Goal: Task Accomplishment & Management: Manage account settings

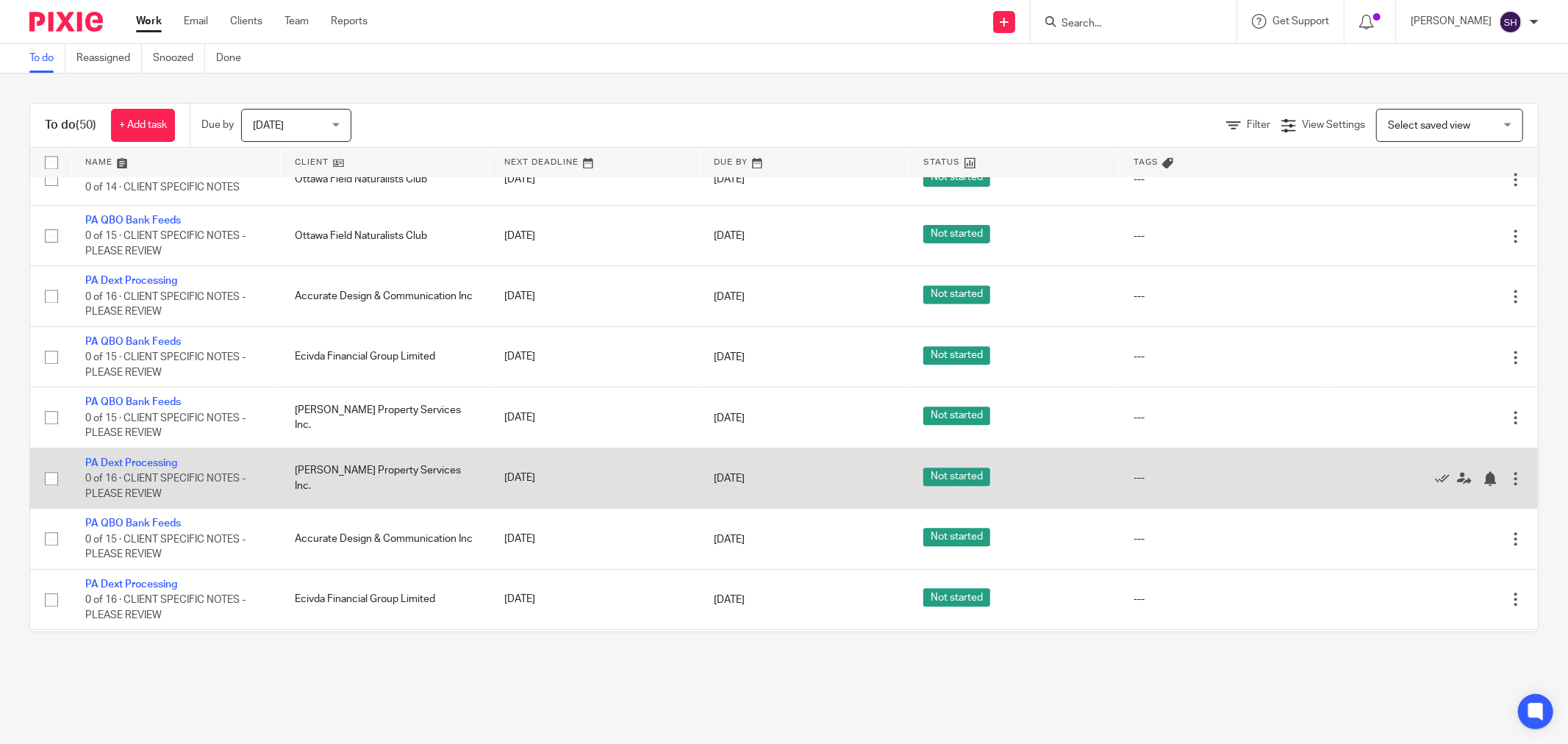
scroll to position [2663, 0]
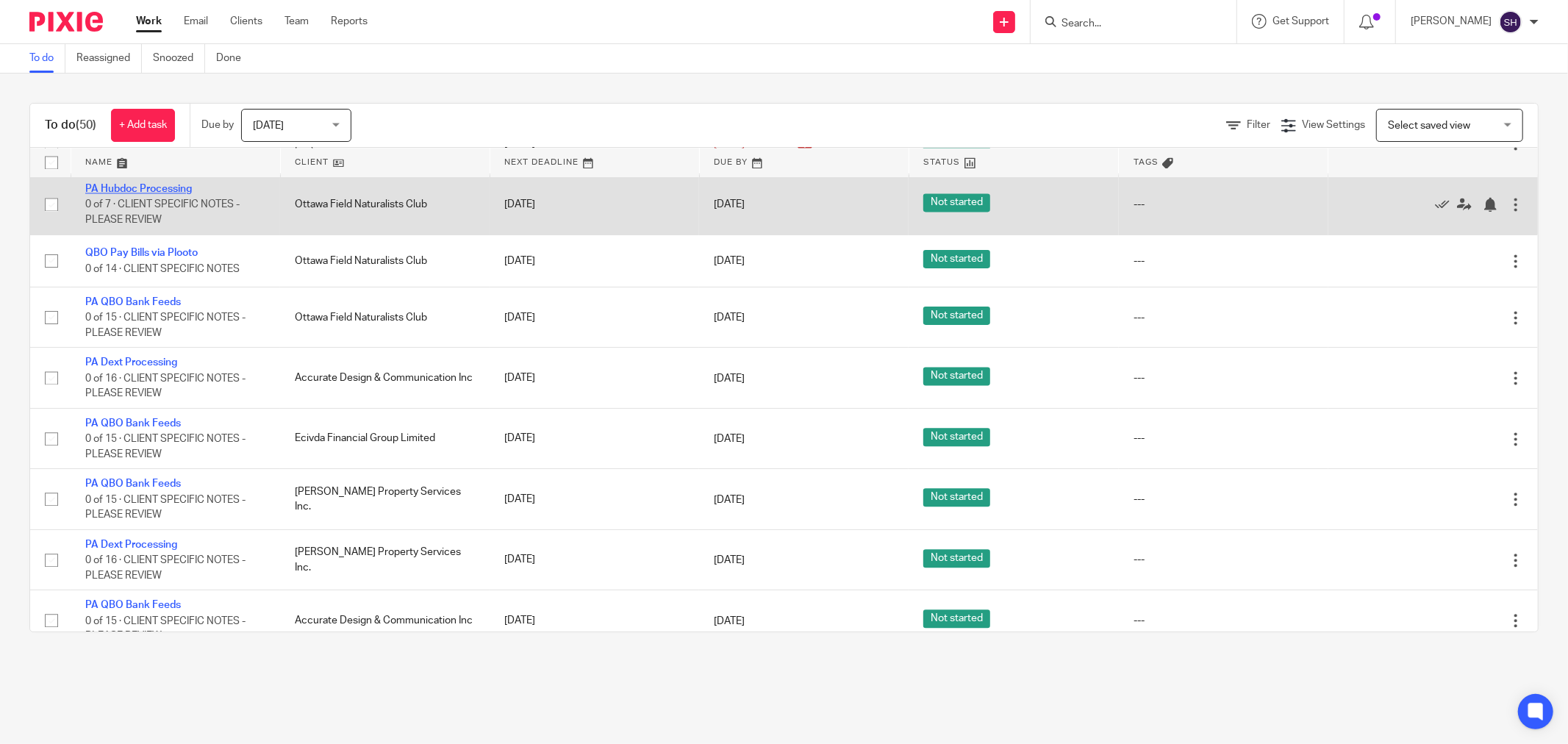
click at [168, 194] on link "PA Hubdoc Processing" at bounding box center [139, 189] width 107 height 10
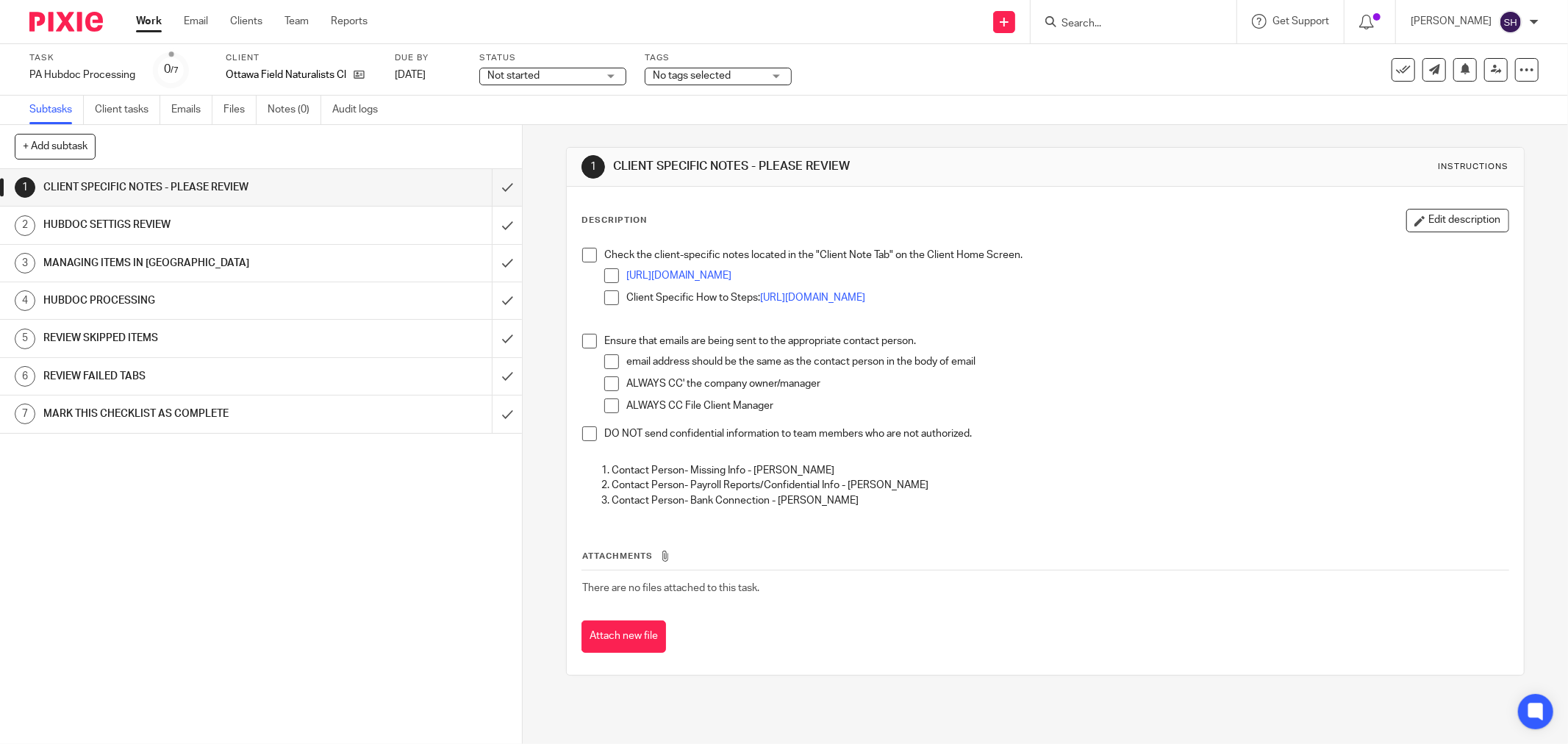
click at [530, 74] on span "Not started" at bounding box center [513, 75] width 52 height 10
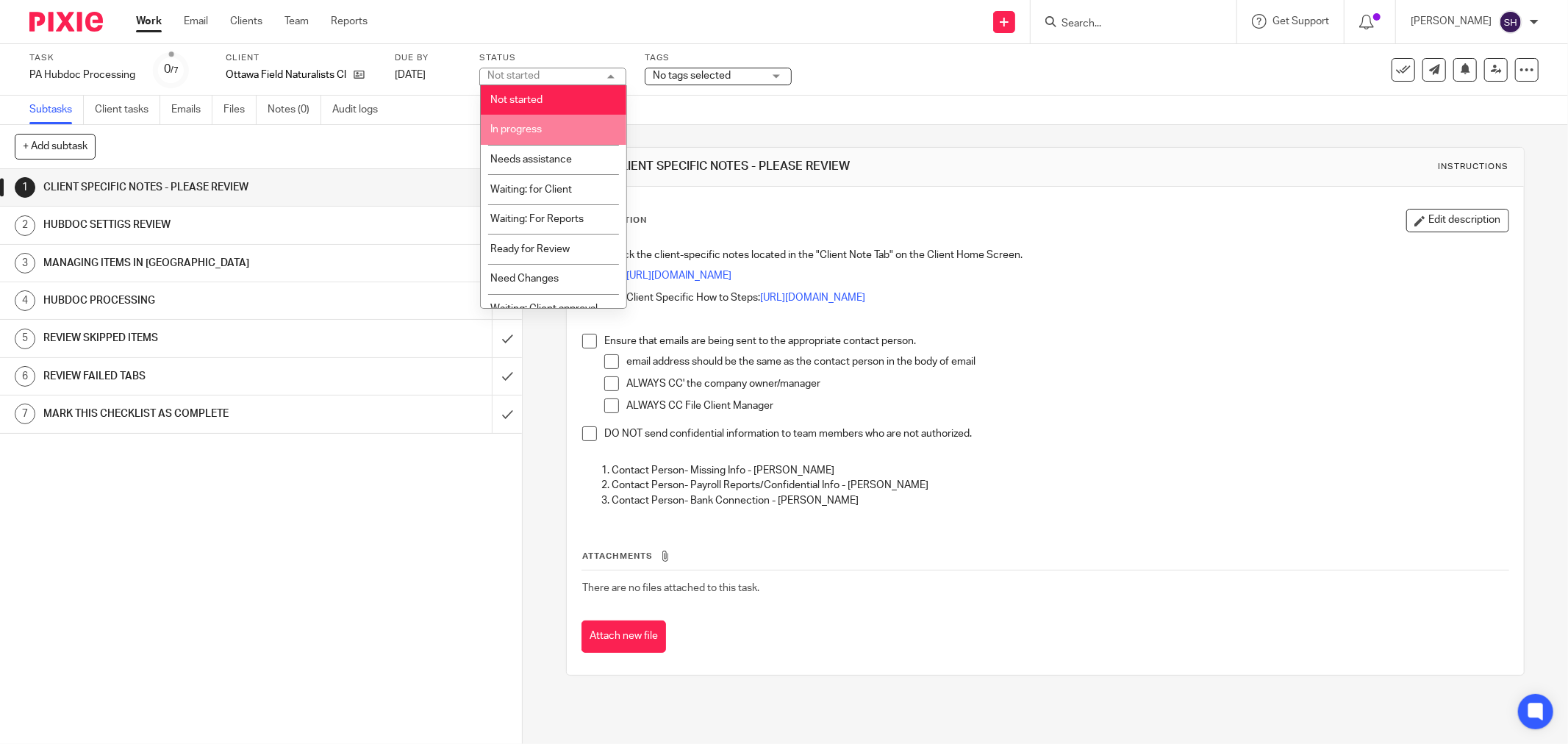
click at [538, 121] on li "In progress" at bounding box center [554, 129] width 146 height 30
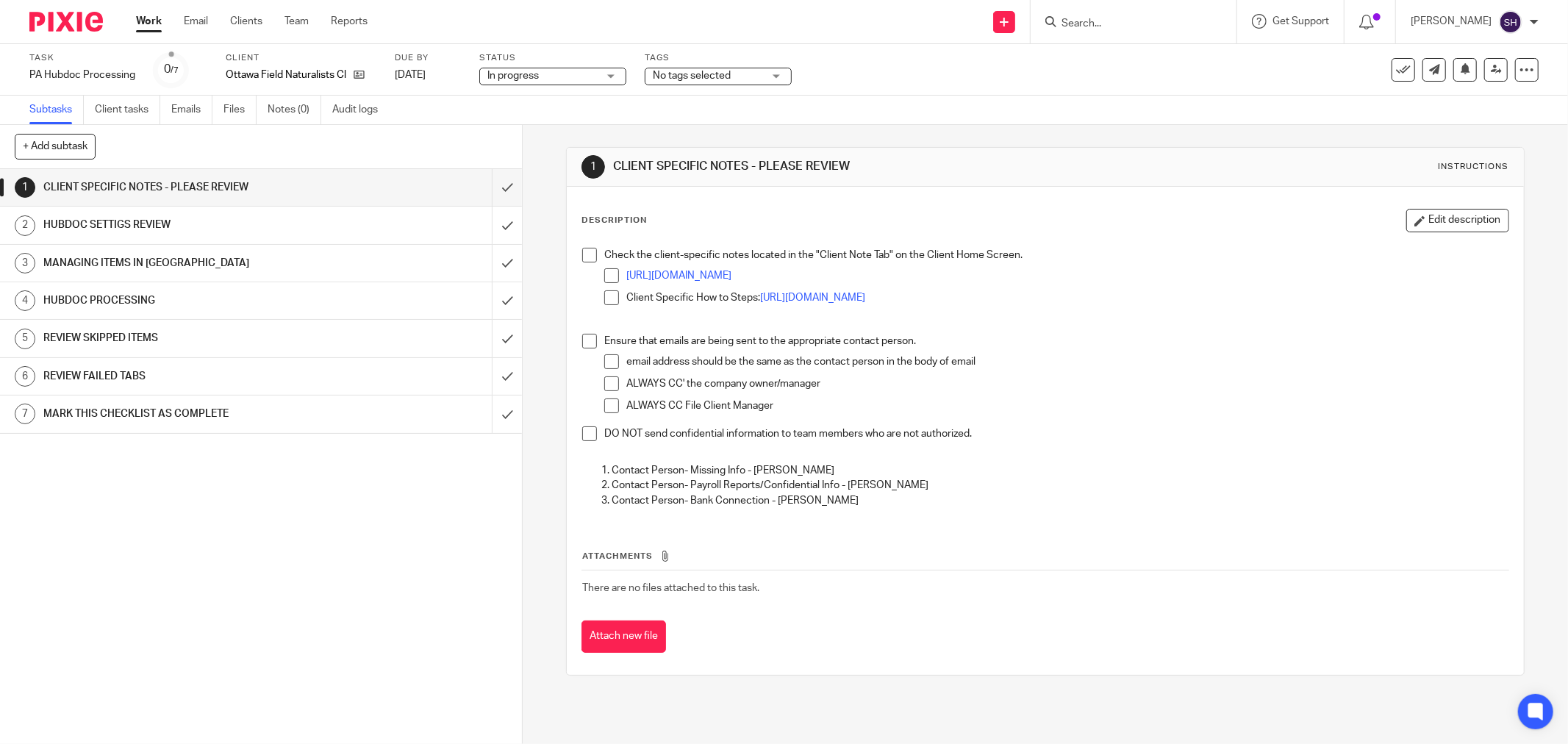
click at [582, 252] on span at bounding box center [589, 255] width 15 height 15
click at [605, 276] on span at bounding box center [612, 276] width 15 height 15
drag, startPoint x: 604, startPoint y: 292, endPoint x: 592, endPoint y: 321, distance: 31.4
click at [605, 293] on span at bounding box center [612, 298] width 15 height 15
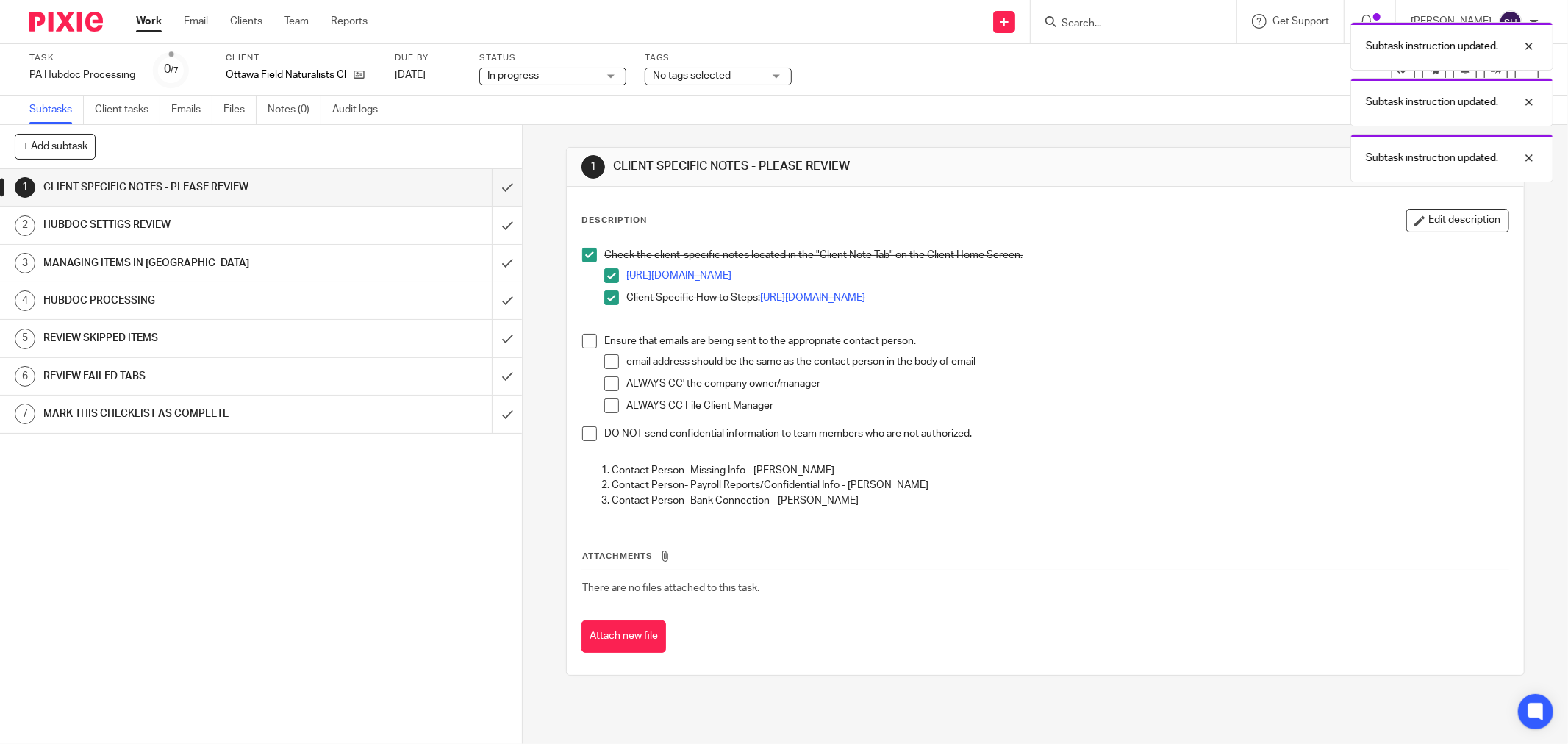
click at [589, 330] on p at bounding box center [1045, 325] width 927 height 15
click at [588, 338] on span at bounding box center [589, 341] width 15 height 15
click at [598, 363] on li "Ensure that emails are being sent to the appropriate contact person. email addr…" at bounding box center [1045, 380] width 927 height 92
click at [605, 363] on span at bounding box center [612, 361] width 15 height 15
click at [609, 377] on span at bounding box center [612, 384] width 15 height 15
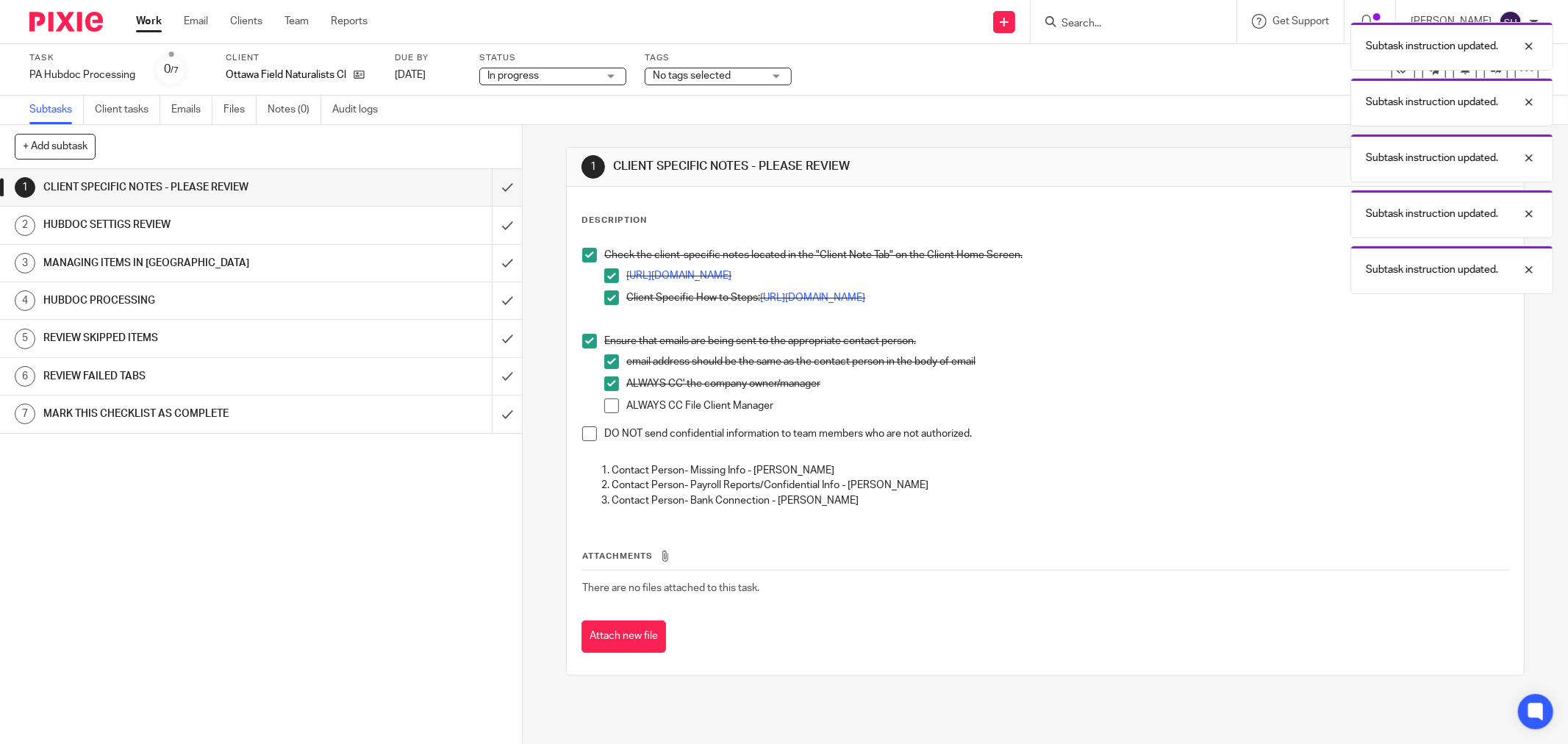
drag, startPoint x: 609, startPoint y: 394, endPoint x: 604, endPoint y: 406, distance: 13.0
click at [609, 395] on li "ALWAYS CC' the company owner/manager" at bounding box center [1057, 388] width 904 height 22
click at [609, 404] on span at bounding box center [612, 406] width 15 height 15
drag, startPoint x: 586, startPoint y: 435, endPoint x: 576, endPoint y: 406, distance: 30.7
click at [585, 435] on span at bounding box center [589, 433] width 15 height 15
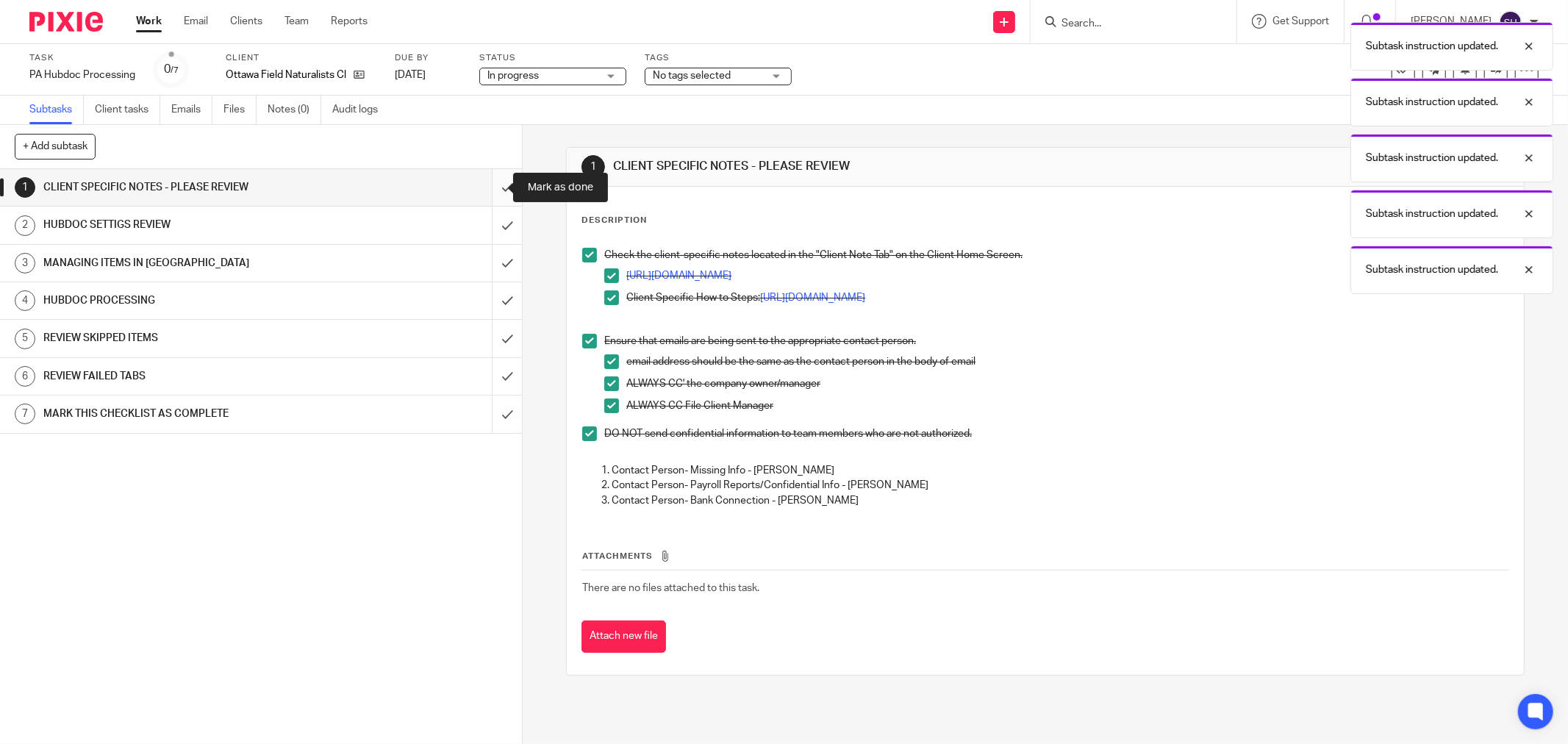
click at [493, 186] on input "submit" at bounding box center [261, 187] width 522 height 37
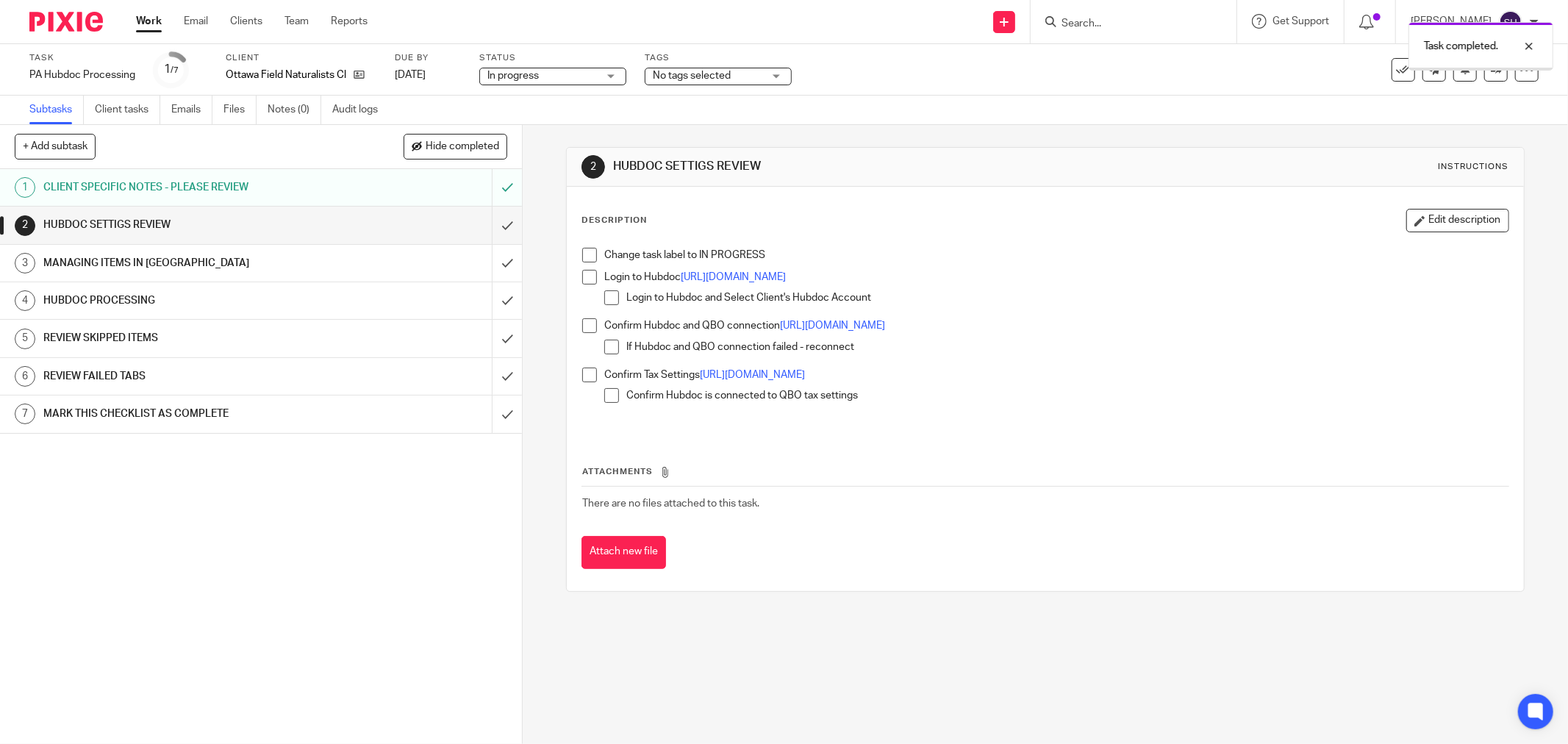
drag, startPoint x: 580, startPoint y: 258, endPoint x: 583, endPoint y: 270, distance: 12.4
click at [582, 258] on span at bounding box center [589, 255] width 15 height 15
click at [583, 273] on span at bounding box center [589, 276] width 15 height 15
click at [607, 296] on span at bounding box center [612, 298] width 15 height 15
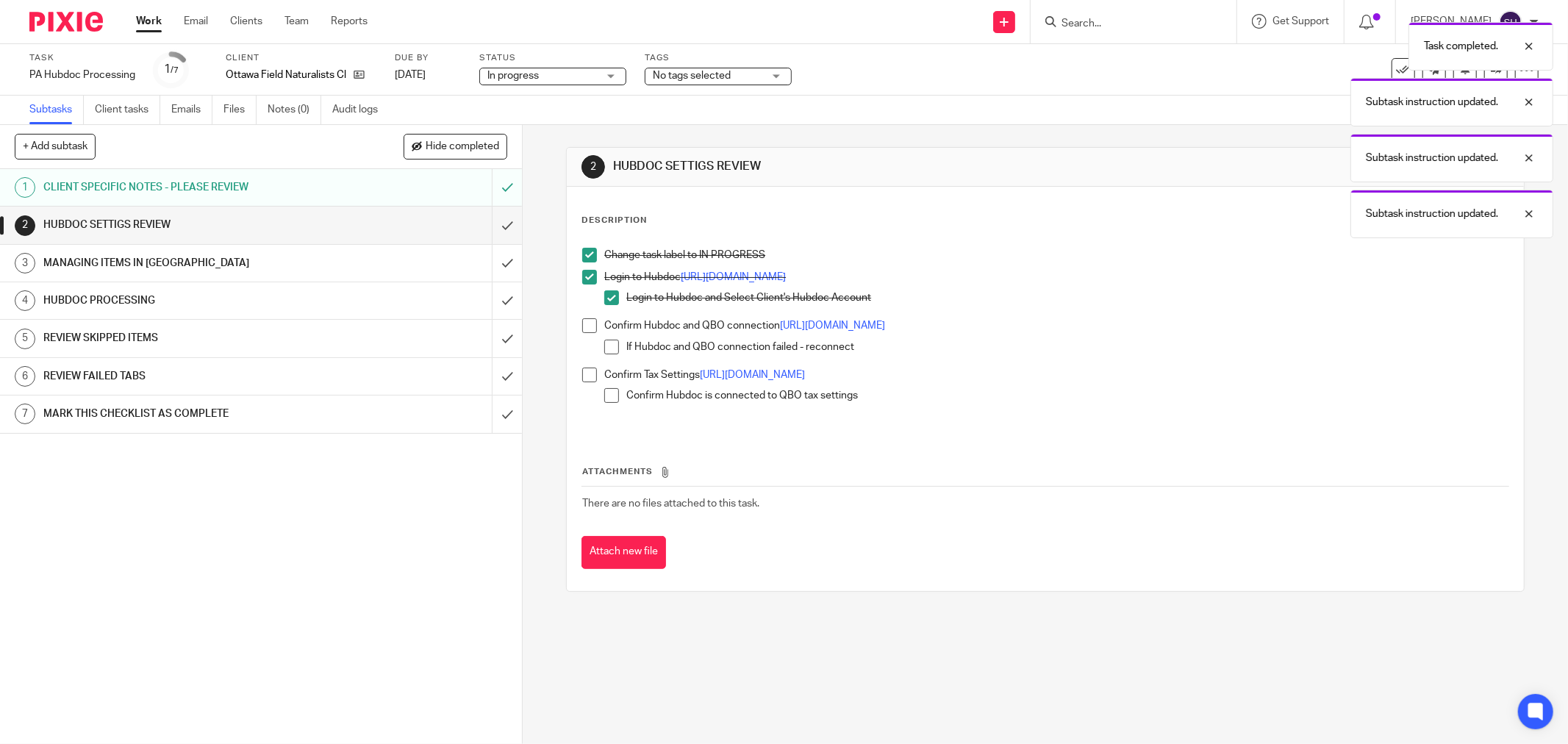
drag, startPoint x: 583, startPoint y: 326, endPoint x: 596, endPoint y: 343, distance: 21.4
click at [583, 327] on span at bounding box center [589, 325] width 15 height 15
click at [605, 348] on span at bounding box center [612, 347] width 15 height 15
click at [584, 377] on span at bounding box center [589, 374] width 15 height 15
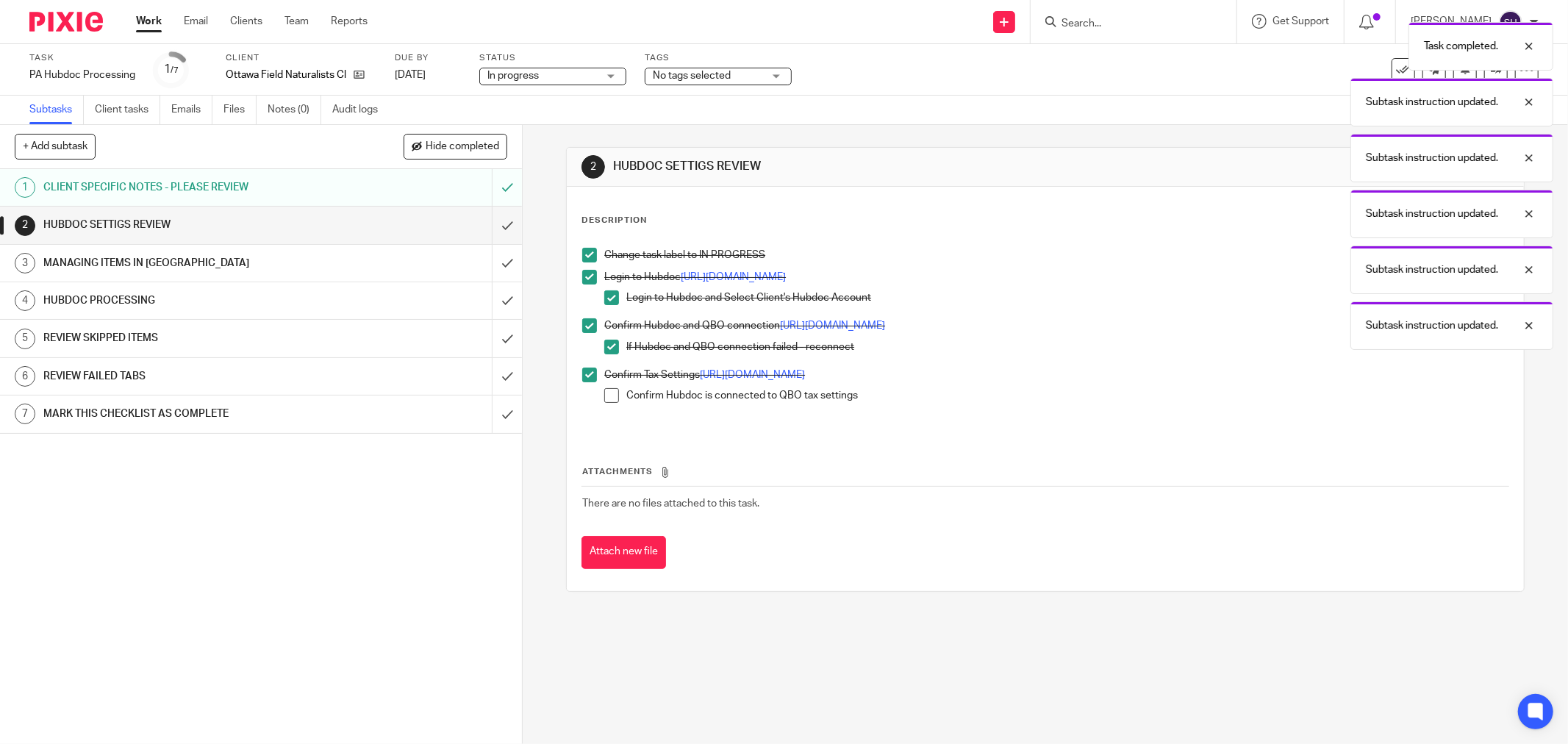
click at [607, 395] on span at bounding box center [612, 395] width 15 height 15
click at [500, 226] on input "submit" at bounding box center [261, 225] width 522 height 37
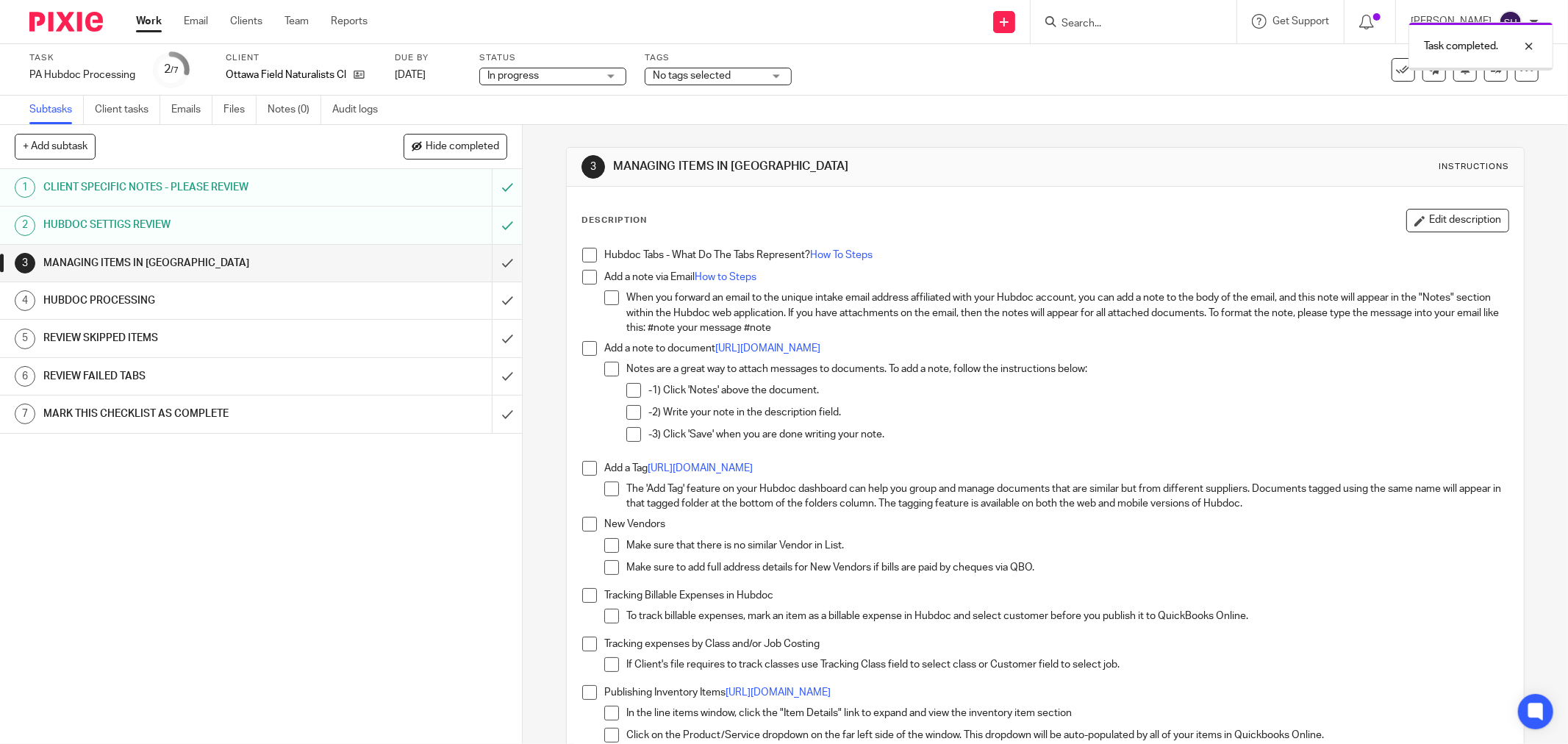
click at [585, 255] on span at bounding box center [589, 255] width 15 height 15
click at [582, 278] on span at bounding box center [589, 276] width 15 height 15
click at [605, 295] on span at bounding box center [612, 298] width 15 height 15
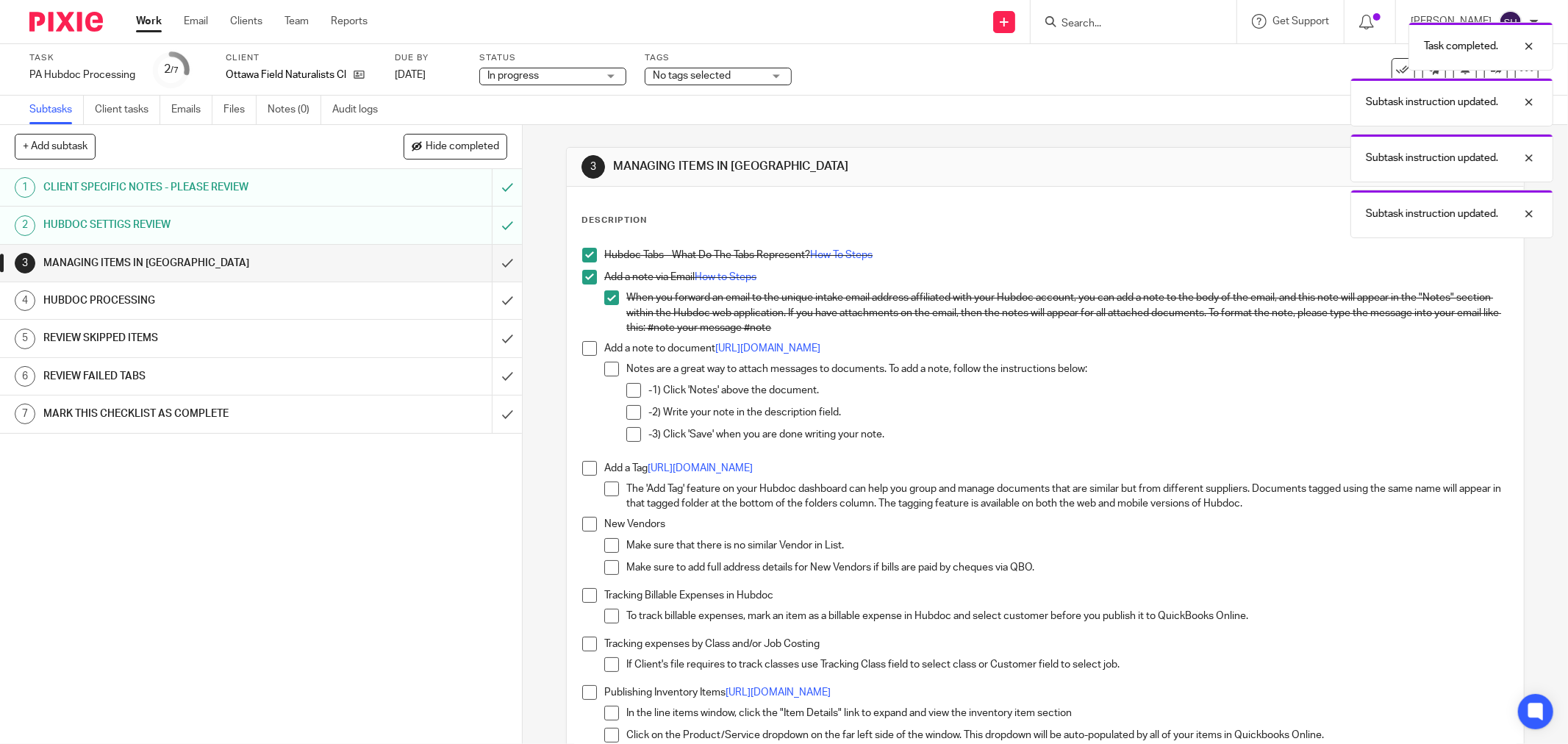
click at [586, 341] on span at bounding box center [589, 349] width 15 height 15
drag, startPoint x: 605, startPoint y: 363, endPoint x: 623, endPoint y: 385, distance: 28.4
click at [605, 363] on span at bounding box center [612, 369] width 15 height 15
click at [627, 388] on span at bounding box center [634, 390] width 15 height 15
drag, startPoint x: 627, startPoint y: 410, endPoint x: 621, endPoint y: 424, distance: 15.2
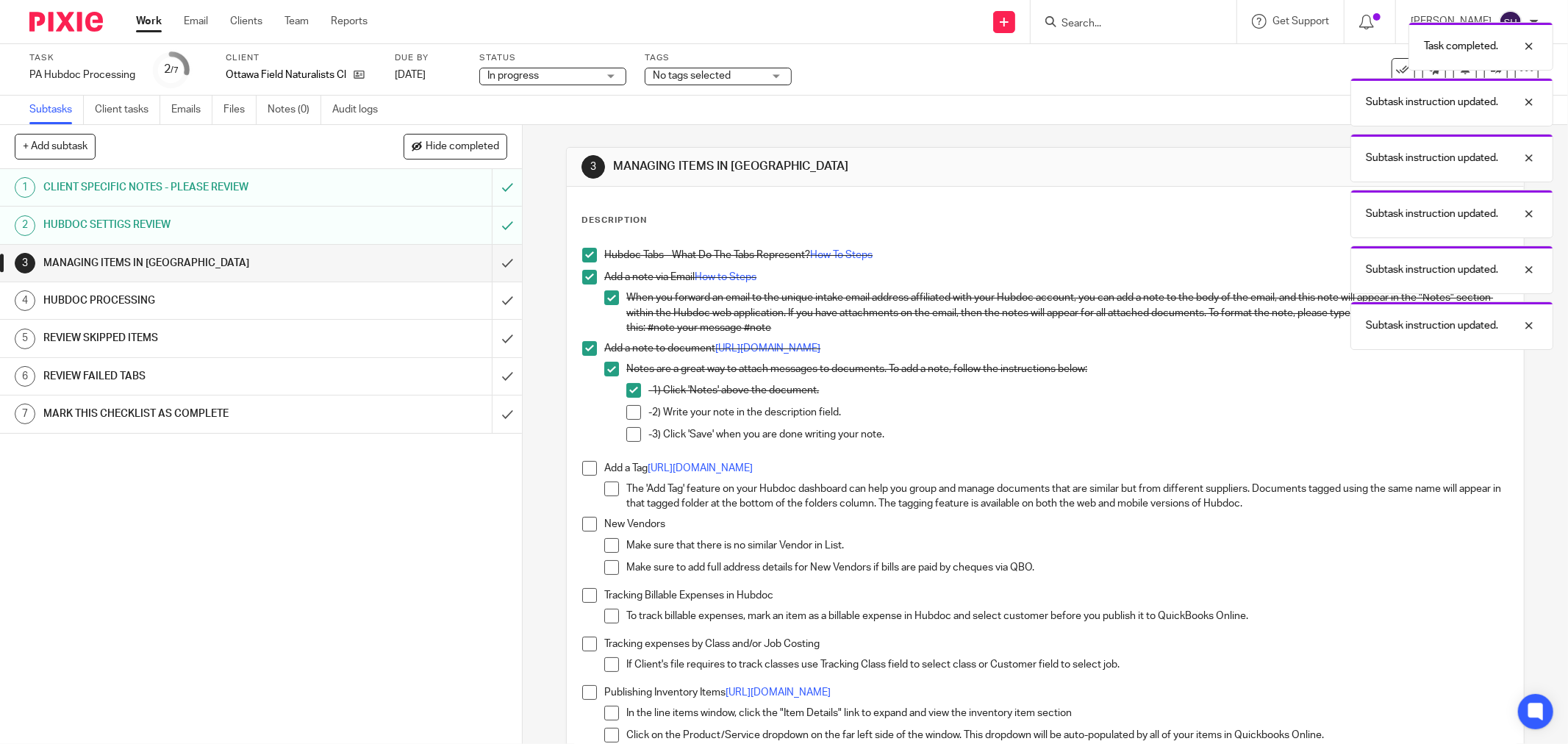
click at [627, 412] on span at bounding box center [634, 412] width 15 height 15
click at [627, 429] on span at bounding box center [634, 434] width 15 height 15
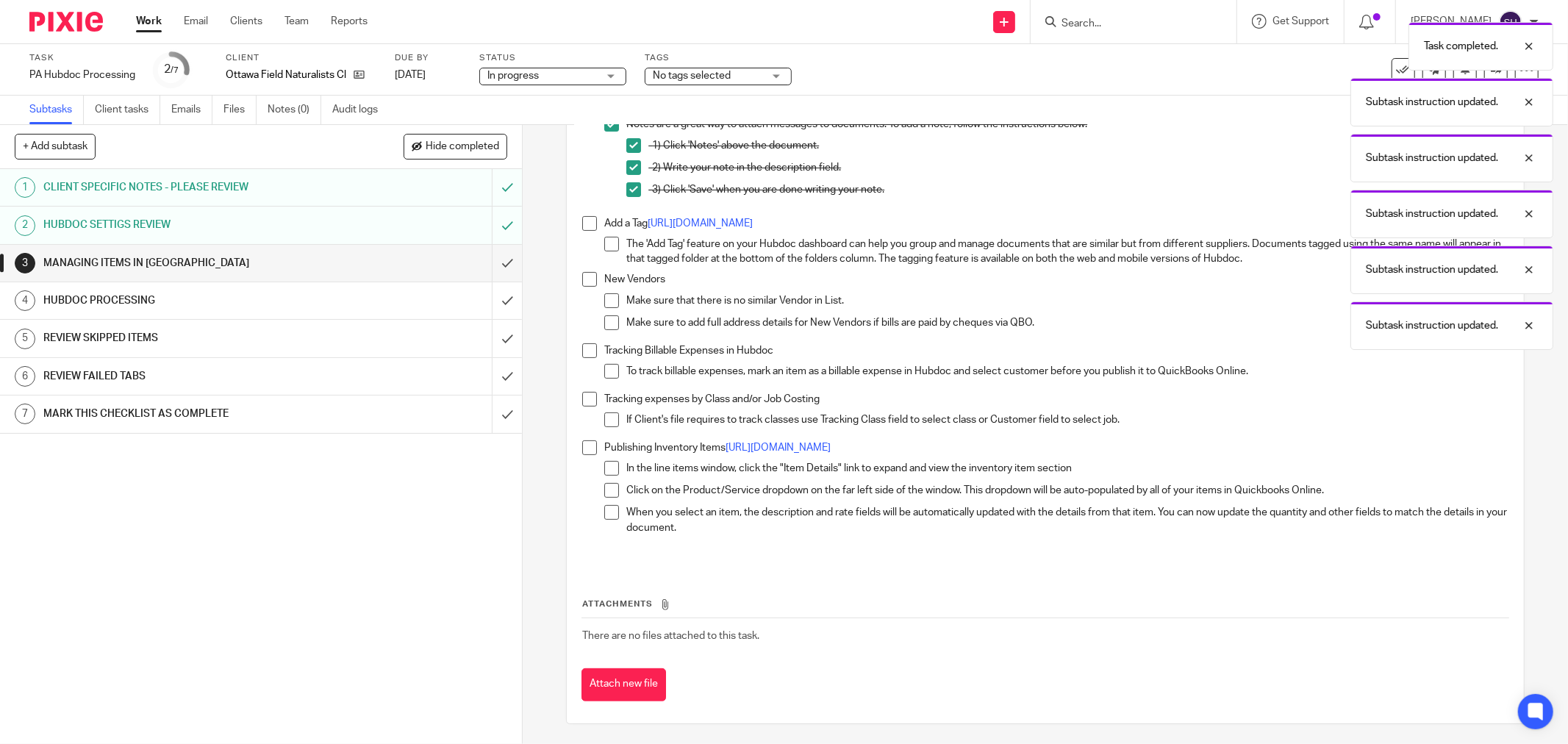
scroll to position [246, 0]
click at [588, 223] on span at bounding box center [589, 222] width 15 height 15
click at [605, 240] on span at bounding box center [612, 242] width 15 height 15
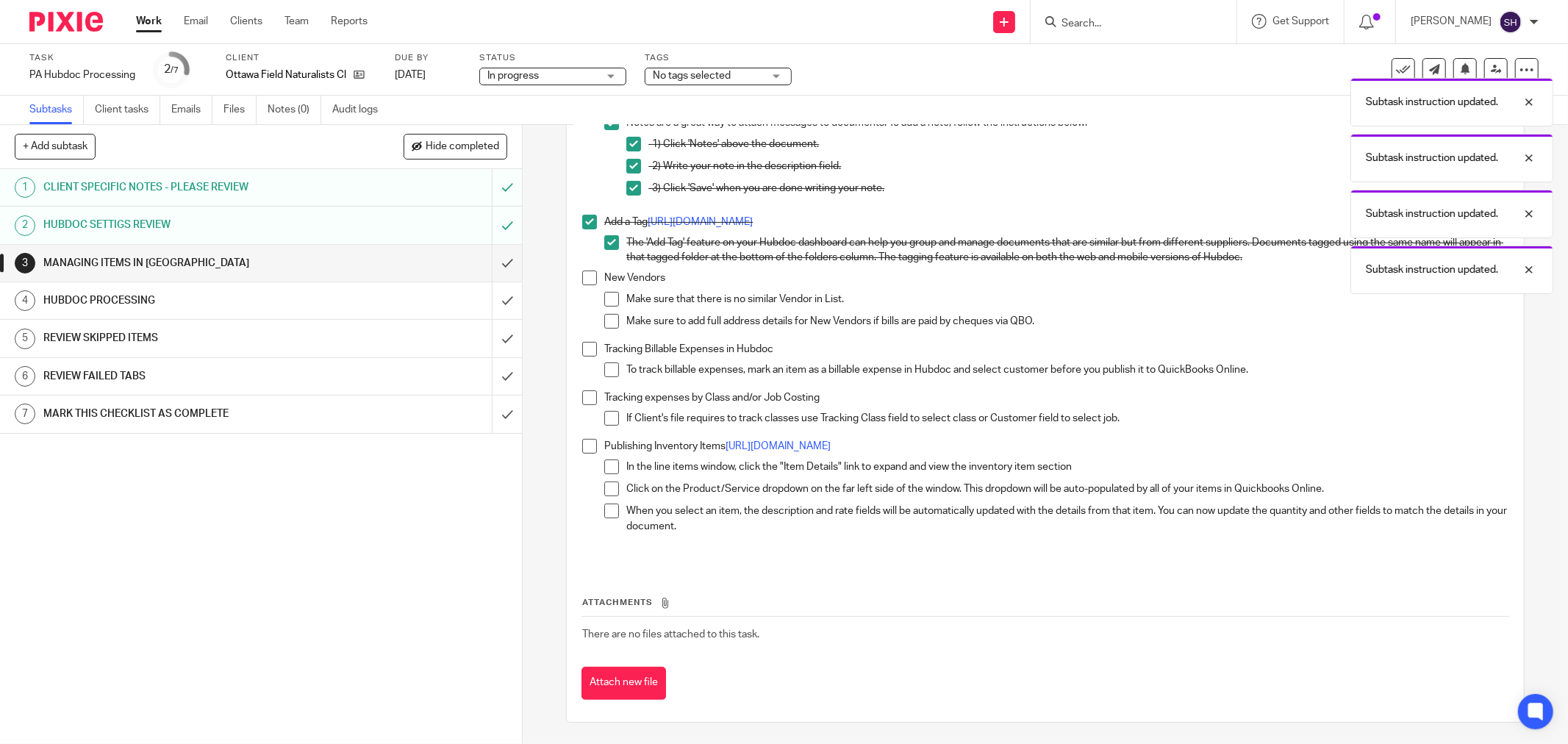
click at [588, 276] on span at bounding box center [589, 277] width 15 height 15
click at [605, 298] on span at bounding box center [612, 299] width 15 height 15
click at [609, 317] on span at bounding box center [612, 321] width 15 height 15
drag, startPoint x: 587, startPoint y: 349, endPoint x: 597, endPoint y: 329, distance: 22.4
click at [588, 348] on span at bounding box center [589, 349] width 15 height 15
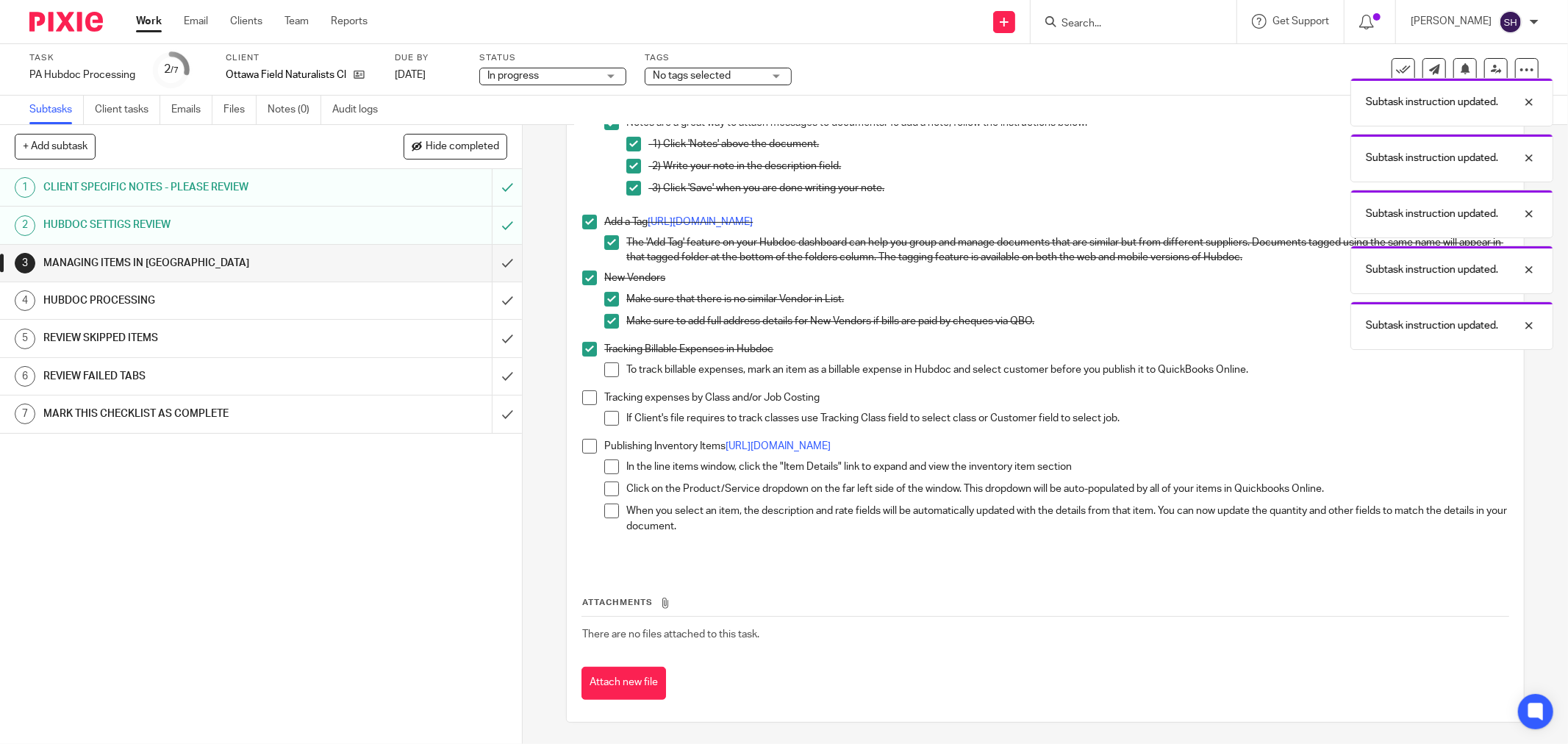
drag, startPoint x: 611, startPoint y: 365, endPoint x: 600, endPoint y: 389, distance: 26.4
click at [611, 365] on span at bounding box center [612, 370] width 15 height 15
click at [589, 401] on span at bounding box center [589, 397] width 15 height 15
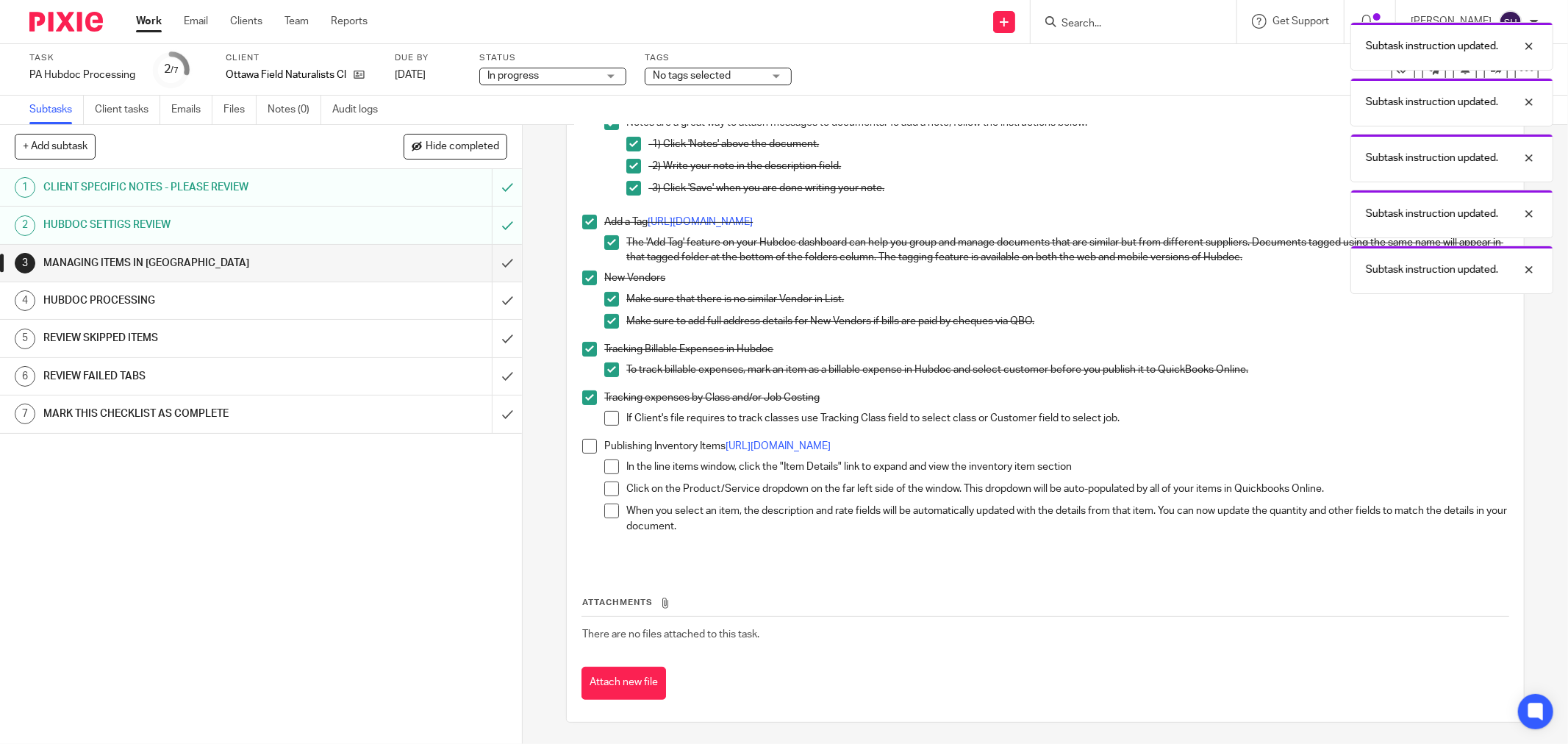
click at [605, 422] on span at bounding box center [612, 418] width 15 height 15
click at [588, 446] on span at bounding box center [589, 446] width 15 height 15
click at [608, 464] on span at bounding box center [612, 467] width 15 height 15
click at [608, 483] on span at bounding box center [612, 489] width 15 height 15
drag, startPoint x: 607, startPoint y: 505, endPoint x: 583, endPoint y: 467, distance: 44.9
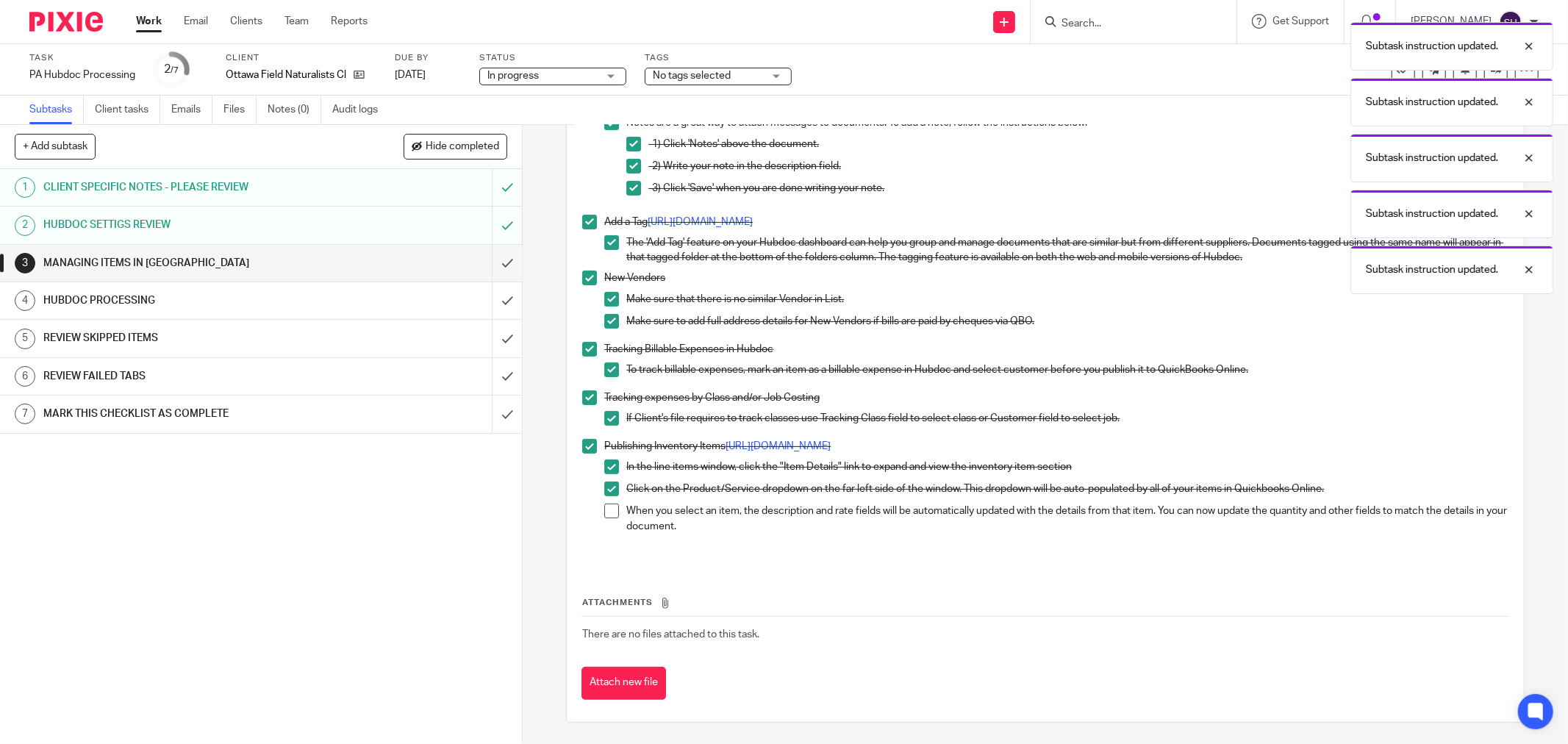
click at [606, 504] on span at bounding box center [612, 511] width 15 height 15
click at [494, 268] on input "submit" at bounding box center [261, 263] width 522 height 37
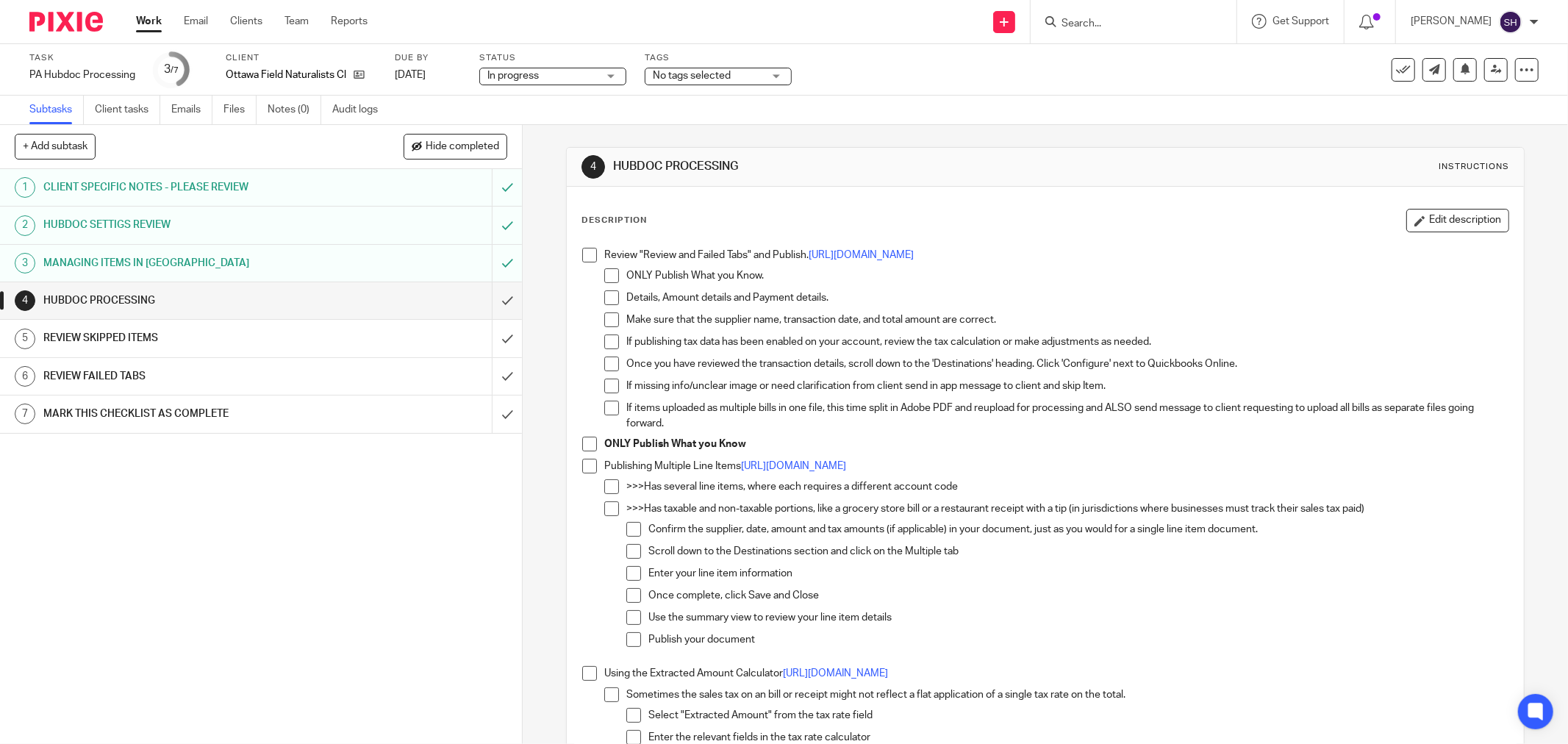
click at [584, 255] on span at bounding box center [589, 255] width 15 height 15
click at [612, 280] on span at bounding box center [612, 276] width 15 height 15
click at [608, 298] on span at bounding box center [612, 298] width 15 height 15
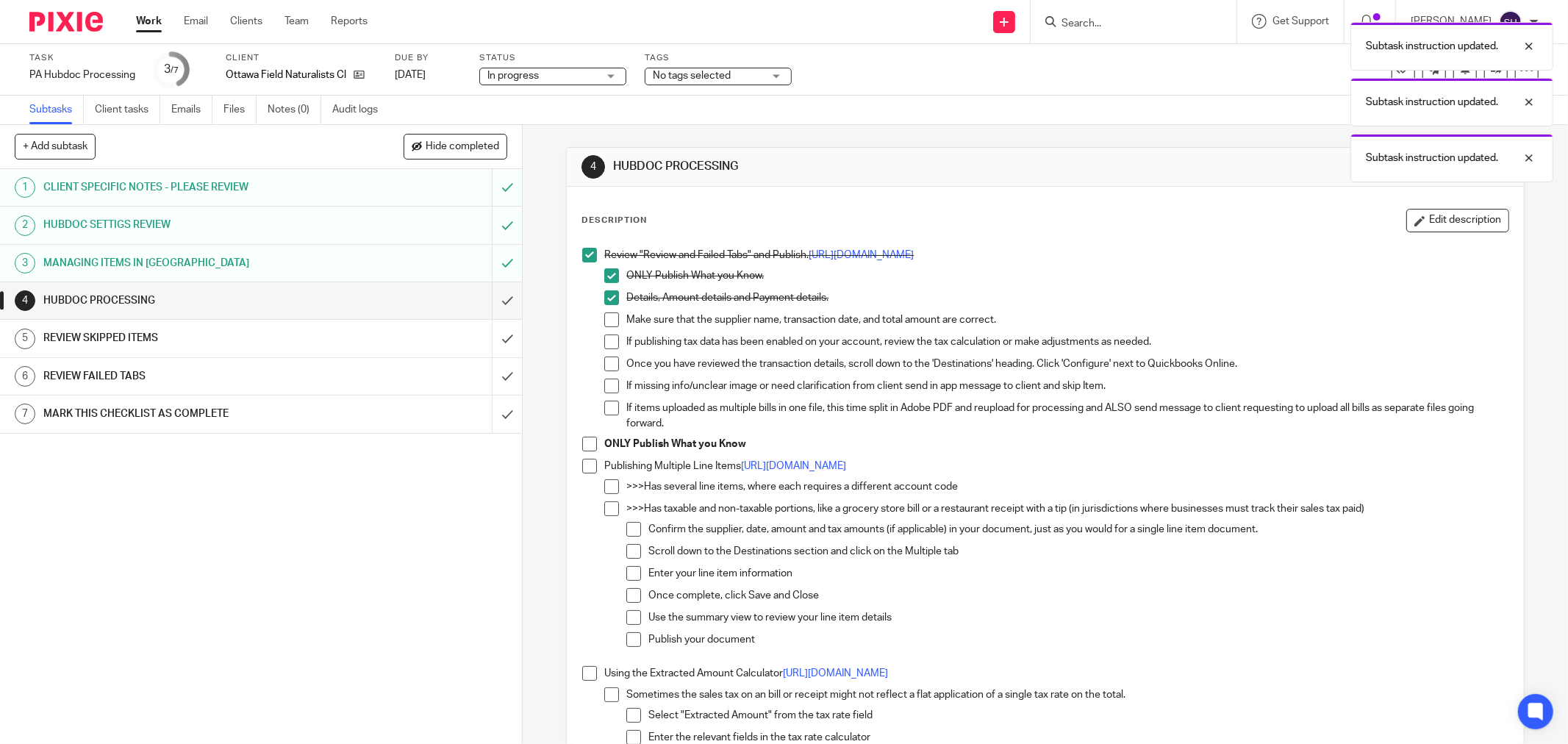
click at [612, 323] on span at bounding box center [612, 320] width 15 height 15
click at [609, 343] on span at bounding box center [612, 341] width 15 height 15
click at [608, 357] on span at bounding box center [612, 363] width 15 height 15
drag, startPoint x: 605, startPoint y: 383, endPoint x: 603, endPoint y: 406, distance: 23.1
click at [605, 384] on span at bounding box center [612, 385] width 15 height 15
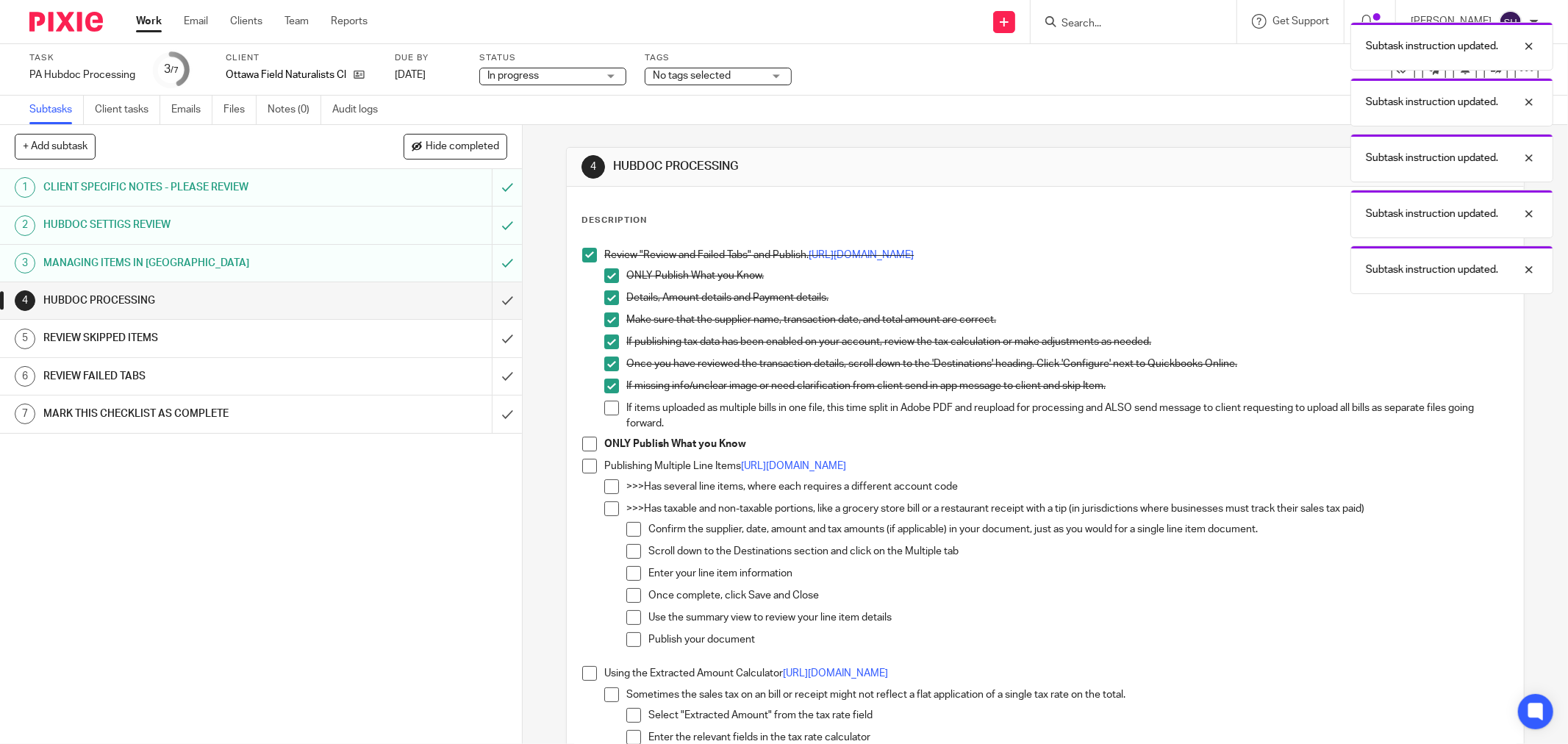
click at [605, 410] on span at bounding box center [612, 408] width 15 height 15
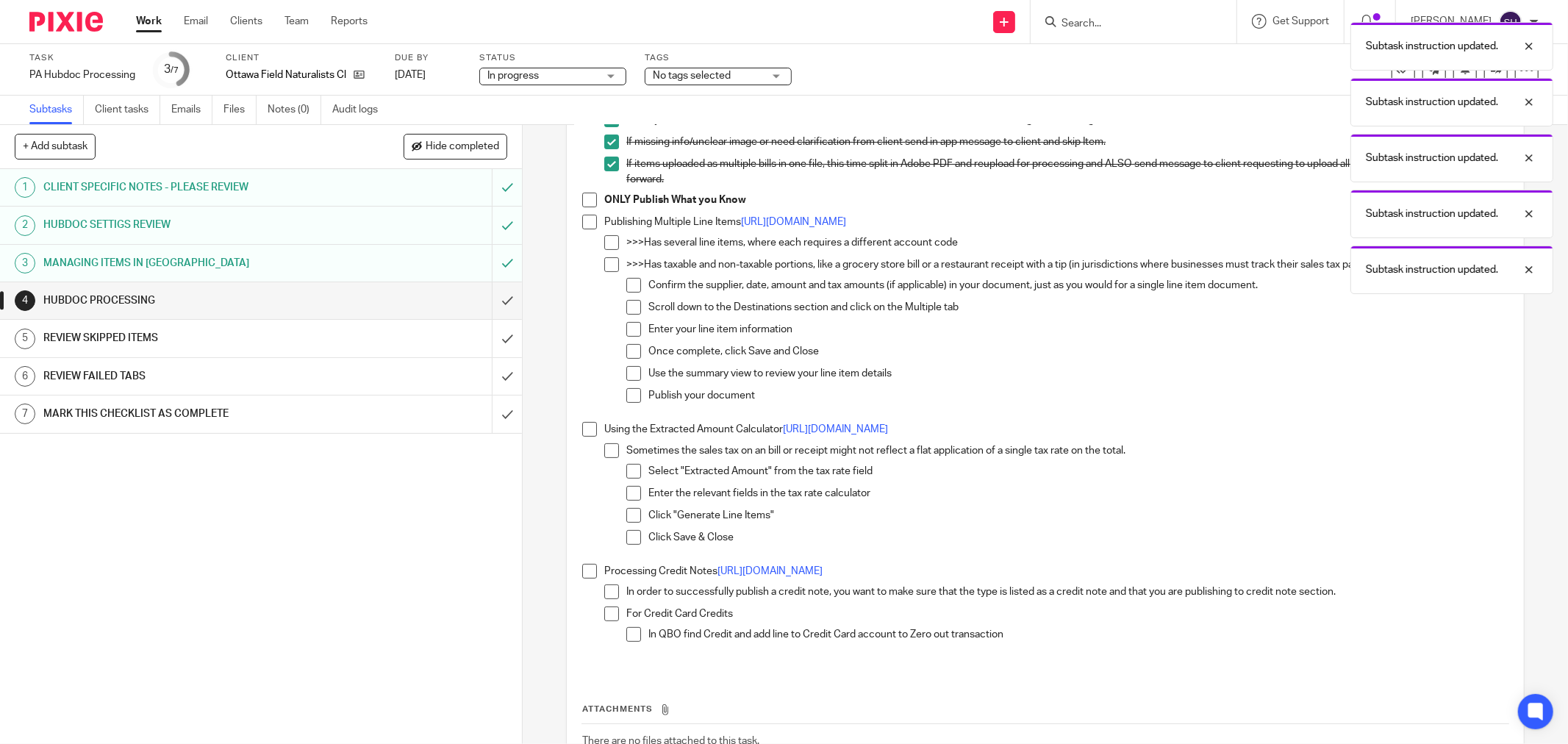
scroll to position [245, 0]
click at [590, 200] on span at bounding box center [589, 199] width 15 height 15
click at [586, 218] on span at bounding box center [589, 221] width 15 height 15
click at [612, 239] on span at bounding box center [612, 241] width 15 height 15
click at [607, 265] on span at bounding box center [612, 264] width 15 height 15
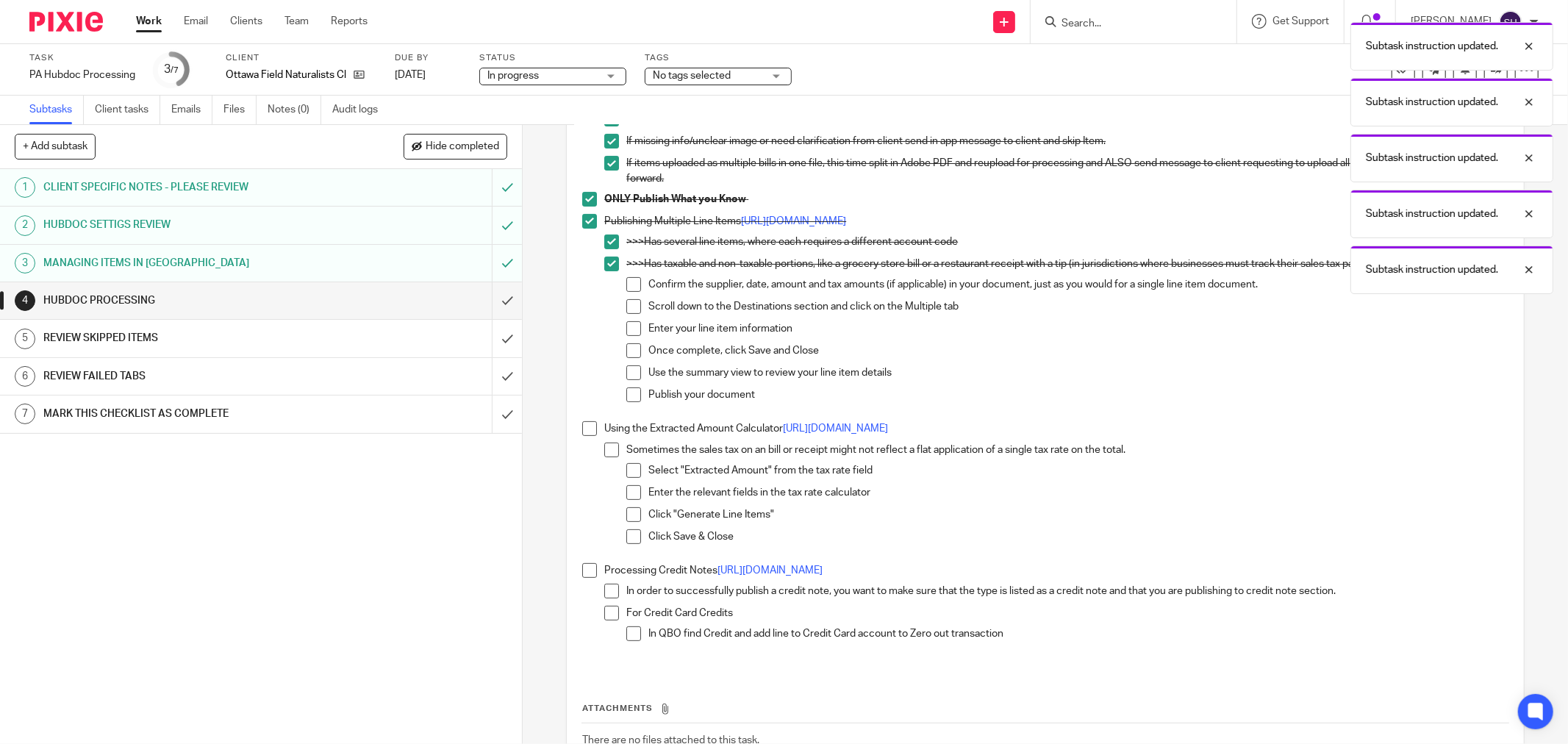
drag, startPoint x: 623, startPoint y: 281, endPoint x: 626, endPoint y: 294, distance: 13.3
click at [627, 281] on span at bounding box center [634, 284] width 15 height 15
drag, startPoint x: 627, startPoint y: 299, endPoint x: 628, endPoint y: 320, distance: 21.0
click at [627, 300] on span at bounding box center [634, 306] width 15 height 15
drag, startPoint x: 628, startPoint y: 329, endPoint x: 630, endPoint y: 347, distance: 18.1
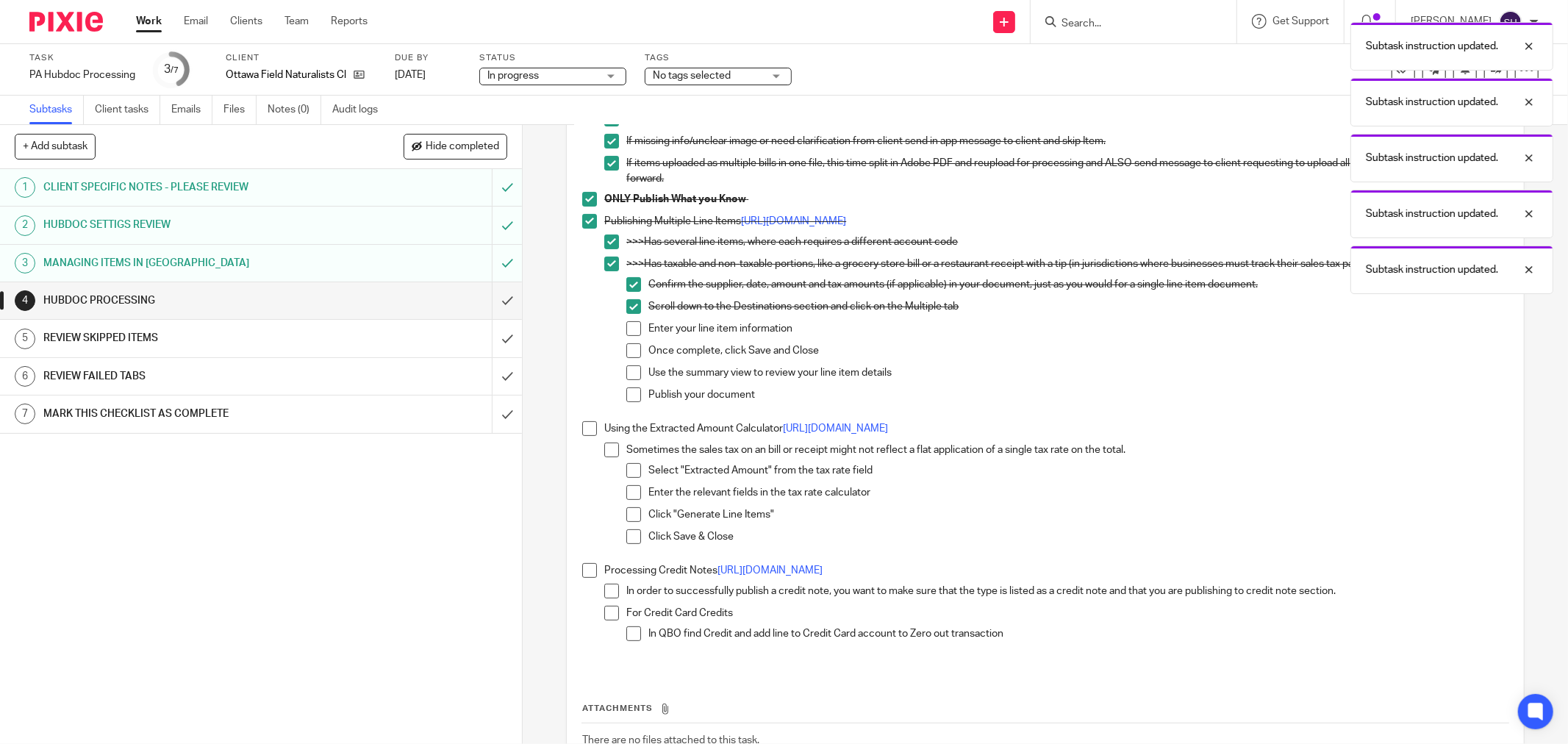
click at [628, 329] on span at bounding box center [634, 328] width 15 height 15
drag, startPoint x: 630, startPoint y: 349, endPoint x: 628, endPoint y: 365, distance: 16.1
click at [630, 351] on span at bounding box center [634, 350] width 15 height 15
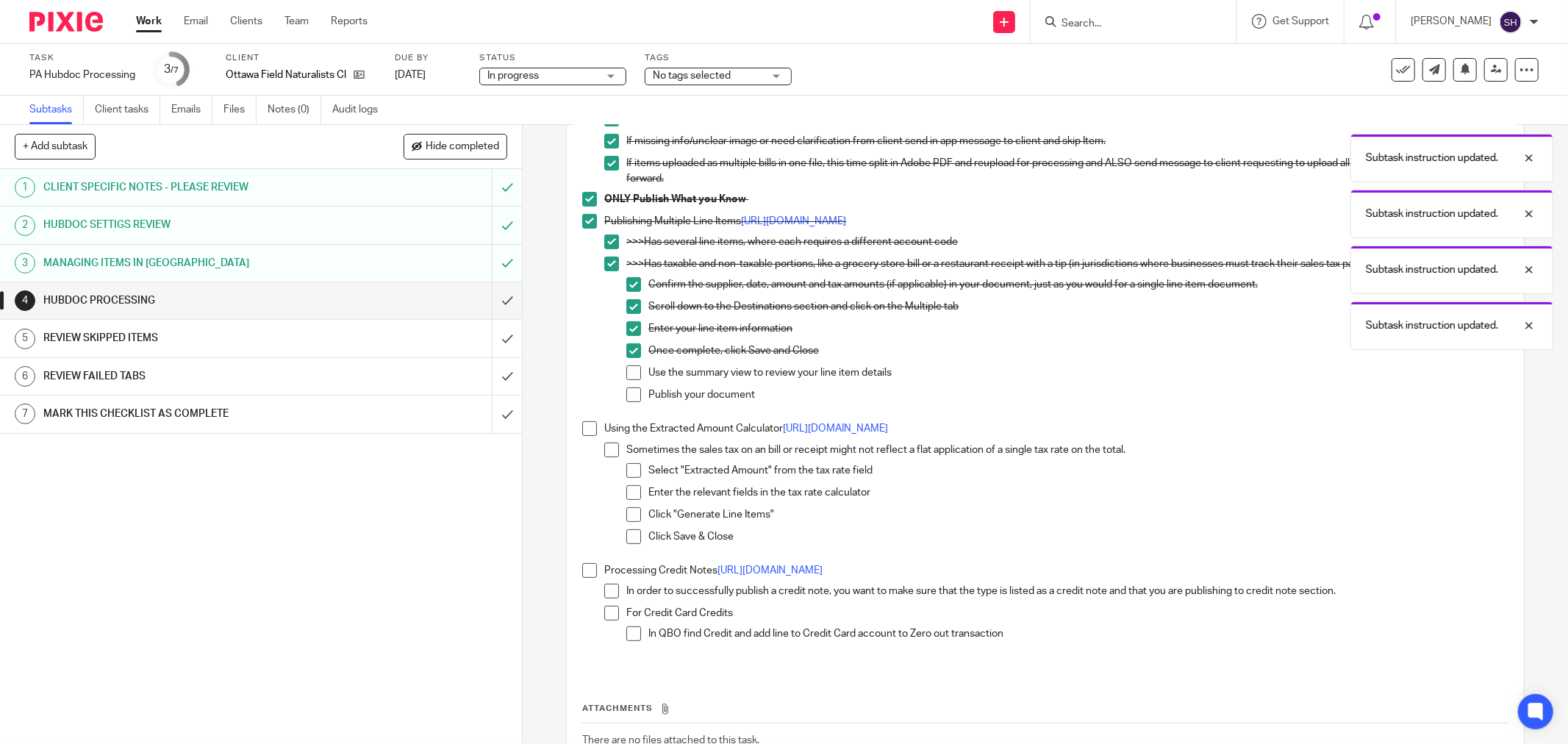
click at [627, 370] on span at bounding box center [634, 372] width 15 height 15
click at [628, 392] on span at bounding box center [634, 395] width 15 height 15
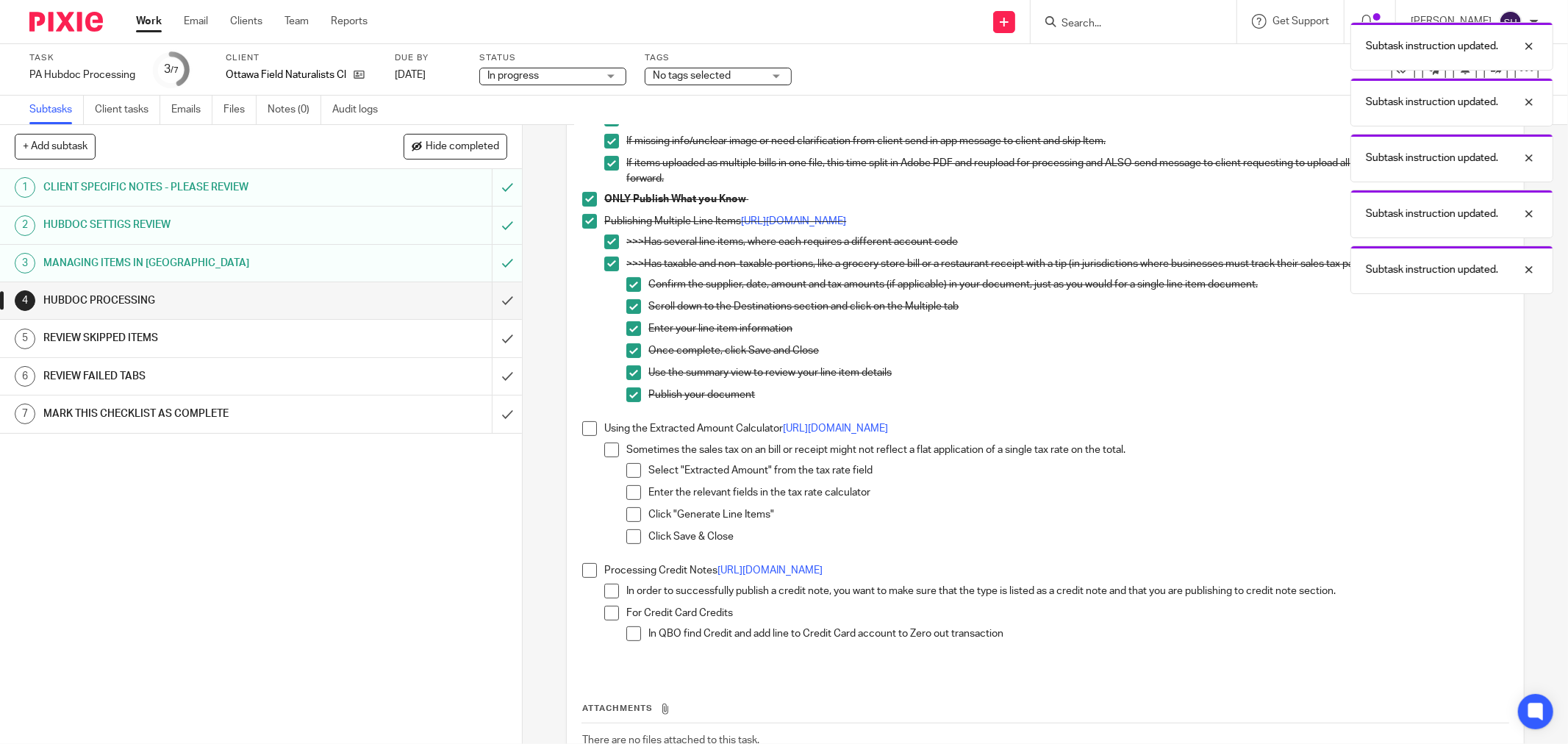
click at [595, 430] on li "Using the Extracted Amount Calculator https://bit.ly/2H5Aj0m Sometimes the sale…" at bounding box center [1045, 492] width 927 height 142
click at [595, 435] on li "Using the Extracted Amount Calculator https://bit.ly/2H5Aj0m Sometimes the sale…" at bounding box center [1045, 492] width 927 height 142
click at [587, 434] on span at bounding box center [589, 428] width 15 height 15
click at [605, 443] on span at bounding box center [612, 450] width 15 height 15
click at [621, 465] on li "Sometimes the sales tax on an bill or receipt might not reflect a flat applicat…" at bounding box center [1057, 500] width 904 height 114
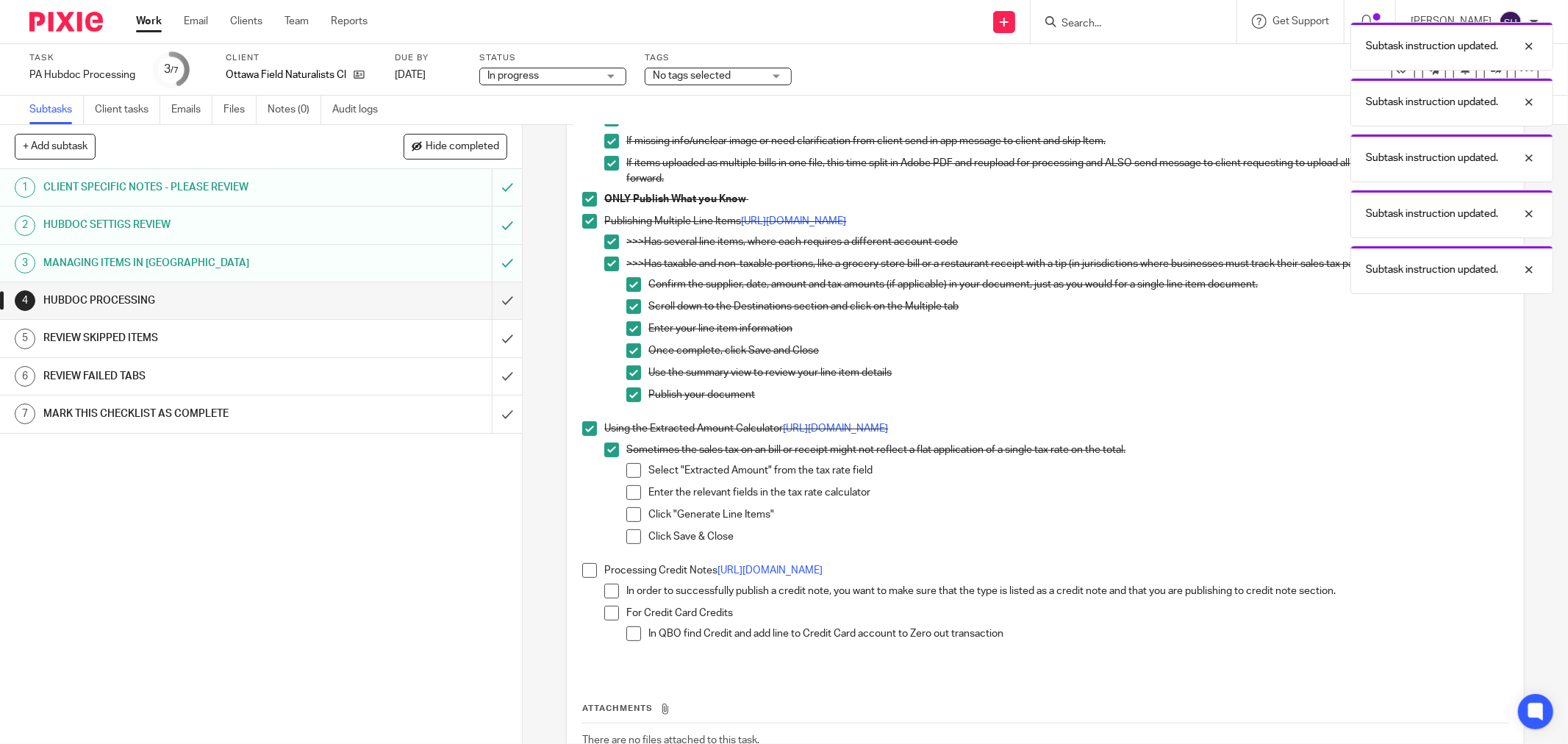
click at [627, 473] on span at bounding box center [634, 470] width 15 height 15
click at [627, 491] on span at bounding box center [634, 492] width 15 height 15
click at [628, 516] on span at bounding box center [634, 515] width 15 height 15
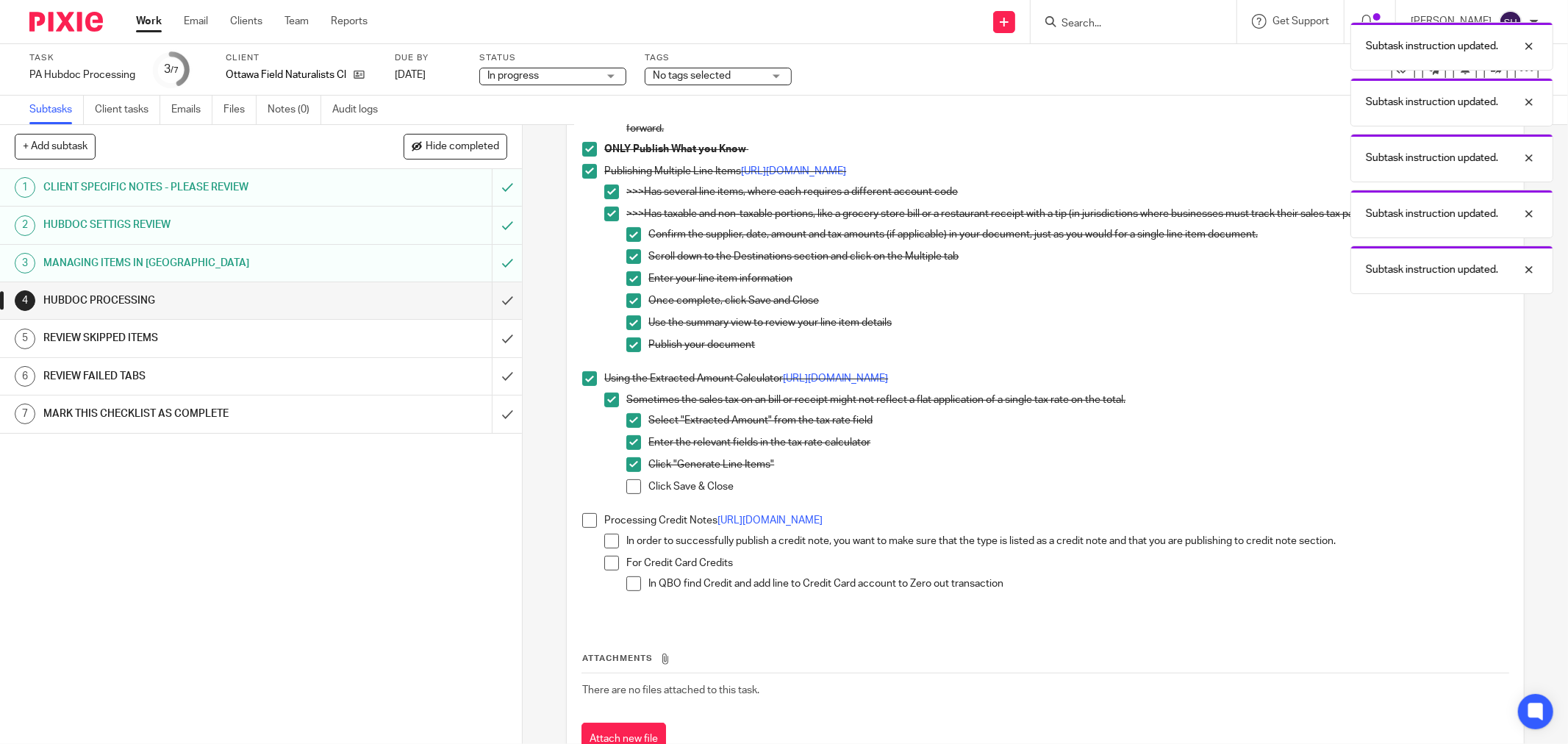
scroll to position [351, 0]
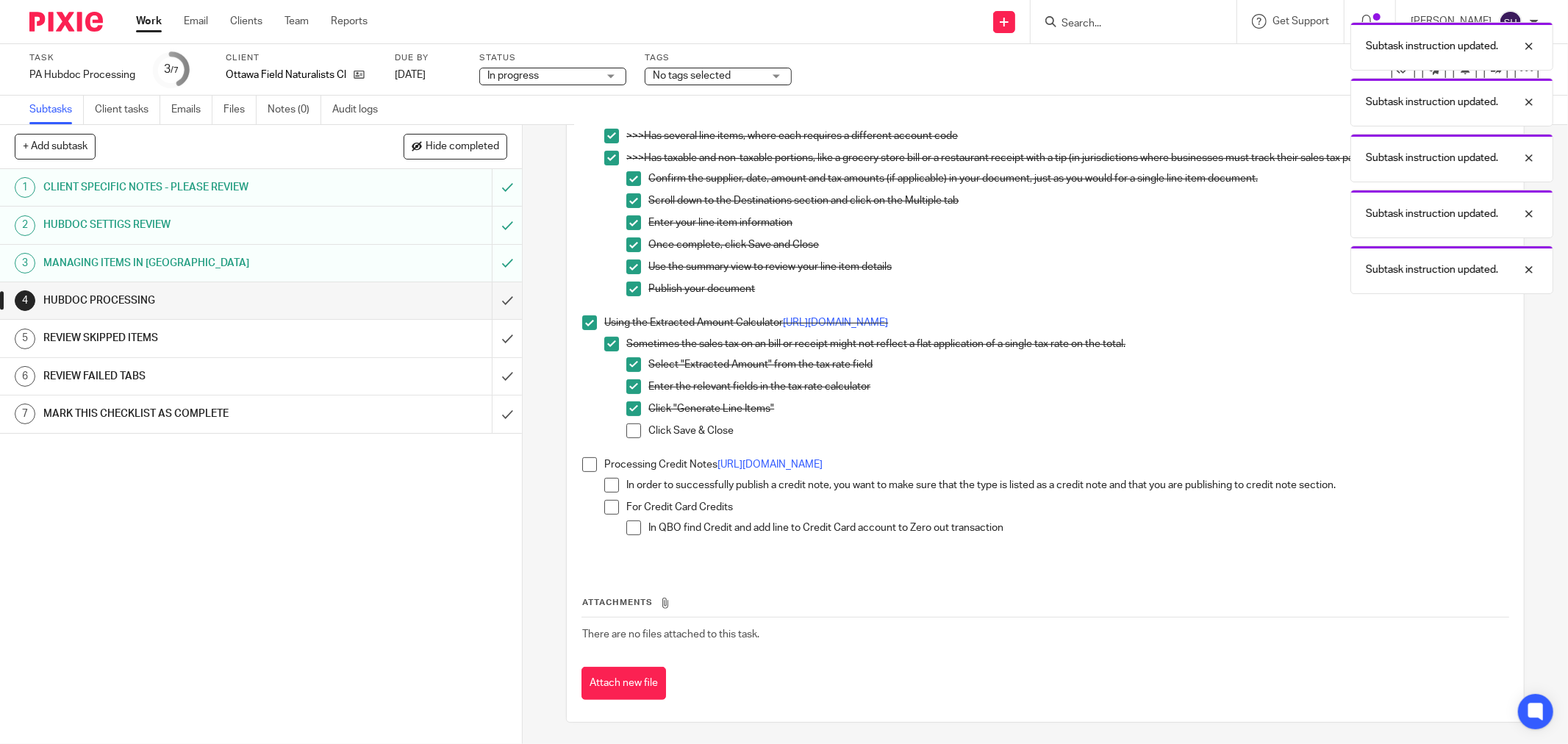
click at [628, 435] on span at bounding box center [634, 431] width 15 height 15
drag, startPoint x: 587, startPoint y: 465, endPoint x: 605, endPoint y: 482, distance: 24.8
click at [587, 466] on span at bounding box center [589, 464] width 15 height 15
click at [609, 486] on span at bounding box center [612, 485] width 15 height 15
click at [608, 503] on span at bounding box center [612, 507] width 15 height 15
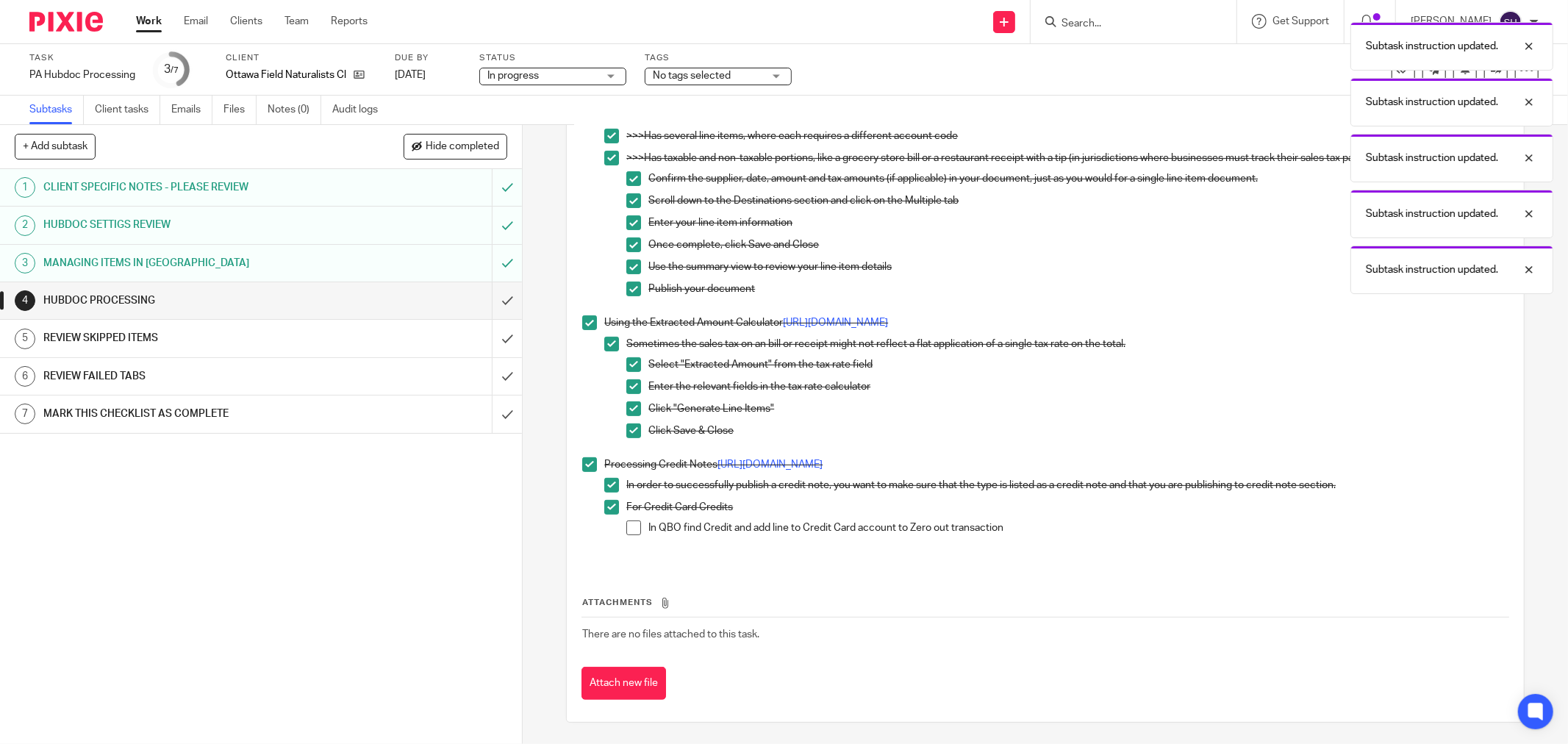
click at [627, 522] on span at bounding box center [634, 528] width 15 height 15
click at [482, 303] on input "submit" at bounding box center [261, 300] width 522 height 37
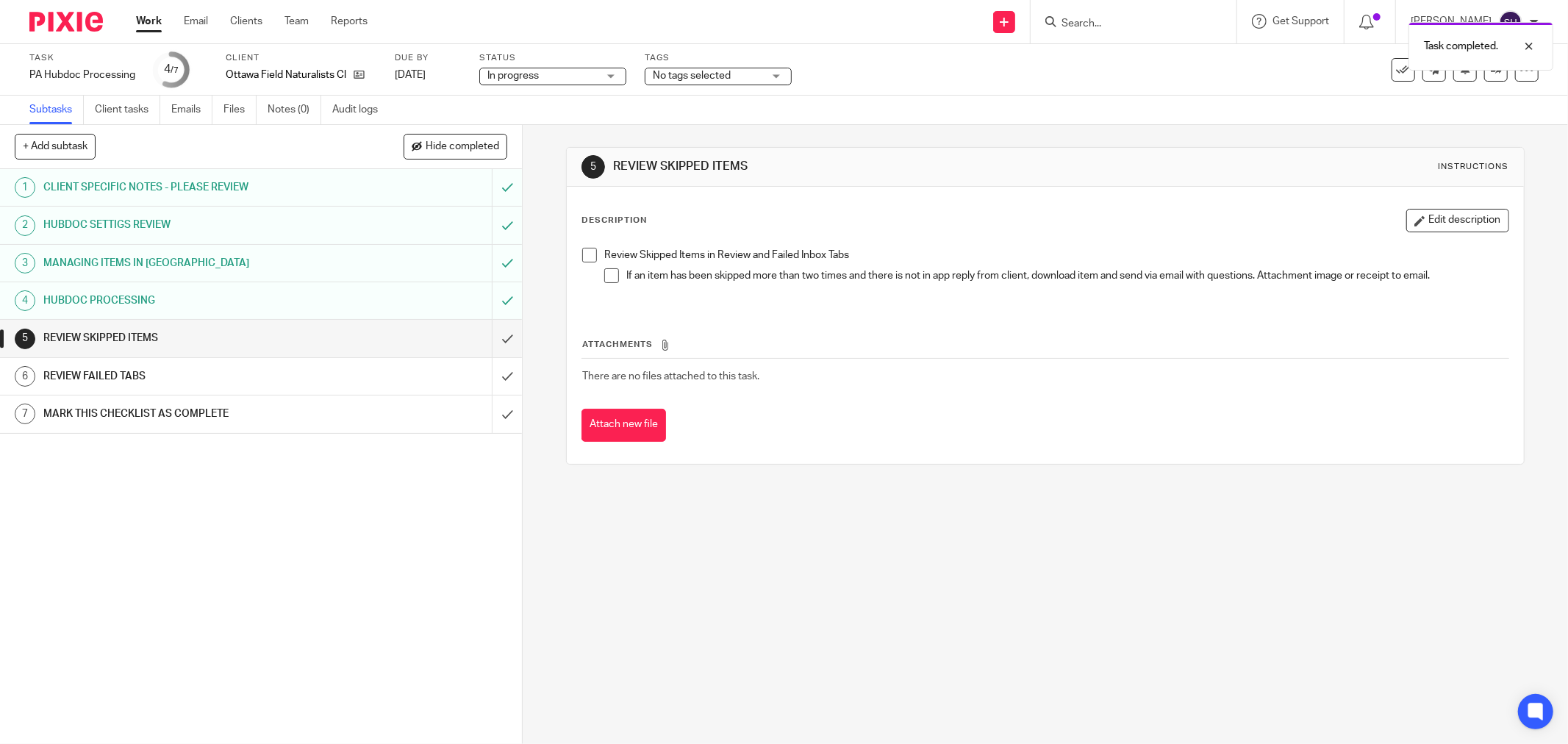
click at [583, 253] on span at bounding box center [589, 255] width 15 height 15
click at [609, 273] on span at bounding box center [612, 276] width 15 height 15
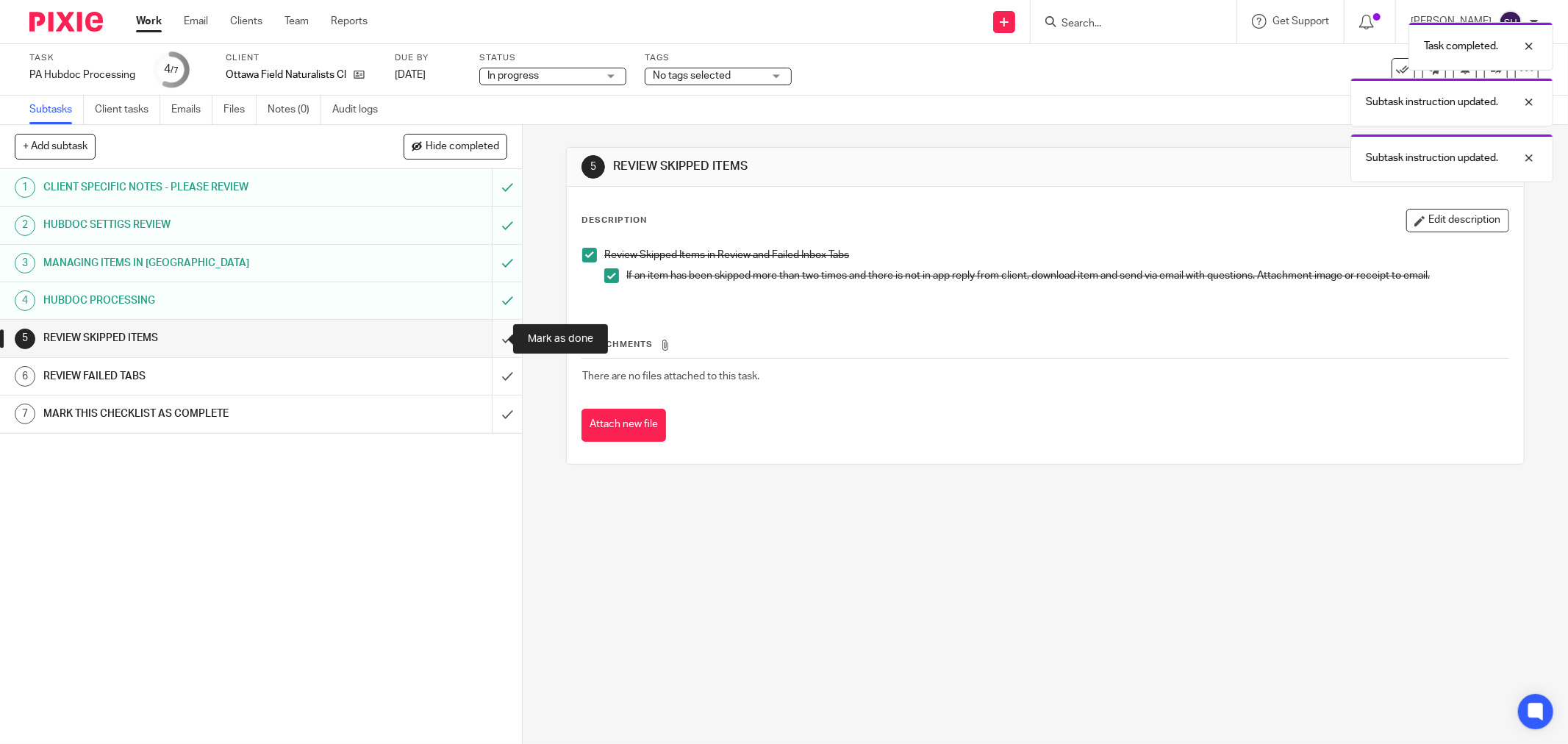
click at [488, 336] on input "submit" at bounding box center [261, 338] width 522 height 37
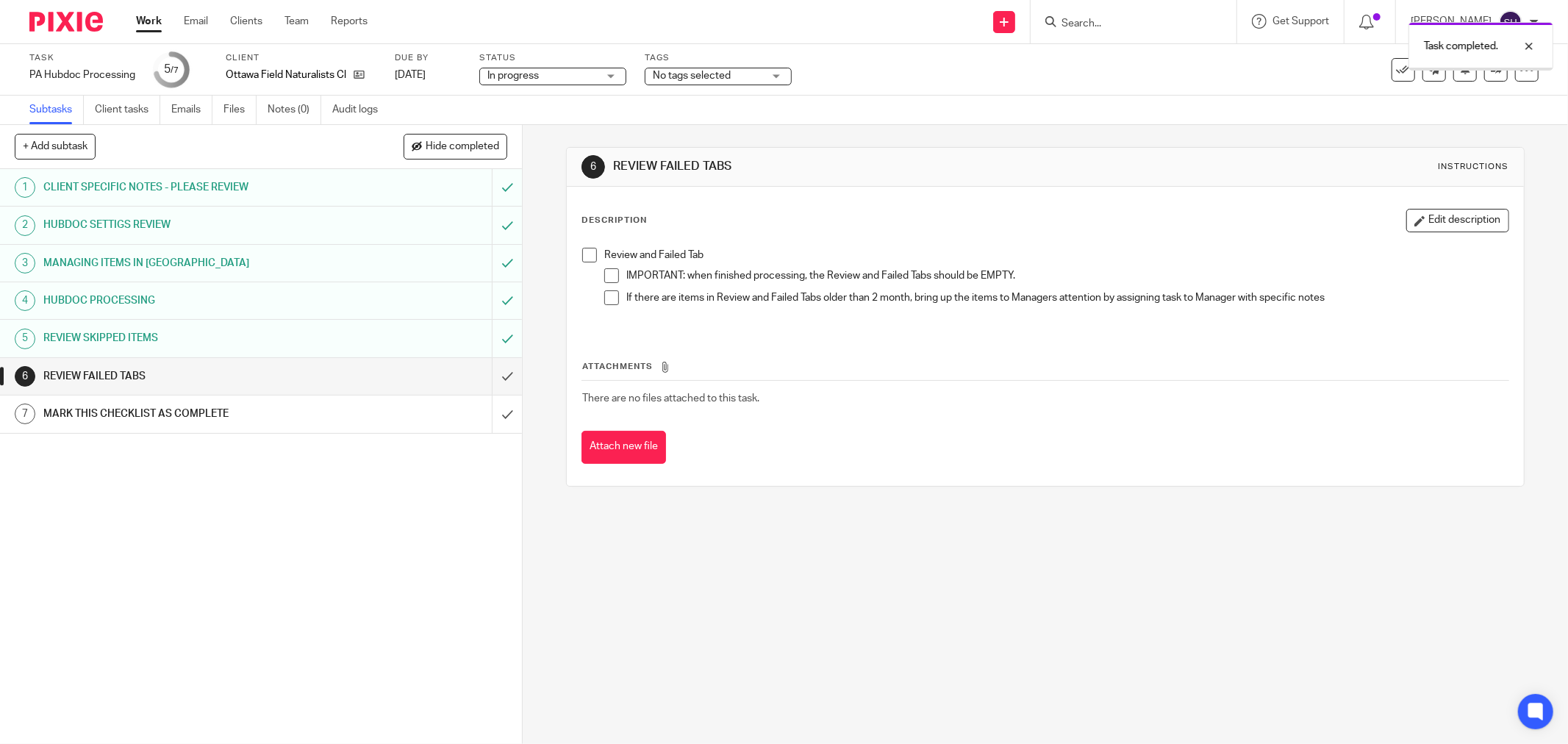
click at [454, 145] on span "Hide completed" at bounding box center [462, 146] width 74 height 12
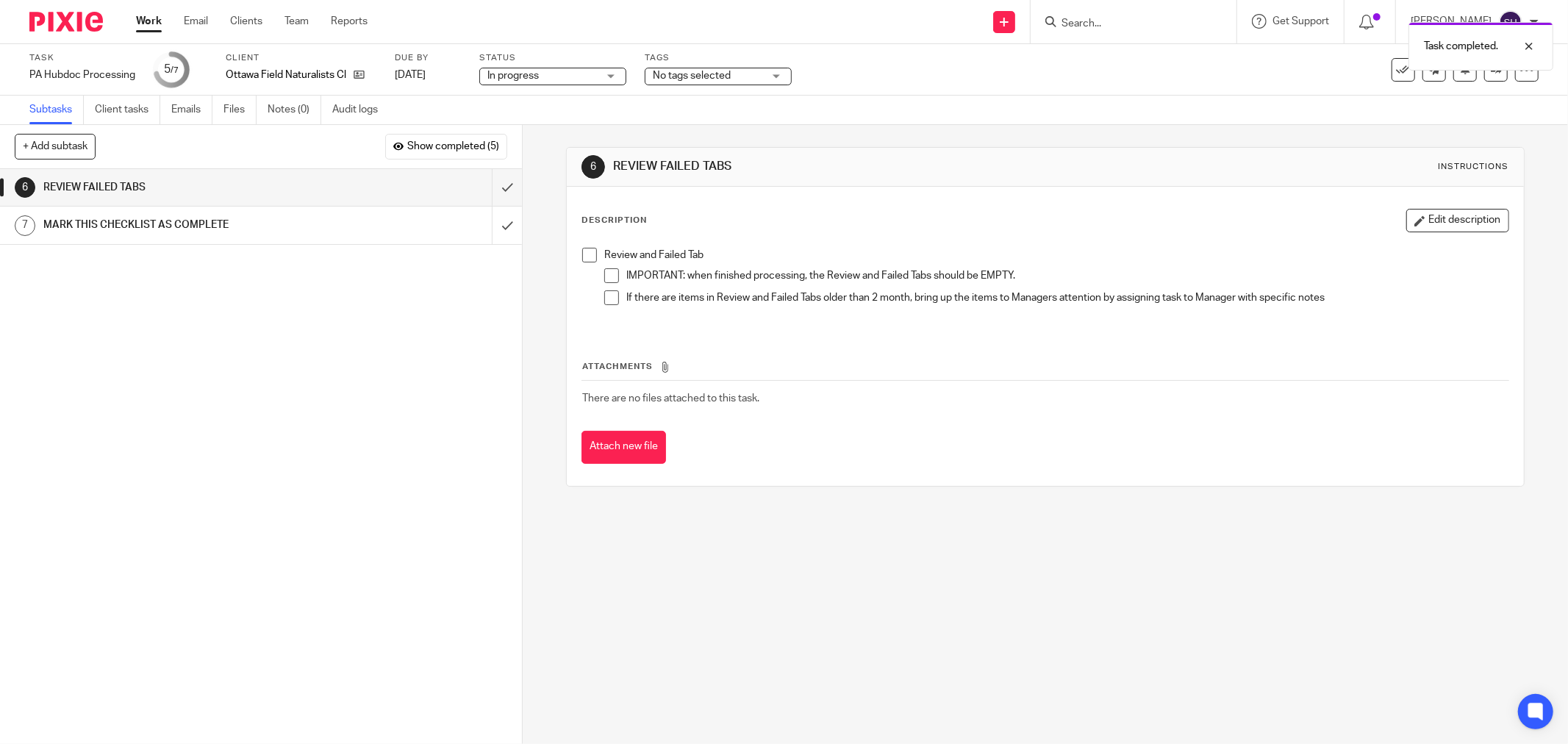
drag, startPoint x: 576, startPoint y: 254, endPoint x: 591, endPoint y: 260, distance: 16.2
click at [577, 255] on div "Review and Failed Tab IMPORTANT: when finished processing, the Review and Faile…" at bounding box center [1045, 285] width 941 height 89
drag, startPoint x: 585, startPoint y: 253, endPoint x: 602, endPoint y: 266, distance: 21.4
click at [585, 252] on span at bounding box center [589, 255] width 15 height 15
click at [617, 280] on li "IMPORTANT: when finished processing, the Review and Failed Tabs should be EMPTY." at bounding box center [1057, 280] width 904 height 22
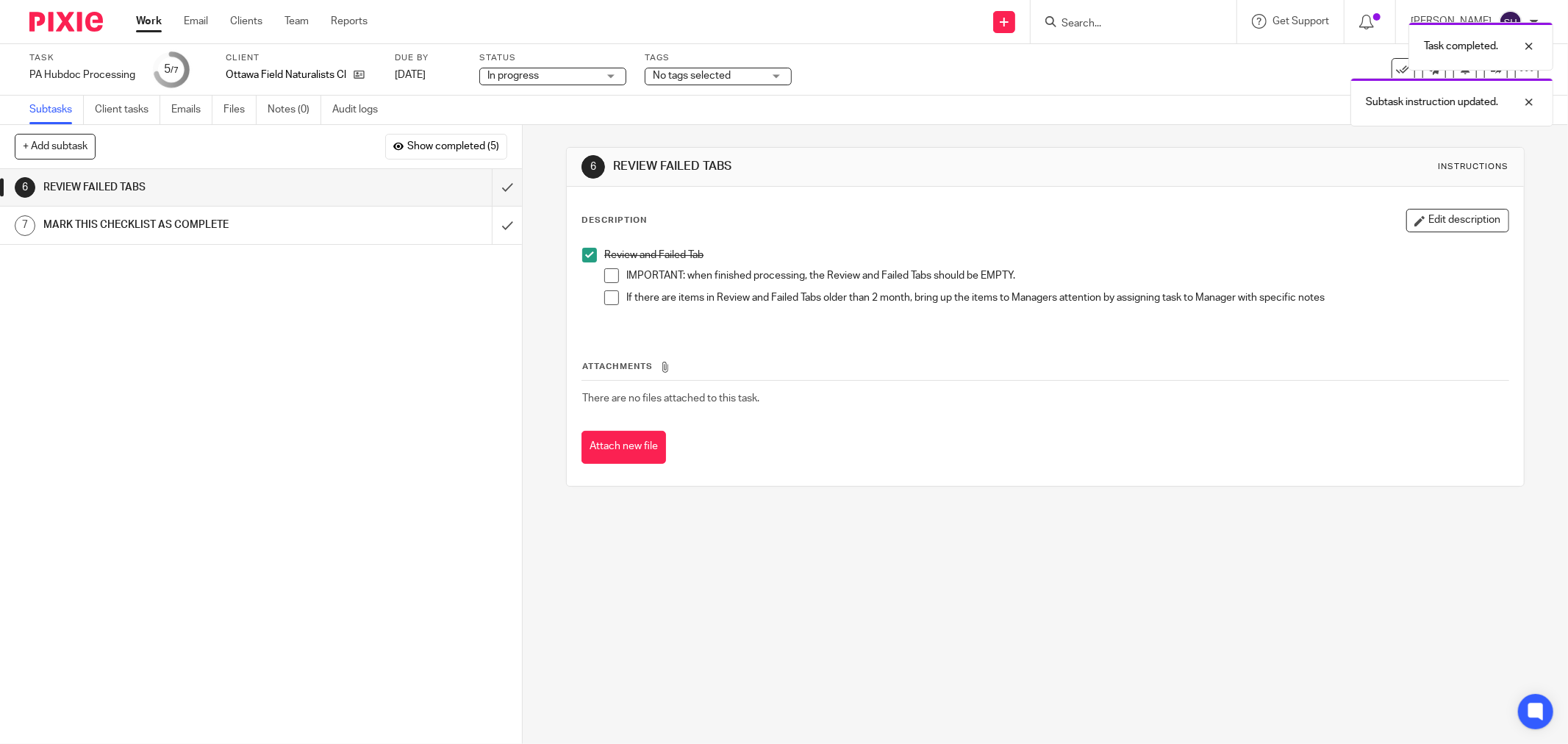
click at [610, 276] on span at bounding box center [612, 276] width 15 height 15
drag, startPoint x: 611, startPoint y: 298, endPoint x: 592, endPoint y: 293, distance: 19.6
click at [611, 298] on span at bounding box center [612, 298] width 15 height 15
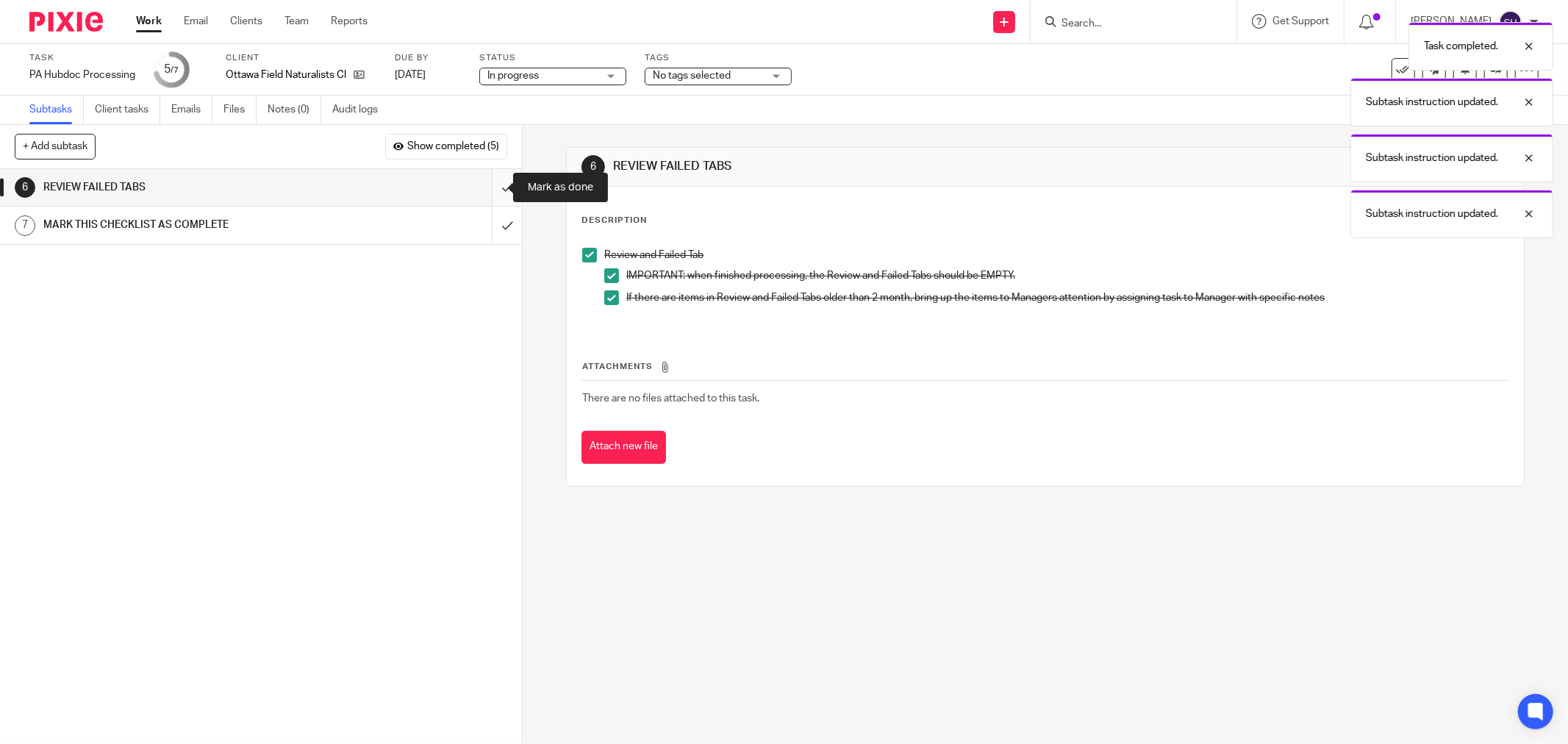
click at [483, 182] on input "submit" at bounding box center [261, 187] width 522 height 37
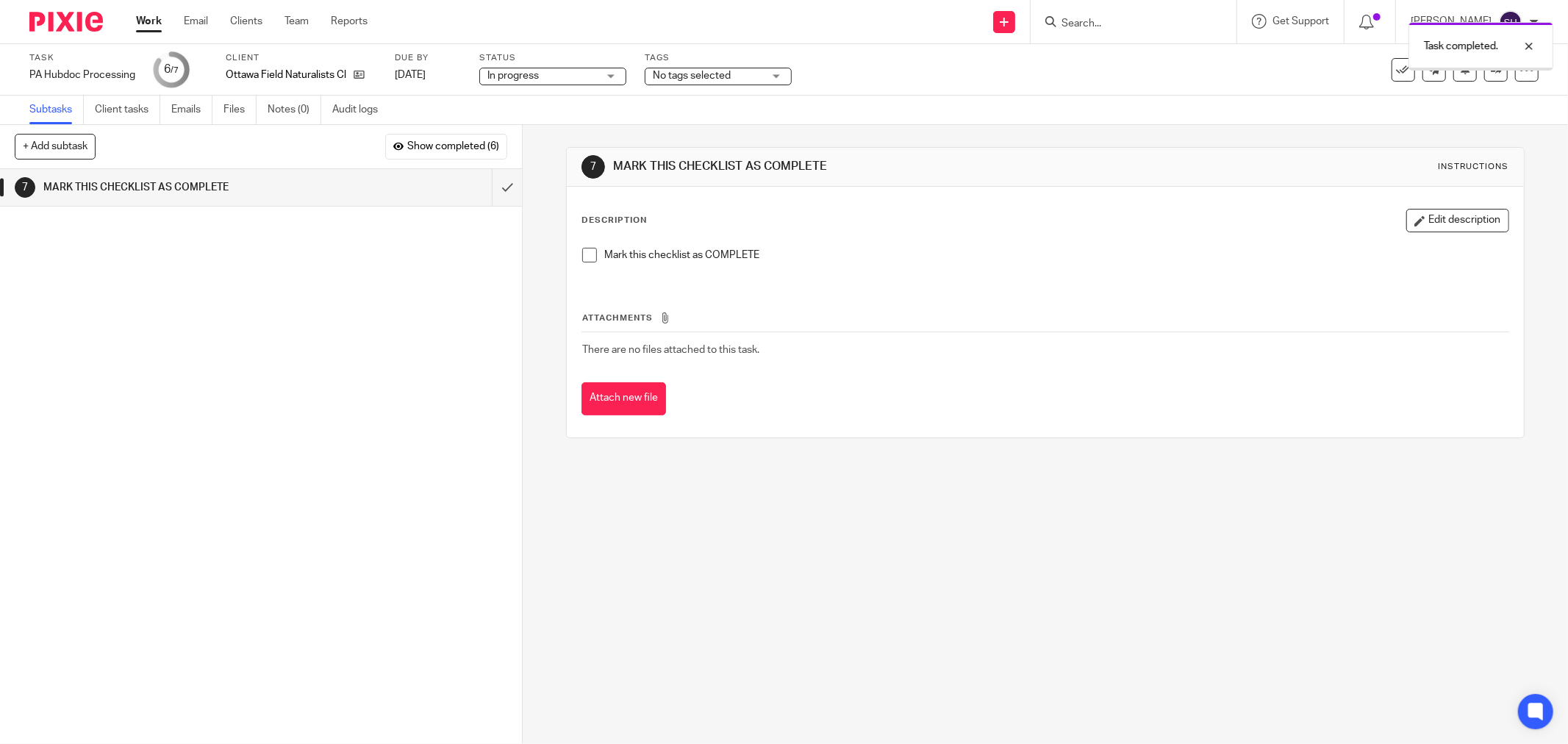
click at [584, 251] on span at bounding box center [589, 255] width 15 height 15
click at [488, 186] on input "submit" at bounding box center [261, 187] width 522 height 37
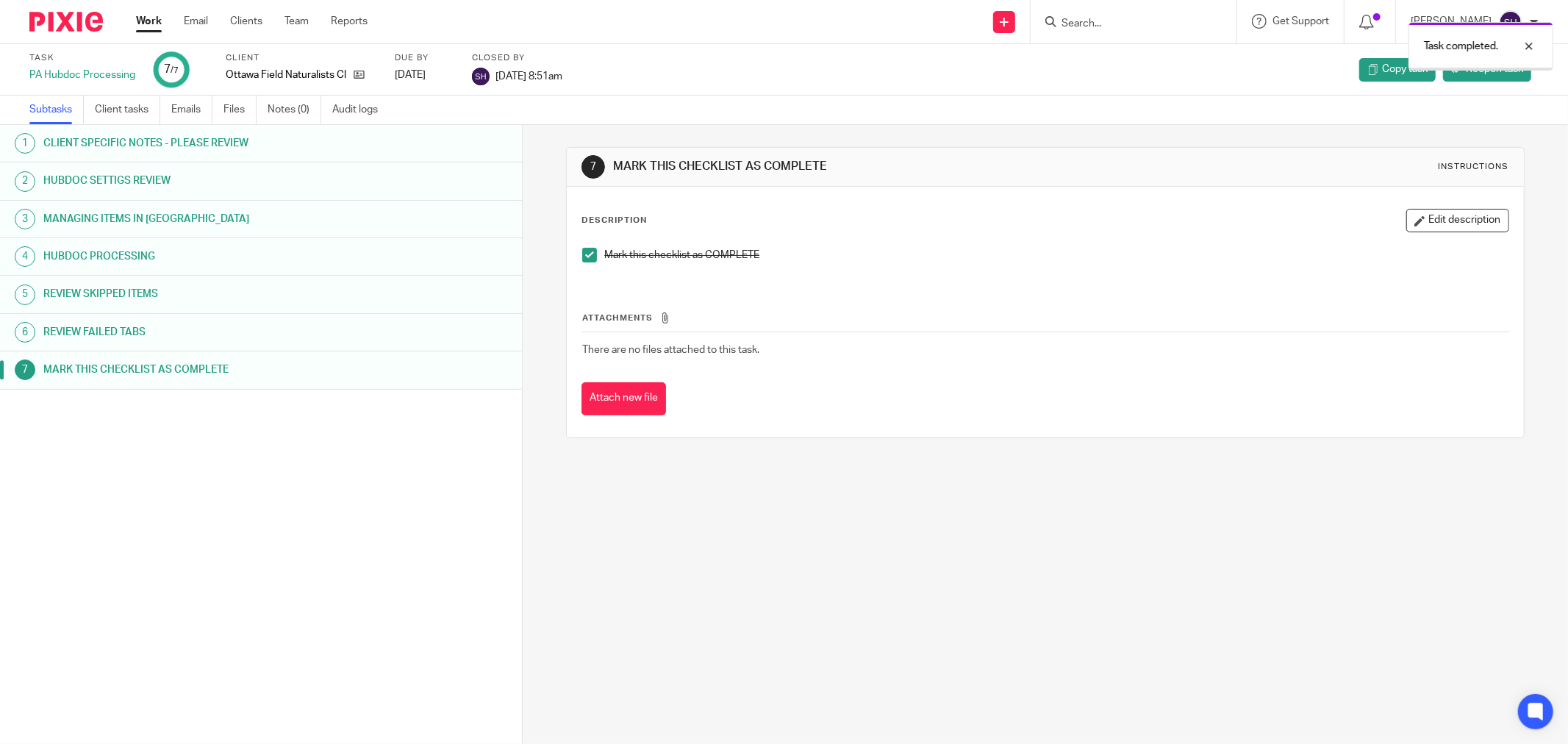
click at [147, 18] on link "Work" at bounding box center [149, 21] width 26 height 15
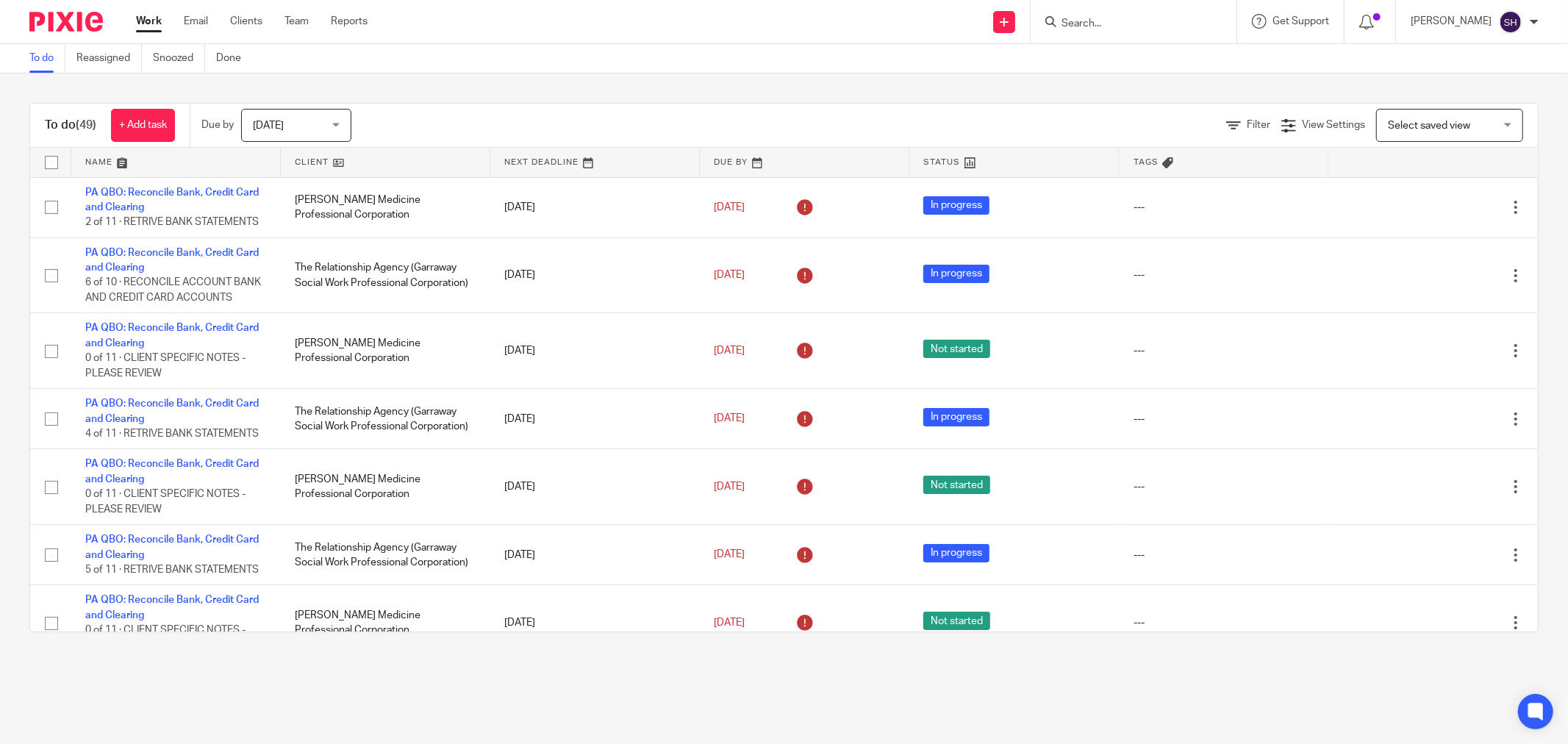
click at [346, 157] on link at bounding box center [385, 163] width 209 height 30
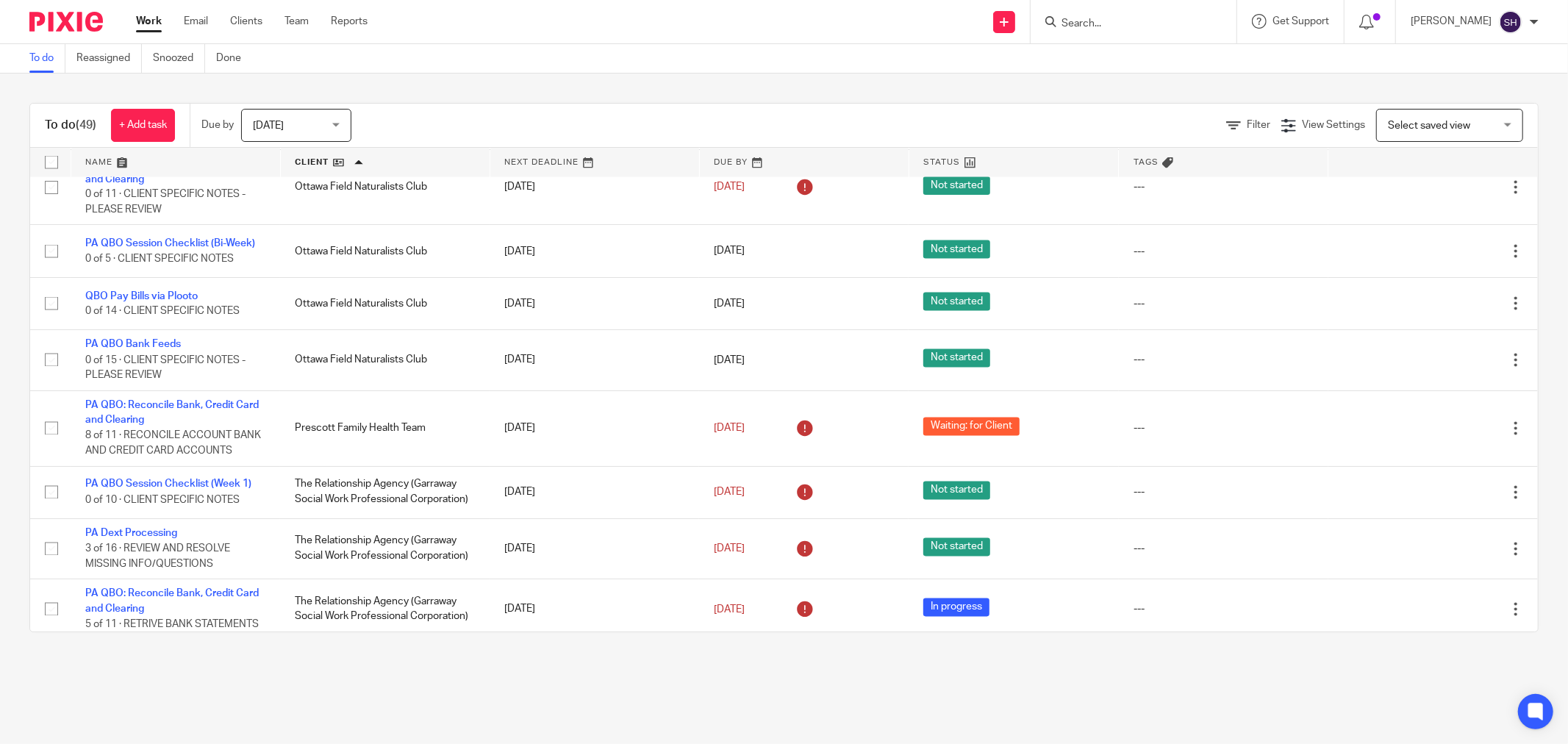
scroll to position [2123, 0]
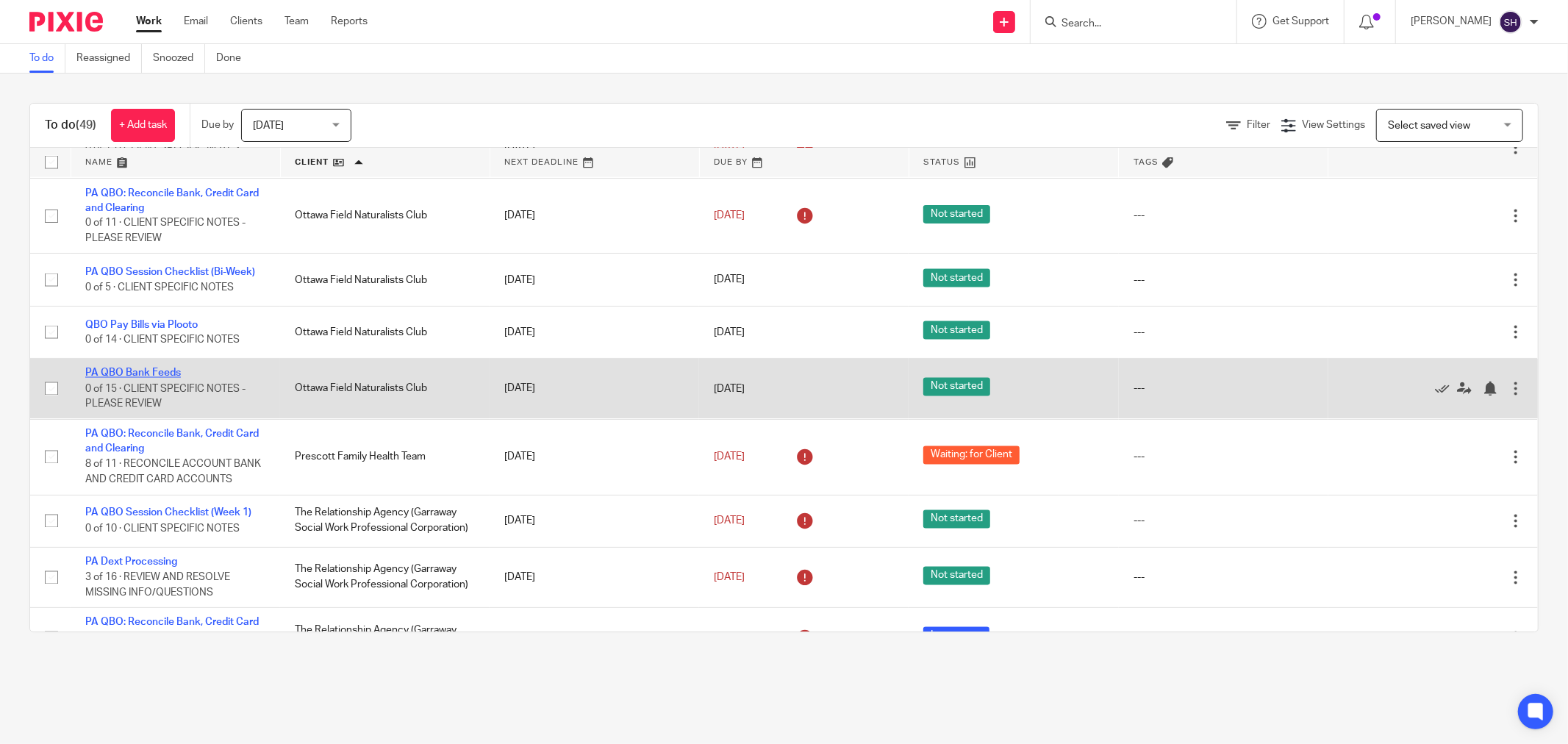
click at [148, 378] on link "PA QBO Bank Feeds" at bounding box center [133, 373] width 96 height 10
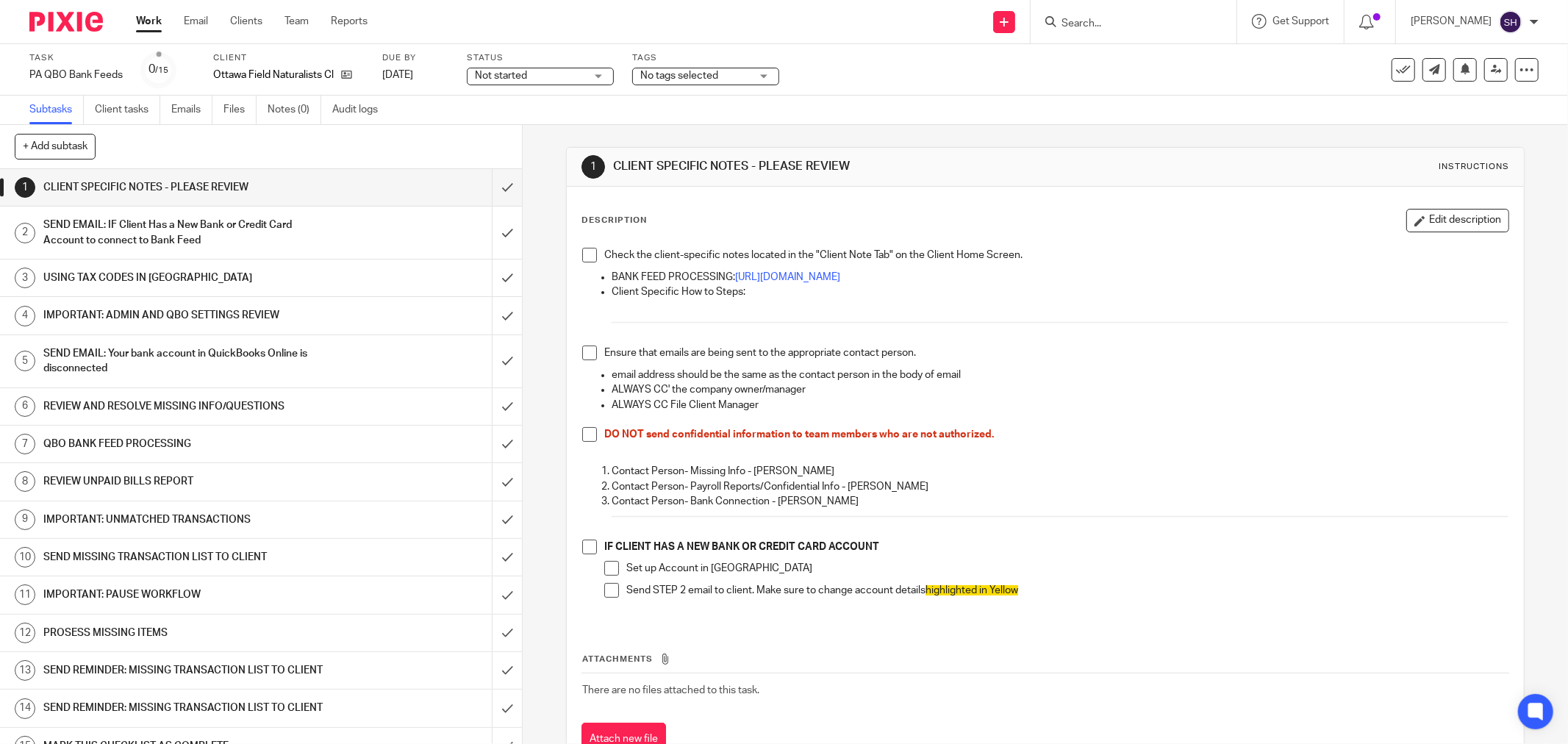
click at [587, 258] on span at bounding box center [589, 255] width 15 height 15
click at [583, 349] on span at bounding box center [589, 352] width 15 height 15
click at [587, 431] on span at bounding box center [589, 434] width 15 height 15
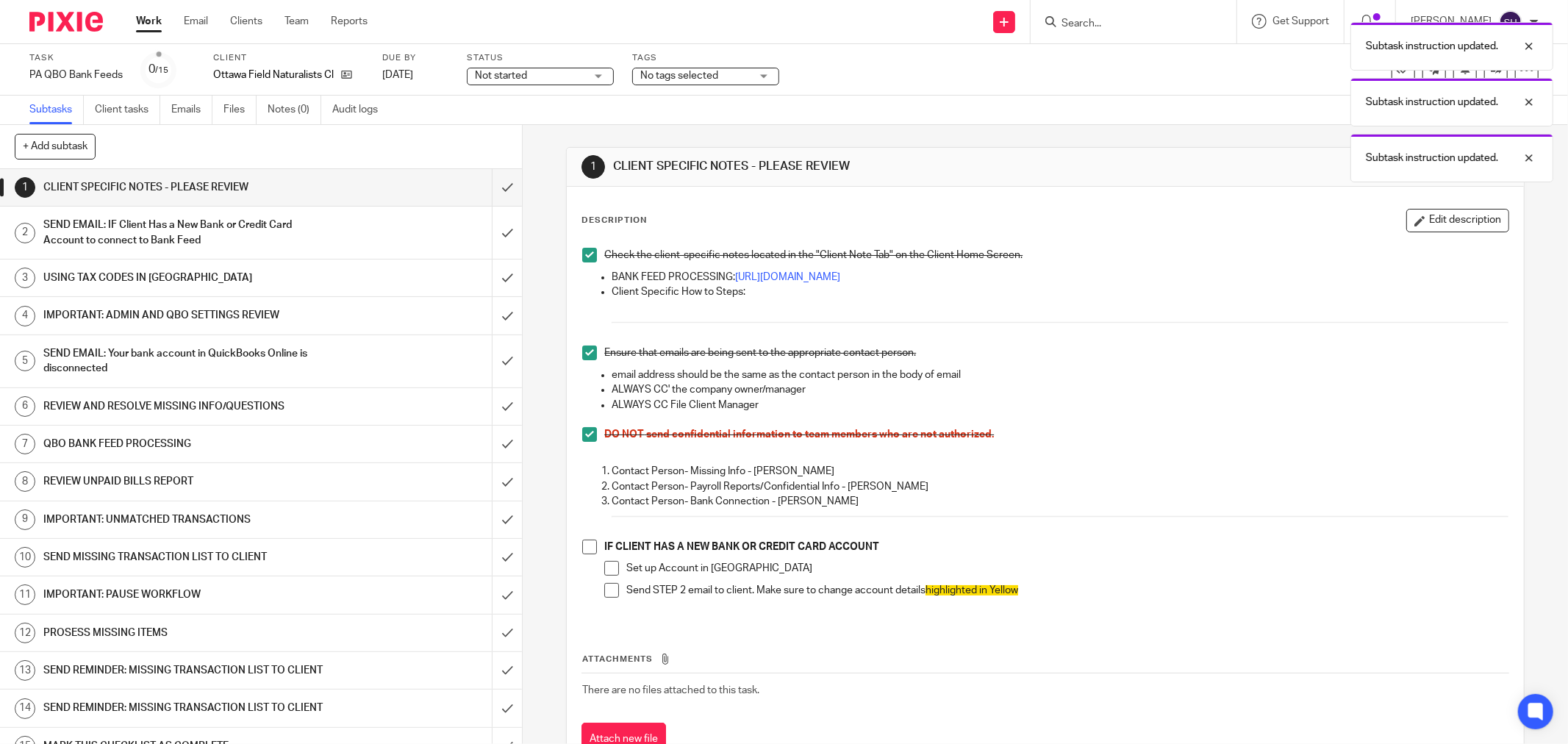
click at [587, 546] on span at bounding box center [589, 547] width 15 height 15
click at [605, 566] on span at bounding box center [612, 568] width 15 height 15
click at [605, 585] on span at bounding box center [612, 590] width 15 height 15
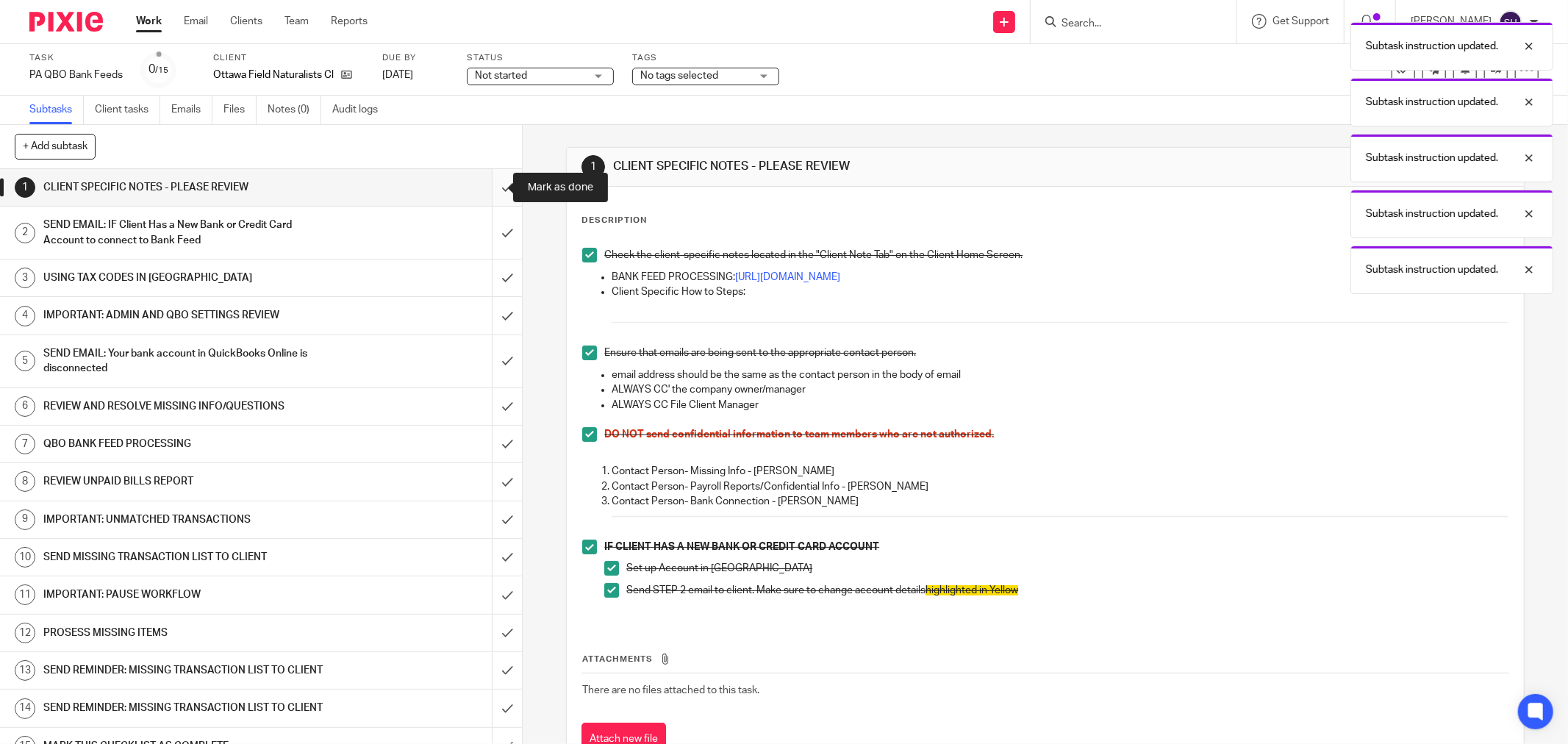
click at [496, 182] on input "submit" at bounding box center [261, 187] width 522 height 37
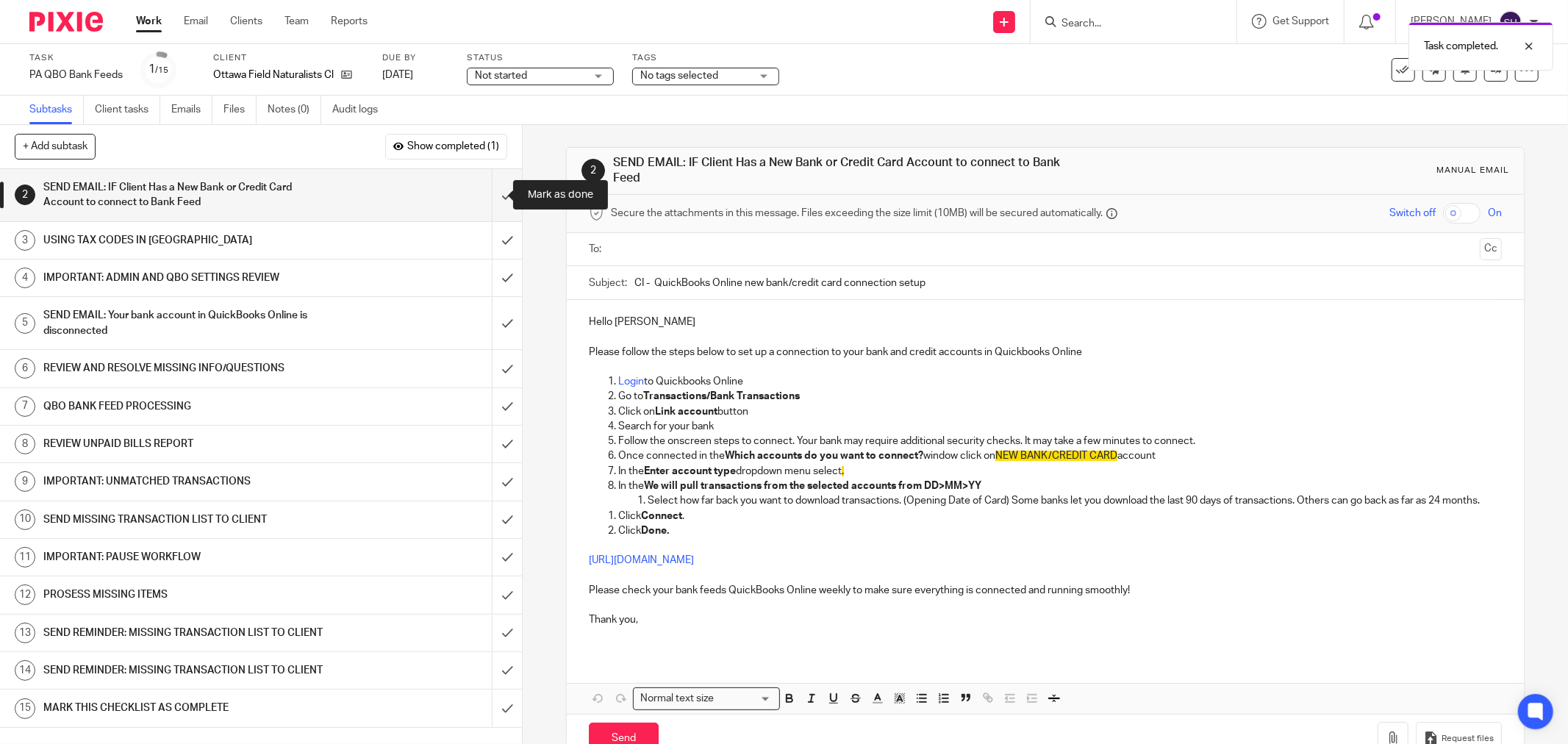
click at [496, 182] on input "submit" at bounding box center [261, 195] width 522 height 52
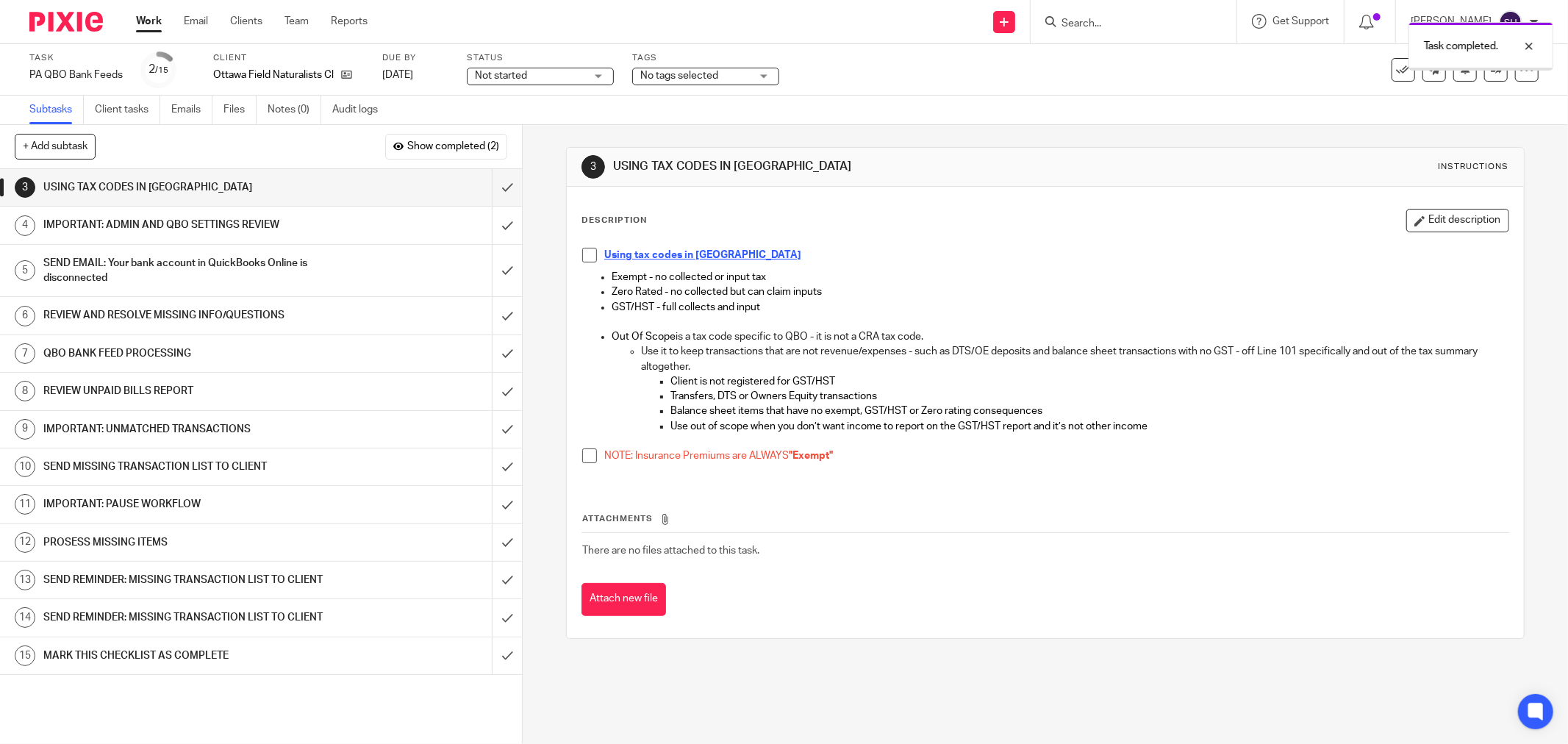
click at [521, 77] on span "Not started" at bounding box center [500, 75] width 52 height 10
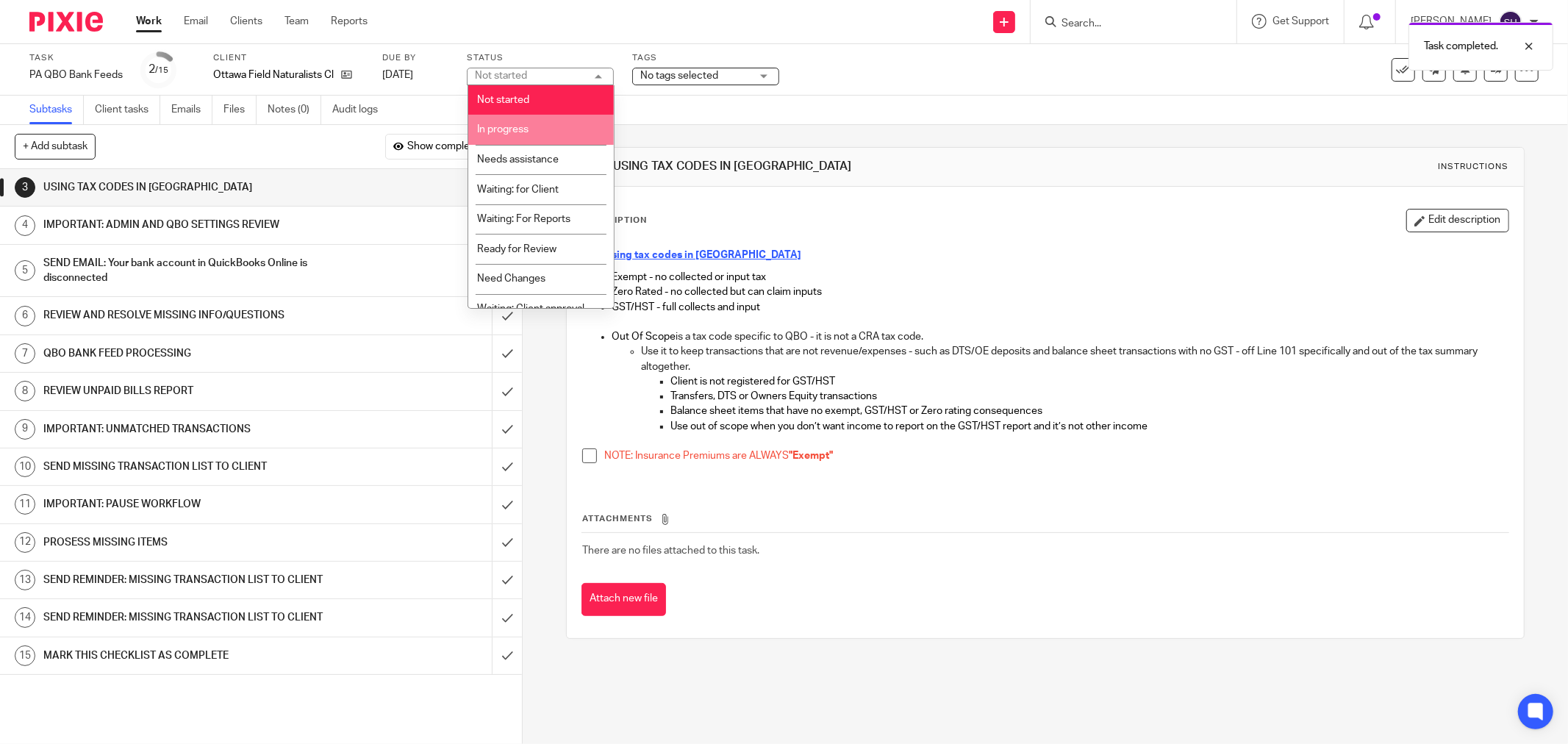
click at [525, 128] on span "In progress" at bounding box center [504, 129] width 52 height 10
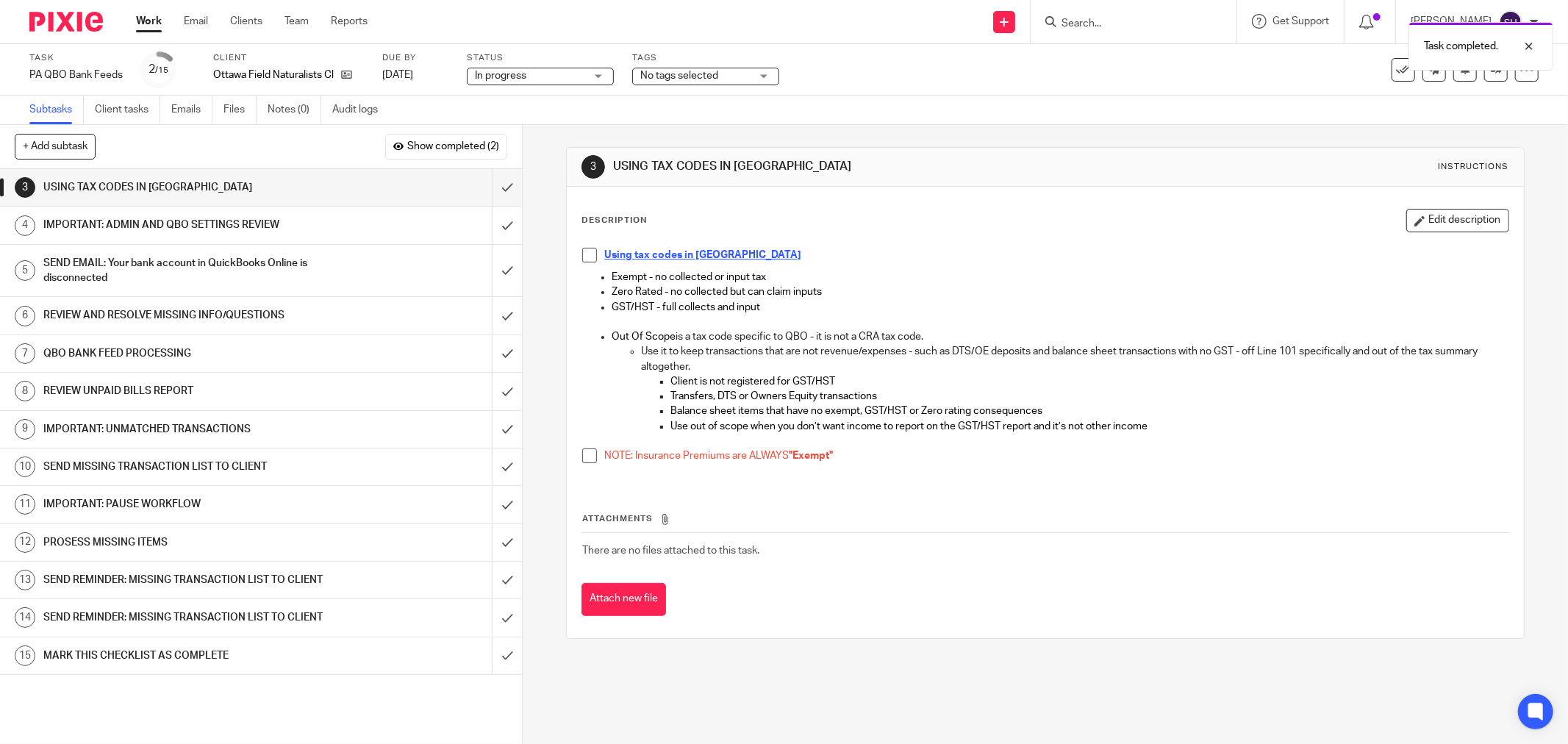
click at [582, 256] on span at bounding box center [589, 255] width 15 height 15
click at [584, 452] on span at bounding box center [589, 456] width 15 height 15
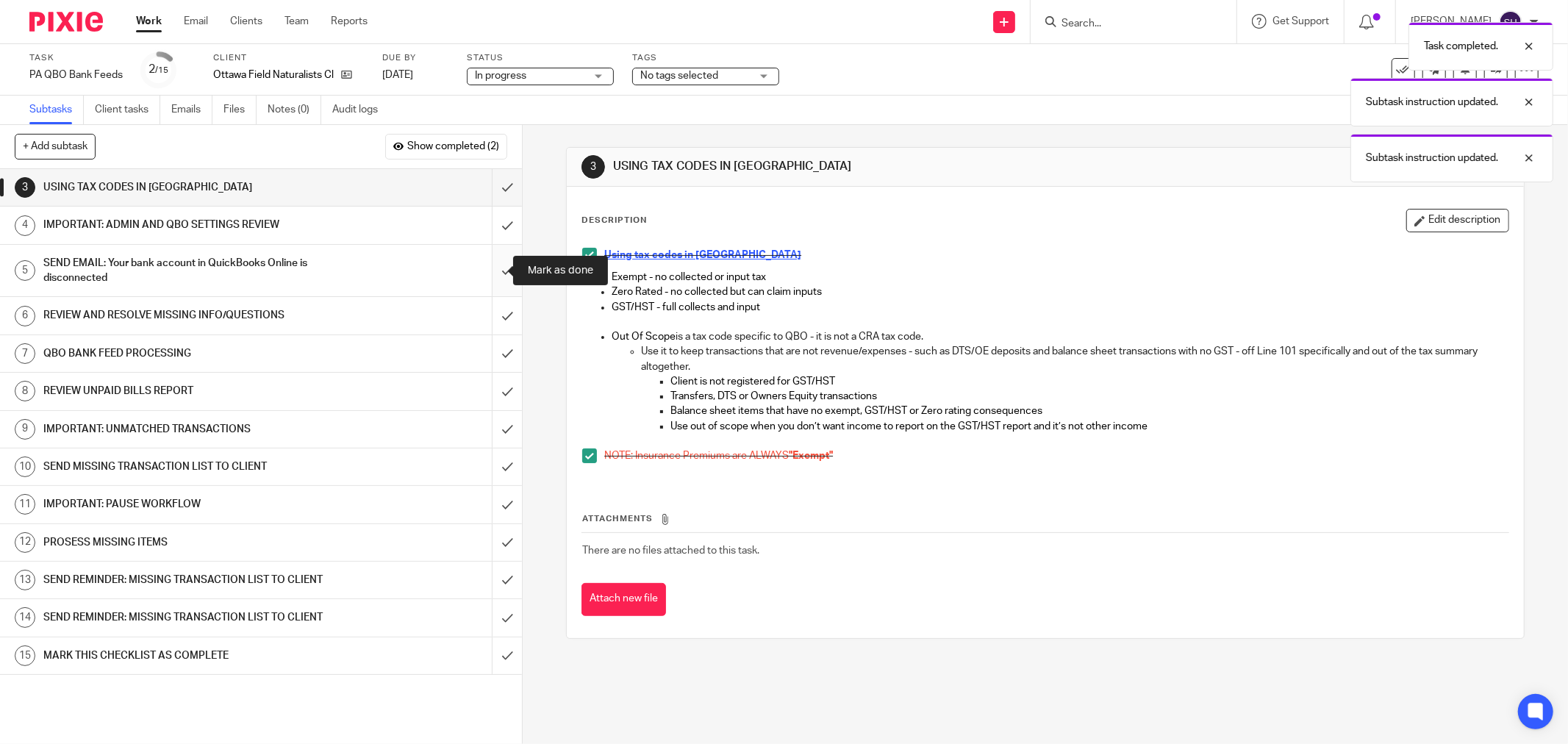
click at [497, 269] on input "submit" at bounding box center [261, 271] width 522 height 52
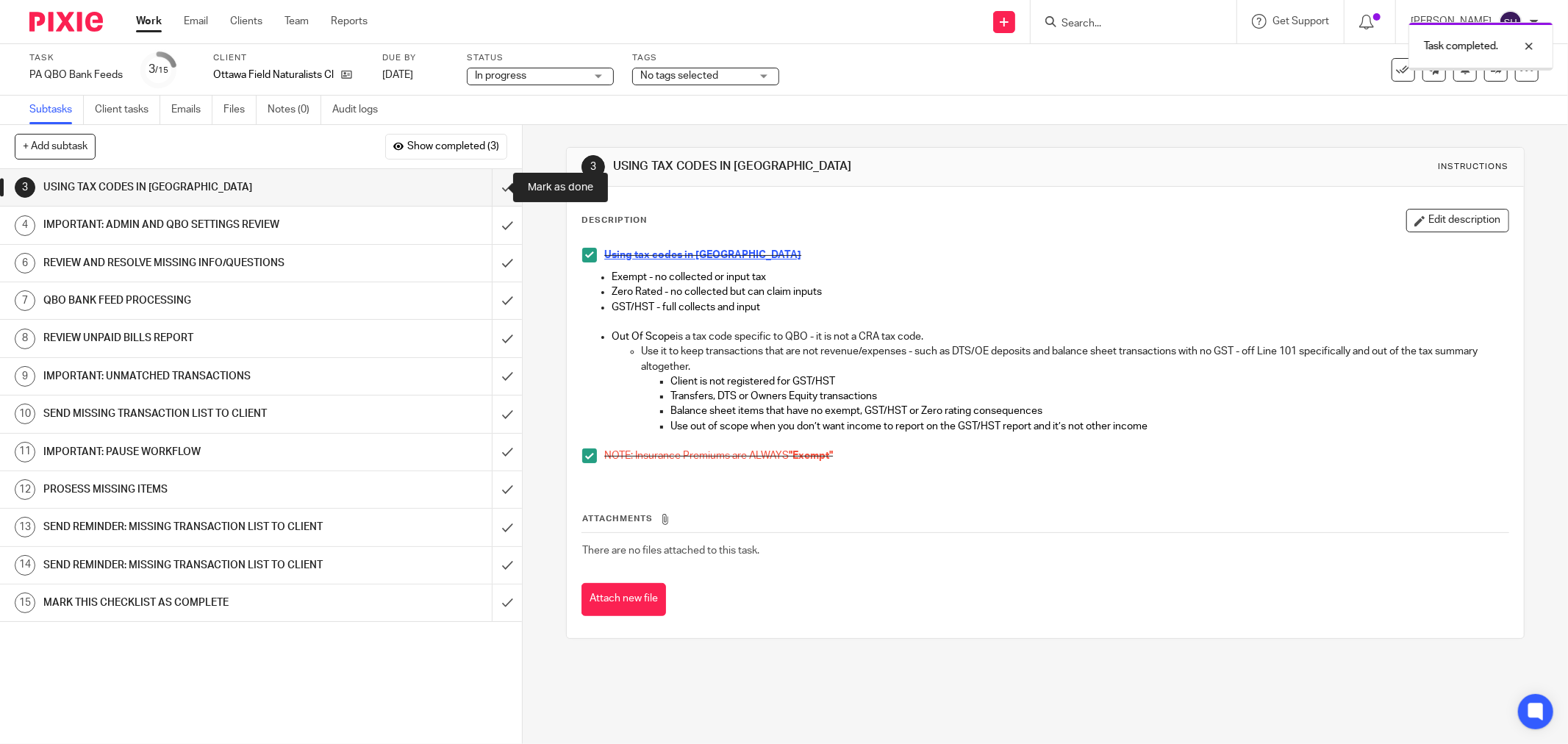
click at [493, 186] on input "submit" at bounding box center [261, 187] width 522 height 37
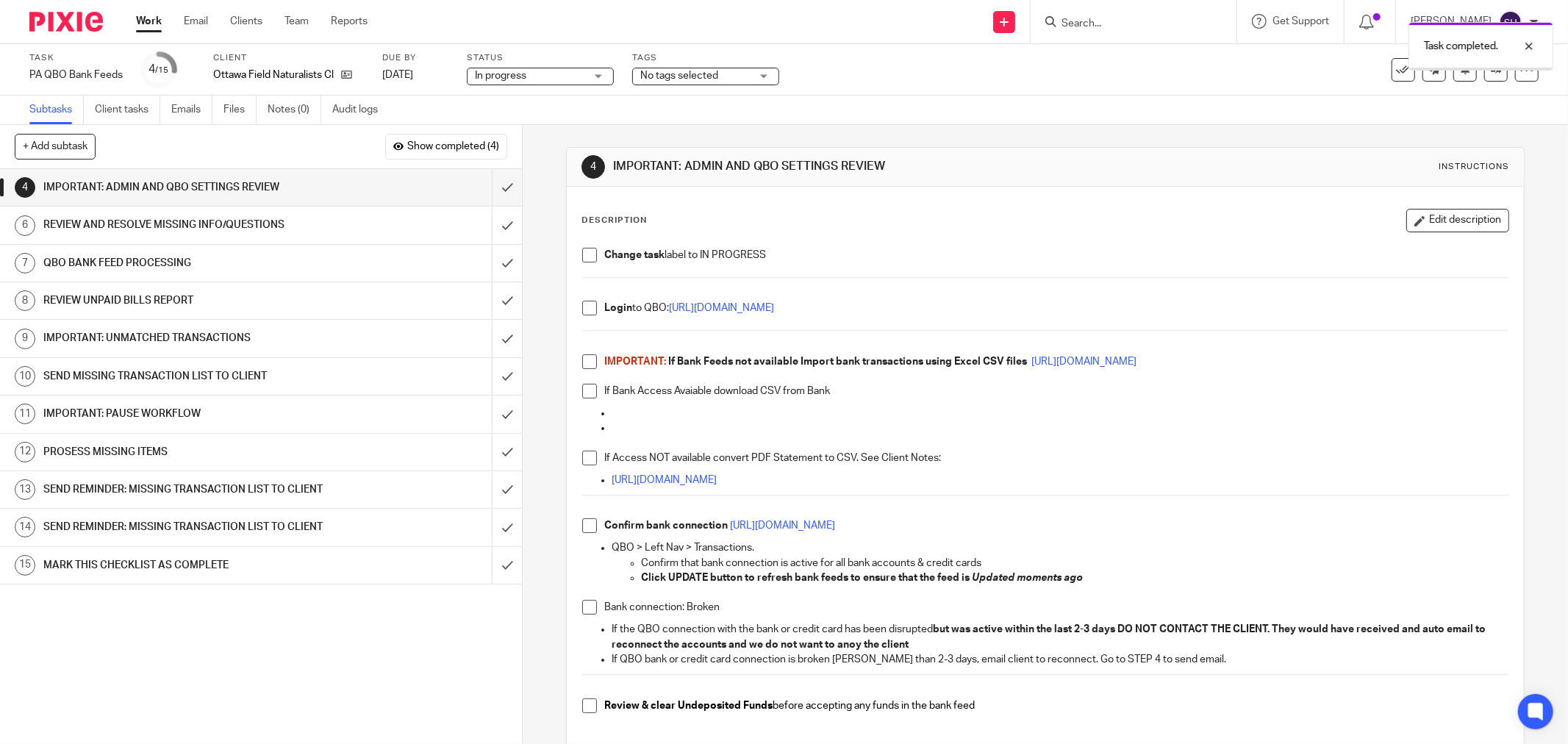
drag, startPoint x: 592, startPoint y: 250, endPoint x: 576, endPoint y: 294, distance: 46.8
click at [592, 251] on li "Change task label to IN PROGRESS" at bounding box center [1045, 258] width 927 height 22
drag, startPoint x: 583, startPoint y: 258, endPoint x: 583, endPoint y: 294, distance: 36.0
click at [583, 258] on span at bounding box center [589, 255] width 15 height 15
click at [588, 305] on span at bounding box center [589, 308] width 15 height 15
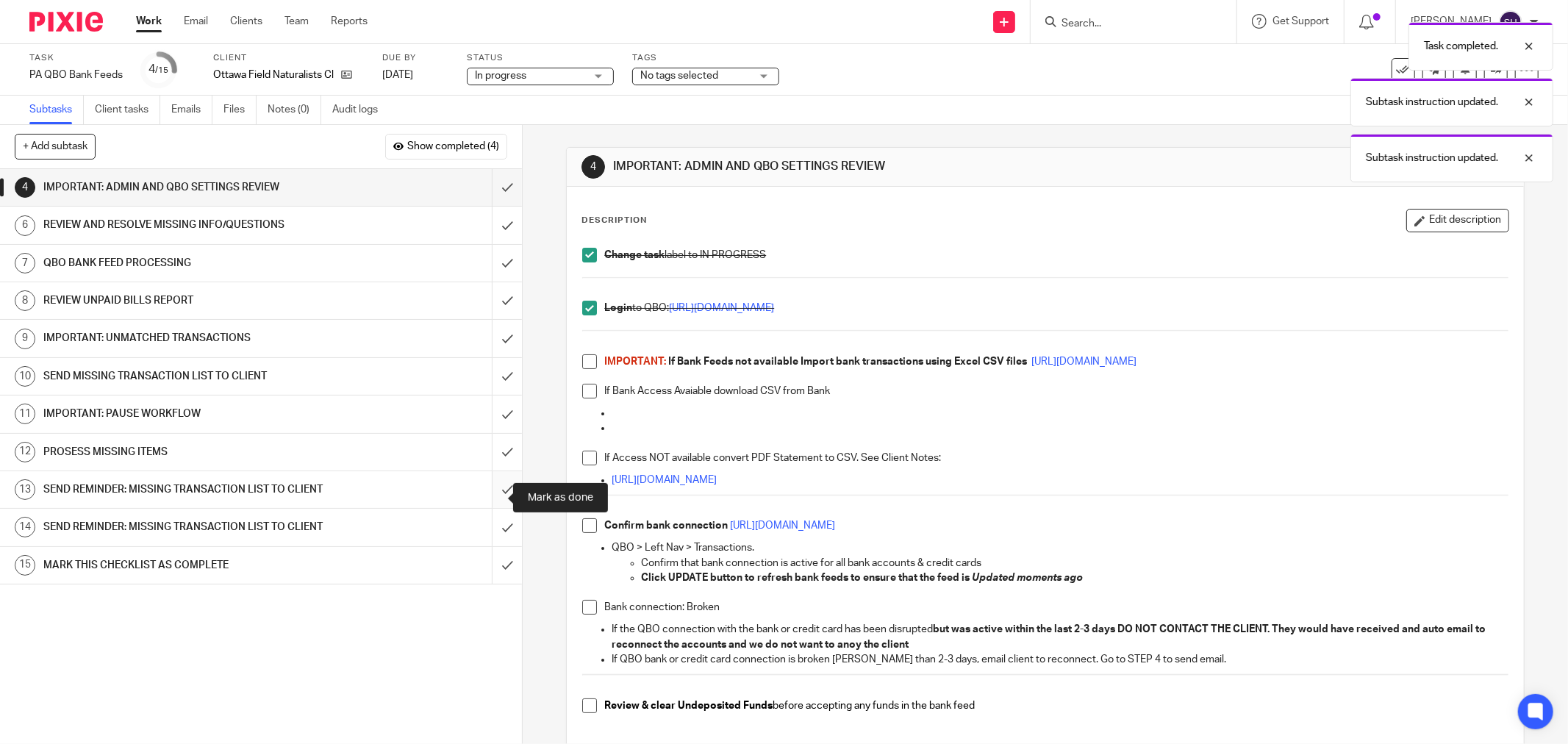
click at [483, 497] on input "submit" at bounding box center [261, 489] width 522 height 37
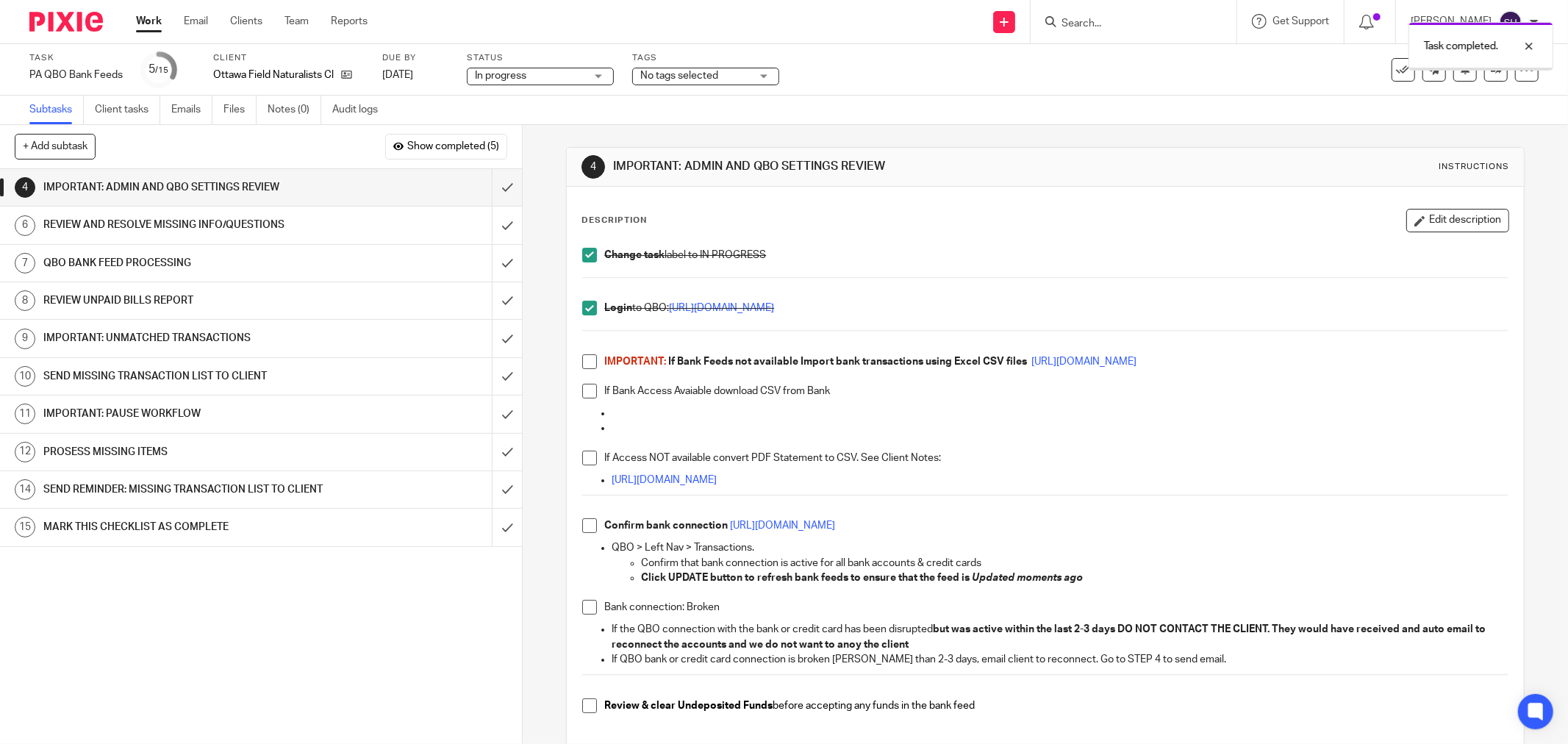
click at [582, 363] on span at bounding box center [589, 361] width 15 height 15
drag, startPoint x: 583, startPoint y: 385, endPoint x: 583, endPoint y: 408, distance: 23.0
click at [583, 385] on span at bounding box center [589, 391] width 15 height 15
click at [588, 458] on span at bounding box center [589, 457] width 15 height 15
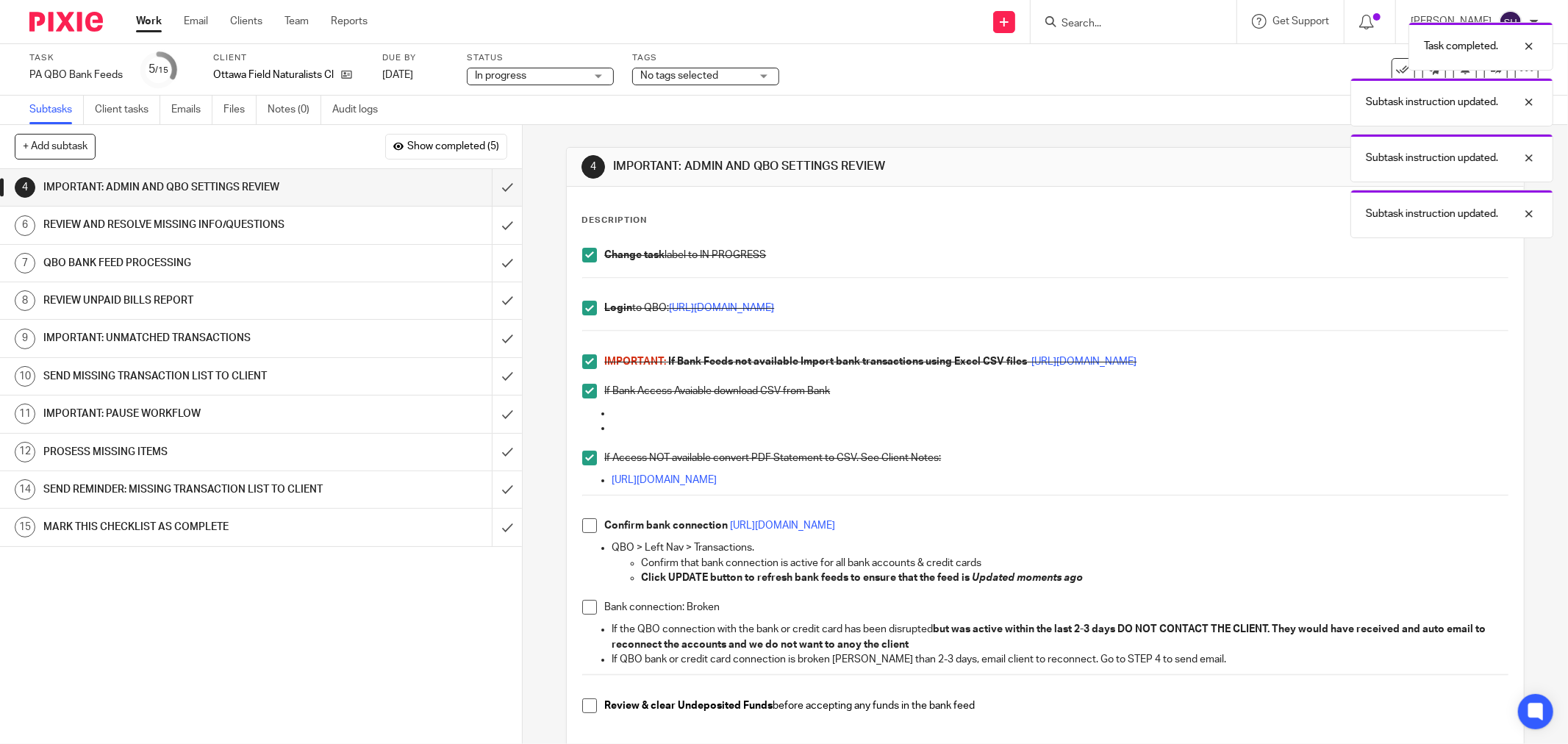
click at [582, 527] on span at bounding box center [589, 525] width 15 height 15
click at [494, 504] on input "submit" at bounding box center [261, 489] width 522 height 37
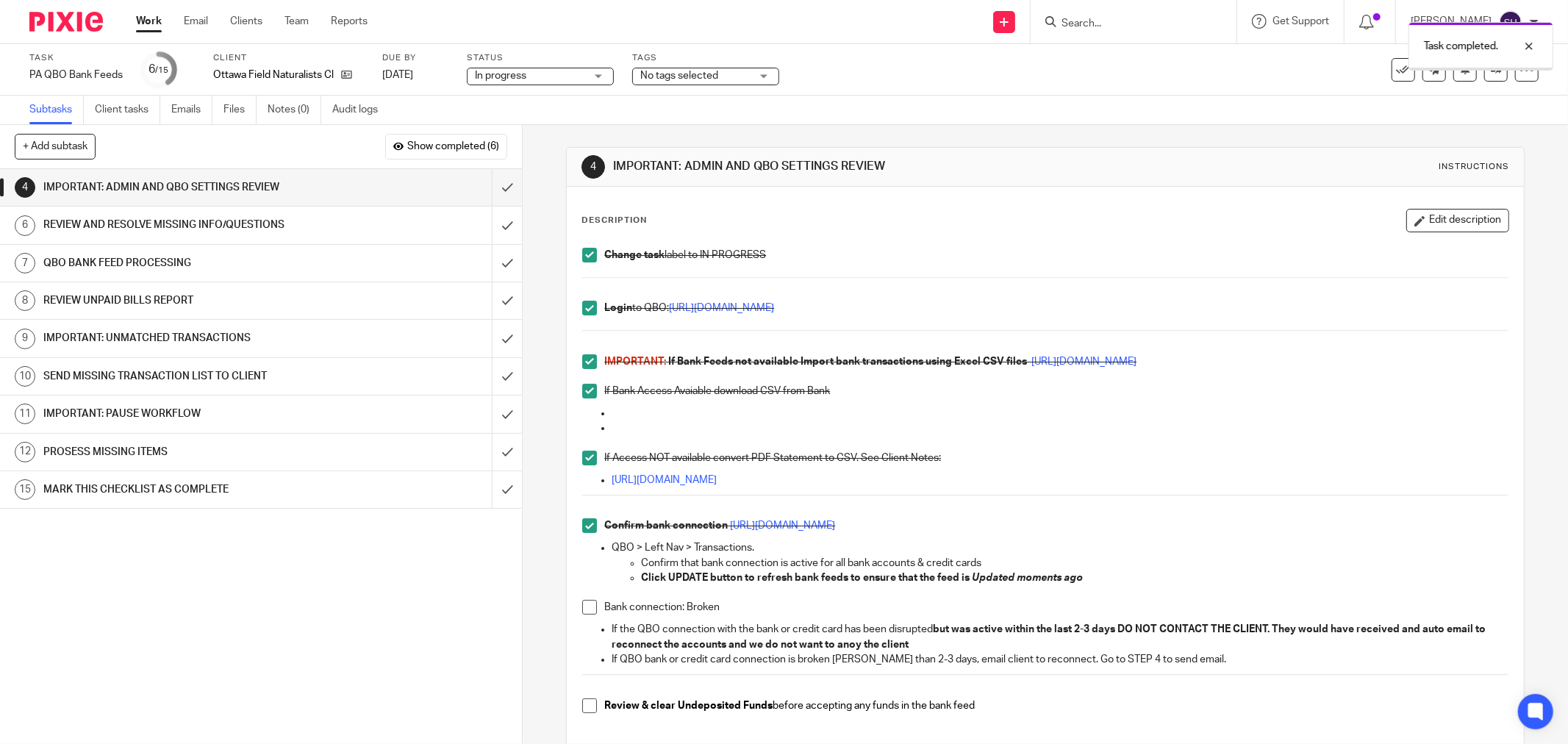
click at [585, 613] on span at bounding box center [589, 607] width 15 height 15
click at [584, 701] on span at bounding box center [589, 706] width 15 height 15
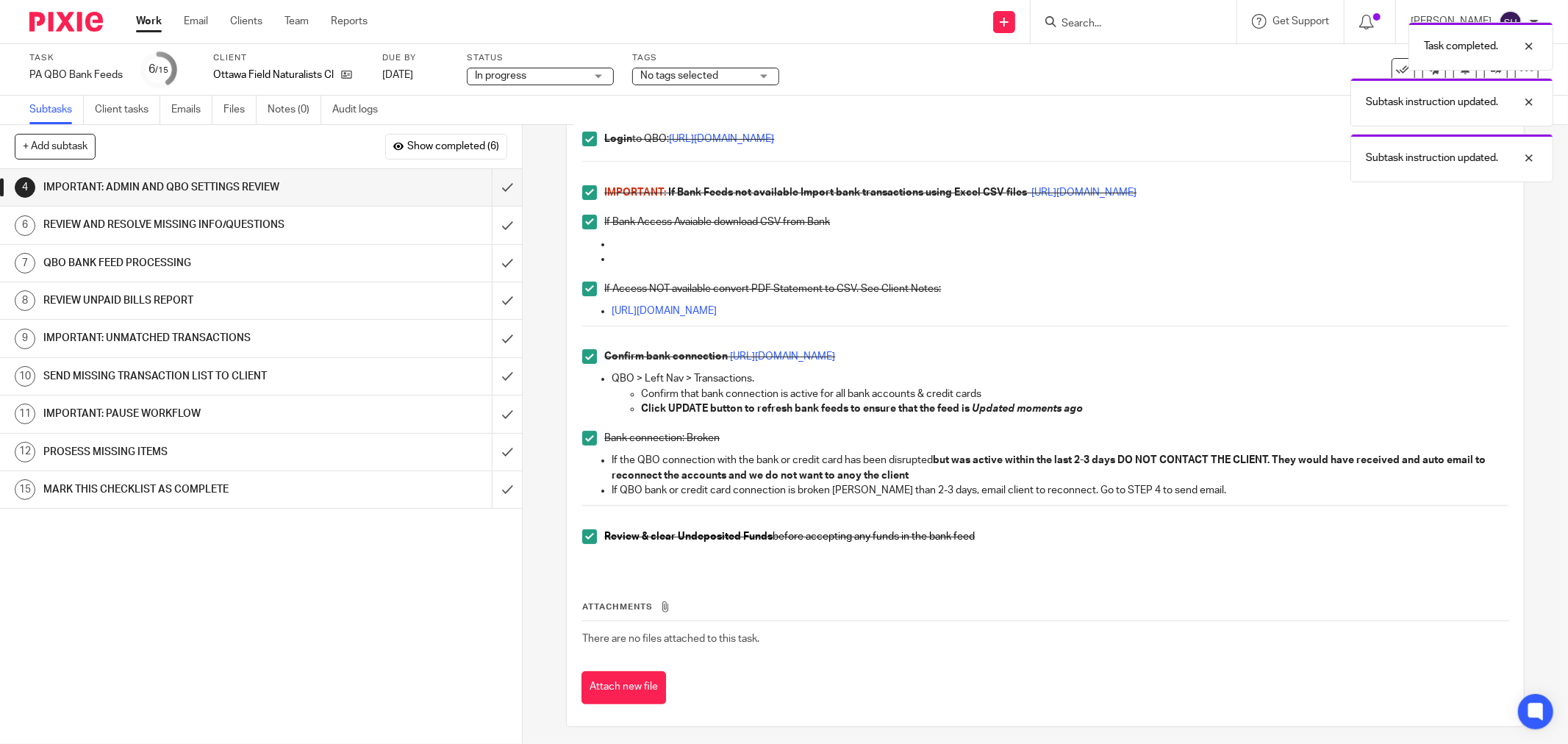
scroll to position [174, 0]
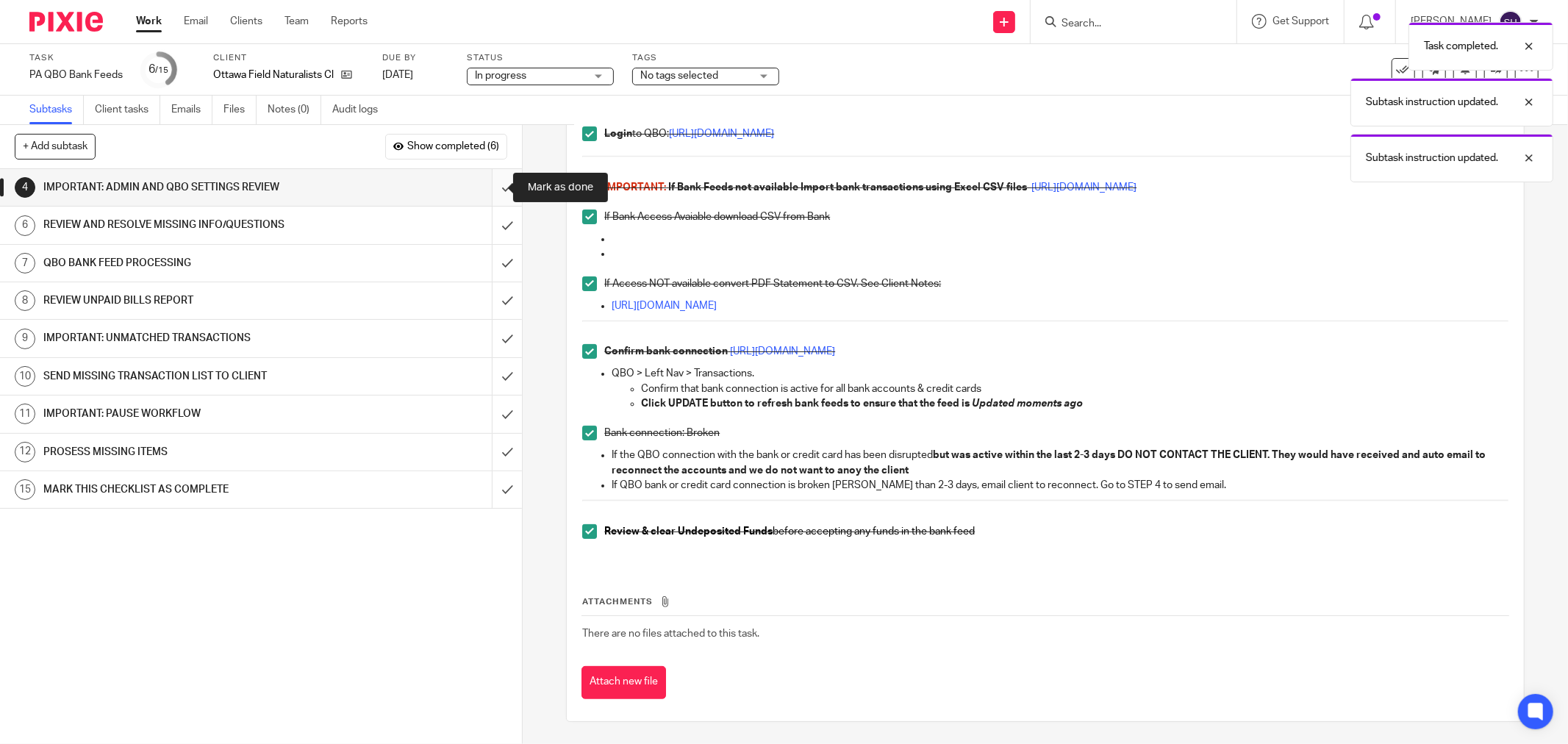
click at [497, 187] on input "submit" at bounding box center [261, 187] width 522 height 37
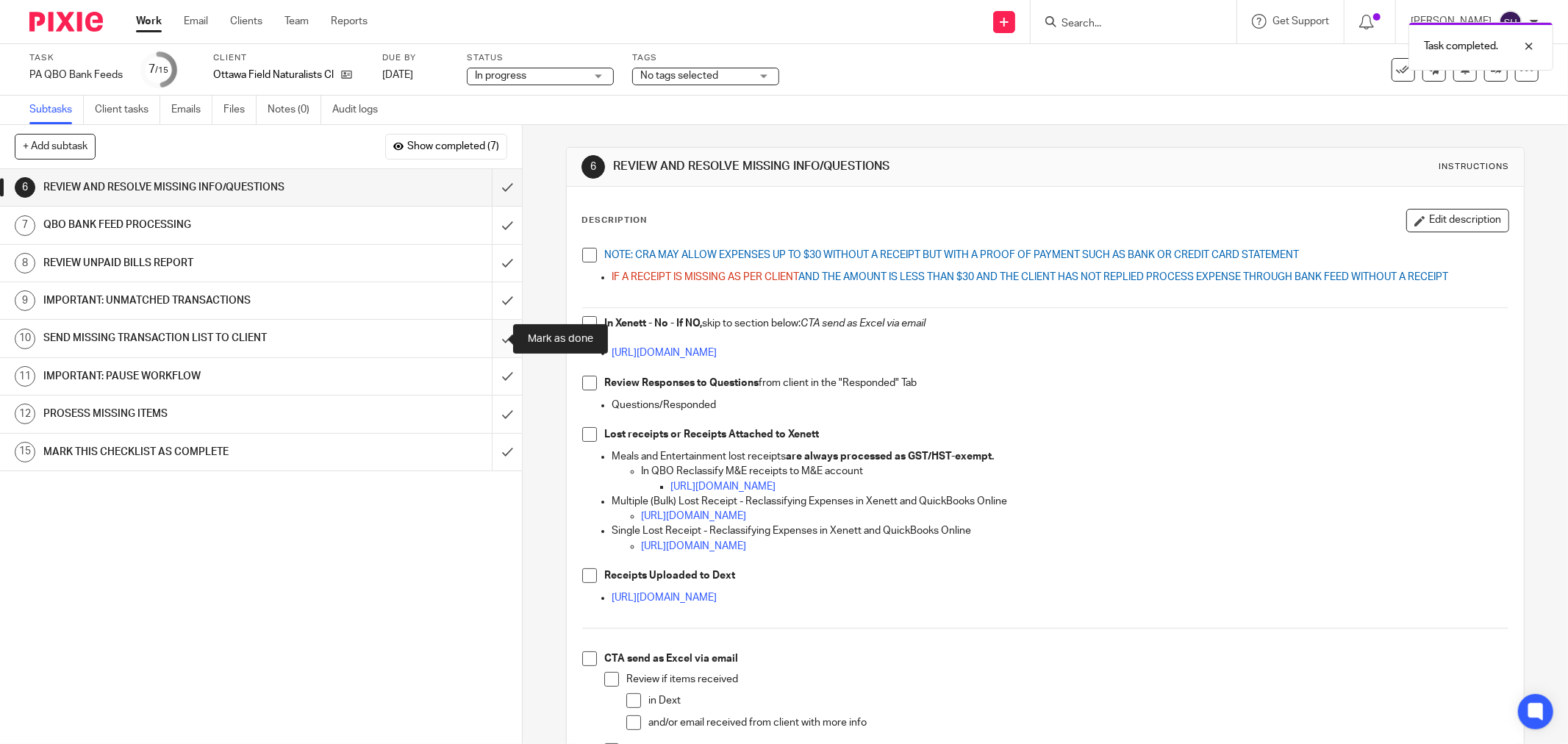
click at [489, 341] on input "submit" at bounding box center [261, 338] width 522 height 37
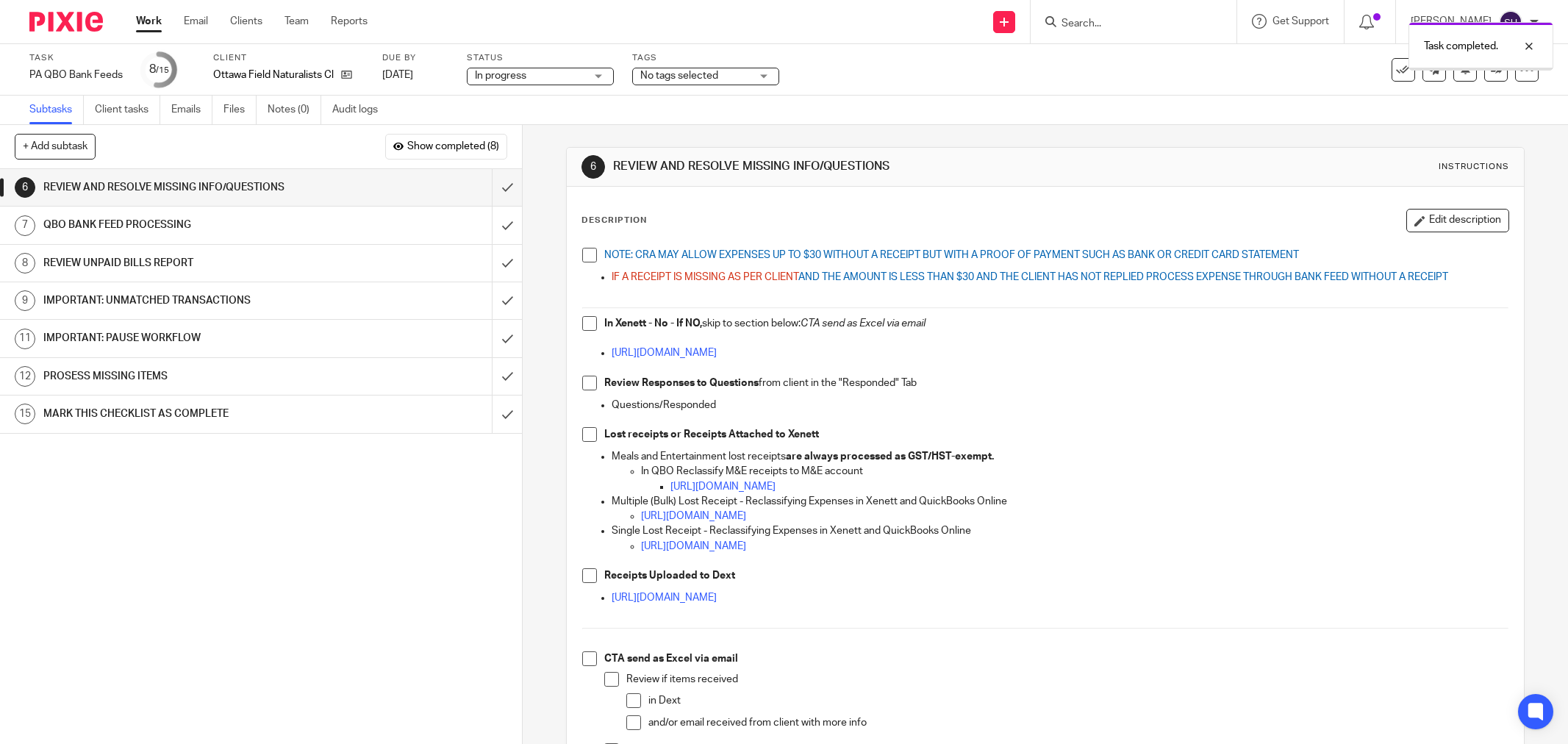
click at [587, 255] on span at bounding box center [589, 255] width 15 height 15
click at [589, 326] on span at bounding box center [589, 323] width 15 height 15
click at [583, 379] on span at bounding box center [589, 383] width 15 height 15
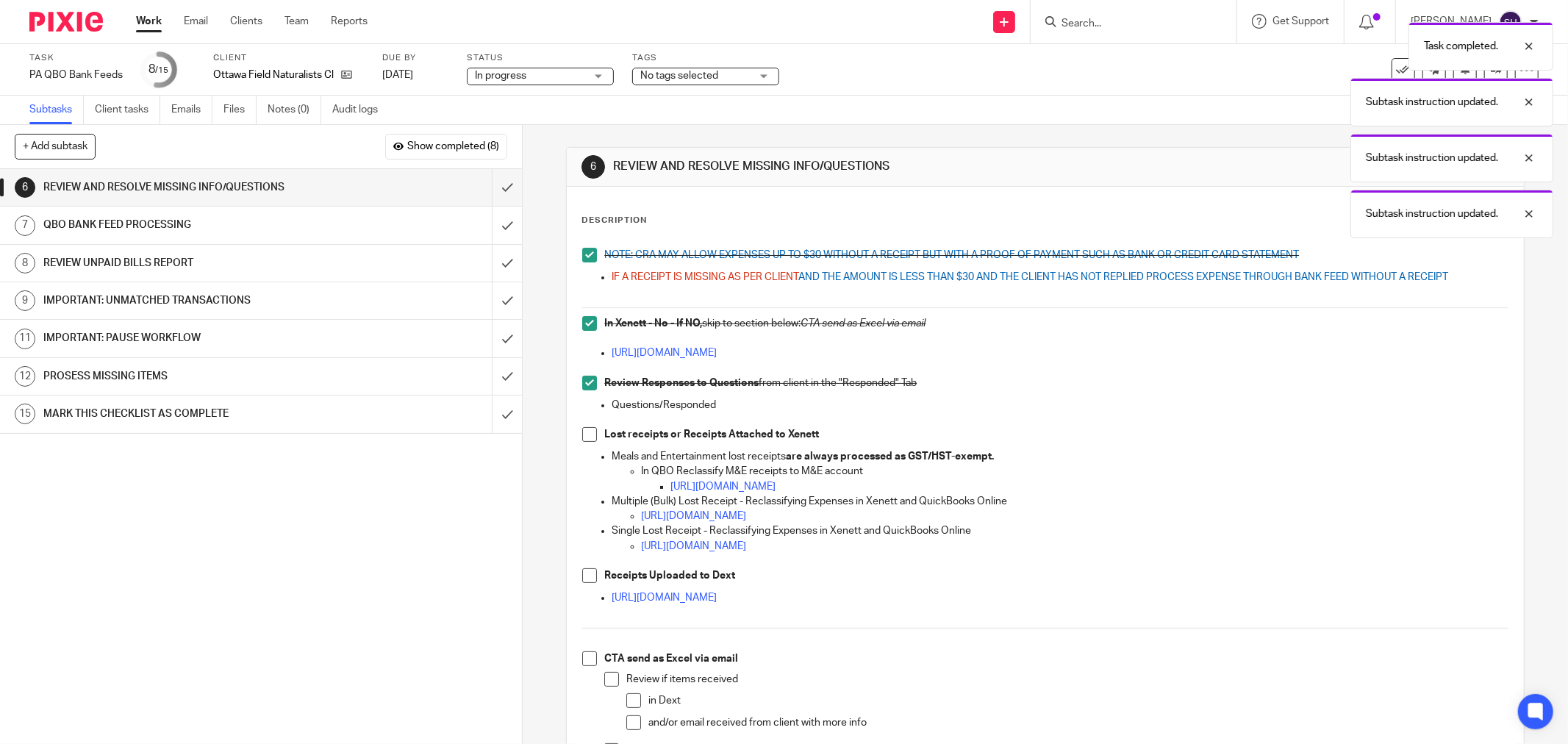
click at [586, 428] on span at bounding box center [589, 434] width 15 height 15
click at [588, 570] on span at bounding box center [589, 576] width 15 height 15
click at [589, 658] on span at bounding box center [589, 659] width 15 height 15
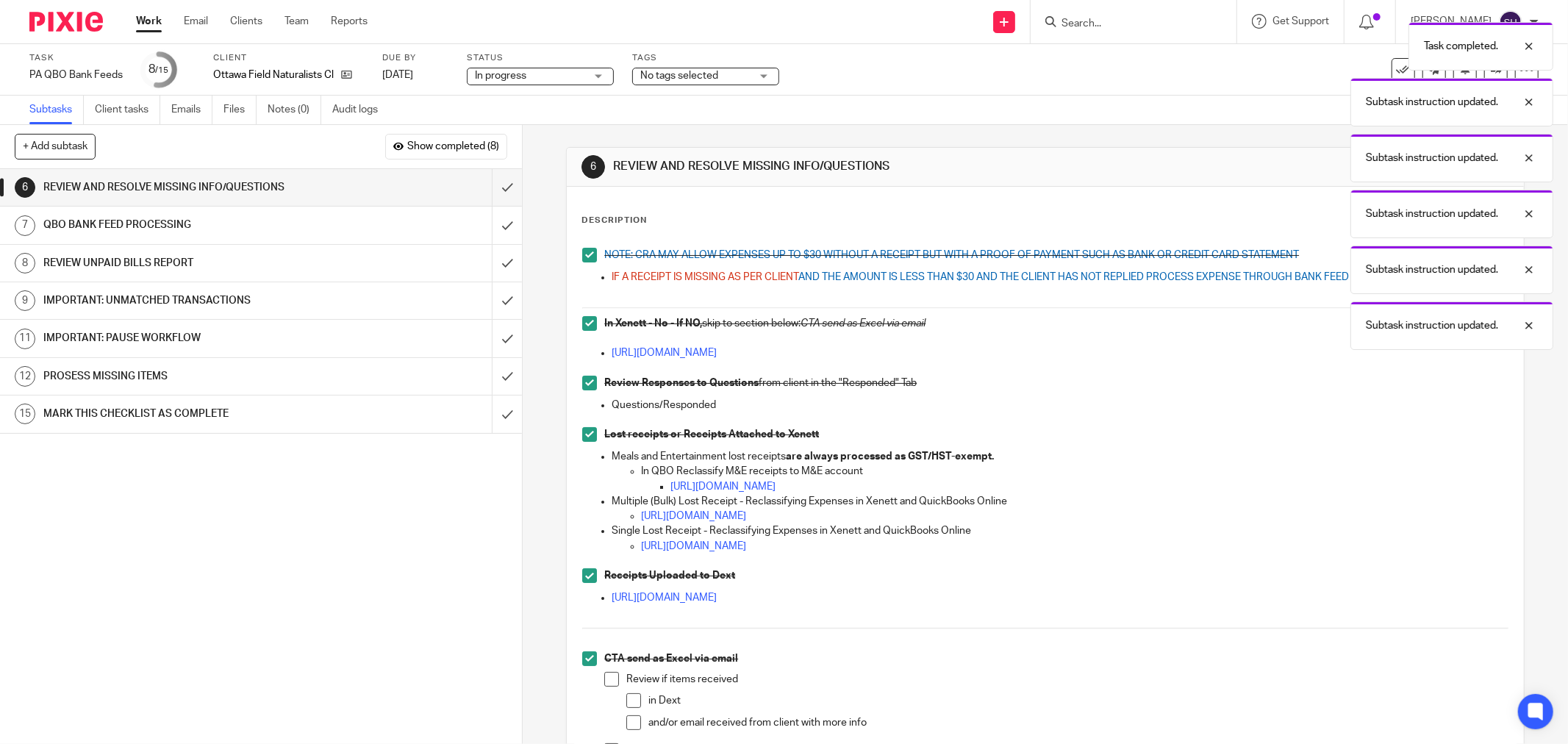
click at [606, 675] on span at bounding box center [612, 679] width 15 height 15
click at [627, 694] on span at bounding box center [634, 700] width 15 height 15
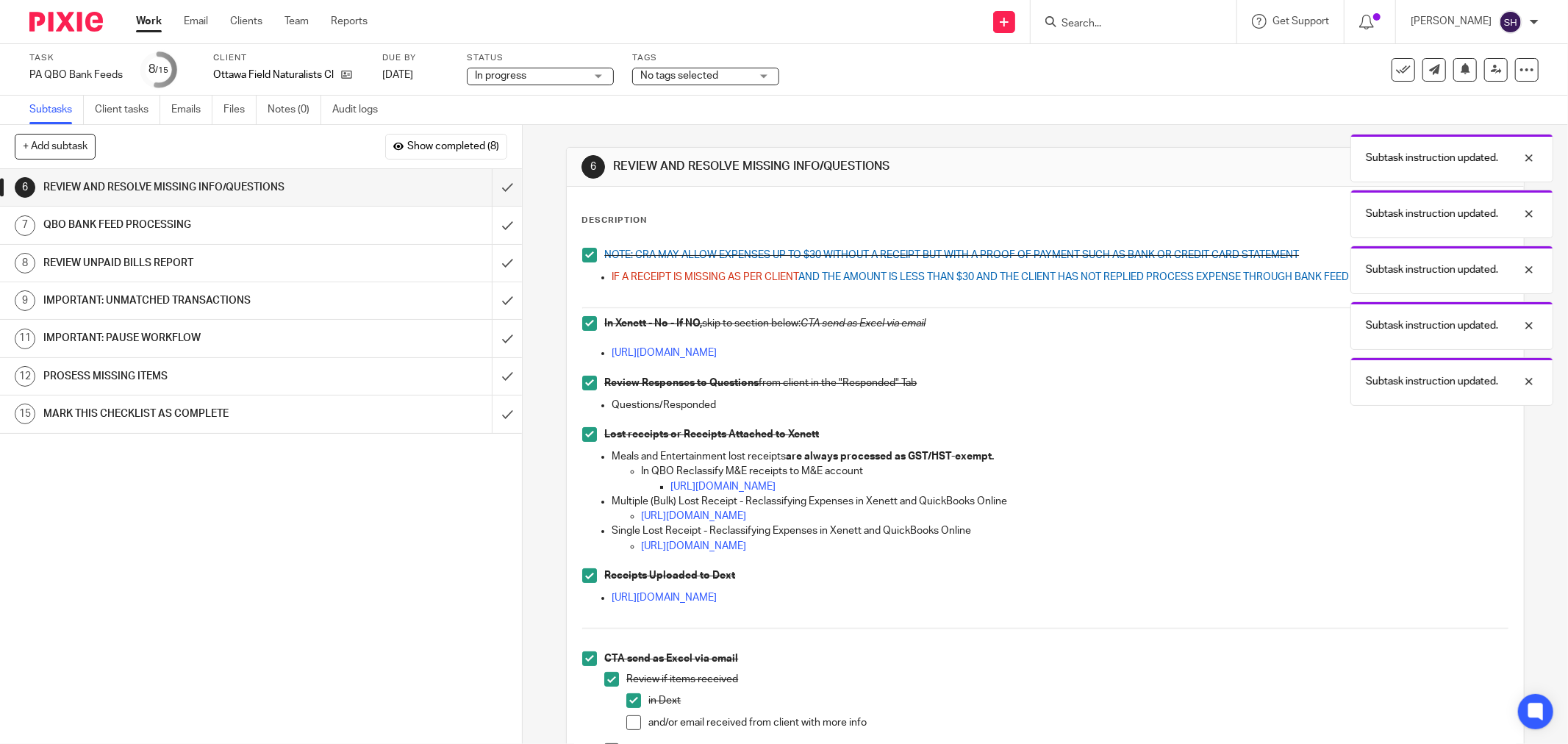
click at [627, 717] on span at bounding box center [634, 722] width 15 height 15
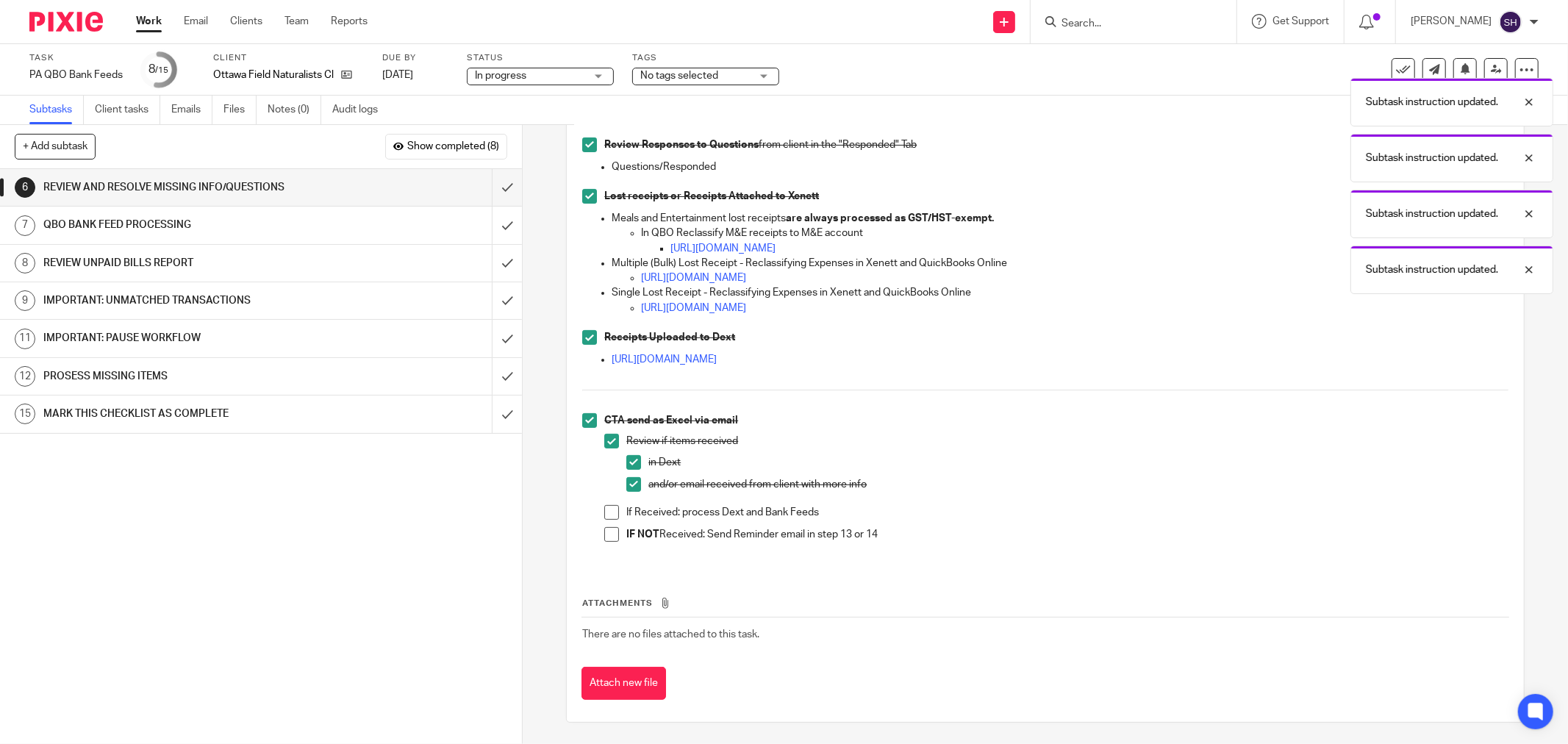
scroll to position [239, 0]
click at [612, 505] on span at bounding box center [612, 511] width 15 height 15
click at [605, 527] on span at bounding box center [612, 533] width 15 height 15
click at [495, 179] on input "submit" at bounding box center [261, 187] width 522 height 37
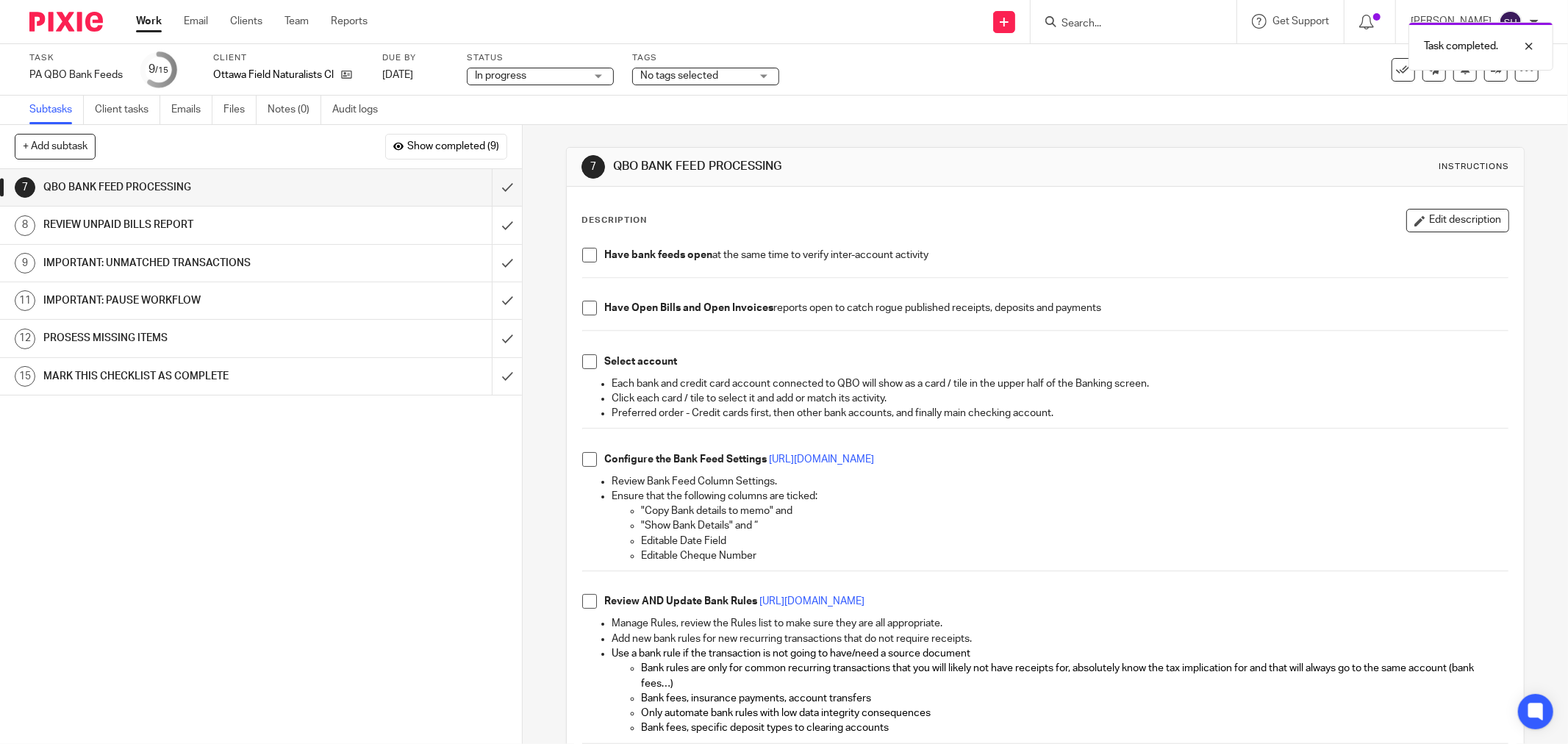
click at [589, 254] on span at bounding box center [589, 255] width 15 height 15
drag, startPoint x: 585, startPoint y: 310, endPoint x: 581, endPoint y: 349, distance: 39.2
click at [583, 310] on span at bounding box center [589, 308] width 15 height 15
click at [583, 356] on span at bounding box center [589, 361] width 15 height 15
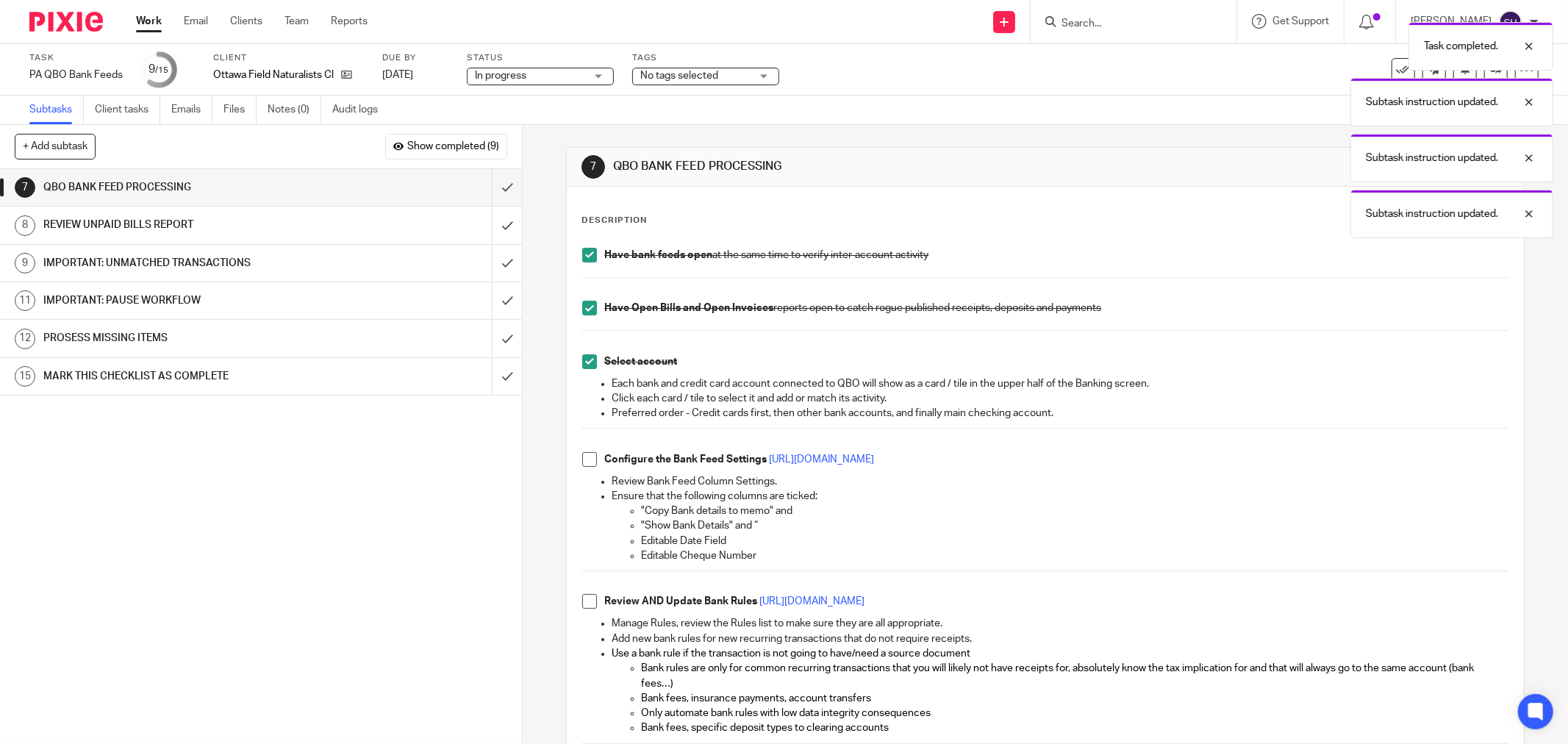
click at [584, 457] on span at bounding box center [589, 459] width 15 height 15
click at [589, 601] on span at bounding box center [589, 601] width 15 height 15
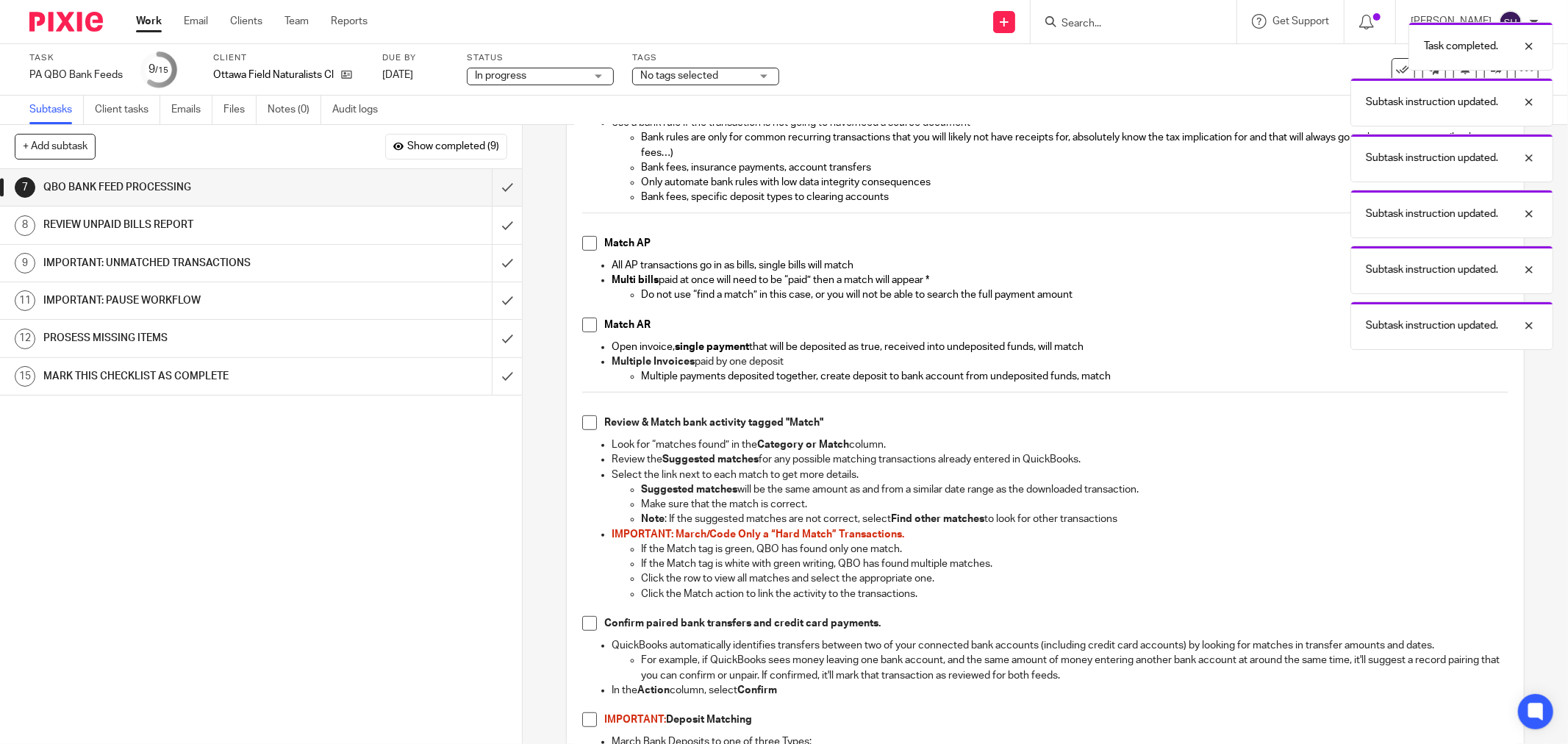
scroll to position [571, 0]
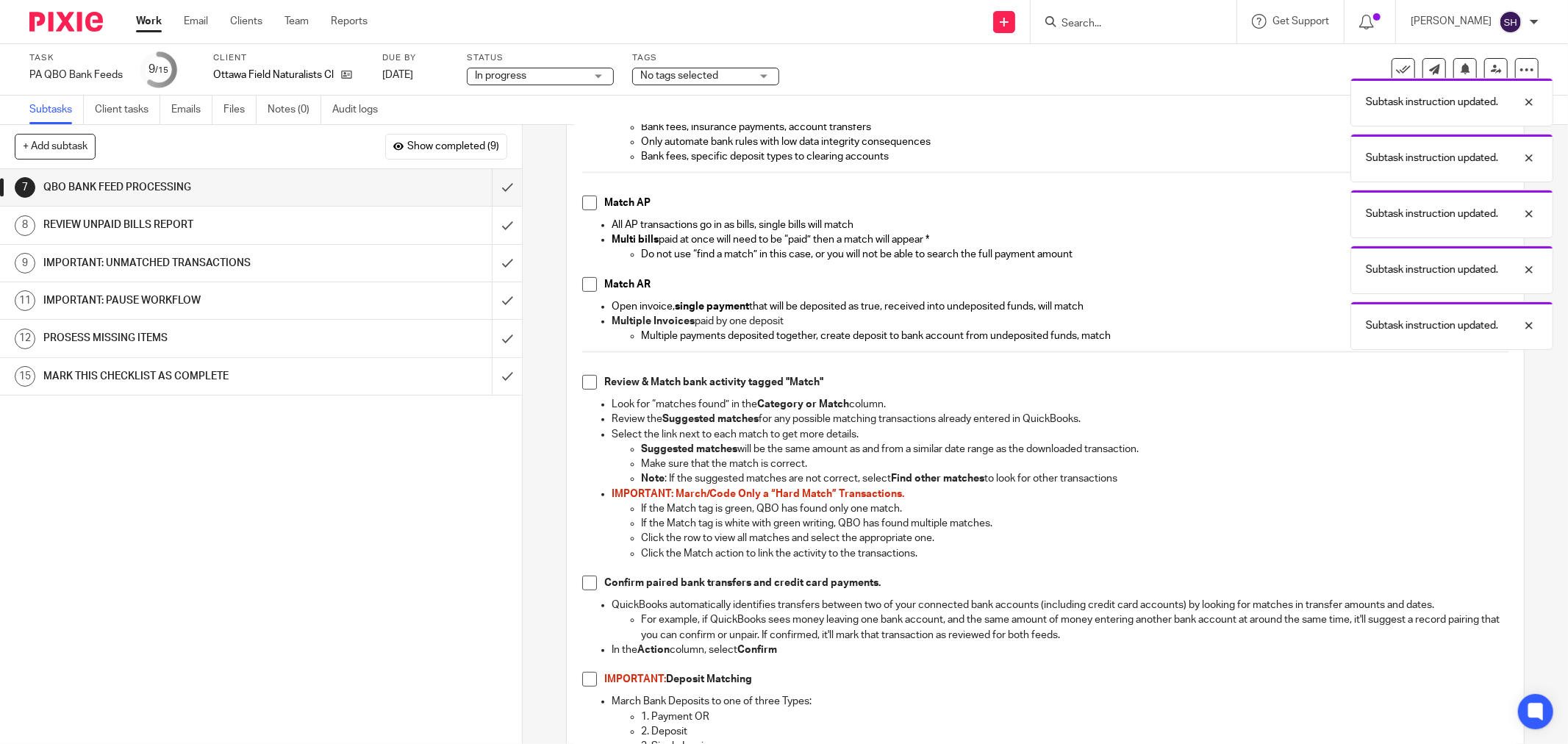
click at [591, 206] on span at bounding box center [589, 203] width 15 height 15
click at [585, 287] on span at bounding box center [589, 284] width 15 height 15
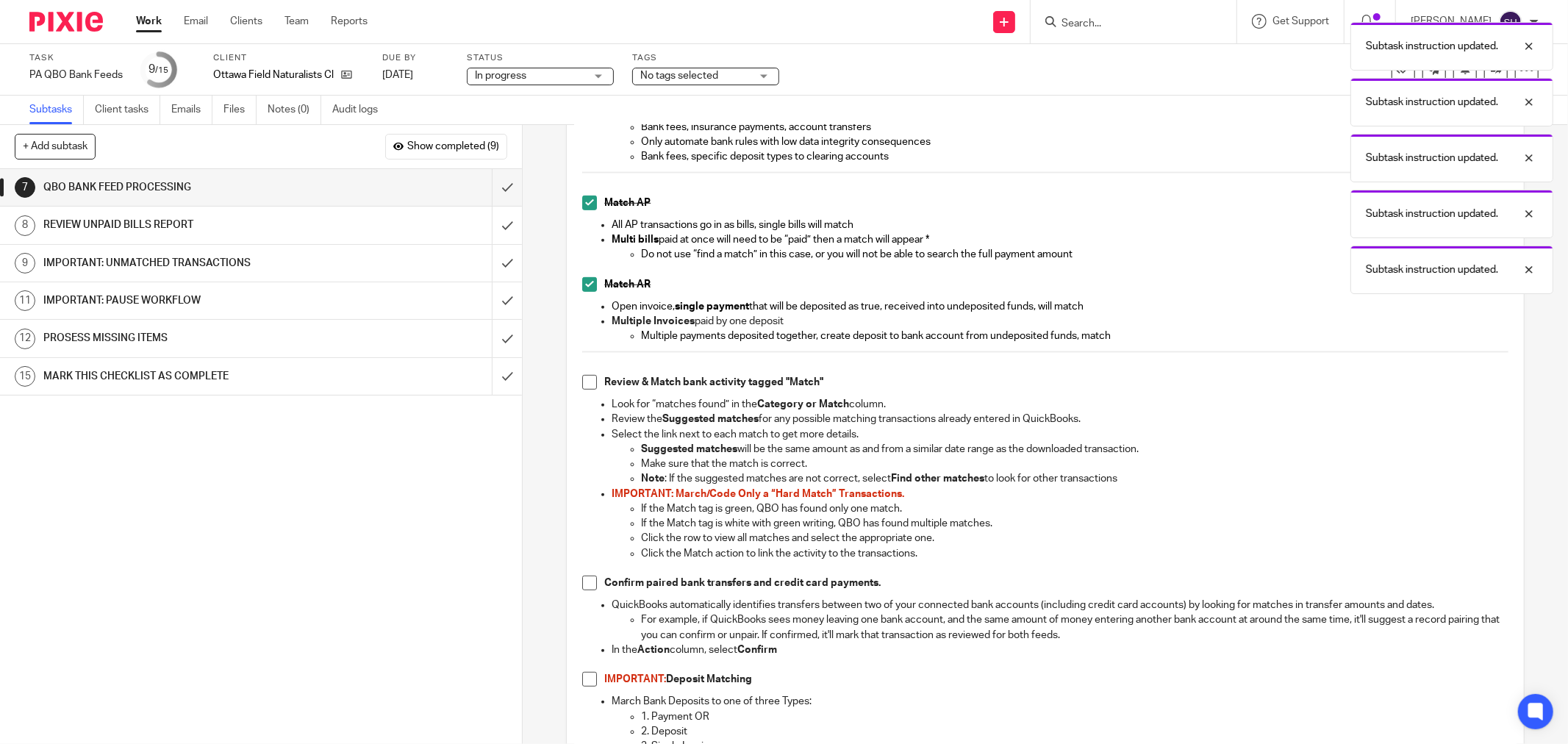
click at [585, 382] on span at bounding box center [589, 382] width 15 height 15
click at [583, 579] on span at bounding box center [589, 583] width 15 height 15
click at [582, 678] on span at bounding box center [589, 679] width 15 height 15
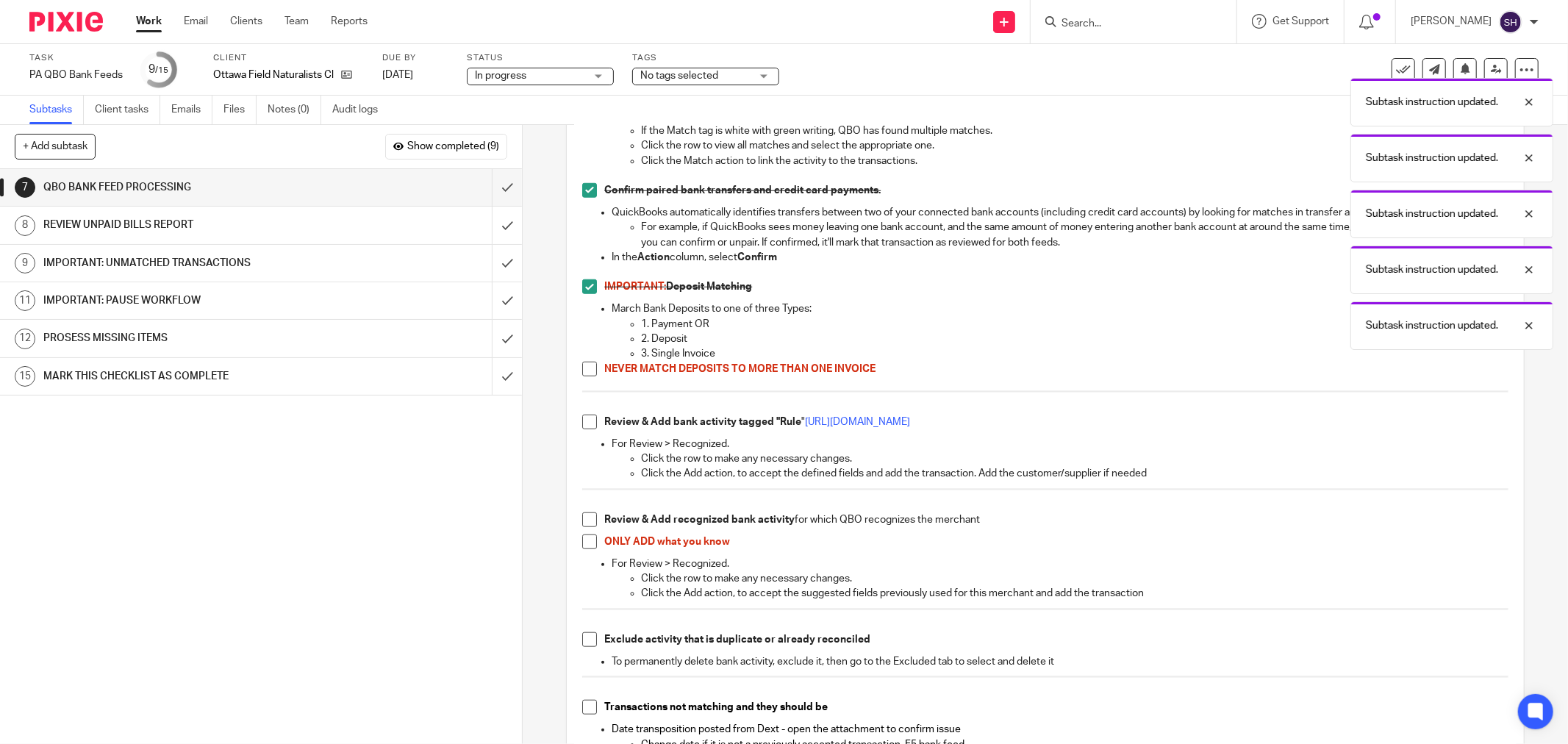
scroll to position [1061, 0]
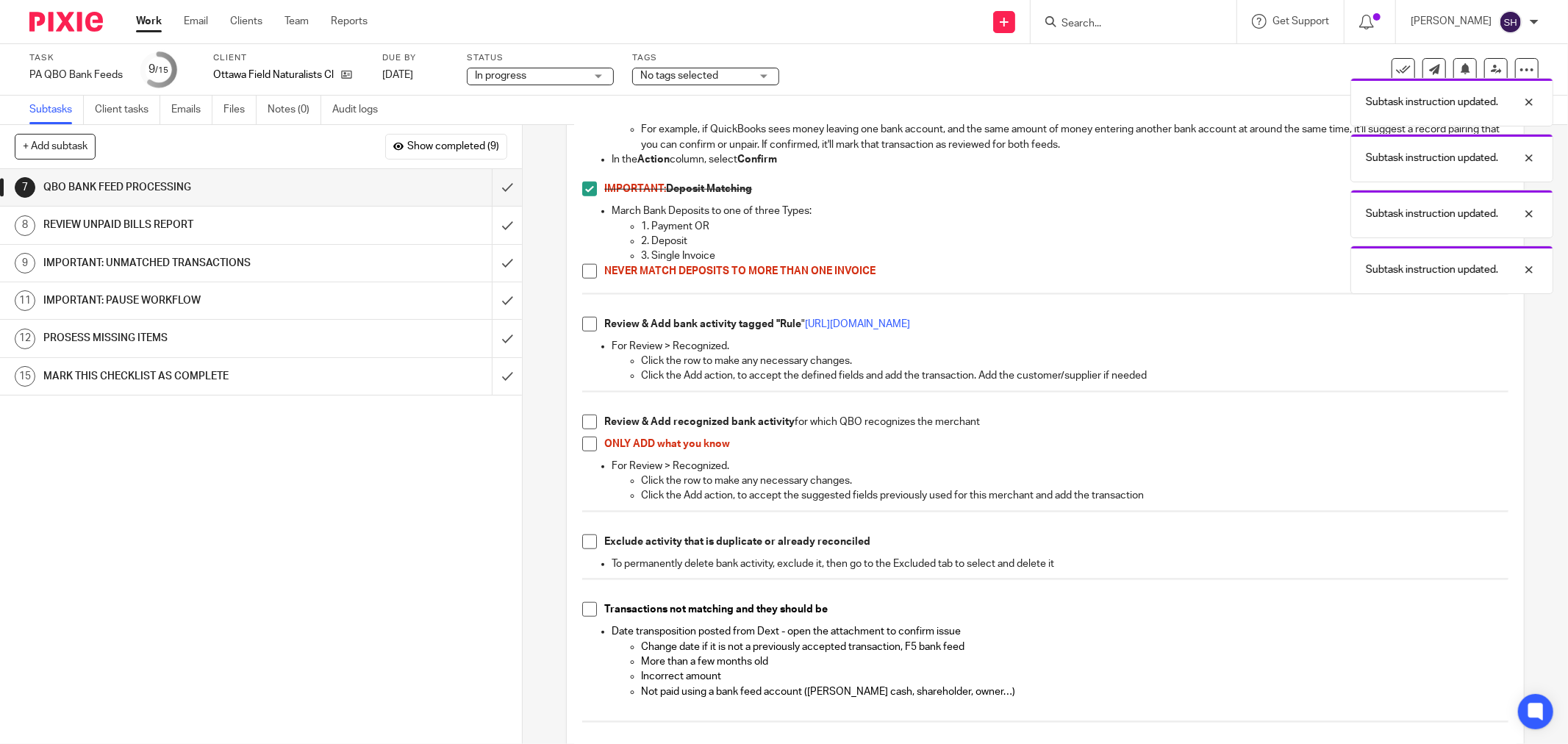
click at [585, 272] on span at bounding box center [589, 271] width 15 height 15
click at [584, 317] on span at bounding box center [589, 324] width 15 height 15
click at [582, 417] on span at bounding box center [589, 421] width 15 height 15
click at [585, 439] on span at bounding box center [589, 444] width 15 height 15
drag, startPoint x: 580, startPoint y: 543, endPoint x: 580, endPoint y: 561, distance: 18.0
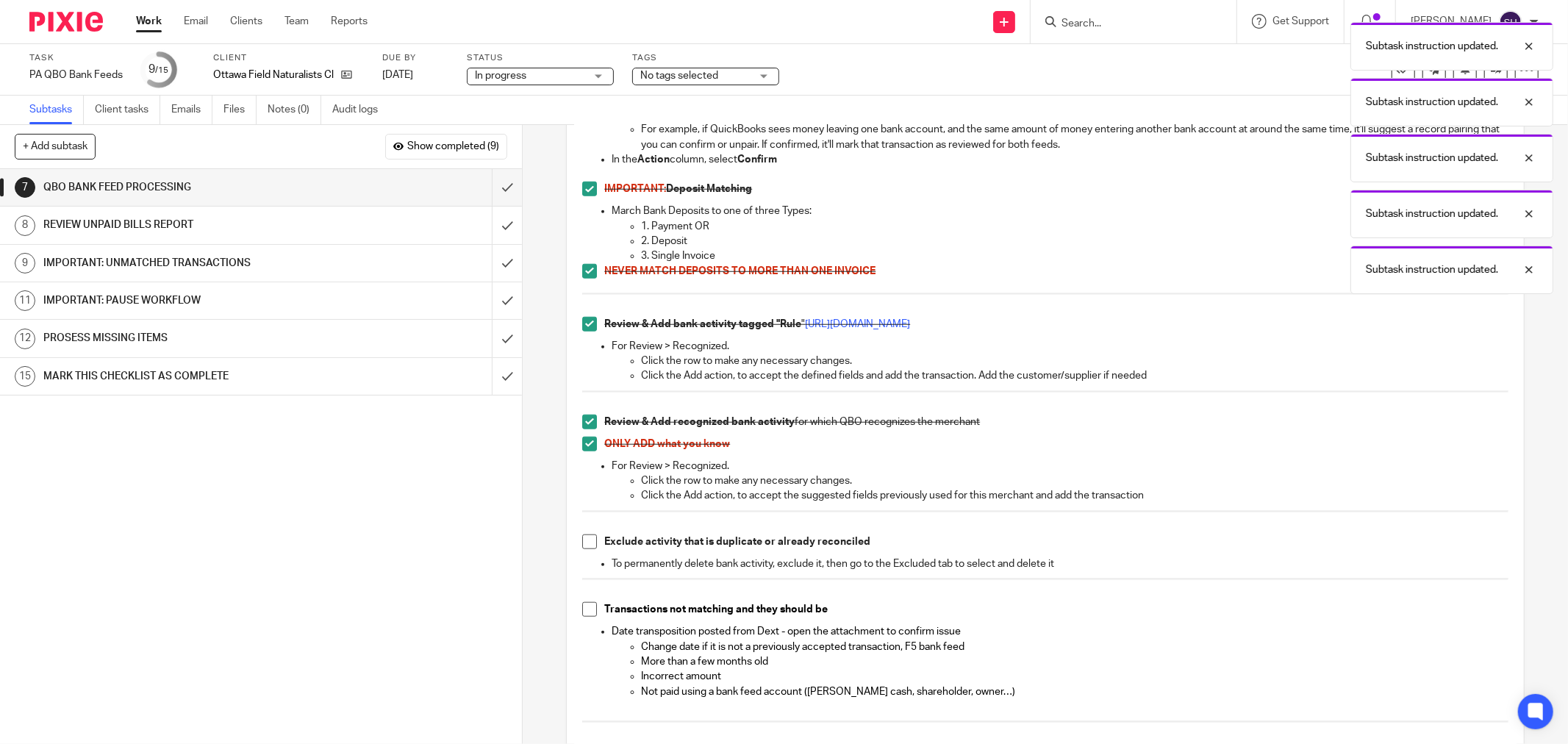
click at [582, 544] on span at bounding box center [589, 541] width 15 height 15
click at [582, 609] on span at bounding box center [589, 609] width 15 height 15
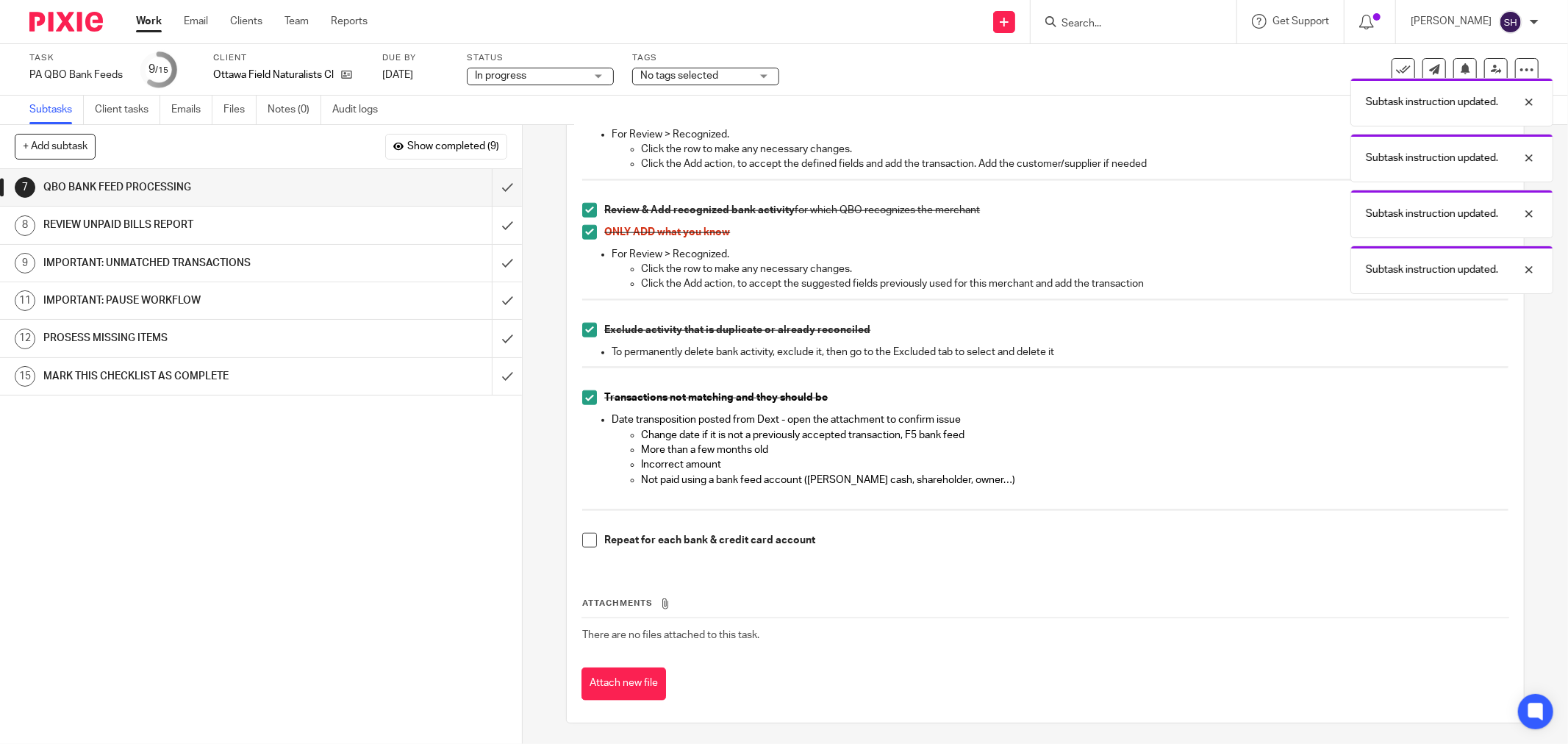
scroll to position [1276, 0]
click at [585, 534] on span at bounding box center [589, 539] width 15 height 15
click at [482, 187] on input "submit" at bounding box center [261, 187] width 522 height 37
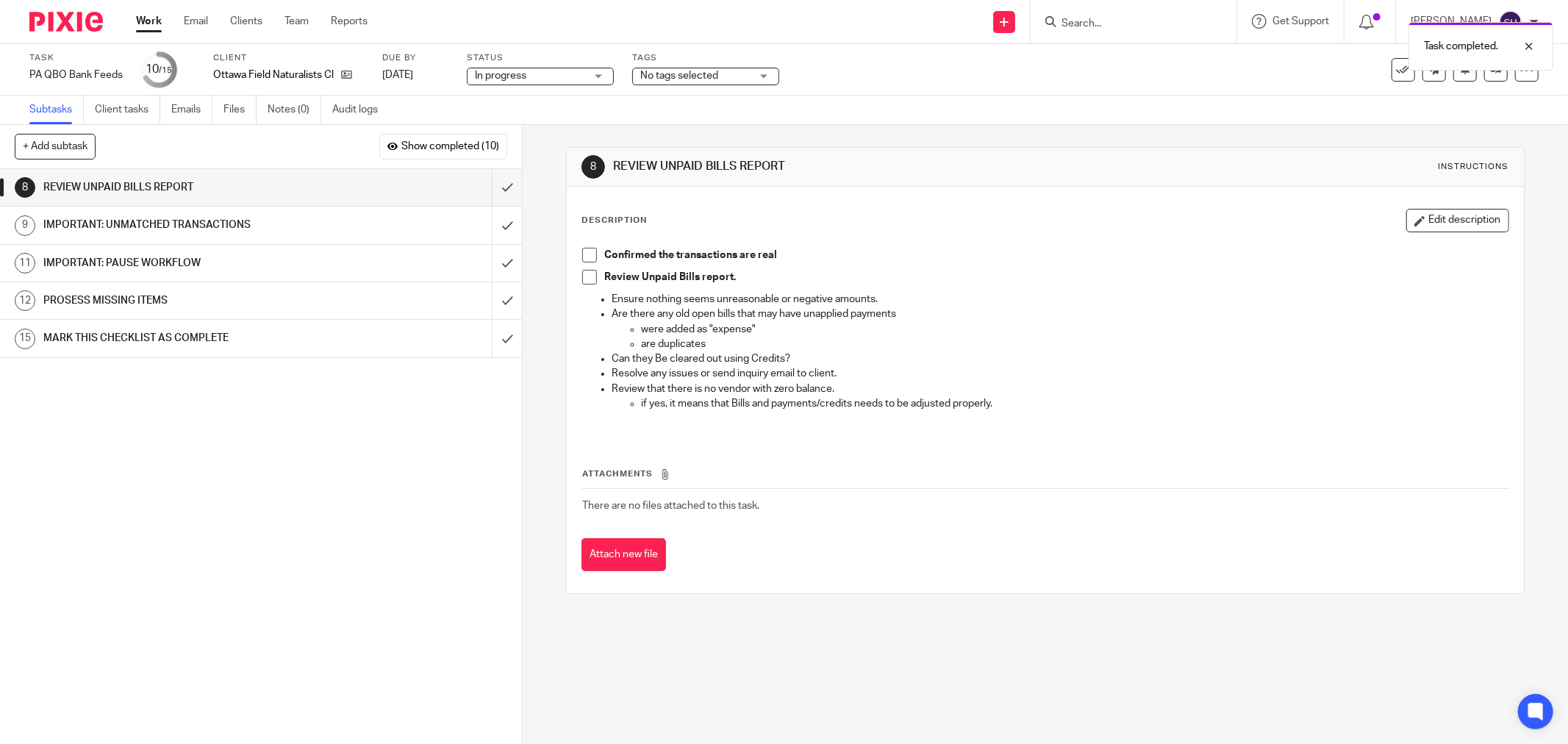
click at [584, 254] on span at bounding box center [589, 255] width 15 height 15
click at [582, 274] on span at bounding box center [589, 276] width 15 height 15
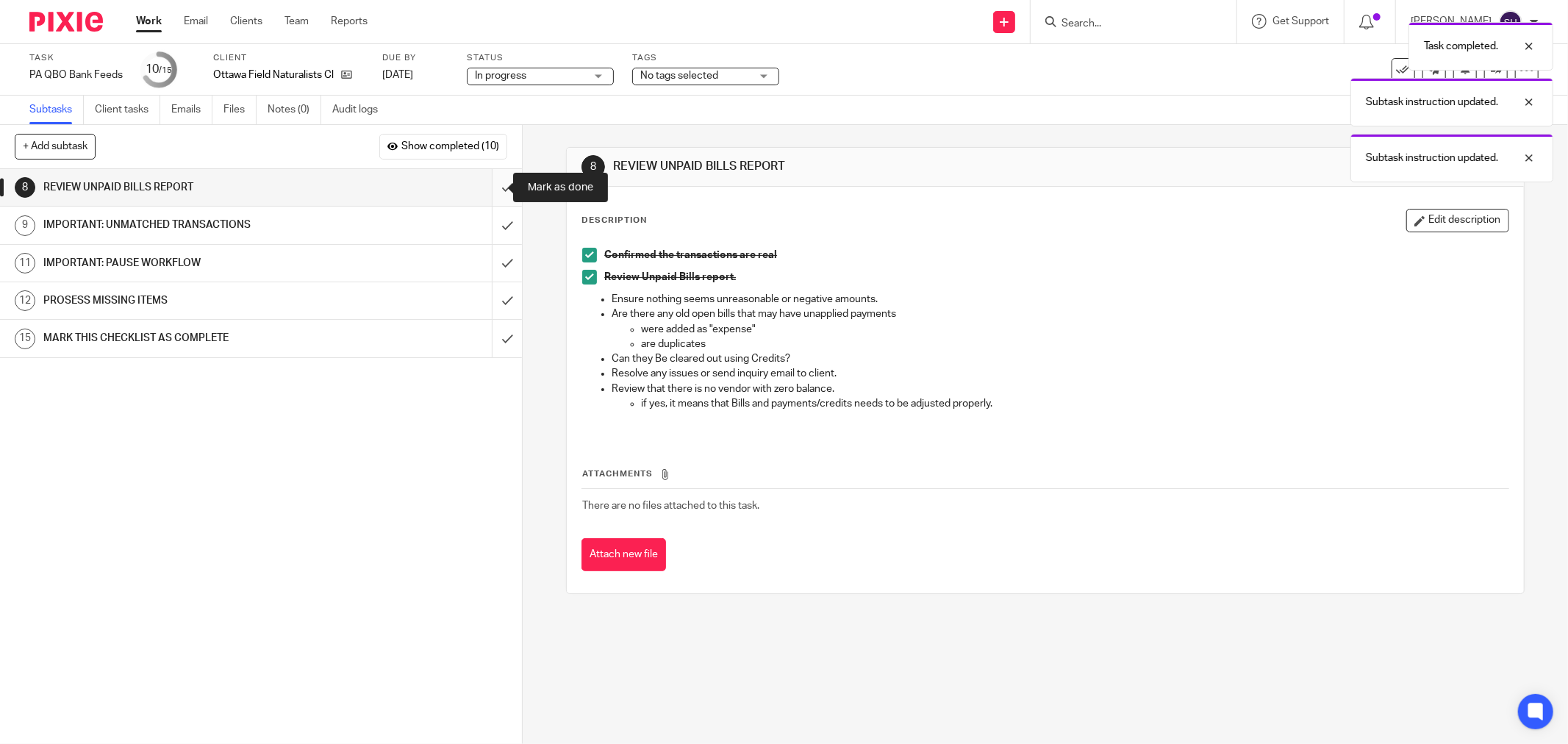
click at [486, 180] on input "submit" at bounding box center [261, 187] width 522 height 37
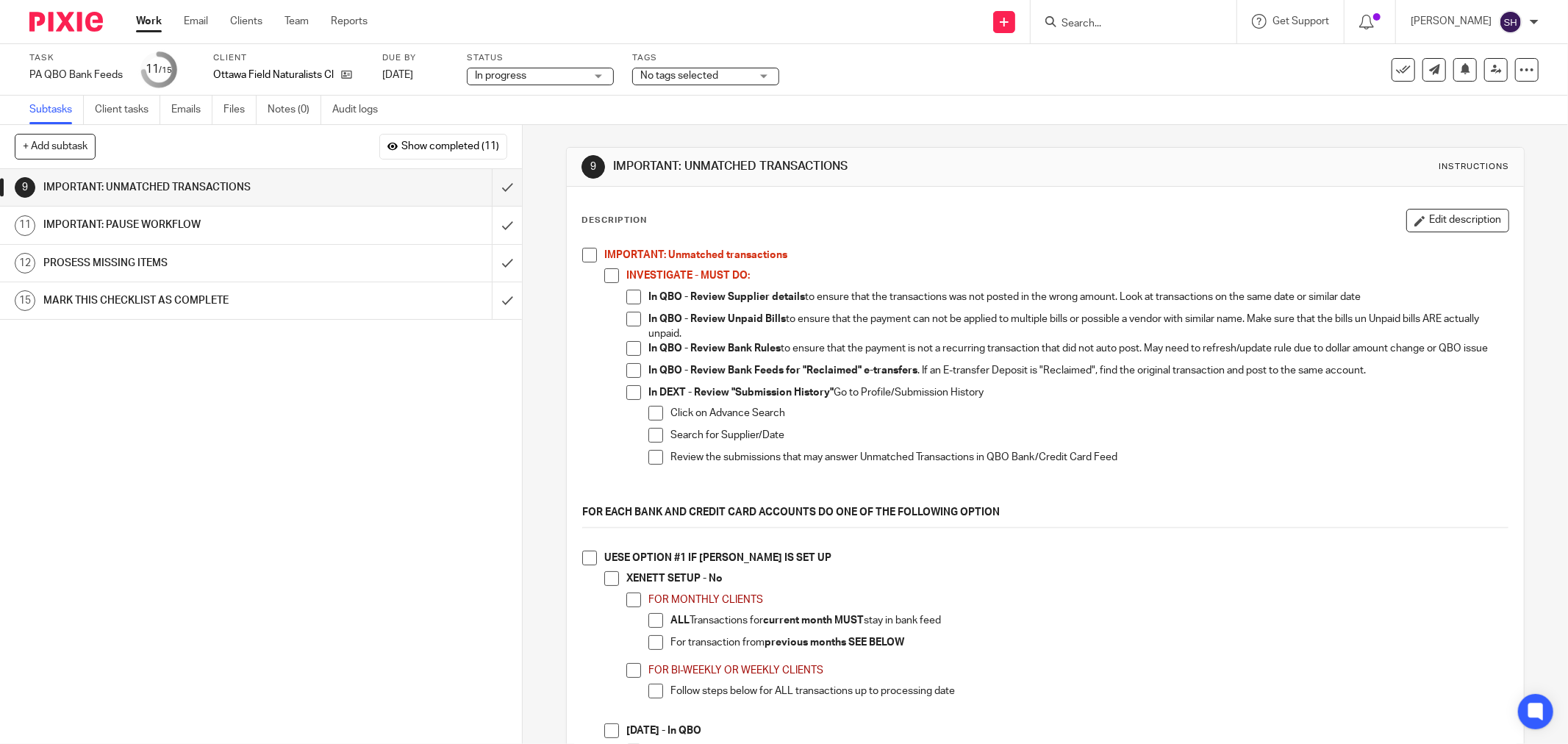
click at [587, 251] on span at bounding box center [589, 255] width 15 height 15
click at [605, 272] on span at bounding box center [612, 276] width 15 height 15
click at [627, 292] on span at bounding box center [634, 297] width 15 height 15
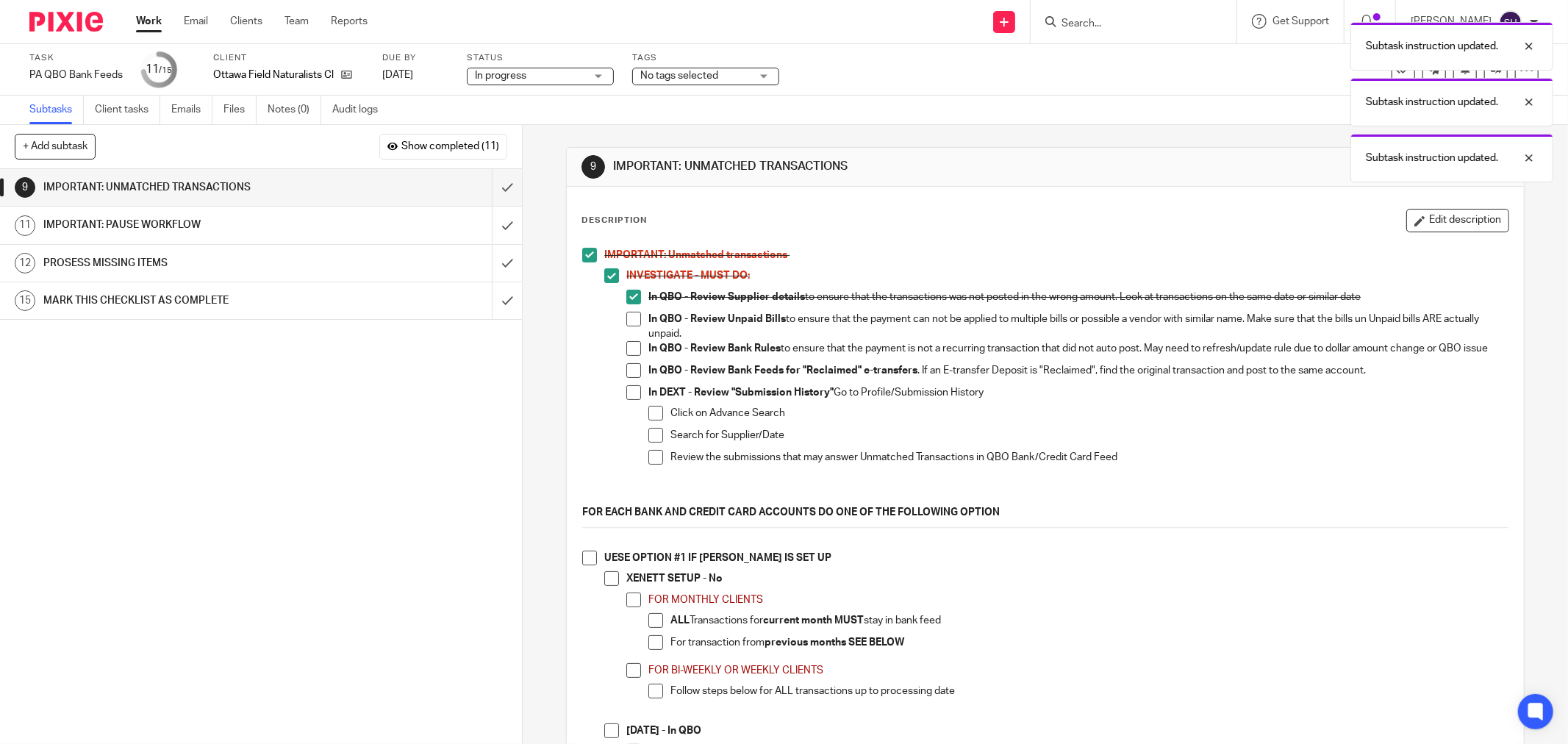
click at [630, 315] on span at bounding box center [634, 319] width 15 height 15
click at [633, 353] on span at bounding box center [634, 349] width 15 height 15
click at [627, 377] on span at bounding box center [634, 370] width 15 height 15
click at [627, 399] on span at bounding box center [634, 392] width 15 height 15
click at [654, 420] on span at bounding box center [656, 413] width 15 height 15
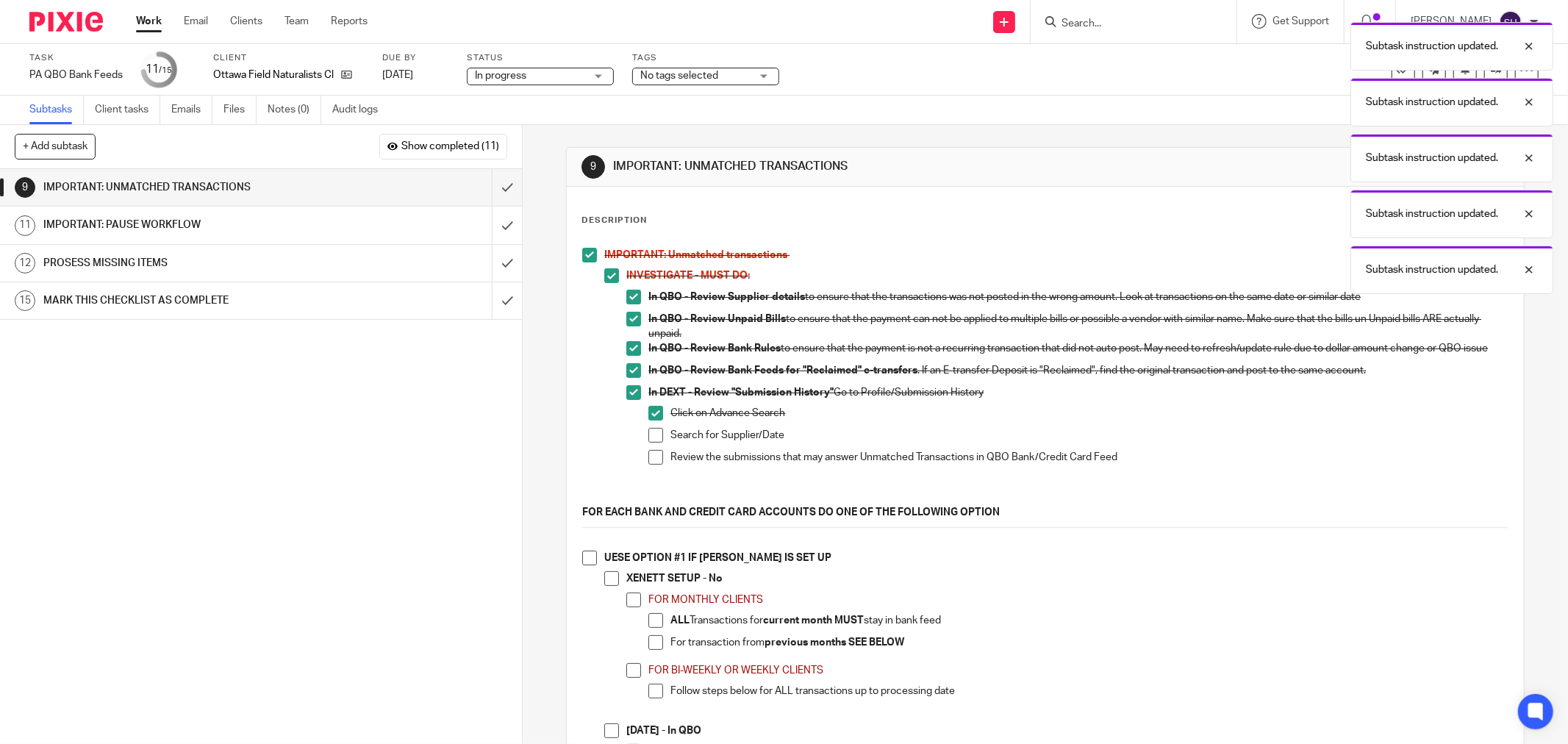
drag, startPoint x: 652, startPoint y: 439, endPoint x: 651, endPoint y: 460, distance: 21.0
click at [652, 441] on span at bounding box center [656, 435] width 15 height 15
drag, startPoint x: 650, startPoint y: 467, endPoint x: 651, endPoint y: 479, distance: 12.0
click at [649, 464] on span at bounding box center [656, 457] width 15 height 15
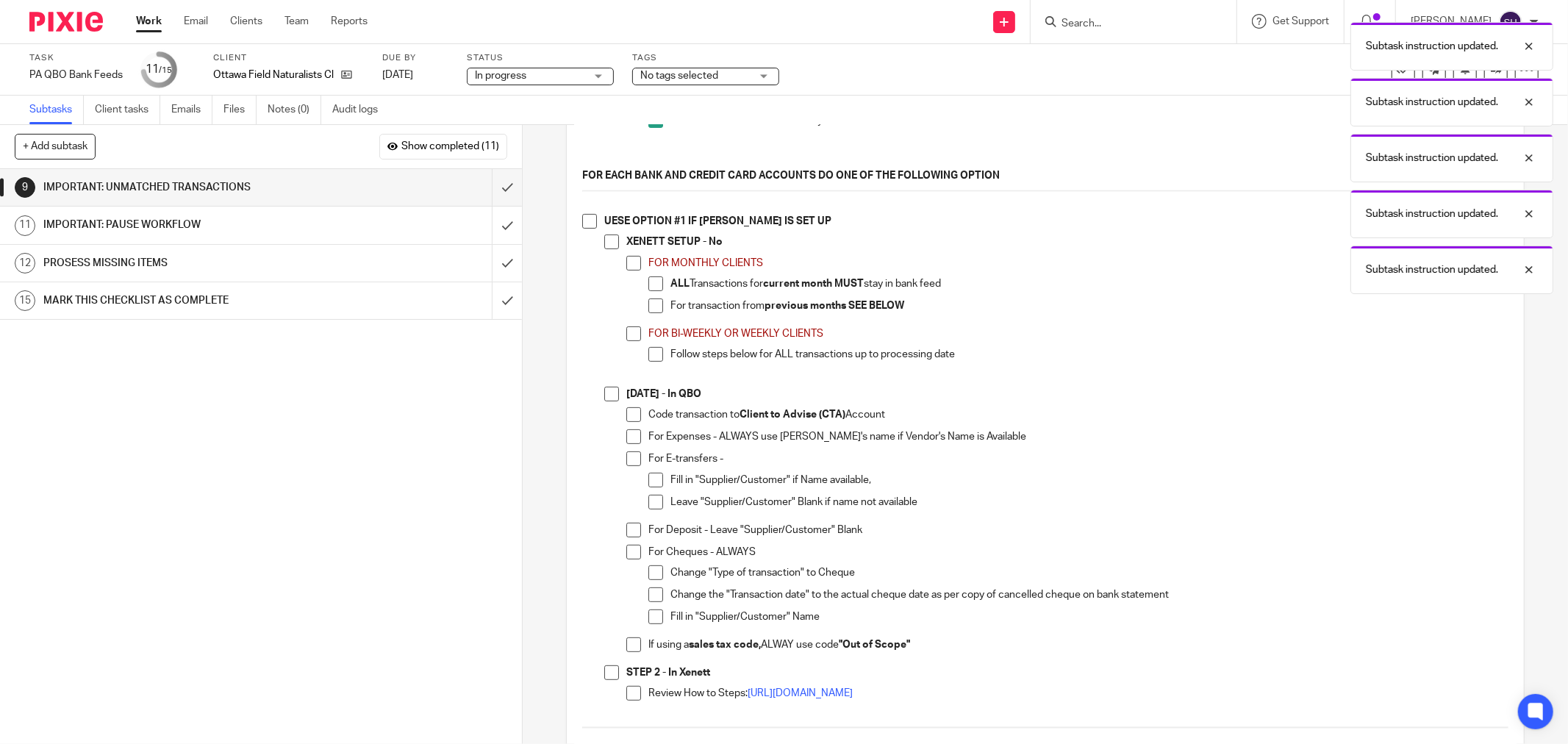
scroll to position [327, 0]
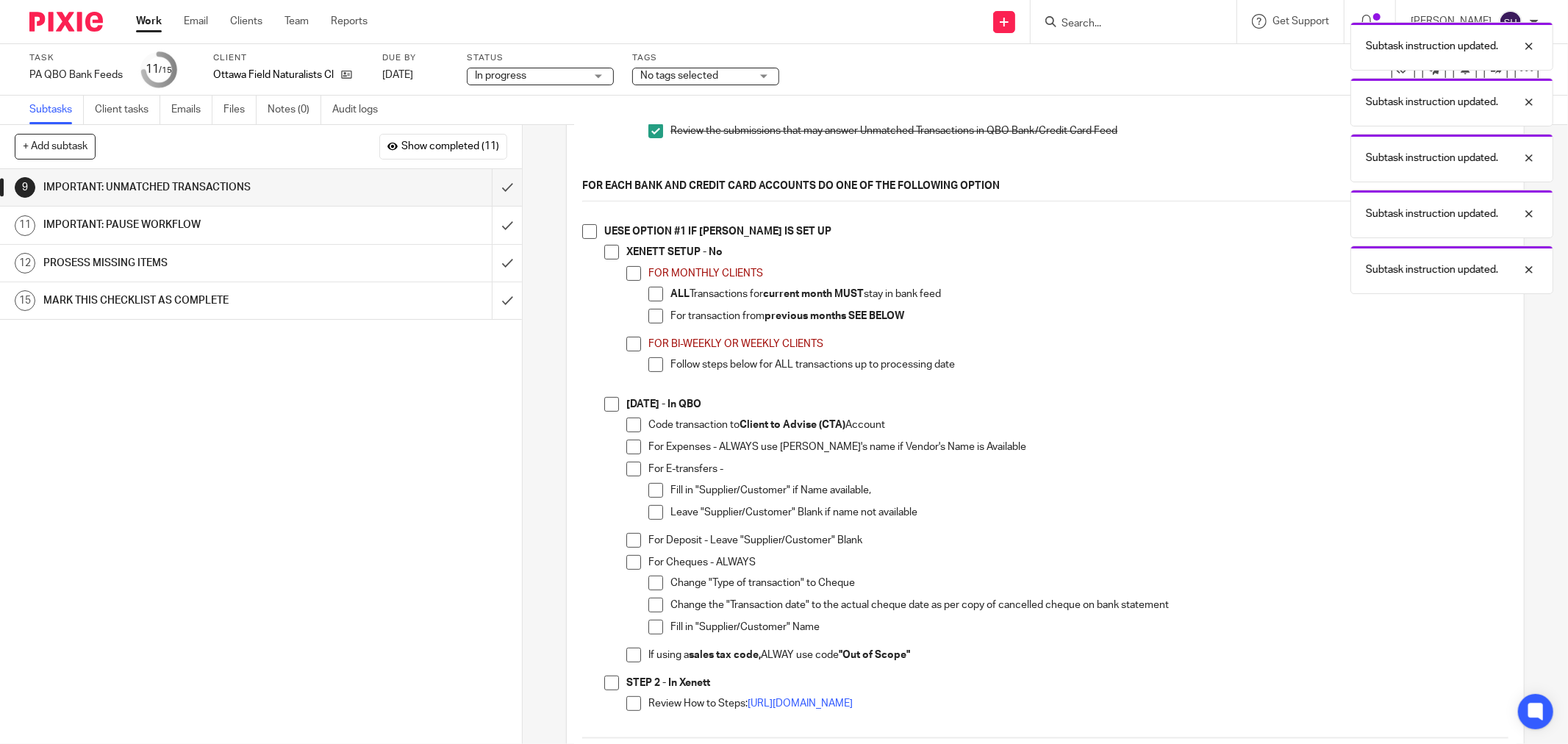
drag, startPoint x: 587, startPoint y: 237, endPoint x: 611, endPoint y: 252, distance: 28.3
click at [587, 238] on span at bounding box center [589, 231] width 15 height 15
click at [612, 254] on span at bounding box center [612, 252] width 15 height 15
click at [628, 272] on div "XENETT SETUP - No FOR MONTHLY CLIENTS ALL Transactions for current month MUST s…" at bounding box center [1068, 318] width 882 height 146
click at [629, 276] on span at bounding box center [634, 273] width 15 height 15
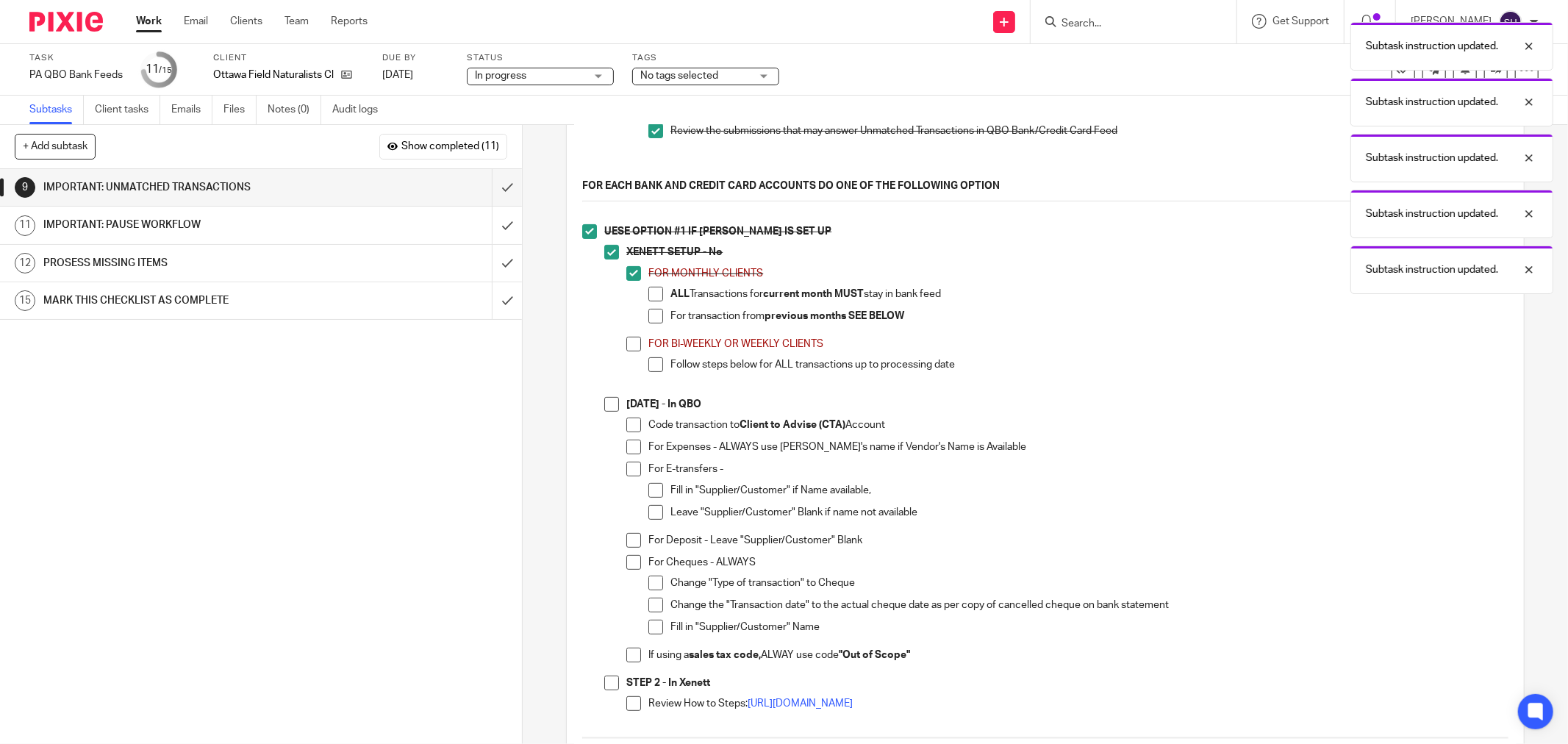
click at [649, 298] on span at bounding box center [656, 294] width 15 height 15
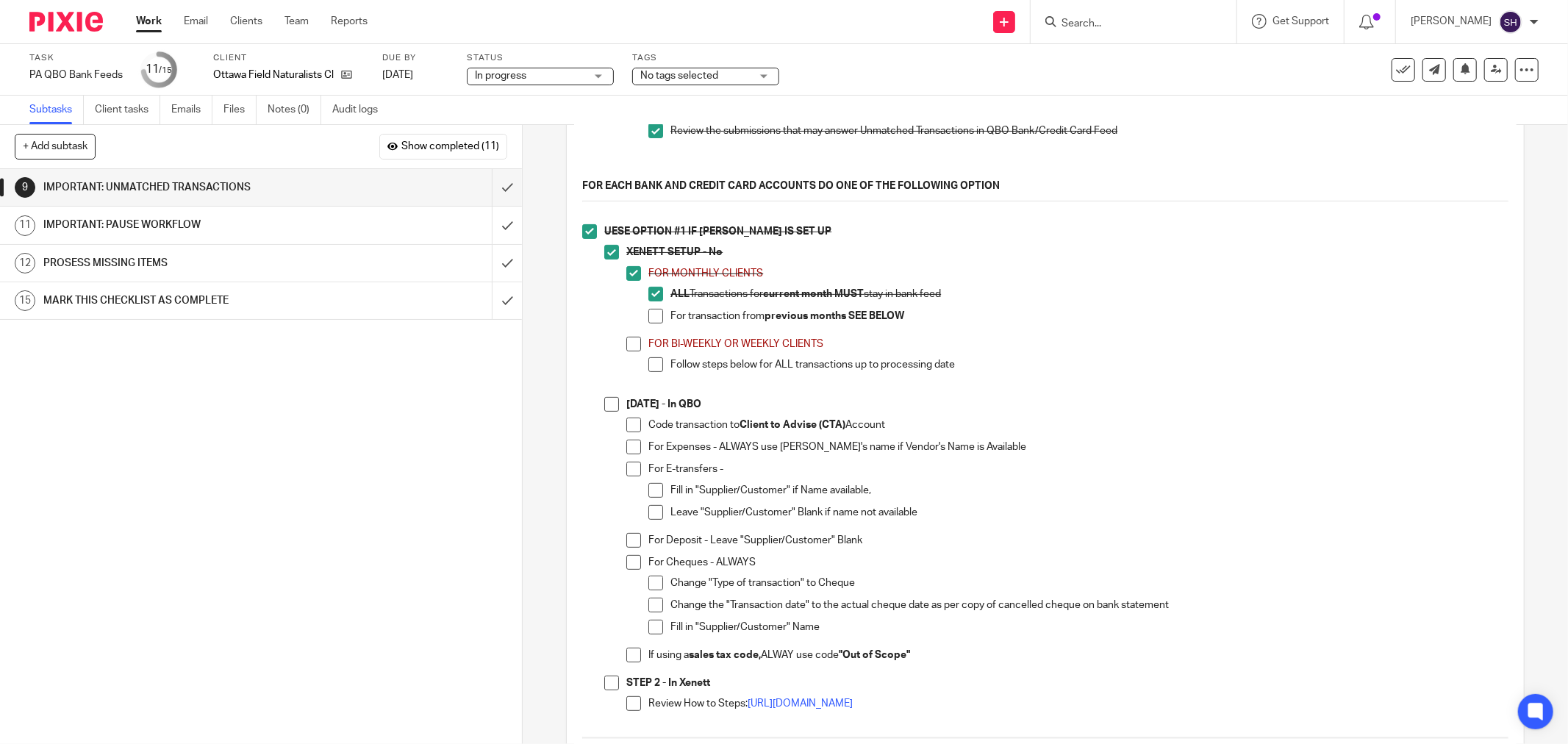
click at [655, 317] on span at bounding box center [656, 316] width 15 height 15
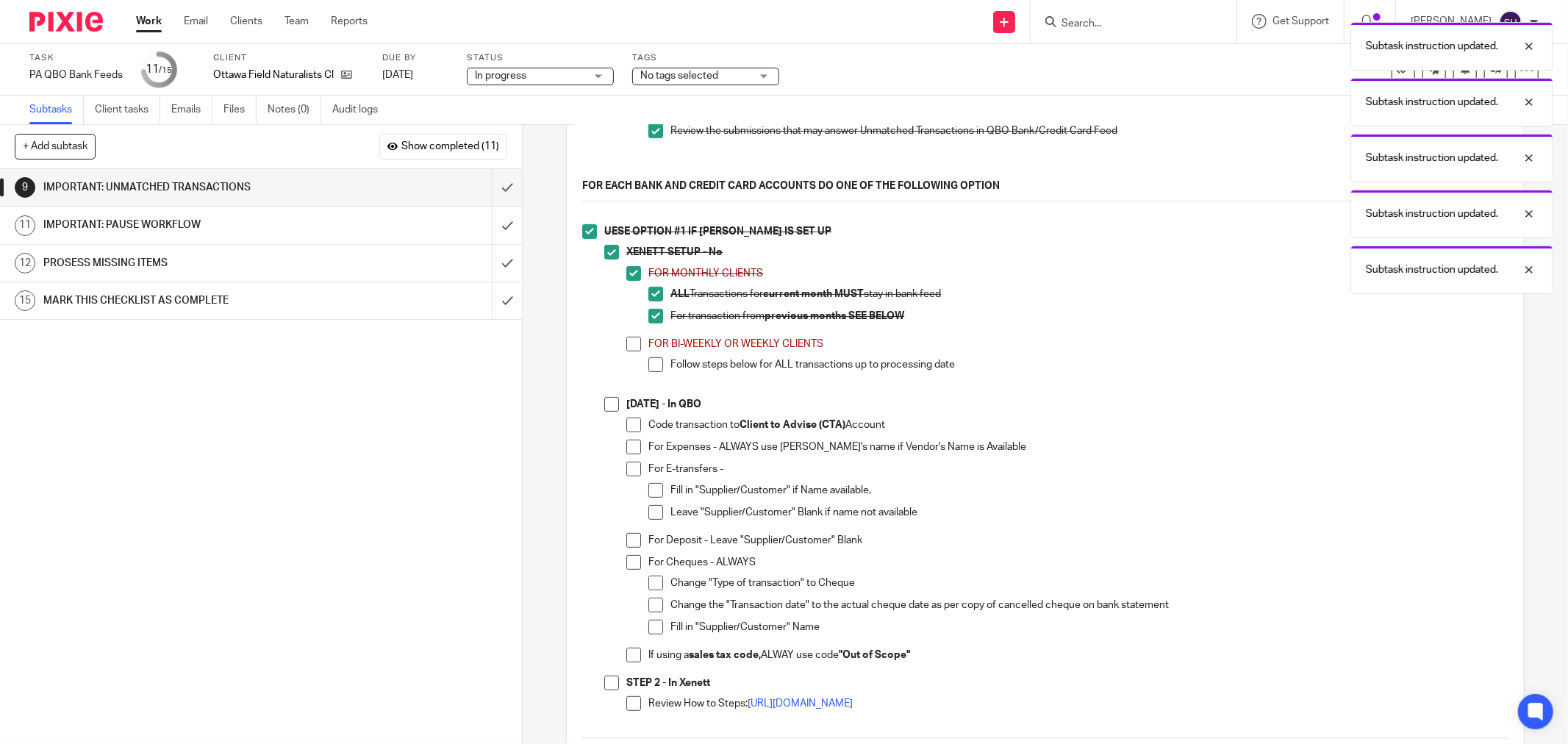
drag, startPoint x: 628, startPoint y: 349, endPoint x: 652, endPoint y: 377, distance: 36.9
click at [628, 349] on span at bounding box center [634, 344] width 15 height 15
click at [651, 372] on span at bounding box center [656, 364] width 15 height 15
click at [605, 412] on span at bounding box center [612, 404] width 15 height 15
click at [627, 431] on span at bounding box center [634, 424] width 15 height 15
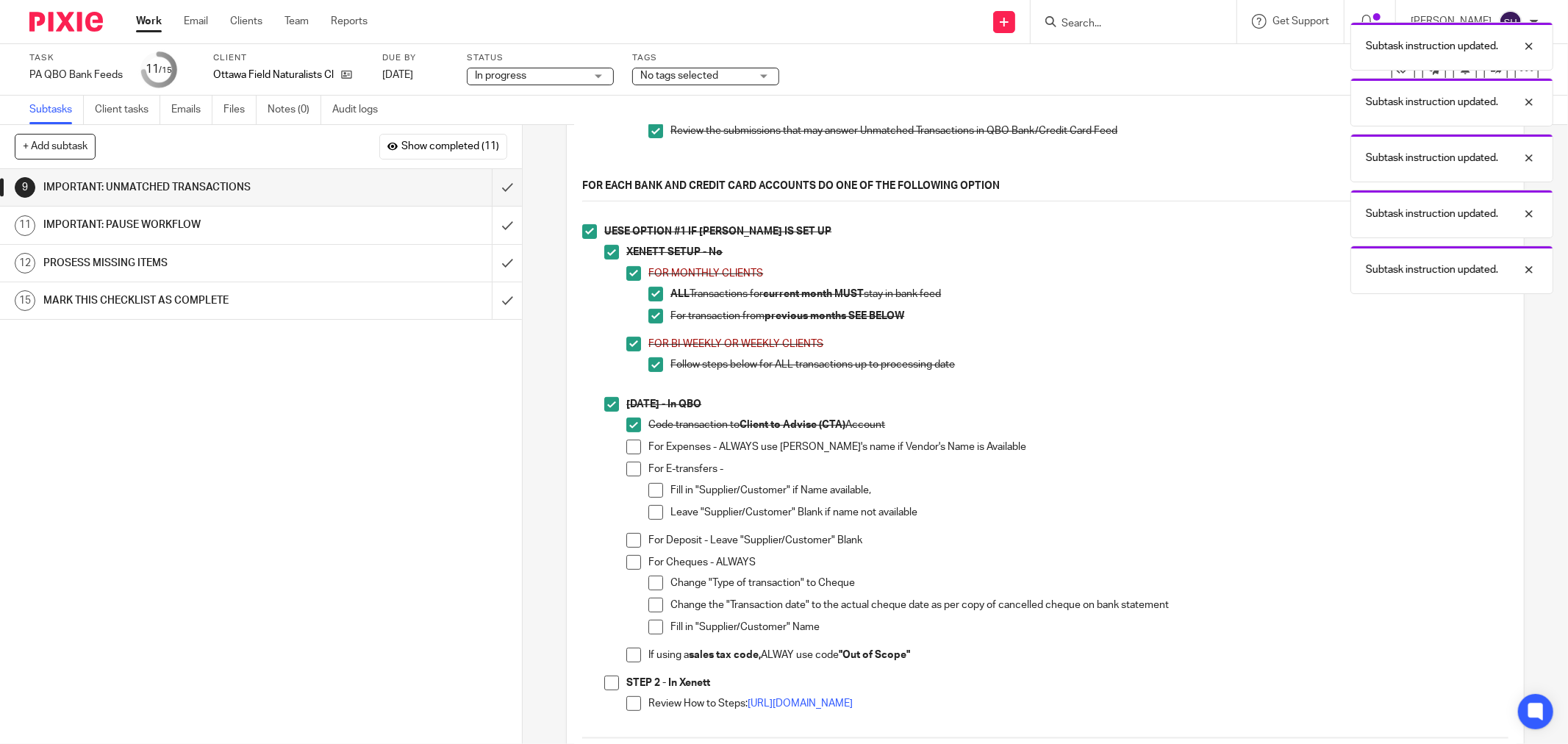
click at [627, 453] on span at bounding box center [634, 446] width 15 height 15
click at [628, 473] on span at bounding box center [634, 468] width 15 height 15
drag, startPoint x: 654, startPoint y: 497, endPoint x: 654, endPoint y: 508, distance: 11.0
click at [654, 497] on span at bounding box center [656, 490] width 15 height 15
click at [655, 519] on span at bounding box center [656, 512] width 15 height 15
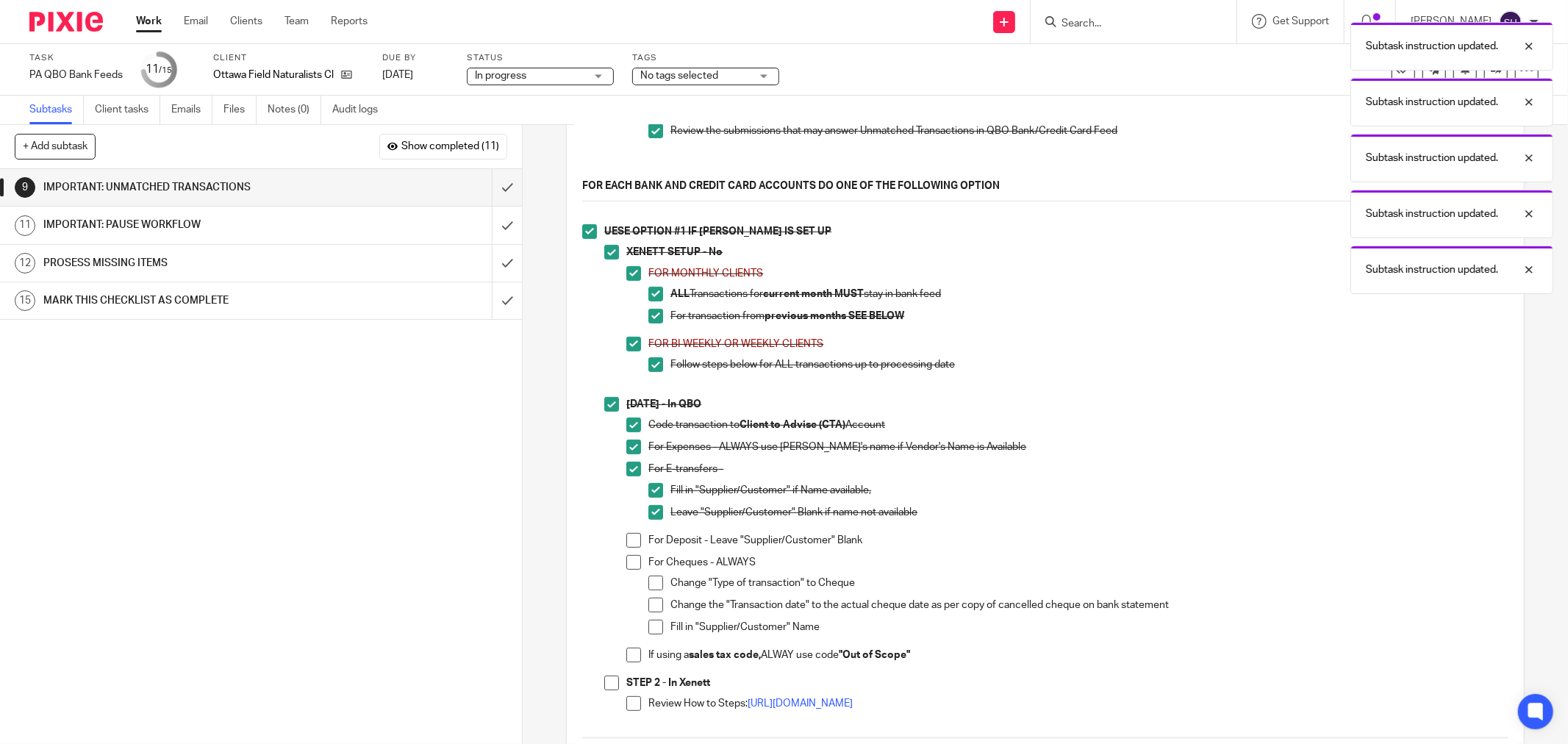
click at [627, 547] on span at bounding box center [634, 540] width 15 height 15
click at [627, 569] on span at bounding box center [634, 562] width 15 height 15
click at [656, 588] on span at bounding box center [656, 583] width 15 height 15
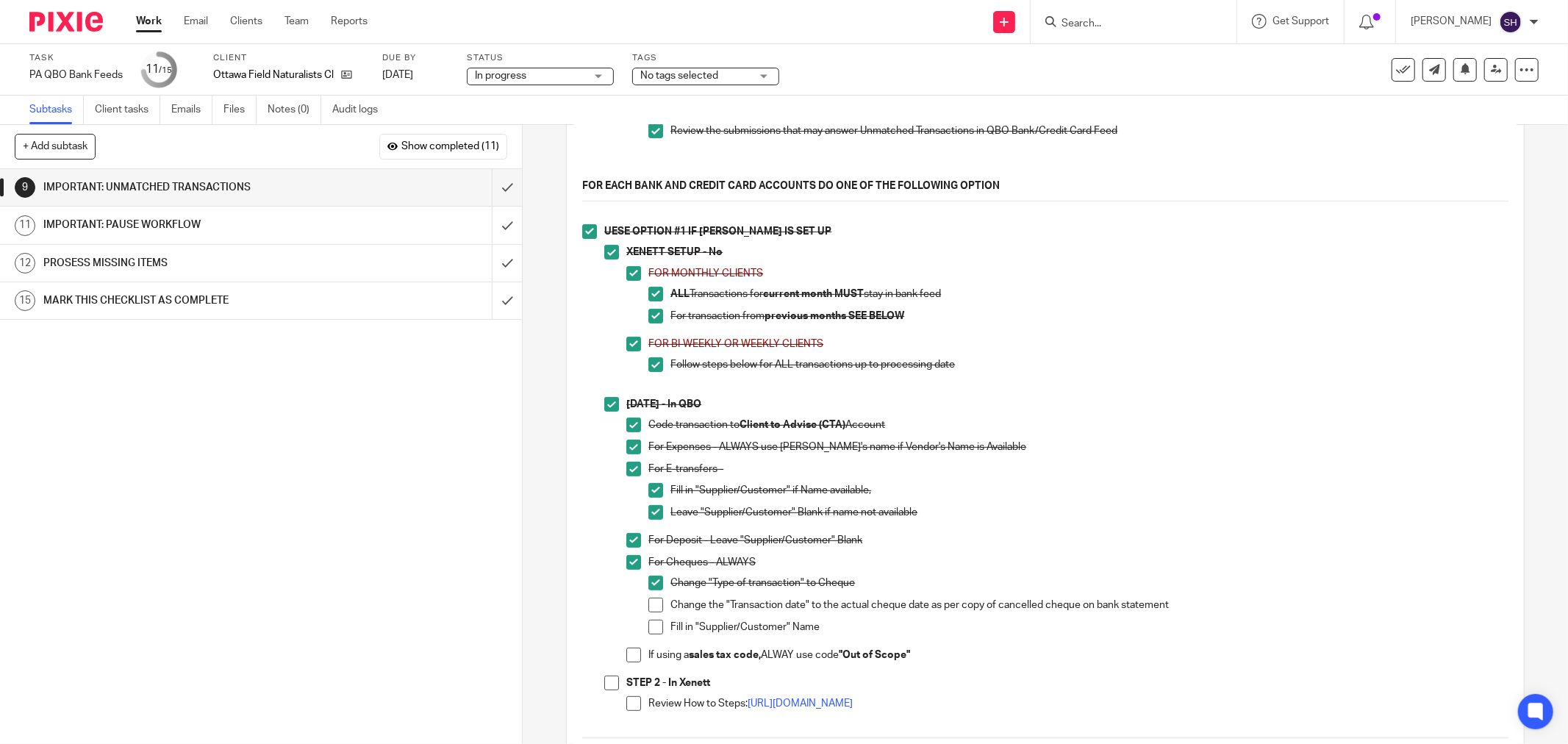
drag, startPoint x: 655, startPoint y: 606, endPoint x: 652, endPoint y: 623, distance: 17.3
click at [655, 607] on span at bounding box center [656, 605] width 15 height 15
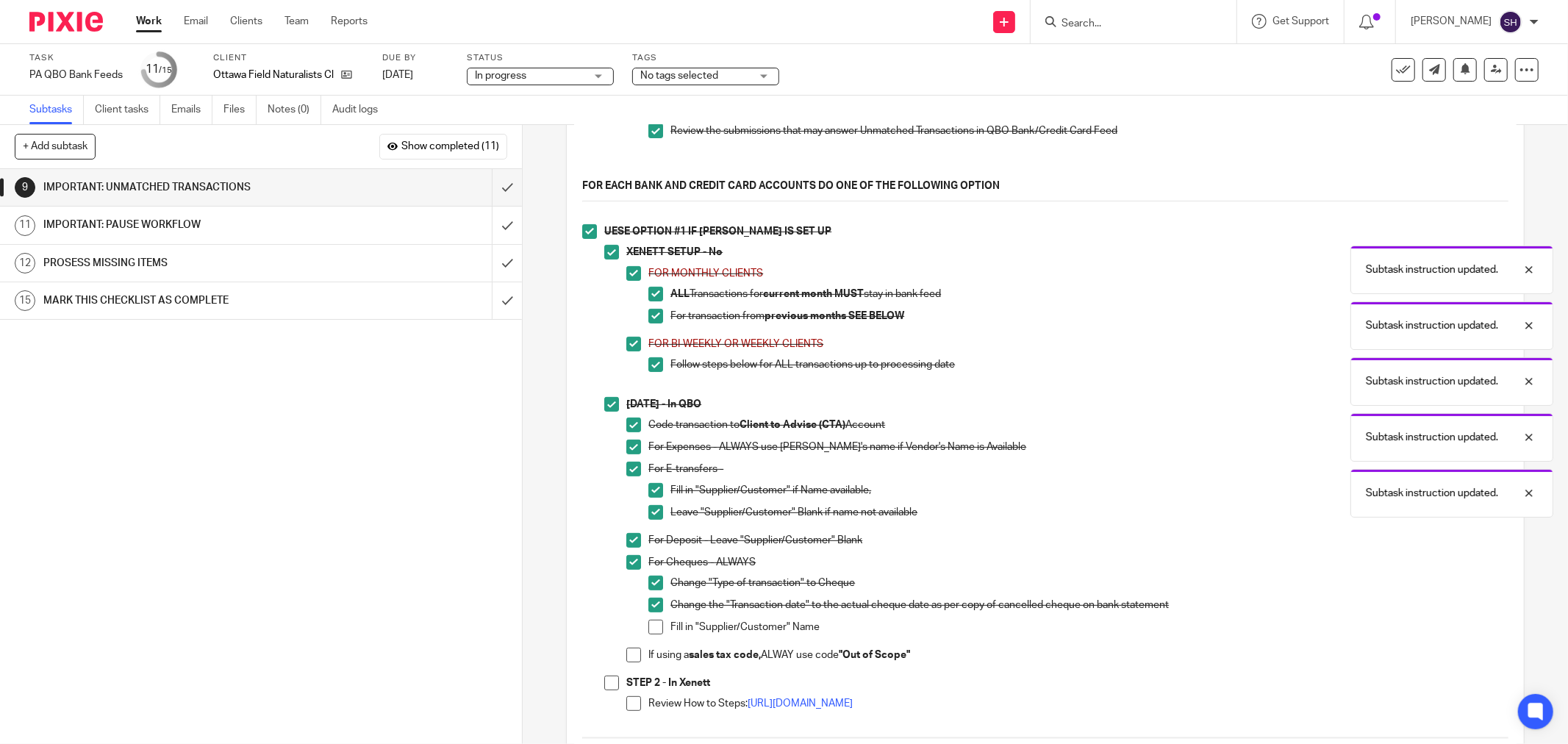
drag, startPoint x: 652, startPoint y: 630, endPoint x: 637, endPoint y: 650, distance: 25.0
click at [652, 633] on span at bounding box center [656, 627] width 15 height 15
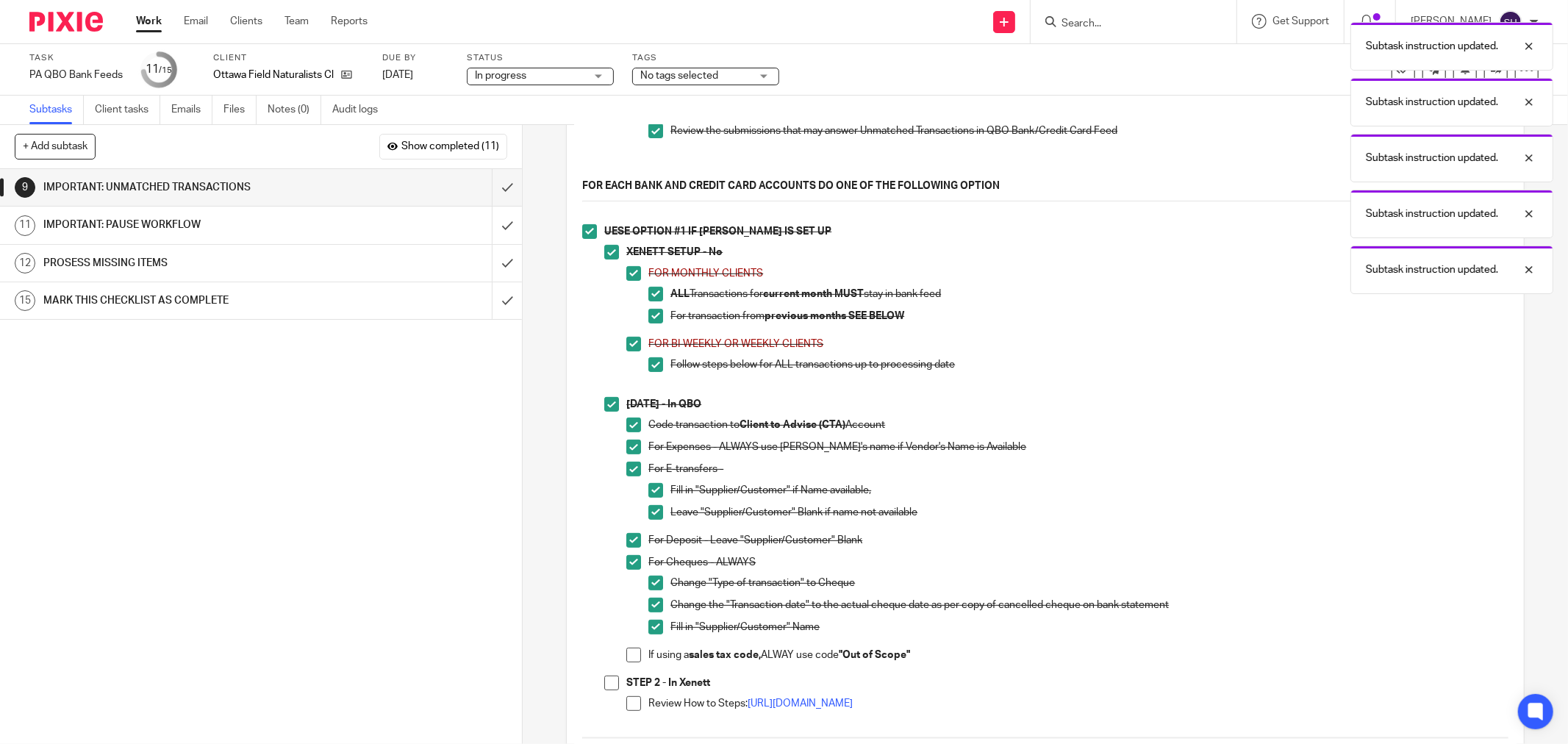
click at [630, 656] on span at bounding box center [634, 655] width 15 height 15
drag, startPoint x: 618, startPoint y: 681, endPoint x: 610, endPoint y: 684, distance: 8.5
click at [616, 676] on li "SEPT 1 - In QBO Code transaction to Client to Advise (CTA) Account For Expenses…" at bounding box center [1057, 536] width 904 height 279
drag, startPoint x: 610, startPoint y: 684, endPoint x: 638, endPoint y: 700, distance: 32.2
click at [610, 685] on span at bounding box center [612, 683] width 15 height 15
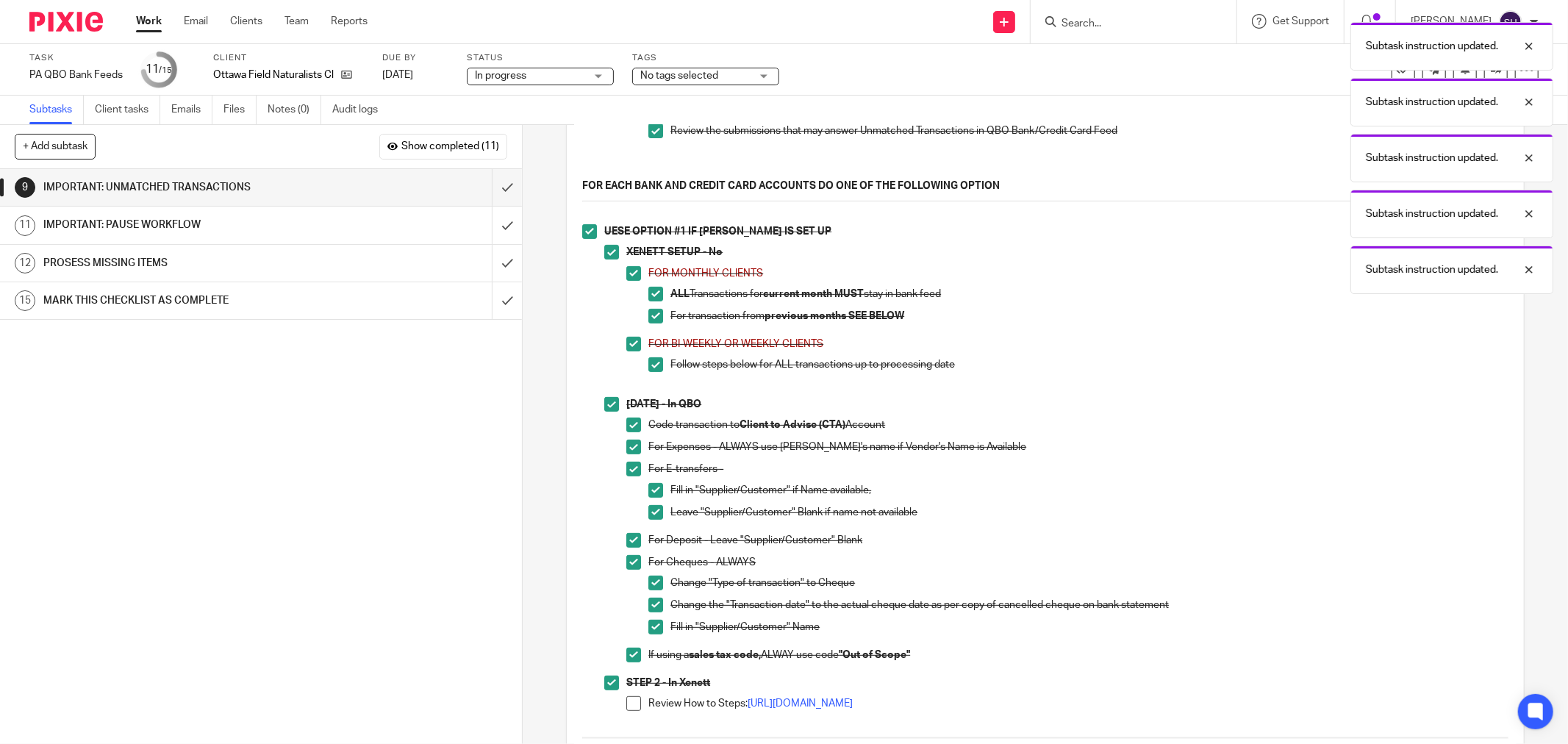
drag, startPoint x: 629, startPoint y: 711, endPoint x: 681, endPoint y: 654, distance: 77.2
click at [628, 711] on span at bounding box center [634, 703] width 15 height 15
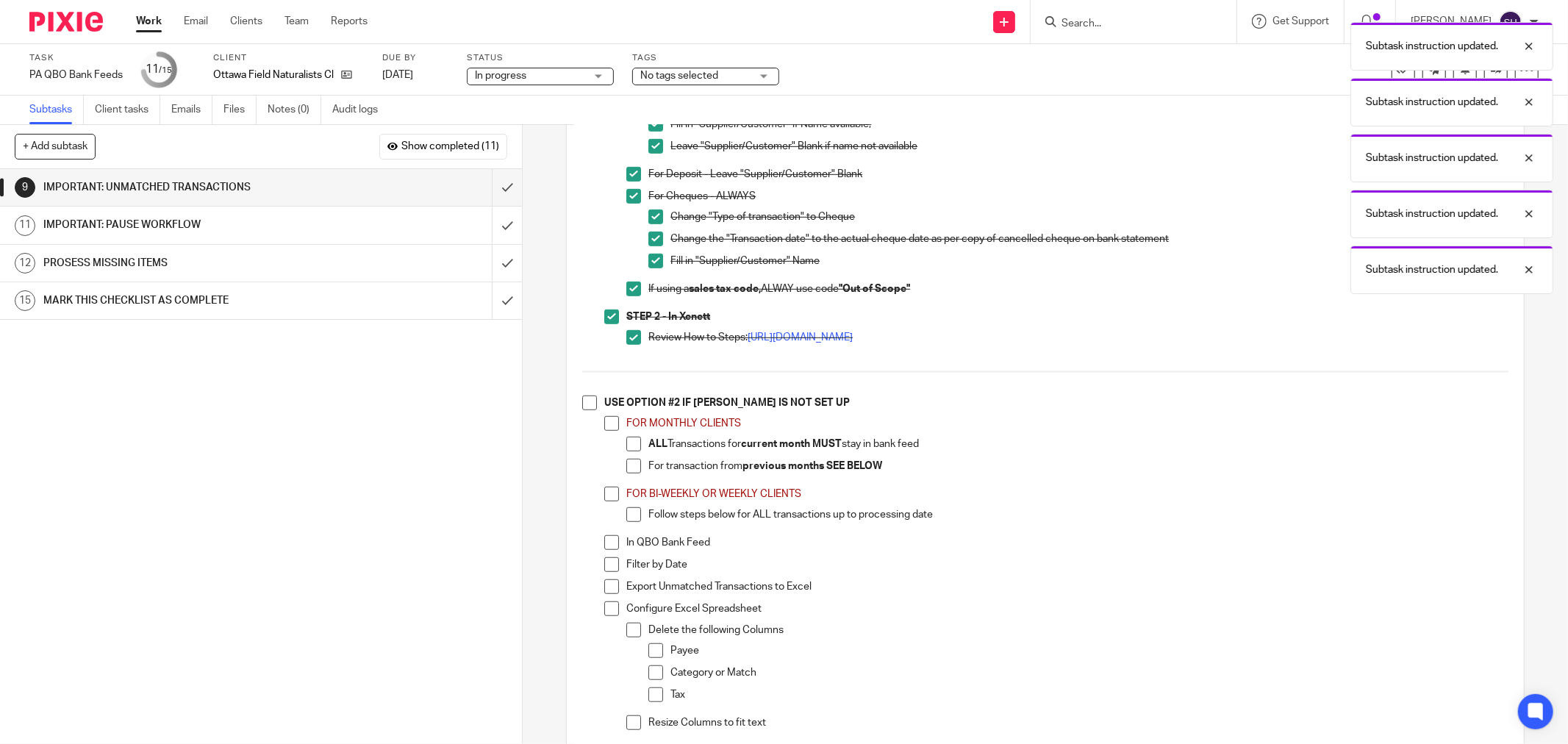
scroll to position [817, 0]
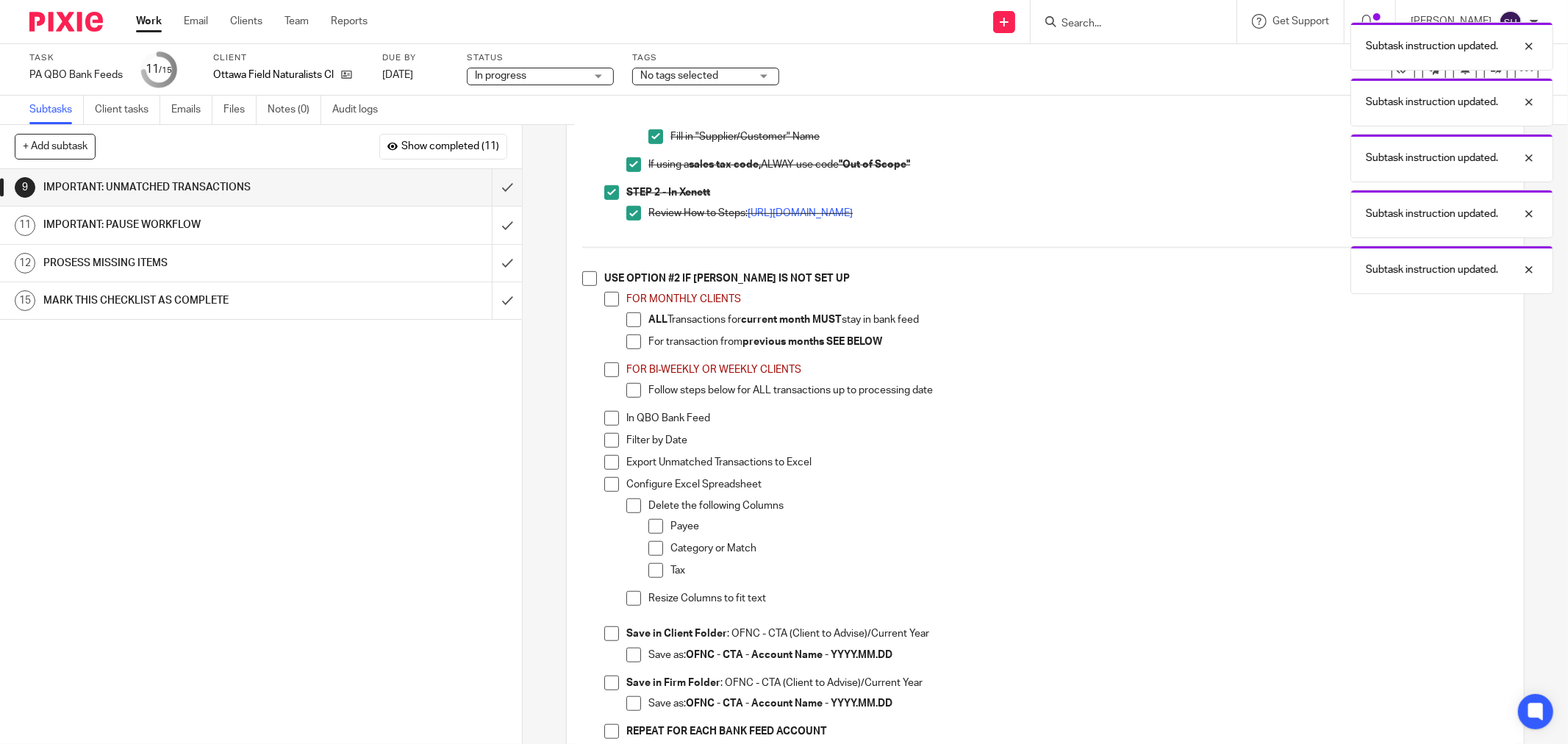
click at [586, 286] on span at bounding box center [589, 278] width 15 height 15
drag, startPoint x: 598, startPoint y: 300, endPoint x: 605, endPoint y: 305, distance: 8.6
click at [600, 302] on li "USE OPTION #2 IF XENETT IS NOT SET UP FOR MONTHLY CLIENTS ALL Transactions for …" at bounding box center [1045, 511] width 927 height 481
click at [605, 305] on span at bounding box center [612, 299] width 15 height 15
click at [630, 321] on span at bounding box center [634, 320] width 15 height 15
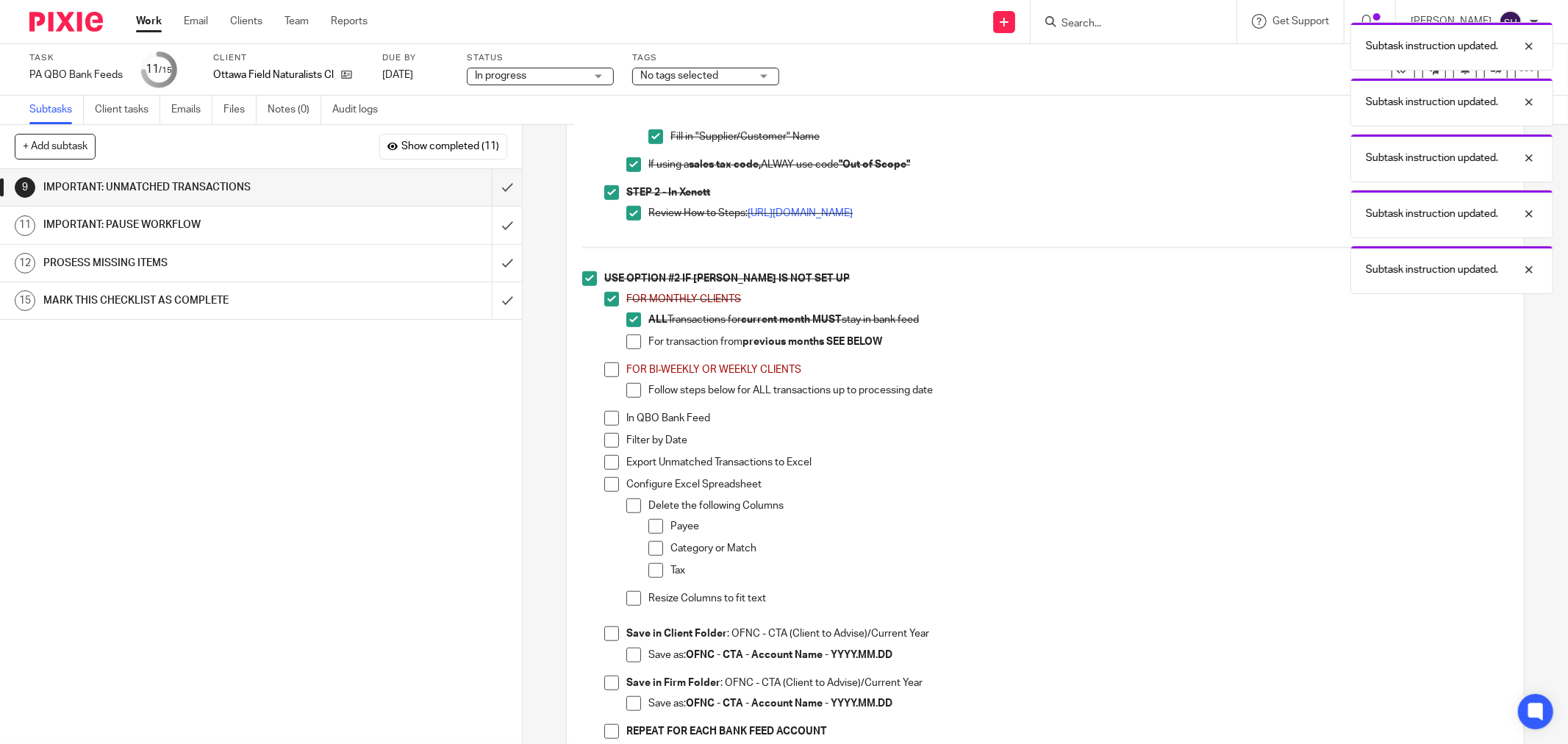
click at [629, 346] on span at bounding box center [634, 341] width 15 height 15
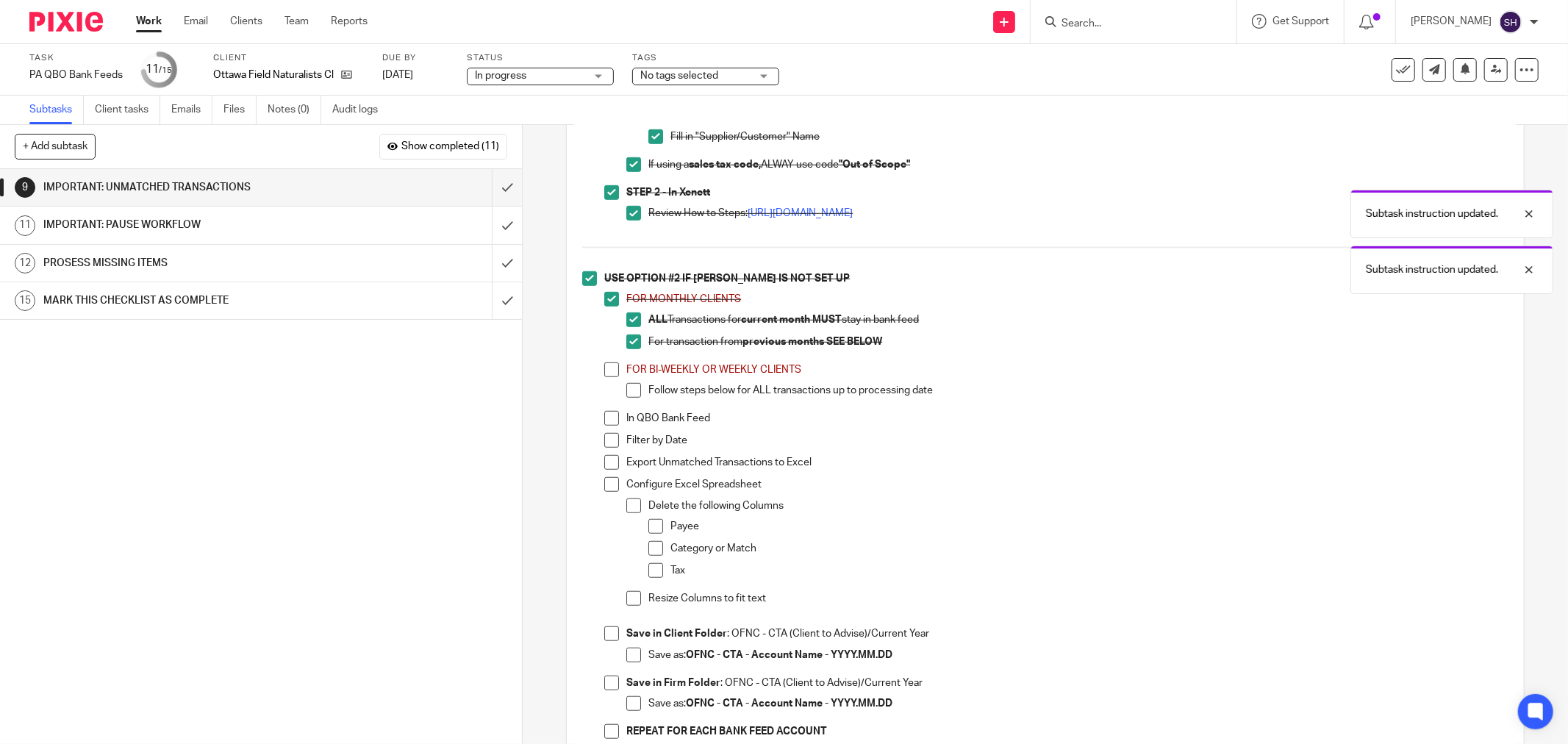
click at [612, 377] on span at bounding box center [612, 370] width 15 height 15
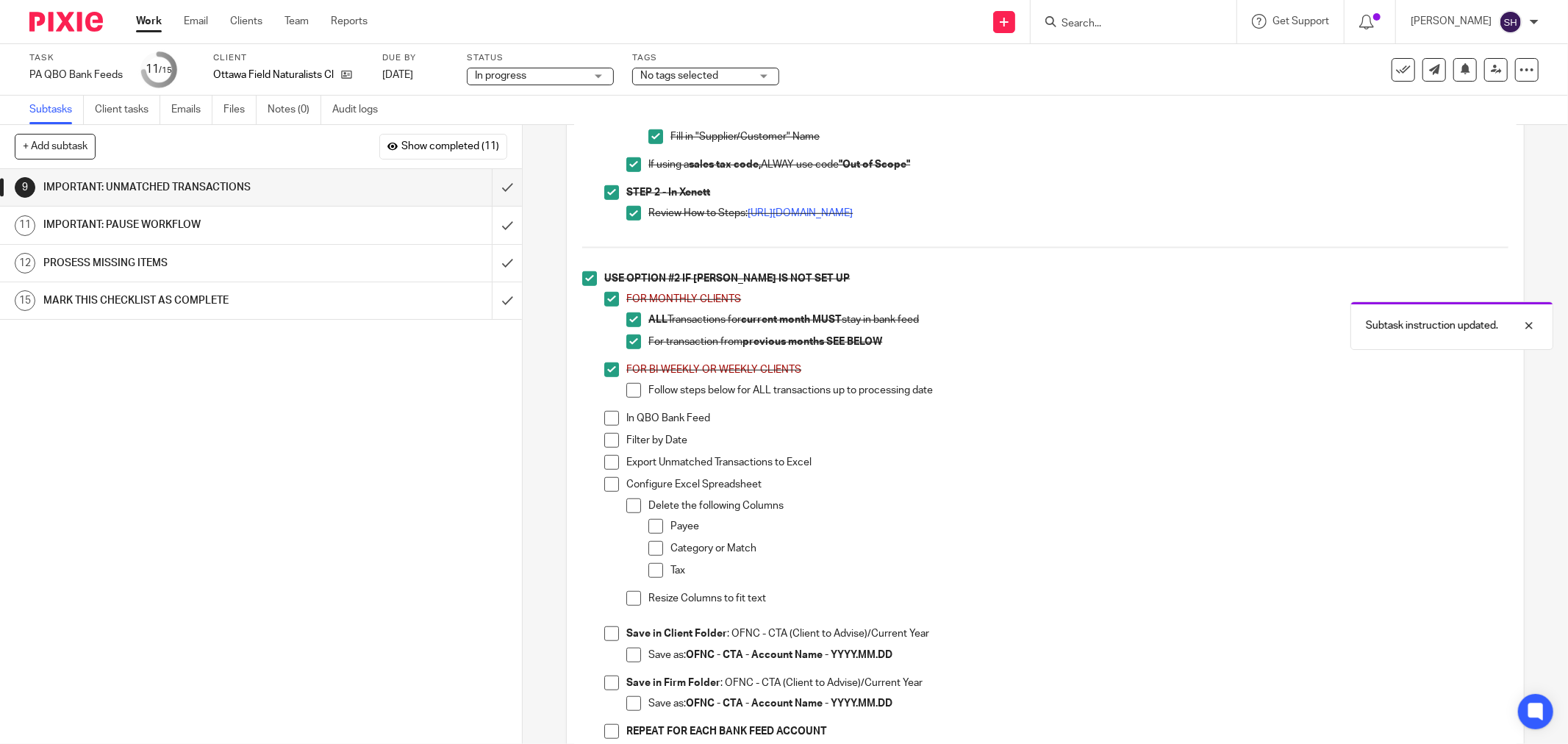
drag, startPoint x: 627, startPoint y: 397, endPoint x: 623, endPoint y: 414, distance: 17.5
click at [627, 398] on span at bounding box center [634, 390] width 15 height 15
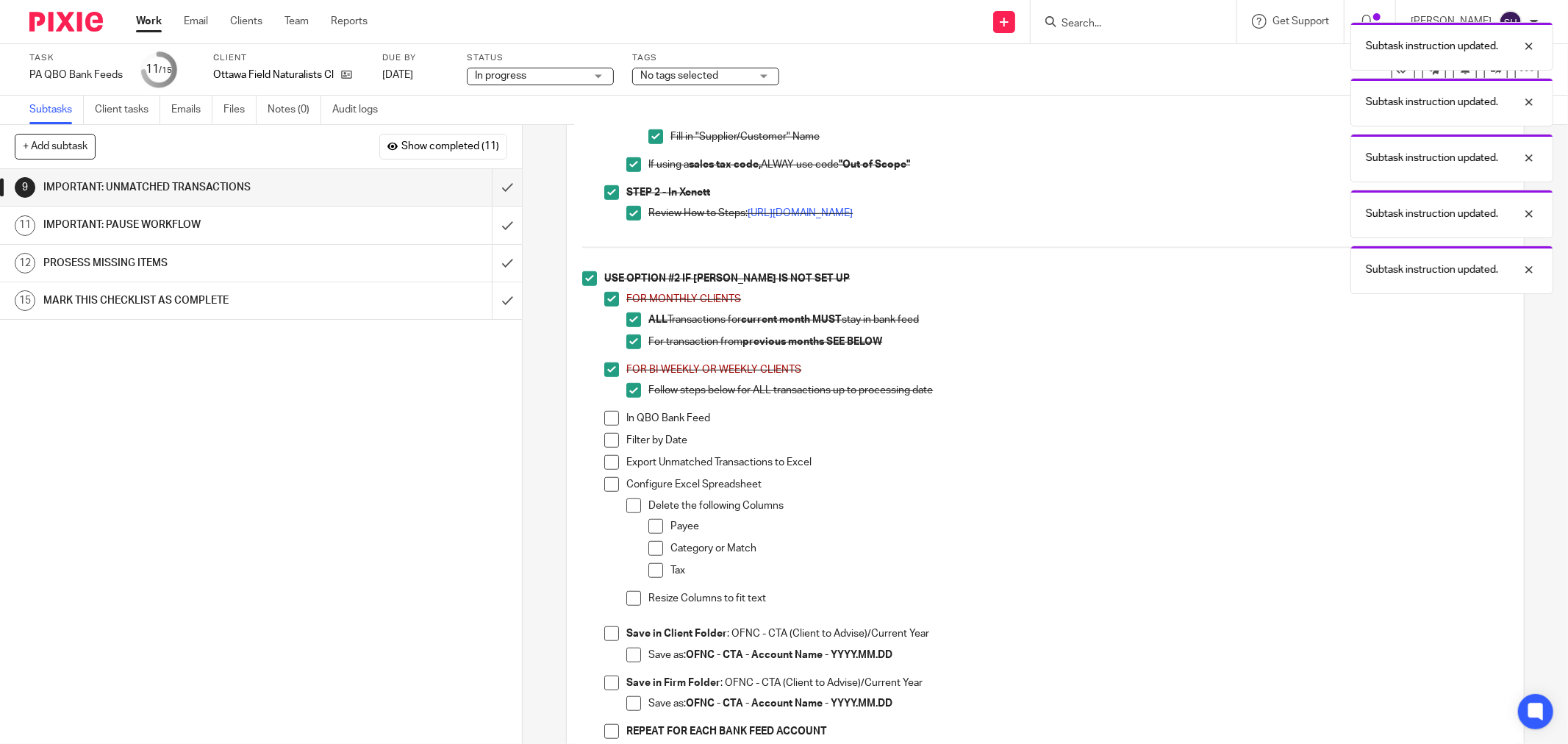
click at [606, 425] on span at bounding box center [612, 418] width 15 height 15
drag, startPoint x: 603, startPoint y: 445, endPoint x: 602, endPoint y: 472, distance: 27.0
click at [605, 446] on span at bounding box center [612, 440] width 15 height 15
click at [605, 470] on span at bounding box center [612, 462] width 15 height 15
click at [608, 491] on span at bounding box center [612, 484] width 15 height 15
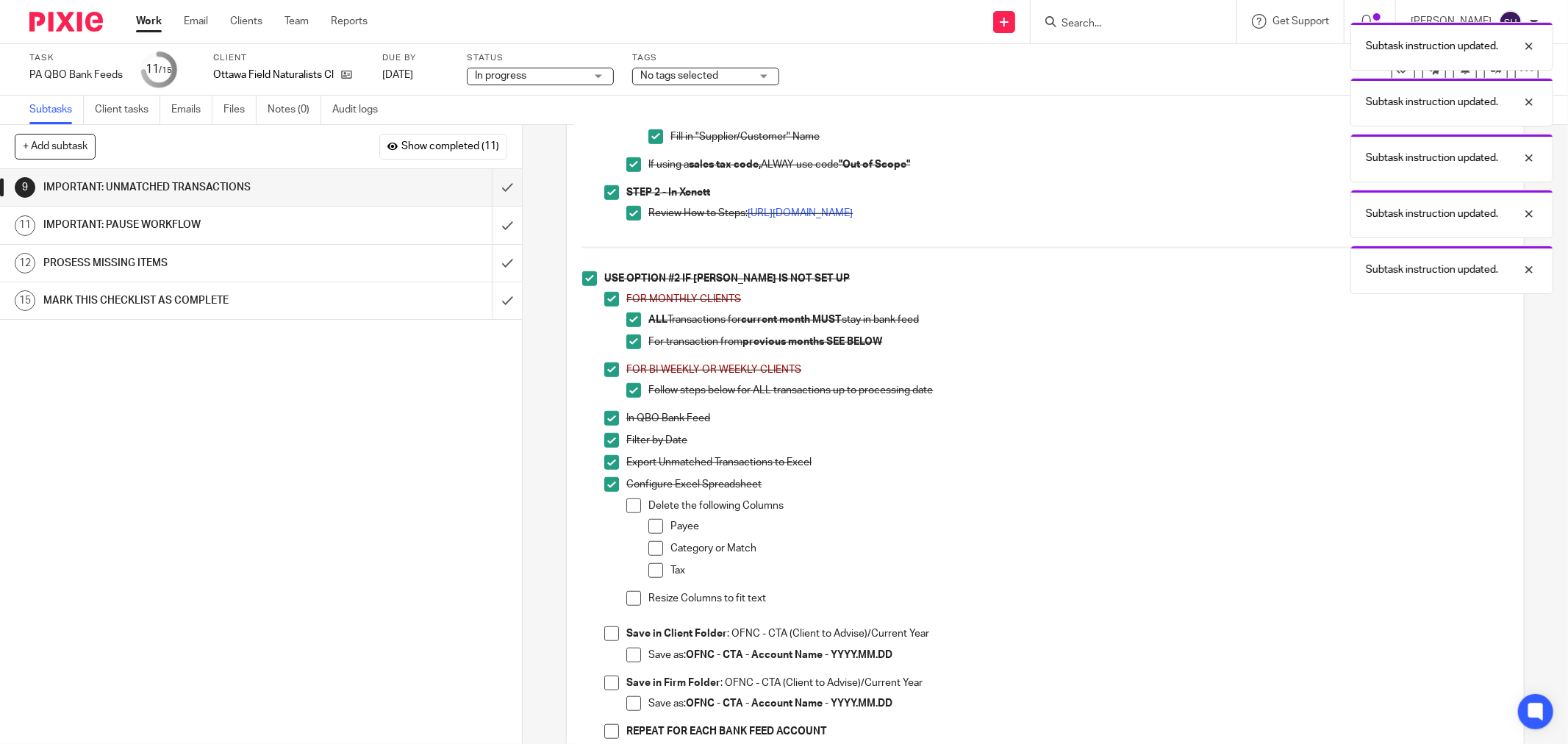
drag, startPoint x: 629, startPoint y: 510, endPoint x: 645, endPoint y: 530, distance: 25.6
click at [630, 511] on span at bounding box center [634, 505] width 15 height 15
drag, startPoint x: 648, startPoint y: 538, endPoint x: 651, endPoint y: 559, distance: 21.2
click at [649, 533] on span at bounding box center [656, 526] width 15 height 15
drag, startPoint x: 651, startPoint y: 559, endPoint x: 651, endPoint y: 575, distance: 16.0
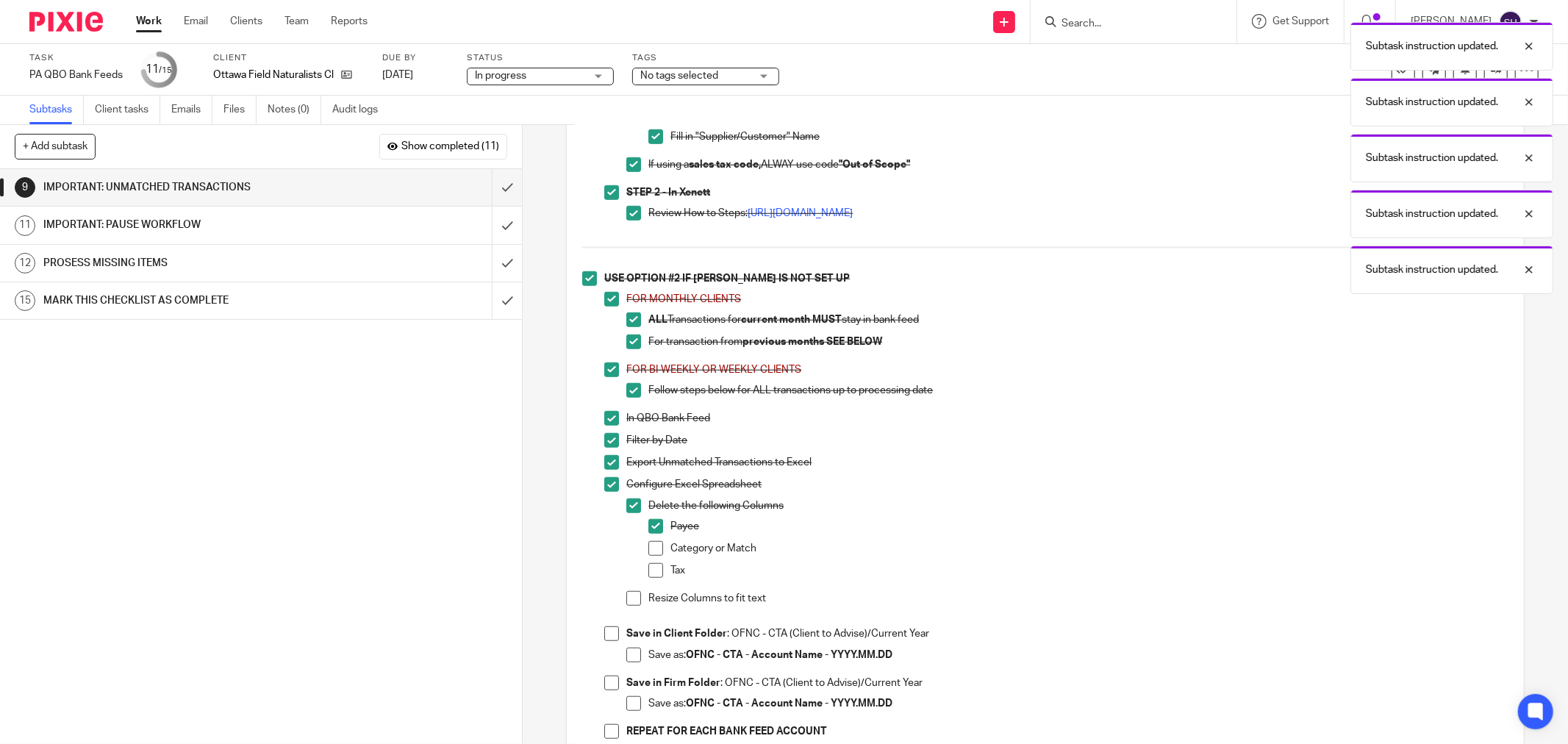
click at [651, 556] on span at bounding box center [656, 548] width 15 height 15
click at [651, 577] on span at bounding box center [656, 570] width 15 height 15
click at [630, 591] on li "Delete the following Columns Payee Category or Match Tax" at bounding box center [1068, 544] width 882 height 92
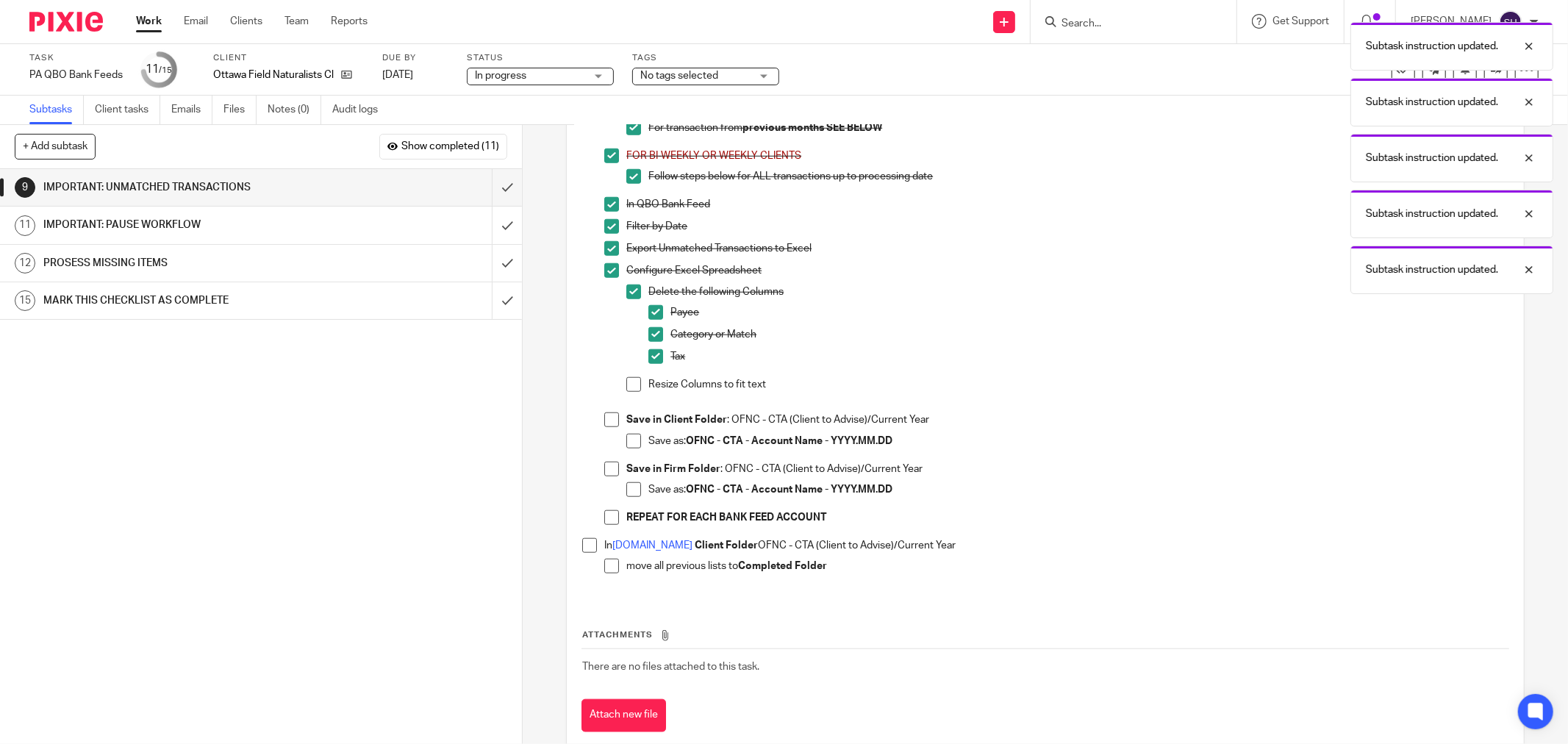
scroll to position [1071, 0]
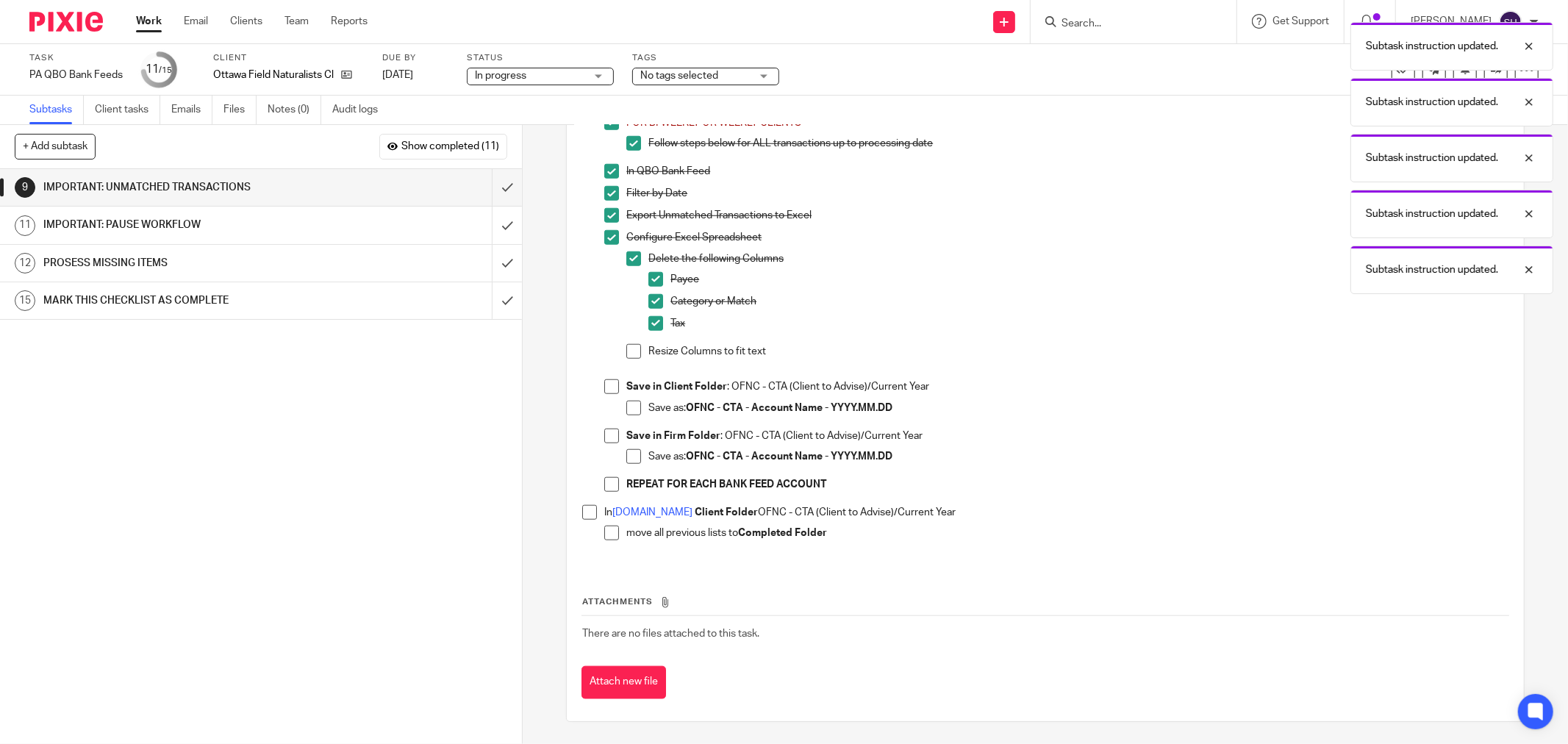
click at [628, 354] on span at bounding box center [634, 351] width 15 height 15
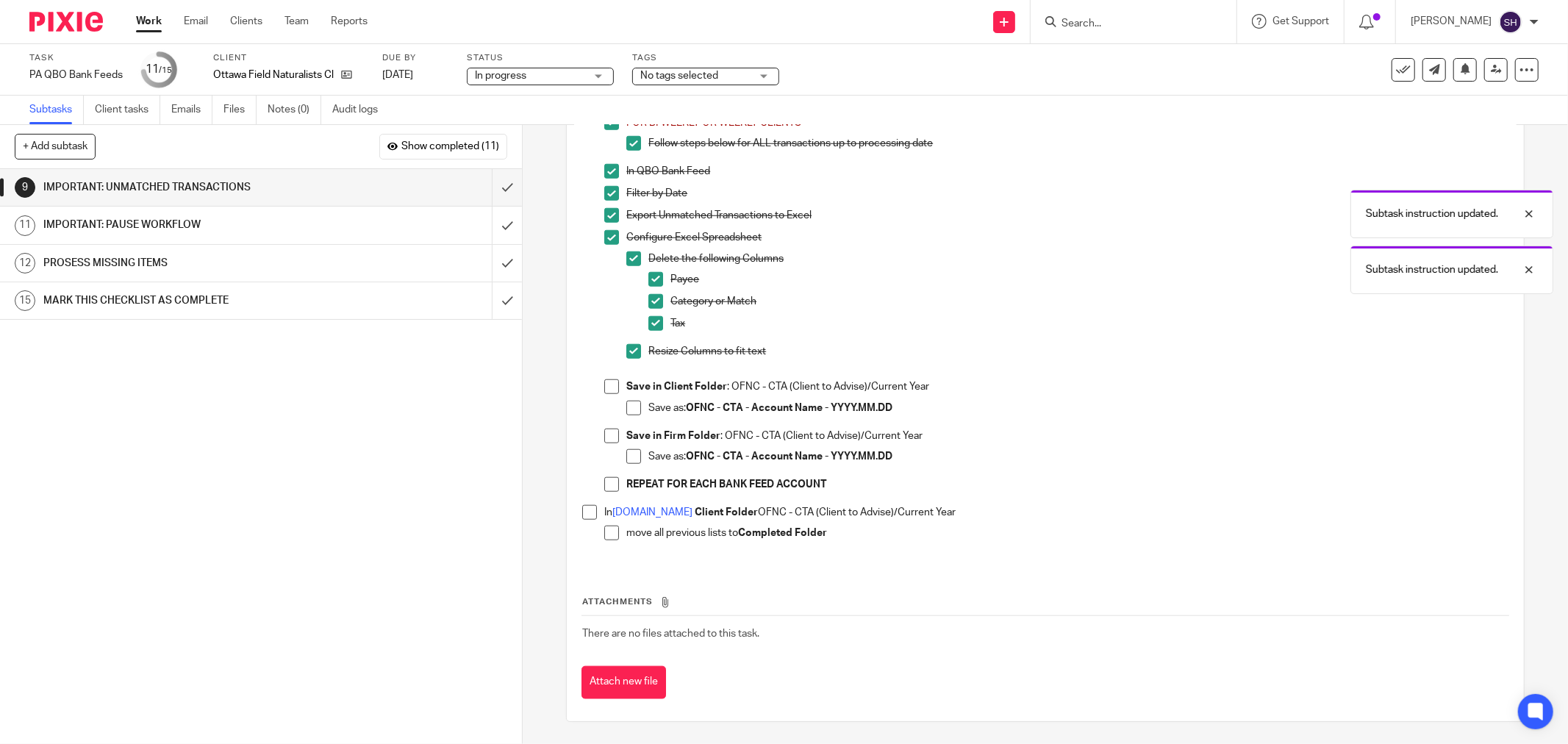
click at [608, 387] on span at bounding box center [612, 386] width 15 height 15
click at [627, 408] on span at bounding box center [634, 408] width 15 height 15
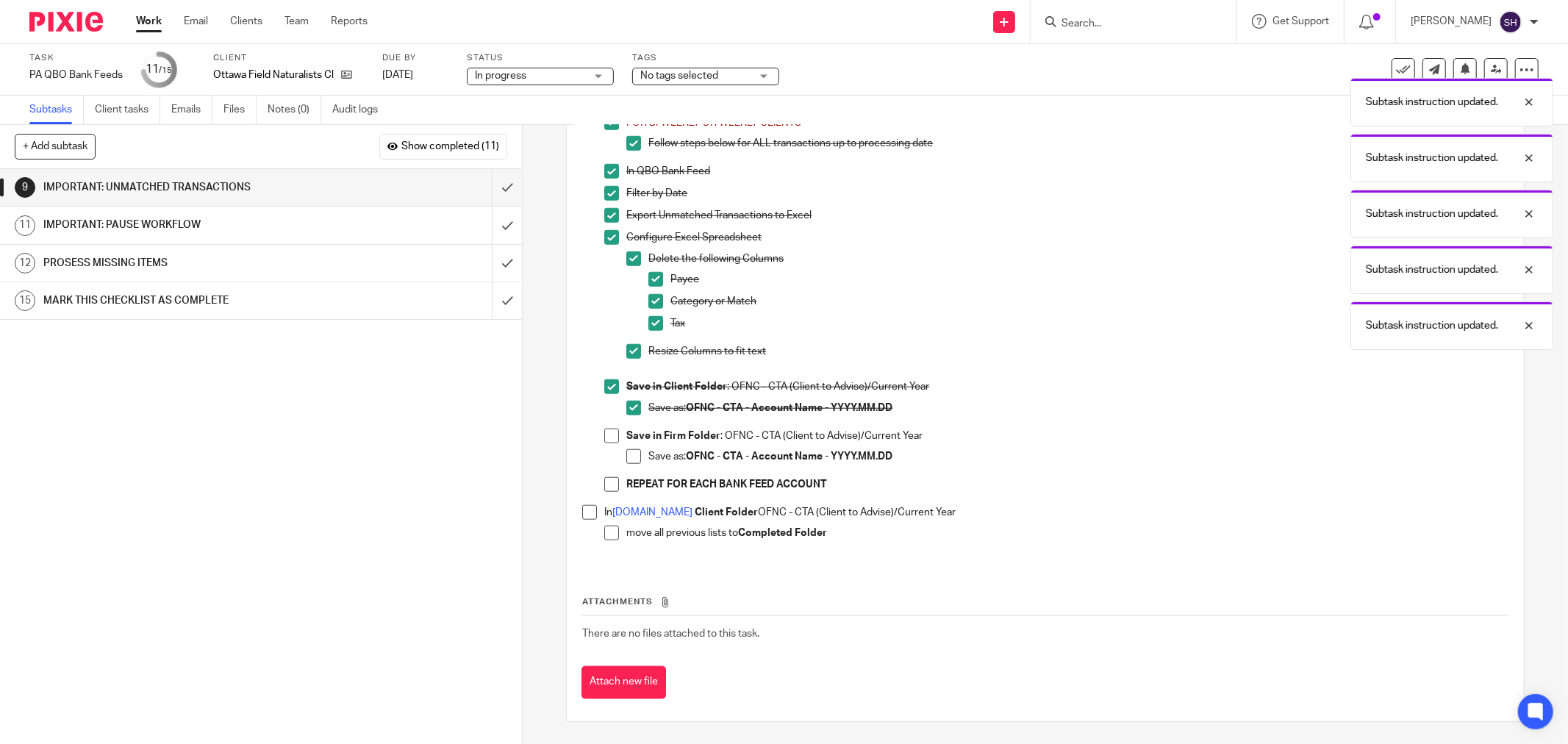
click at [609, 430] on span at bounding box center [612, 435] width 15 height 15
click at [627, 453] on span at bounding box center [634, 456] width 15 height 15
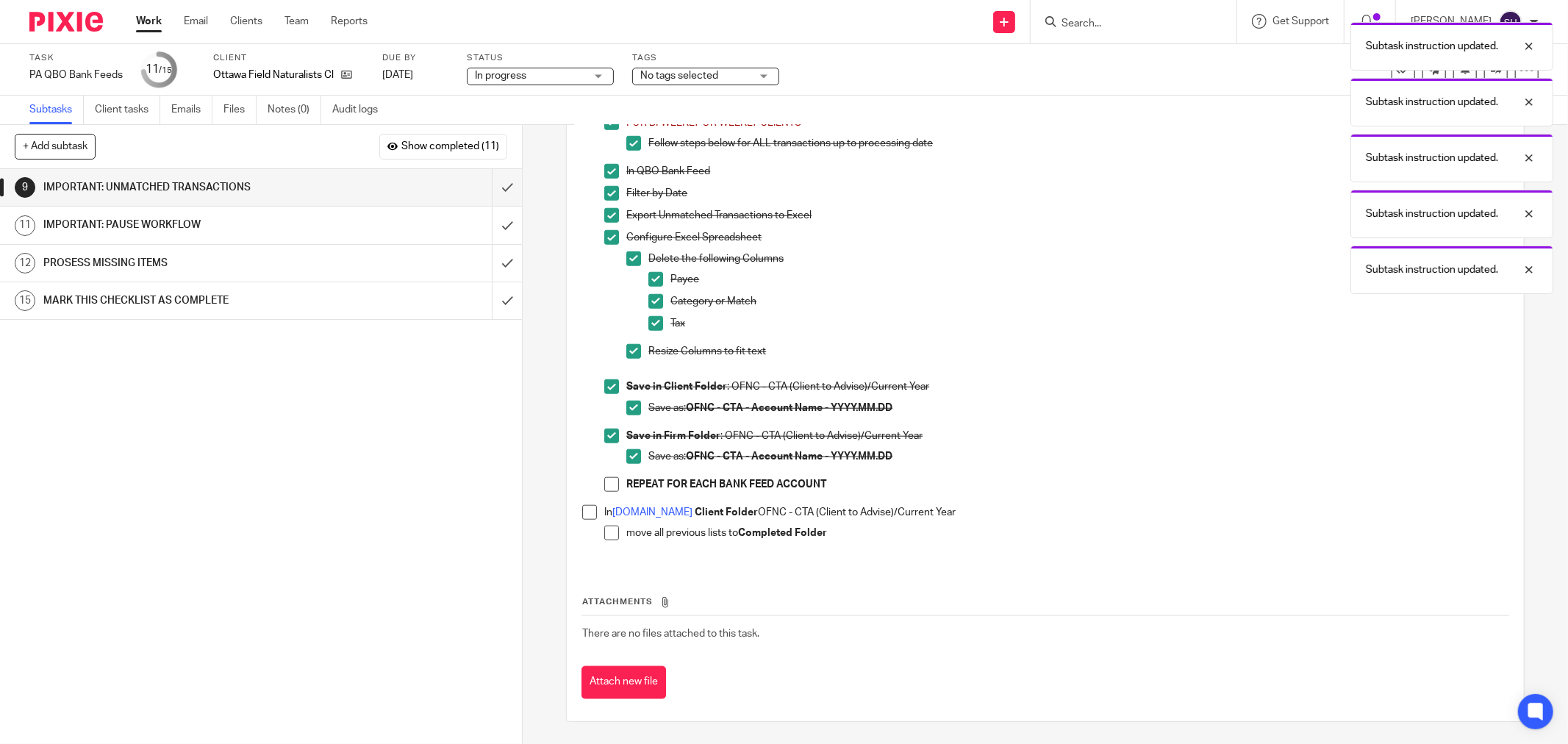
drag, startPoint x: 602, startPoint y: 482, endPoint x: 583, endPoint y: 503, distance: 28.3
click at [605, 483] on span at bounding box center [612, 484] width 15 height 15
click at [582, 513] on span at bounding box center [589, 512] width 15 height 15
click at [605, 536] on span at bounding box center [612, 533] width 15 height 15
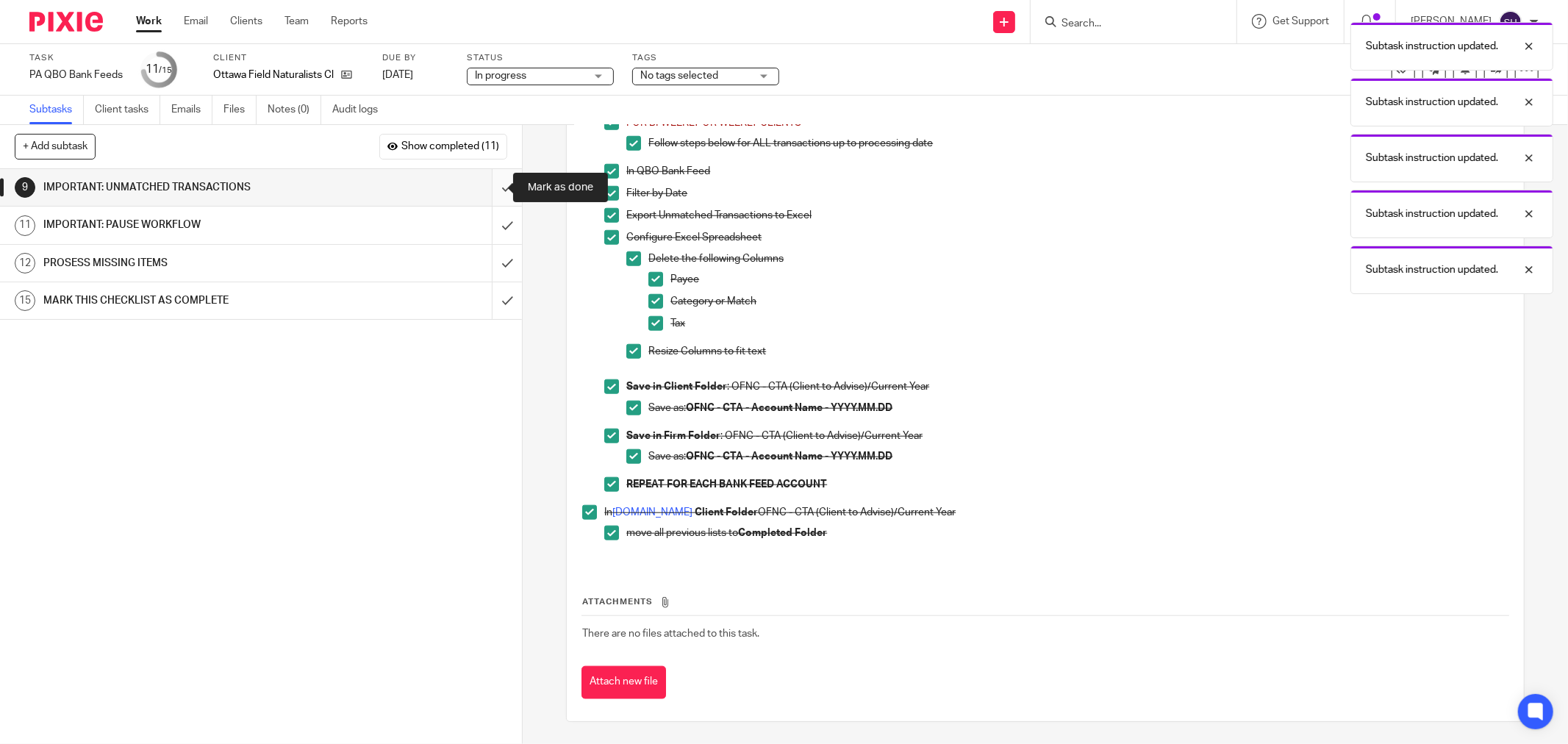
click at [491, 186] on input "submit" at bounding box center [261, 187] width 522 height 37
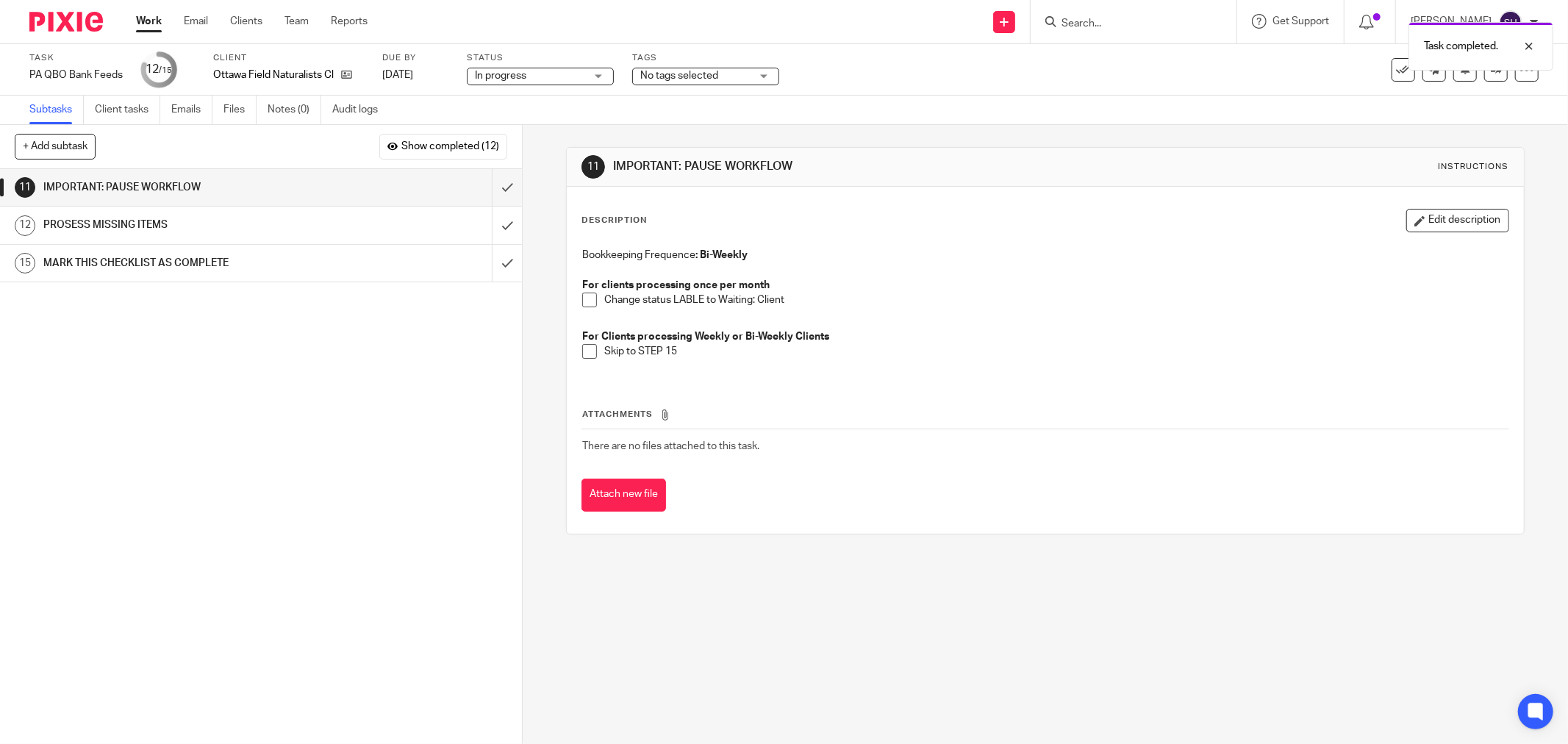
click at [591, 297] on span at bounding box center [589, 300] width 15 height 15
click at [588, 349] on span at bounding box center [589, 351] width 15 height 15
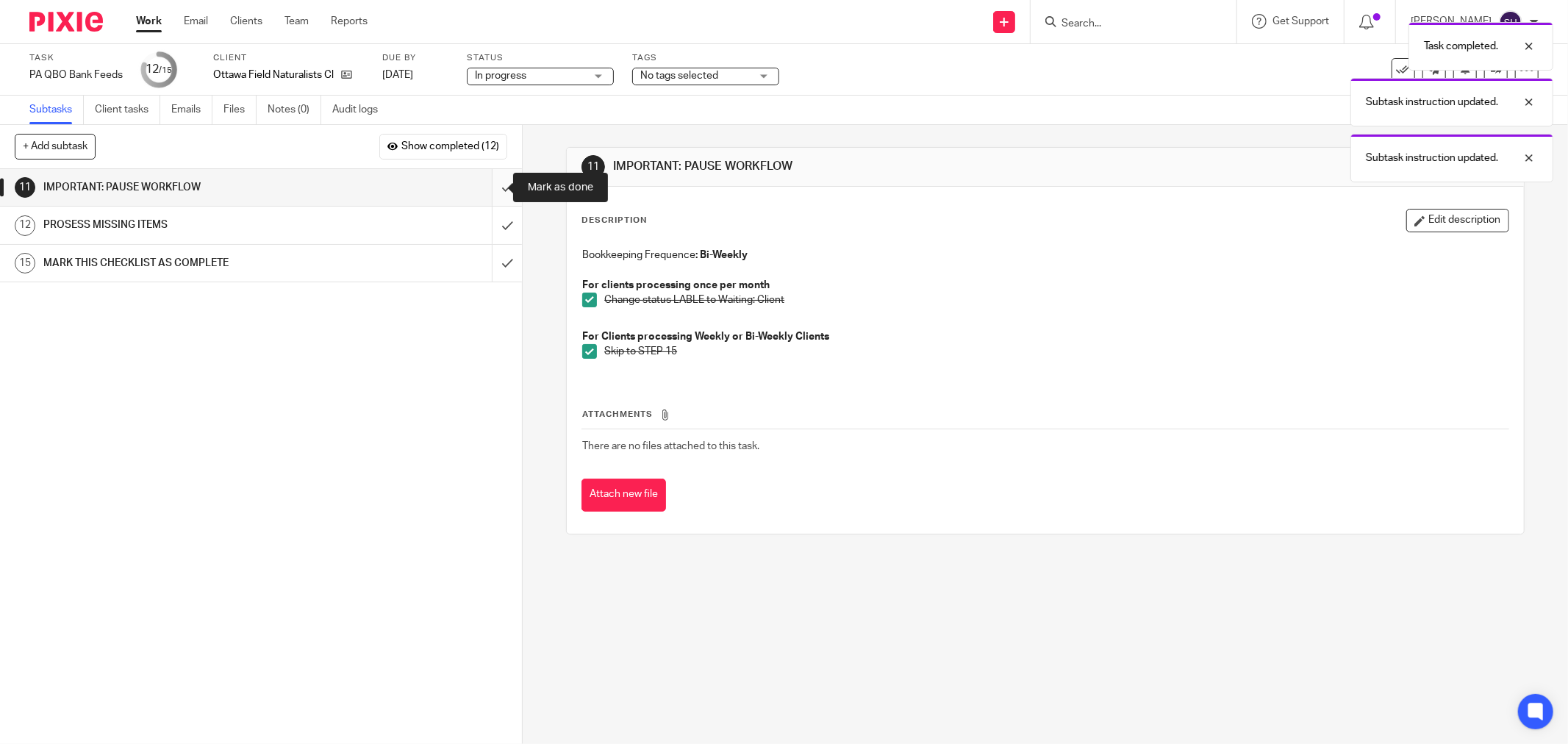
click at [495, 186] on input "submit" at bounding box center [261, 187] width 522 height 37
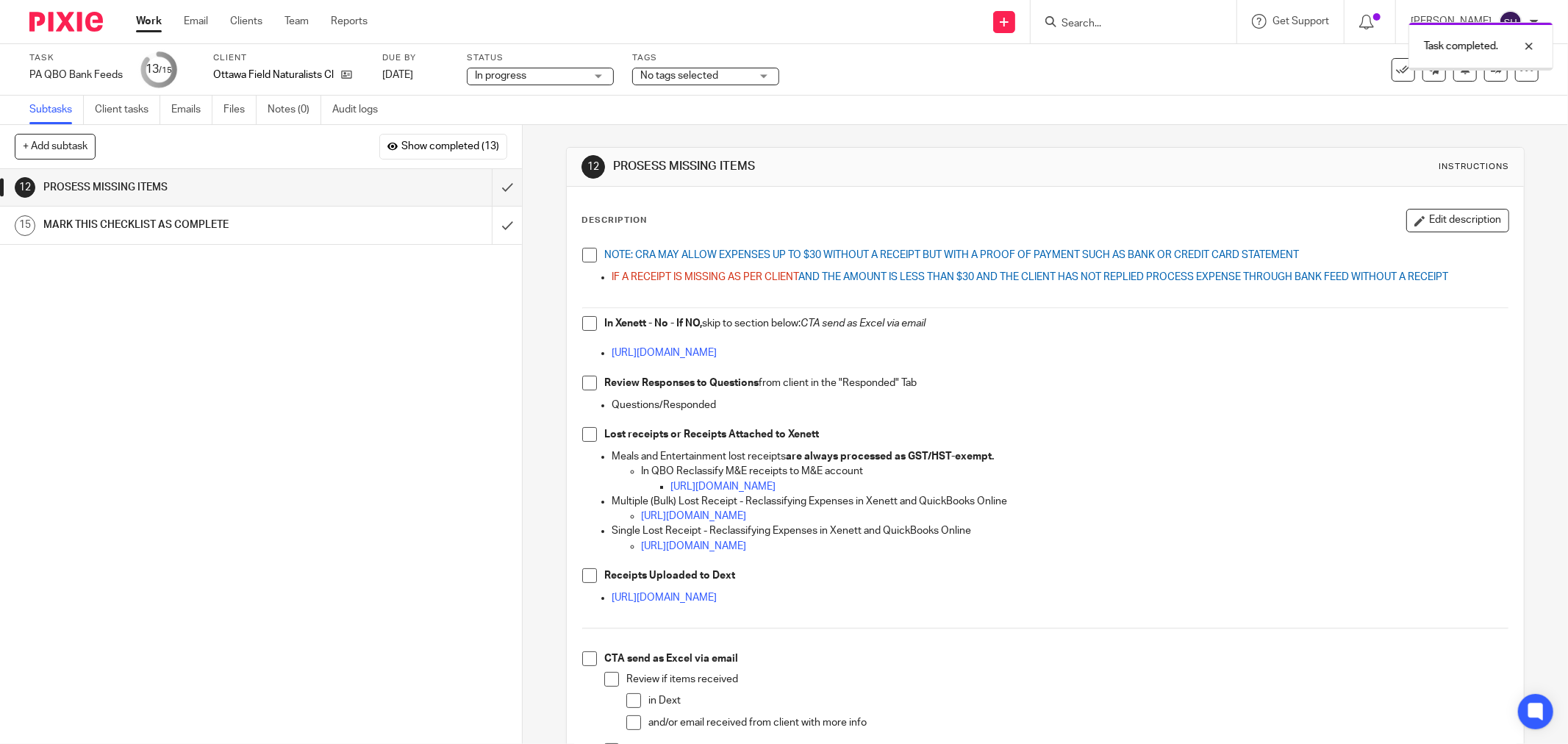
click at [582, 251] on span at bounding box center [589, 255] width 15 height 15
click at [583, 324] on span at bounding box center [589, 323] width 15 height 15
click at [584, 377] on span at bounding box center [589, 383] width 15 height 15
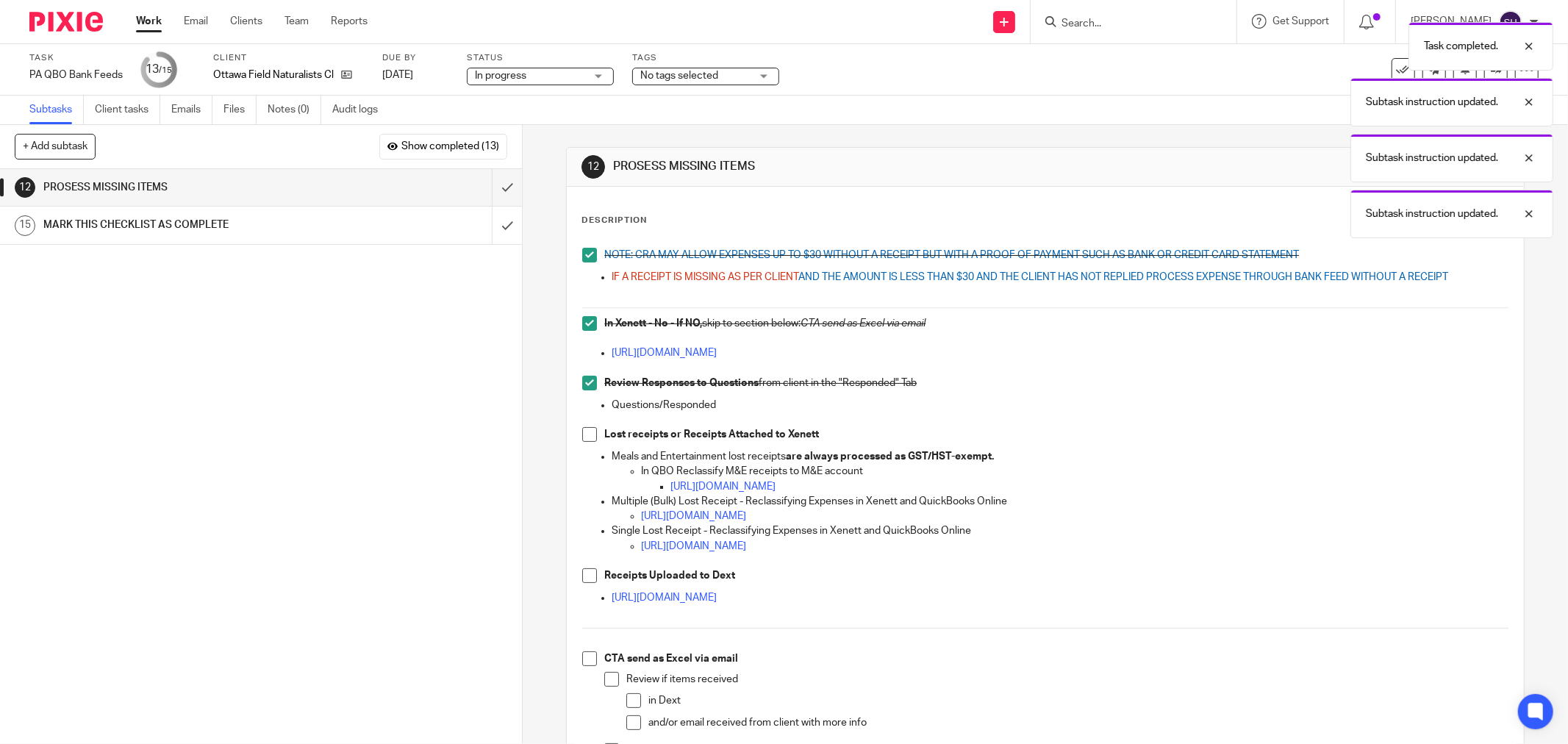
click at [583, 429] on span at bounding box center [589, 434] width 15 height 15
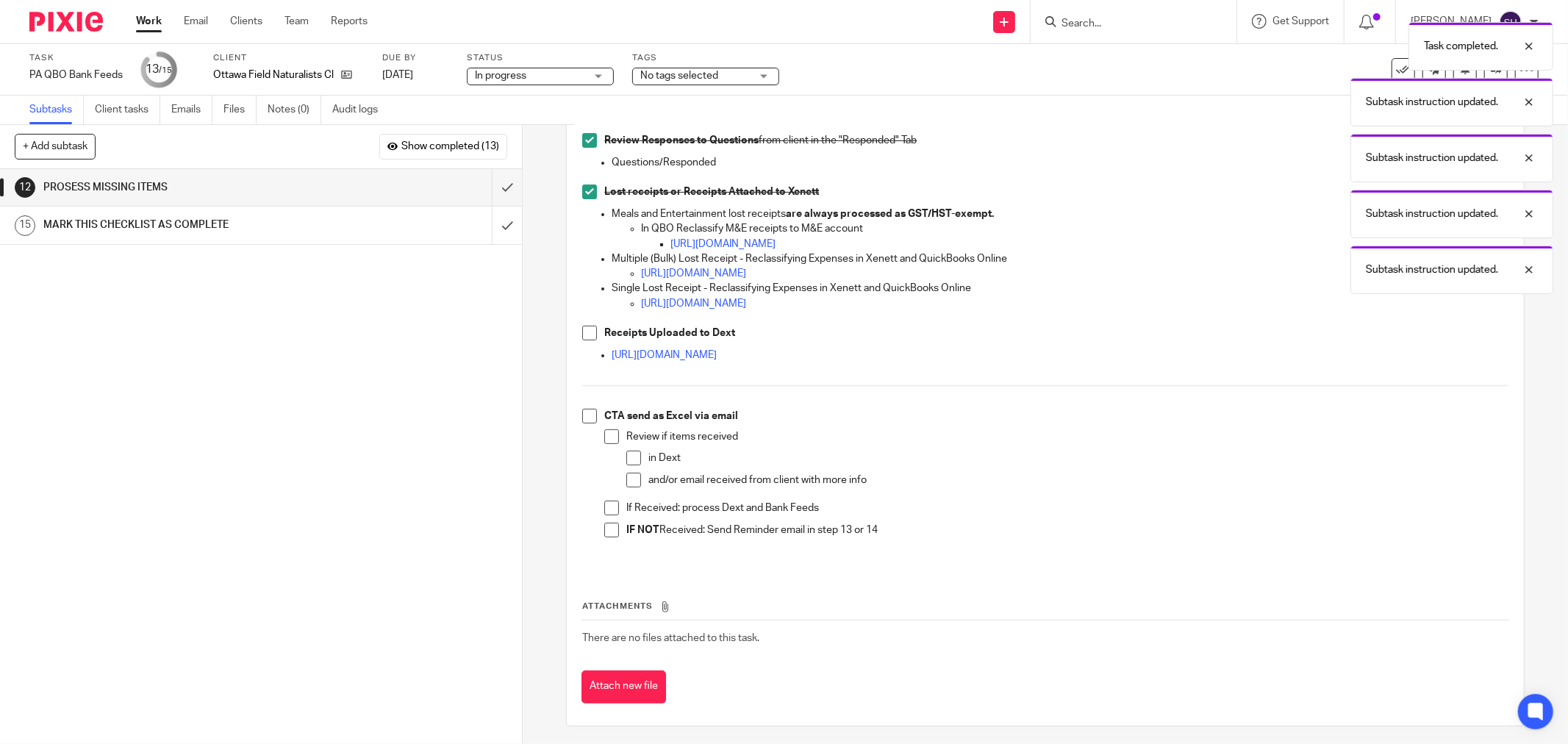
scroll to position [245, 0]
click at [582, 328] on span at bounding box center [589, 330] width 15 height 15
click at [587, 413] on span at bounding box center [589, 414] width 15 height 15
drag, startPoint x: 605, startPoint y: 430, endPoint x: 613, endPoint y: 436, distance: 10.0
click at [605, 431] on span at bounding box center [612, 434] width 15 height 15
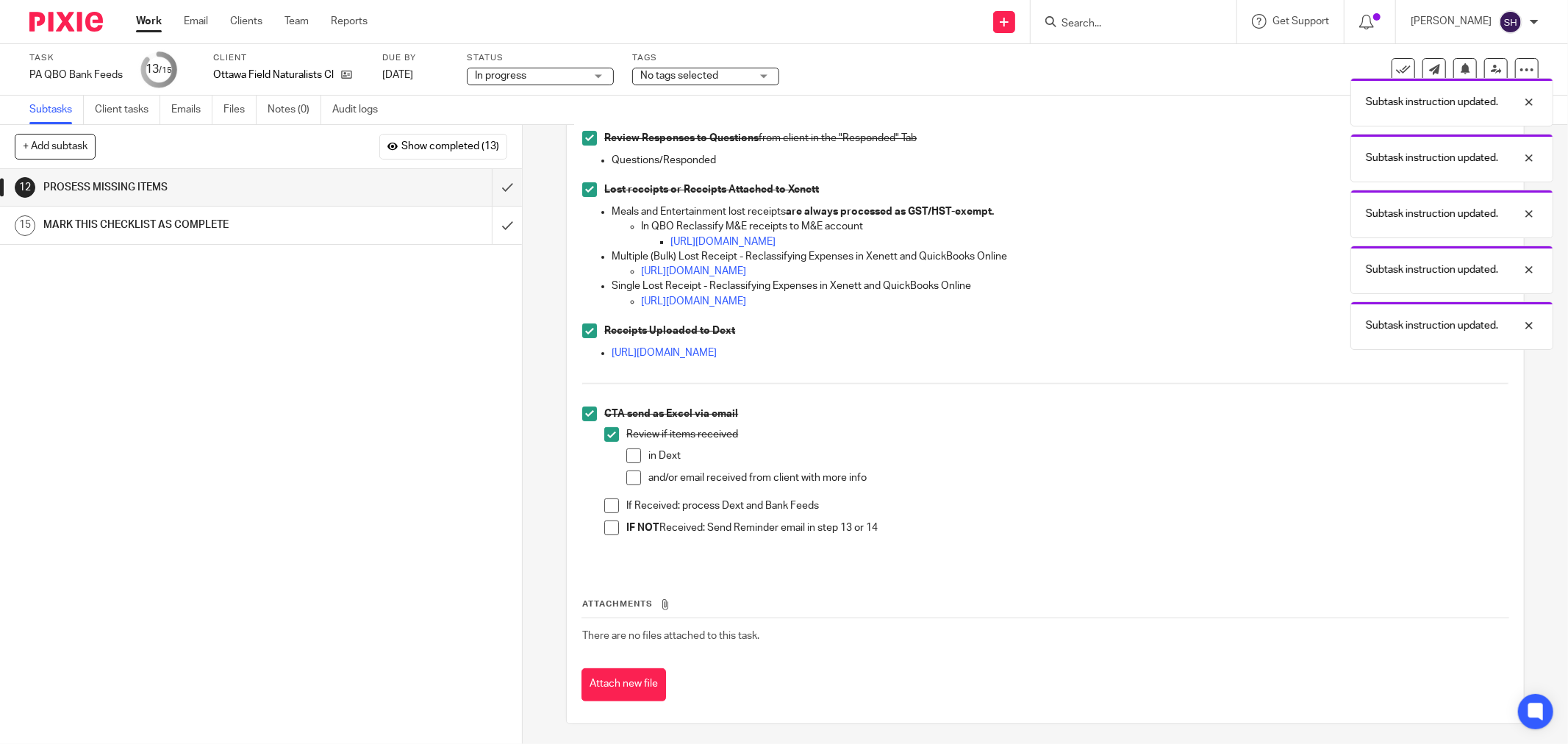
click at [627, 458] on span at bounding box center [634, 456] width 15 height 15
click at [627, 476] on span at bounding box center [634, 478] width 15 height 15
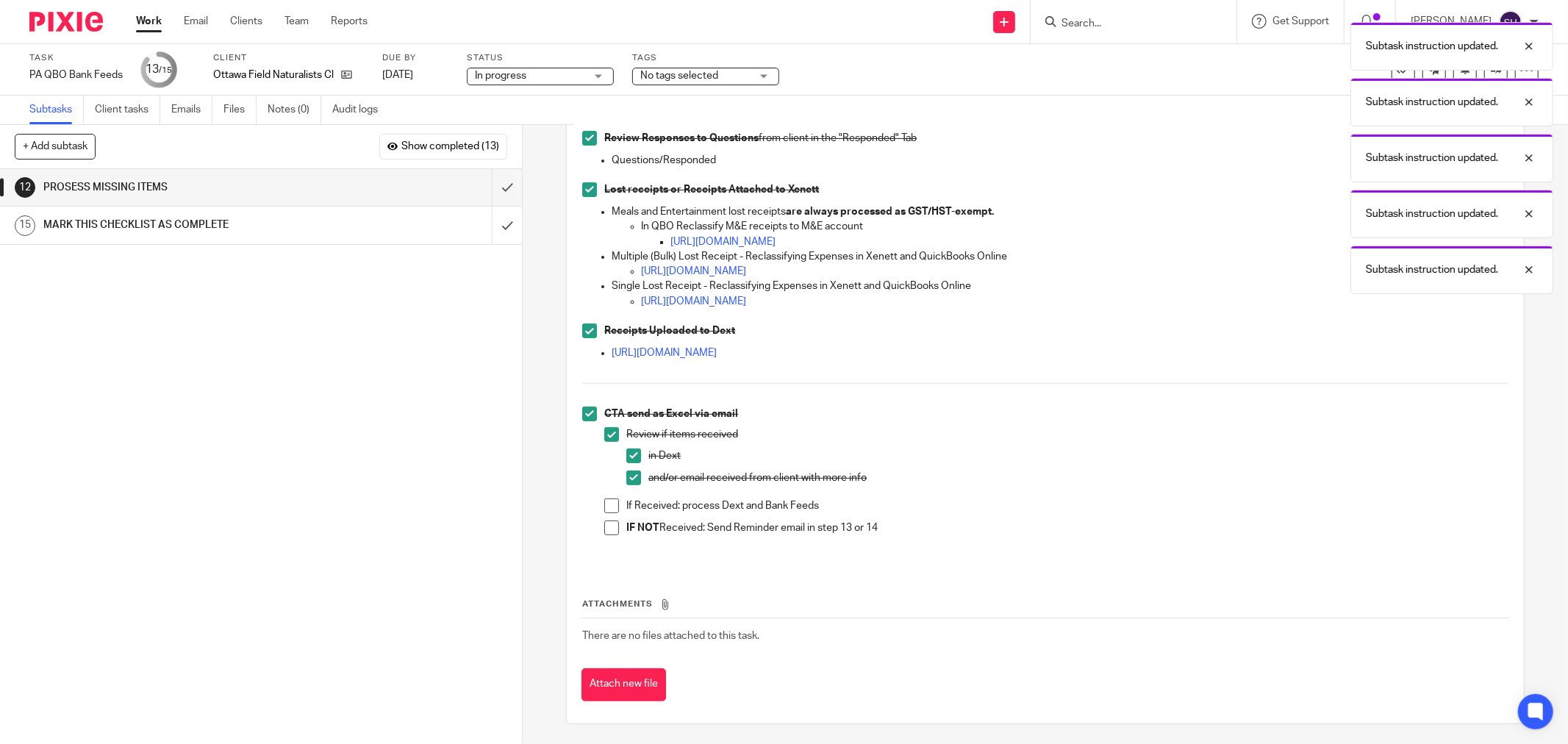
drag, startPoint x: 608, startPoint y: 507, endPoint x: 603, endPoint y: 526, distance: 19.6
click at [607, 507] on span at bounding box center [612, 505] width 15 height 15
click at [605, 526] on span at bounding box center [612, 528] width 15 height 15
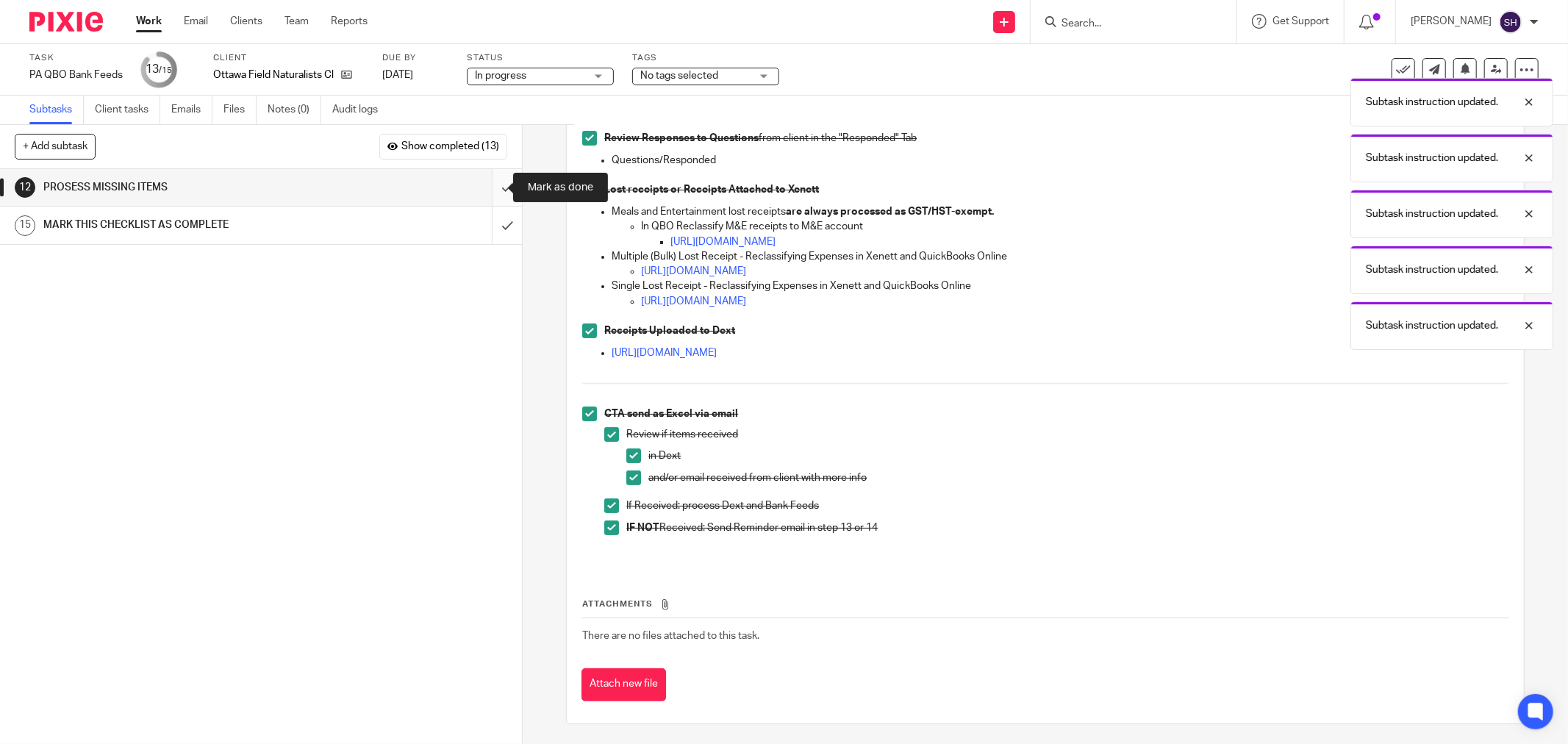
click at [490, 186] on input "submit" at bounding box center [261, 187] width 522 height 37
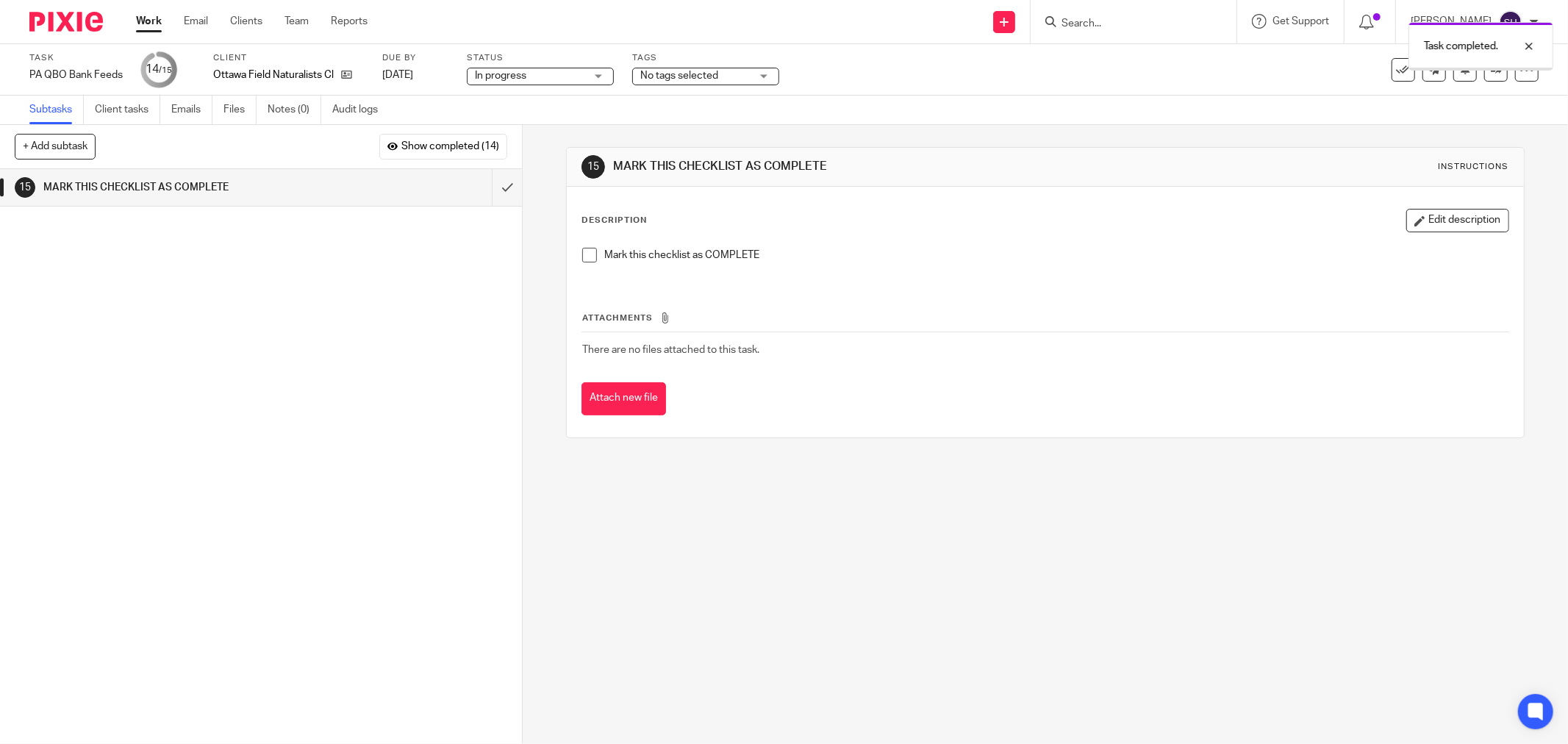
drag, startPoint x: 584, startPoint y: 262, endPoint x: 534, endPoint y: 248, distance: 51.9
click at [583, 262] on span at bounding box center [589, 255] width 15 height 15
click at [493, 192] on input "submit" at bounding box center [261, 187] width 522 height 37
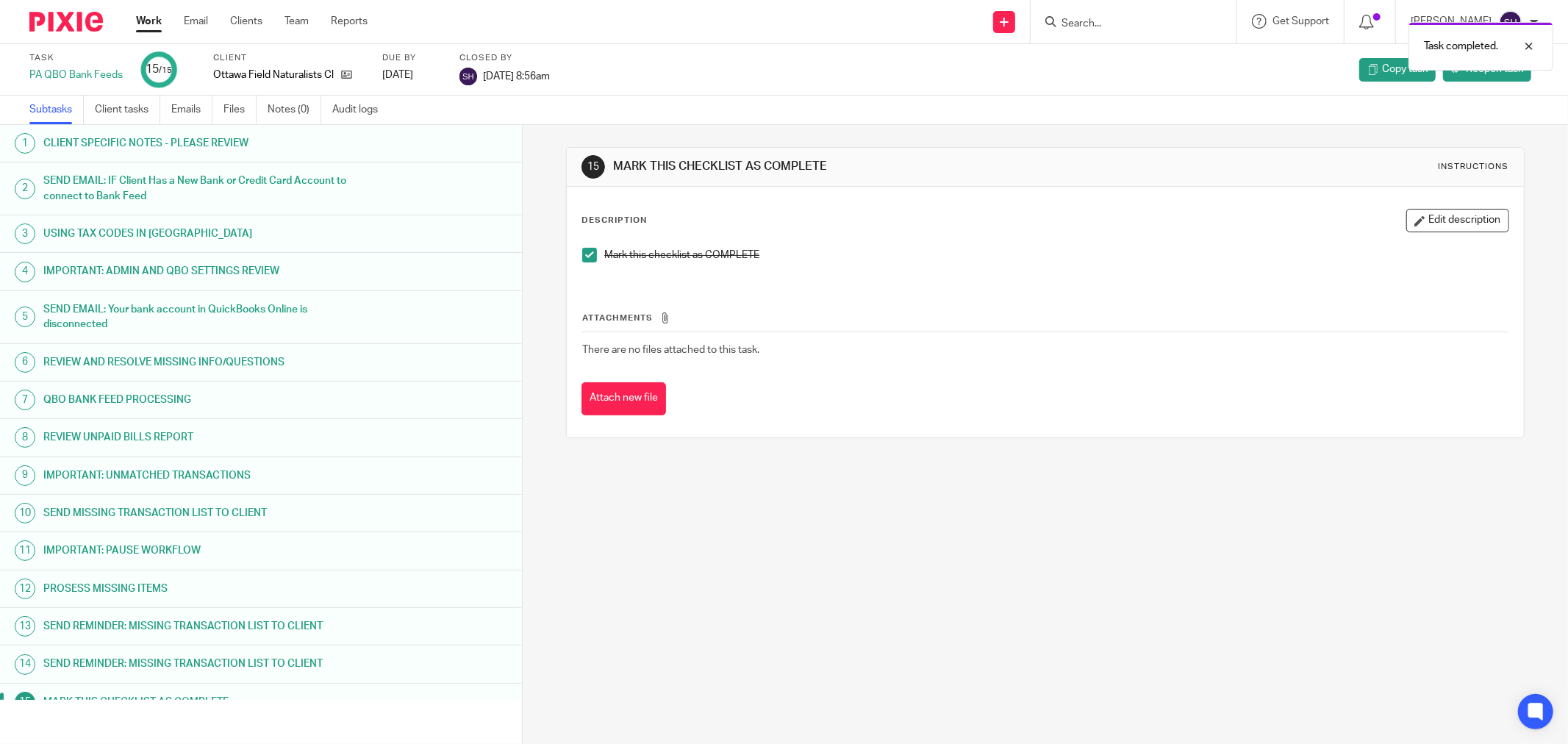
click at [150, 23] on link "Work" at bounding box center [149, 21] width 26 height 15
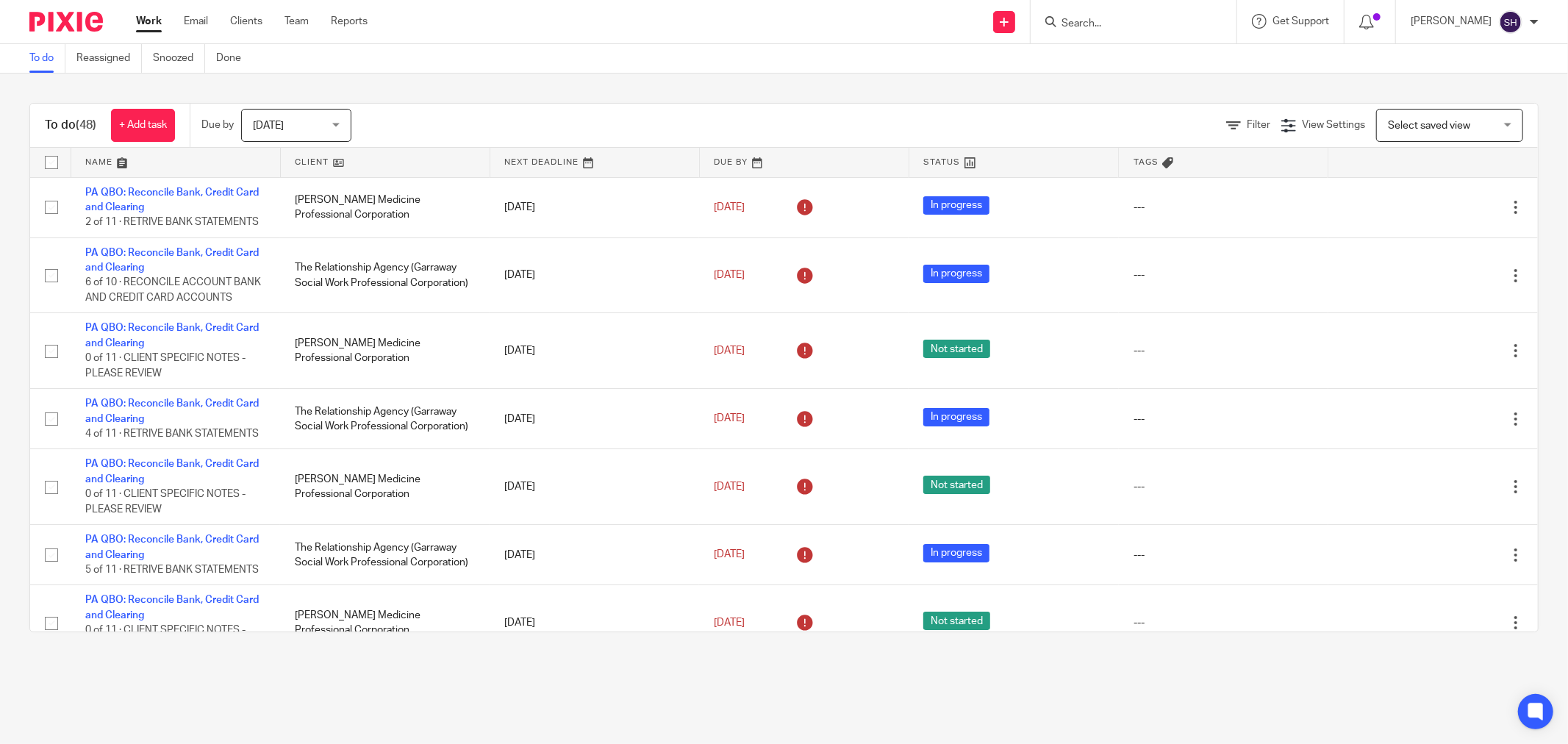
click at [410, 166] on link at bounding box center [385, 163] width 209 height 30
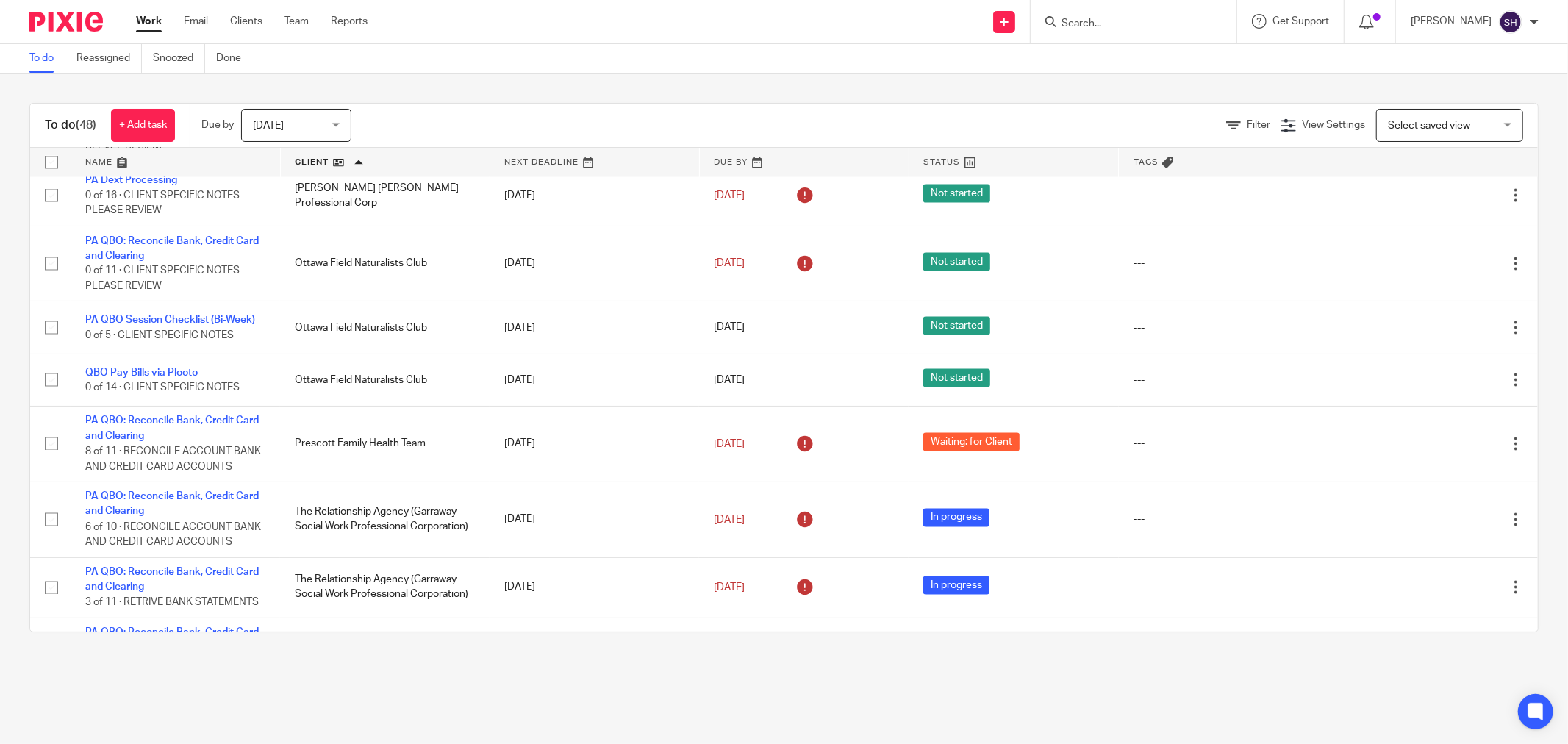
scroll to position [1959, 0]
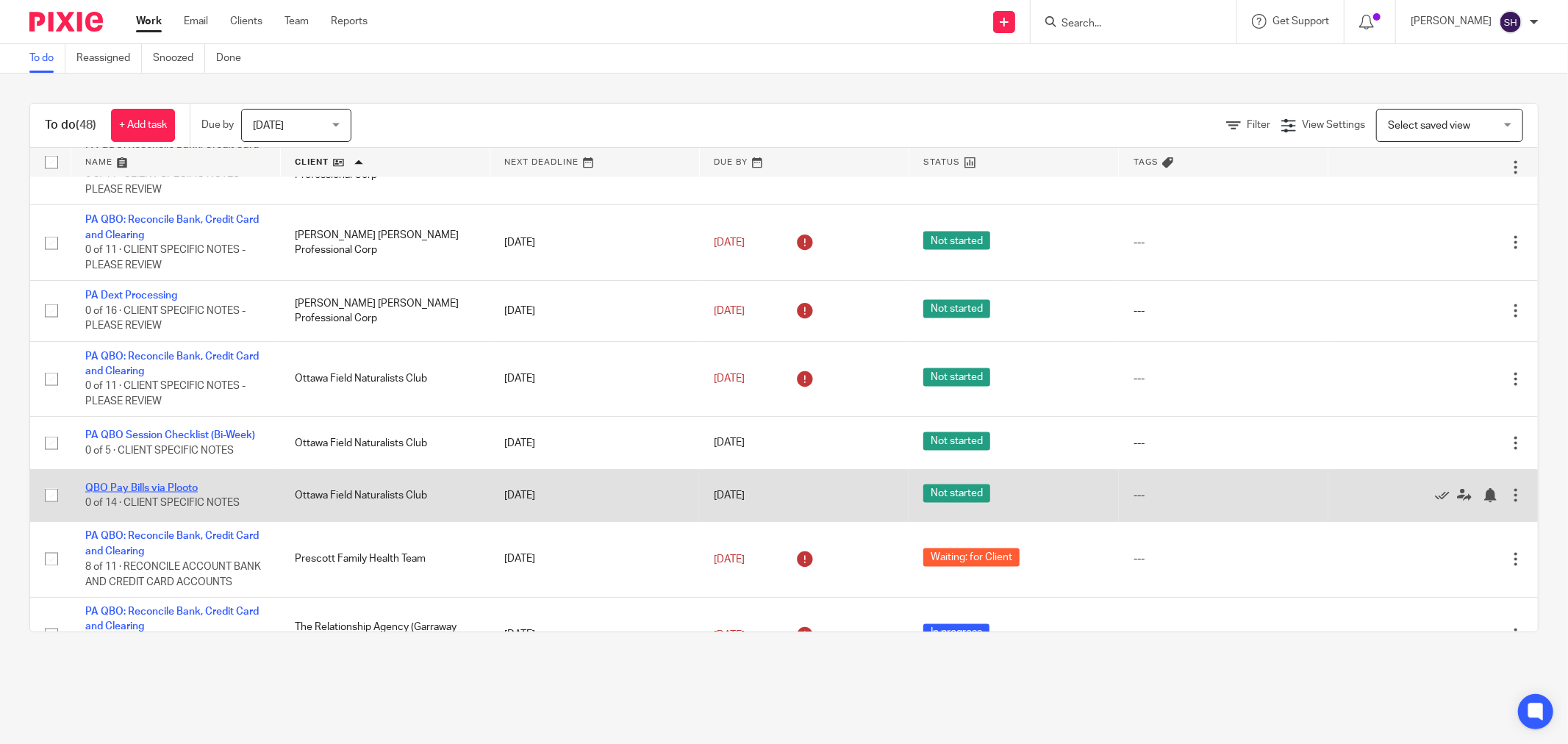
click at [173, 493] on link "QBO Pay Bills via Plooto" at bounding box center [142, 488] width 113 height 10
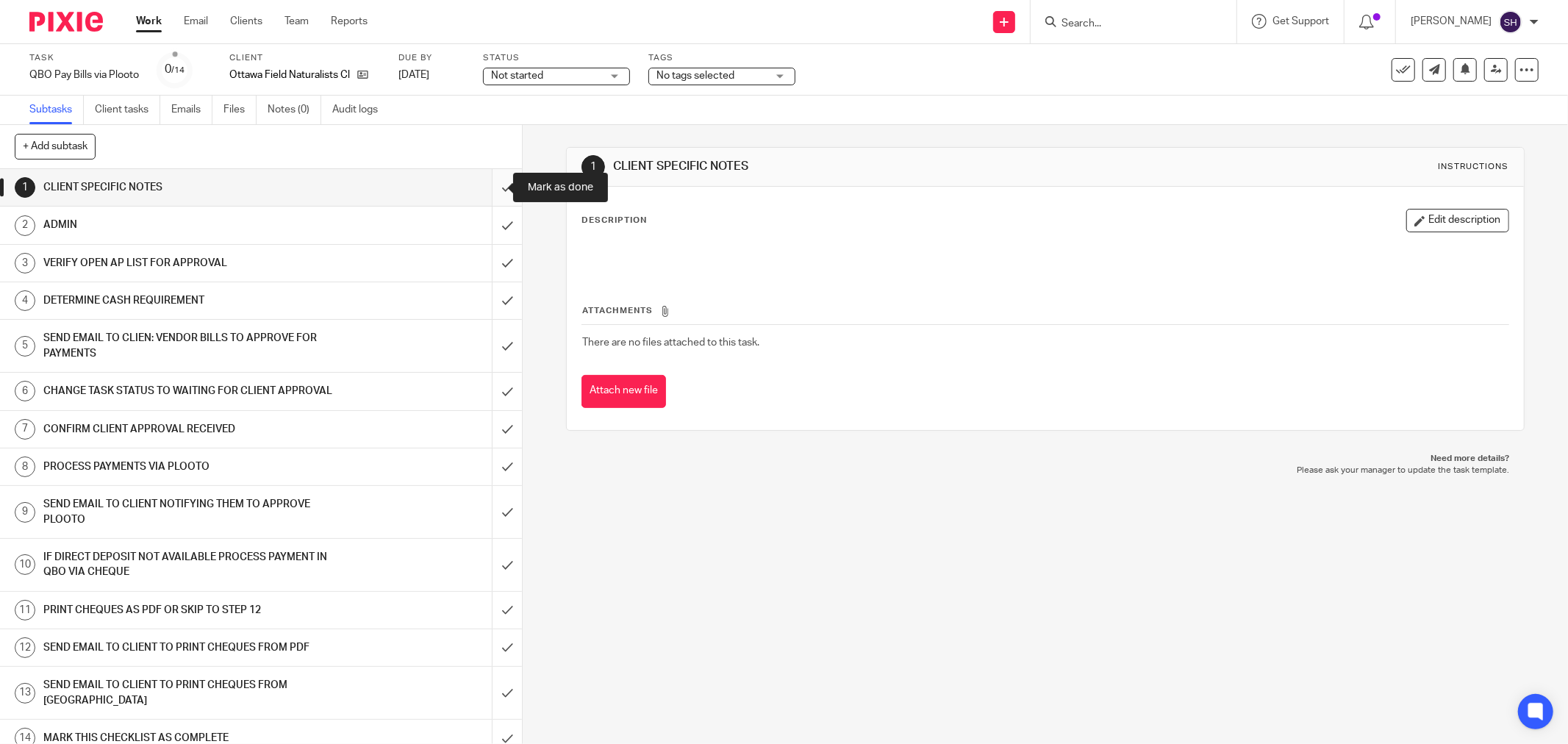
click at [493, 182] on input "submit" at bounding box center [261, 187] width 522 height 37
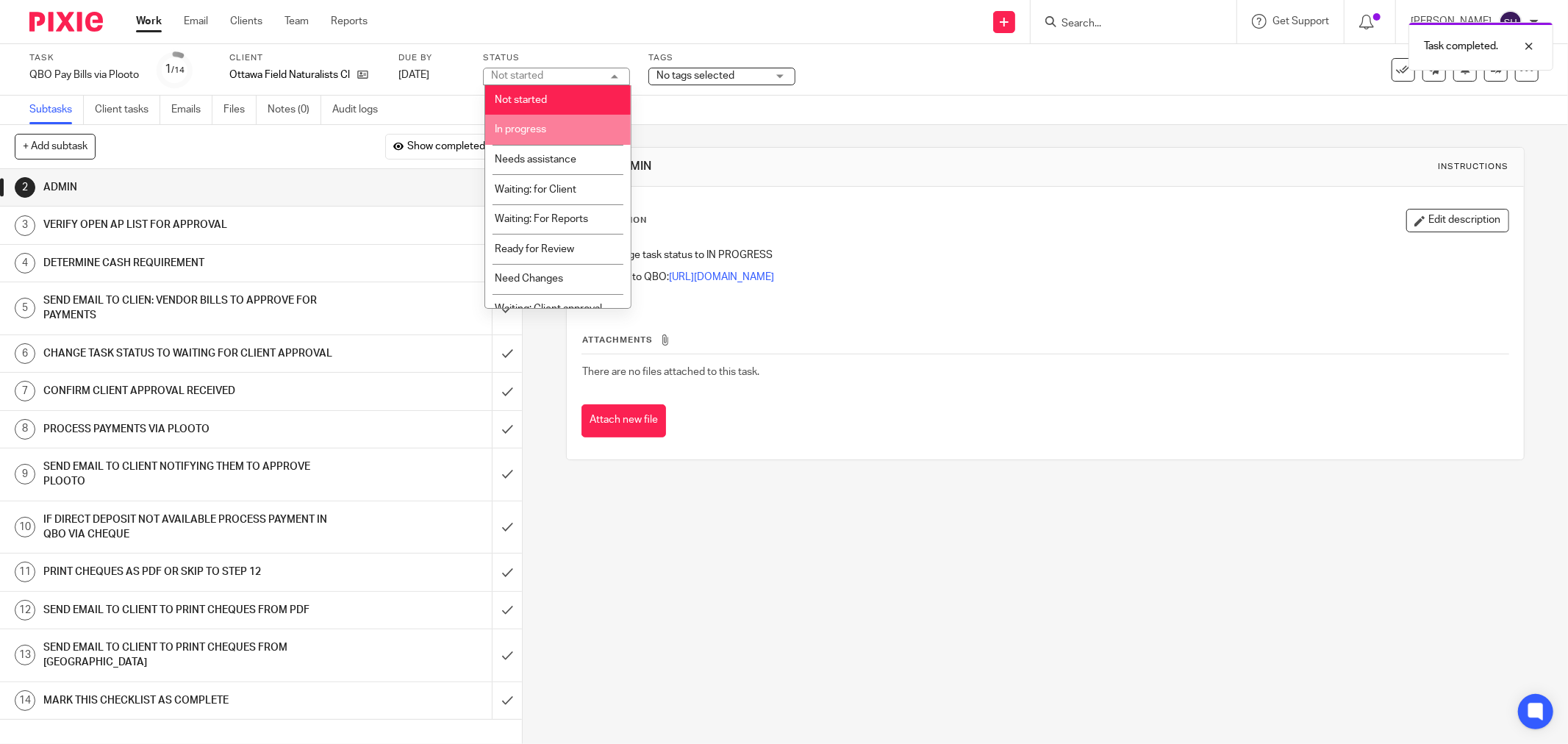
click at [545, 123] on li "In progress" at bounding box center [558, 129] width 146 height 30
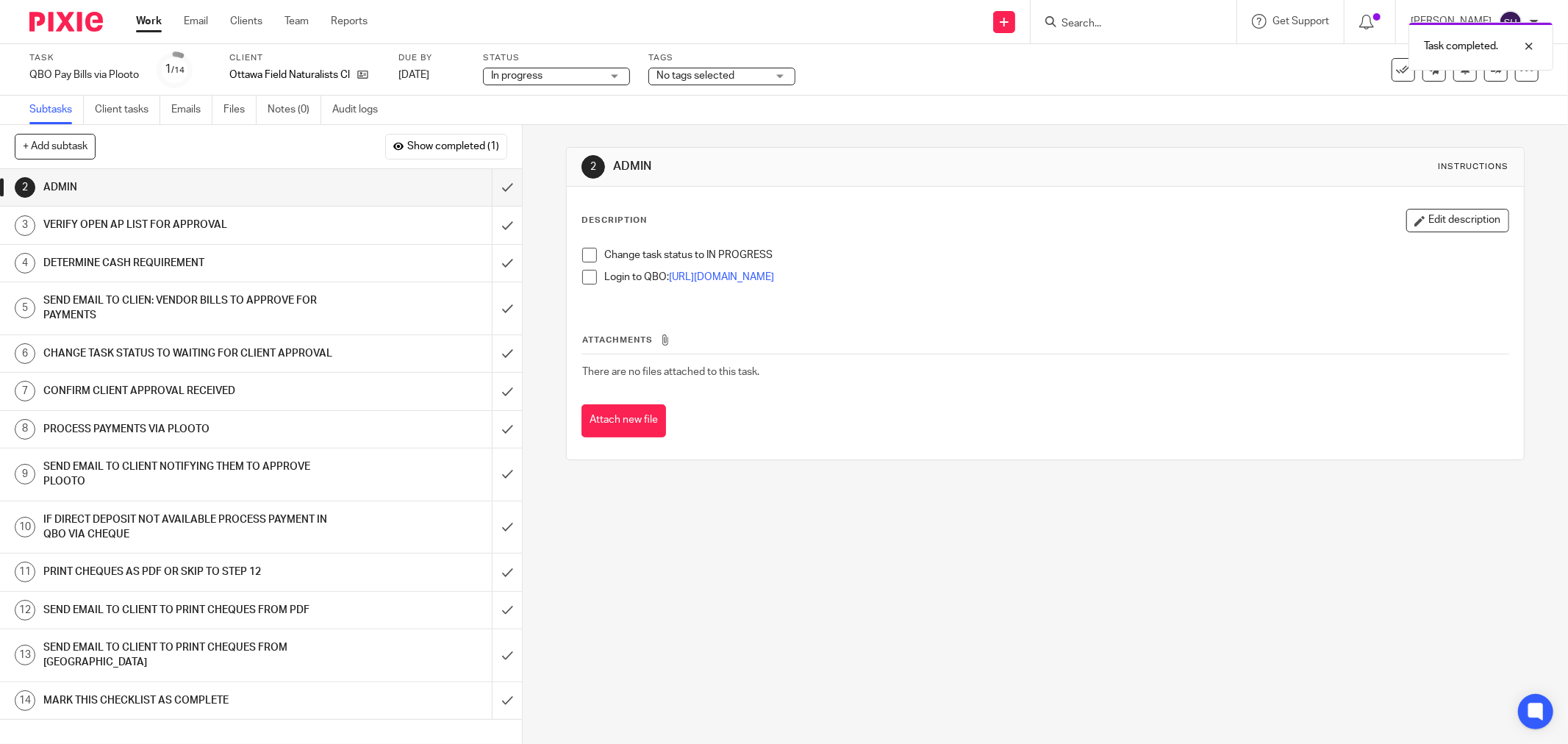
click at [582, 255] on span at bounding box center [589, 255] width 15 height 15
click at [583, 274] on span at bounding box center [589, 276] width 15 height 15
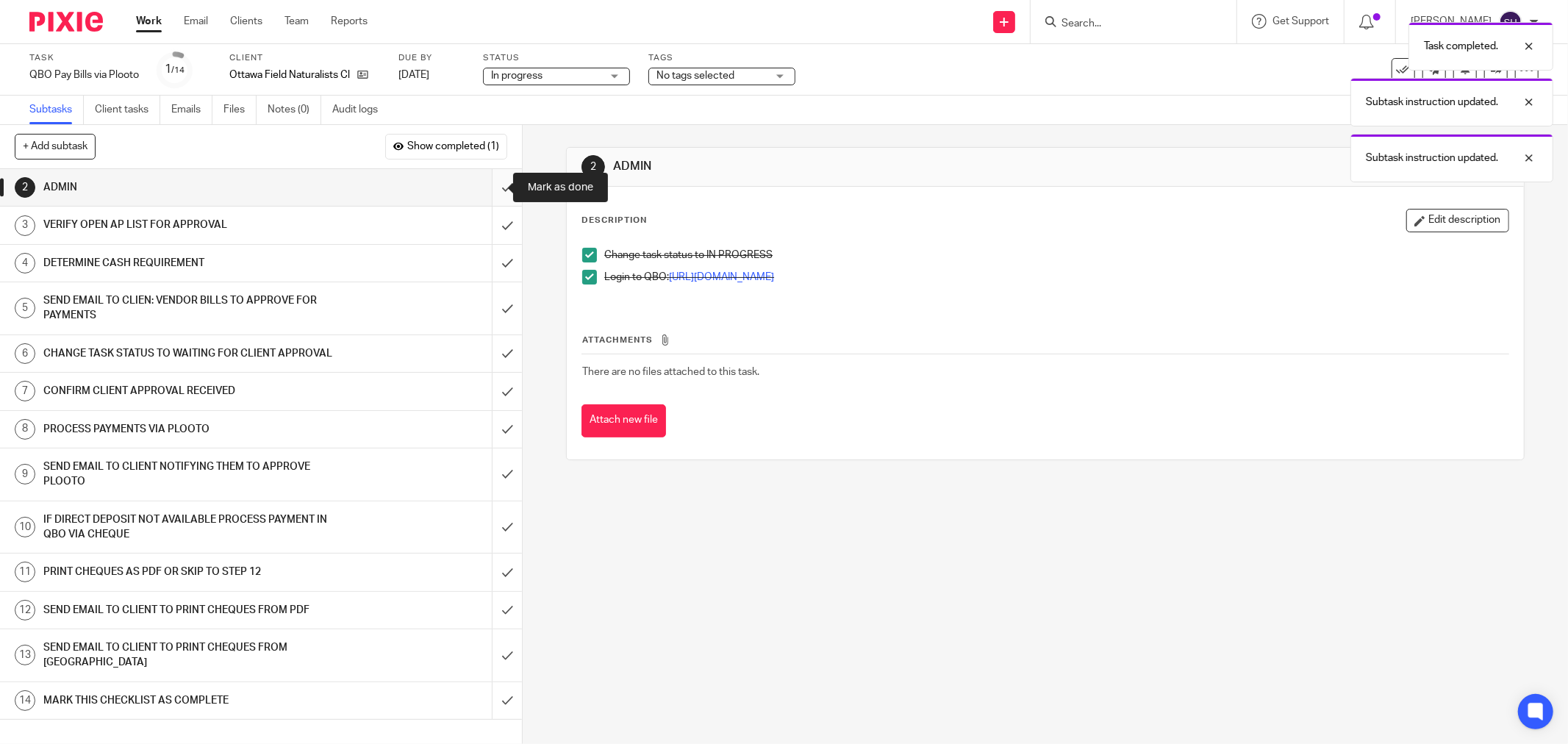
click at [486, 191] on input "submit" at bounding box center [261, 187] width 522 height 37
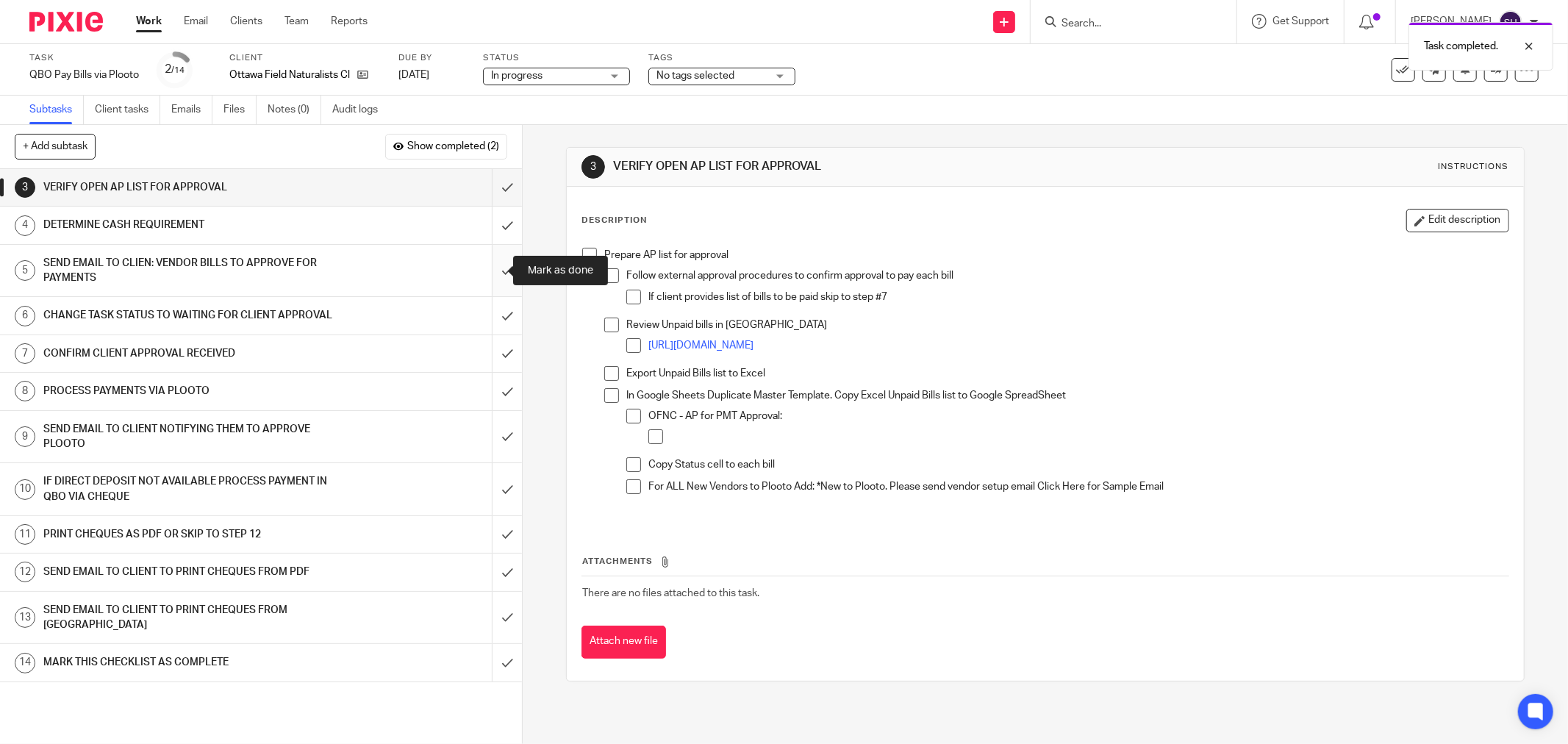
click at [489, 268] on input "submit" at bounding box center [261, 271] width 522 height 52
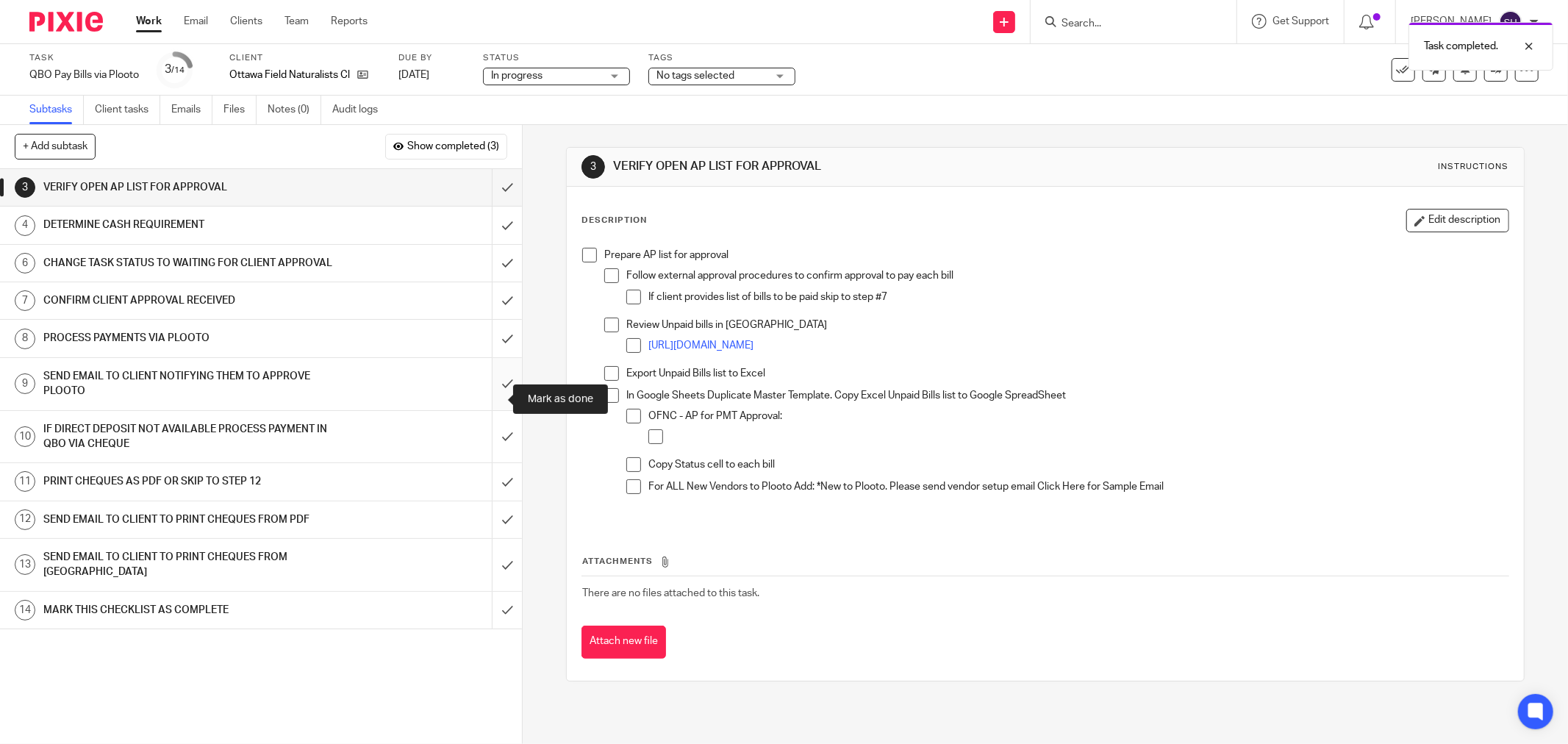
click at [497, 395] on input "submit" at bounding box center [261, 384] width 522 height 52
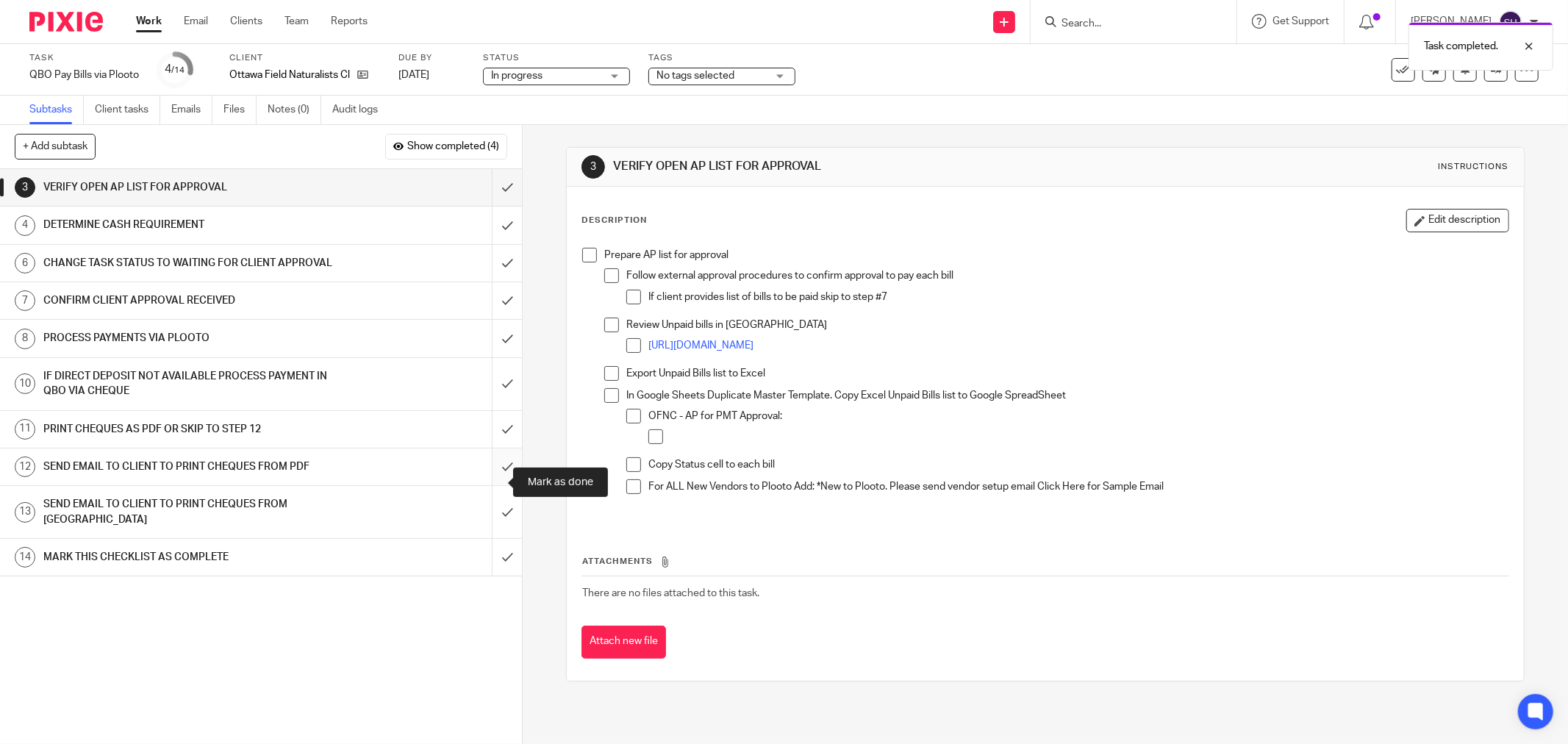
click at [491, 481] on input "submit" at bounding box center [261, 467] width 522 height 37
click at [491, 481] on input "submit" at bounding box center [261, 475] width 522 height 52
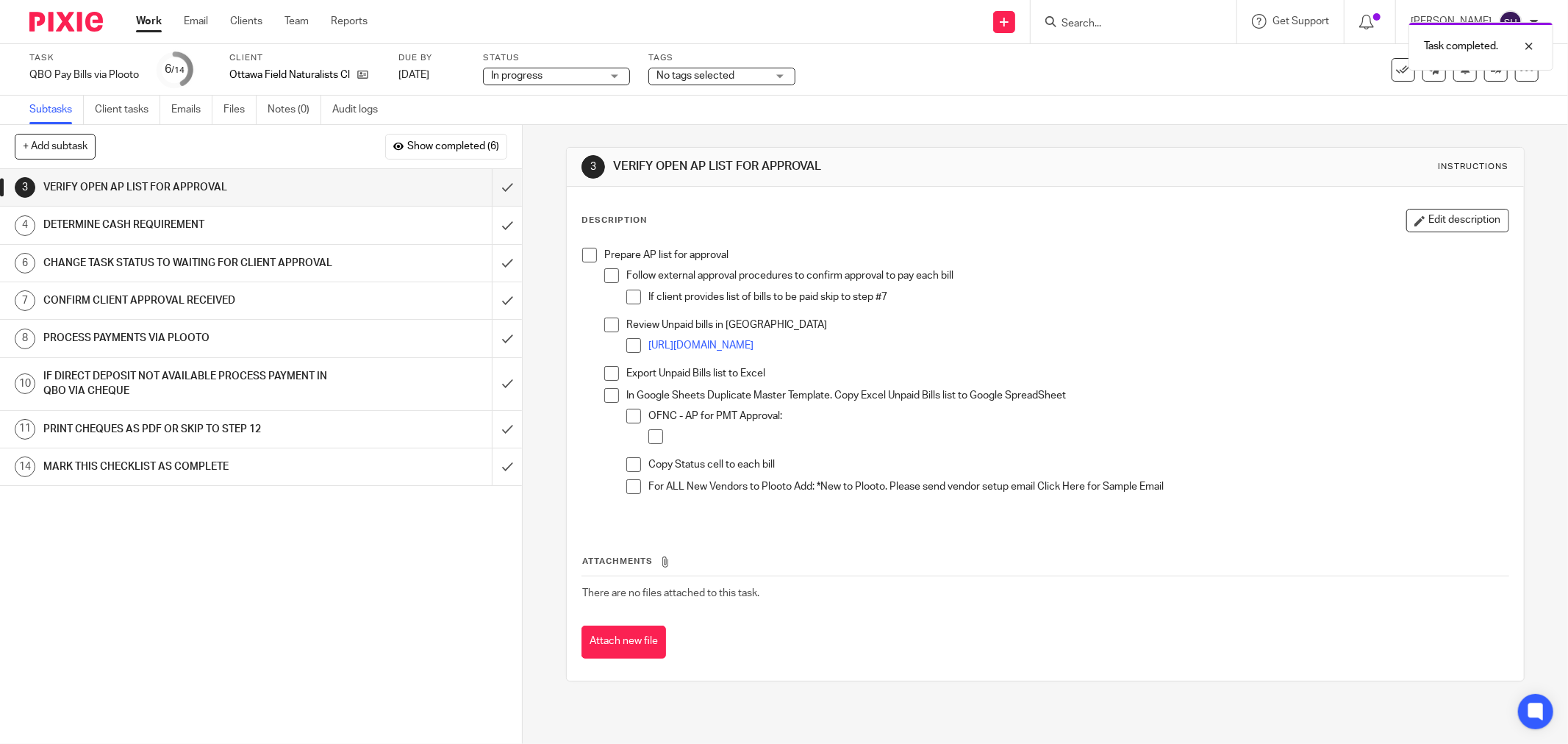
click at [589, 255] on span at bounding box center [589, 255] width 15 height 15
drag, startPoint x: 609, startPoint y: 273, endPoint x: 627, endPoint y: 291, distance: 25.5
click at [610, 275] on span at bounding box center [612, 276] width 15 height 15
click at [627, 291] on span at bounding box center [634, 297] width 15 height 15
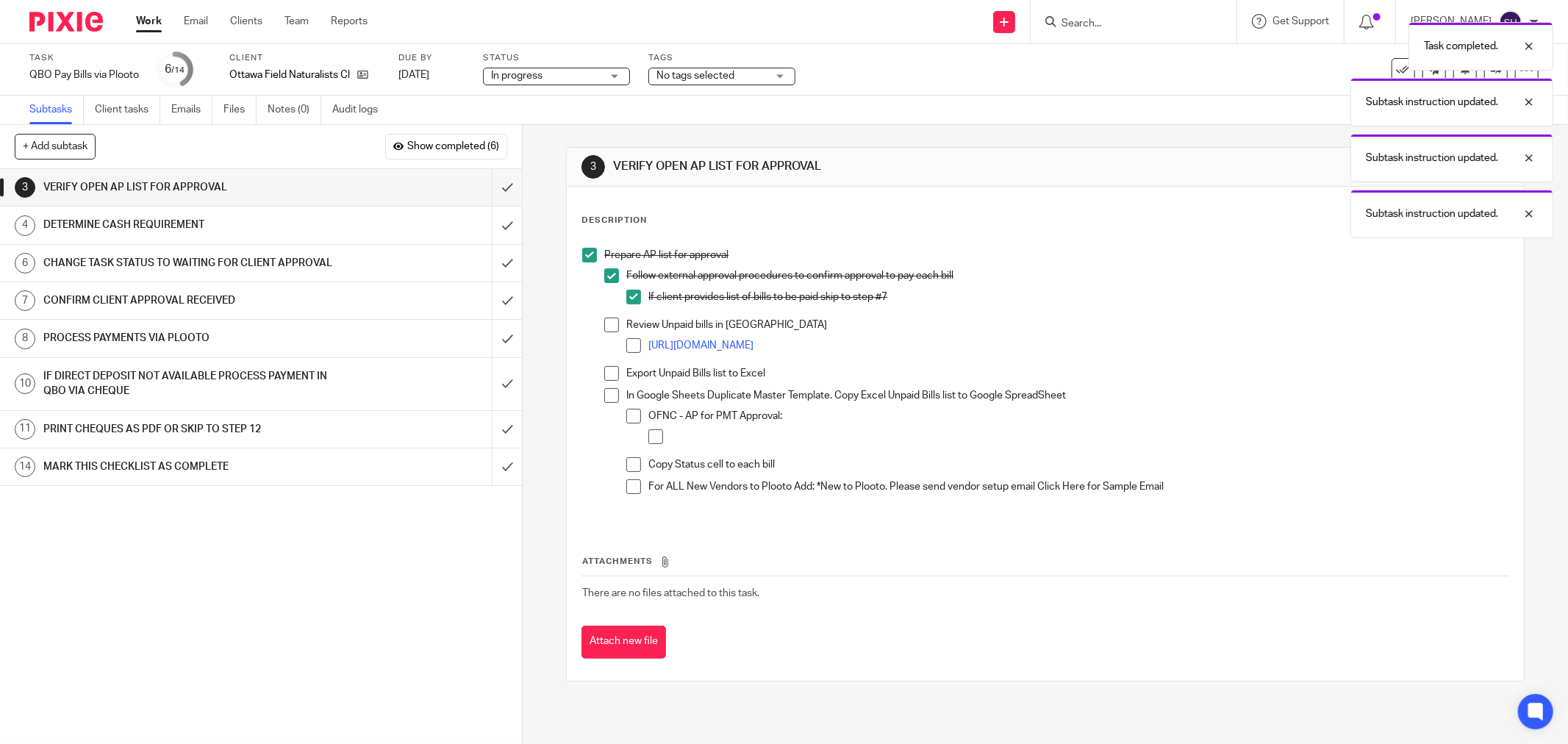
click at [605, 329] on span at bounding box center [612, 324] width 15 height 15
click at [627, 343] on span at bounding box center [634, 345] width 15 height 15
drag, startPoint x: 603, startPoint y: 370, endPoint x: 603, endPoint y: 393, distance: 23.0
click at [605, 371] on span at bounding box center [612, 373] width 15 height 15
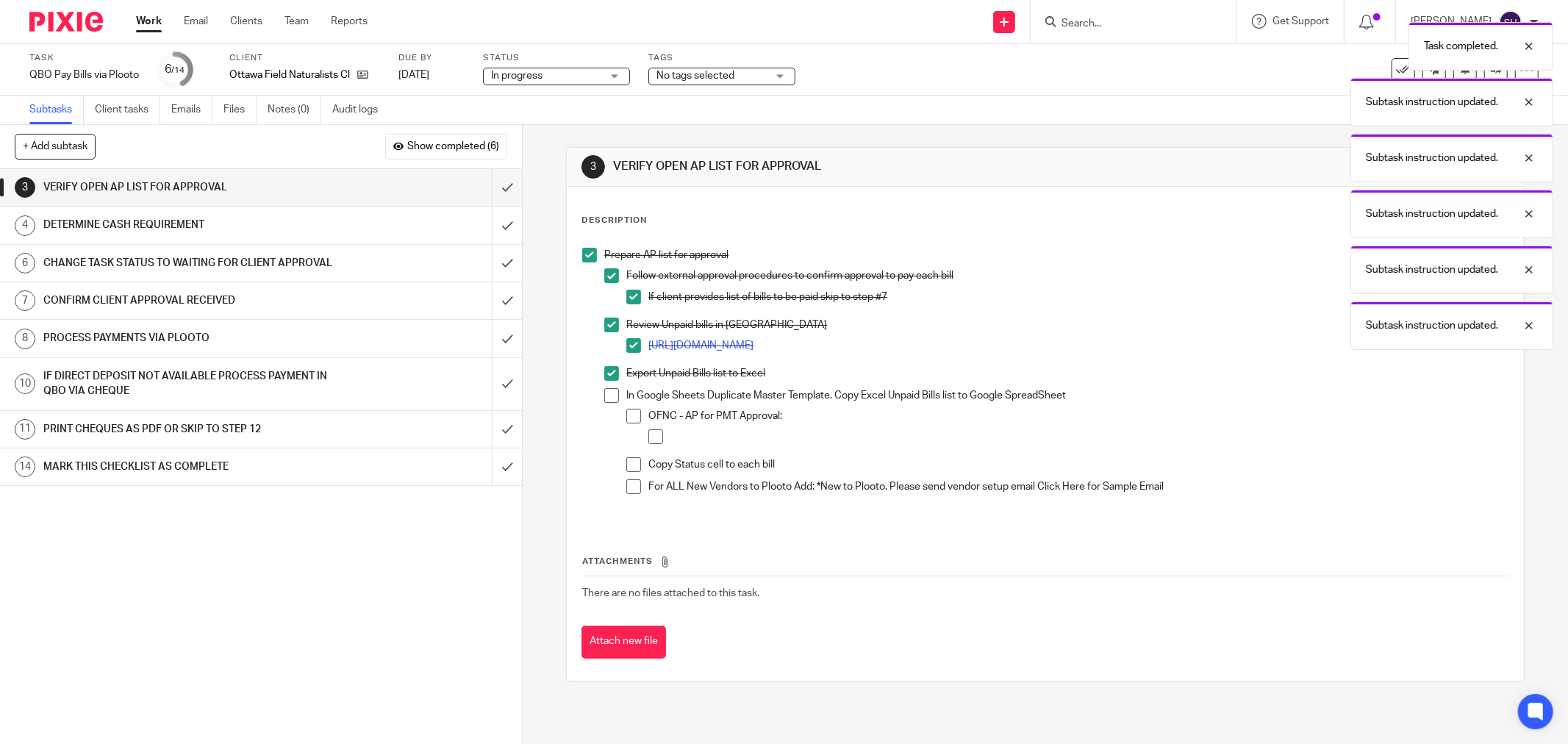
drag, startPoint x: 603, startPoint y: 394, endPoint x: 618, endPoint y: 405, distance: 18.6
click at [605, 395] on span at bounding box center [612, 395] width 15 height 15
drag, startPoint x: 627, startPoint y: 412, endPoint x: 648, endPoint y: 430, distance: 27.7
click at [628, 413] on span at bounding box center [634, 416] width 15 height 15
click at [651, 435] on span at bounding box center [656, 436] width 15 height 15
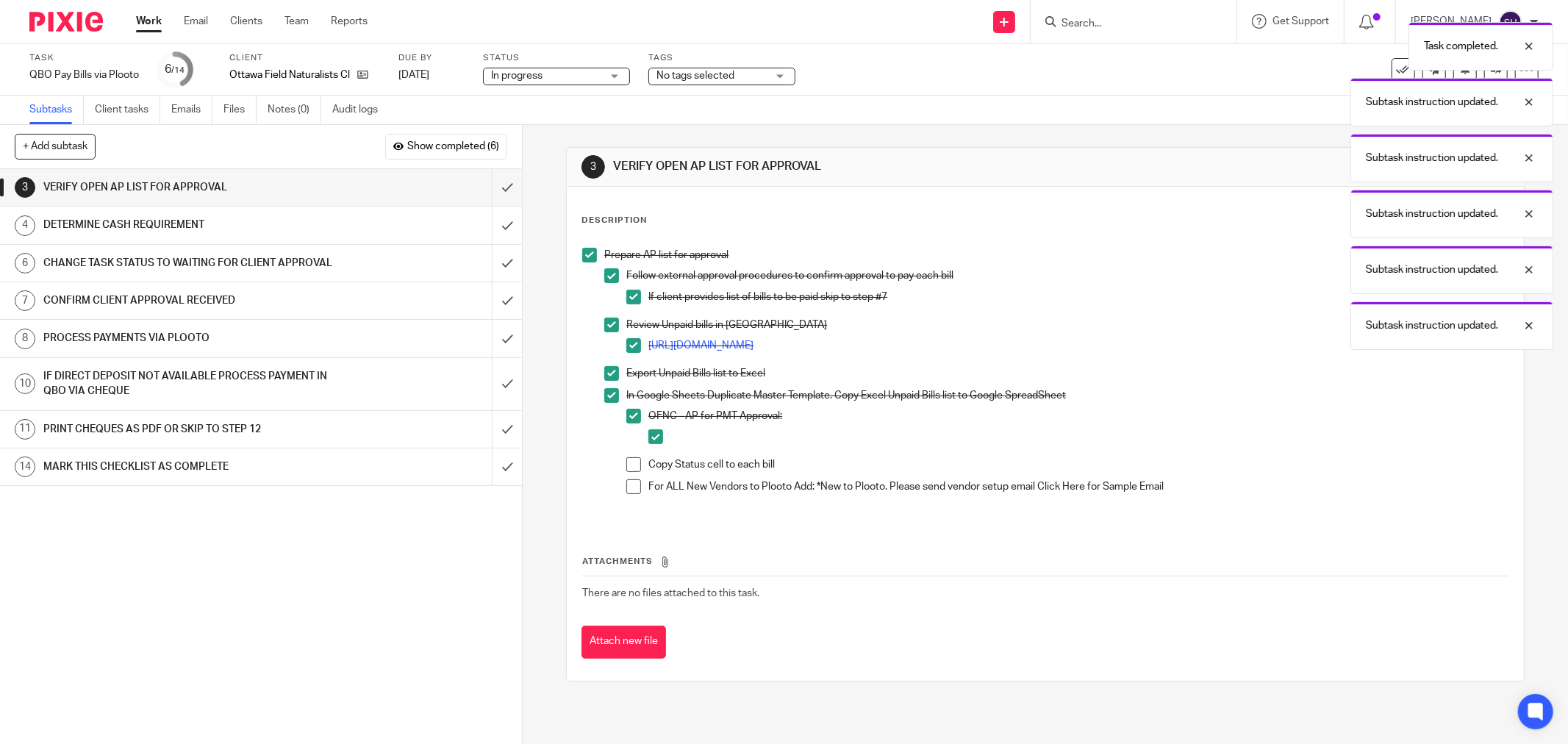
drag, startPoint x: 634, startPoint y: 464, endPoint x: 633, endPoint y: 478, distance: 14.0
click at [633, 464] on span at bounding box center [634, 464] width 15 height 15
click at [633, 480] on span at bounding box center [634, 486] width 15 height 15
click at [487, 193] on input "submit" at bounding box center [261, 187] width 522 height 37
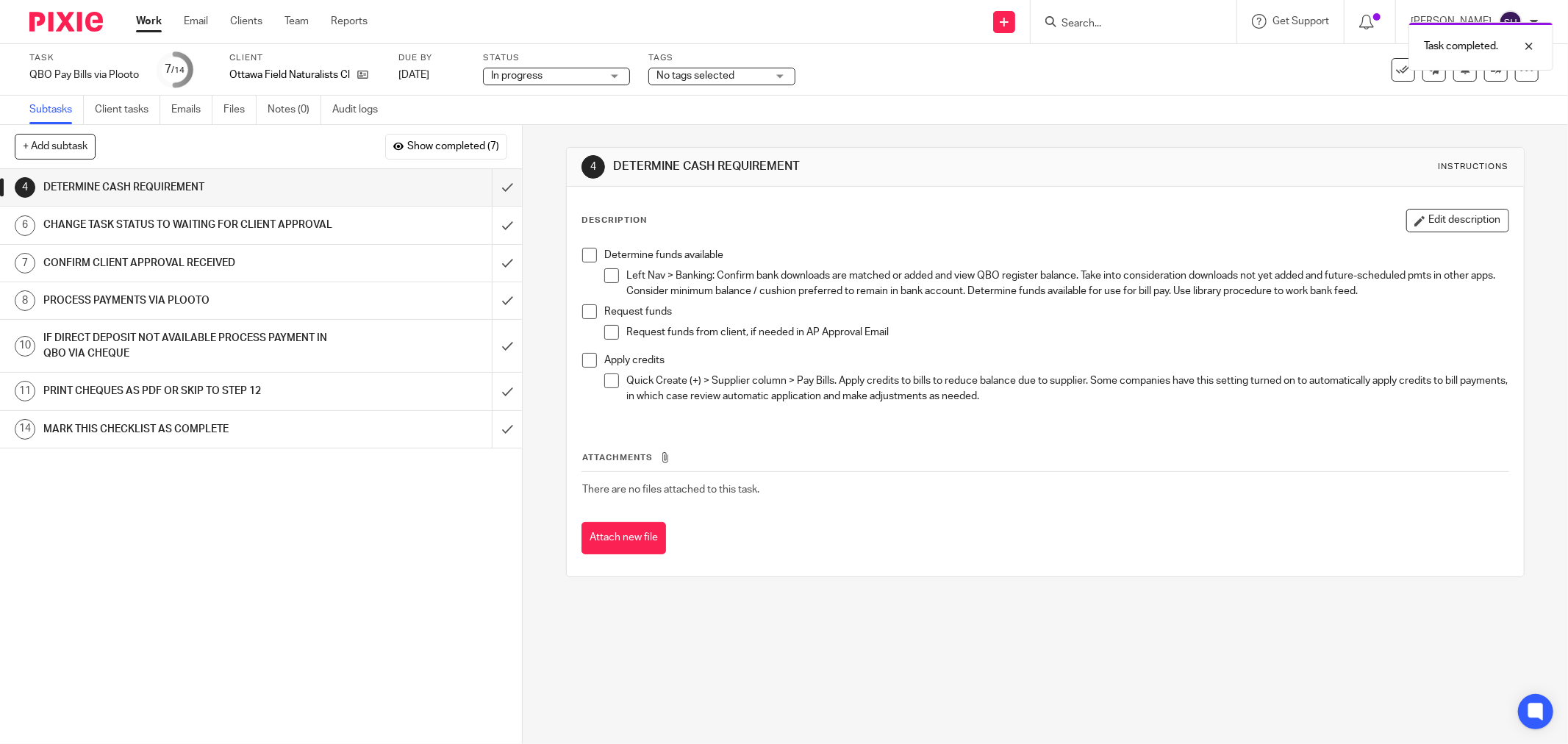
click at [583, 247] on span at bounding box center [589, 255] width 15 height 15
drag, startPoint x: 609, startPoint y: 276, endPoint x: 585, endPoint y: 294, distance: 30.0
click at [608, 277] on span at bounding box center [612, 276] width 15 height 15
click at [585, 305] on span at bounding box center [589, 312] width 15 height 15
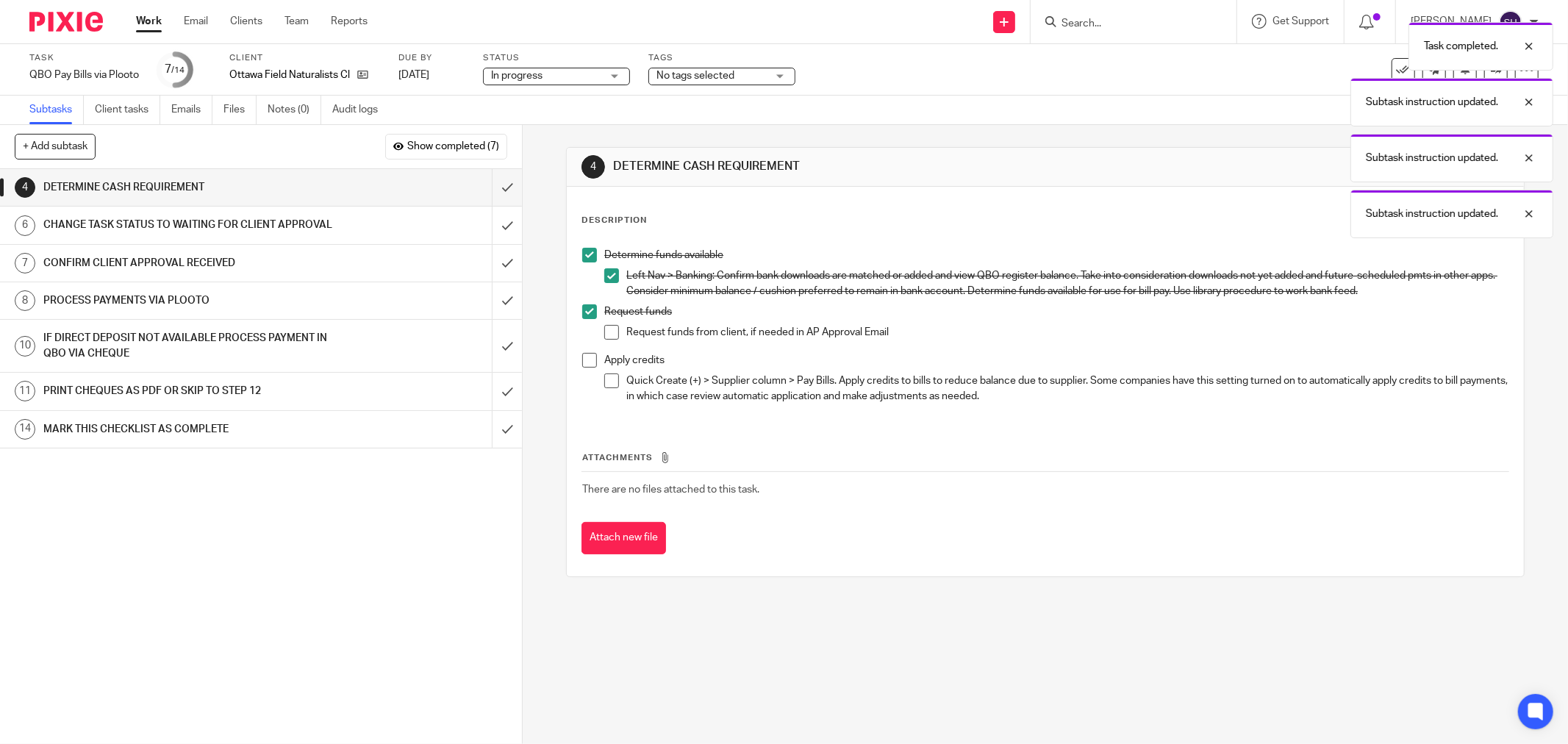
click at [605, 327] on span at bounding box center [612, 332] width 15 height 15
click at [584, 363] on span at bounding box center [589, 360] width 15 height 15
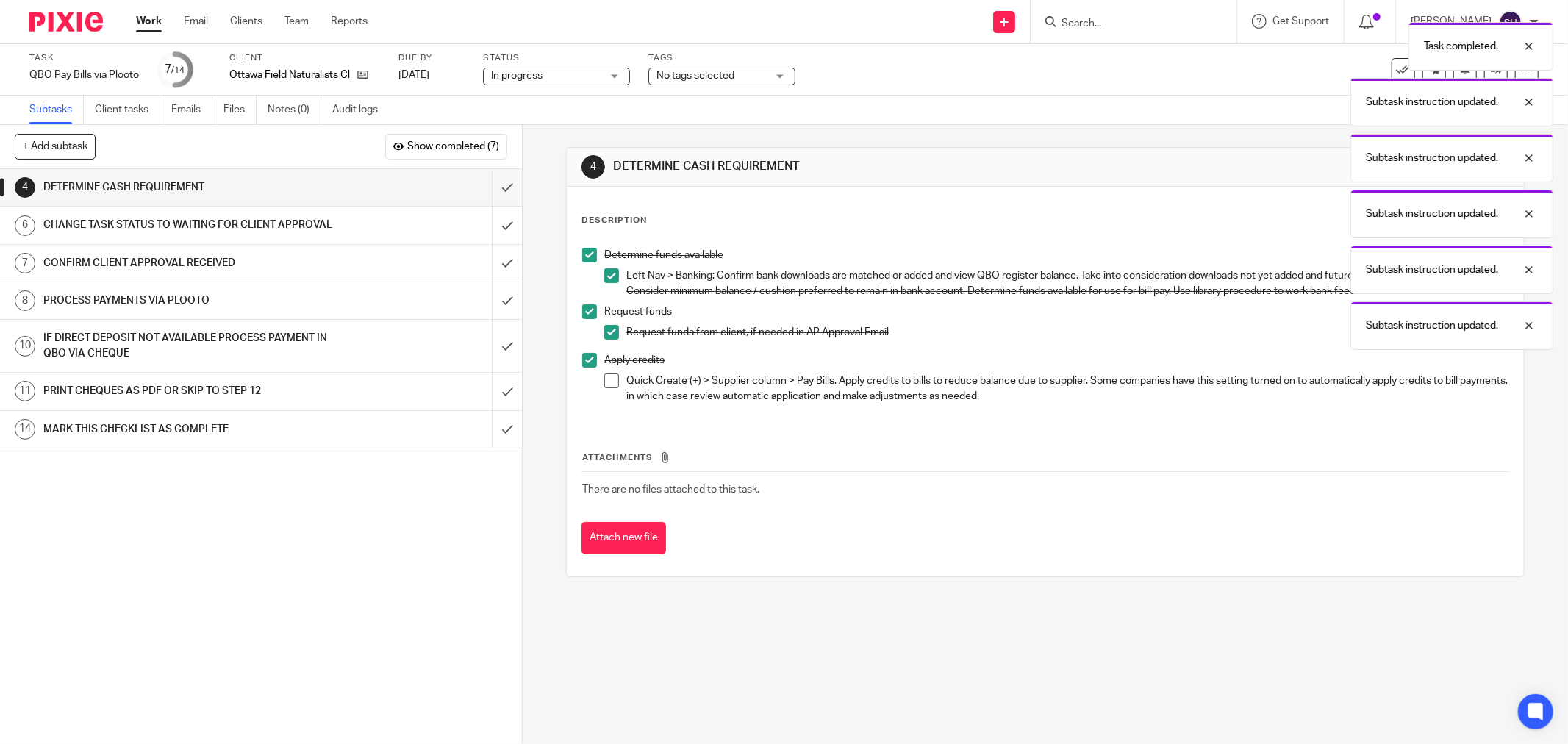
click at [610, 377] on span at bounding box center [612, 381] width 15 height 15
click at [490, 182] on input "submit" at bounding box center [261, 187] width 522 height 37
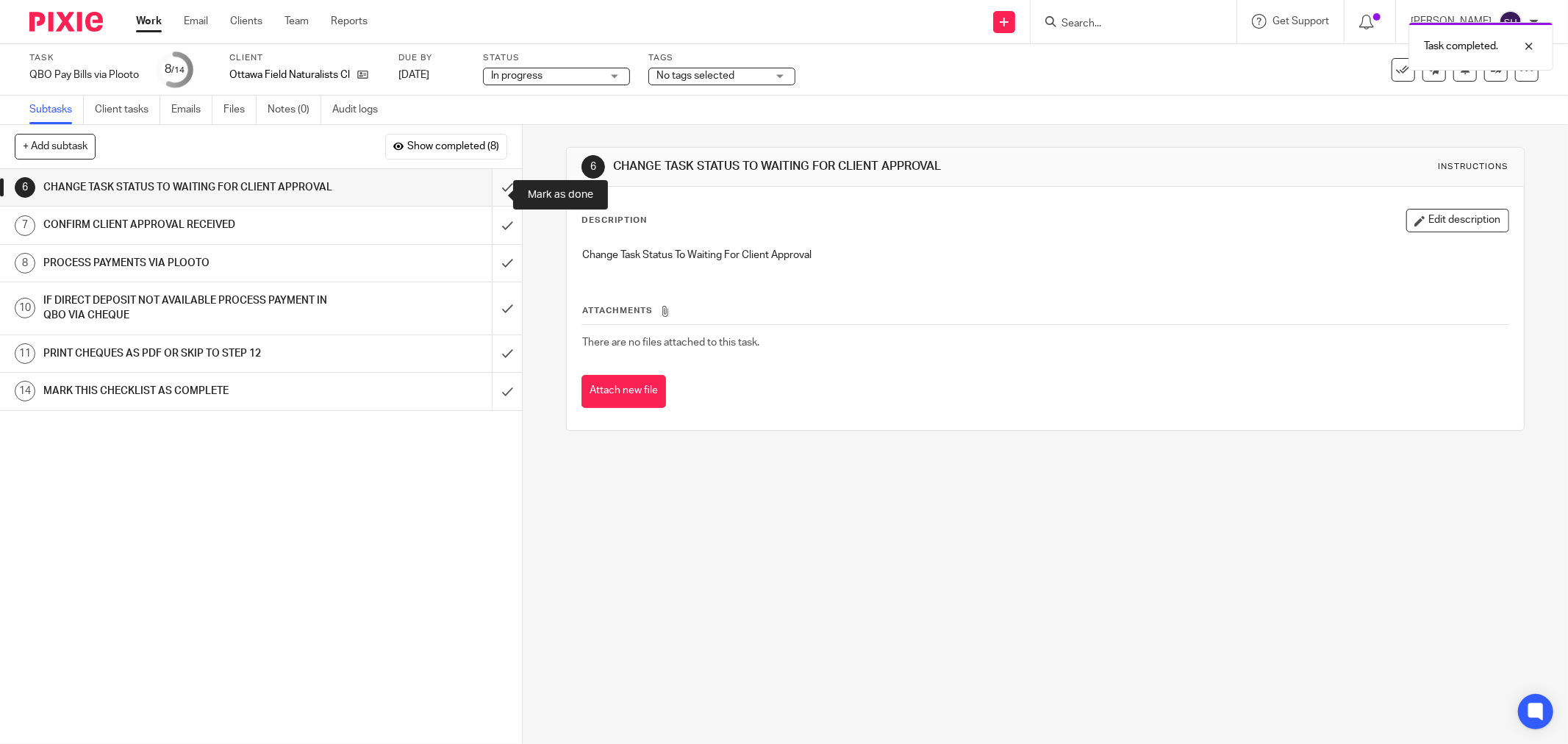
click at [488, 189] on input "submit" at bounding box center [261, 187] width 522 height 37
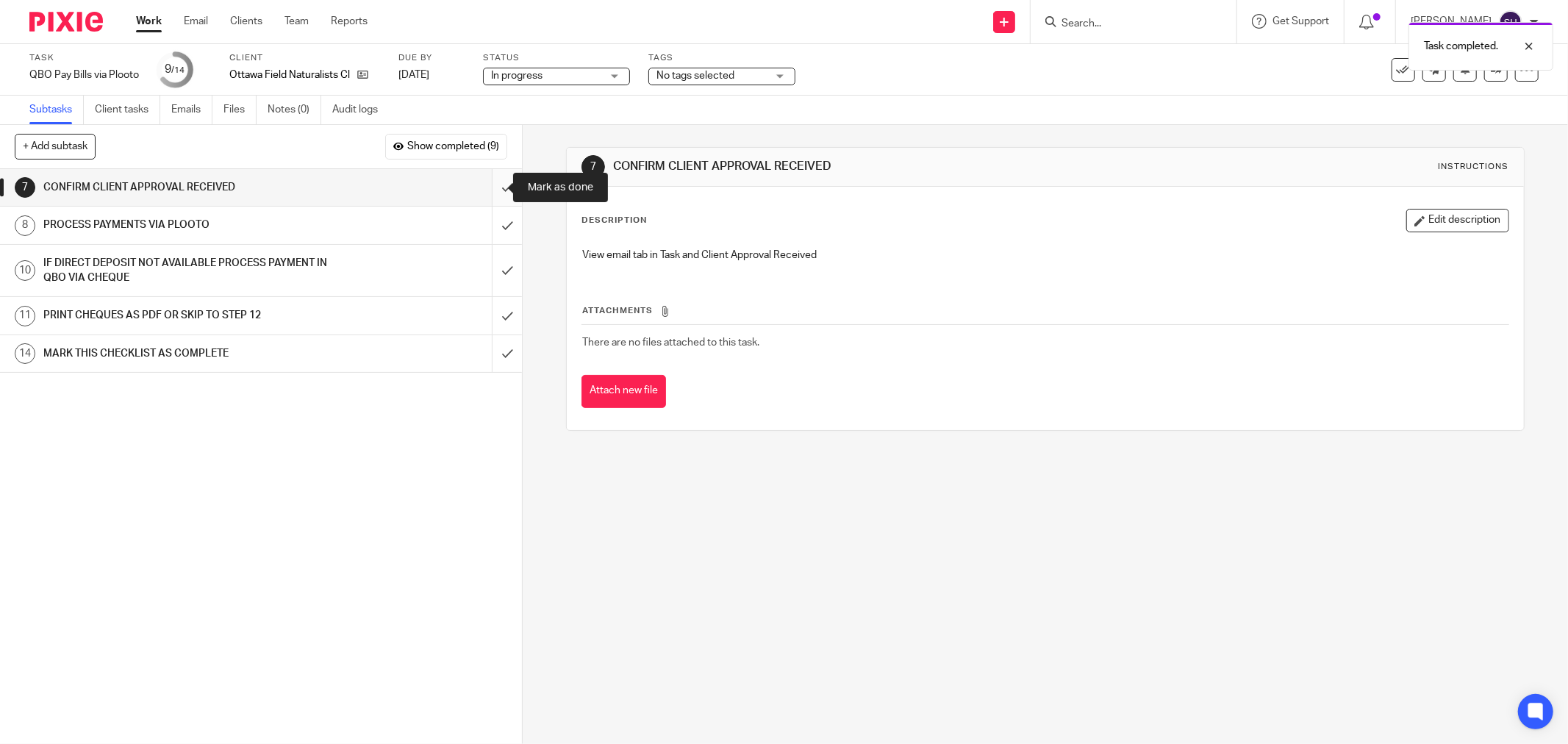
click at [486, 186] on input "submit" at bounding box center [261, 187] width 522 height 37
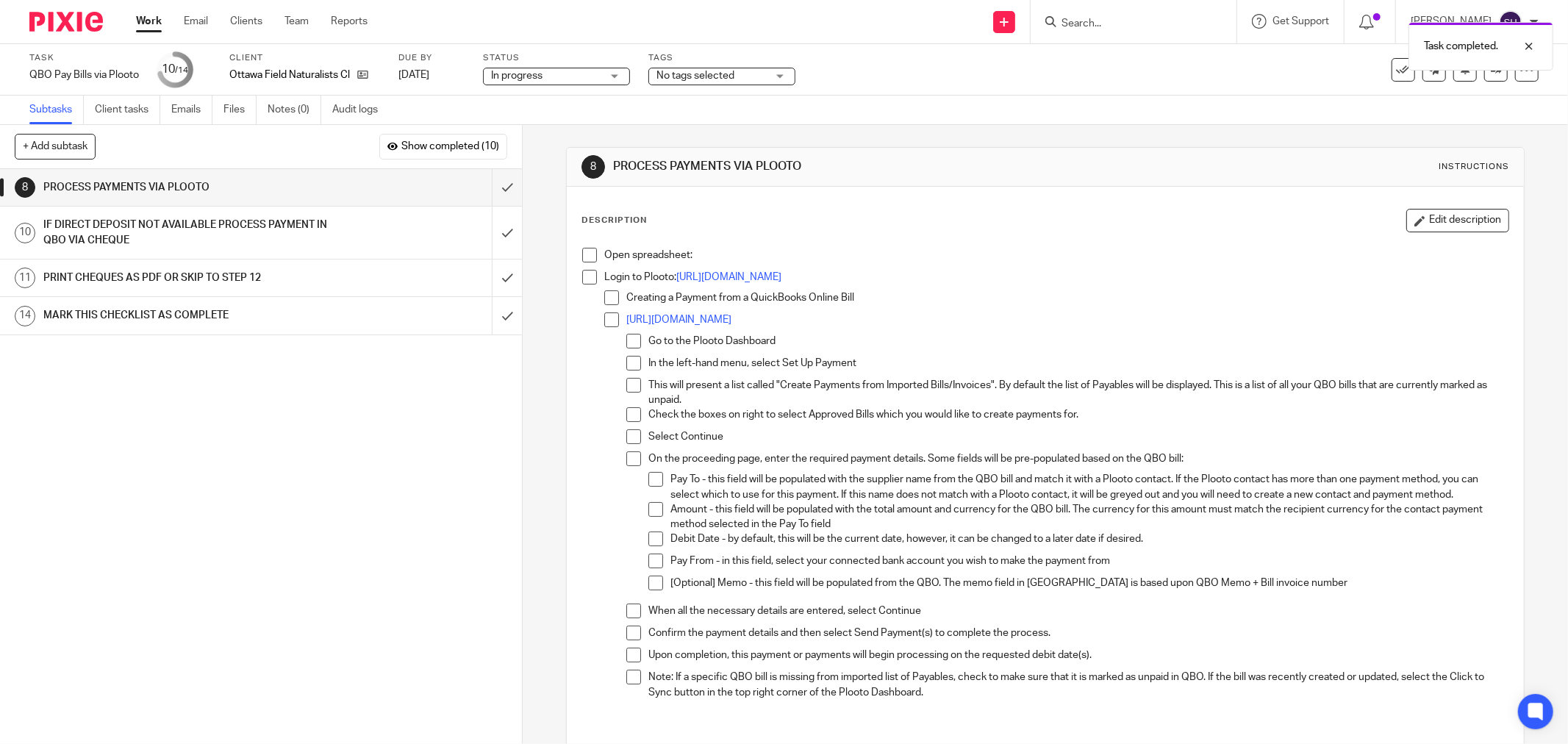
click at [584, 259] on span at bounding box center [589, 255] width 15 height 15
click at [586, 274] on span at bounding box center [589, 276] width 15 height 15
drag, startPoint x: 612, startPoint y: 302, endPoint x: 612, endPoint y: 316, distance: 14.0
click at [612, 302] on span at bounding box center [612, 298] width 15 height 15
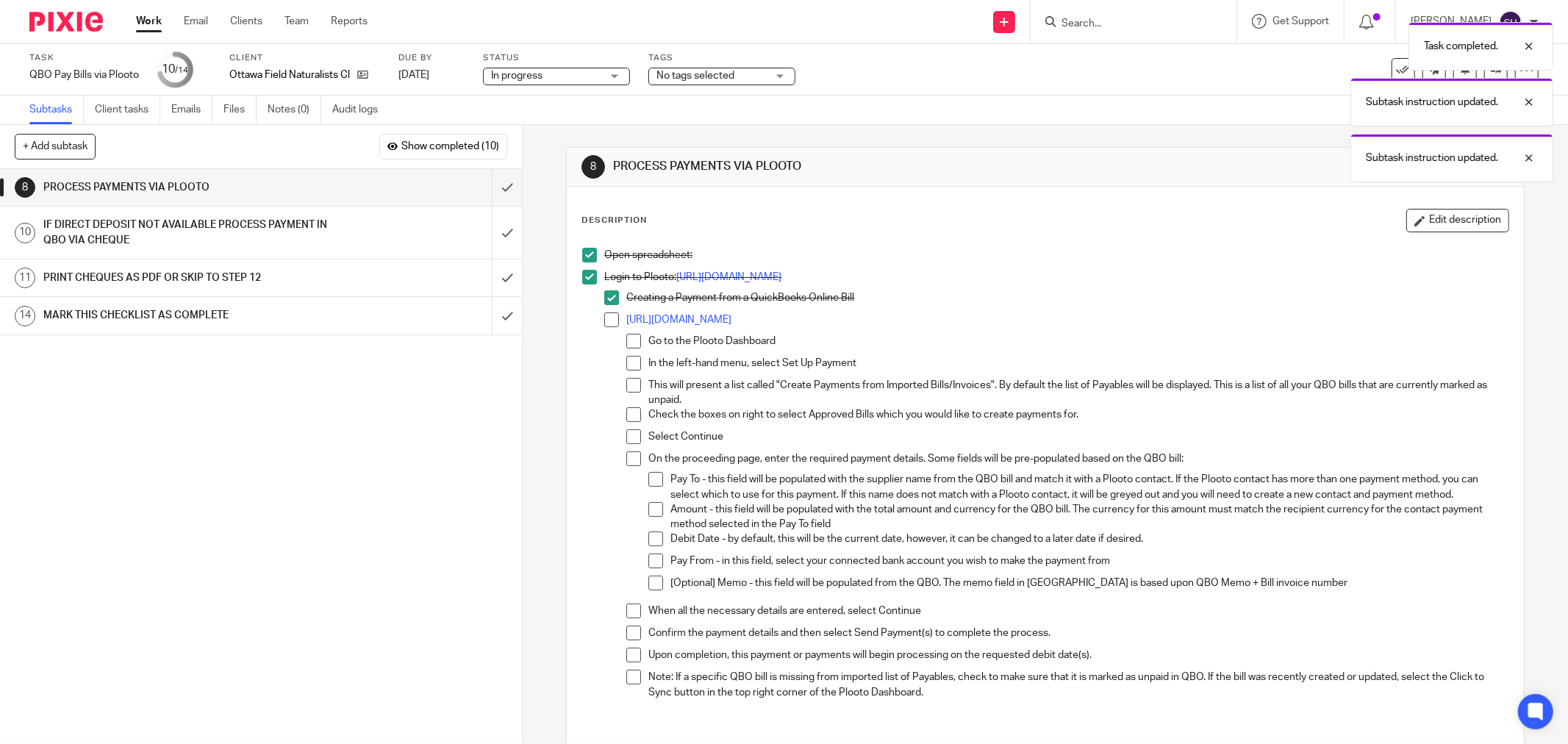
click at [612, 320] on span at bounding box center [612, 320] width 15 height 15
click at [630, 340] on span at bounding box center [634, 341] width 15 height 15
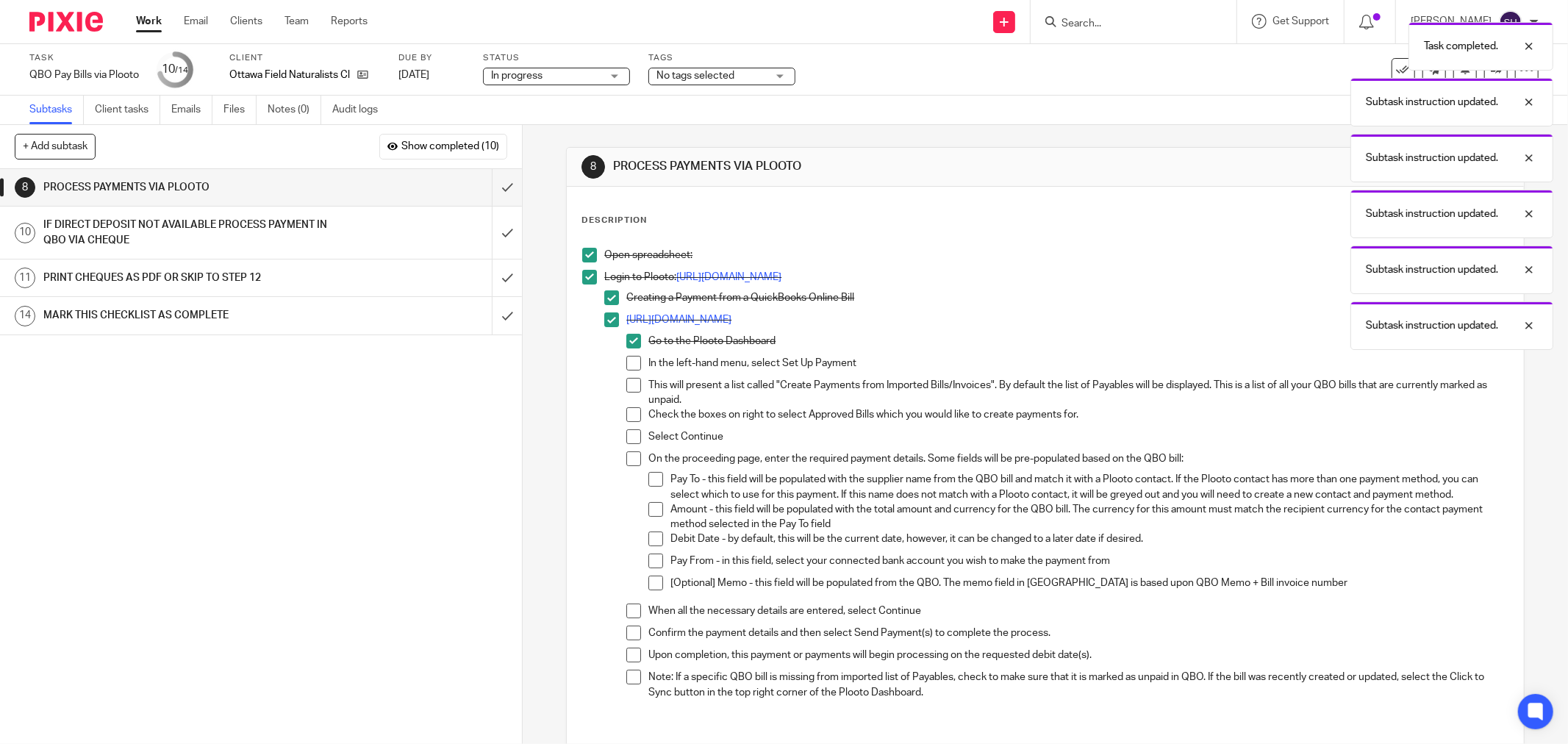
click at [630, 361] on span at bounding box center [634, 363] width 15 height 15
click at [632, 385] on span at bounding box center [634, 385] width 15 height 15
click at [628, 410] on span at bounding box center [634, 414] width 15 height 15
click at [632, 432] on span at bounding box center [634, 436] width 15 height 15
click at [630, 447] on li "Select Continue" at bounding box center [1068, 440] width 882 height 22
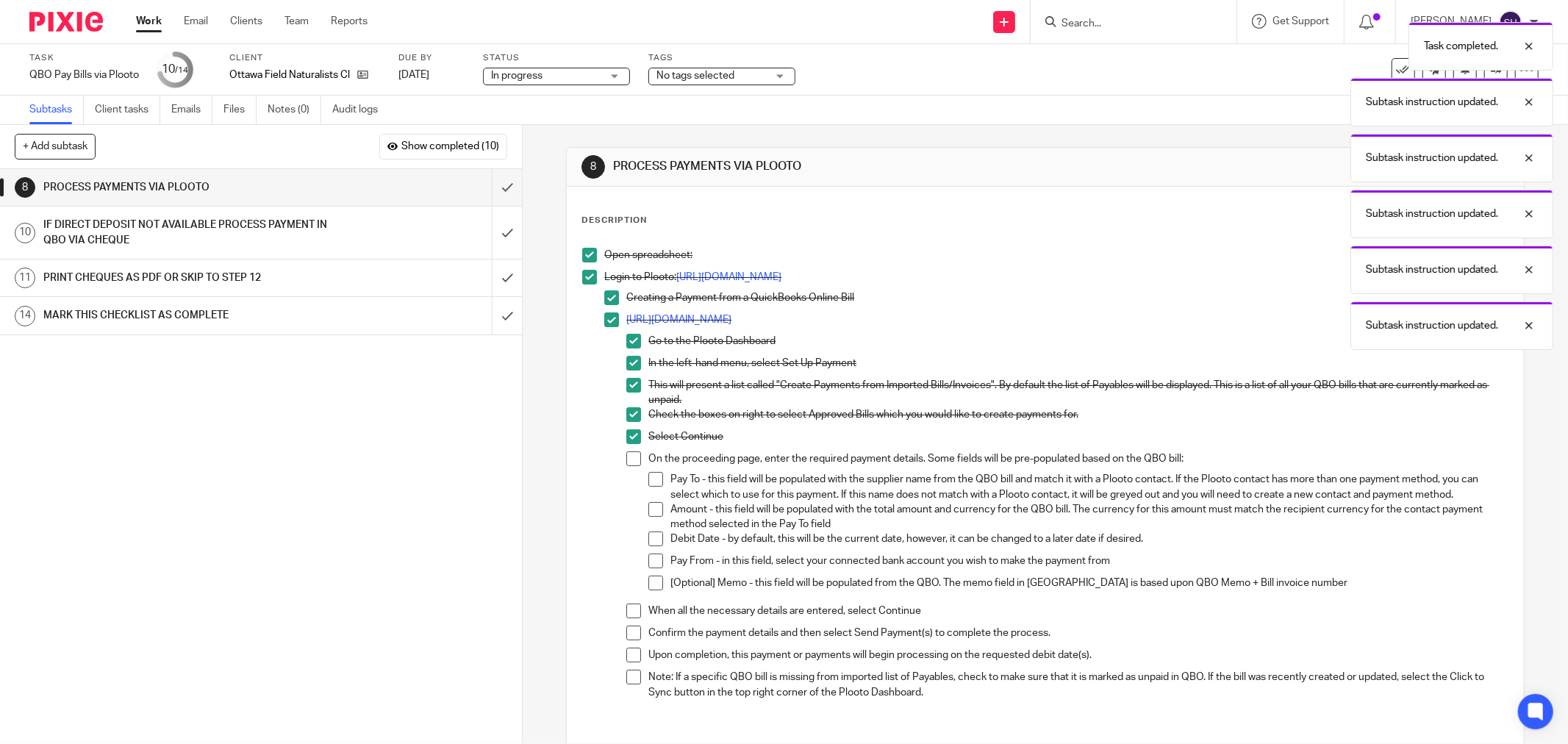
click at [632, 458] on span at bounding box center [634, 458] width 15 height 15
click at [651, 487] on li "Pay To - this field will be populated with the supplier name from the QBO bill …" at bounding box center [1078, 487] width 860 height 30
click at [650, 479] on span at bounding box center [656, 479] width 15 height 15
click at [650, 504] on span at bounding box center [656, 509] width 15 height 15
click at [649, 533] on span at bounding box center [656, 539] width 15 height 15
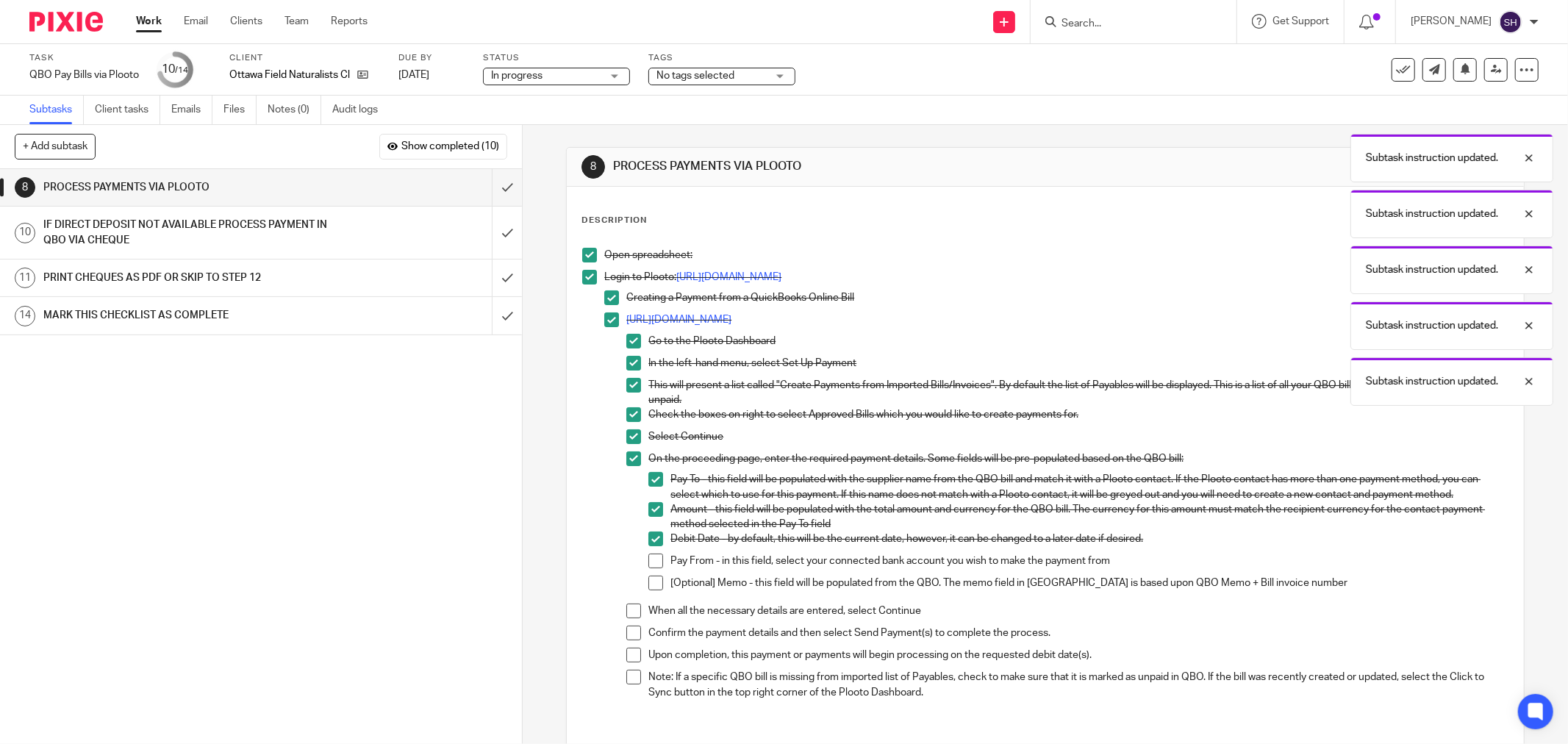
drag, startPoint x: 649, startPoint y: 558, endPoint x: 655, endPoint y: 576, distance: 19.0
click at [649, 559] on span at bounding box center [656, 561] width 15 height 15
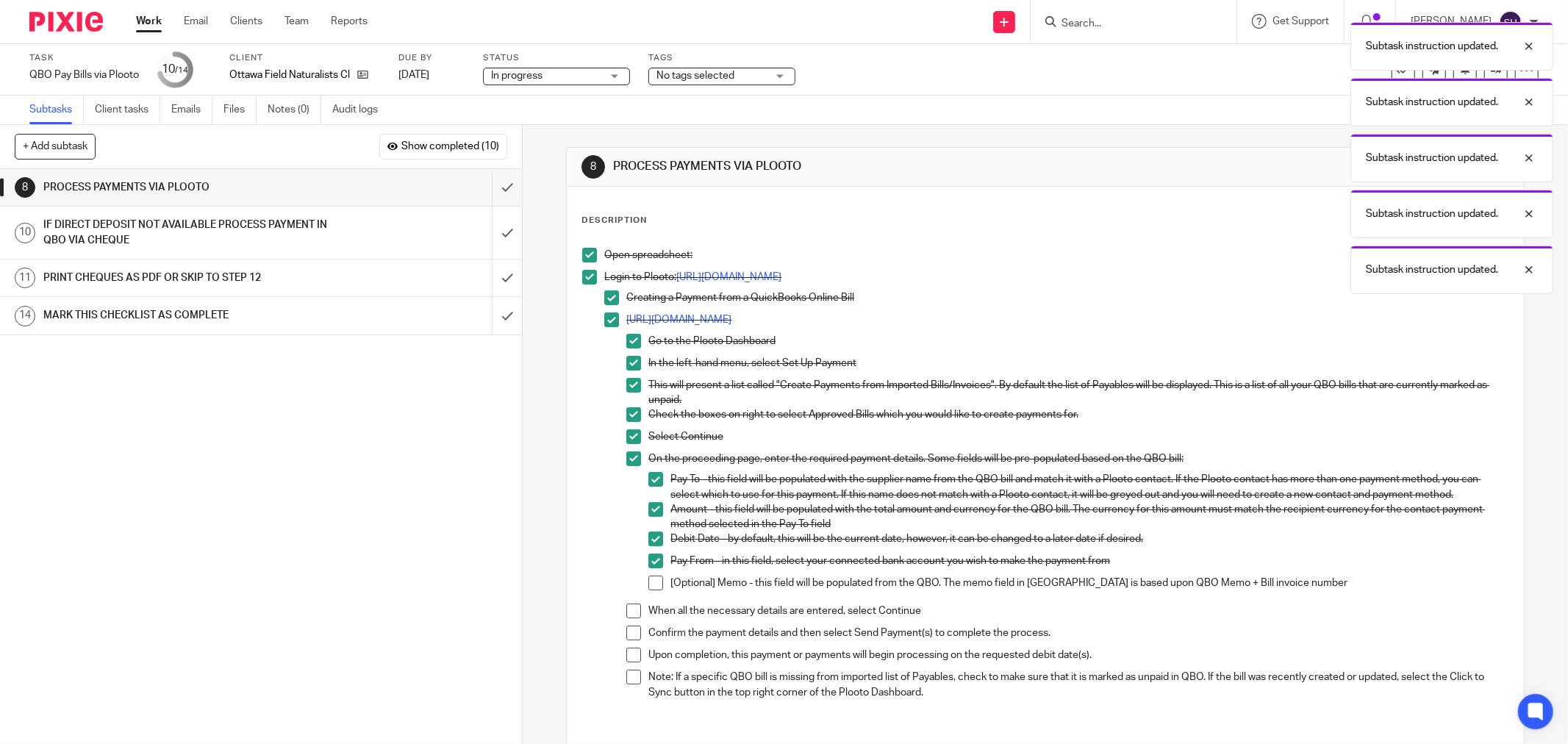
click at [657, 580] on span at bounding box center [656, 583] width 15 height 15
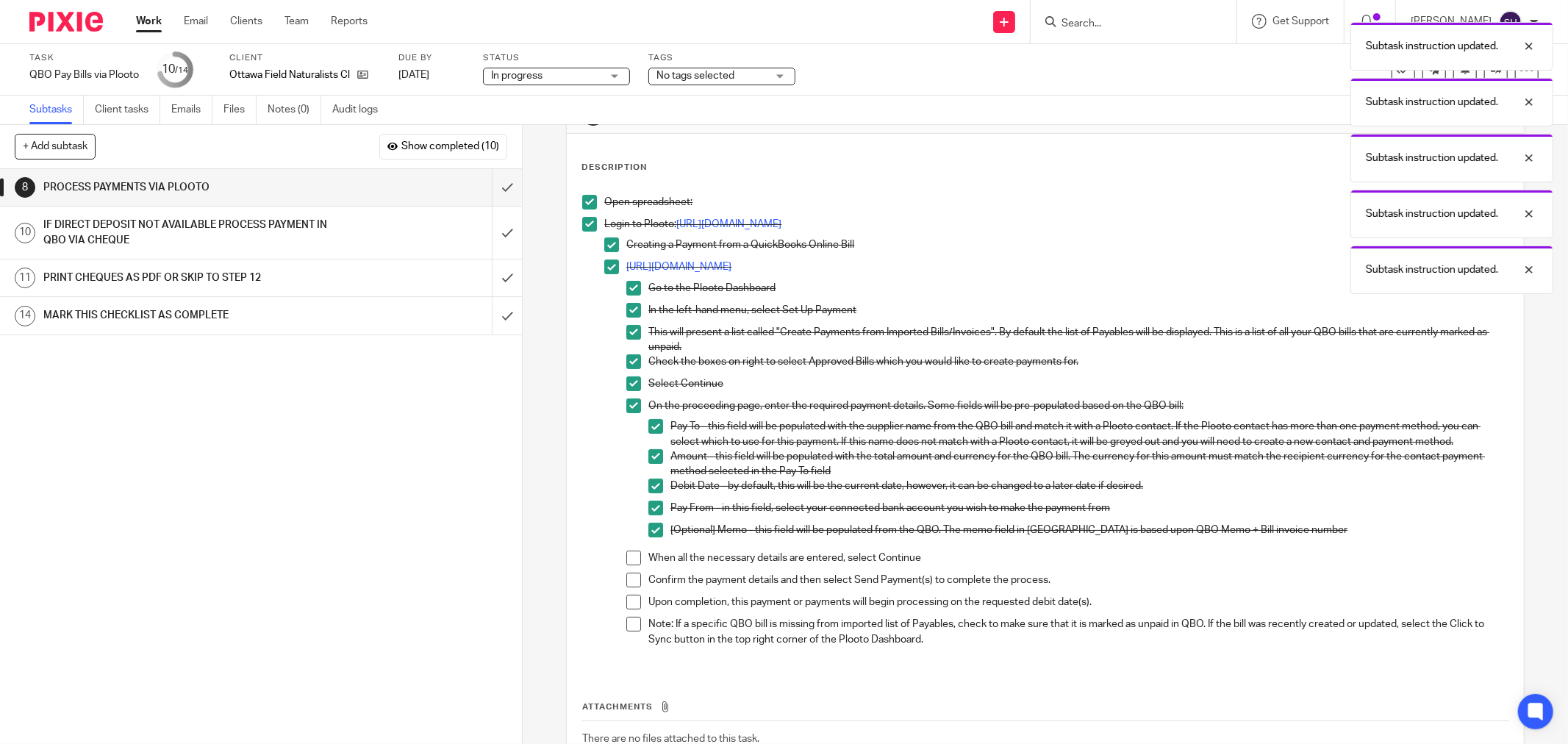
scroll to position [157, 0]
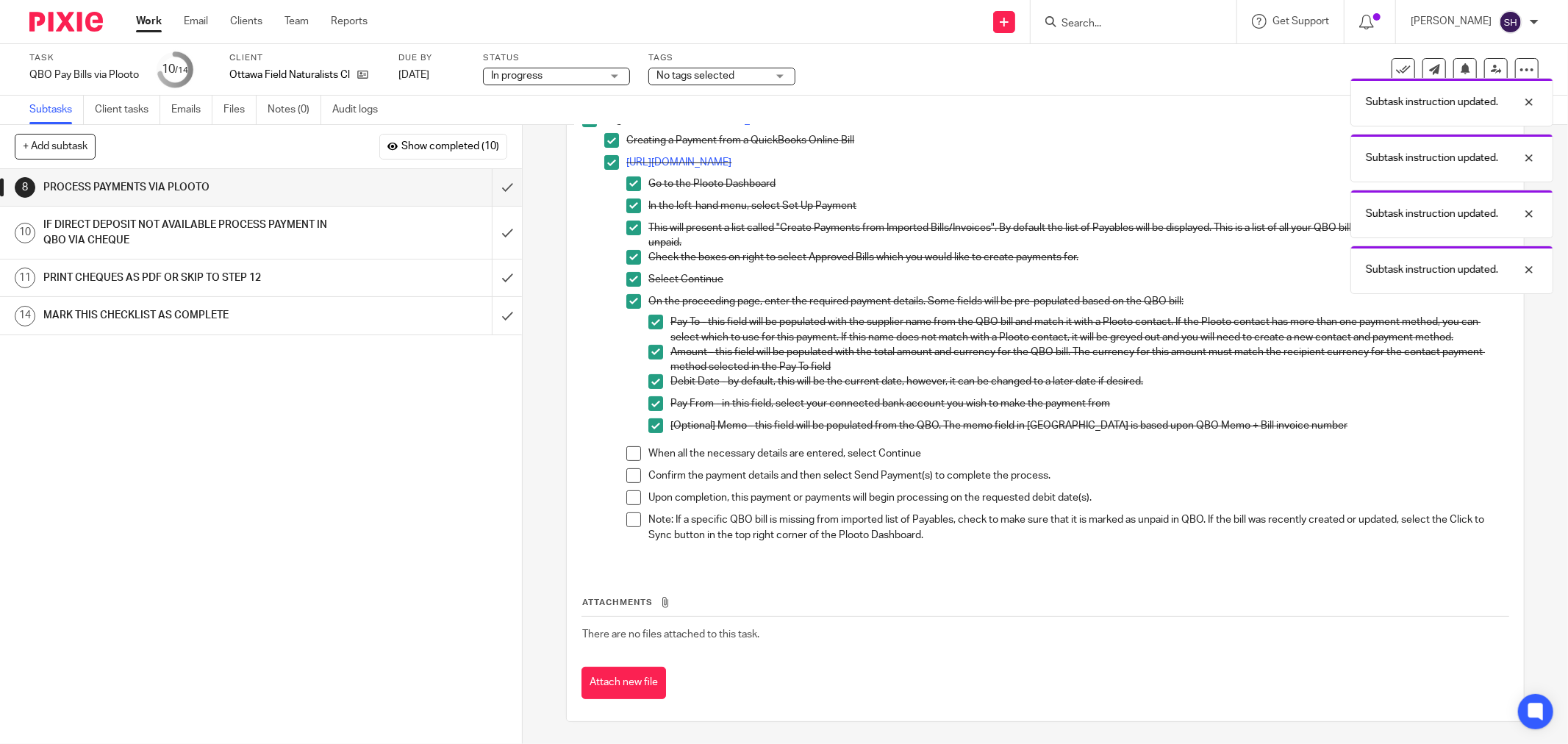
click at [620, 459] on li "https://www.plooto.com/support/s/article/how-do-i-pay-my-quickbooks-online-bill…" at bounding box center [1057, 352] width 904 height 393
click at [627, 453] on span at bounding box center [634, 453] width 15 height 15
click at [632, 471] on span at bounding box center [634, 475] width 15 height 15
click at [632, 494] on span at bounding box center [634, 497] width 15 height 15
click at [627, 510] on li "Upon completion, this payment or payments will begin processing on the requeste…" at bounding box center [1068, 501] width 882 height 22
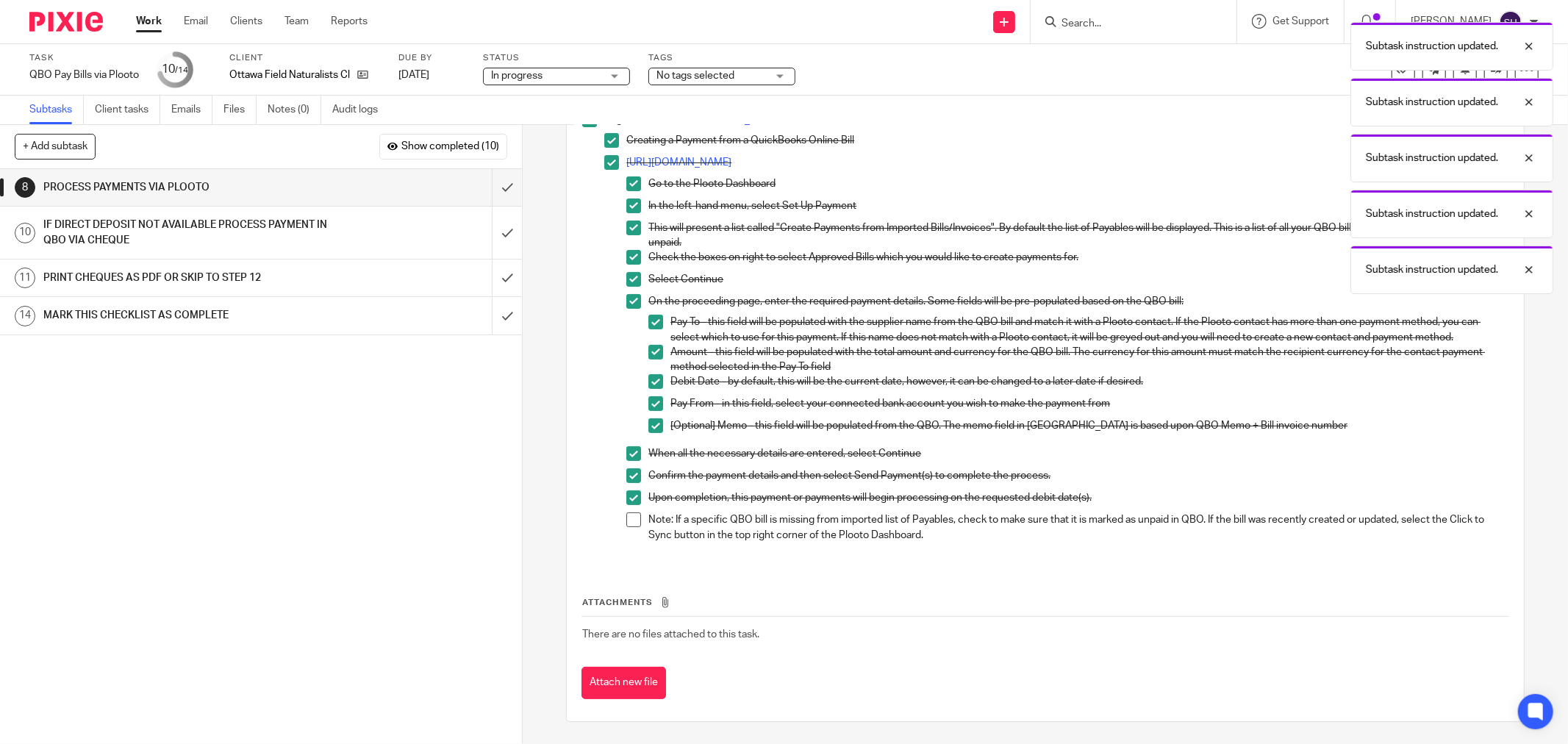
click at [630, 518] on span at bounding box center [634, 519] width 15 height 15
click at [487, 180] on input "submit" at bounding box center [261, 187] width 522 height 37
click at [420, 225] on div "IF DIRECT DEPOSIT NOT AVAILABLE PROCESS PAYMENT IN QBO VIA CHEQUE" at bounding box center [260, 233] width 434 height 38
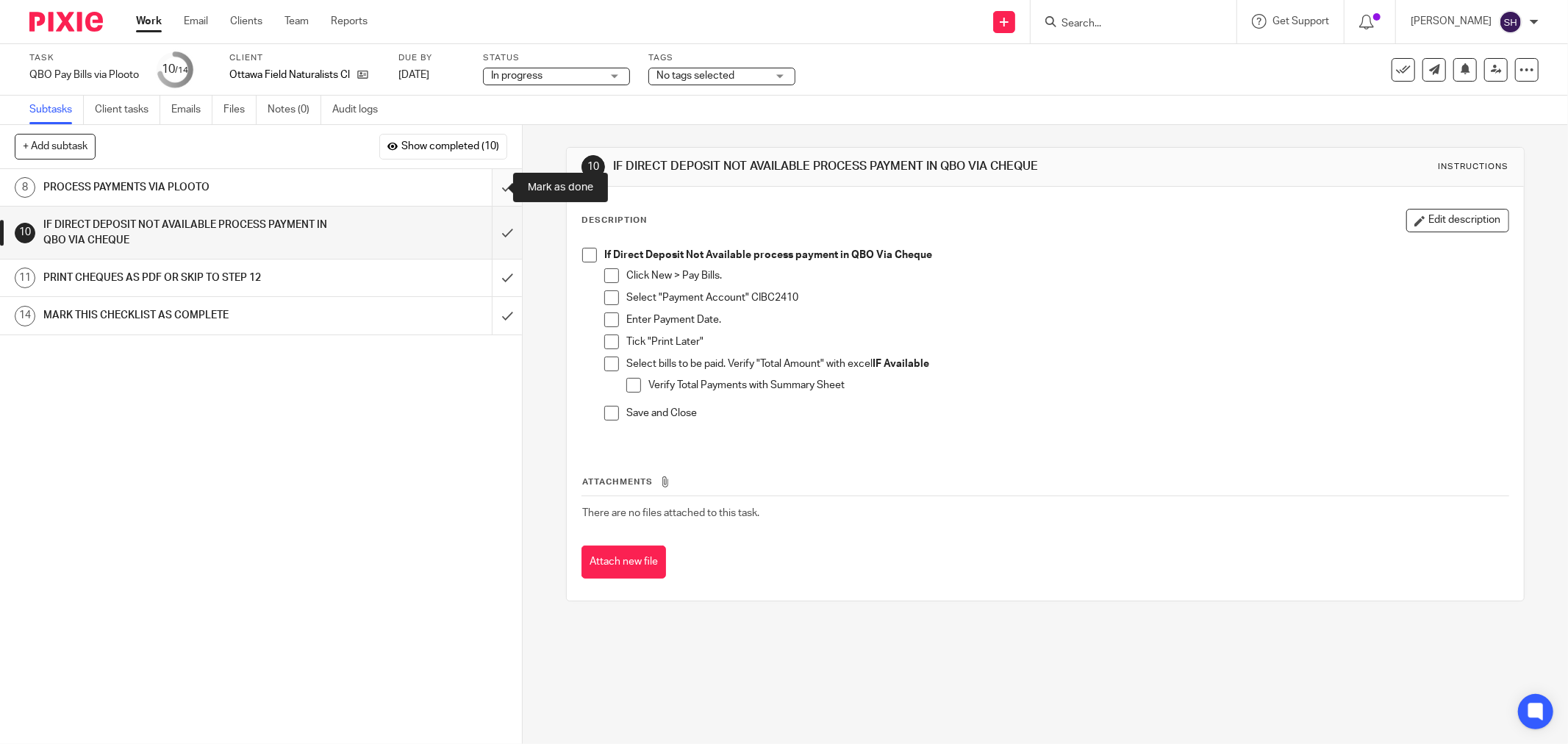
click at [493, 184] on input "submit" at bounding box center [261, 187] width 522 height 37
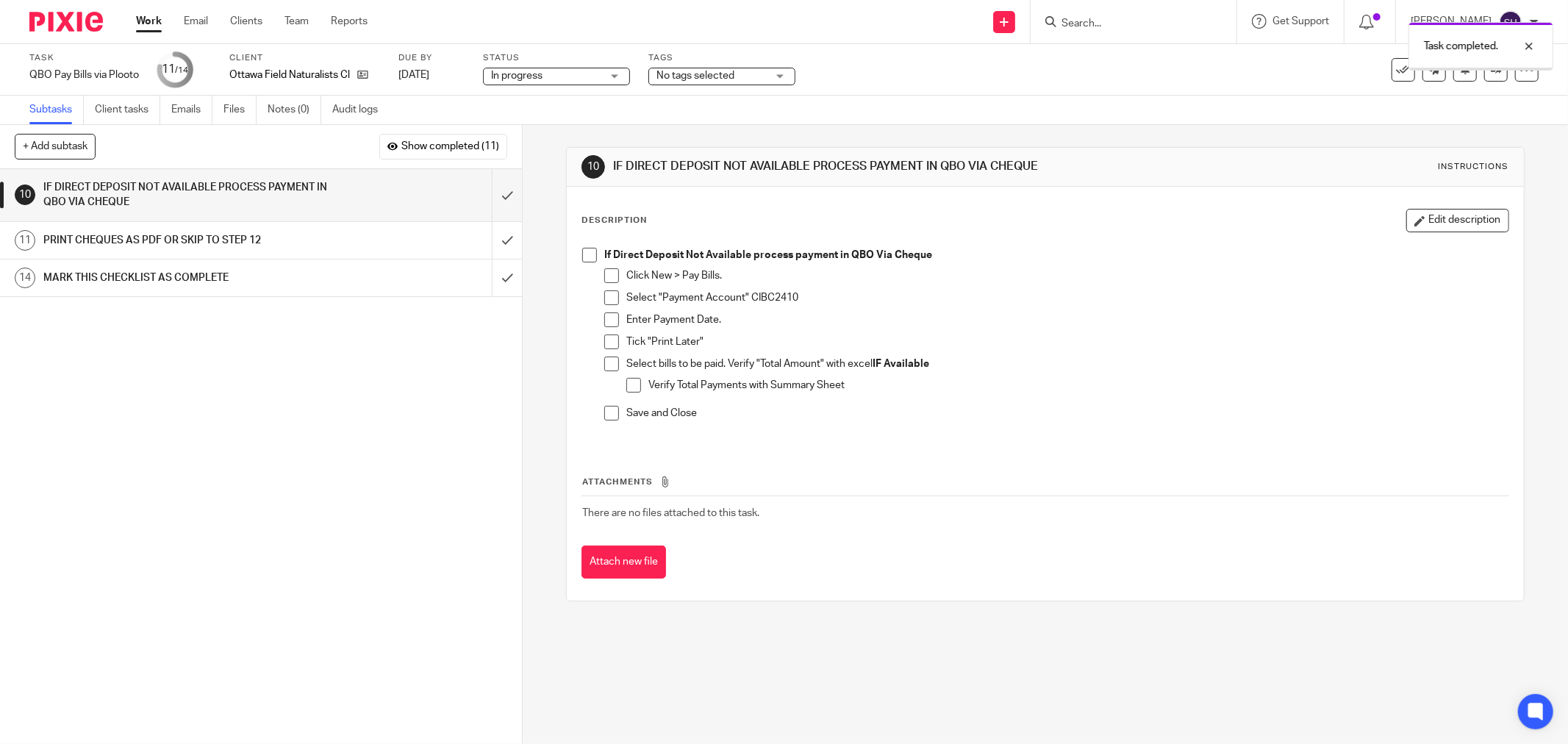
click at [588, 258] on span at bounding box center [589, 255] width 15 height 15
click at [605, 278] on span at bounding box center [612, 276] width 15 height 15
click at [606, 295] on span at bounding box center [612, 298] width 15 height 15
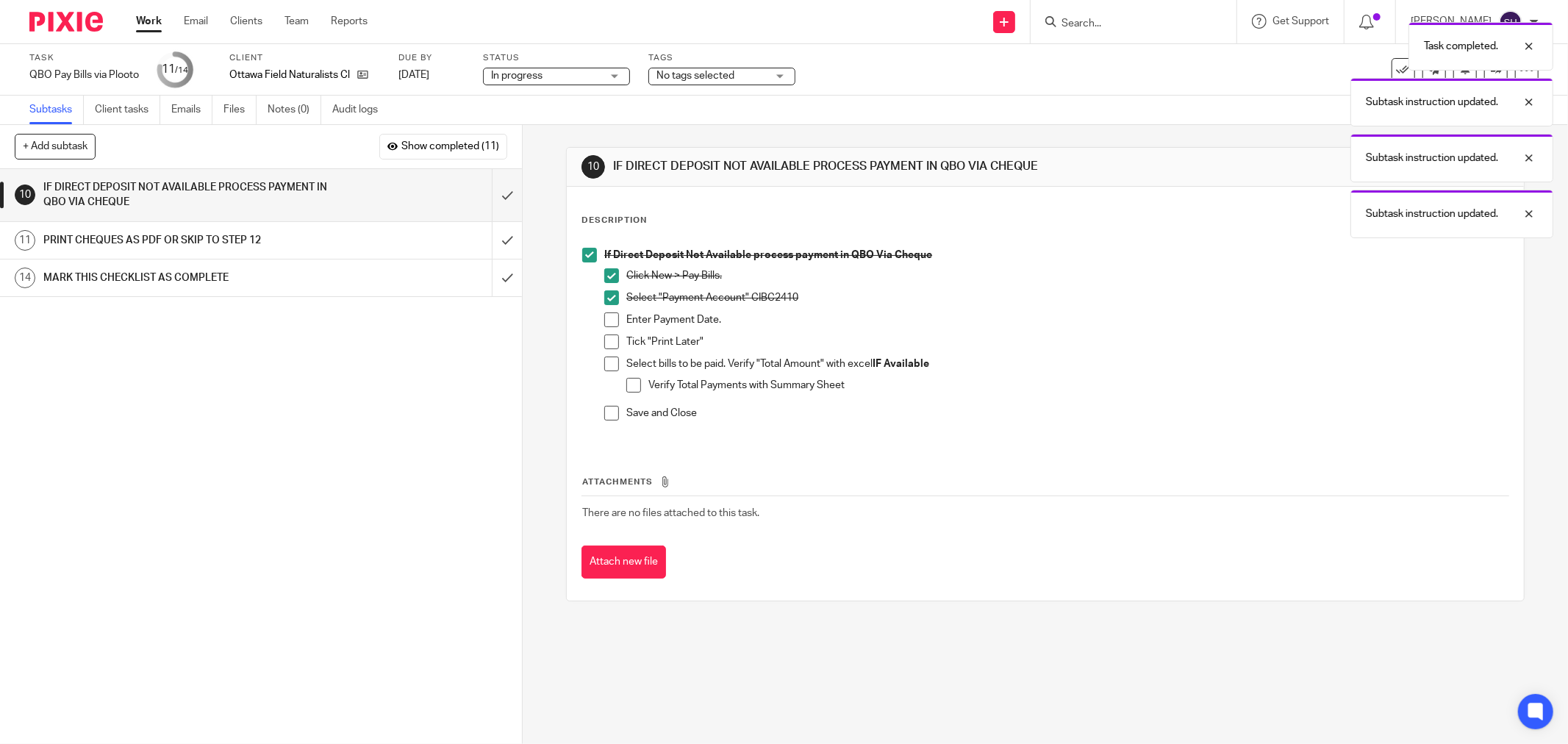
drag, startPoint x: 607, startPoint y: 316, endPoint x: 607, endPoint y: 332, distance: 16.0
click at [607, 317] on span at bounding box center [612, 320] width 15 height 15
click at [607, 334] on li "Enter Payment Date." at bounding box center [1057, 323] width 904 height 22
click at [612, 341] on span at bounding box center [612, 341] width 15 height 15
click at [612, 359] on span at bounding box center [612, 363] width 15 height 15
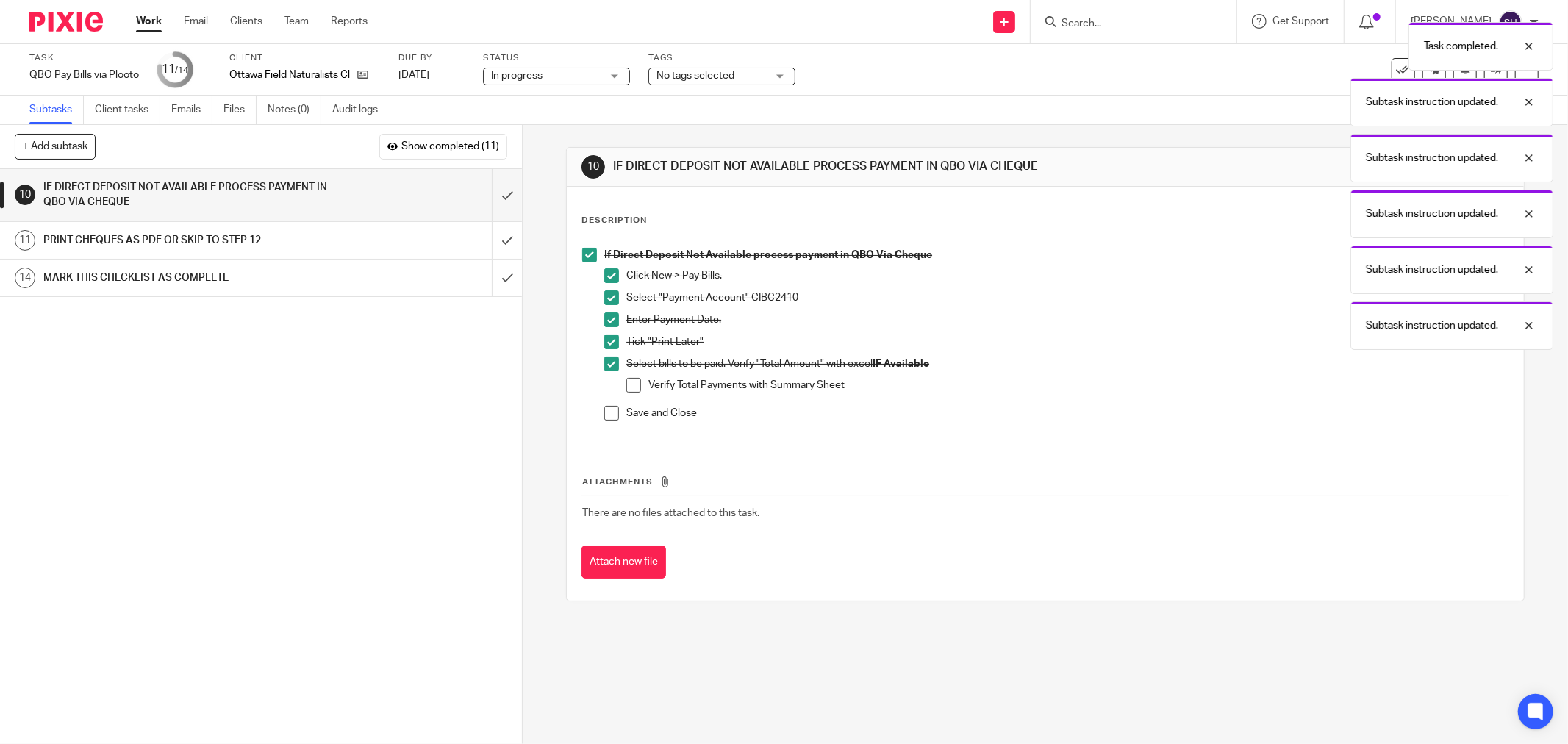
click at [627, 385] on span at bounding box center [634, 385] width 15 height 15
click at [605, 414] on span at bounding box center [612, 413] width 15 height 15
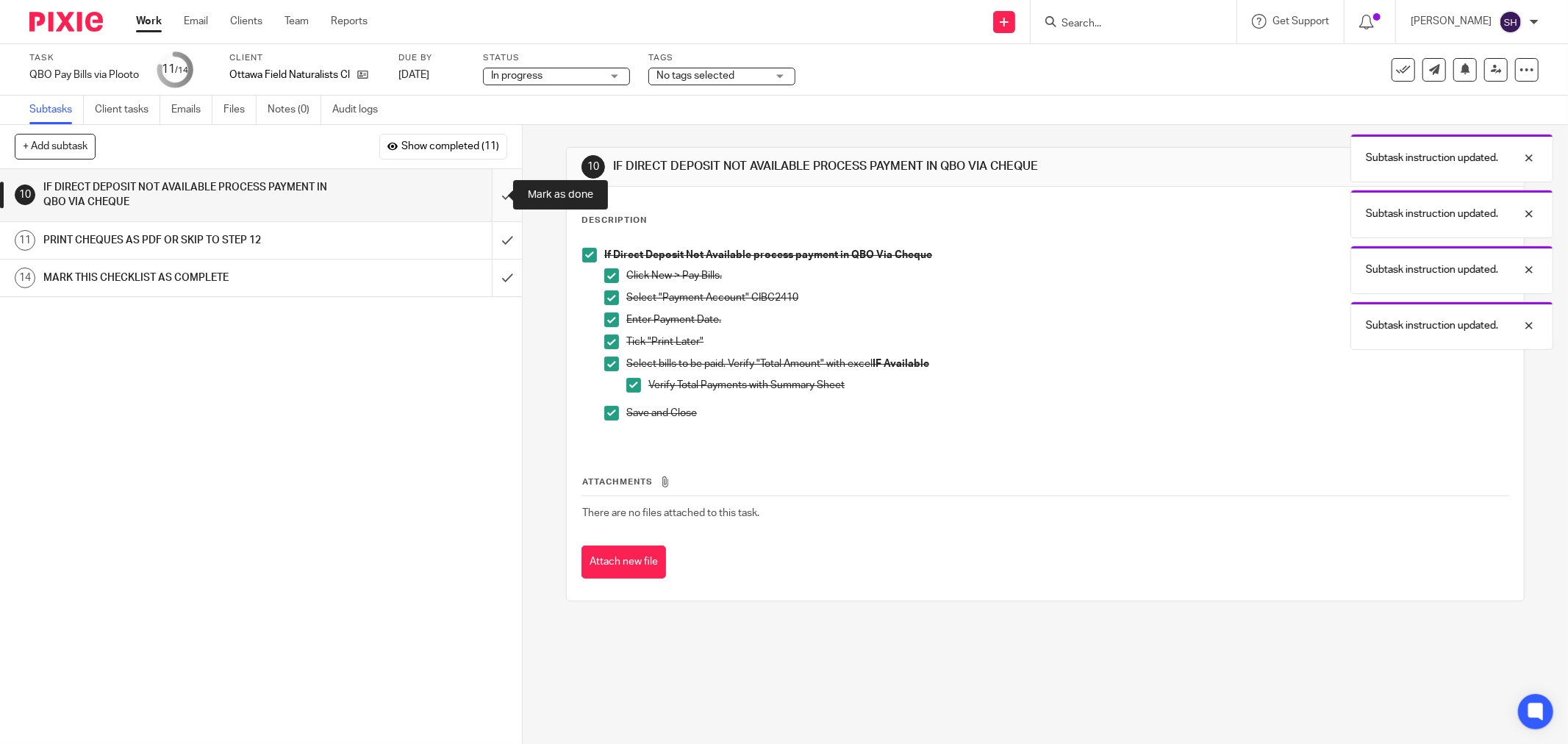
click at [484, 186] on input "submit" at bounding box center [261, 195] width 522 height 52
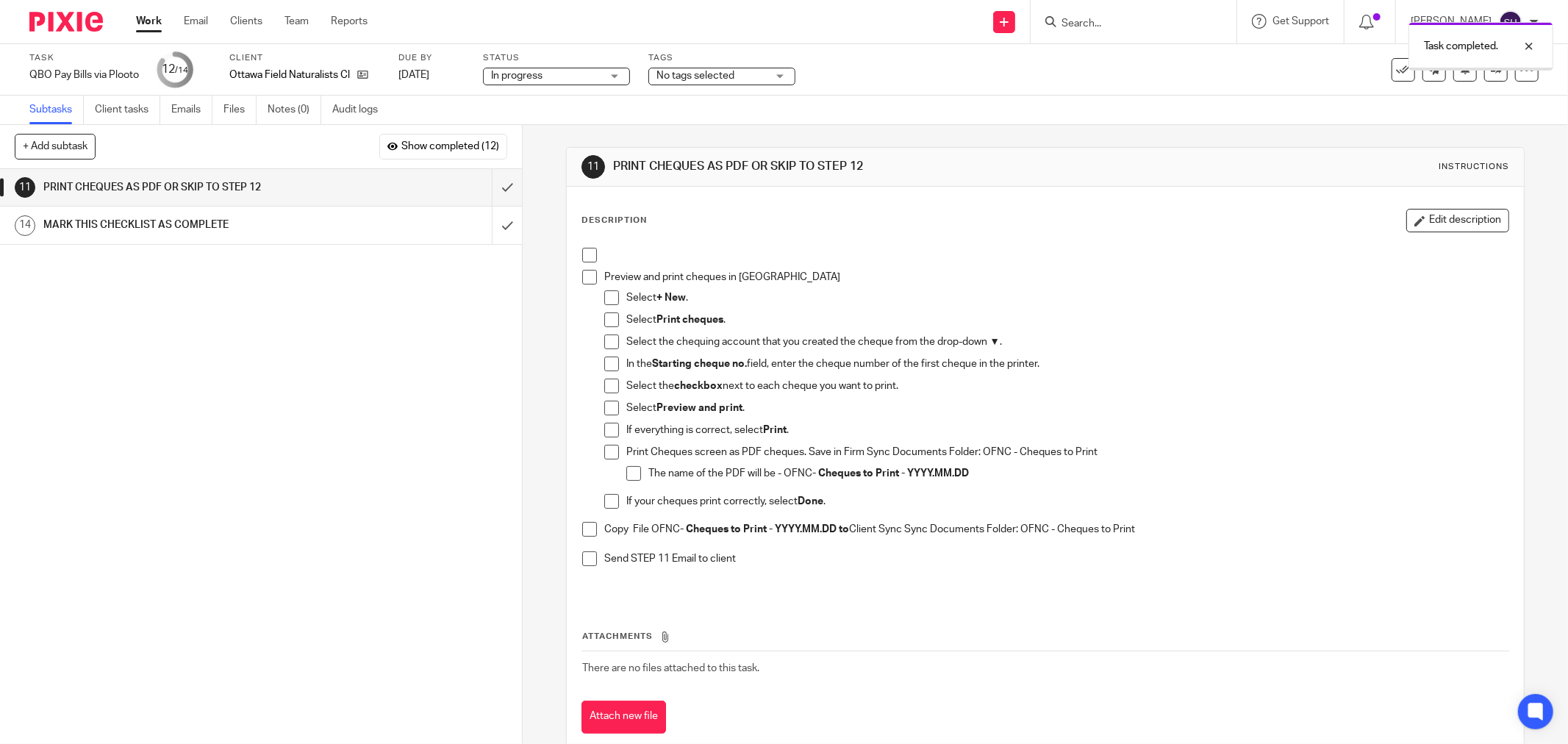
click at [582, 251] on span at bounding box center [589, 255] width 15 height 15
click at [589, 273] on span at bounding box center [589, 276] width 15 height 15
click at [605, 294] on span at bounding box center [612, 298] width 15 height 15
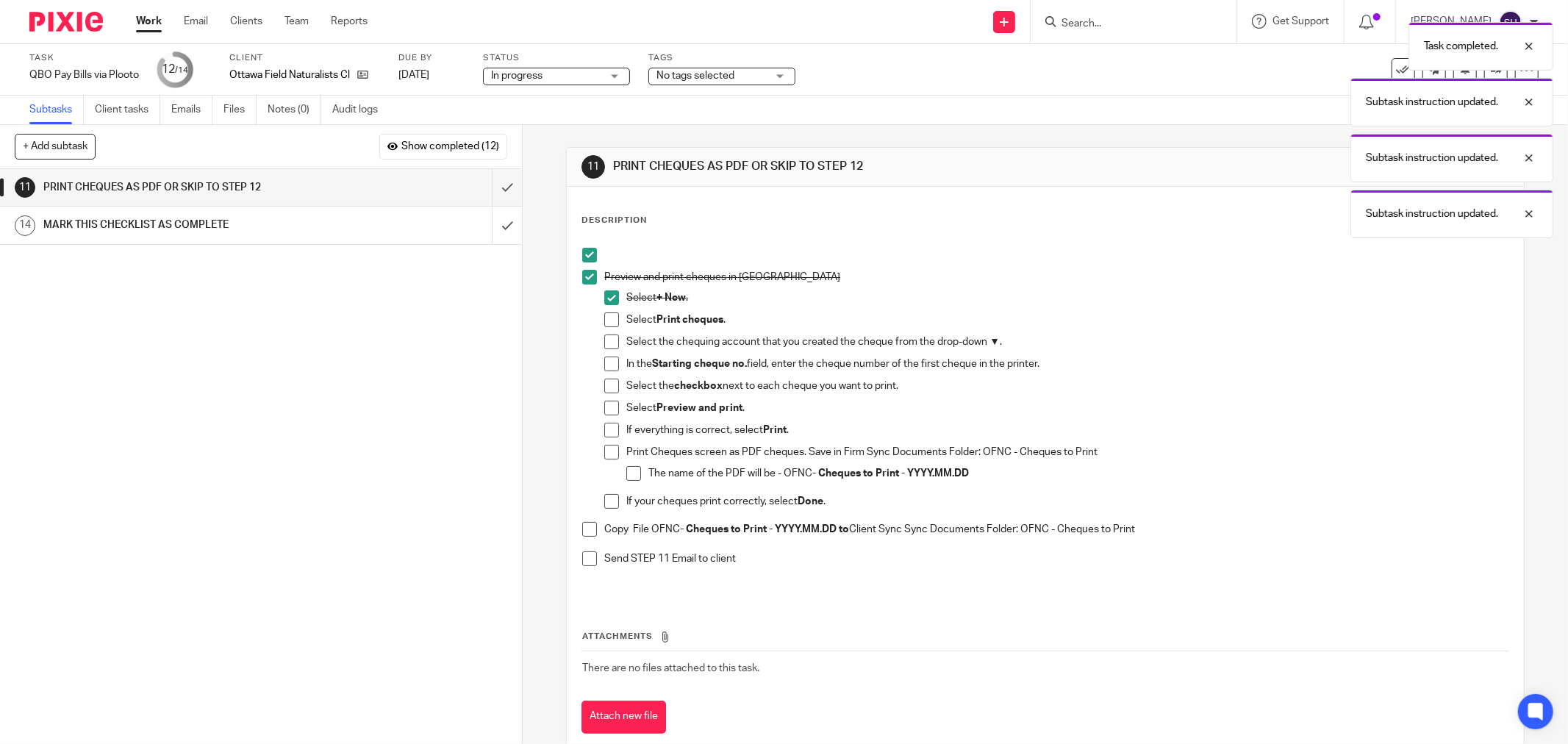
click at [612, 323] on span at bounding box center [612, 320] width 15 height 15
click at [616, 341] on li "Select the chequing account that you created the cheque from the drop-down ▼." at bounding box center [1057, 345] width 904 height 22
click at [611, 344] on span at bounding box center [612, 341] width 15 height 15
click at [608, 364] on span at bounding box center [612, 363] width 15 height 15
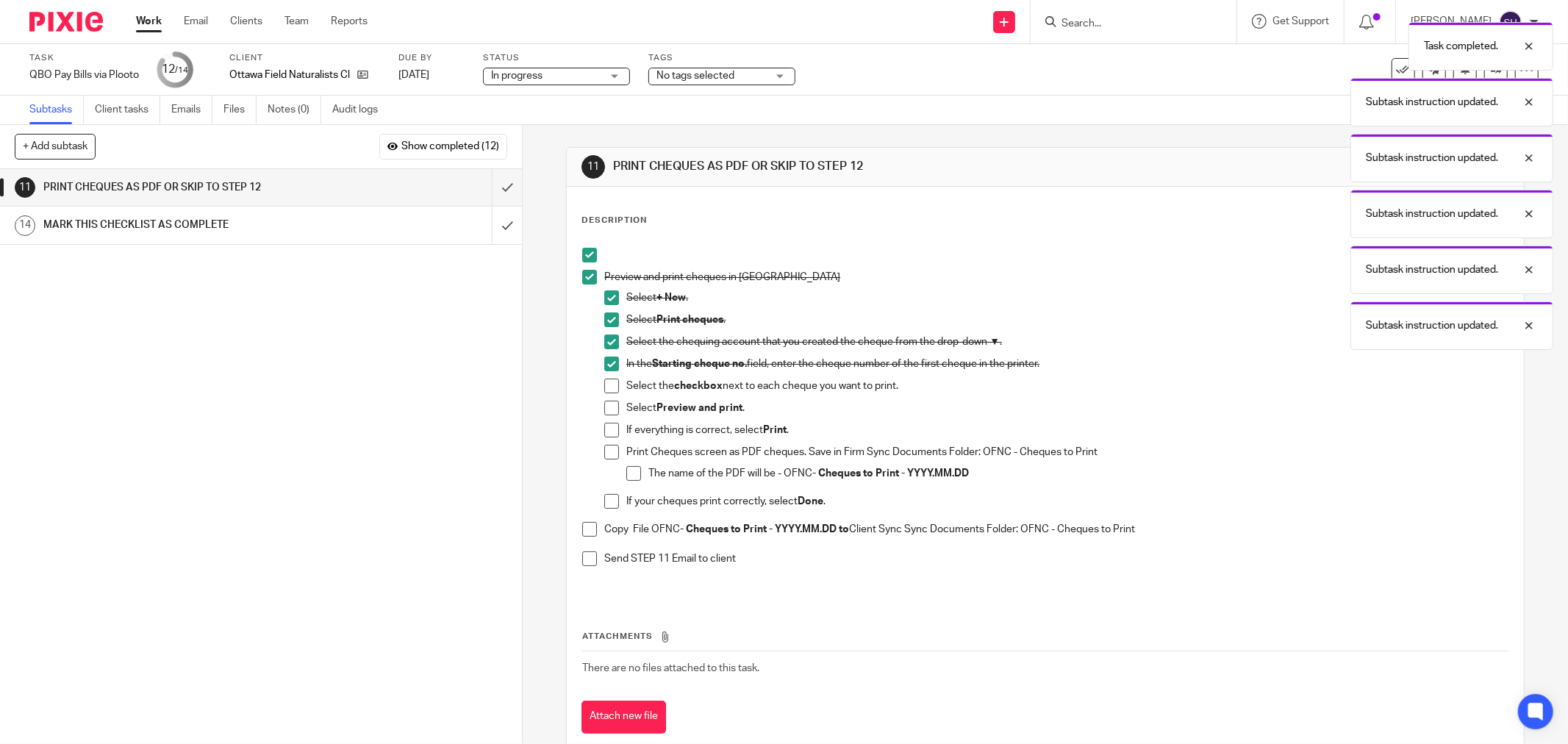
click at [610, 384] on span at bounding box center [612, 385] width 15 height 15
click at [613, 402] on span at bounding box center [612, 408] width 15 height 15
drag, startPoint x: 612, startPoint y: 424, endPoint x: 609, endPoint y: 435, distance: 11.4
click at [610, 425] on span at bounding box center [612, 430] width 15 height 15
drag, startPoint x: 612, startPoint y: 447, endPoint x: 613, endPoint y: 458, distance: 11.0
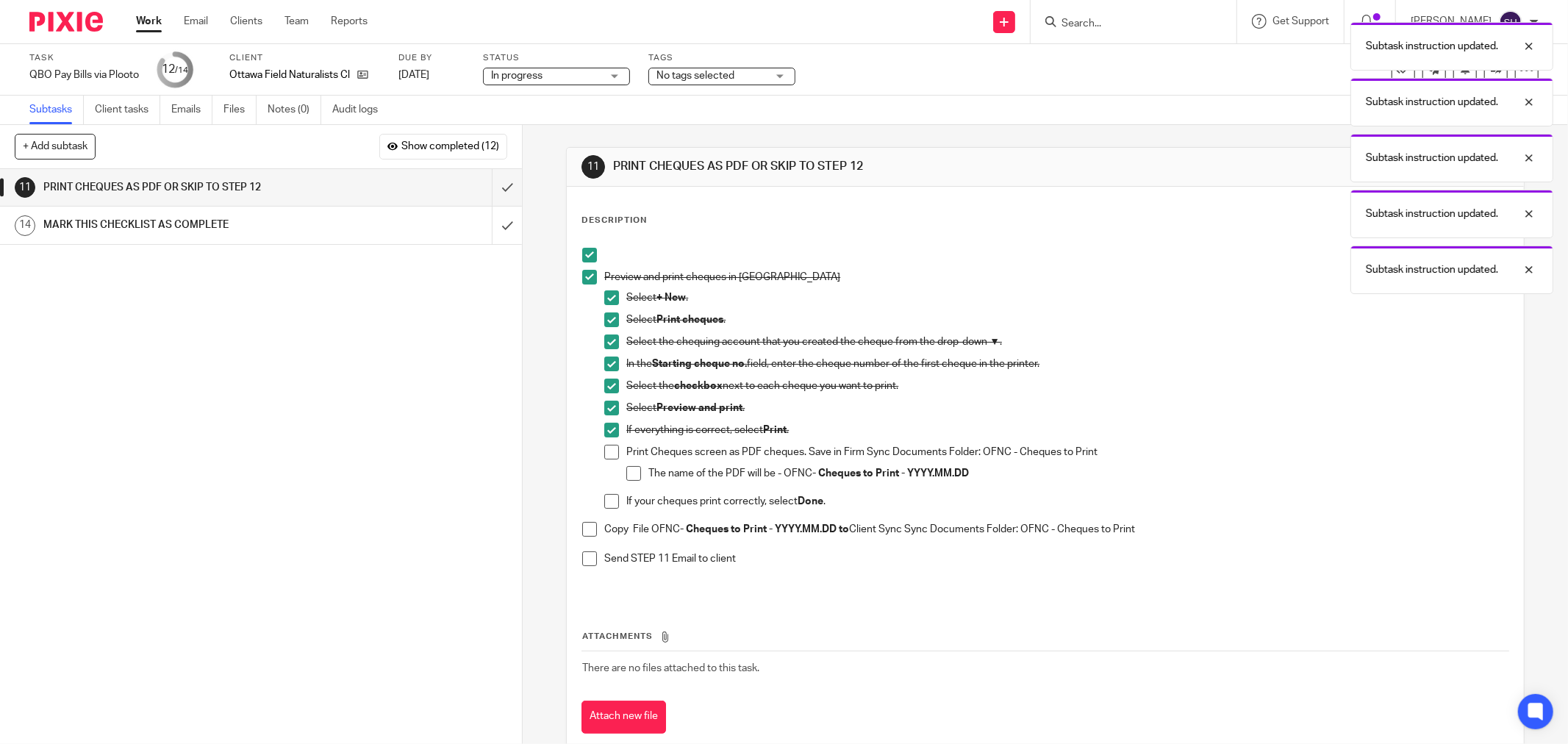
click at [612, 447] on span at bounding box center [612, 452] width 15 height 15
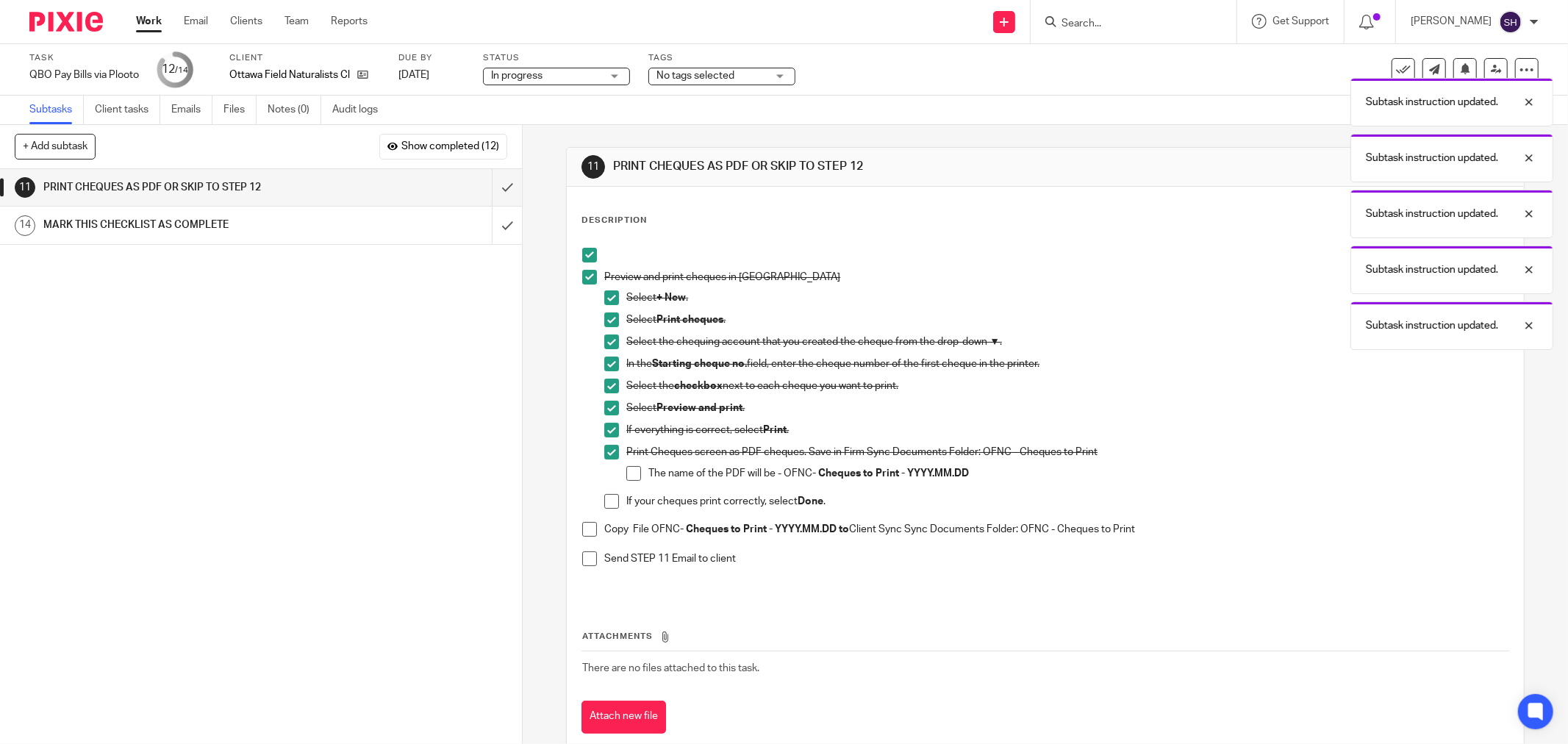
click at [627, 472] on span at bounding box center [634, 473] width 15 height 15
drag, startPoint x: 605, startPoint y: 494, endPoint x: 598, endPoint y: 501, distance: 9.9
click at [605, 495] on span at bounding box center [612, 501] width 15 height 15
drag, startPoint x: 588, startPoint y: 527, endPoint x: 577, endPoint y: 550, distance: 25.5
click at [587, 528] on span at bounding box center [589, 529] width 15 height 15
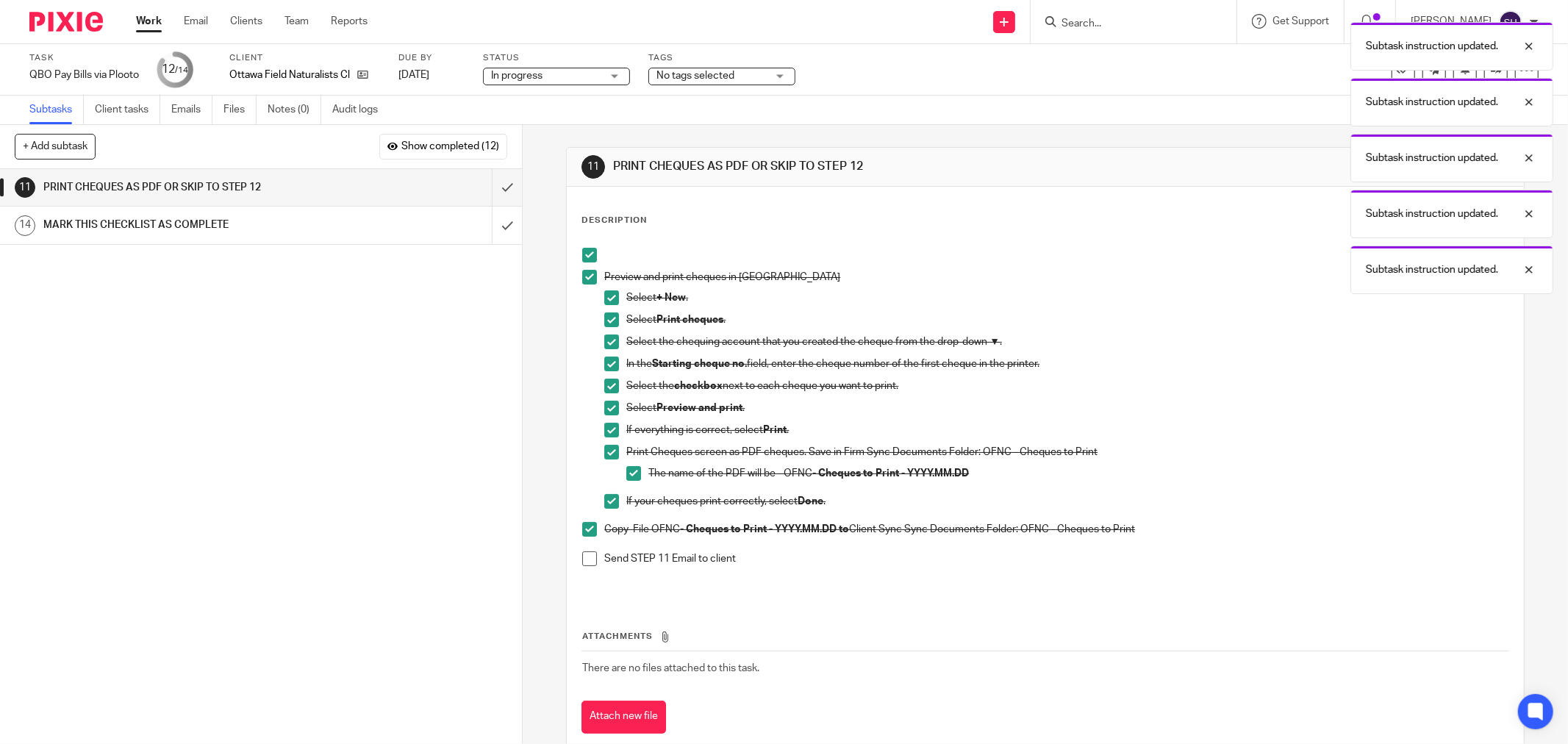
click at [587, 557] on span at bounding box center [589, 558] width 15 height 15
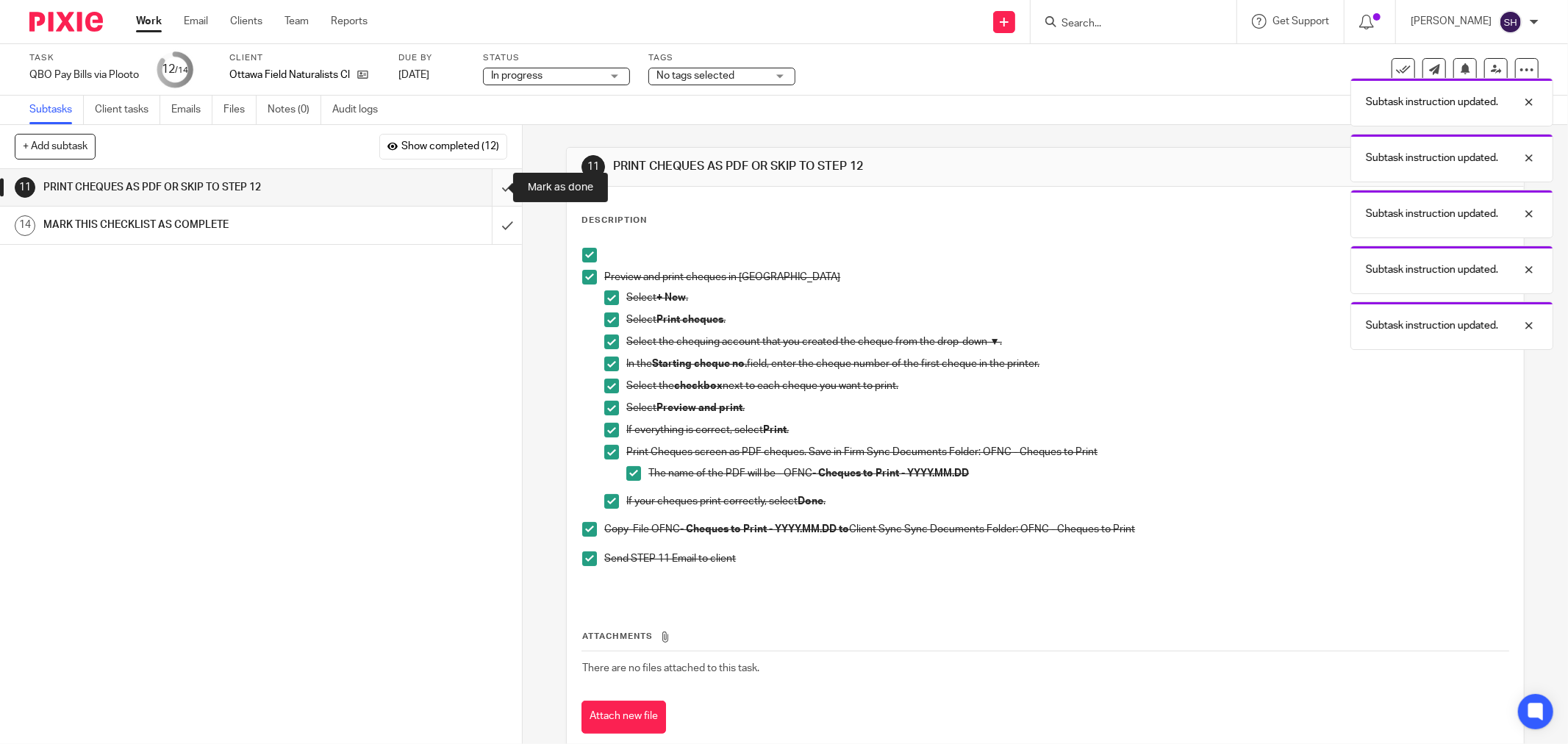
click at [500, 177] on input "submit" at bounding box center [261, 187] width 522 height 37
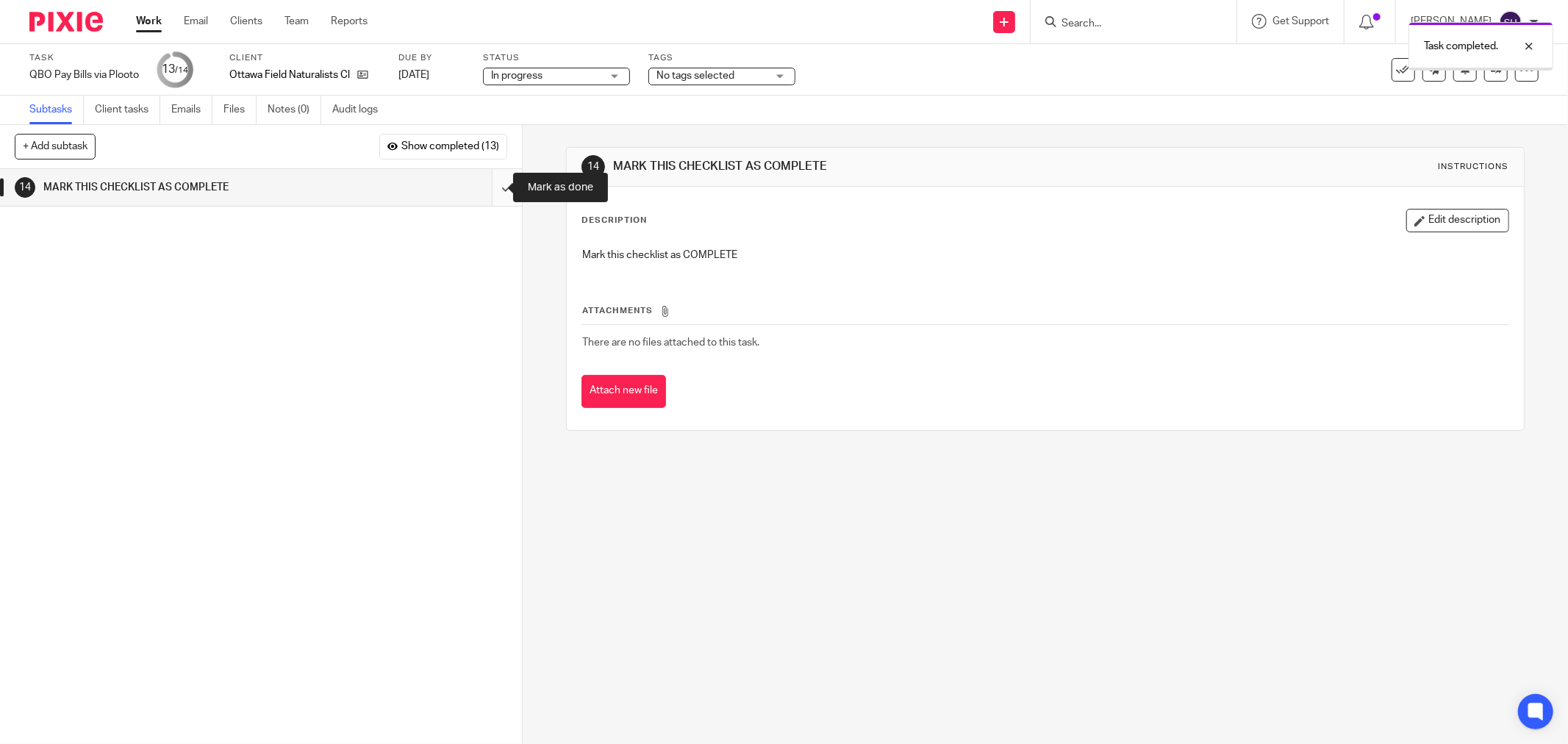
click at [497, 195] on input "submit" at bounding box center [261, 187] width 522 height 37
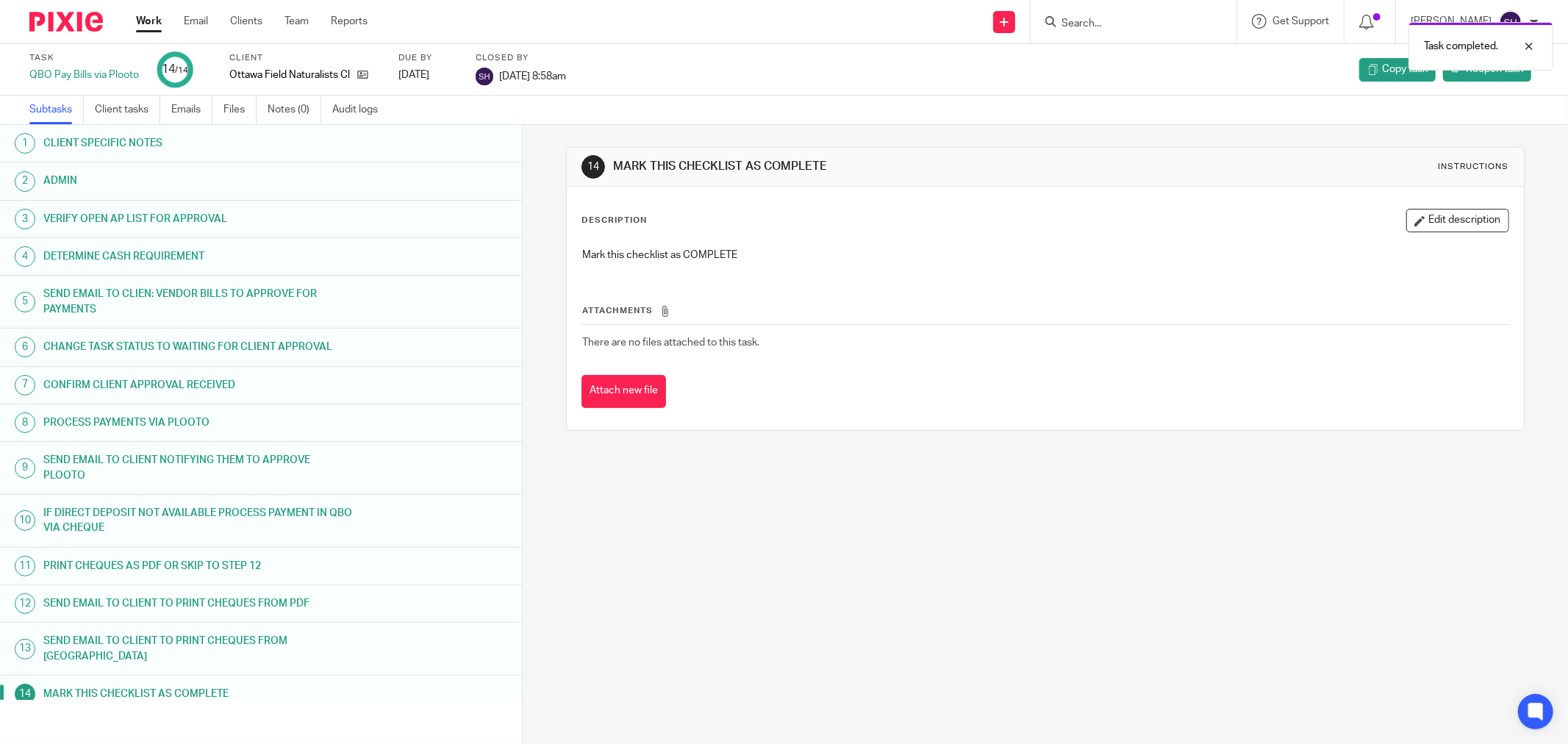
click at [155, 23] on link "Work" at bounding box center [149, 21] width 26 height 15
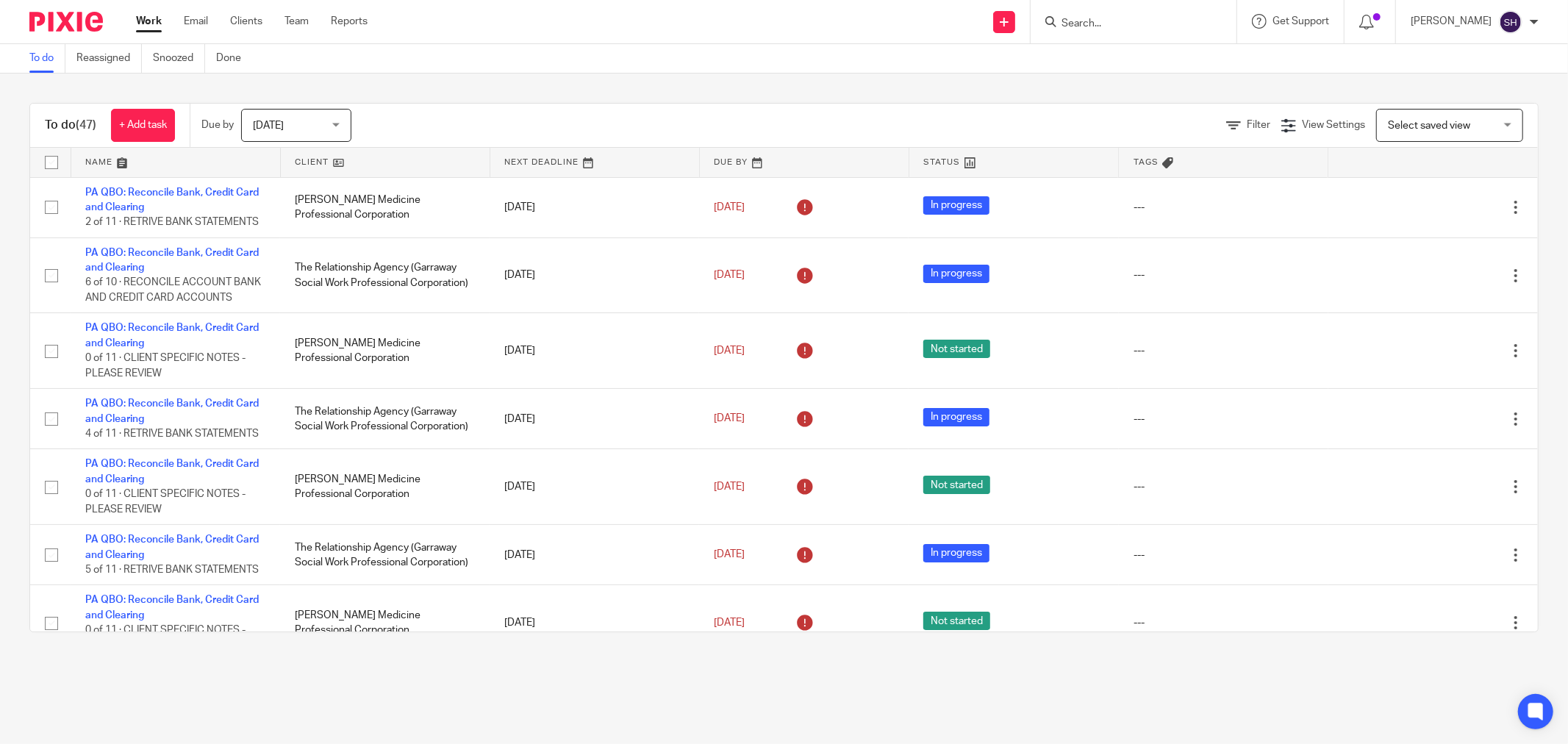
click at [348, 159] on link at bounding box center [385, 163] width 209 height 30
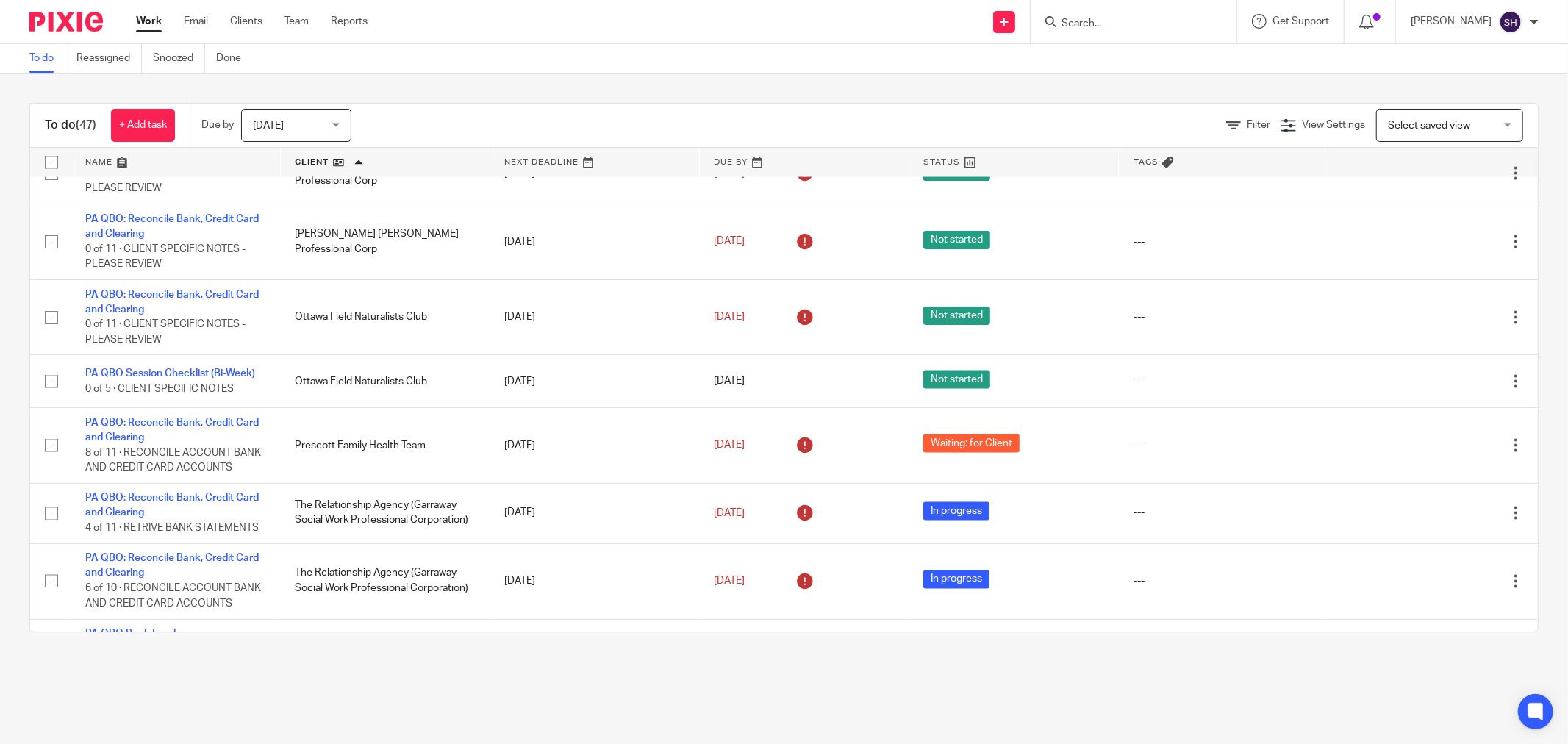
scroll to position [2041, 0]
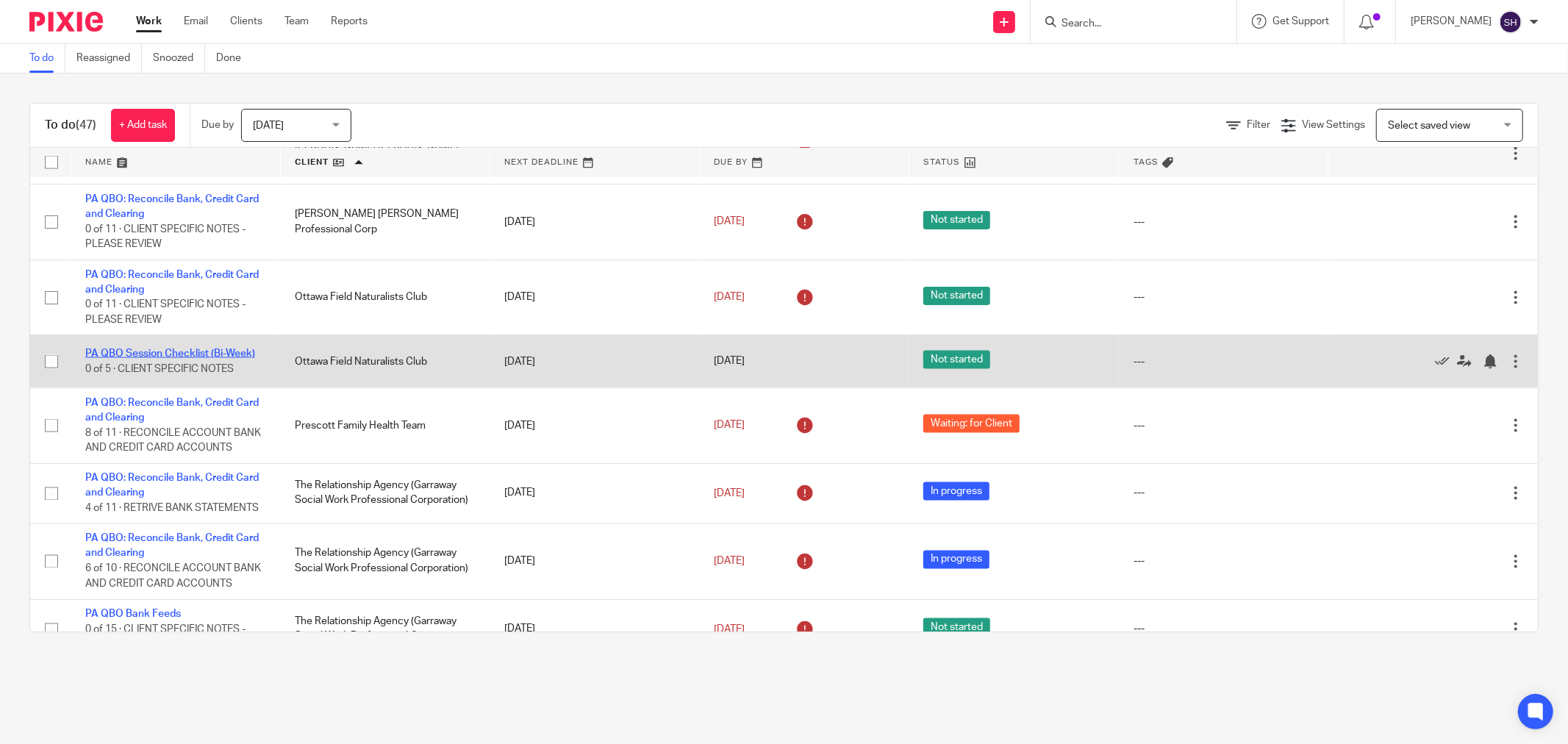
click at [192, 359] on link "PA QBO Session Checklist (Bi-Week)" at bounding box center [170, 353] width 170 height 10
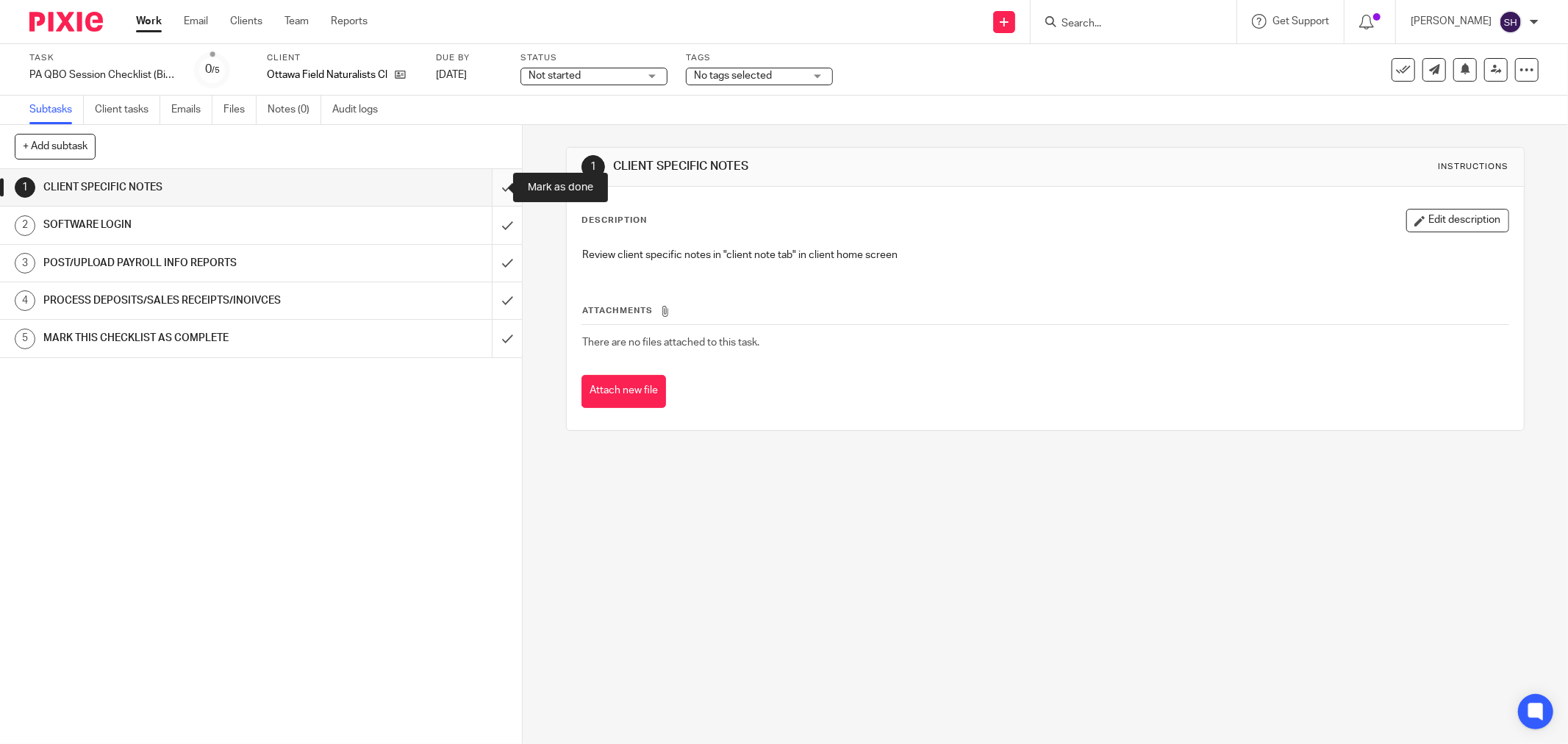
click at [482, 185] on input "submit" at bounding box center [261, 187] width 522 height 37
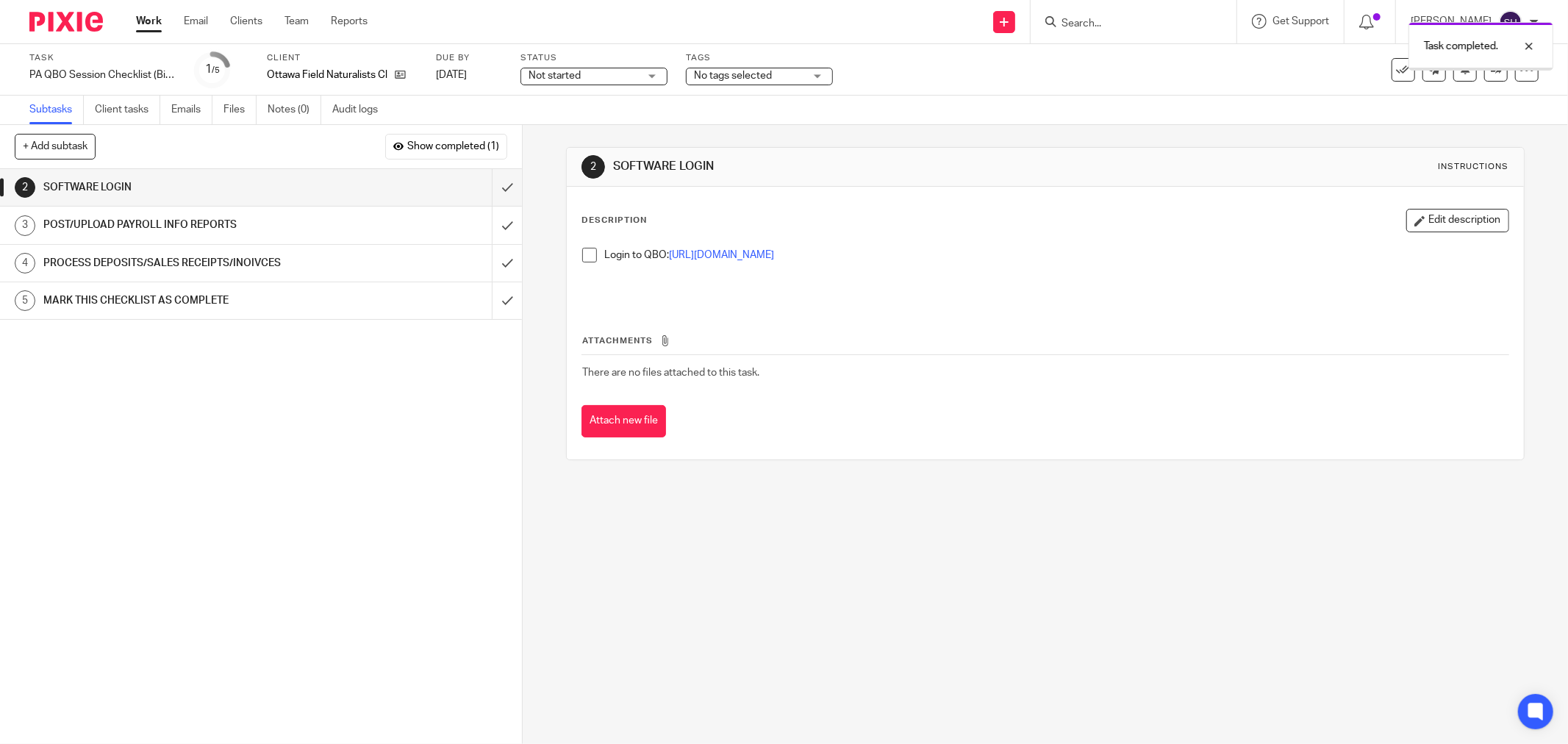
click at [601, 78] on span "Not started" at bounding box center [583, 76] width 110 height 16
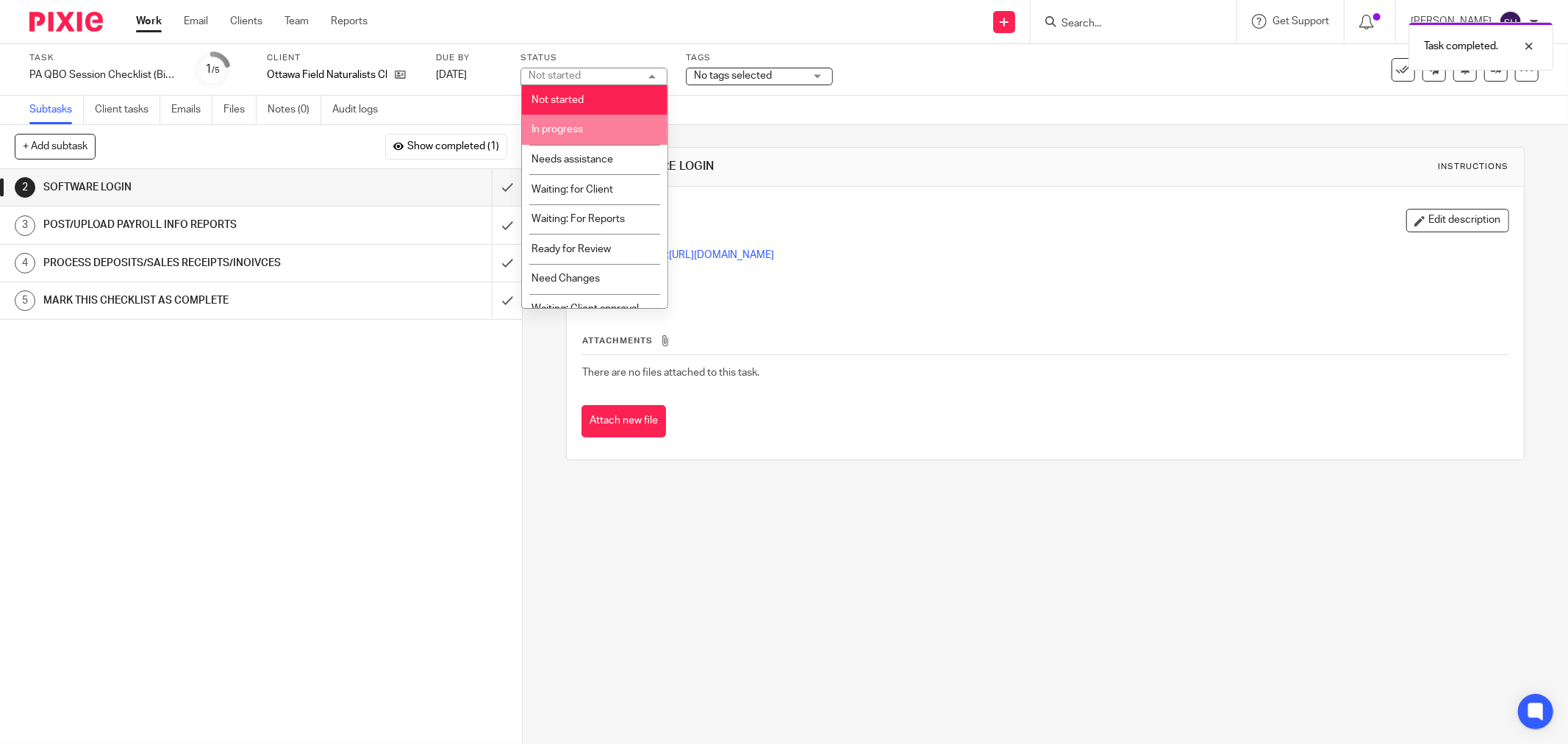
click at [591, 125] on li "In progress" at bounding box center [594, 129] width 146 height 30
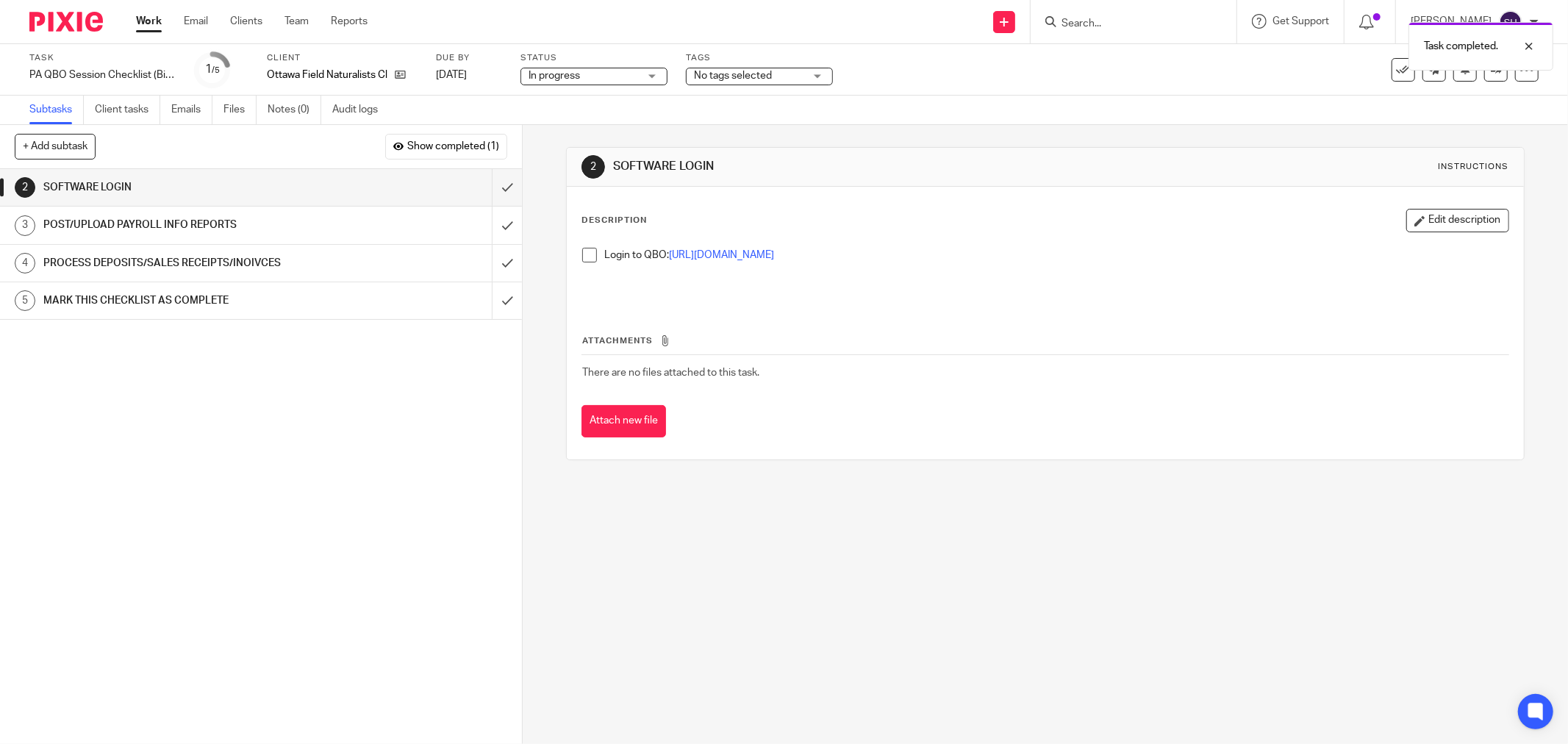
click at [589, 255] on span at bounding box center [589, 255] width 15 height 15
click at [493, 180] on input "submit" at bounding box center [261, 187] width 522 height 37
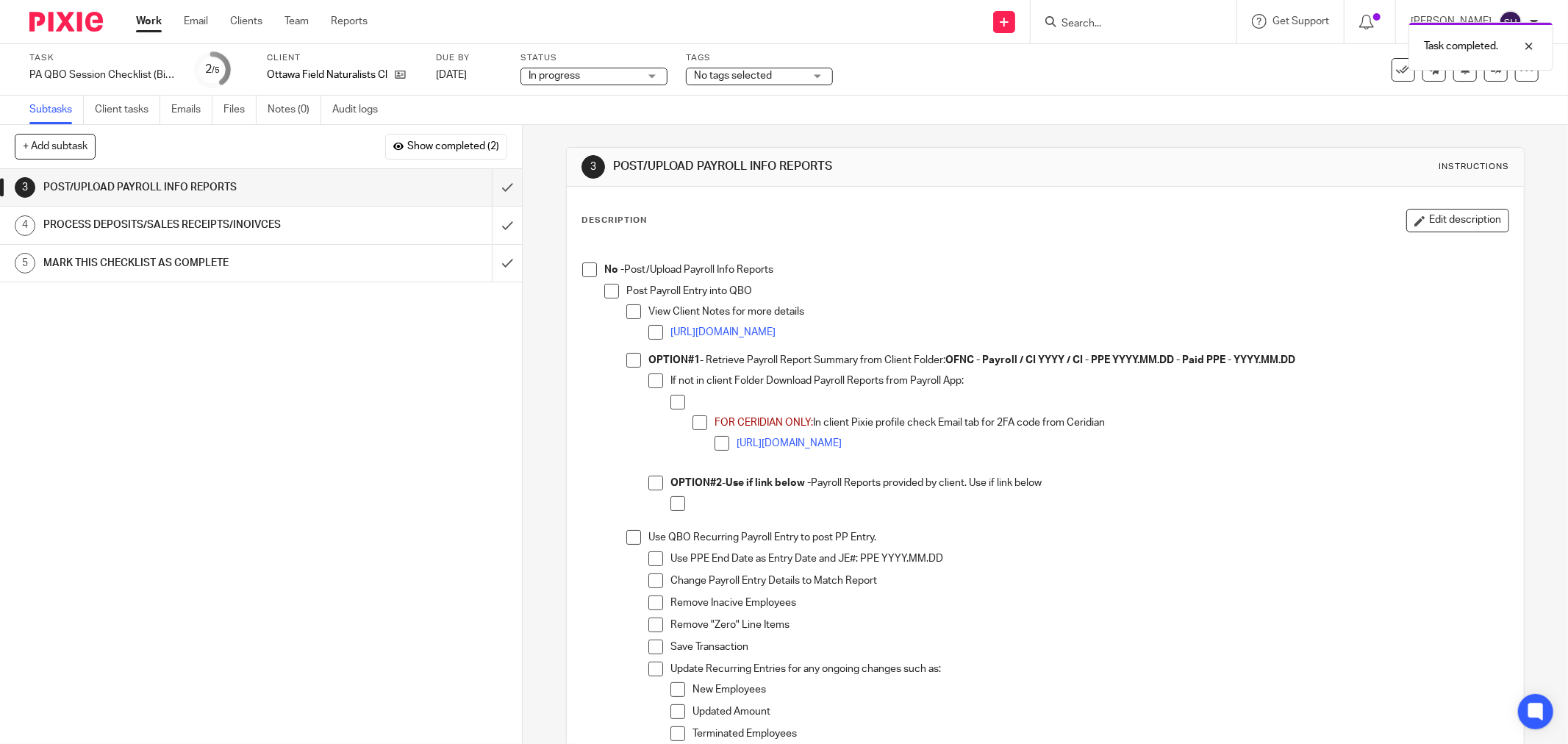
click at [585, 268] on span at bounding box center [589, 269] width 15 height 15
drag, startPoint x: 607, startPoint y: 292, endPoint x: 616, endPoint y: 302, distance: 13.5
click at [608, 293] on span at bounding box center [612, 291] width 15 height 15
drag, startPoint x: 626, startPoint y: 311, endPoint x: 641, endPoint y: 322, distance: 18.6
click at [627, 312] on span at bounding box center [634, 312] width 15 height 15
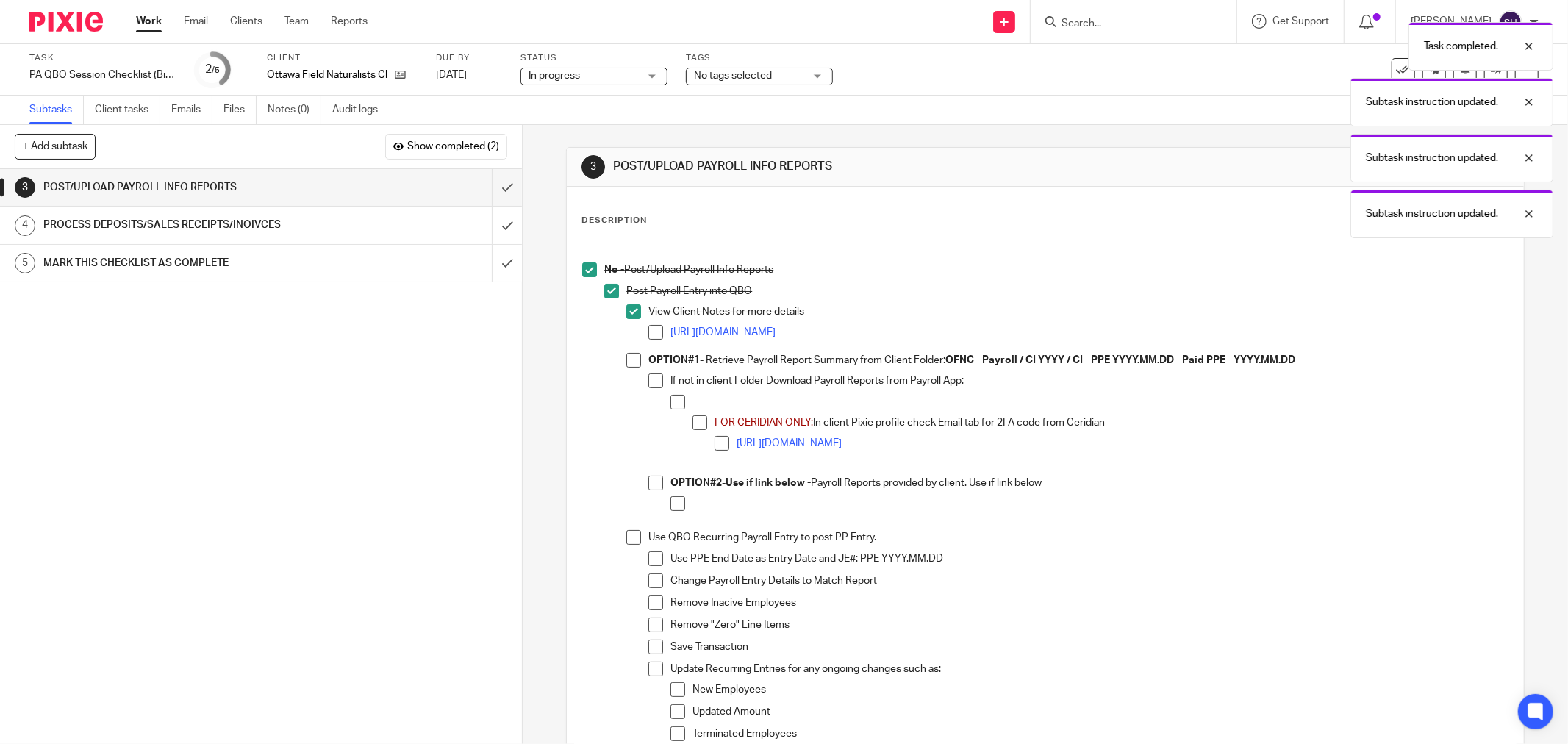
click at [650, 333] on span at bounding box center [656, 332] width 15 height 15
click at [630, 358] on span at bounding box center [634, 360] width 15 height 15
click at [649, 379] on span at bounding box center [656, 381] width 15 height 15
click at [670, 402] on span at bounding box center [677, 402] width 15 height 15
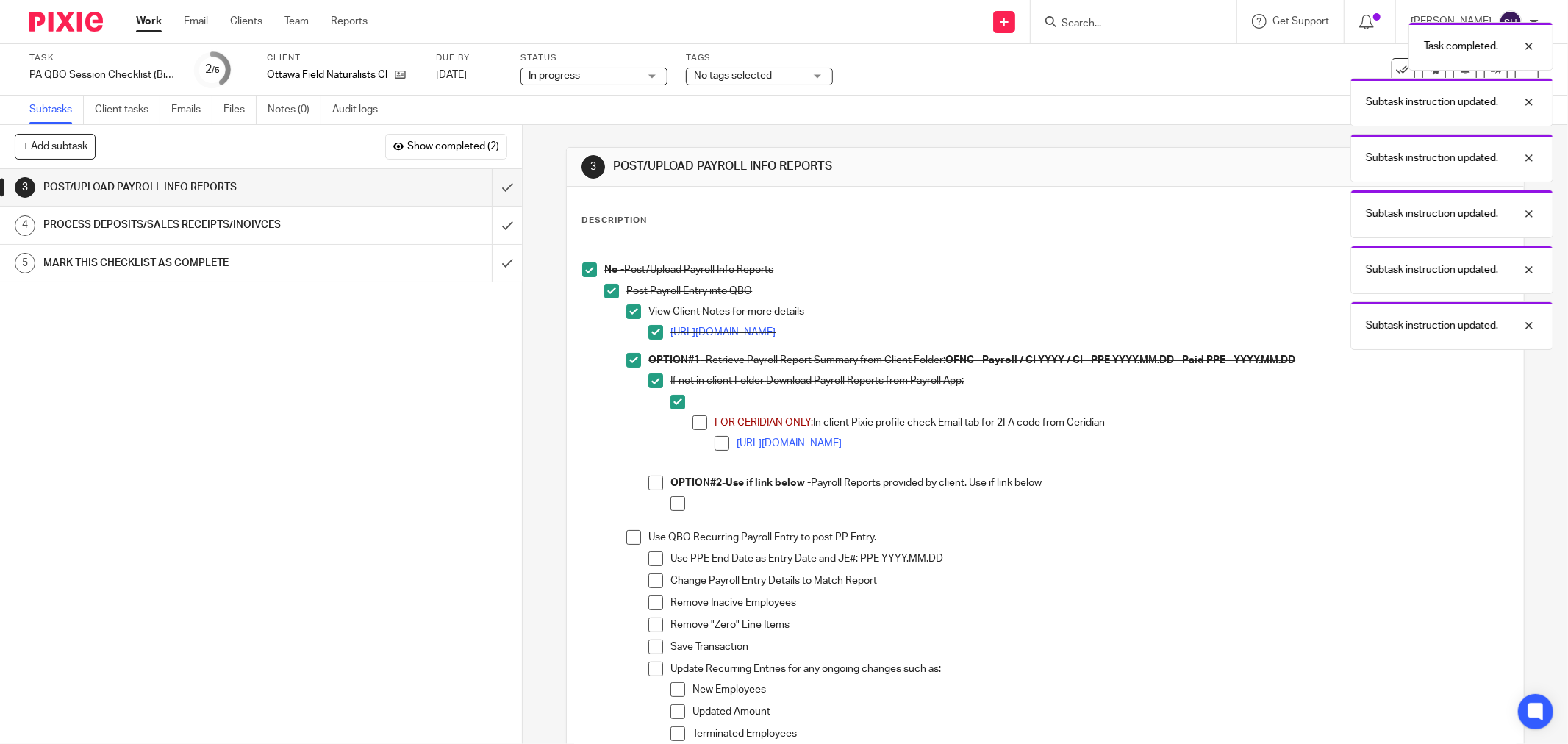
drag, startPoint x: 688, startPoint y: 427, endPoint x: 702, endPoint y: 434, distance: 15.7
click at [692, 428] on span at bounding box center [699, 422] width 15 height 15
click at [717, 442] on span at bounding box center [721, 443] width 15 height 15
click at [641, 485] on li "OPTION#1 - Retrieve Payroll Report Summary from Client Folder: OFNC - Payroll /…" at bounding box center [1068, 442] width 882 height 177
drag, startPoint x: 650, startPoint y: 485, endPoint x: 663, endPoint y: 493, distance: 15.3
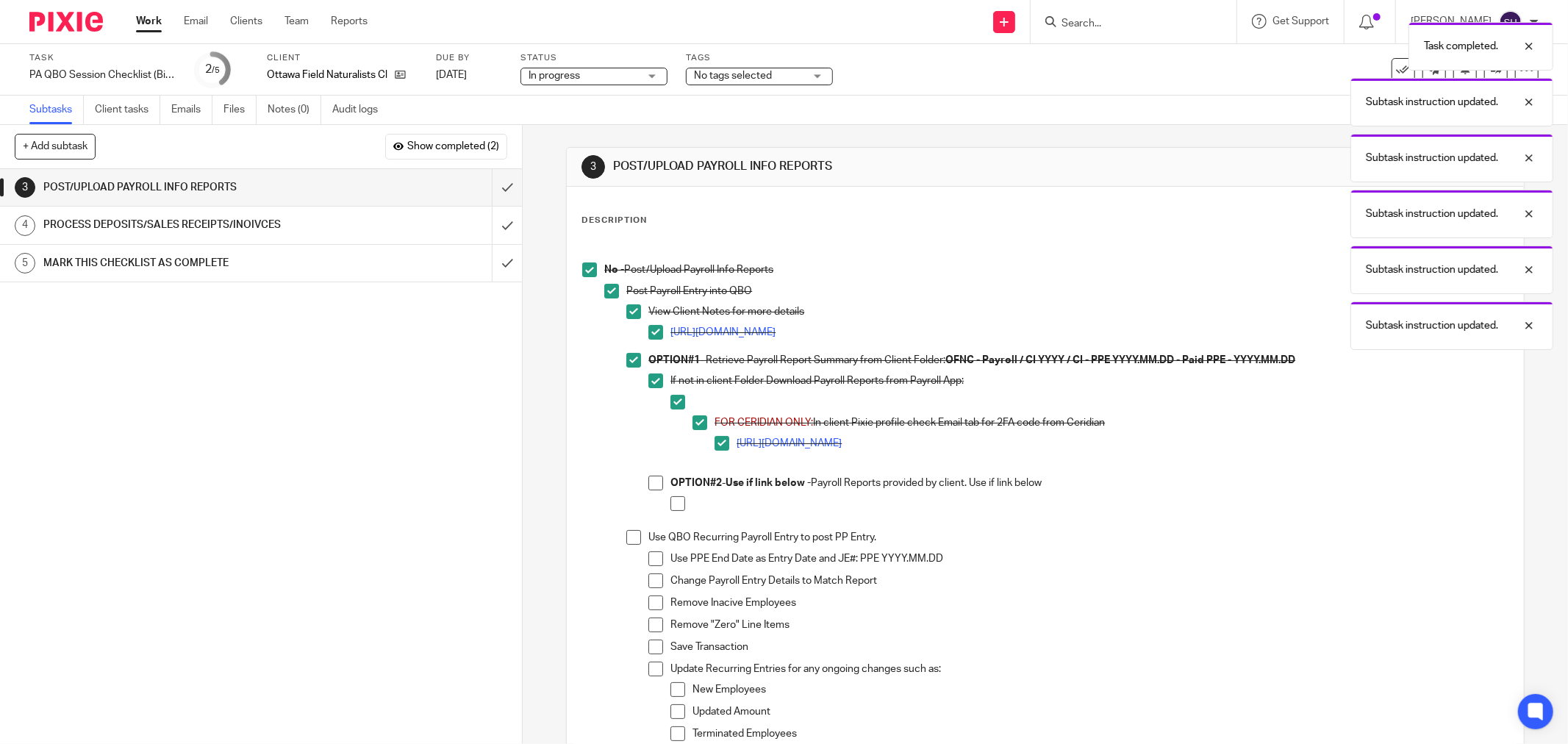
click at [652, 486] on span at bounding box center [656, 482] width 15 height 15
click at [672, 500] on span at bounding box center [677, 504] width 15 height 15
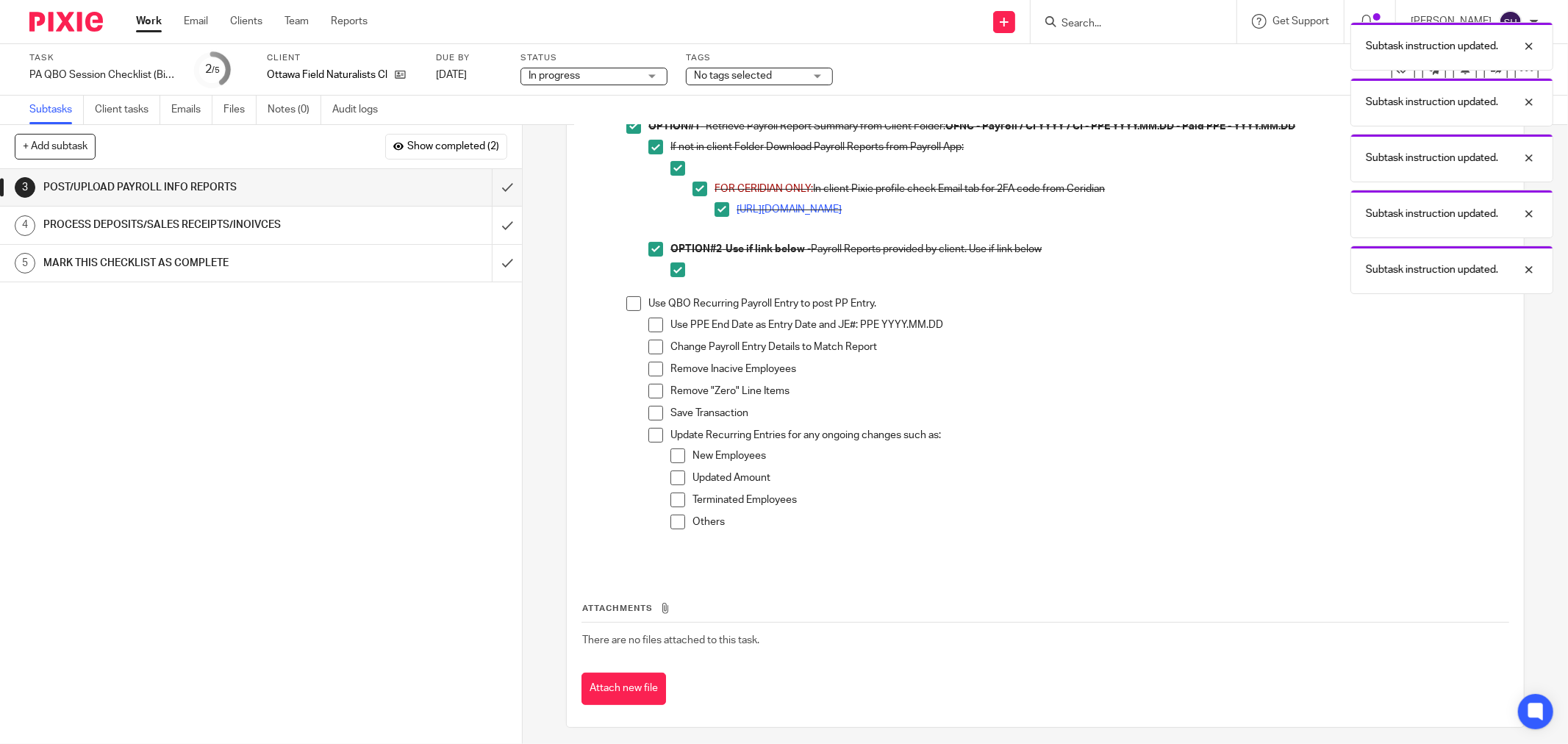
scroll to position [240, 0]
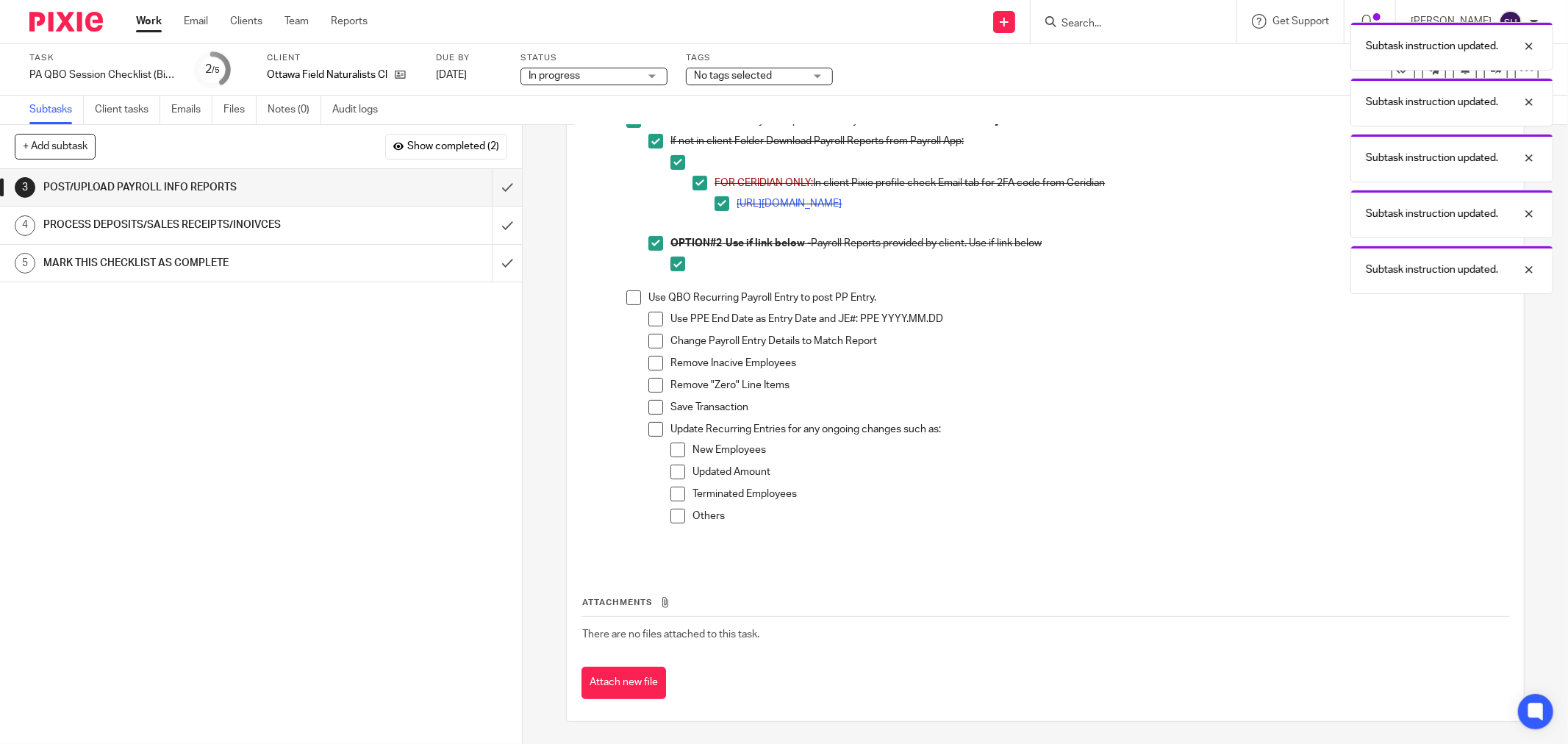
click at [630, 295] on span at bounding box center [634, 298] width 15 height 15
click at [649, 321] on span at bounding box center [656, 319] width 15 height 15
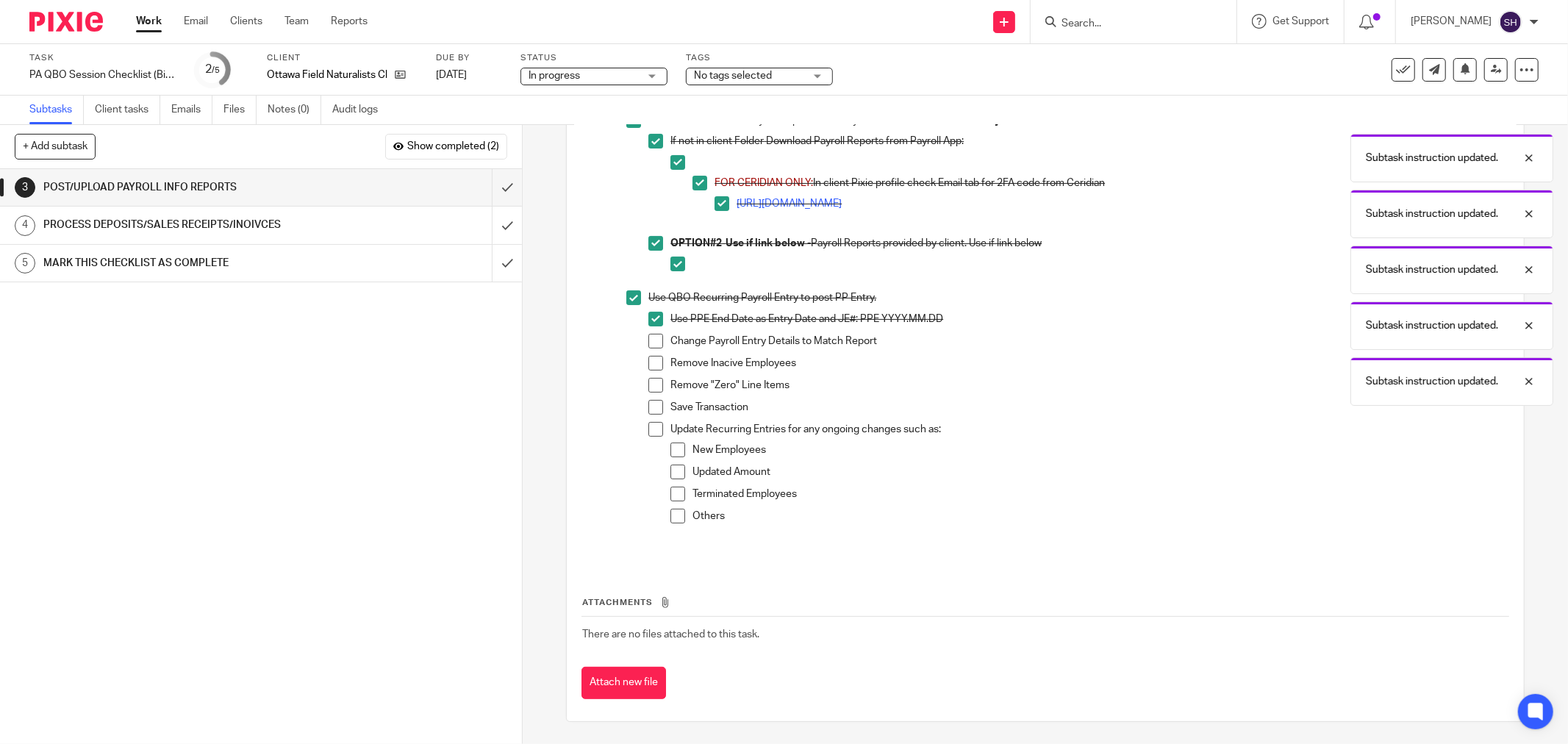
drag, startPoint x: 652, startPoint y: 344, endPoint x: 656, endPoint y: 357, distance: 13.6
click at [652, 345] on span at bounding box center [656, 341] width 15 height 15
click at [656, 362] on span at bounding box center [656, 363] width 15 height 15
click at [654, 384] on span at bounding box center [656, 385] width 15 height 15
click at [649, 403] on span at bounding box center [656, 407] width 15 height 15
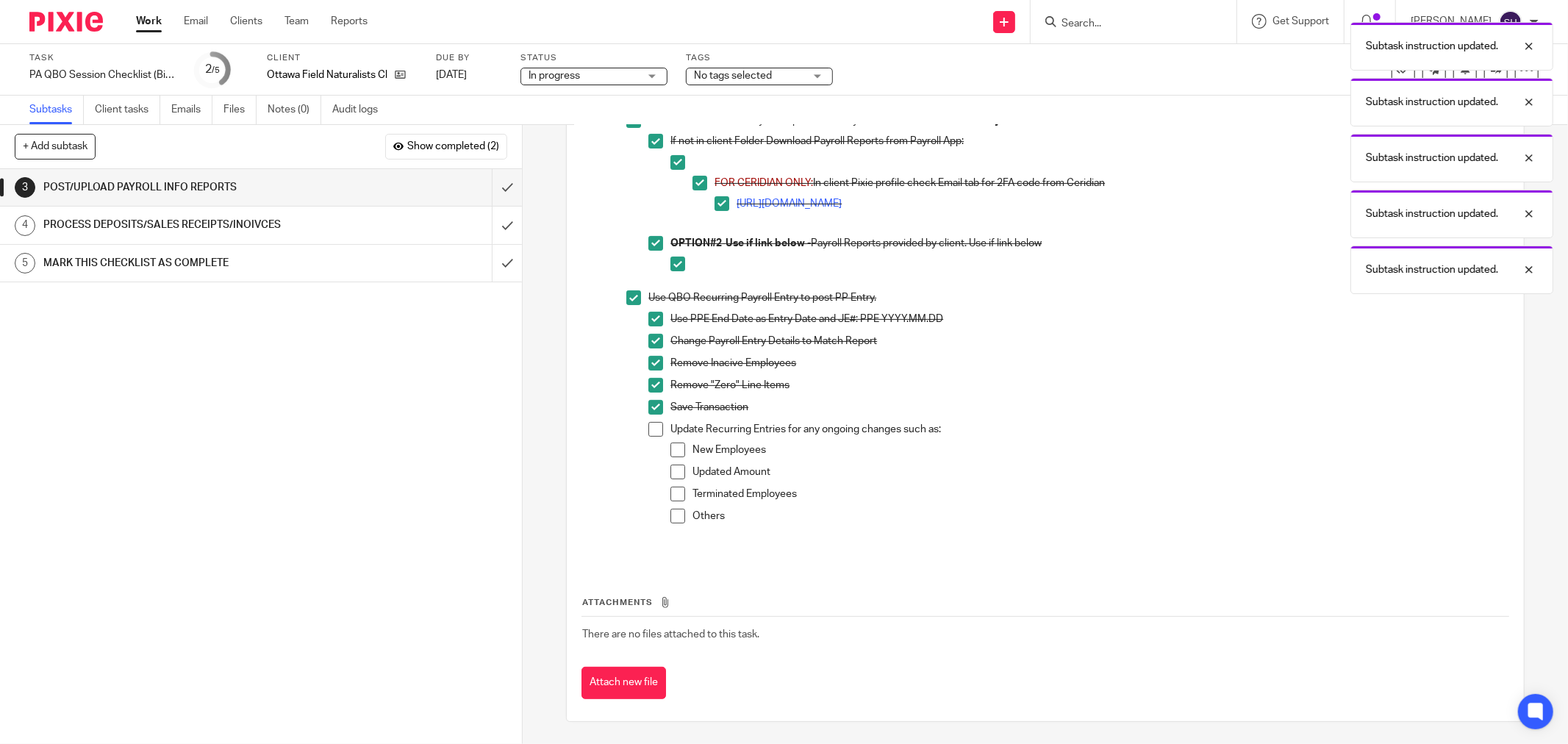
click at [654, 427] on span at bounding box center [656, 429] width 15 height 15
drag, startPoint x: 670, startPoint y: 446, endPoint x: 674, endPoint y: 463, distance: 17.5
click at [670, 447] on span at bounding box center [677, 450] width 15 height 15
click at [677, 471] on span at bounding box center [677, 471] width 15 height 15
click at [674, 493] on span at bounding box center [677, 493] width 15 height 15
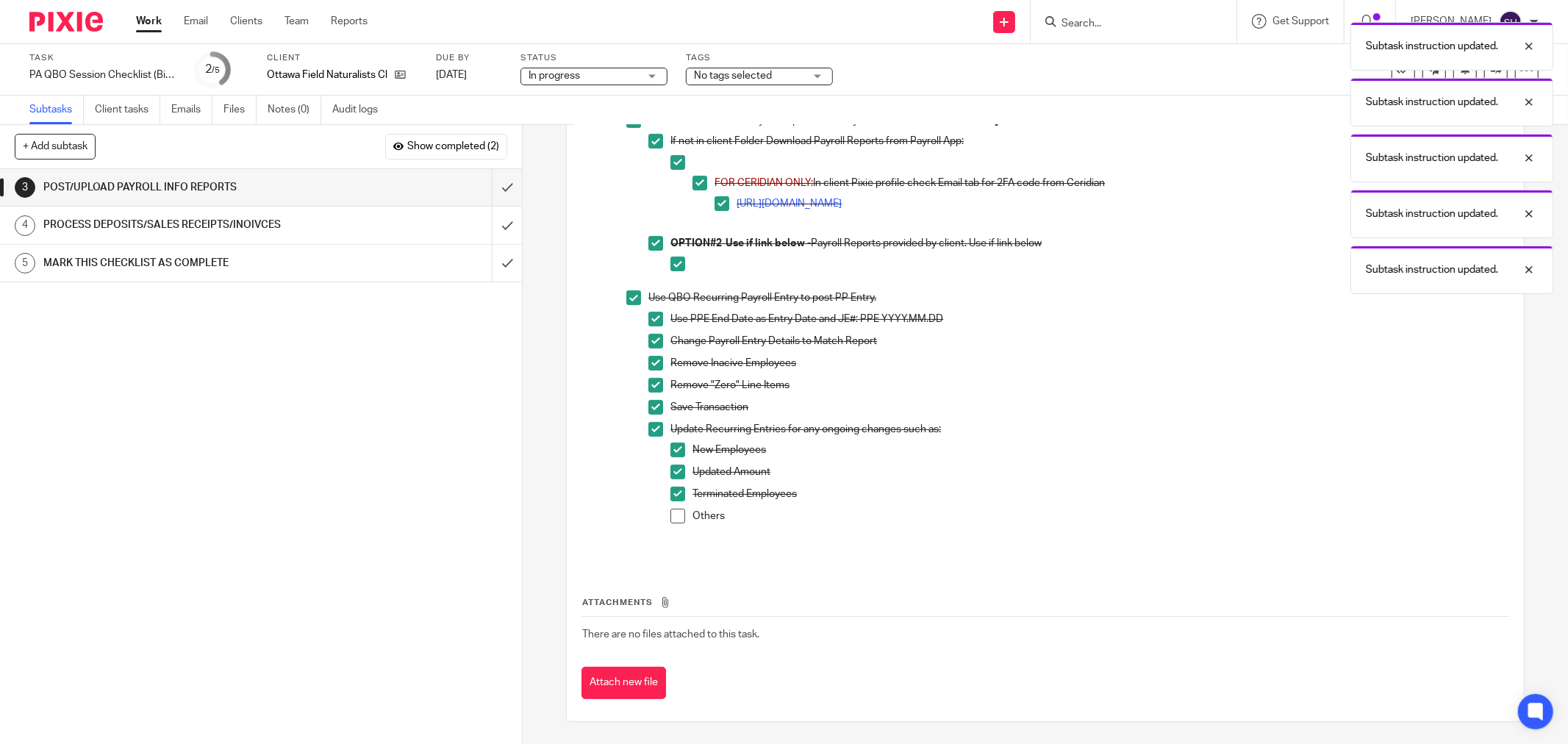
click at [675, 517] on span at bounding box center [677, 515] width 15 height 15
click at [498, 186] on input "submit" at bounding box center [261, 187] width 522 height 37
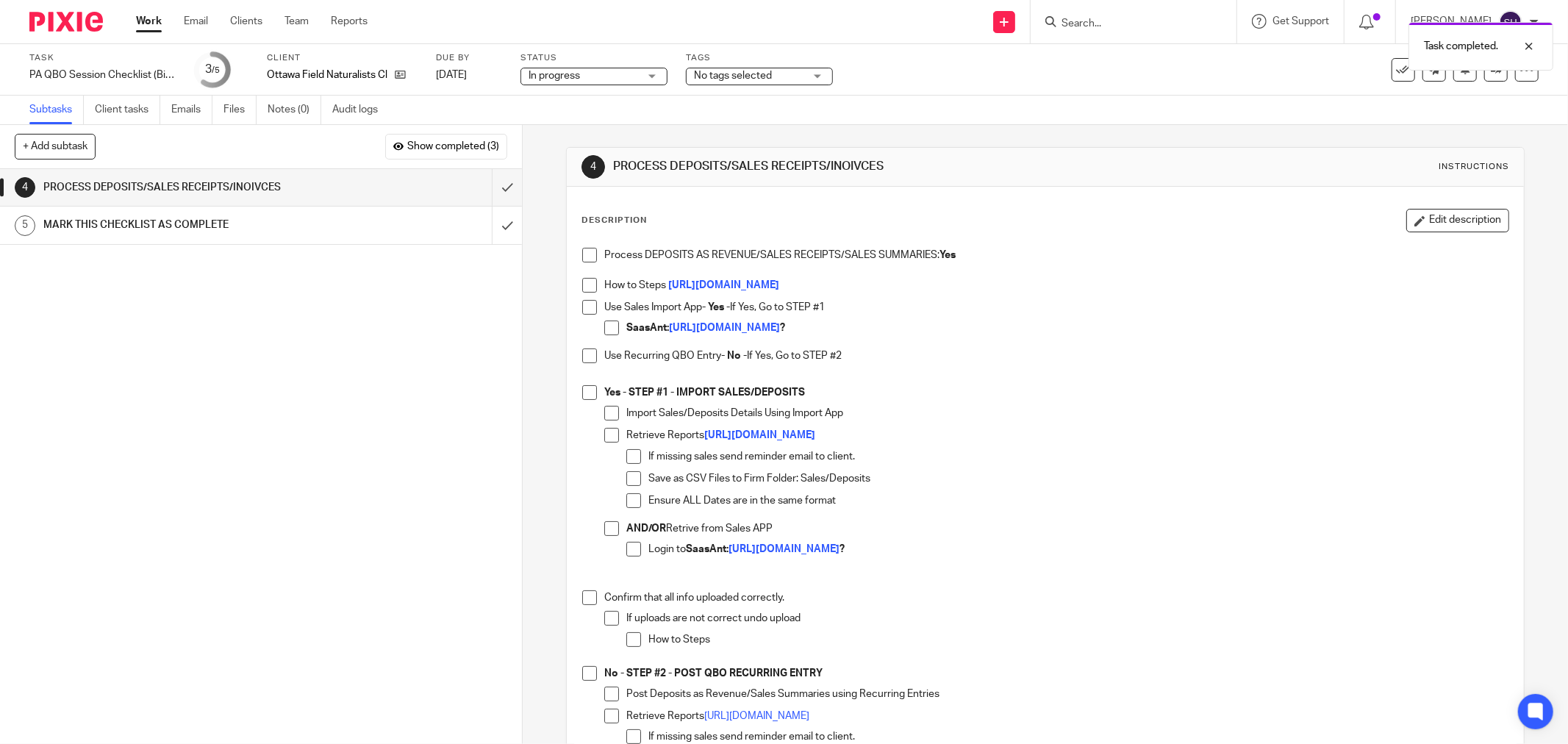
click at [582, 252] on span at bounding box center [589, 255] width 15 height 15
click at [582, 281] on span at bounding box center [589, 285] width 15 height 15
click at [582, 305] on span at bounding box center [589, 307] width 15 height 15
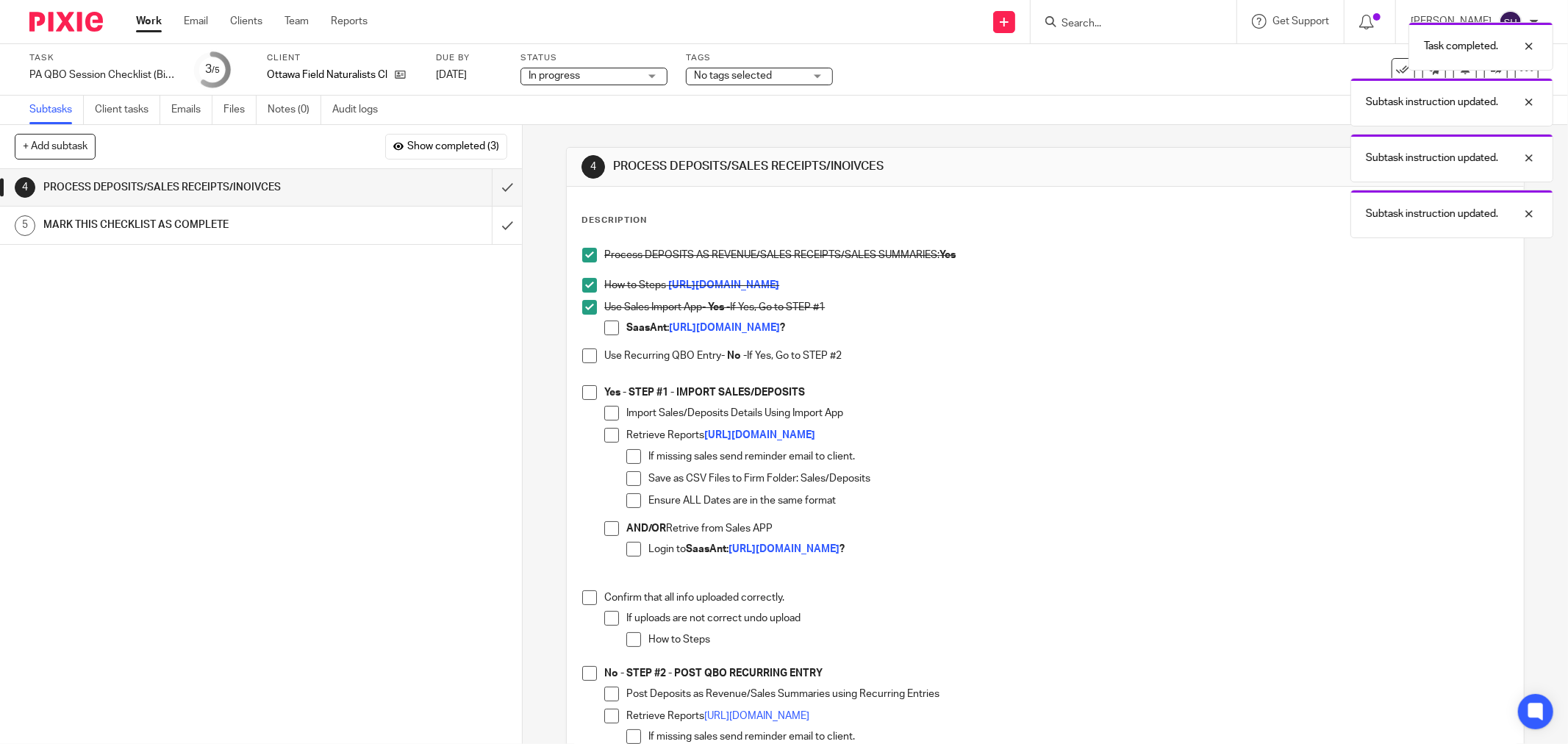
click at [607, 327] on span at bounding box center [612, 327] width 15 height 15
click at [583, 358] on span at bounding box center [589, 356] width 15 height 15
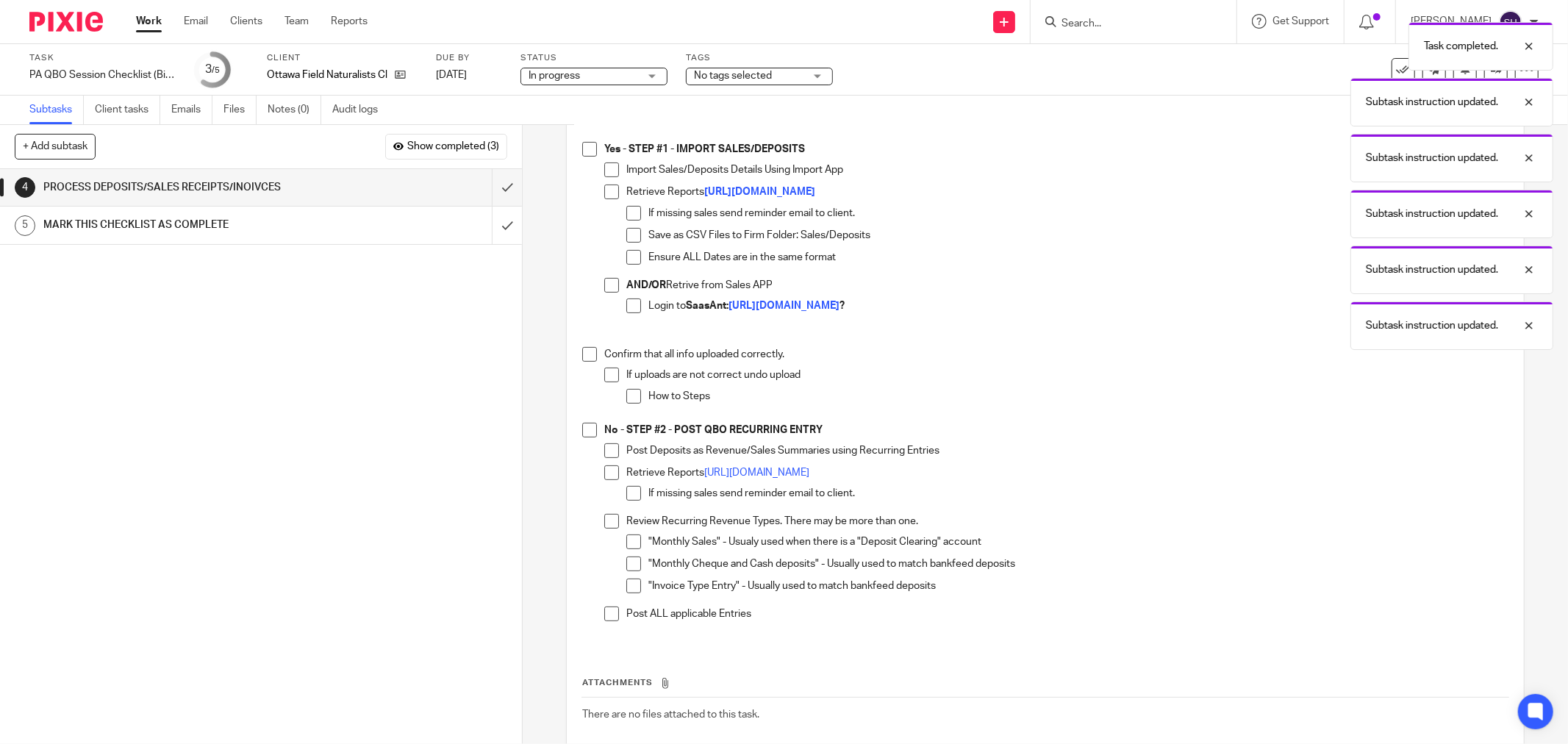
scroll to position [245, 0]
click at [589, 352] on span at bounding box center [589, 352] width 15 height 15
click at [605, 365] on div "Confirm that all info uploaded correctly. If uploads are not correct undo uploa…" at bounding box center [1057, 383] width 904 height 76
click at [585, 351] on span at bounding box center [589, 352] width 15 height 15
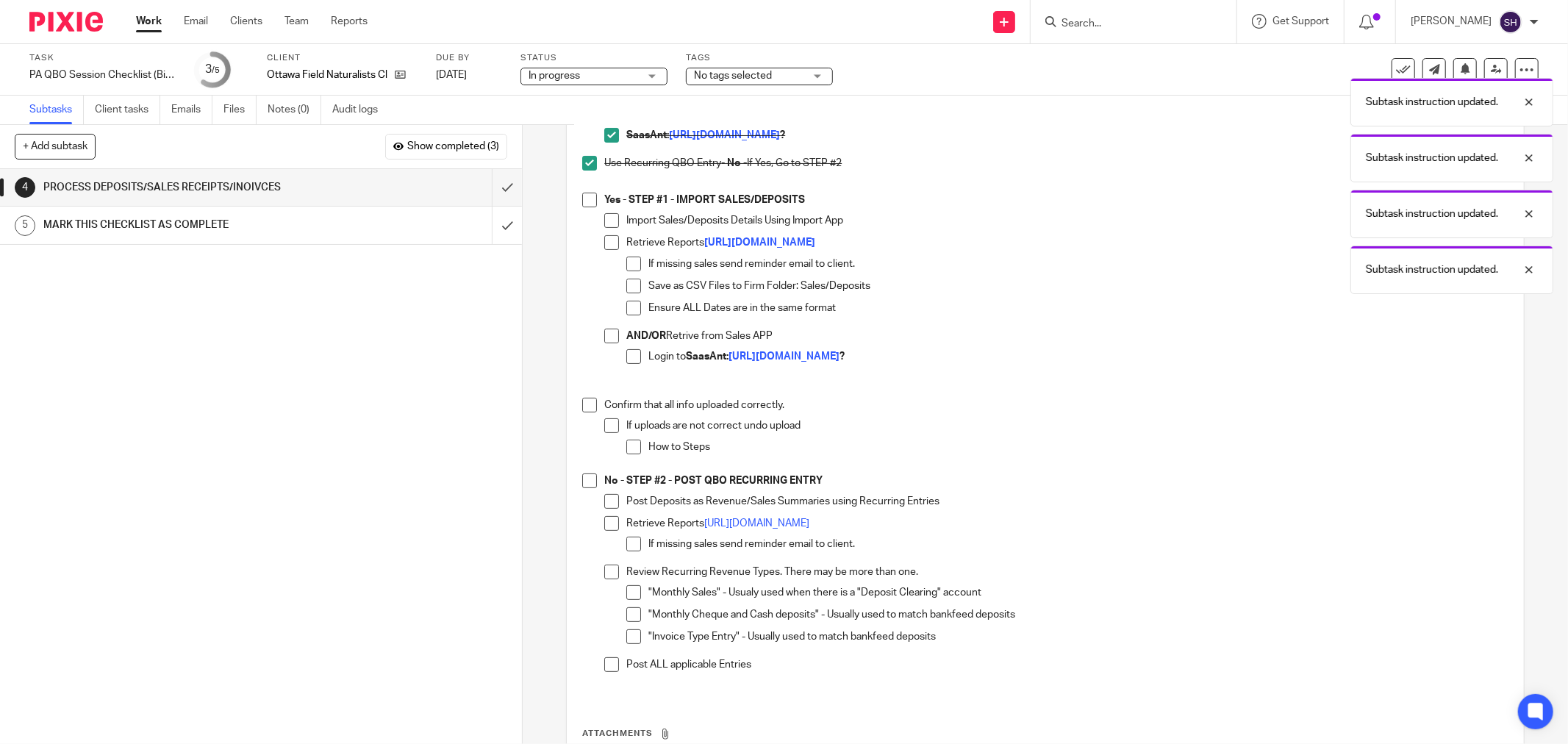
scroll to position [163, 0]
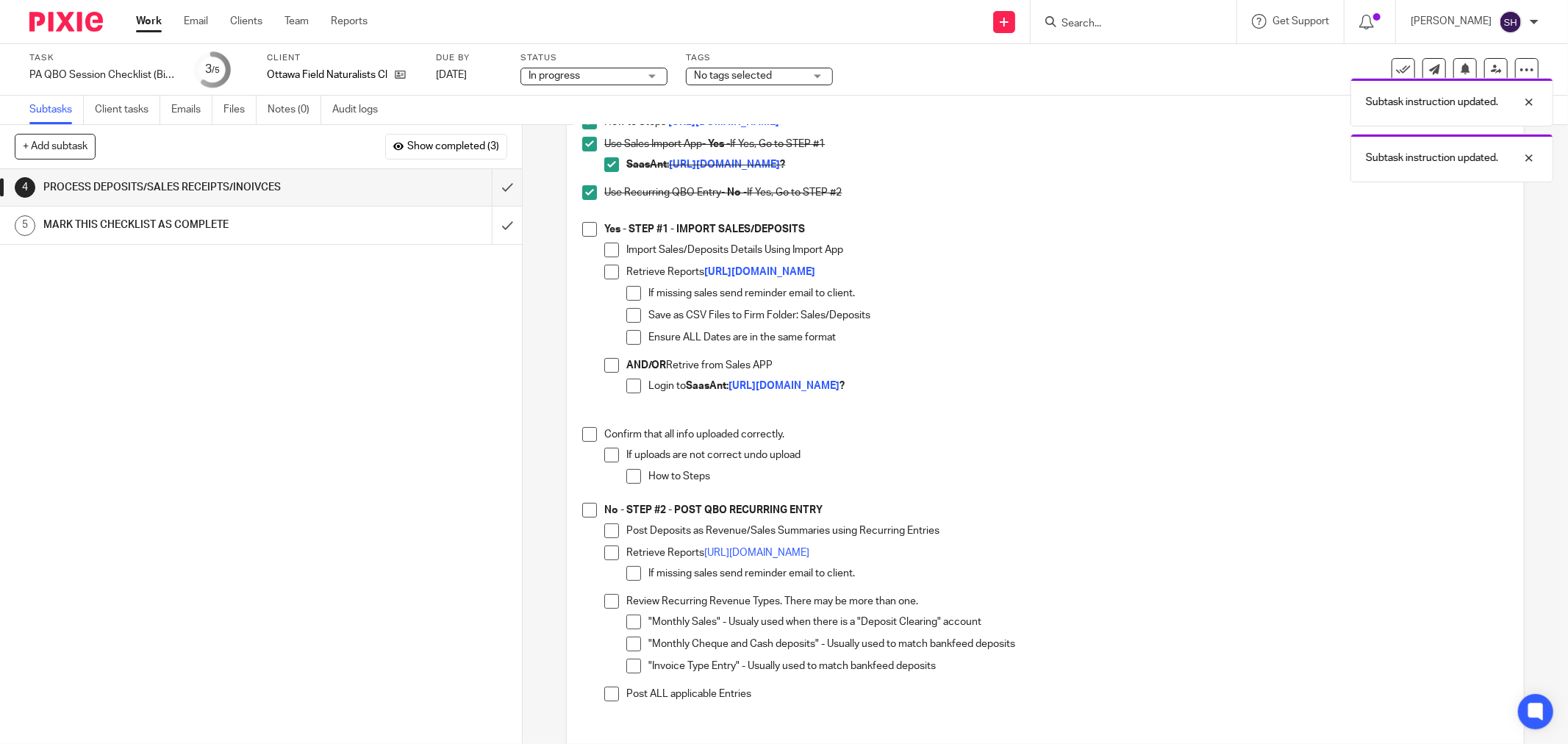
drag, startPoint x: 604, startPoint y: 247, endPoint x: 605, endPoint y: 268, distance: 21.0
click at [605, 248] on span at bounding box center [612, 250] width 15 height 15
drag, startPoint x: 605, startPoint y: 270, endPoint x: 613, endPoint y: 284, distance: 16.1
click at [605, 272] on span at bounding box center [612, 272] width 15 height 15
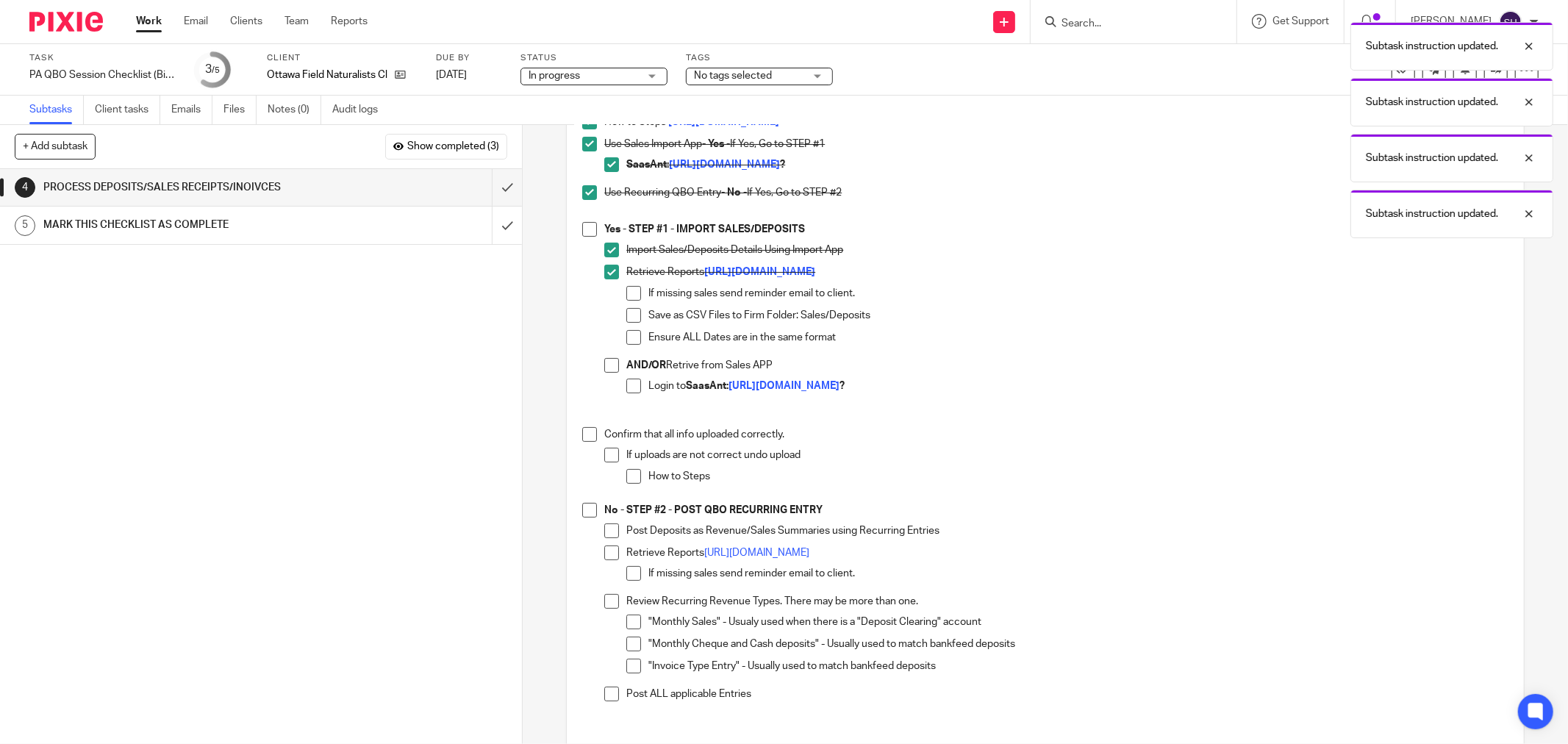
drag, startPoint x: 621, startPoint y: 290, endPoint x: 625, endPoint y: 307, distance: 17.5
click at [627, 291] on span at bounding box center [634, 293] width 15 height 15
click at [627, 310] on span at bounding box center [634, 315] width 15 height 15
click at [627, 330] on span at bounding box center [634, 337] width 15 height 15
click at [588, 511] on span at bounding box center [589, 510] width 15 height 15
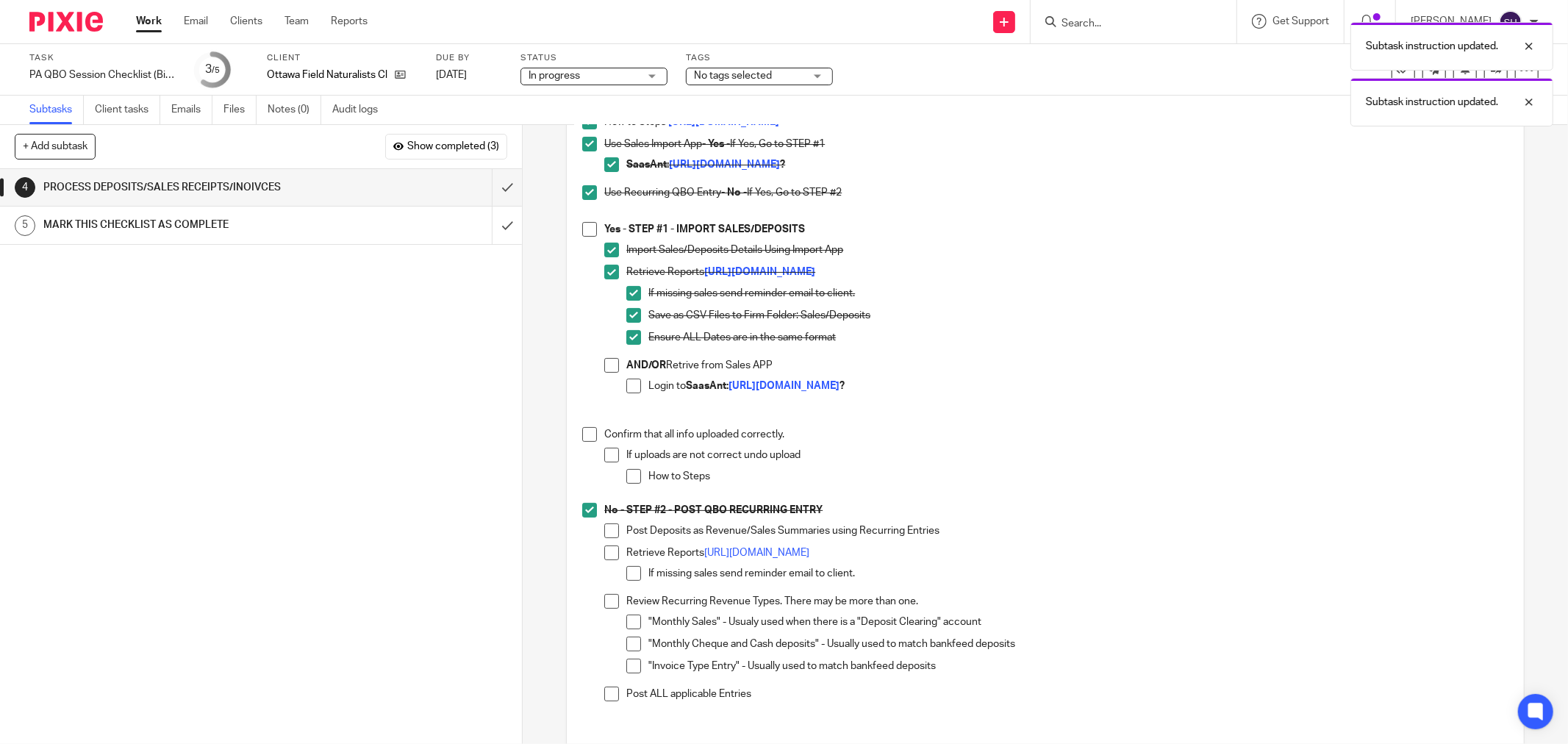
click at [598, 526] on li "No - STEP #2 - POST QBO RECURRING ENTRY Post Deposits as Revenue/Sales Summarie…" at bounding box center [1045, 609] width 927 height 212
click at [605, 532] on span at bounding box center [612, 530] width 15 height 15
click at [605, 548] on span at bounding box center [612, 552] width 15 height 15
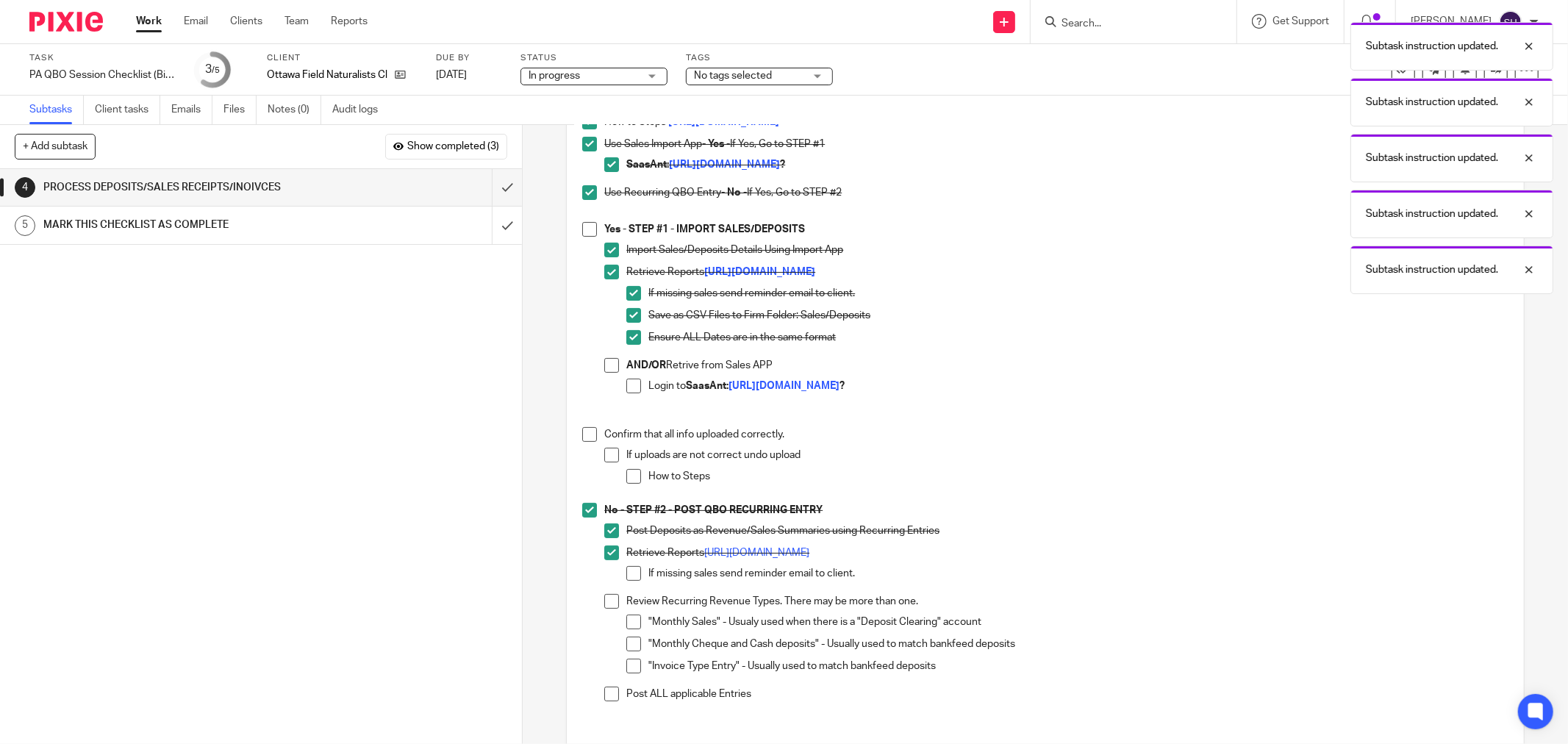
click at [627, 573] on span at bounding box center [634, 573] width 15 height 15
click at [609, 598] on span at bounding box center [612, 601] width 15 height 15
drag, startPoint x: 622, startPoint y: 622, endPoint x: 627, endPoint y: 633, distance: 12.1
click at [627, 623] on span at bounding box center [634, 622] width 15 height 15
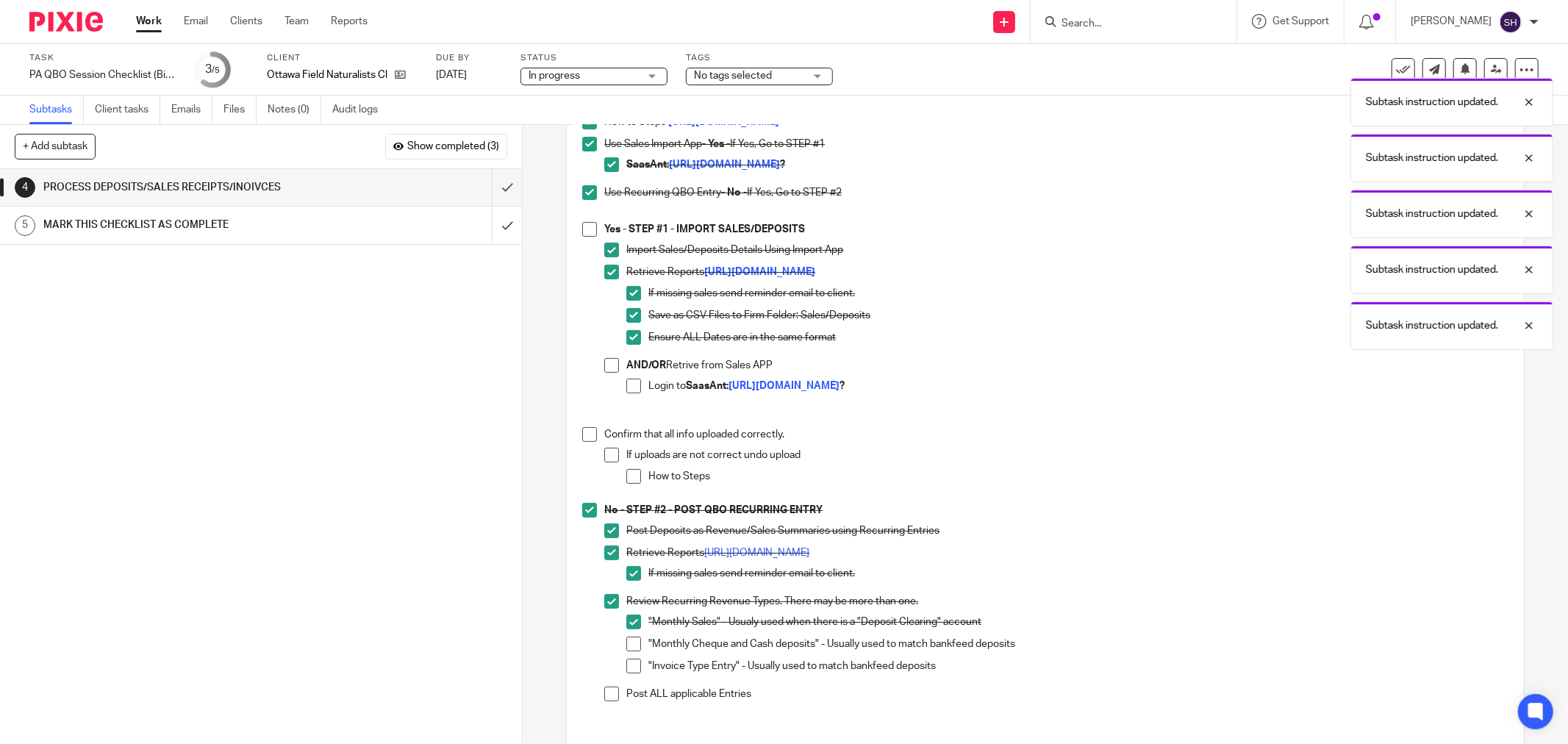
drag, startPoint x: 629, startPoint y: 645, endPoint x: 627, endPoint y: 665, distance: 20.1
click at [629, 648] on span at bounding box center [634, 644] width 15 height 15
click at [627, 667] on span at bounding box center [634, 666] width 15 height 15
drag, startPoint x: 604, startPoint y: 692, endPoint x: 612, endPoint y: 671, distance: 22.5
click at [605, 692] on span at bounding box center [612, 694] width 15 height 15
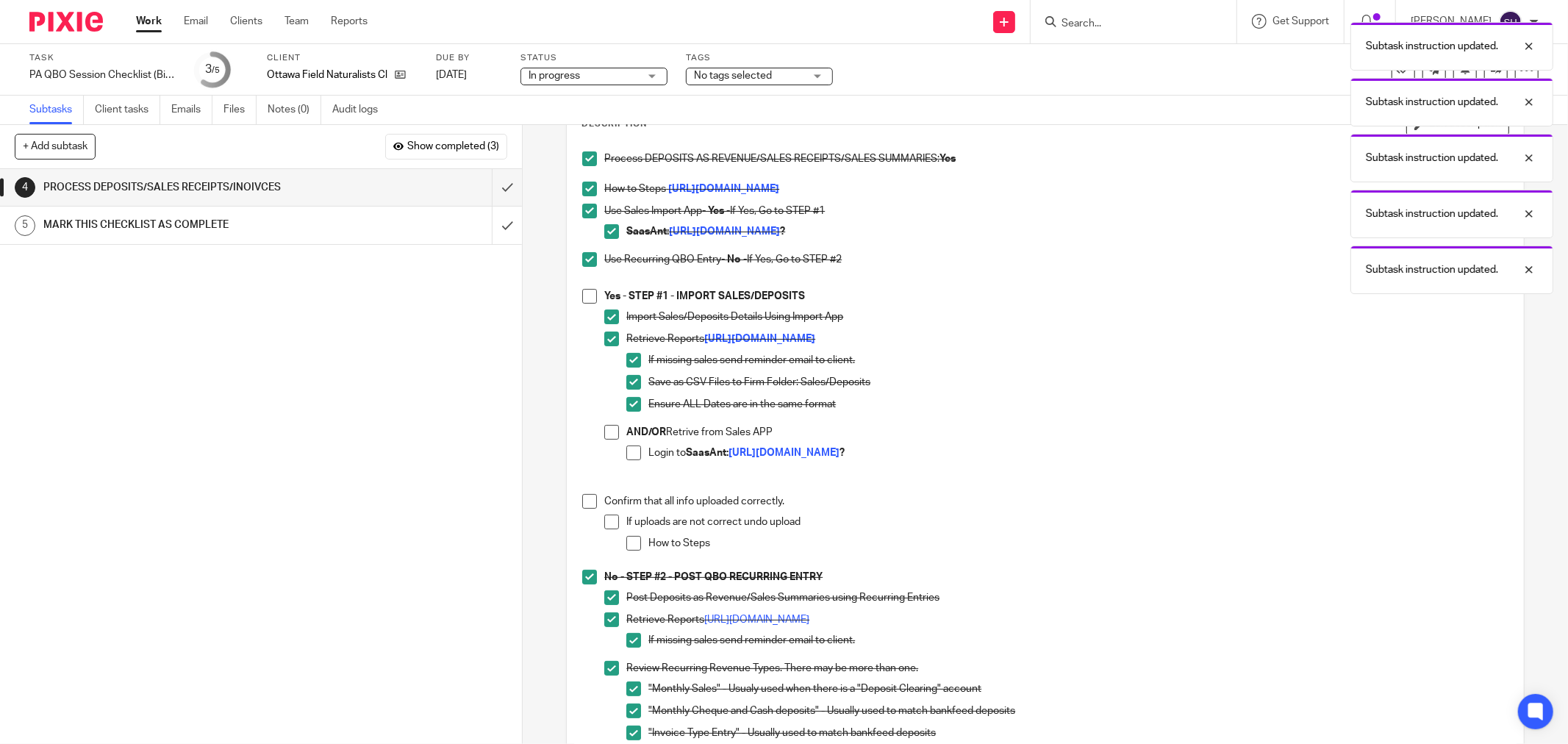
scroll to position [0, 0]
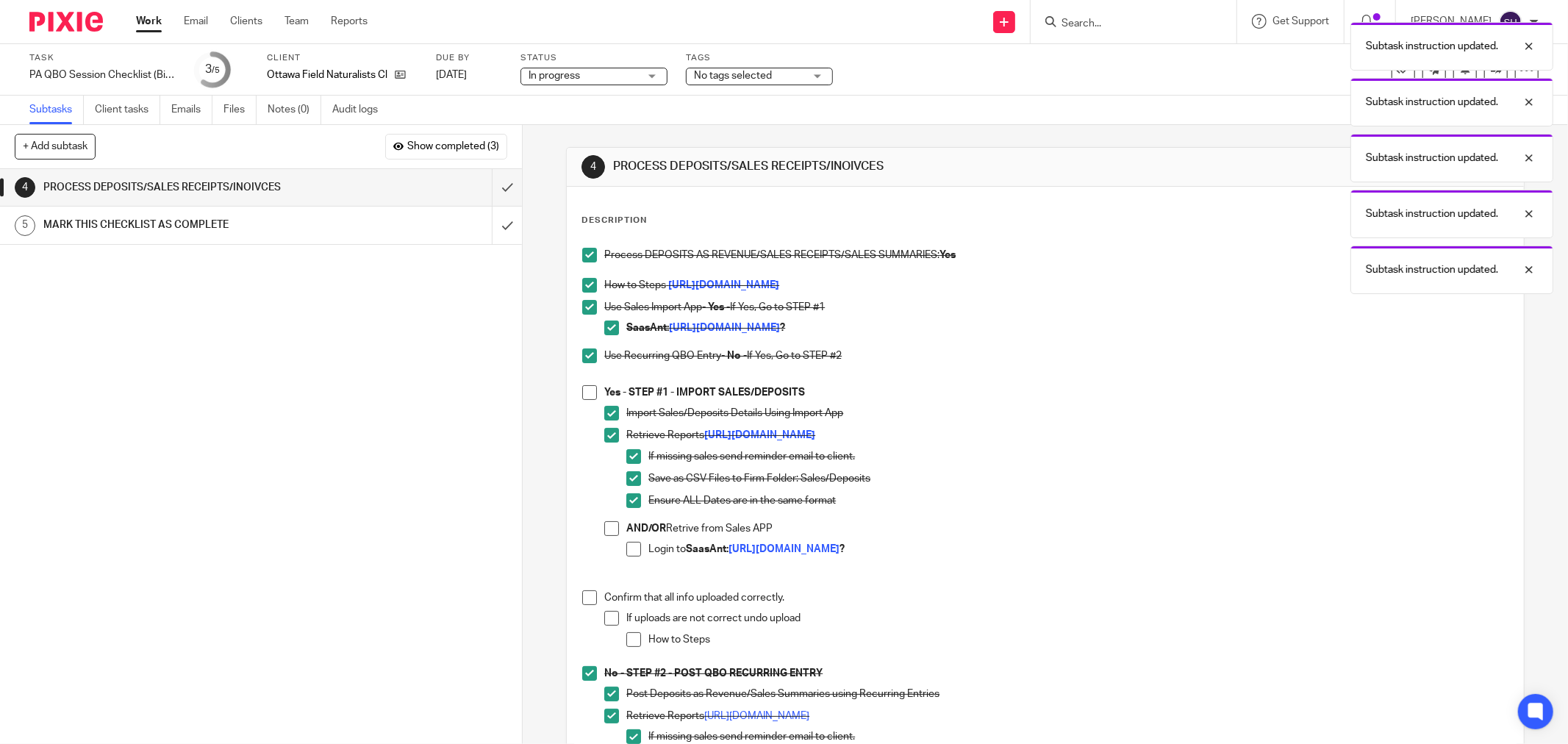
click at [586, 392] on span at bounding box center [589, 392] width 15 height 15
click at [820, 282] on body "Work Email Clients Team Reports Work Email Clients Team Reports Settings Send n…" at bounding box center [784, 372] width 1568 height 744
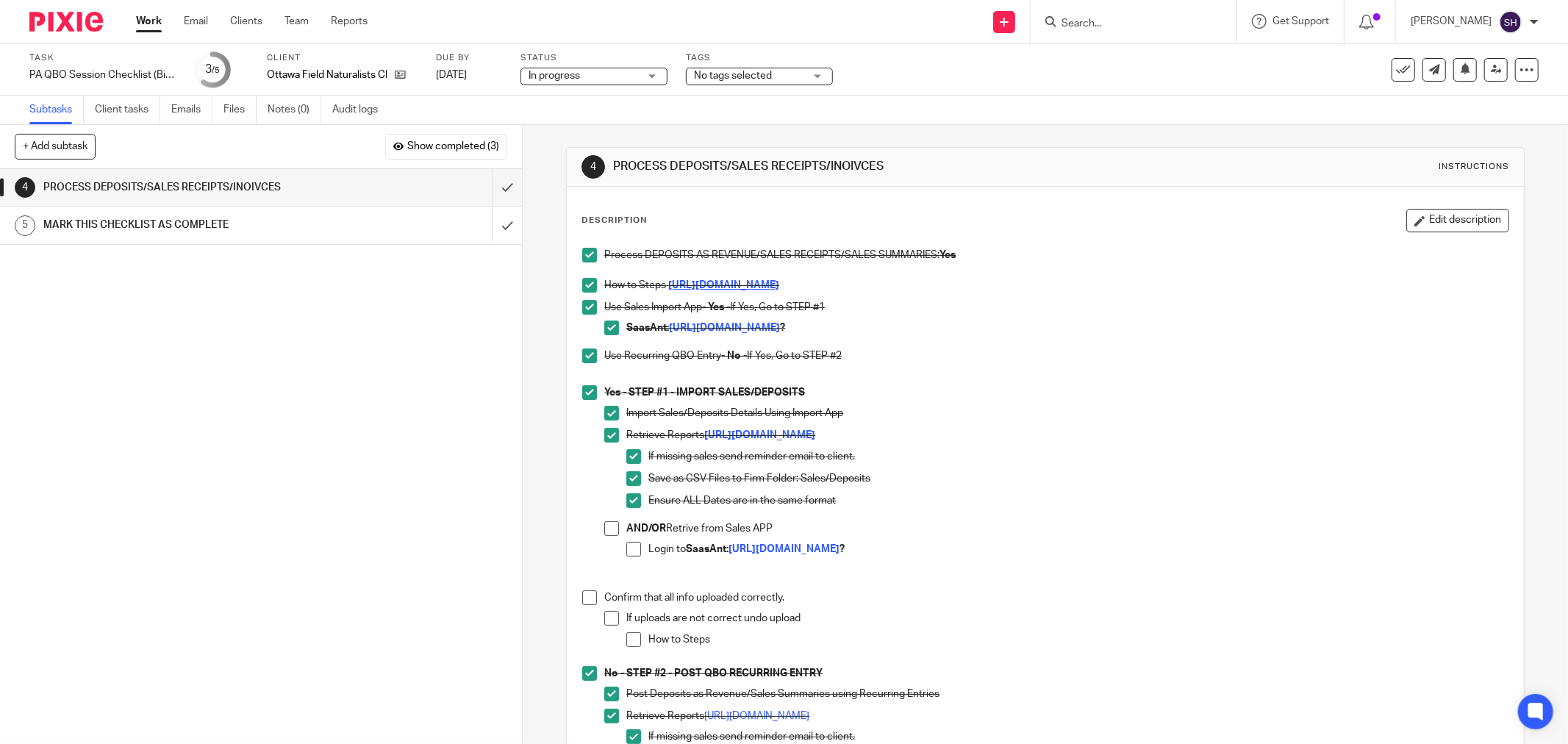
drag, startPoint x: 1187, startPoint y: 284, endPoint x: 1128, endPoint y: 282, distance: 59.0
click at [1128, 282] on p "How to Steps https://scribehow.com/shared/OFNC_Cheque_Deposit_Import_Via_SaasAn…" at bounding box center [1057, 285] width 904 height 15
click at [779, 283] on strong "https://scribehow.com/shared/OFNC_Cheque_Deposit_Import_Via_SaasAnt__MmsCla9GSt…" at bounding box center [724, 285] width 111 height 10
click at [605, 531] on span at bounding box center [612, 528] width 15 height 15
click at [627, 547] on span at bounding box center [634, 549] width 15 height 15
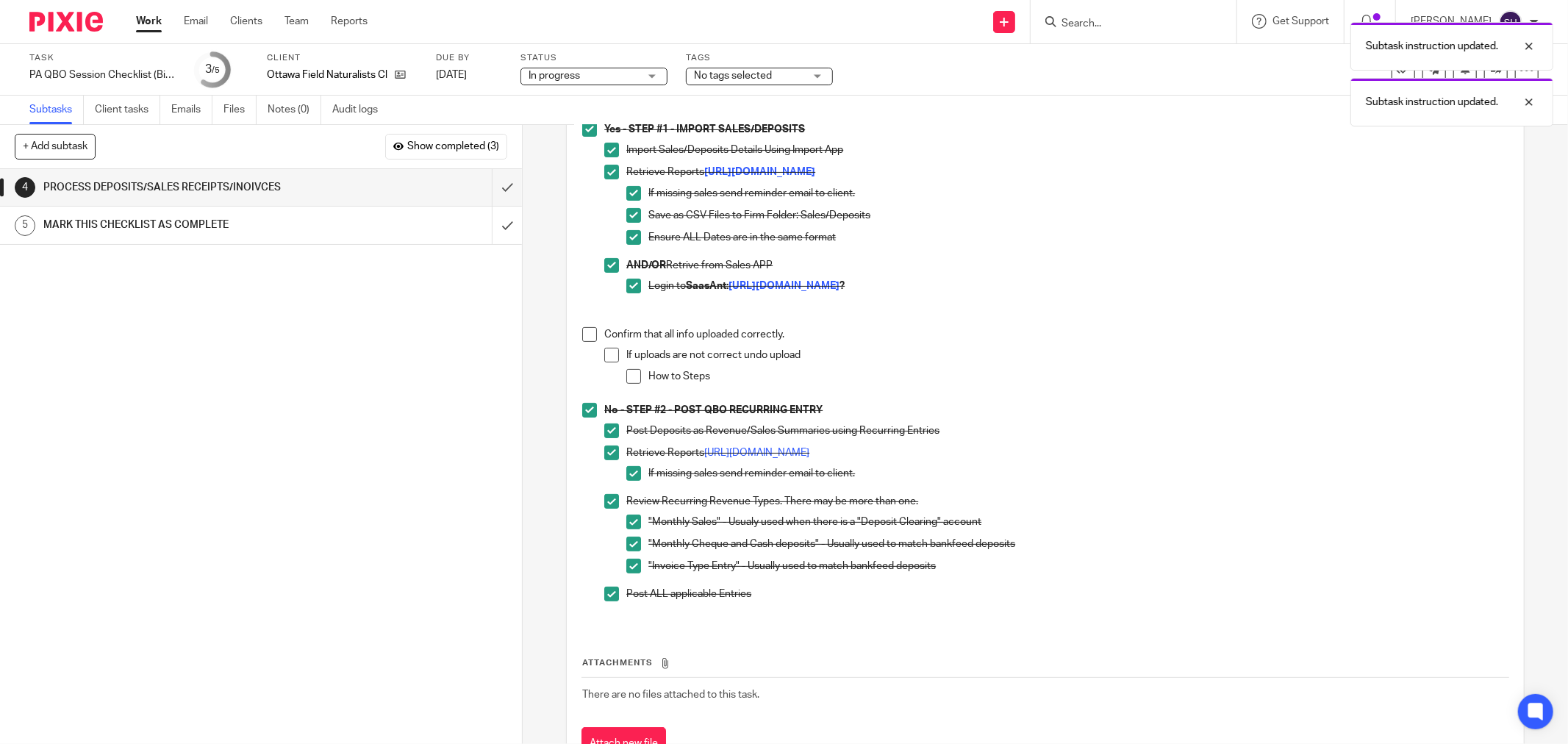
scroll to position [324, 0]
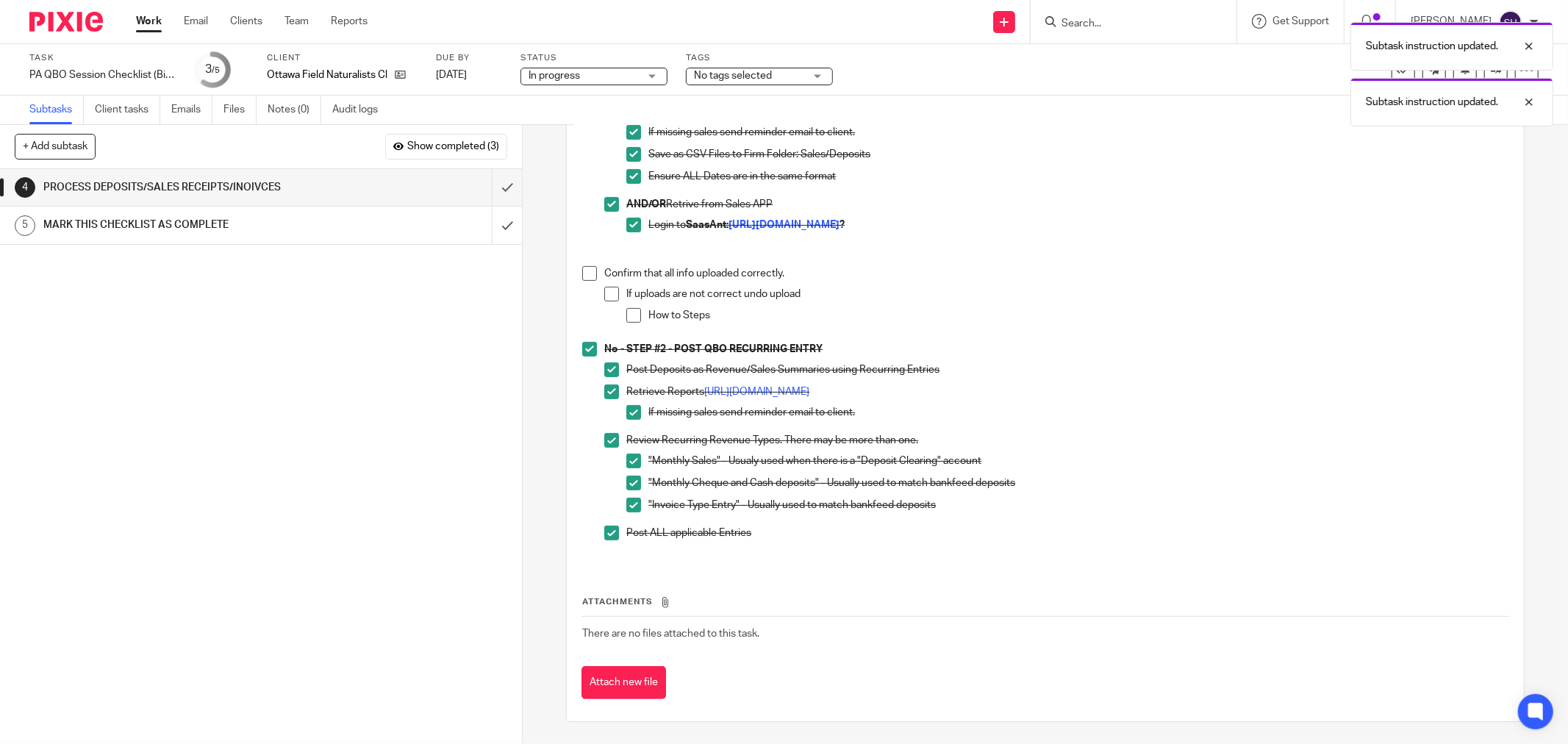
click at [585, 269] on span at bounding box center [589, 273] width 15 height 15
drag, startPoint x: 602, startPoint y: 288, endPoint x: 613, endPoint y: 300, distance: 16.3
click at [605, 289] on span at bounding box center [612, 294] width 15 height 15
click at [629, 313] on span at bounding box center [634, 315] width 15 height 15
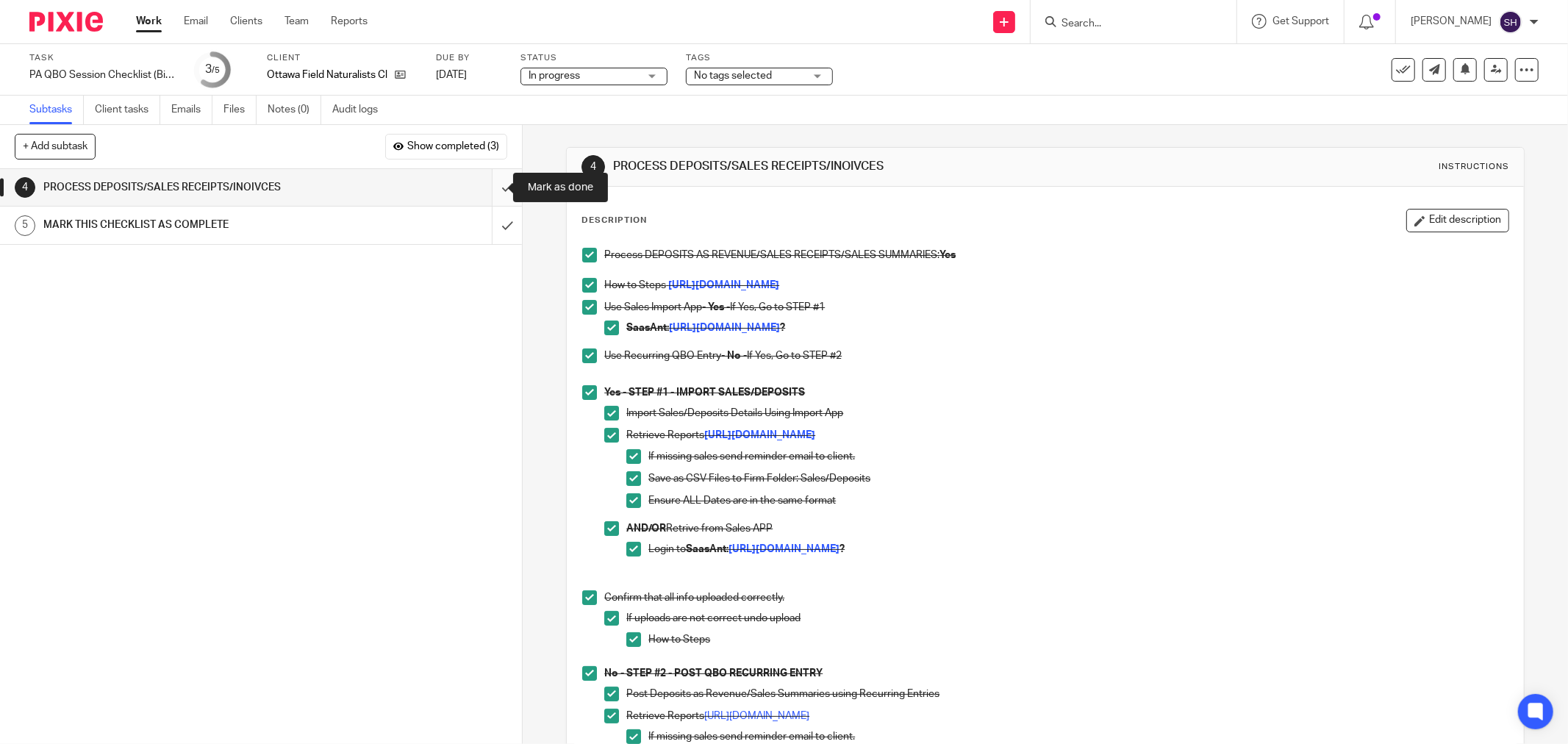
click at [481, 182] on input "submit" at bounding box center [261, 187] width 522 height 37
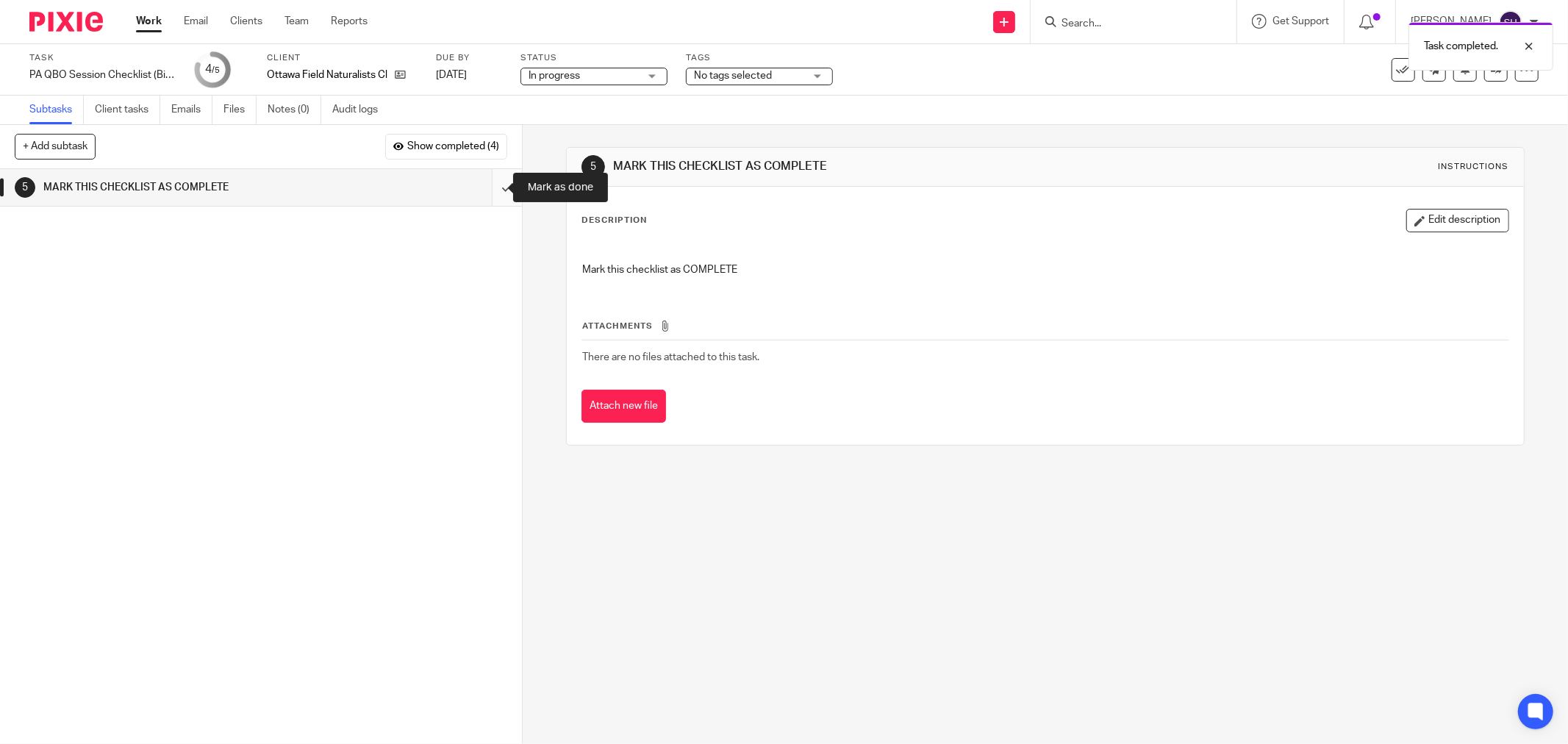
click at [495, 187] on input "submit" at bounding box center [261, 187] width 522 height 37
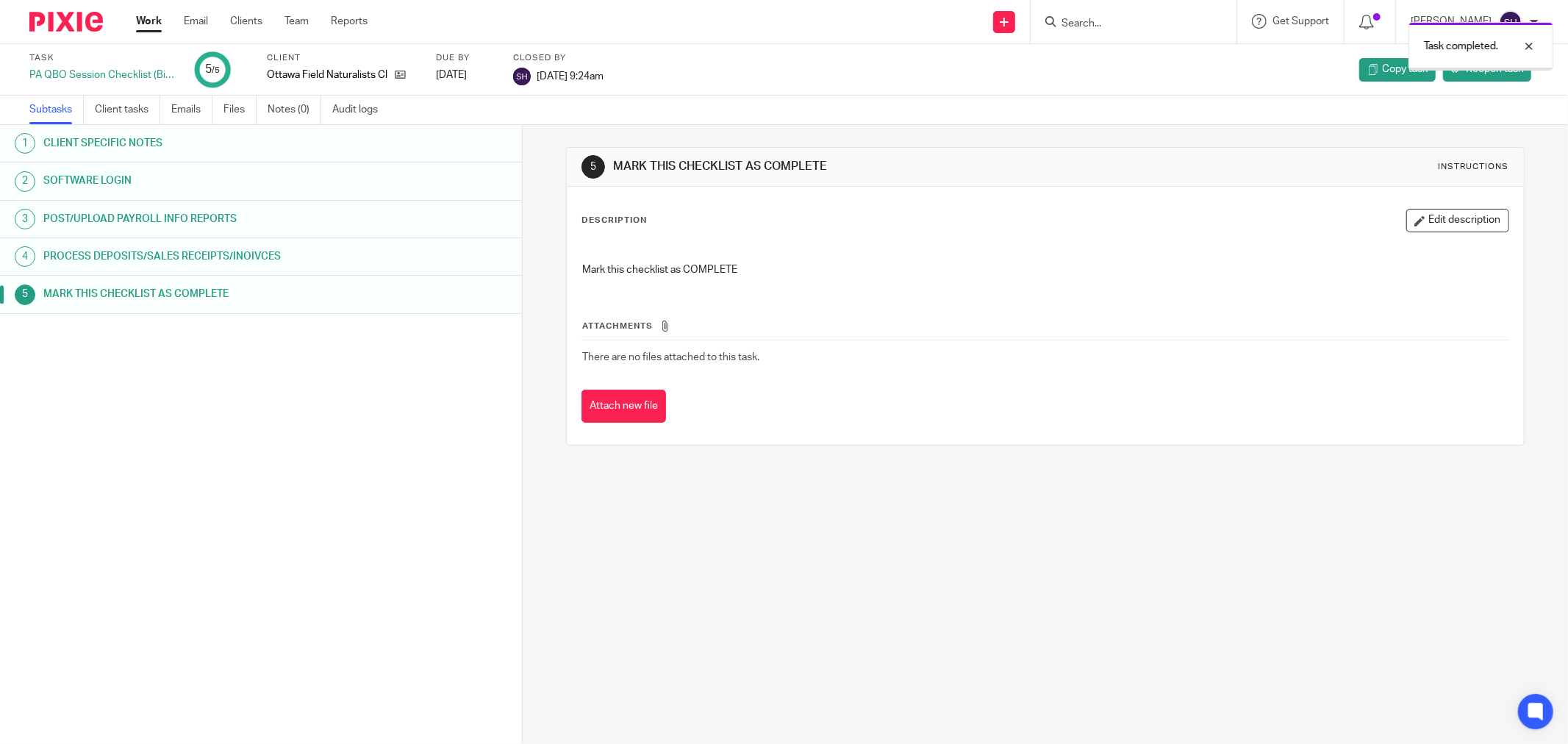
click at [138, 23] on link "Work" at bounding box center [149, 21] width 26 height 15
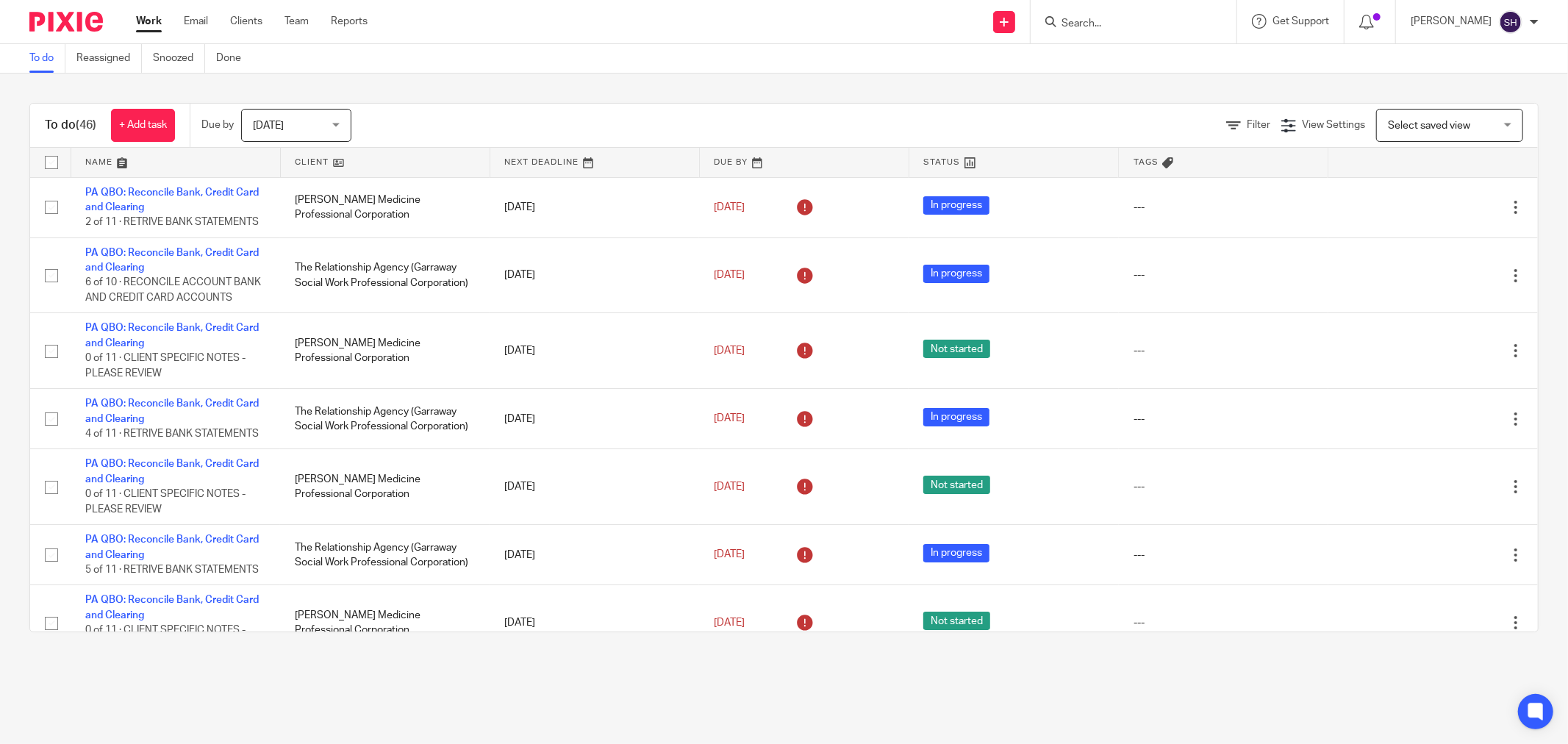
click at [358, 157] on link at bounding box center [385, 163] width 209 height 30
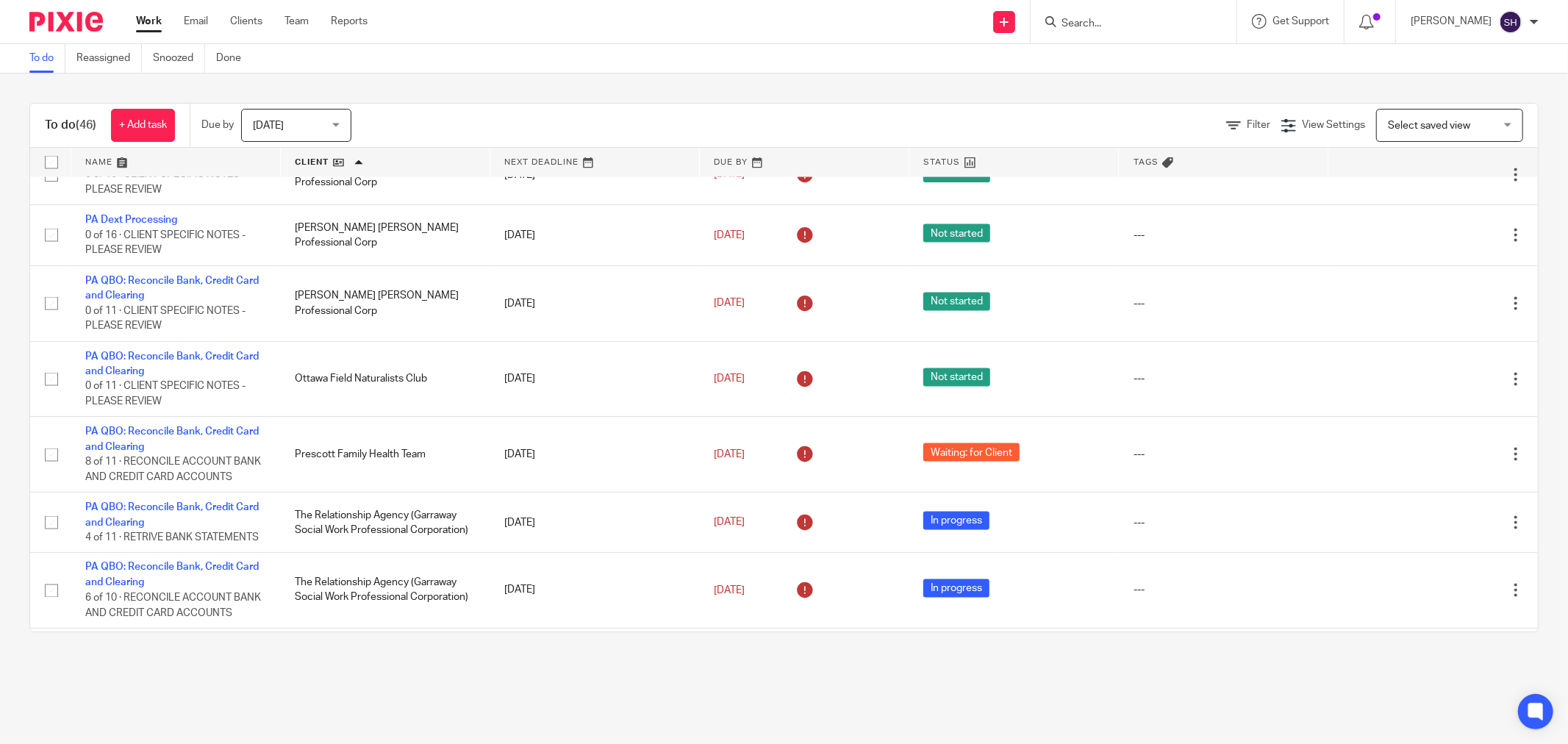
scroll to position [2041, 0]
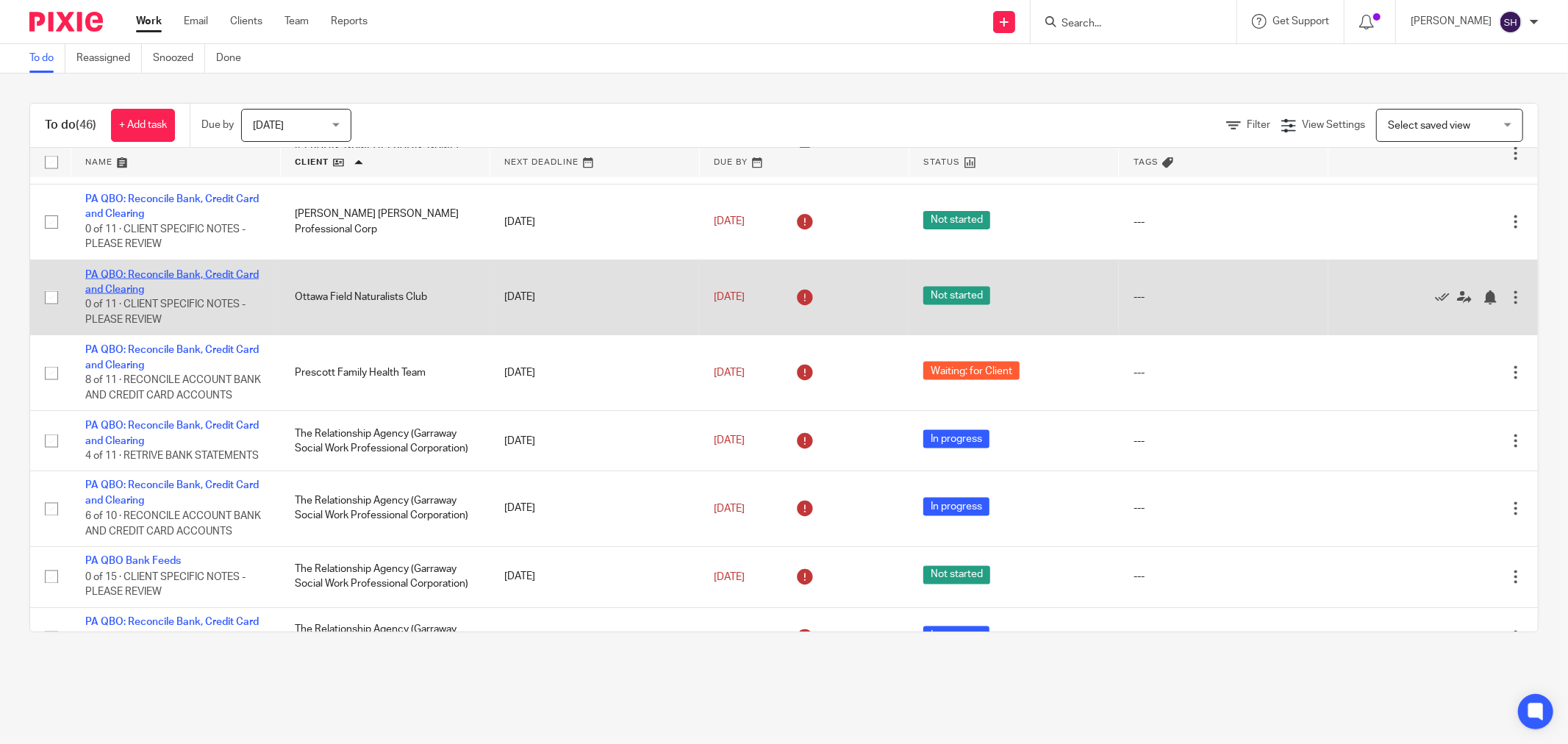
click at [216, 294] on link "PA QBO: Reconcile Bank, Credit Card and Clearing" at bounding box center [172, 282] width 174 height 25
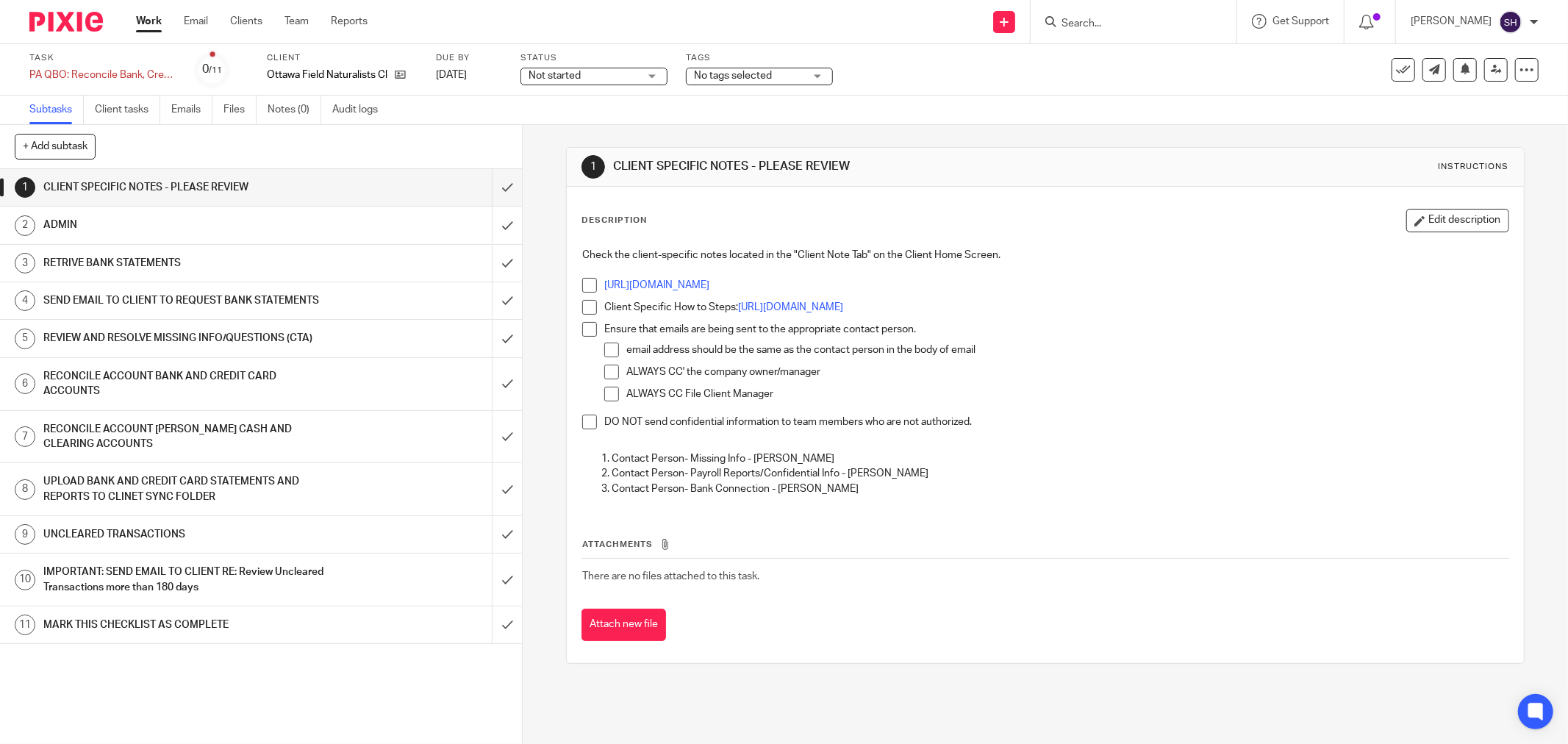
click at [585, 69] on span "Not started" at bounding box center [583, 76] width 110 height 16
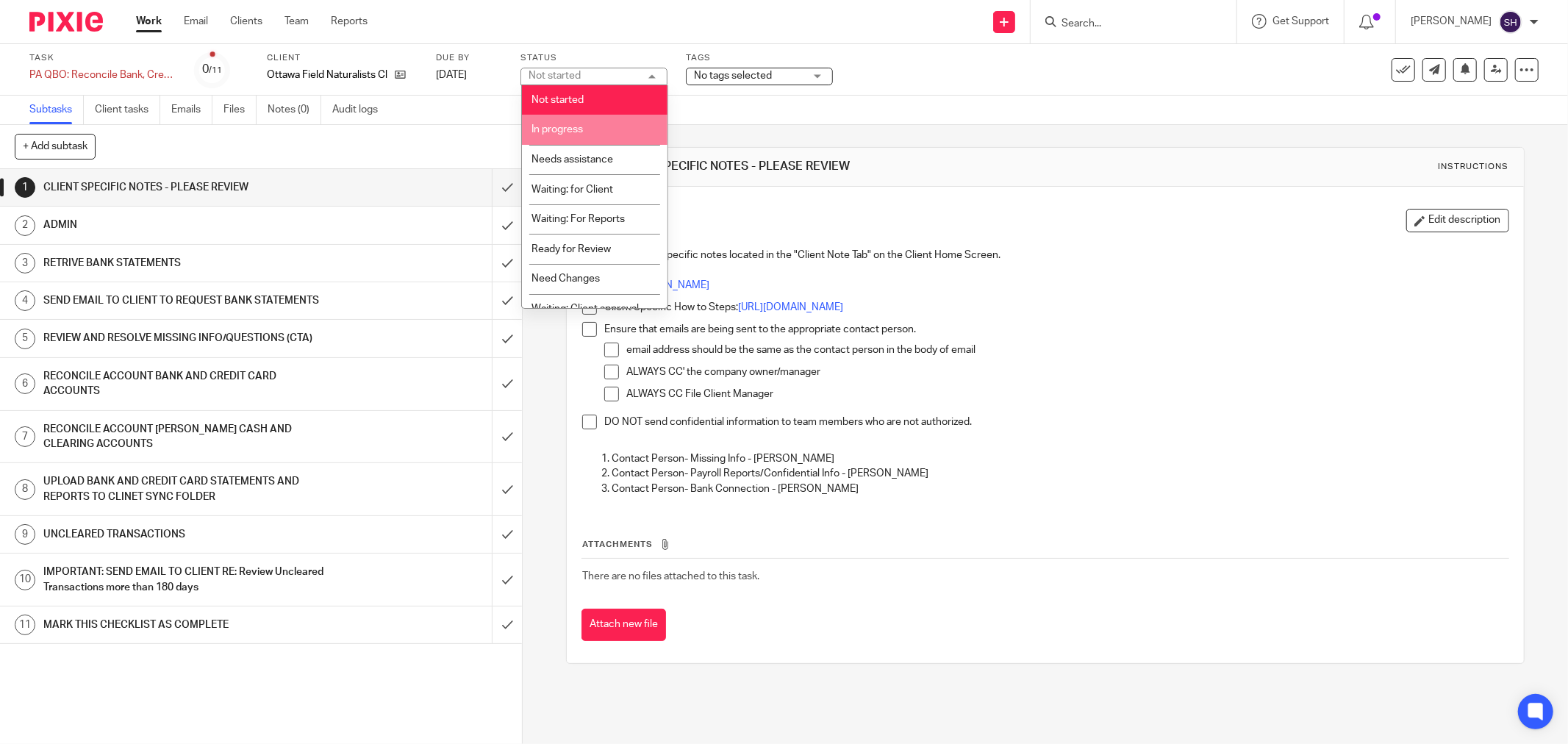
click at [563, 131] on span "In progress" at bounding box center [558, 129] width 52 height 10
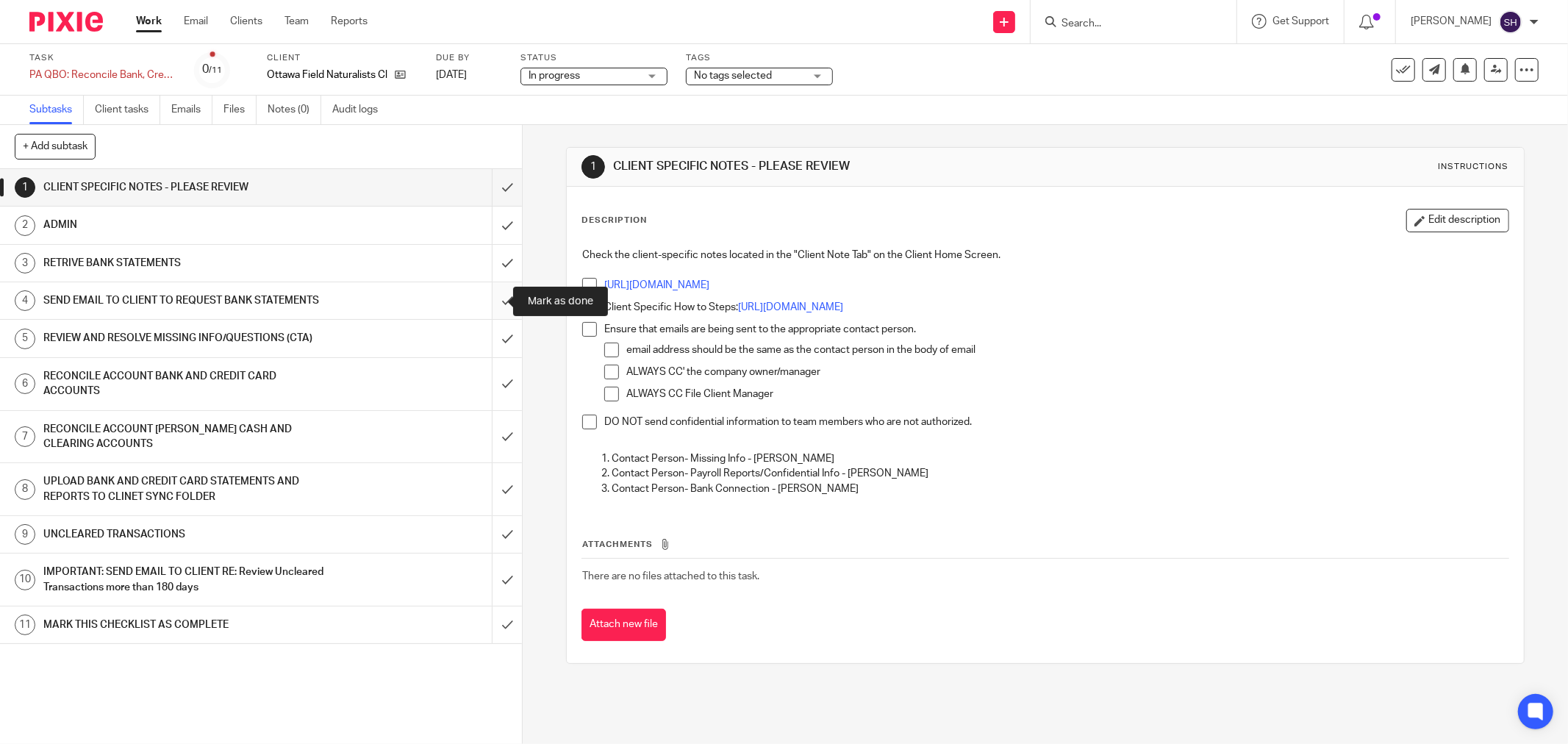
click at [491, 295] on input "submit" at bounding box center [261, 300] width 522 height 37
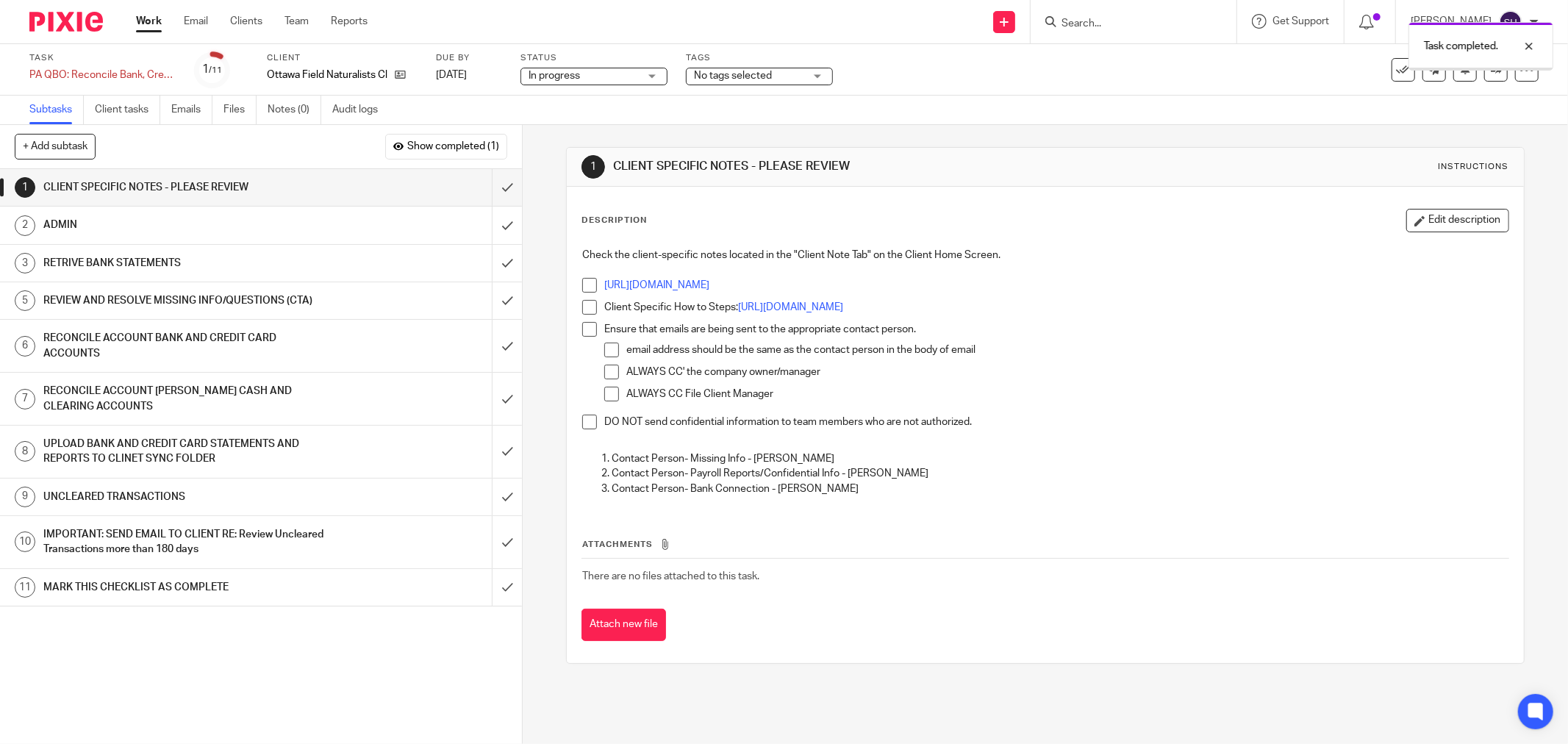
click at [582, 285] on span at bounding box center [589, 285] width 15 height 15
click at [582, 310] on span at bounding box center [589, 307] width 15 height 15
click at [584, 326] on span at bounding box center [589, 329] width 15 height 15
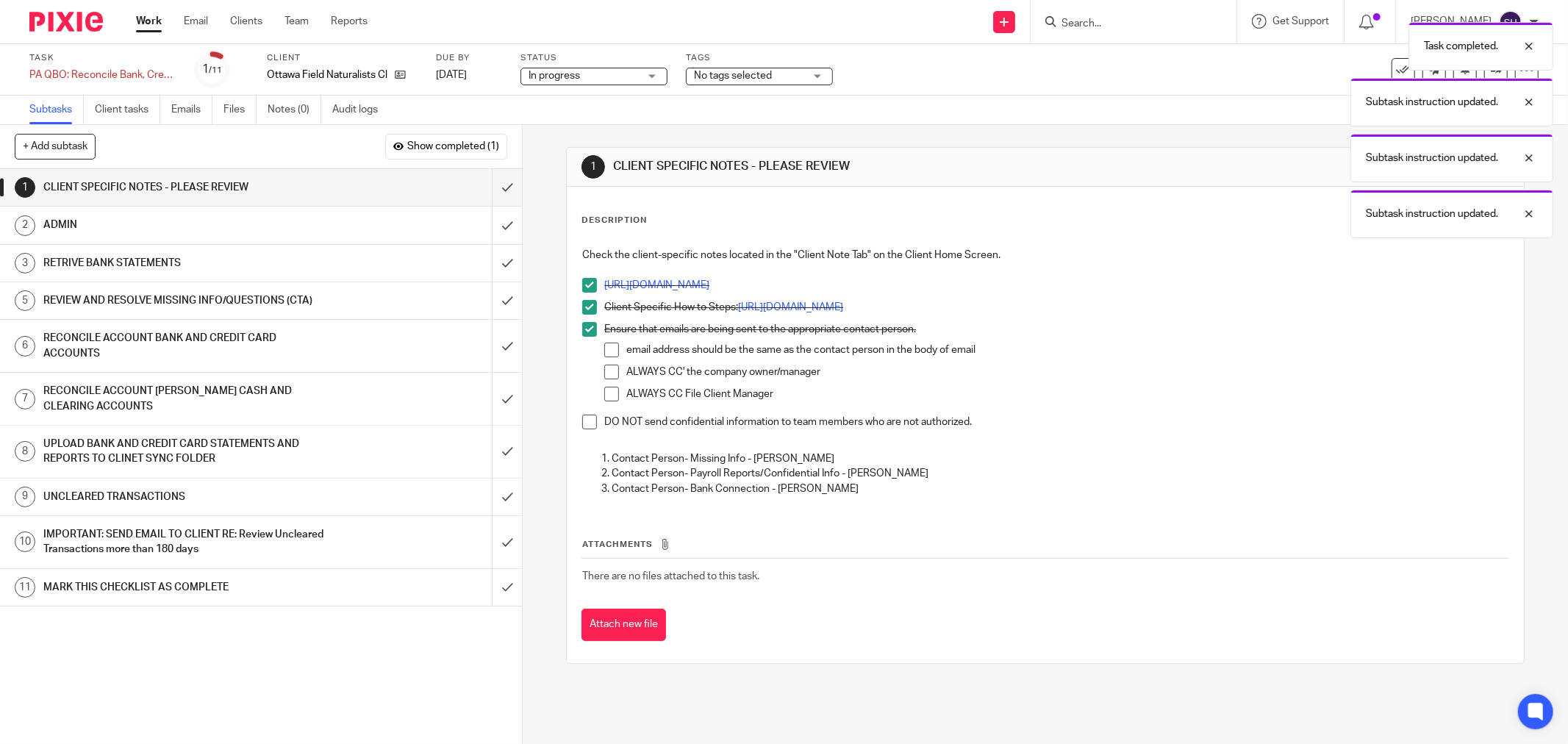
click at [605, 353] on span at bounding box center [612, 349] width 15 height 15
click at [605, 365] on span at bounding box center [612, 372] width 15 height 15
drag, startPoint x: 605, startPoint y: 394, endPoint x: 588, endPoint y: 417, distance: 28.6
click at [605, 395] on span at bounding box center [612, 394] width 15 height 15
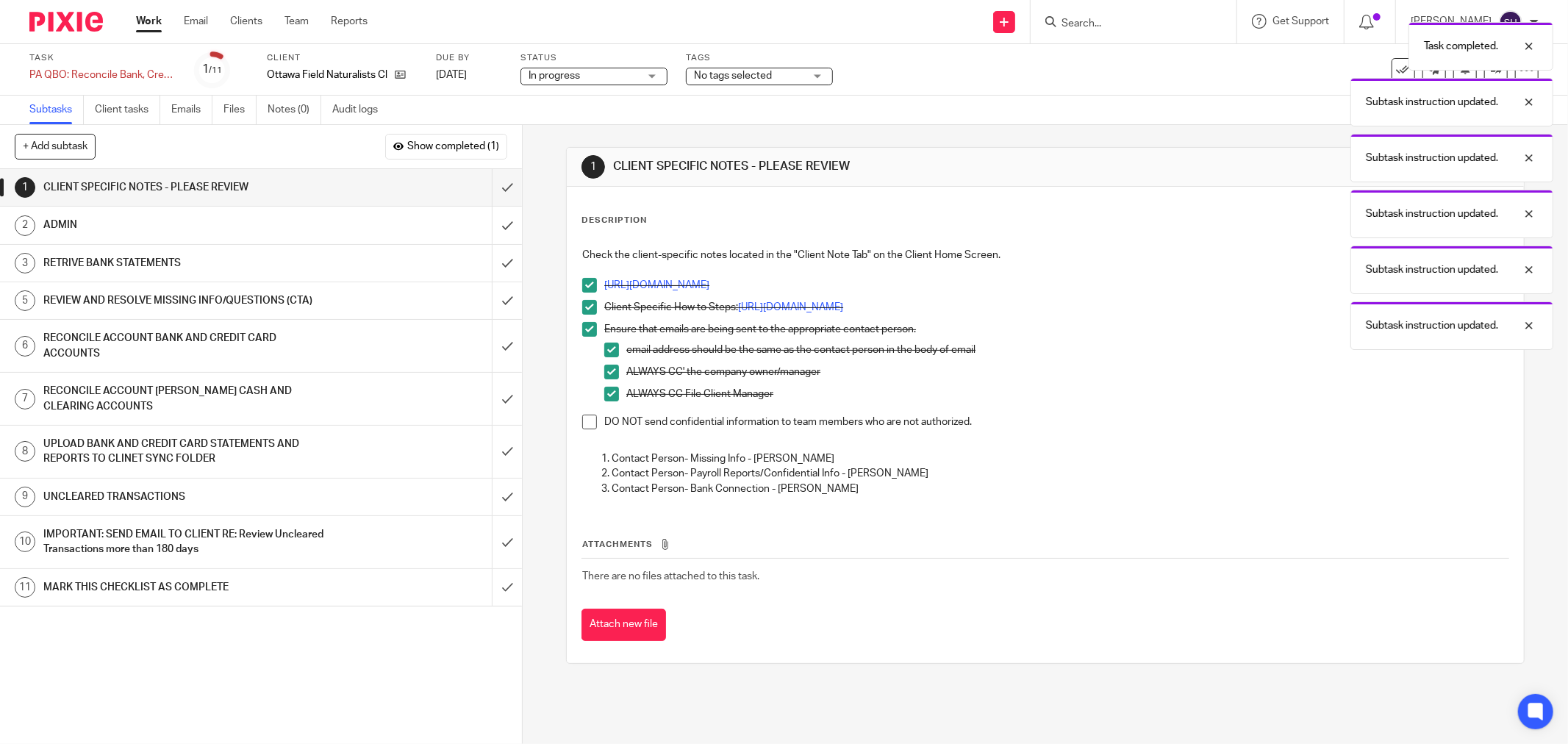
click at [588, 420] on span at bounding box center [589, 421] width 15 height 15
click at [498, 191] on input "submit" at bounding box center [261, 187] width 522 height 37
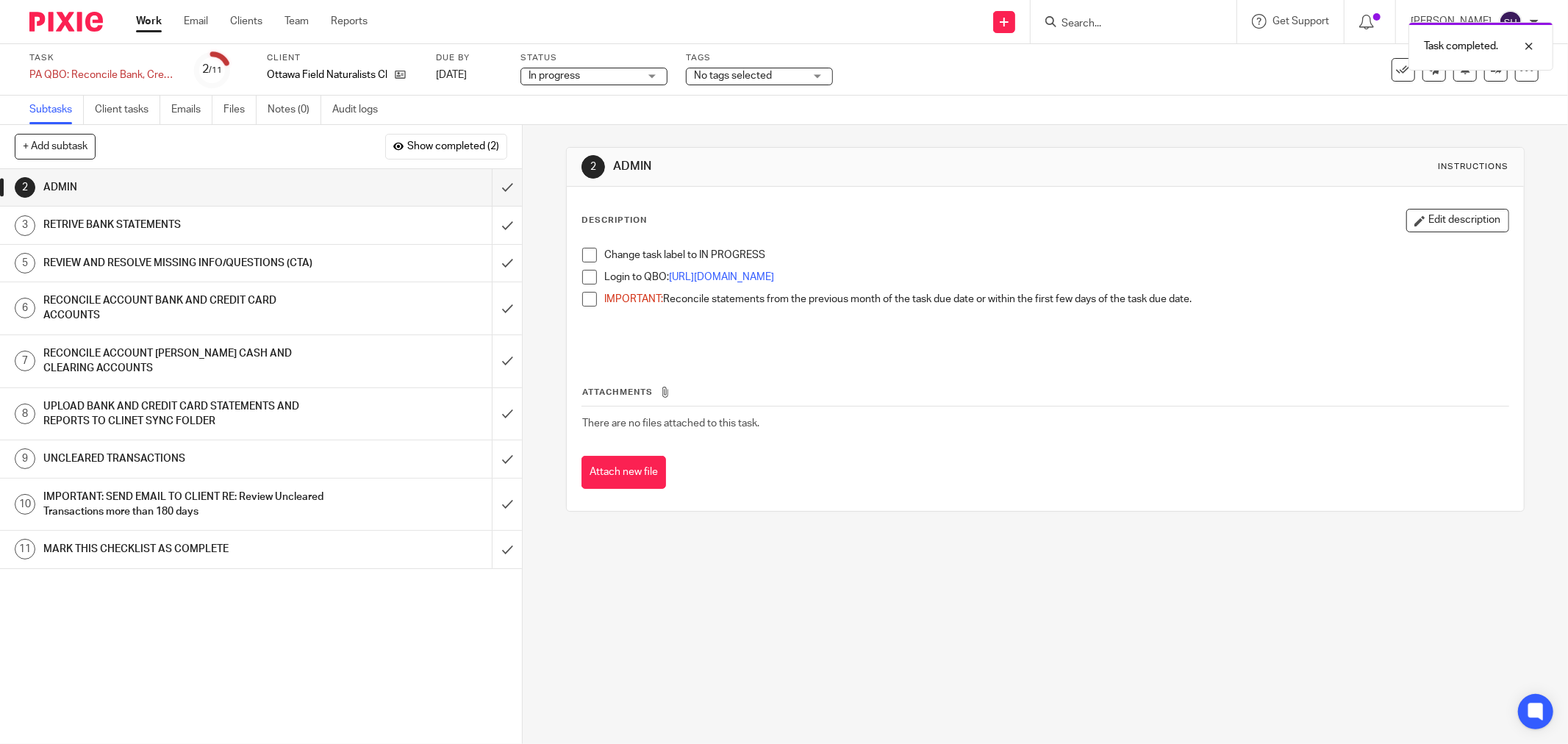
click at [591, 256] on span at bounding box center [589, 255] width 15 height 15
click at [586, 280] on span at bounding box center [589, 276] width 15 height 15
drag, startPoint x: 583, startPoint y: 298, endPoint x: 577, endPoint y: 294, distance: 7.2
click at [583, 298] on span at bounding box center [589, 299] width 15 height 15
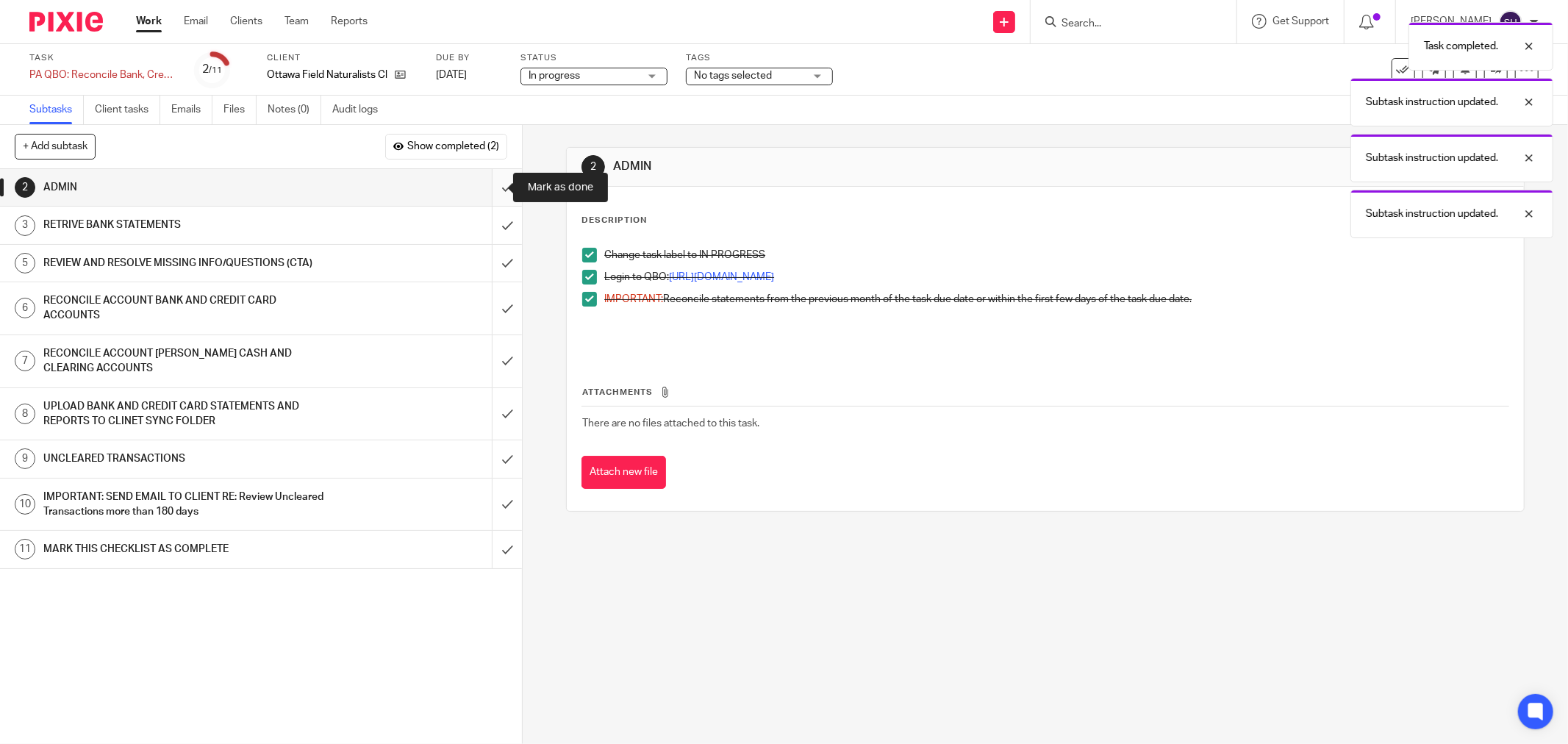
click at [490, 186] on input "submit" at bounding box center [261, 187] width 522 height 37
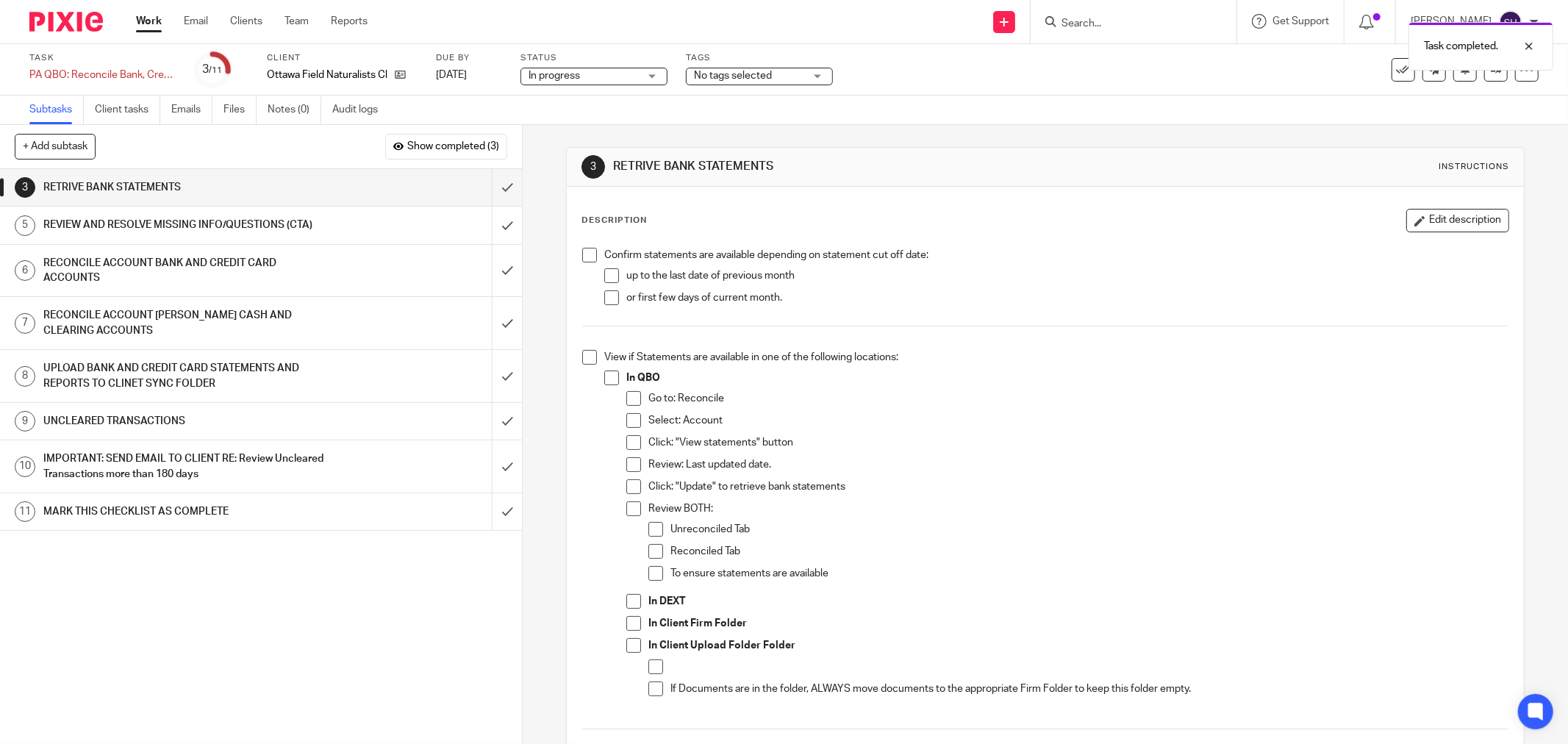
click at [385, 324] on div "RECONCILE ACCOUNT [PERSON_NAME] CASH AND CLEARING ACCOUNTS" at bounding box center [260, 323] width 434 height 38
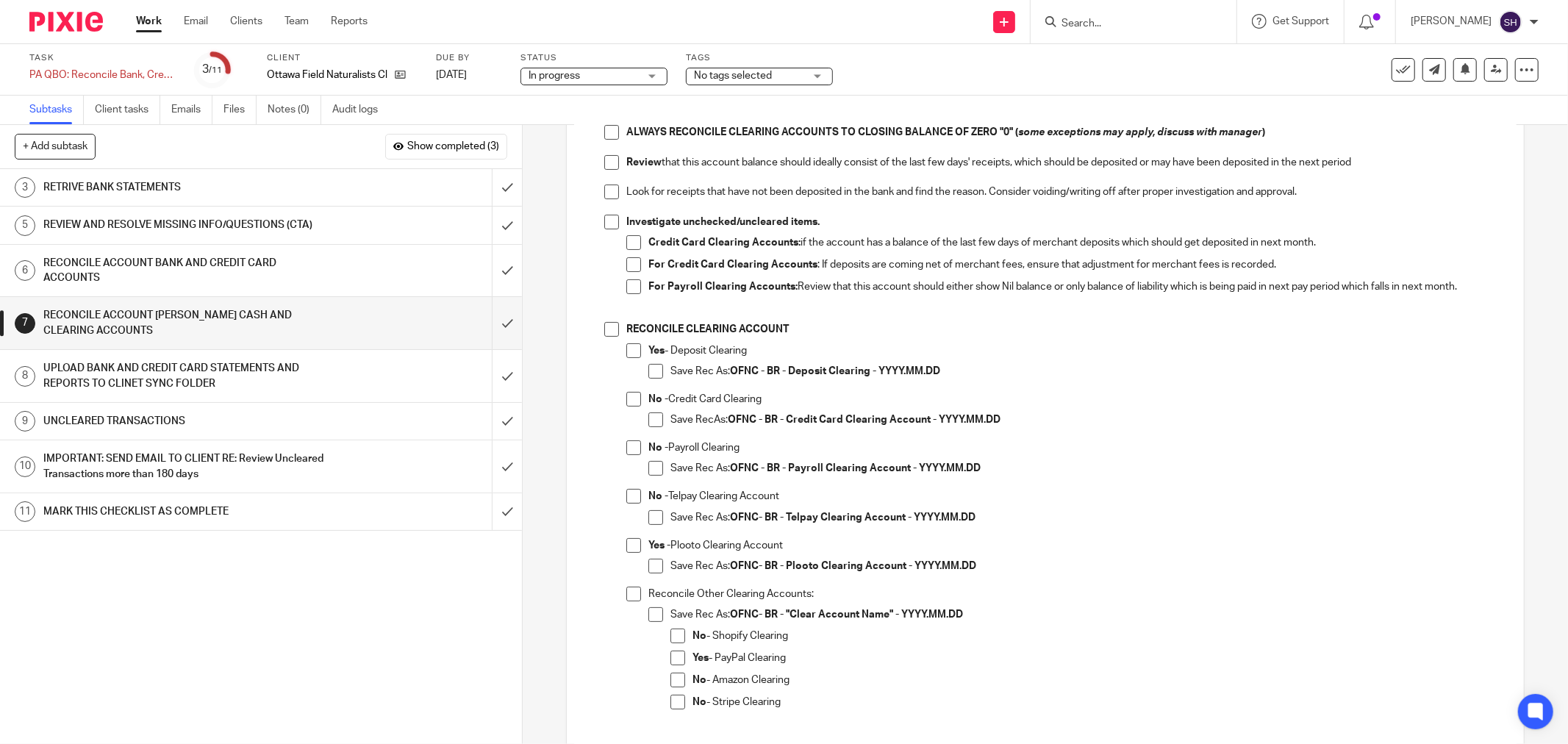
scroll to position [163, 0]
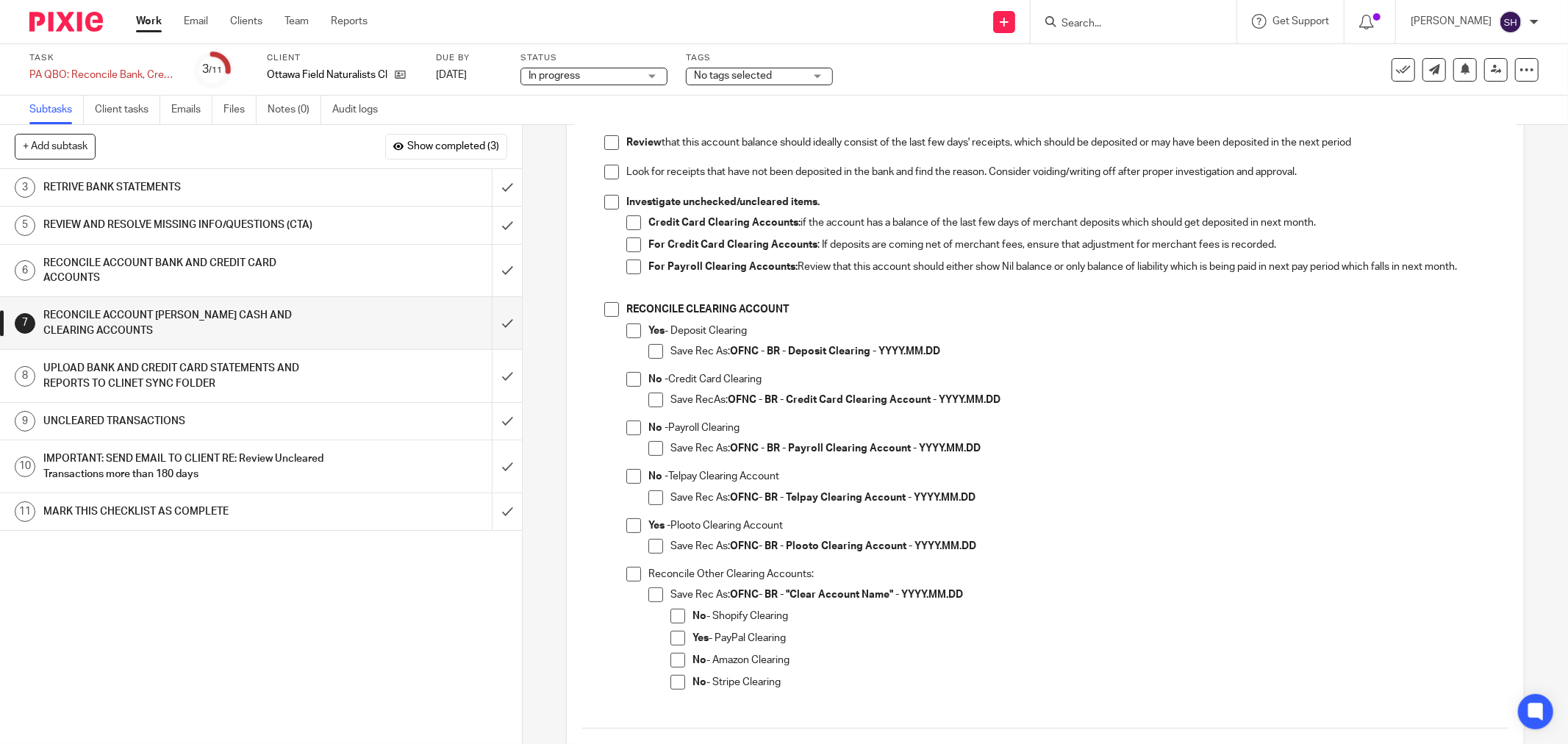
click at [609, 306] on span at bounding box center [612, 309] width 15 height 15
click at [627, 325] on span at bounding box center [634, 330] width 15 height 15
click at [641, 344] on li "Yes - Deposit Clearing Save Rec As: OFNC - BR - Deposit Clearing - YYYY.MM.DD" at bounding box center [1068, 348] width 882 height 49
click at [649, 353] on span at bounding box center [656, 351] width 15 height 15
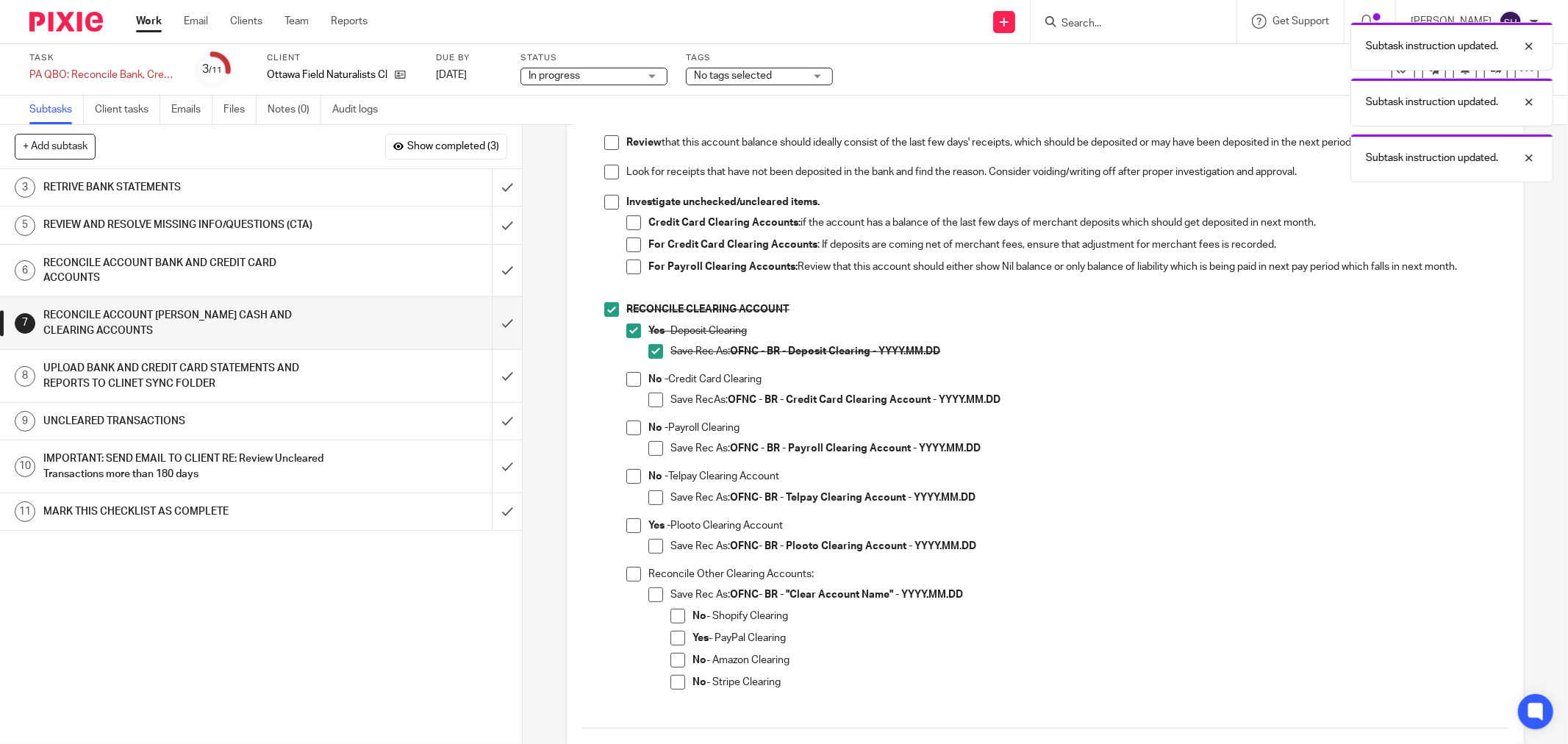
click at [673, 684] on span at bounding box center [677, 682] width 15 height 15
click at [673, 659] on span at bounding box center [677, 659] width 15 height 15
click at [676, 637] on span at bounding box center [677, 637] width 15 height 15
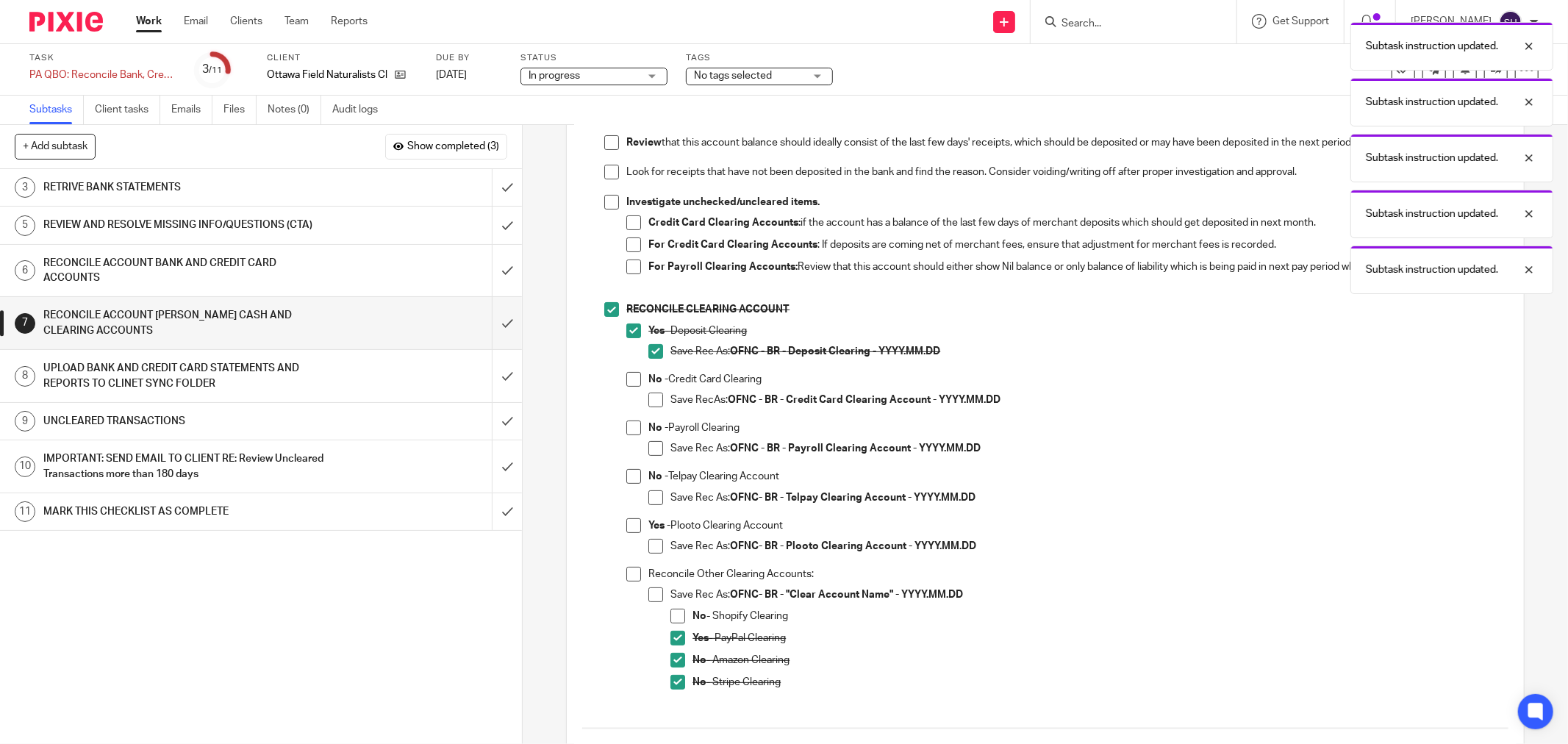
drag, startPoint x: 677, startPoint y: 618, endPoint x: 656, endPoint y: 601, distance: 27.0
click at [676, 618] on span at bounding box center [677, 616] width 15 height 15
click at [650, 594] on span at bounding box center [656, 594] width 15 height 15
click at [627, 575] on span at bounding box center [634, 574] width 15 height 15
drag, startPoint x: 654, startPoint y: 497, endPoint x: 644, endPoint y: 489, distance: 12.8
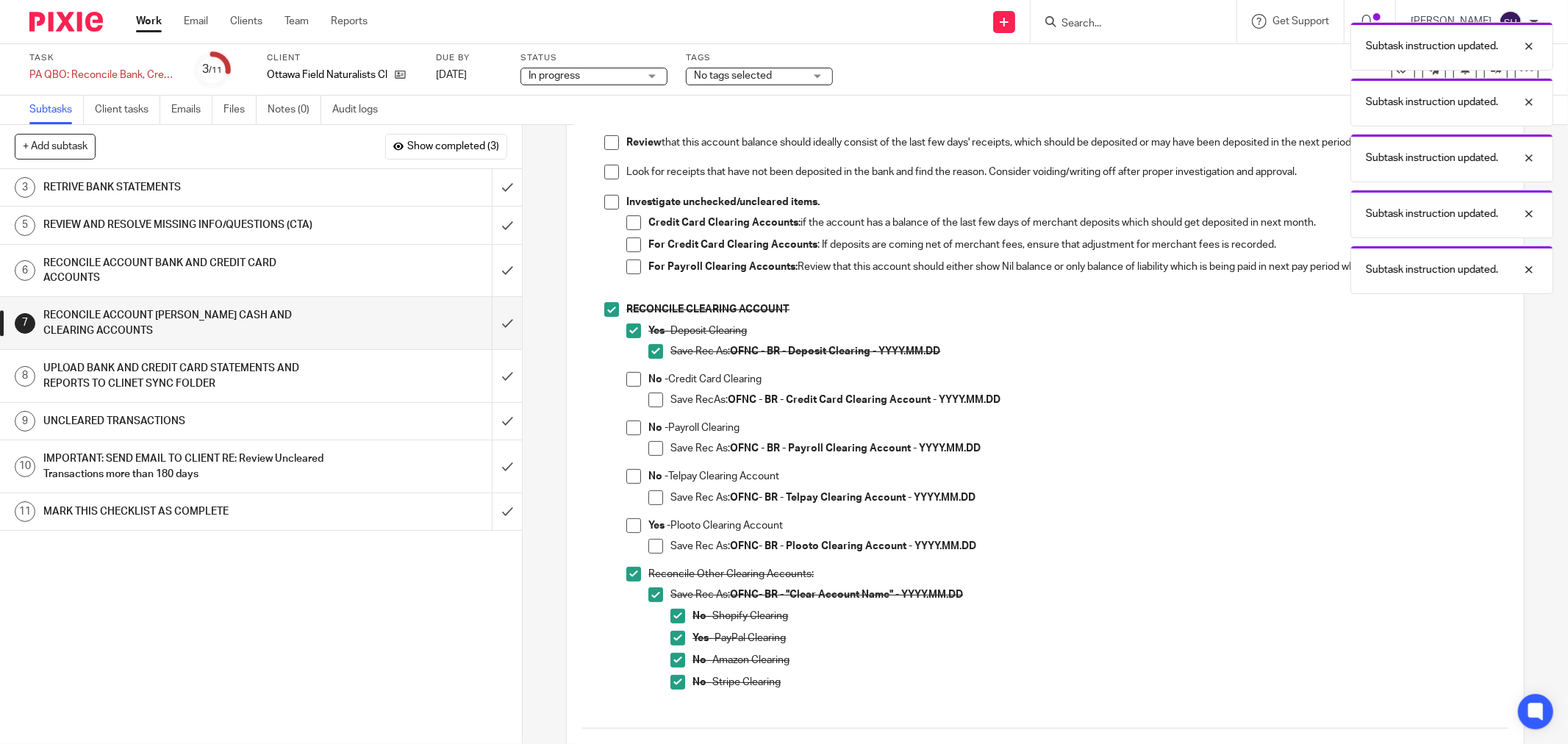
click at [652, 496] on span at bounding box center [656, 497] width 15 height 15
click at [627, 473] on span at bounding box center [634, 476] width 15 height 15
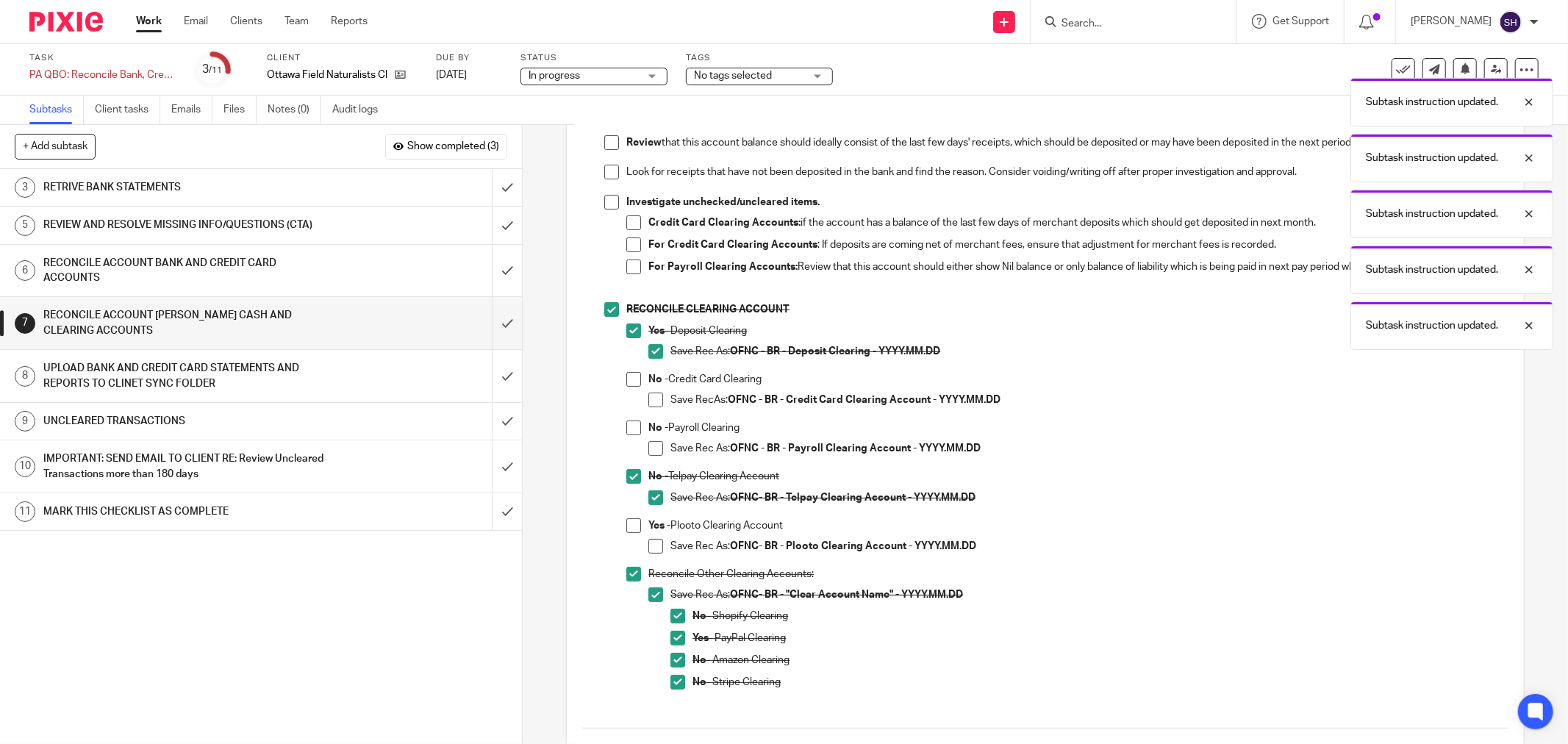
click at [652, 443] on span at bounding box center [656, 448] width 15 height 15
click at [632, 426] on span at bounding box center [634, 428] width 15 height 15
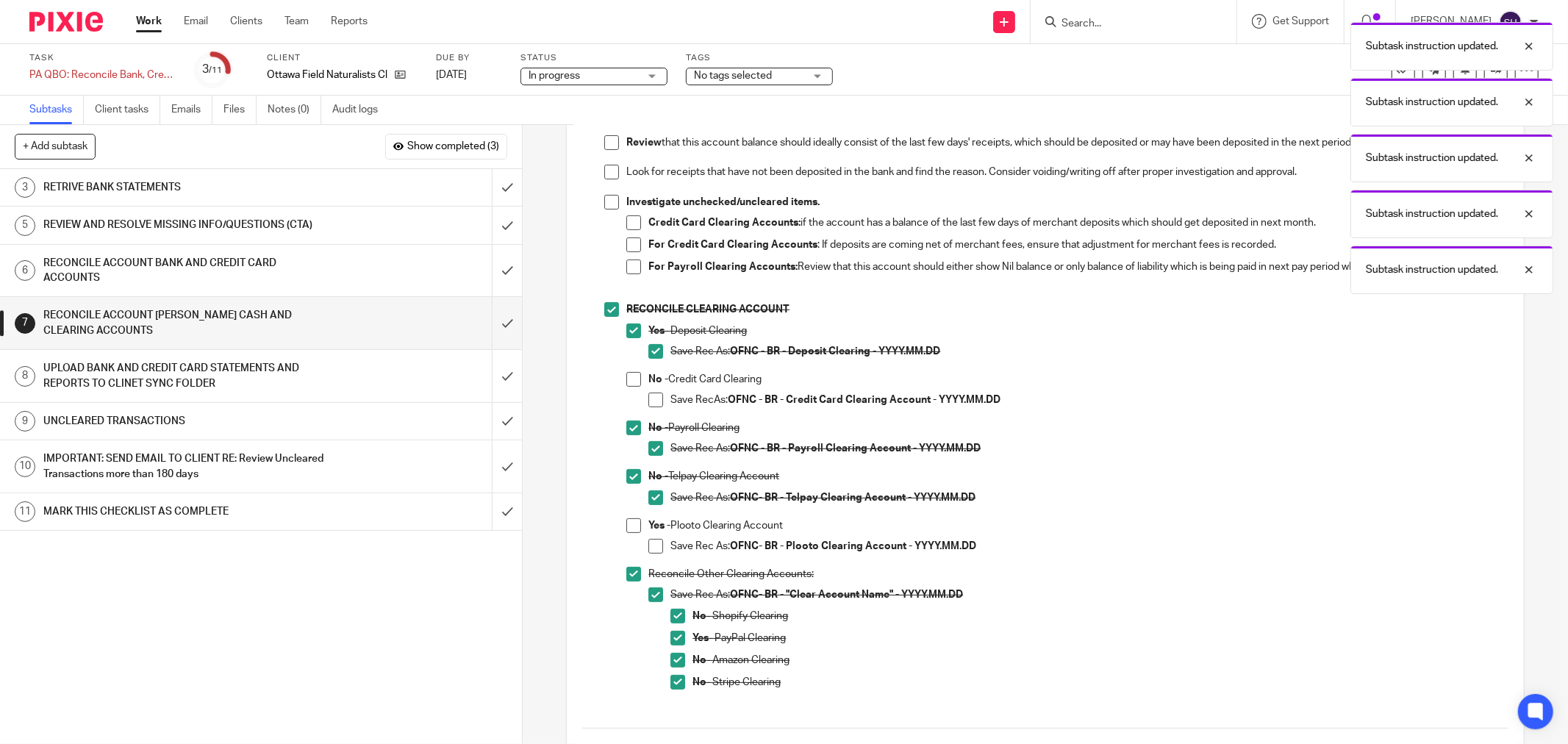
click at [652, 401] on span at bounding box center [656, 399] width 15 height 15
click at [627, 380] on span at bounding box center [634, 379] width 15 height 15
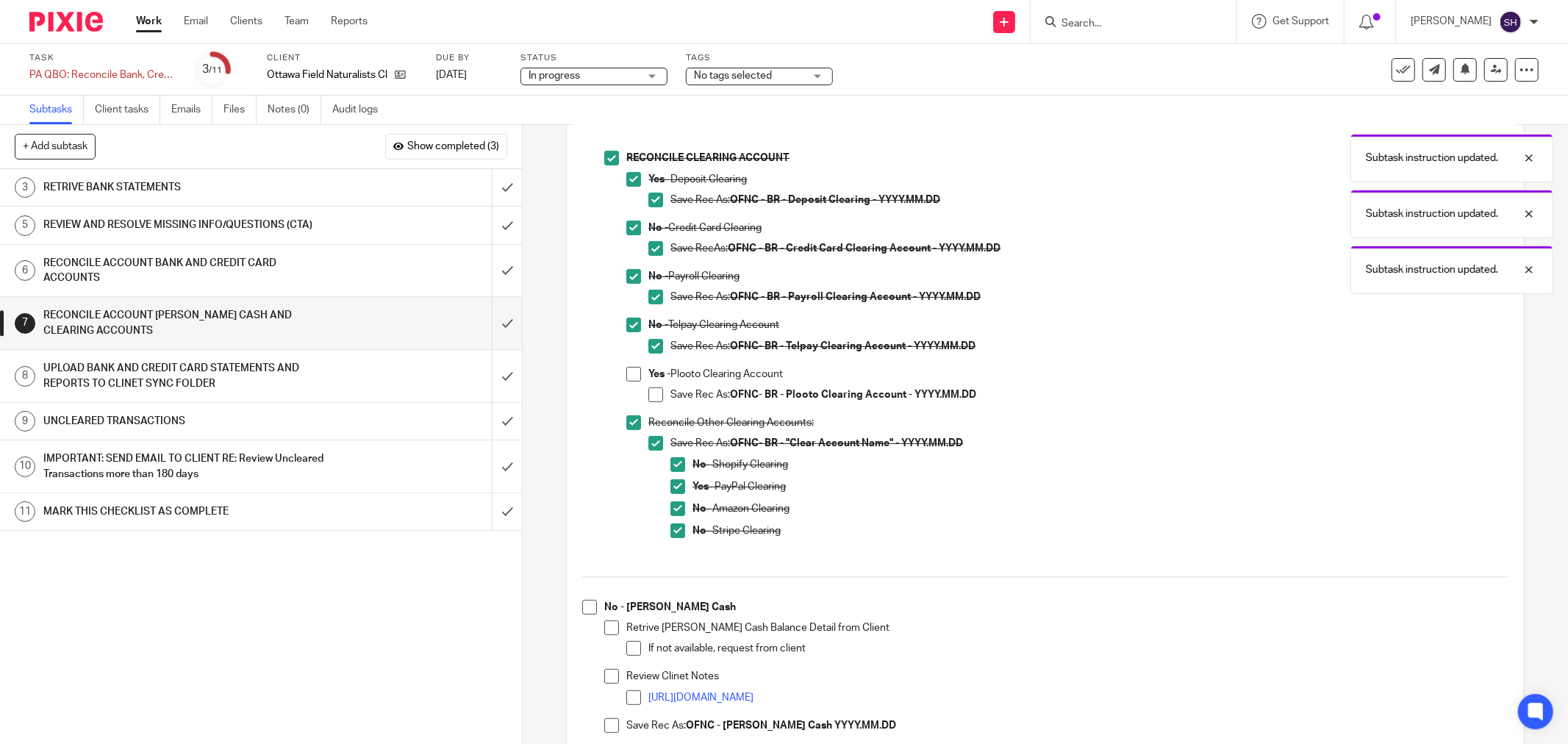
scroll to position [652, 0]
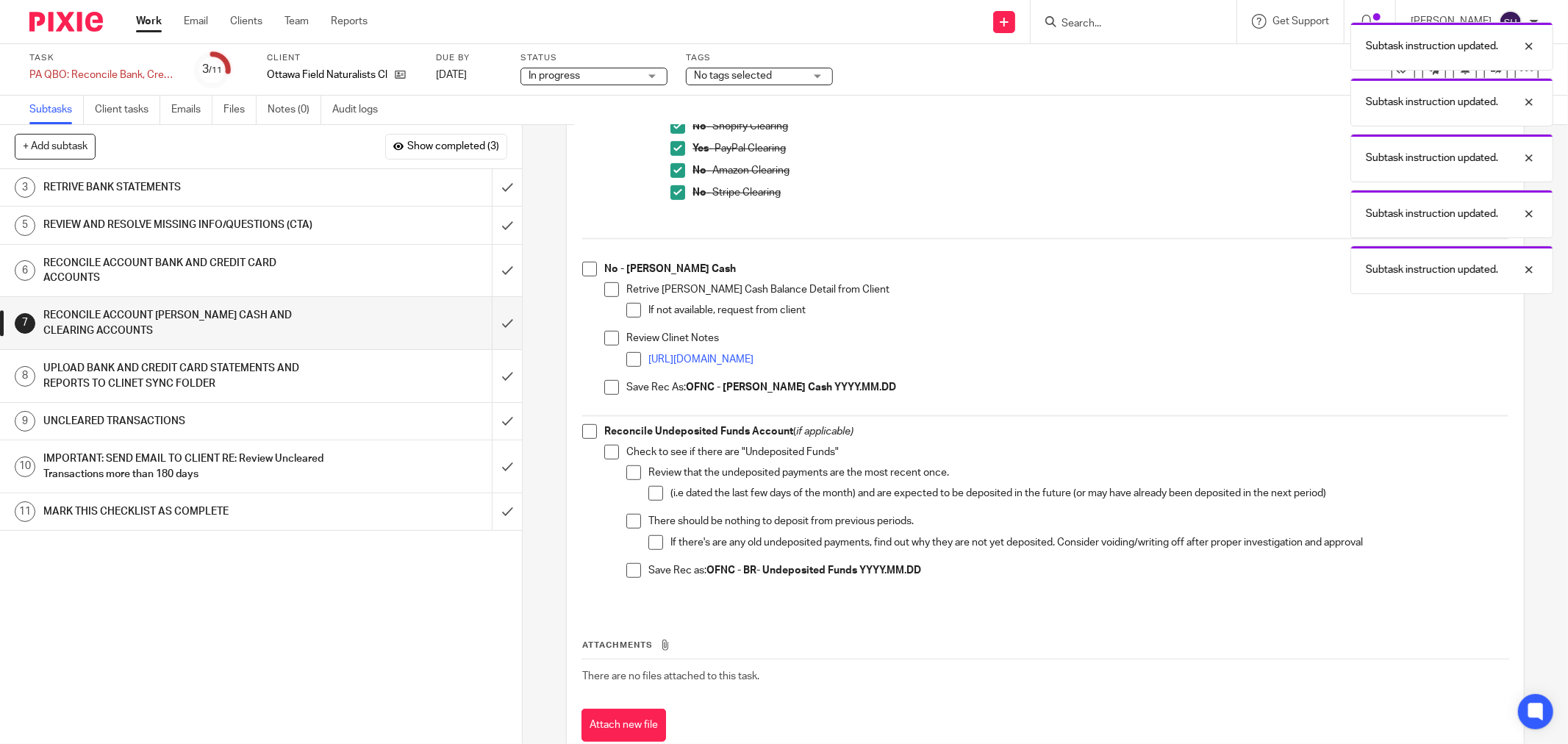
click at [627, 569] on span at bounding box center [634, 570] width 15 height 15
click at [620, 569] on li "Check to see if there are "Undeposited Funds" Review that the undeposited payme…" at bounding box center [1057, 518] width 904 height 146
click at [627, 568] on span at bounding box center [634, 570] width 15 height 15
click at [613, 380] on li "Save Rec As: OFNC - BR - Petty Cash YYYY.MM.DD" at bounding box center [1057, 391] width 904 height 22
click at [609, 381] on span at bounding box center [612, 387] width 15 height 15
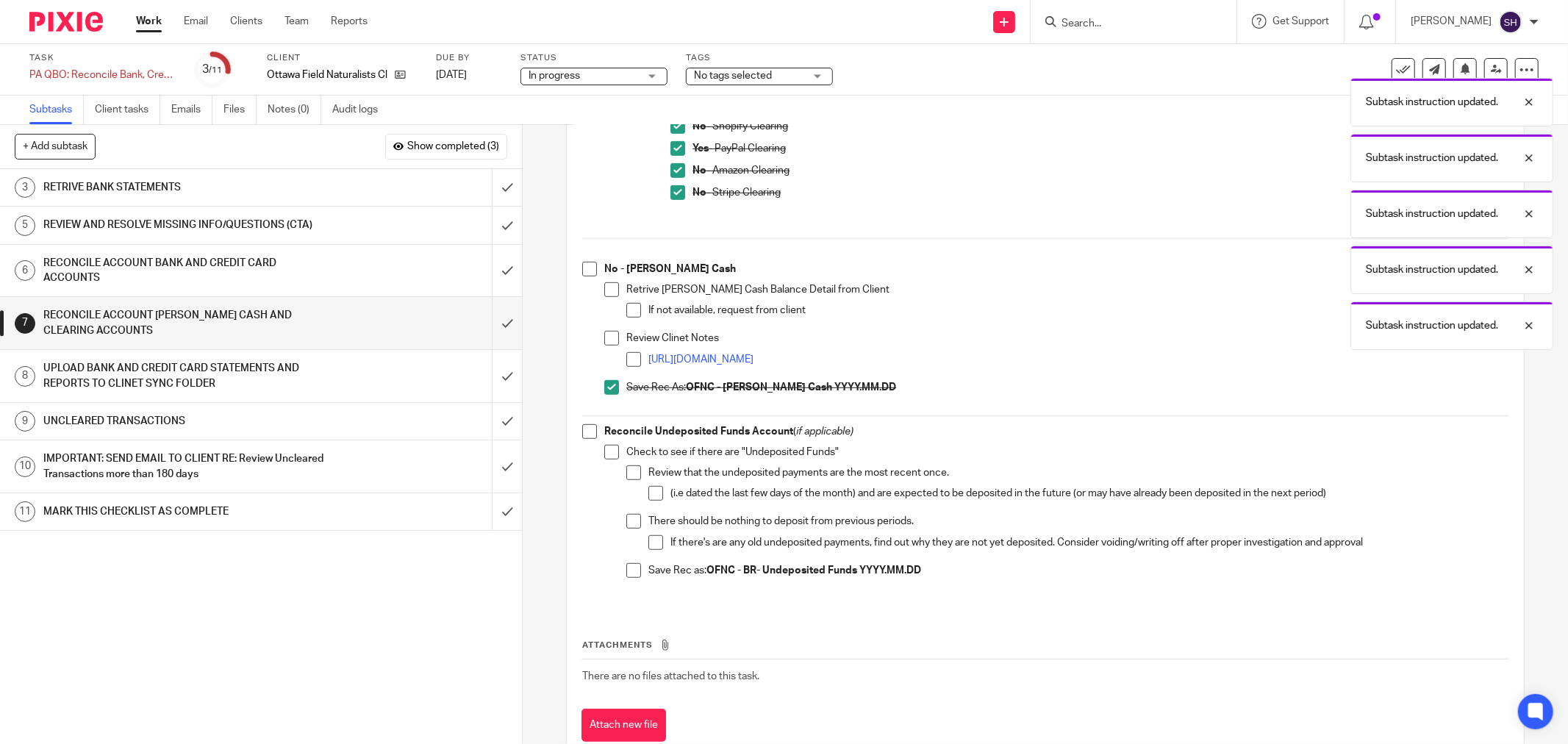
click at [629, 355] on span at bounding box center [634, 359] width 15 height 15
click at [605, 331] on span at bounding box center [612, 338] width 15 height 15
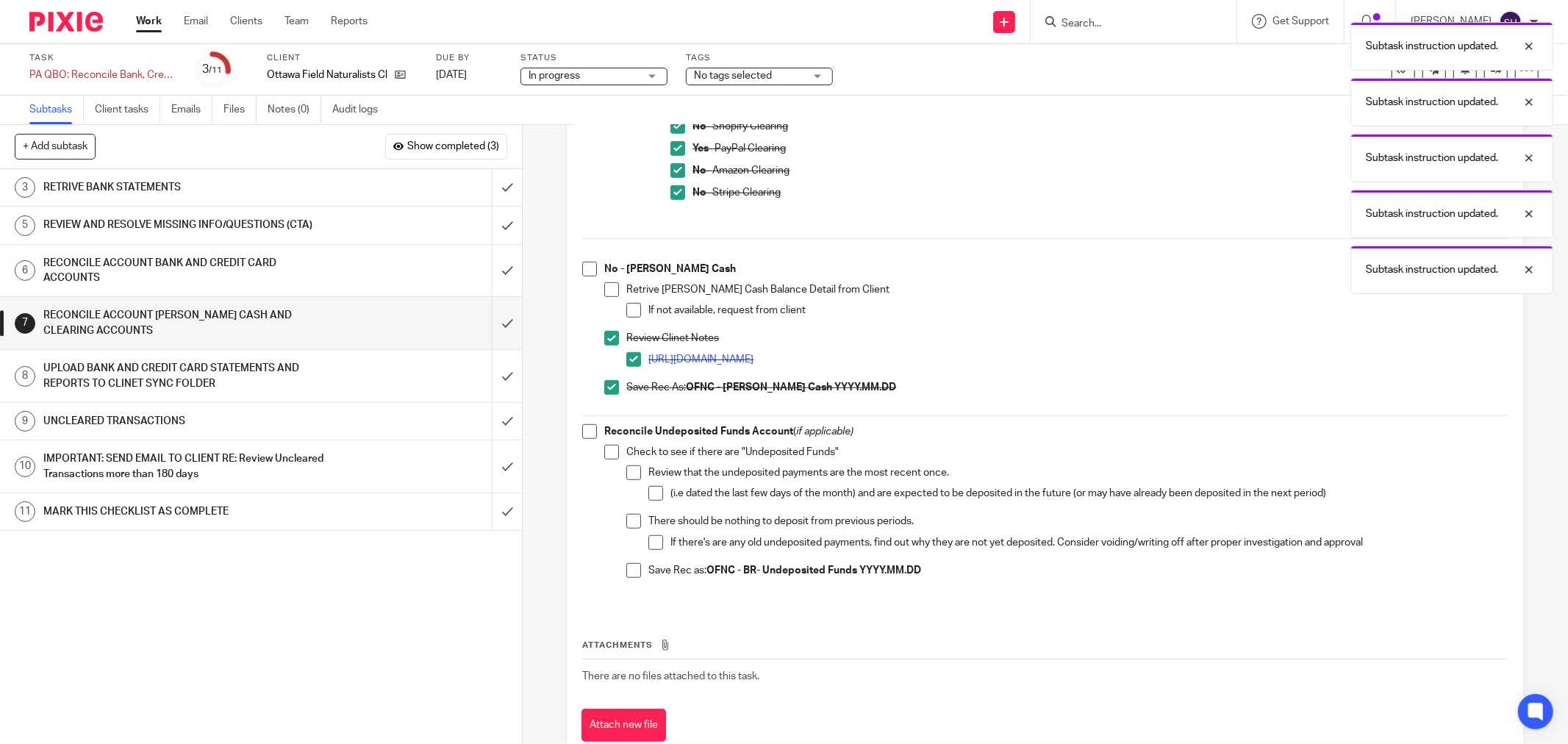
click at [627, 307] on span at bounding box center [634, 310] width 15 height 15
click at [585, 276] on li "No - Petty Cash Retrive Petty Cash Balance Detail from Client If not available,…" at bounding box center [1045, 334] width 927 height 146
click at [587, 269] on span at bounding box center [589, 269] width 15 height 15
click at [605, 287] on span at bounding box center [612, 289] width 15 height 15
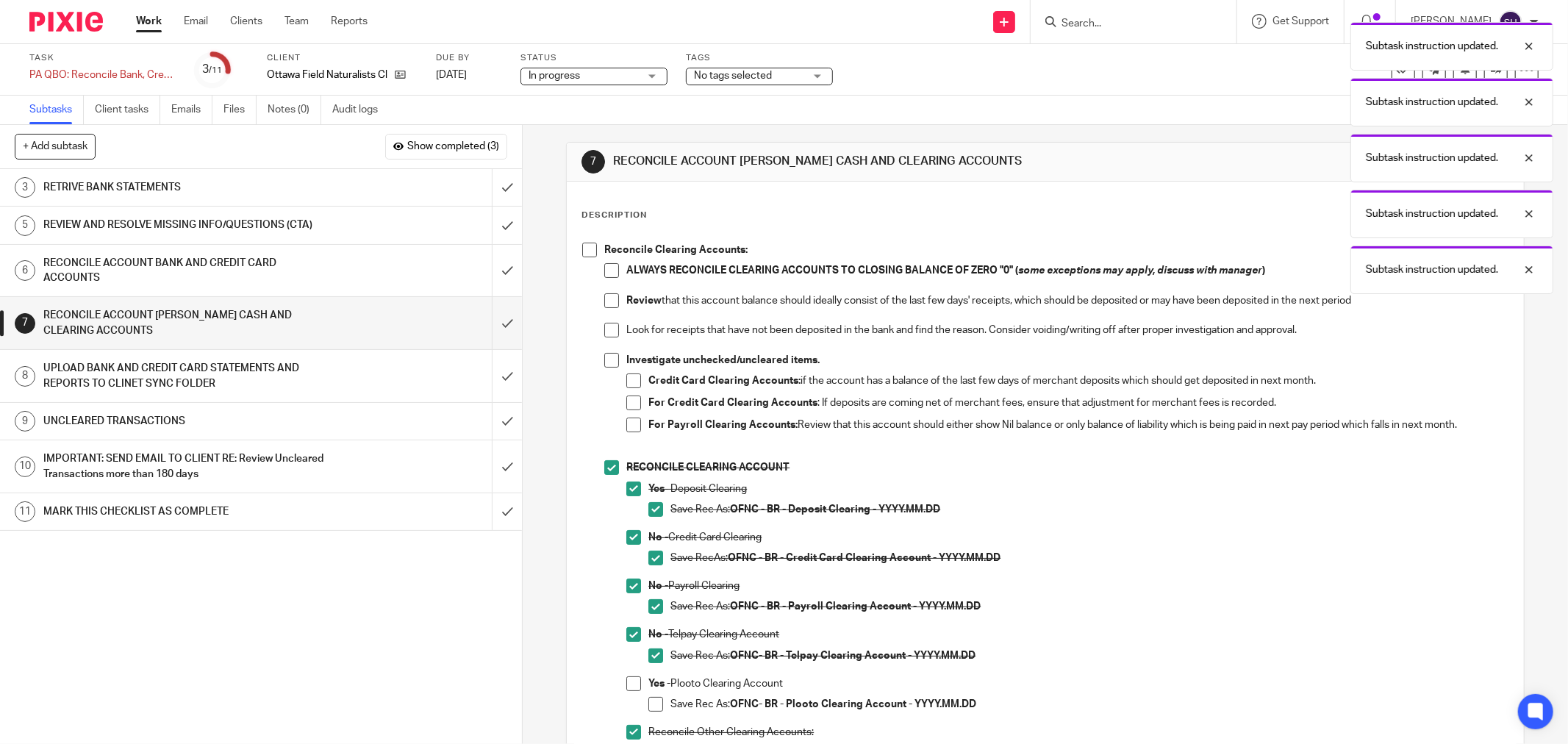
scroll to position [0, 0]
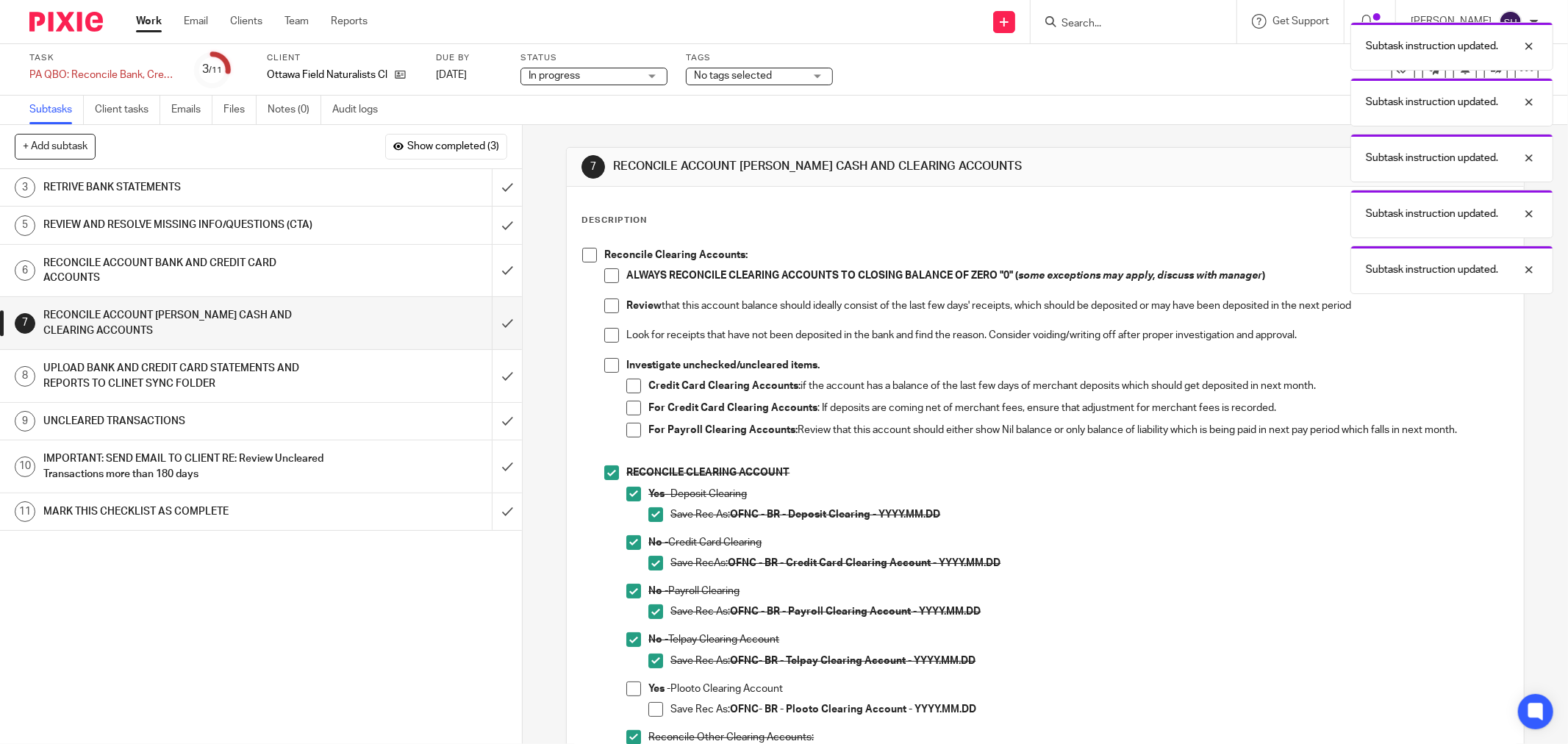
click at [627, 430] on span at bounding box center [634, 430] width 15 height 15
click at [584, 252] on span at bounding box center [589, 255] width 15 height 15
click at [605, 269] on span at bounding box center [612, 276] width 15 height 15
click at [605, 297] on li "ALWAYS RECONCILE CLEARING ACCOUNTS TO CLOSING BALANCE OF ZERO "0" ( some except…" at bounding box center [1057, 284] width 904 height 30
click at [605, 304] on span at bounding box center [612, 305] width 15 height 15
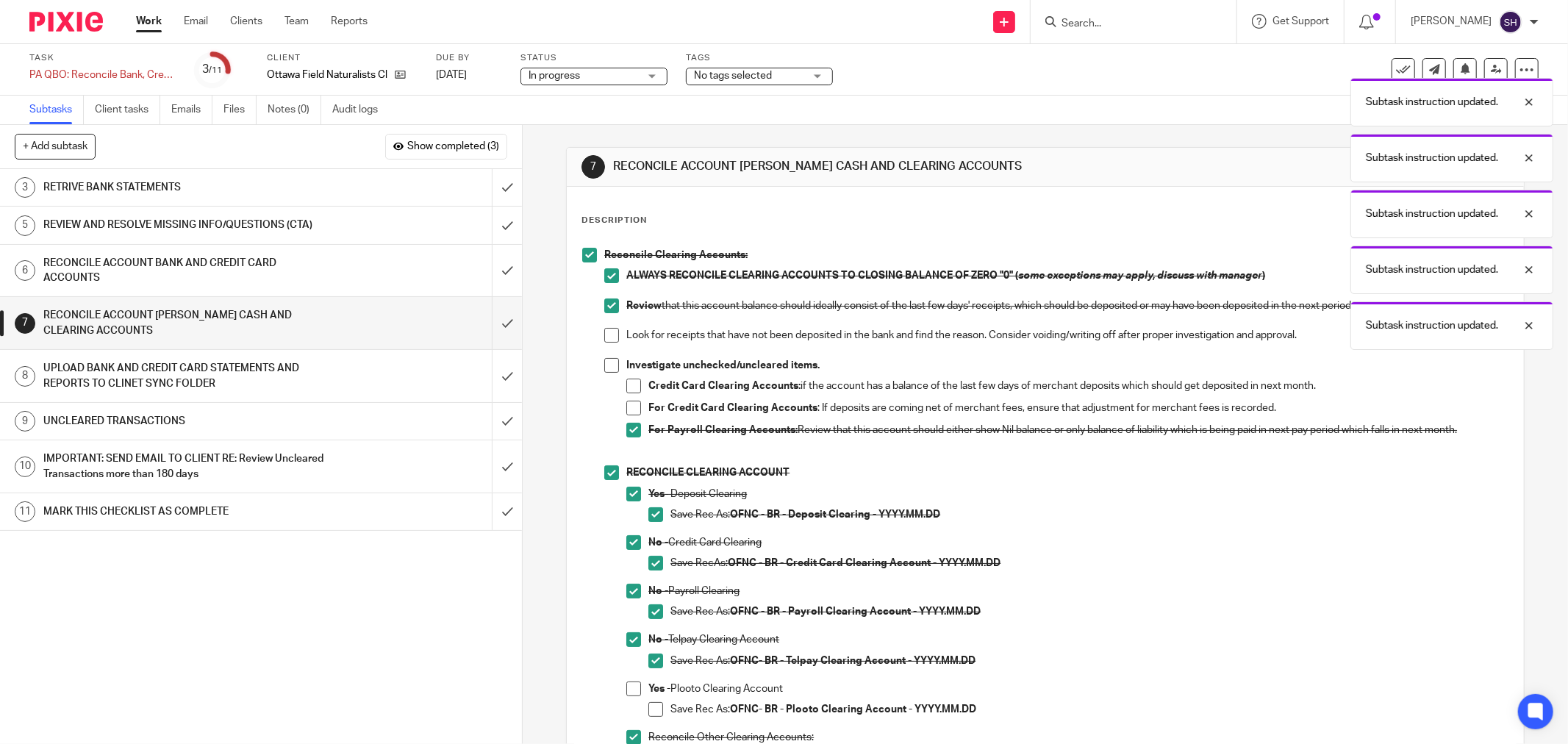
click at [605, 334] on span at bounding box center [612, 335] width 15 height 15
click at [605, 359] on span at bounding box center [612, 365] width 15 height 15
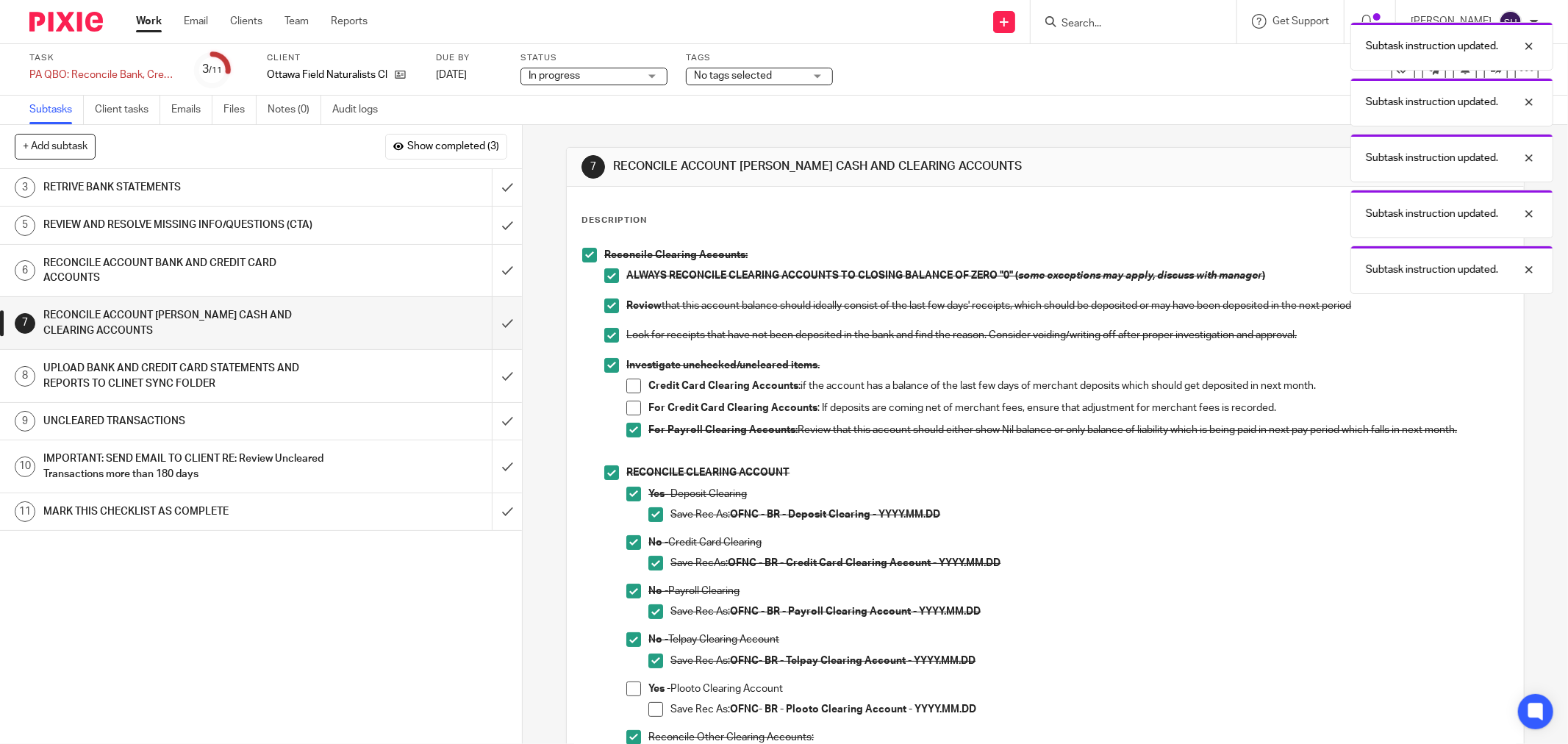
click at [633, 401] on span at bounding box center [634, 408] width 15 height 15
click at [628, 378] on span at bounding box center [634, 385] width 15 height 15
click at [396, 186] on div "RETRIVE BANK STATEMENTS" at bounding box center [260, 187] width 434 height 22
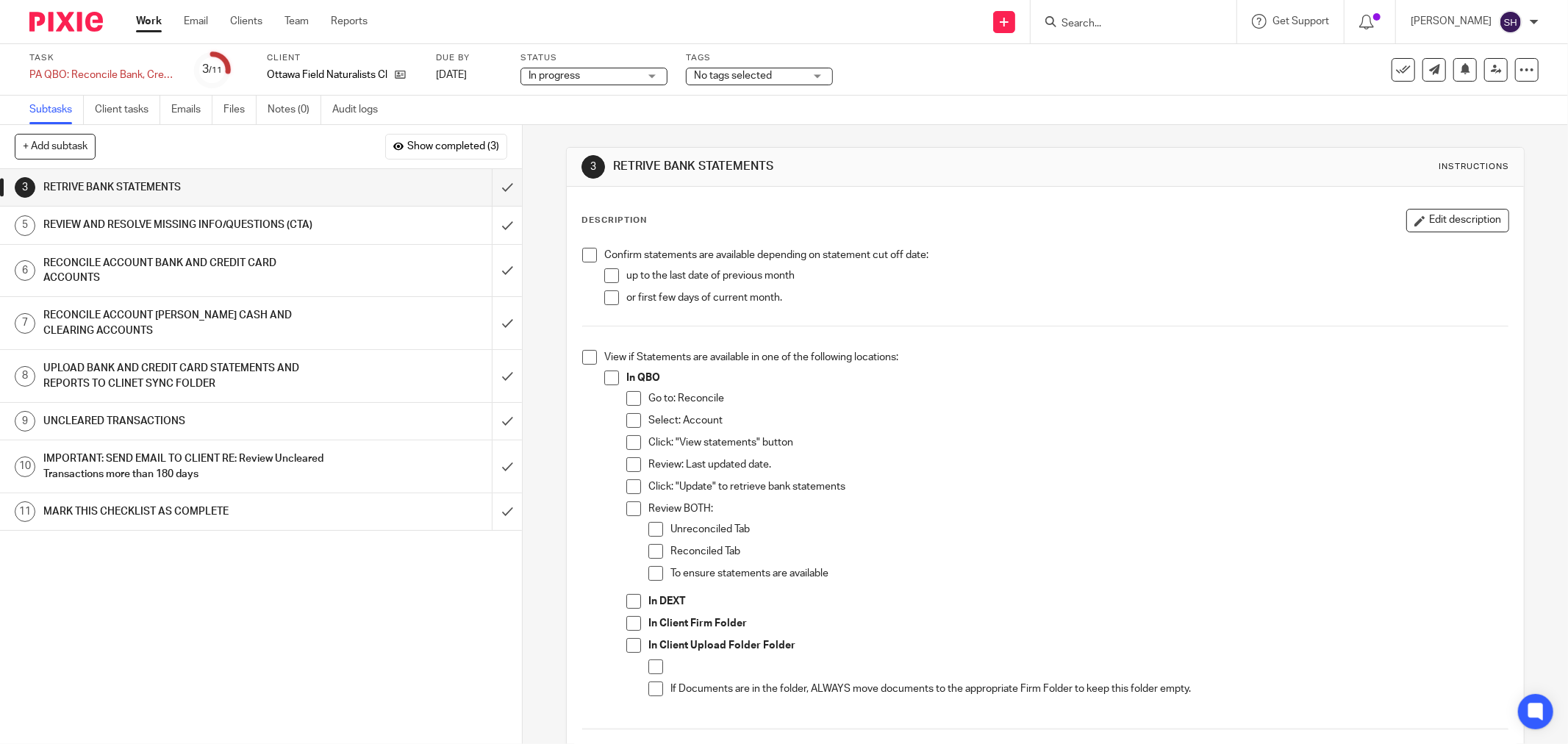
drag, startPoint x: 582, startPoint y: 258, endPoint x: 593, endPoint y: 265, distance: 13.0
click at [583, 258] on span at bounding box center [589, 255] width 15 height 15
click at [609, 278] on span at bounding box center [612, 276] width 15 height 15
click at [605, 304] on span at bounding box center [612, 298] width 15 height 15
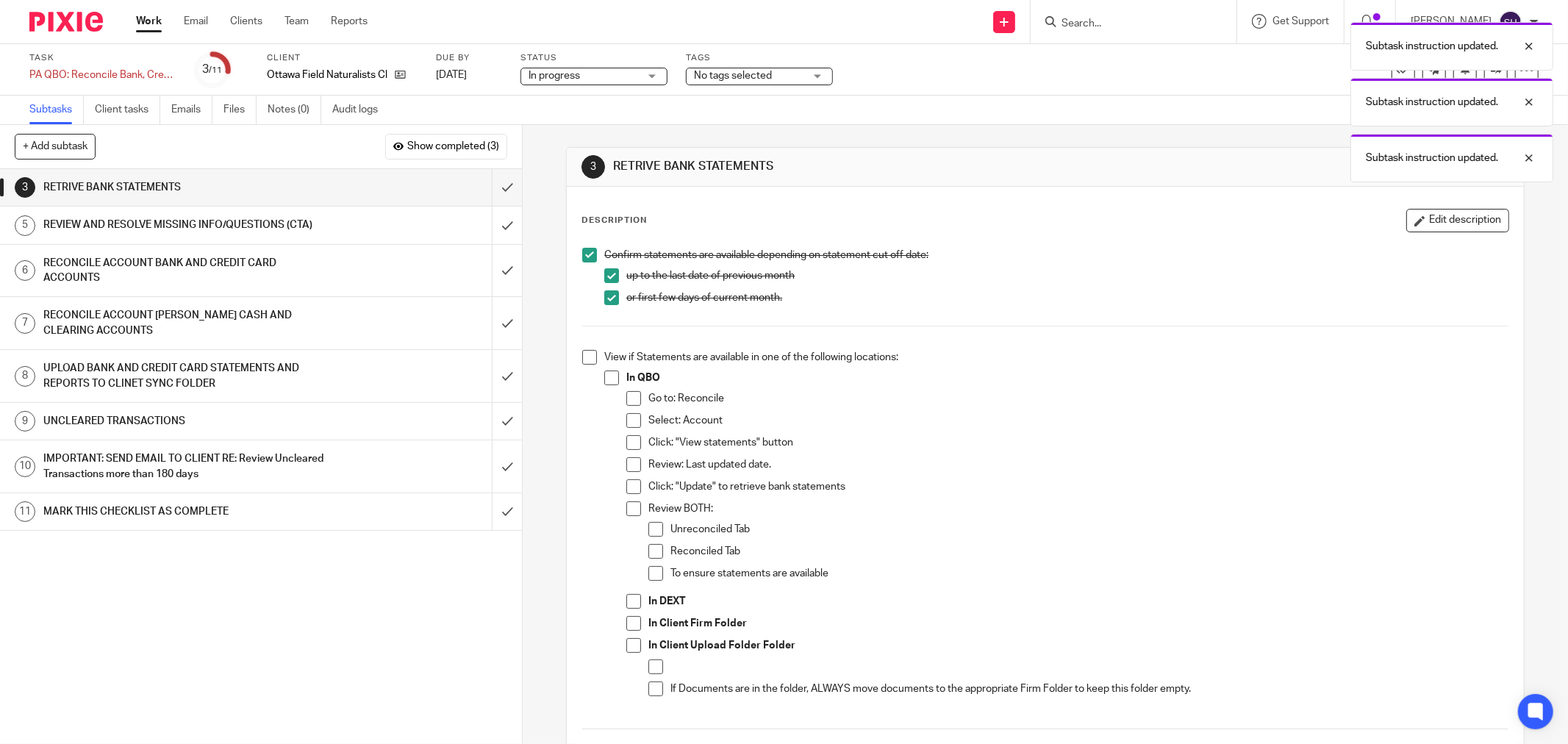
click at [585, 359] on span at bounding box center [589, 357] width 15 height 15
click at [611, 382] on span at bounding box center [612, 377] width 15 height 15
click at [627, 407] on li "Go to: Reconcile" at bounding box center [1068, 402] width 882 height 22
click at [632, 401] on span at bounding box center [634, 398] width 15 height 15
click at [627, 426] on span at bounding box center [634, 420] width 15 height 15
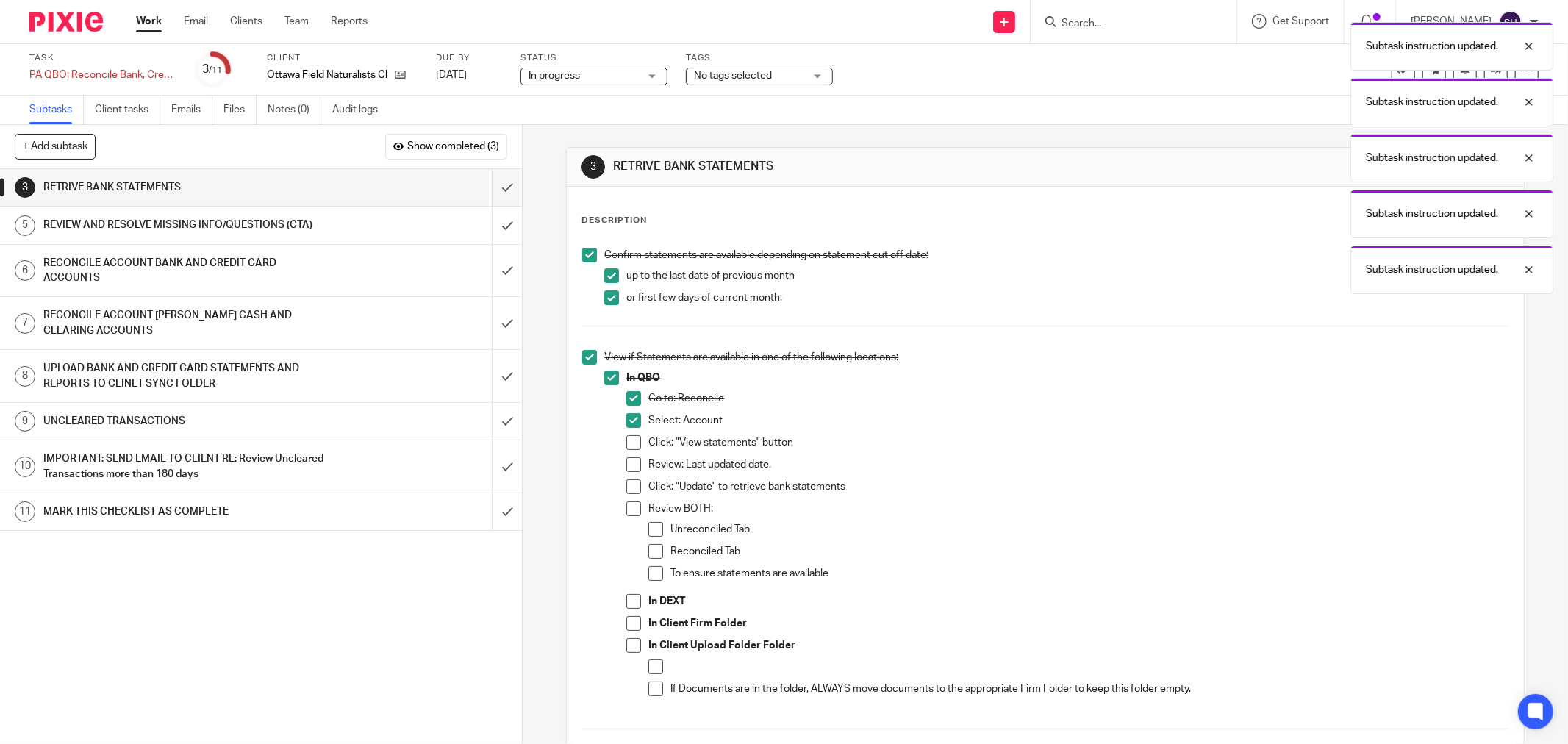
click at [627, 449] on span at bounding box center [634, 442] width 15 height 15
click at [629, 468] on span at bounding box center [634, 464] width 15 height 15
drag, startPoint x: 623, startPoint y: 491, endPoint x: 625, endPoint y: 512, distance: 21.1
click at [627, 493] on span at bounding box center [634, 486] width 15 height 15
click at [627, 515] on span at bounding box center [634, 508] width 15 height 15
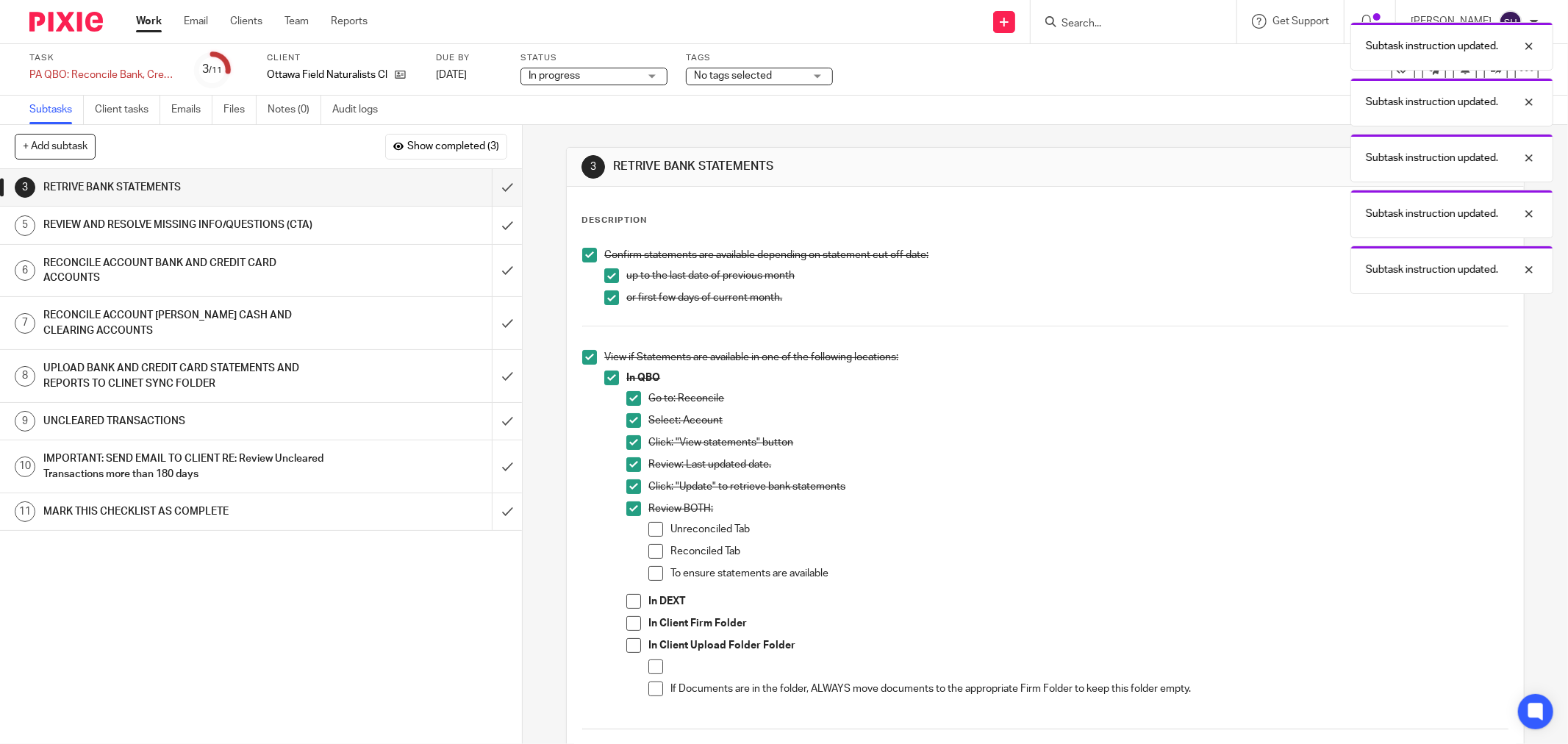
click at [656, 524] on span at bounding box center [656, 529] width 15 height 15
click at [649, 555] on span at bounding box center [656, 551] width 15 height 15
click at [649, 578] on span at bounding box center [656, 573] width 15 height 15
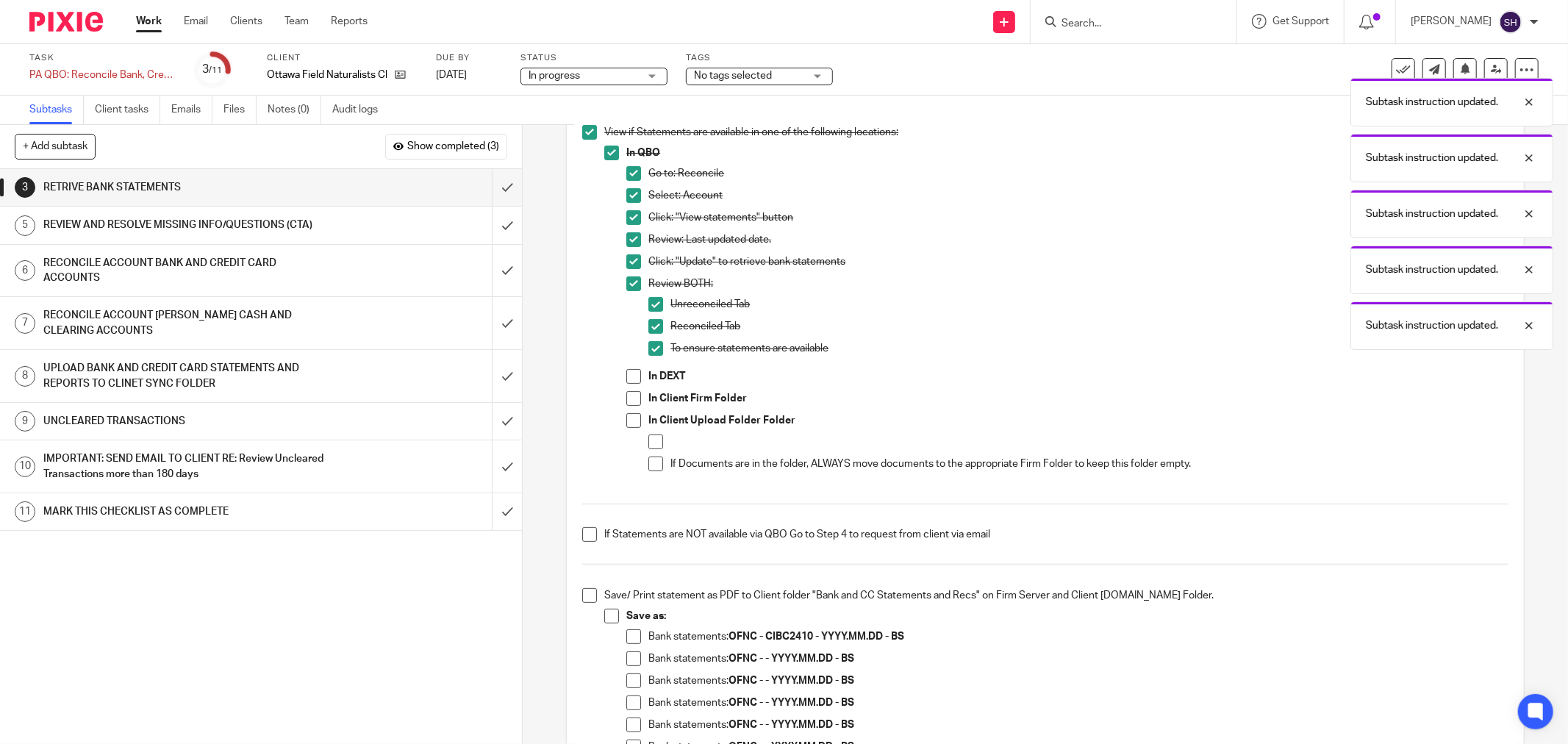
scroll to position [245, 0]
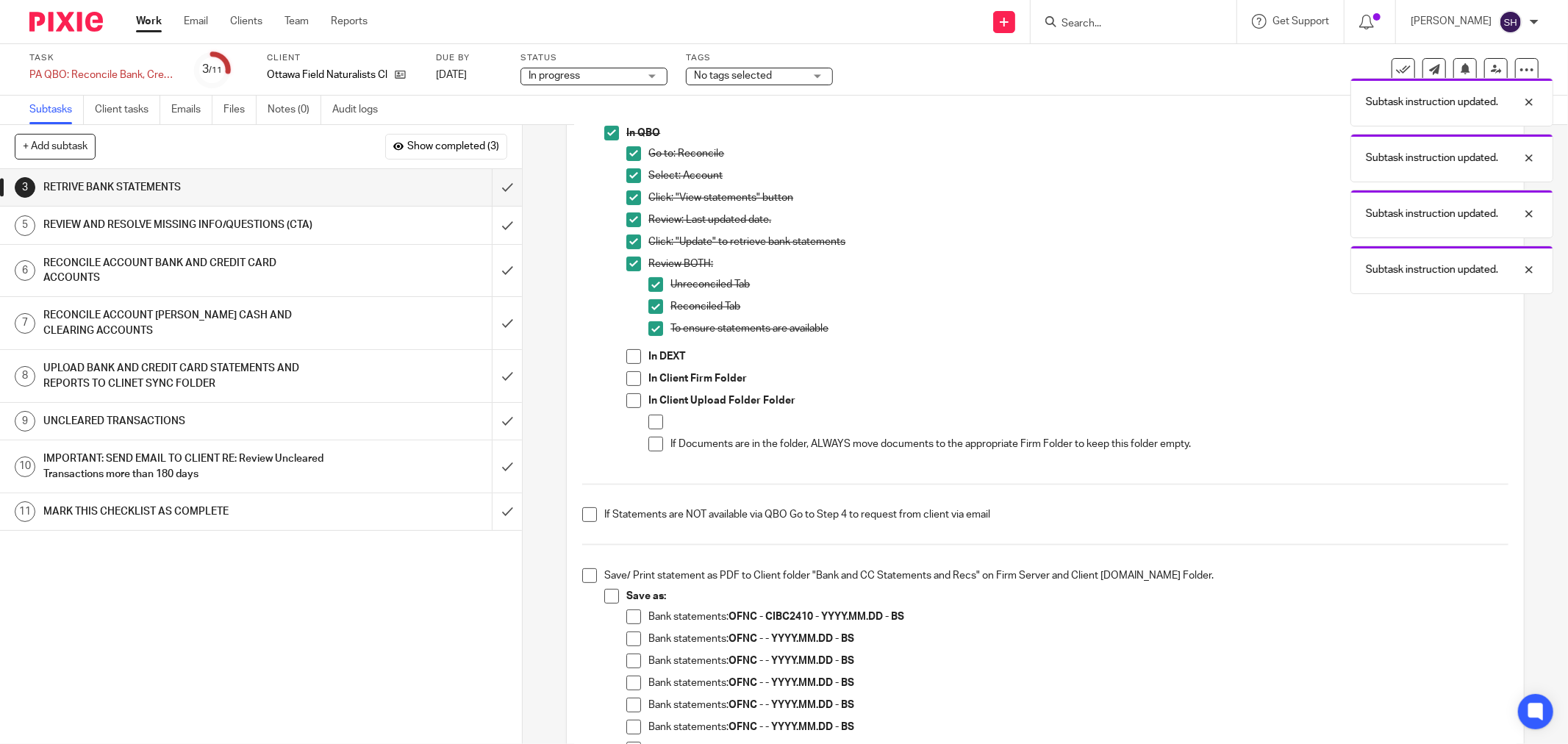
click at [630, 356] on span at bounding box center [634, 356] width 15 height 15
click at [627, 374] on span at bounding box center [634, 378] width 15 height 15
click at [634, 395] on span at bounding box center [634, 400] width 15 height 15
click at [649, 419] on span at bounding box center [656, 421] width 15 height 15
click at [652, 446] on span at bounding box center [656, 444] width 15 height 15
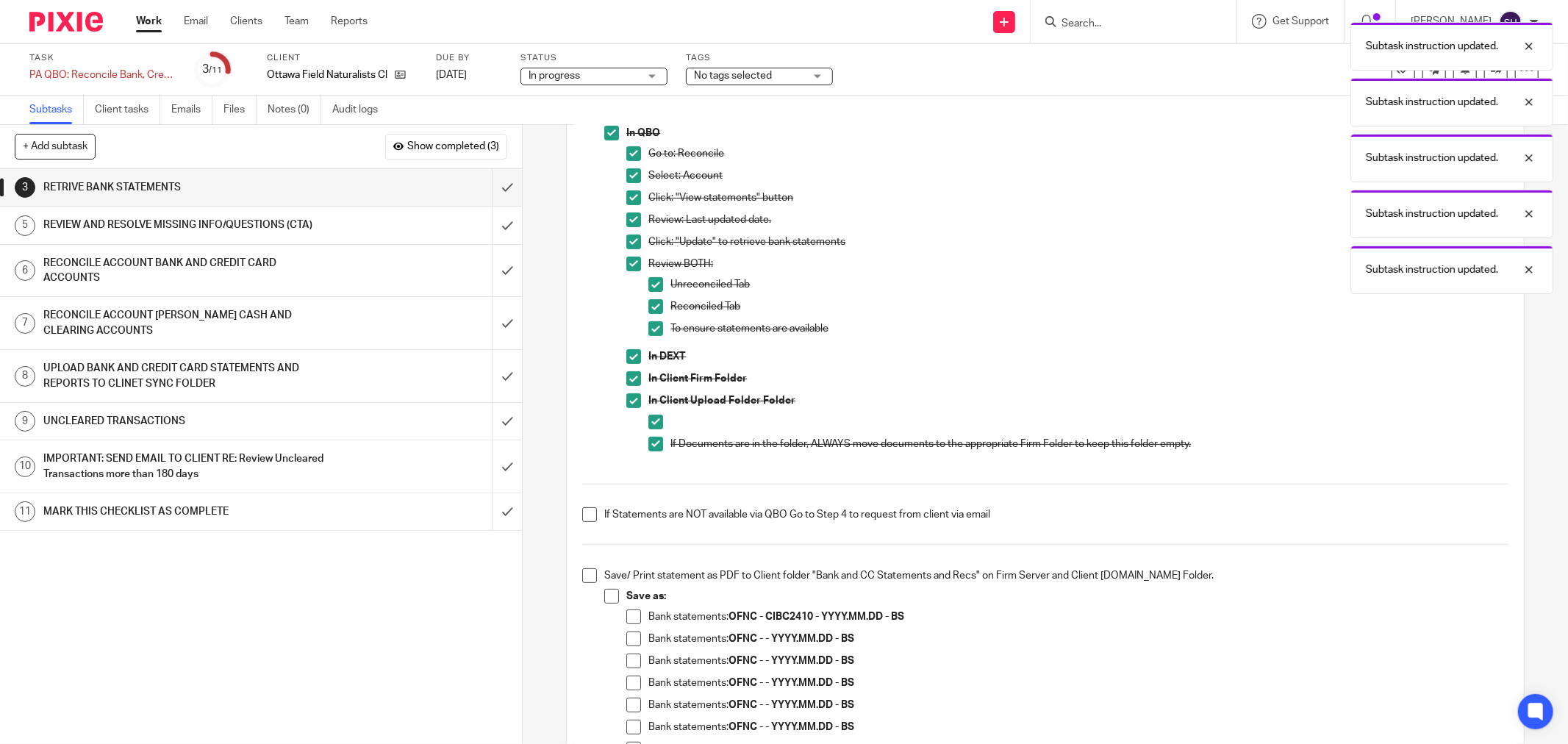
click at [588, 510] on span at bounding box center [589, 515] width 15 height 15
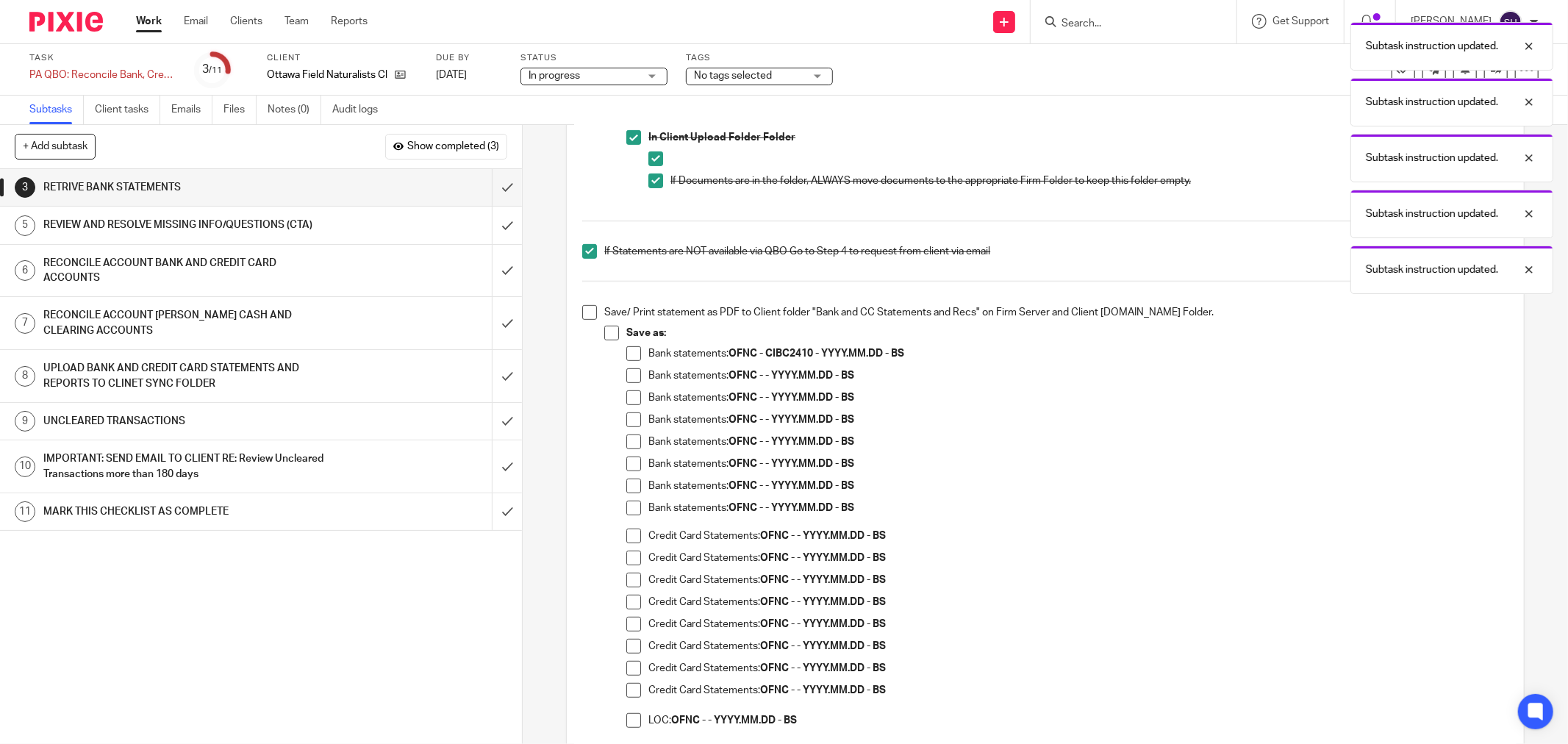
scroll to position [571, 0]
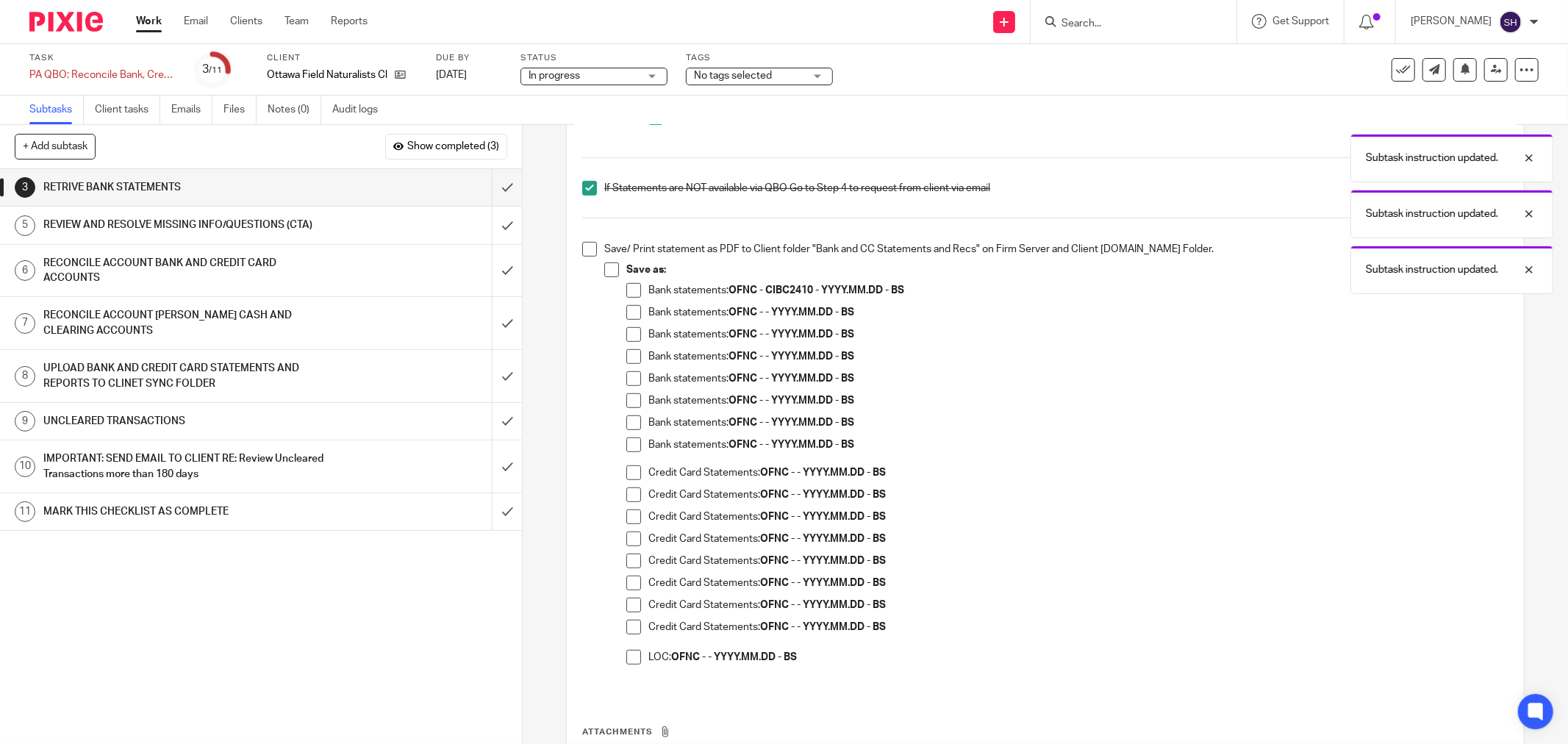
click at [584, 247] on span at bounding box center [589, 249] width 15 height 15
click at [606, 267] on span at bounding box center [612, 269] width 15 height 15
click at [633, 306] on span at bounding box center [634, 312] width 15 height 15
click at [627, 341] on span at bounding box center [634, 334] width 15 height 15
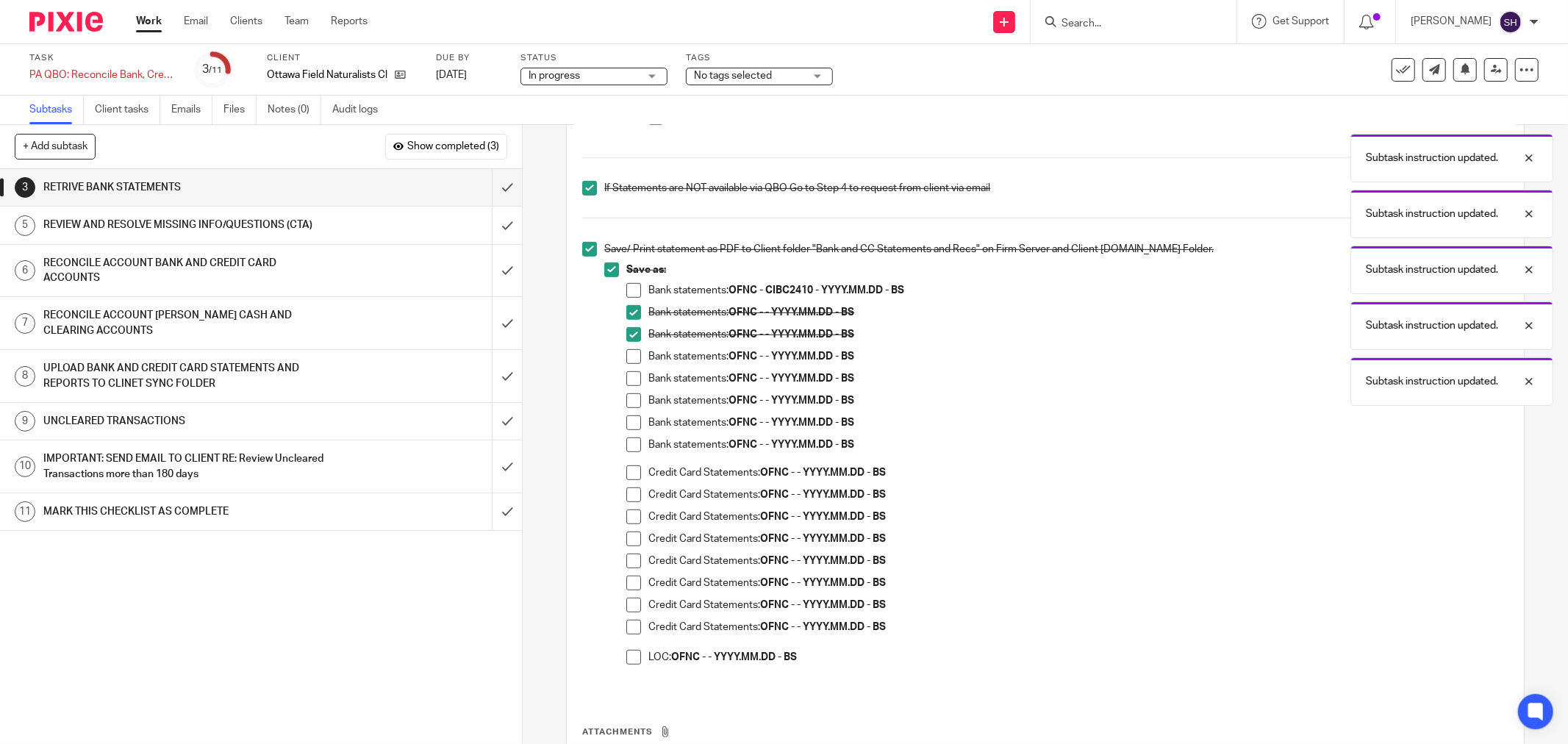
click at [628, 363] on span at bounding box center [634, 356] width 15 height 15
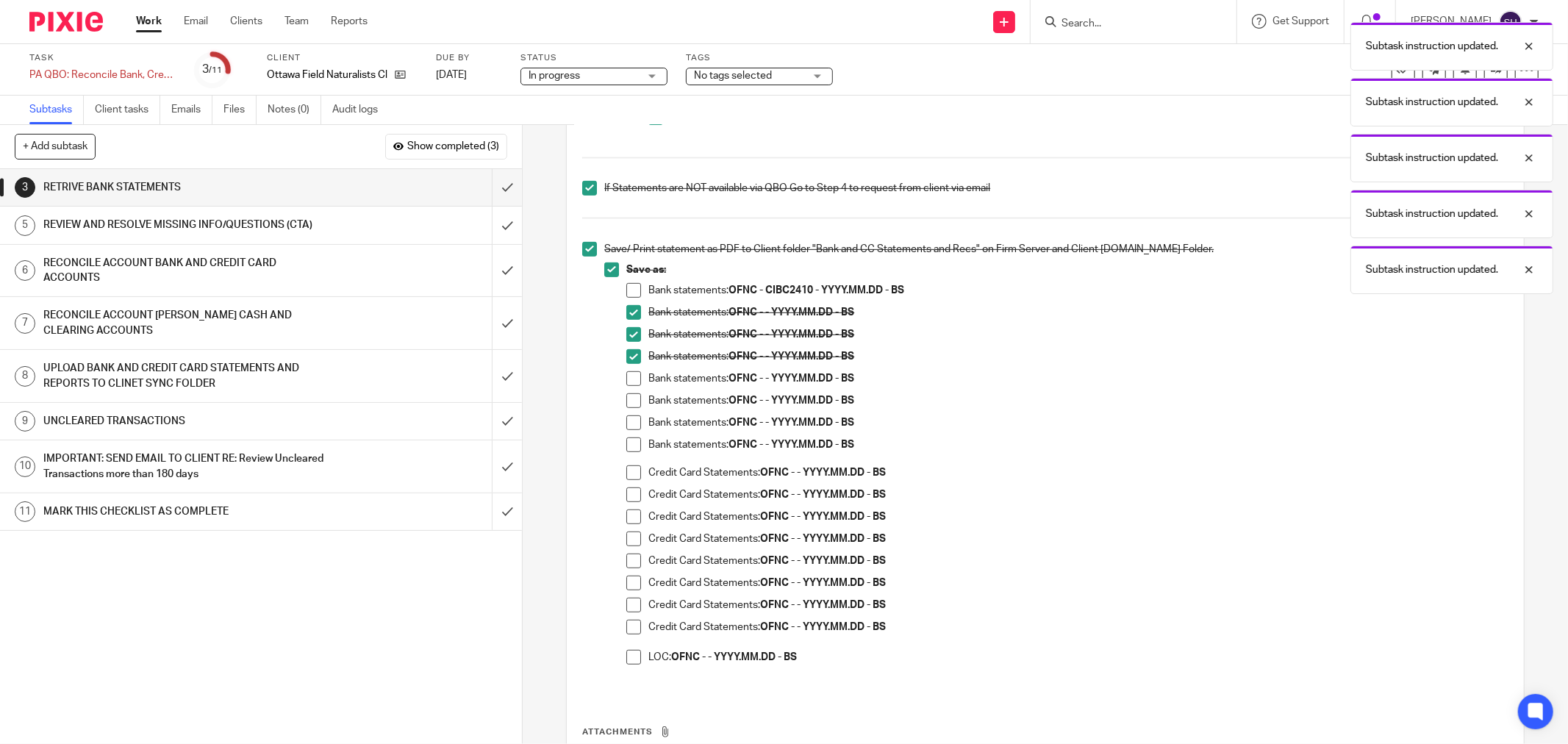
click at [627, 385] on span at bounding box center [634, 378] width 15 height 15
click at [627, 407] on span at bounding box center [634, 400] width 15 height 15
click at [627, 424] on span at bounding box center [634, 422] width 15 height 15
click at [628, 442] on span at bounding box center [634, 444] width 15 height 15
click at [627, 471] on span at bounding box center [634, 472] width 15 height 15
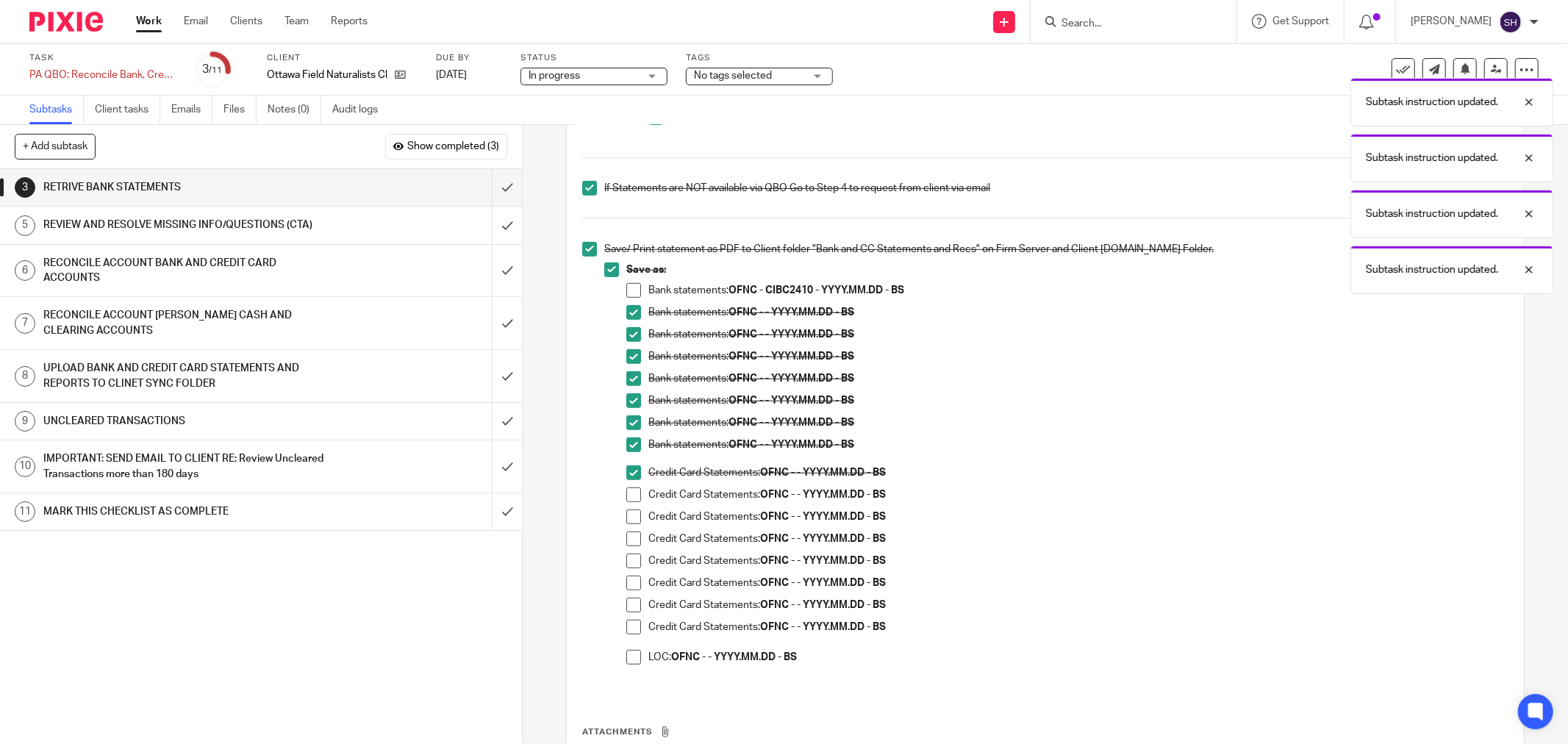
click at [632, 654] on span at bounding box center [634, 657] width 15 height 15
click at [634, 629] on span at bounding box center [634, 627] width 15 height 15
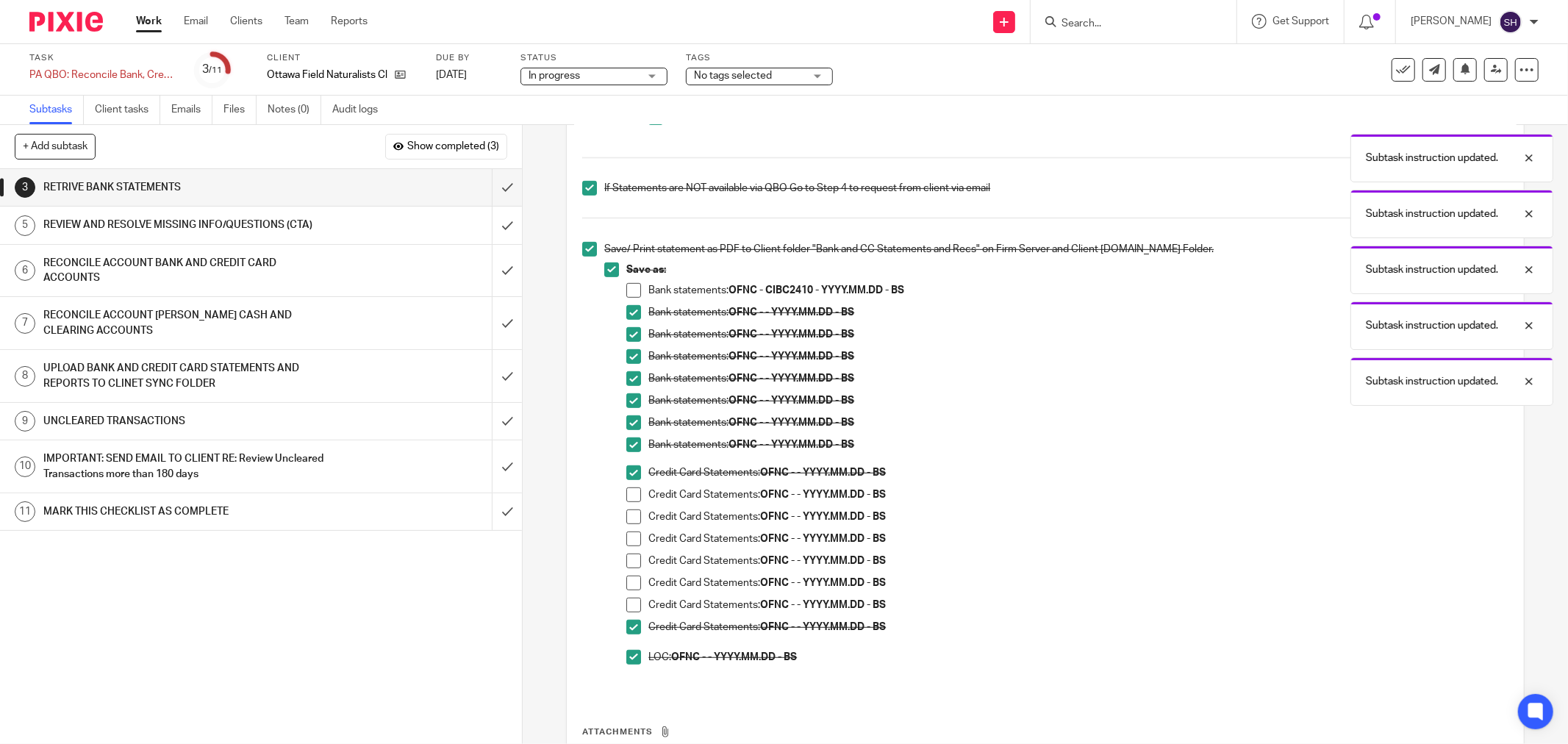
click at [636, 603] on span at bounding box center [634, 605] width 15 height 15
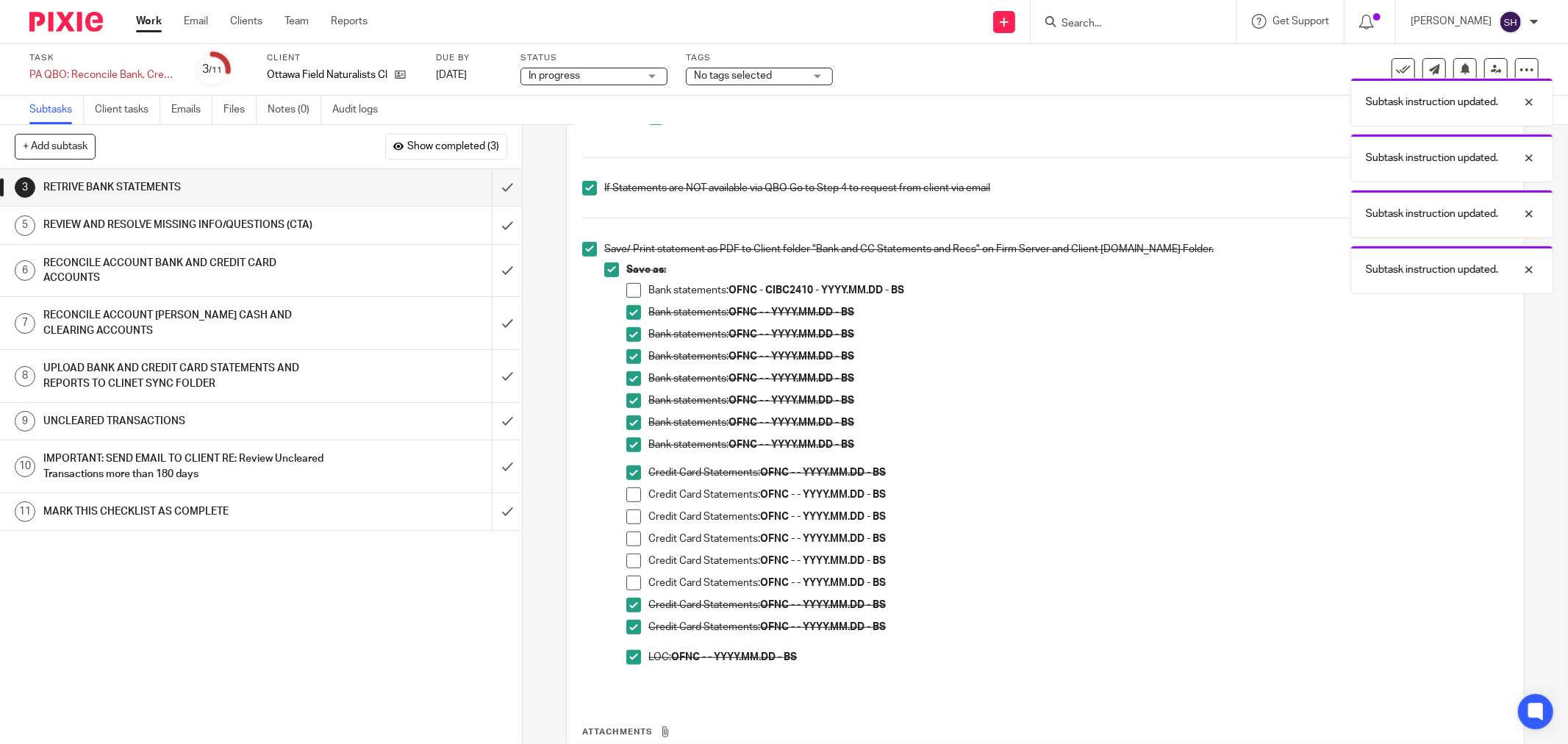
click at [628, 583] on span at bounding box center [634, 583] width 15 height 15
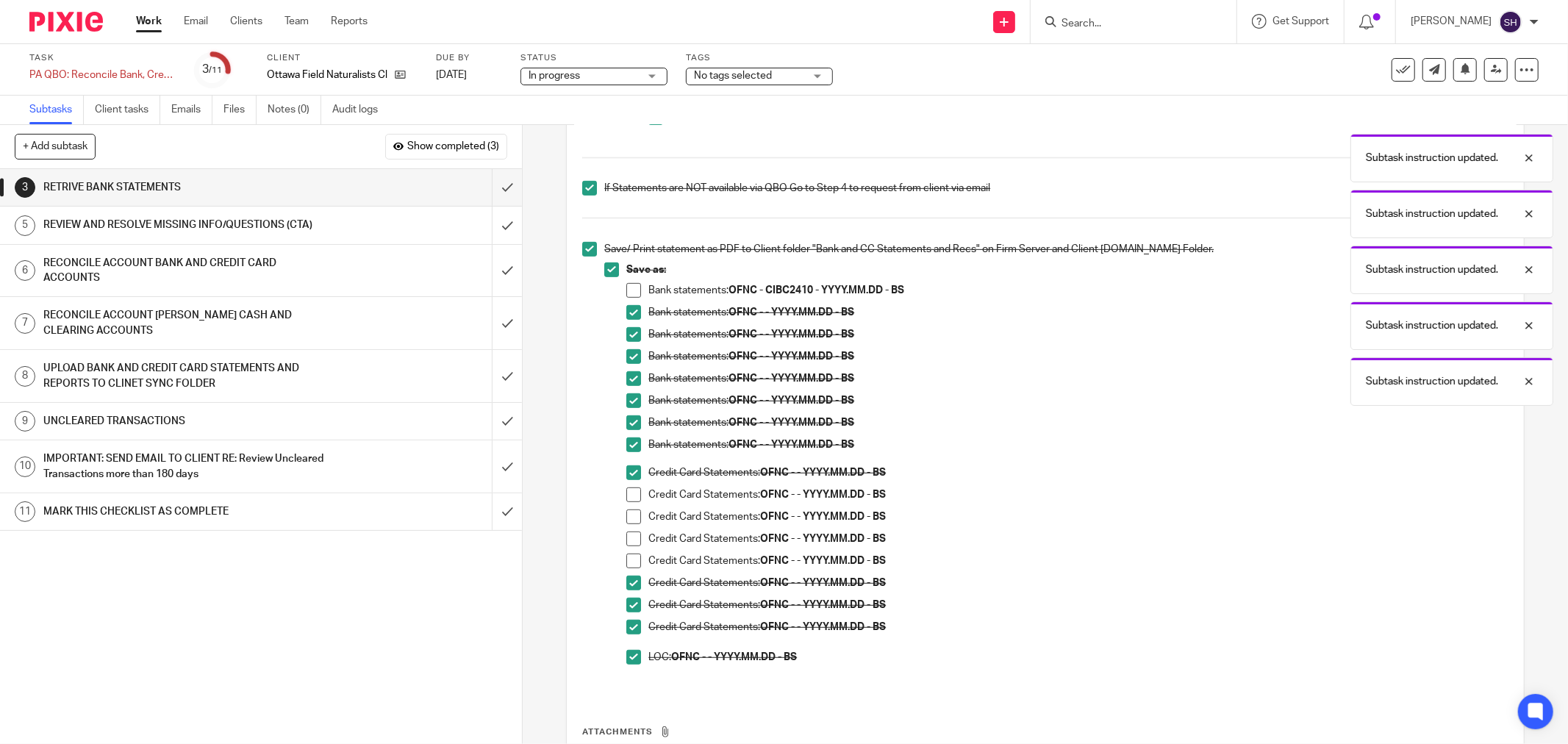
click at [627, 562] on span at bounding box center [634, 561] width 15 height 15
click at [627, 536] on span at bounding box center [634, 539] width 15 height 15
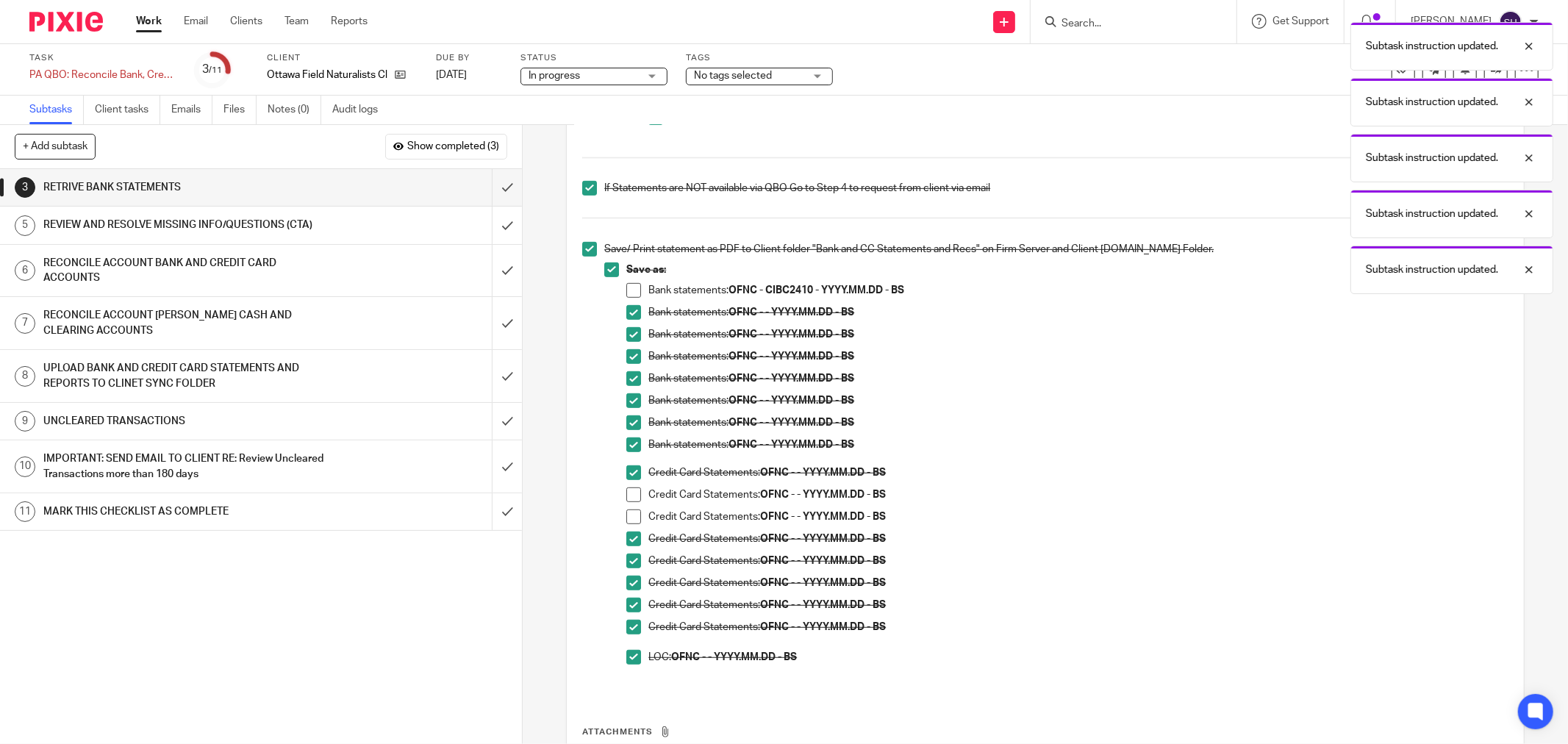
click at [627, 515] on span at bounding box center [634, 516] width 15 height 15
click at [627, 495] on span at bounding box center [634, 494] width 15 height 15
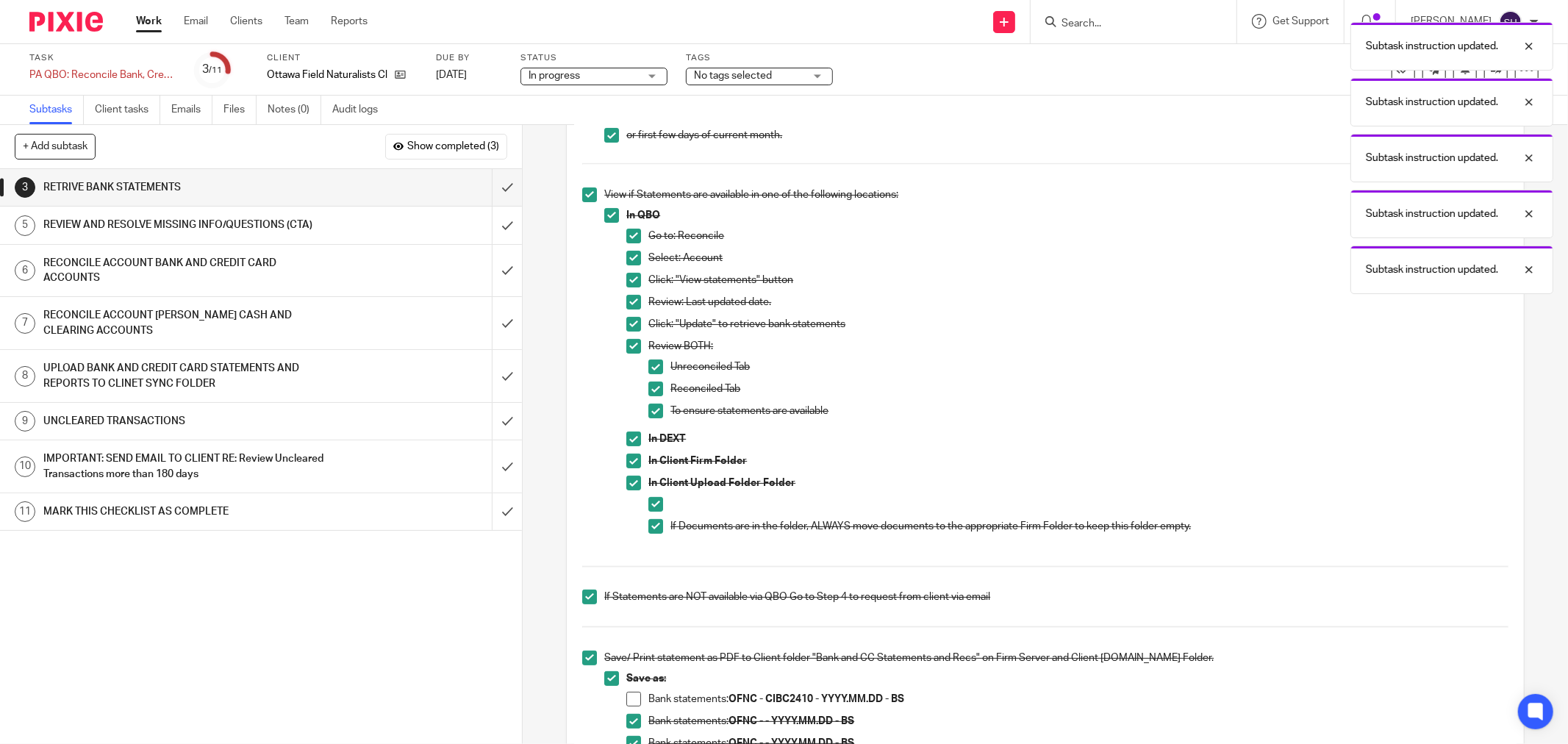
scroll to position [245, 0]
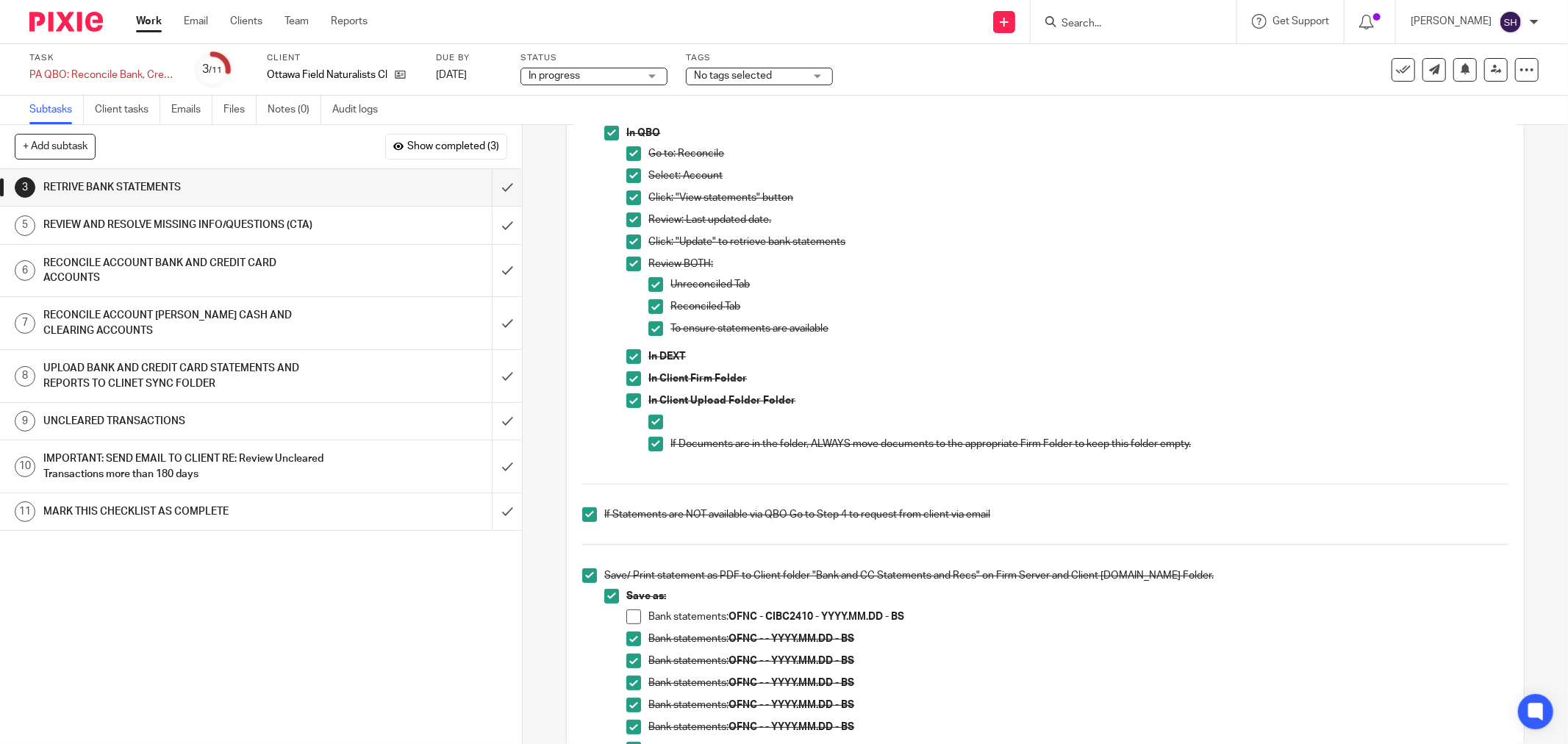
click at [627, 616] on span at bounding box center [634, 616] width 15 height 15
click at [491, 184] on input "submit" at bounding box center [261, 187] width 522 height 37
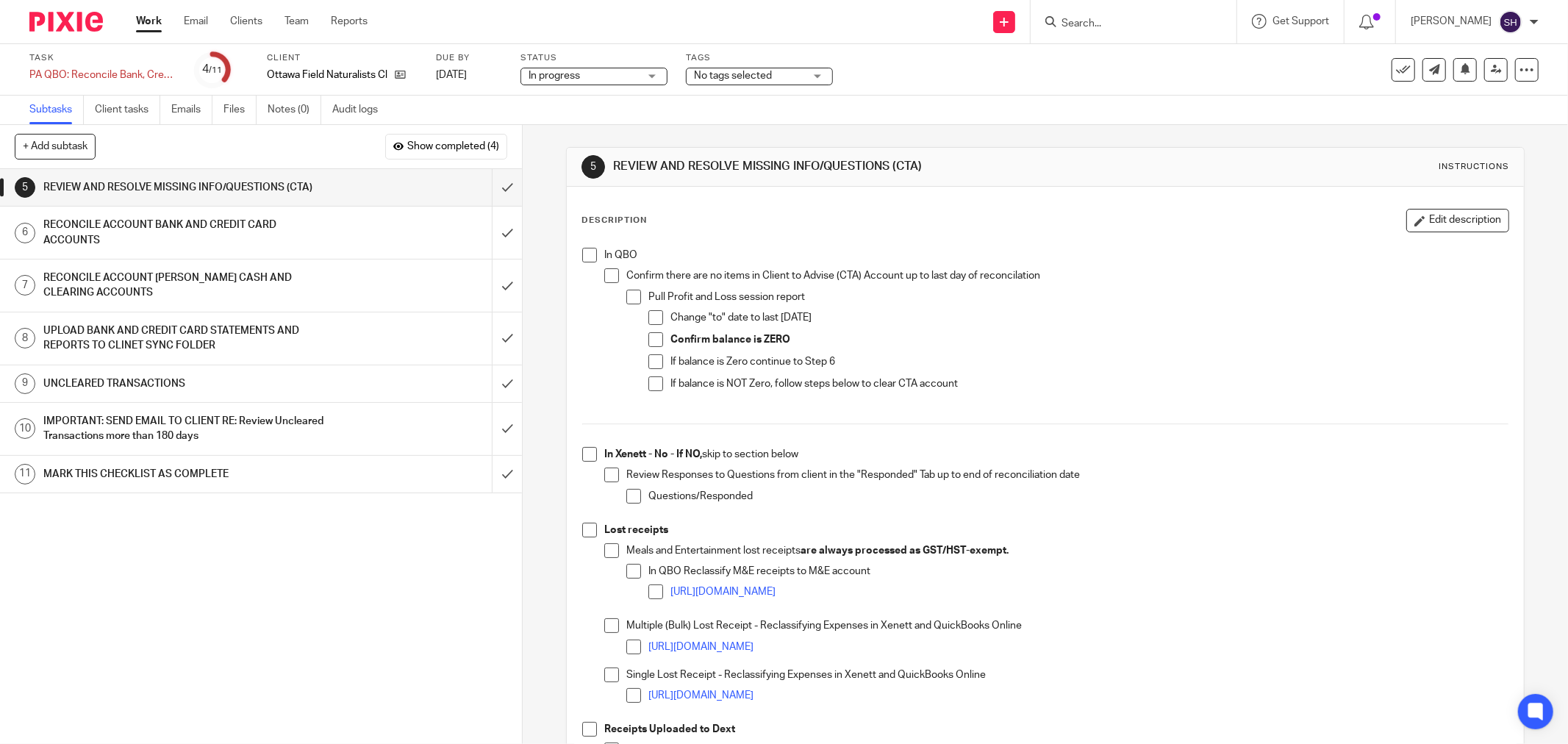
click at [578, 255] on div "In QBO Confirm there are no items in Client to Advise (CTA) Account up to last …" at bounding box center [1045, 584] width 941 height 688
click at [583, 262] on li "In QBO Confirm there are no items in Client to Advise (CTA) Account up to last …" at bounding box center [1045, 331] width 927 height 168
click at [591, 253] on span at bounding box center [589, 255] width 15 height 15
click at [612, 280] on span at bounding box center [612, 276] width 15 height 15
drag, startPoint x: 625, startPoint y: 292, endPoint x: 634, endPoint y: 302, distance: 13.5
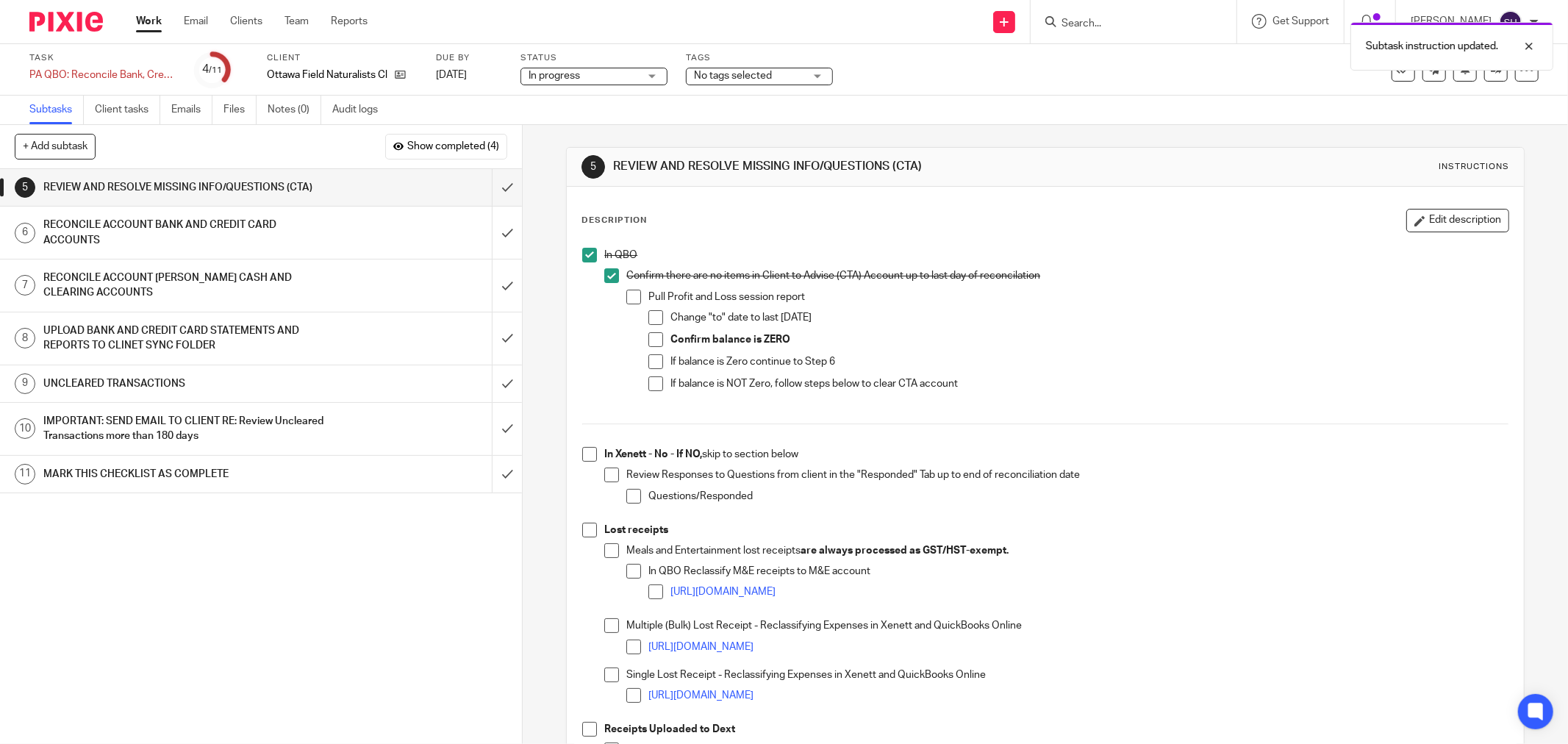
click at [627, 292] on span at bounding box center [634, 297] width 15 height 15
drag, startPoint x: 647, startPoint y: 317, endPoint x: 647, endPoint y: 341, distance: 24.0
click at [649, 319] on span at bounding box center [656, 317] width 15 height 15
click at [649, 342] on span at bounding box center [656, 339] width 15 height 15
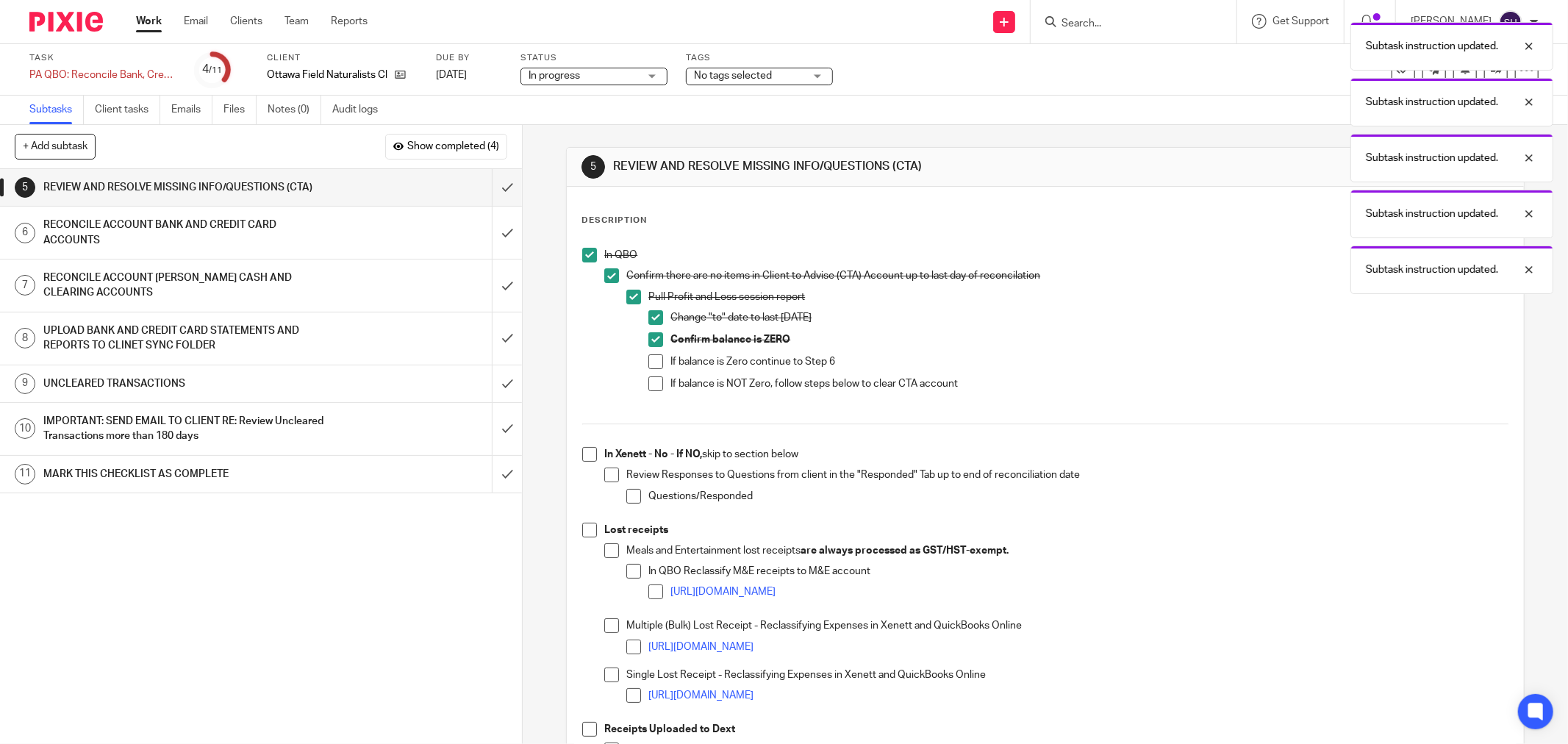
click at [649, 363] on span at bounding box center [656, 361] width 15 height 15
click at [652, 381] on span at bounding box center [656, 384] width 15 height 15
click at [583, 454] on span at bounding box center [589, 454] width 15 height 15
click at [617, 473] on li "Review Responses to Questions from client in the "Responded" Tab up to end of r…" at bounding box center [1057, 492] width 904 height 49
click at [612, 474] on span at bounding box center [612, 475] width 15 height 15
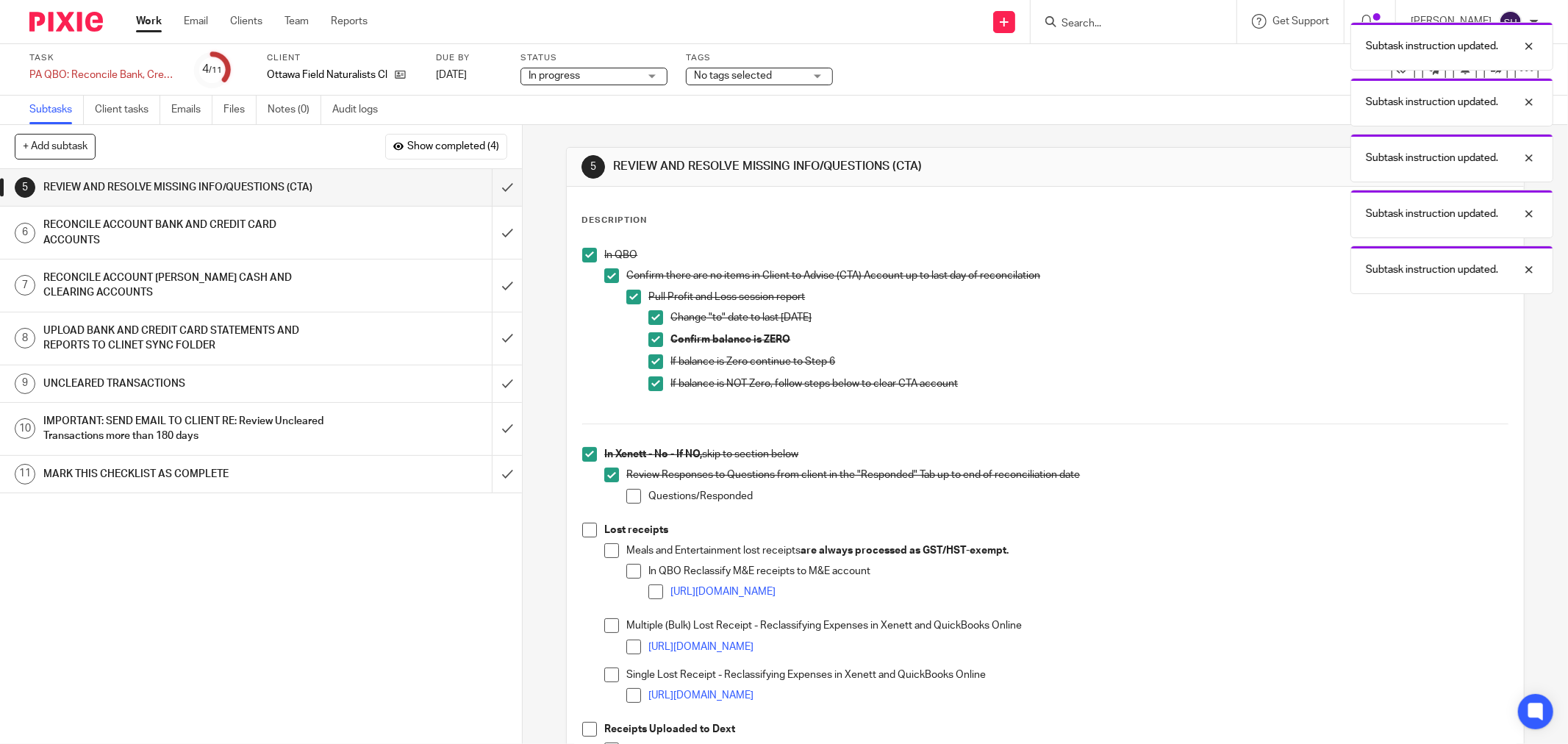
click at [634, 493] on span at bounding box center [634, 496] width 15 height 15
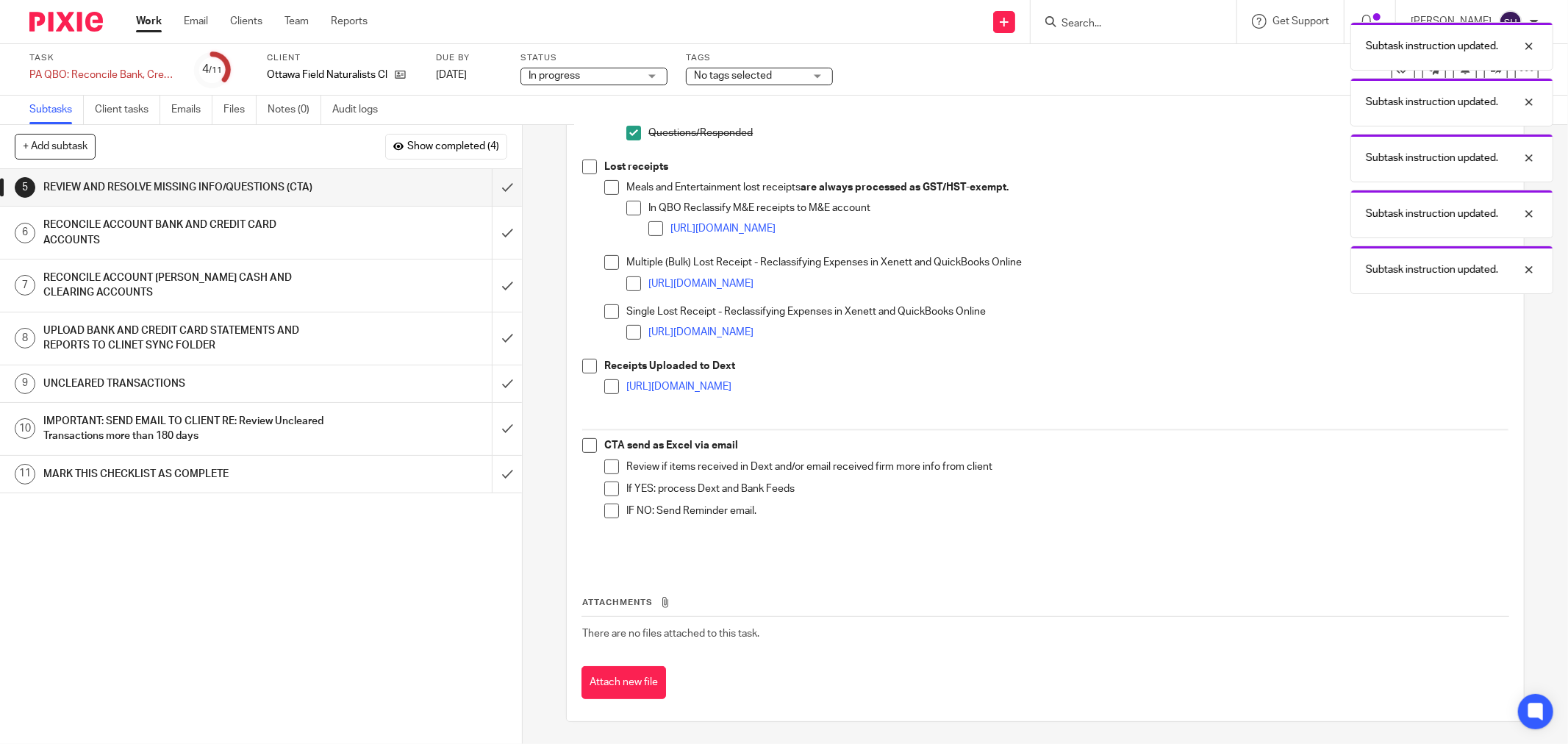
click at [584, 170] on span at bounding box center [589, 167] width 15 height 15
drag, startPoint x: 607, startPoint y: 187, endPoint x: 623, endPoint y: 201, distance: 21.3
click at [608, 189] on span at bounding box center [612, 187] width 15 height 15
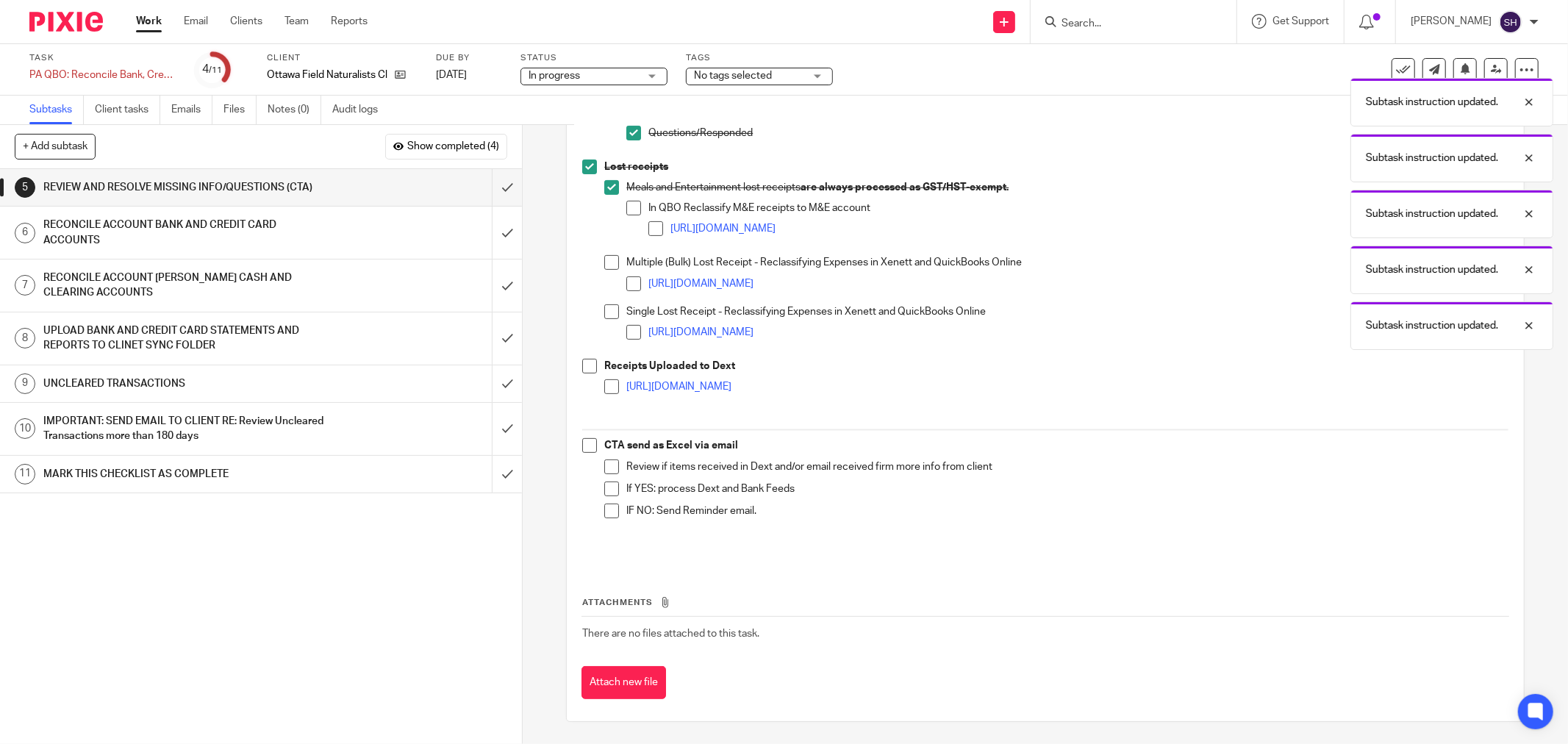
click at [627, 204] on span at bounding box center [634, 208] width 15 height 15
click at [649, 222] on span at bounding box center [656, 229] width 15 height 15
click at [605, 262] on span at bounding box center [612, 262] width 15 height 15
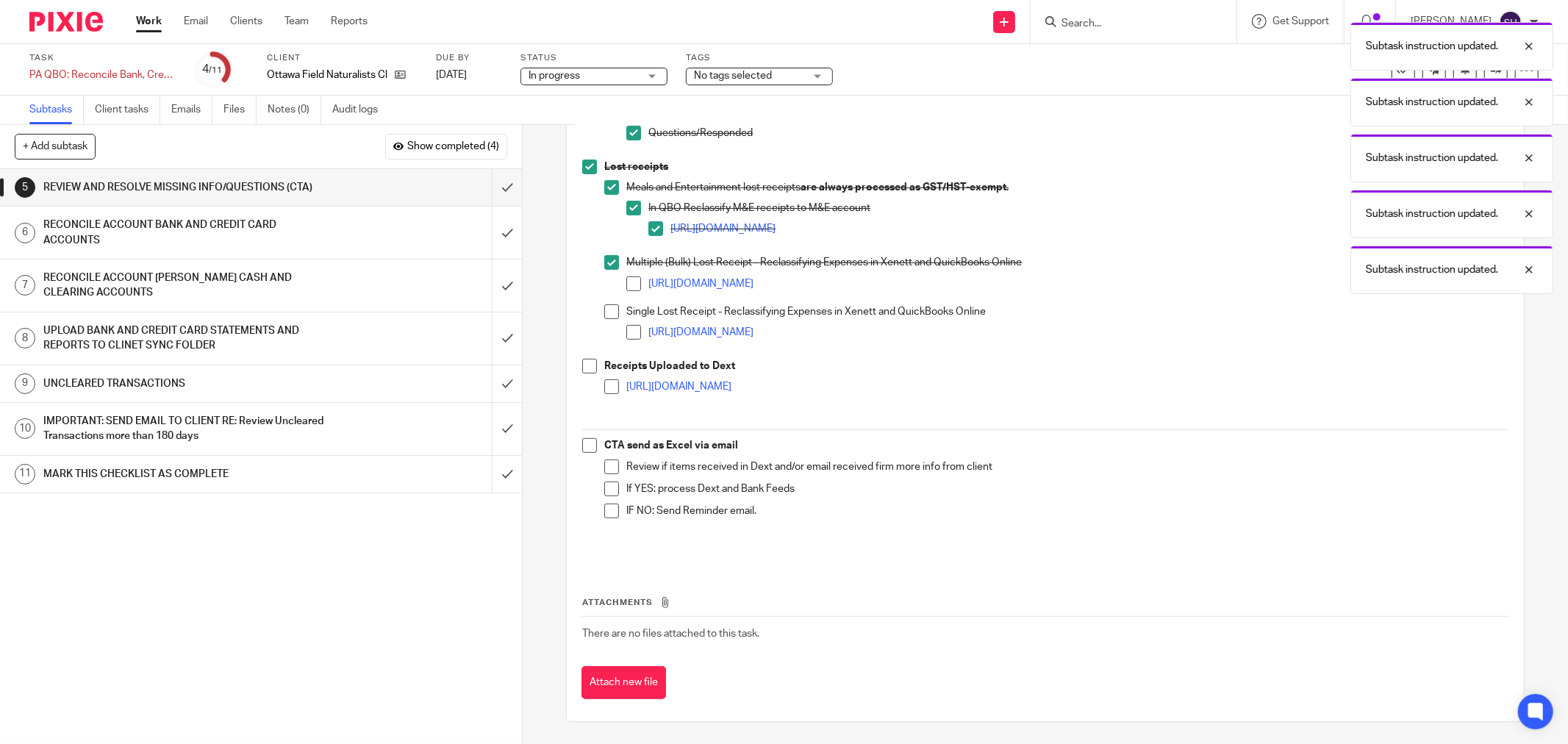
click at [630, 282] on span at bounding box center [634, 284] width 15 height 15
click at [605, 312] on span at bounding box center [612, 312] width 15 height 15
click at [628, 332] on span at bounding box center [634, 332] width 15 height 15
click at [585, 366] on span at bounding box center [589, 366] width 15 height 15
click at [605, 385] on span at bounding box center [612, 386] width 15 height 15
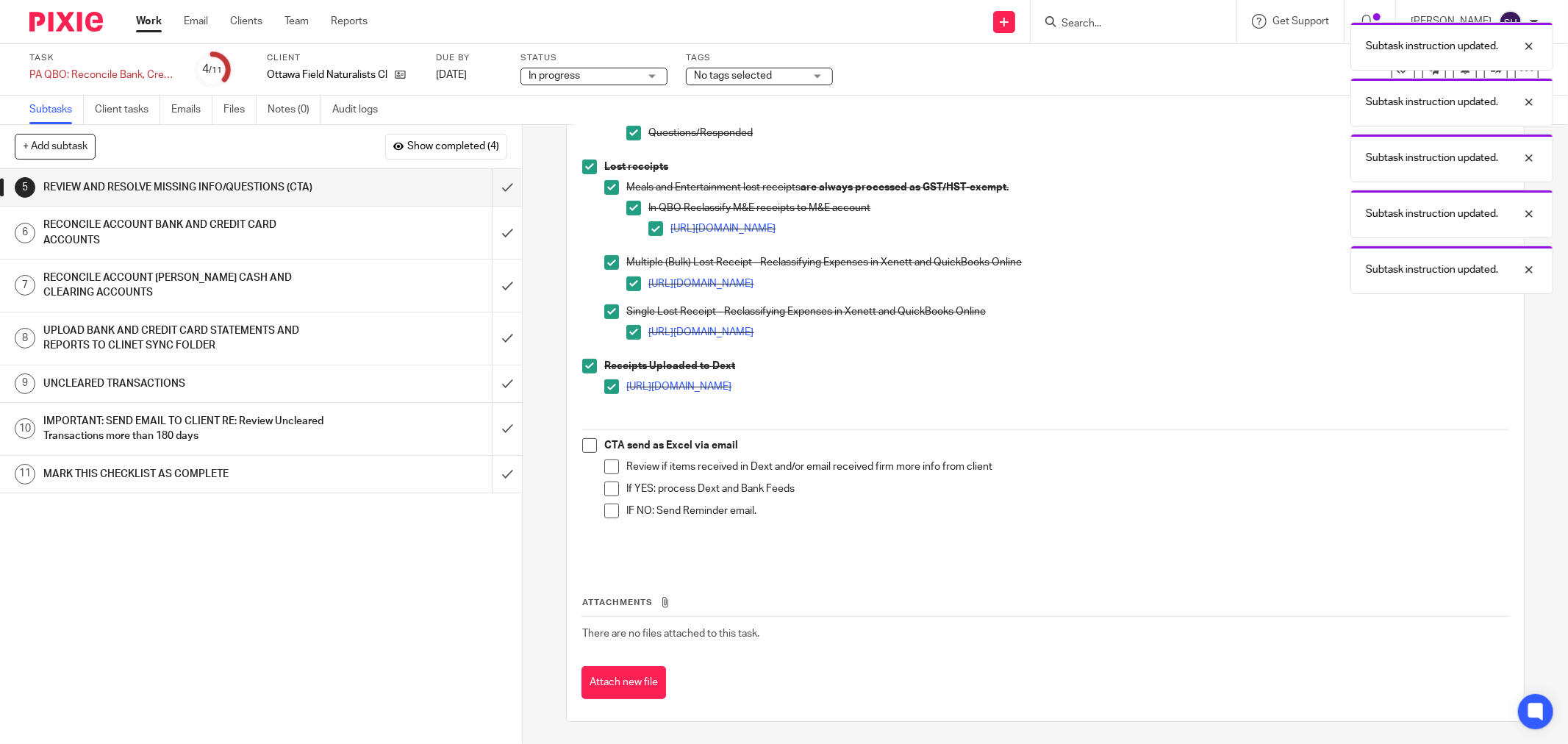
click at [582, 449] on span at bounding box center [589, 445] width 15 height 15
click at [612, 469] on span at bounding box center [612, 467] width 15 height 15
drag, startPoint x: 606, startPoint y: 489, endPoint x: 605, endPoint y: 500, distance: 11.0
click at [605, 489] on span at bounding box center [612, 489] width 15 height 15
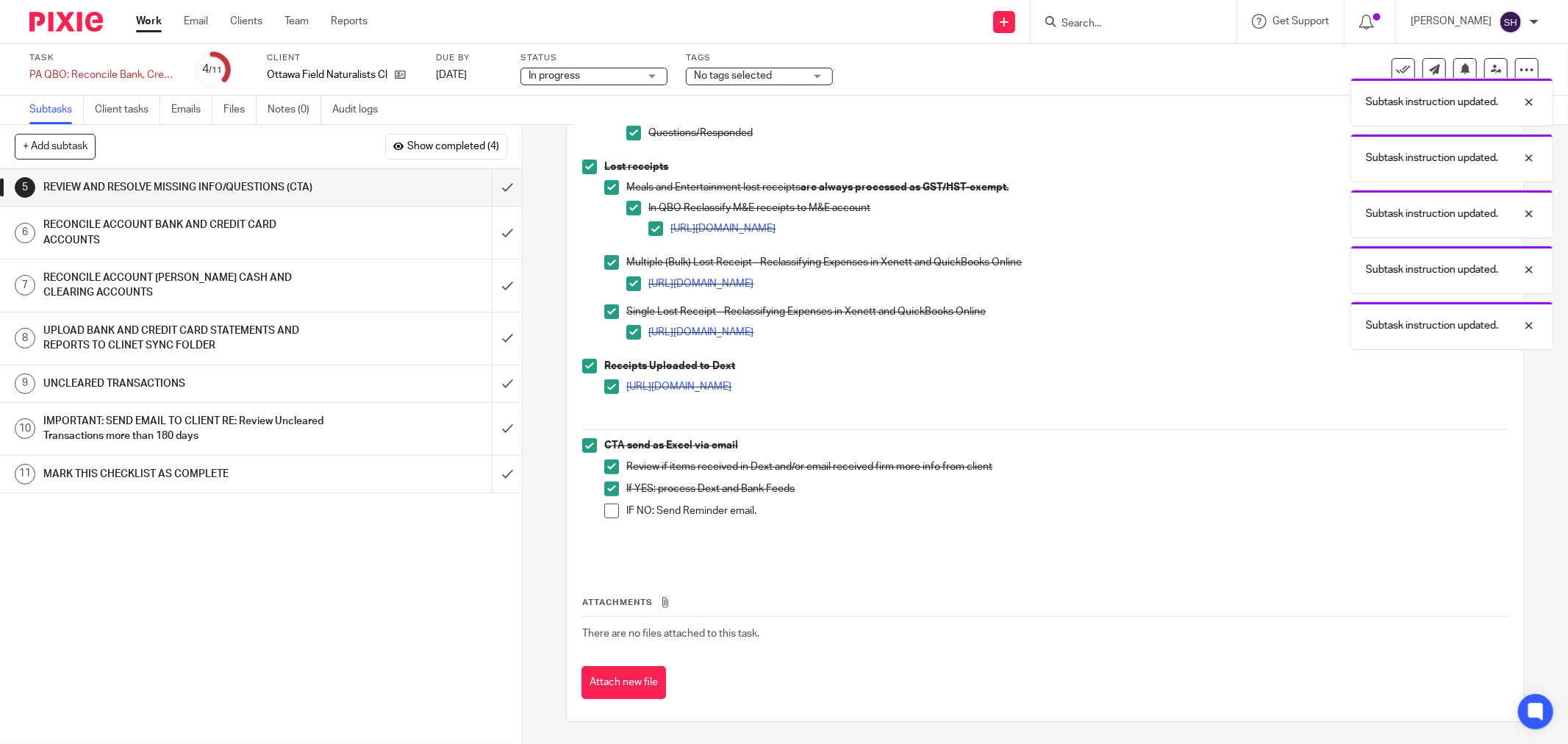
drag, startPoint x: 607, startPoint y: 509, endPoint x: 568, endPoint y: 406, distance: 110.1
click at [607, 508] on span at bounding box center [612, 511] width 15 height 15
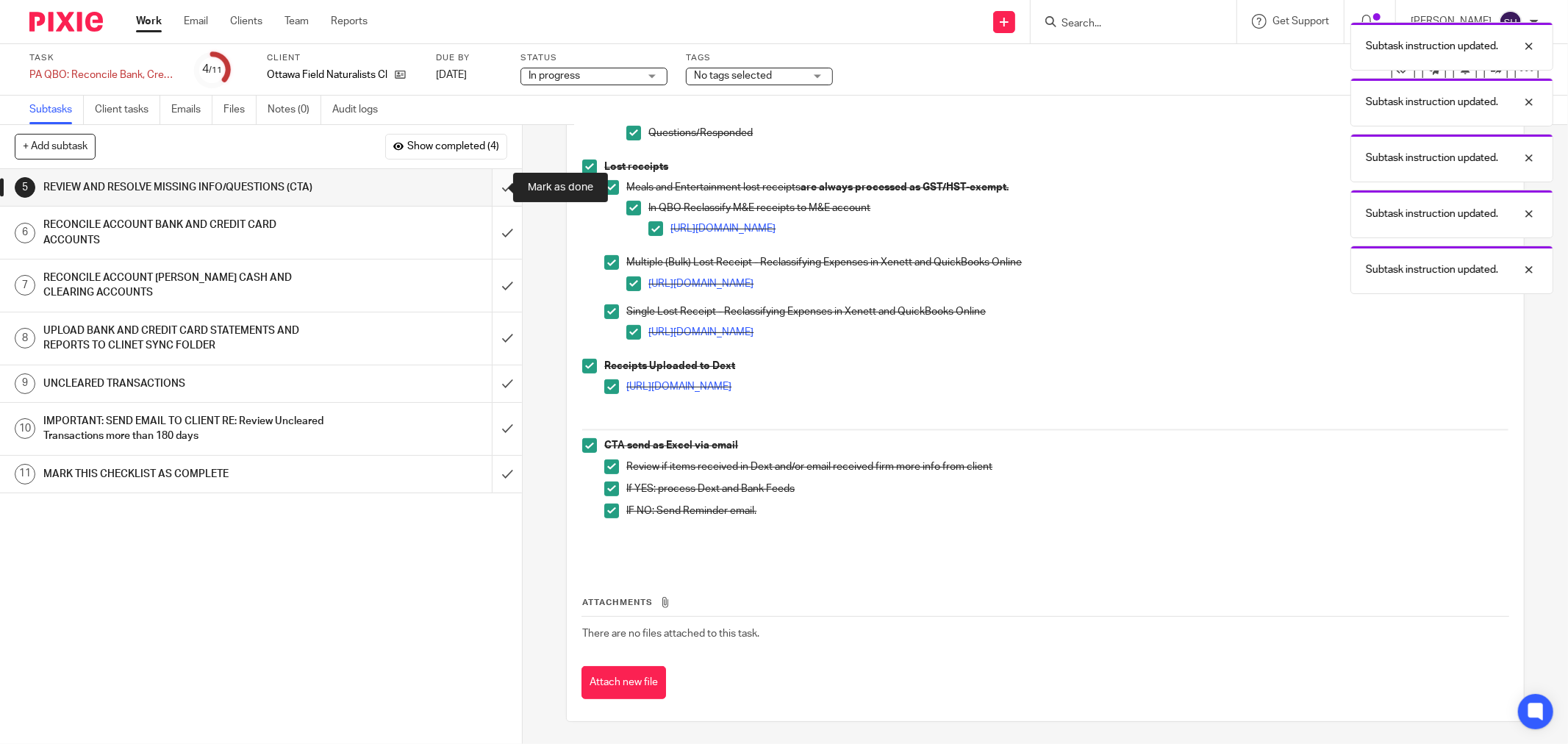
click at [488, 186] on input "submit" at bounding box center [261, 187] width 522 height 37
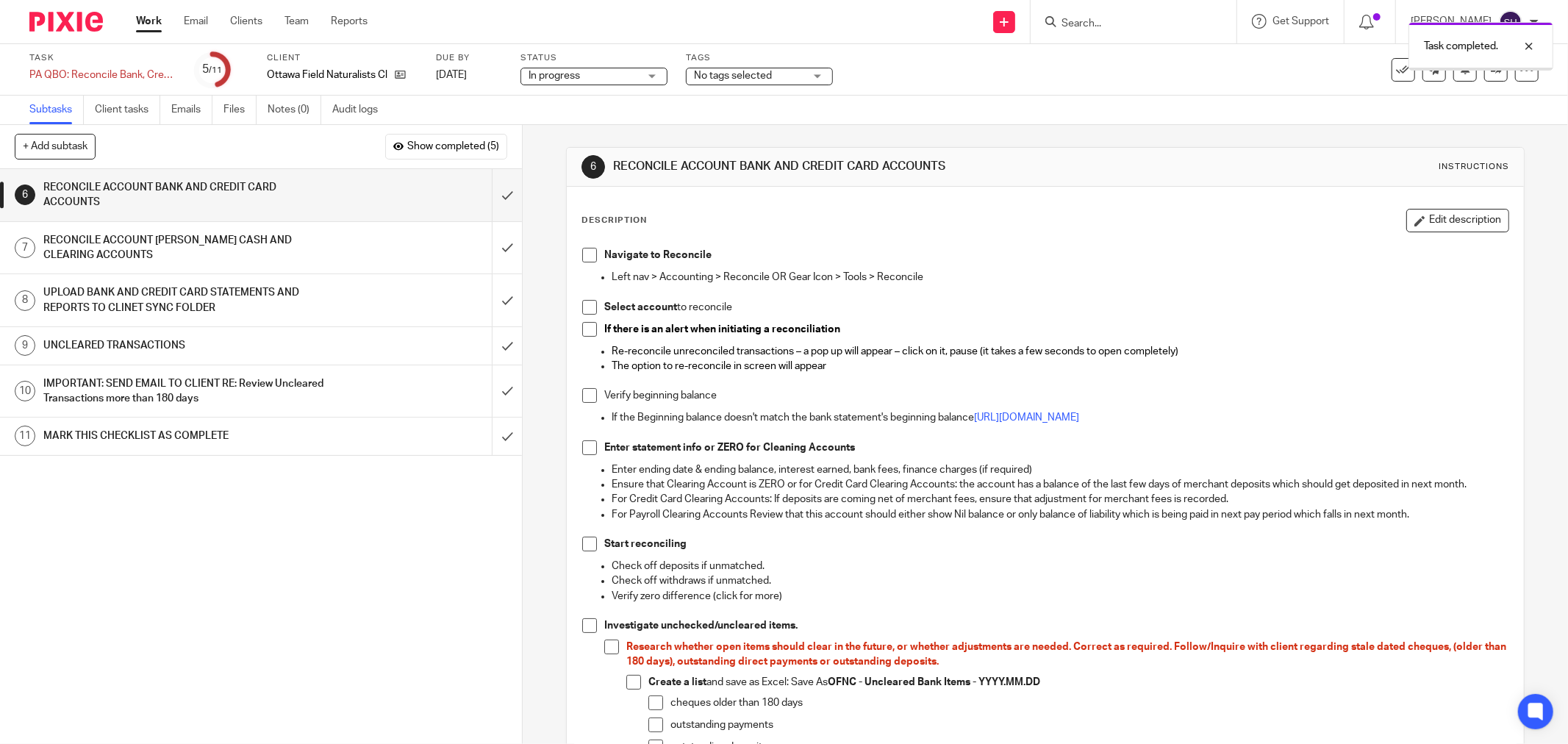
click at [585, 251] on span at bounding box center [589, 255] width 15 height 15
click at [585, 298] on ul "Left nav > Accounting > Reconcile OR Gear Icon > Tools > Reconcile" at bounding box center [1045, 284] width 927 height 30
click at [582, 313] on span at bounding box center [589, 307] width 15 height 15
click at [583, 326] on span at bounding box center [589, 329] width 15 height 15
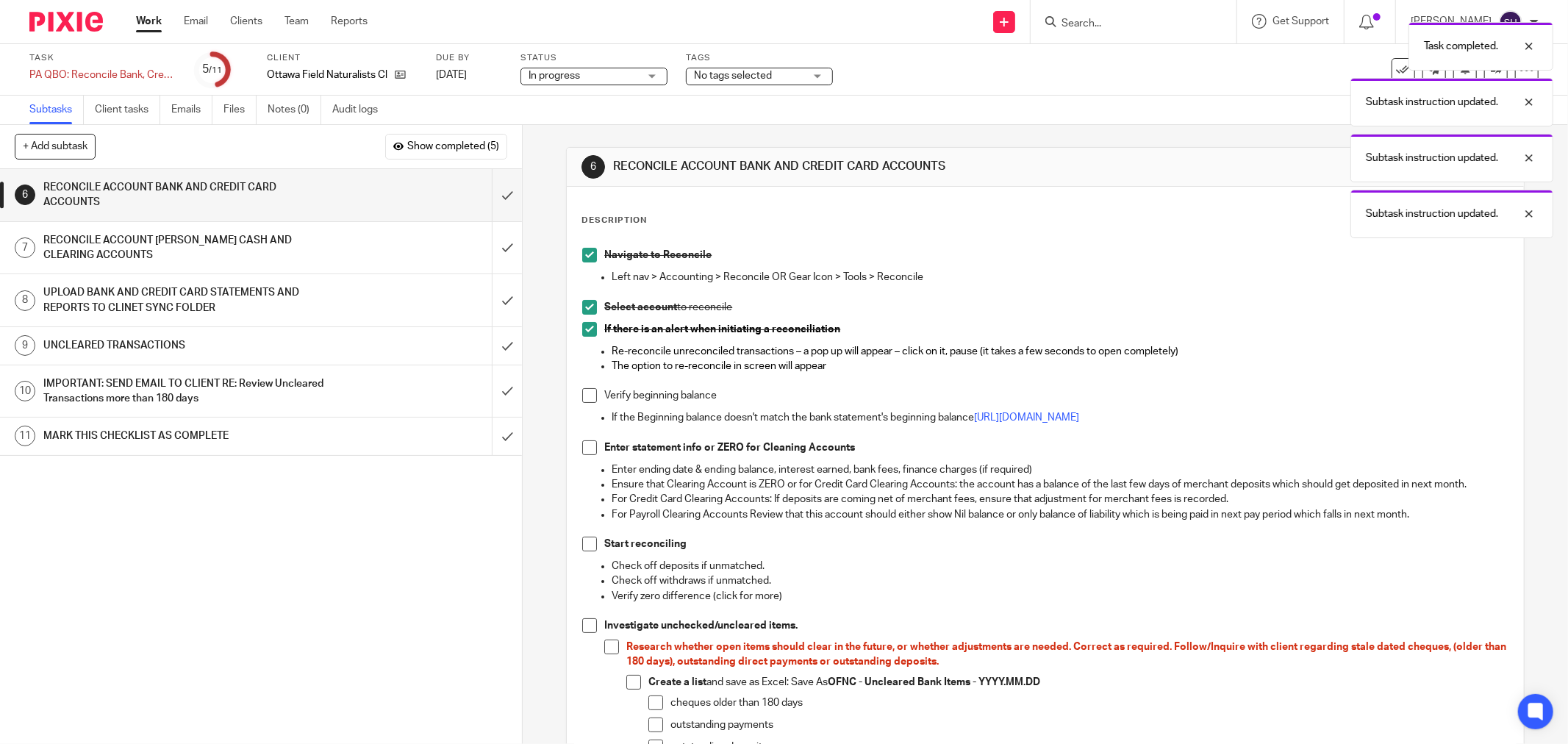
click at [584, 395] on span at bounding box center [589, 395] width 15 height 15
click at [583, 438] on ul "If the Beginning balance doesn't match the bank statement's beginning balance h…" at bounding box center [1045, 425] width 927 height 30
drag, startPoint x: 586, startPoint y: 436, endPoint x: 590, endPoint y: 450, distance: 14.6
click at [590, 451] on span at bounding box center [589, 447] width 15 height 15
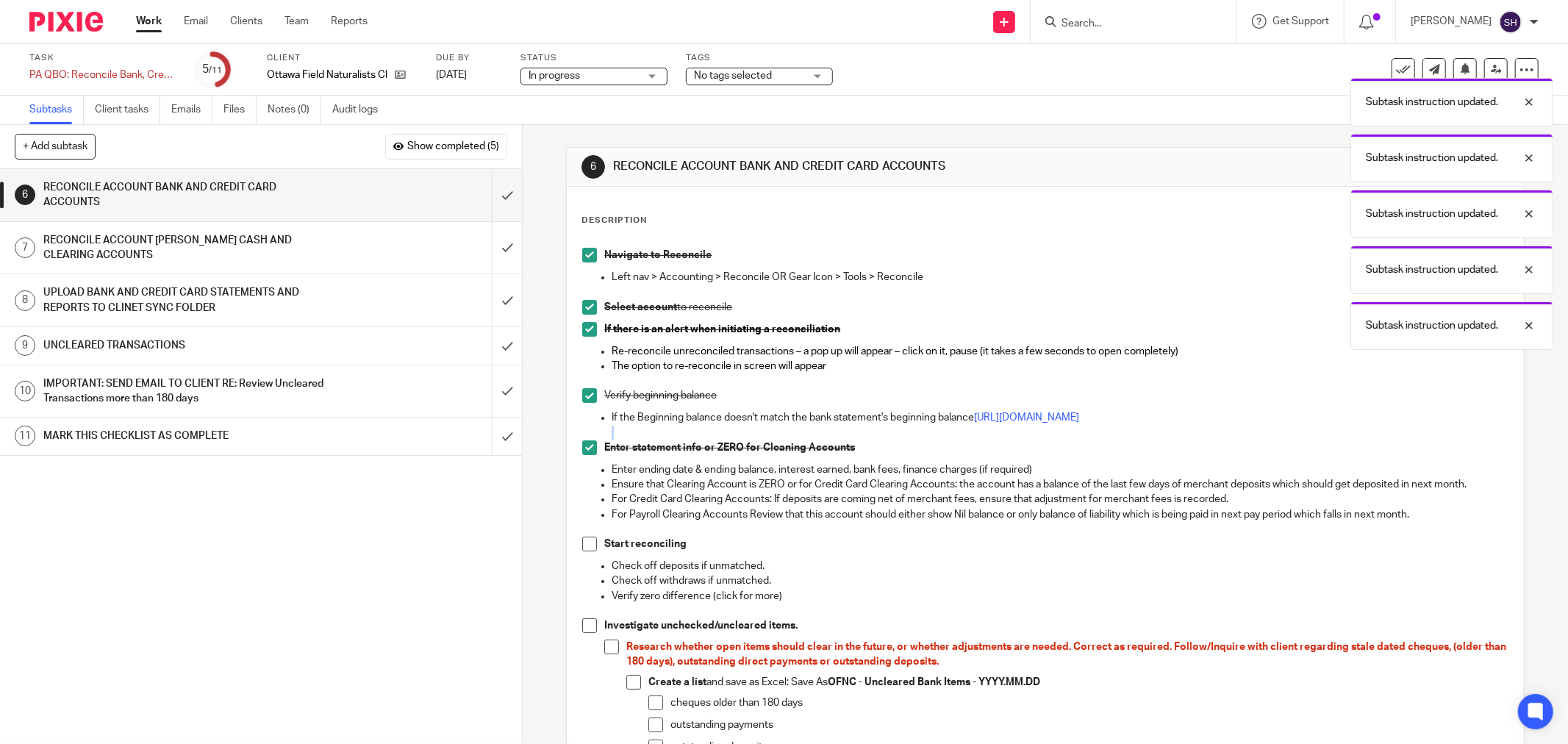
drag, startPoint x: 583, startPoint y: 542, endPoint x: 593, endPoint y: 590, distance: 49.0
click at [583, 543] on span at bounding box center [589, 544] width 15 height 15
click at [588, 628] on span at bounding box center [589, 625] width 15 height 15
drag, startPoint x: 605, startPoint y: 647, endPoint x: 634, endPoint y: 659, distance: 31.4
click at [606, 648] on span at bounding box center [612, 647] width 15 height 15
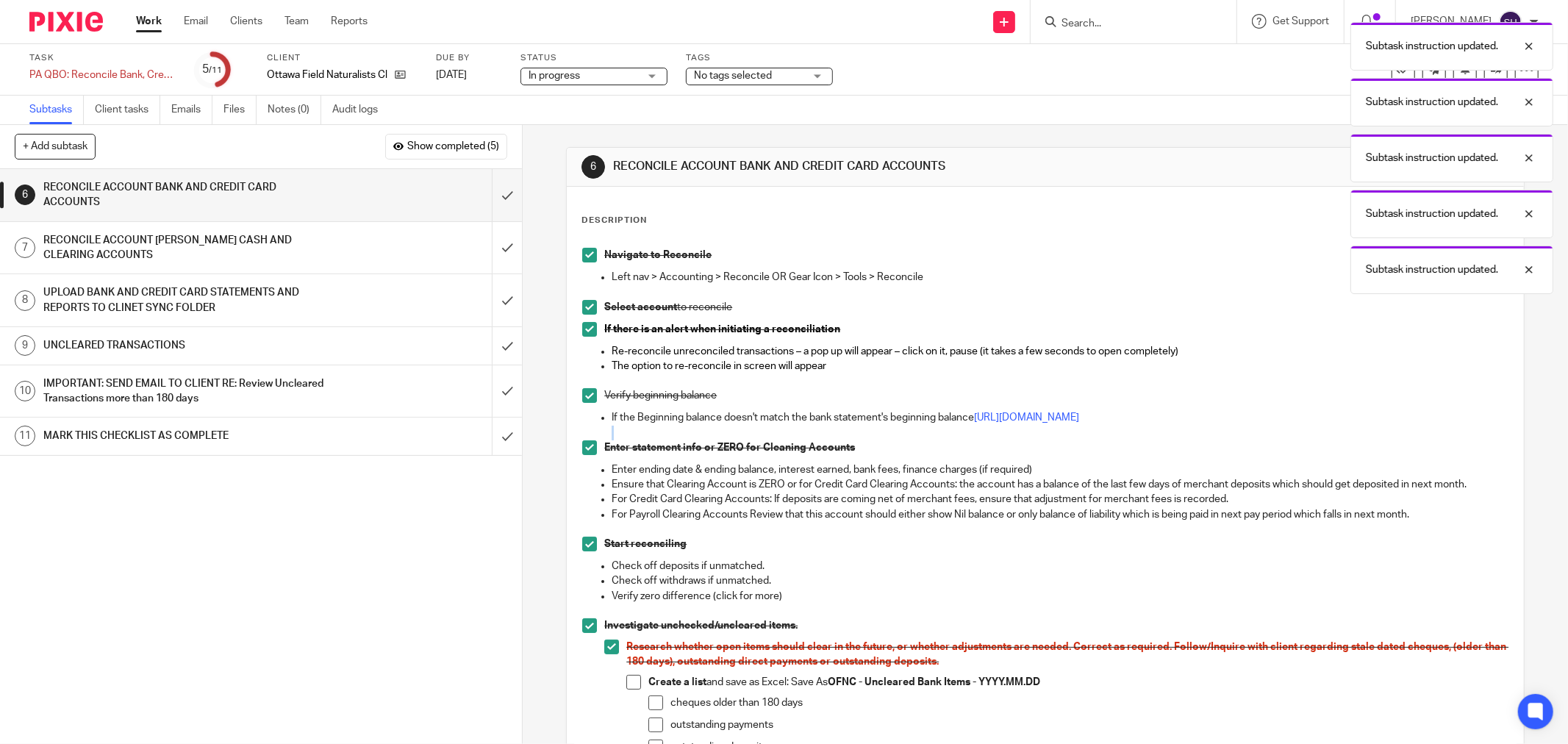
click at [637, 688] on li "Create a list and save as Excel: Save As OFNC - Uncleared Bank Items - YYYY.MM.…" at bounding box center [1068, 721] width 882 height 92
click at [655, 700] on span at bounding box center [656, 702] width 15 height 15
click at [630, 685] on span at bounding box center [634, 682] width 15 height 15
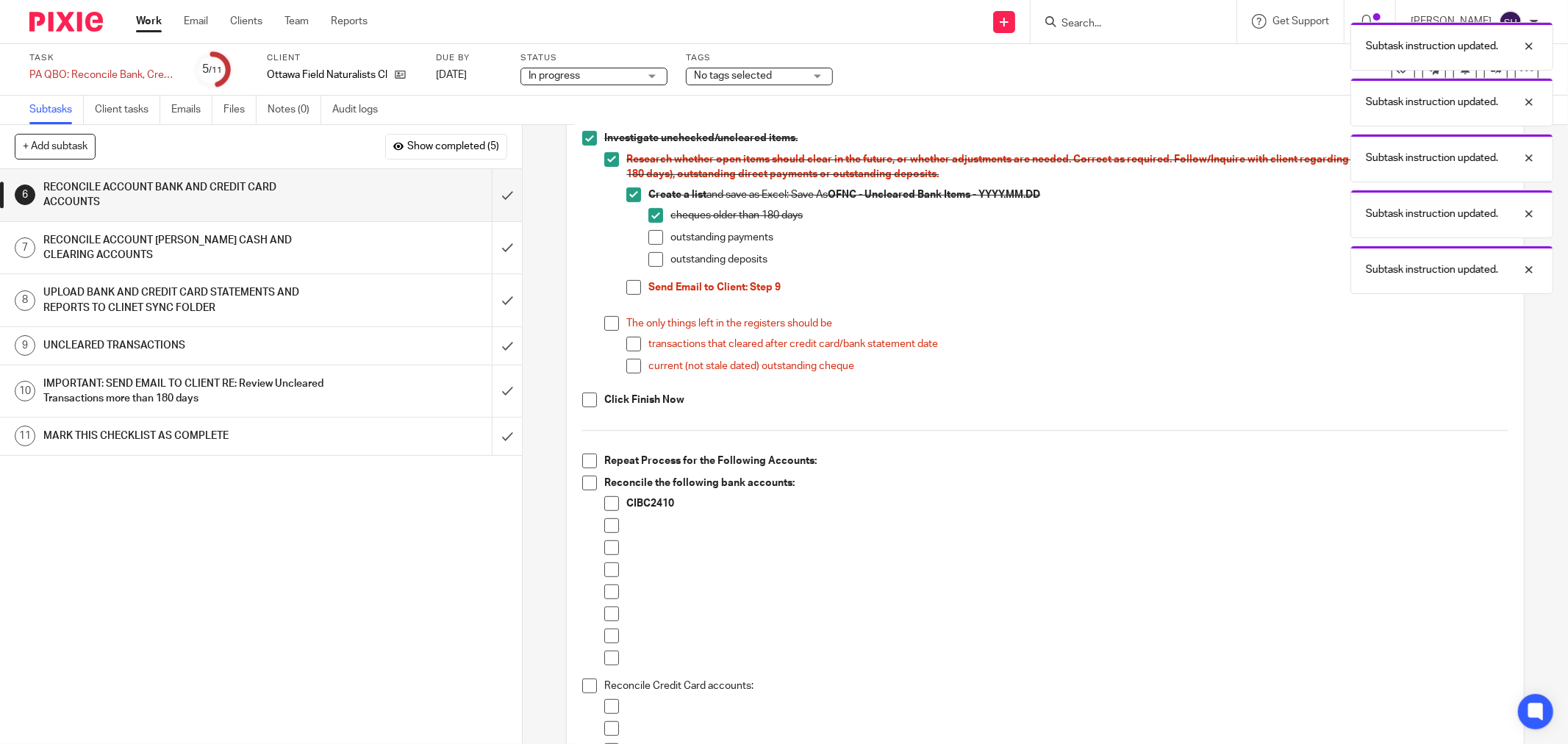
scroll to position [489, 0]
click at [649, 233] on span at bounding box center [656, 235] width 15 height 15
click at [649, 251] on span at bounding box center [656, 257] width 15 height 15
click at [627, 281] on span at bounding box center [634, 285] width 15 height 15
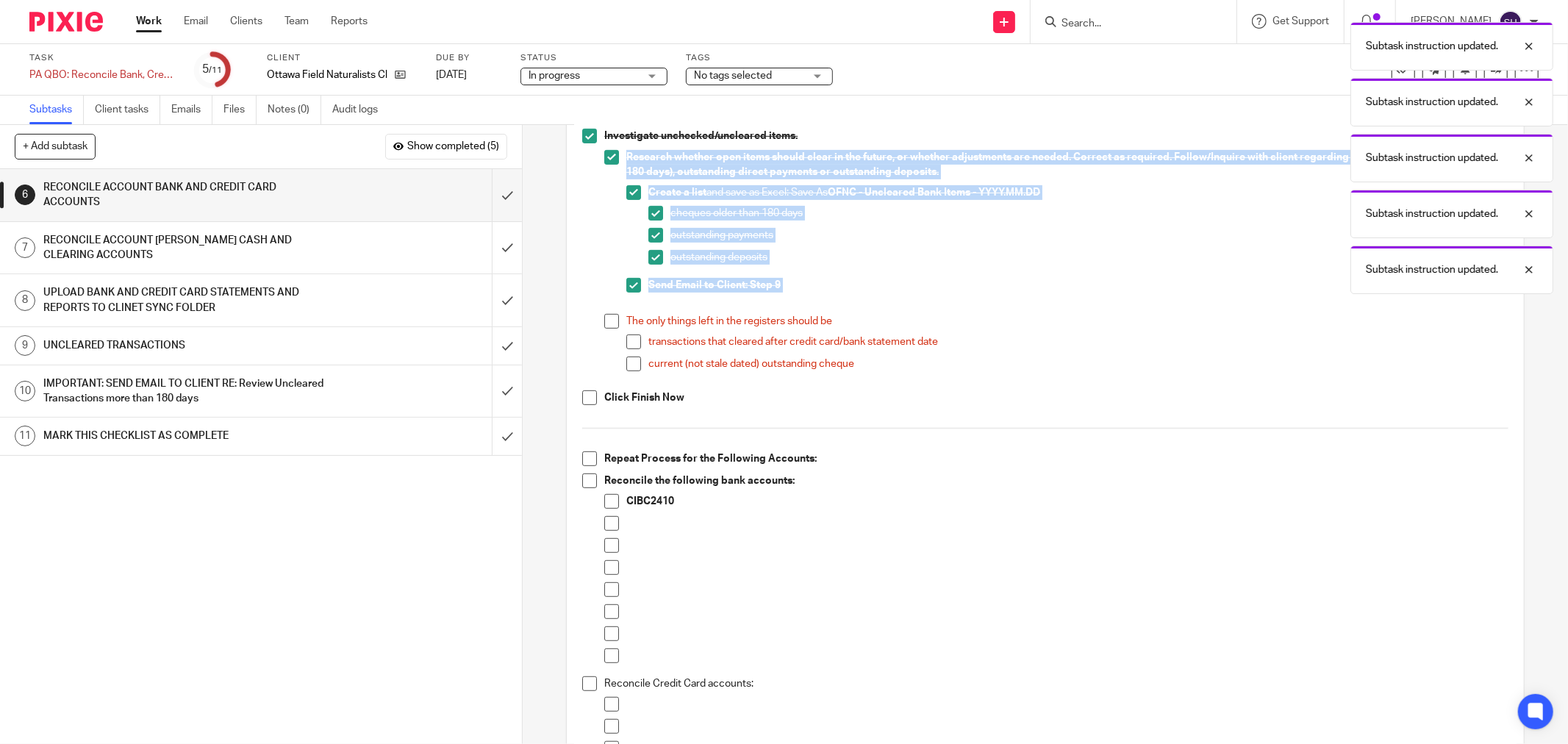
click at [608, 319] on span at bounding box center [612, 321] width 15 height 15
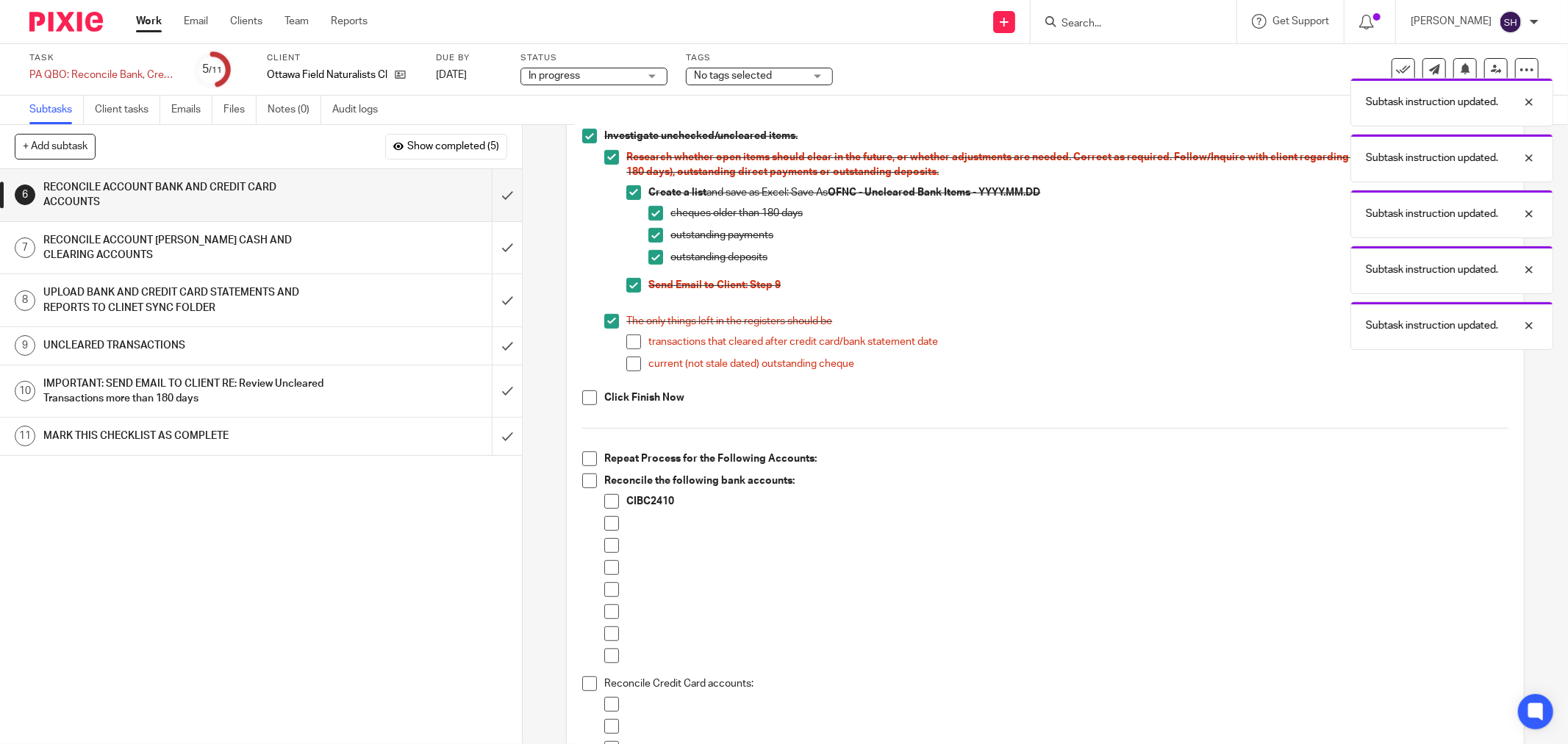
click at [620, 340] on li "The only things left in the registers should be transactions that cleared after…" at bounding box center [1057, 349] width 904 height 70
click at [627, 339] on span at bounding box center [634, 341] width 15 height 15
click at [627, 354] on li "transactions that cleared after credit card/bank statement date" at bounding box center [1068, 345] width 882 height 22
click at [627, 368] on span at bounding box center [634, 363] width 15 height 15
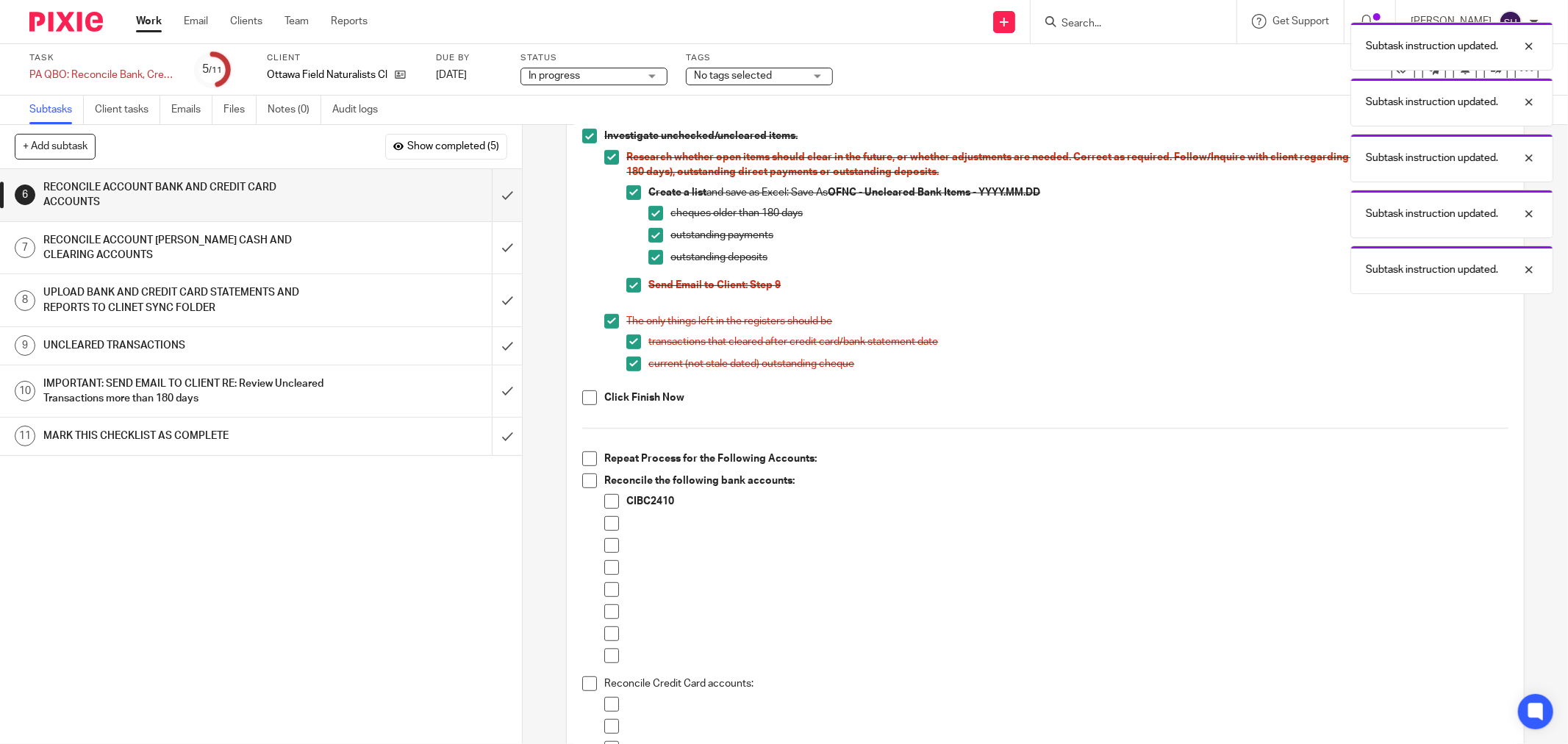
click at [586, 401] on span at bounding box center [589, 397] width 15 height 15
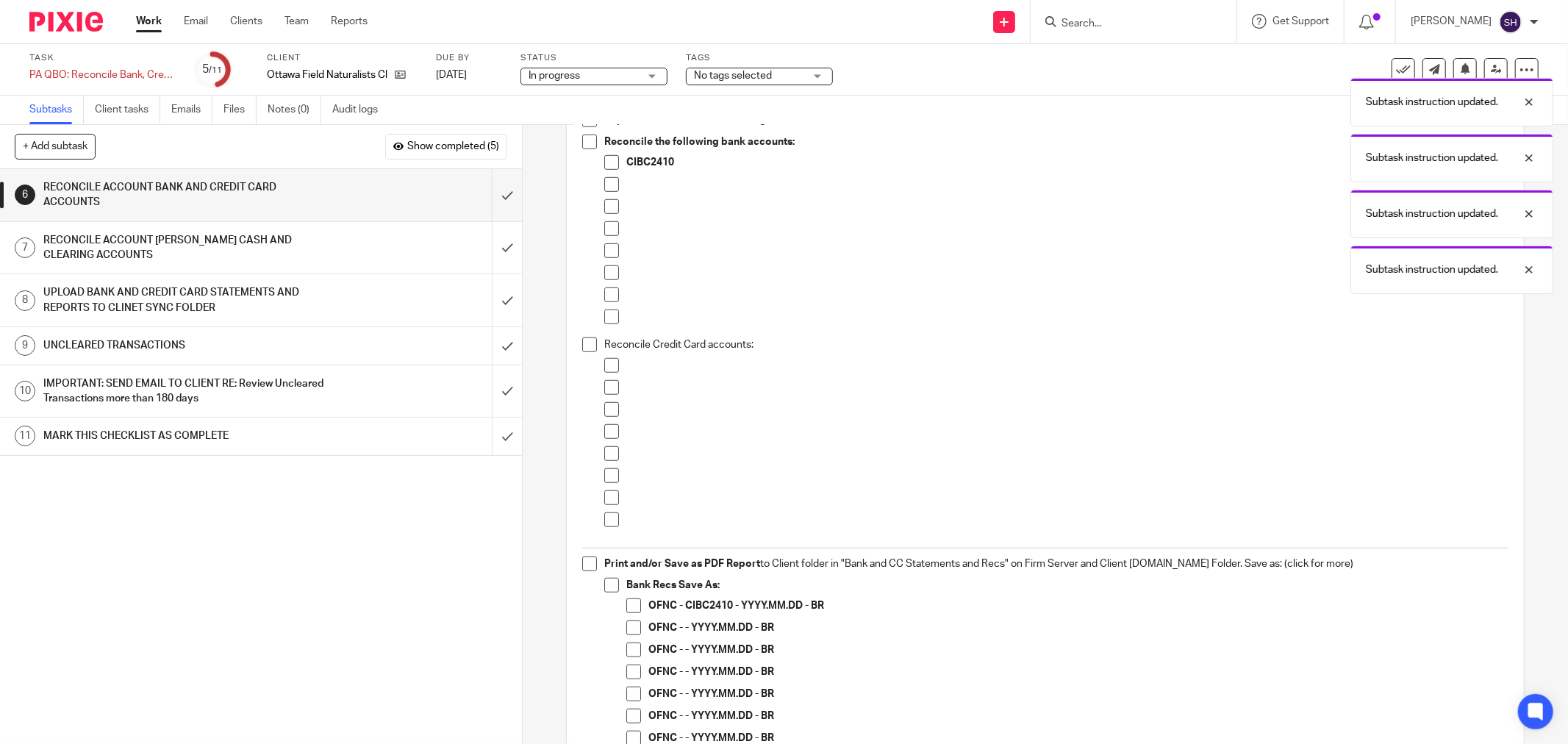
scroll to position [735, 0]
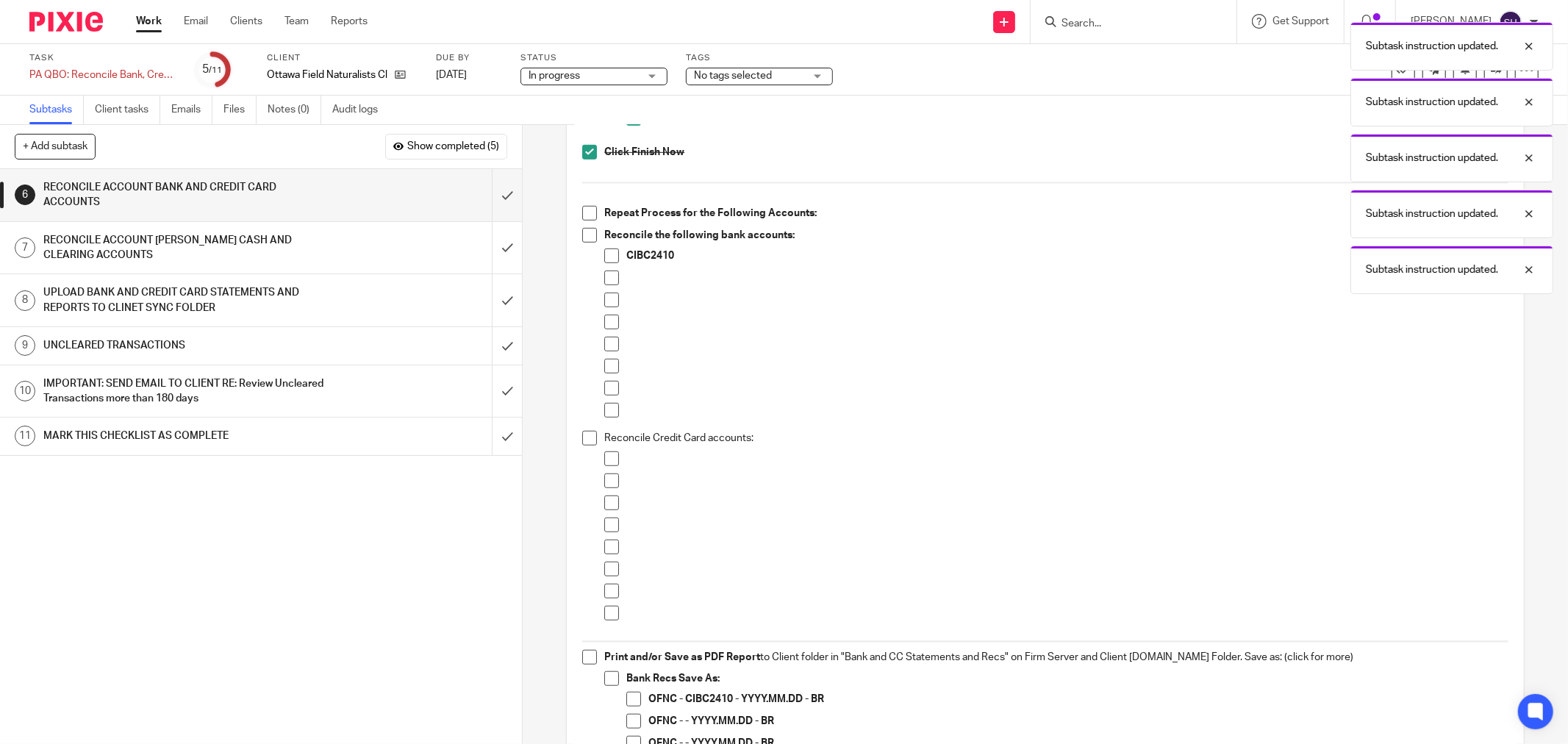
click at [588, 211] on span at bounding box center [589, 213] width 15 height 15
click at [586, 233] on span at bounding box center [589, 235] width 15 height 15
drag, startPoint x: 607, startPoint y: 277, endPoint x: 607, endPoint y: 302, distance: 25.0
click at [607, 278] on span at bounding box center [612, 277] width 15 height 15
click at [607, 305] on span at bounding box center [612, 300] width 15 height 15
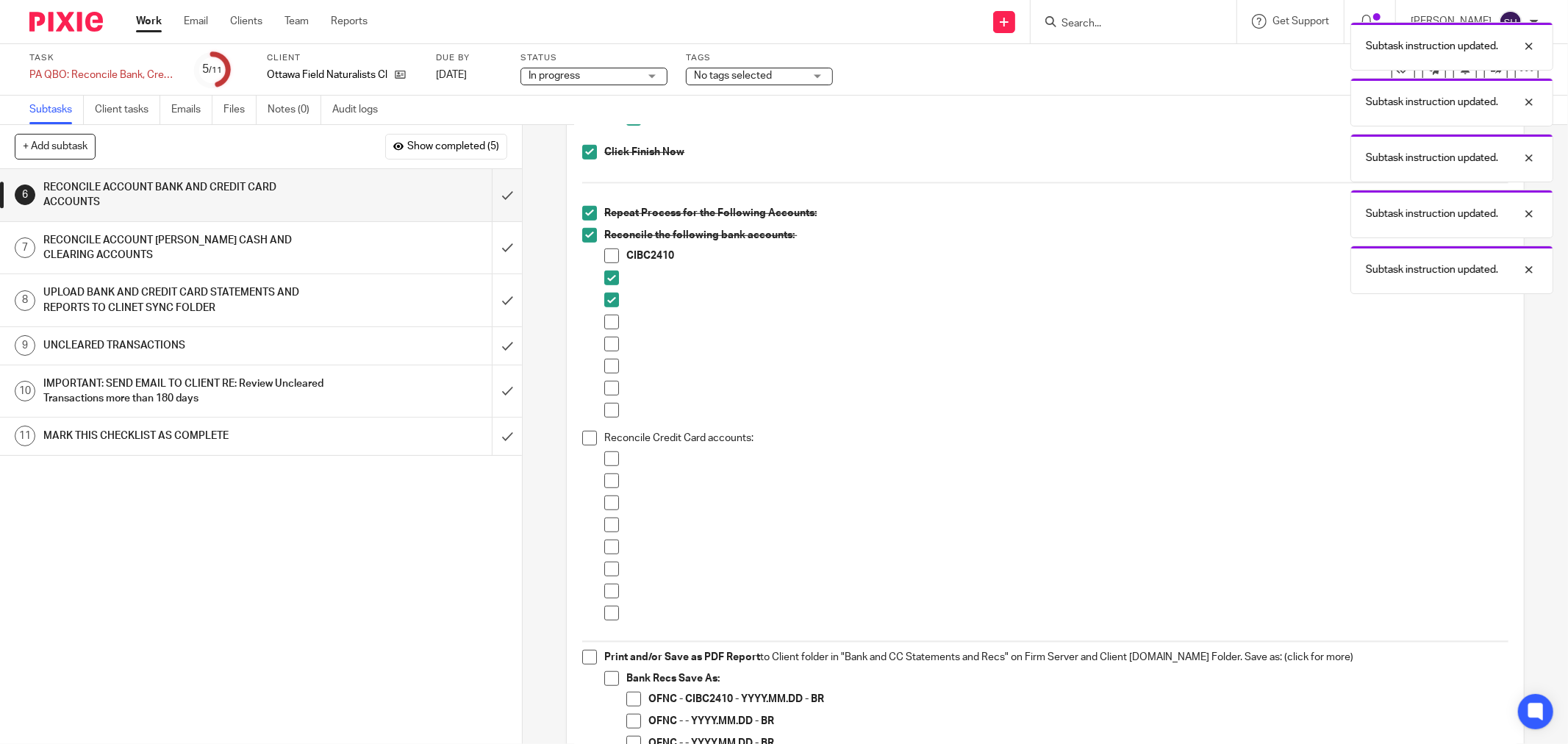
click at [607, 321] on span at bounding box center [612, 322] width 15 height 15
click at [609, 341] on span at bounding box center [612, 344] width 15 height 15
click at [608, 374] on li at bounding box center [1057, 370] width 904 height 22
drag, startPoint x: 615, startPoint y: 365, endPoint x: 612, endPoint y: 373, distance: 8.5
click at [615, 365] on li at bounding box center [1057, 370] width 904 height 22
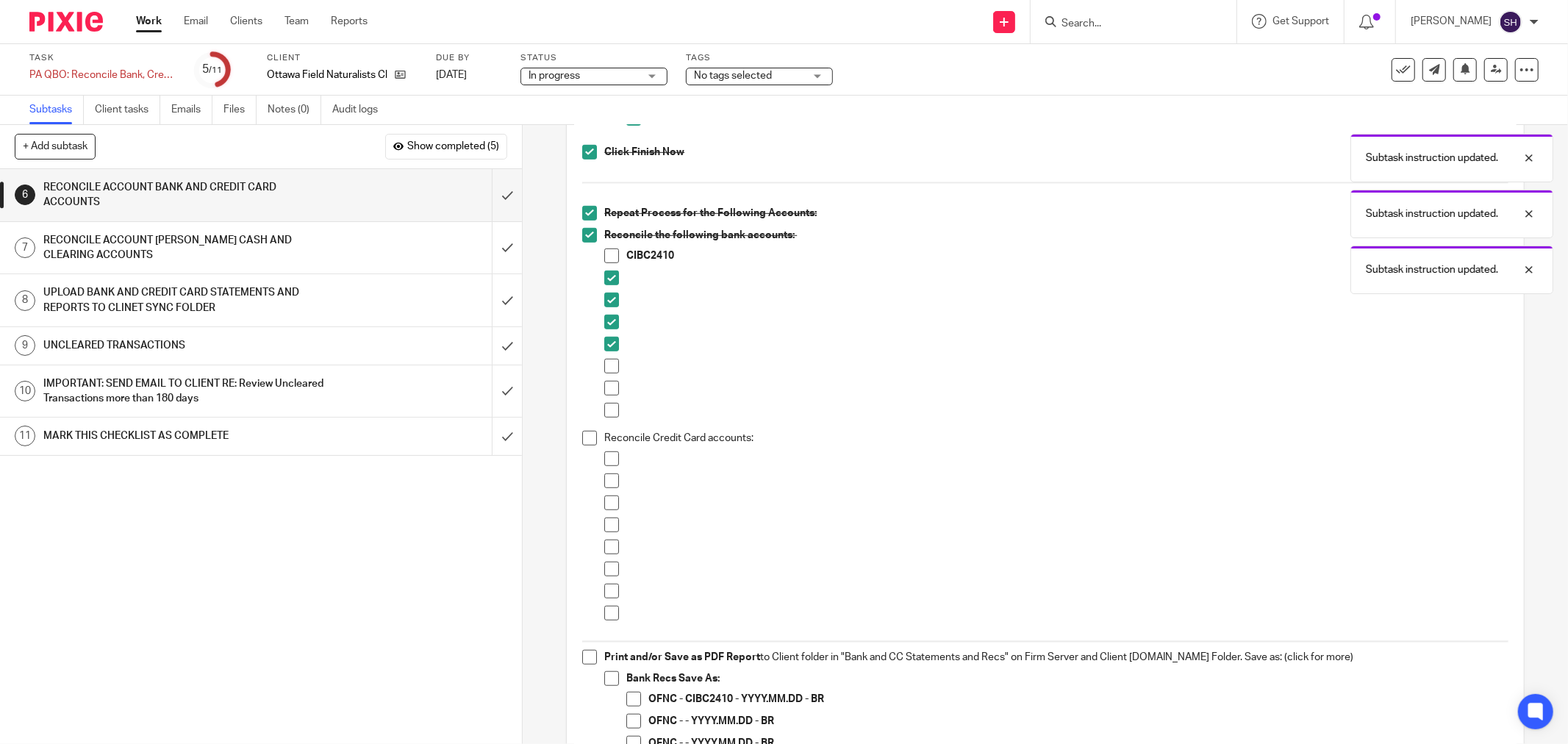
drag, startPoint x: 608, startPoint y: 368, endPoint x: 603, endPoint y: 385, distance: 17.7
click at [607, 368] on span at bounding box center [612, 366] width 15 height 15
click at [605, 385] on span at bounding box center [612, 388] width 15 height 15
click at [608, 407] on span at bounding box center [612, 410] width 15 height 15
click at [582, 437] on span at bounding box center [589, 438] width 15 height 15
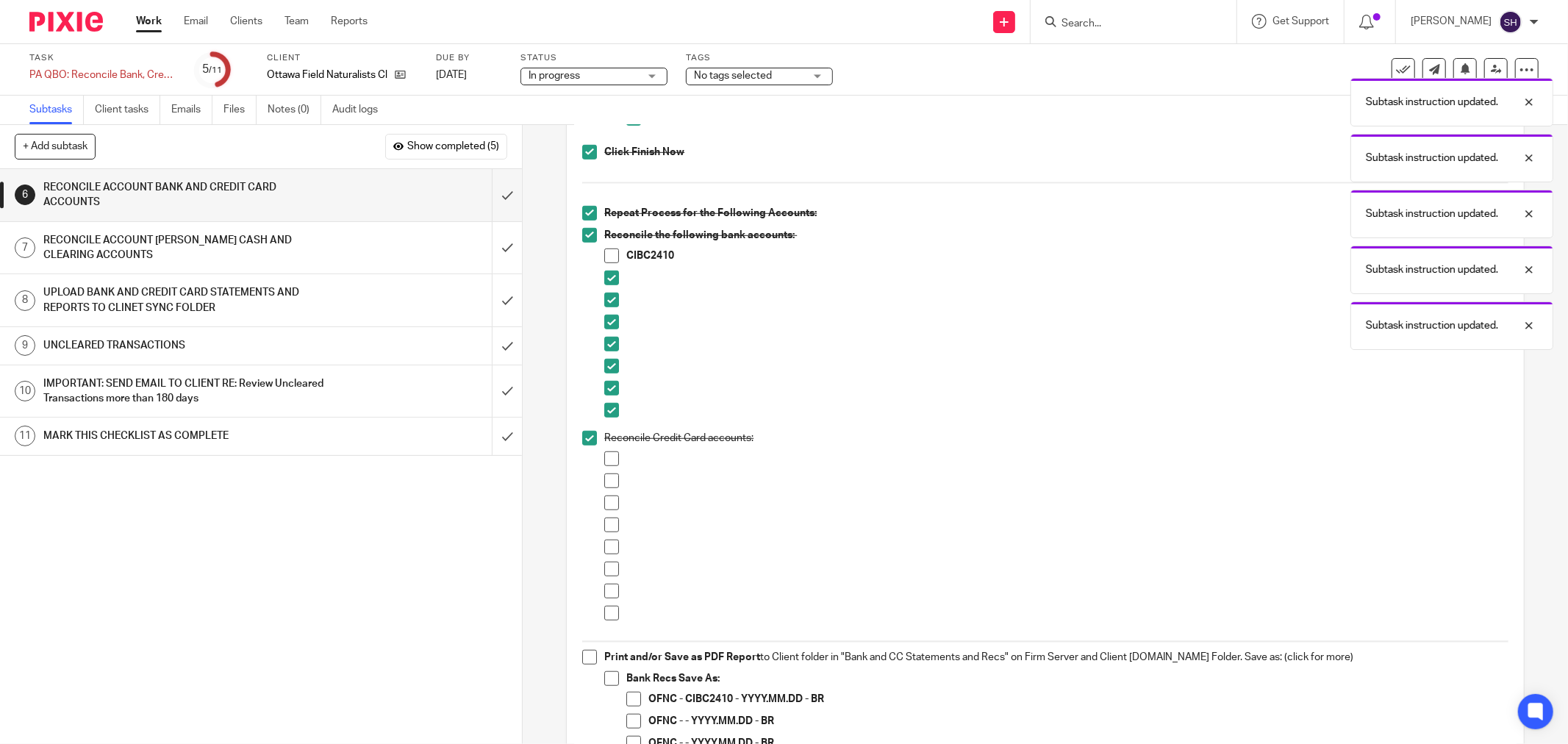
click at [609, 466] on span at bounding box center [612, 458] width 15 height 15
click at [605, 475] on span at bounding box center [612, 480] width 15 height 15
click at [607, 503] on span at bounding box center [612, 503] width 15 height 15
click at [605, 526] on span at bounding box center [612, 525] width 15 height 15
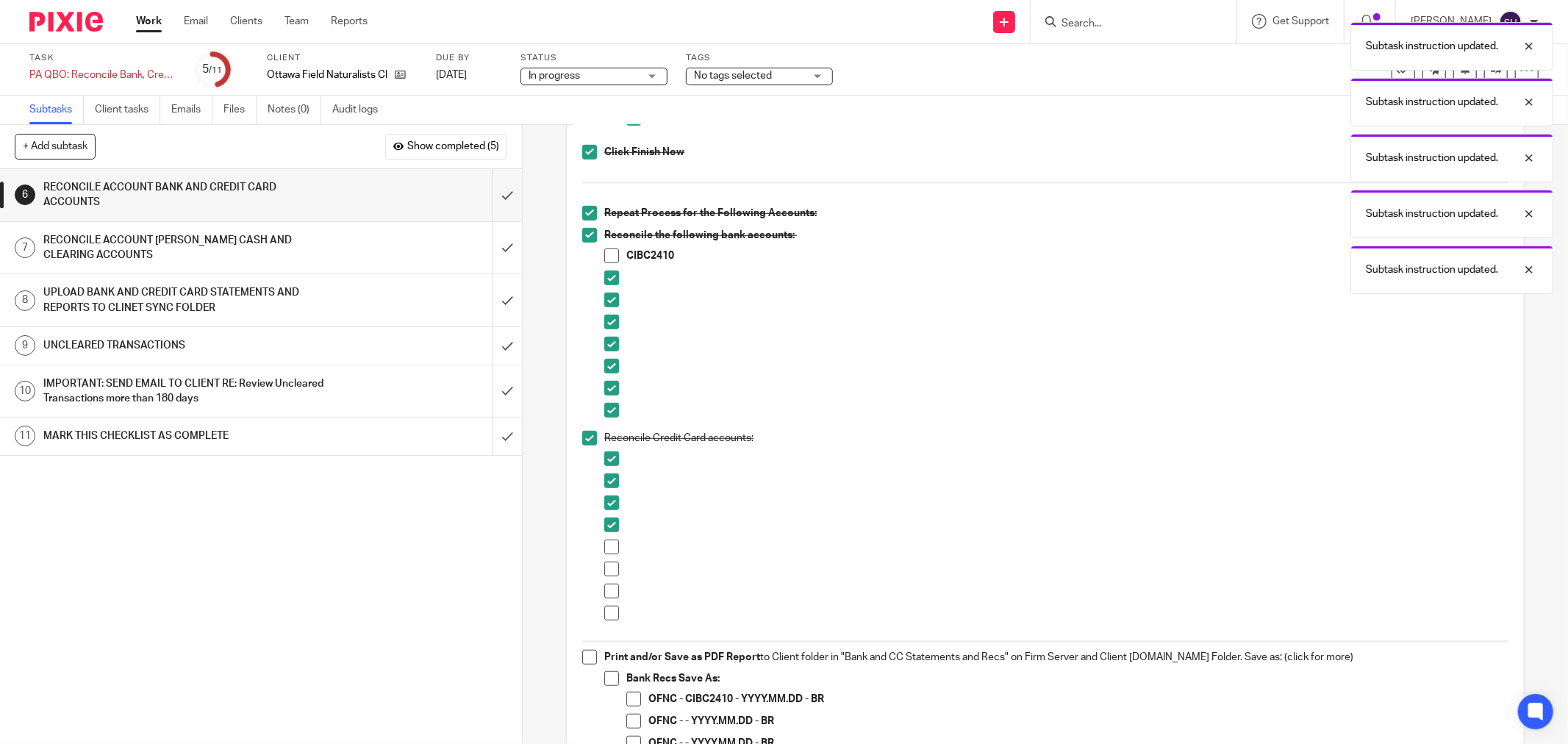
drag, startPoint x: 606, startPoint y: 543, endPoint x: 611, endPoint y: 570, distance: 27.5
click at [606, 544] on span at bounding box center [612, 547] width 15 height 15
click at [612, 573] on span at bounding box center [612, 569] width 15 height 15
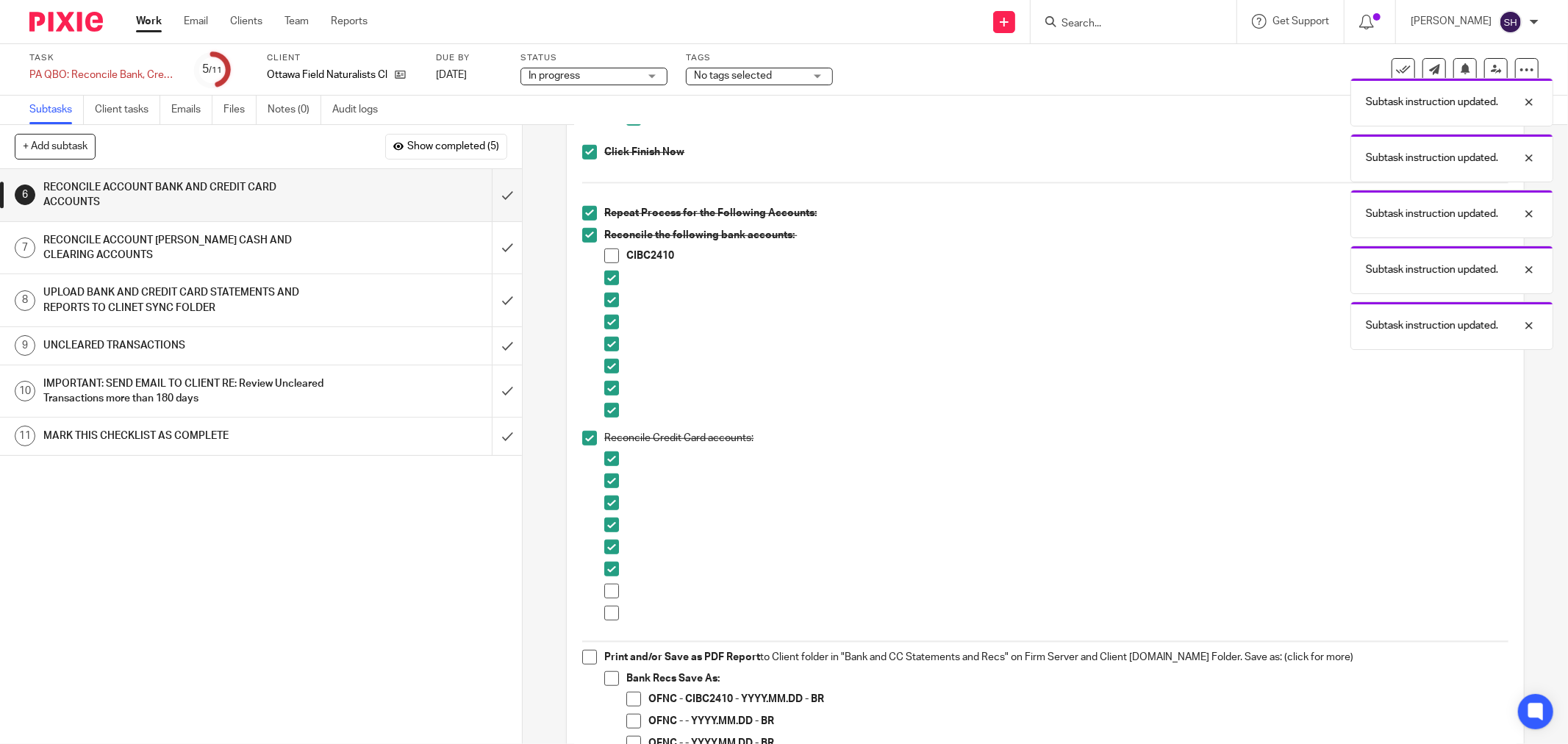
drag, startPoint x: 609, startPoint y: 592, endPoint x: 605, endPoint y: 612, distance: 20.4
click at [608, 592] on span at bounding box center [612, 591] width 15 height 15
click at [605, 612] on span at bounding box center [612, 612] width 15 height 15
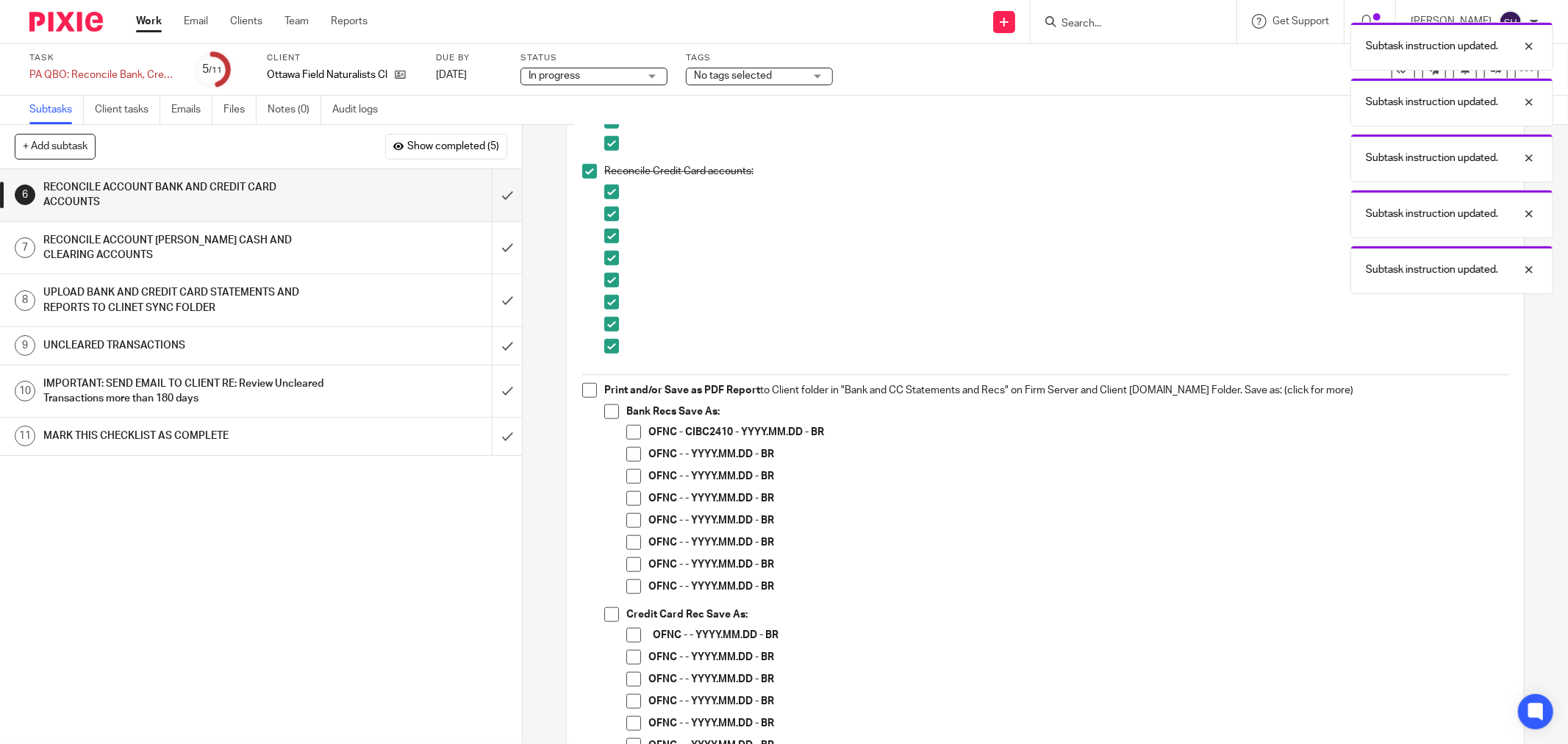
scroll to position [1061, 0]
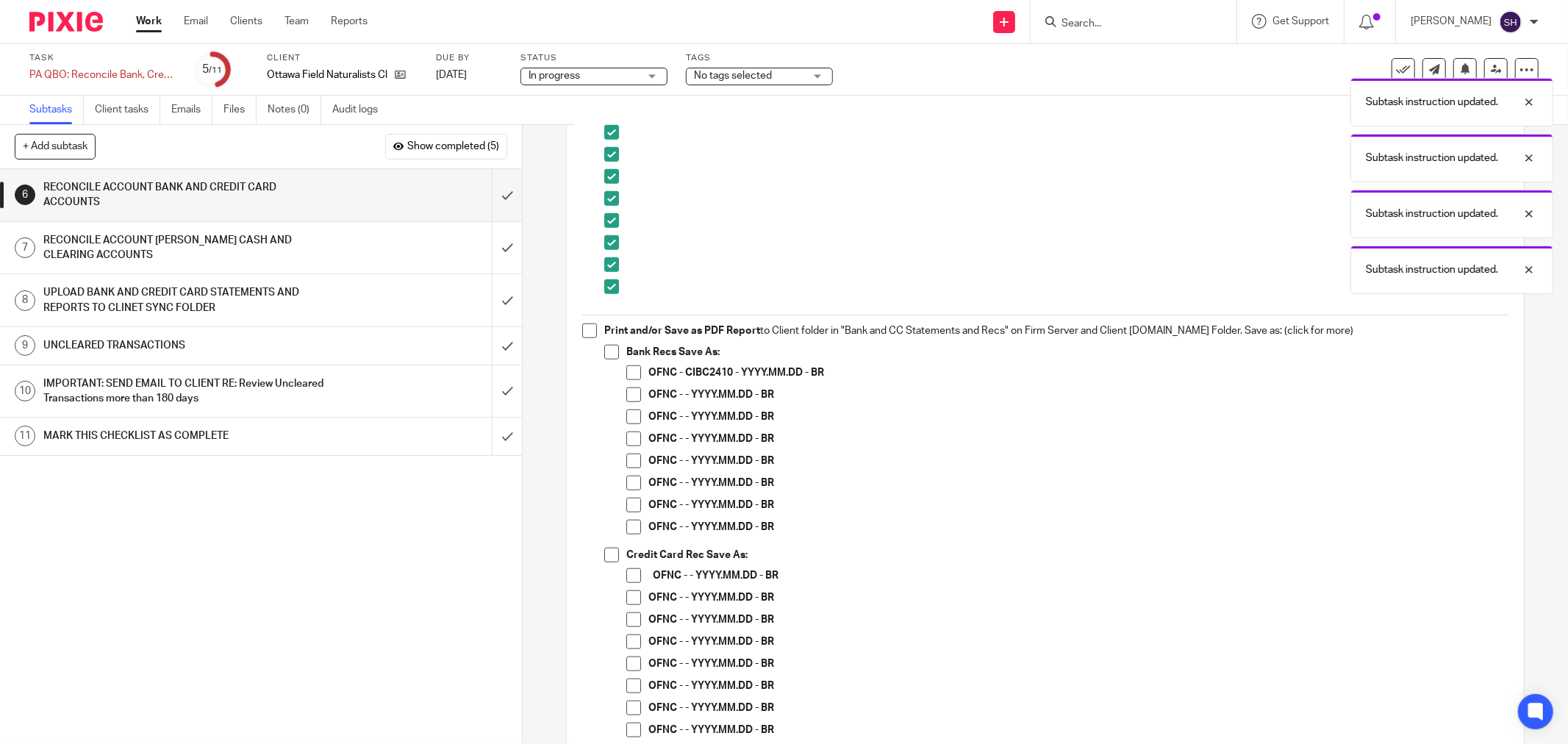
click at [586, 332] on span at bounding box center [589, 330] width 15 height 15
click at [605, 346] on span at bounding box center [612, 352] width 15 height 15
drag, startPoint x: 628, startPoint y: 391, endPoint x: 628, endPoint y: 399, distance: 8.0
click at [628, 391] on span at bounding box center [634, 395] width 15 height 15
click at [628, 417] on span at bounding box center [634, 417] width 15 height 15
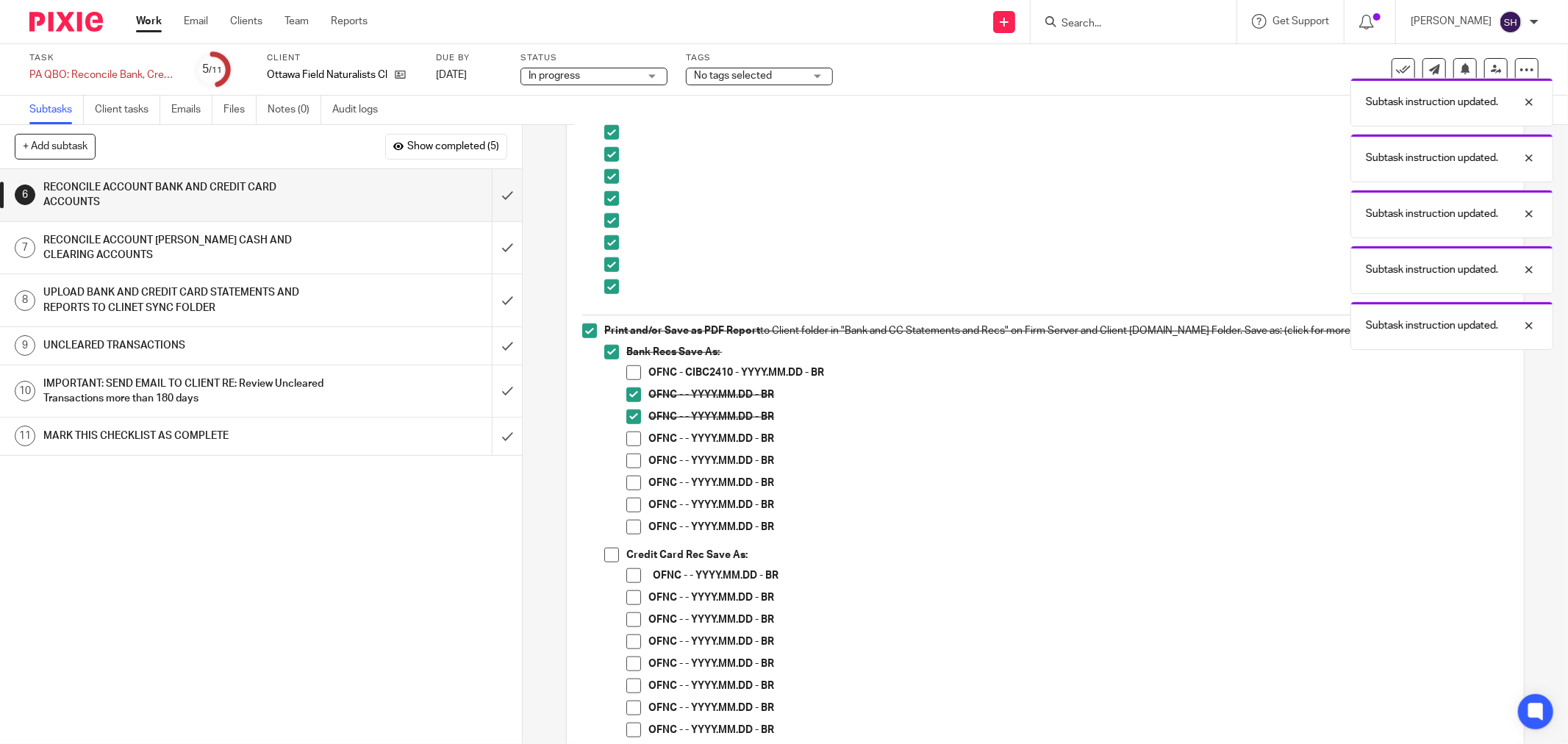
click at [628, 435] on span at bounding box center [634, 439] width 15 height 15
drag, startPoint x: 628, startPoint y: 460, endPoint x: 628, endPoint y: 484, distance: 24.0
click at [628, 461] on span at bounding box center [634, 460] width 15 height 15
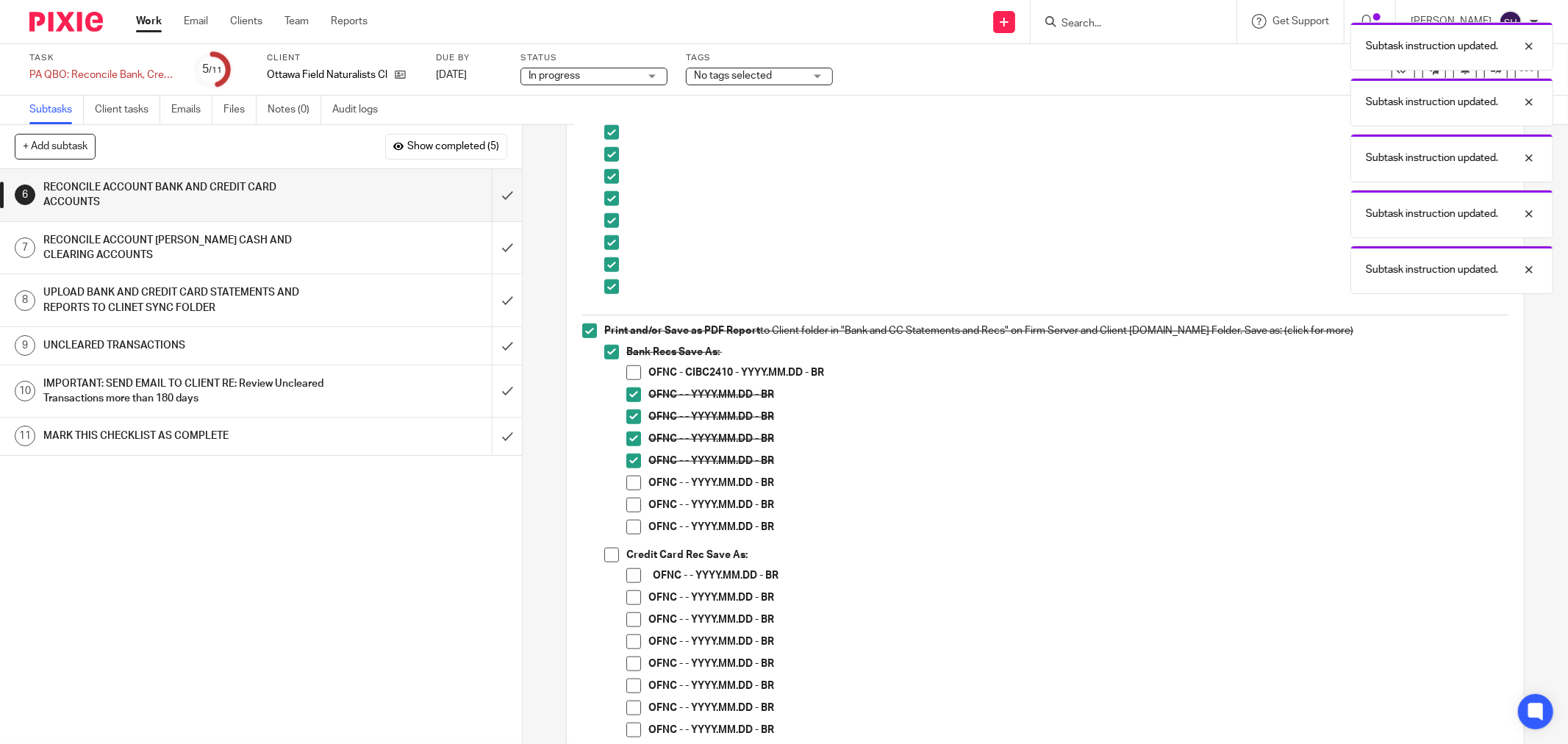
click at [628, 488] on span at bounding box center [634, 482] width 15 height 15
drag, startPoint x: 627, startPoint y: 507, endPoint x: 628, endPoint y: 526, distance: 19.0
click at [627, 508] on span at bounding box center [634, 504] width 15 height 15
drag, startPoint x: 628, startPoint y: 526, endPoint x: 616, endPoint y: 555, distance: 31.4
click at [628, 527] on span at bounding box center [634, 527] width 15 height 15
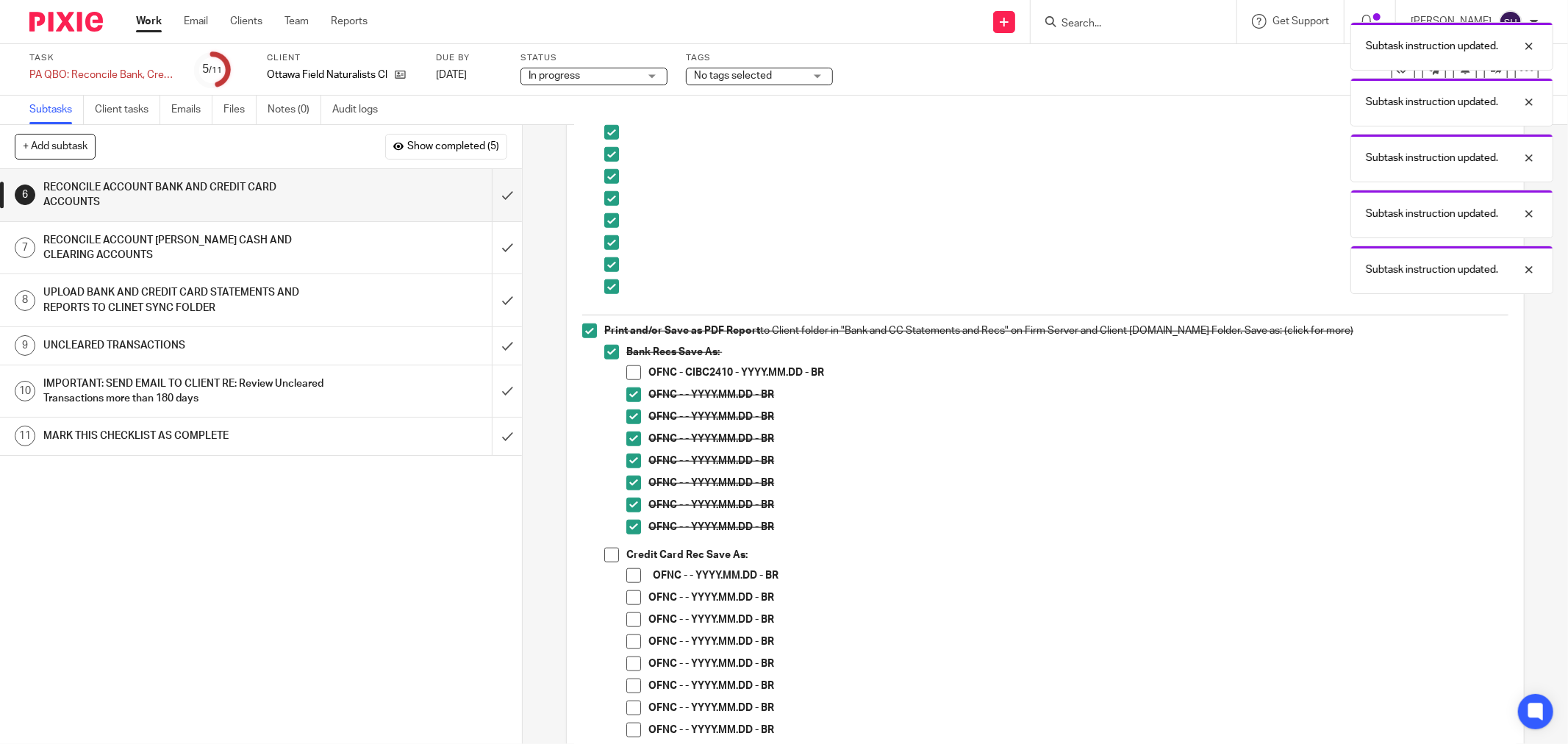
click at [613, 553] on span at bounding box center [612, 554] width 15 height 15
click at [627, 569] on span at bounding box center [634, 576] width 15 height 15
click at [627, 601] on span at bounding box center [634, 598] width 15 height 15
click at [628, 616] on span at bounding box center [634, 619] width 15 height 15
drag, startPoint x: 636, startPoint y: 641, endPoint x: 633, endPoint y: 655, distance: 14.3
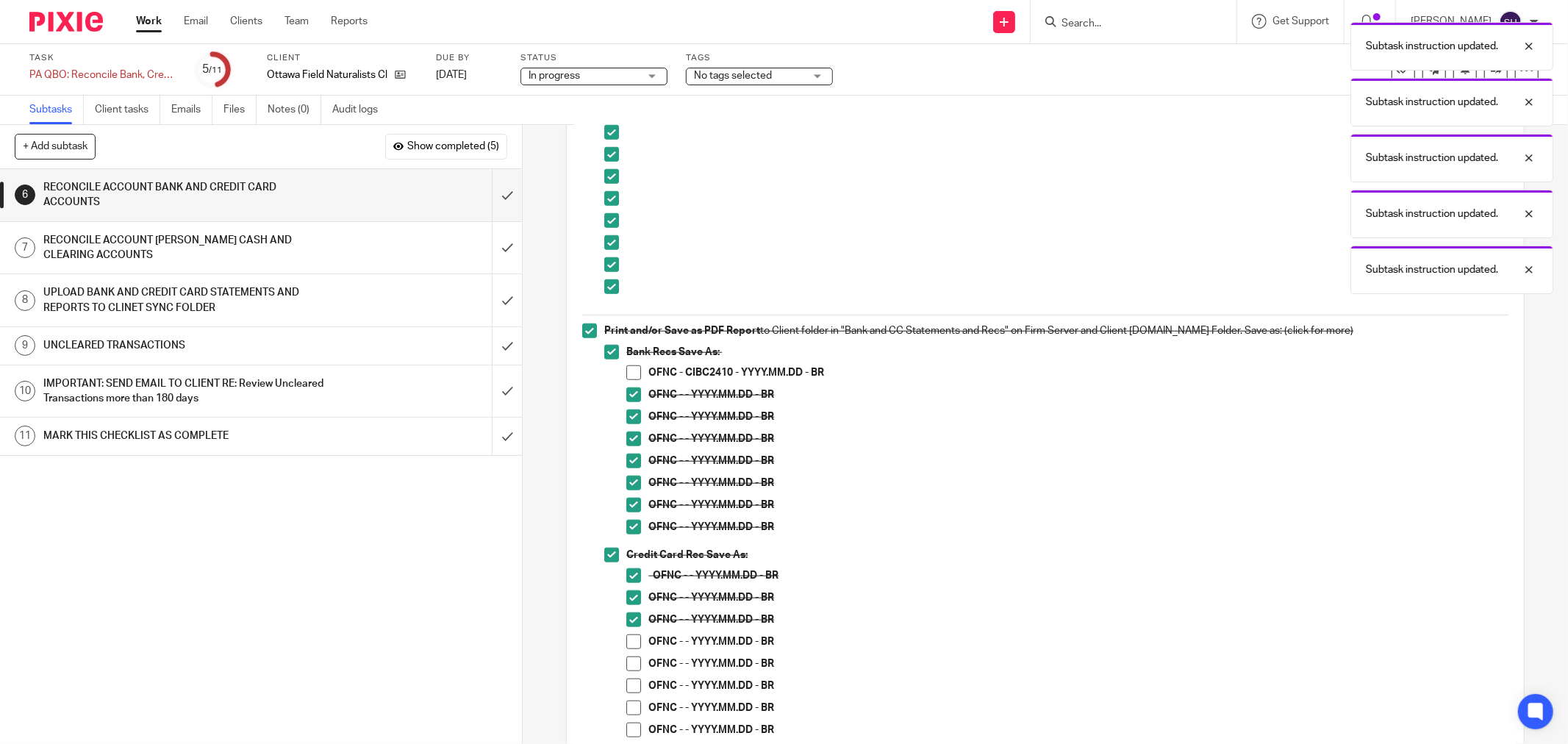
click at [636, 643] on span at bounding box center [634, 641] width 15 height 15
click at [630, 660] on span at bounding box center [634, 663] width 15 height 15
click at [634, 688] on span at bounding box center [634, 685] width 15 height 15
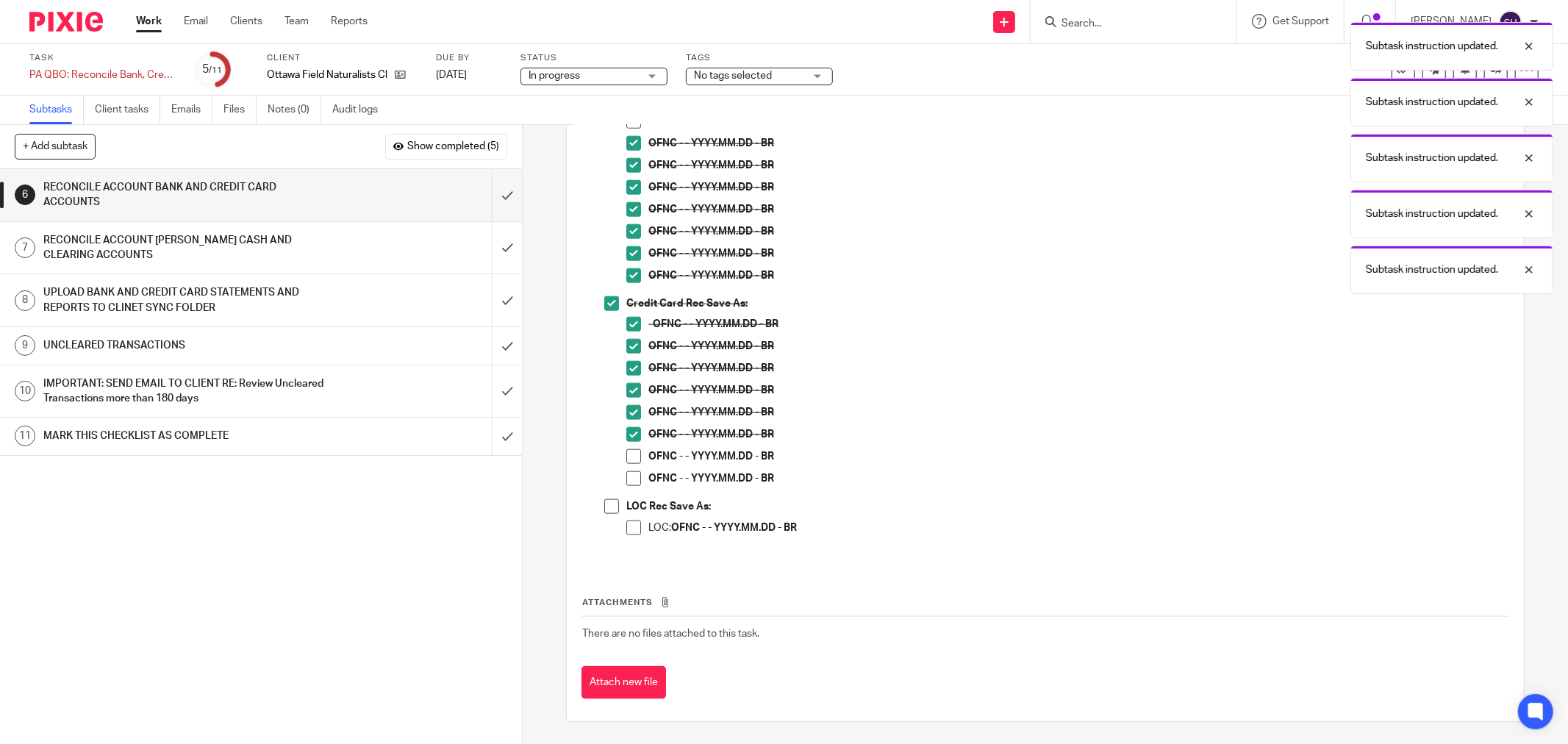
click at [633, 458] on span at bounding box center [634, 456] width 15 height 15
click at [632, 476] on span at bounding box center [634, 479] width 15 height 15
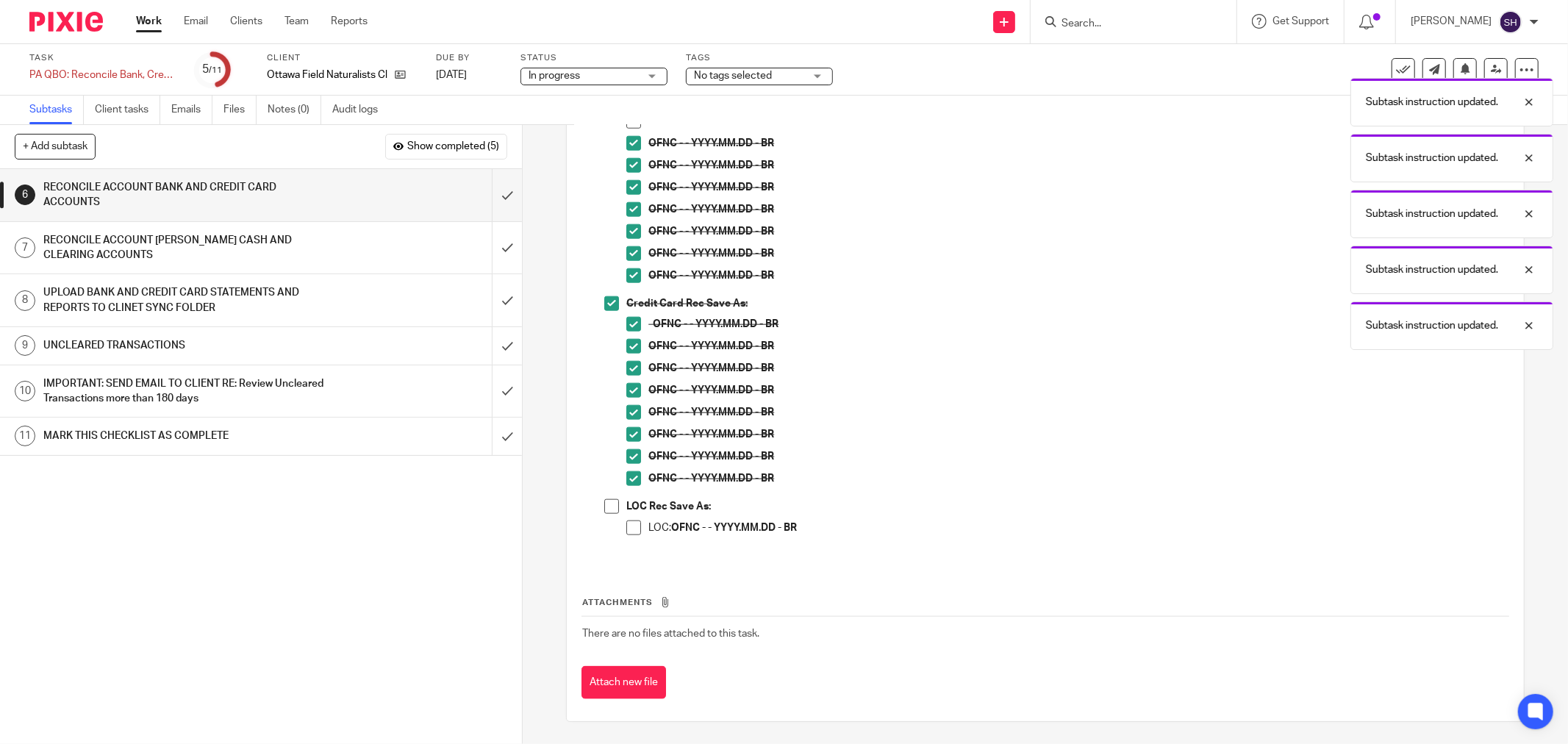
click at [605, 509] on span at bounding box center [612, 506] width 15 height 15
click at [627, 519] on div "LOC Rec Save As: LOC: OFNC - - YYYY.MM.DD - BR" at bounding box center [1068, 523] width 882 height 49
click at [627, 530] on span at bounding box center [634, 528] width 15 height 15
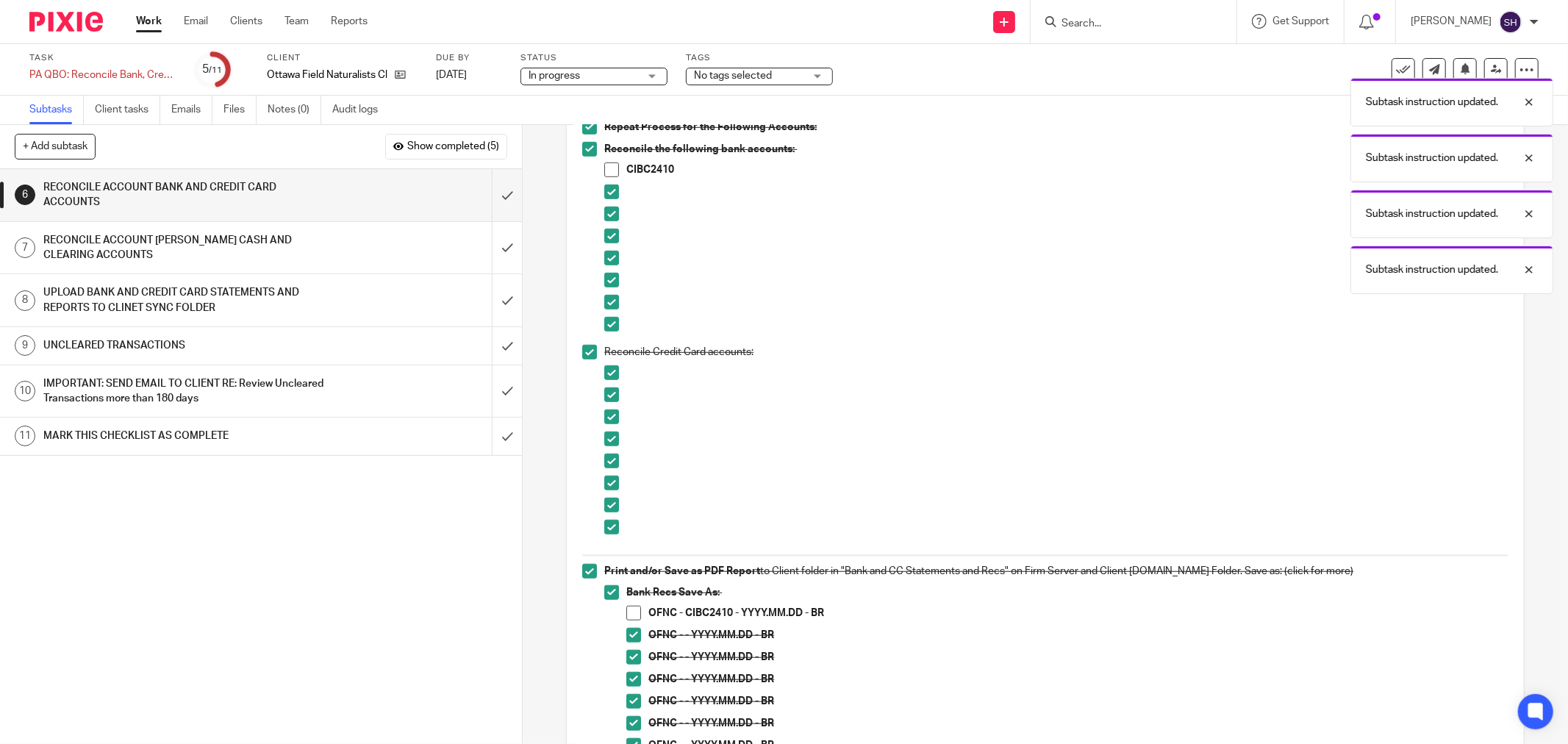
scroll to position [823, 0]
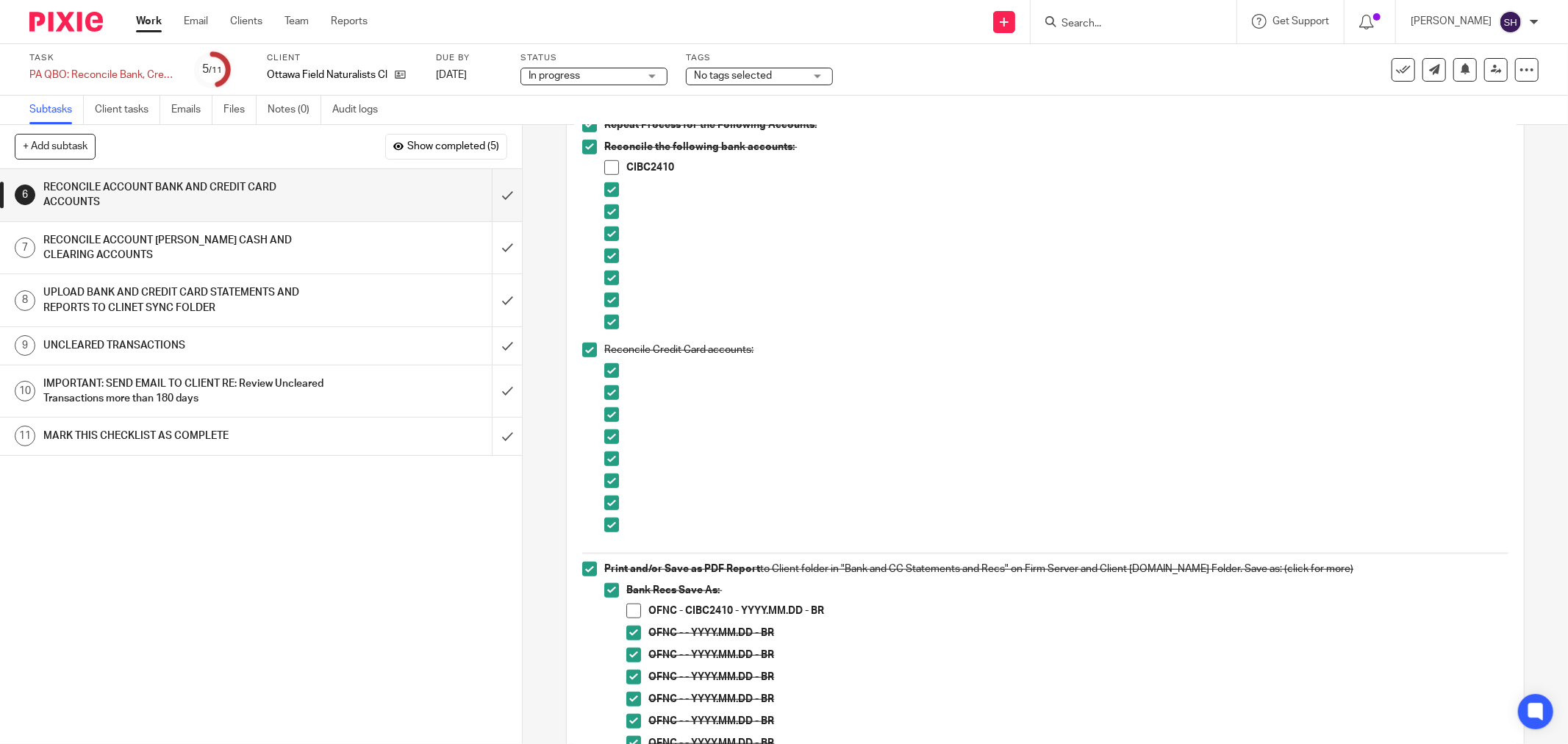
click at [607, 172] on span at bounding box center [612, 168] width 15 height 15
click at [627, 612] on span at bounding box center [634, 611] width 15 height 15
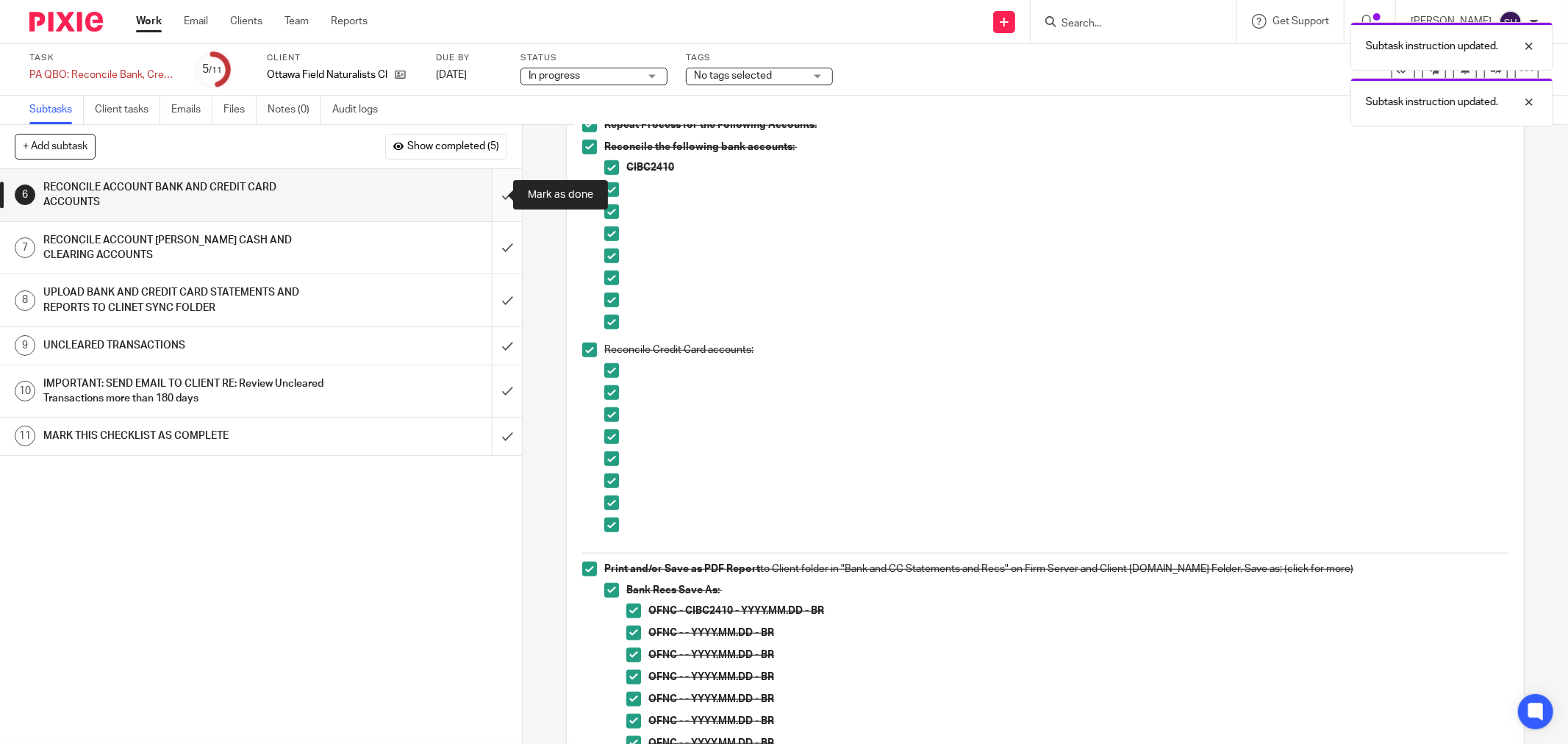
click at [488, 193] on input "submit" at bounding box center [261, 195] width 522 height 52
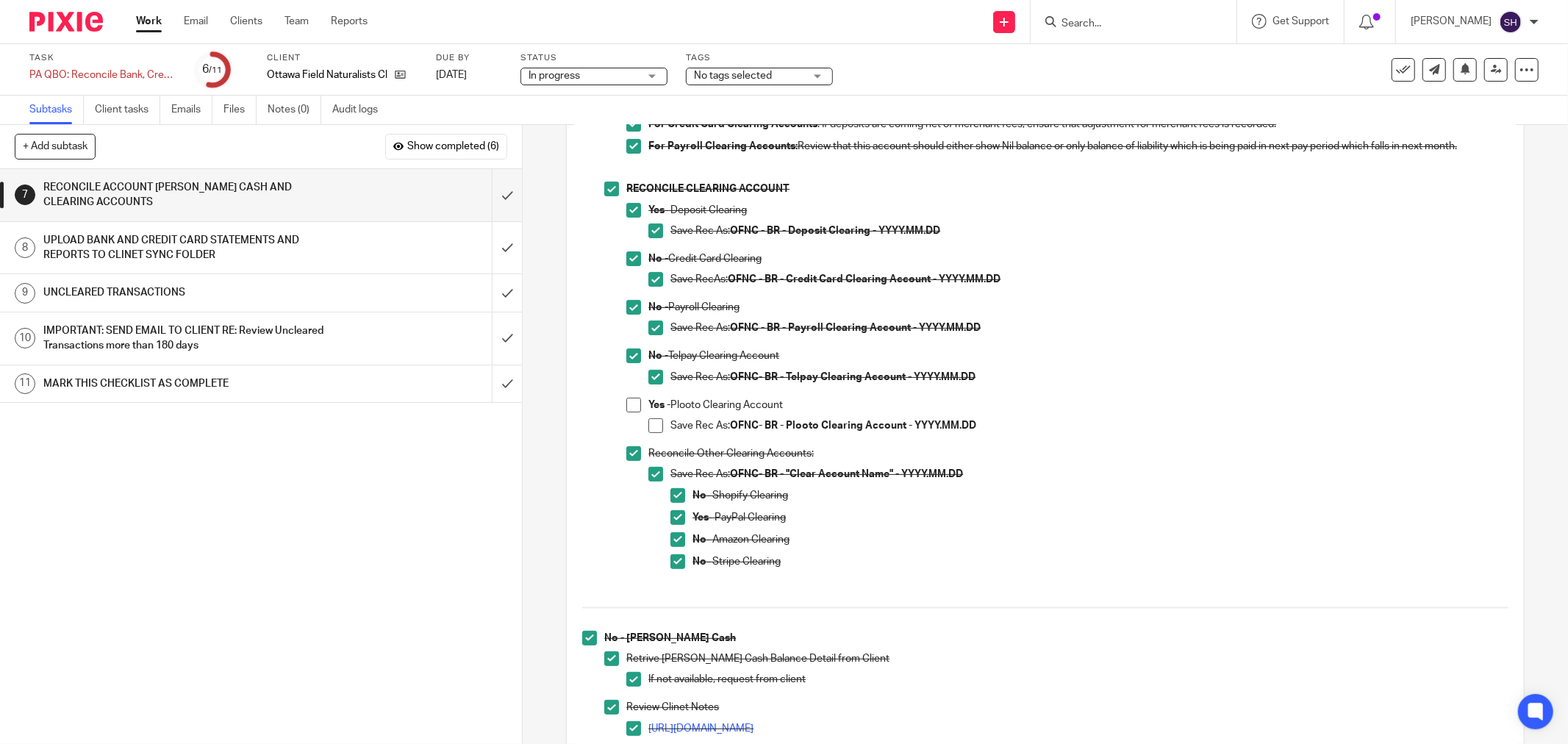
scroll to position [327, 0]
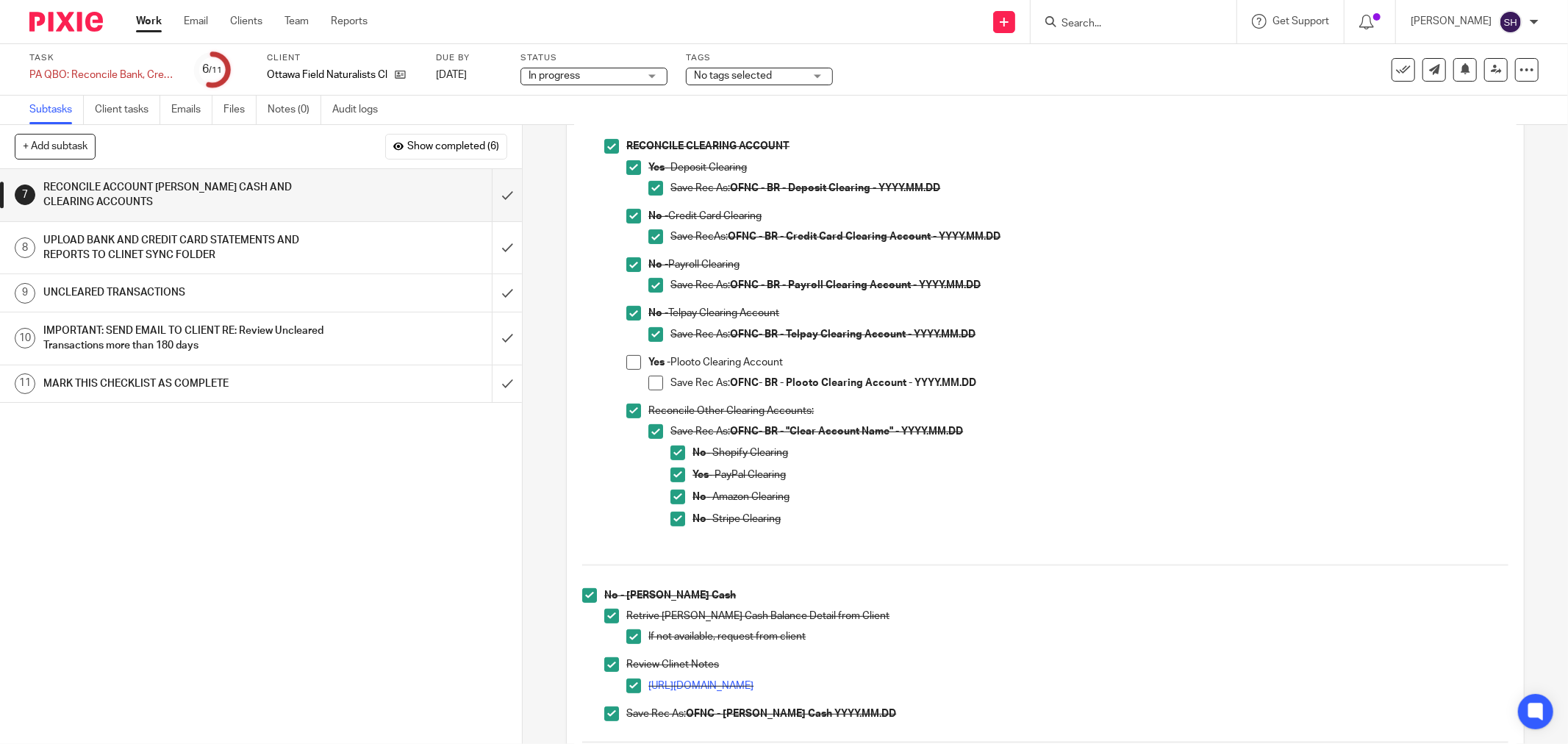
click at [627, 357] on span at bounding box center [634, 362] width 15 height 15
drag, startPoint x: 650, startPoint y: 380, endPoint x: 753, endPoint y: 365, distance: 104.1
click at [651, 380] on span at bounding box center [656, 383] width 15 height 15
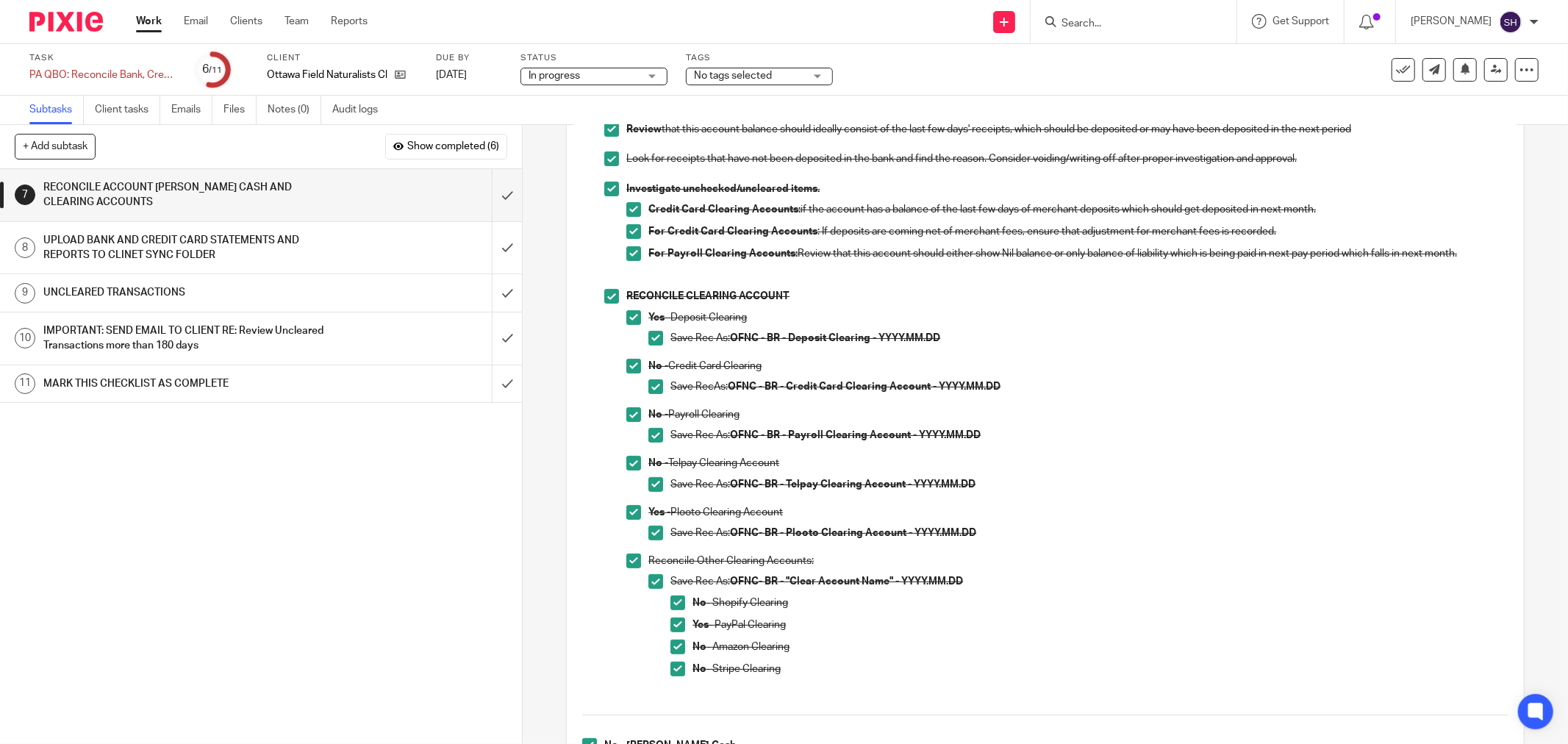
scroll to position [695, 0]
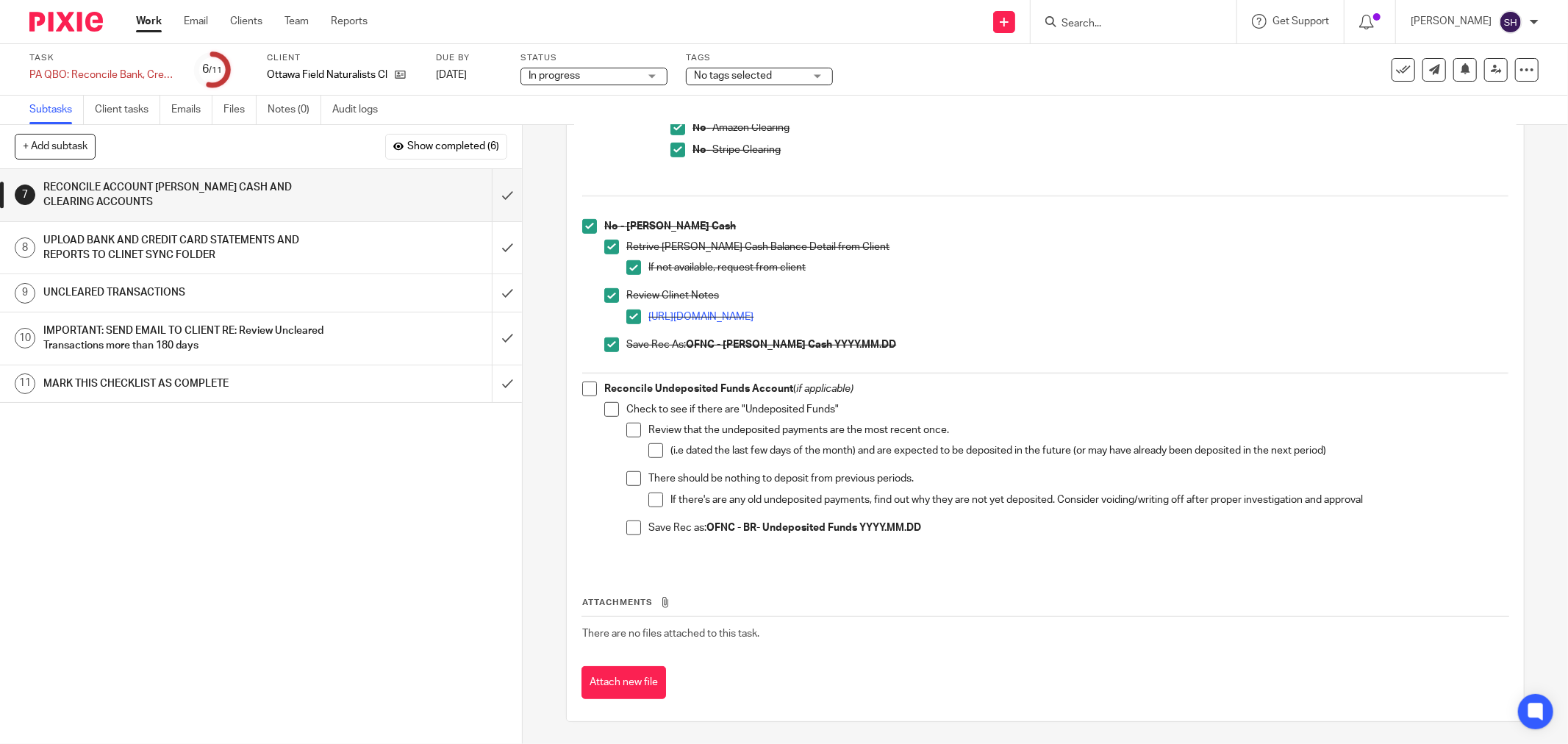
drag, startPoint x: 586, startPoint y: 387, endPoint x: 614, endPoint y: 409, distance: 35.6
click at [588, 389] on span at bounding box center [589, 388] width 15 height 15
click at [616, 412] on li "Check to see if there are "Undeposited Funds" Review that the undeposited payme…" at bounding box center [1057, 475] width 904 height 146
click at [605, 408] on span at bounding box center [612, 409] width 15 height 15
click at [627, 425] on span at bounding box center [634, 430] width 15 height 15
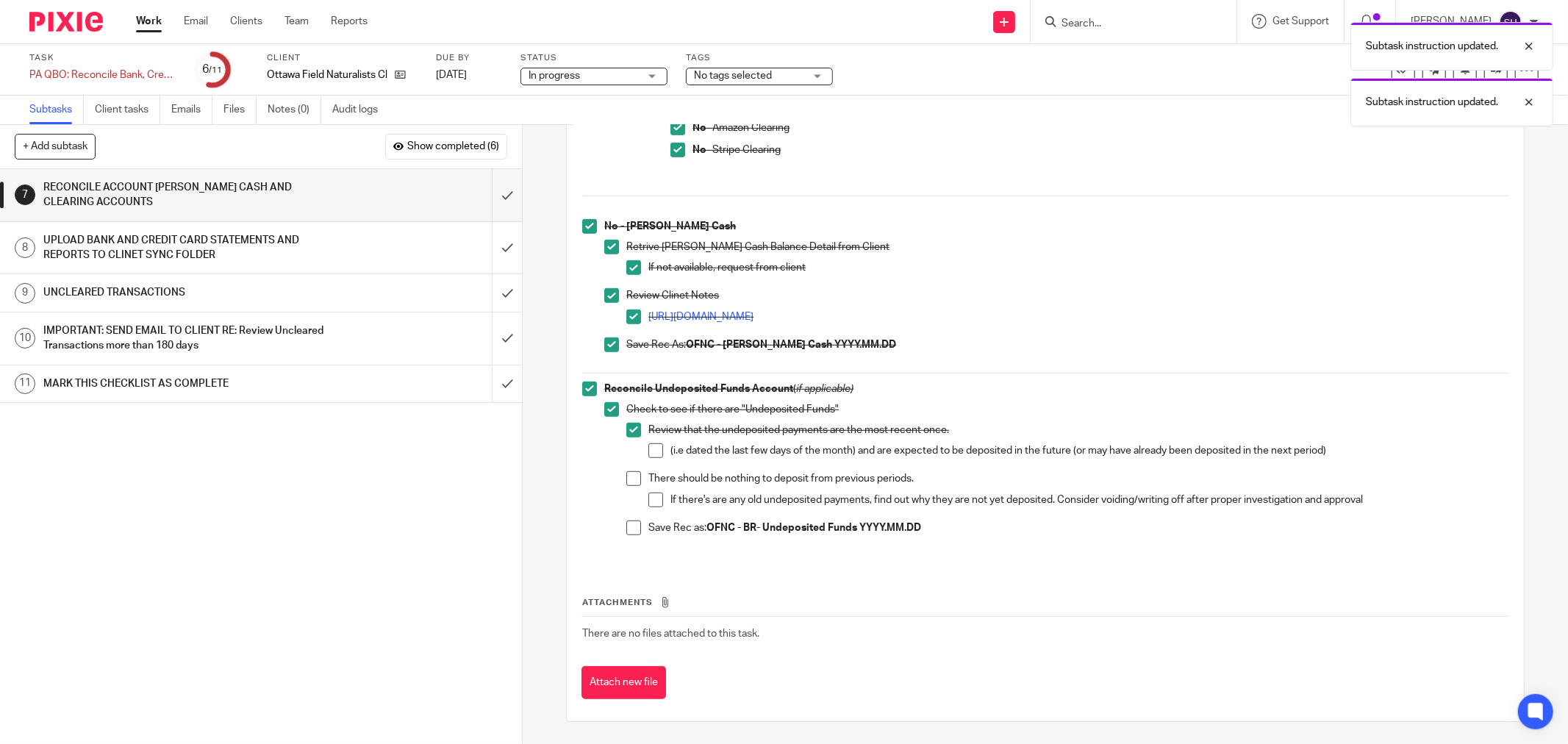
click at [649, 442] on div "Review that the undeposited payments are the most recent once. (i.e dated the l…" at bounding box center [1078, 447] width 860 height 49
click at [649, 447] on span at bounding box center [656, 450] width 15 height 15
drag, startPoint x: 625, startPoint y: 474, endPoint x: 647, endPoint y: 489, distance: 26.6
click at [627, 475] on span at bounding box center [634, 479] width 15 height 15
click at [649, 494] on span at bounding box center [656, 500] width 15 height 15
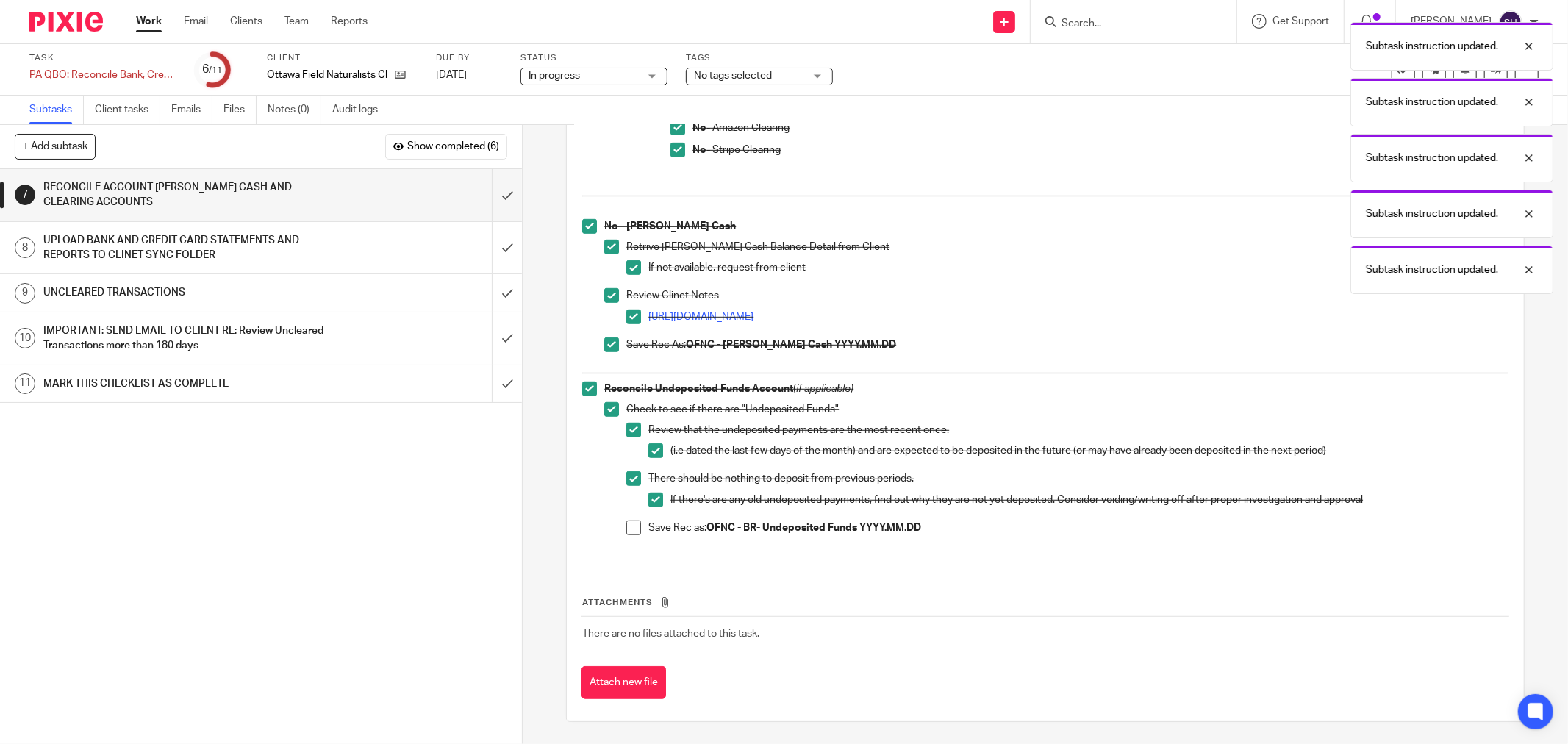
click at [627, 523] on span at bounding box center [634, 528] width 15 height 15
click at [494, 200] on input "submit" at bounding box center [261, 195] width 522 height 52
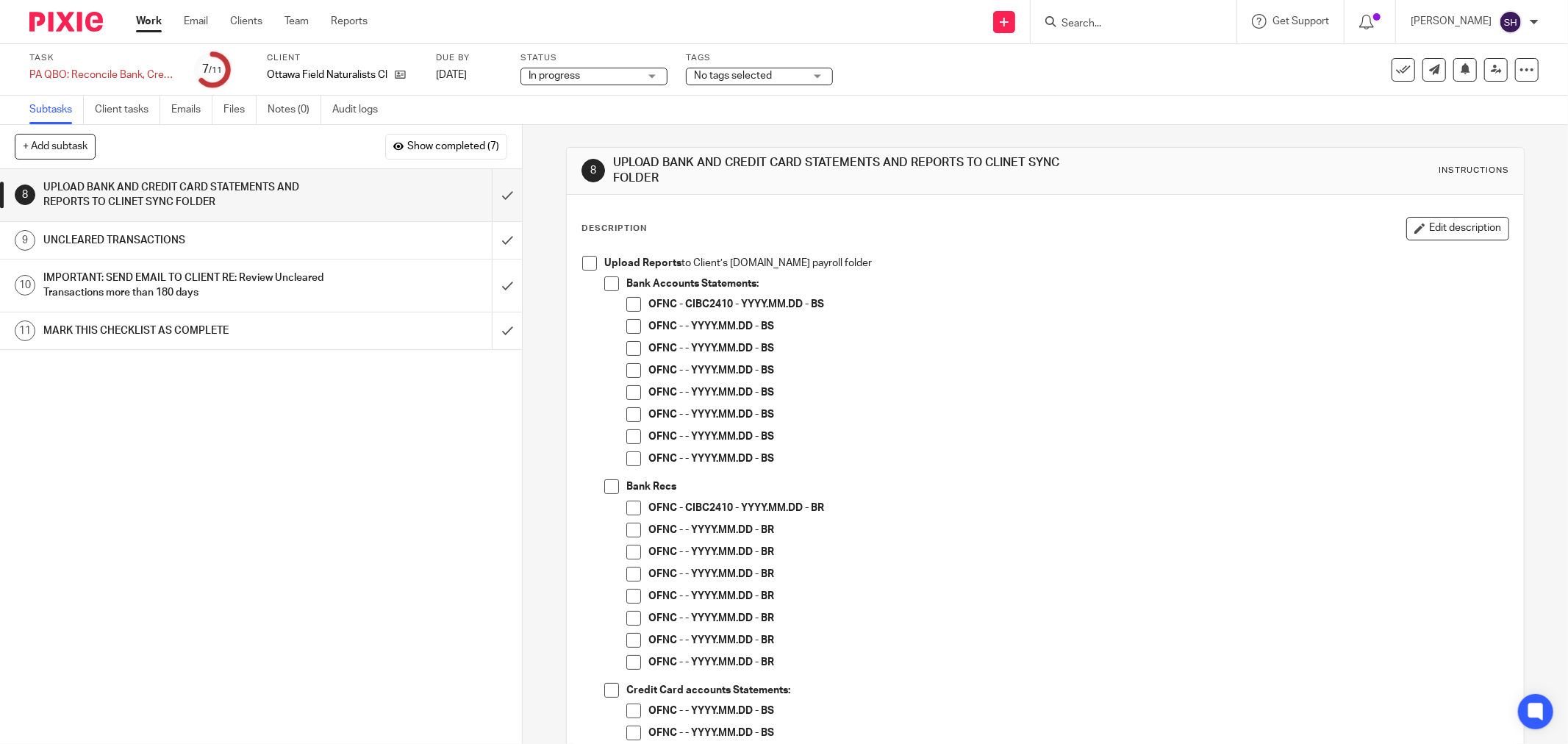
drag, startPoint x: 280, startPoint y: 524, endPoint x: 348, endPoint y: 472, distance: 85.6
click at [280, 524] on div "1 CLIENT SPECIFIC NOTES - PLEASE REVIEW 2 ADMIN 3 RETRIVE BANK STATEMENTS 4 SEN…" at bounding box center [261, 457] width 522 height 575
drag, startPoint x: 584, startPoint y: 261, endPoint x: 598, endPoint y: 268, distance: 15.7
click at [586, 261] on span at bounding box center [589, 263] width 15 height 15
click at [606, 281] on span at bounding box center [612, 284] width 15 height 15
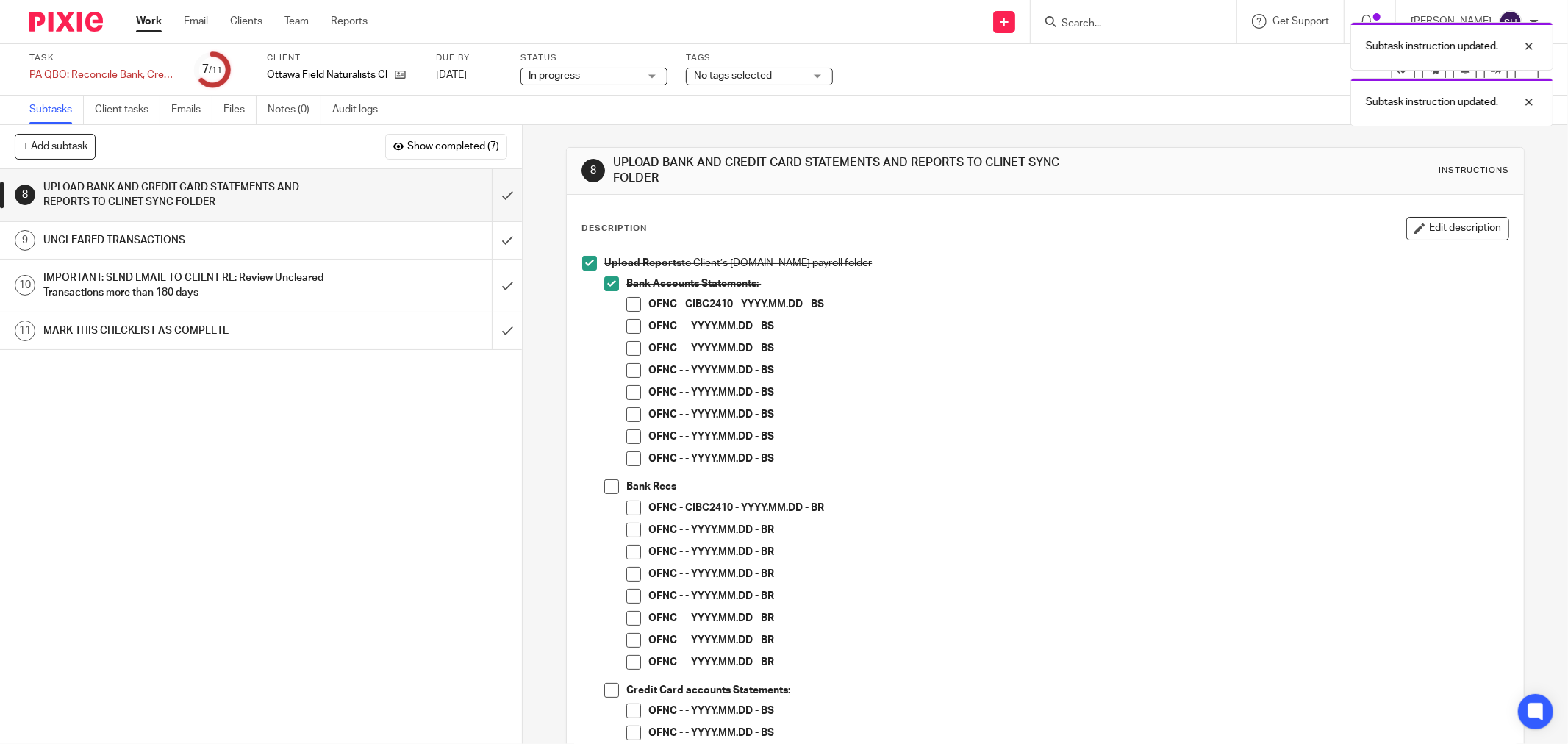
click at [629, 303] on span at bounding box center [634, 304] width 15 height 15
click at [629, 323] on span at bounding box center [634, 326] width 15 height 15
click at [628, 348] on span at bounding box center [634, 349] width 15 height 15
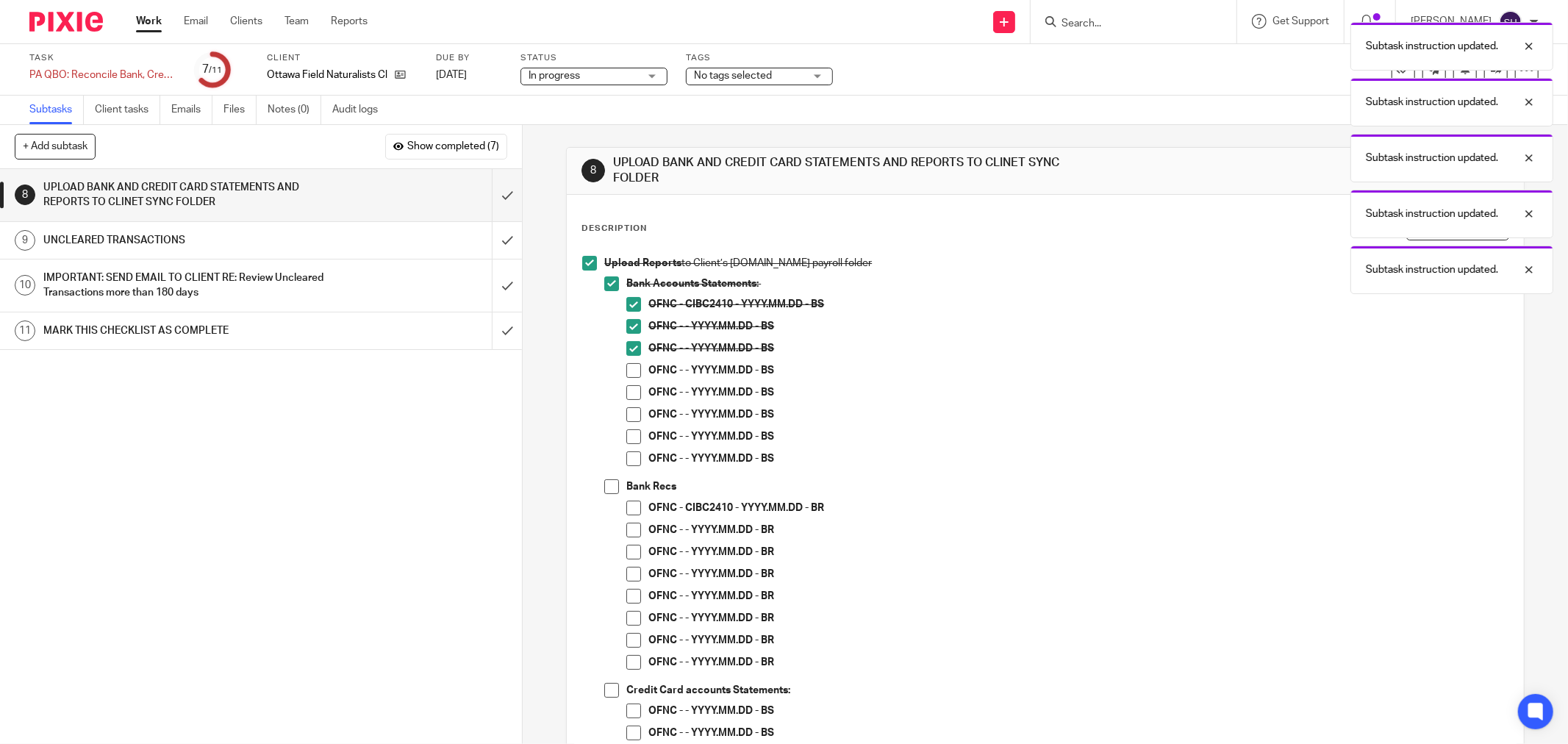
click at [627, 371] on span at bounding box center [634, 370] width 15 height 15
click at [629, 397] on span at bounding box center [634, 392] width 15 height 15
click at [627, 417] on span at bounding box center [634, 414] width 15 height 15
click at [627, 432] on span at bounding box center [634, 436] width 15 height 15
click at [629, 454] on span at bounding box center [634, 458] width 15 height 15
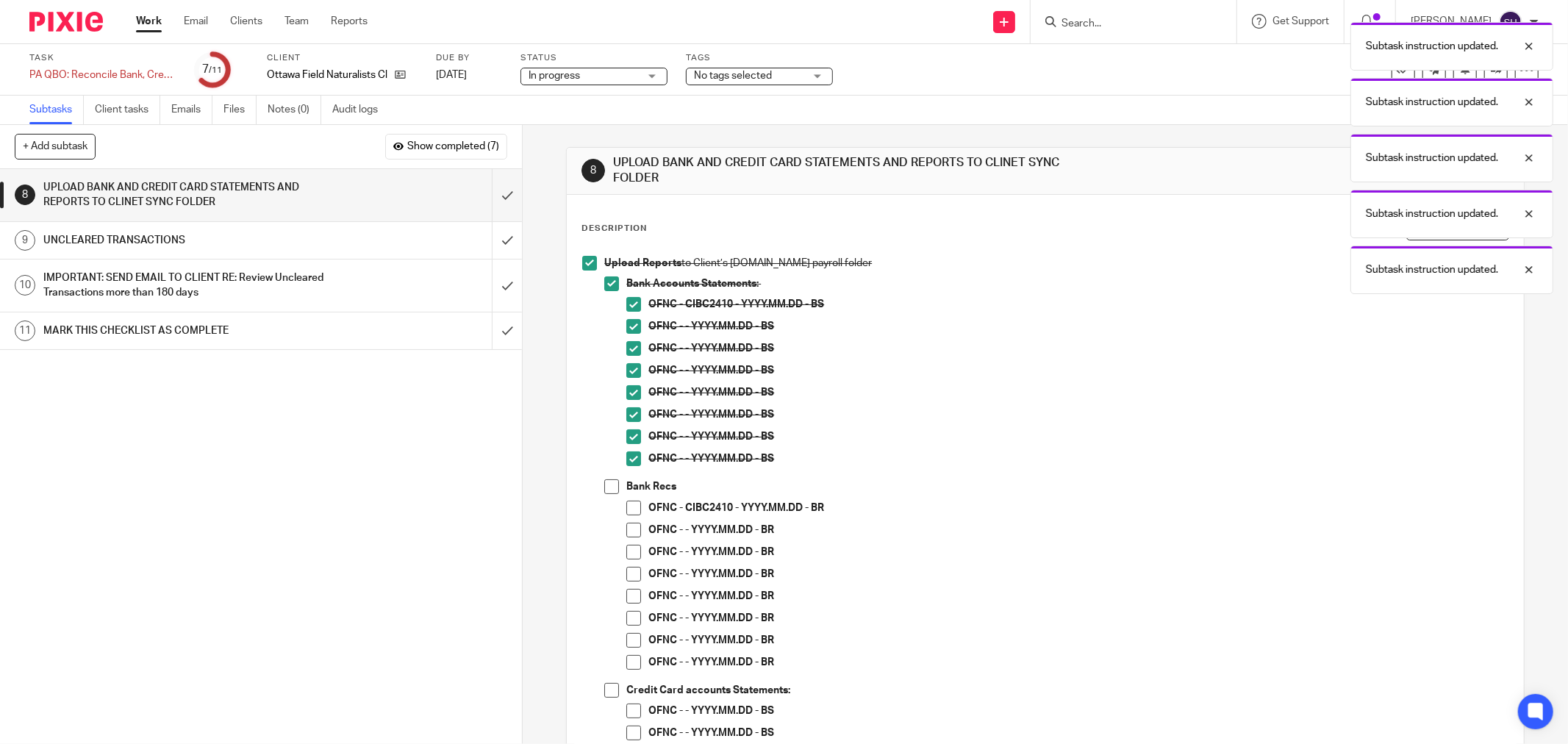
click at [613, 485] on span at bounding box center [612, 486] width 15 height 15
click at [634, 508] on span at bounding box center [634, 507] width 15 height 15
click at [628, 525] on span at bounding box center [634, 529] width 15 height 15
click at [627, 547] on span at bounding box center [634, 551] width 15 height 15
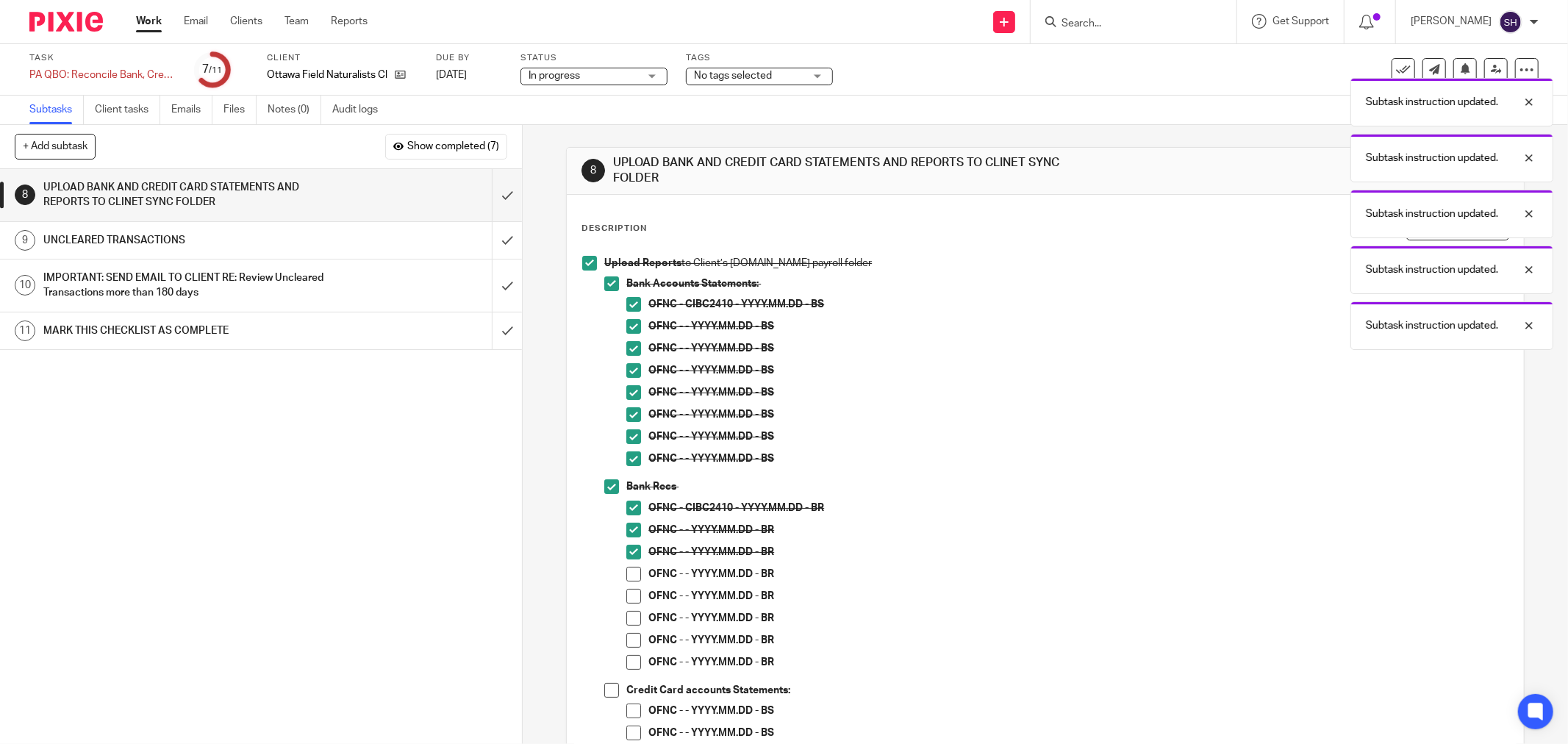
click at [627, 579] on span at bounding box center [634, 574] width 15 height 15
click at [627, 598] on span at bounding box center [634, 596] width 15 height 15
drag, startPoint x: 627, startPoint y: 612, endPoint x: 628, endPoint y: 630, distance: 18.0
click at [627, 614] on span at bounding box center [634, 618] width 15 height 15
click at [628, 637] on span at bounding box center [634, 640] width 15 height 15
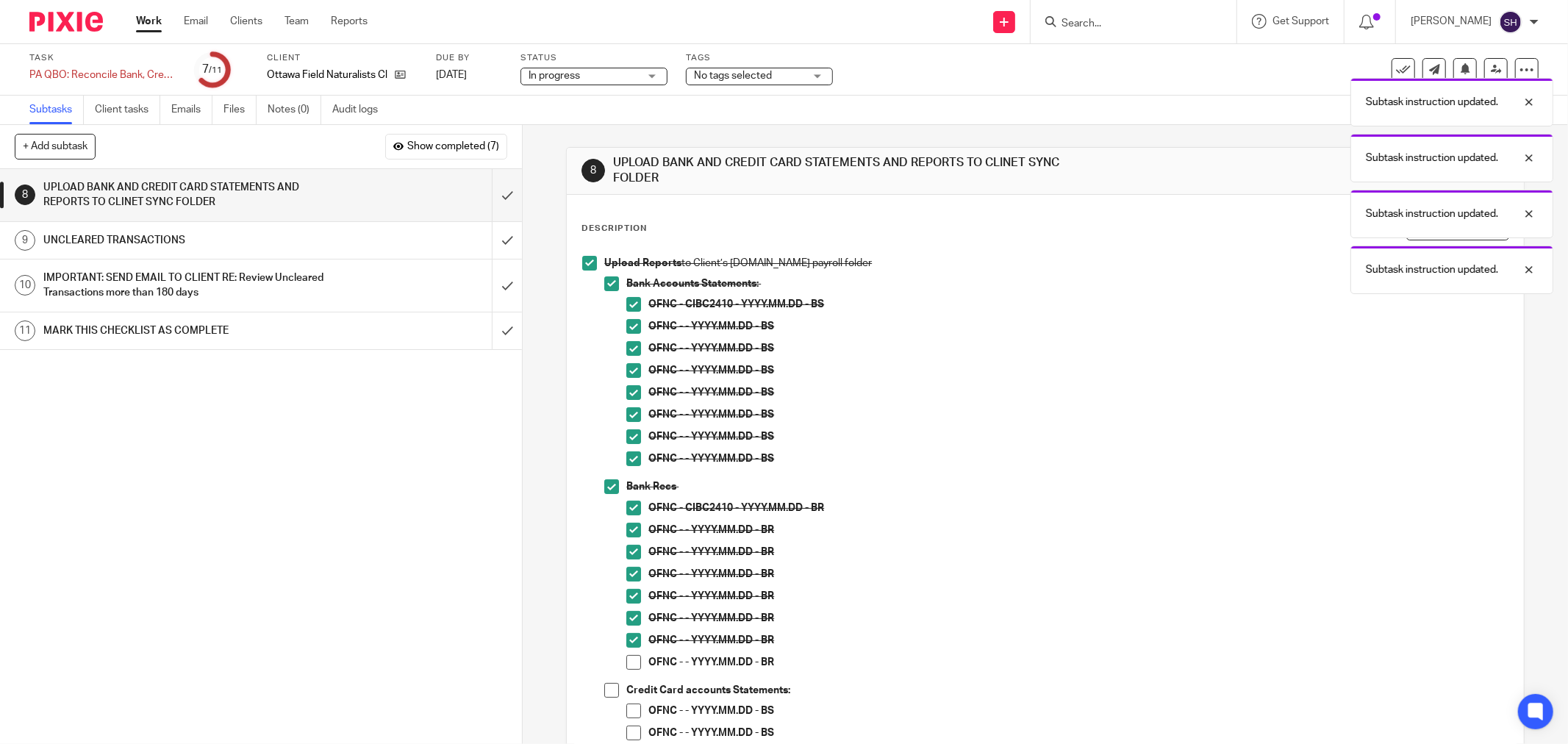
click at [627, 663] on span at bounding box center [634, 662] width 15 height 15
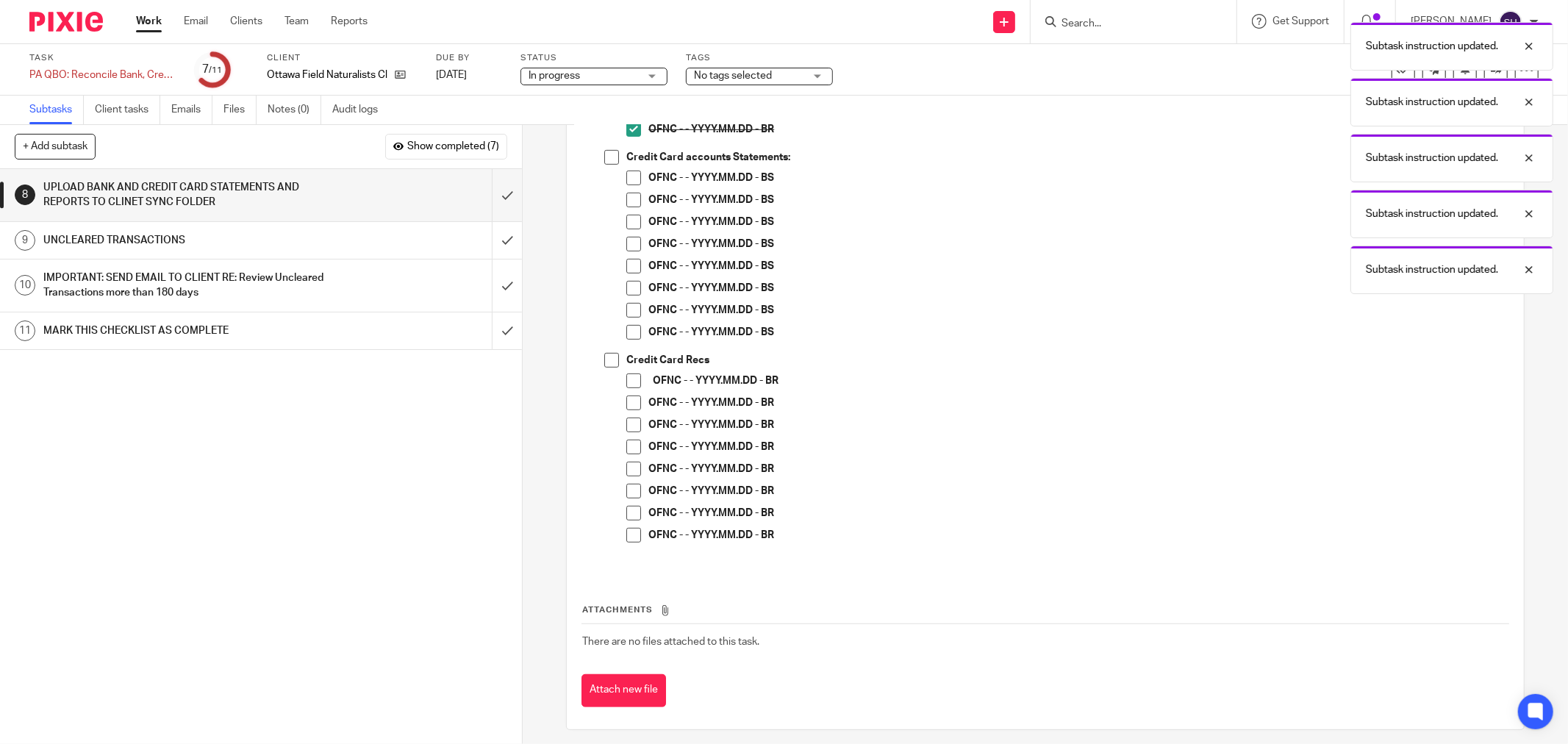
scroll to position [540, 0]
click at [605, 150] on span at bounding box center [612, 150] width 15 height 15
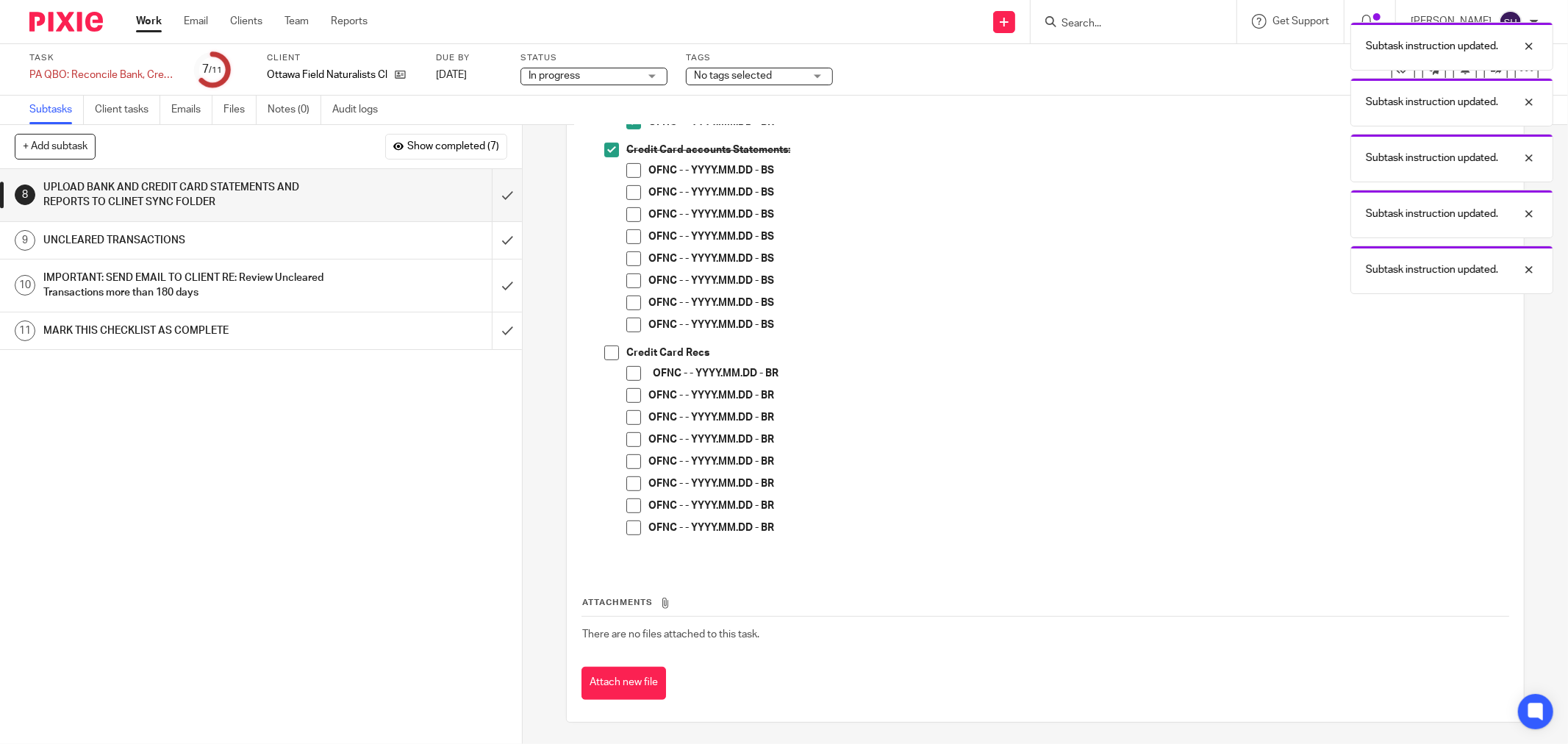
click at [627, 169] on span at bounding box center [634, 170] width 15 height 15
drag, startPoint x: 627, startPoint y: 192, endPoint x: 627, endPoint y: 215, distance: 23.0
click at [627, 193] on span at bounding box center [634, 193] width 15 height 15
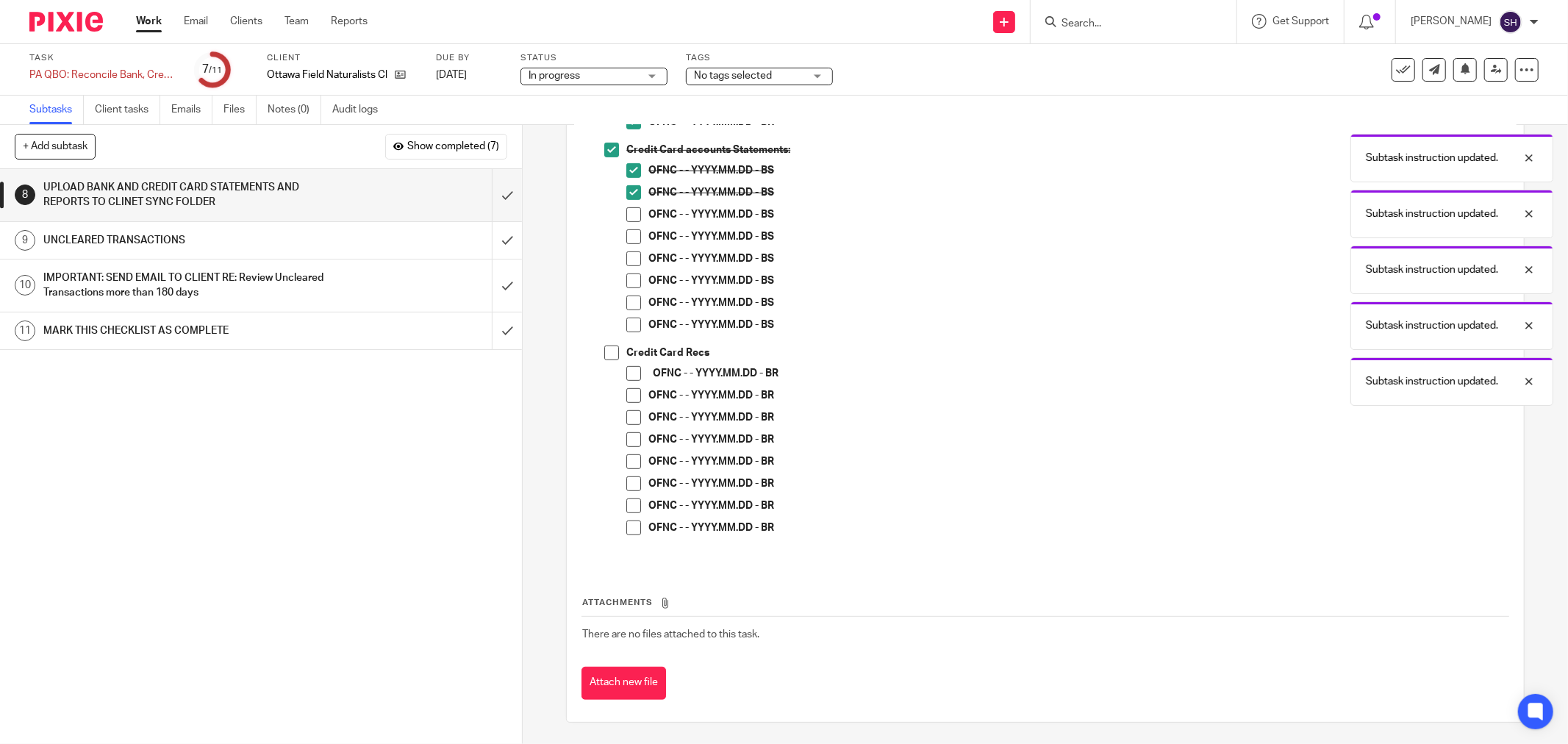
click at [627, 216] on span at bounding box center [634, 215] width 15 height 15
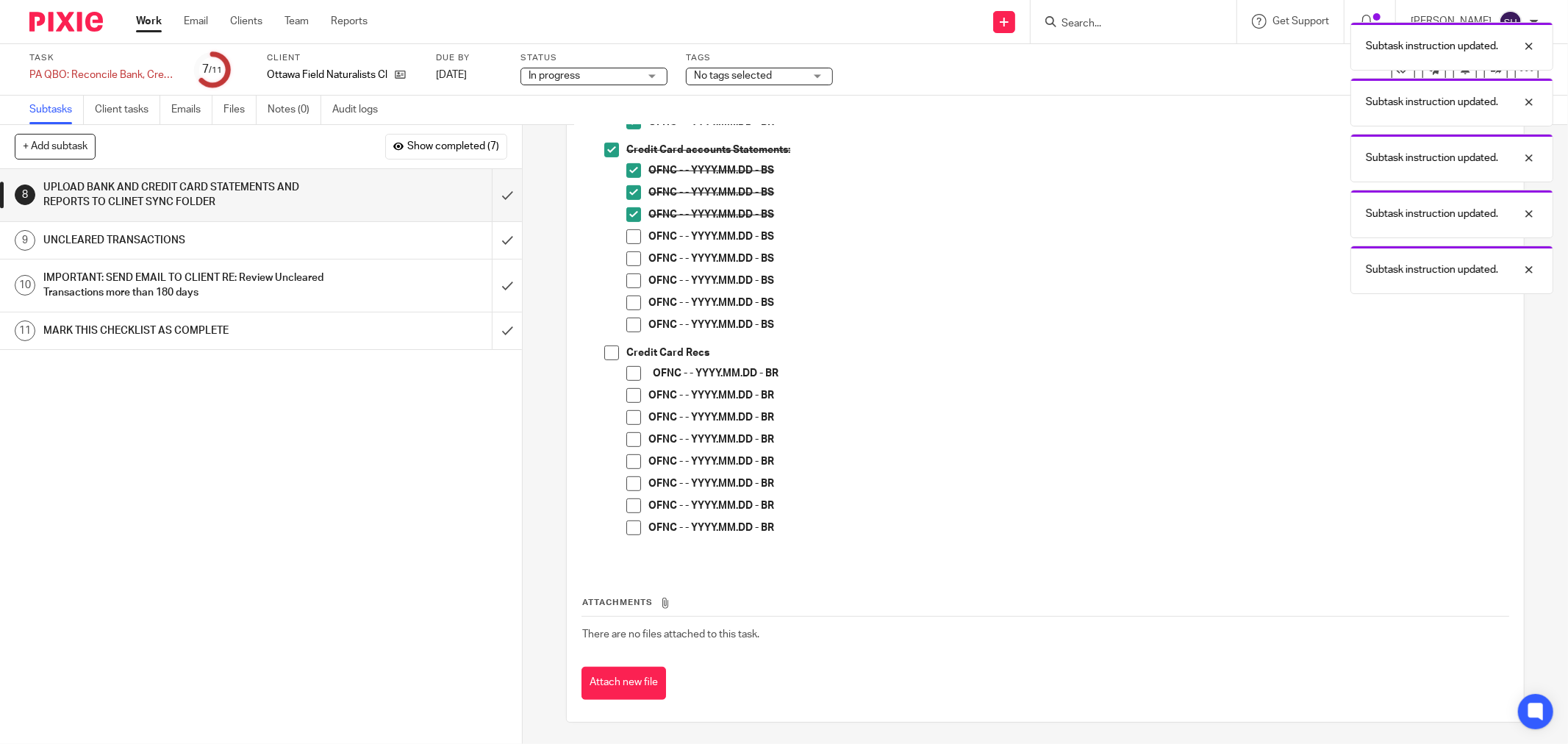
click at [627, 232] on span at bounding box center [634, 237] width 15 height 15
click at [627, 258] on span at bounding box center [634, 258] width 15 height 15
drag, startPoint x: 626, startPoint y: 278, endPoint x: 620, endPoint y: 294, distance: 17.1
click at [627, 280] on span at bounding box center [634, 280] width 15 height 15
click at [619, 303] on li "Credit Card accounts Statements: OFNC - - YYYY.MM.DD - BS OFNC - - YYYY.MM.DD -…" at bounding box center [1057, 244] width 904 height 203
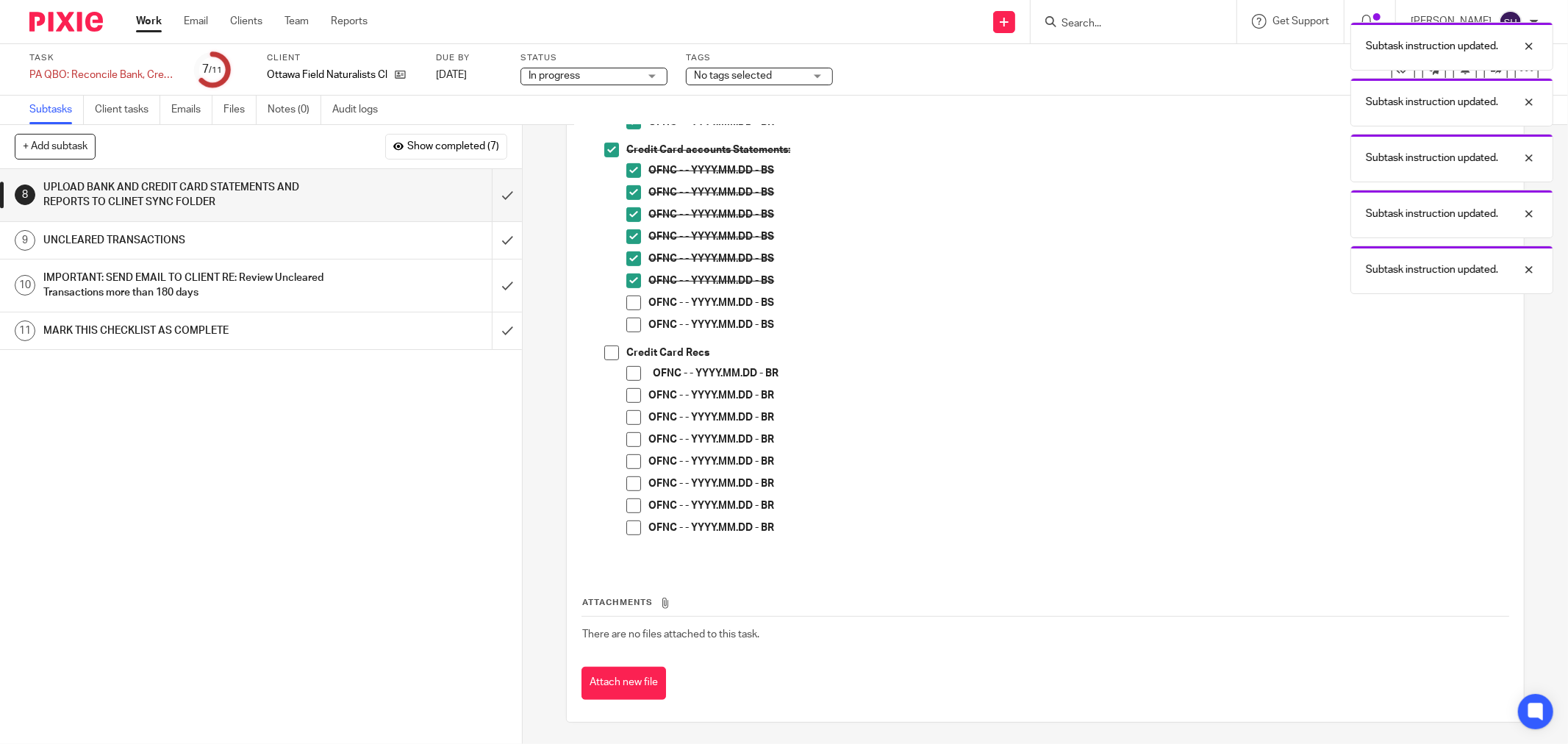
click at [627, 305] on span at bounding box center [634, 302] width 15 height 15
click at [627, 321] on span at bounding box center [634, 324] width 15 height 15
click at [608, 353] on span at bounding box center [612, 352] width 15 height 15
click at [627, 376] on span at bounding box center [634, 373] width 15 height 15
drag, startPoint x: 628, startPoint y: 399, endPoint x: 628, endPoint y: 413, distance: 14.0
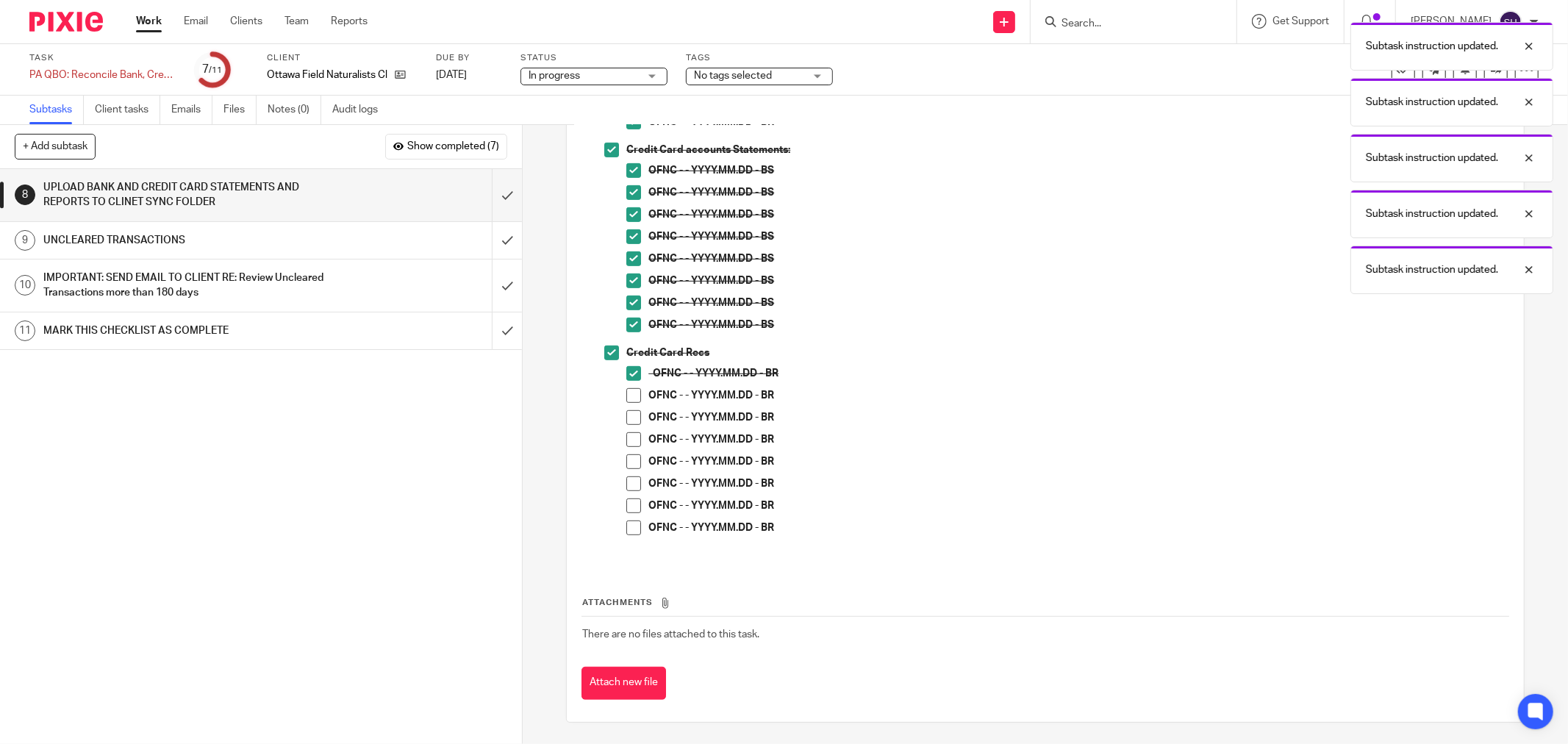
click at [628, 399] on span at bounding box center [634, 395] width 15 height 15
click at [627, 425] on li "OFNC - - YYYY.MM.DD - BR" at bounding box center [1068, 421] width 882 height 22
drag, startPoint x: 625, startPoint y: 443, endPoint x: 627, endPoint y: 436, distance: 7.3
click at [627, 443] on span at bounding box center [634, 439] width 15 height 15
click at [630, 419] on span at bounding box center [634, 417] width 15 height 15
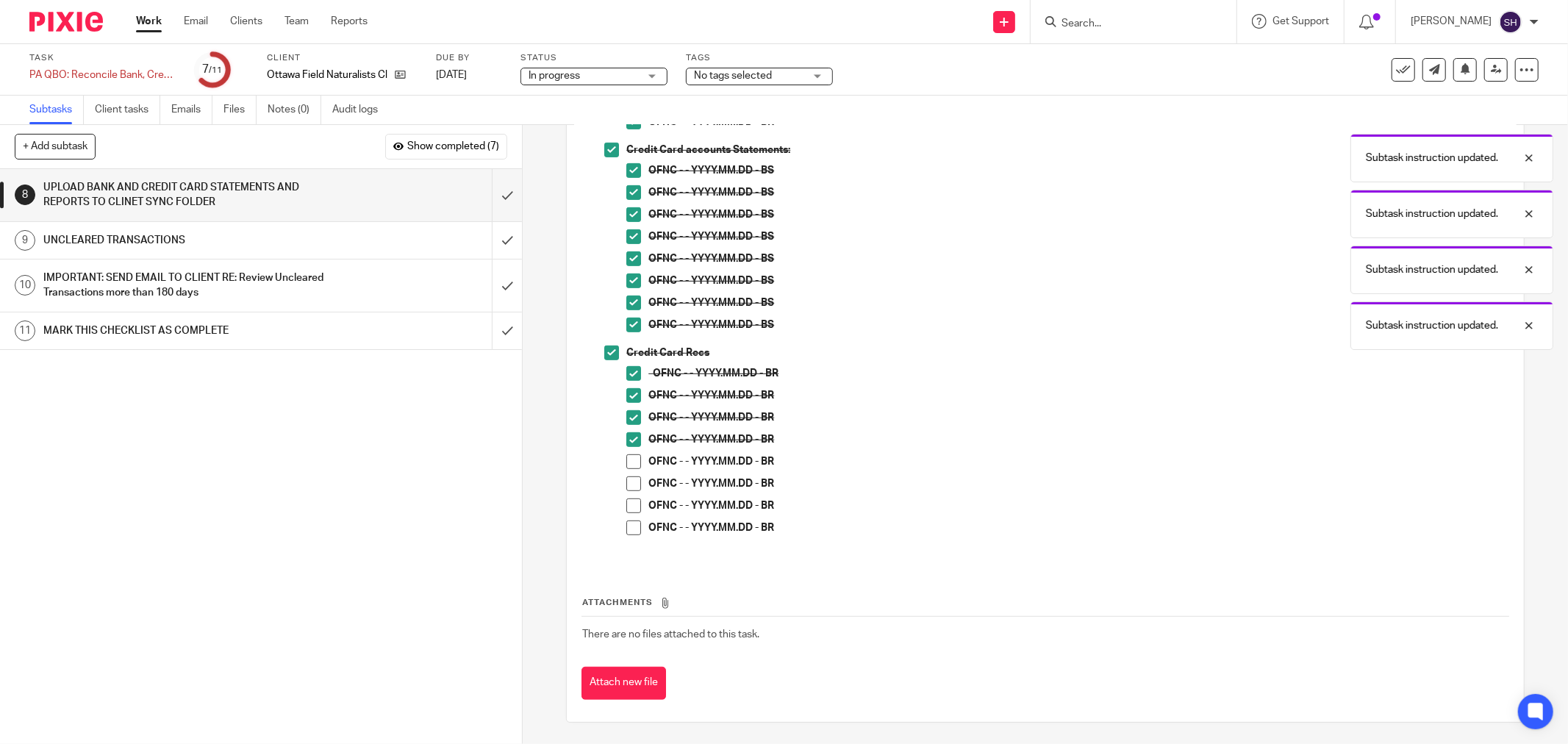
click at [632, 454] on span at bounding box center [634, 461] width 15 height 15
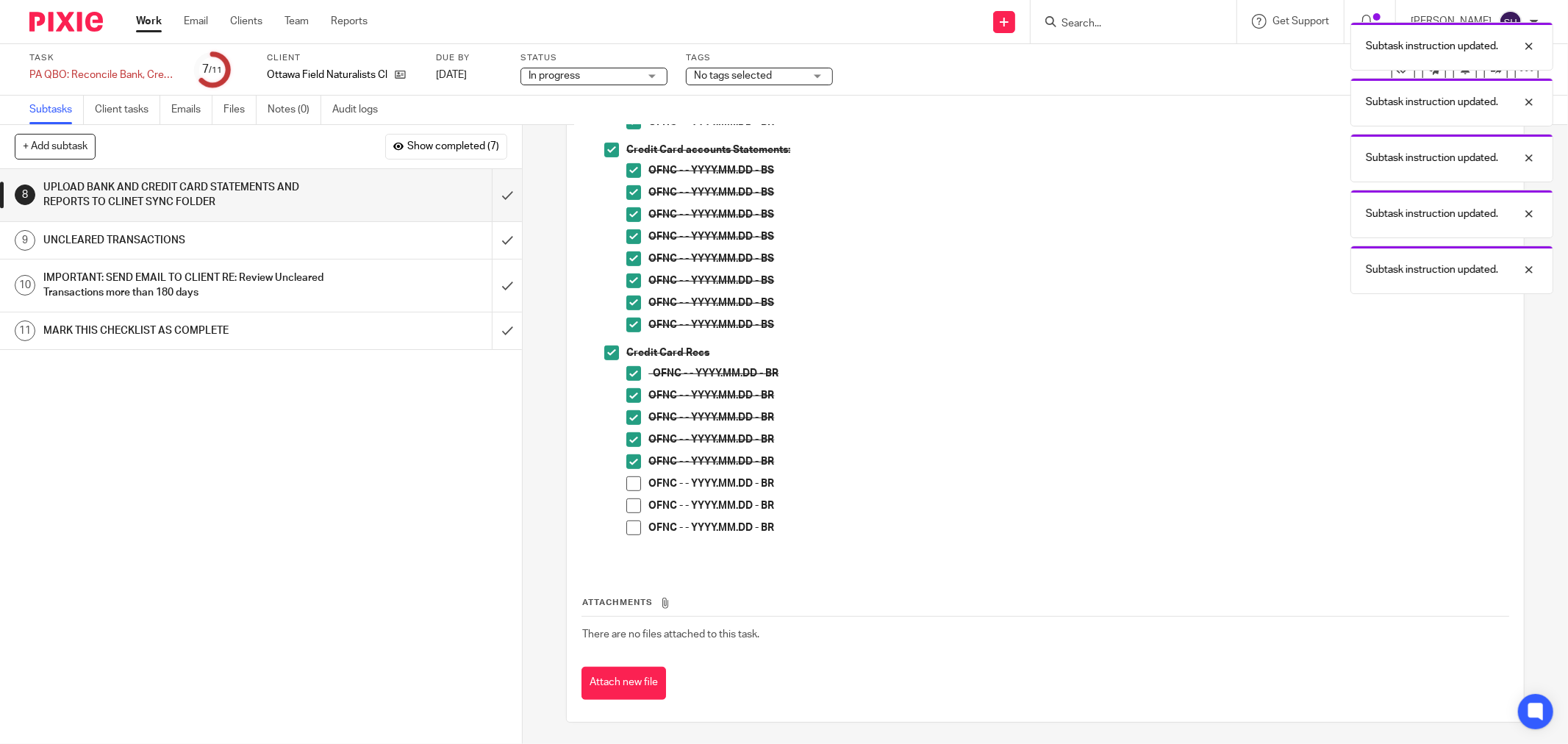
drag, startPoint x: 622, startPoint y: 482, endPoint x: 621, endPoint y: 489, distance: 7.1
click at [627, 483] on span at bounding box center [634, 483] width 15 height 15
click at [630, 508] on span at bounding box center [634, 505] width 15 height 15
click at [629, 523] on span at bounding box center [634, 528] width 15 height 15
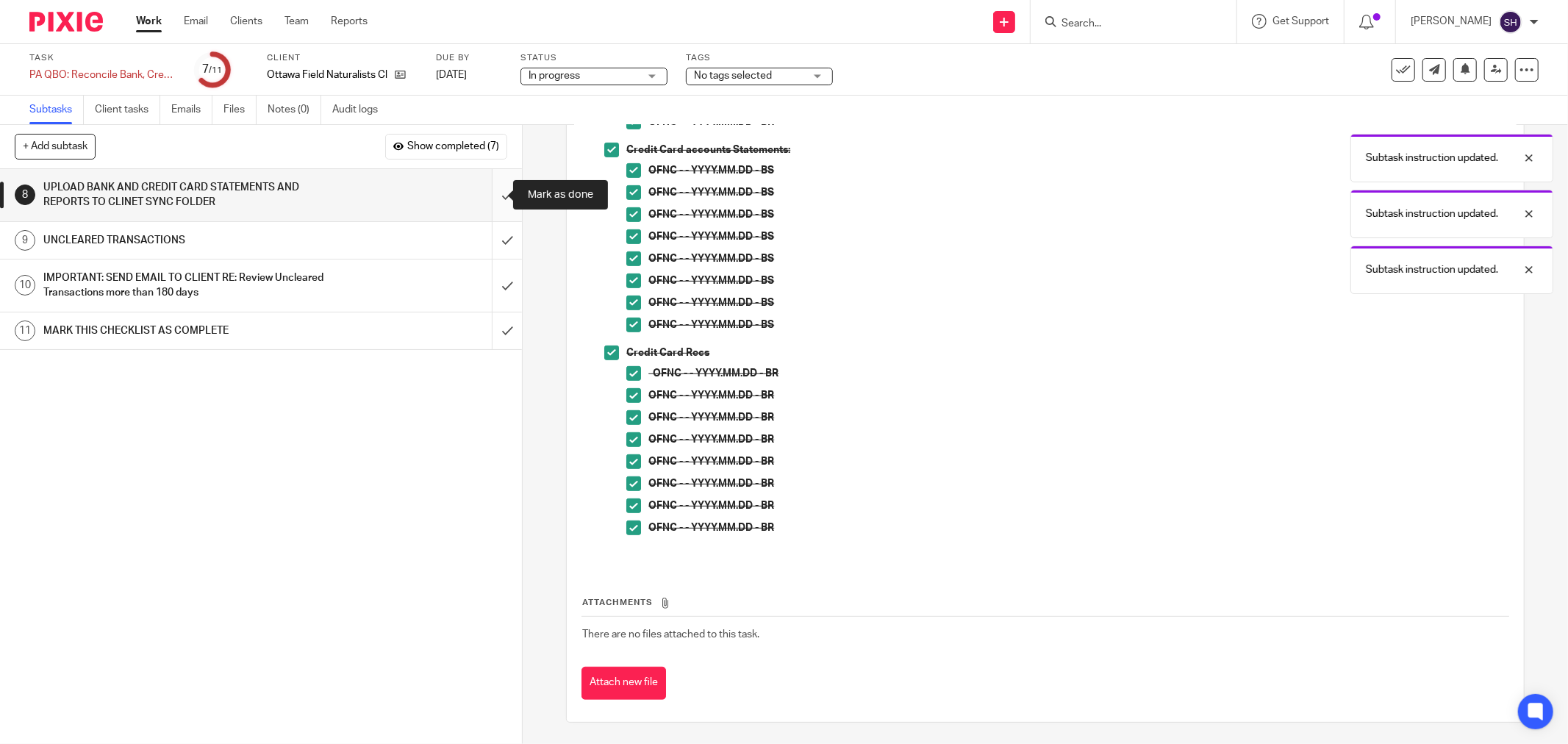
click at [490, 199] on input "submit" at bounding box center [261, 195] width 522 height 52
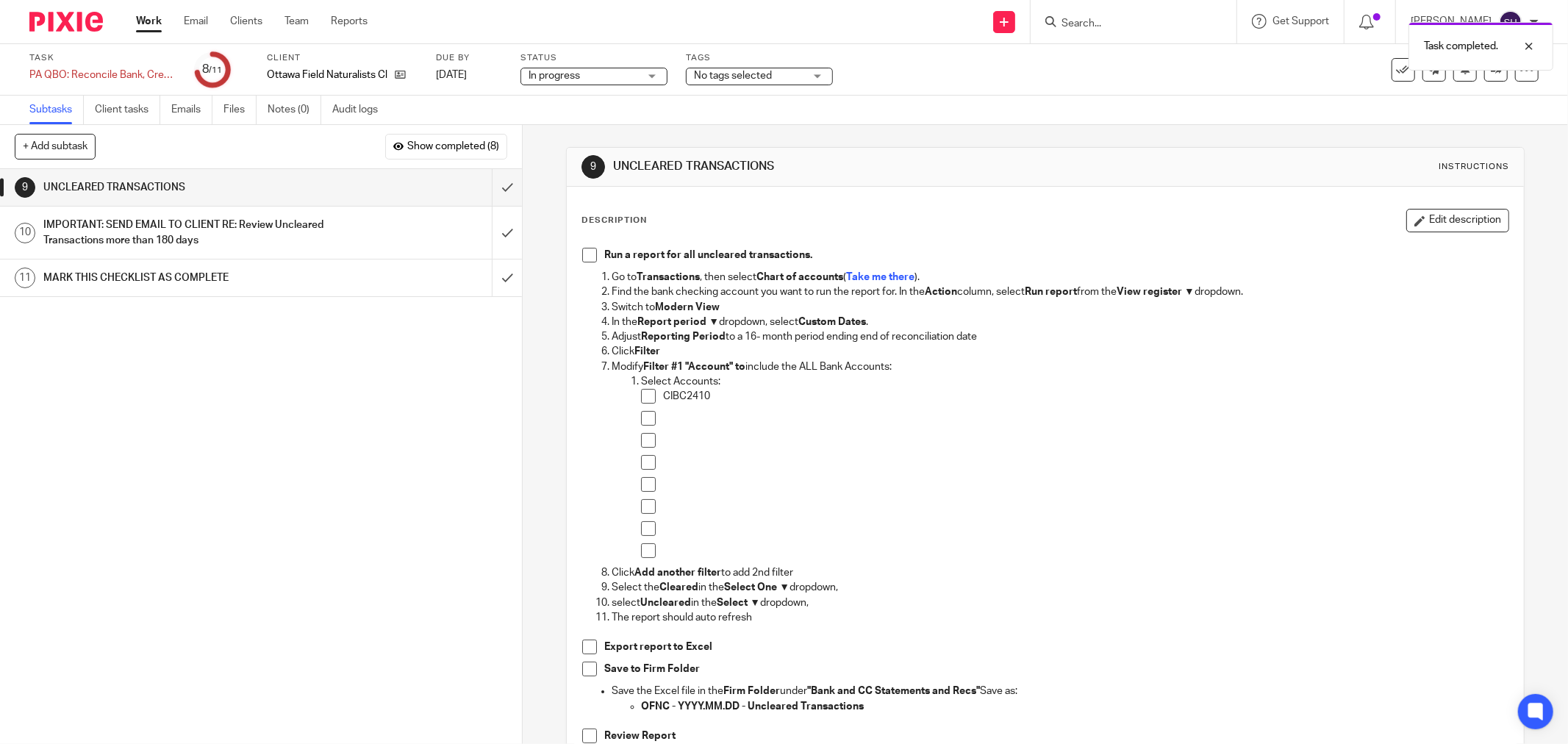
click at [592, 250] on li "Run a report for all uncleared transactions." at bounding box center [1045, 258] width 927 height 22
click at [586, 254] on span at bounding box center [589, 255] width 15 height 15
click at [643, 395] on span at bounding box center [648, 396] width 15 height 15
click at [641, 421] on span at bounding box center [648, 418] width 15 height 15
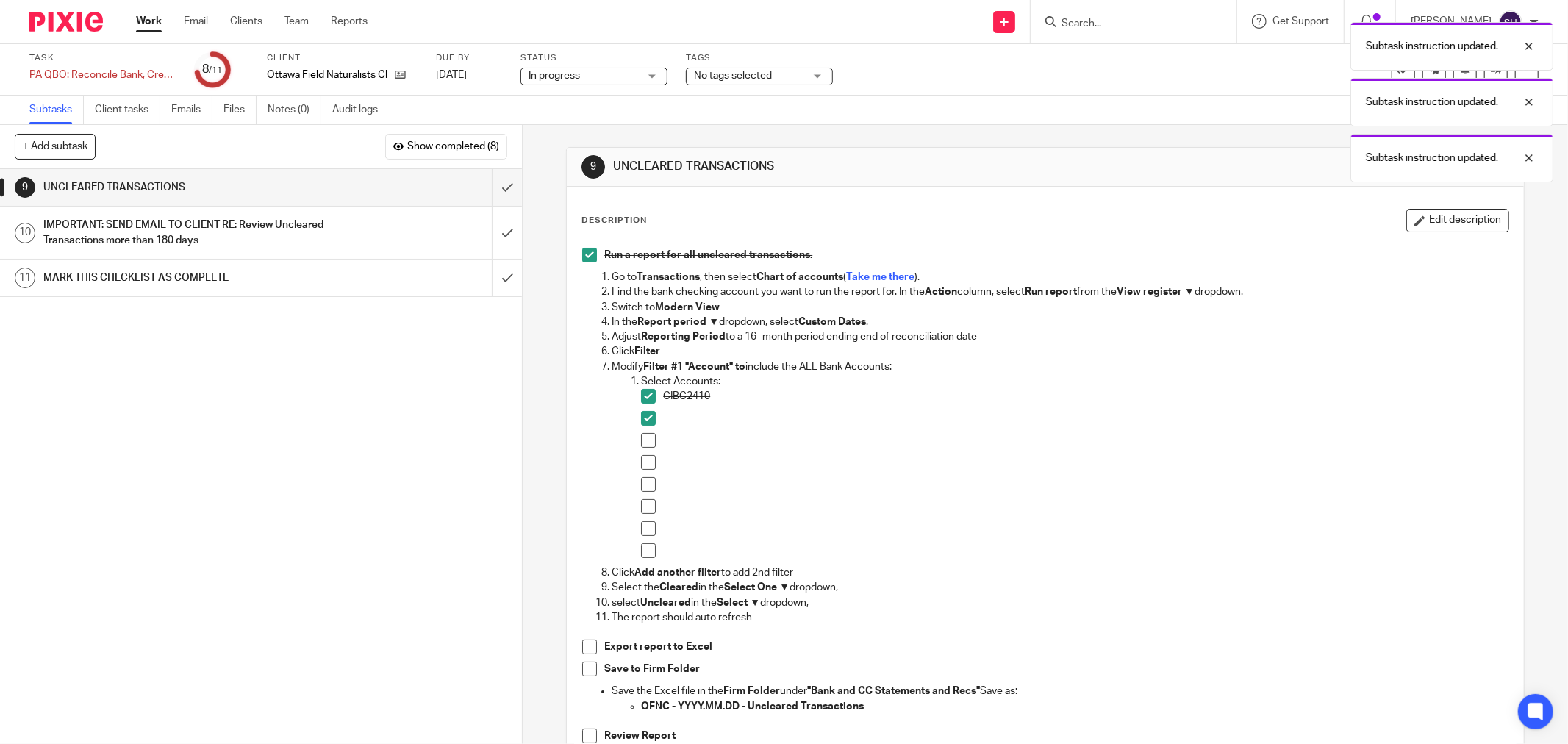
drag, startPoint x: 643, startPoint y: 437, endPoint x: 643, endPoint y: 456, distance: 19.0
click at [643, 437] on span at bounding box center [648, 440] width 15 height 15
drag, startPoint x: 643, startPoint y: 457, endPoint x: 643, endPoint y: 465, distance: 8.0
click at [643, 458] on span at bounding box center [648, 462] width 15 height 15
click at [643, 477] on span at bounding box center [648, 484] width 15 height 15
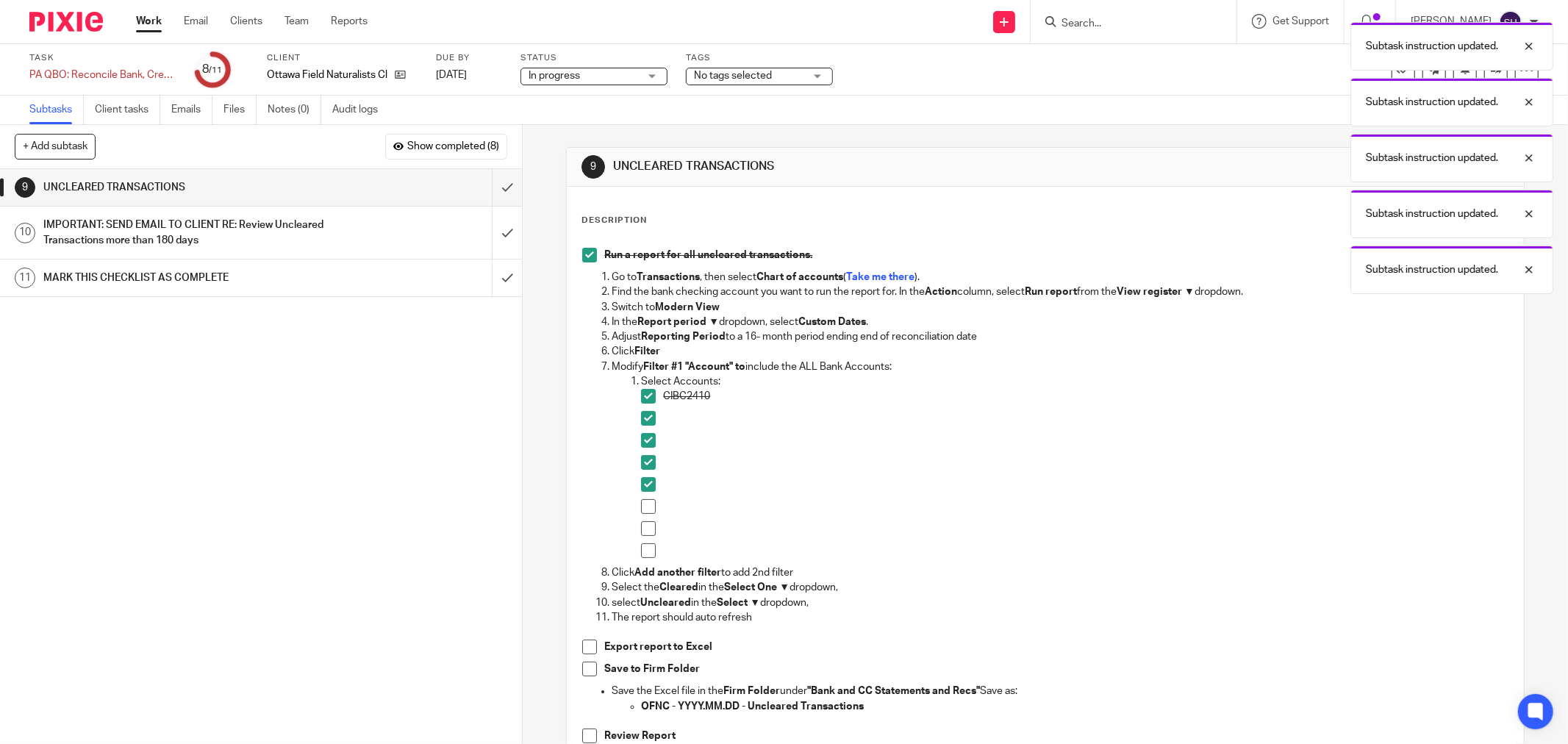
drag, startPoint x: 645, startPoint y: 503, endPoint x: 649, endPoint y: 523, distance: 20.4
click at [645, 504] on span at bounding box center [648, 506] width 15 height 15
drag, startPoint x: 649, startPoint y: 525, endPoint x: 648, endPoint y: 538, distance: 13.0
click at [649, 525] on span at bounding box center [648, 528] width 15 height 15
click at [645, 549] on span at bounding box center [648, 551] width 15 height 15
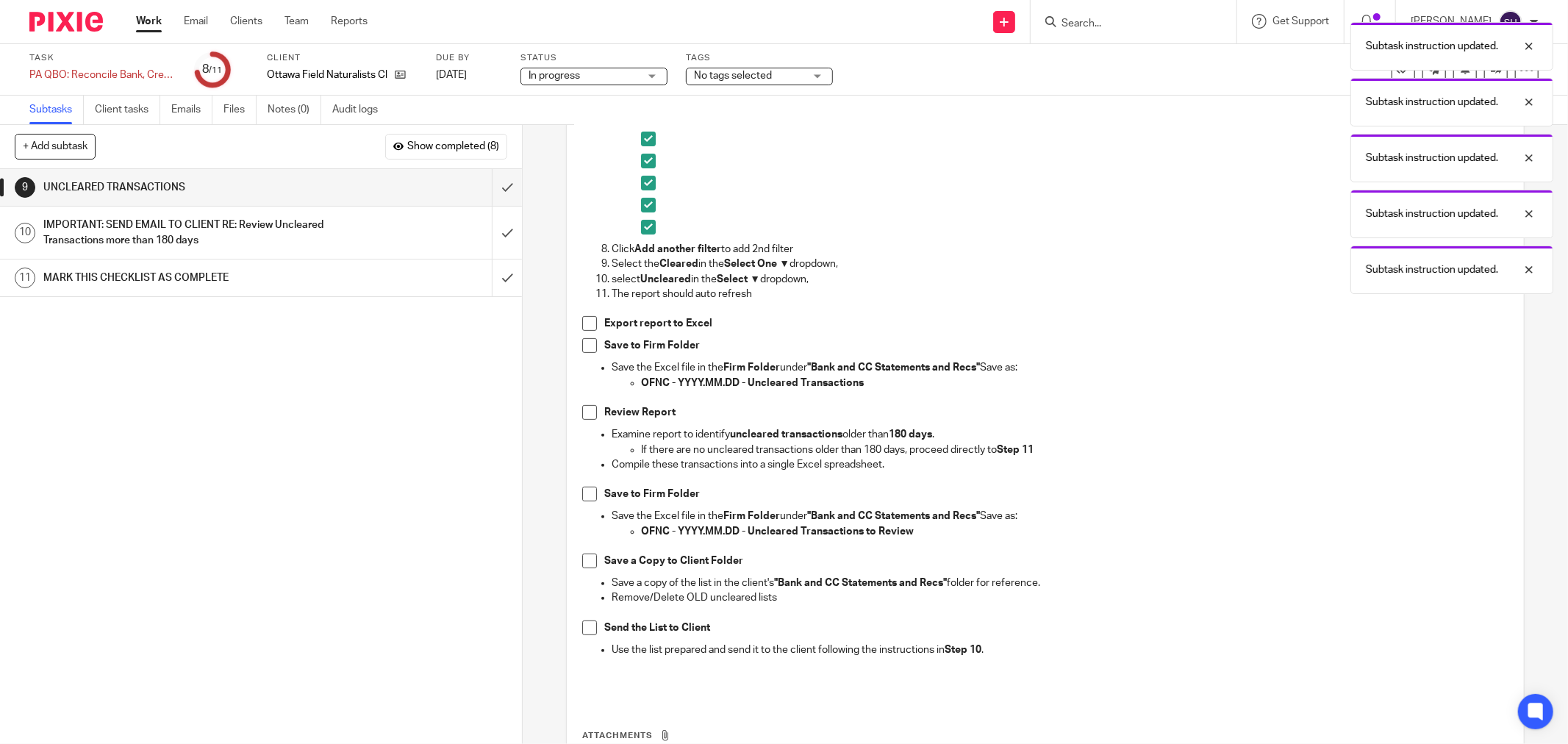
scroll to position [327, 0]
click at [582, 327] on span at bounding box center [589, 320] width 15 height 15
click at [583, 338] on span at bounding box center [589, 342] width 15 height 15
drag, startPoint x: 588, startPoint y: 406, endPoint x: 583, endPoint y: 446, distance: 40.3
click at [588, 407] on span at bounding box center [589, 409] width 15 height 15
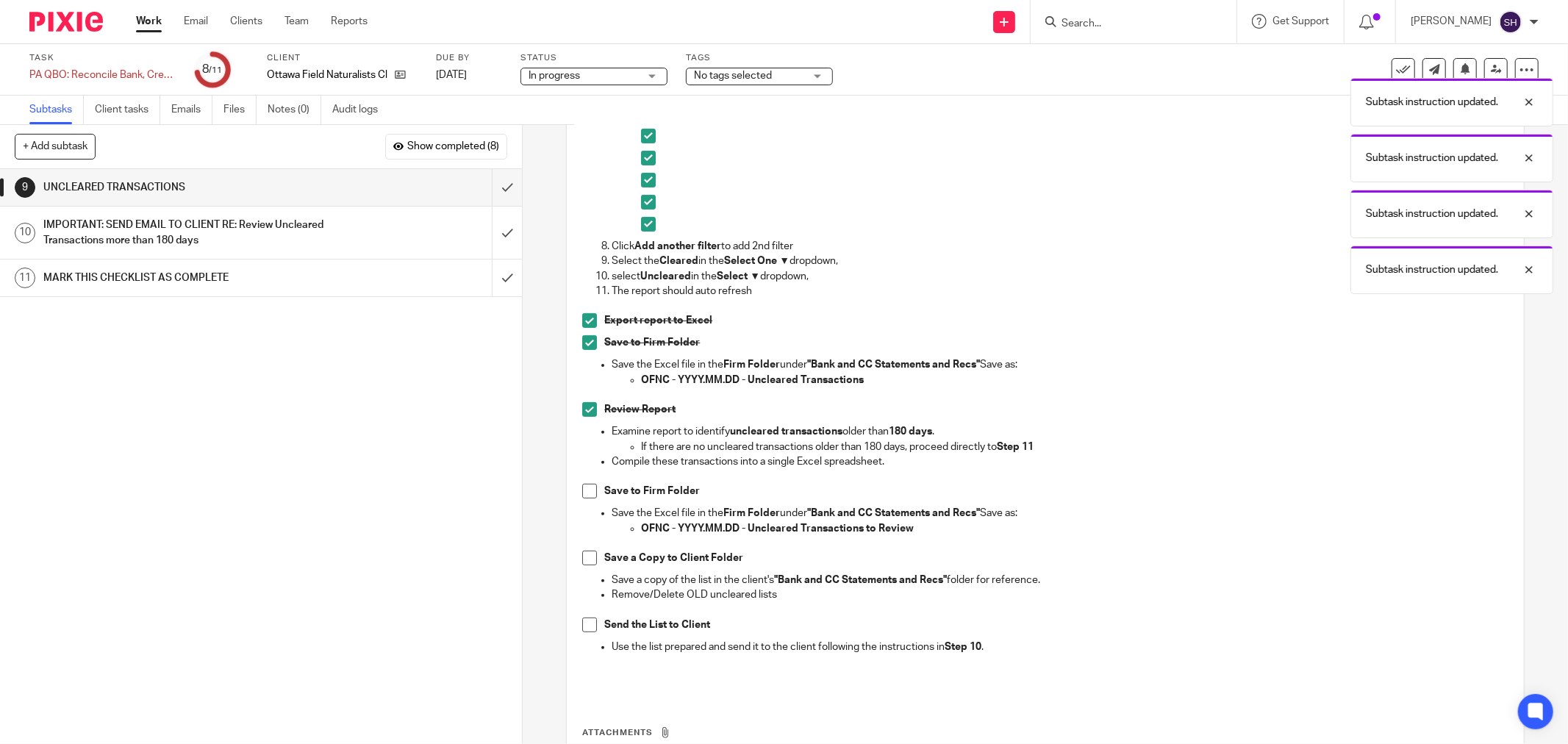
drag, startPoint x: 580, startPoint y: 493, endPoint x: 823, endPoint y: 437, distance: 249.4
click at [582, 493] on span at bounding box center [589, 491] width 15 height 15
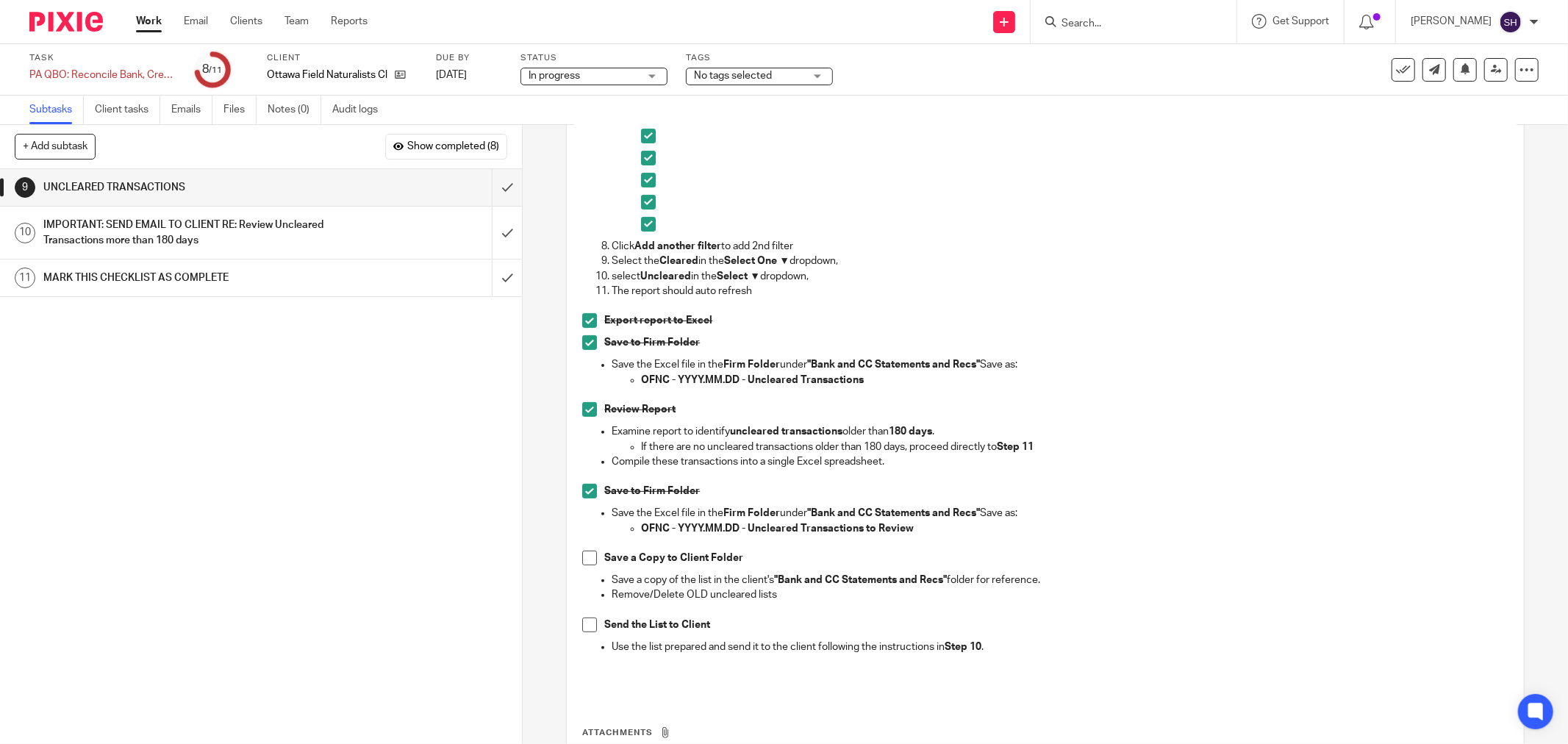
click at [583, 555] on span at bounding box center [589, 558] width 15 height 15
click at [587, 626] on span at bounding box center [589, 624] width 15 height 15
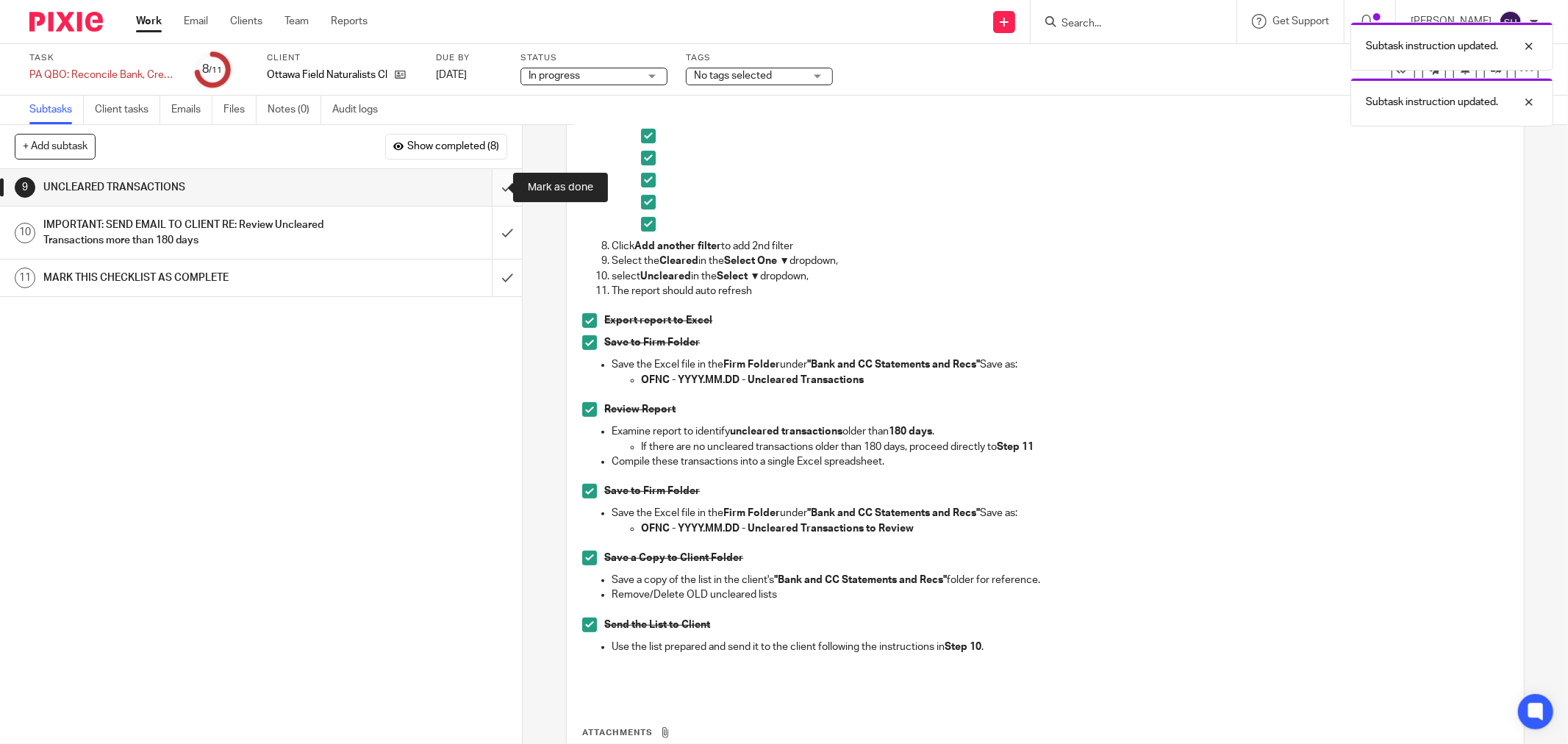
click at [486, 185] on input "submit" at bounding box center [261, 187] width 522 height 37
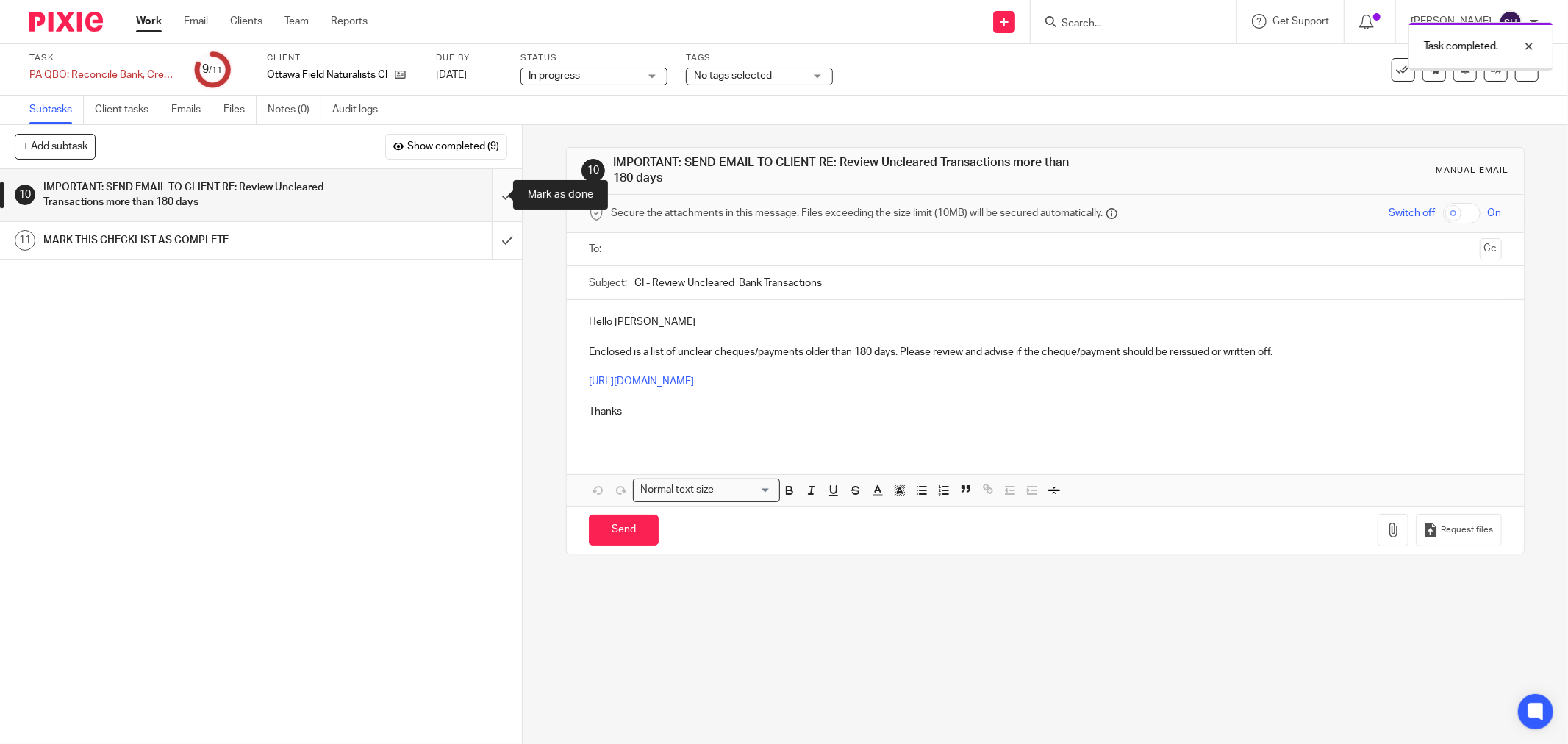
click at [489, 193] on input "submit" at bounding box center [261, 195] width 522 height 52
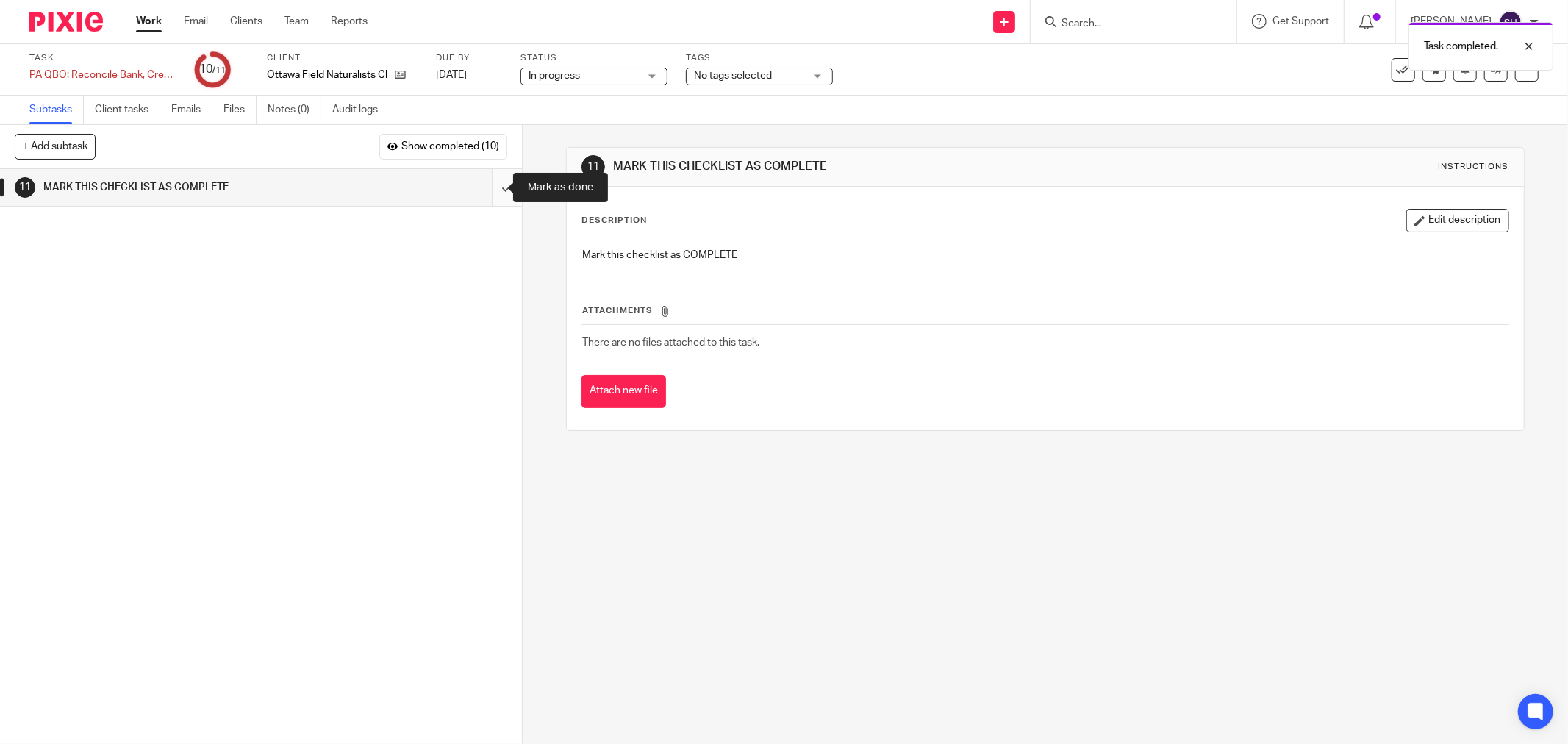
drag, startPoint x: 493, startPoint y: 182, endPoint x: 479, endPoint y: 206, distance: 27.8
click at [493, 182] on input "submit" at bounding box center [261, 187] width 522 height 37
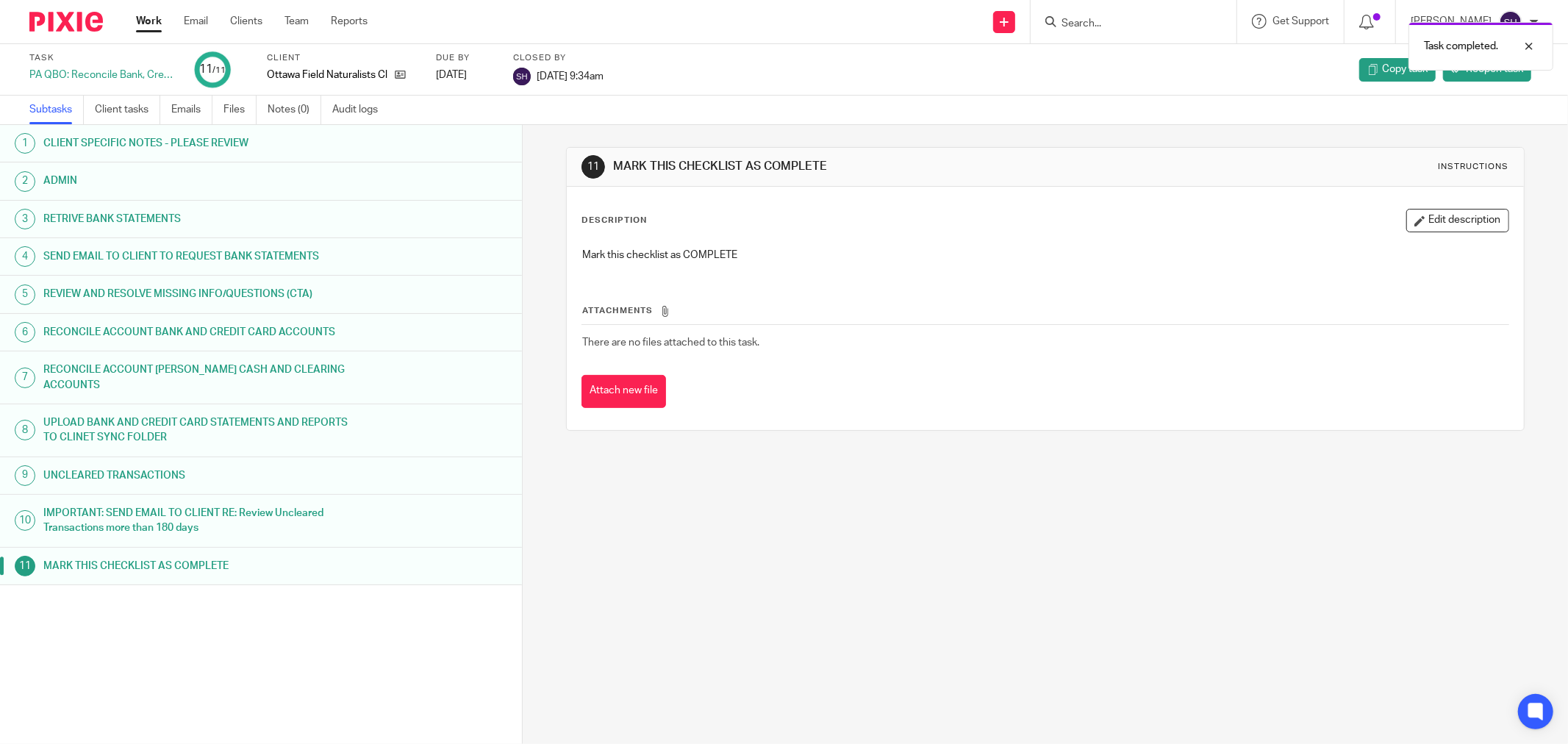
drag, startPoint x: 0, startPoint y: 0, endPoint x: 179, endPoint y: 15, distance: 179.6
click at [179, 15] on ul "Work Email Clients Team Reports" at bounding box center [263, 21] width 254 height 15
click at [158, 22] on link "Work" at bounding box center [149, 21] width 26 height 15
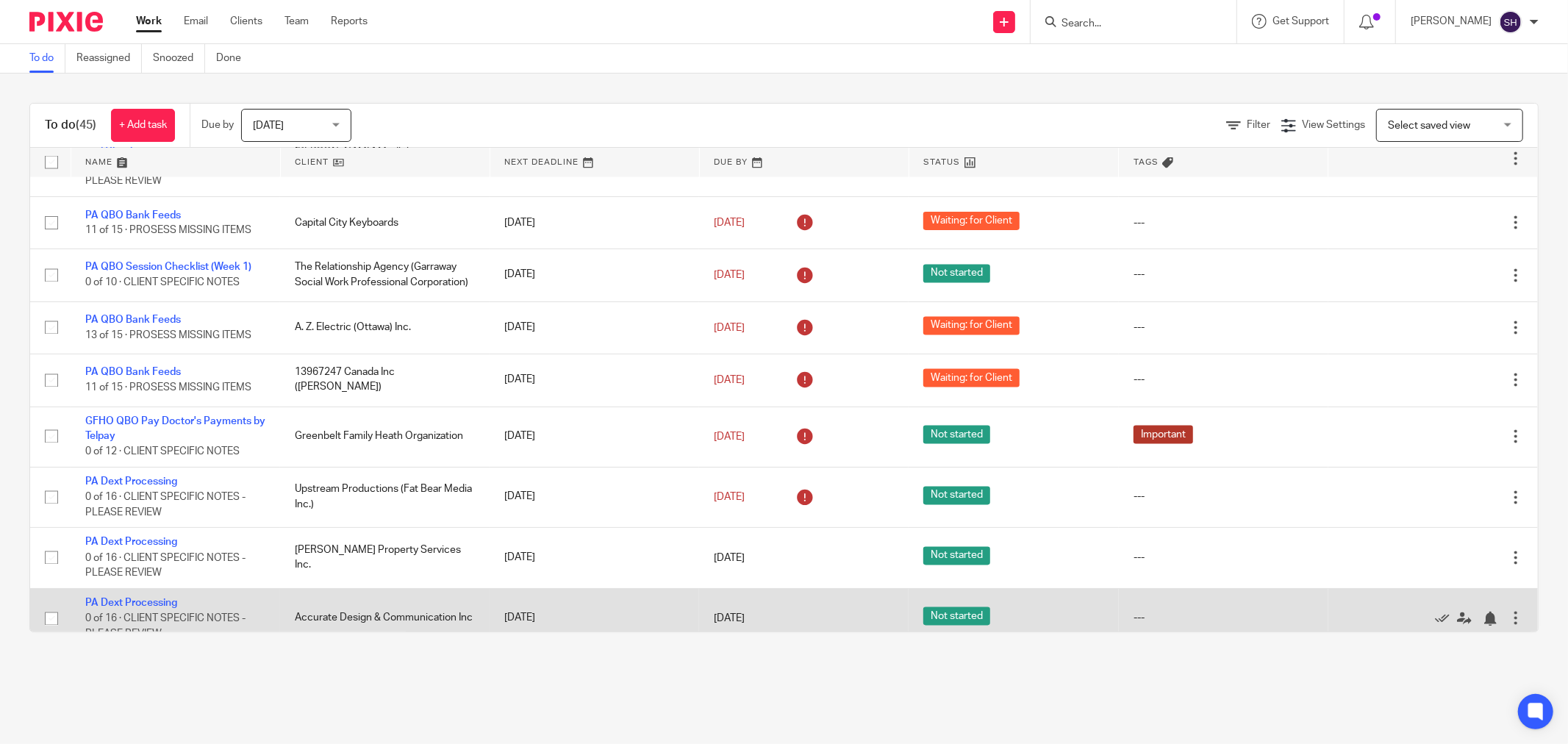
scroll to position [2194, 0]
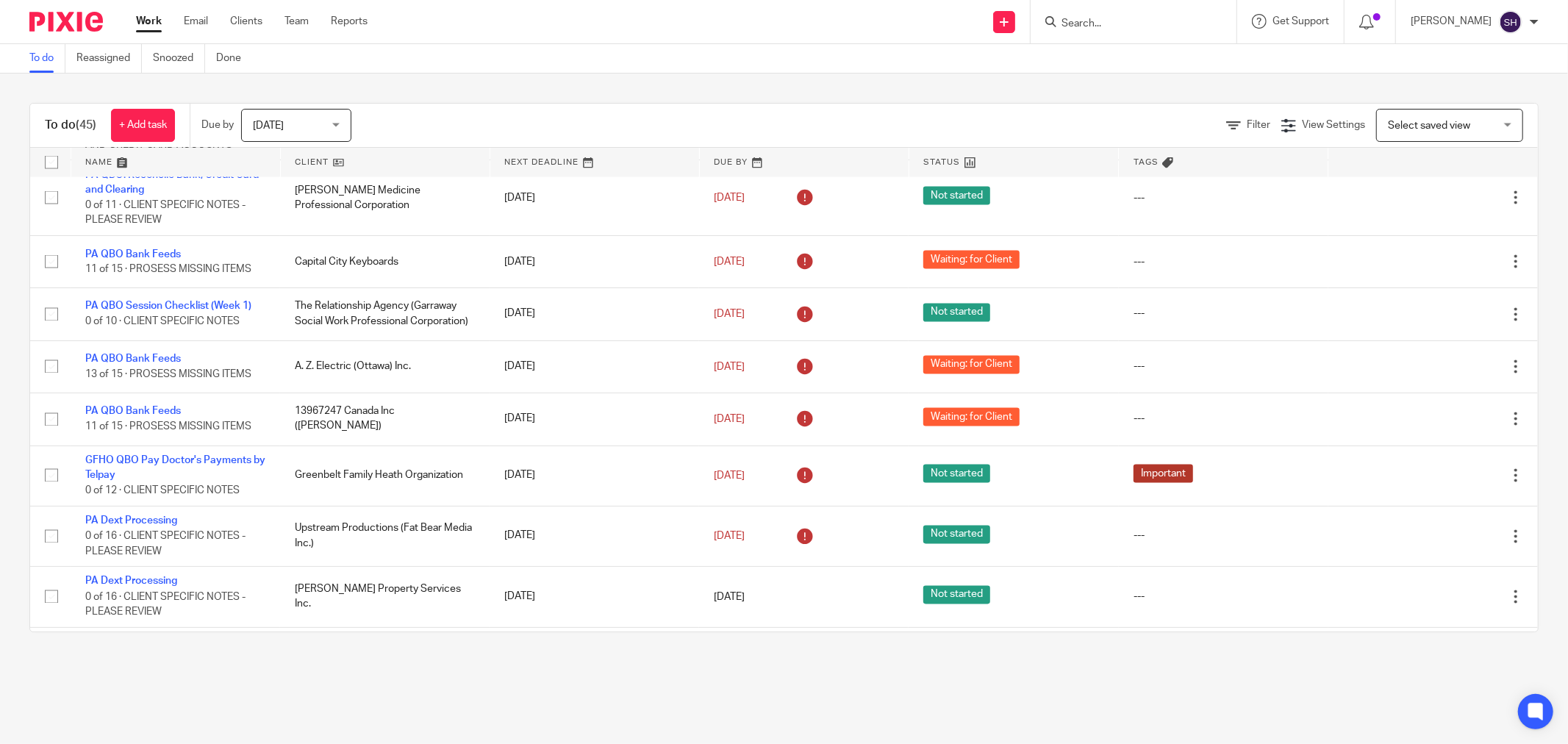
click at [373, 158] on link at bounding box center [385, 163] width 209 height 30
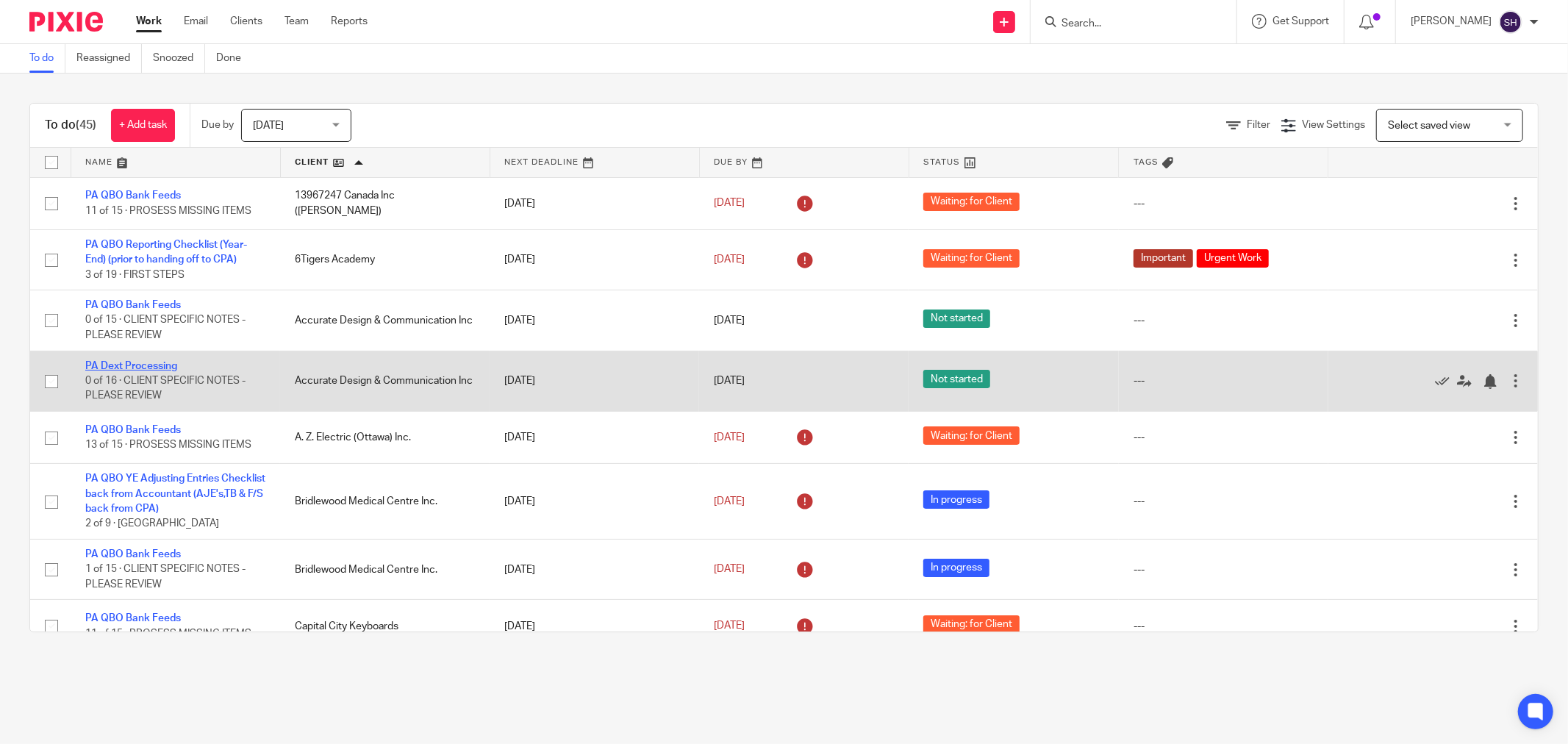
click at [143, 366] on link "PA Dext Processing" at bounding box center [131, 366] width 92 height 10
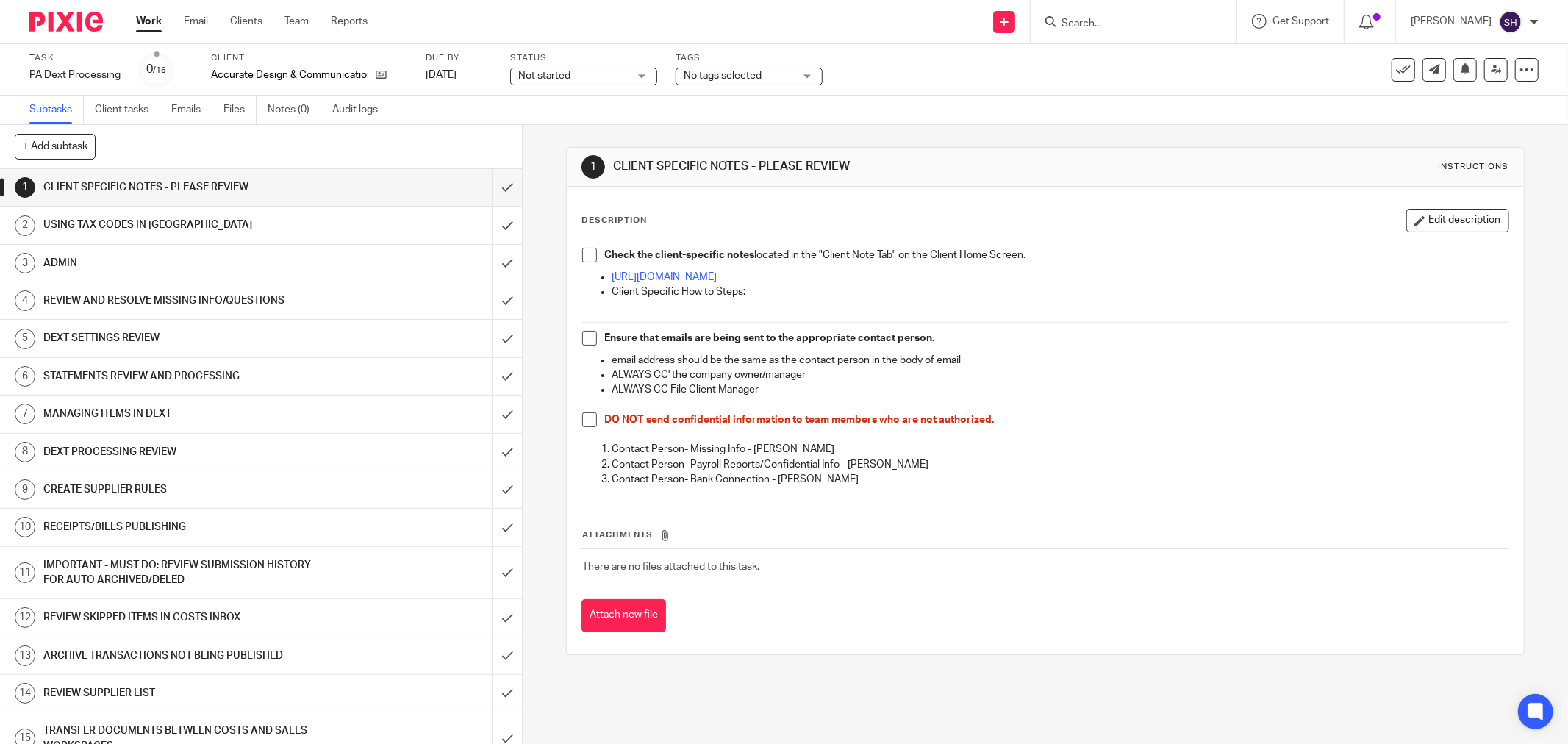
drag, startPoint x: 581, startPoint y: 252, endPoint x: 582, endPoint y: 261, distance: 9.1
click at [582, 251] on span at bounding box center [589, 255] width 15 height 15
drag, startPoint x: 584, startPoint y: 334, endPoint x: 576, endPoint y: 398, distance: 64.5
click at [584, 334] on span at bounding box center [589, 338] width 15 height 15
click at [583, 420] on span at bounding box center [589, 420] width 15 height 15
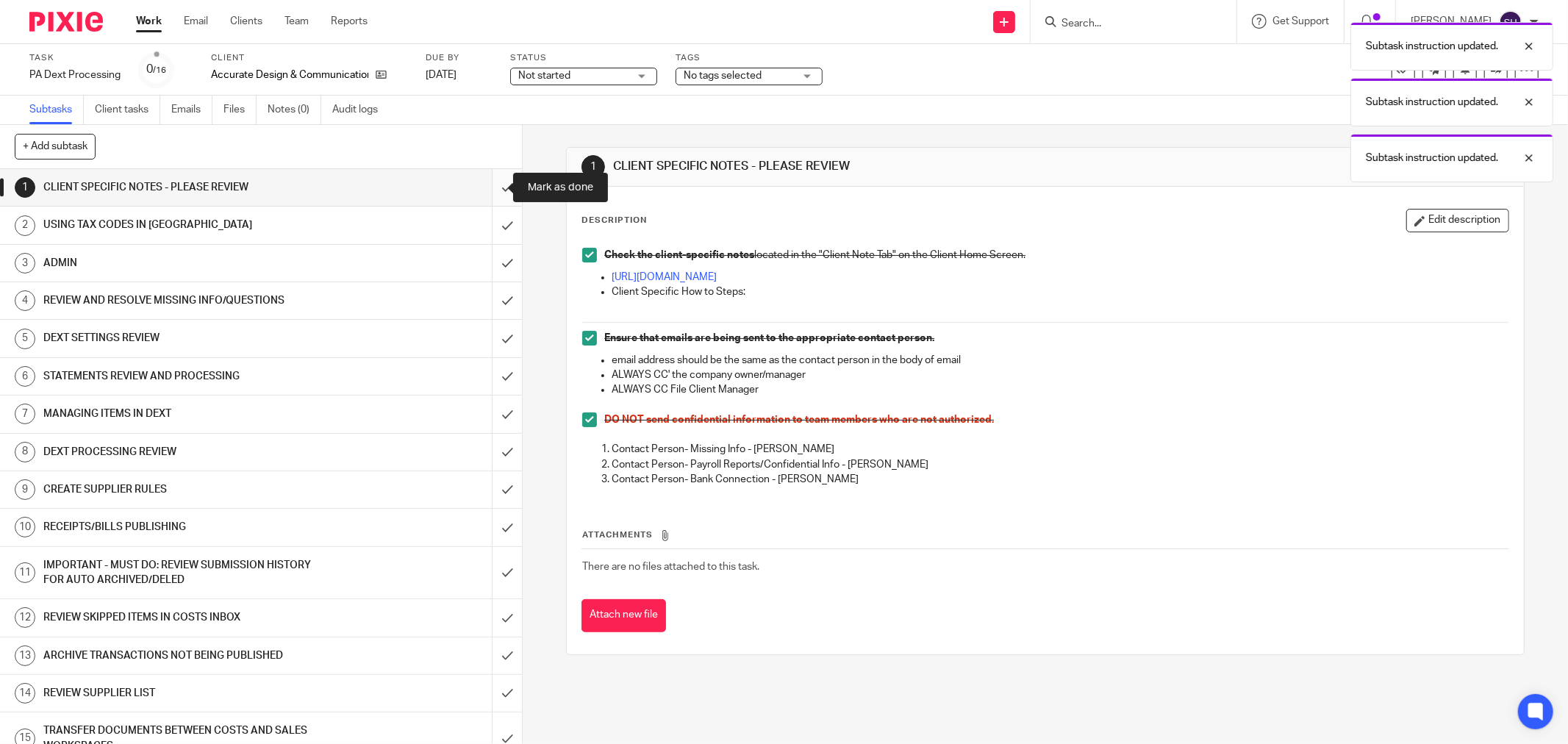
click at [498, 182] on input "submit" at bounding box center [261, 187] width 522 height 37
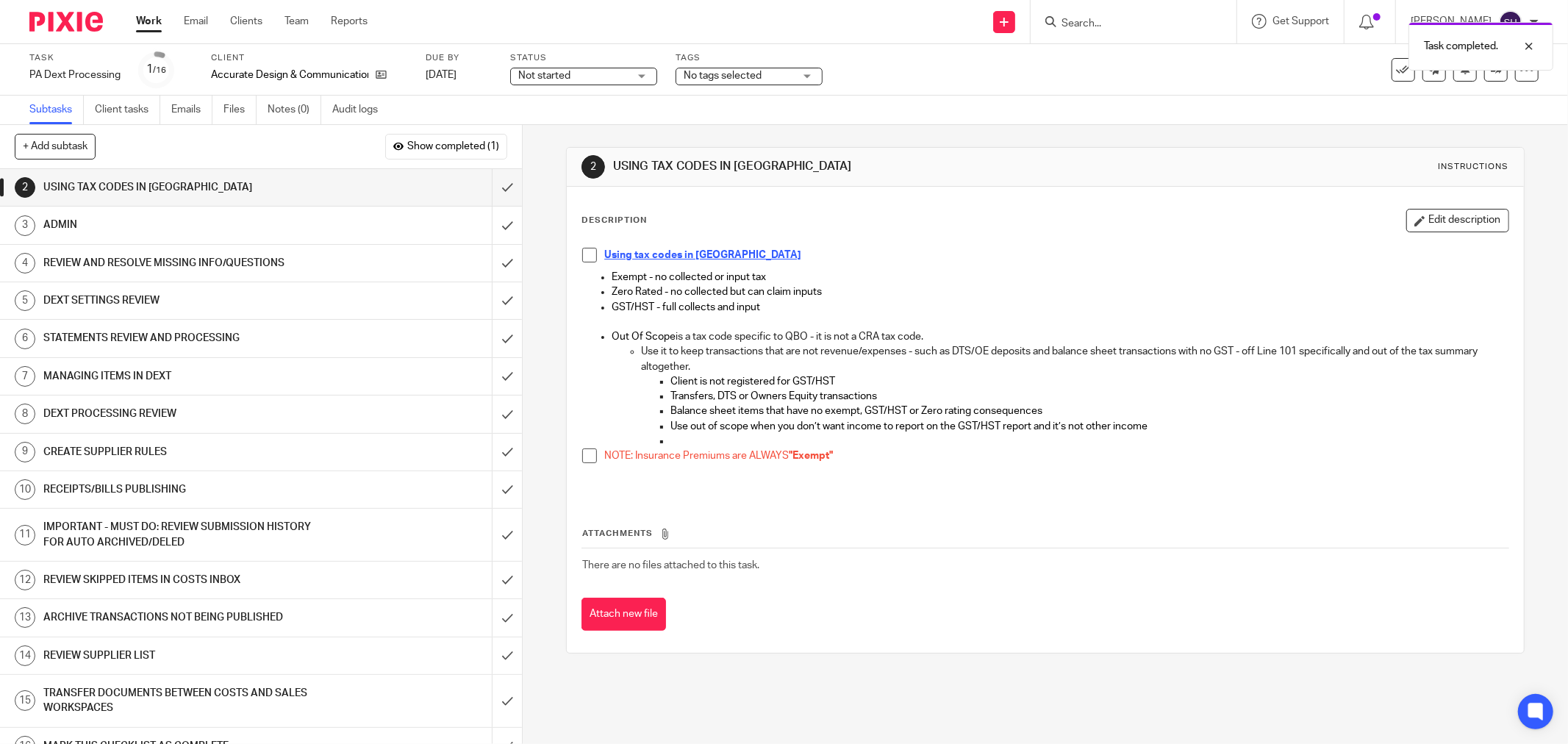
drag, startPoint x: 583, startPoint y: 253, endPoint x: 580, endPoint y: 385, distance: 132.0
click at [583, 255] on span at bounding box center [589, 255] width 15 height 15
click at [585, 457] on span at bounding box center [589, 456] width 15 height 15
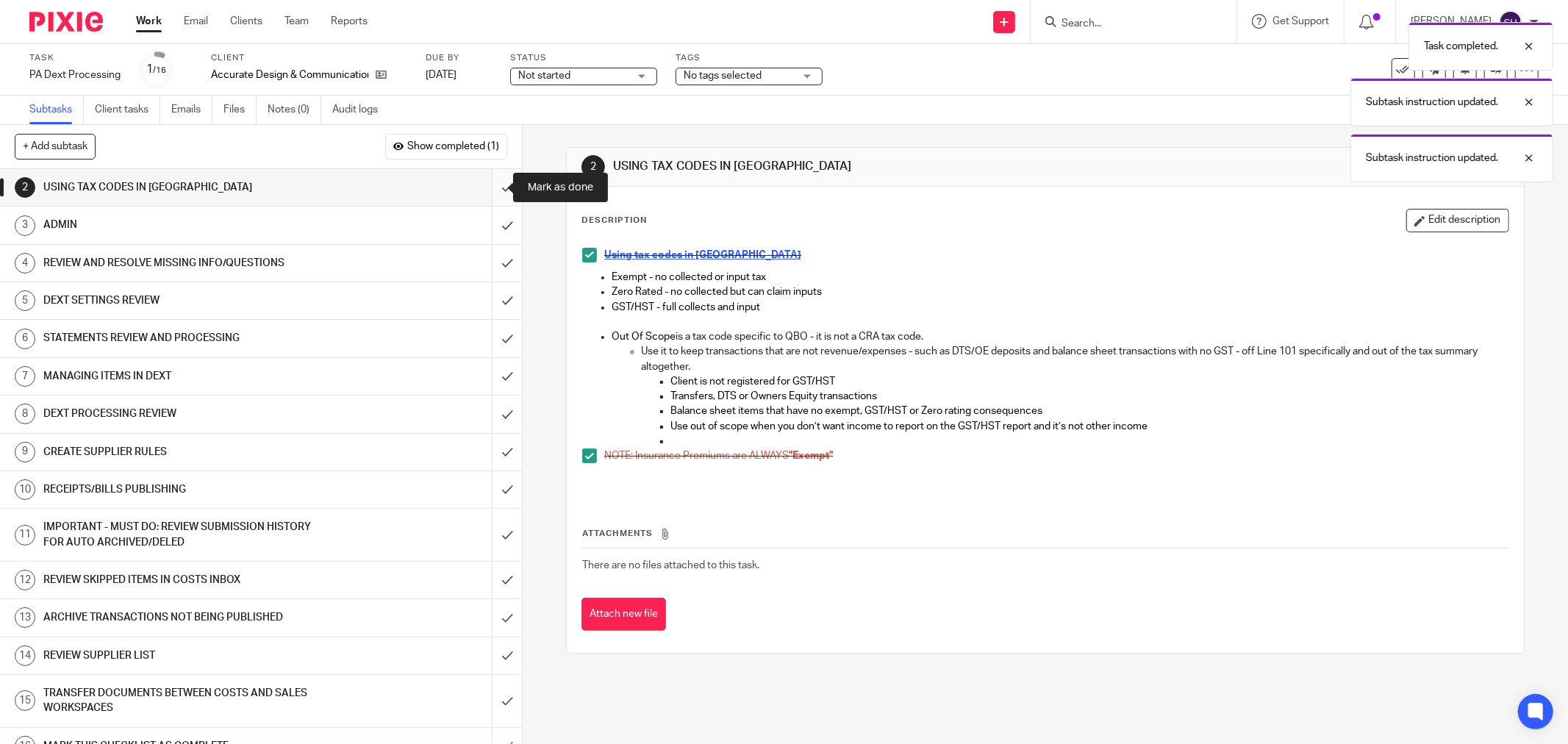
click at [487, 189] on input "submit" at bounding box center [261, 187] width 522 height 37
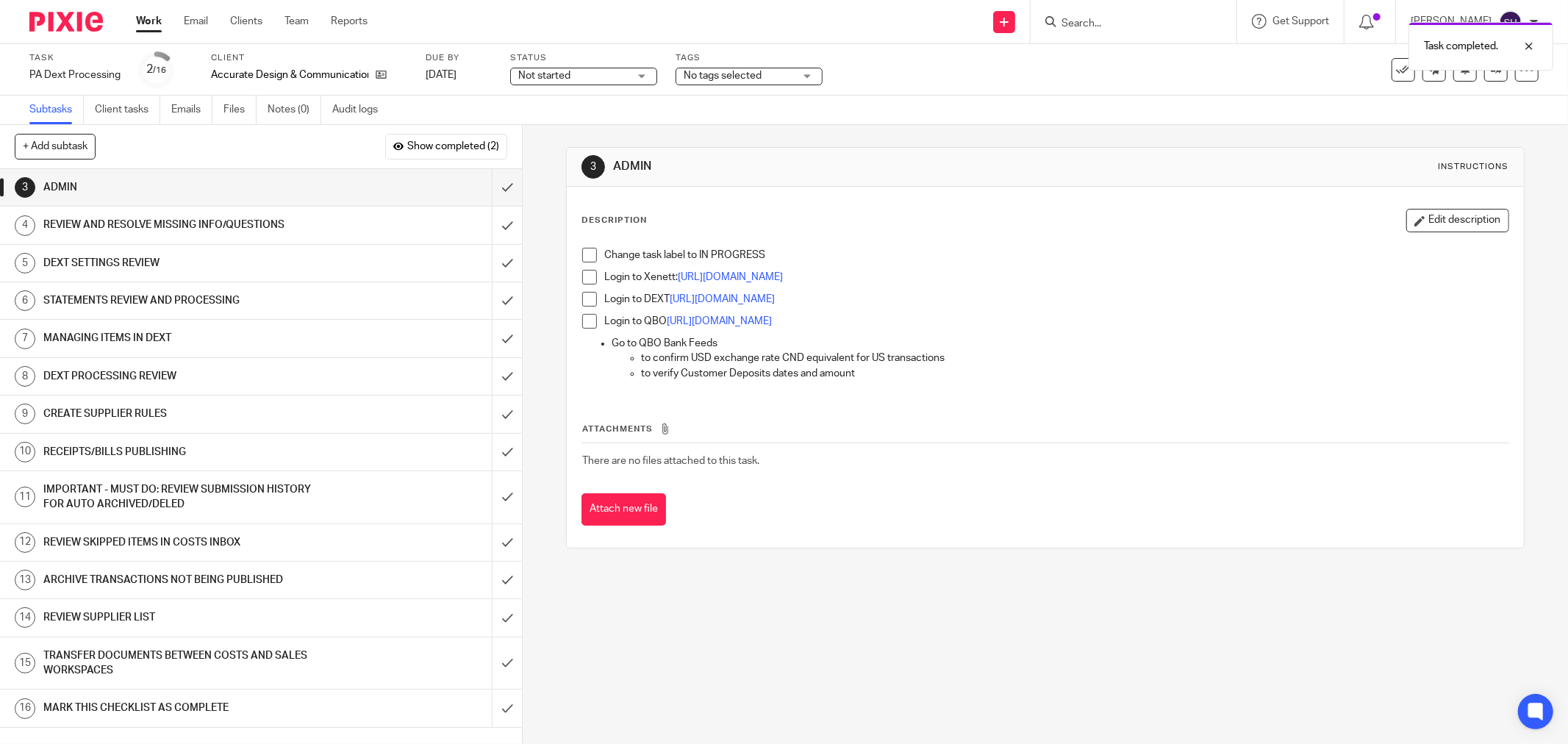
click at [586, 252] on span at bounding box center [589, 255] width 15 height 15
click at [586, 276] on span at bounding box center [589, 276] width 15 height 15
click at [591, 298] on span at bounding box center [589, 299] width 15 height 15
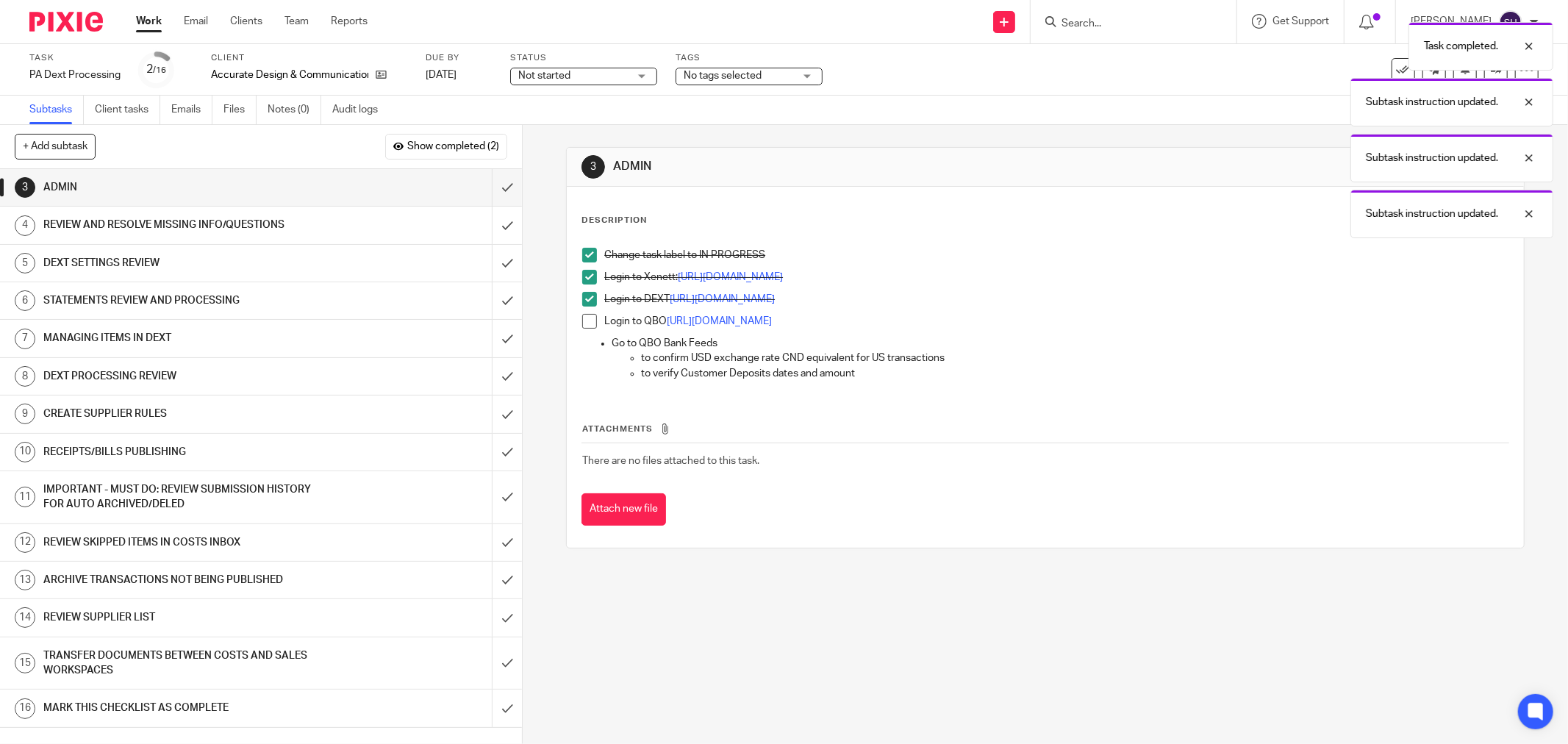
click at [589, 318] on span at bounding box center [589, 321] width 15 height 15
click at [498, 185] on input "submit" at bounding box center [261, 187] width 522 height 37
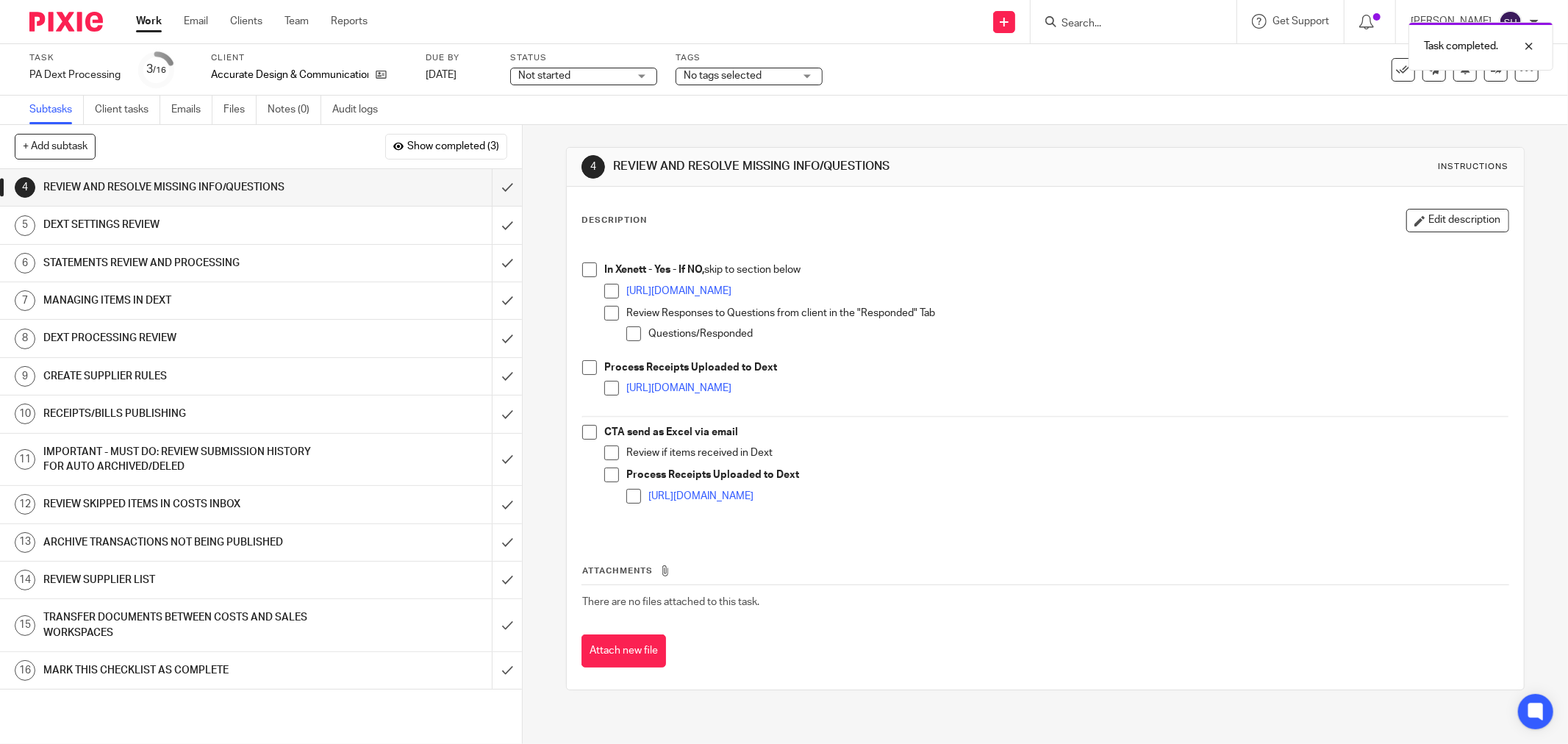
drag, startPoint x: 585, startPoint y: 272, endPoint x: 596, endPoint y: 287, distance: 18.6
click at [586, 273] on span at bounding box center [589, 269] width 15 height 15
click at [609, 291] on span at bounding box center [612, 291] width 15 height 15
click at [606, 317] on span at bounding box center [612, 312] width 15 height 15
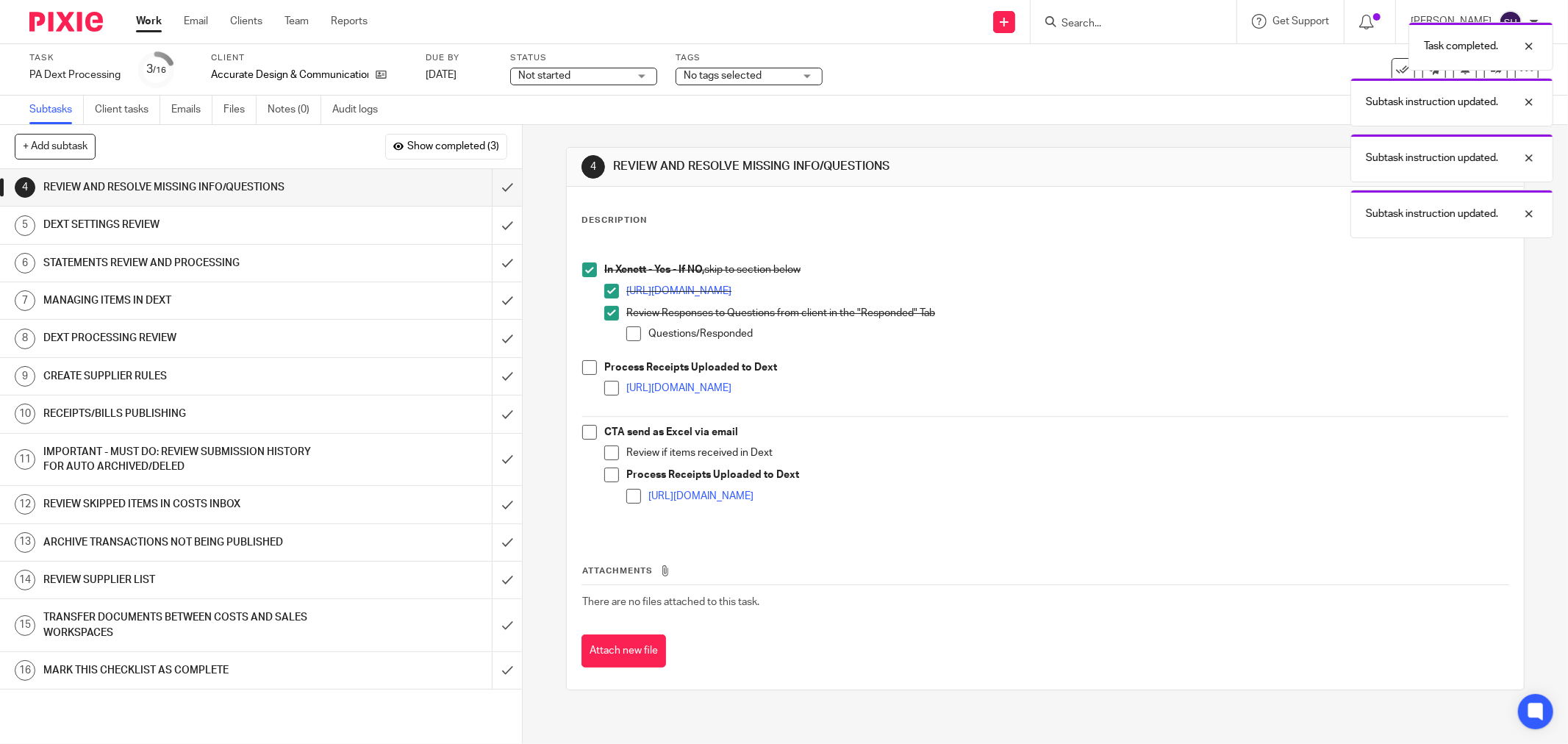
drag, startPoint x: 627, startPoint y: 332, endPoint x: 613, endPoint y: 341, distance: 16.6
click at [628, 332] on span at bounding box center [634, 334] width 15 height 15
click at [591, 364] on span at bounding box center [589, 367] width 15 height 15
drag, startPoint x: 605, startPoint y: 385, endPoint x: 592, endPoint y: 417, distance: 34.5
click at [605, 385] on span at bounding box center [612, 388] width 15 height 15
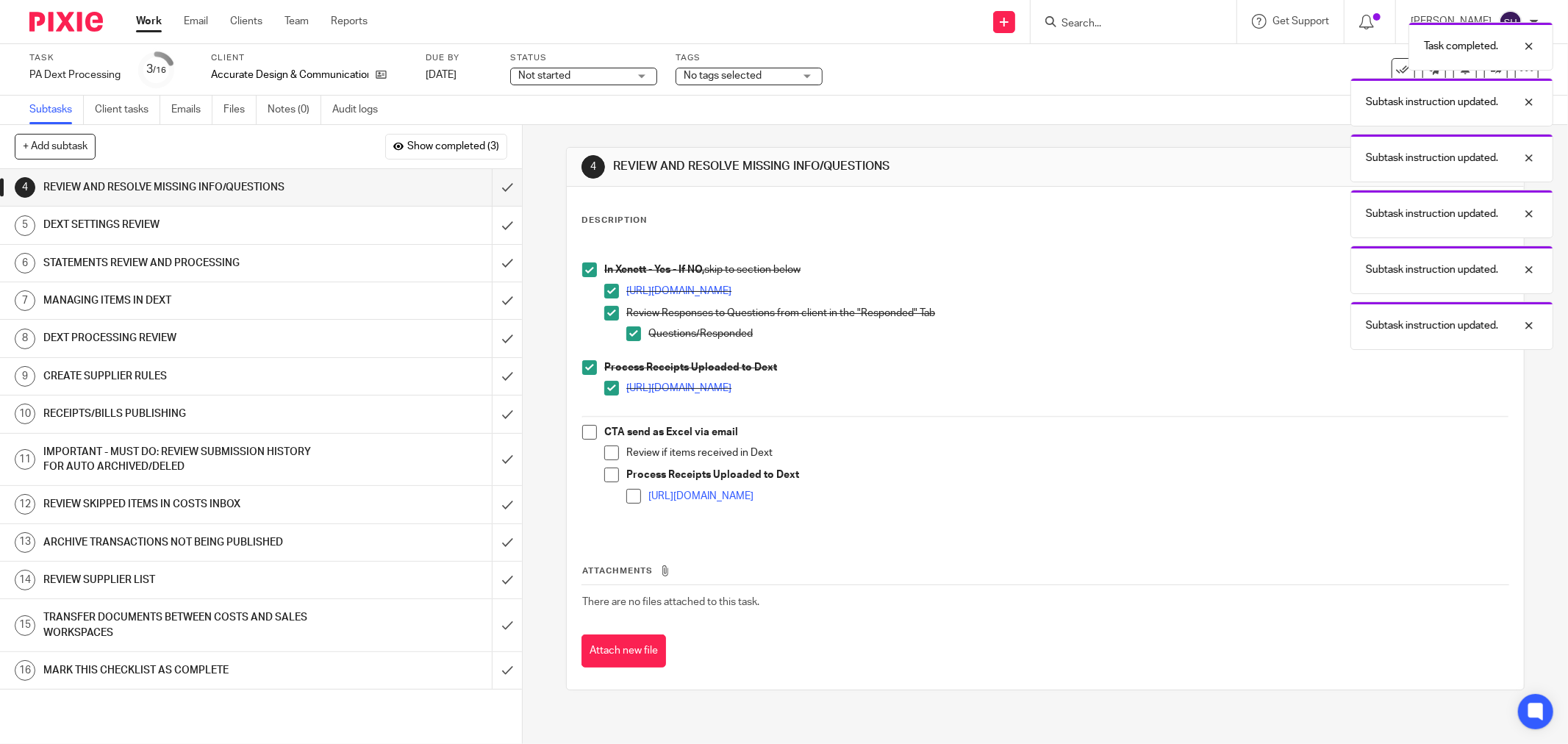
drag, startPoint x: 588, startPoint y: 427, endPoint x: 598, endPoint y: 449, distance: 24.2
click at [588, 429] on span at bounding box center [589, 432] width 15 height 15
click at [605, 449] on span at bounding box center [612, 453] width 15 height 15
click at [605, 472] on span at bounding box center [612, 475] width 15 height 15
click at [627, 489] on li "[URL][DOMAIN_NAME]" at bounding box center [1068, 500] width 882 height 22
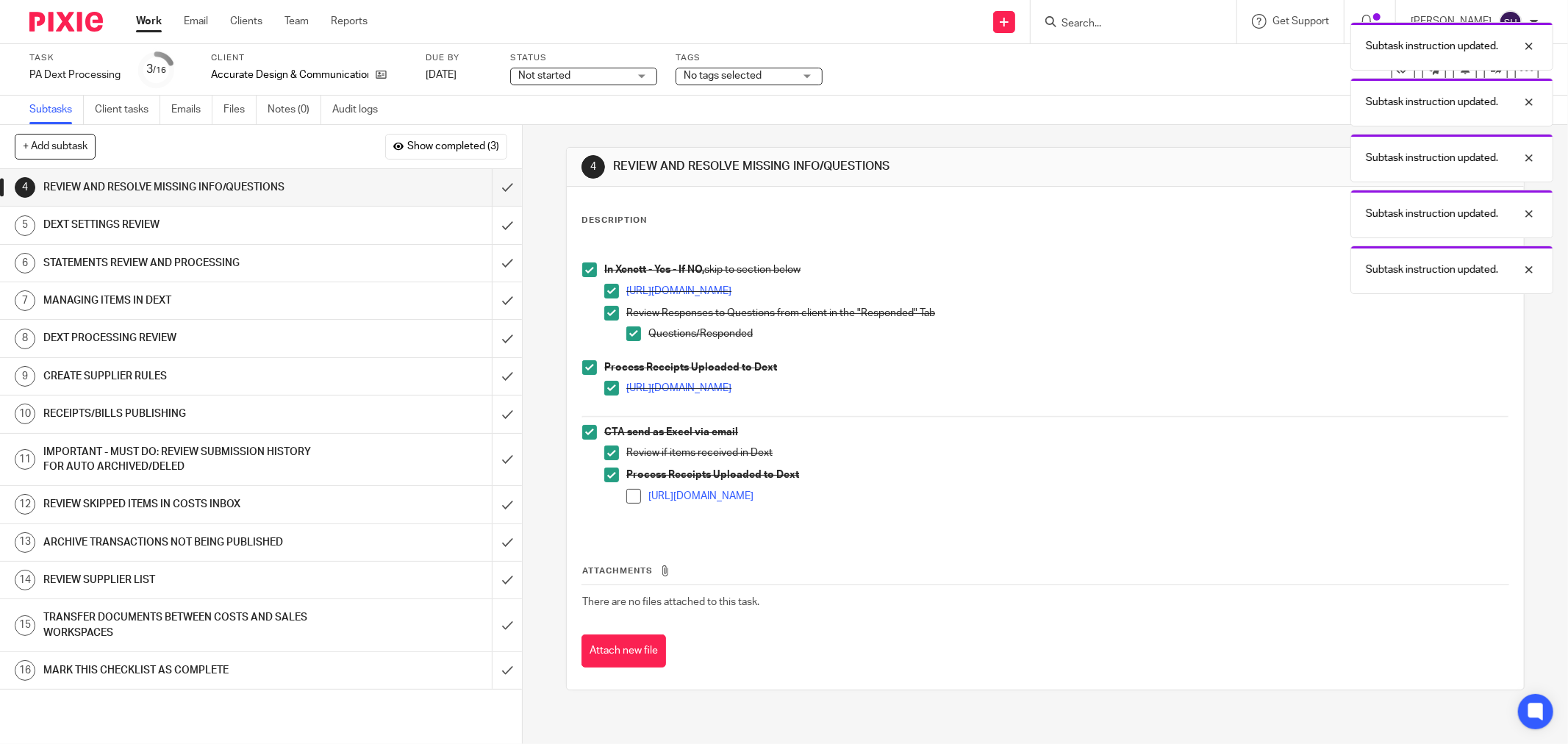
click at [627, 497] on span at bounding box center [634, 496] width 15 height 15
click at [494, 186] on input "submit" at bounding box center [261, 187] width 522 height 37
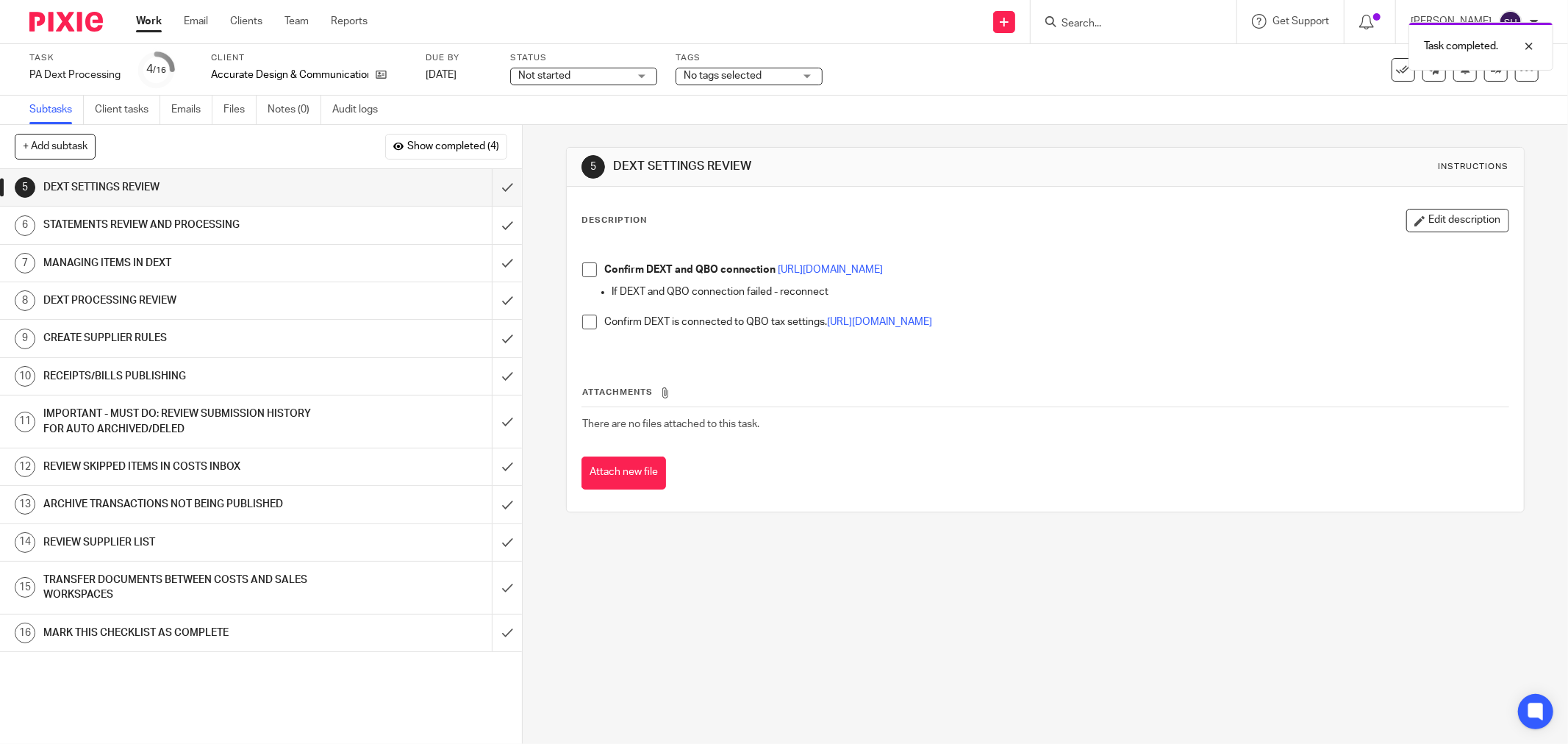
click at [588, 273] on span at bounding box center [589, 269] width 15 height 15
click at [594, 318] on li "Confirm DEXT is connected to QBO tax settings. [URL][DOMAIN_NAME]" at bounding box center [1045, 330] width 927 height 30
drag, startPoint x: 588, startPoint y: 322, endPoint x: 546, endPoint y: 305, distance: 45.3
click at [587, 322] on span at bounding box center [589, 322] width 15 height 15
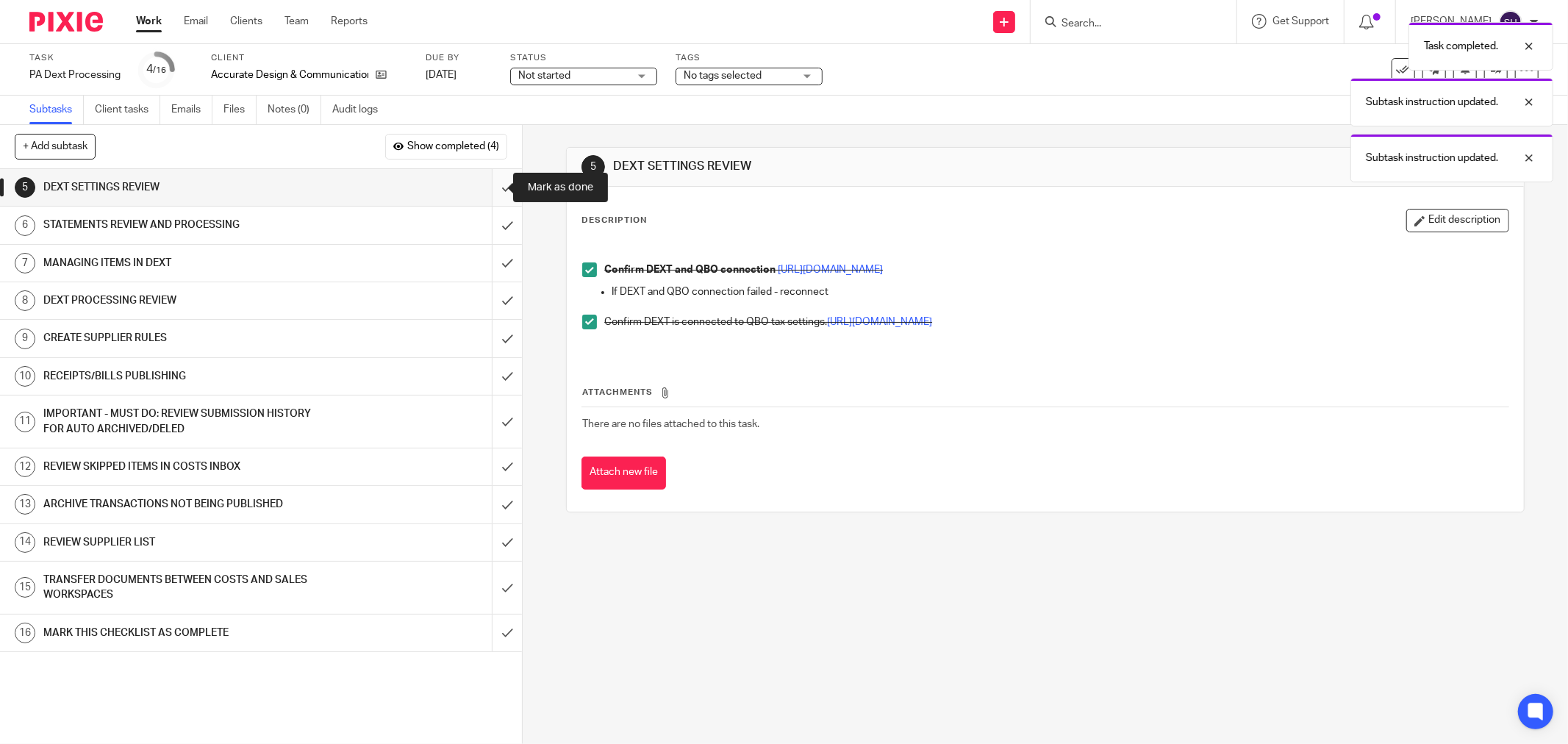
click at [490, 188] on input "submit" at bounding box center [261, 187] width 522 height 37
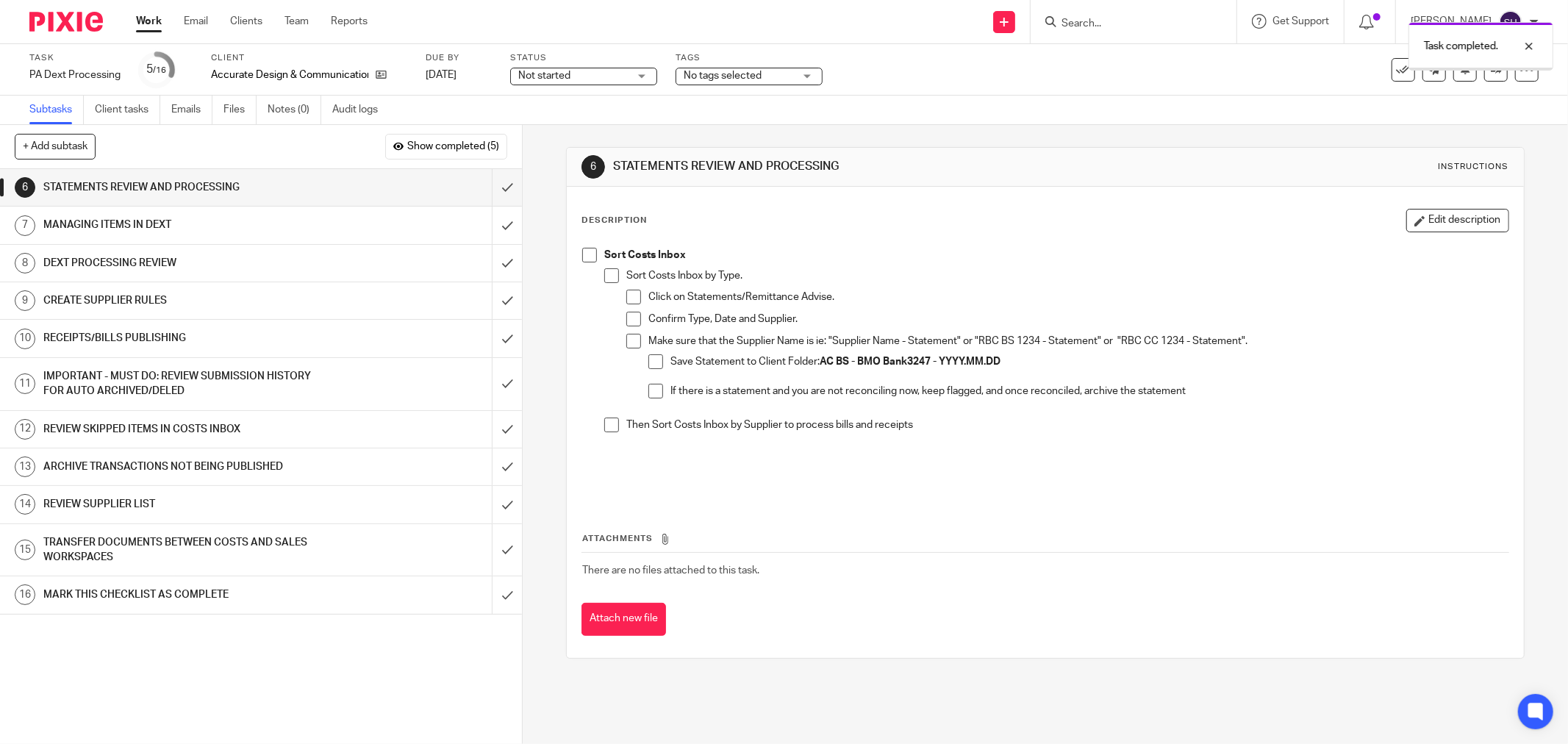
click at [591, 255] on span at bounding box center [589, 255] width 15 height 15
click at [612, 277] on span at bounding box center [612, 276] width 15 height 15
click at [629, 297] on span at bounding box center [634, 297] width 15 height 15
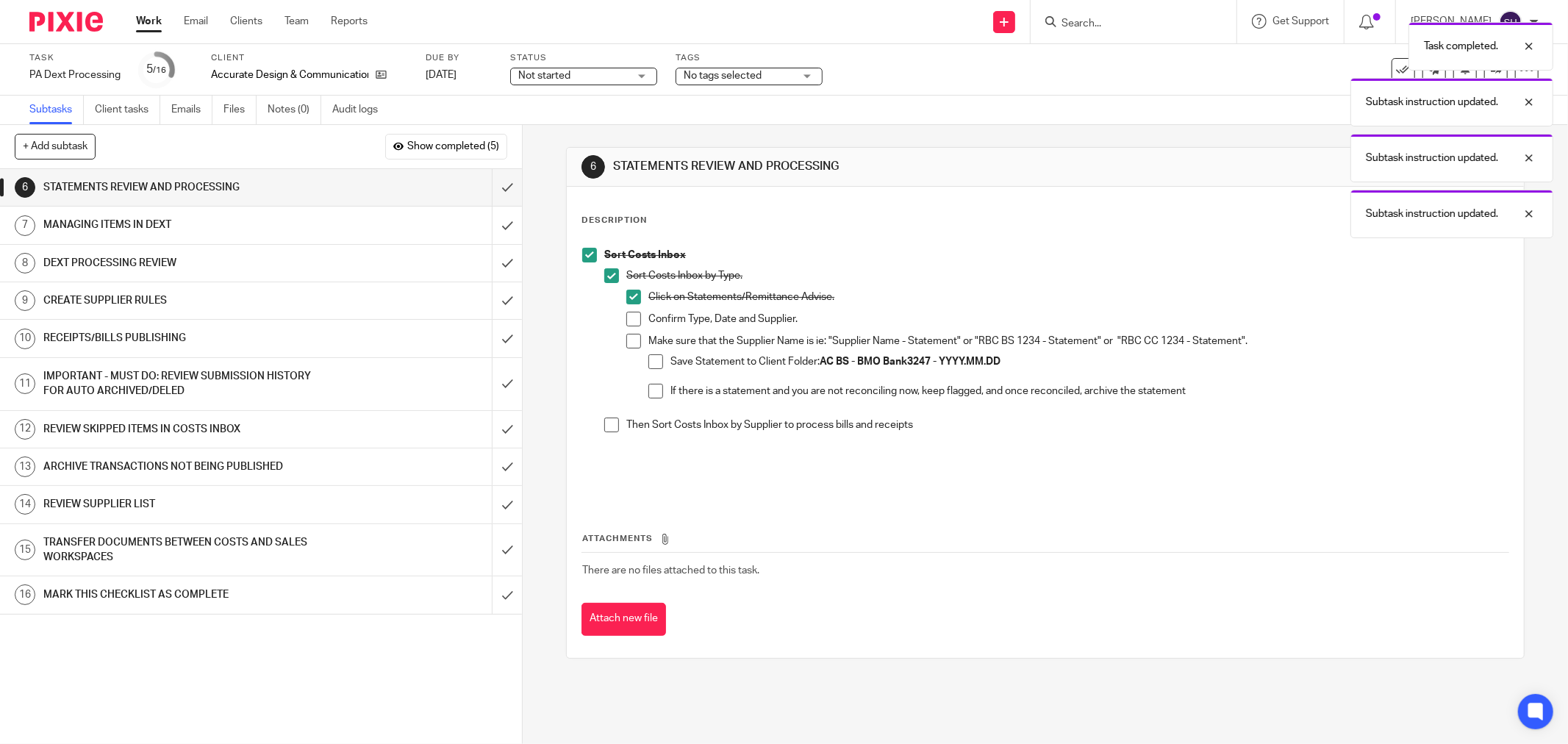
drag, startPoint x: 632, startPoint y: 340, endPoint x: 638, endPoint y: 345, distance: 7.8
click at [633, 341] on span at bounding box center [634, 341] width 15 height 15
click at [632, 324] on span at bounding box center [634, 319] width 15 height 15
click at [655, 369] on li "Save Statement to Client Folder: AC BS - BMO Bank3247 - YYYY.MM.DD" at bounding box center [1078, 369] width 860 height 30
drag, startPoint x: 659, startPoint y: 361, endPoint x: 659, endPoint y: 385, distance: 24.0
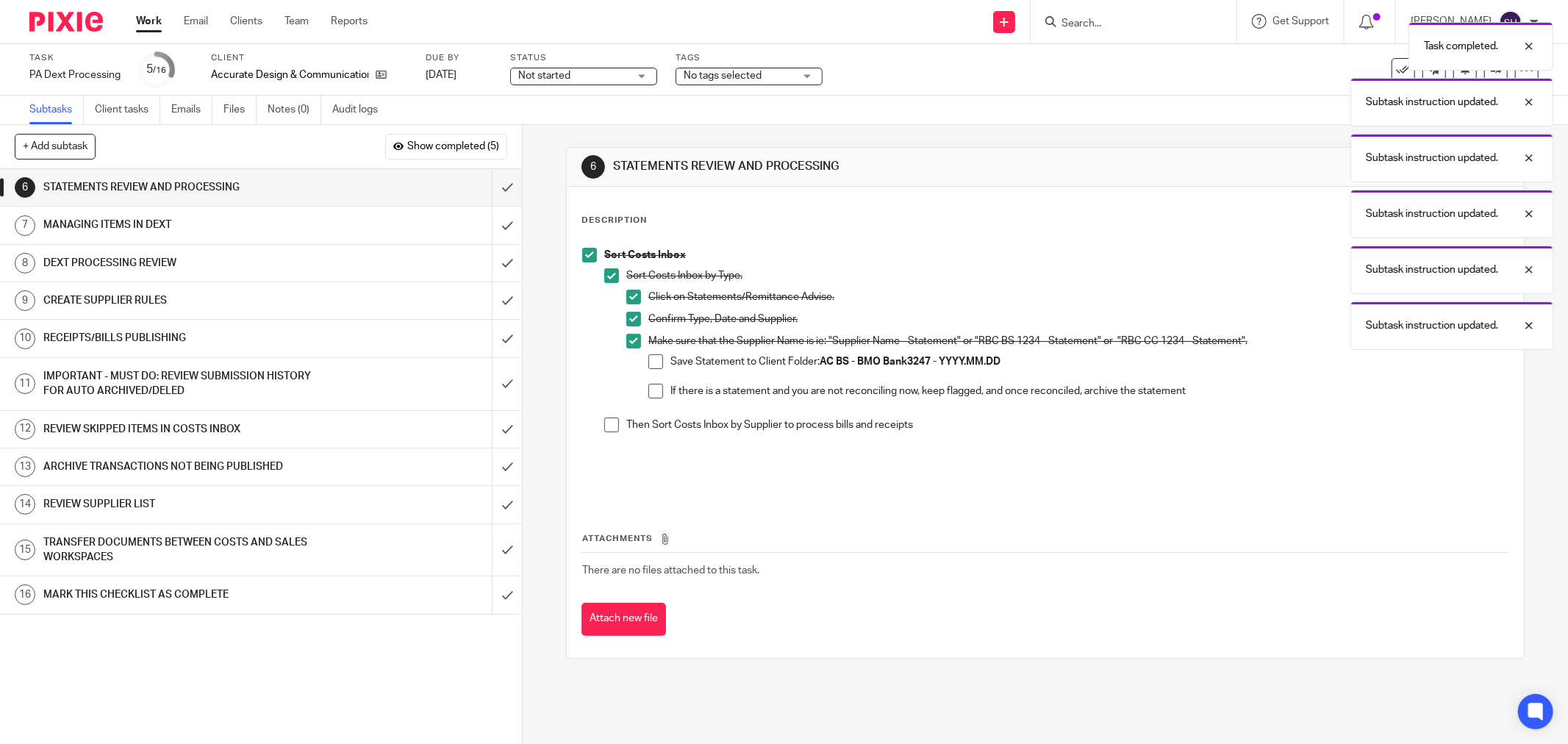
click at [659, 362] on li "Save Statement to Client Folder: AC BS - BMO Bank3247 - YYYY.MM.DD" at bounding box center [1078, 369] width 860 height 30
drag, startPoint x: 652, startPoint y: 365, endPoint x: 652, endPoint y: 385, distance: 20.0
click at [652, 365] on span at bounding box center [656, 361] width 15 height 15
click at [649, 388] on span at bounding box center [656, 391] width 15 height 15
click at [605, 429] on span at bounding box center [612, 424] width 15 height 15
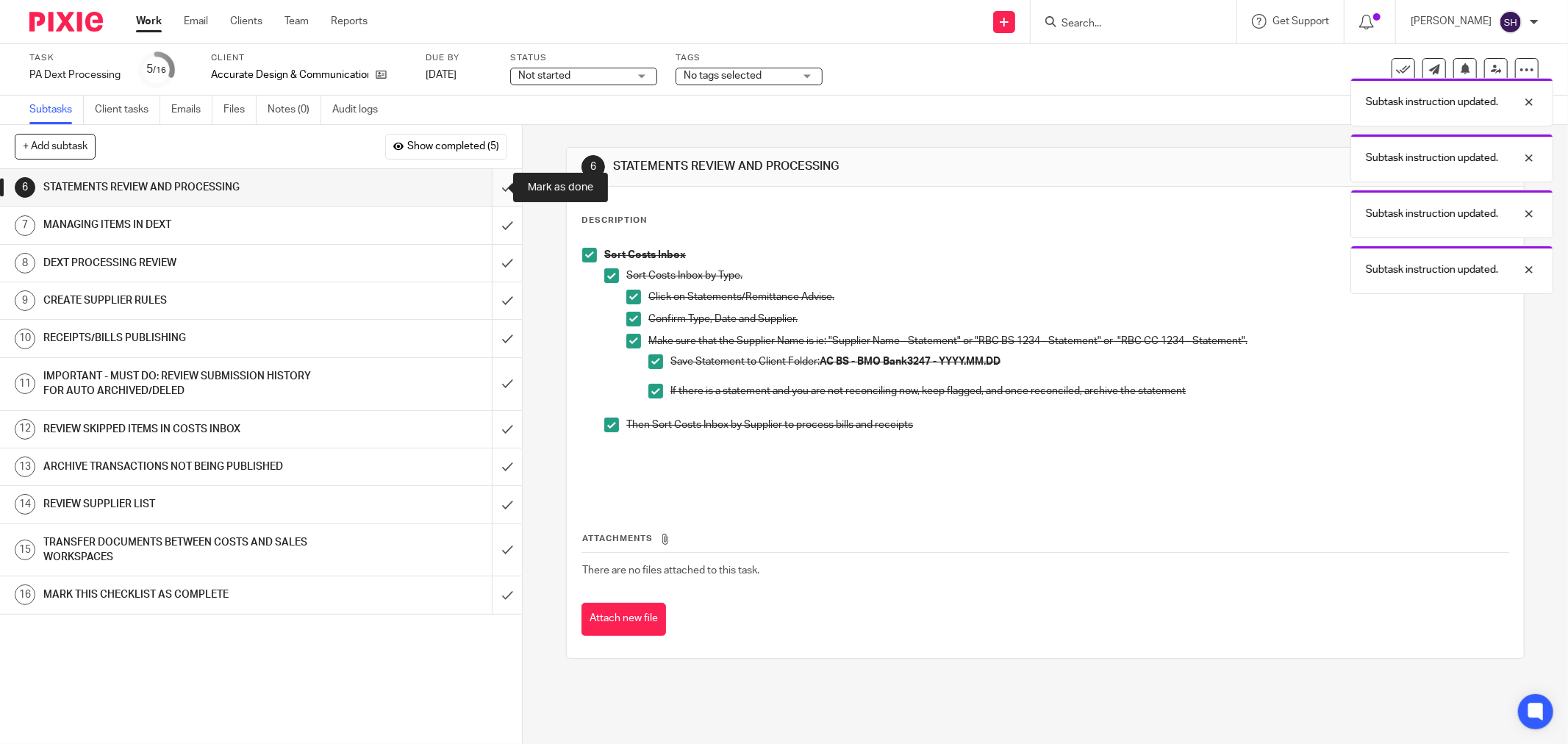
click at [498, 188] on input "submit" at bounding box center [261, 187] width 522 height 37
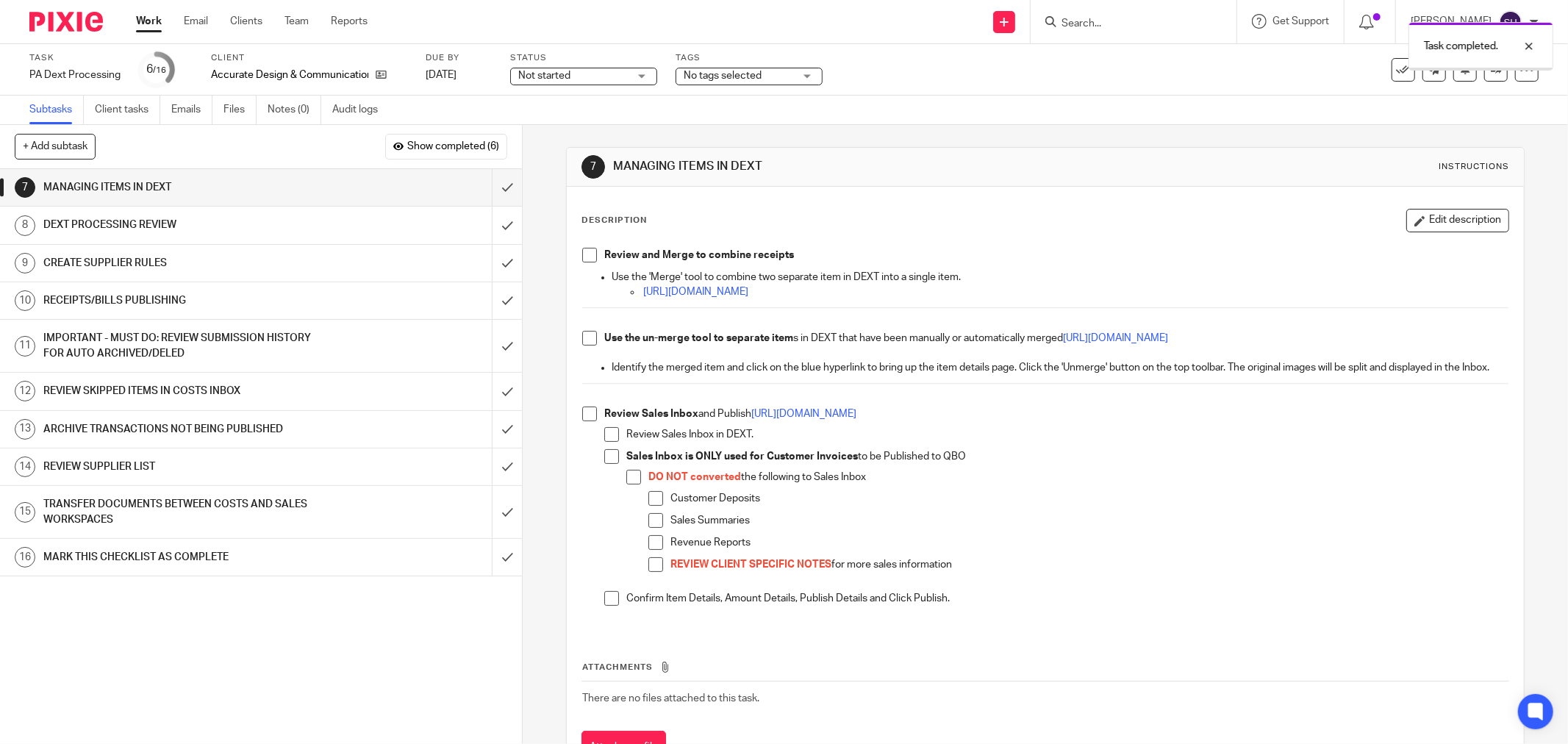
drag, startPoint x: 580, startPoint y: 255, endPoint x: 574, endPoint y: 299, distance: 44.4
click at [582, 258] on span at bounding box center [589, 255] width 15 height 15
click at [587, 341] on span at bounding box center [589, 338] width 15 height 15
click at [583, 421] on span at bounding box center [589, 414] width 15 height 15
click at [606, 442] on span at bounding box center [612, 434] width 15 height 15
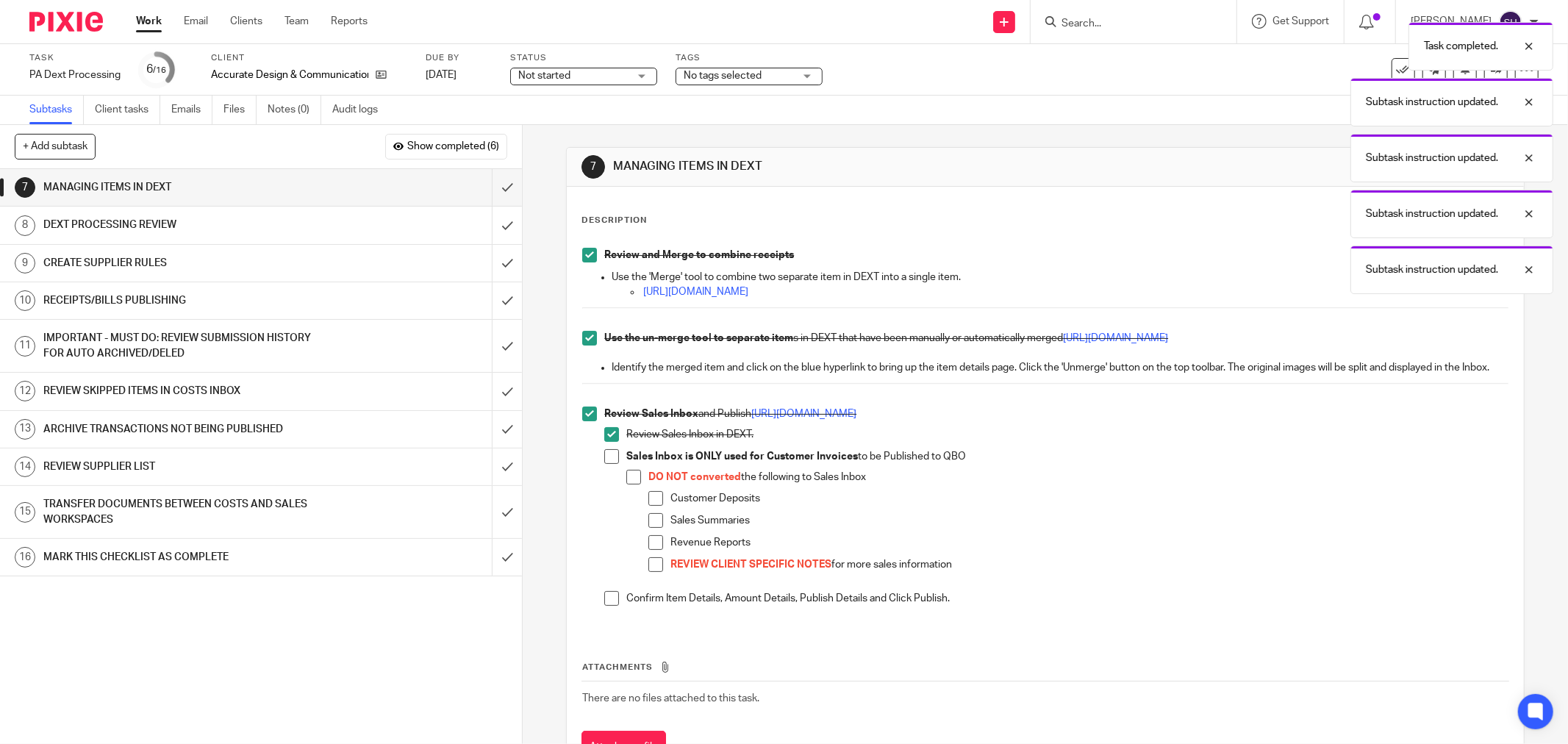
drag, startPoint x: 601, startPoint y: 464, endPoint x: 612, endPoint y: 481, distance: 20.2
click at [605, 464] on span at bounding box center [612, 456] width 15 height 15
click at [627, 483] on div "Sales Inbox is ONLY used for Customer Invoices to be Published to QBO DO NOT co…" at bounding box center [1068, 519] width 882 height 142
click at [632, 485] on span at bounding box center [634, 477] width 15 height 15
click at [652, 506] on span at bounding box center [656, 498] width 15 height 15
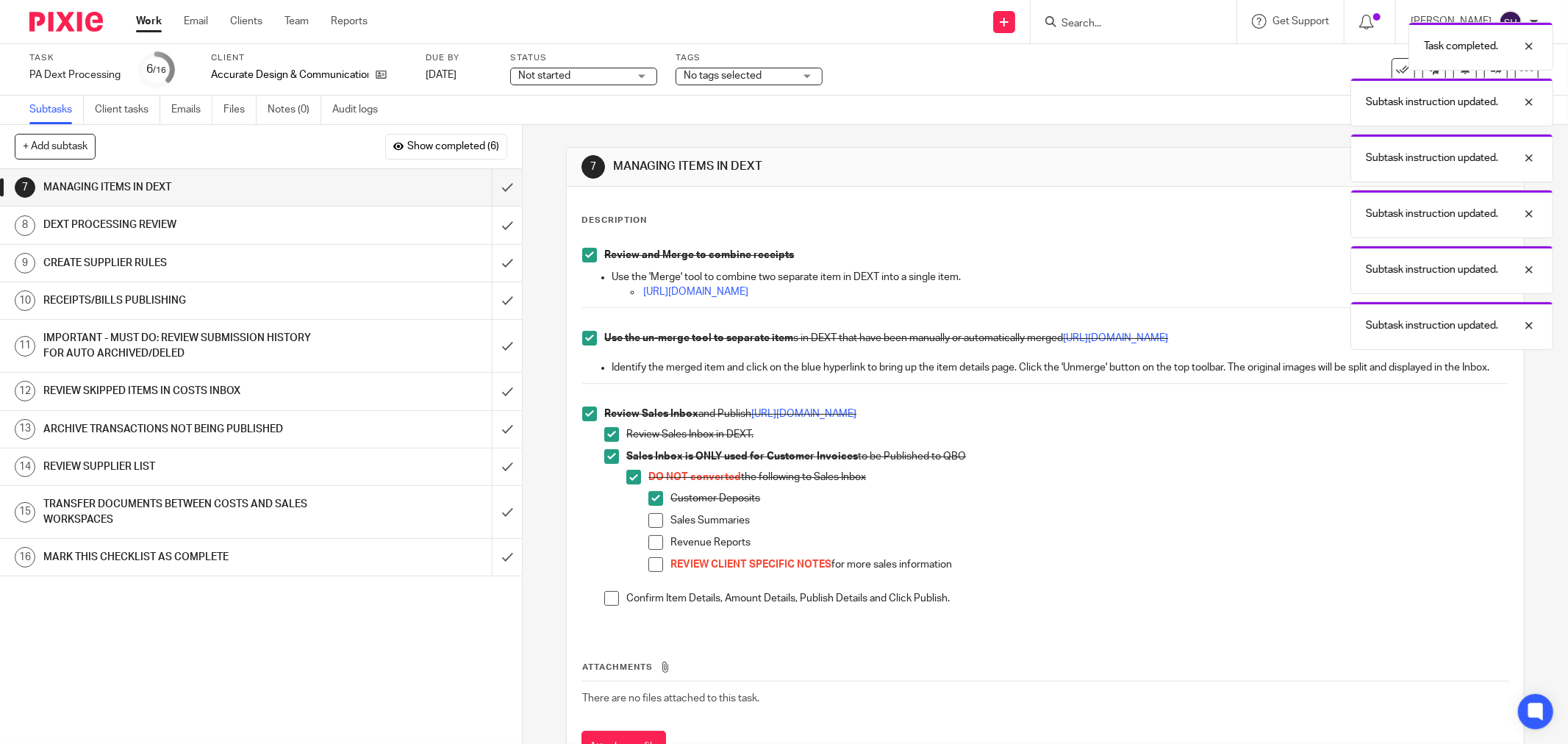
click at [649, 527] on ul "Customer Deposits Sales Summaries Revenue Reports REVIEW CLIENT SPECIFIC NOTES …" at bounding box center [1078, 535] width 860 height 88
click at [649, 528] on span at bounding box center [656, 520] width 15 height 15
drag, startPoint x: 649, startPoint y: 551, endPoint x: 650, endPoint y: 559, distance: 8.1
click at [649, 550] on span at bounding box center [656, 542] width 15 height 15
click at [656, 572] on span at bounding box center [656, 564] width 15 height 15
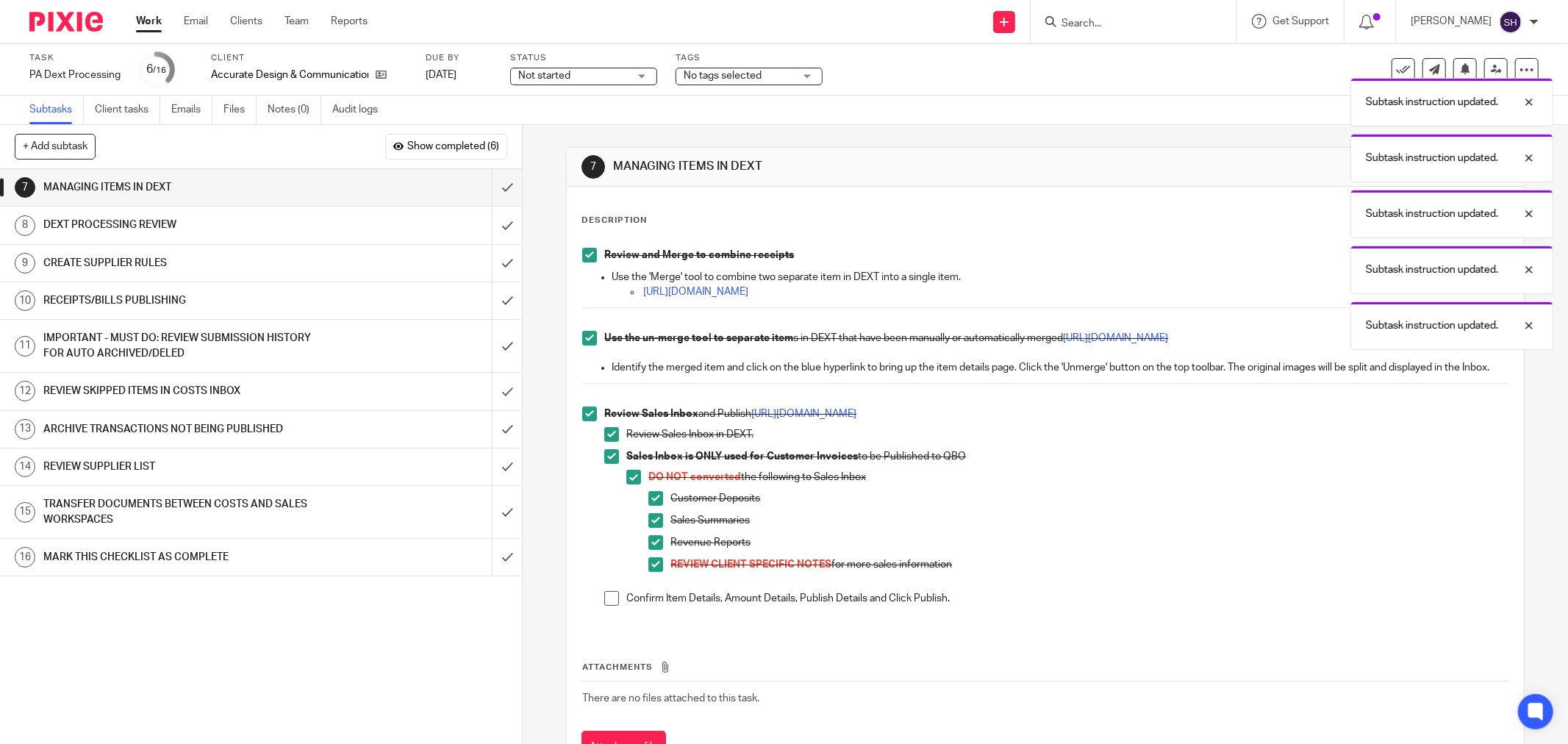
click at [605, 605] on span at bounding box center [612, 598] width 15 height 15
click at [496, 193] on input "submit" at bounding box center [261, 187] width 522 height 37
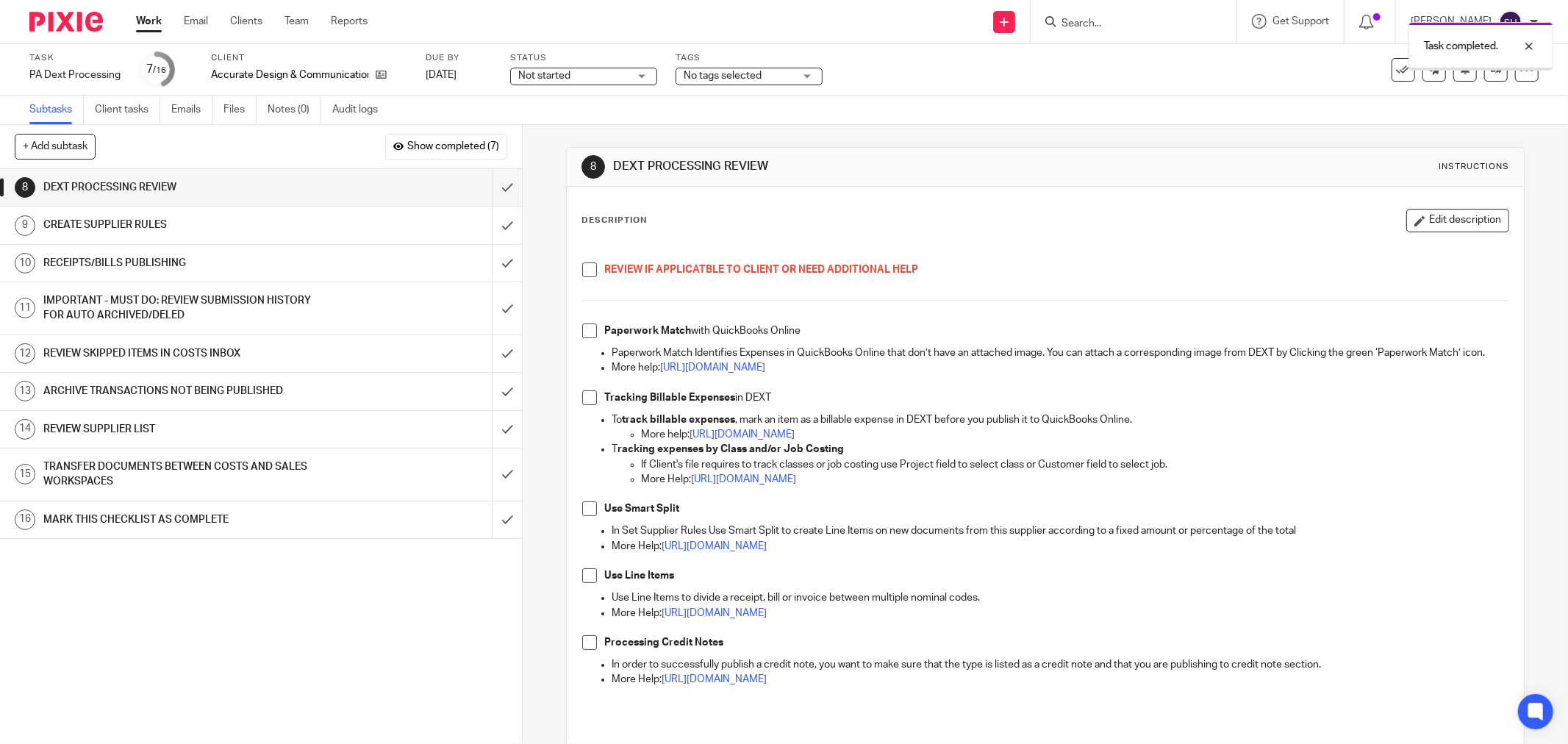
click at [582, 274] on span at bounding box center [589, 269] width 15 height 15
click at [583, 334] on span at bounding box center [589, 330] width 15 height 15
click at [585, 405] on span at bounding box center [589, 397] width 15 height 15
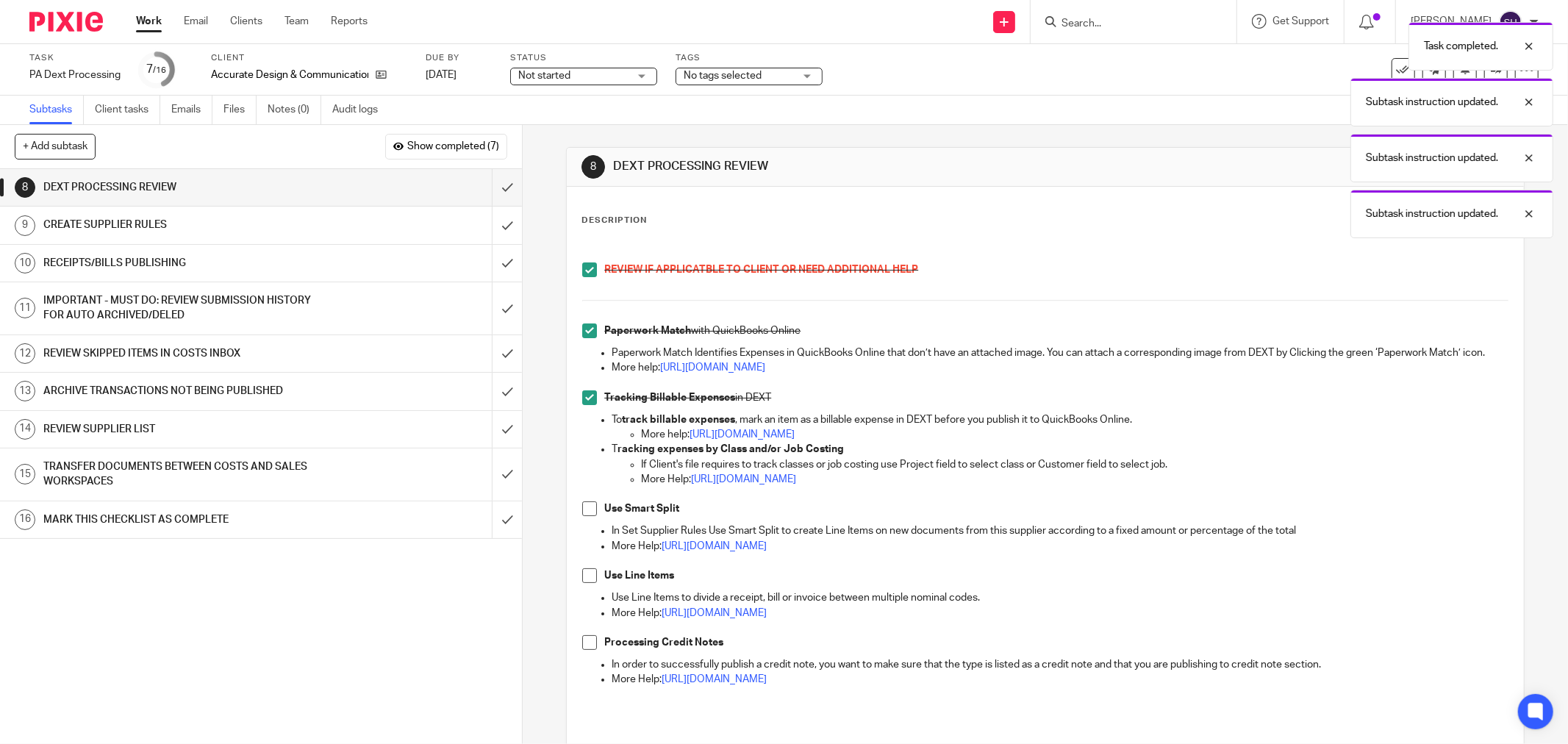
click at [591, 516] on span at bounding box center [589, 508] width 15 height 15
click at [584, 583] on span at bounding box center [589, 576] width 15 height 15
click at [582, 650] on span at bounding box center [589, 642] width 15 height 15
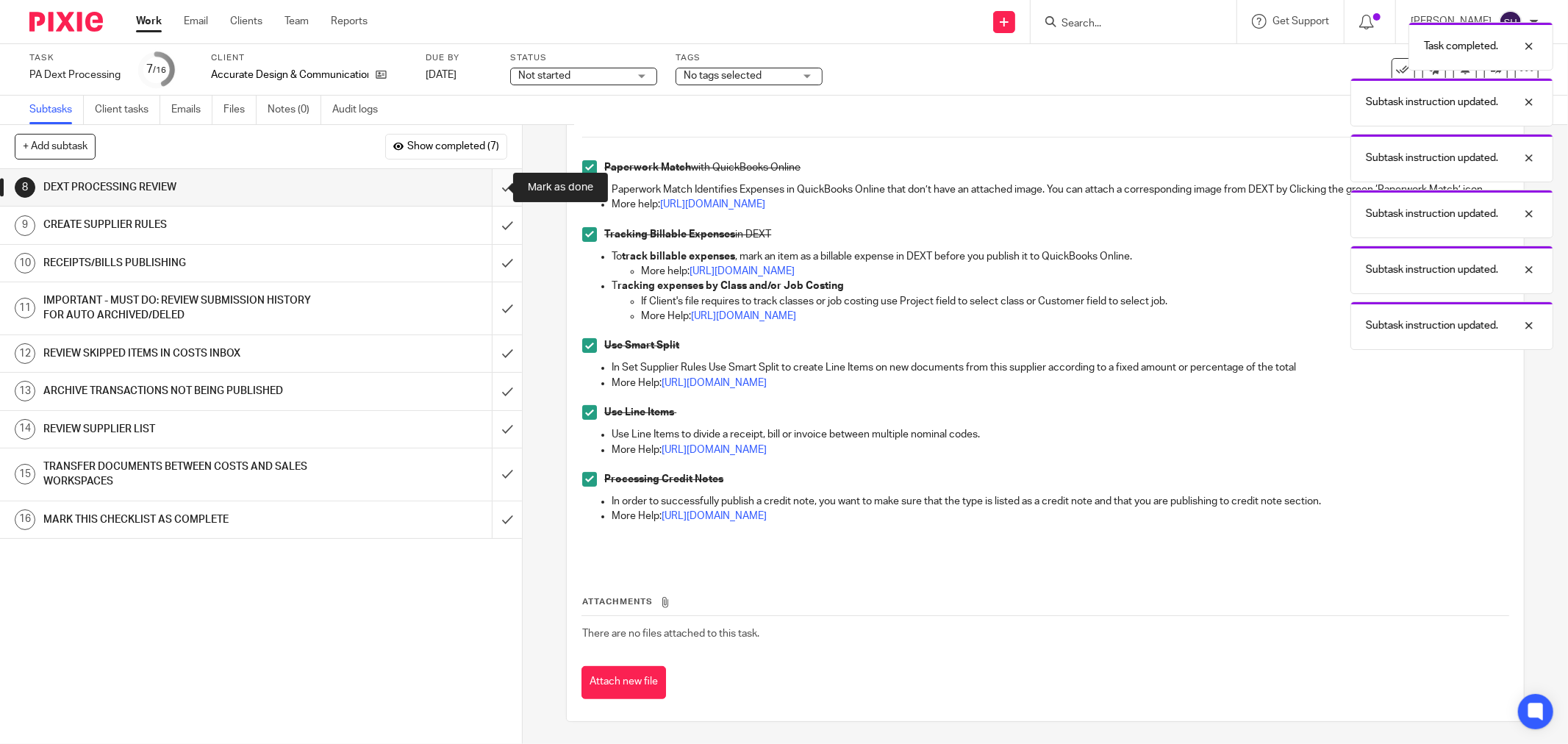
click at [494, 190] on input "submit" at bounding box center [261, 187] width 522 height 37
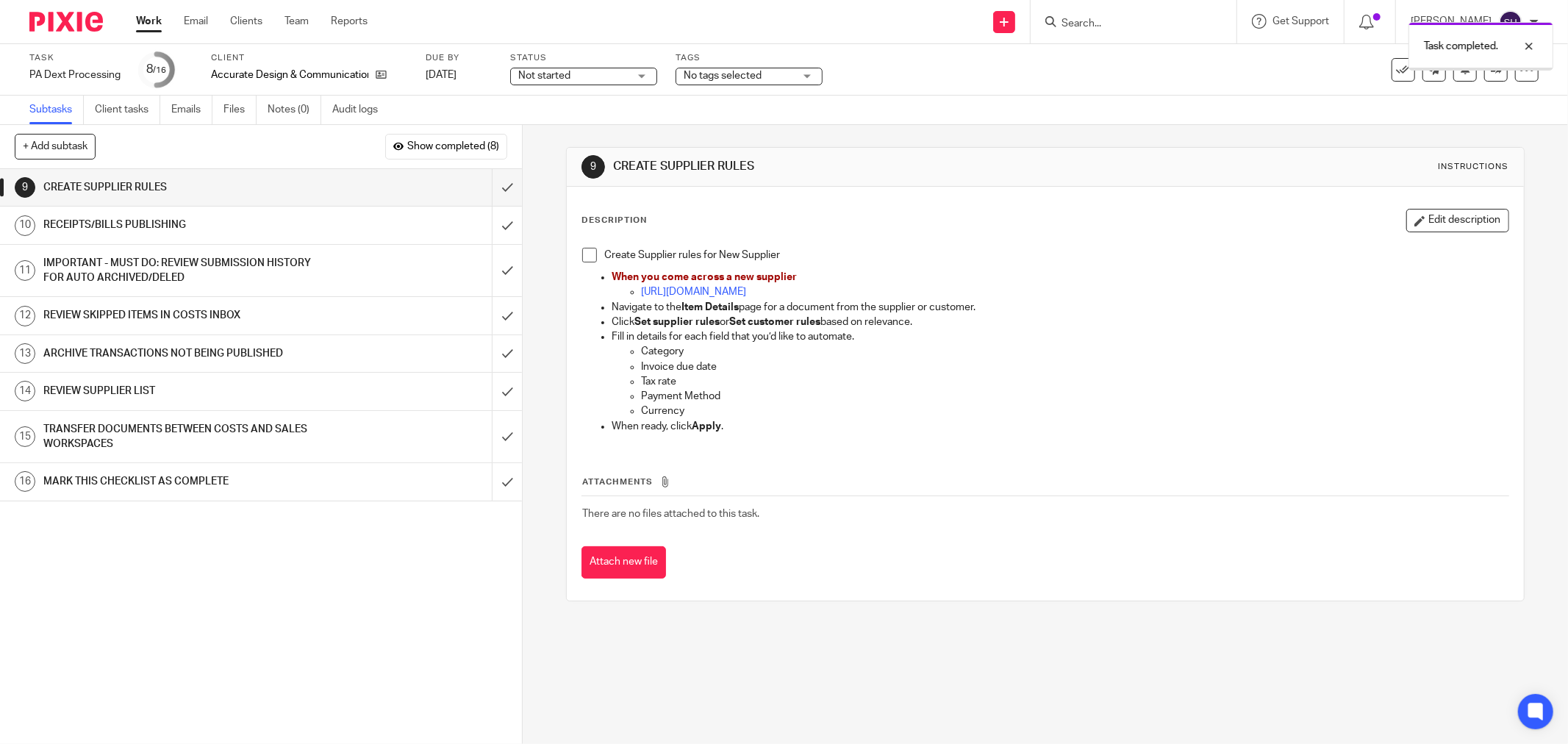
click at [582, 258] on span at bounding box center [589, 255] width 15 height 15
click at [493, 193] on input "submit" at bounding box center [261, 187] width 522 height 37
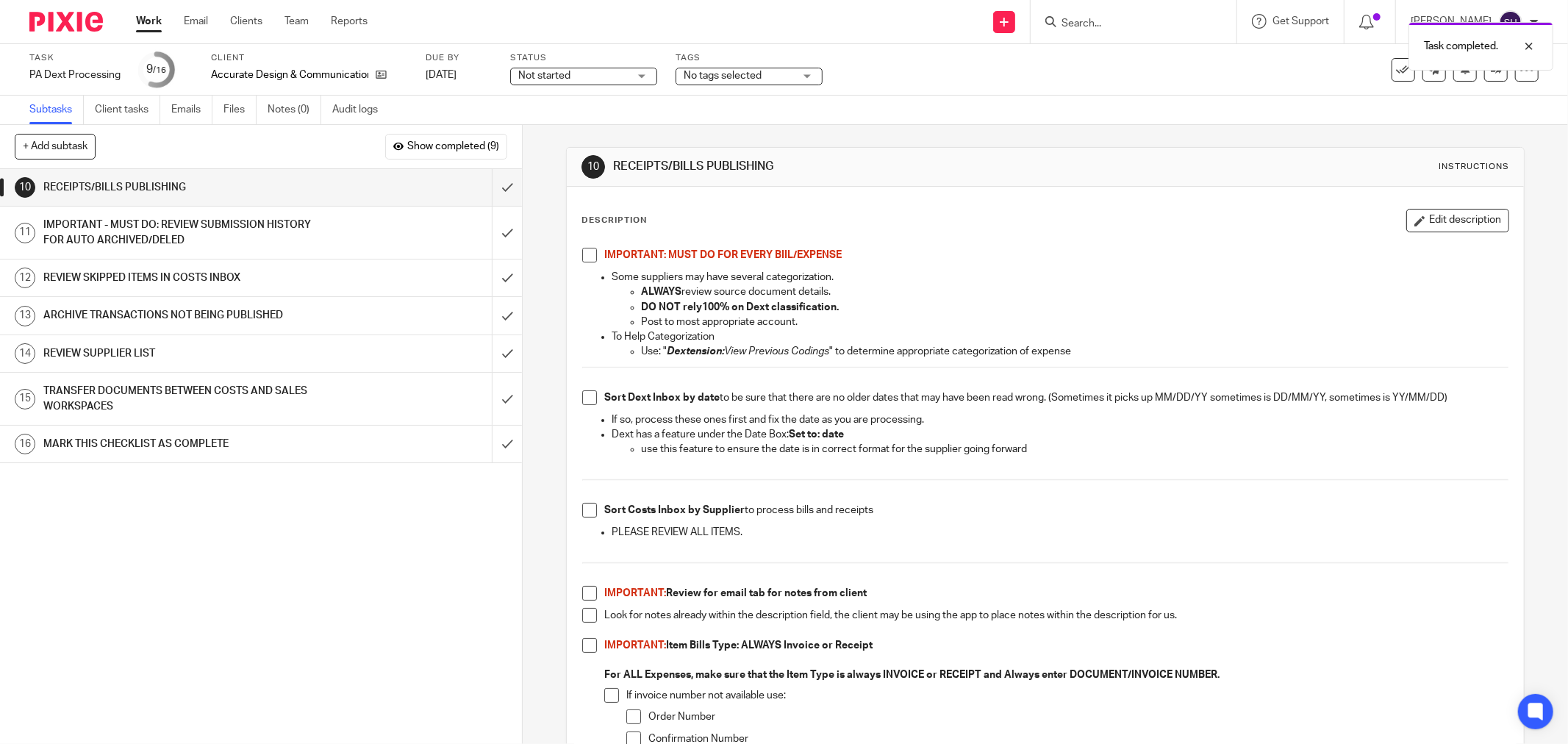
click at [587, 255] on span at bounding box center [589, 255] width 15 height 15
click at [586, 399] on span at bounding box center [589, 397] width 15 height 15
click at [582, 516] on span at bounding box center [589, 510] width 15 height 15
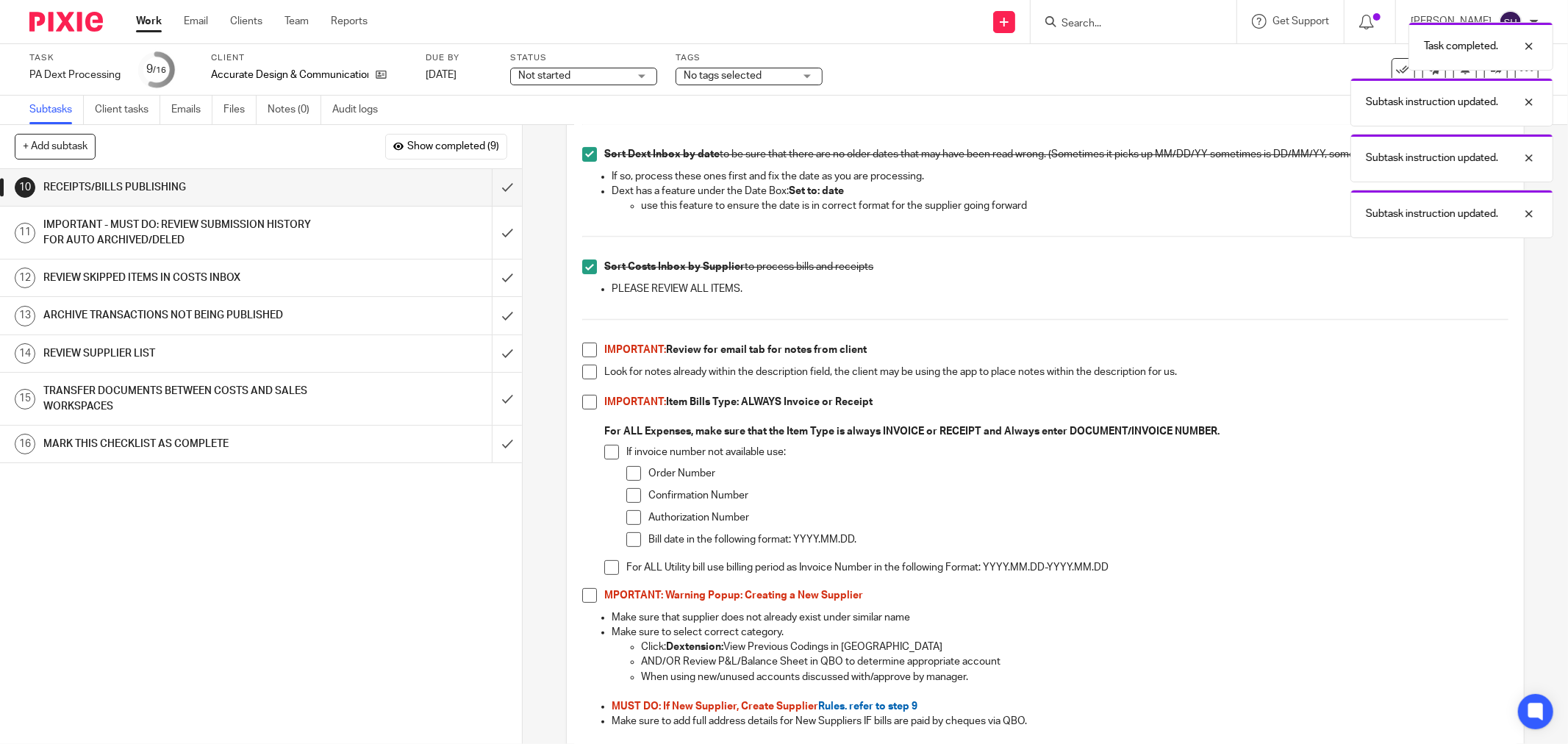
scroll to position [245, 0]
click at [587, 349] on span at bounding box center [589, 349] width 15 height 15
click at [583, 374] on span at bounding box center [589, 370] width 15 height 15
click at [583, 399] on span at bounding box center [589, 400] width 15 height 15
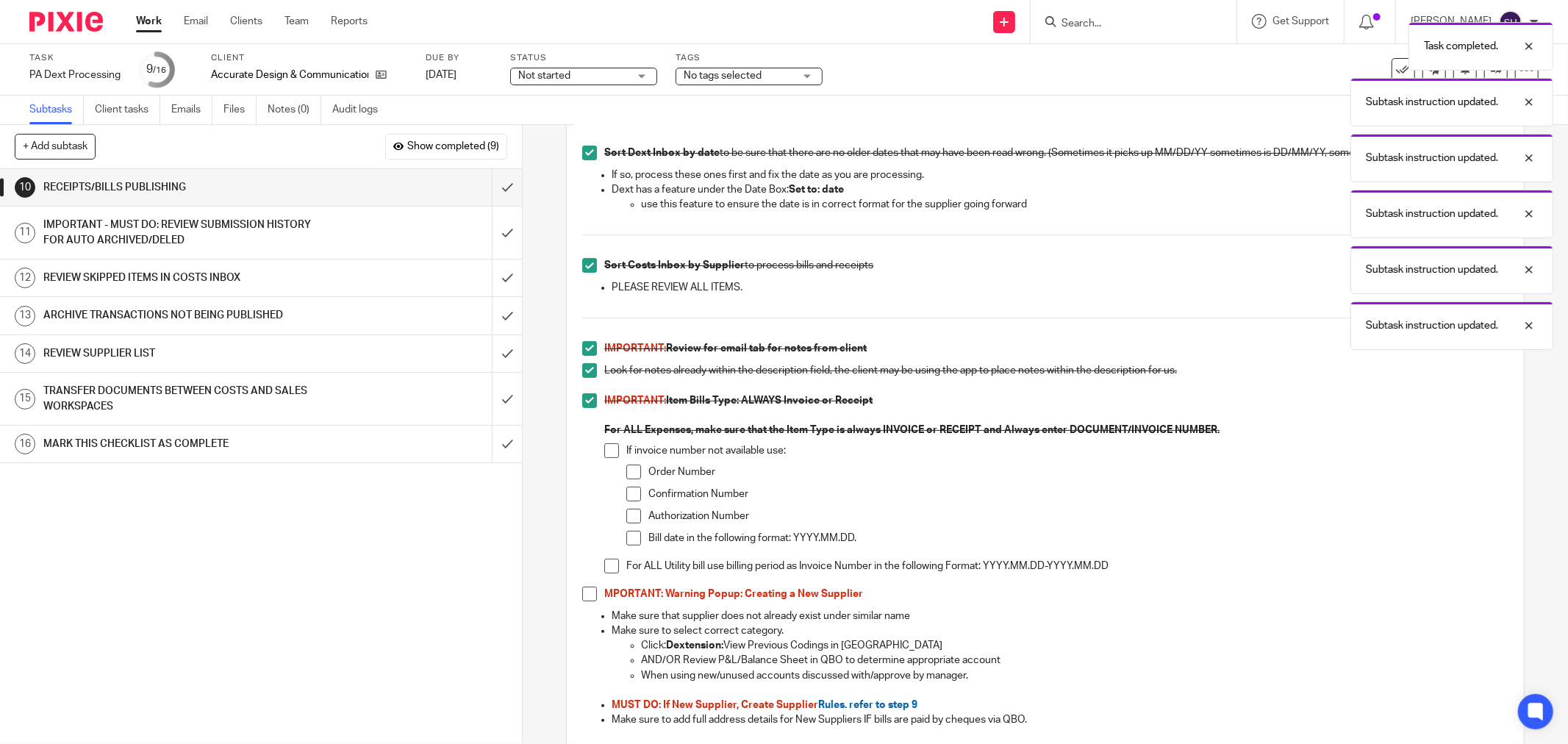
click at [609, 453] on span at bounding box center [612, 450] width 15 height 15
click at [627, 473] on span at bounding box center [634, 471] width 15 height 15
click at [627, 495] on span at bounding box center [634, 493] width 15 height 15
click at [630, 517] on span at bounding box center [634, 515] width 15 height 15
drag, startPoint x: 629, startPoint y: 537, endPoint x: 612, endPoint y: 557, distance: 26.2
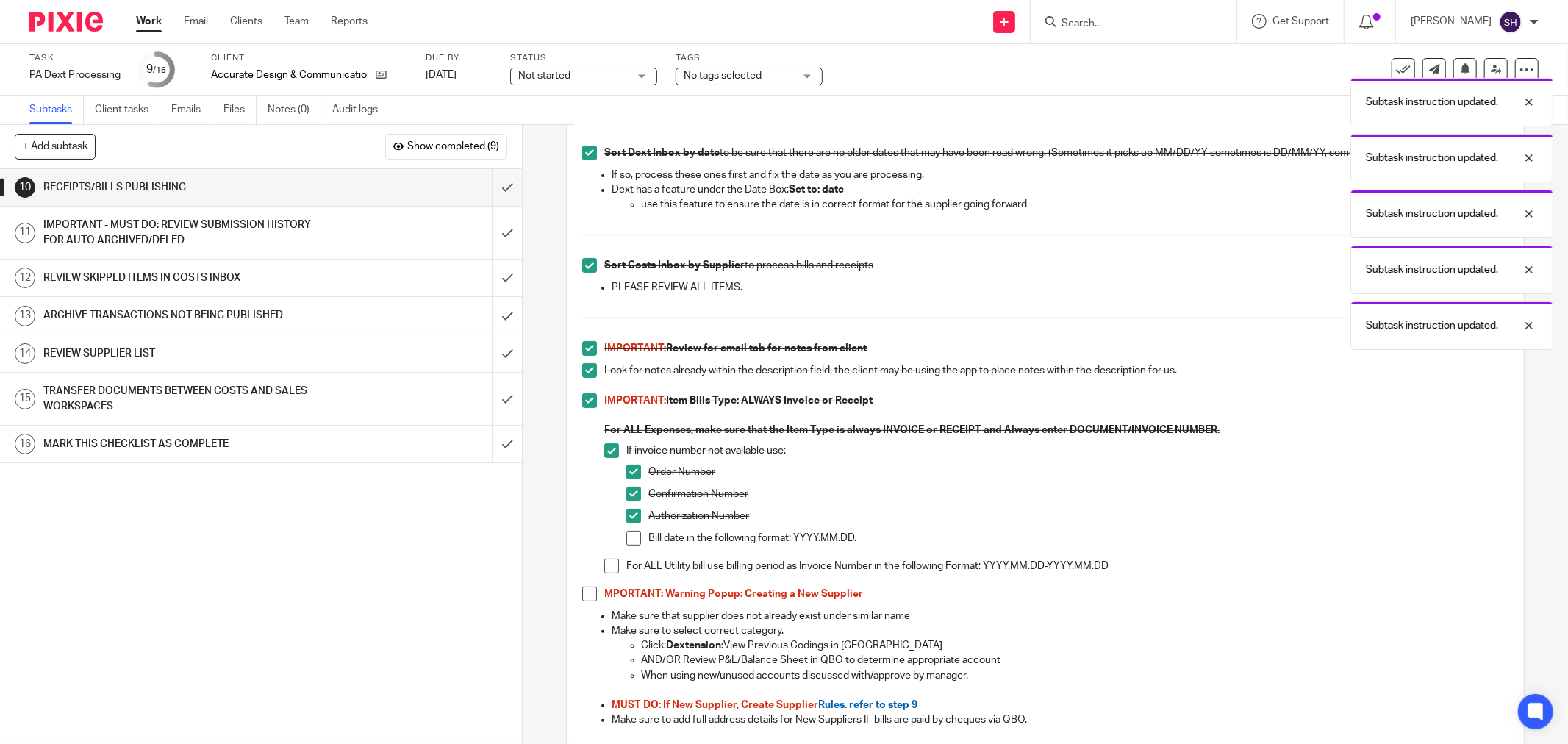
click at [628, 537] on span at bounding box center [634, 538] width 15 height 15
click at [607, 562] on span at bounding box center [612, 565] width 15 height 15
drag, startPoint x: 580, startPoint y: 591, endPoint x: 634, endPoint y: 530, distance: 81.5
click at [582, 591] on span at bounding box center [589, 594] width 15 height 15
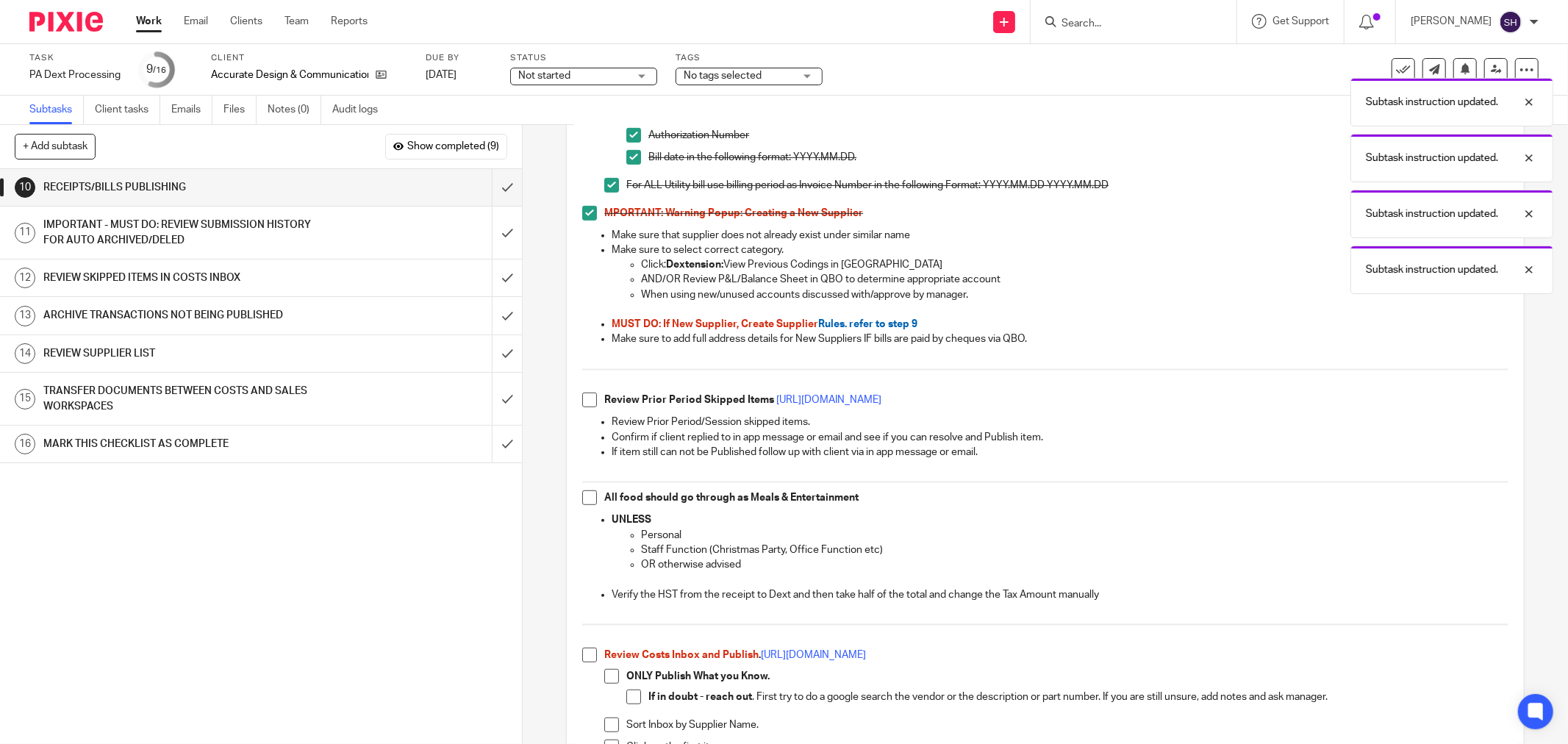
scroll to position [735, 0]
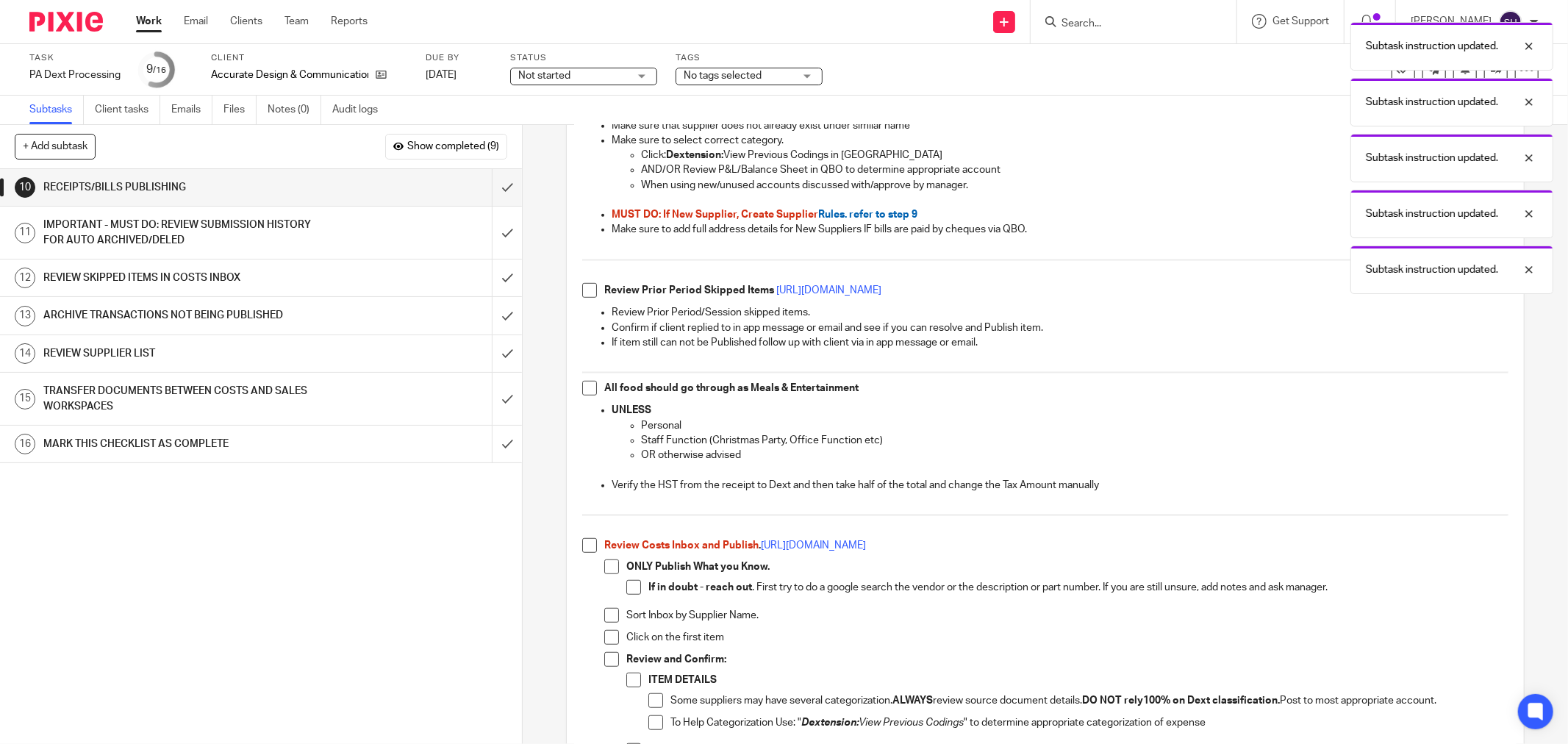
click at [589, 292] on span at bounding box center [589, 290] width 15 height 15
click at [584, 389] on span at bounding box center [589, 388] width 15 height 15
click at [587, 547] on span at bounding box center [589, 545] width 15 height 15
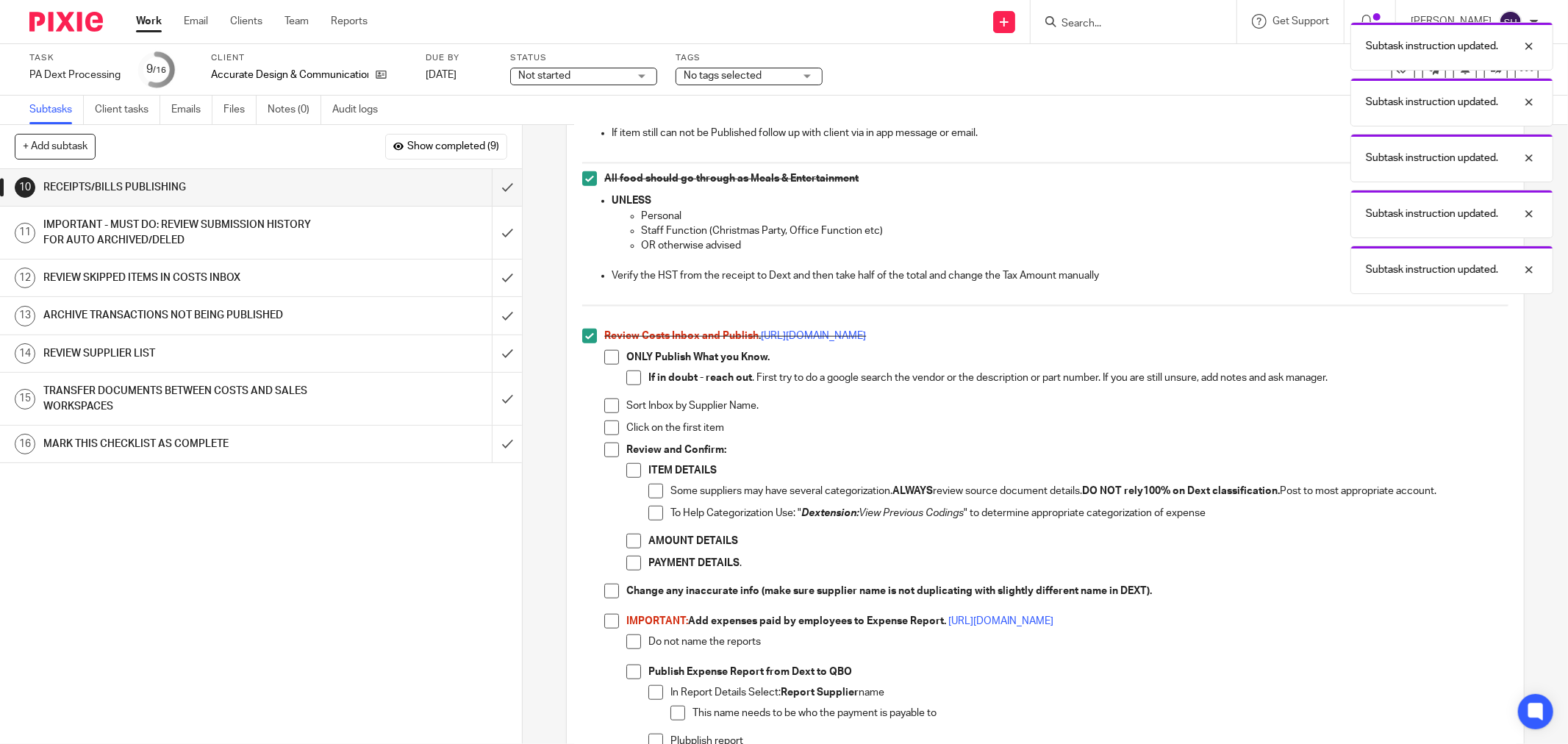
scroll to position [980, 0]
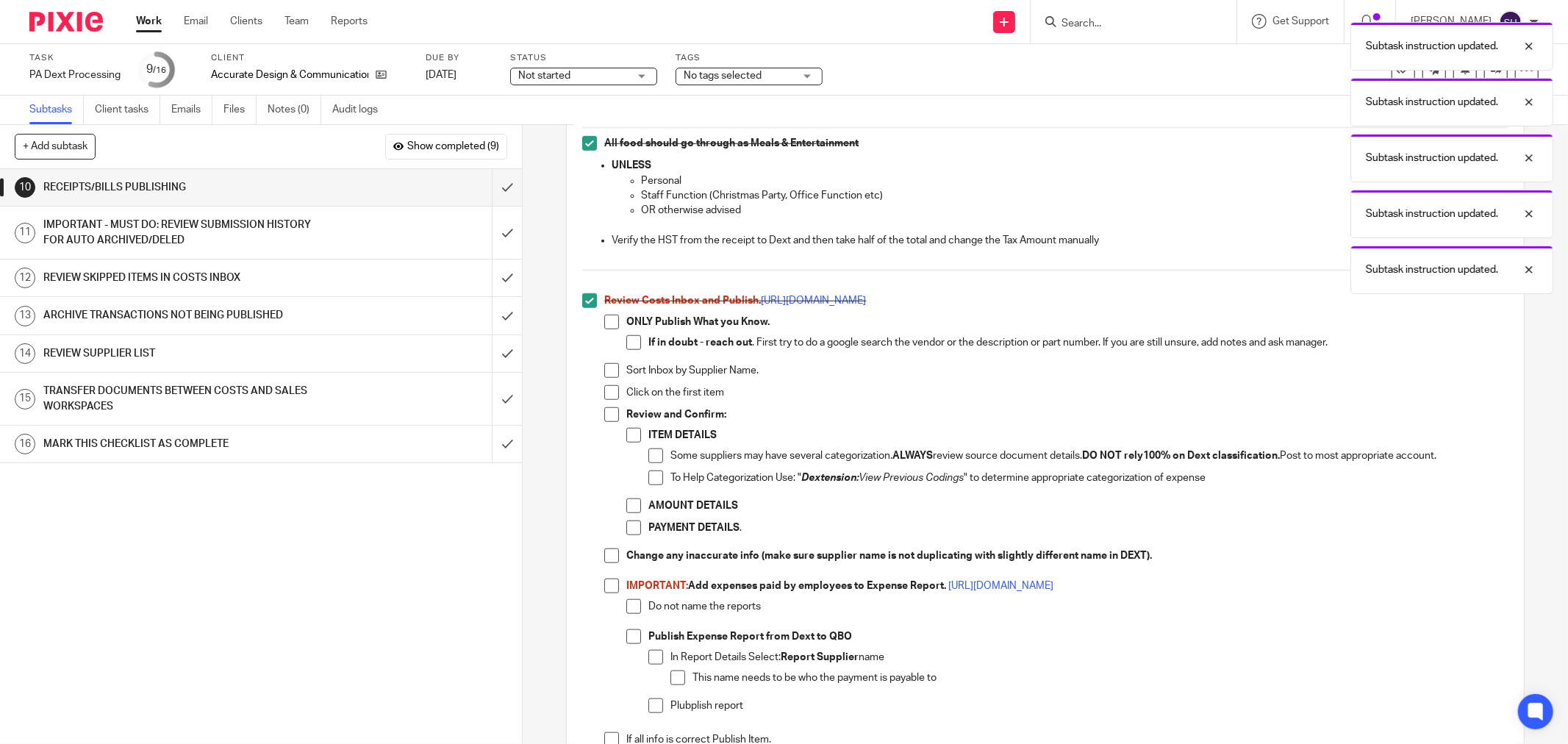
click at [613, 327] on span at bounding box center [612, 322] width 15 height 15
click at [620, 342] on li "ONLY Publish What you Know. If in doubt - reach out . First try to do a google …" at bounding box center [1057, 339] width 904 height 49
click at [627, 342] on span at bounding box center [634, 342] width 15 height 15
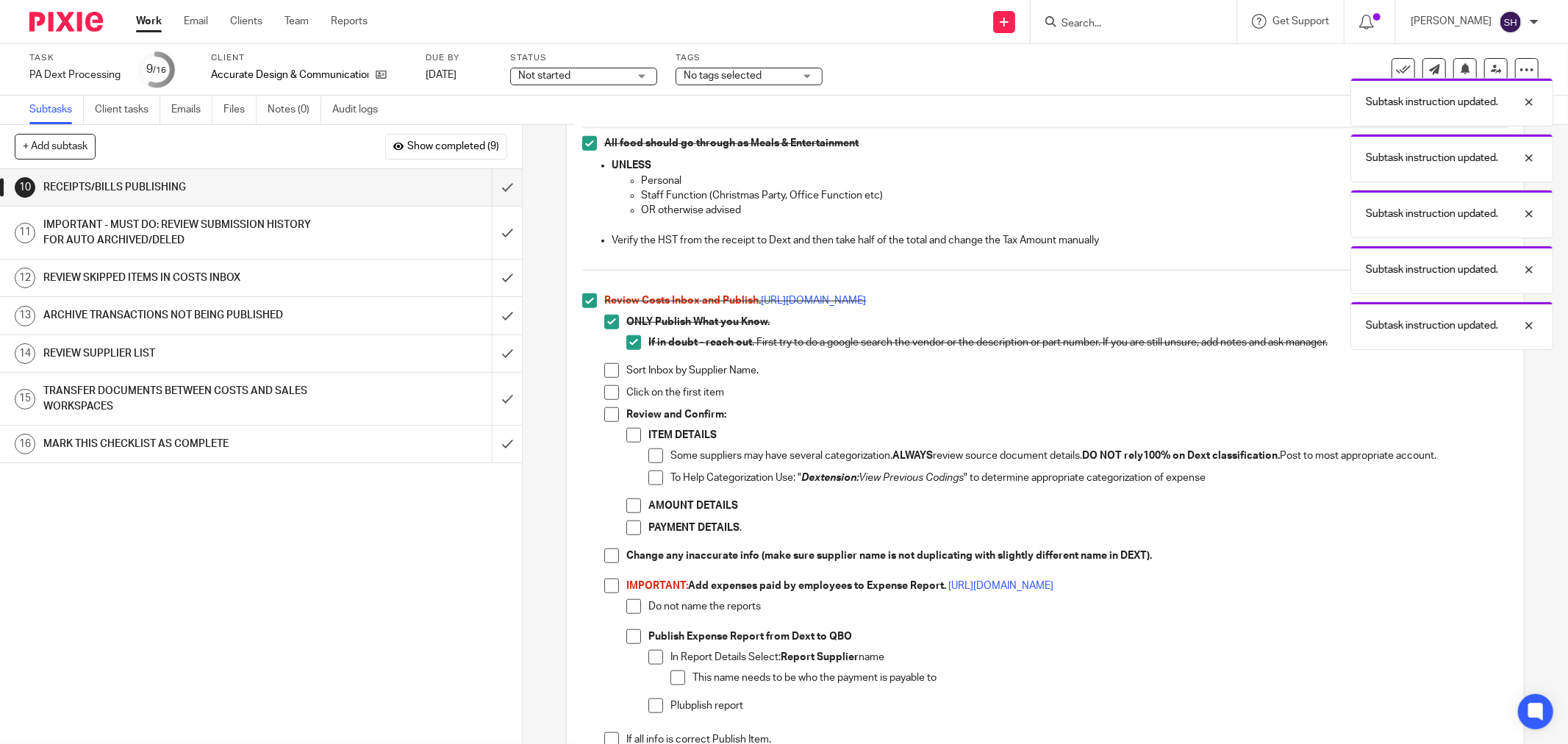
drag, startPoint x: 606, startPoint y: 370, endPoint x: 600, endPoint y: 398, distance: 28.6
click at [605, 370] on span at bounding box center [612, 370] width 15 height 15
click at [605, 399] on span at bounding box center [612, 392] width 15 height 15
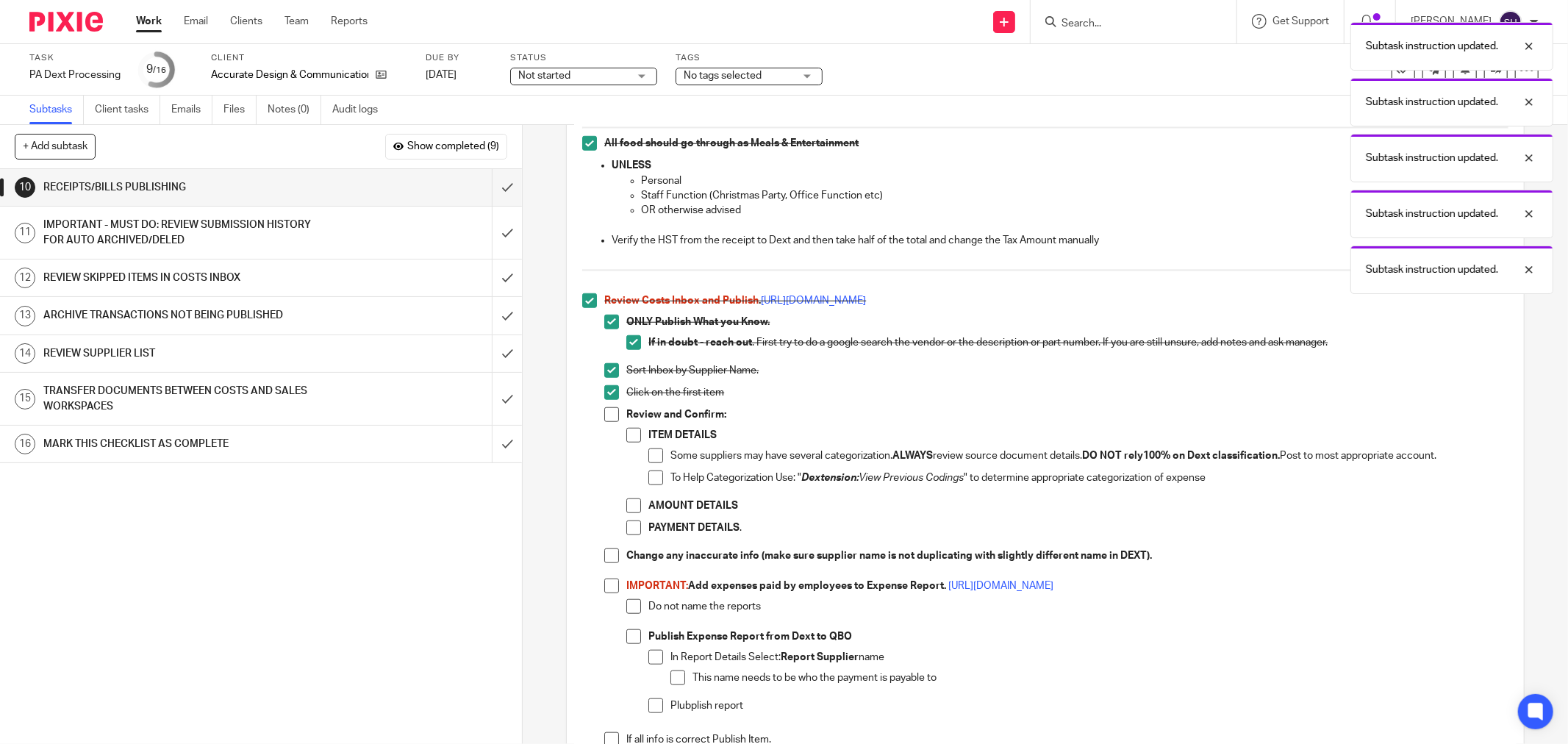
drag, startPoint x: 604, startPoint y: 414, endPoint x: 625, endPoint y: 429, distance: 25.8
click at [605, 415] on span at bounding box center [612, 414] width 15 height 15
click at [629, 437] on span at bounding box center [634, 435] width 15 height 15
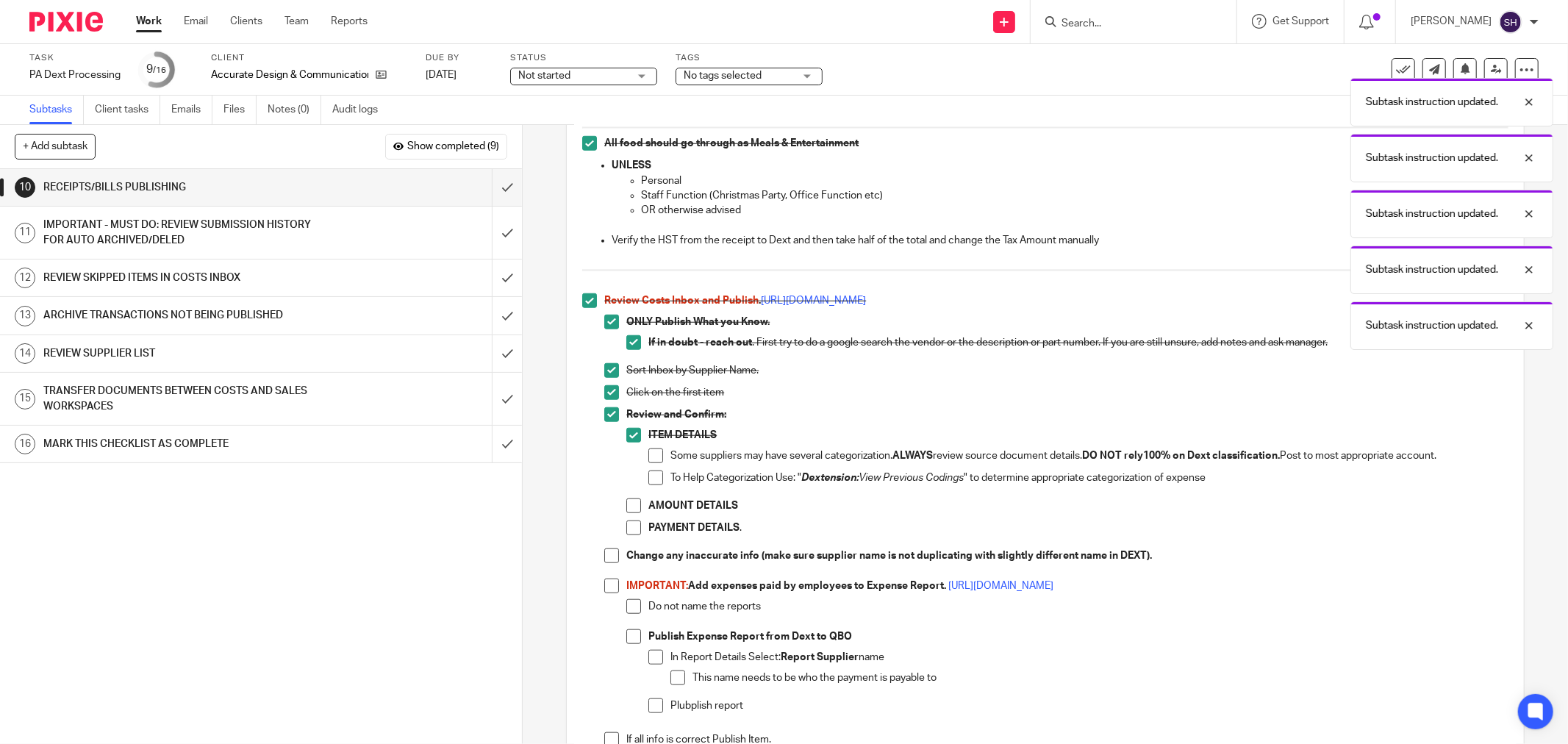
click at [641, 461] on li "ITEM DETAILS Some suppliers may have several categorization. ALWAYS review sour…" at bounding box center [1068, 463] width 882 height 70
drag, startPoint x: 649, startPoint y: 458, endPoint x: 649, endPoint y: 468, distance: 10.0
click at [649, 459] on span at bounding box center [656, 456] width 15 height 15
click at [649, 482] on span at bounding box center [656, 478] width 15 height 15
drag, startPoint x: 630, startPoint y: 506, endPoint x: 630, endPoint y: 523, distance: 17.0
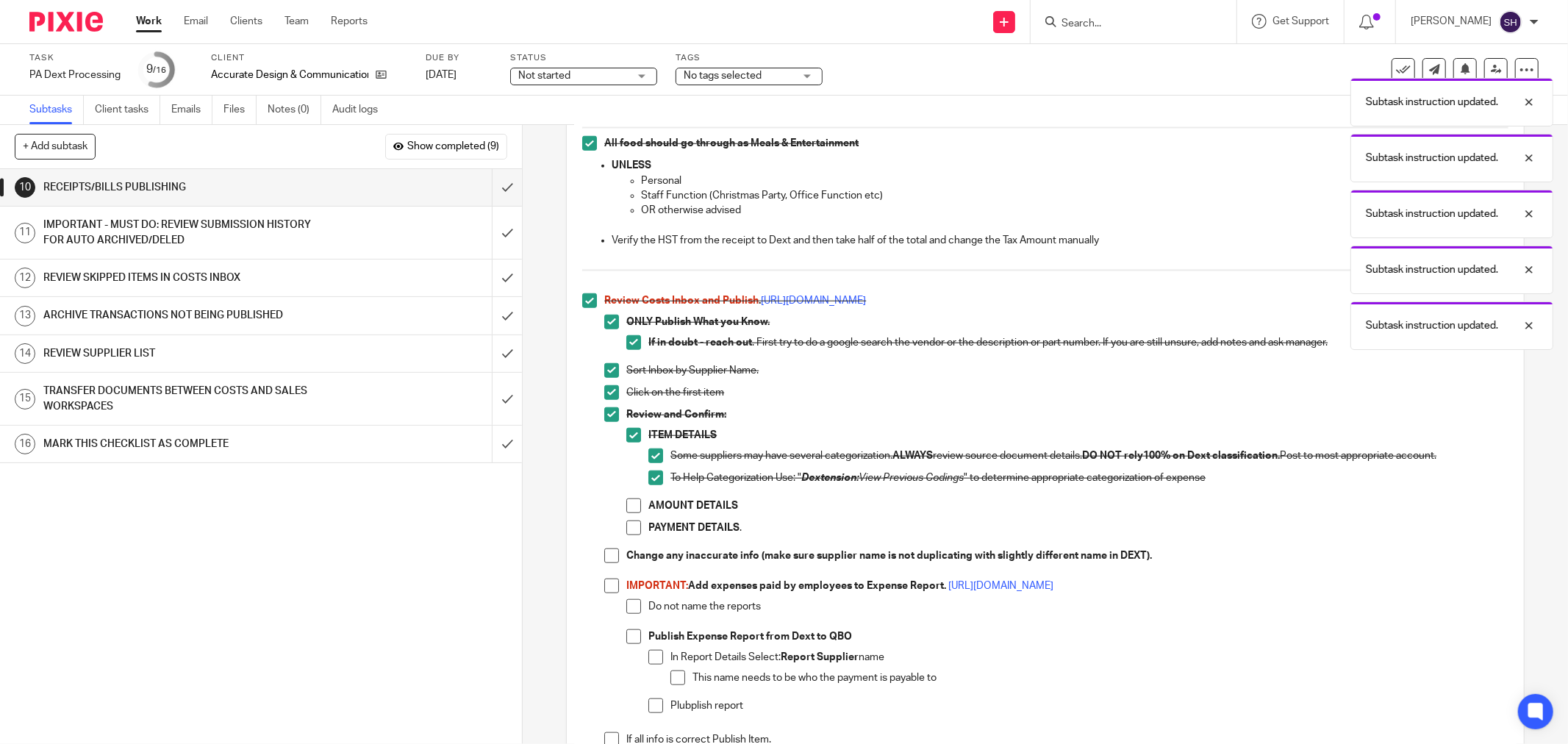
click at [630, 507] on span at bounding box center [634, 505] width 15 height 15
click at [630, 528] on span at bounding box center [634, 528] width 15 height 15
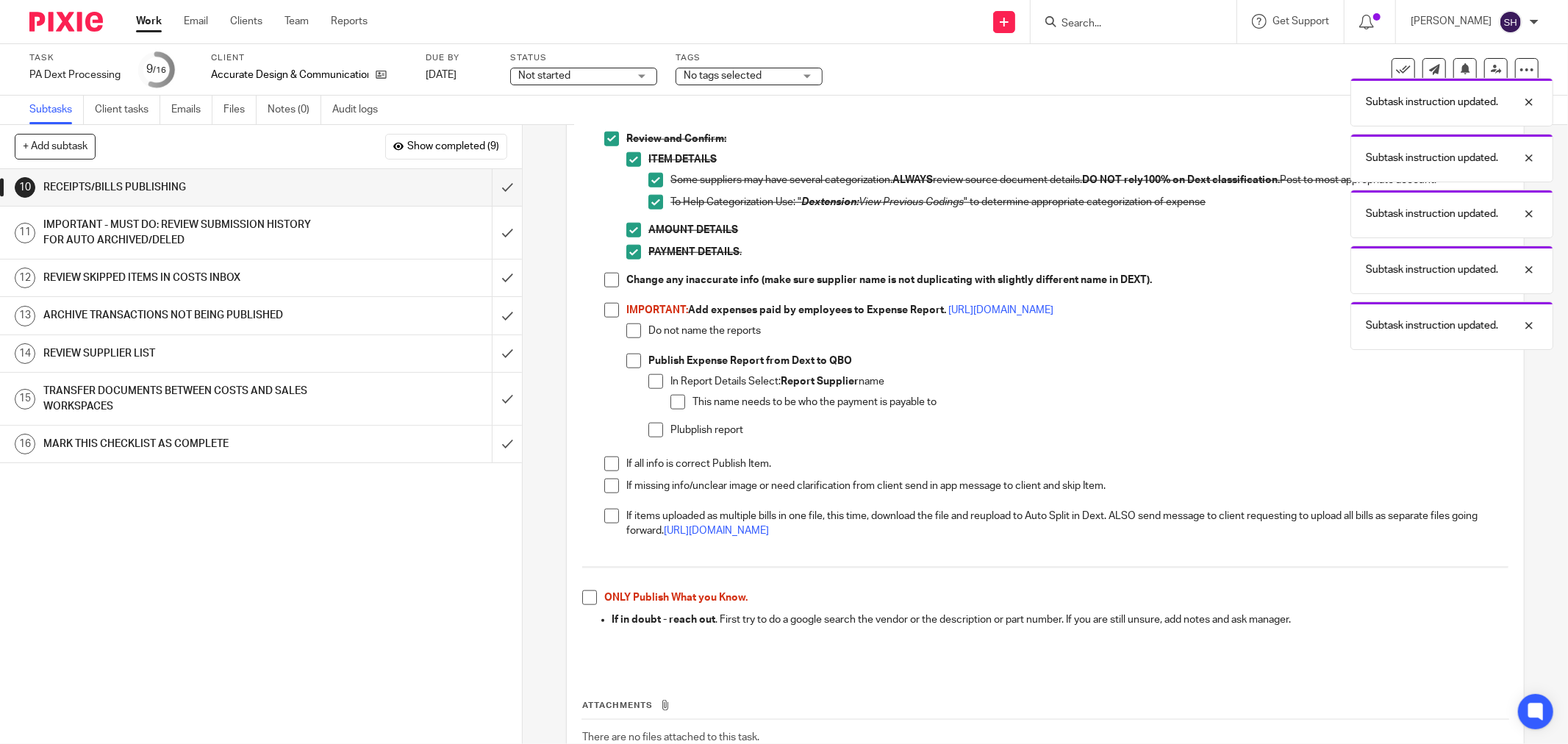
scroll to position [1306, 0]
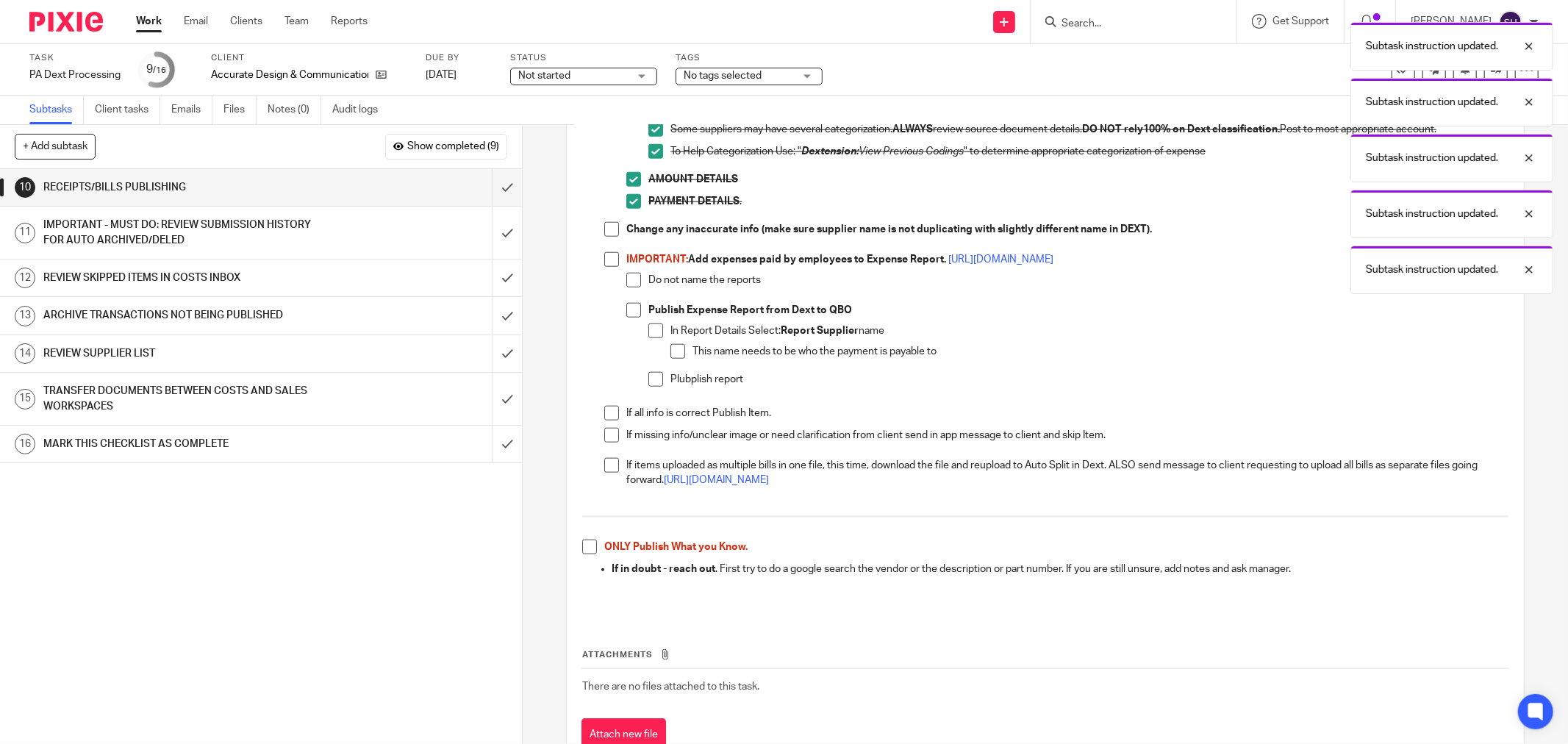
click at [608, 230] on span at bounding box center [612, 229] width 15 height 15
click at [605, 258] on span at bounding box center [612, 259] width 15 height 15
click at [634, 282] on span at bounding box center [634, 280] width 15 height 15
click at [627, 312] on span at bounding box center [634, 310] width 15 height 15
click at [652, 336] on span at bounding box center [656, 330] width 15 height 15
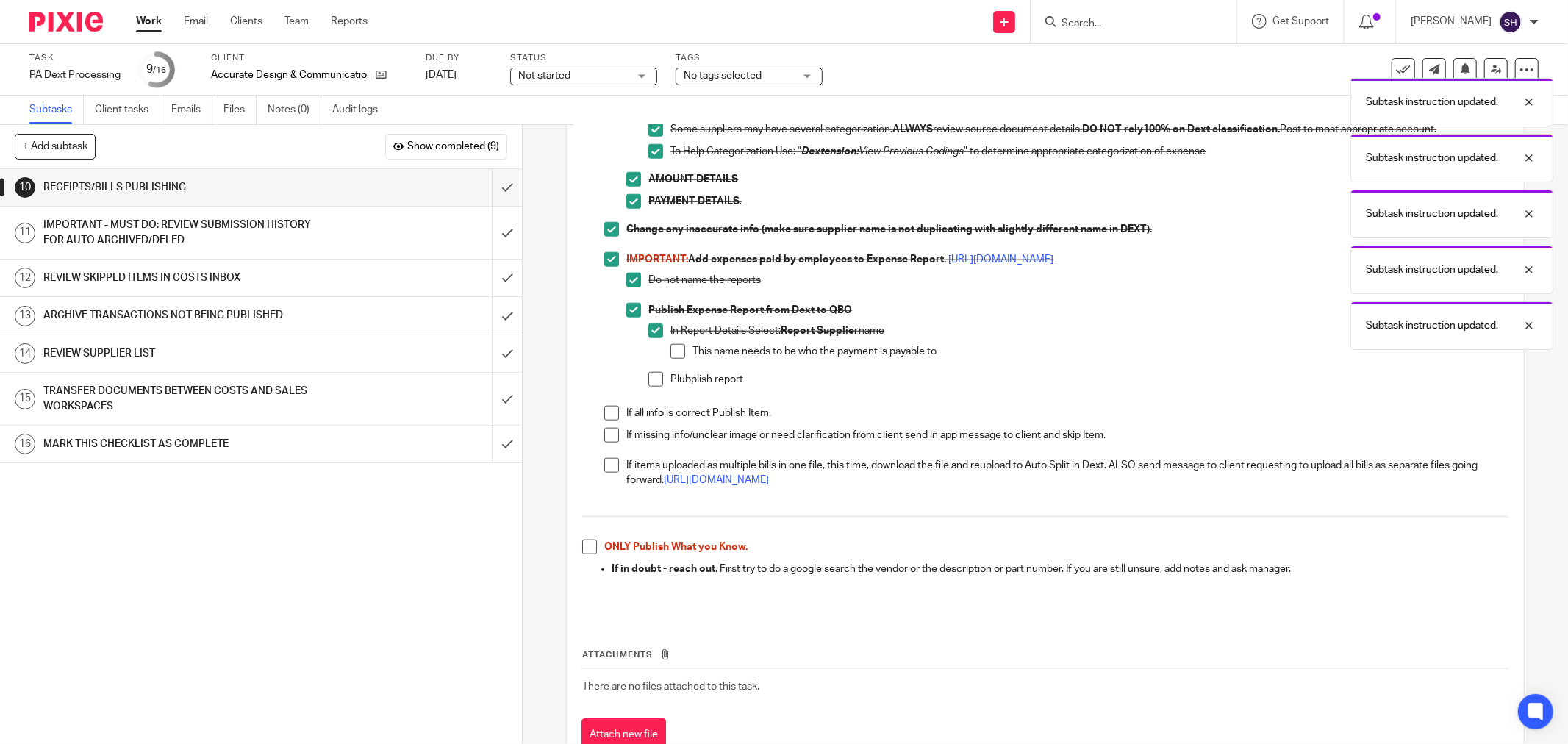
click at [670, 352] on span at bounding box center [677, 351] width 15 height 15
click at [652, 376] on span at bounding box center [656, 379] width 15 height 15
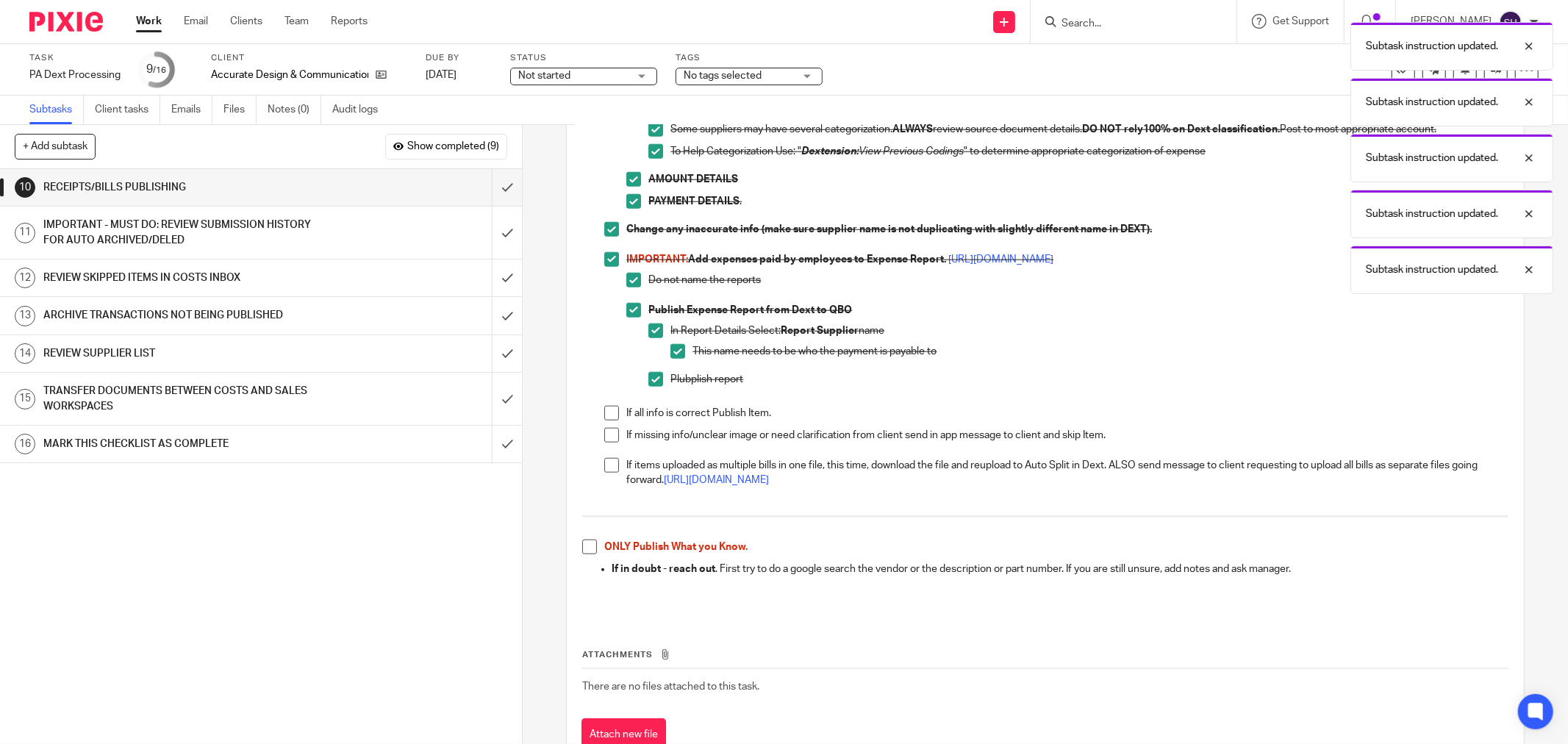
drag, startPoint x: 611, startPoint y: 414, endPoint x: 604, endPoint y: 428, distance: 15.7
click at [609, 414] on span at bounding box center [612, 413] width 15 height 15
click at [605, 431] on span at bounding box center [612, 435] width 15 height 15
click at [605, 466] on span at bounding box center [612, 465] width 15 height 15
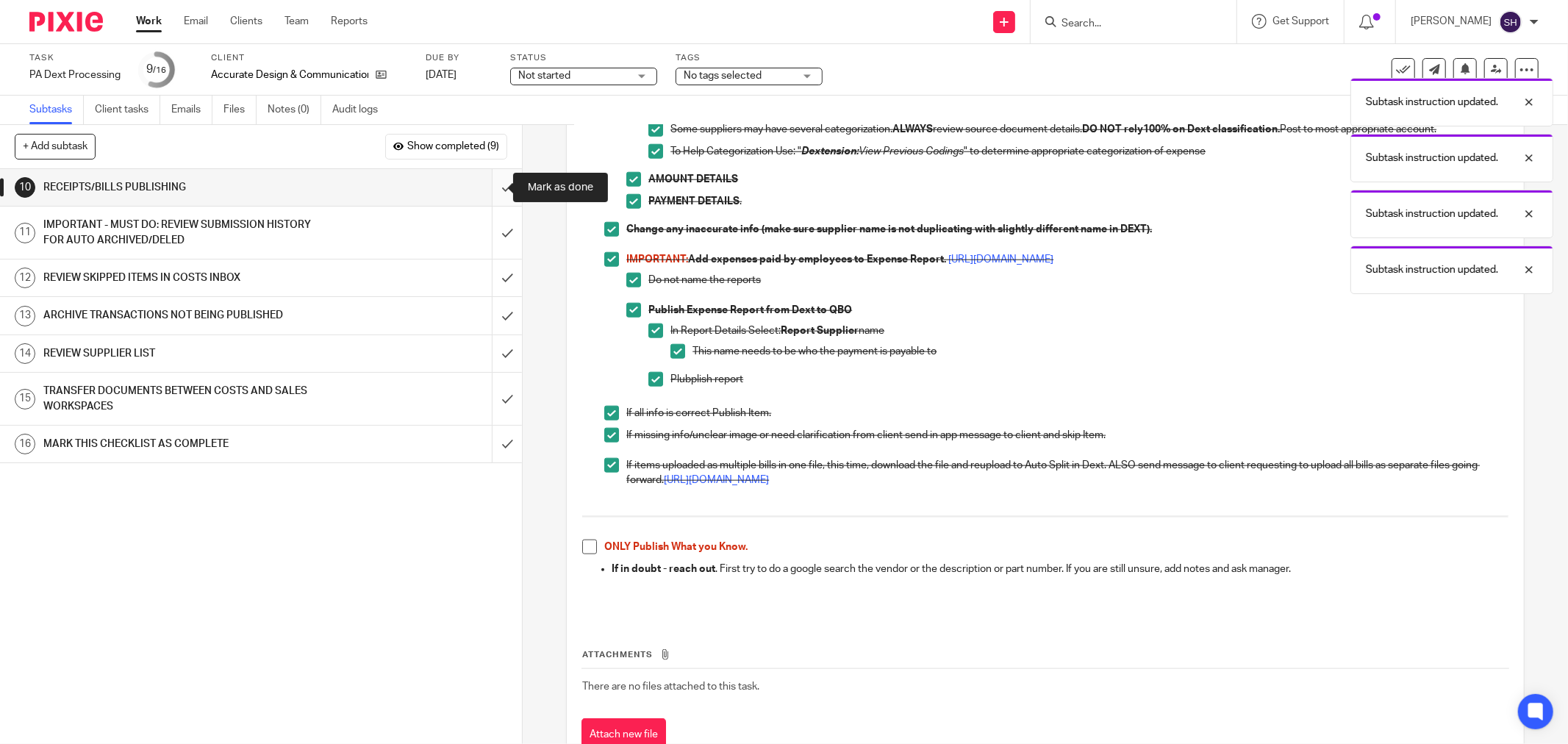
click at [483, 182] on input "submit" at bounding box center [261, 187] width 522 height 37
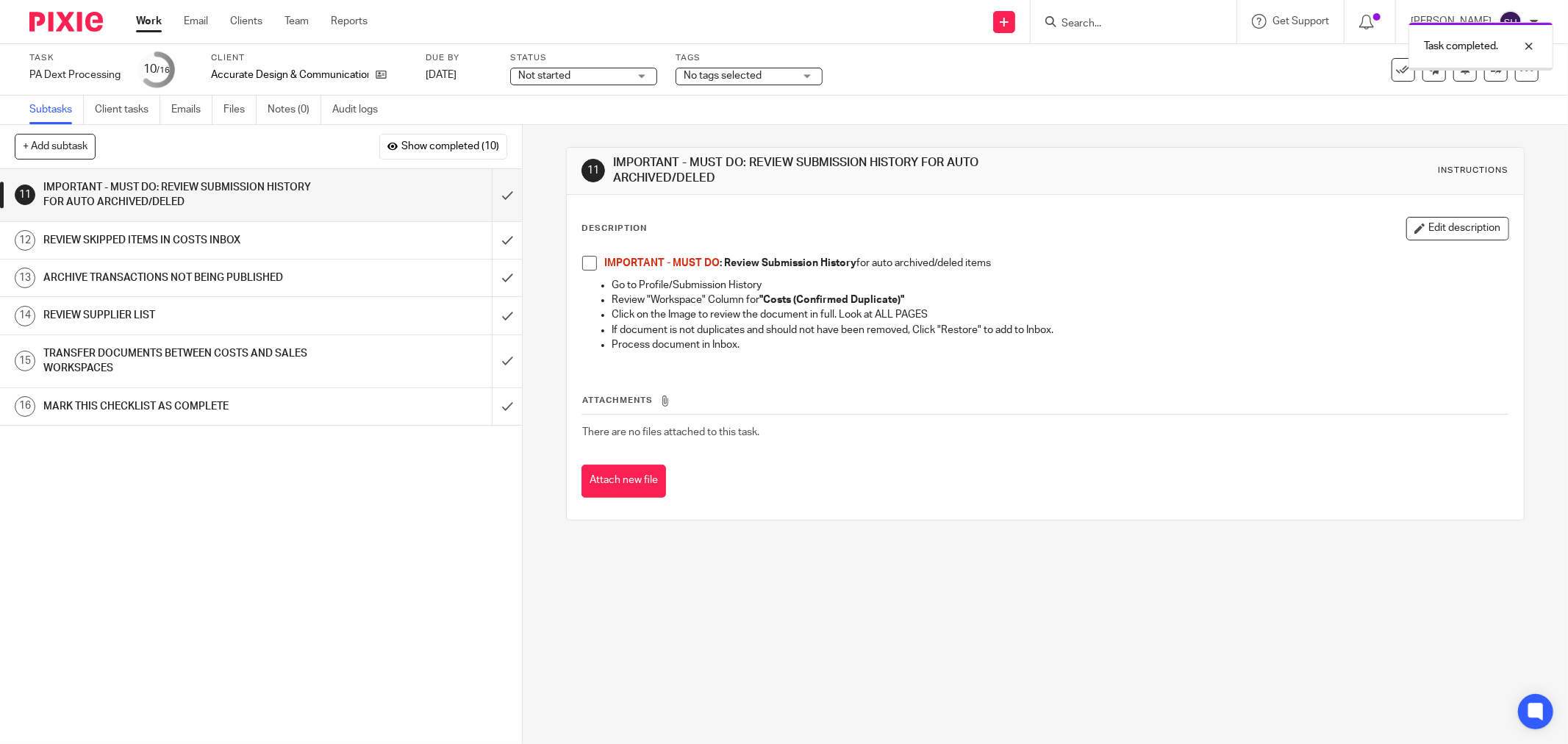
click at [582, 261] on span at bounding box center [589, 263] width 15 height 15
click at [496, 194] on input "submit" at bounding box center [261, 195] width 522 height 52
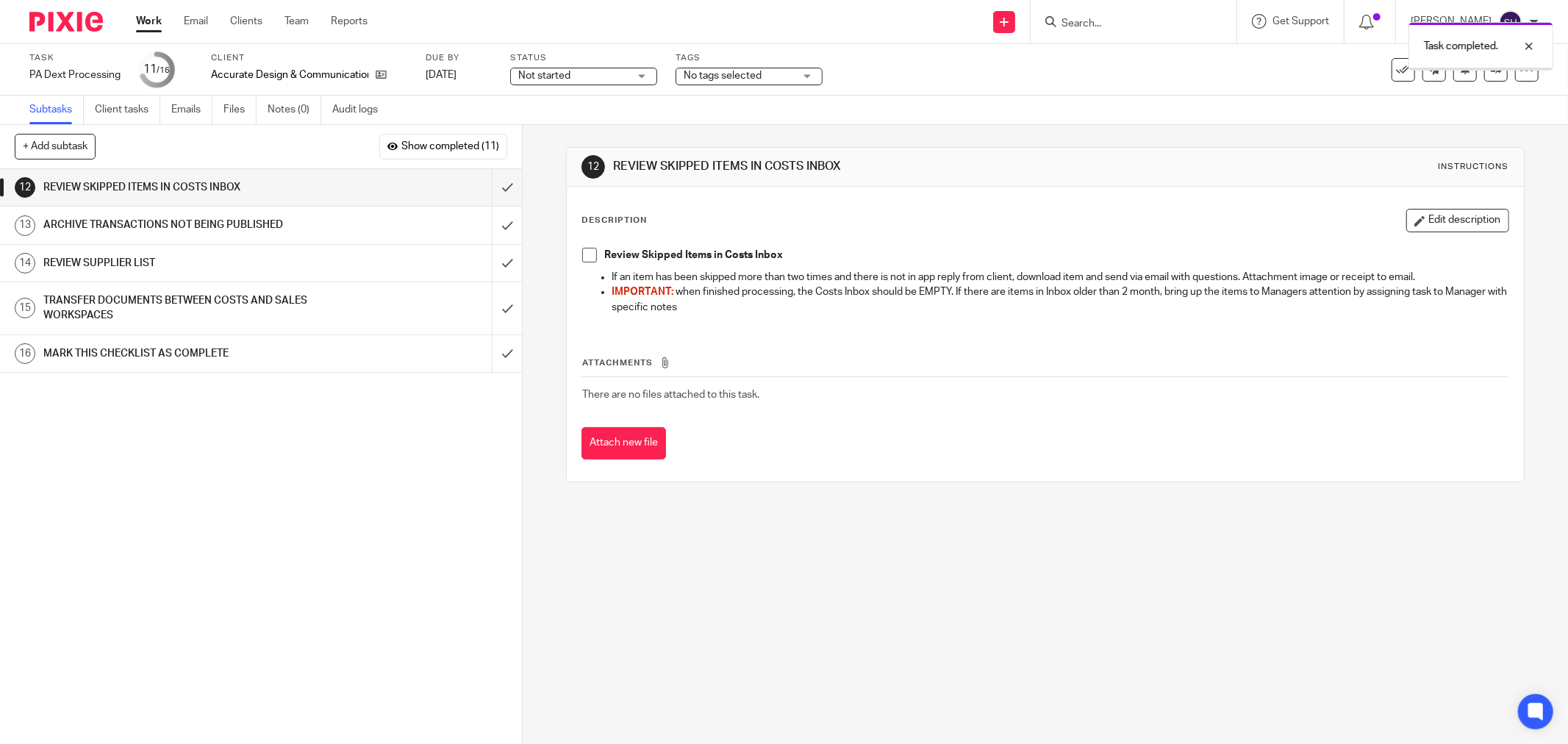
drag, startPoint x: 581, startPoint y: 258, endPoint x: 545, endPoint y: 222, distance: 50.9
click at [582, 258] on span at bounding box center [589, 255] width 15 height 15
click at [493, 182] on input "submit" at bounding box center [261, 187] width 522 height 37
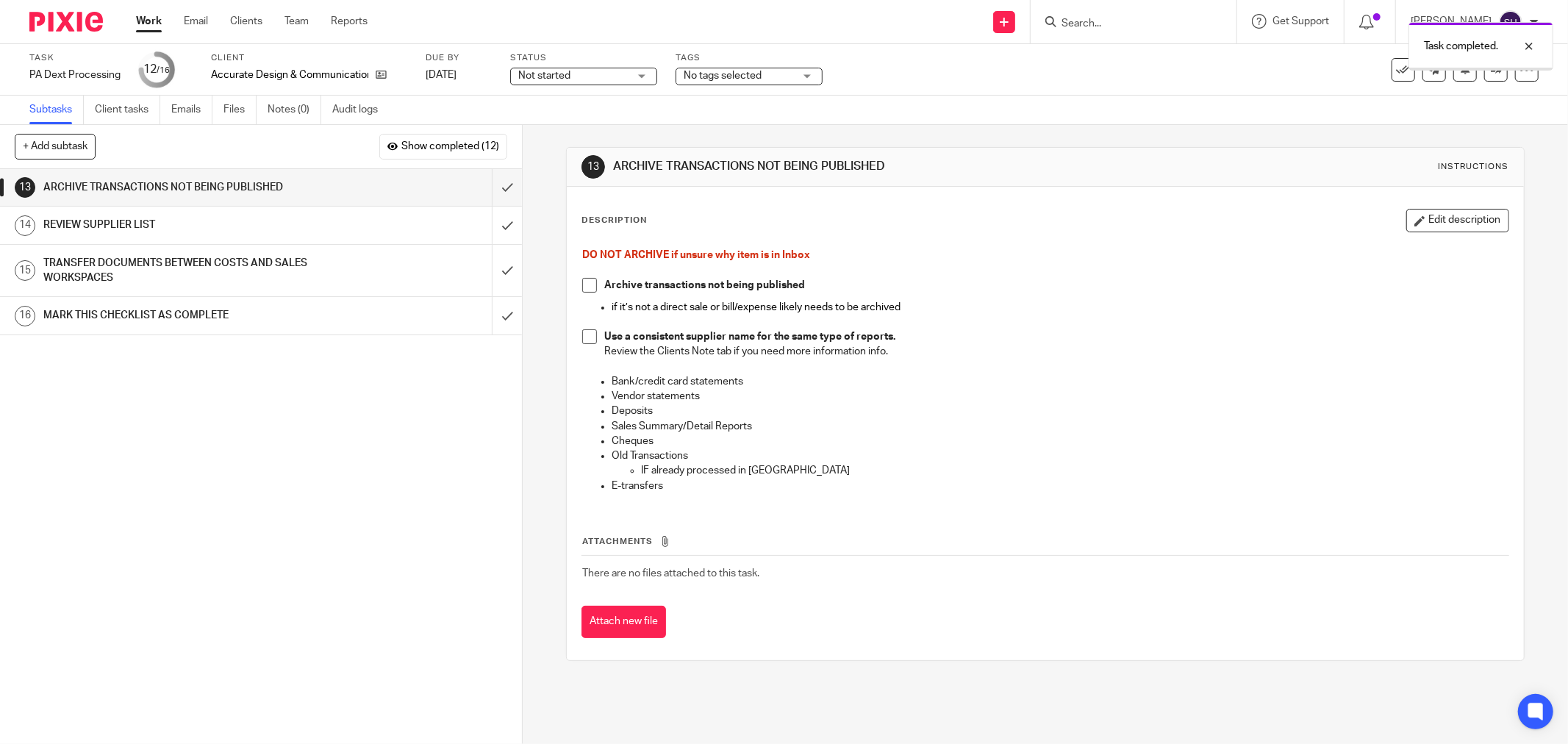
click at [582, 285] on span at bounding box center [589, 285] width 15 height 15
click at [582, 332] on span at bounding box center [589, 336] width 15 height 15
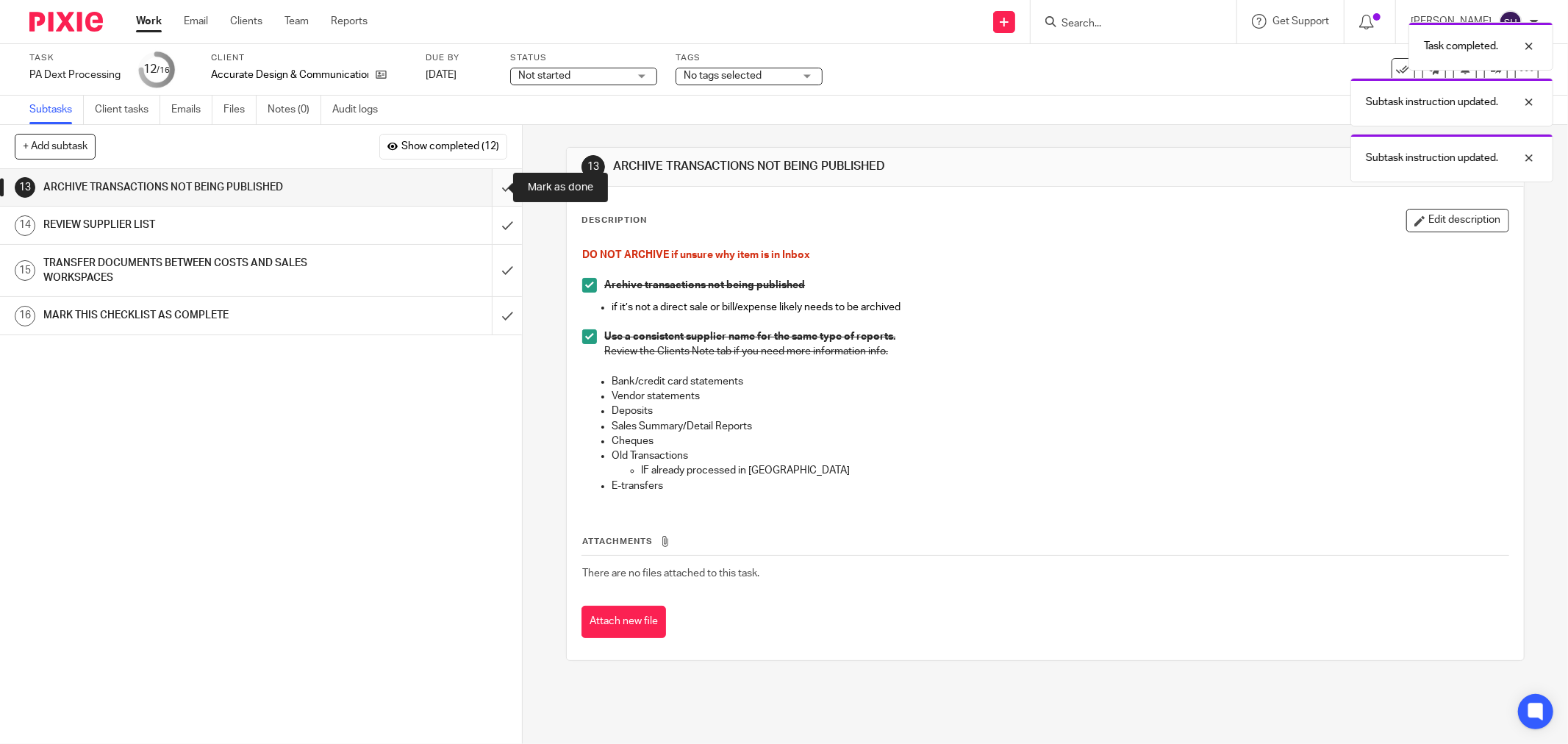
click at [494, 191] on input "submit" at bounding box center [261, 187] width 522 height 37
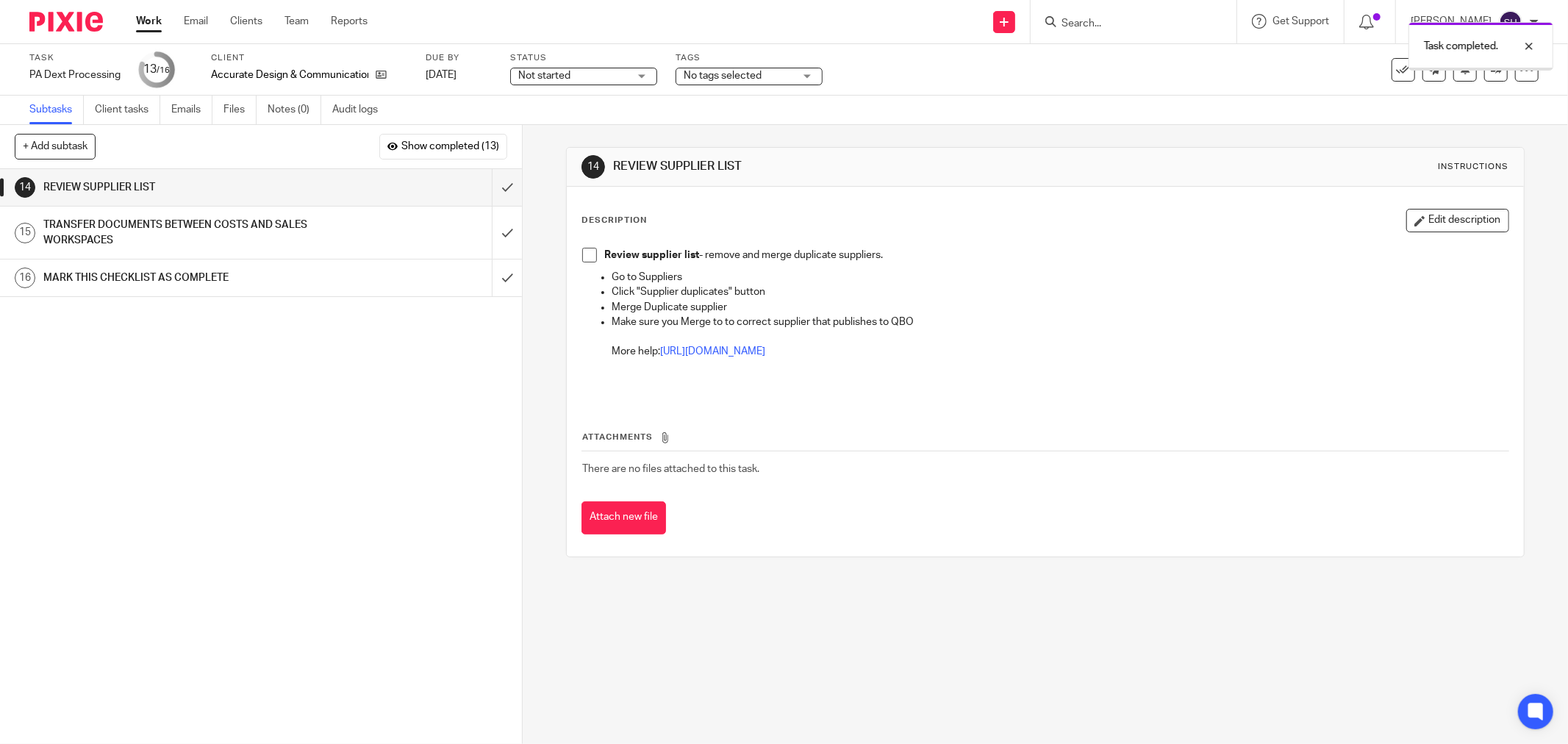
click at [583, 256] on span at bounding box center [589, 255] width 15 height 15
click at [490, 193] on input "submit" at bounding box center [261, 187] width 522 height 37
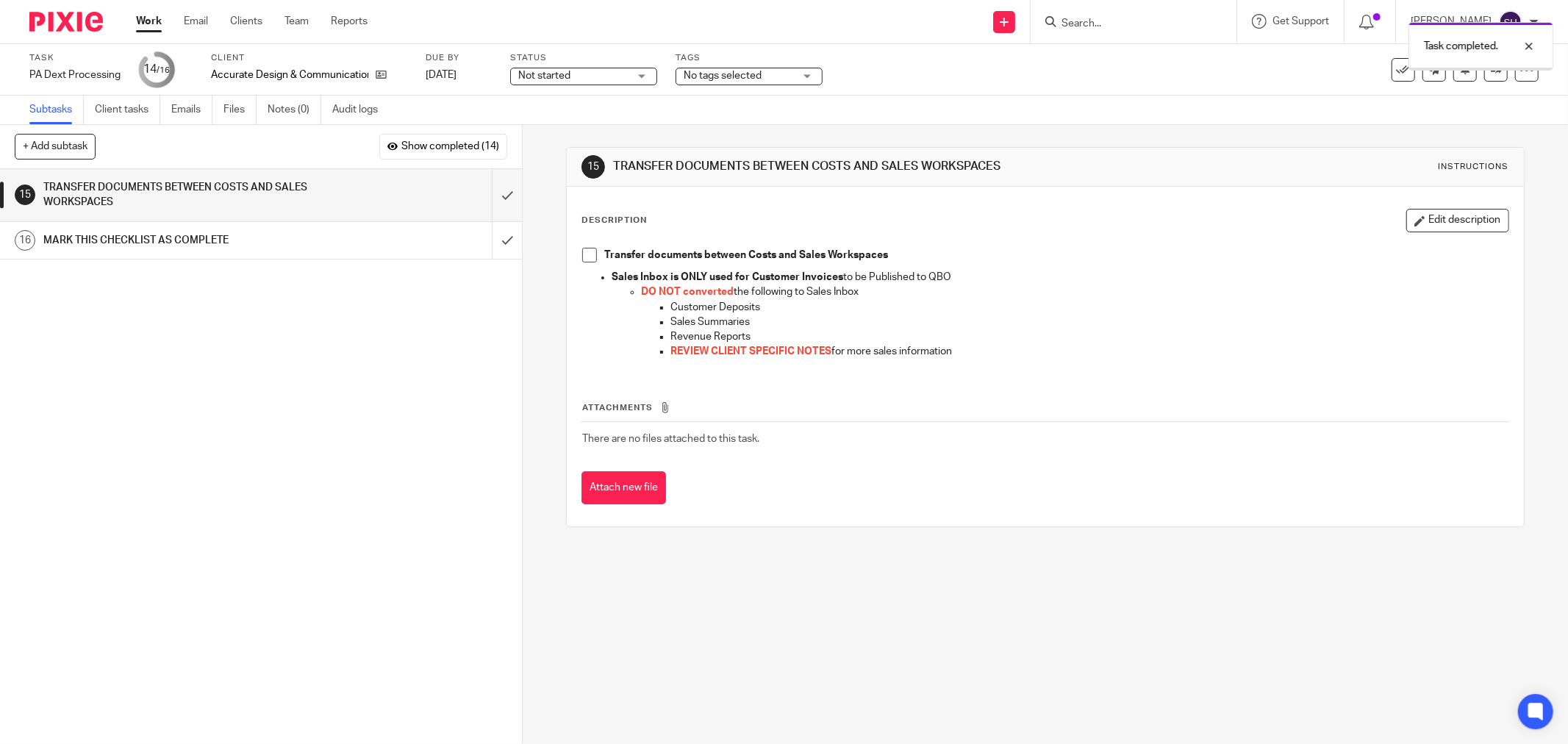
click at [586, 255] on span at bounding box center [589, 255] width 15 height 15
click at [497, 200] on input "submit" at bounding box center [261, 195] width 522 height 52
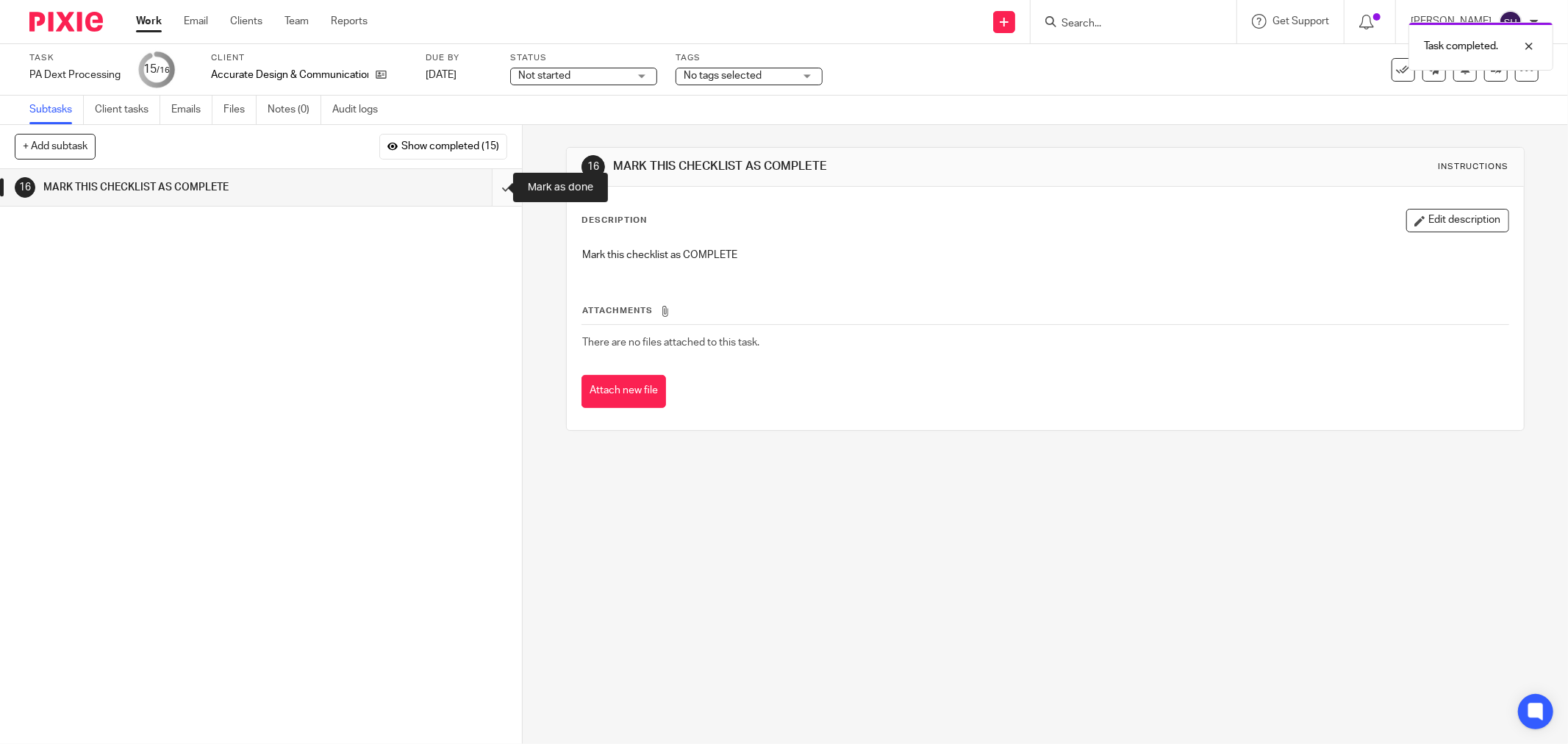
click at [502, 189] on input "submit" at bounding box center [261, 187] width 522 height 37
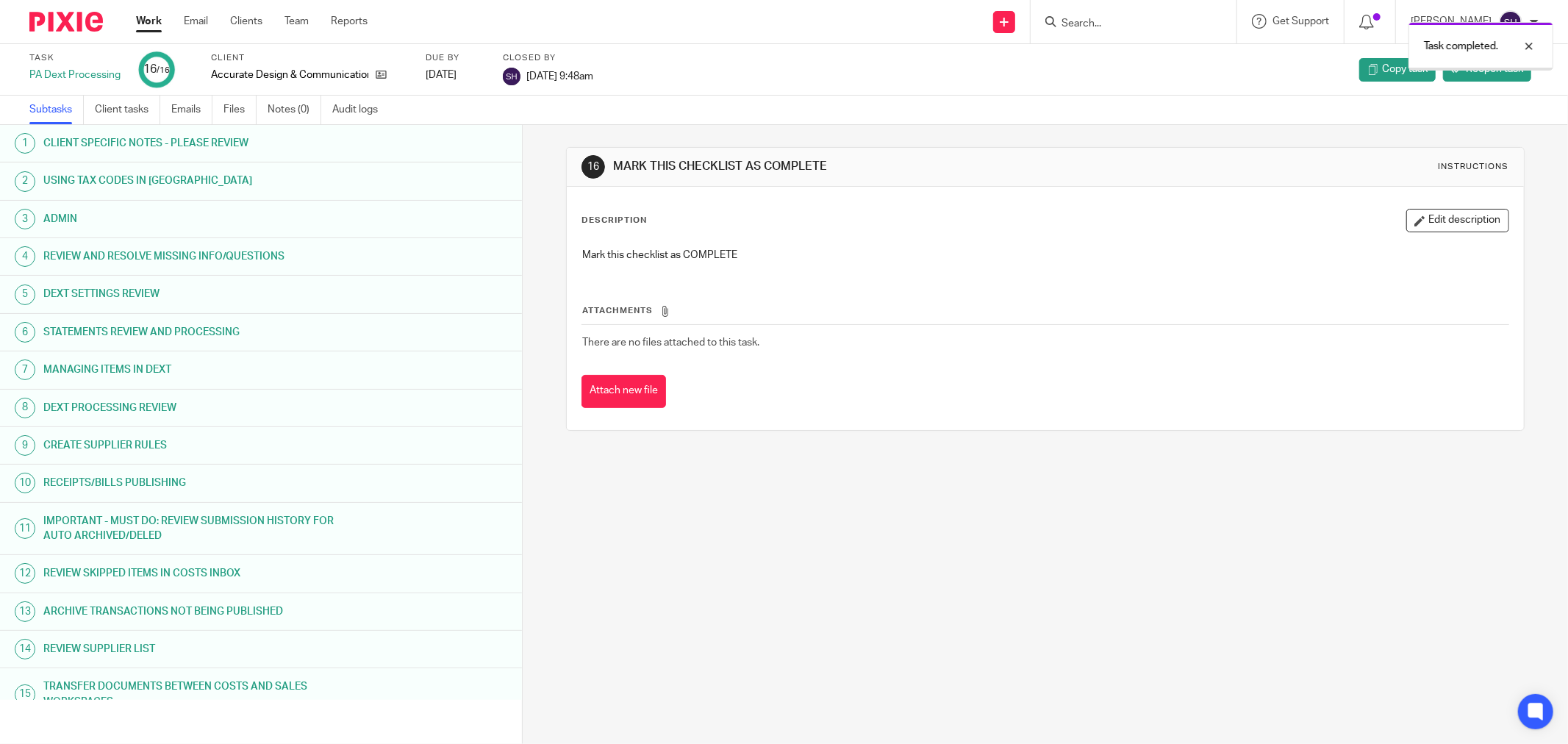
click at [152, 19] on link "Work" at bounding box center [149, 21] width 26 height 15
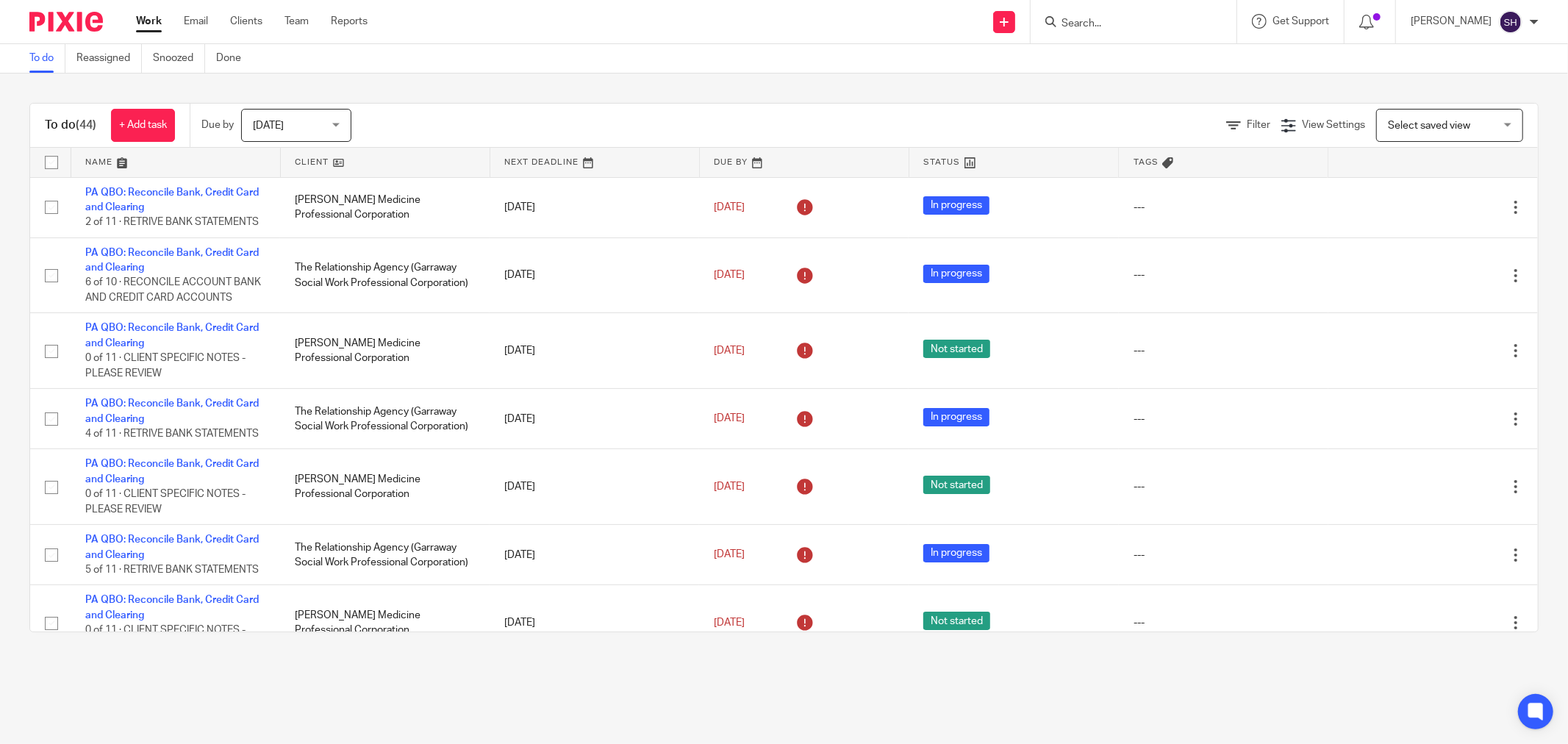
click at [432, 154] on link at bounding box center [385, 163] width 209 height 30
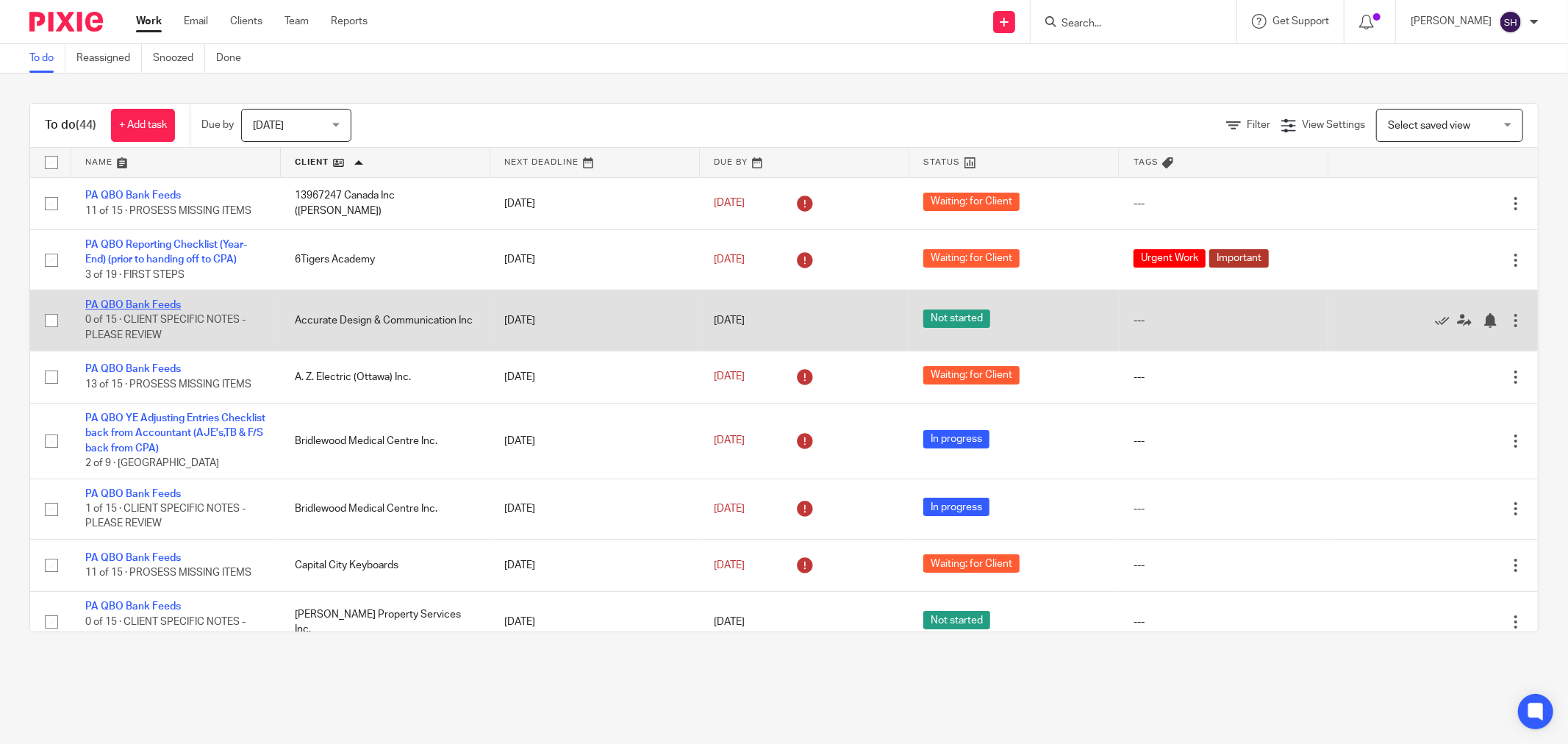
click at [149, 305] on link "PA QBO Bank Feeds" at bounding box center [133, 305] width 96 height 10
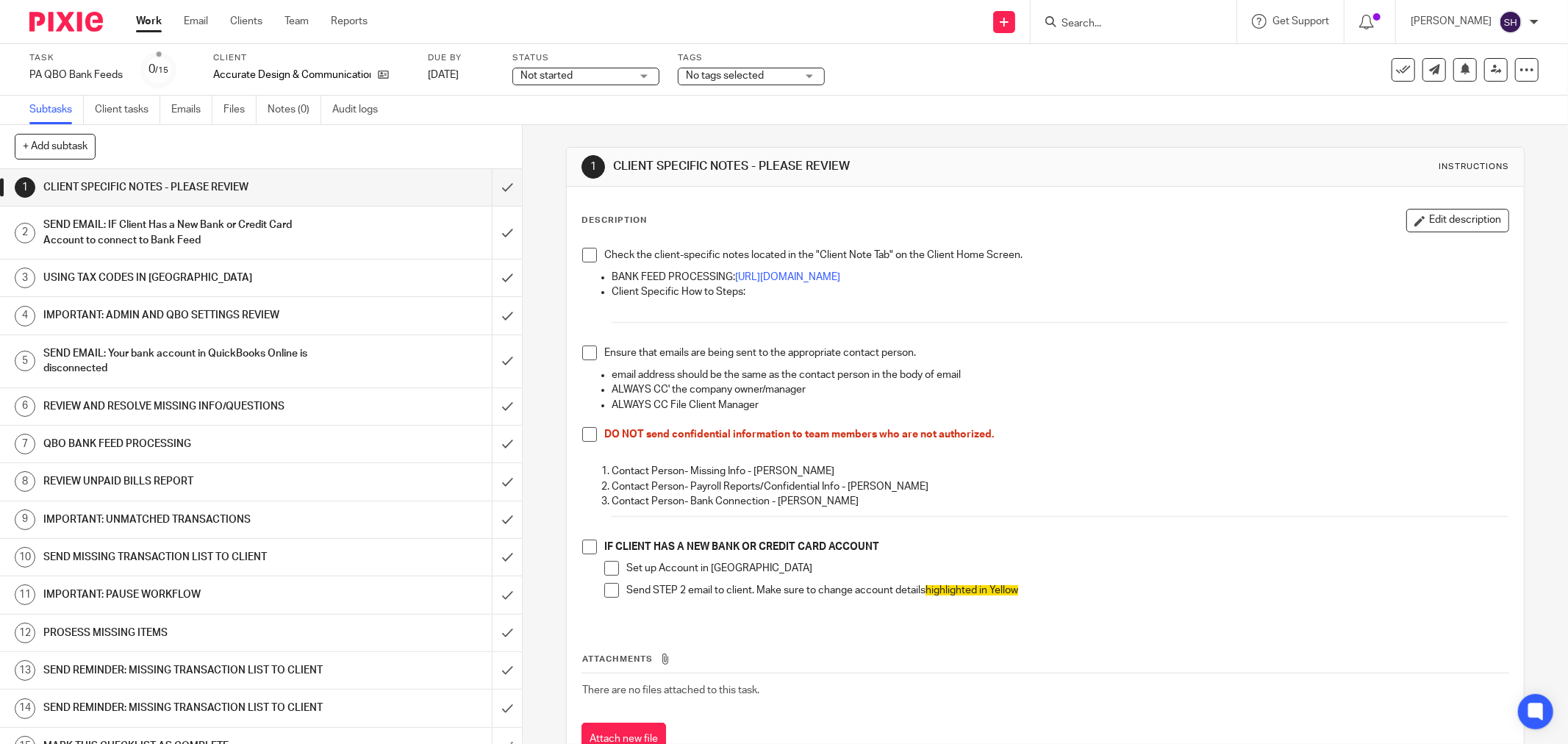
drag, startPoint x: 578, startPoint y: 251, endPoint x: 581, endPoint y: 263, distance: 12.4
click at [582, 251] on span at bounding box center [589, 255] width 15 height 15
drag, startPoint x: 589, startPoint y: 349, endPoint x: 589, endPoint y: 360, distance: 11.0
click at [591, 349] on span at bounding box center [589, 352] width 15 height 15
drag, startPoint x: 584, startPoint y: 544, endPoint x: 605, endPoint y: 557, distance: 24.7
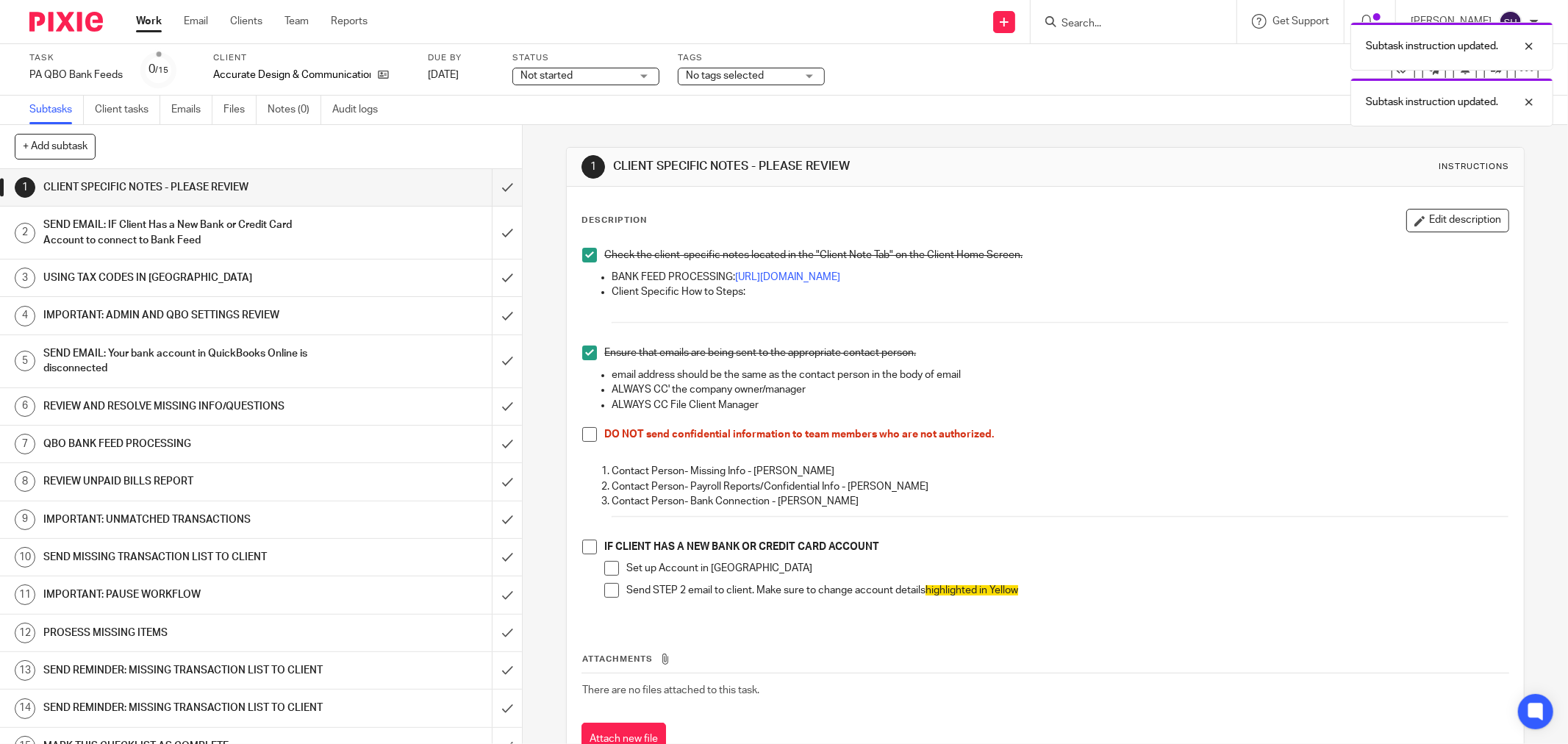
click at [586, 546] on span at bounding box center [589, 547] width 15 height 15
click at [609, 568] on span at bounding box center [612, 568] width 15 height 15
drag, startPoint x: 607, startPoint y: 585, endPoint x: 603, endPoint y: 563, distance: 22.4
click at [606, 585] on span at bounding box center [612, 590] width 15 height 15
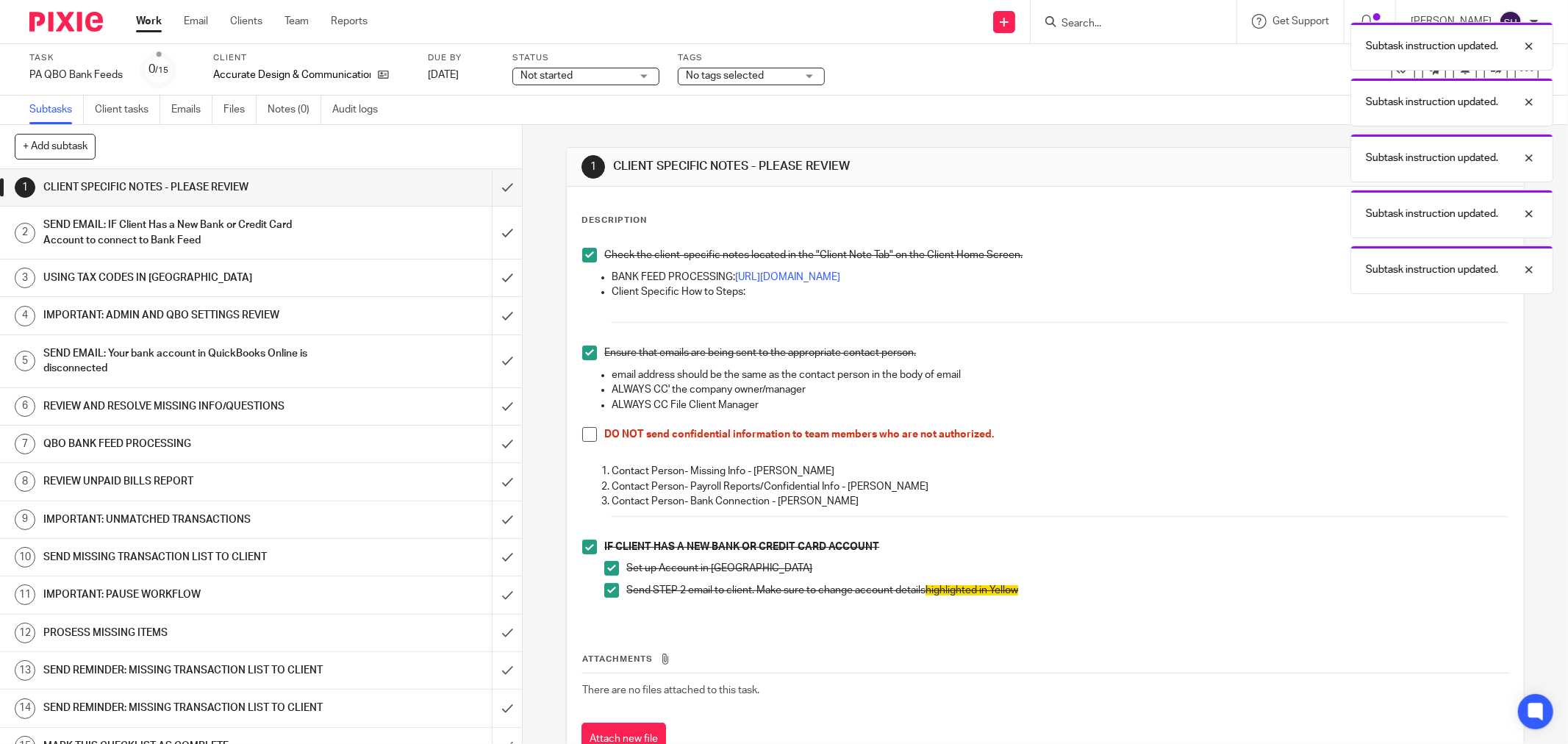
drag, startPoint x: 582, startPoint y: 435, endPoint x: 574, endPoint y: 406, distance: 30.1
click at [582, 435] on span at bounding box center [589, 434] width 15 height 15
click at [487, 190] on input "submit" at bounding box center [261, 187] width 522 height 37
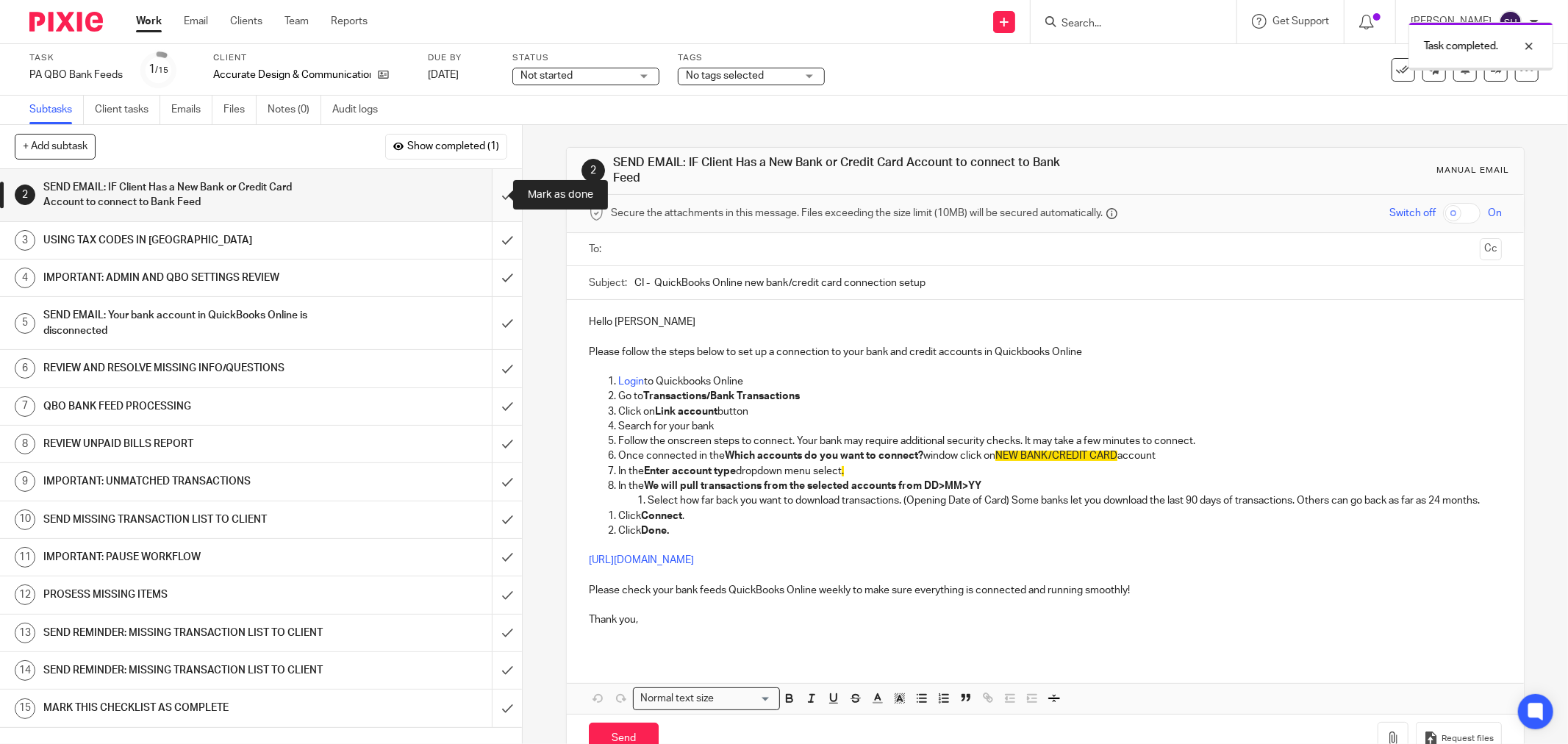
click at [493, 187] on input "submit" at bounding box center [261, 195] width 522 height 52
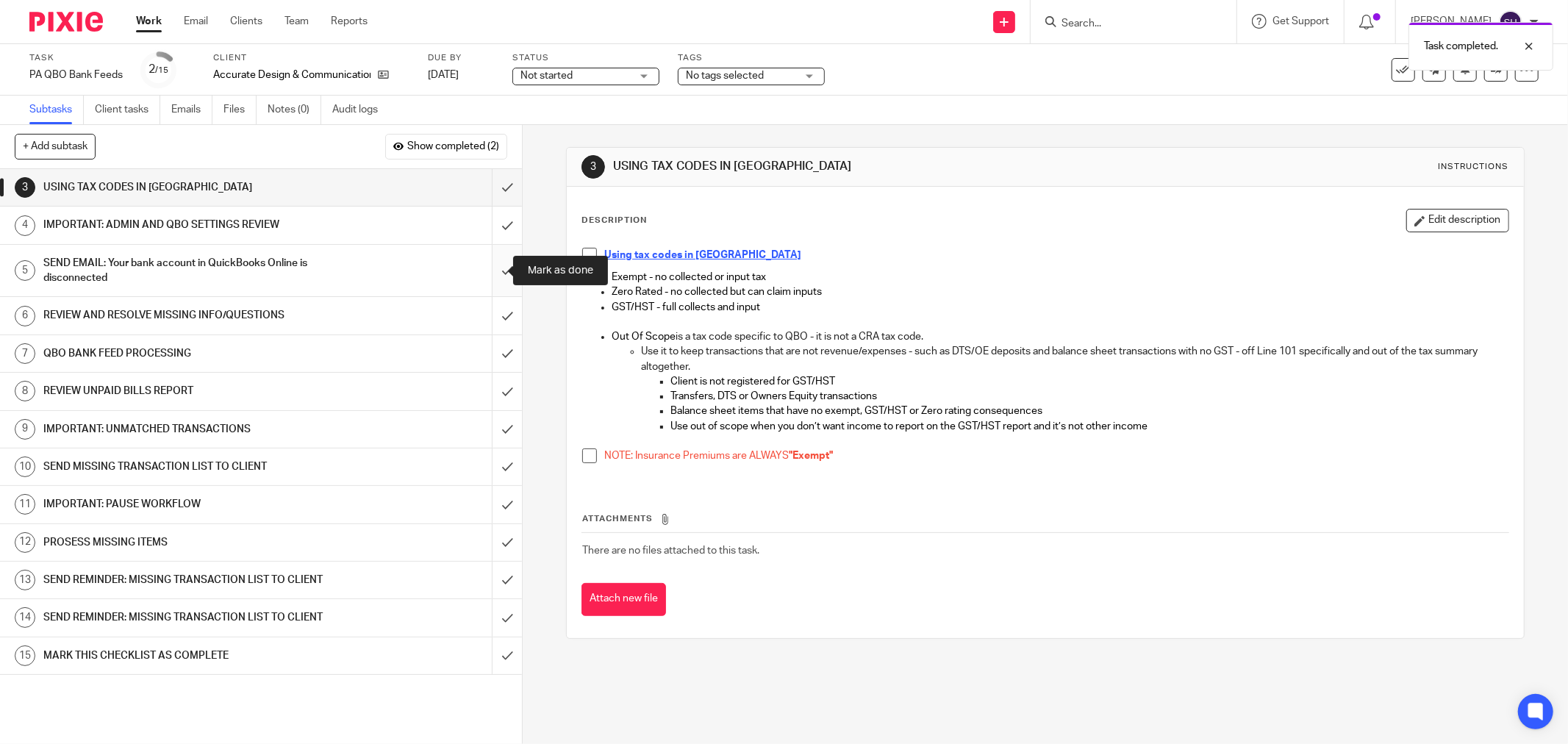
click at [497, 269] on input "submit" at bounding box center [261, 271] width 522 height 52
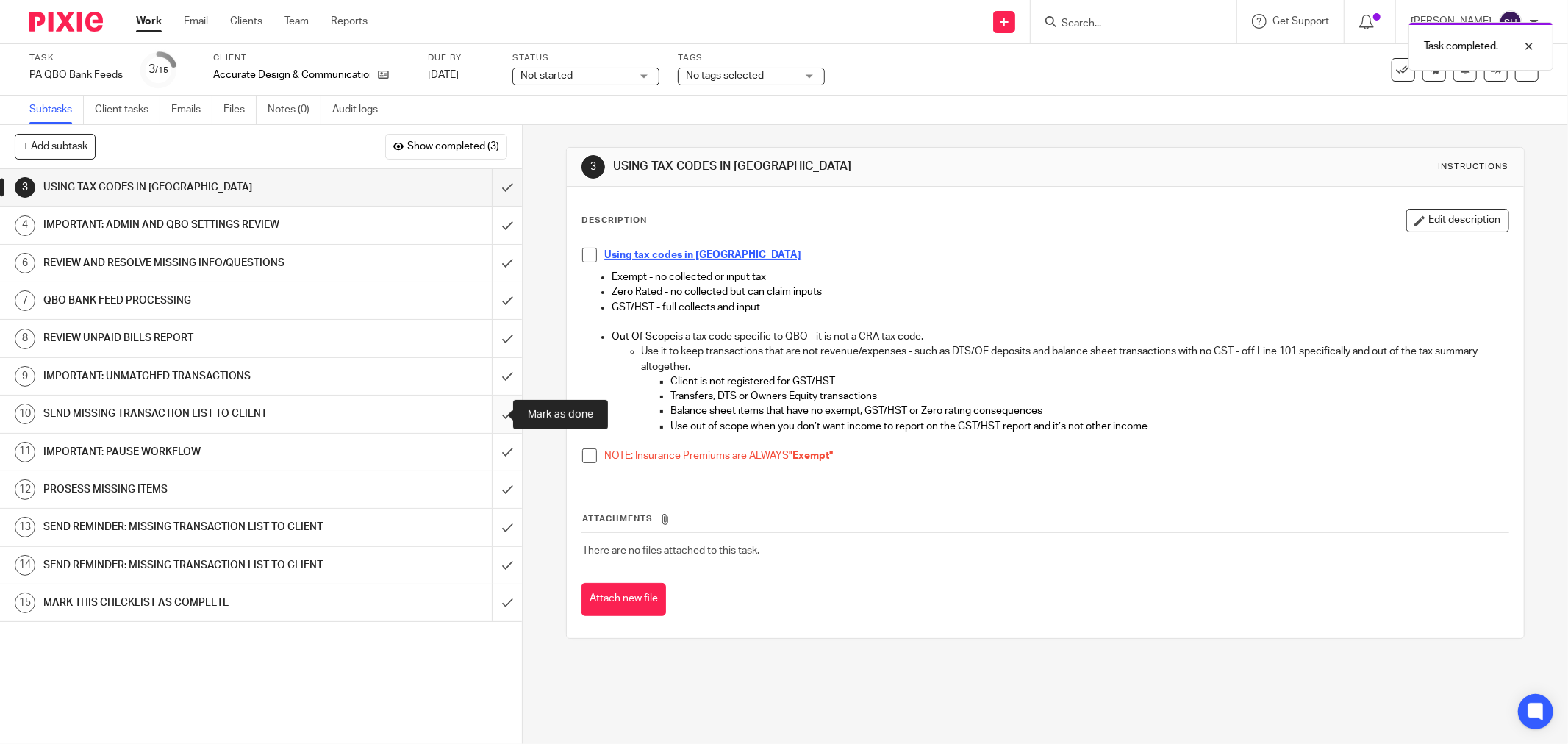
click at [490, 413] on input "submit" at bounding box center [261, 414] width 522 height 37
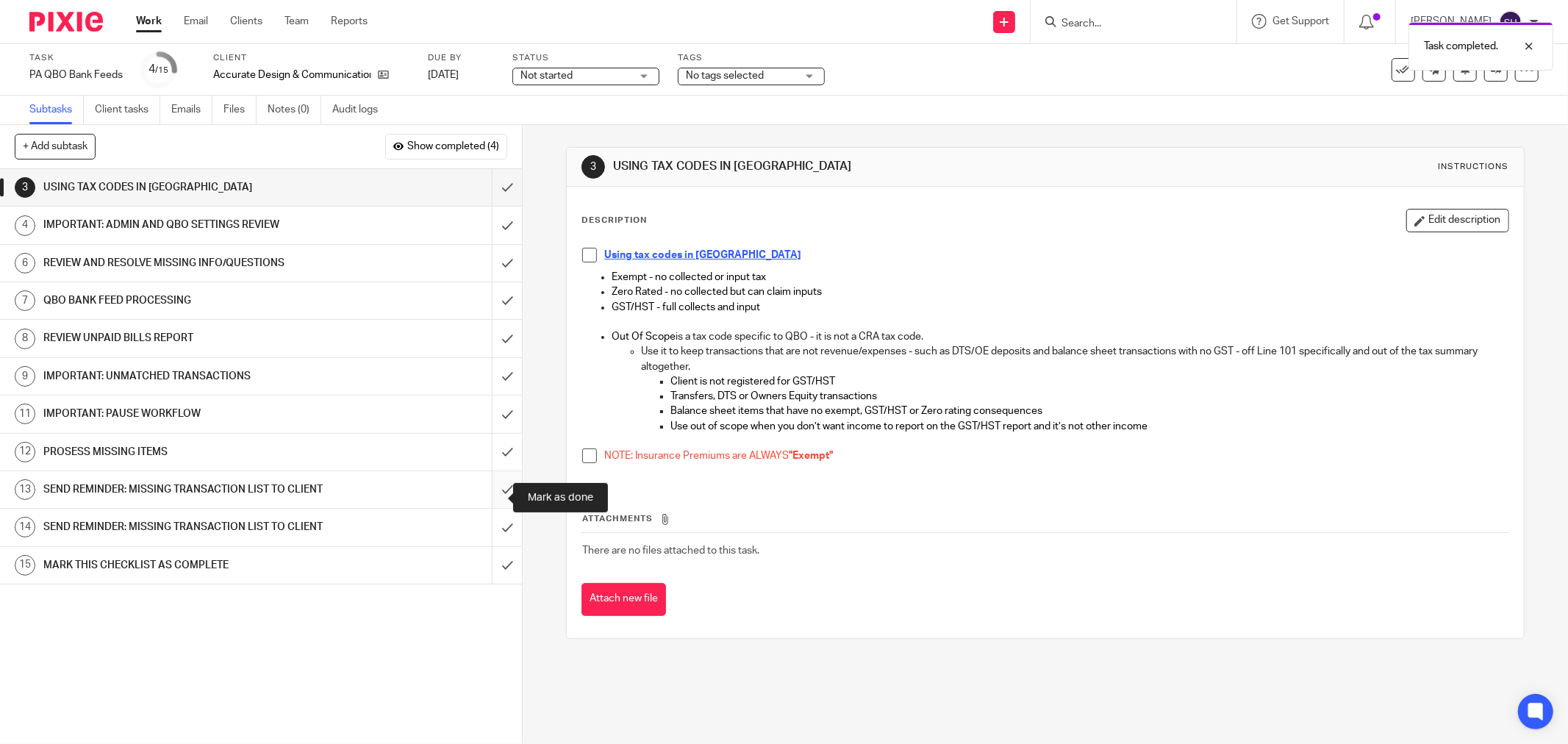
click at [489, 497] on input "submit" at bounding box center [261, 489] width 522 height 37
click at [488, 493] on input "submit" at bounding box center [261, 489] width 522 height 37
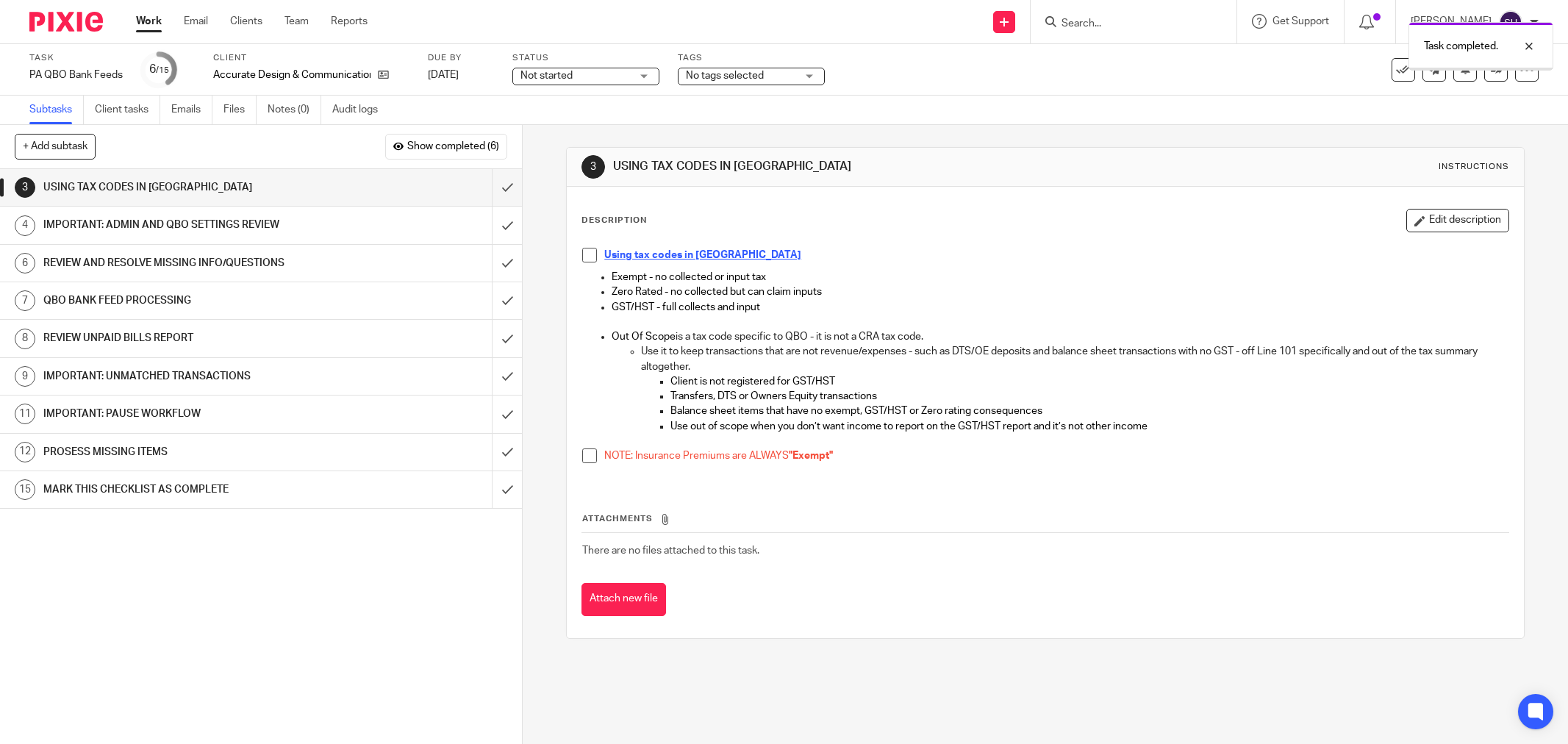
click at [583, 254] on span at bounding box center [589, 255] width 15 height 15
click at [582, 451] on span at bounding box center [589, 456] width 15 height 15
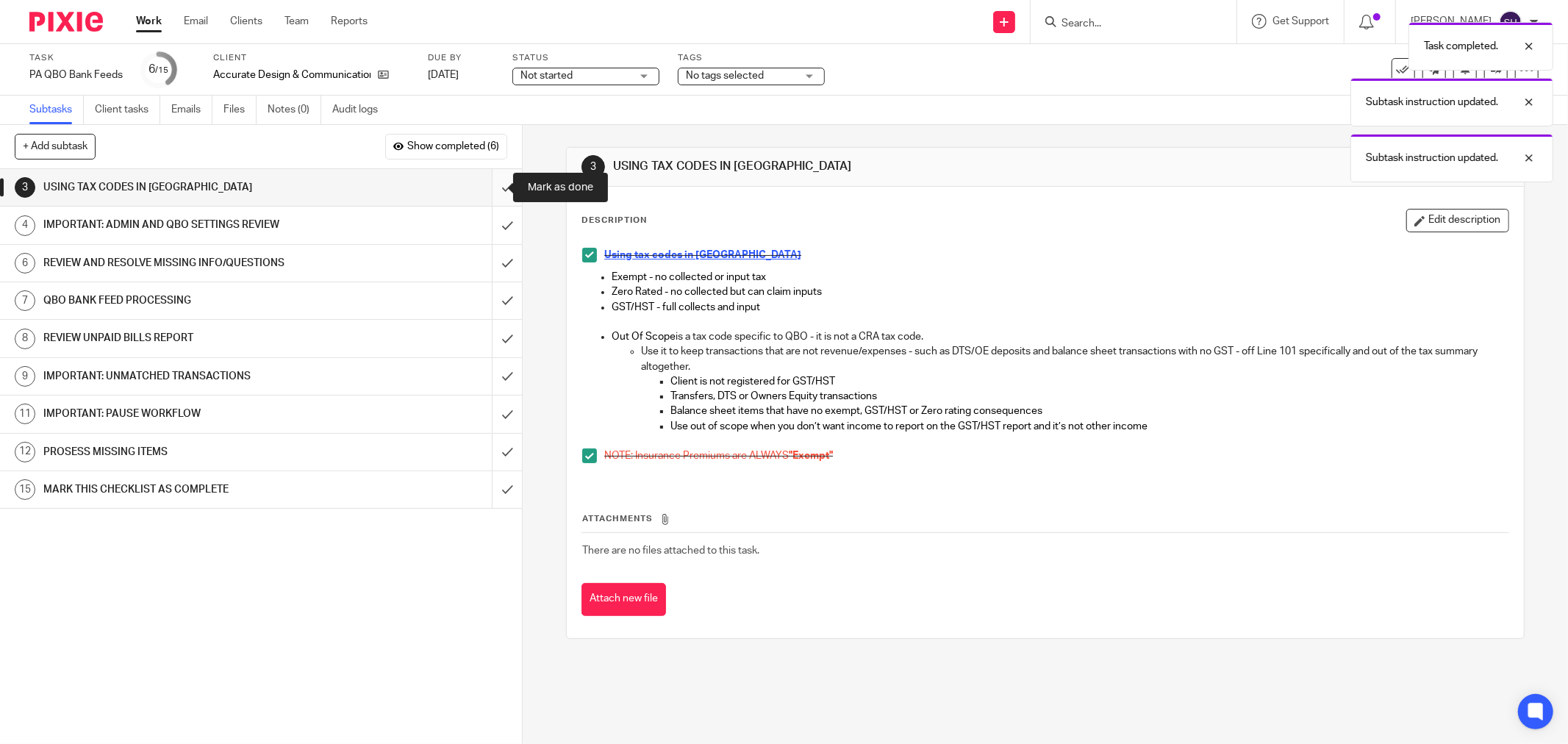
click at [490, 186] on input "submit" at bounding box center [261, 187] width 522 height 37
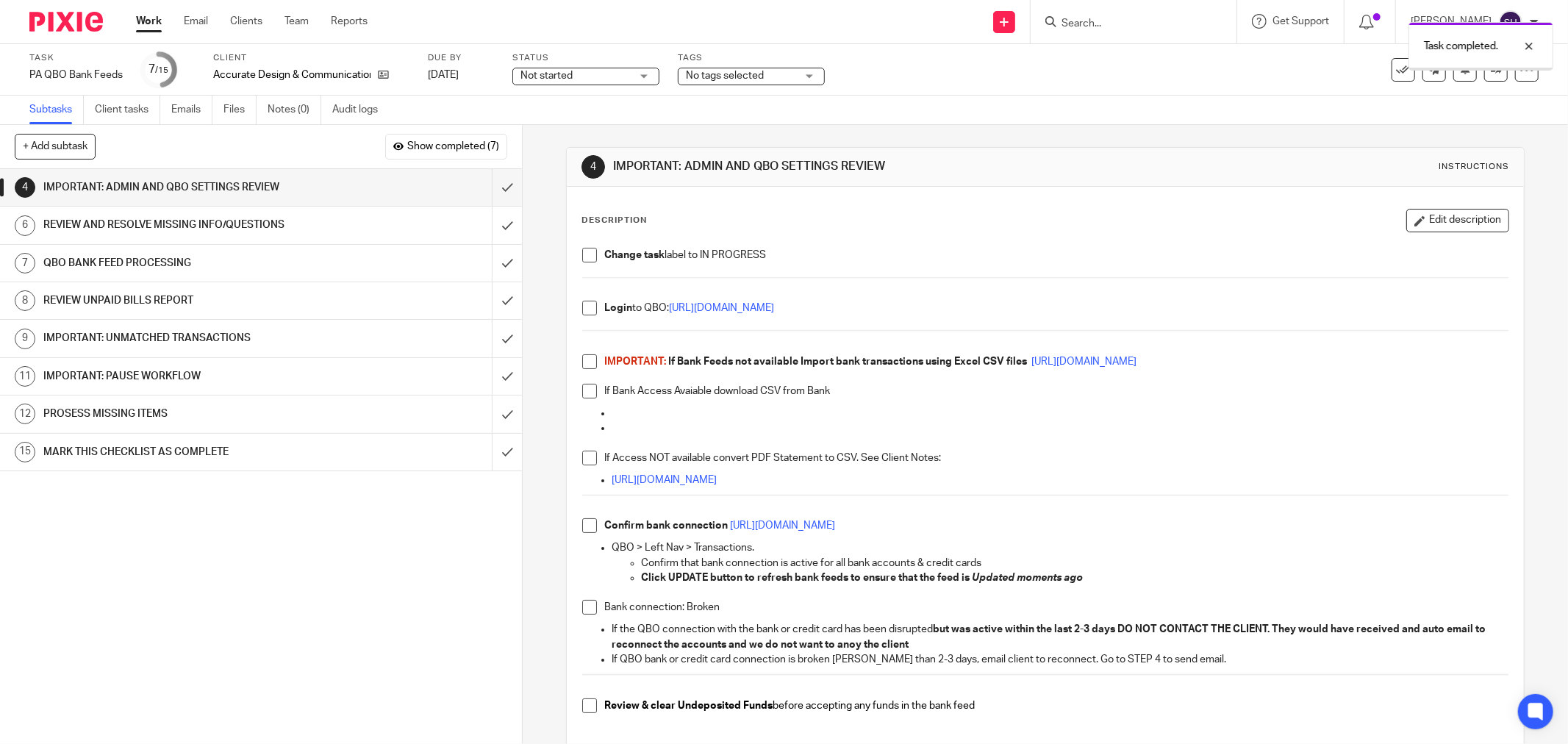
click at [585, 262] on span at bounding box center [589, 255] width 15 height 15
click at [582, 307] on span at bounding box center [589, 308] width 15 height 15
click at [583, 361] on span at bounding box center [589, 361] width 15 height 15
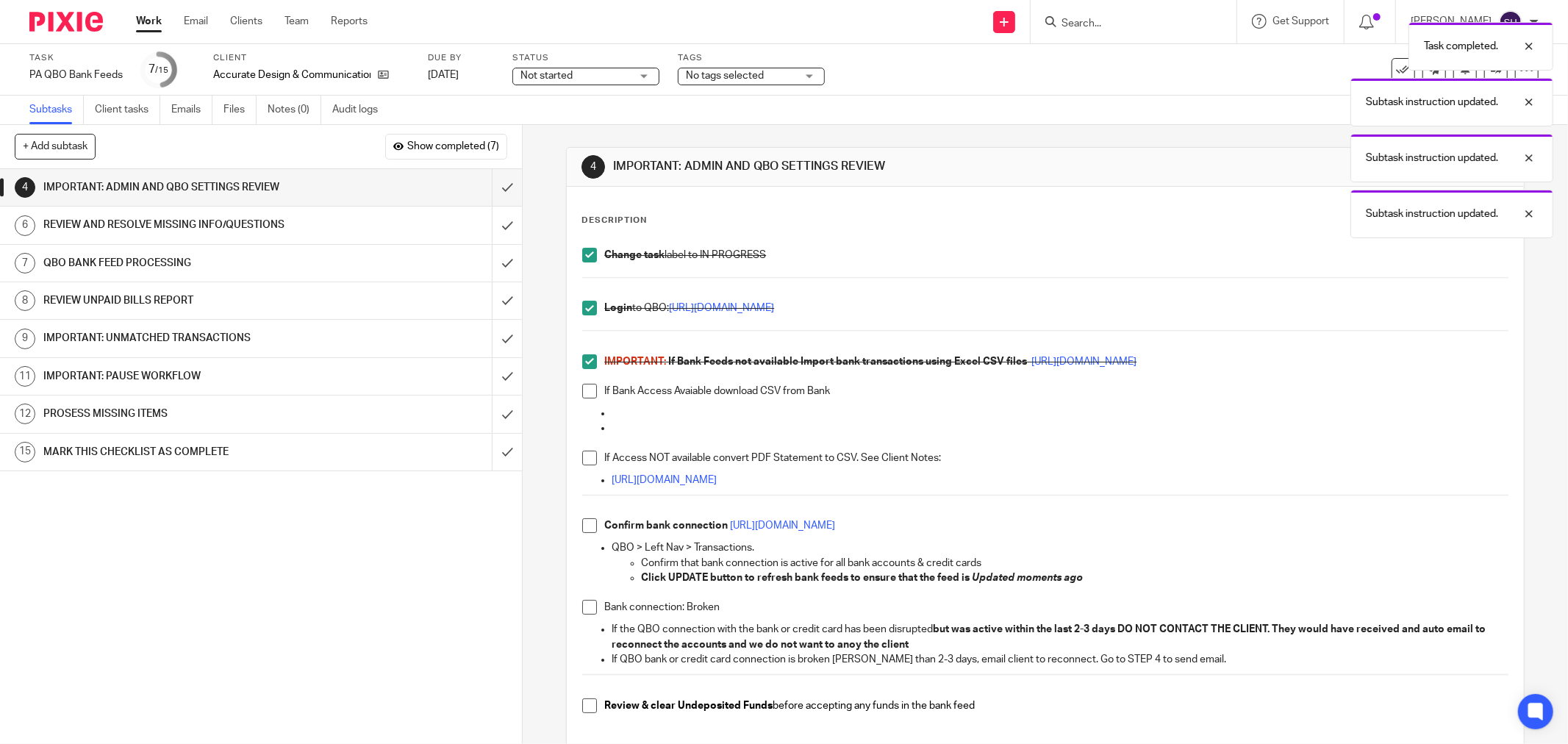
click at [585, 390] on span at bounding box center [589, 391] width 15 height 15
click at [591, 461] on span at bounding box center [589, 457] width 15 height 15
click at [584, 533] on li "Confirm bank connection https://intuit.me/3lRO0ip" at bounding box center [1045, 529] width 927 height 22
click at [584, 526] on span at bounding box center [589, 525] width 15 height 15
click at [582, 613] on span at bounding box center [589, 607] width 15 height 15
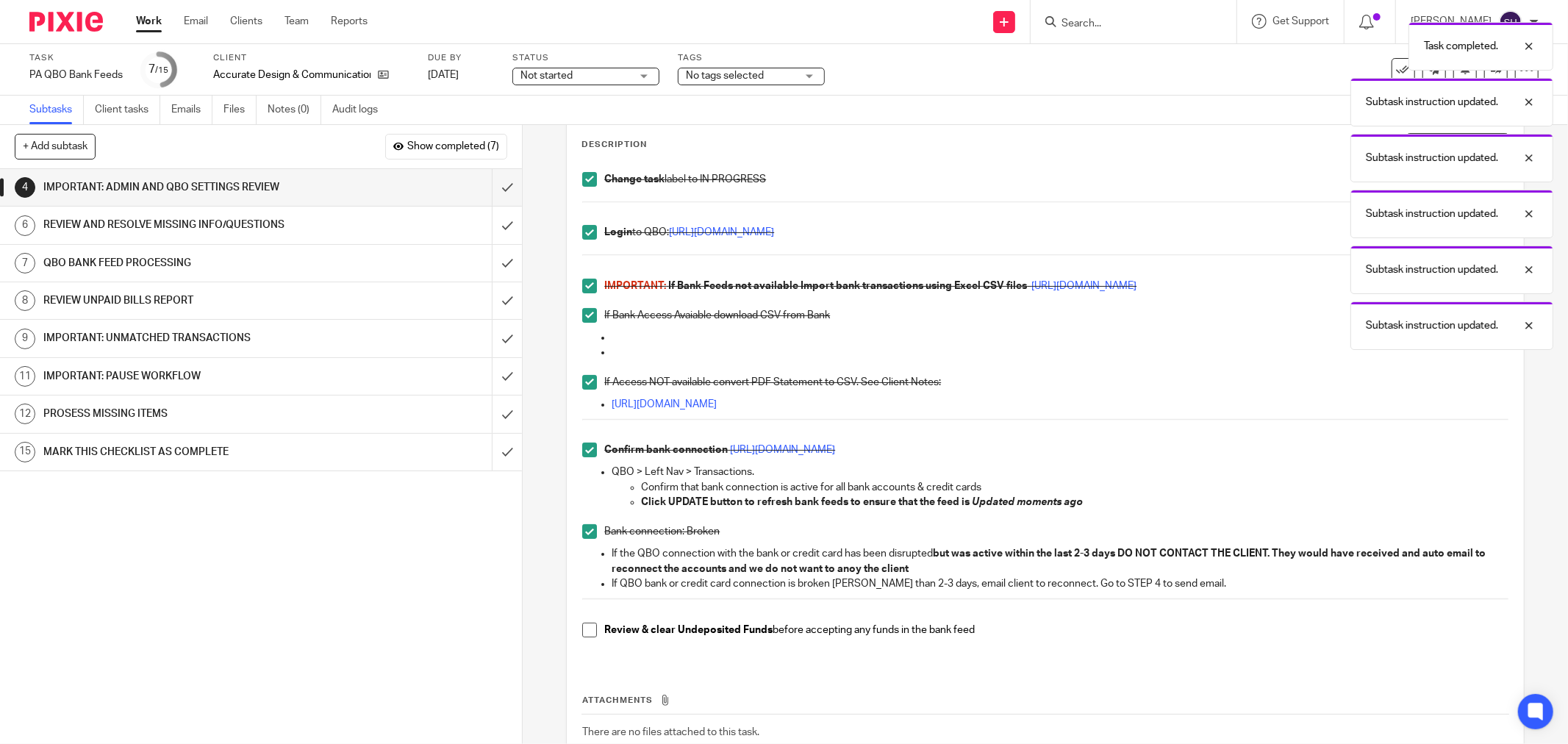
scroll to position [174, 0]
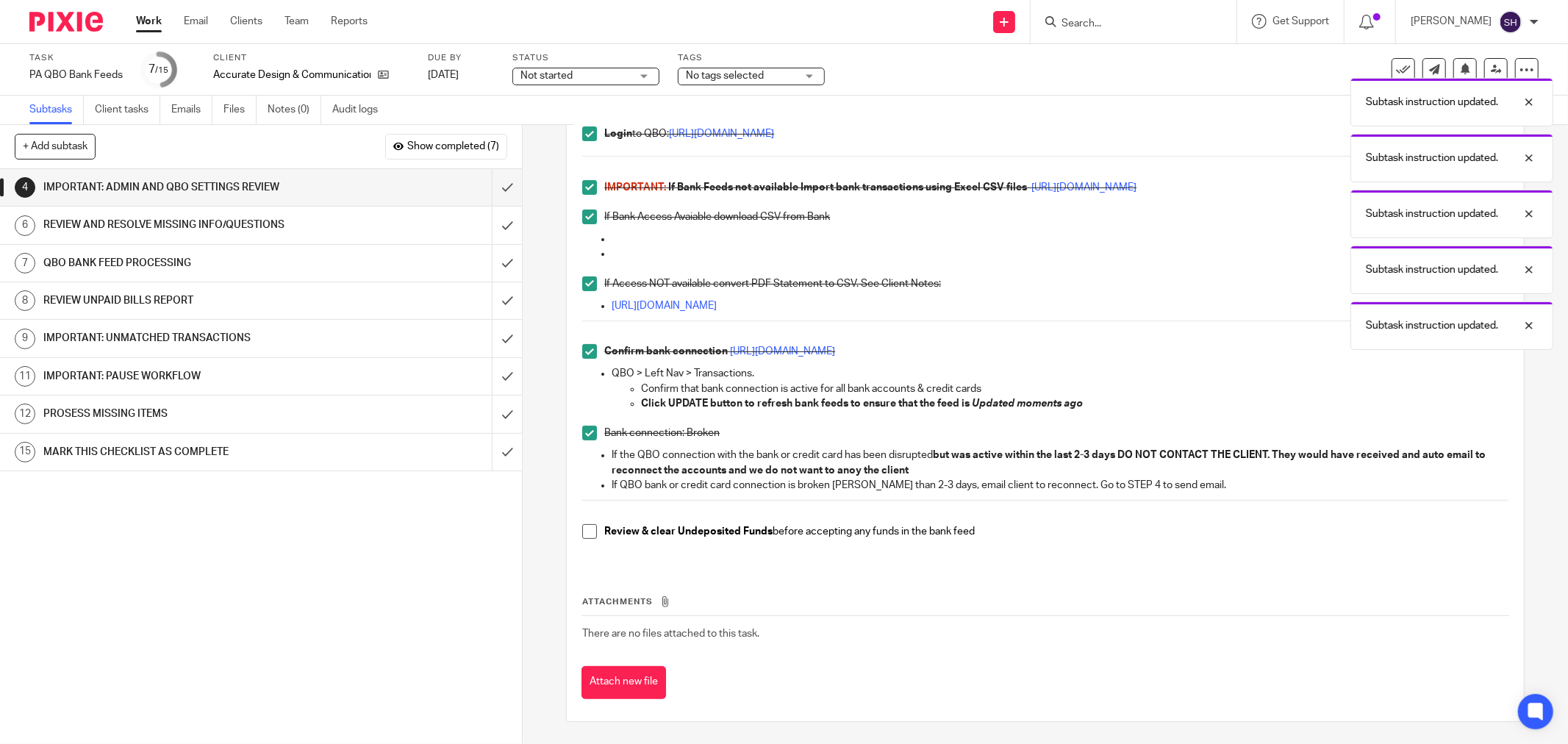
click at [582, 526] on span at bounding box center [589, 531] width 15 height 15
click at [488, 186] on input "submit" at bounding box center [261, 187] width 522 height 37
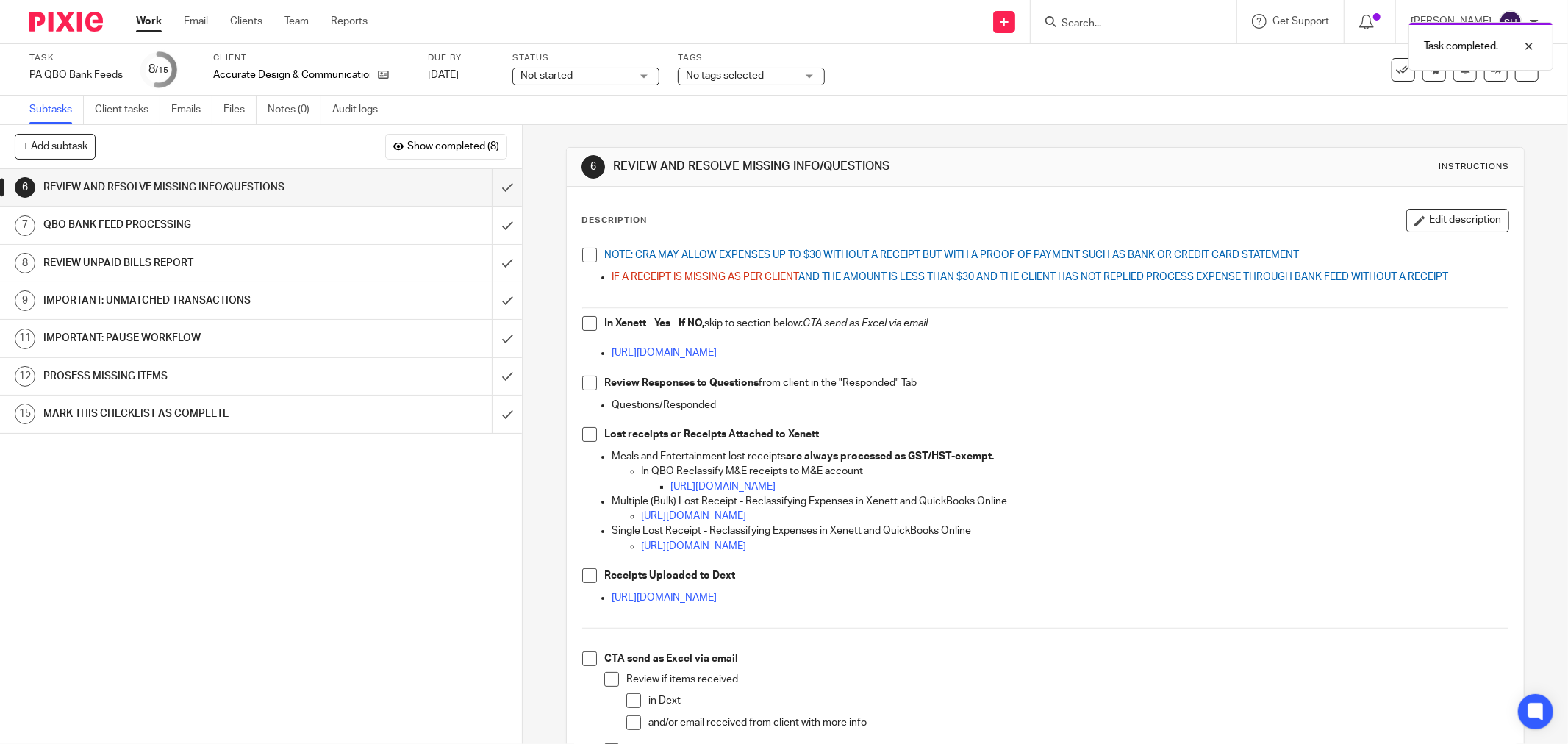
click at [590, 258] on span at bounding box center [589, 255] width 15 height 15
drag, startPoint x: 577, startPoint y: 324, endPoint x: 575, endPoint y: 341, distance: 17.1
click at [576, 324] on div "NOTE: CRA MAY ALLOW EXPENSES UP TO $30 WITHOUT A RECEIPT BUT WITH A PROOF OF PA…" at bounding box center [1045, 522] width 941 height 564
click at [586, 334] on li "In Xenett - Yes - If NO, skip to section below: CTA send as Excel via email" at bounding box center [1045, 331] width 927 height 30
click at [582, 330] on span at bounding box center [589, 323] width 15 height 15
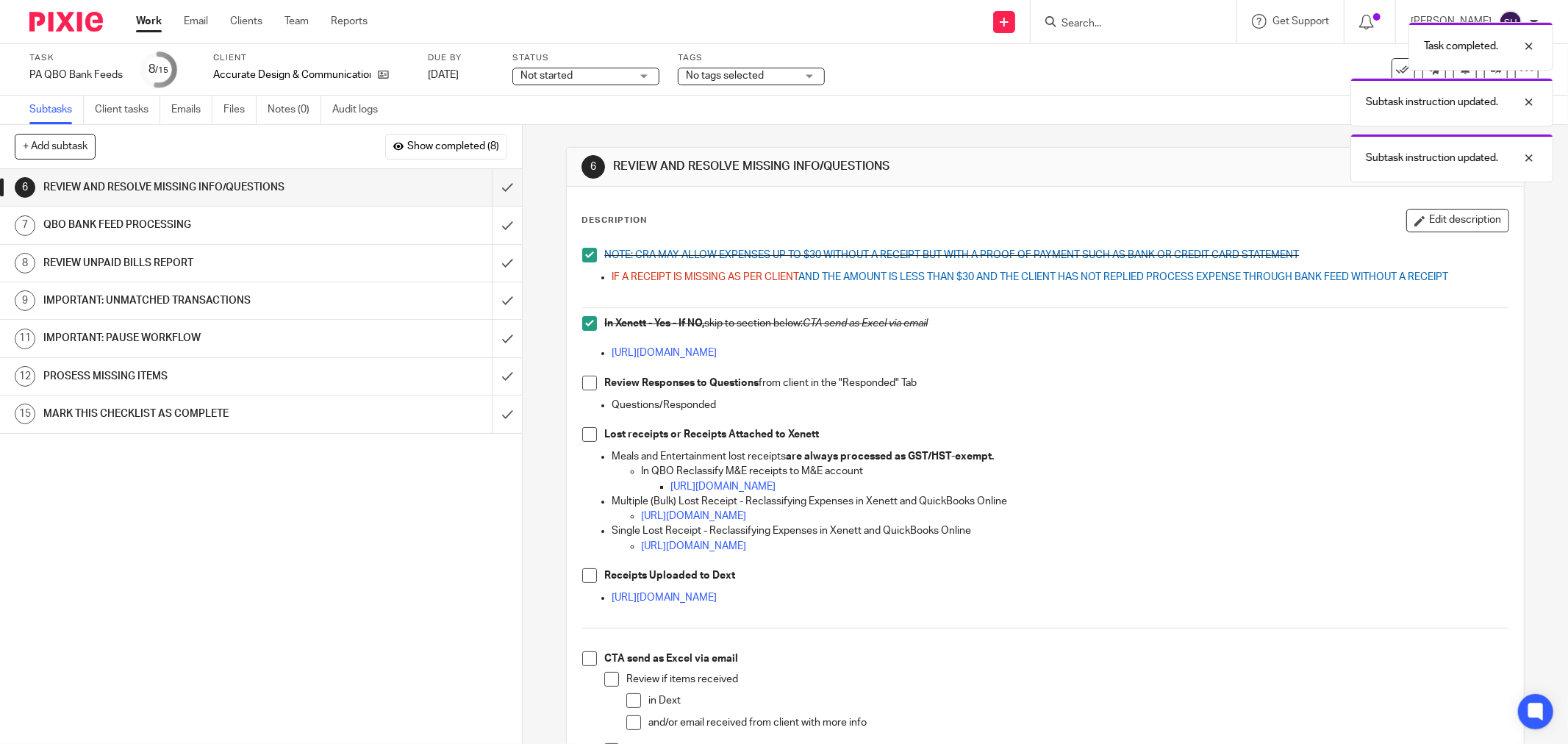
click at [583, 388] on span at bounding box center [589, 383] width 15 height 15
click at [586, 424] on ul "Questions/Responded" at bounding box center [1045, 413] width 927 height 30
click at [586, 427] on div "NOTE: CRA MAY ALLOW EXPENSES UP TO $30 WITHOUT A RECEIPT BUT WITH A PROOF OF PA…" at bounding box center [1045, 522] width 941 height 564
click at [587, 432] on span at bounding box center [589, 434] width 15 height 15
click at [583, 573] on span at bounding box center [589, 576] width 15 height 15
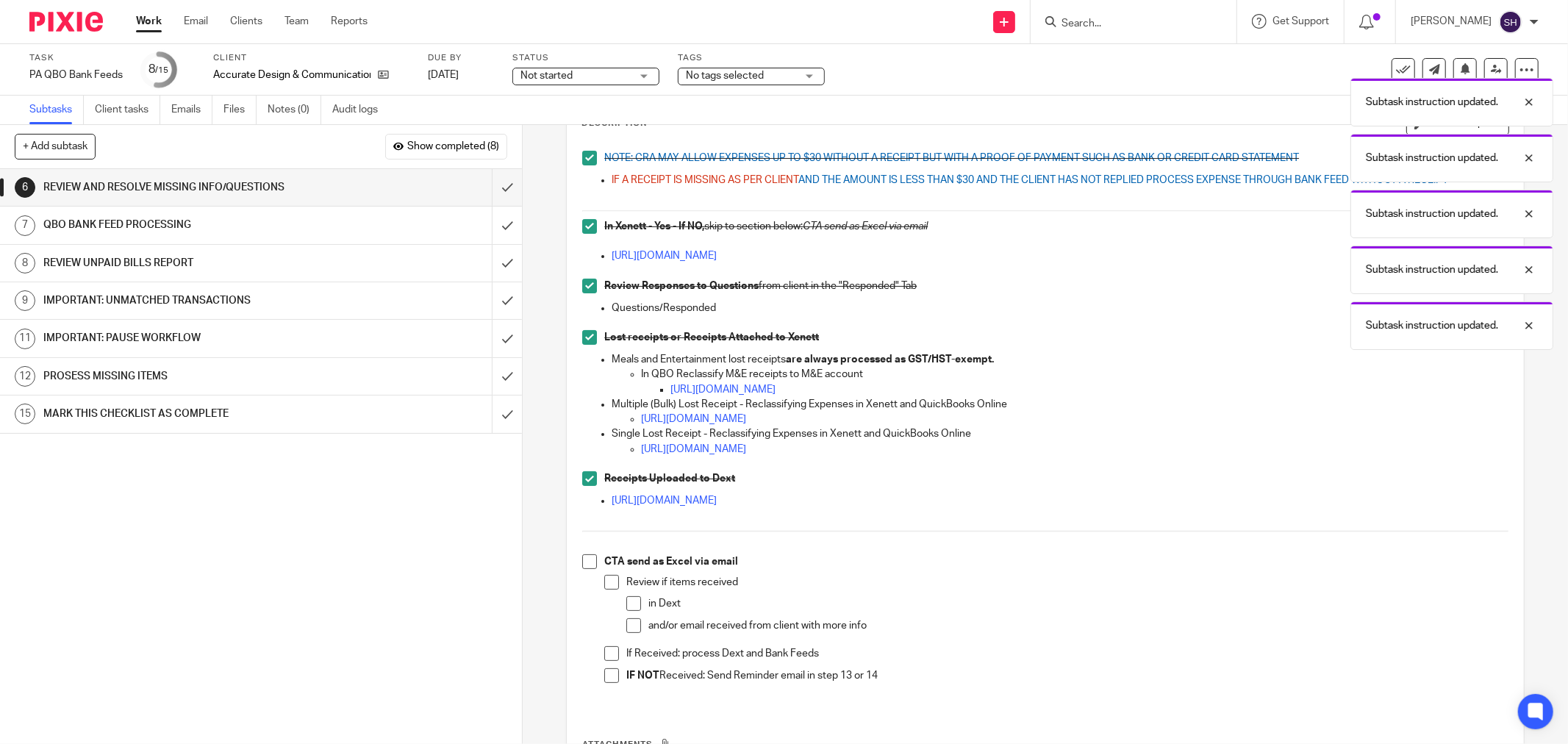
scroll to position [239, 0]
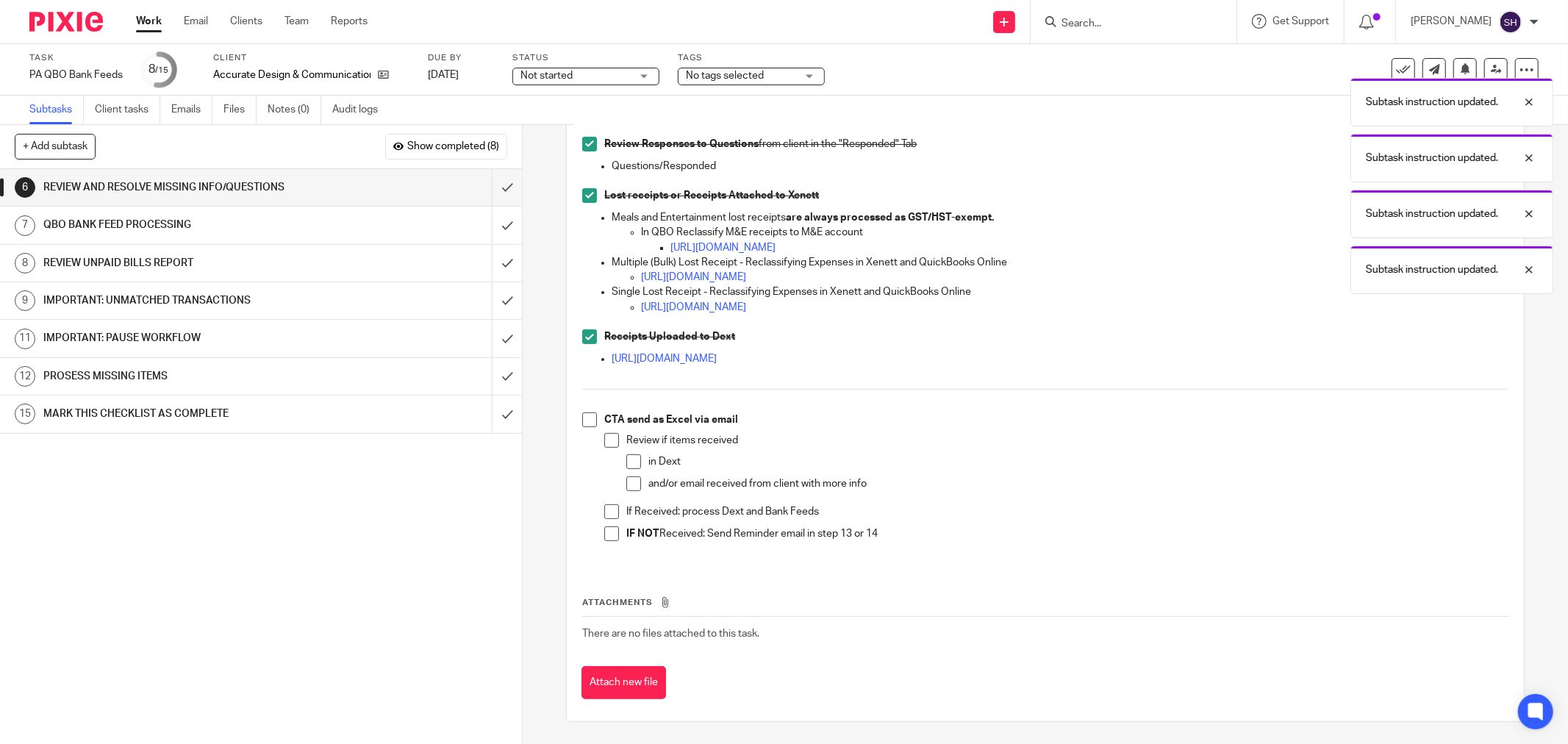
click at [582, 414] on span at bounding box center [589, 420] width 15 height 15
drag, startPoint x: 605, startPoint y: 441, endPoint x: 622, endPoint y: 452, distance: 20.2
click at [606, 442] on span at bounding box center [612, 440] width 15 height 15
click at [627, 457] on span at bounding box center [634, 461] width 15 height 15
click at [629, 481] on span at bounding box center [634, 483] width 15 height 15
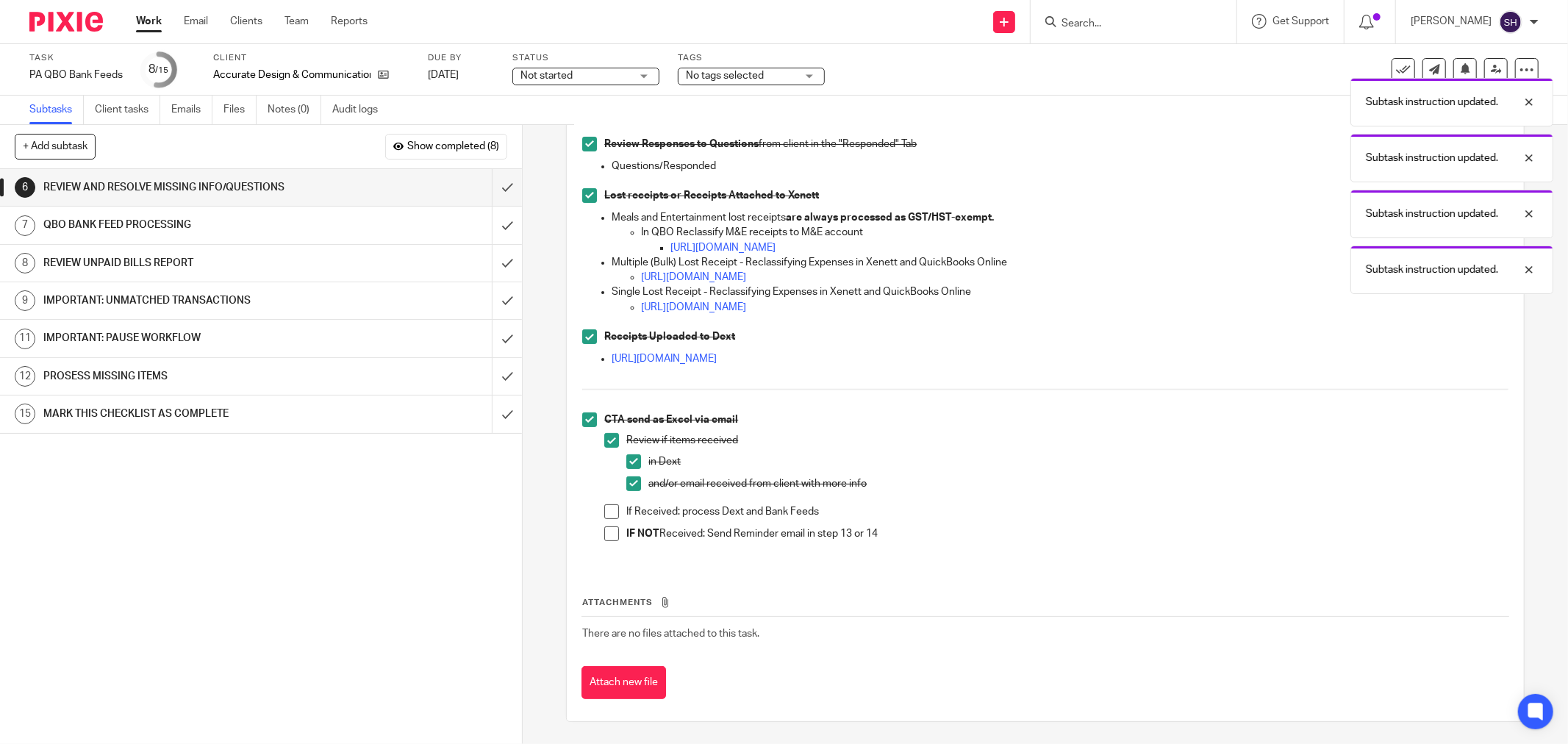
click at [612, 507] on span at bounding box center [612, 511] width 15 height 15
click at [607, 533] on span at bounding box center [612, 533] width 15 height 15
click at [490, 196] on input "submit" at bounding box center [261, 187] width 522 height 37
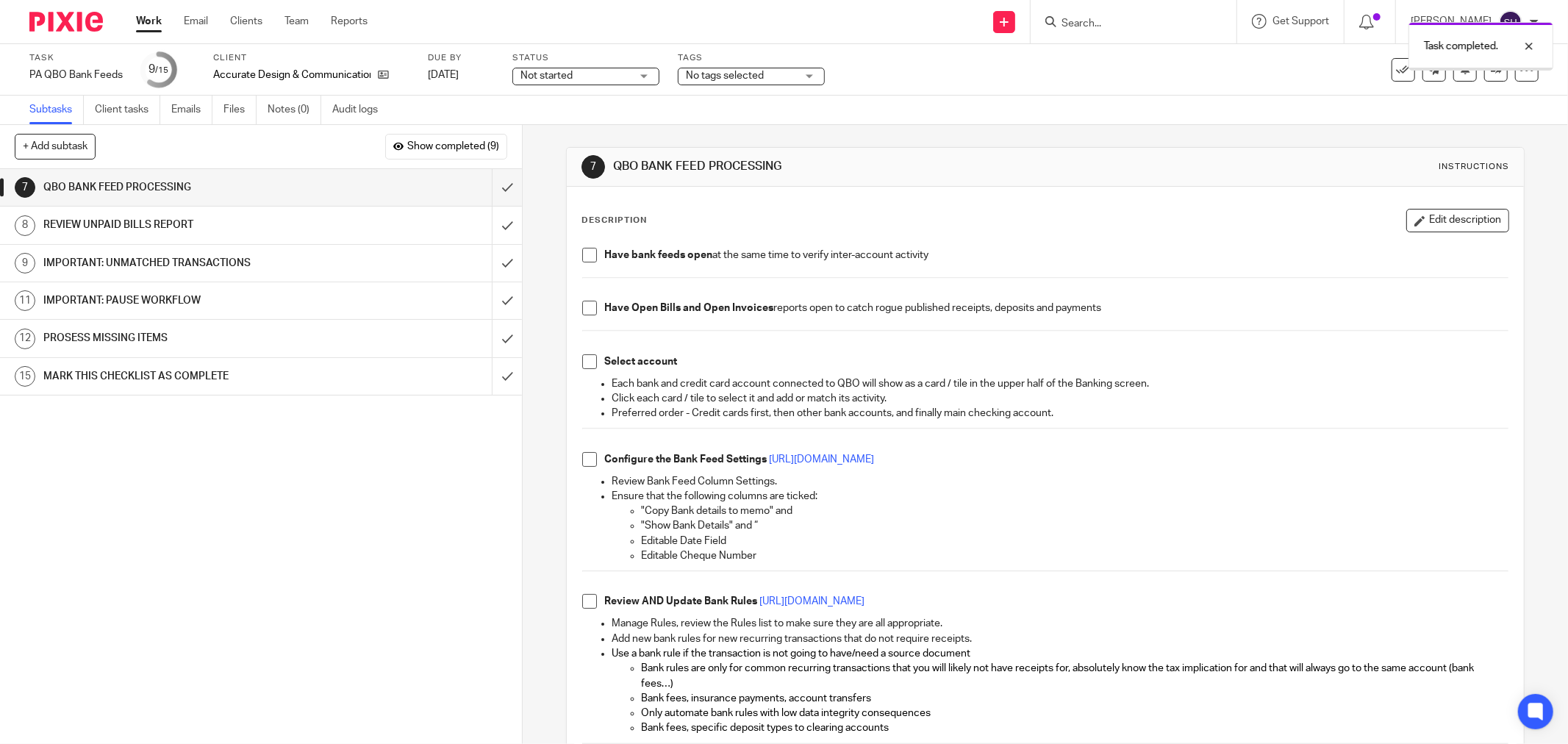
click at [582, 258] on span at bounding box center [589, 255] width 15 height 15
click at [588, 309] on span at bounding box center [589, 308] width 15 height 15
drag, startPoint x: 575, startPoint y: 365, endPoint x: 574, endPoint y: 395, distance: 30.0
click at [585, 363] on span at bounding box center [589, 361] width 15 height 15
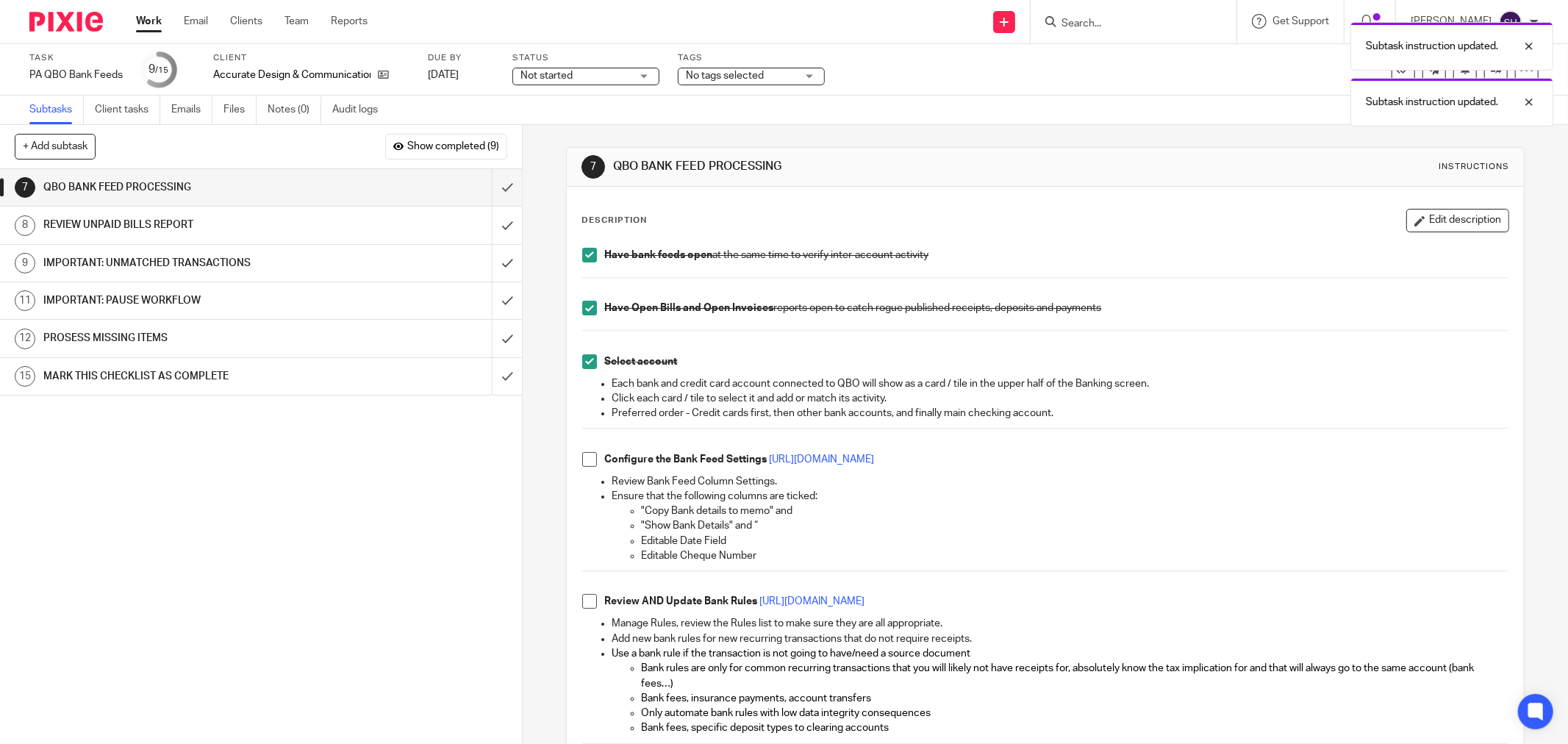
click at [582, 457] on span at bounding box center [589, 459] width 15 height 15
drag, startPoint x: 587, startPoint y: 601, endPoint x: 607, endPoint y: 574, distance: 33.6
click at [586, 601] on span at bounding box center [589, 601] width 15 height 15
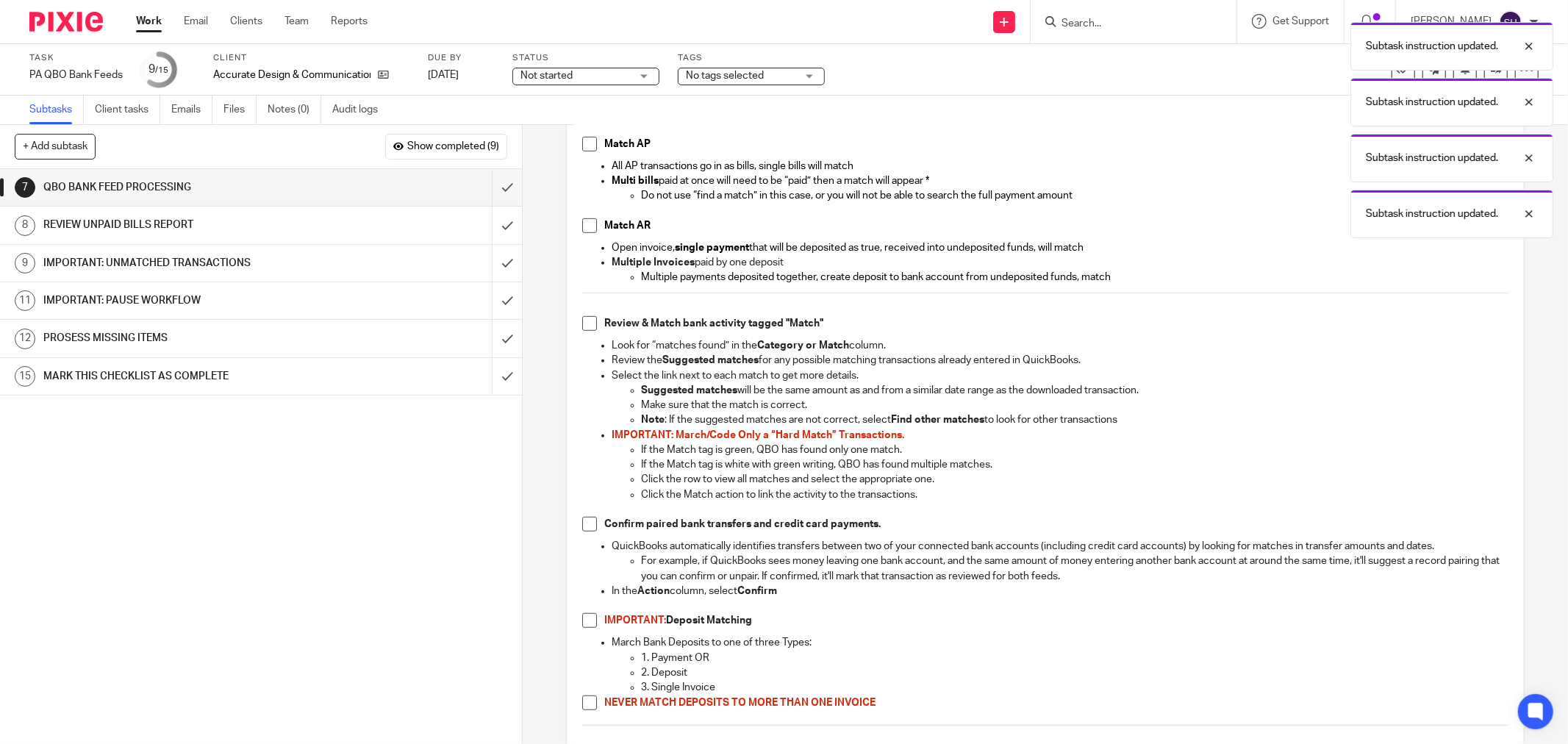
scroll to position [652, 0]
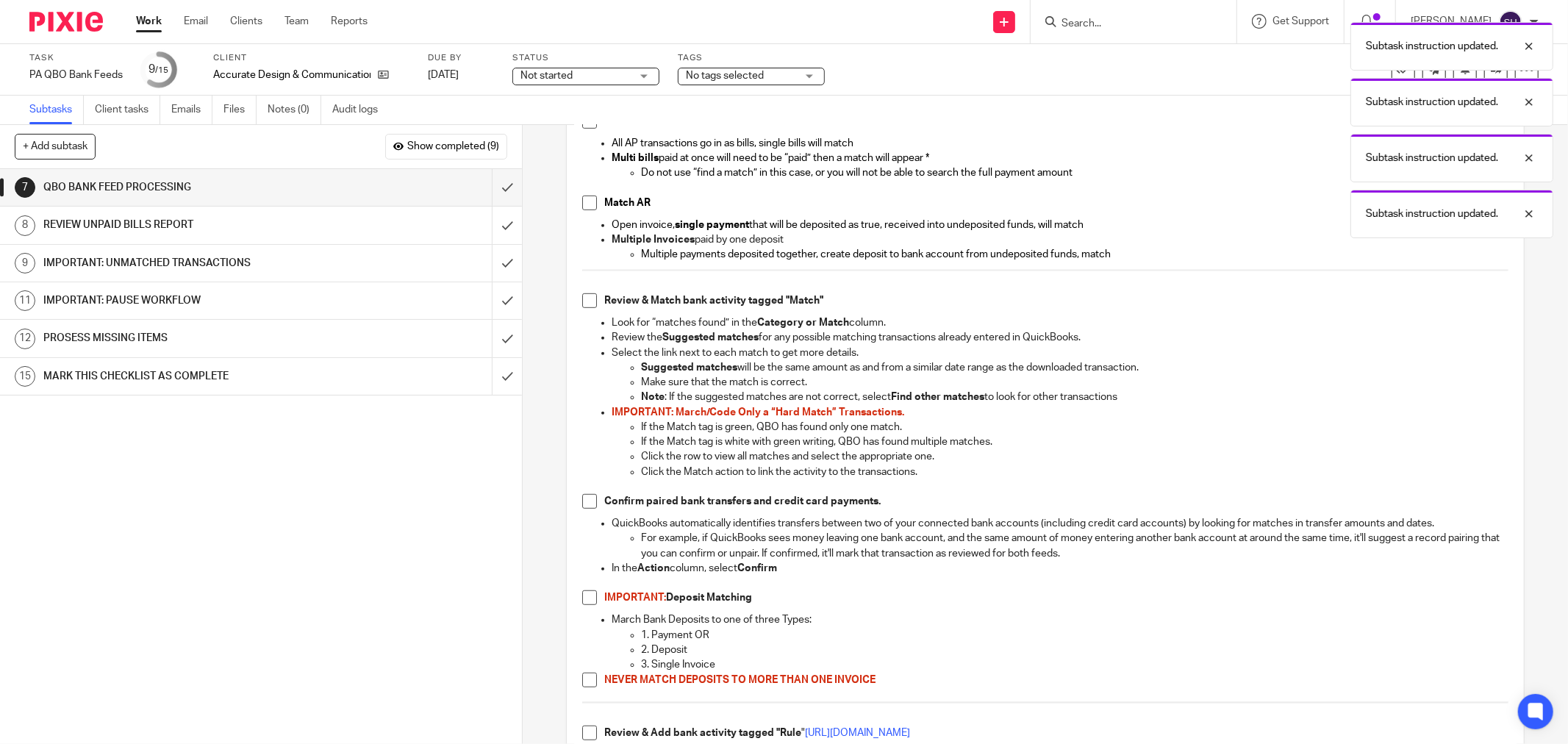
click at [582, 125] on span at bounding box center [589, 121] width 15 height 15
click at [582, 206] on span at bounding box center [589, 203] width 15 height 15
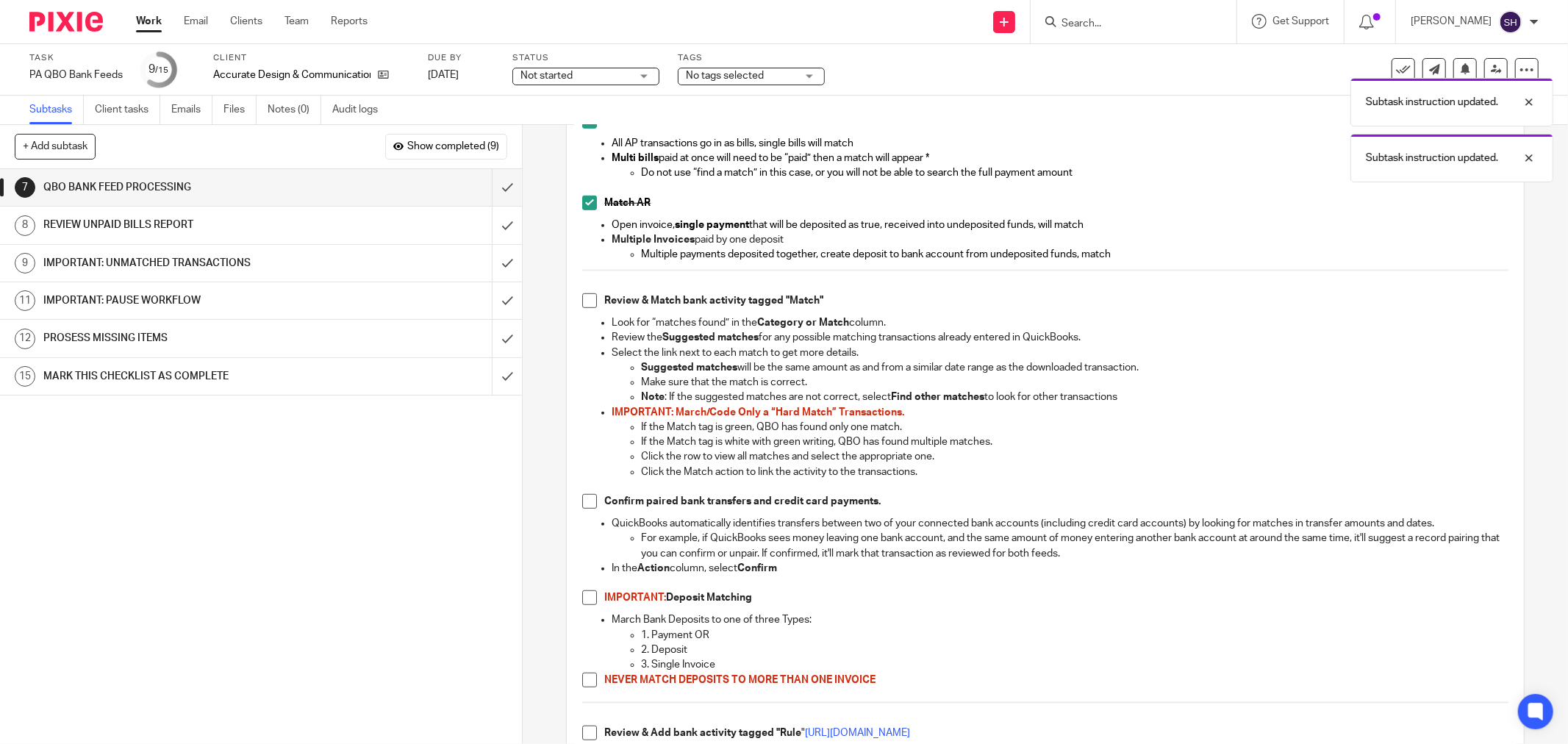
click at [588, 298] on span at bounding box center [589, 300] width 15 height 15
click at [585, 503] on span at bounding box center [589, 501] width 15 height 15
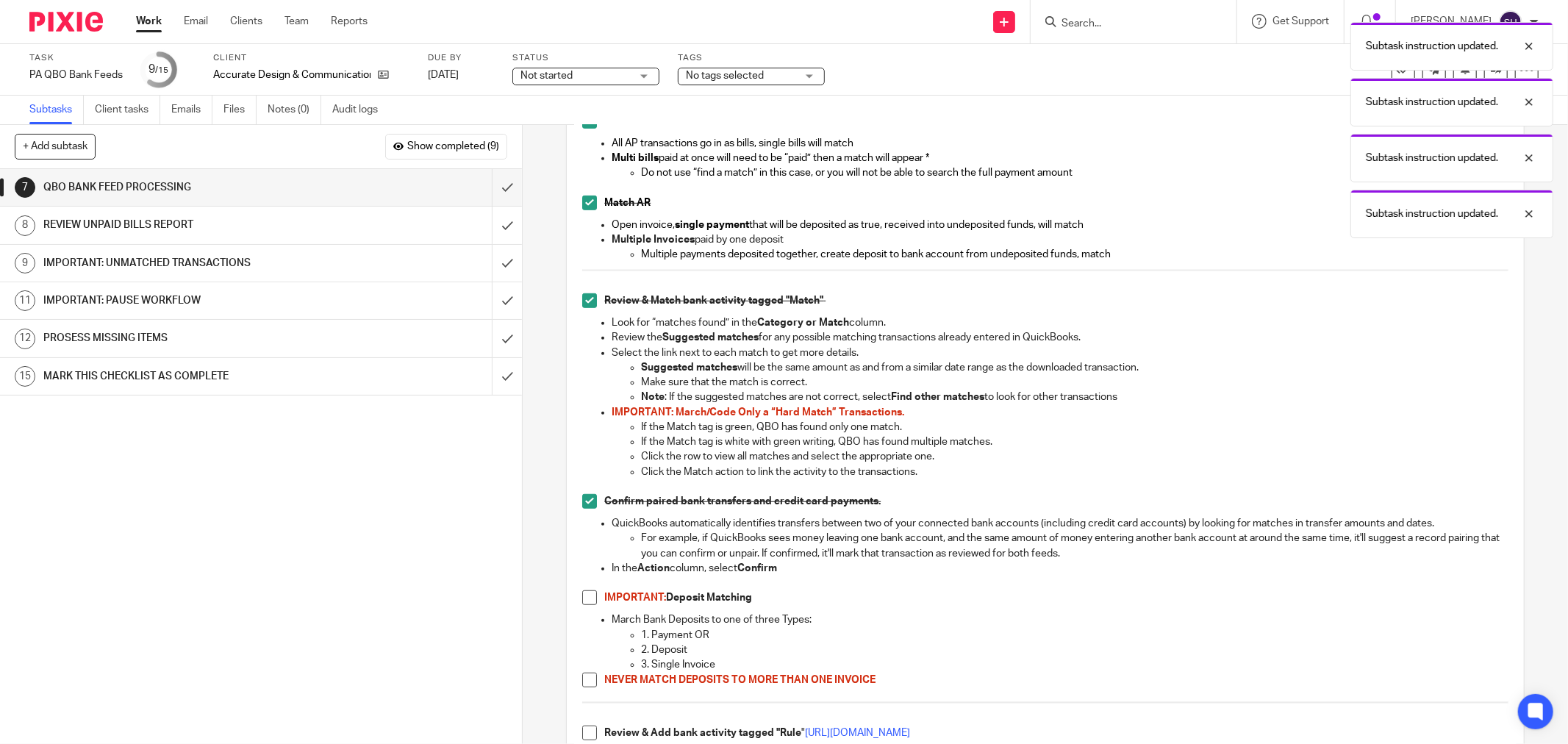
click at [582, 601] on span at bounding box center [589, 598] width 15 height 15
click at [585, 680] on span at bounding box center [589, 680] width 15 height 15
drag, startPoint x: 588, startPoint y: 731, endPoint x: 620, endPoint y: 673, distance: 66.2
click at [586, 731] on span at bounding box center [589, 732] width 15 height 15
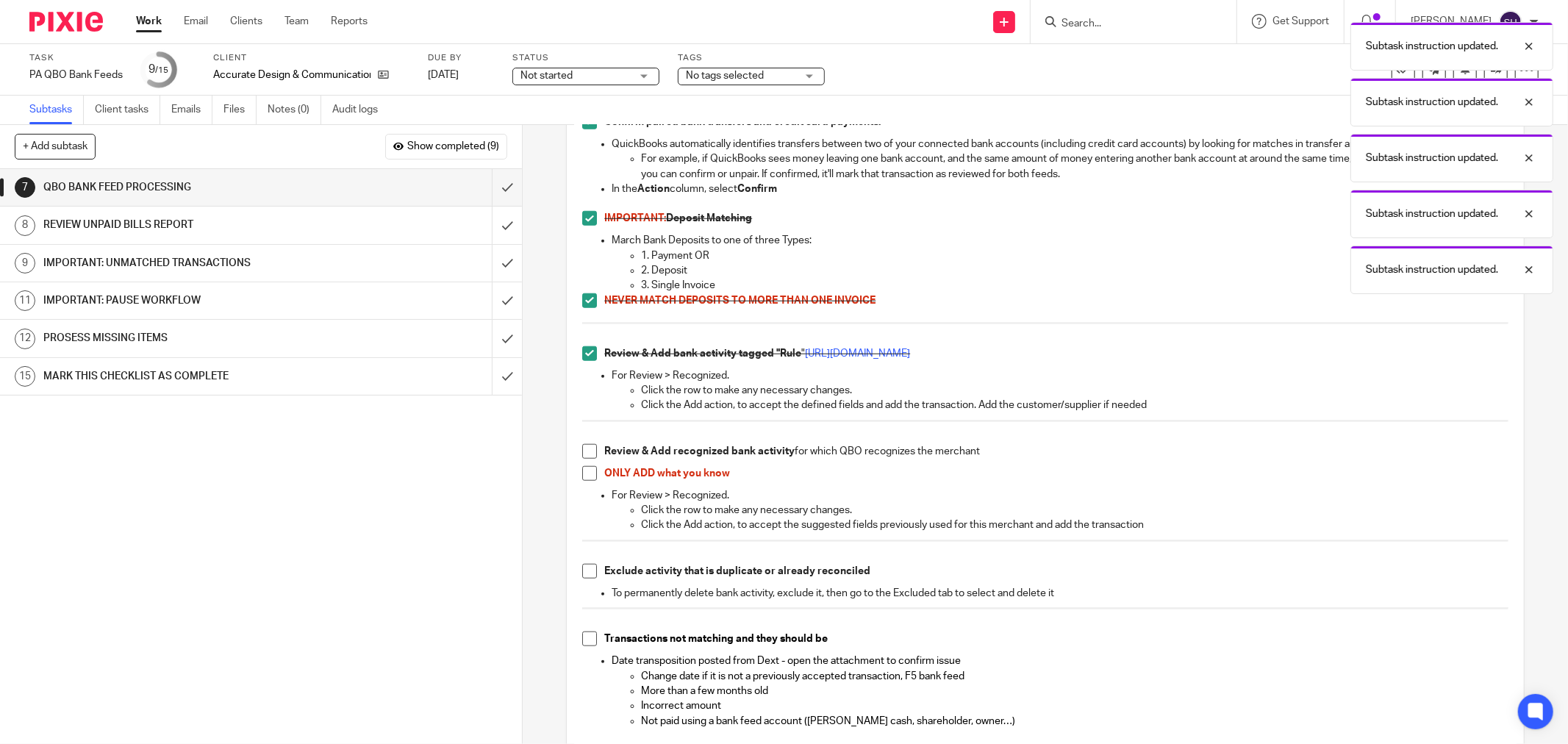
scroll to position [1061, 0]
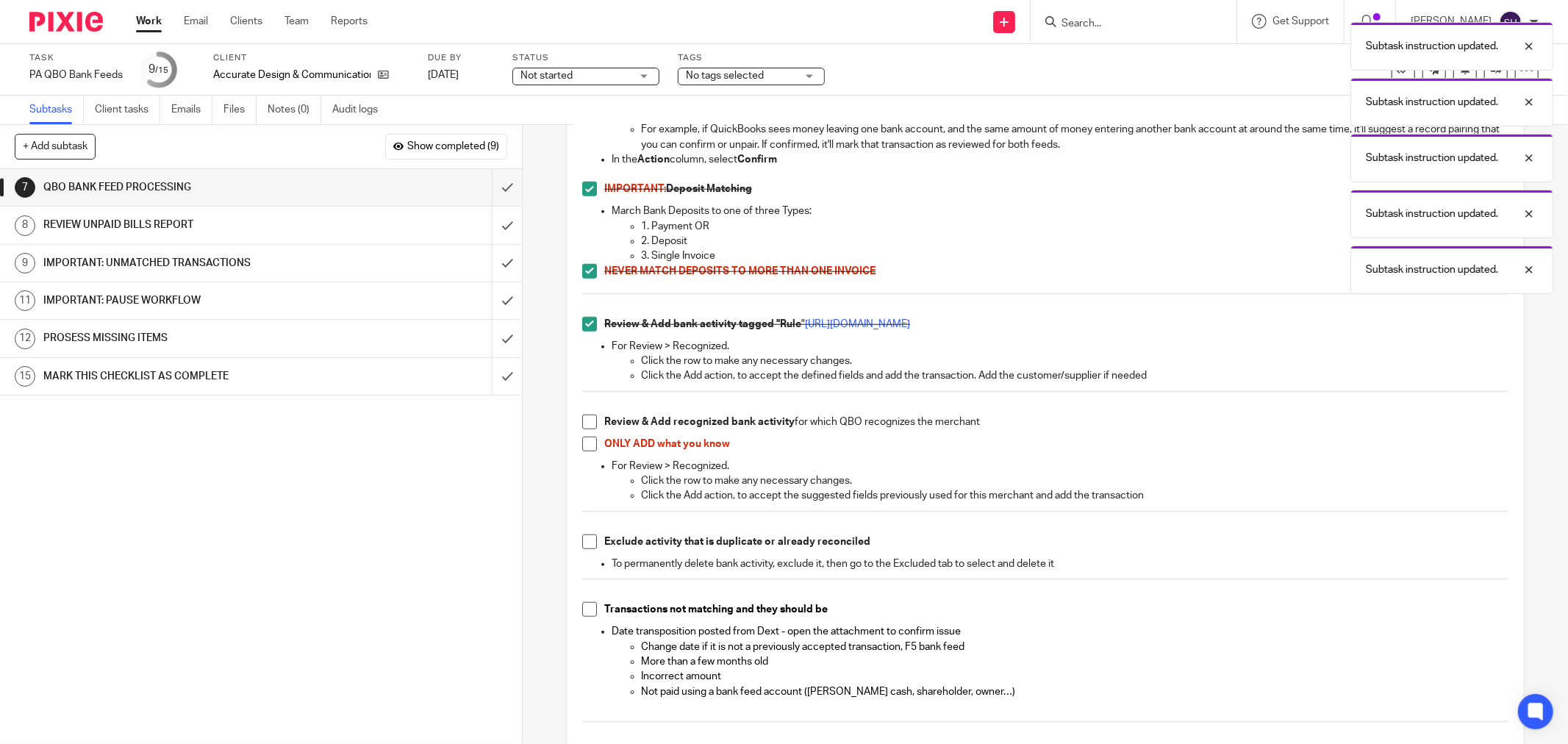
click at [588, 424] on span at bounding box center [589, 421] width 15 height 15
drag, startPoint x: 583, startPoint y: 442, endPoint x: 580, endPoint y: 510, distance: 68.1
click at [583, 444] on span at bounding box center [589, 444] width 15 height 15
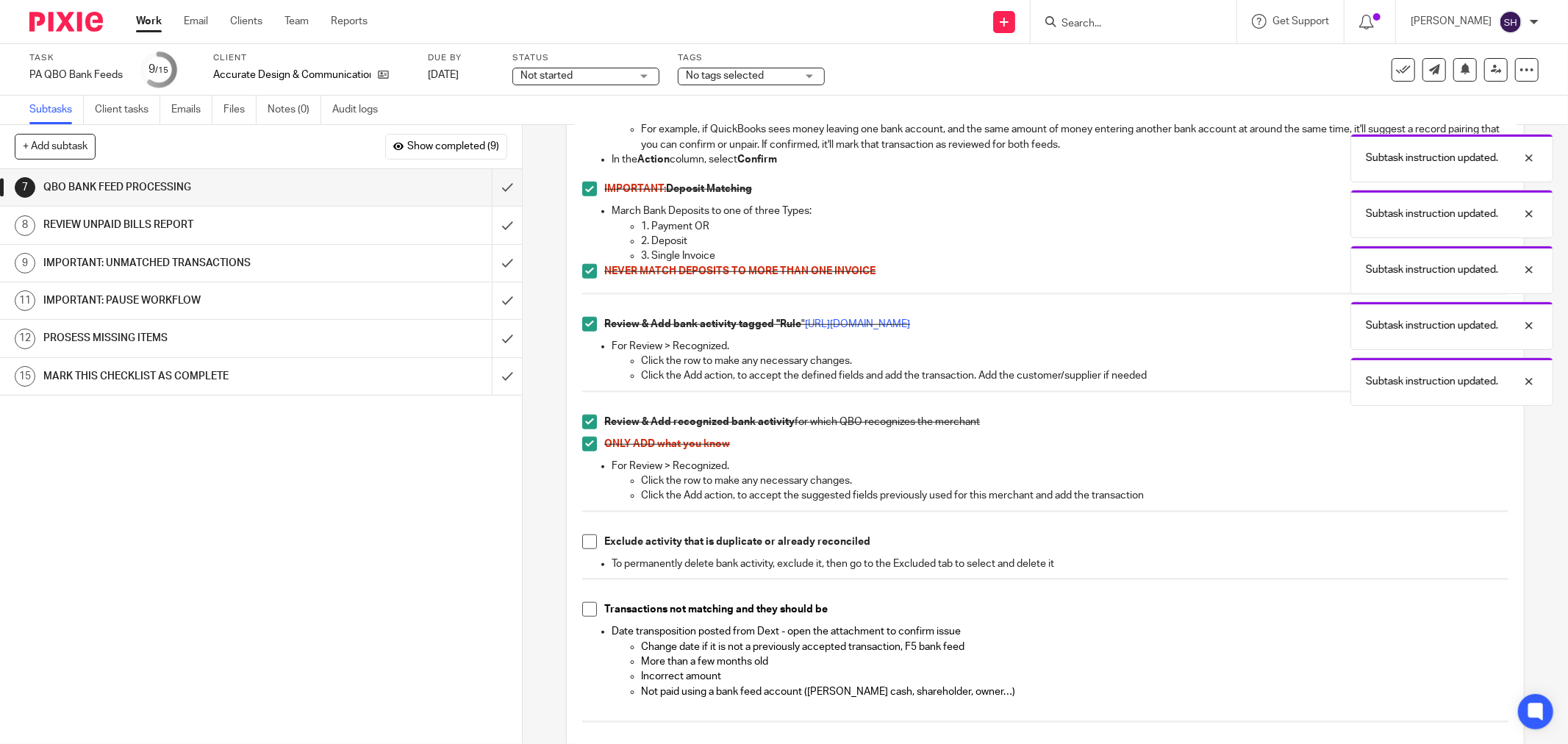
click at [582, 545] on span at bounding box center [589, 541] width 15 height 15
click at [584, 612] on span at bounding box center [589, 609] width 15 height 15
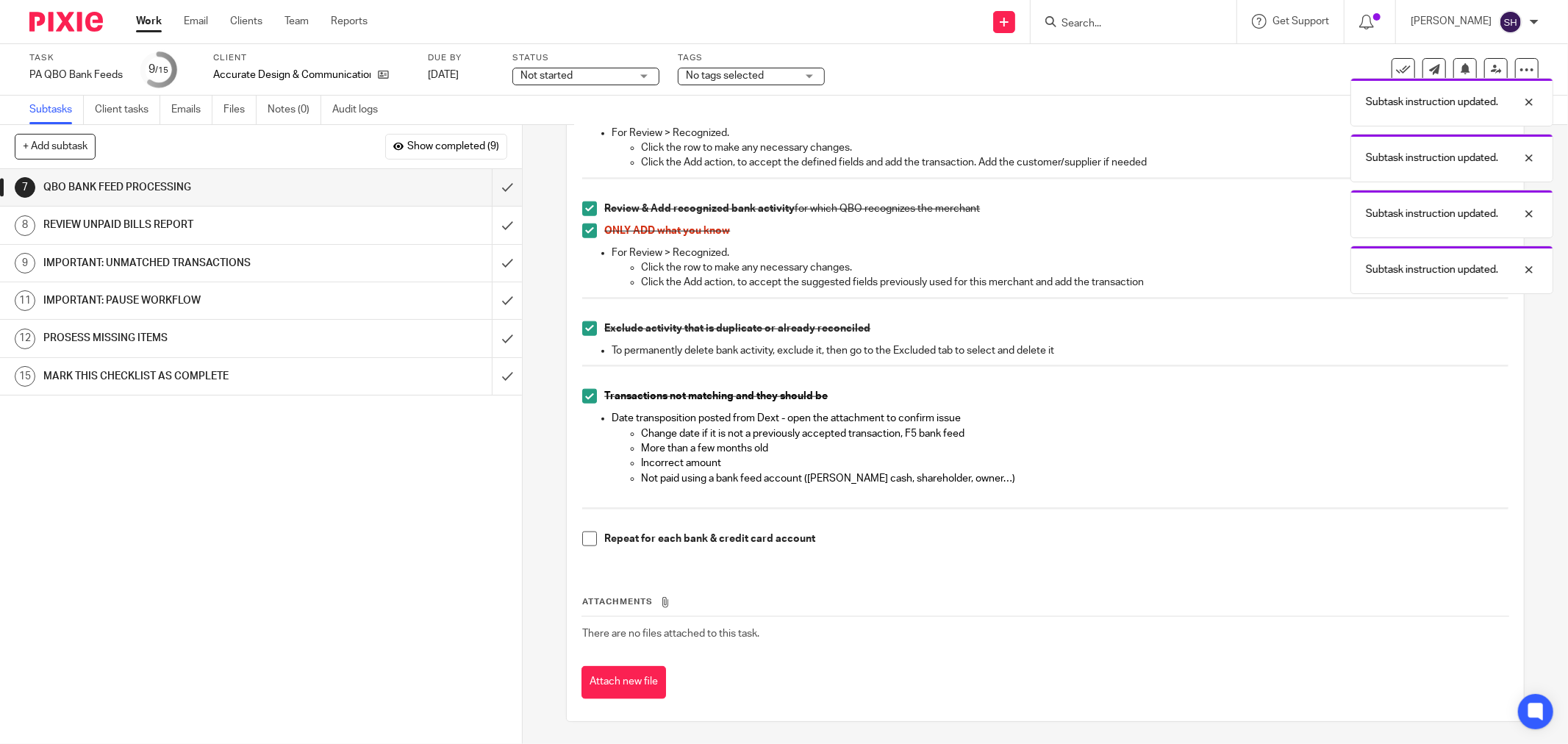
scroll to position [1276, 0]
drag, startPoint x: 585, startPoint y: 536, endPoint x: 565, endPoint y: 577, distance: 45.6
click at [584, 537] on span at bounding box center [589, 539] width 15 height 15
click at [491, 185] on input "submit" at bounding box center [261, 187] width 522 height 37
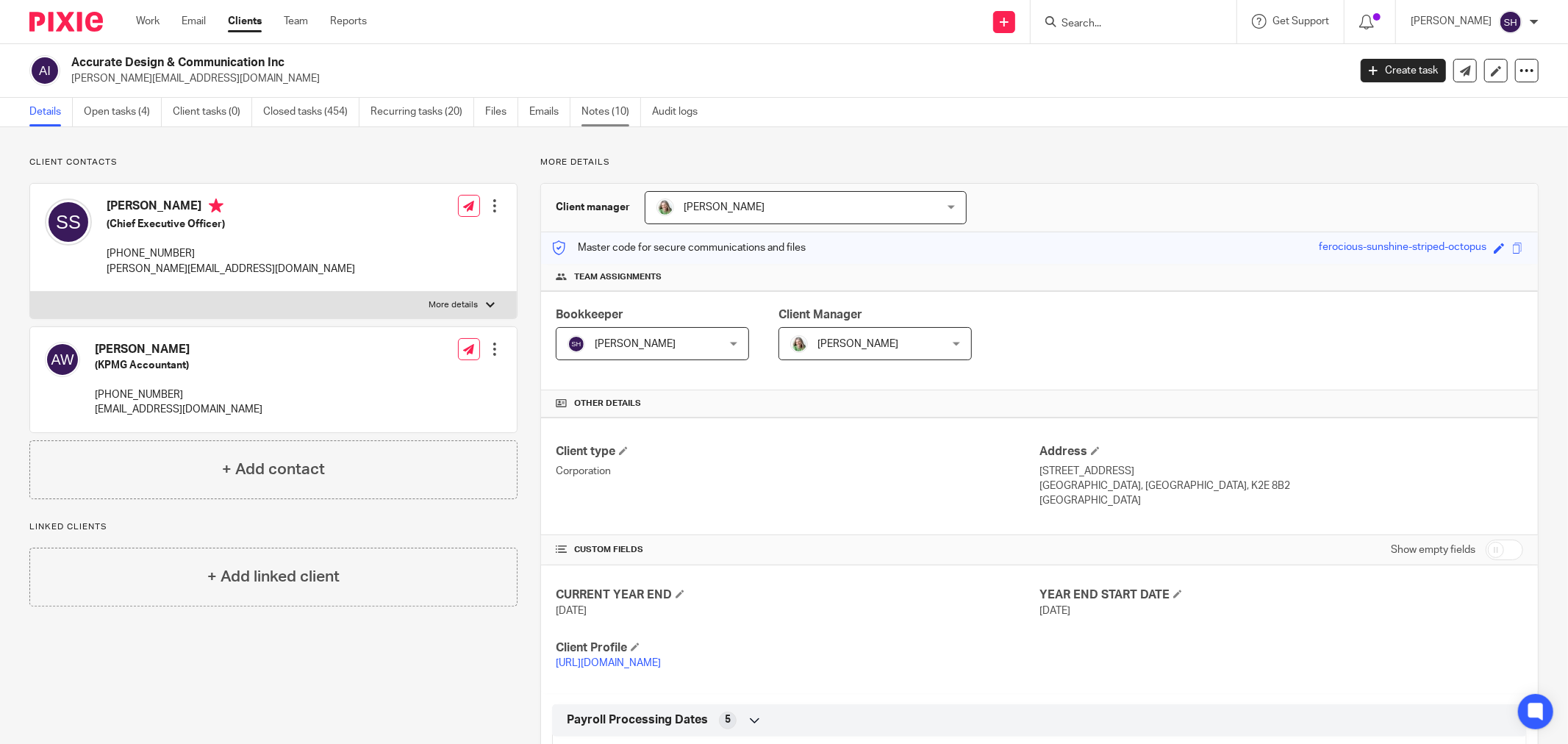
click at [605, 110] on link "Notes (10)" at bounding box center [611, 112] width 60 height 29
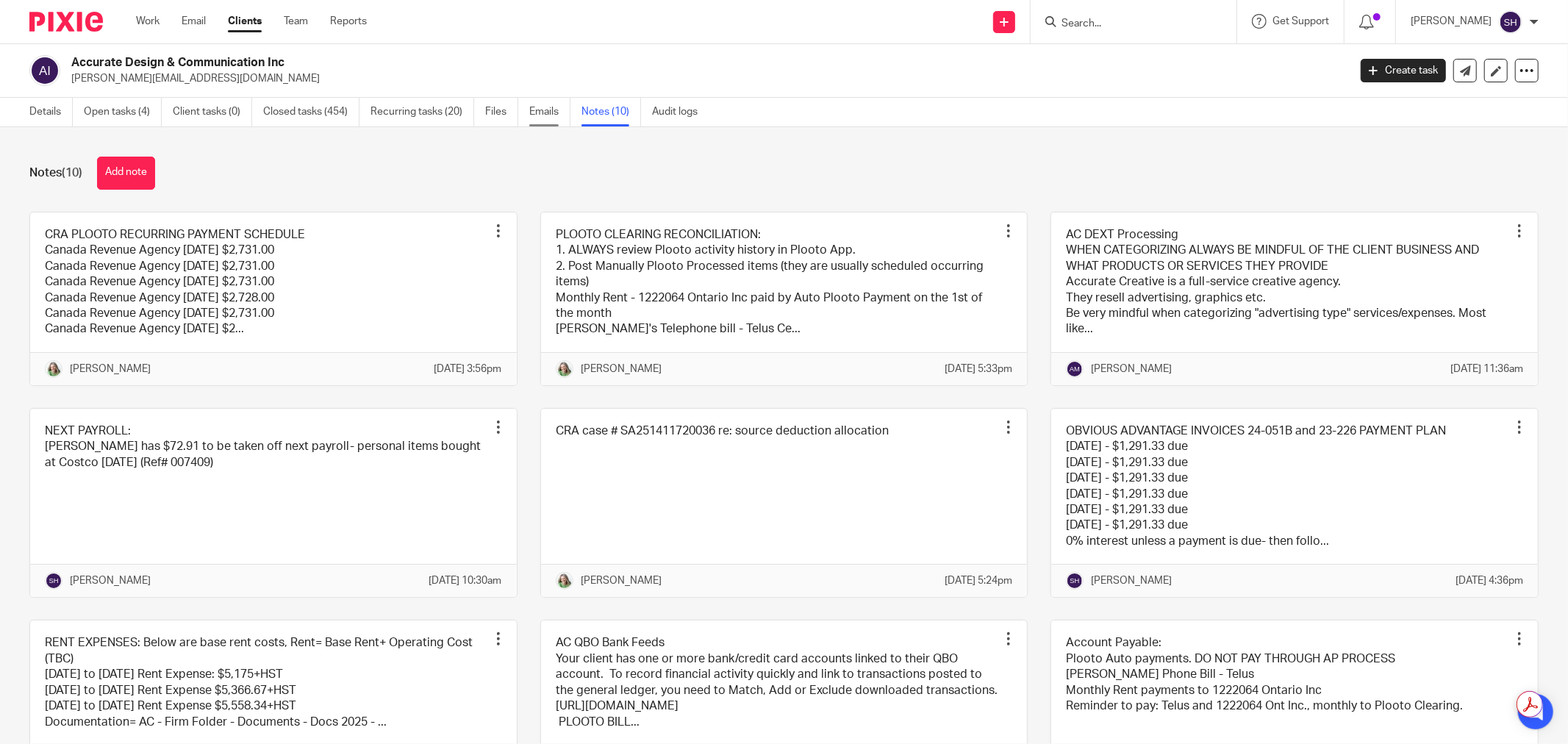
click at [543, 114] on link "Emails" at bounding box center [550, 112] width 42 height 29
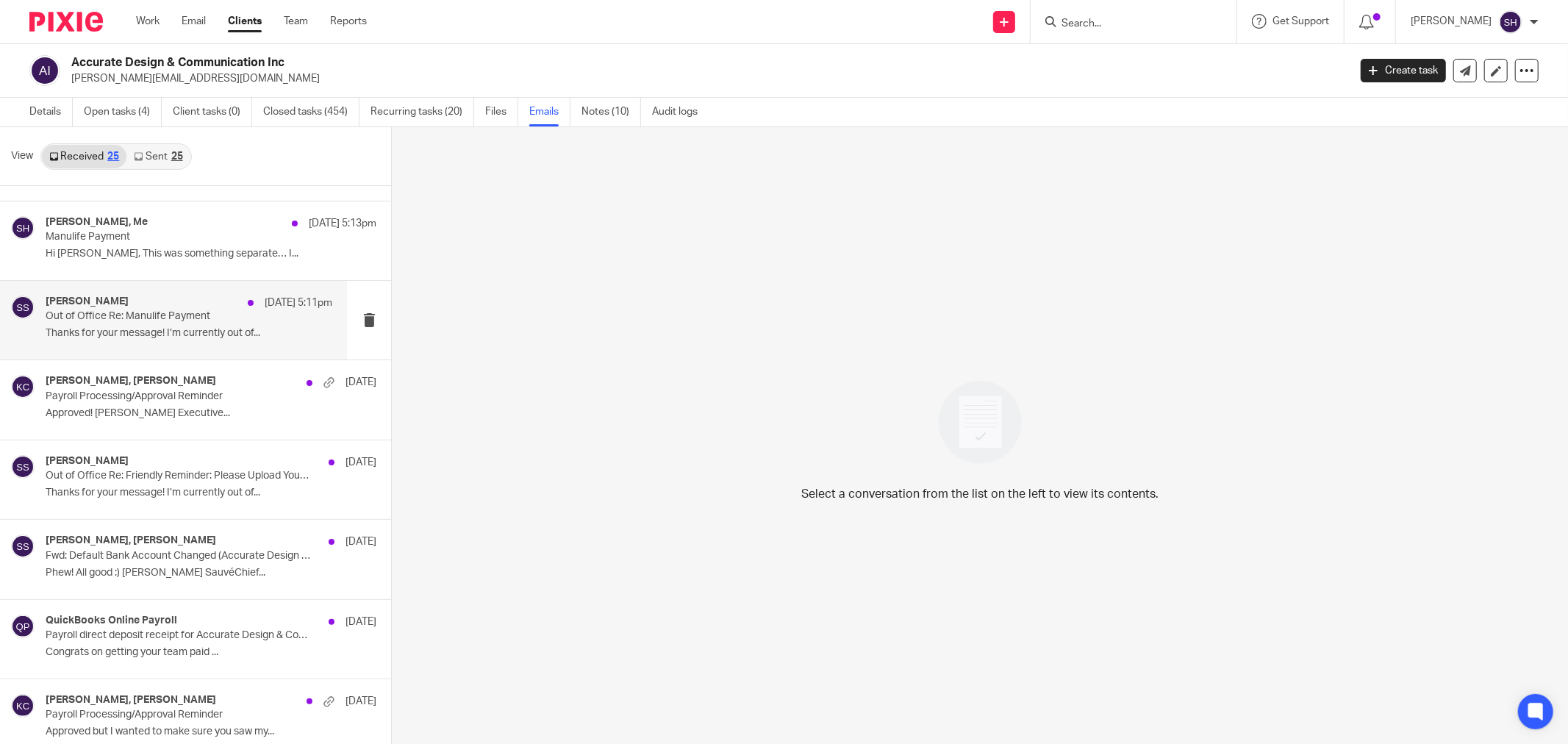
scroll to position [163, 0]
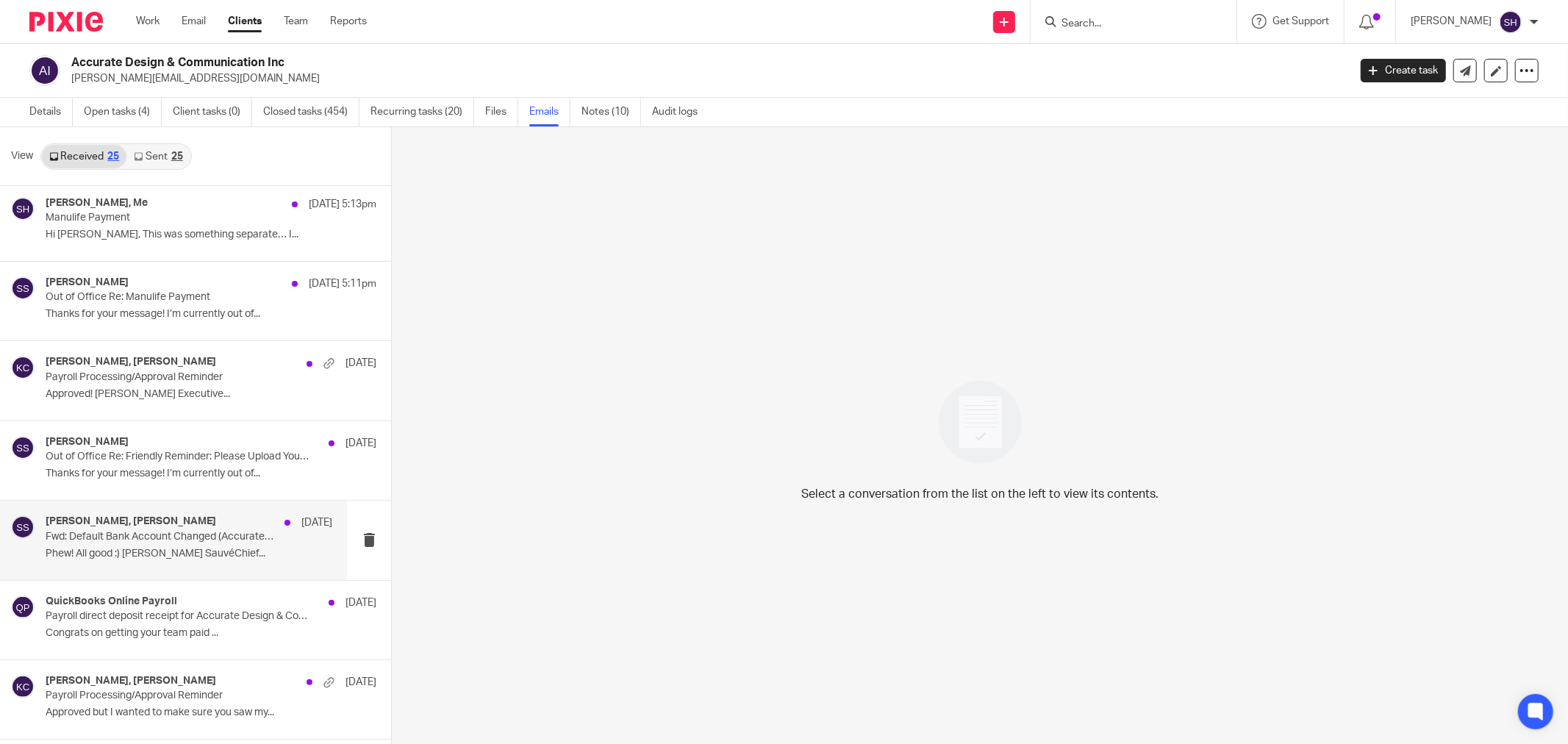
click at [231, 554] on p "Phew! All good :) [PERSON_NAME] SauvéChief..." at bounding box center [189, 554] width 287 height 13
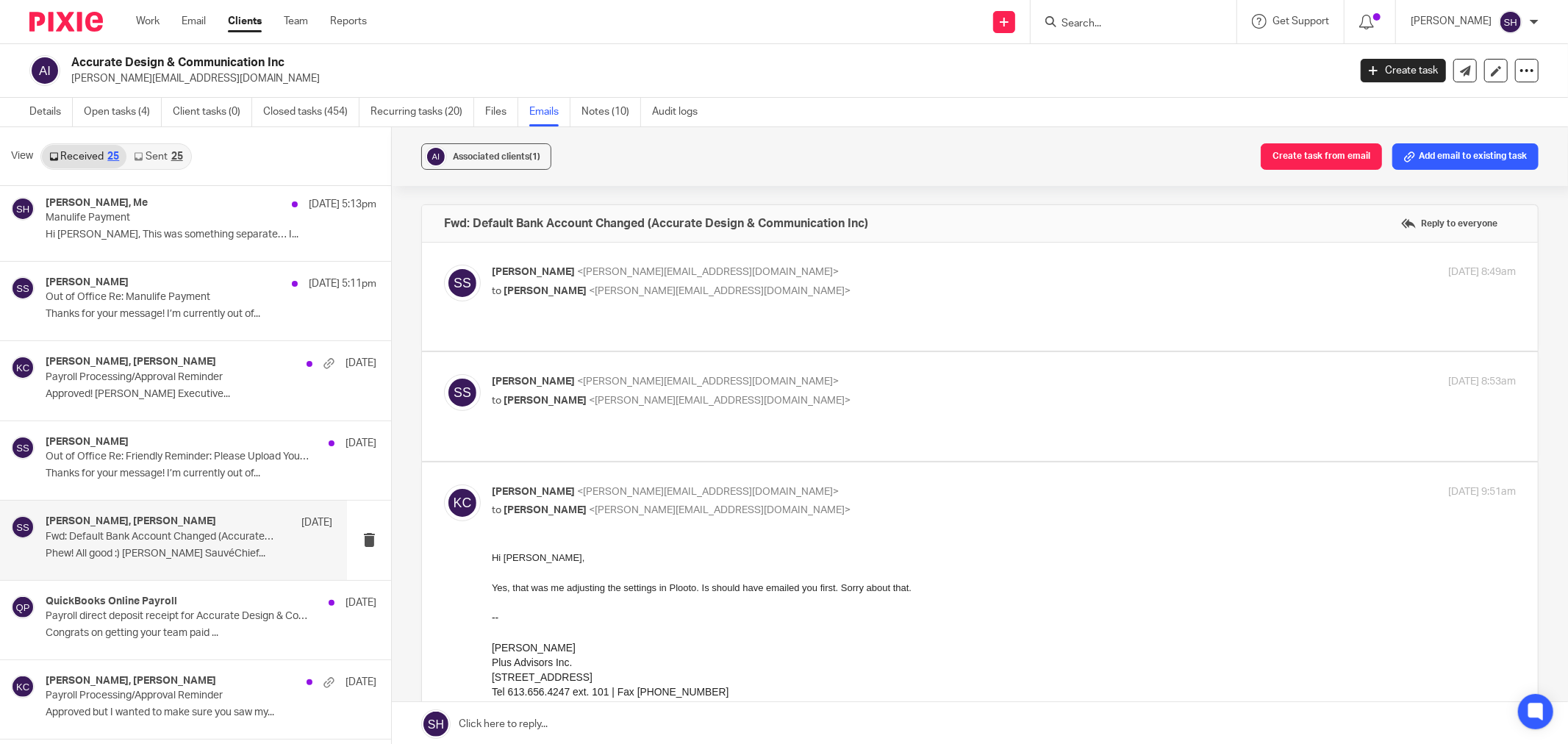
scroll to position [0, 0]
click at [816, 312] on div "[PERSON_NAME] <[PERSON_NAME][EMAIL_ADDRESS][DOMAIN_NAME]> to [PERSON_NAME] <[PE…" at bounding box center [980, 297] width 1071 height 64
click at [798, 274] on p "[PERSON_NAME] <[PERSON_NAME][EMAIL_ADDRESS][DOMAIN_NAME]>" at bounding box center [833, 273] width 683 height 16
checkbox input "true"
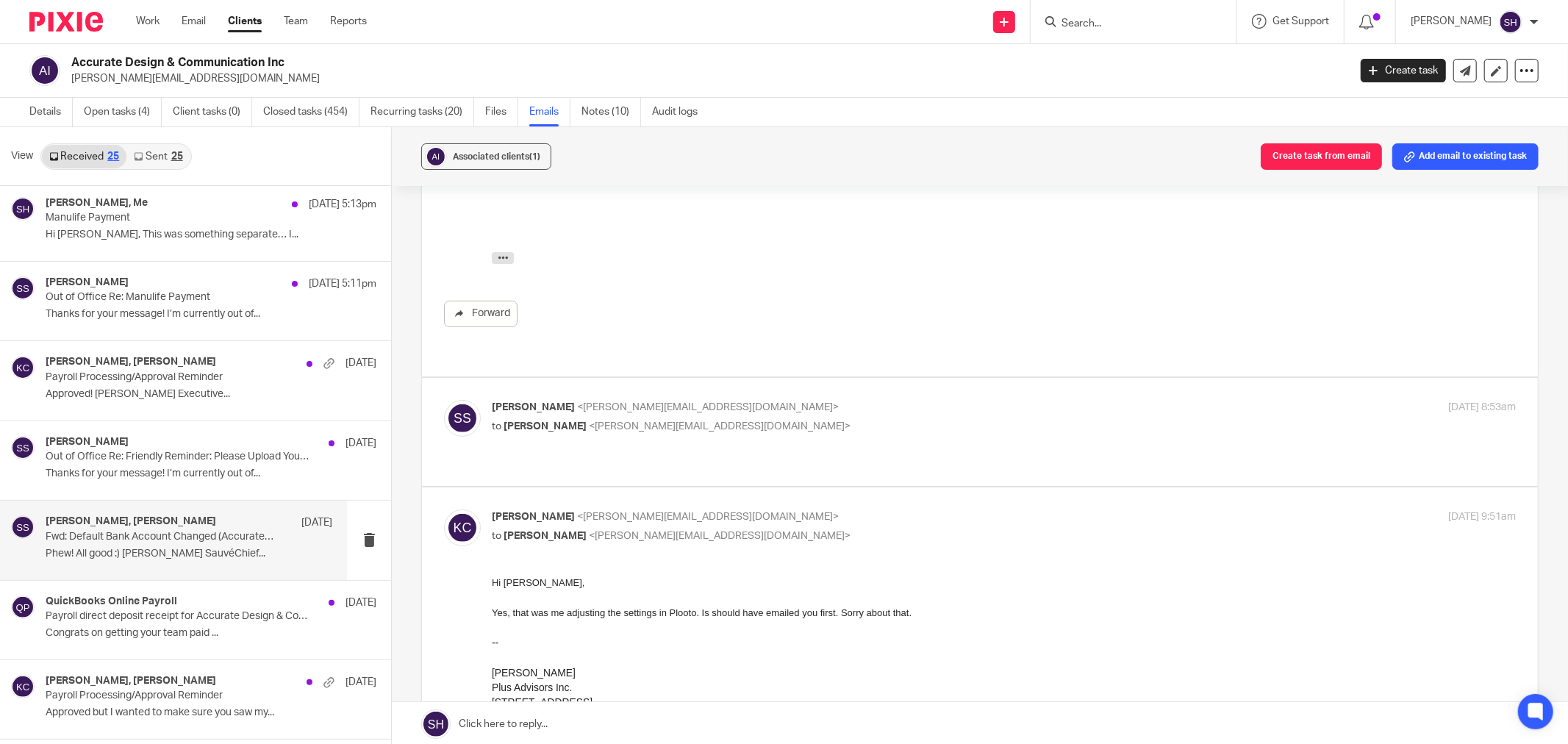
scroll to position [408, 0]
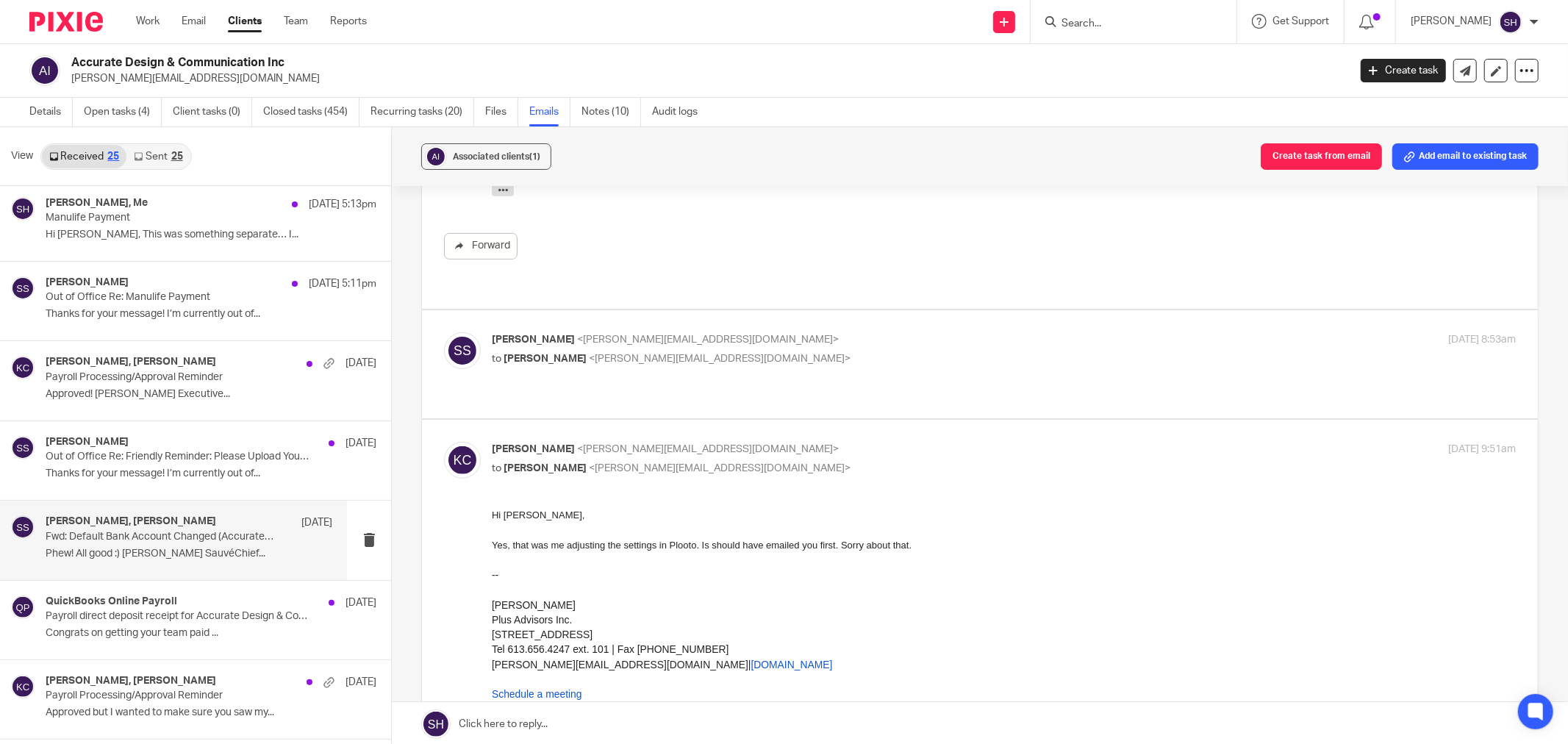
click at [774, 352] on p "to [PERSON_NAME] <[PERSON_NAME][EMAIL_ADDRESS][DOMAIN_NAME]>" at bounding box center [833, 359] width 683 height 16
checkbox input "true"
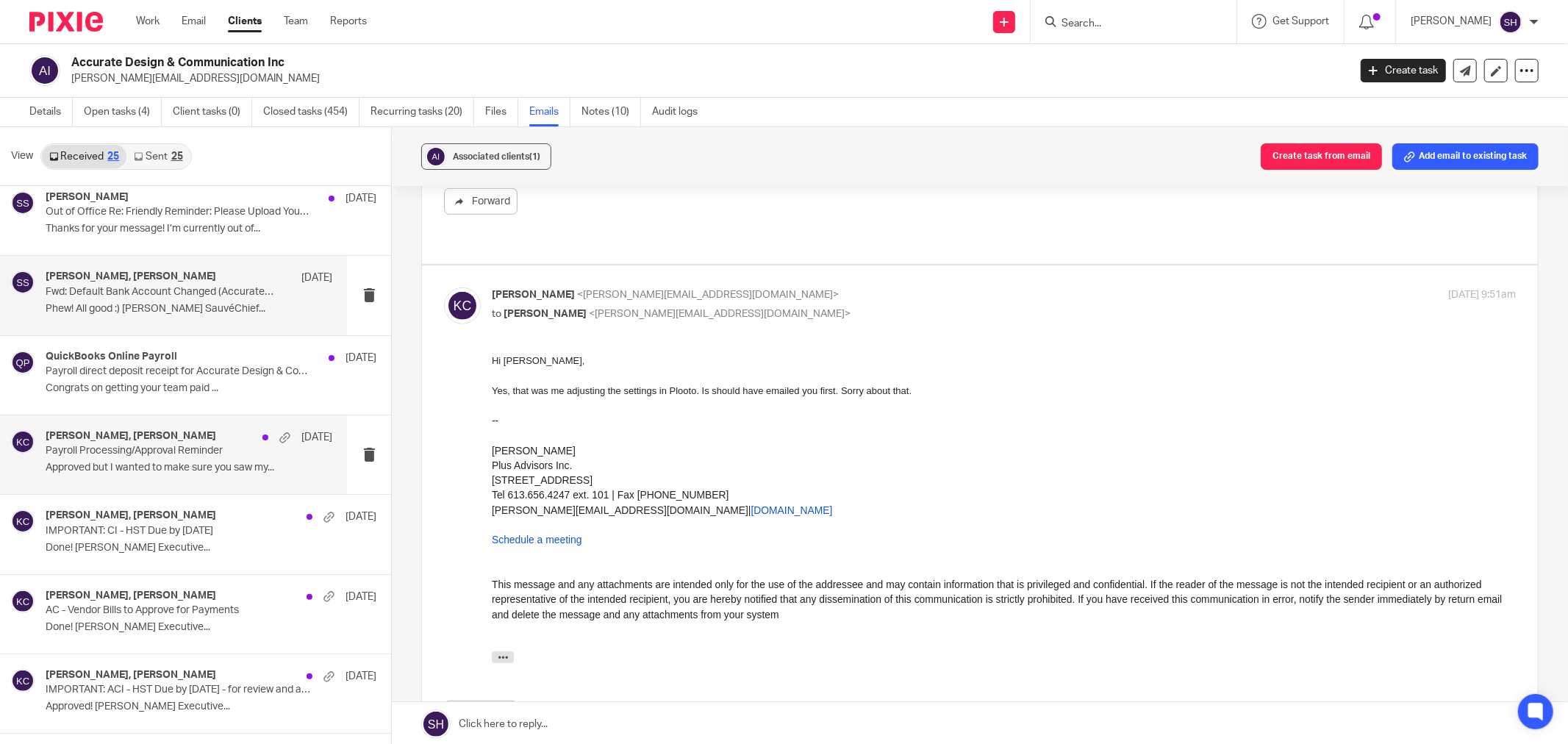
click at [210, 457] on p "Payroll Processing/Approval Reminder" at bounding box center [160, 451] width 229 height 13
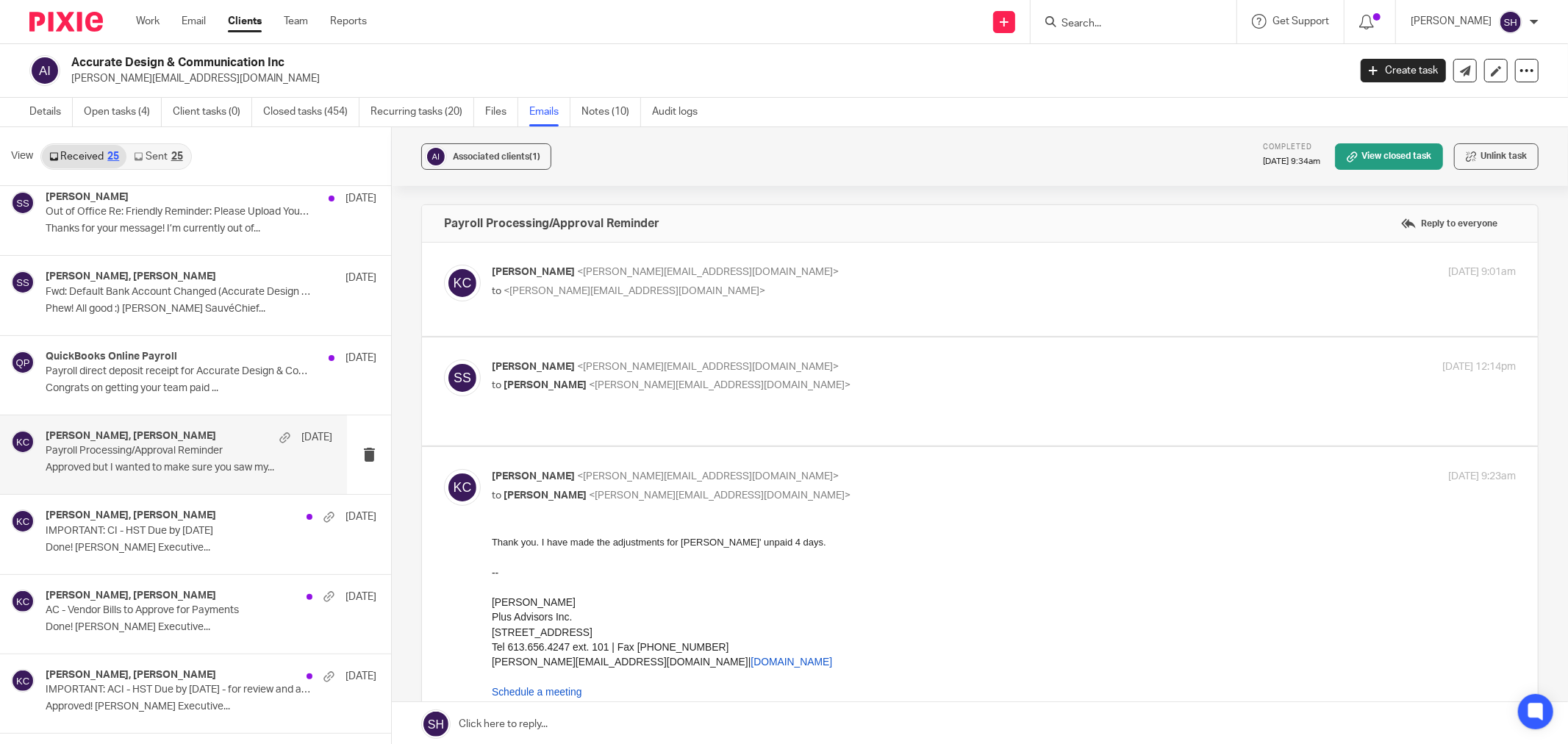
scroll to position [0, 0]
click at [726, 289] on p "to <stacey@accurate.ca>" at bounding box center [833, 291] width 683 height 16
checkbox input "true"
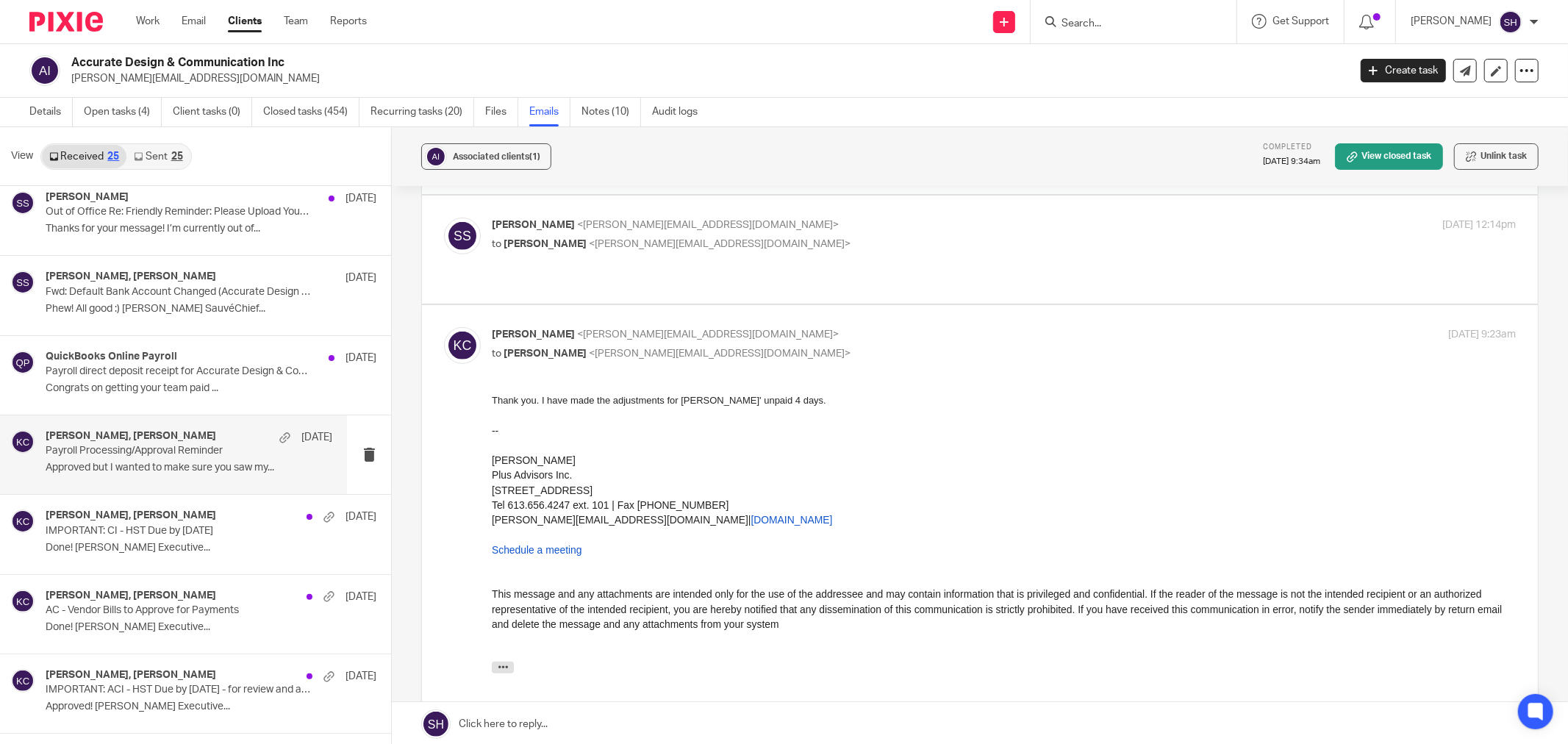
scroll to position [571, 0]
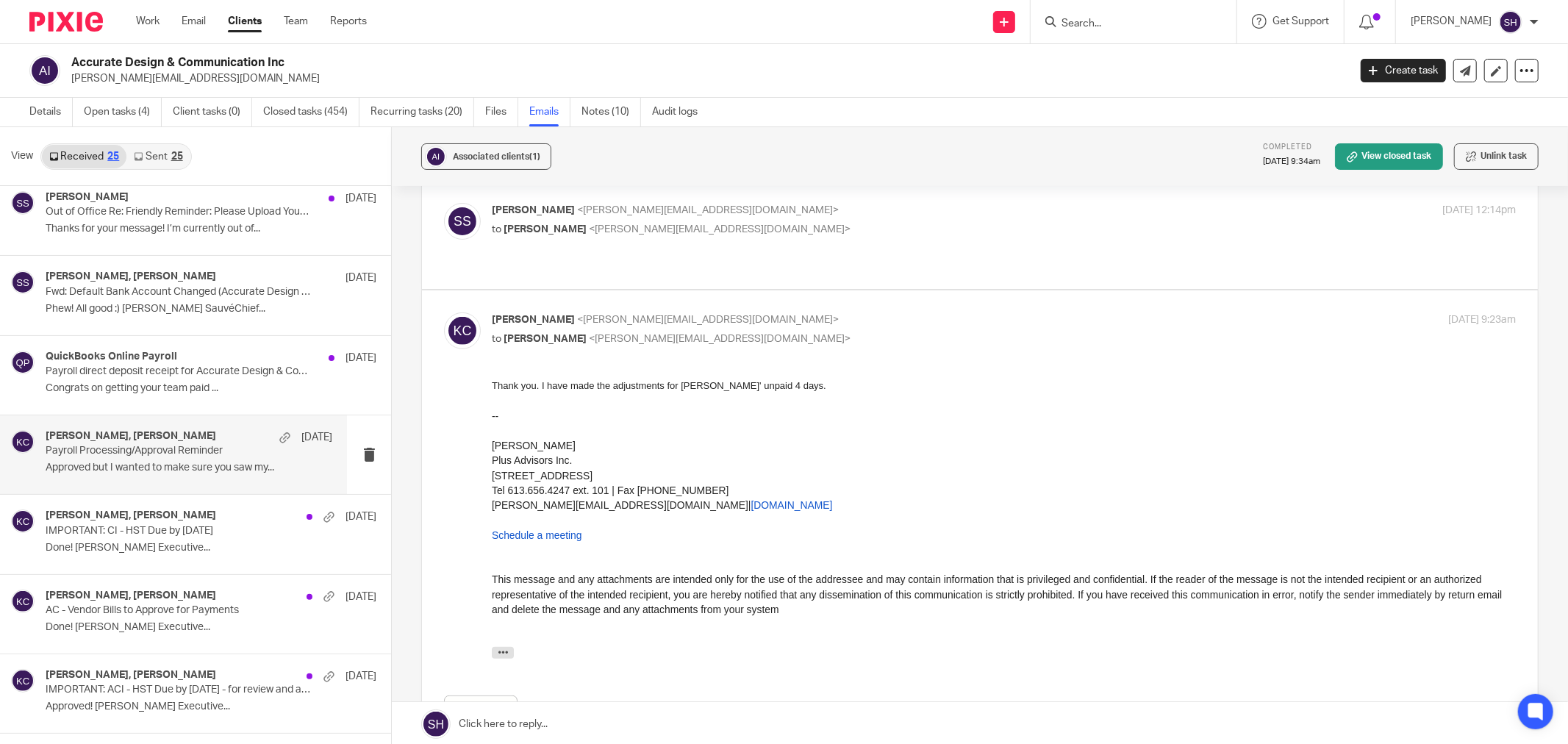
click at [796, 233] on p "to Katryna Coltess <katryna@plusadvisors.co>" at bounding box center [833, 229] width 683 height 16
checkbox input "true"
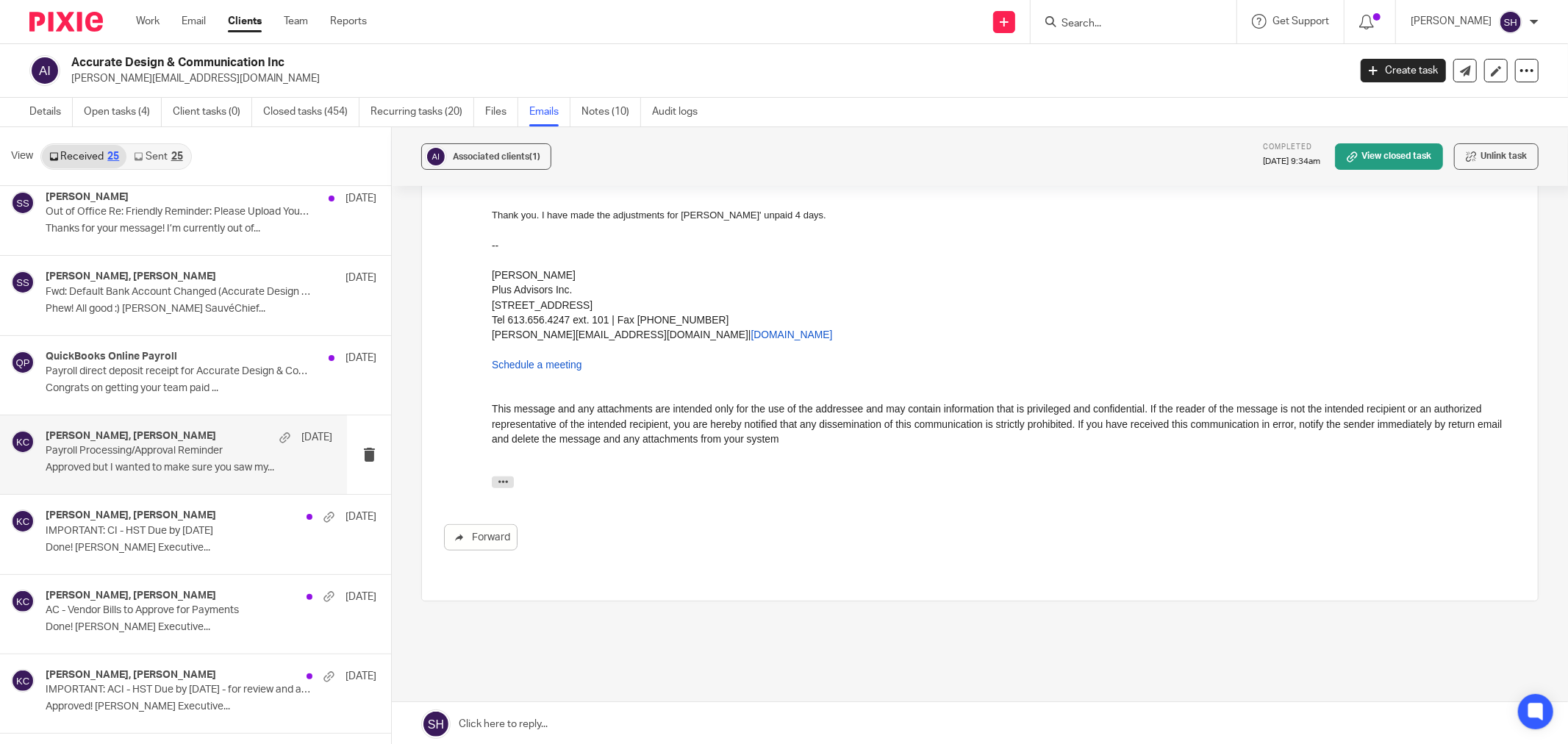
scroll to position [1143, 0]
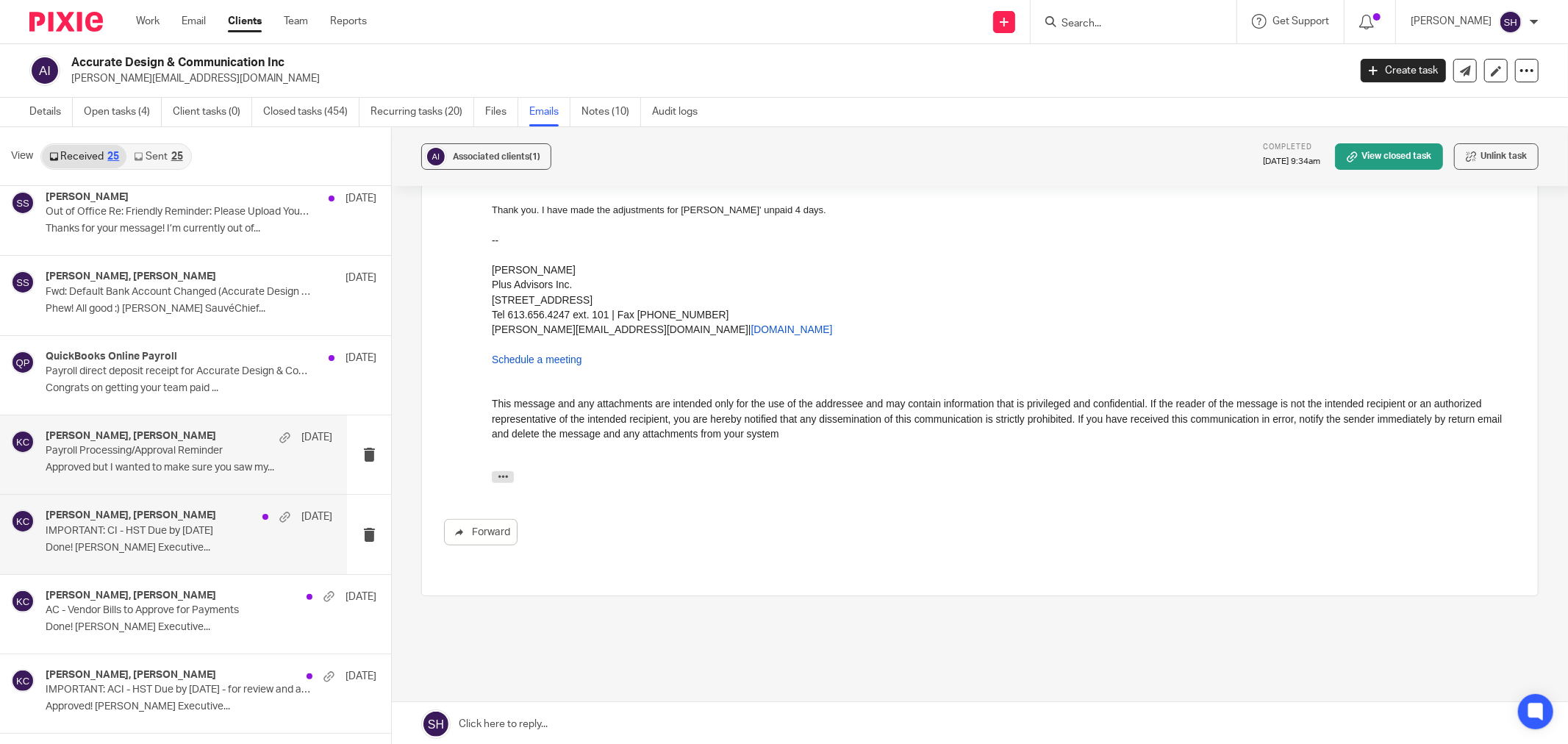
click at [184, 533] on p "IMPORTANT: CI - HST Due by 2025.07.31" at bounding box center [160, 531] width 229 height 13
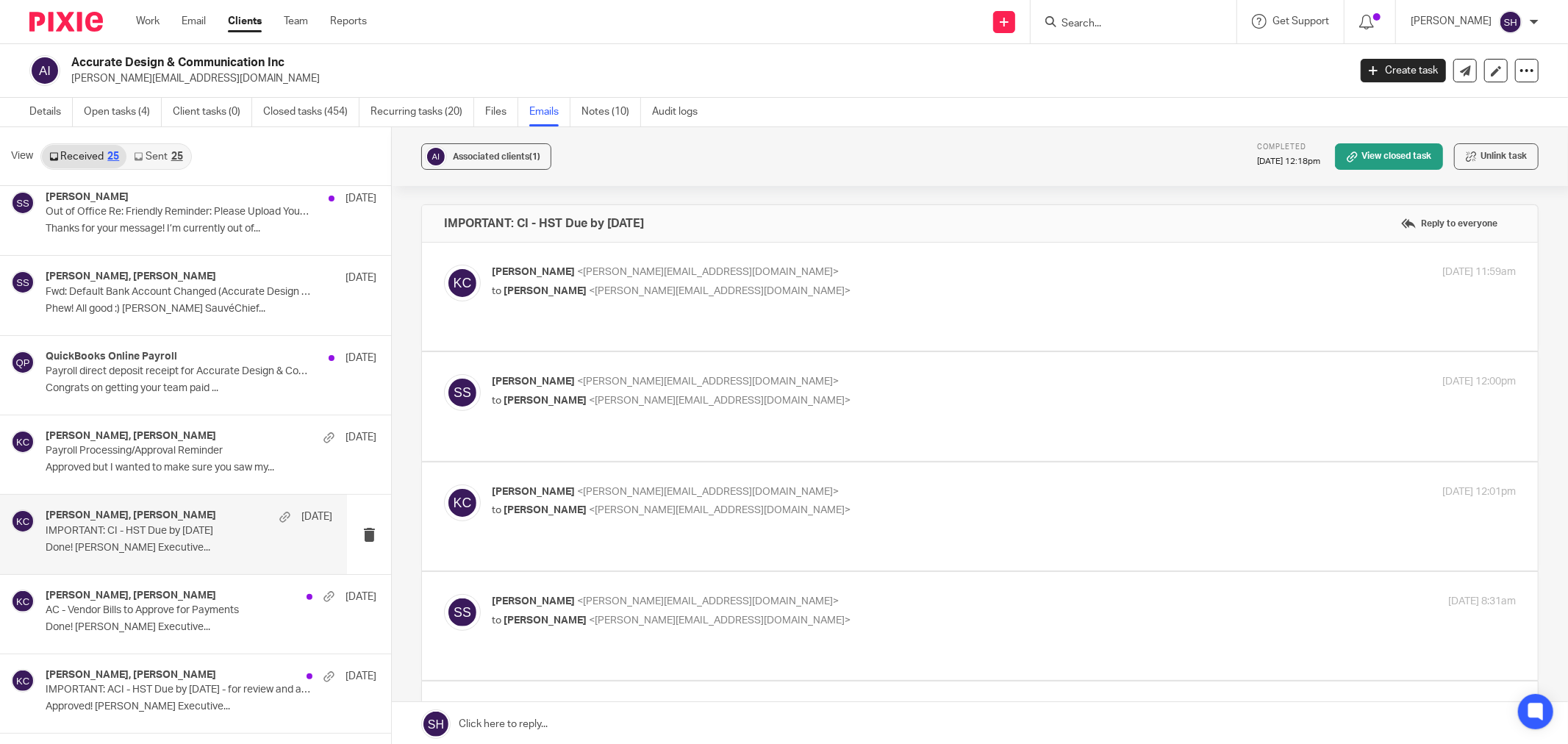
scroll to position [0, 0]
click at [797, 281] on div "Katryna Coltess <katryna@plusadvisors.co> to Stacey Sauve <stacey@accurate.ca>" at bounding box center [833, 281] width 683 height 34
checkbox input "true"
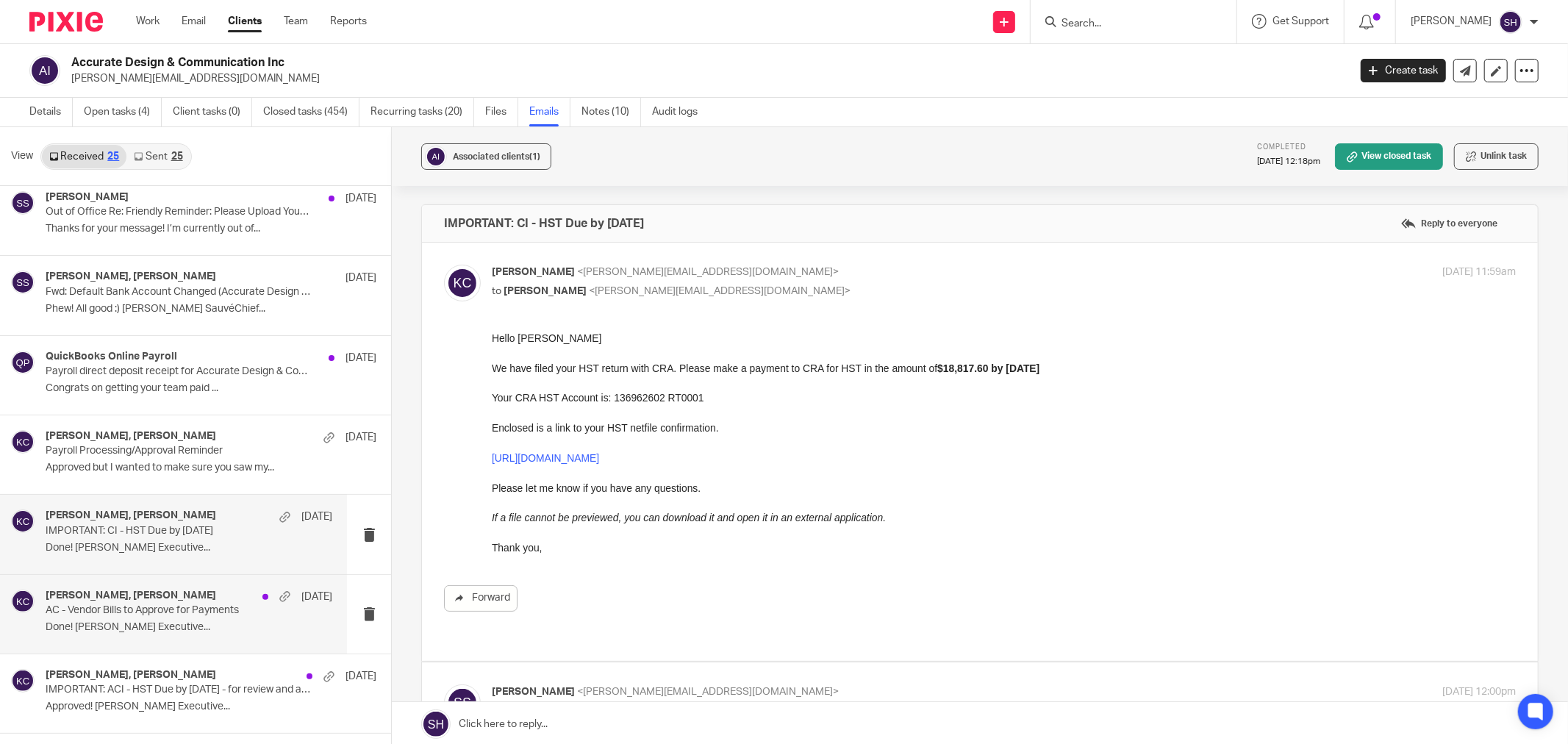
click at [188, 610] on p "AC - Vendor Bills to Approve for Payments" at bounding box center [160, 611] width 229 height 13
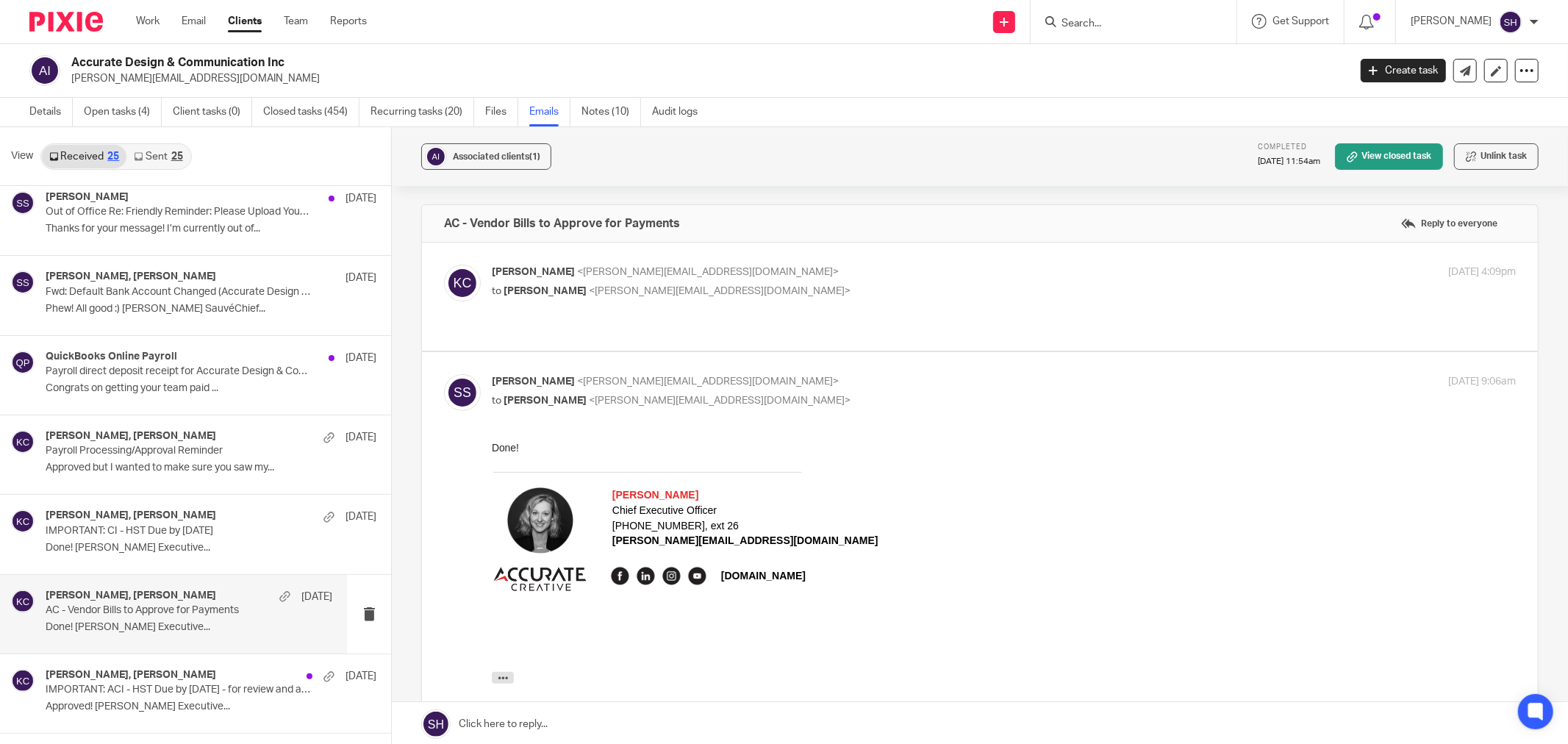
click at [717, 288] on p "to Stacey Sauve <stacey@accurate.ca>" at bounding box center [833, 291] width 683 height 16
checkbox input "true"
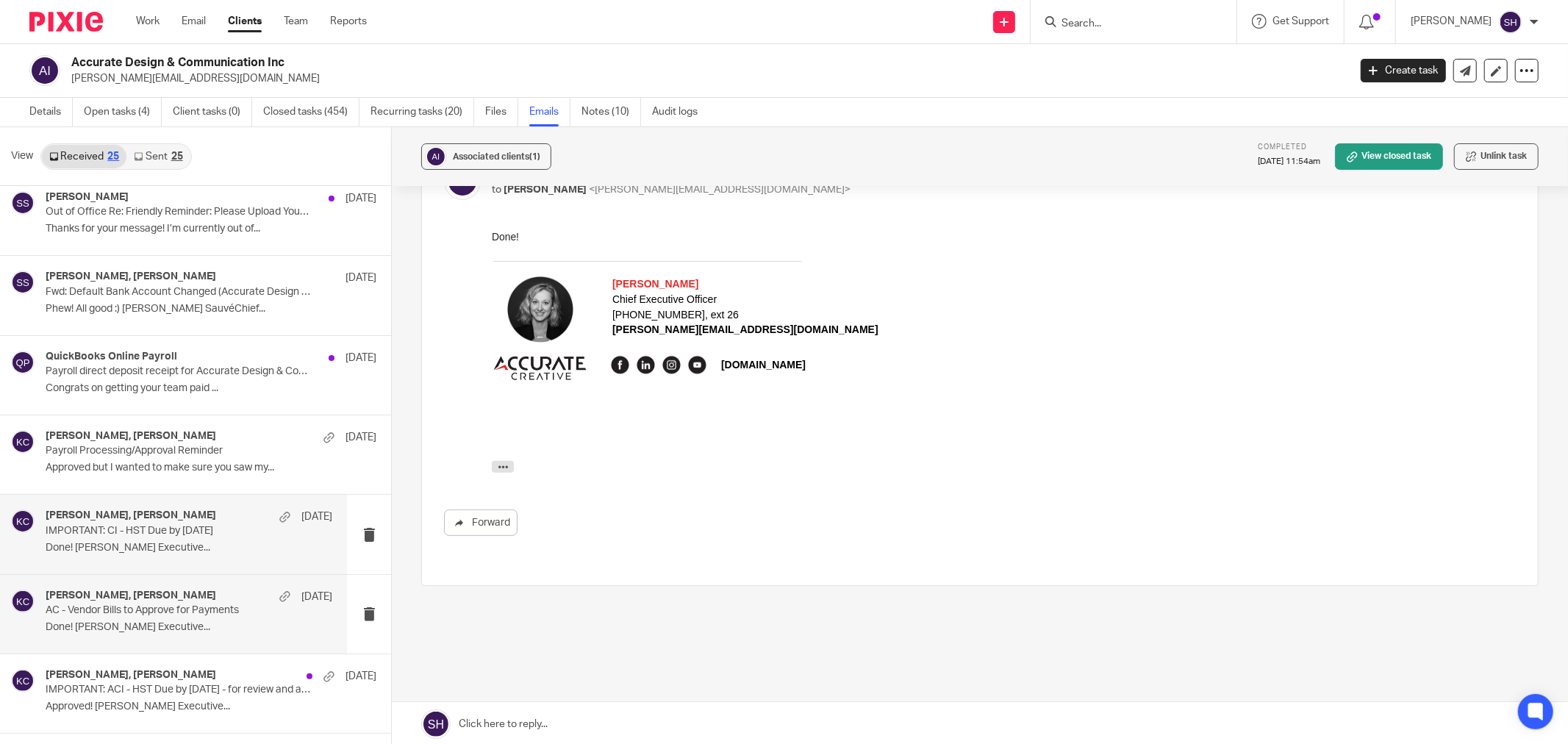
scroll to position [571, 0]
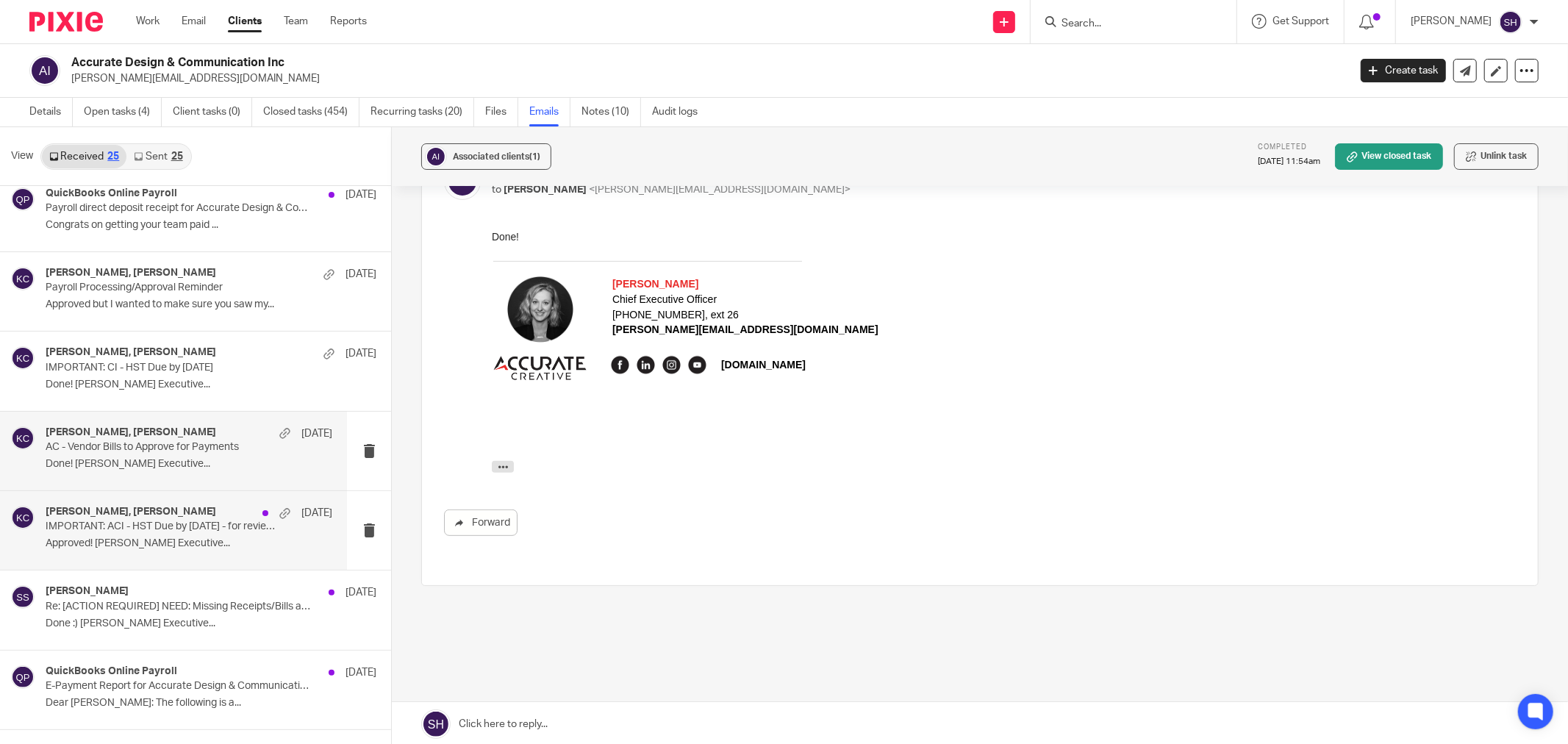
click at [173, 540] on p "Approved! Stacey SauvéChief Executive..." at bounding box center [189, 544] width 287 height 13
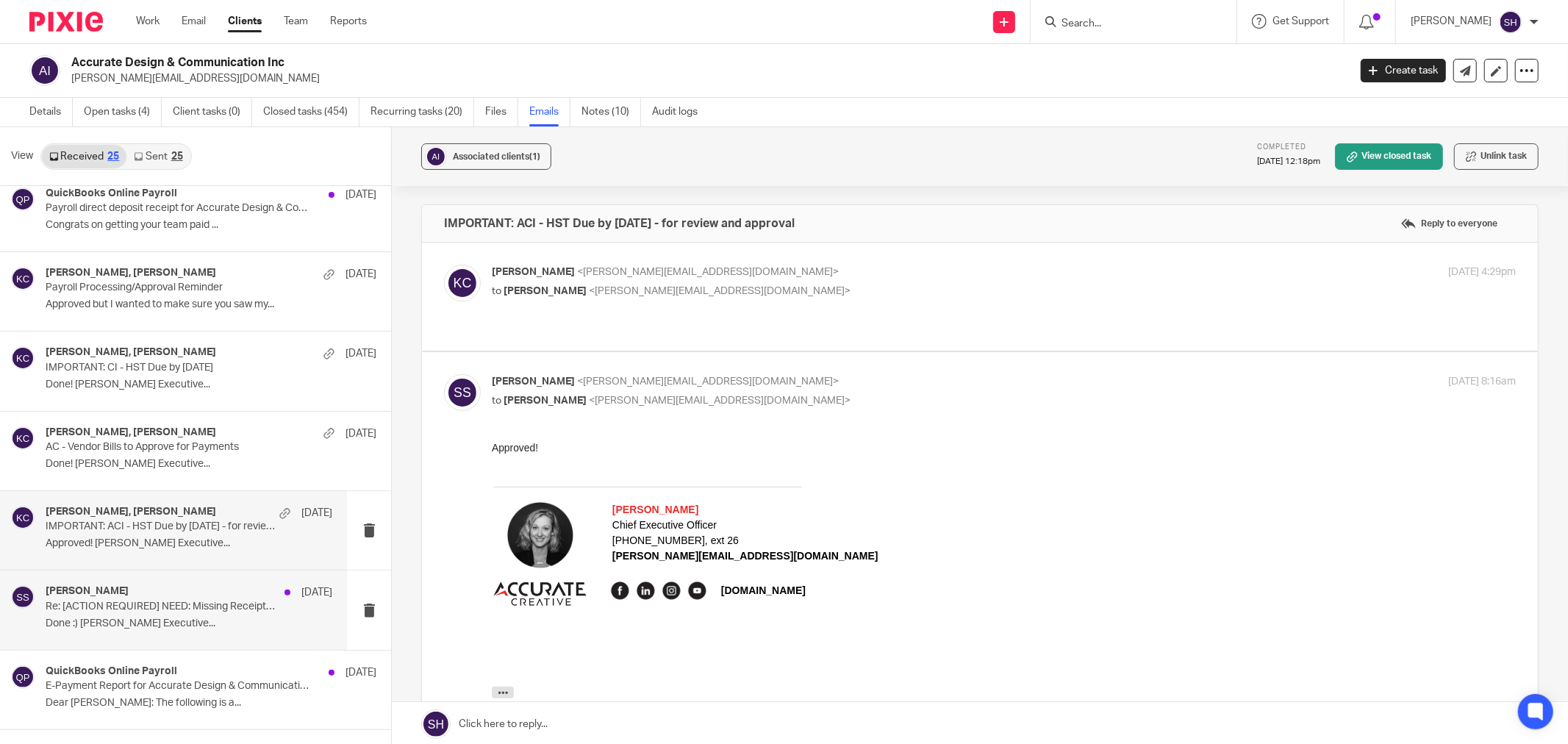
scroll to position [0, 0]
click at [174, 598] on div "Stacey Sauve Jul 21" at bounding box center [189, 592] width 287 height 15
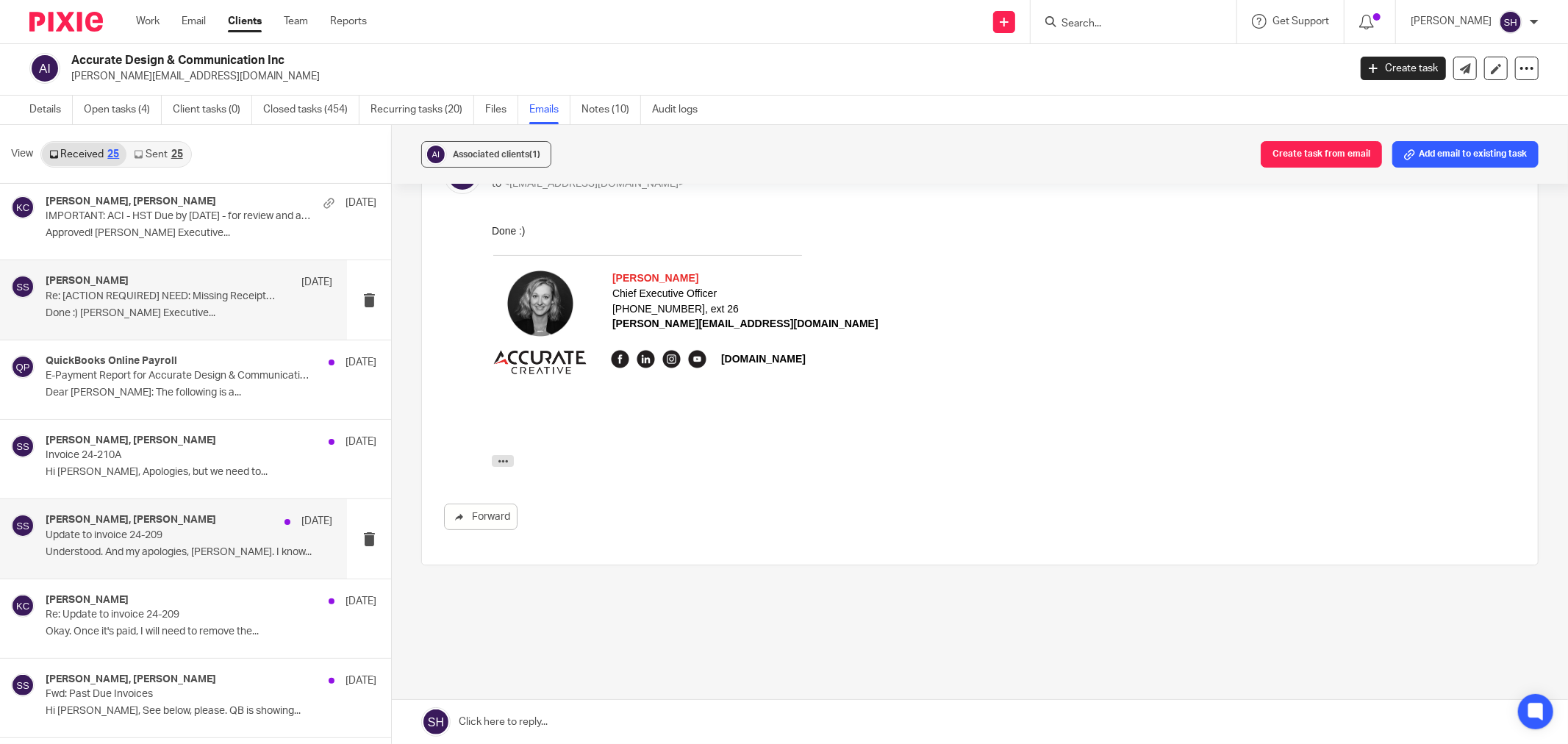
scroll to position [898, 0]
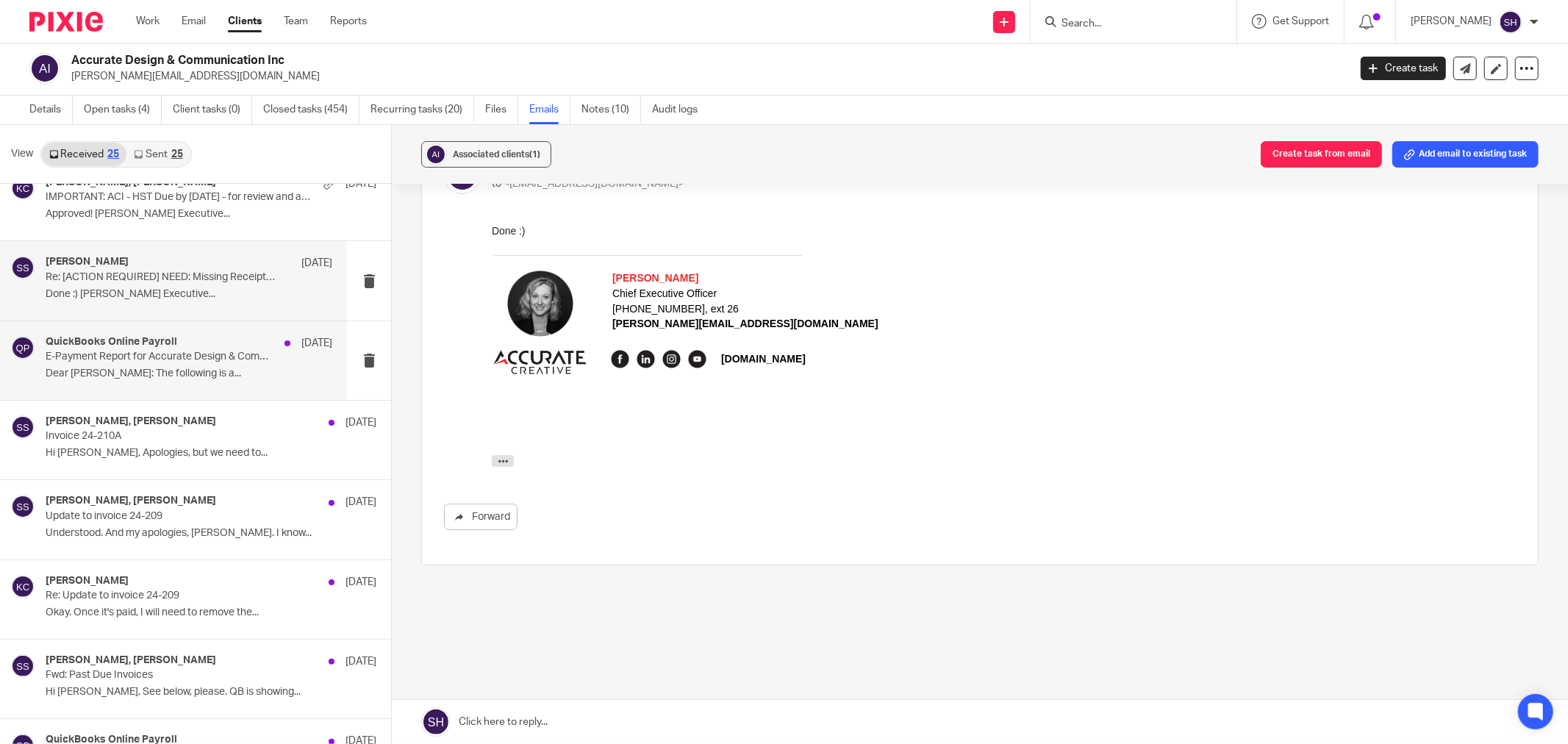
click at [202, 356] on p "E-Payment Report for Accurate Design & Communication Inc" at bounding box center [160, 357] width 229 height 13
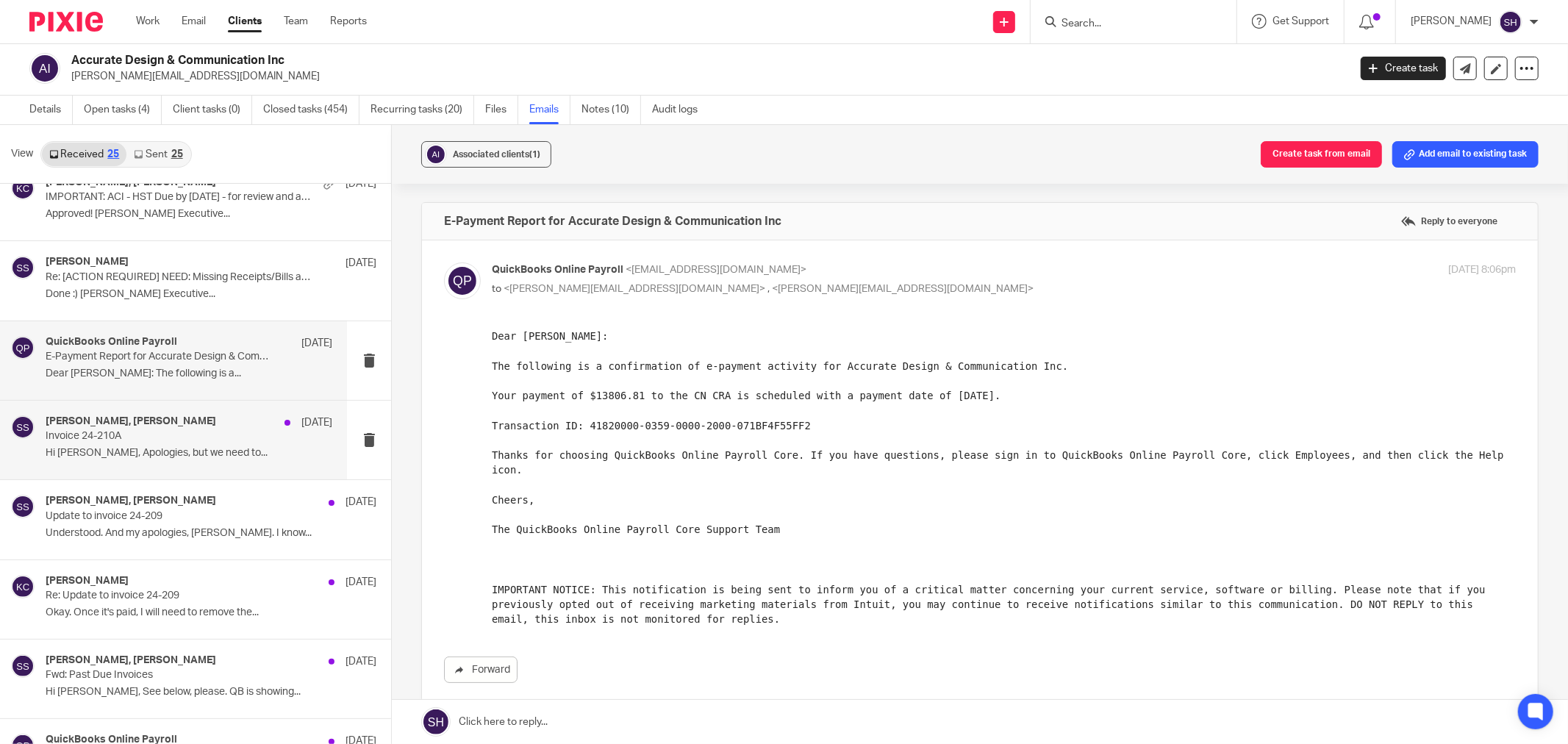
scroll to position [0, 0]
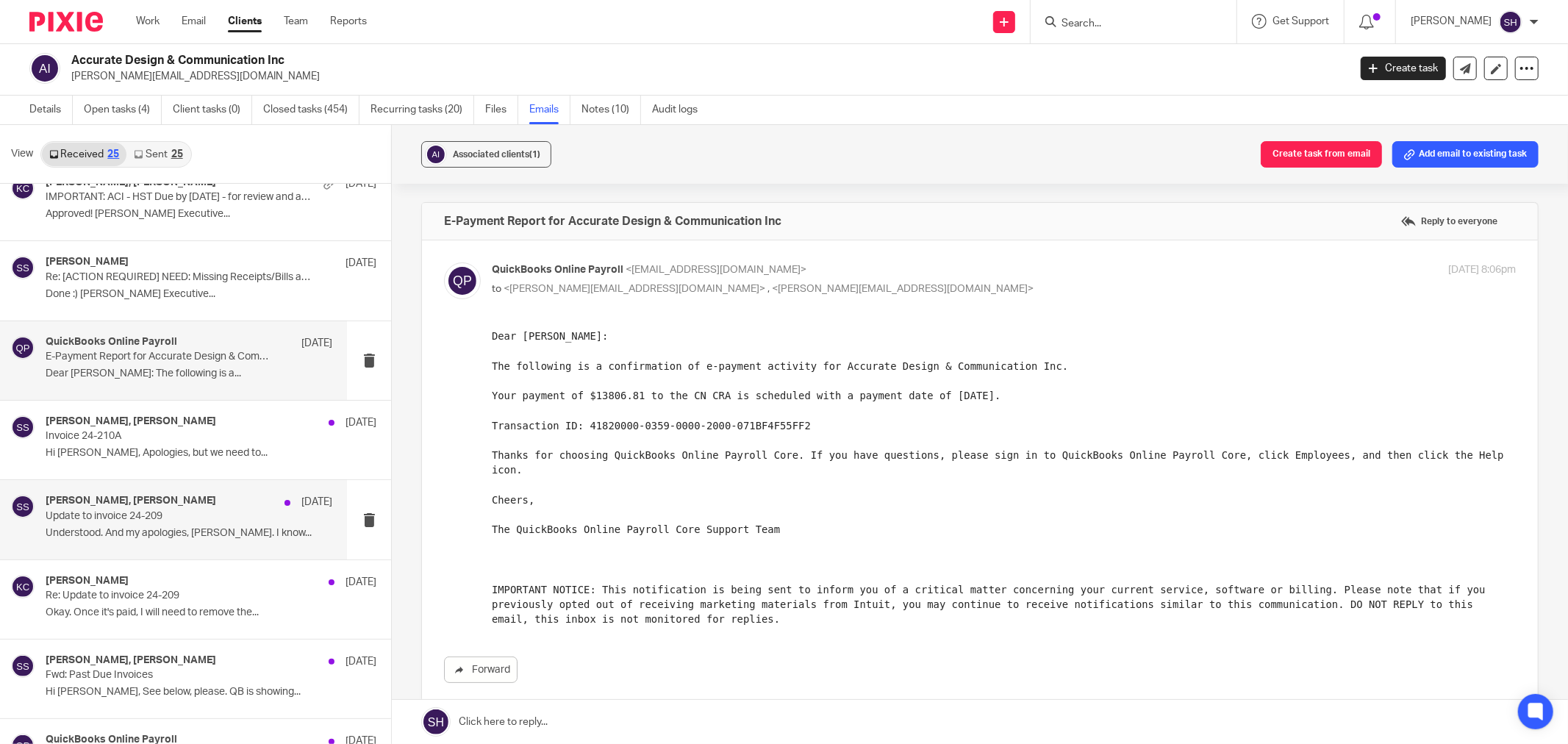
click at [213, 516] on p "Update to invoice 24-209" at bounding box center [160, 516] width 229 height 13
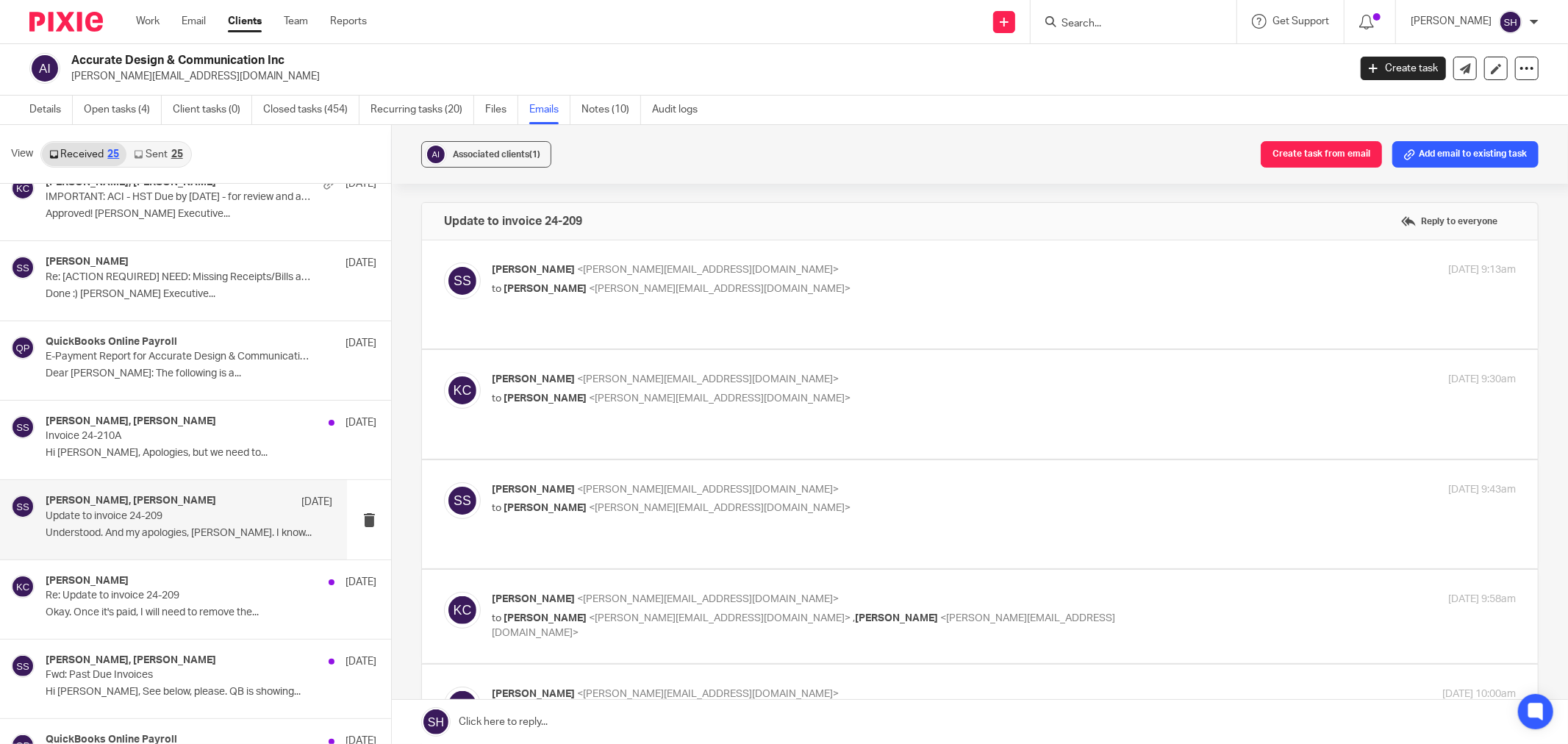
click at [794, 282] on p "to Katryna Coltess <katryna@plusadvisors.co>" at bounding box center [833, 289] width 683 height 16
checkbox input "true"
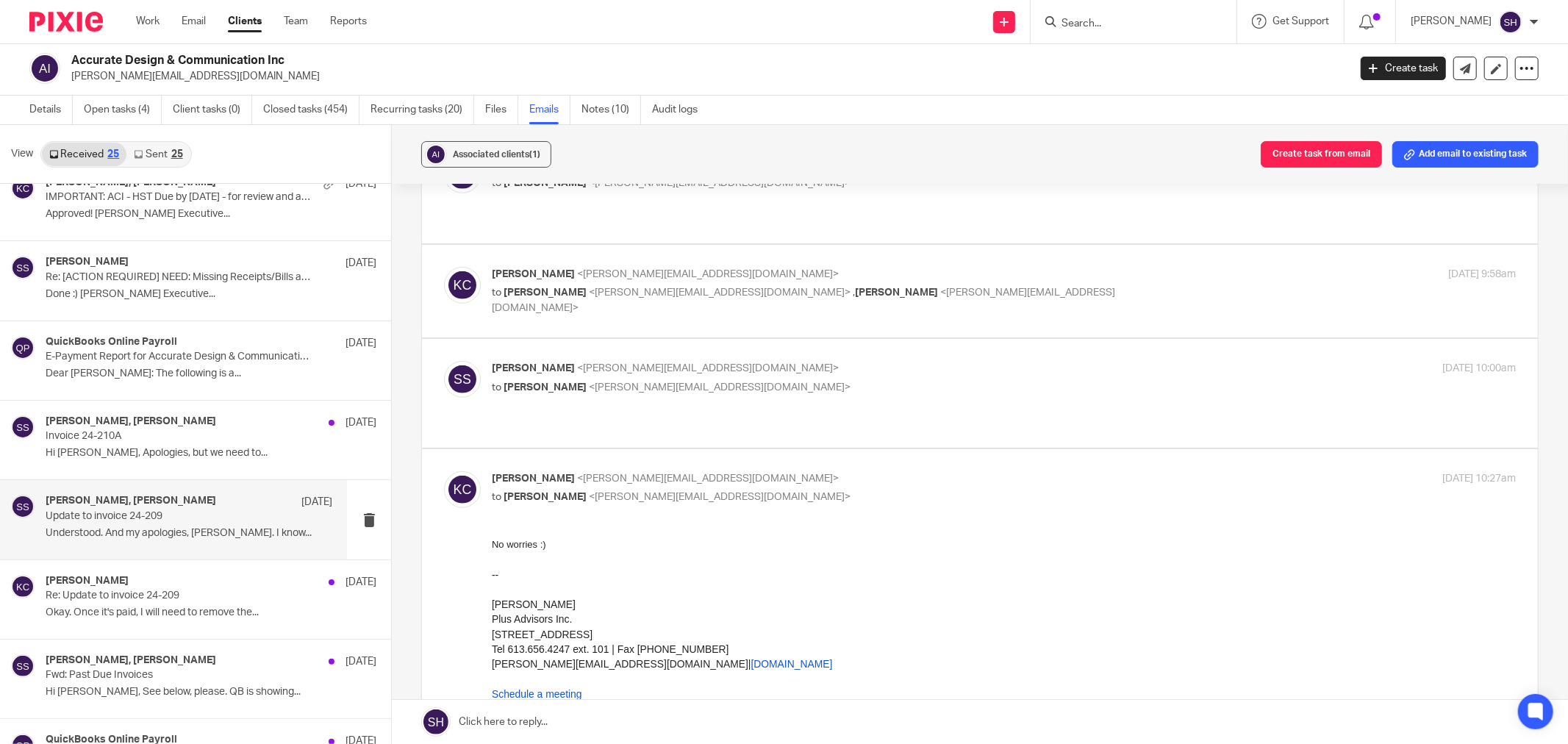
scroll to position [735, 0]
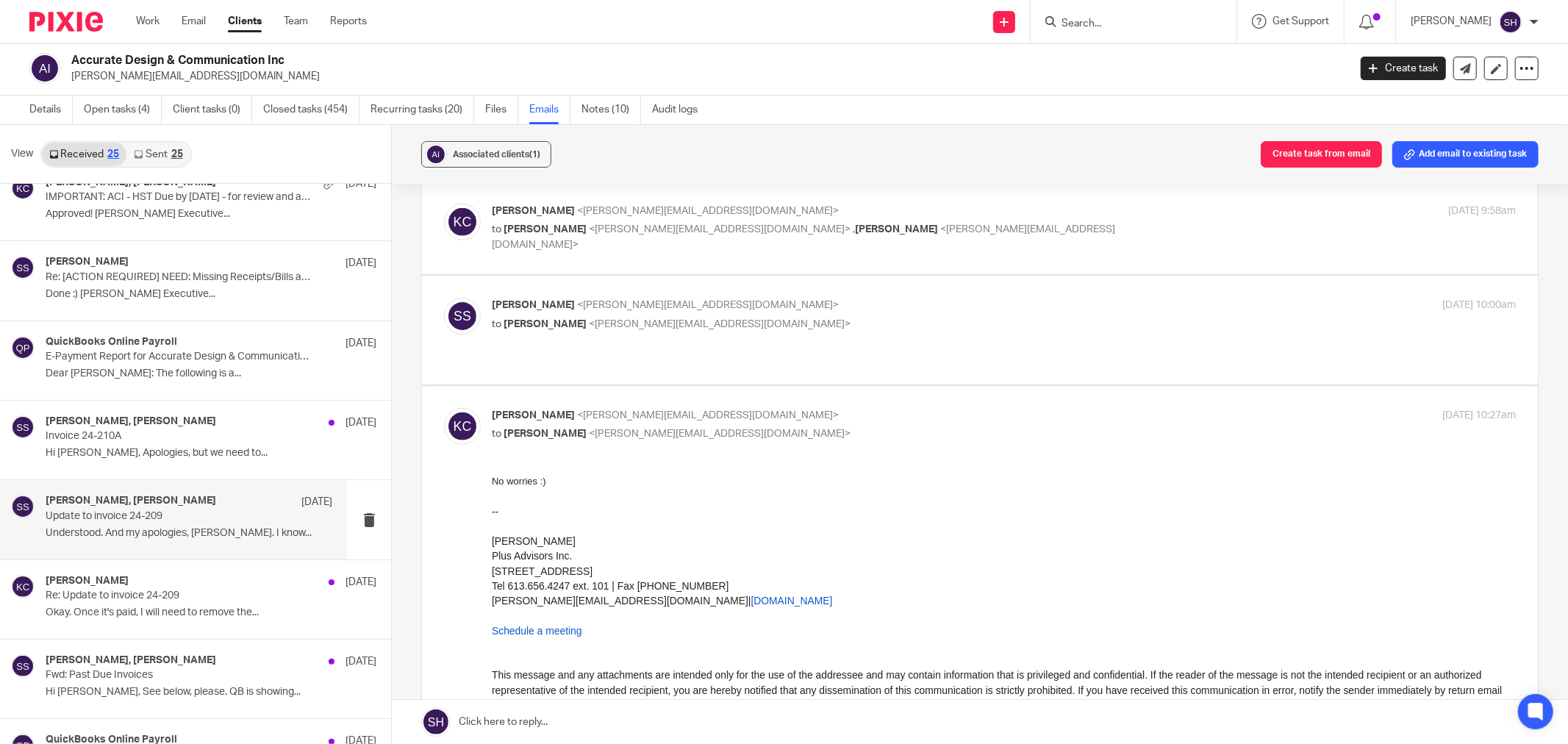
click at [797, 298] on div "Stacey Sauve <stacey@accurate.ca> to Katryna Coltess <katryna@plusadvisors.co>" at bounding box center [833, 314] width 683 height 34
checkbox input "true"
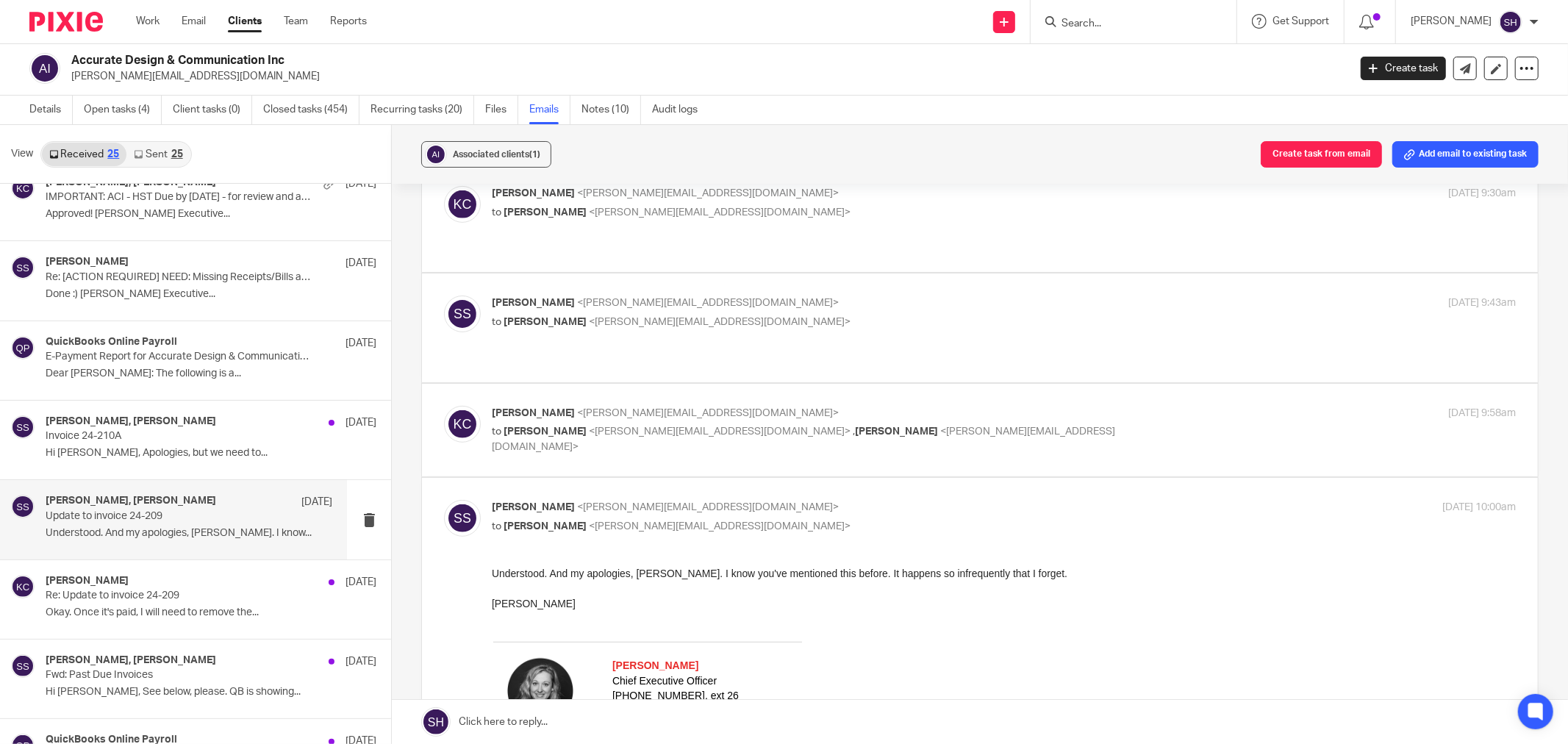
scroll to position [489, 0]
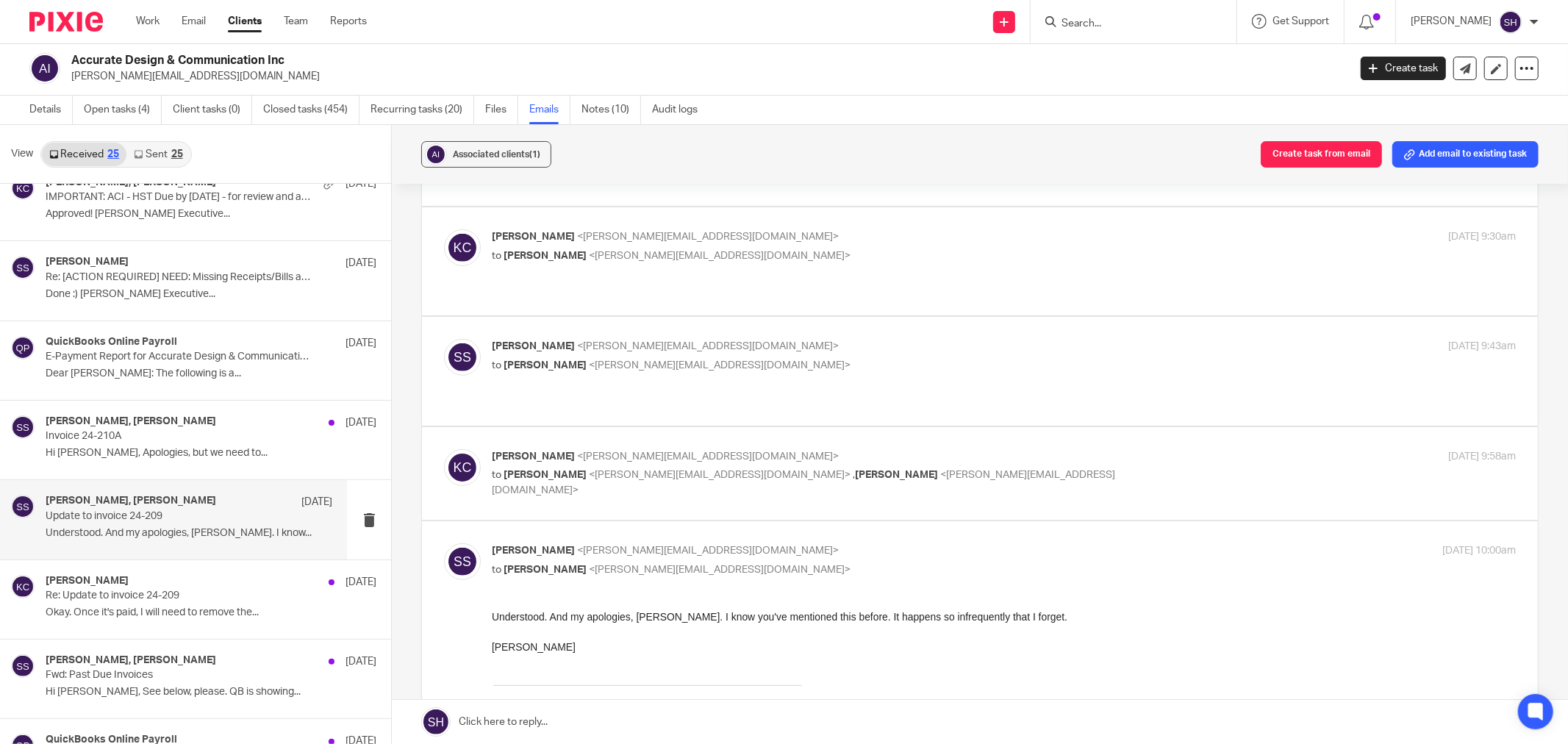
click at [952, 468] on p "to Stacey Sauve <stacey@accurate.ca> , Sarah Halcro <sarah@plusadvisors.co>" at bounding box center [833, 482] width 683 height 30
checkbox input "true"
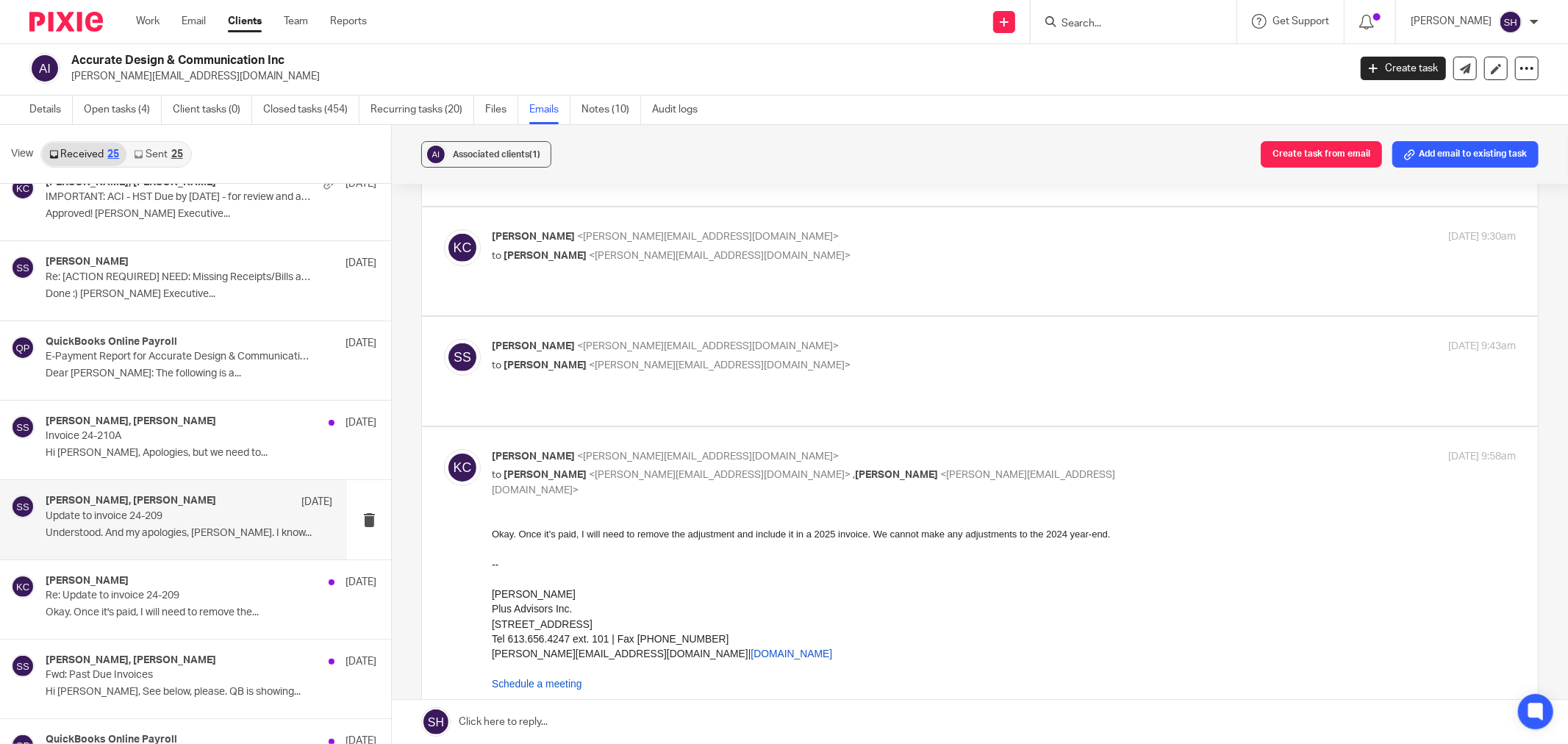
scroll to position [0, 0]
click at [804, 339] on p "Stacey Sauve <stacey@accurate.ca>" at bounding box center [833, 347] width 683 height 16
checkbox input "true"
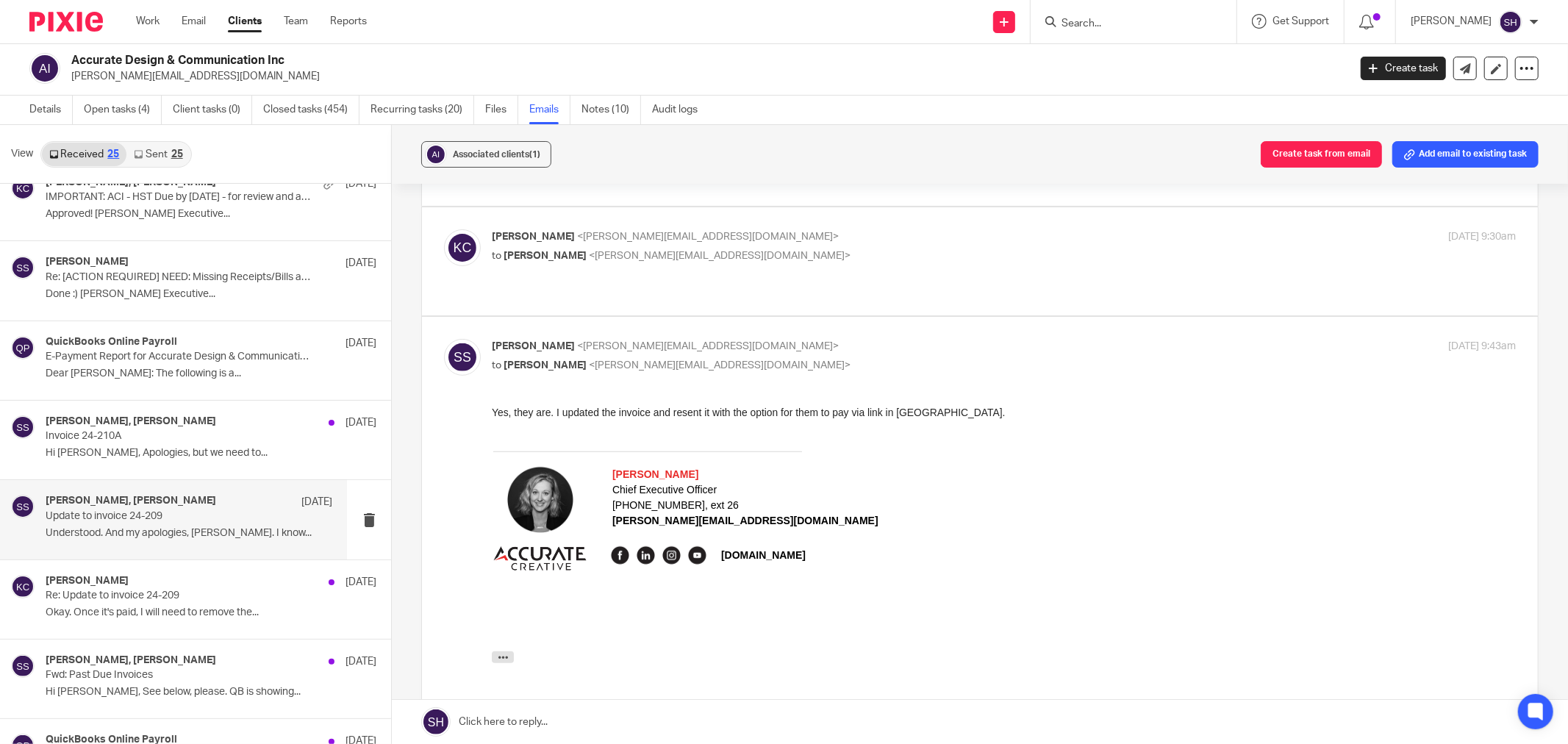
click at [808, 251] on div "Katryna Coltess <katryna@plusadvisors.co> to Stacey Sauve <stacey@accurate.ca> …" at bounding box center [980, 262] width 1071 height 64
click at [809, 229] on div "Katryna Coltess <katryna@plusadvisors.co> to Stacey Sauve <stacey@accurate.ca>" at bounding box center [833, 246] width 683 height 34
click at [807, 210] on label at bounding box center [980, 262] width 1116 height 108
click at [444, 229] on input "checkbox" at bounding box center [443, 229] width 1 height 1
checkbox input "true"
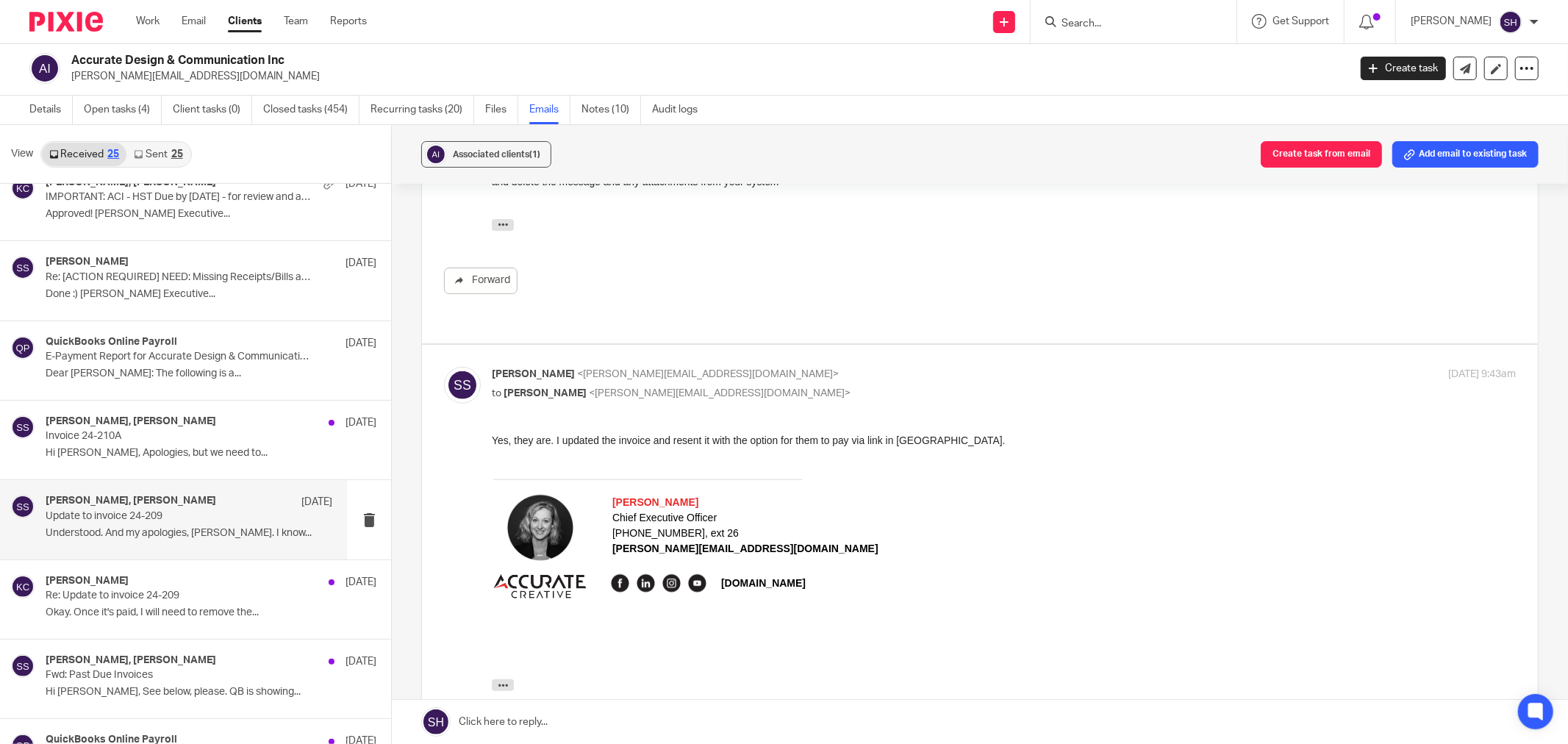
scroll to position [898, 0]
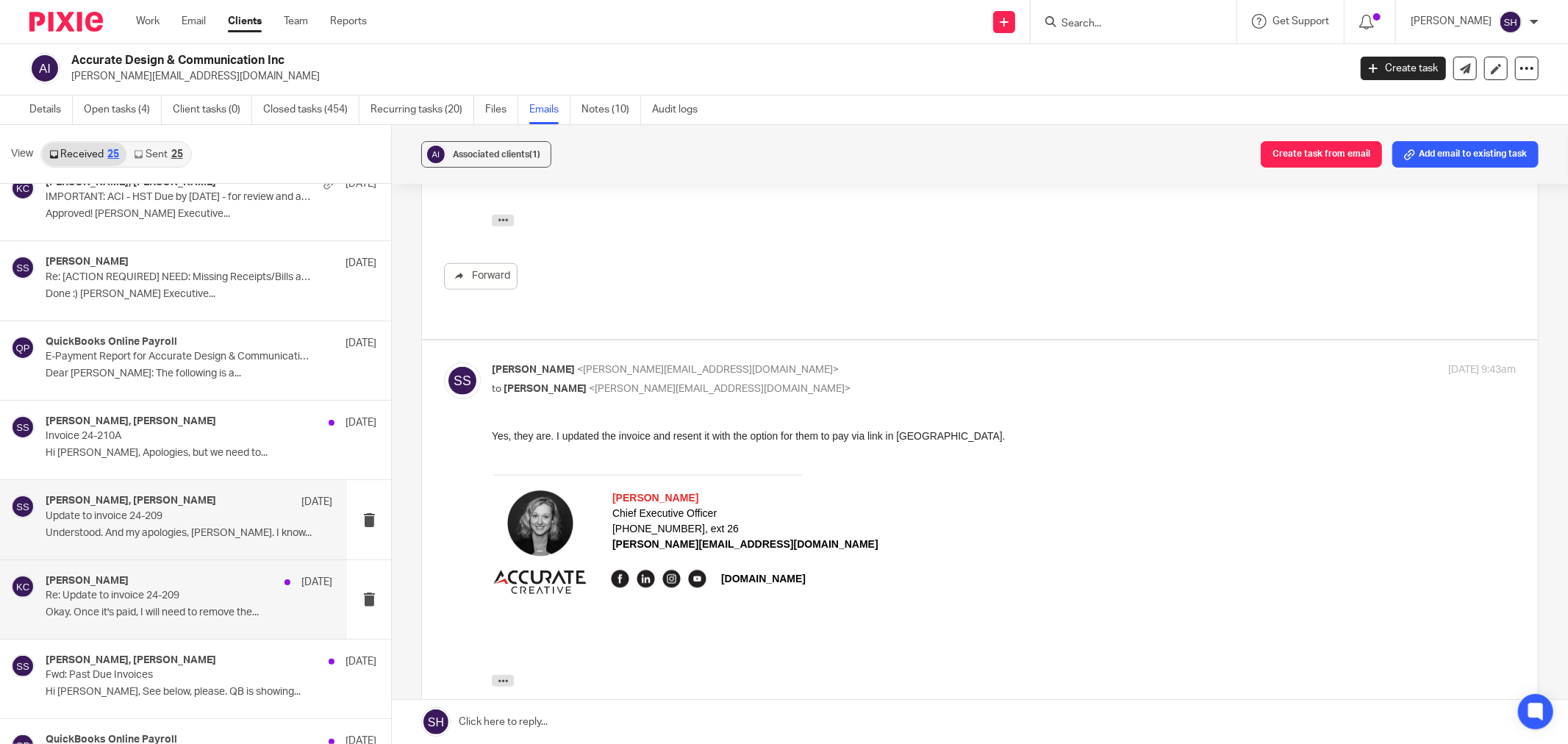
click at [235, 599] on p "Re: Update to invoice 24-209" at bounding box center [160, 596] width 229 height 13
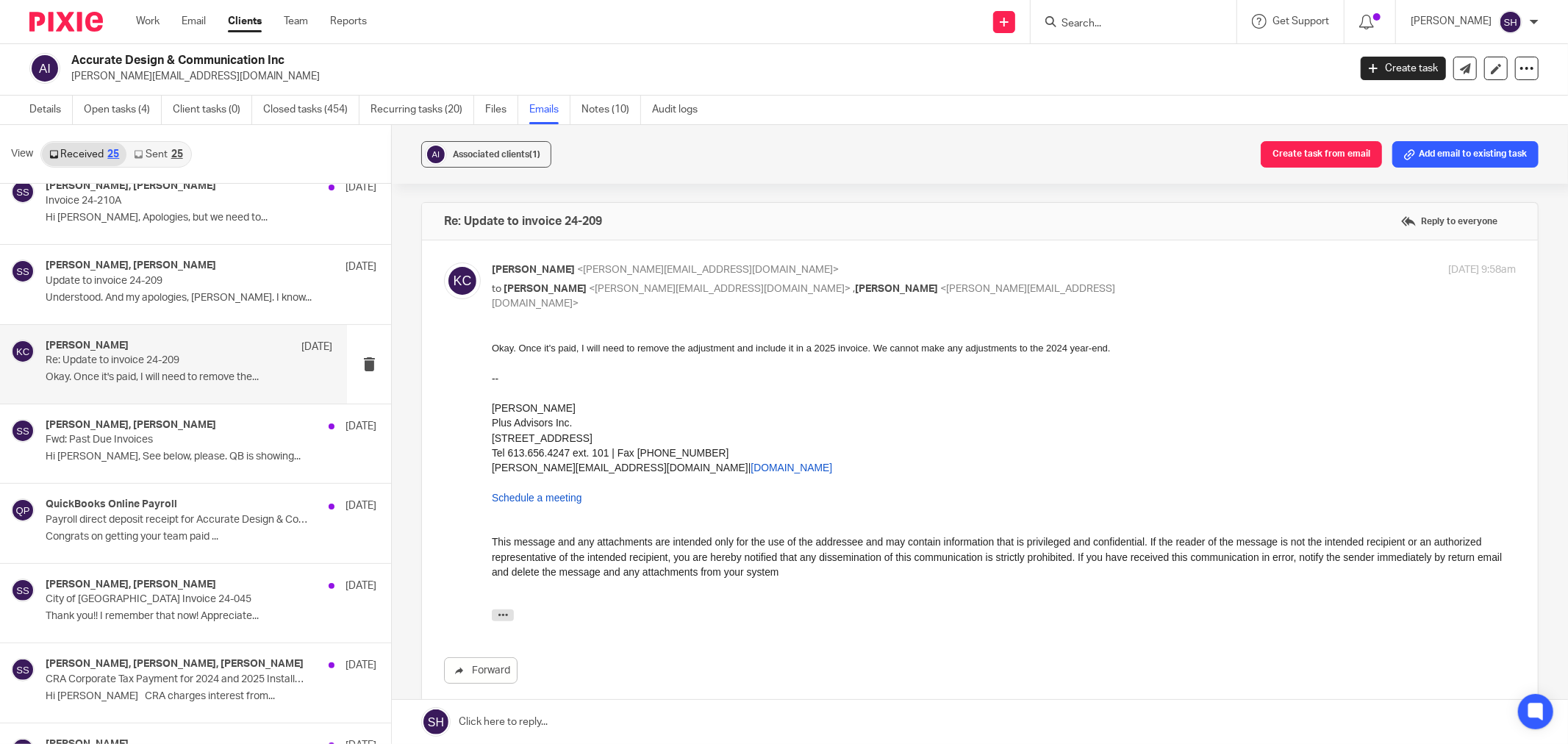
scroll to position [1143, 0]
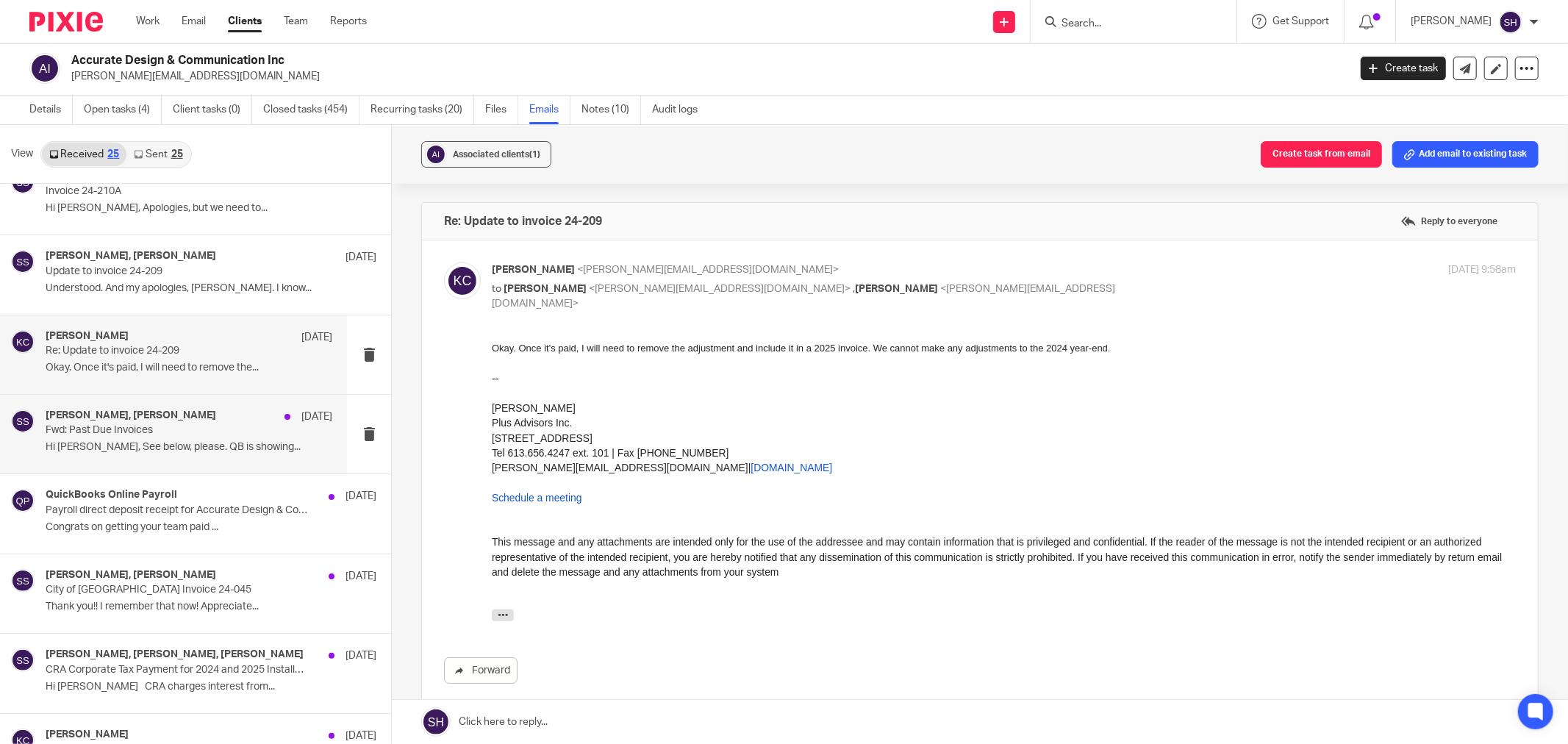
click at [211, 441] on div "Katryna Coltess, Stacey Sauve Jul 15 Fwd: Past Due Invoices Hi Katryna, See bel…" at bounding box center [189, 434] width 287 height 49
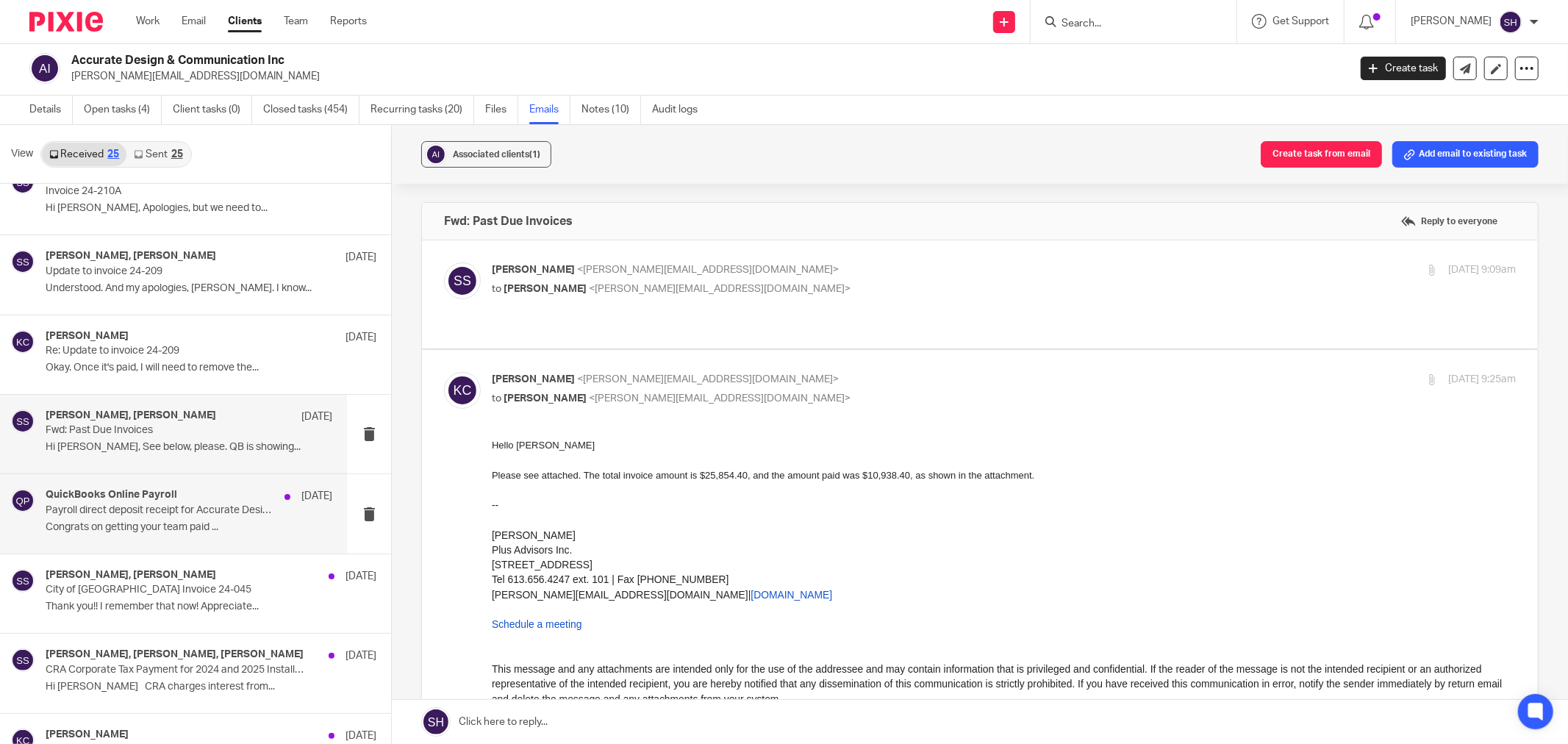
scroll to position [0, 0]
click at [811, 287] on p "to Katryna Coltess <katryna@plusadvisors.co>" at bounding box center [833, 289] width 683 height 16
checkbox input "true"
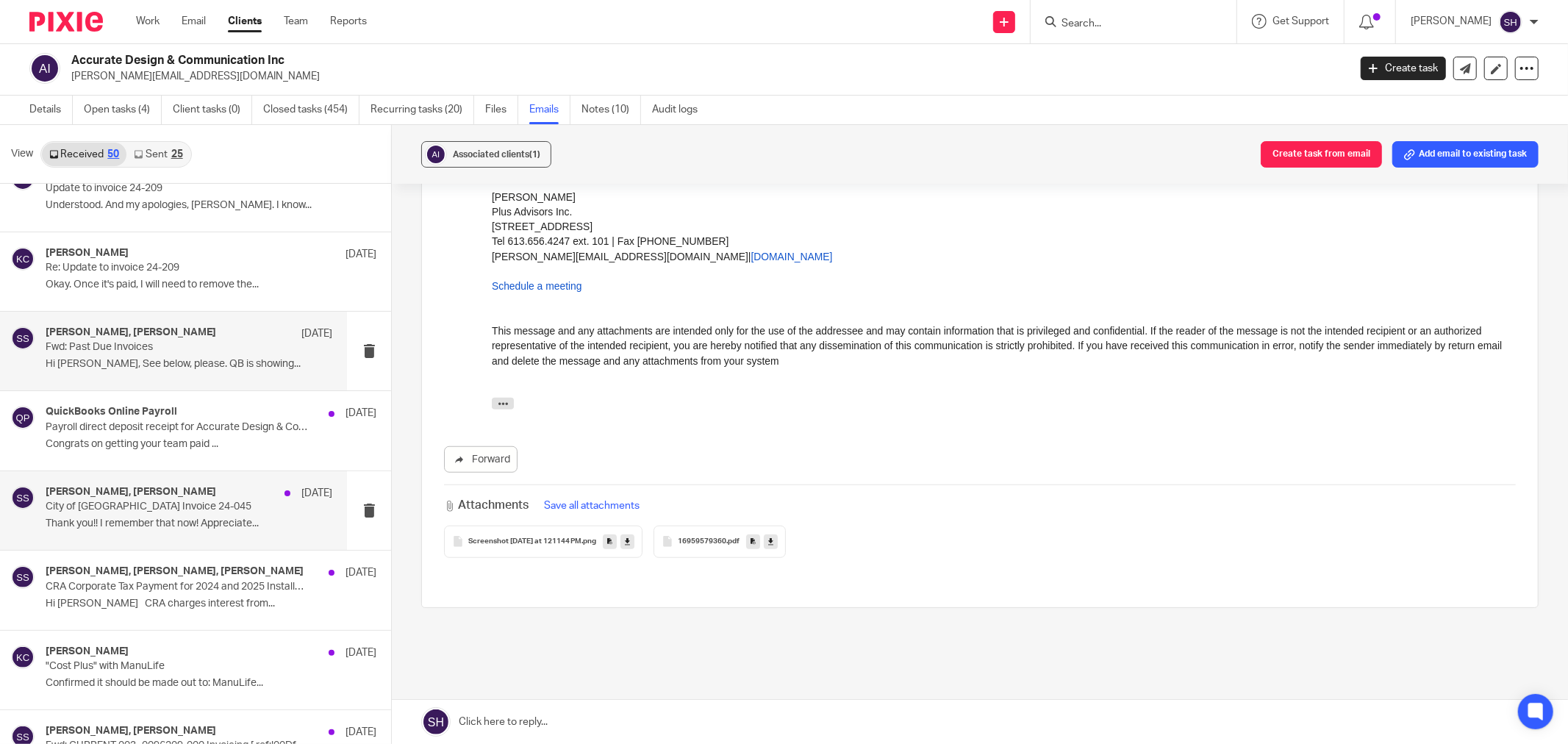
scroll to position [1306, 0]
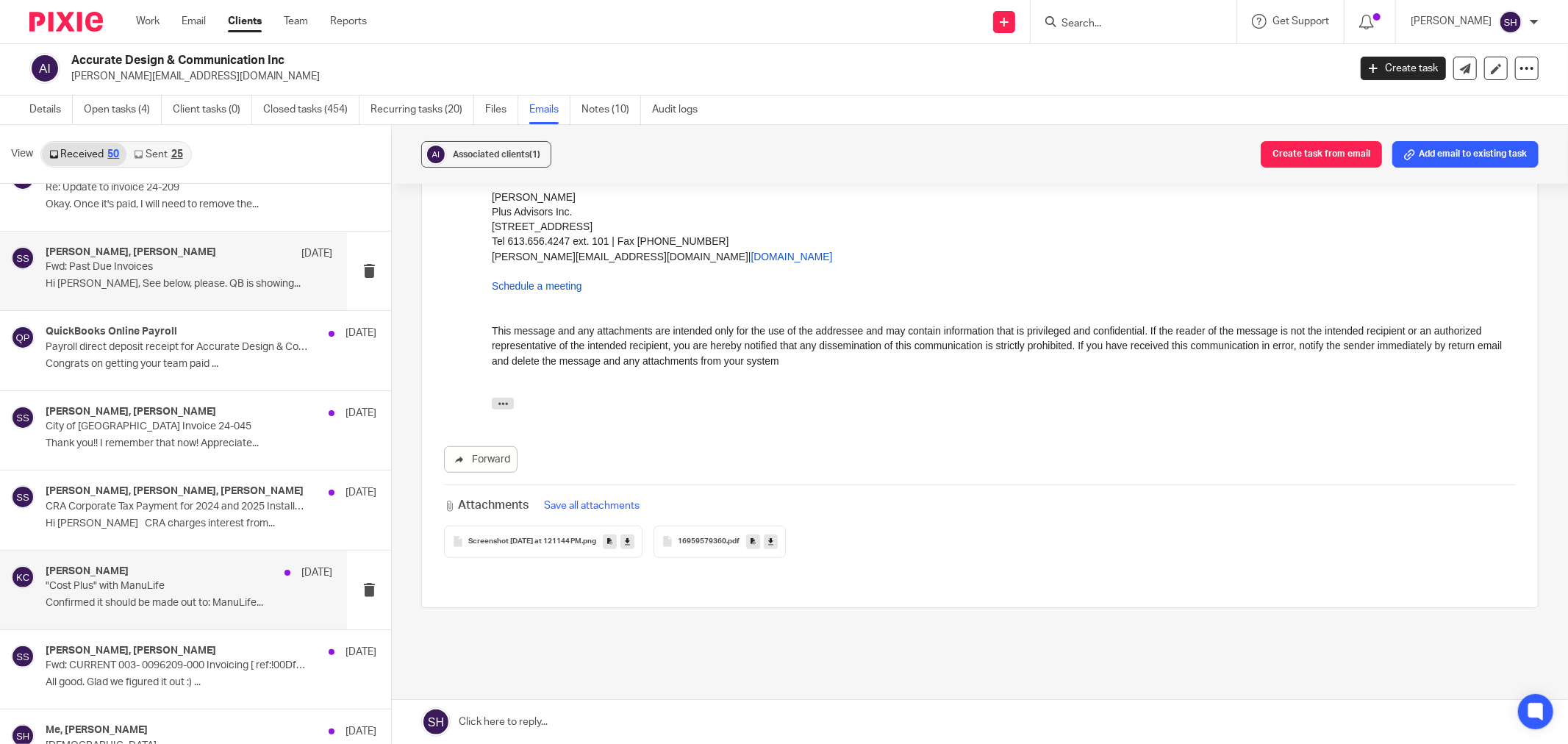
click at [164, 584] on p ""Cost Plus" with ManuLife" at bounding box center [160, 587] width 229 height 13
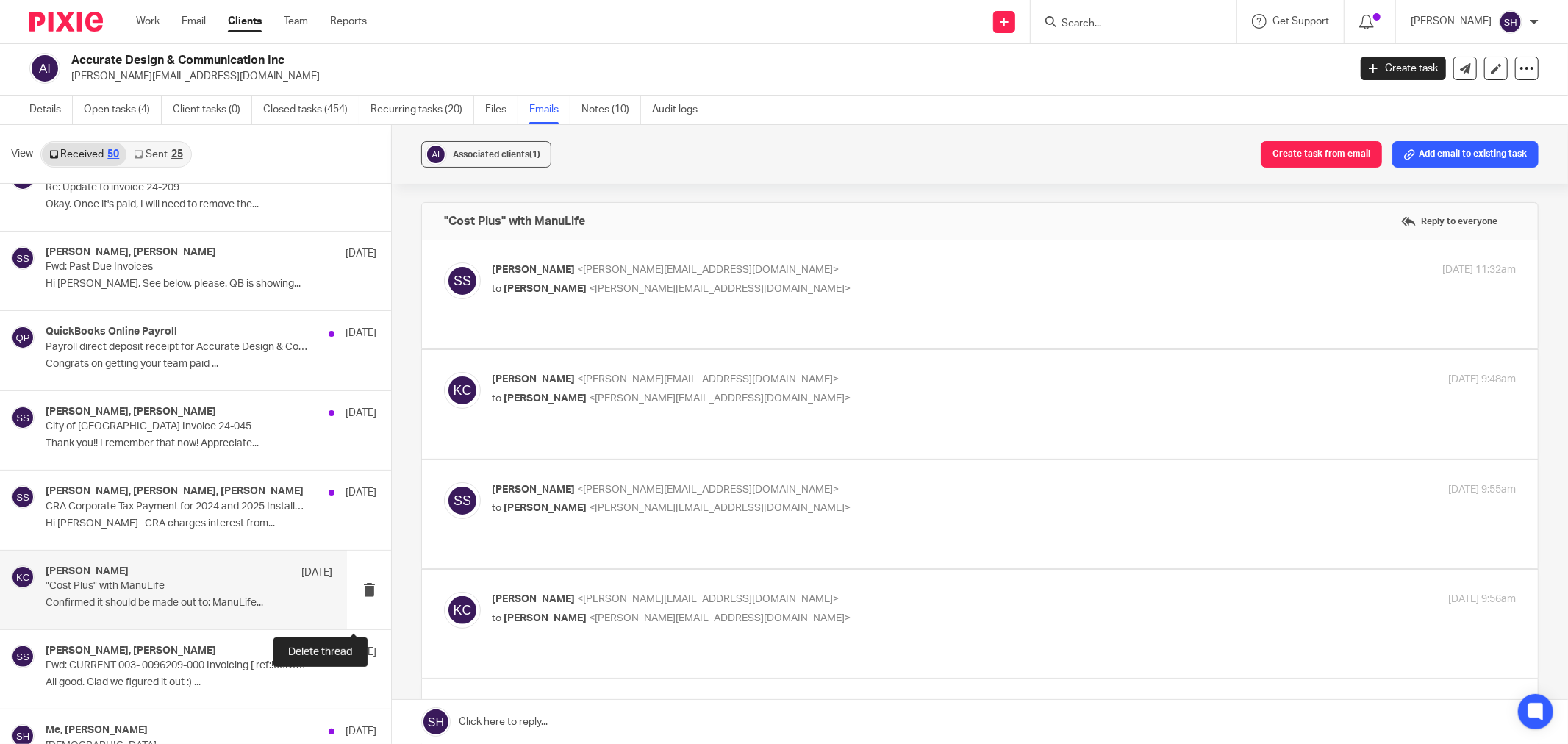
scroll to position [0, 0]
click at [766, 284] on p "to Katryna Coltess <katryna@plusadvisors.co>" at bounding box center [833, 289] width 683 height 16
checkbox input "true"
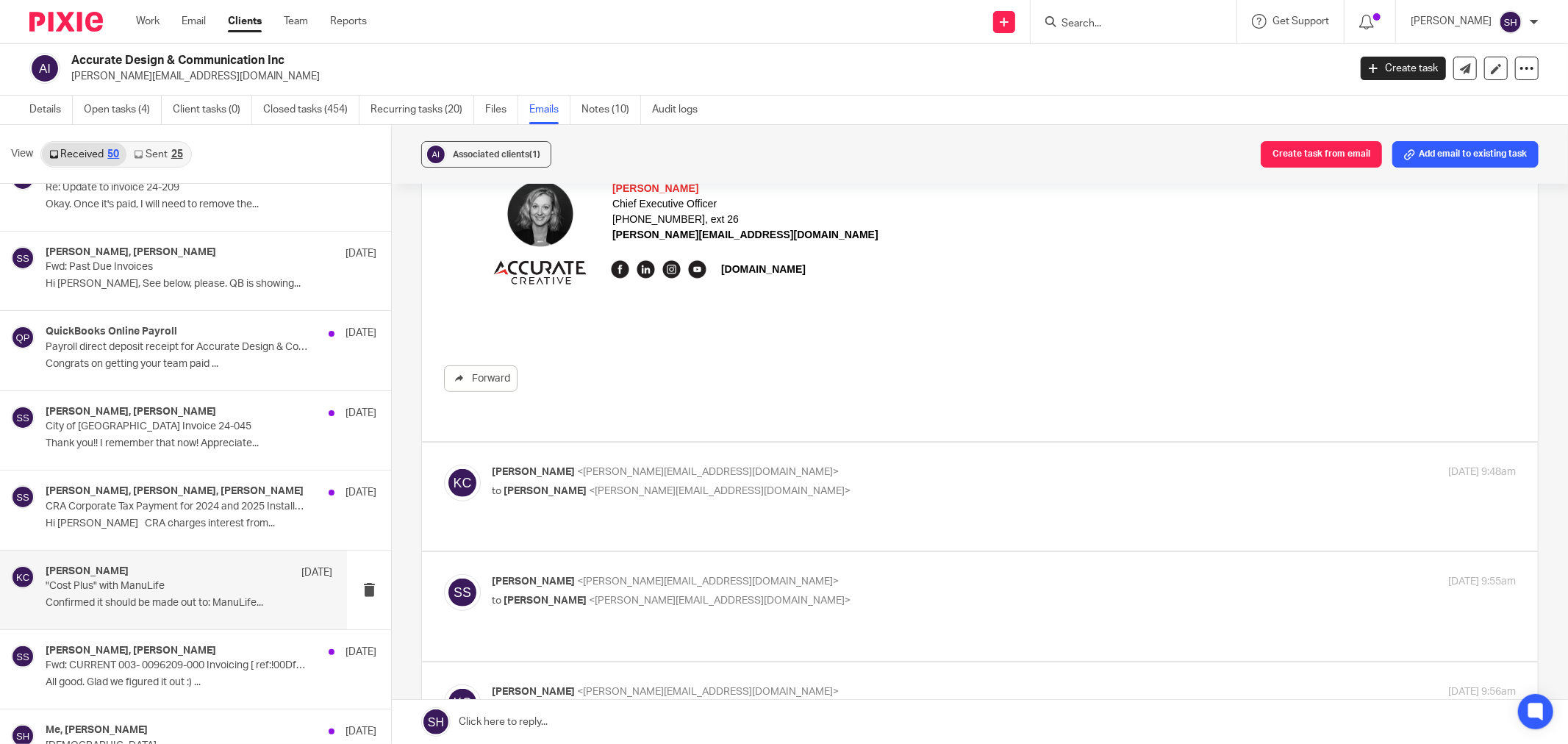
scroll to position [571, 0]
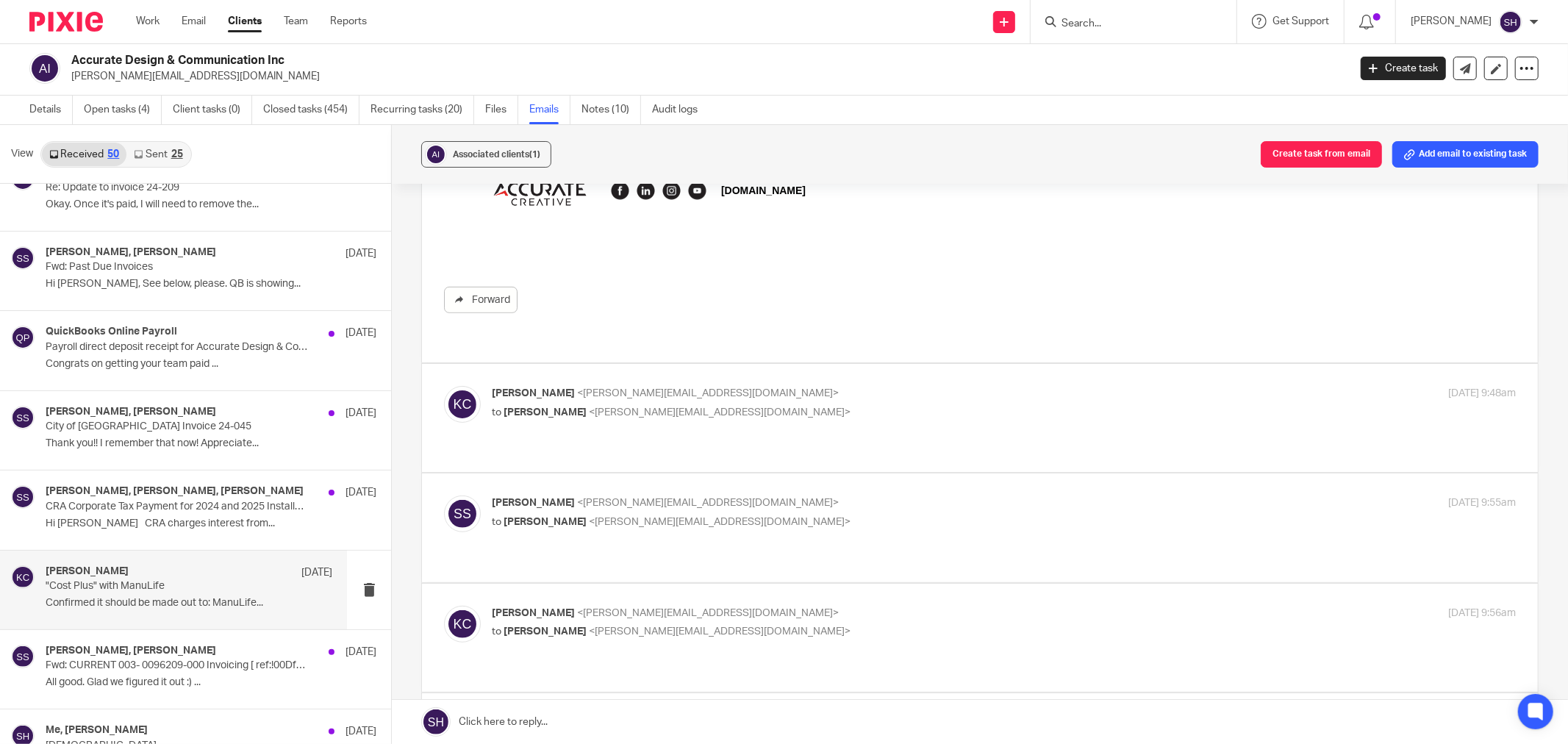
click at [977, 405] on p "to Stacey Sauve <stacey@accurate.ca>" at bounding box center [833, 413] width 683 height 16
checkbox input "true"
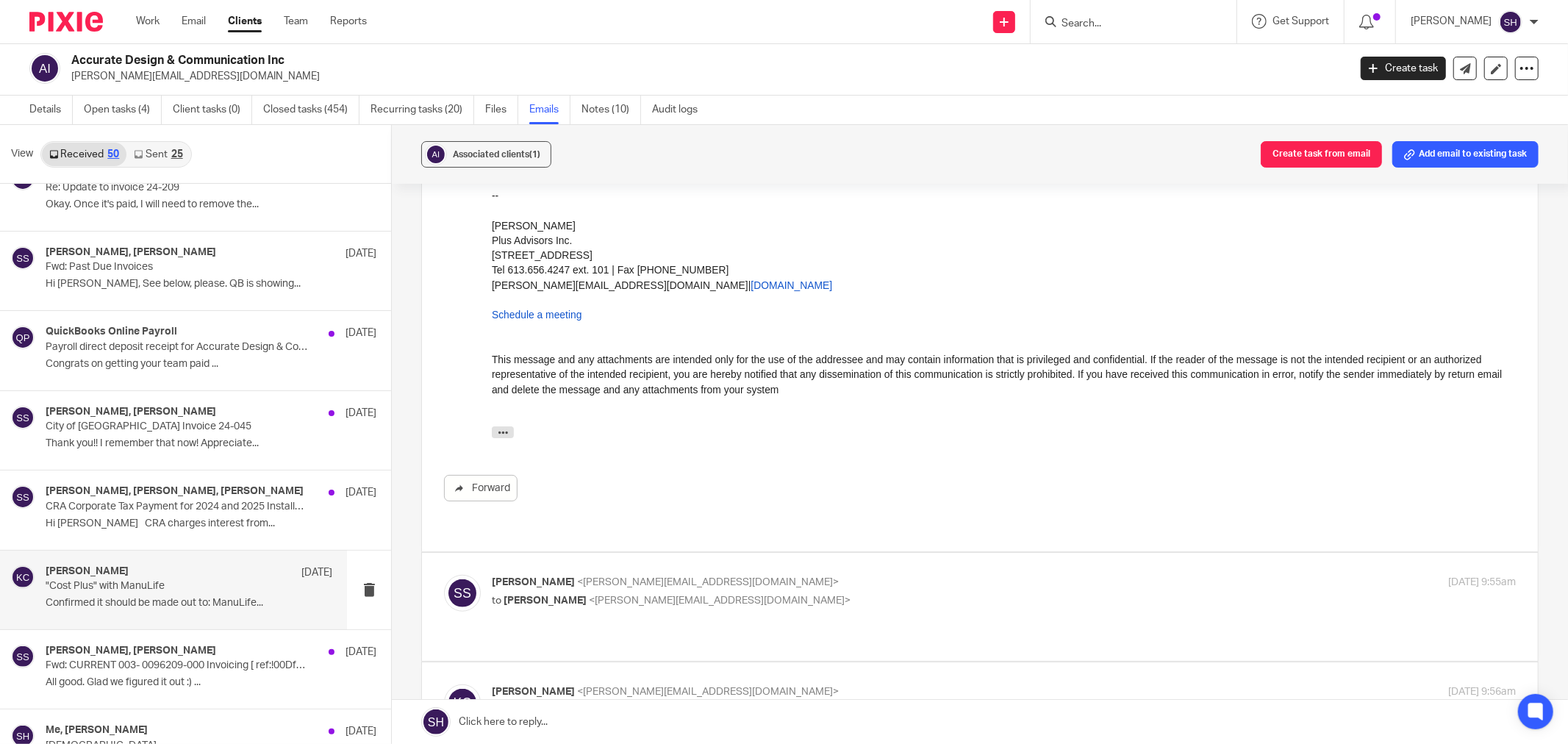
scroll to position [898, 0]
click at [866, 571] on p "Stacey Sauve <stacey@accurate.ca>" at bounding box center [833, 579] width 683 height 16
checkbox input "true"
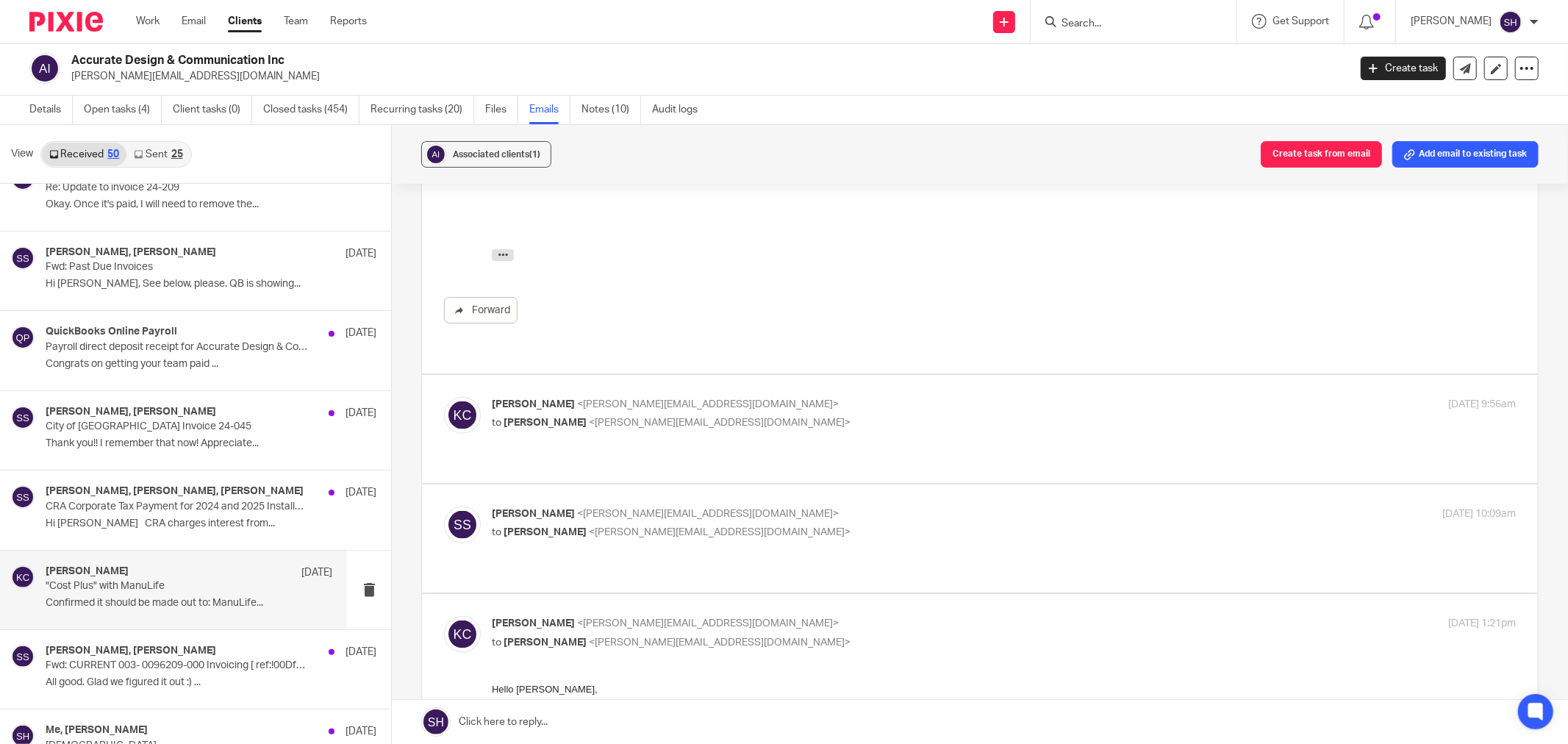
scroll to position [1551, 0]
click at [851, 393] on div "Katryna Coltess <katryna@plusadvisors.co> to Stacey Sauve <stacey@accurate.ca> …" at bounding box center [980, 425] width 1071 height 64
click at [849, 412] on p "to Stacey Sauve <stacey@accurate.ca>" at bounding box center [833, 420] width 683 height 16
checkbox input "true"
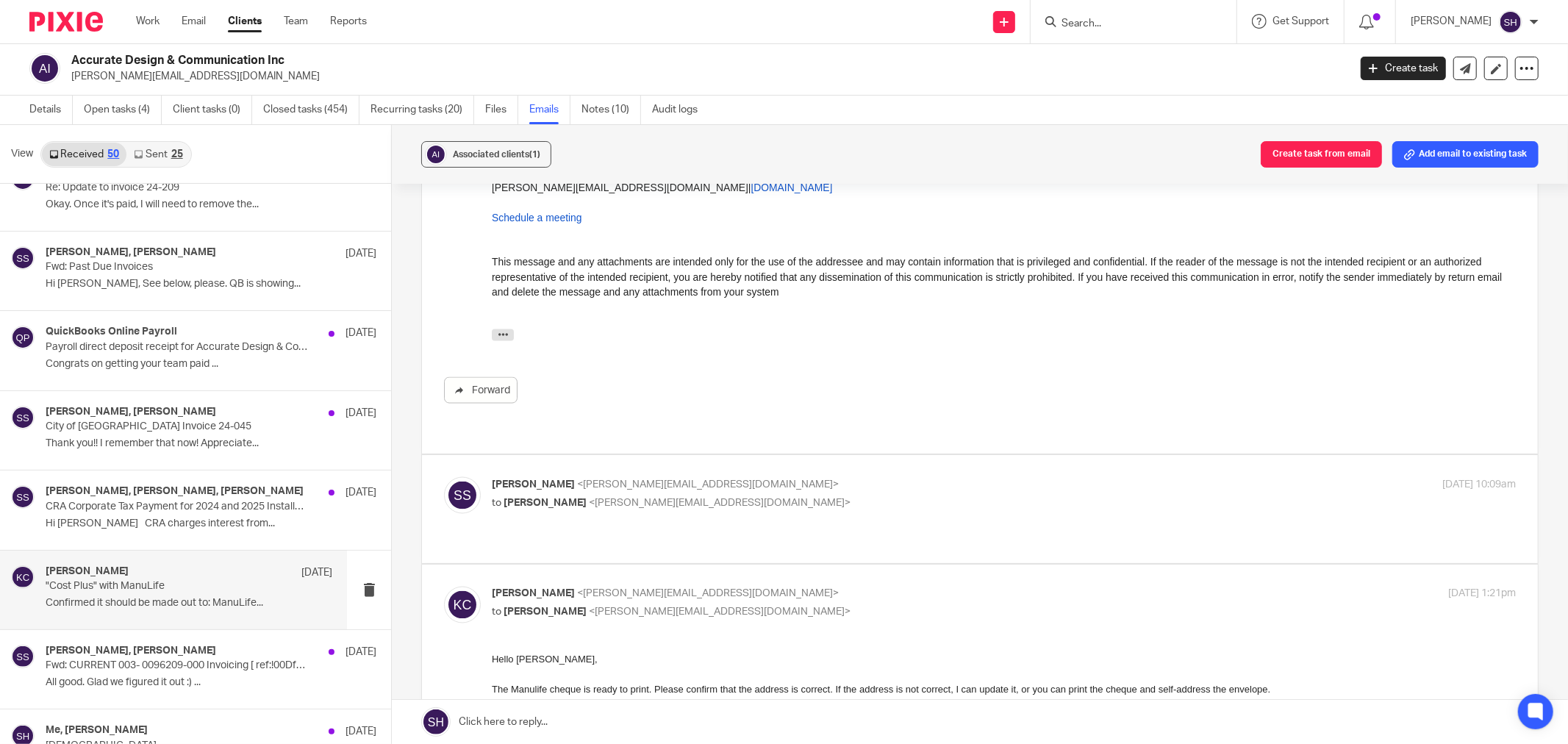
scroll to position [1959, 0]
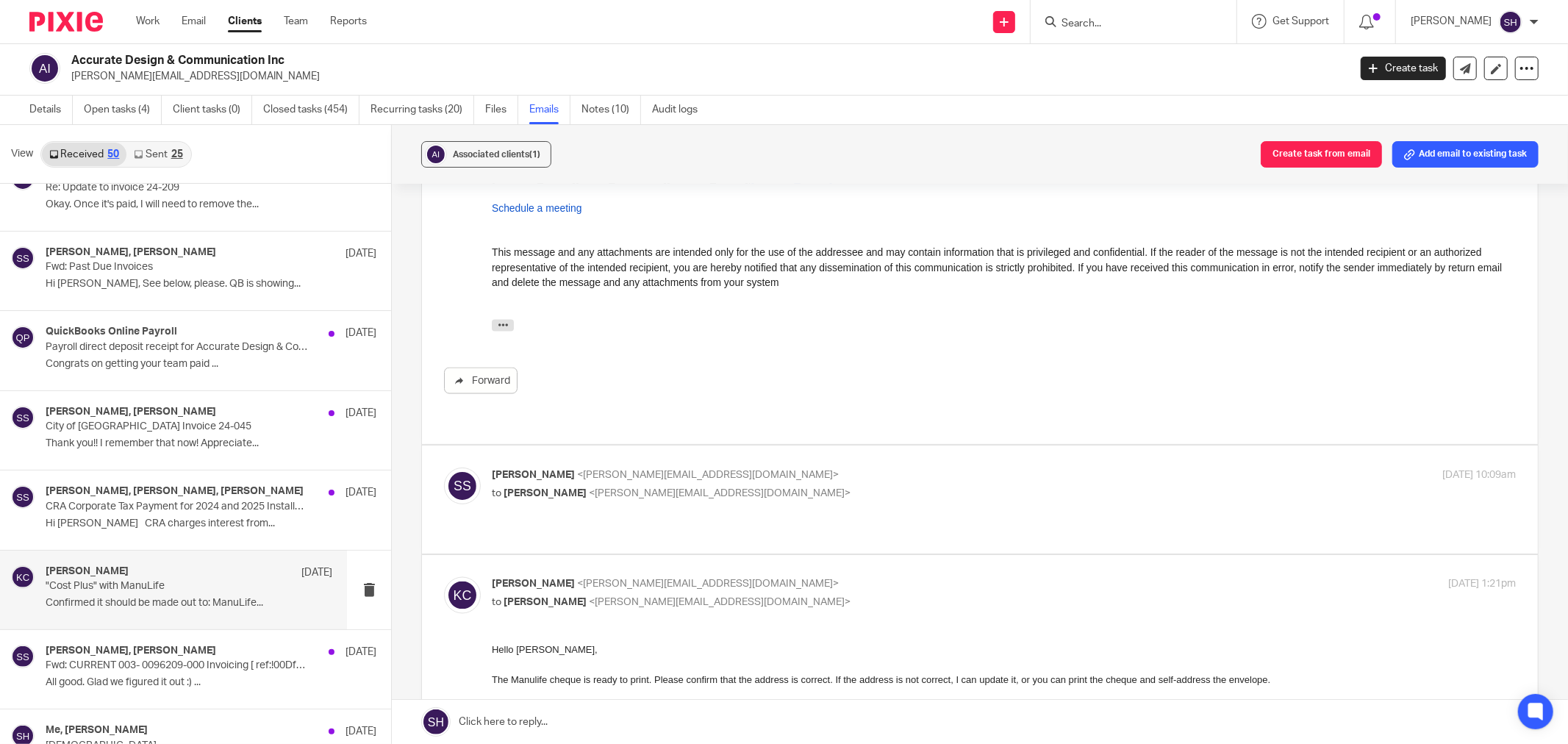
click at [828, 468] on p "Stacey Sauve <stacey@accurate.ca>" at bounding box center [833, 475] width 683 height 16
checkbox input "true"
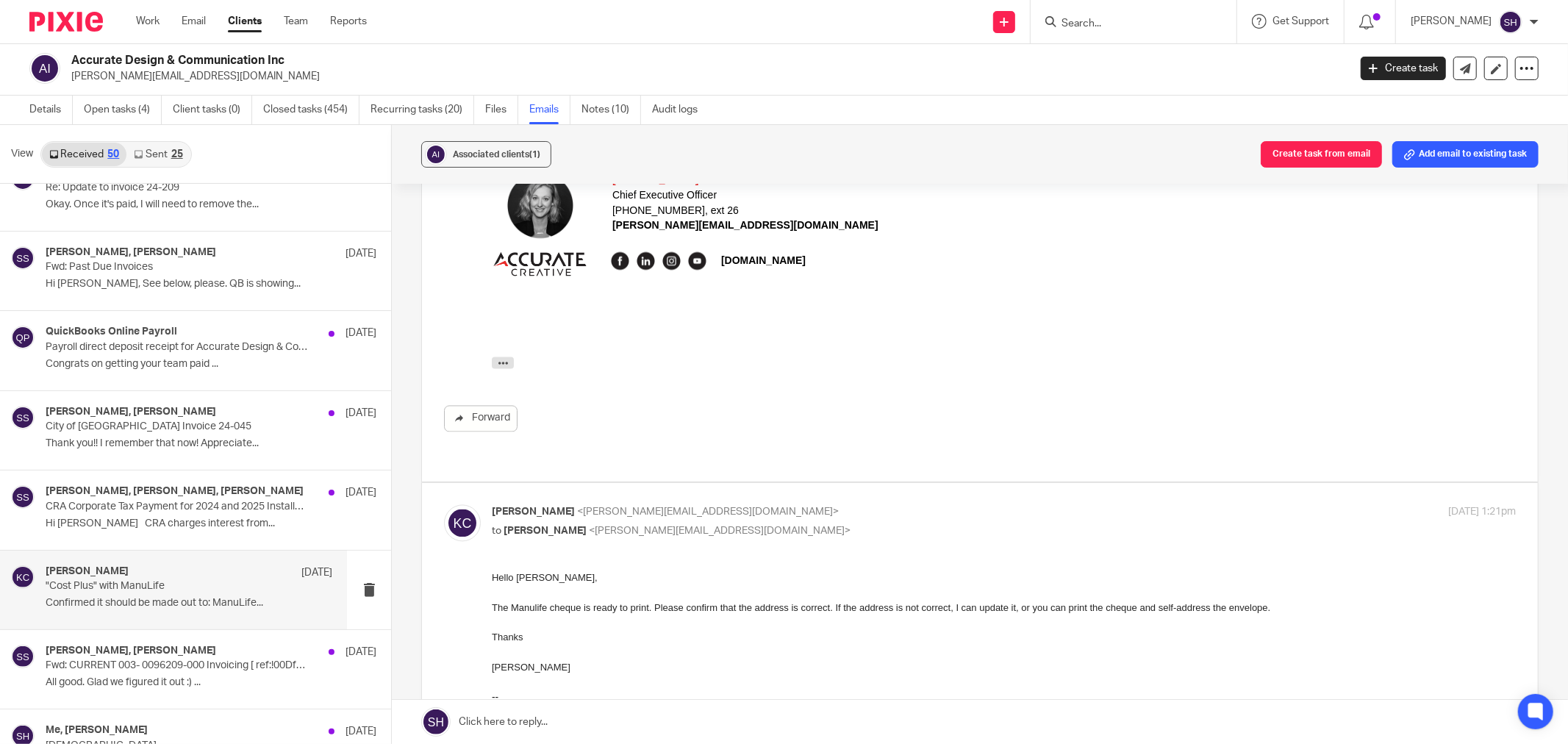
scroll to position [2779, 0]
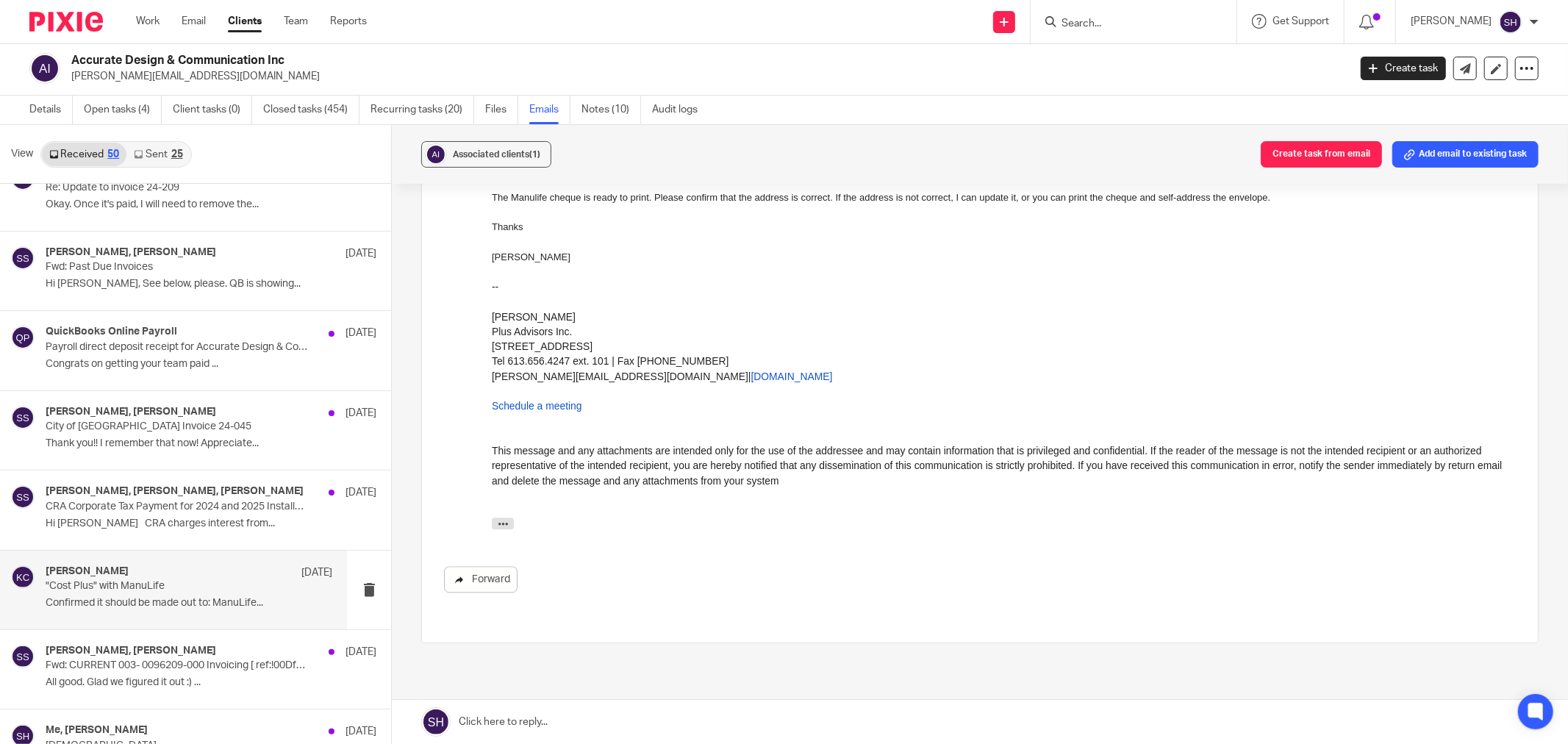
click at [464, 566] on link "Forward" at bounding box center [481, 580] width 74 height 27
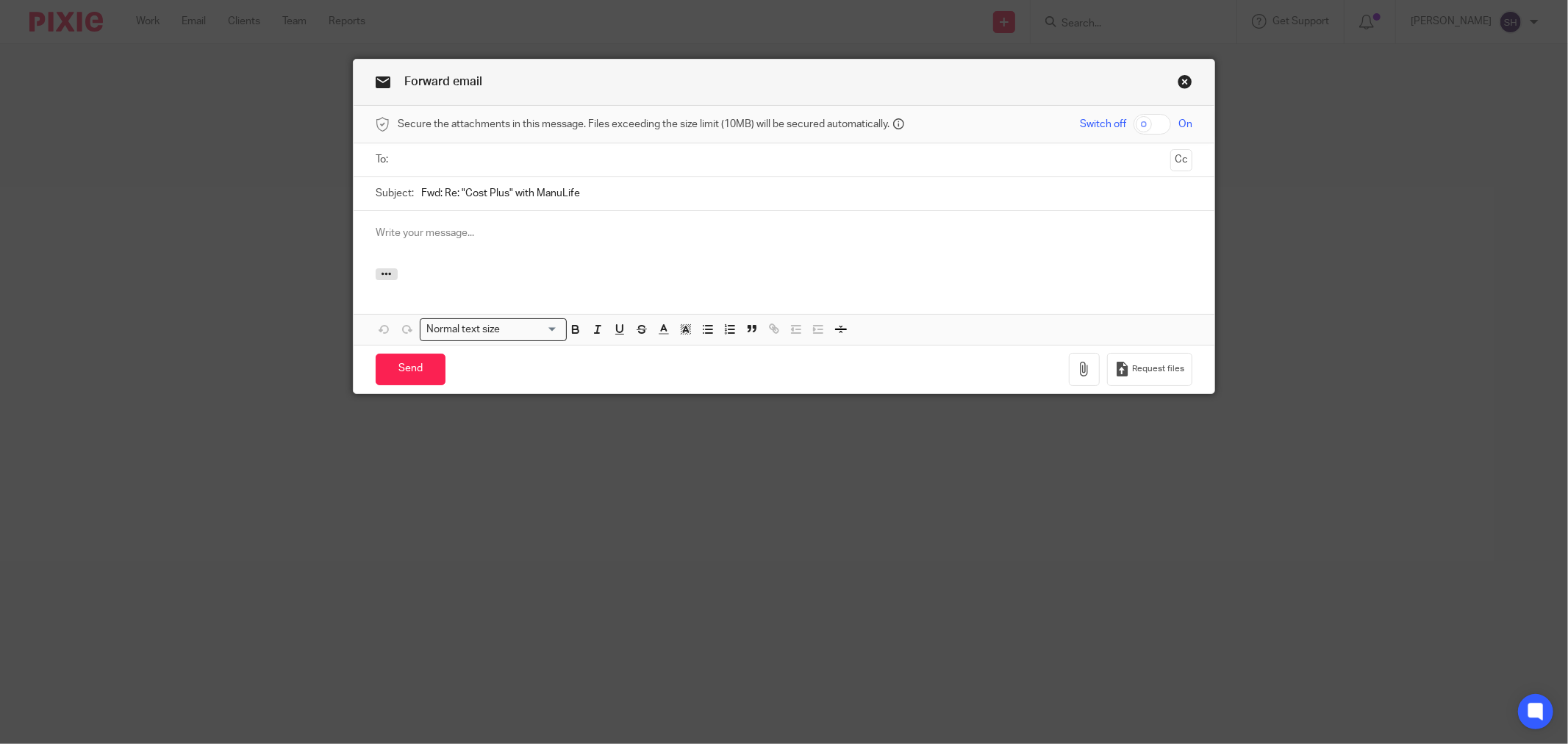
click at [467, 154] on input "text" at bounding box center [783, 160] width 761 height 17
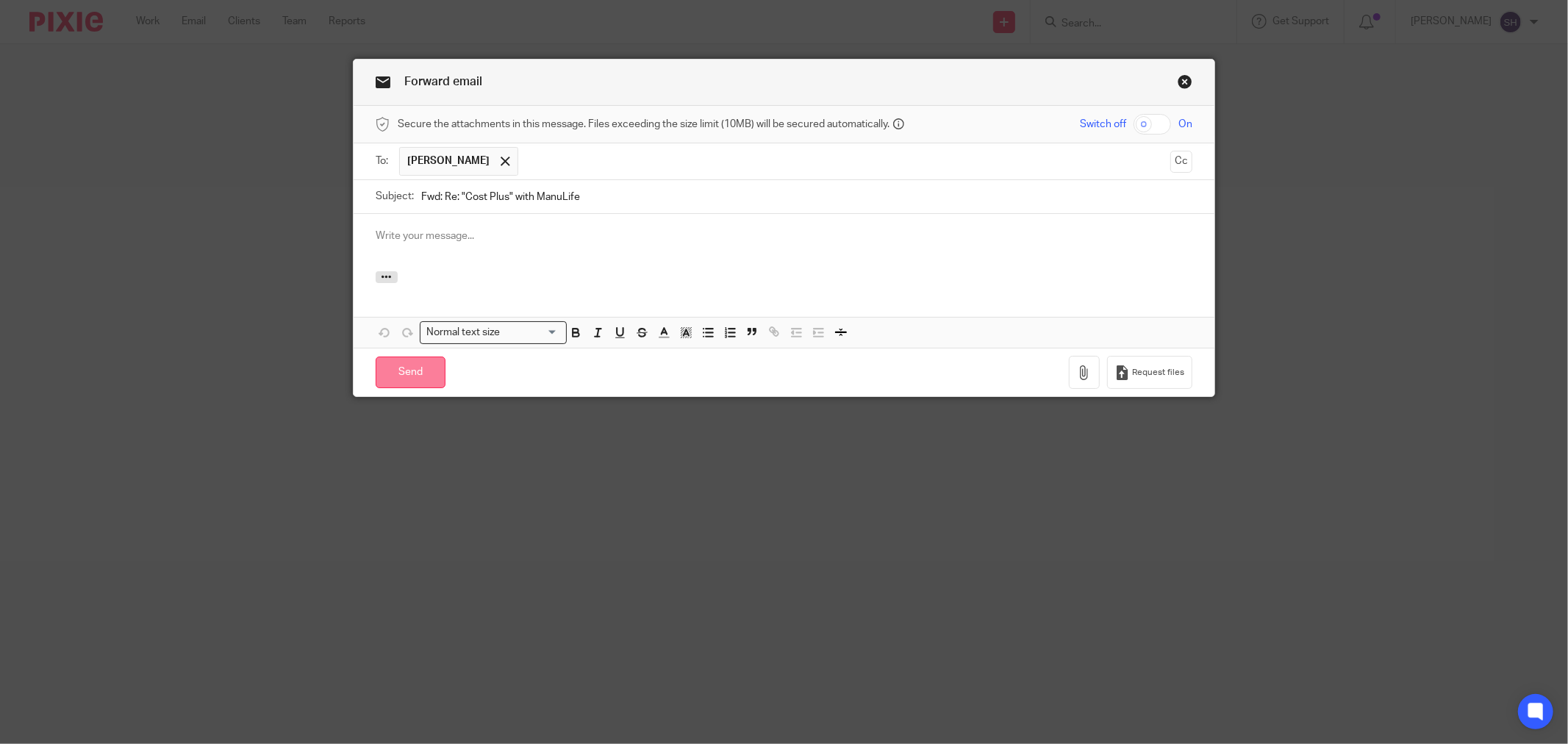
click at [396, 373] on input "Send" at bounding box center [410, 372] width 70 height 31
click at [435, 245] on div at bounding box center [783, 242] width 861 height 57
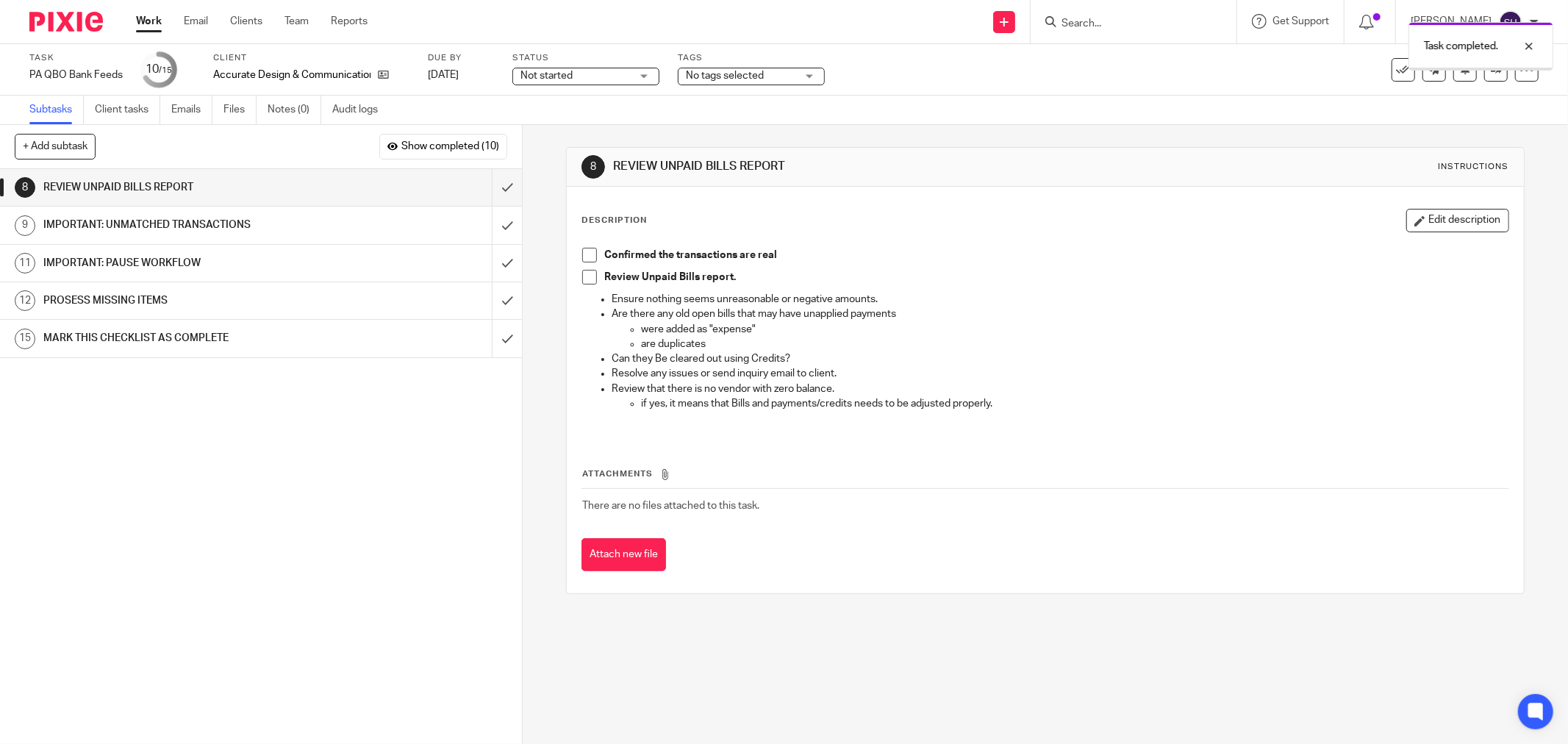
click at [576, 256] on div "Confirmed the transactions are real Review Unpaid Bills report. Ensure nothing …" at bounding box center [1045, 338] width 941 height 197
click at [586, 255] on span at bounding box center [589, 255] width 15 height 15
click at [588, 276] on span at bounding box center [589, 276] width 15 height 15
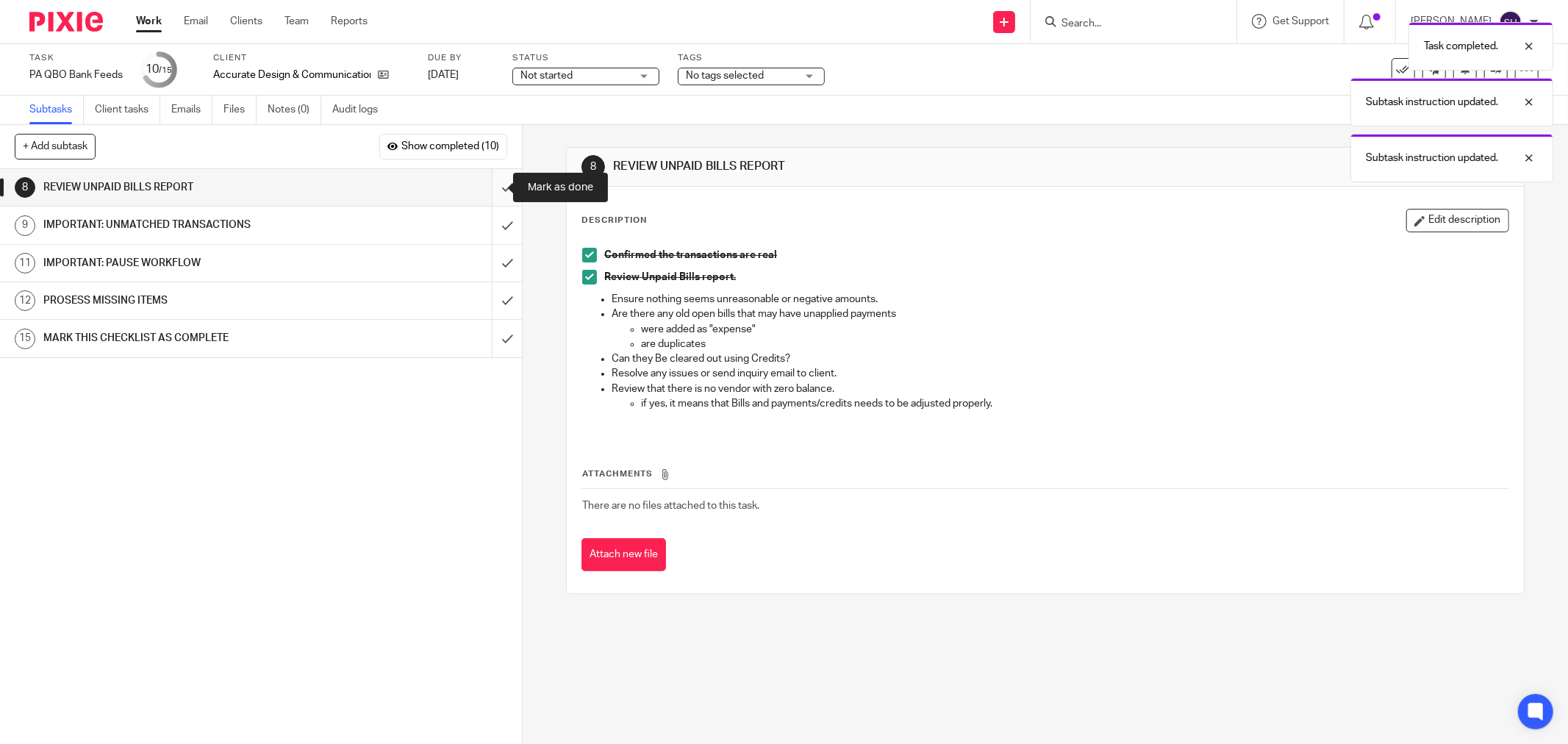
click at [485, 186] on input "submit" at bounding box center [261, 187] width 522 height 37
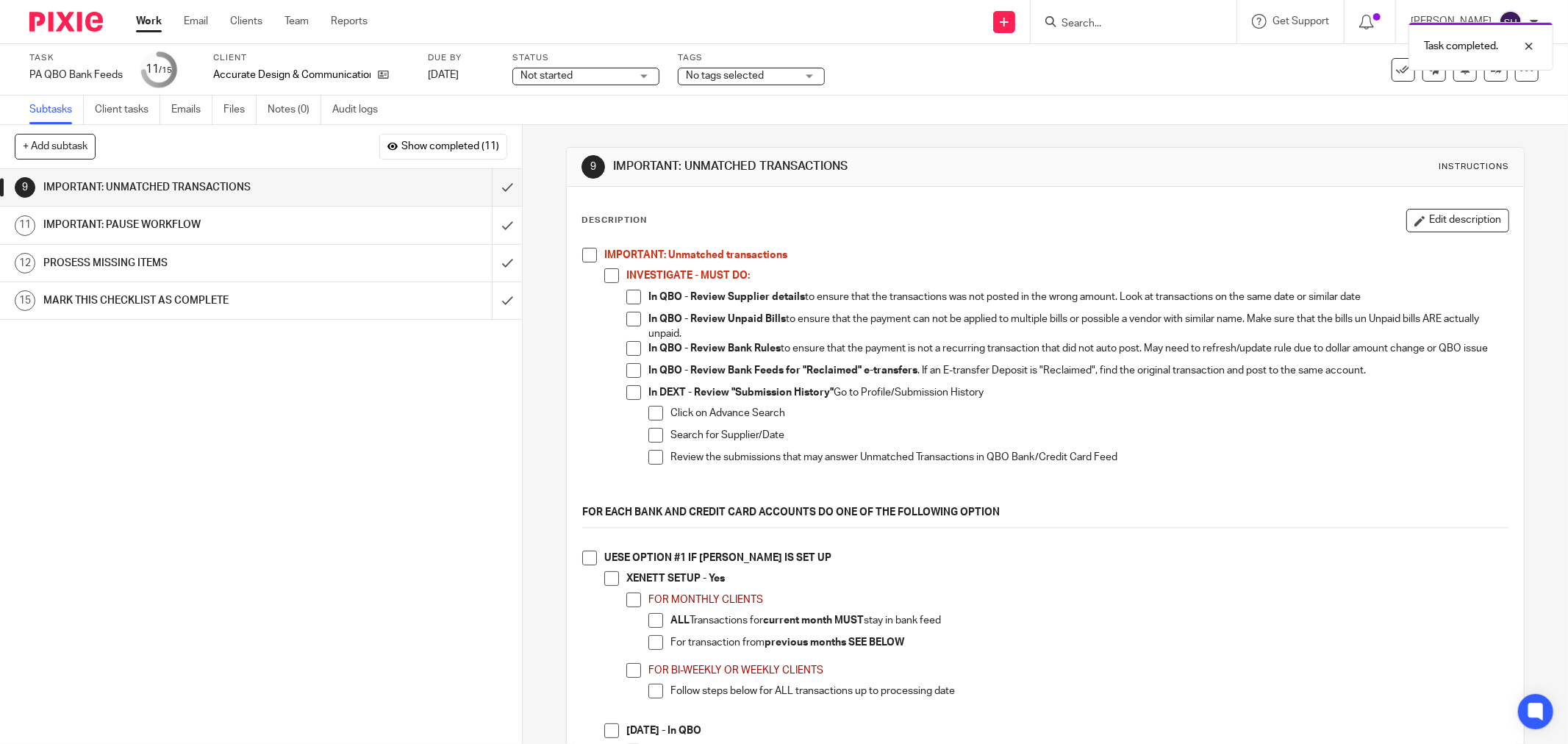
click at [582, 253] on span at bounding box center [589, 255] width 15 height 15
click at [599, 272] on li "IMPORTANT: Unmatched transactions INVESTIGATE - MUST DO: In QBO - Review Suppli…" at bounding box center [1045, 376] width 927 height 258
click at [605, 272] on span at bounding box center [612, 276] width 15 height 15
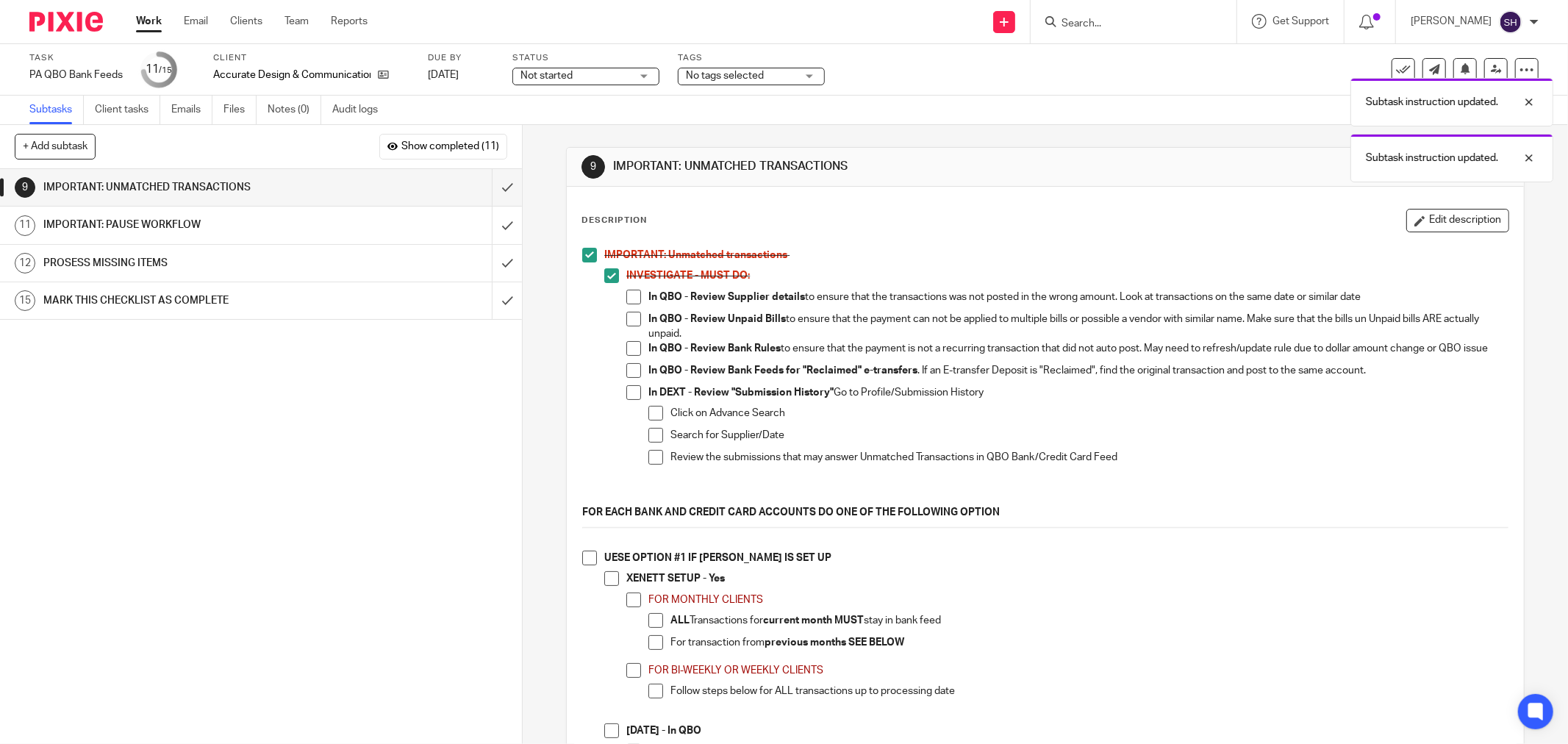
click at [627, 295] on span at bounding box center [634, 297] width 15 height 15
click at [629, 324] on span at bounding box center [634, 319] width 15 height 15
click at [627, 349] on span at bounding box center [634, 349] width 15 height 15
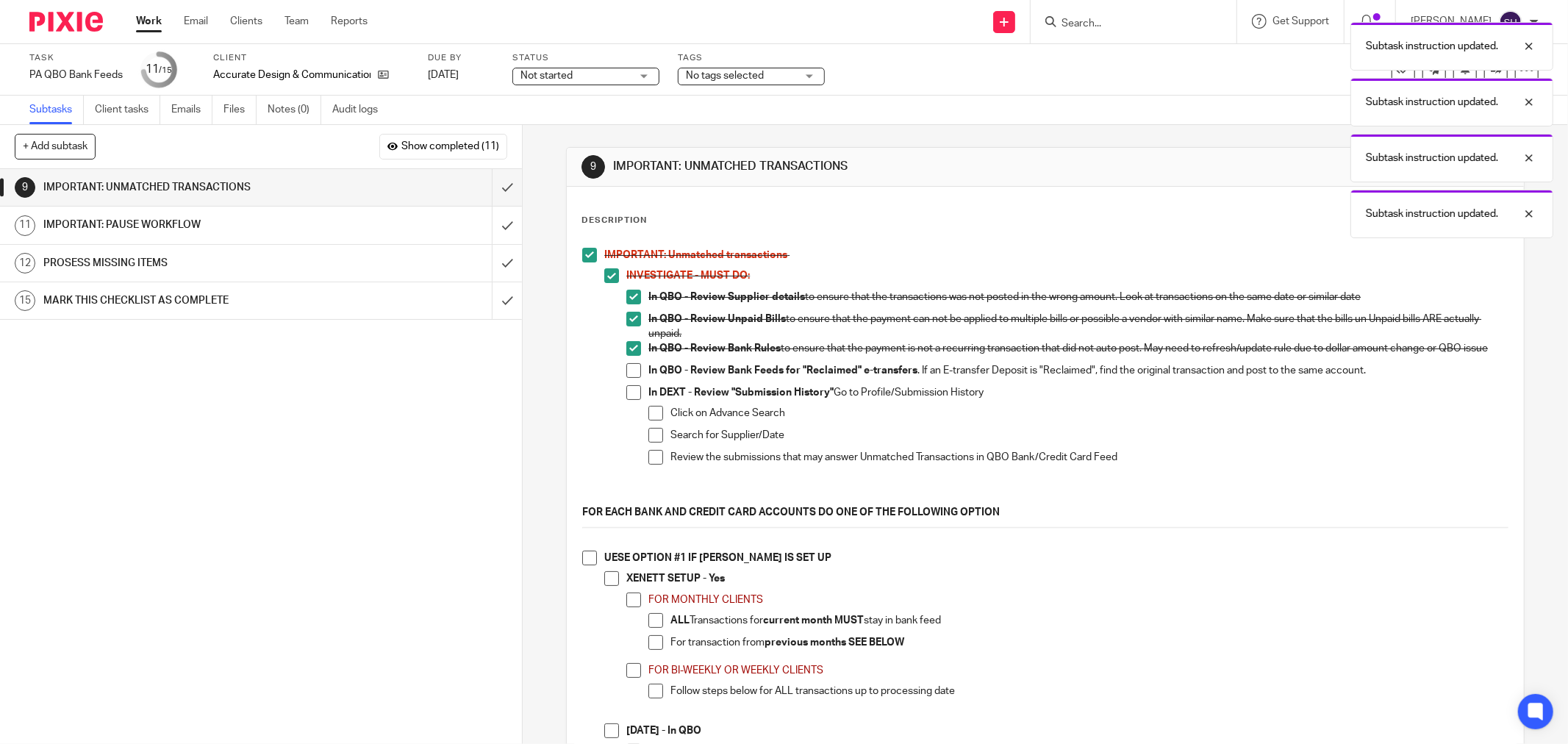
click at [627, 377] on span at bounding box center [634, 370] width 15 height 15
drag, startPoint x: 626, startPoint y: 397, endPoint x: 642, endPoint y: 409, distance: 20.0
click at [627, 398] on span at bounding box center [634, 392] width 15 height 15
click at [650, 421] on span at bounding box center [656, 413] width 15 height 15
click at [649, 442] on span at bounding box center [656, 435] width 15 height 15
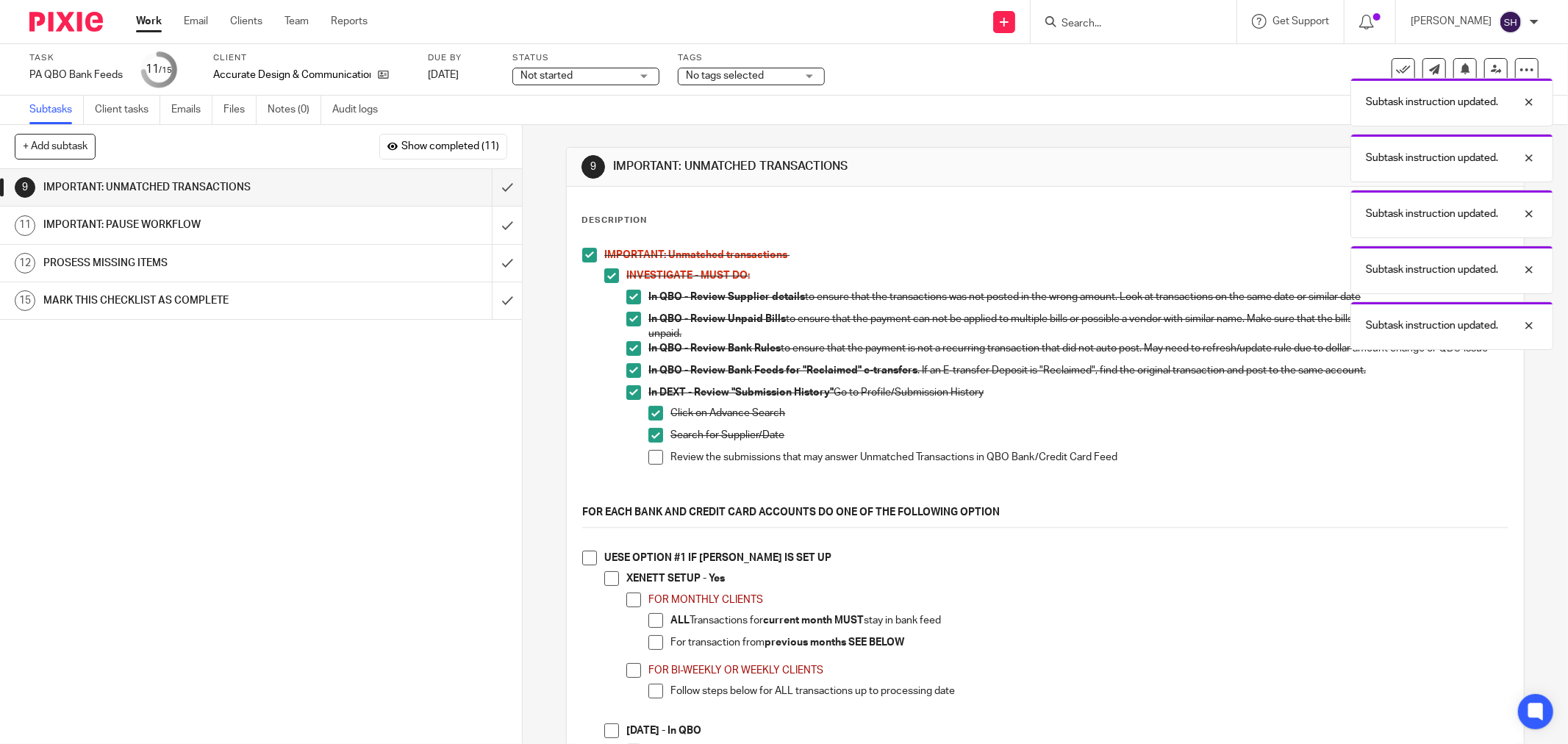
click at [641, 465] on li "In DEXT - Review "Submission History" Go to Profile/Submission History Click on…" at bounding box center [1068, 439] width 882 height 108
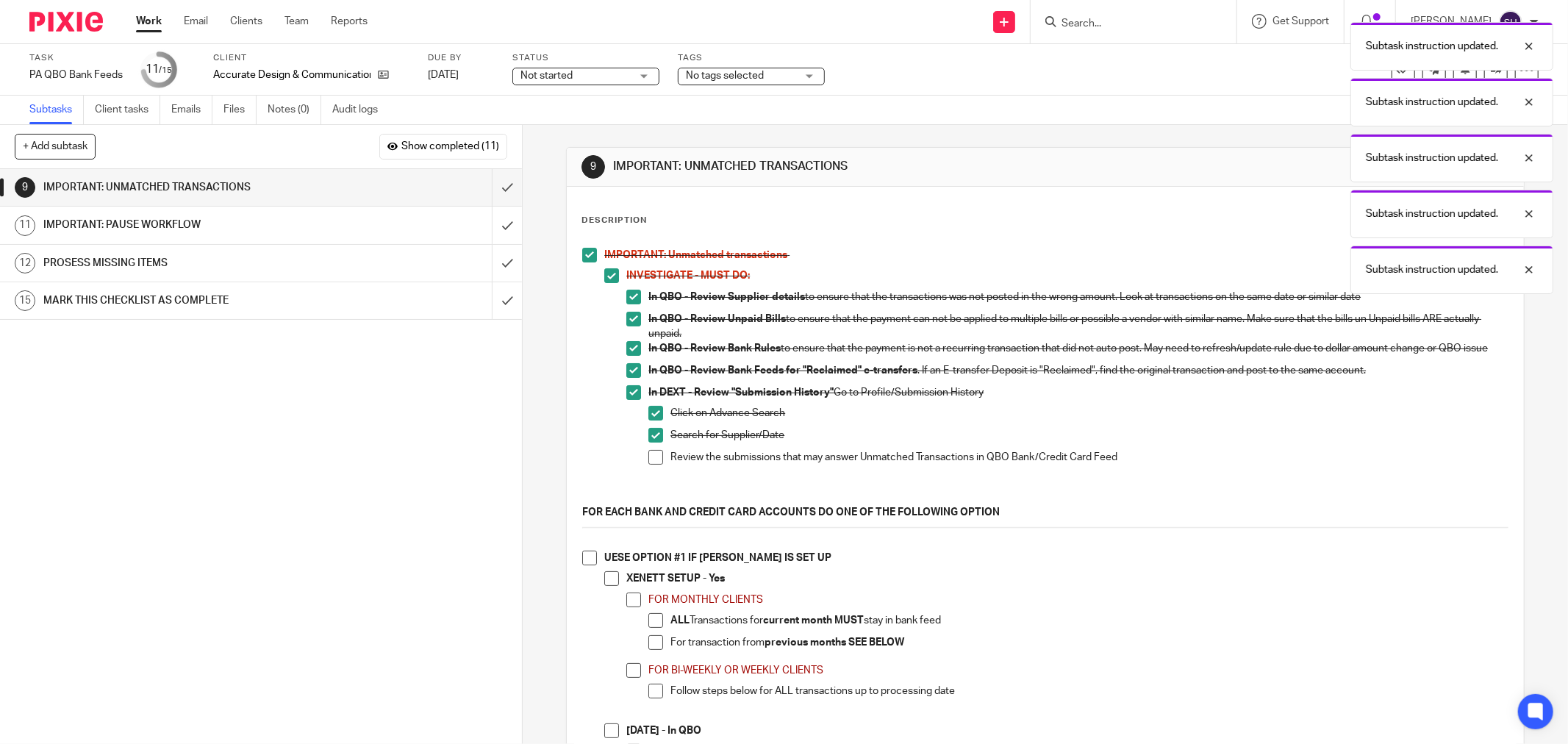
click at [651, 460] on span at bounding box center [656, 457] width 15 height 15
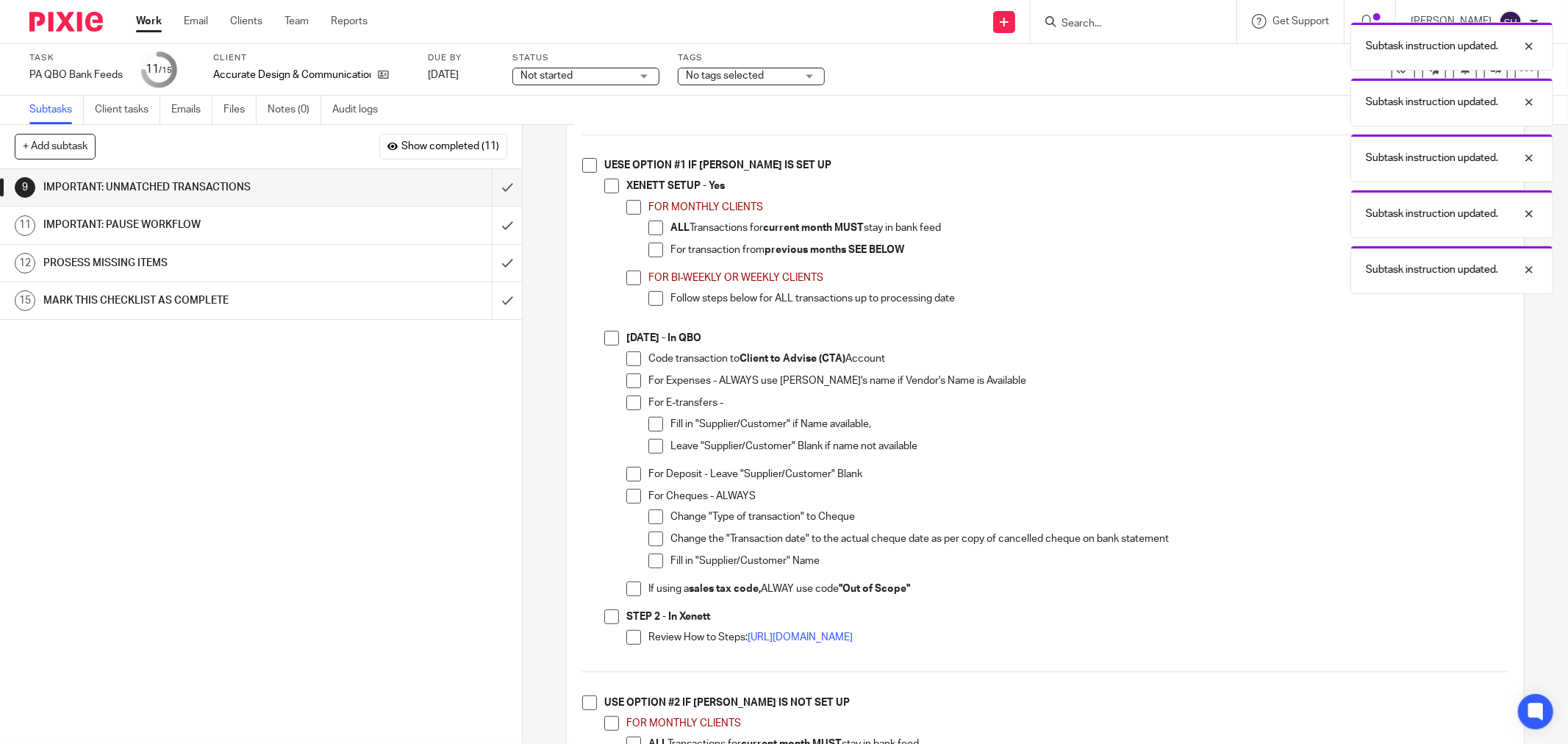
scroll to position [408, 0]
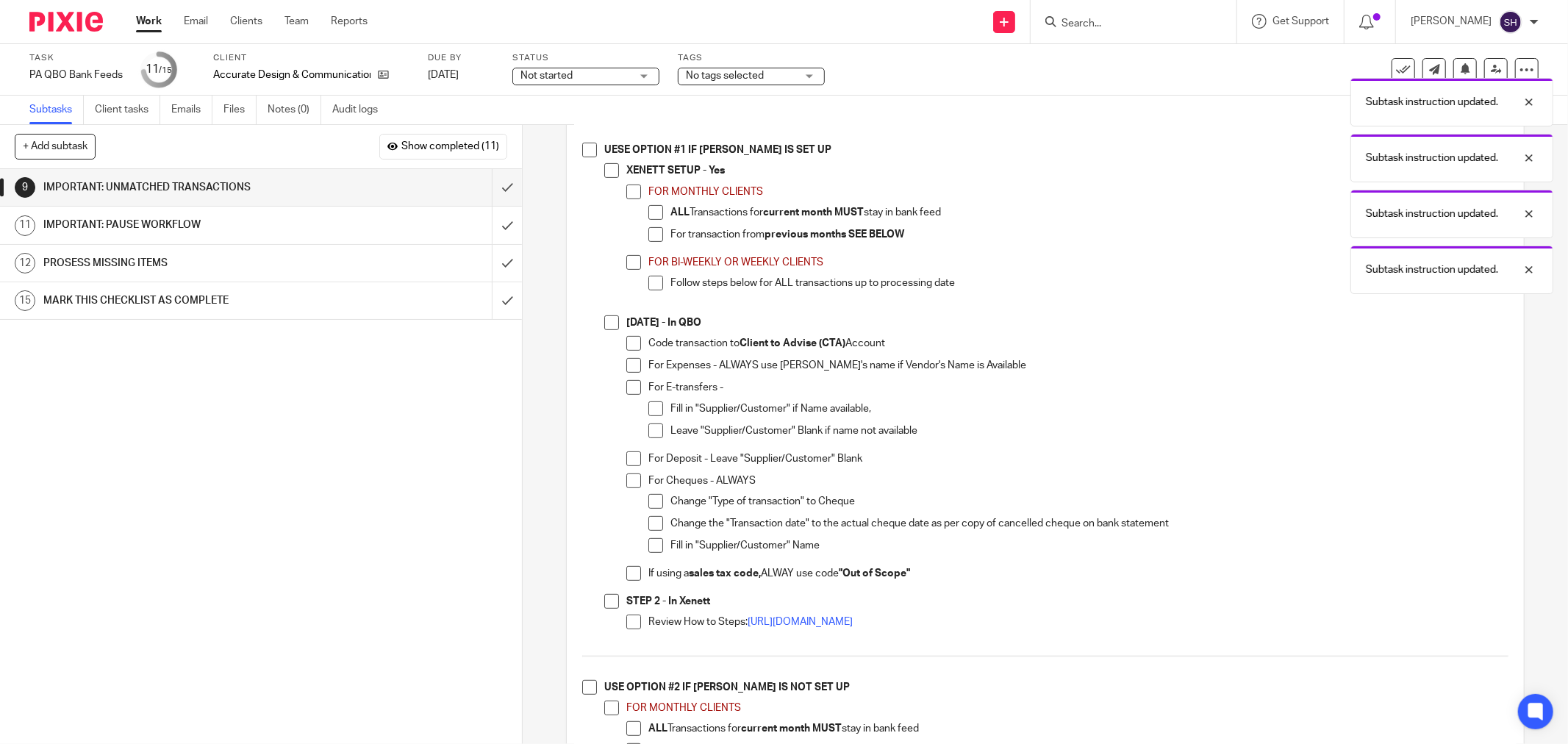
drag, startPoint x: 583, startPoint y: 152, endPoint x: 597, endPoint y: 161, distance: 16.6
click at [584, 152] on span at bounding box center [589, 150] width 15 height 15
drag, startPoint x: 609, startPoint y: 179, endPoint x: 618, endPoint y: 192, distance: 15.8
click at [609, 178] on span at bounding box center [612, 170] width 15 height 15
drag, startPoint x: 622, startPoint y: 196, endPoint x: 641, endPoint y: 207, distance: 22.0
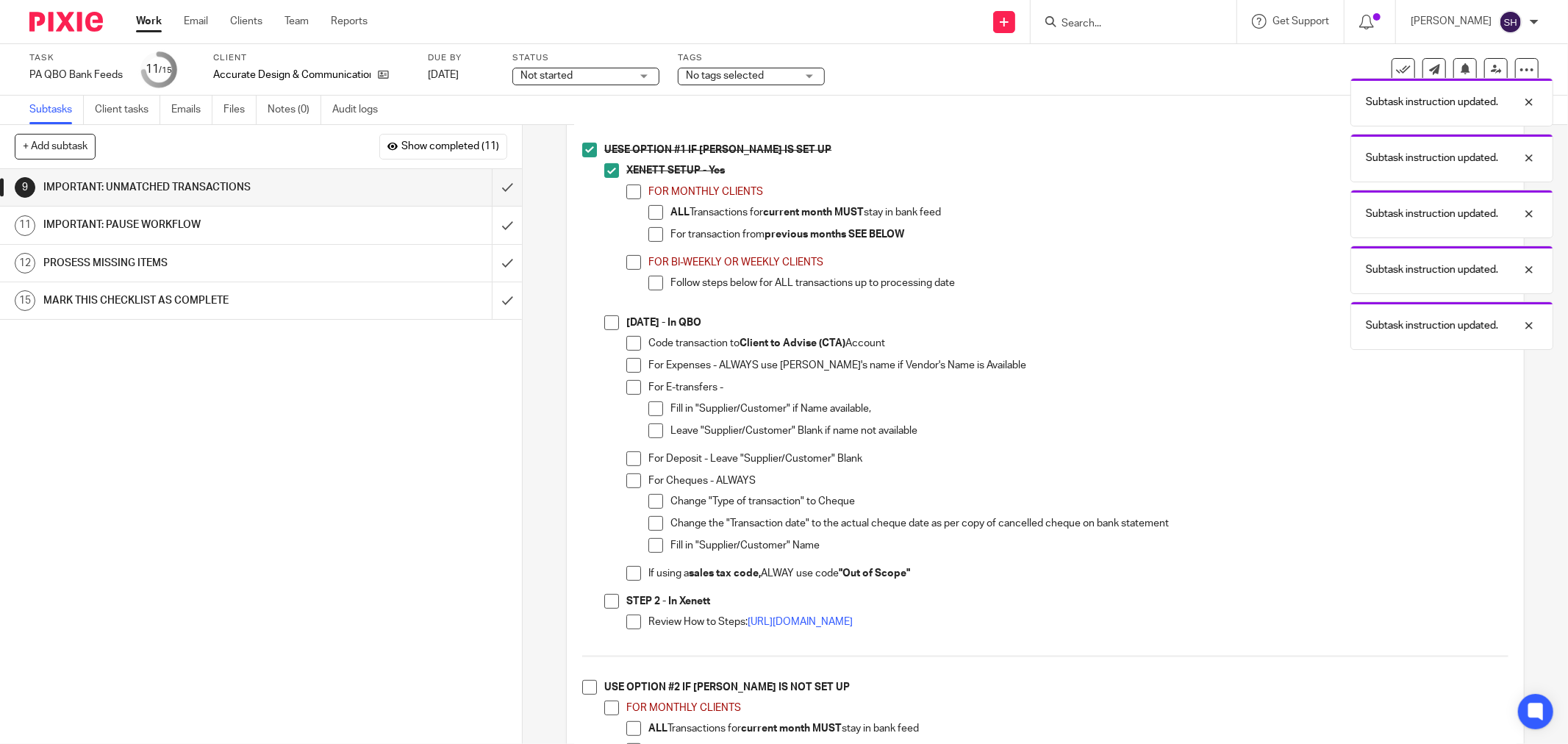
click at [627, 197] on span at bounding box center [634, 192] width 15 height 15
click at [655, 217] on span at bounding box center [656, 212] width 15 height 15
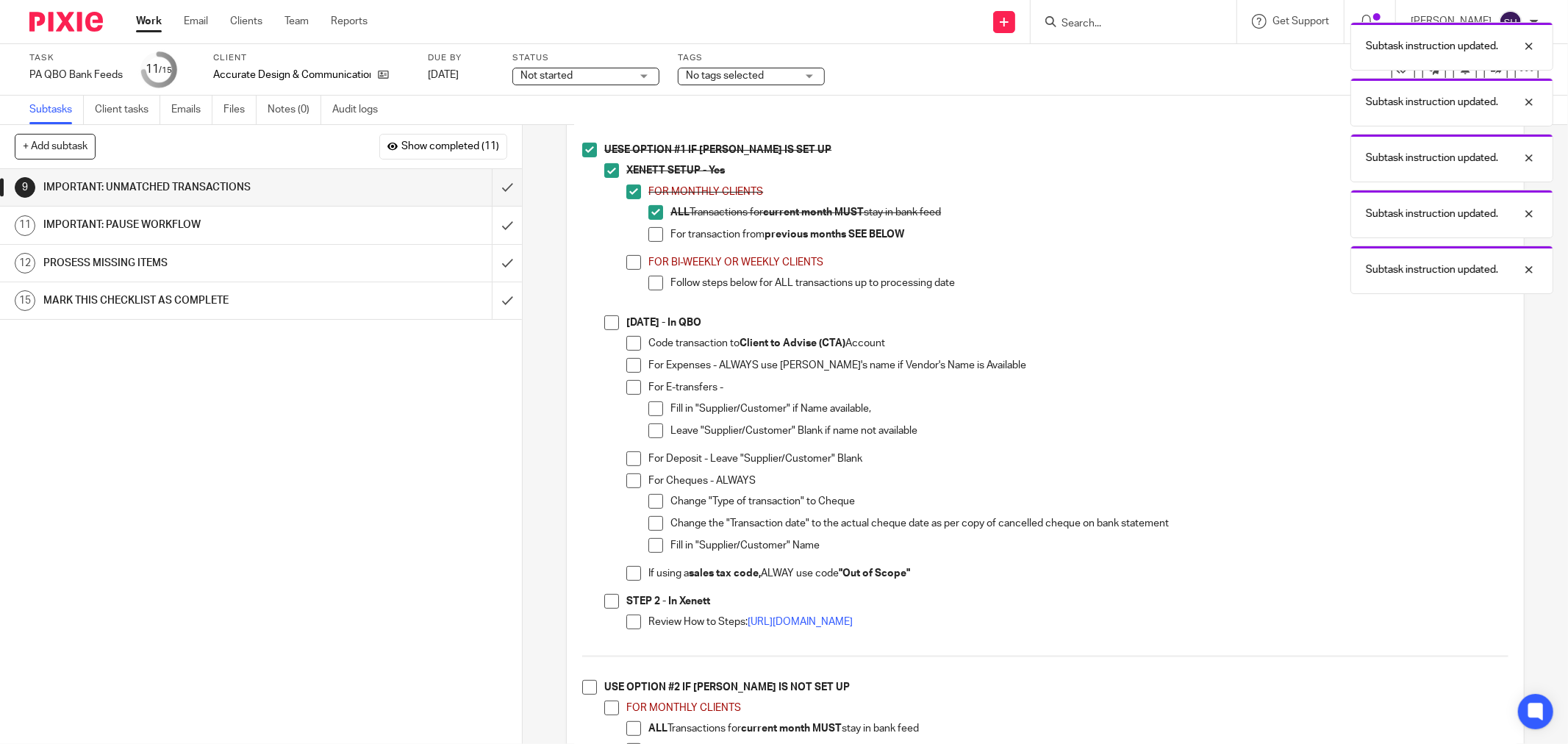
click at [654, 240] on span at bounding box center [656, 234] width 15 height 15
click at [627, 269] on span at bounding box center [634, 262] width 15 height 15
click at [642, 288] on li "FOR BI-WEEKLY OR WEEKLY CLIENTS Follow steps below for ALL transactions up to p…" at bounding box center [1068, 280] width 882 height 49
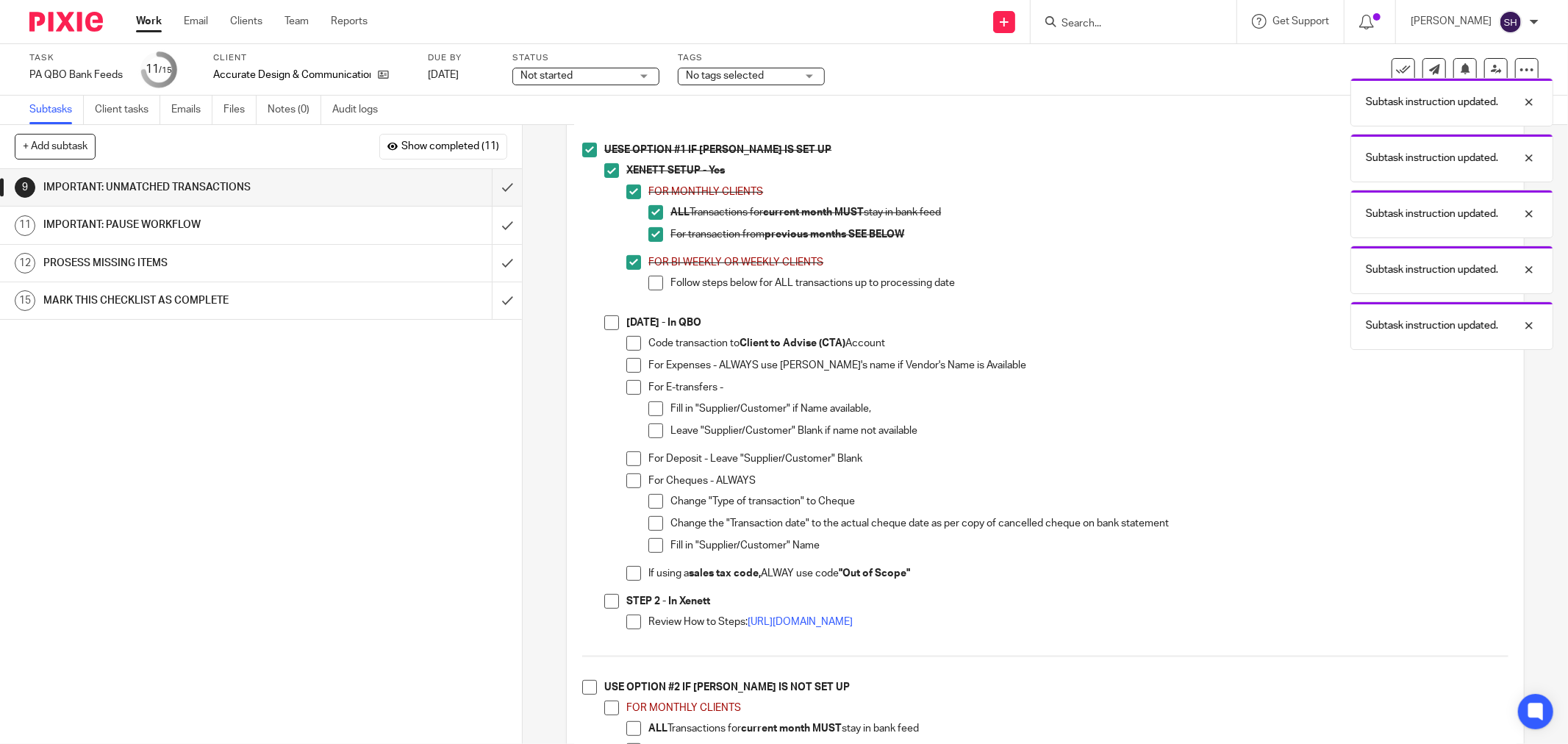
click at [649, 291] on span at bounding box center [656, 283] width 15 height 15
drag, startPoint x: 603, startPoint y: 327, endPoint x: 625, endPoint y: 342, distance: 26.6
click at [605, 327] on span at bounding box center [612, 323] width 15 height 15
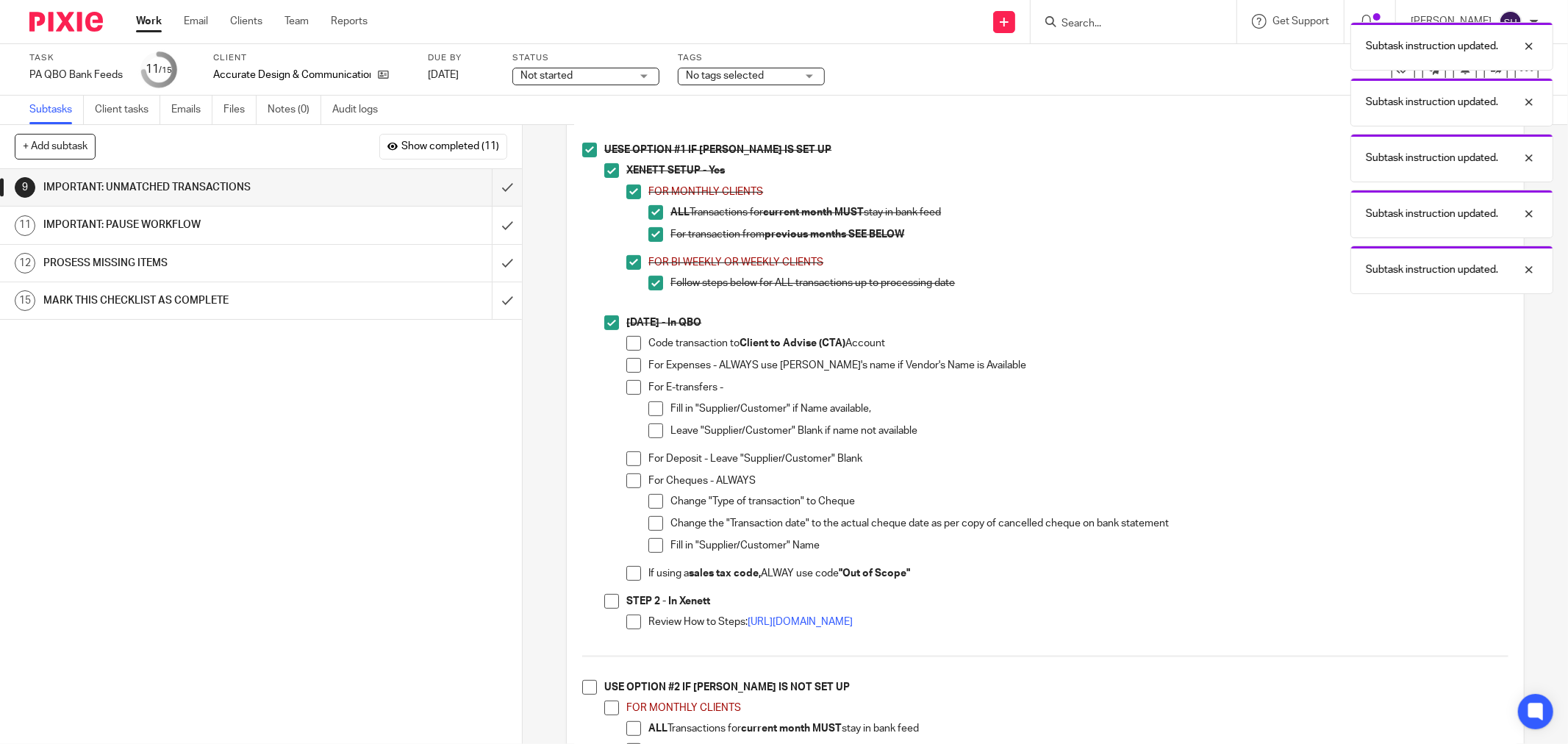
click at [630, 346] on span at bounding box center [634, 343] width 15 height 15
drag, startPoint x: 625, startPoint y: 369, endPoint x: 627, endPoint y: 388, distance: 19.1
click at [627, 370] on span at bounding box center [634, 365] width 15 height 15
click at [628, 395] on span at bounding box center [634, 387] width 15 height 15
click at [650, 410] on span at bounding box center [656, 408] width 15 height 15
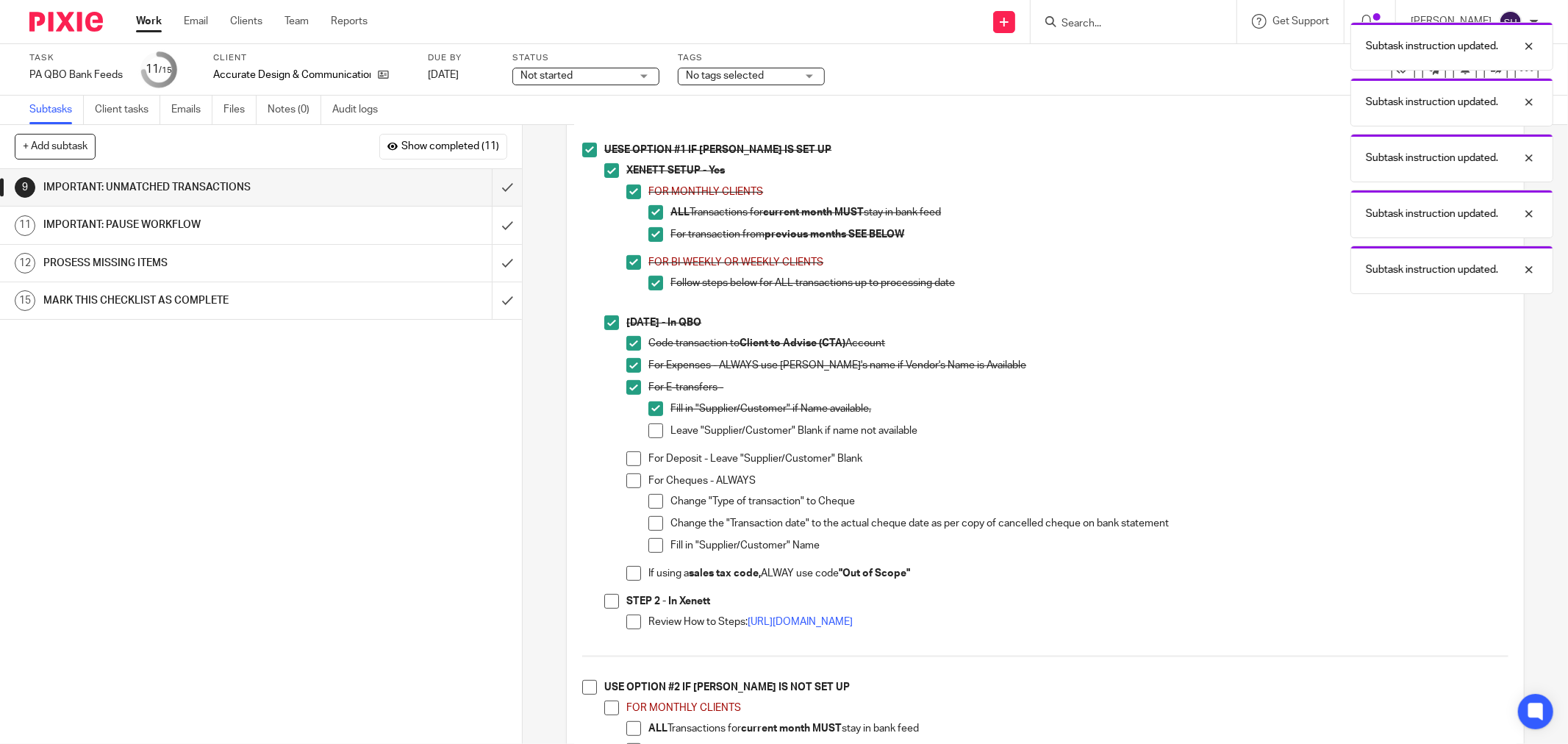
click at [651, 424] on li "Fill in "Supplier/Customer" if Name available," at bounding box center [1078, 412] width 860 height 22
click at [651, 430] on span at bounding box center [656, 431] width 15 height 15
click at [627, 466] on span at bounding box center [634, 458] width 15 height 15
drag, startPoint x: 627, startPoint y: 483, endPoint x: 637, endPoint y: 491, distance: 12.8
click at [627, 484] on span at bounding box center [634, 480] width 15 height 15
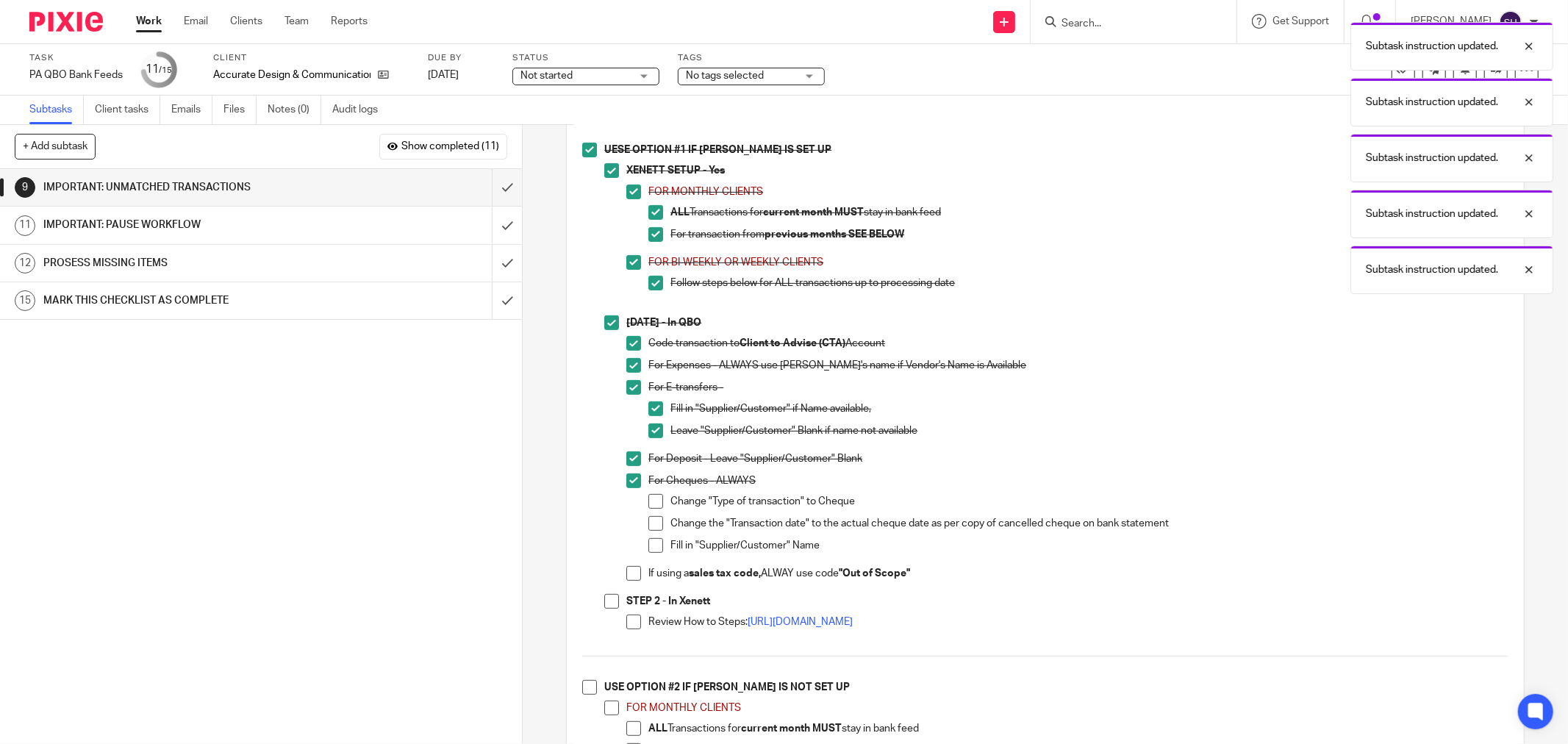
drag, startPoint x: 652, startPoint y: 505, endPoint x: 656, endPoint y: 516, distance: 11.7
click at [652, 506] on span at bounding box center [656, 501] width 15 height 15
drag, startPoint x: 648, startPoint y: 533, endPoint x: 642, endPoint y: 542, distance: 10.8
click at [649, 531] on span at bounding box center [656, 523] width 15 height 15
click at [649, 553] on span at bounding box center [656, 545] width 15 height 15
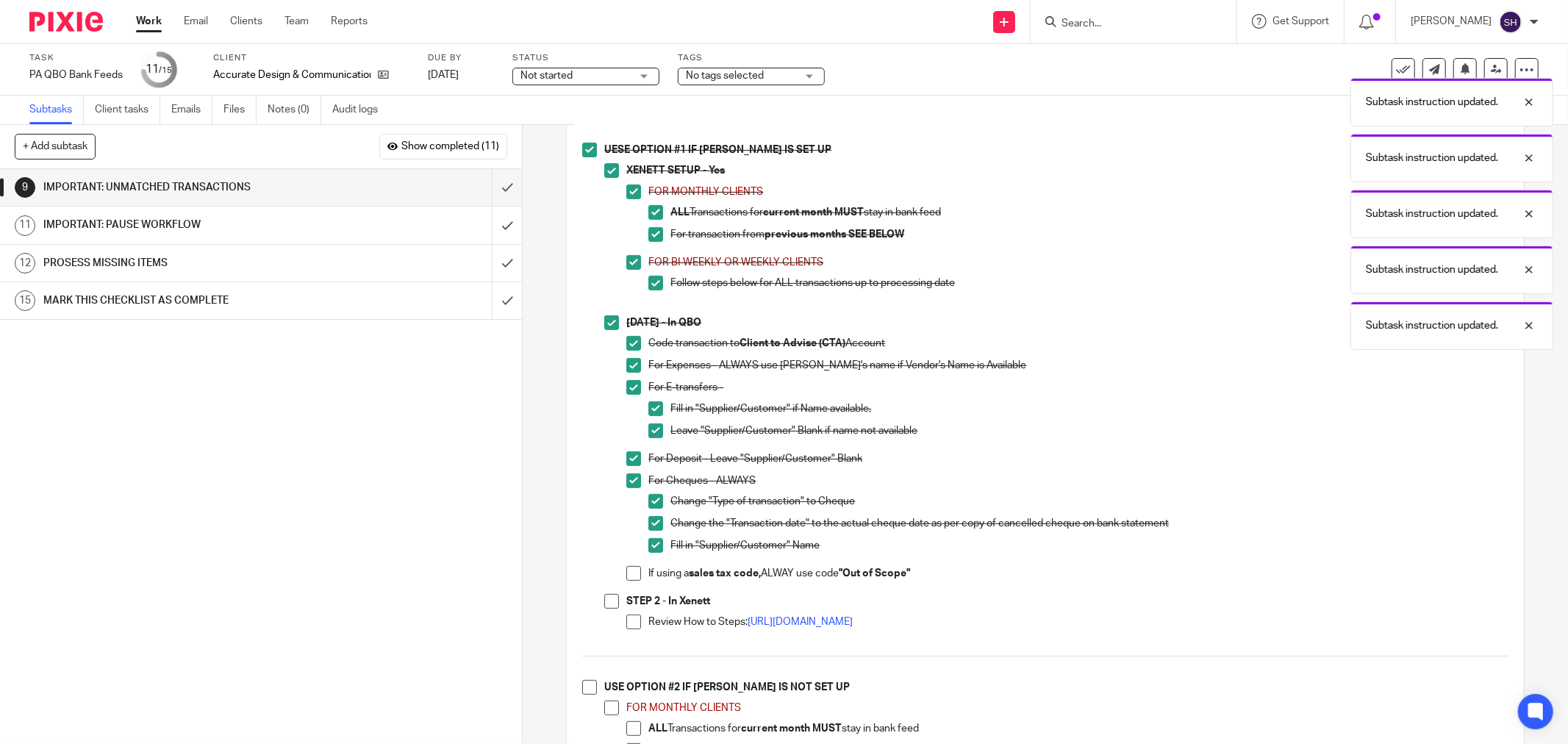
click at [627, 580] on span at bounding box center [634, 573] width 15 height 15
click at [605, 604] on span at bounding box center [612, 601] width 15 height 15
click at [627, 619] on div "STEP 2 - In Xenett Review How to Steps: https://scribehow.com/shared/Importing_…" at bounding box center [1068, 618] width 882 height 49
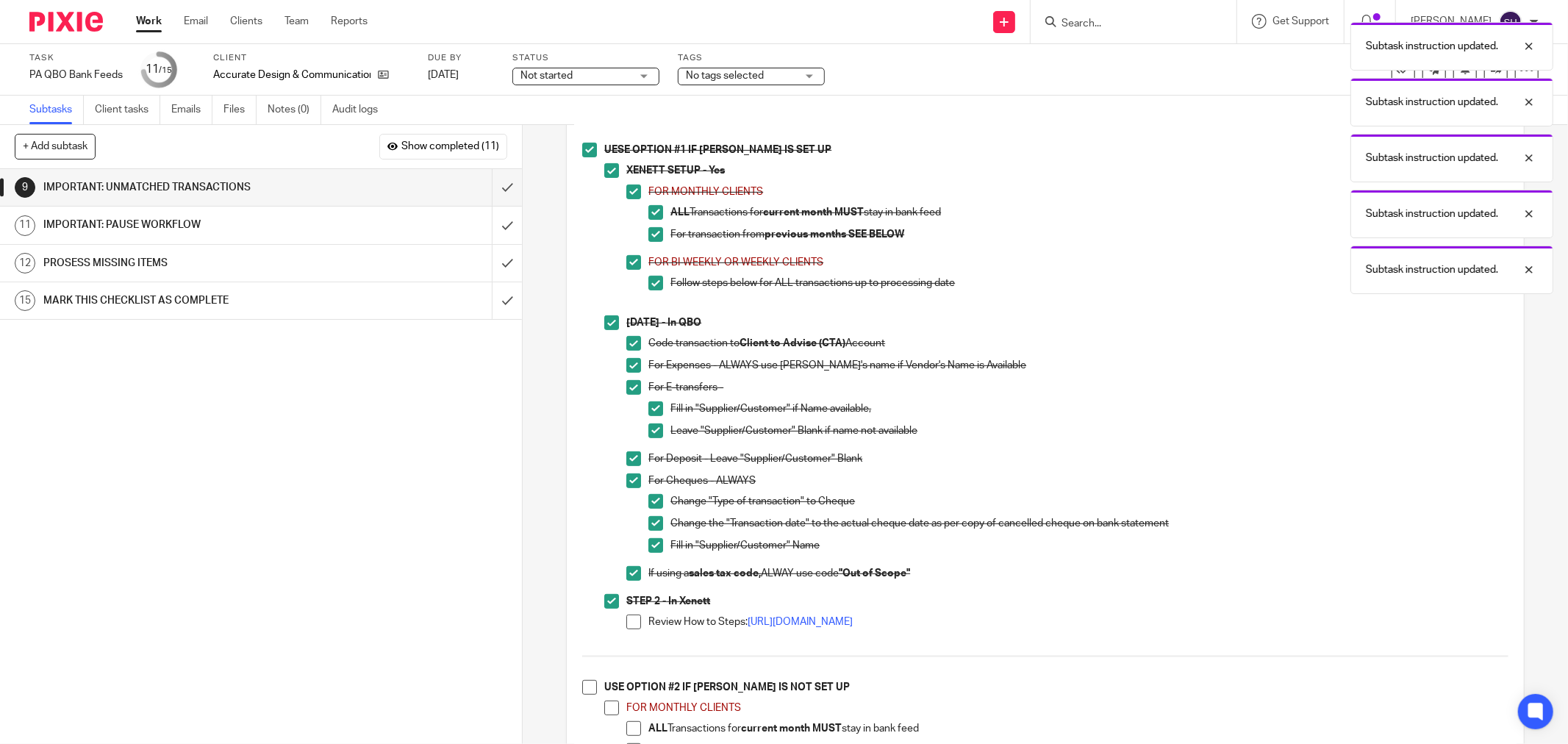
click at [635, 627] on span at bounding box center [634, 622] width 15 height 15
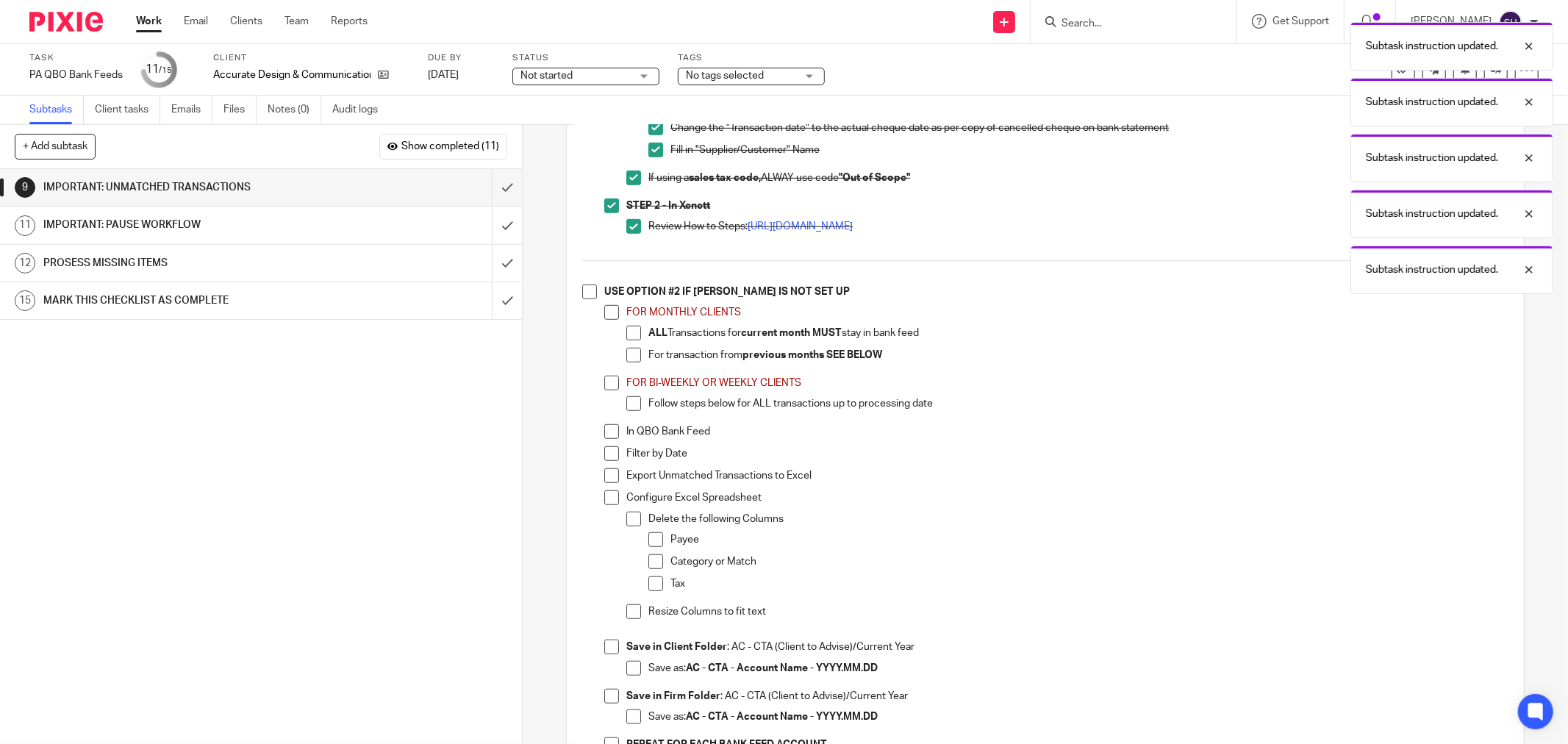
scroll to position [817, 0]
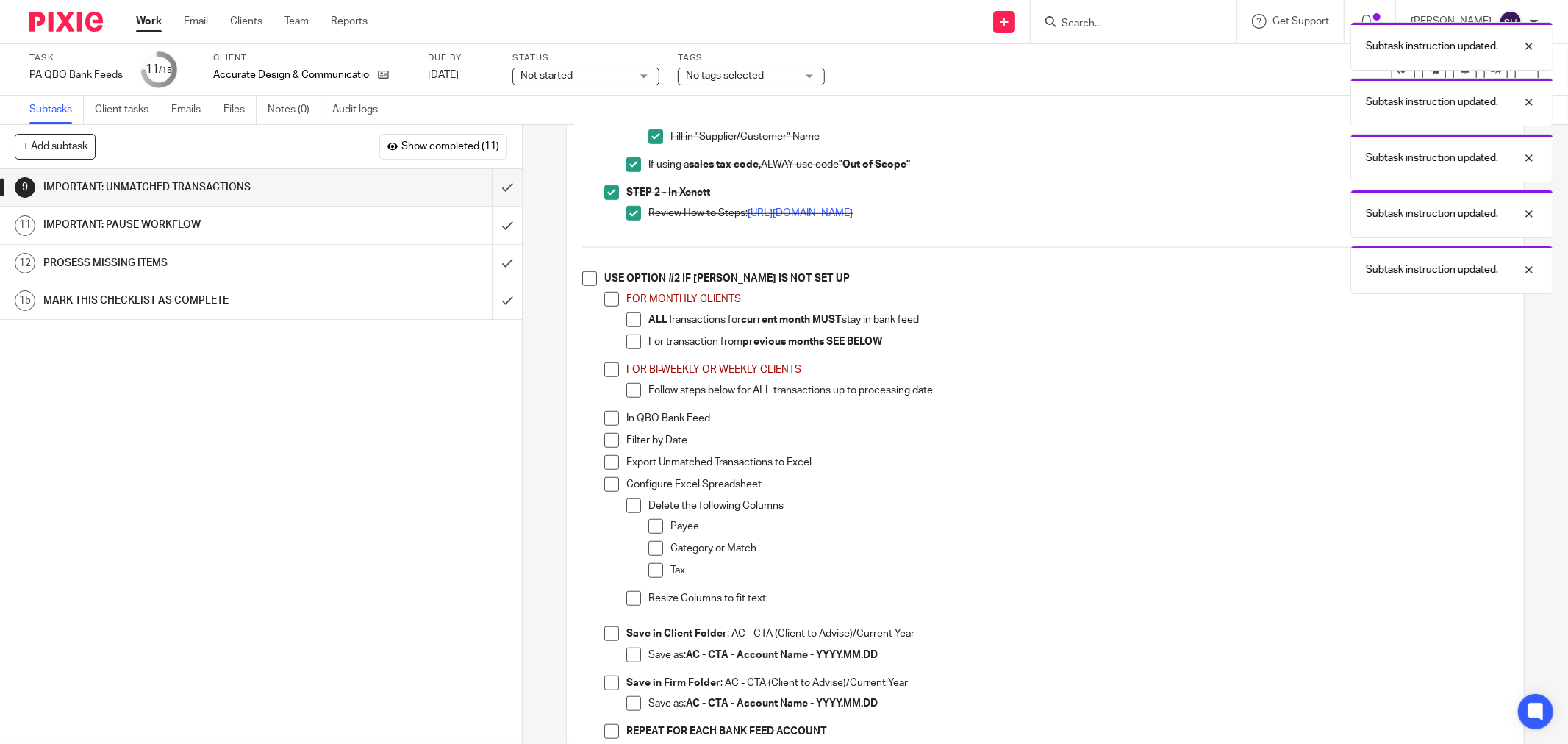
click at [585, 284] on span at bounding box center [589, 278] width 15 height 15
drag, startPoint x: 602, startPoint y: 299, endPoint x: 612, endPoint y: 314, distance: 18.0
click at [605, 300] on span at bounding box center [612, 299] width 15 height 15
drag, startPoint x: 620, startPoint y: 326, endPoint x: 626, endPoint y: 334, distance: 10.0
click at [620, 326] on li "FOR MONTHLY CLIENTS ALL Transactions for current month MUST stay in bank feed F…" at bounding box center [1057, 327] width 904 height 70
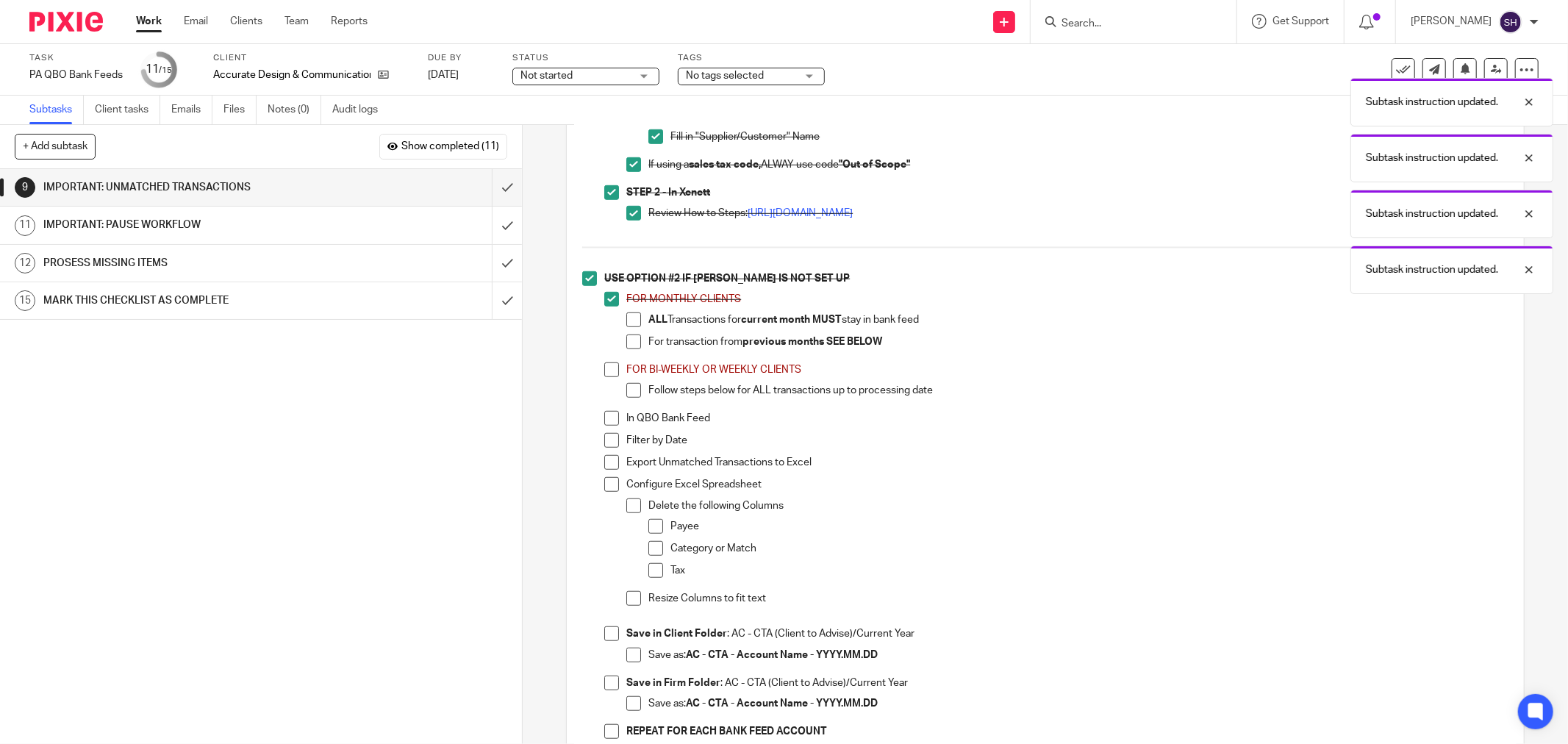
click at [627, 349] on span at bounding box center [634, 341] width 15 height 15
click at [628, 326] on span at bounding box center [634, 320] width 15 height 15
click at [605, 377] on span at bounding box center [612, 370] width 15 height 15
drag, startPoint x: 627, startPoint y: 394, endPoint x: 623, endPoint y: 408, distance: 14.6
click at [627, 394] on span at bounding box center [634, 390] width 15 height 15
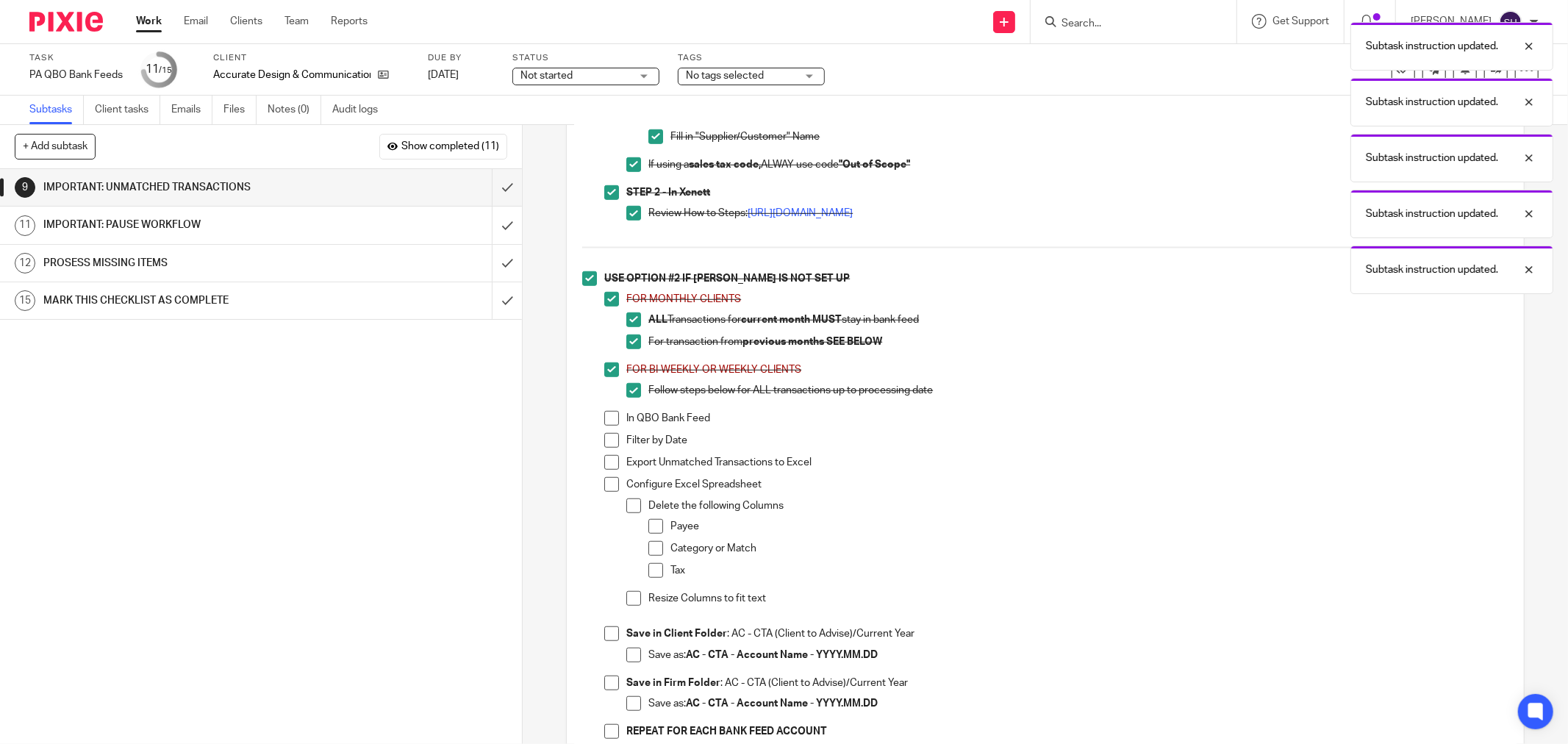
drag, startPoint x: 612, startPoint y: 425, endPoint x: 608, endPoint y: 437, distance: 12.6
click at [612, 425] on span at bounding box center [612, 418] width 15 height 15
click at [606, 433] on li "In QBO Bank Feed" at bounding box center [1057, 422] width 904 height 22
click at [607, 448] on span at bounding box center [612, 440] width 15 height 15
click at [605, 467] on span at bounding box center [612, 462] width 15 height 15
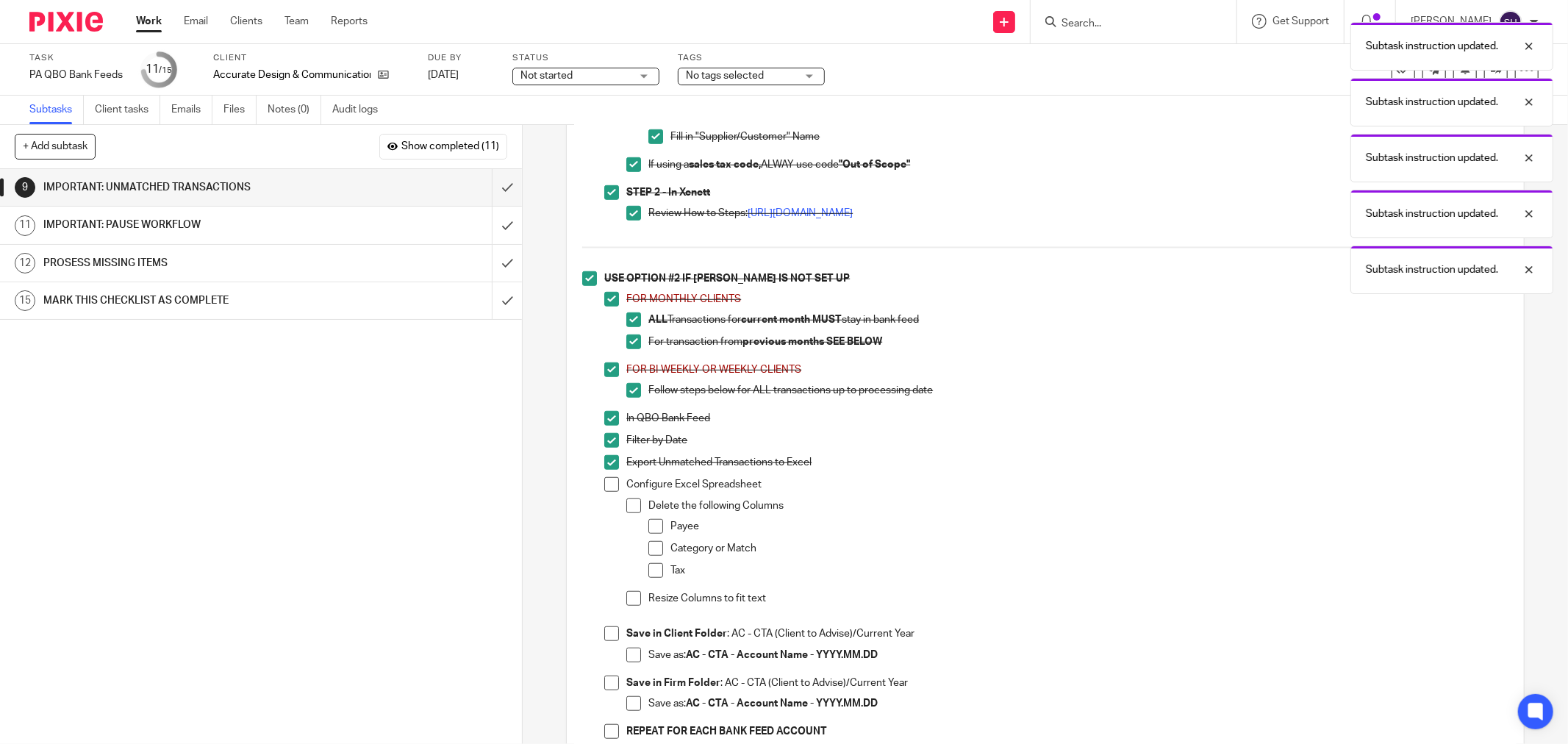
click at [610, 492] on span at bounding box center [612, 484] width 15 height 15
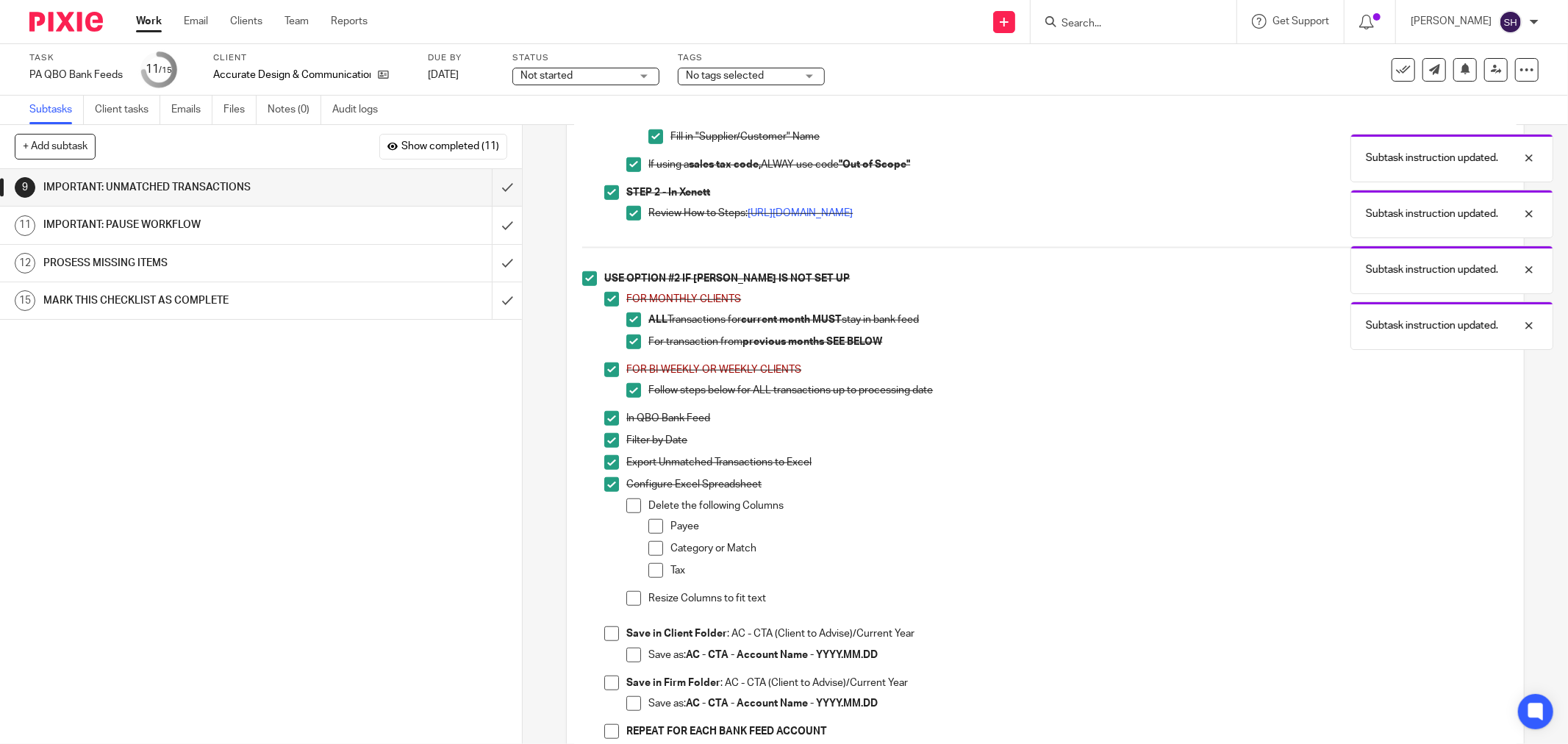
click at [627, 507] on span at bounding box center [634, 505] width 15 height 15
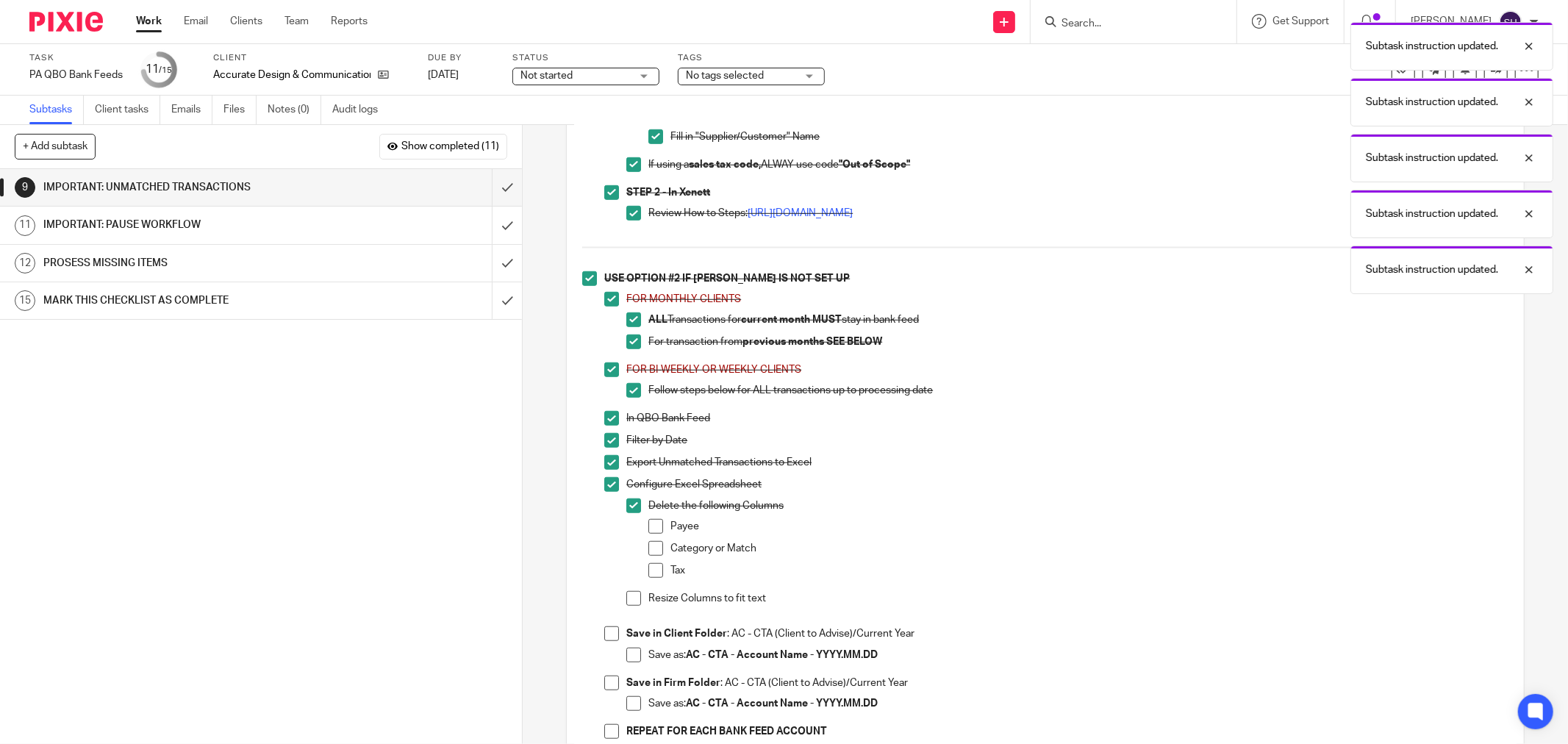
click at [656, 533] on span at bounding box center [656, 526] width 15 height 15
click at [649, 556] on span at bounding box center [656, 548] width 15 height 15
click at [649, 576] on span at bounding box center [656, 570] width 15 height 15
click at [634, 605] on span at bounding box center [634, 598] width 15 height 15
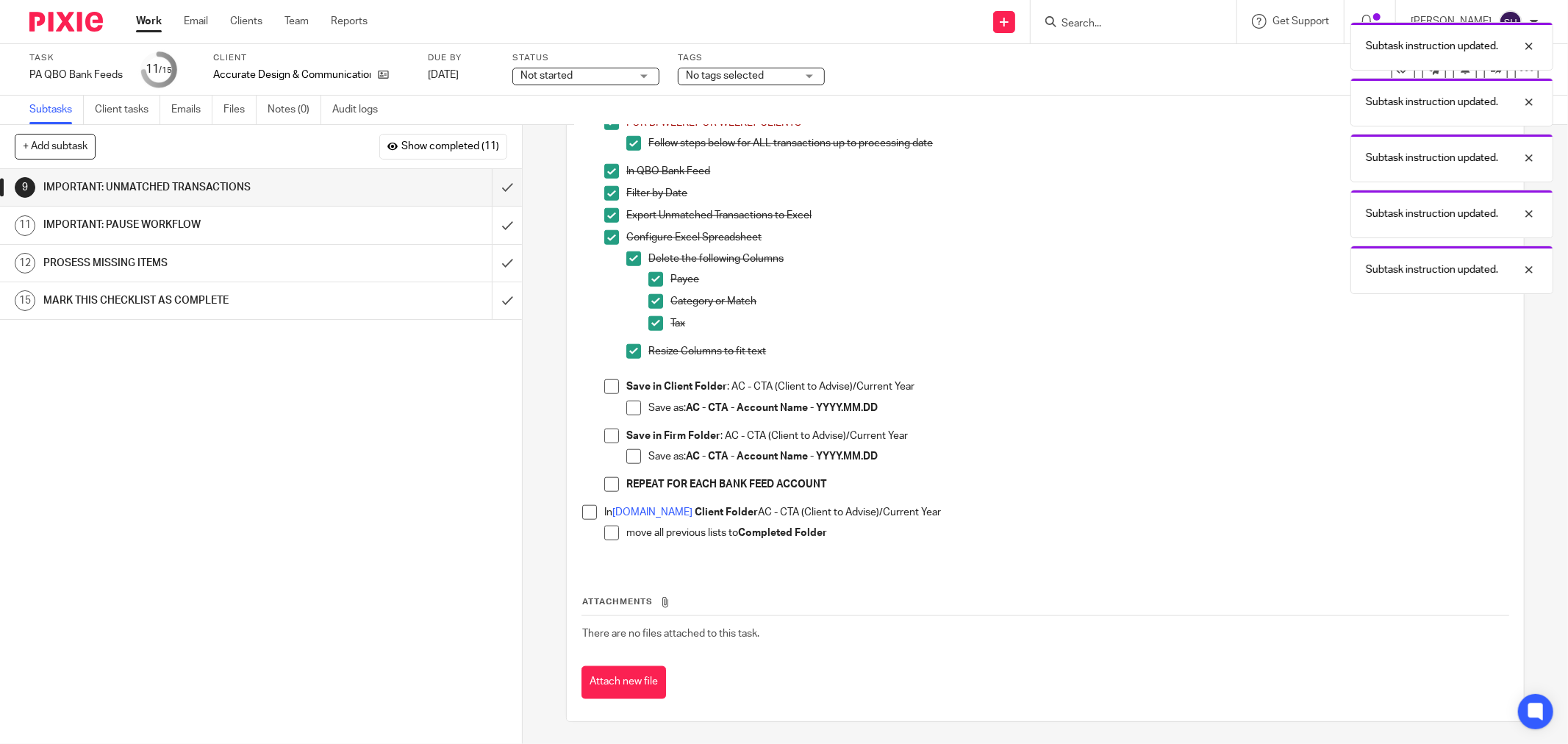
scroll to position [1071, 0]
click at [608, 391] on span at bounding box center [612, 386] width 15 height 15
click at [628, 406] on span at bounding box center [634, 408] width 15 height 15
drag, startPoint x: 609, startPoint y: 435, endPoint x: 615, endPoint y: 441, distance: 8.5
click at [609, 435] on span at bounding box center [612, 435] width 15 height 15
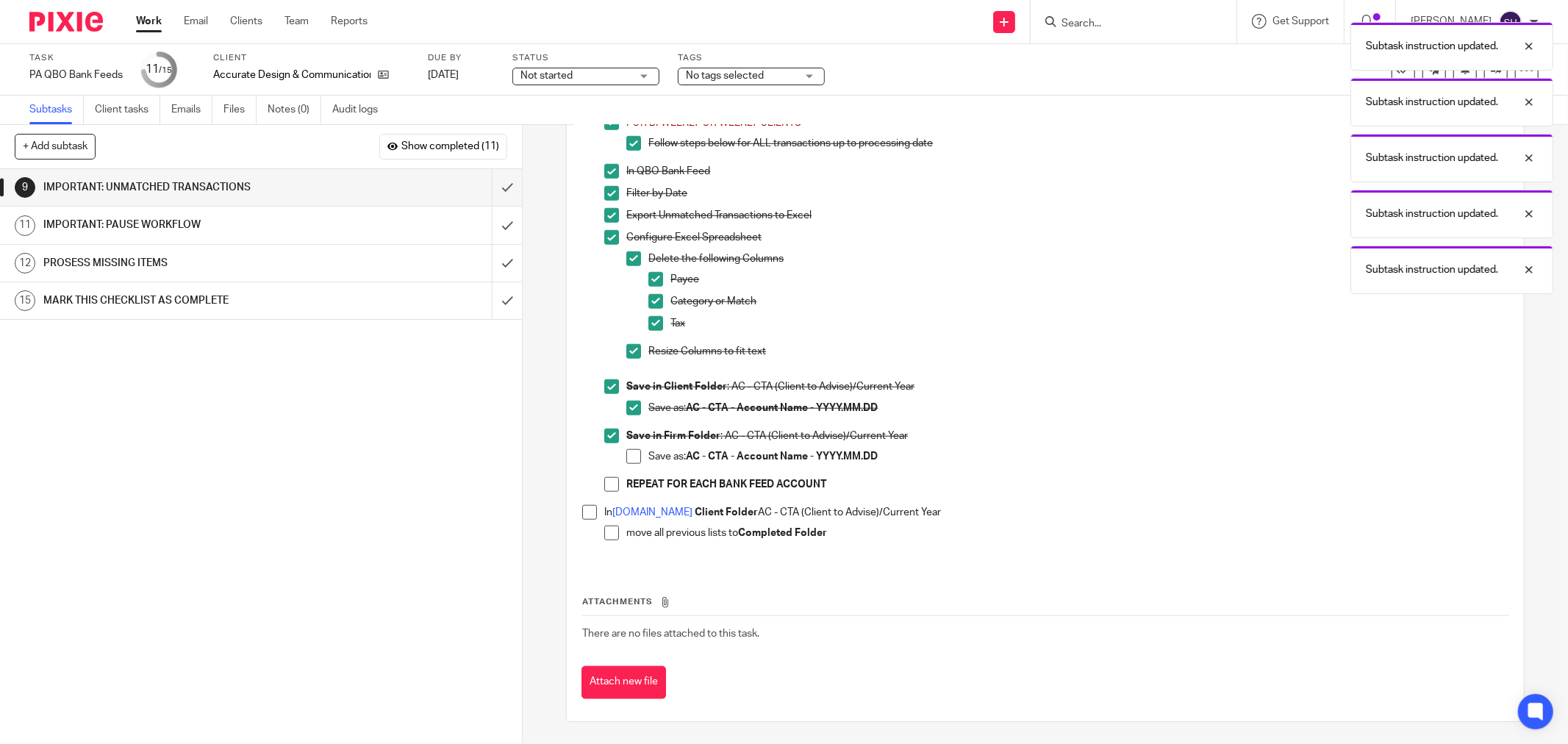
click at [627, 451] on span at bounding box center [634, 456] width 15 height 15
click at [611, 480] on span at bounding box center [612, 484] width 15 height 15
drag, startPoint x: 582, startPoint y: 507, endPoint x: 597, endPoint y: 521, distance: 20.5
click at [582, 508] on span at bounding box center [589, 512] width 15 height 15
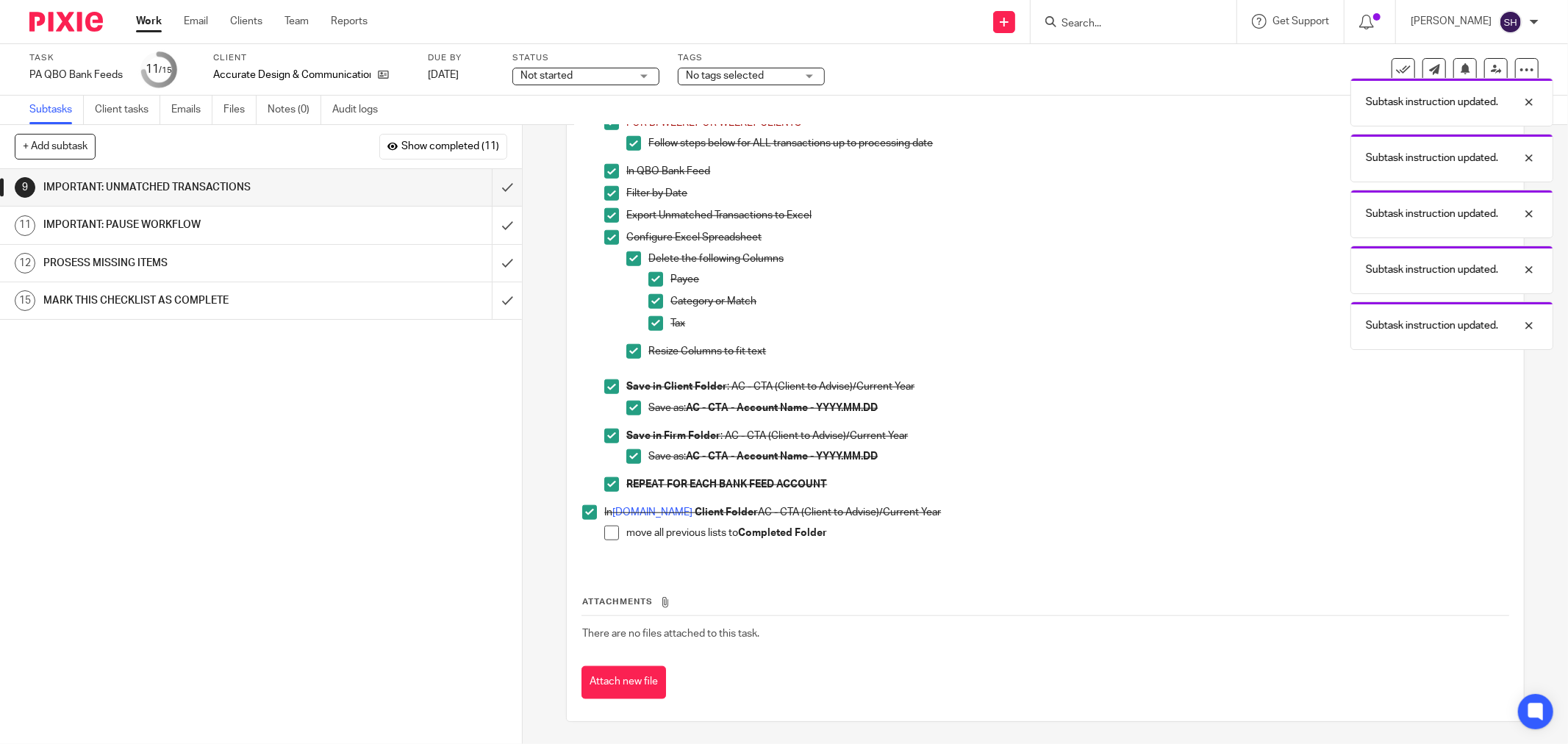
drag, startPoint x: 604, startPoint y: 531, endPoint x: 553, endPoint y: 453, distance: 93.2
click at [605, 532] on span at bounding box center [612, 533] width 15 height 15
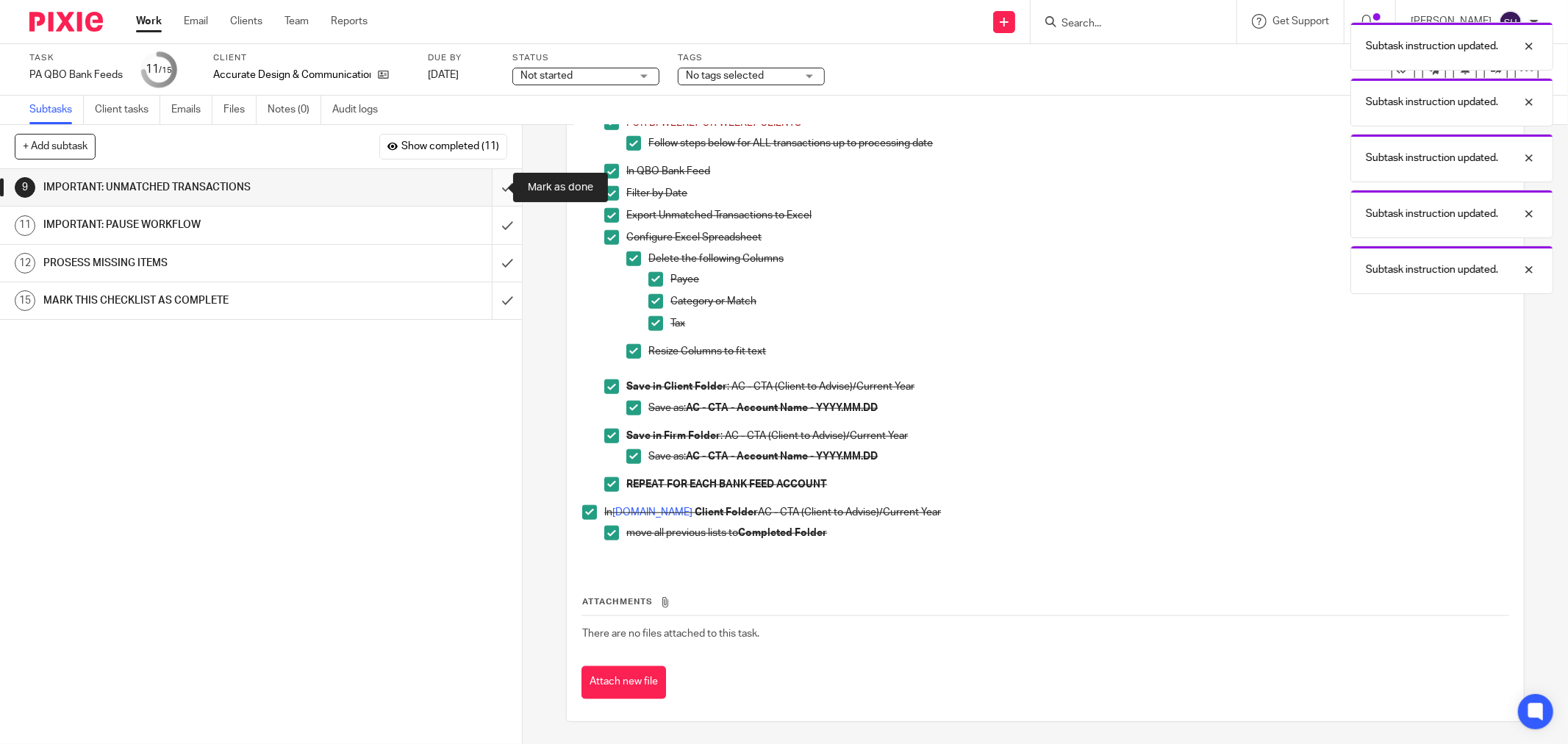
click at [504, 182] on input "submit" at bounding box center [261, 187] width 522 height 37
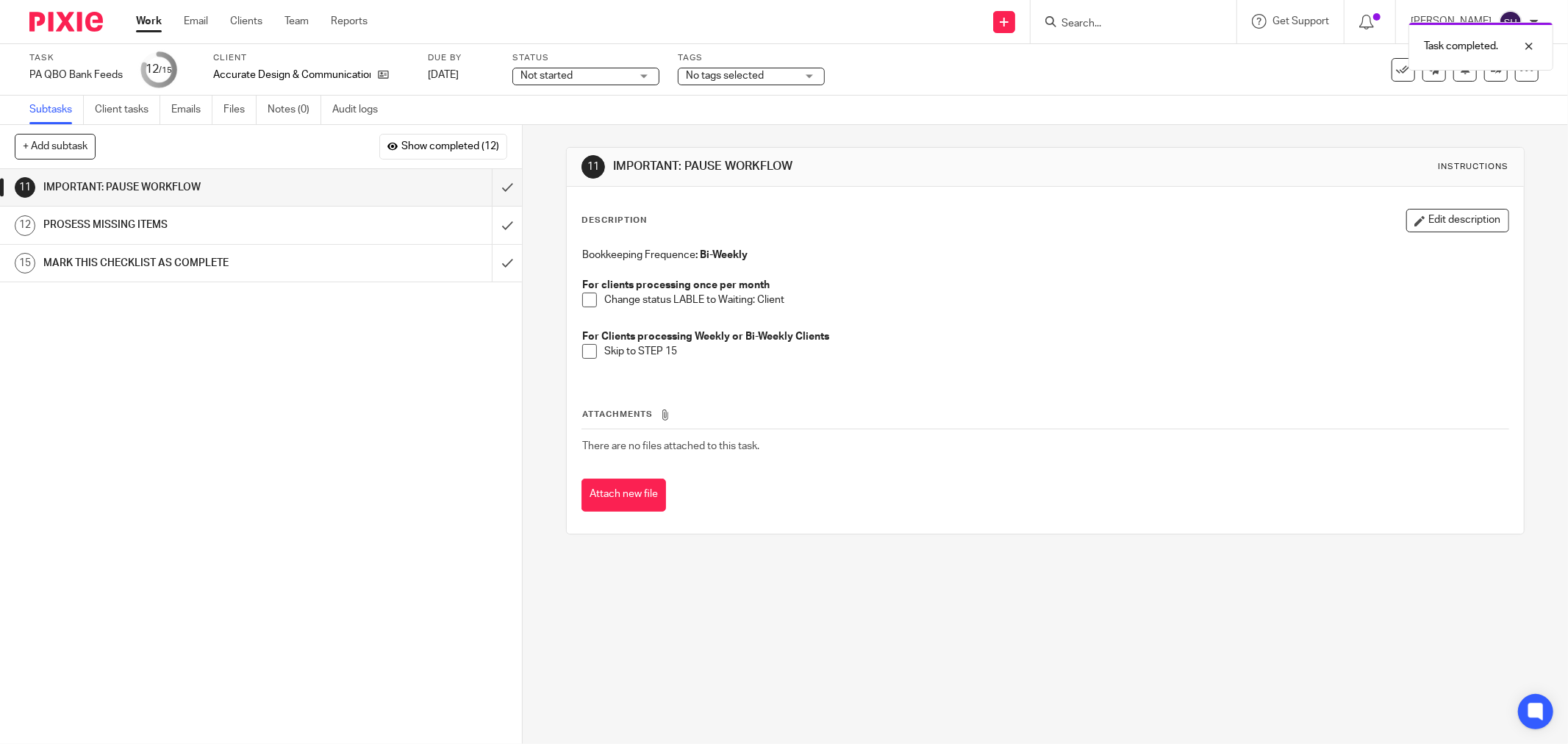
drag, startPoint x: 579, startPoint y: 293, endPoint x: 580, endPoint y: 302, distance: 9.1
click at [582, 294] on span at bounding box center [589, 300] width 15 height 15
drag, startPoint x: 577, startPoint y: 351, endPoint x: 560, endPoint y: 291, distance: 62.4
click at [582, 349] on span at bounding box center [589, 351] width 15 height 15
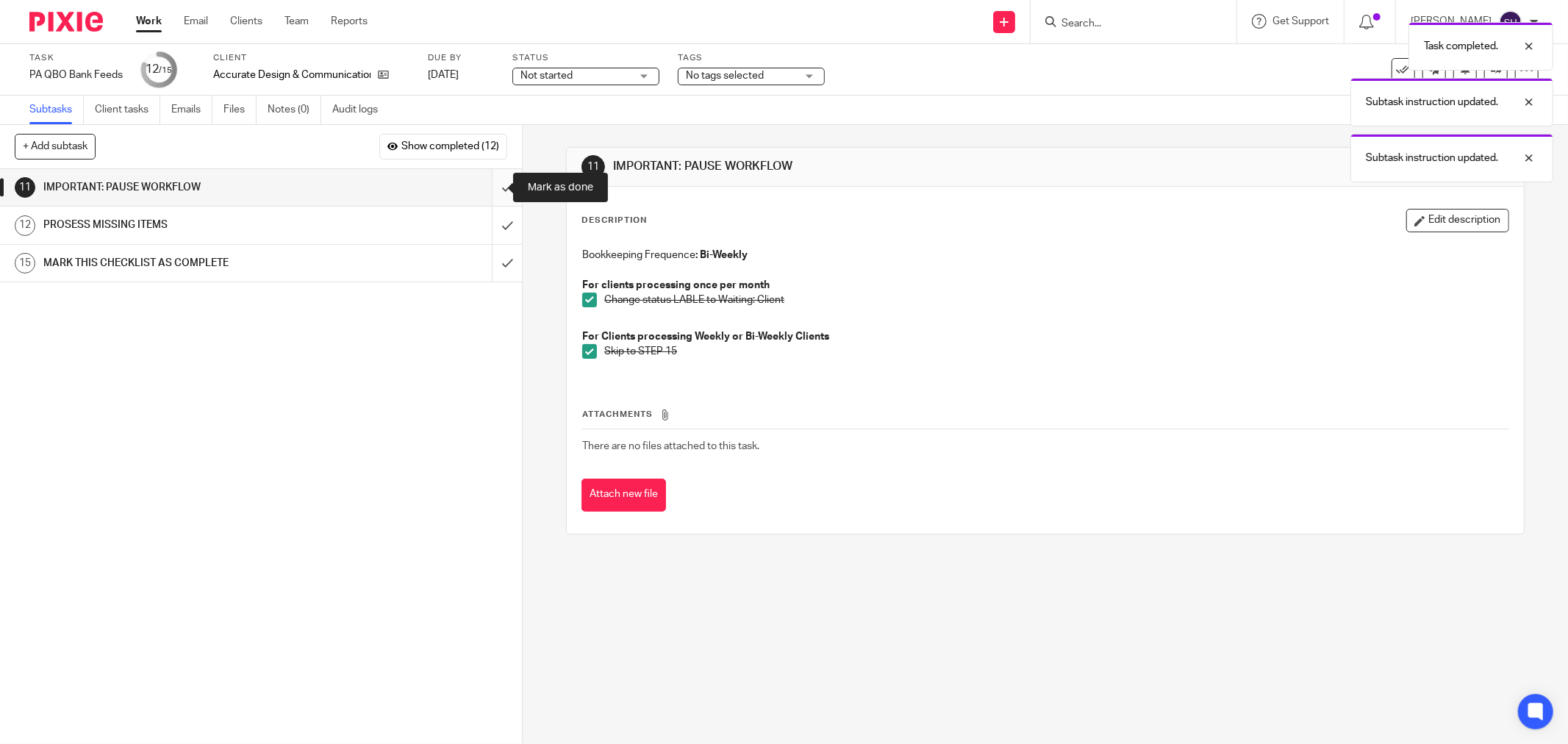
click at [491, 190] on input "submit" at bounding box center [261, 187] width 522 height 37
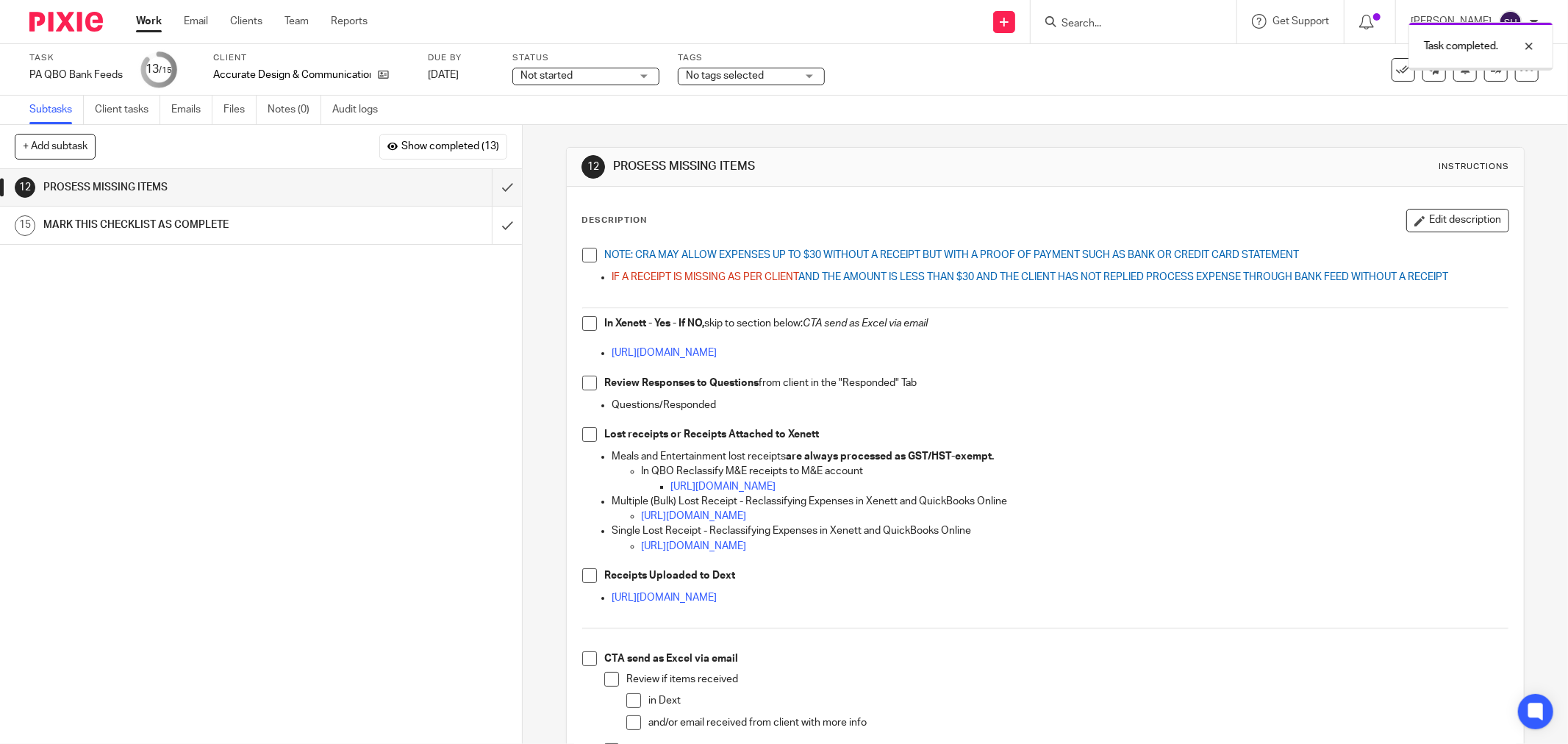
click at [587, 253] on span at bounding box center [589, 255] width 15 height 15
click at [583, 320] on span at bounding box center [589, 323] width 15 height 15
click at [585, 380] on span at bounding box center [589, 383] width 15 height 15
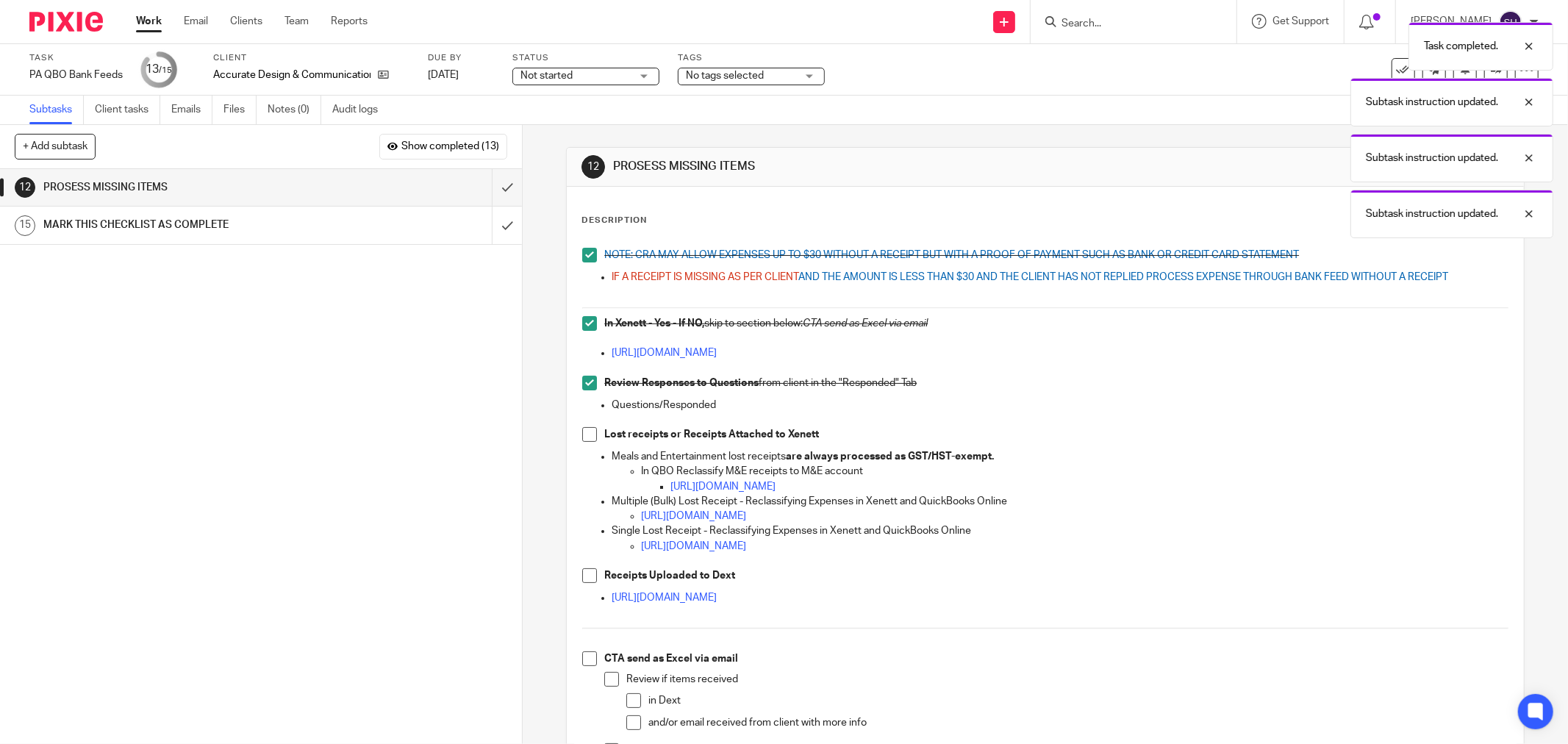
drag, startPoint x: 583, startPoint y: 428, endPoint x: 569, endPoint y: 484, distance: 57.7
click at [582, 428] on span at bounding box center [589, 434] width 15 height 15
click at [585, 571] on span at bounding box center [589, 576] width 15 height 15
drag, startPoint x: 580, startPoint y: 652, endPoint x: 598, endPoint y: 662, distance: 20.6
click at [582, 651] on div "NOTE: CRA MAY ALLOW EXPENSES UP TO $30 WITHOUT A RECEIPT BUT WITH A PROOF OF PA…" at bounding box center [1045, 525] width 941 height 571
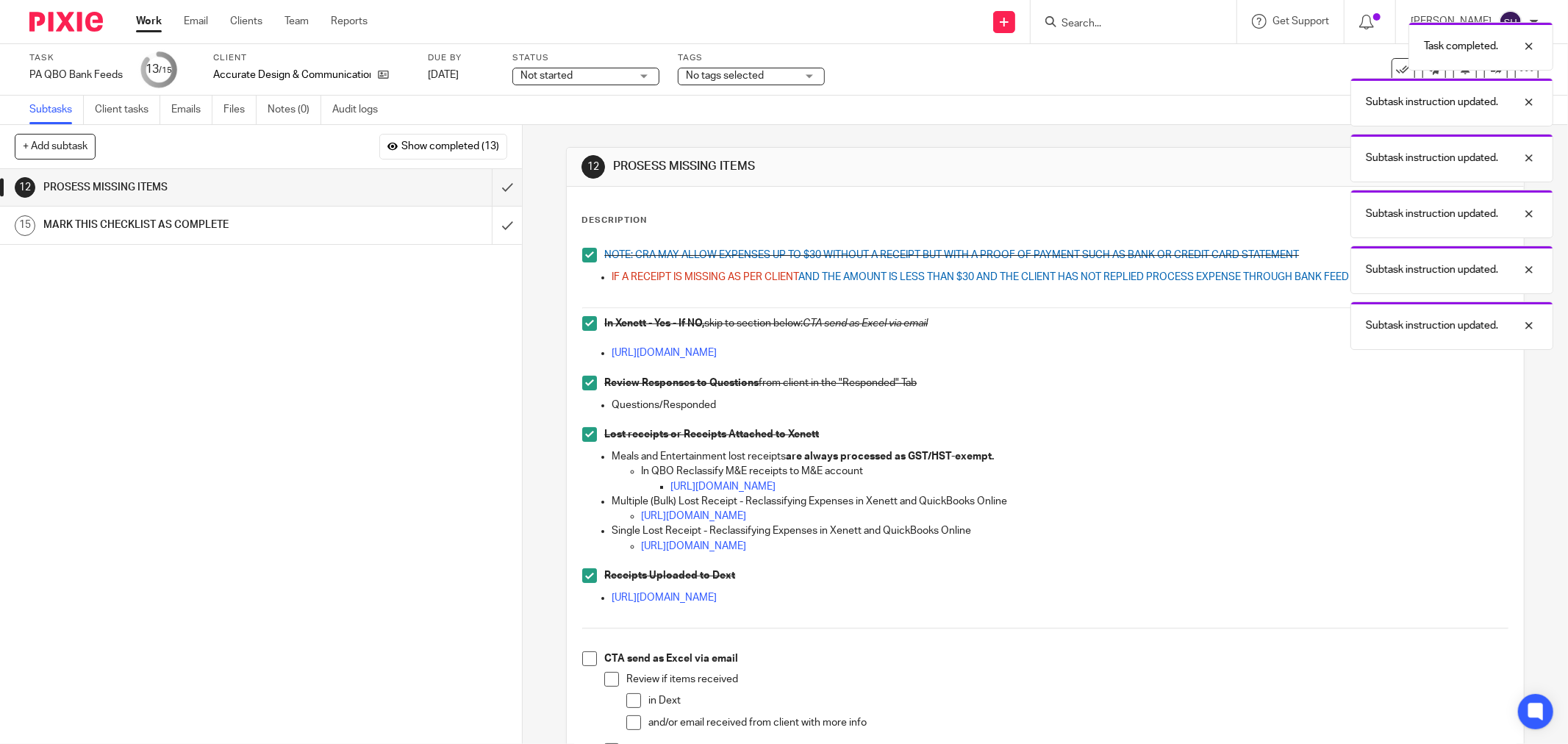
click at [605, 671] on div "CTA send as Excel via email Review if items received in Dext and/or email recei…" at bounding box center [1057, 726] width 904 height 150
click at [583, 656] on span at bounding box center [589, 659] width 15 height 15
click at [605, 670] on div "CTA send as Excel via email Review if items received in Dext and/or email recei…" at bounding box center [1057, 726] width 904 height 150
click at [605, 679] on span at bounding box center [612, 679] width 15 height 15
click at [628, 700] on span at bounding box center [634, 700] width 15 height 15
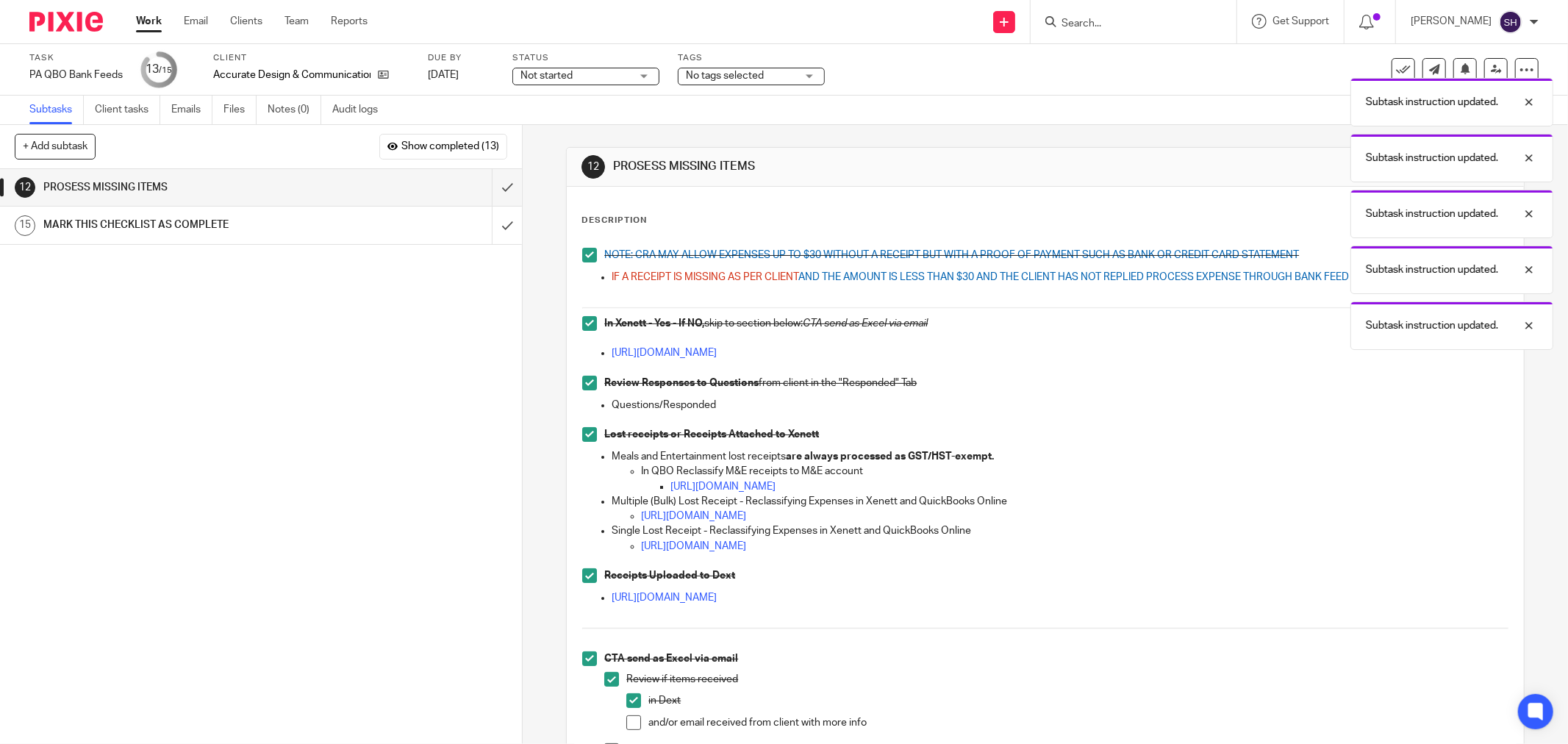
click at [629, 721] on span at bounding box center [634, 722] width 15 height 15
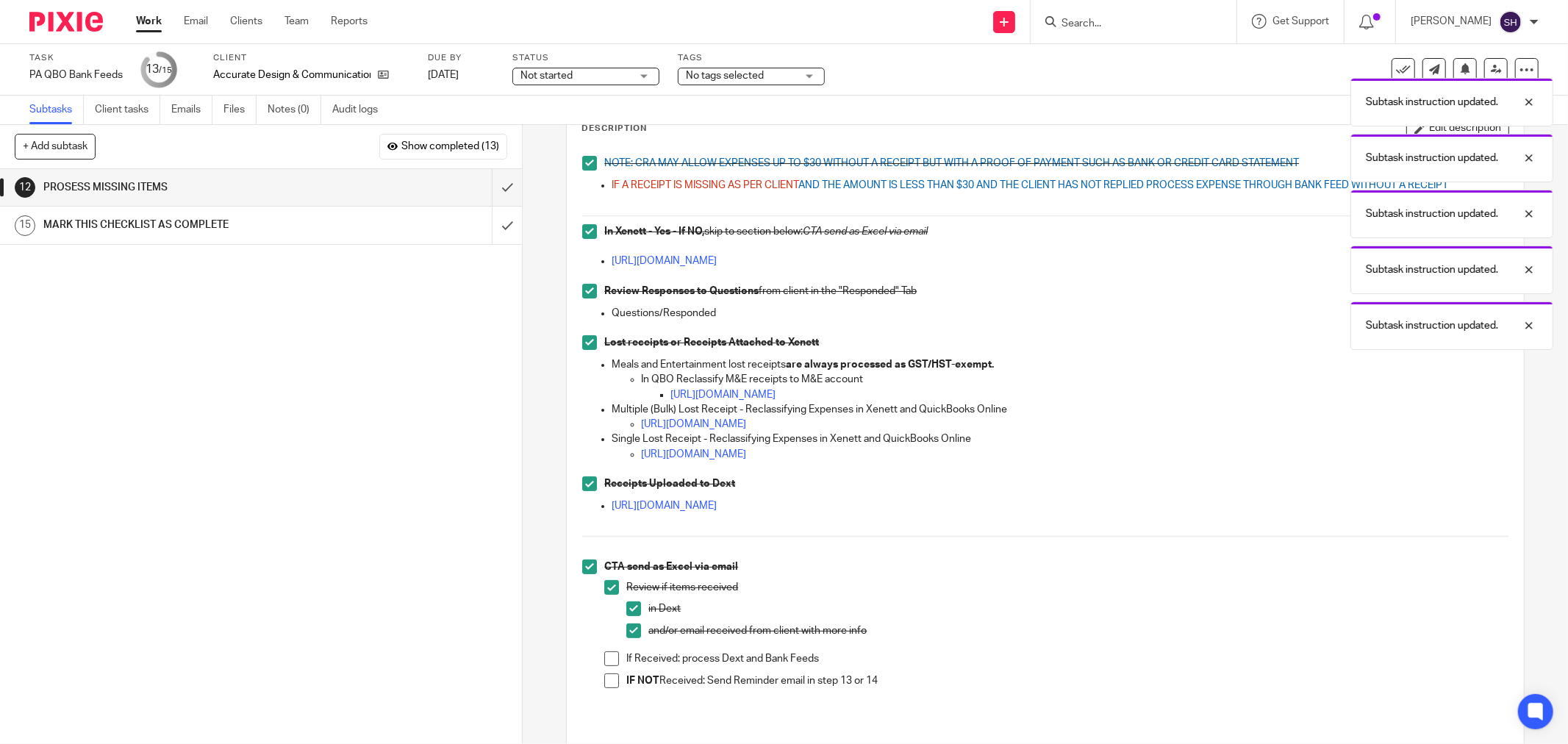
scroll to position [247, 0]
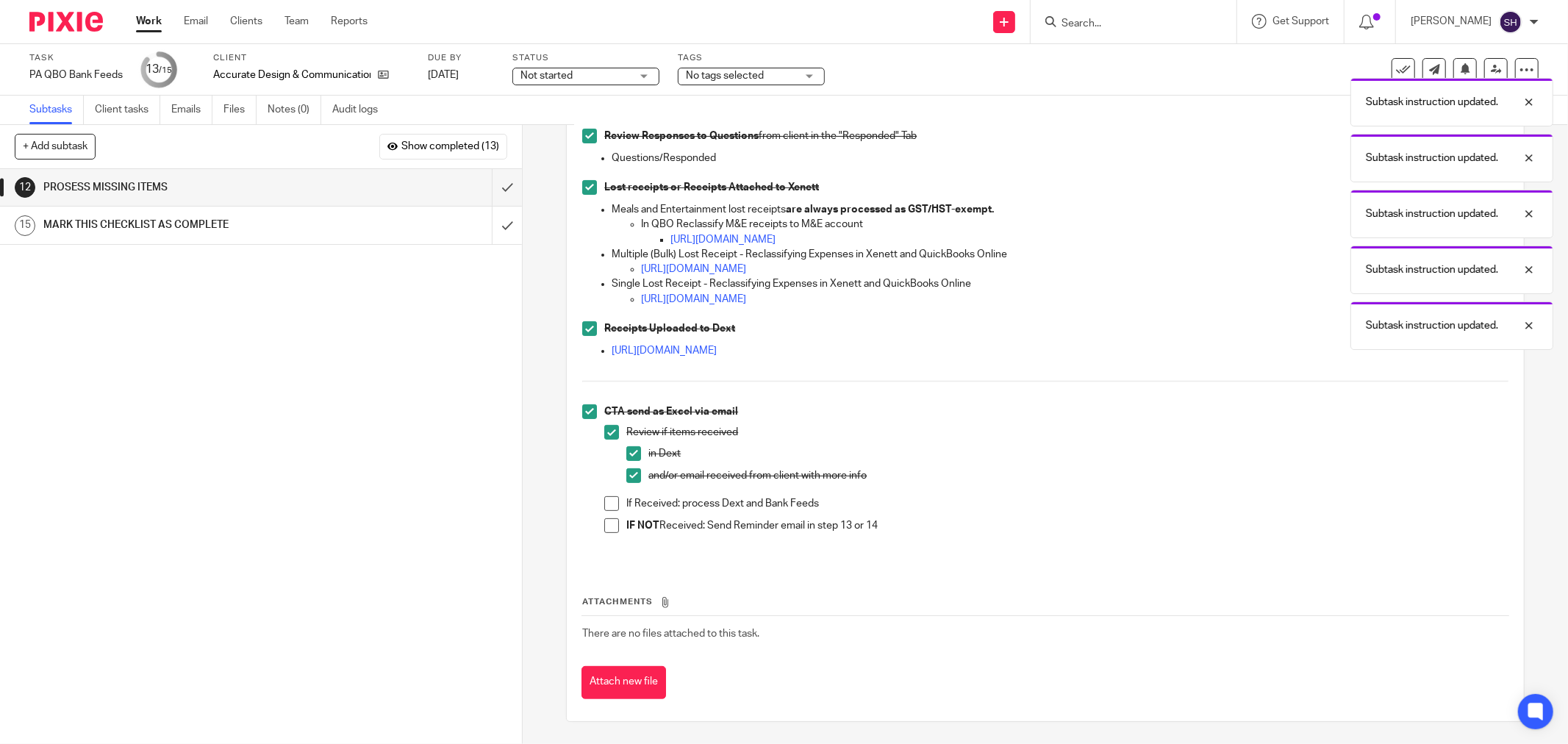
click at [613, 503] on span at bounding box center [612, 504] width 15 height 15
click at [607, 522] on span at bounding box center [612, 525] width 15 height 15
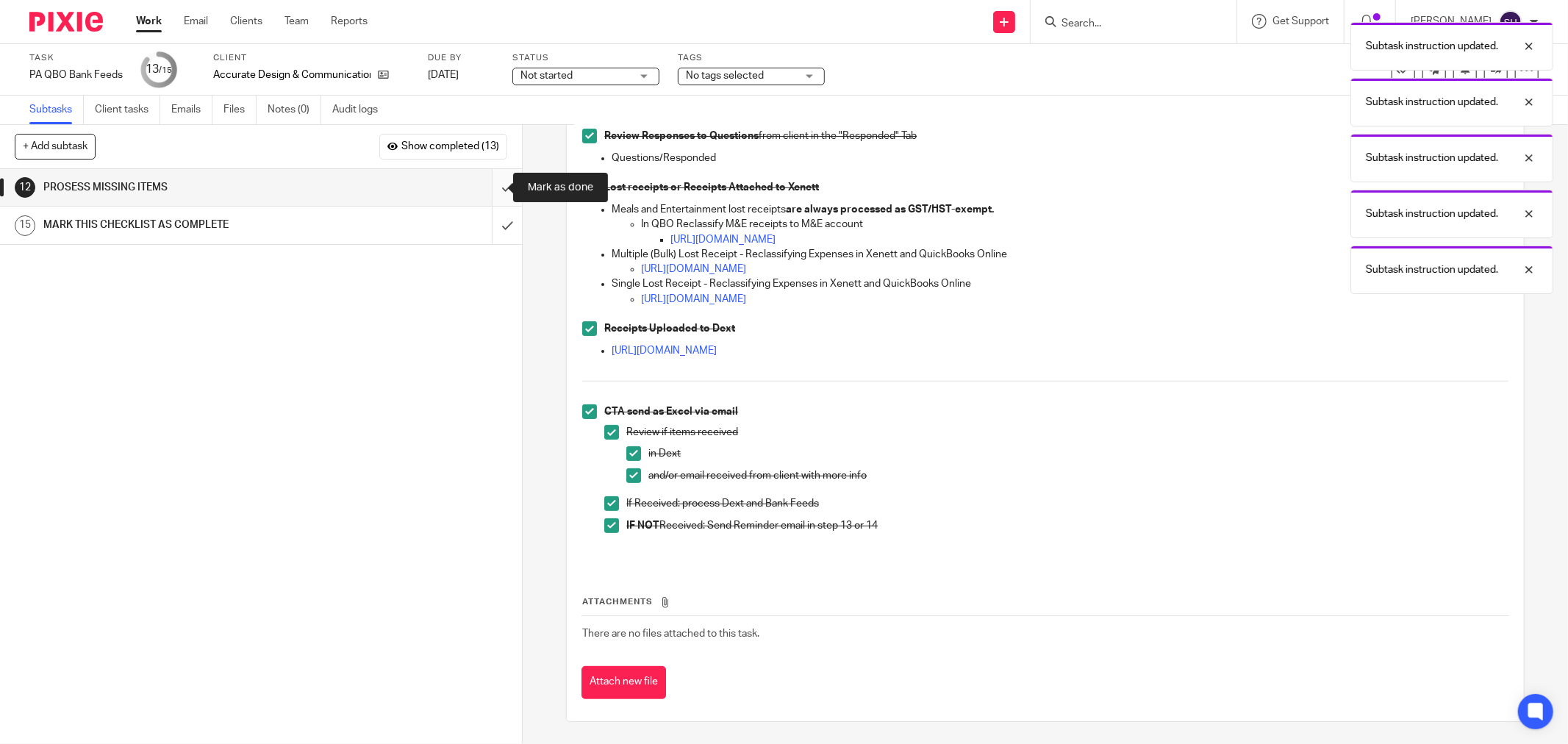
click at [497, 189] on input "submit" at bounding box center [261, 187] width 522 height 37
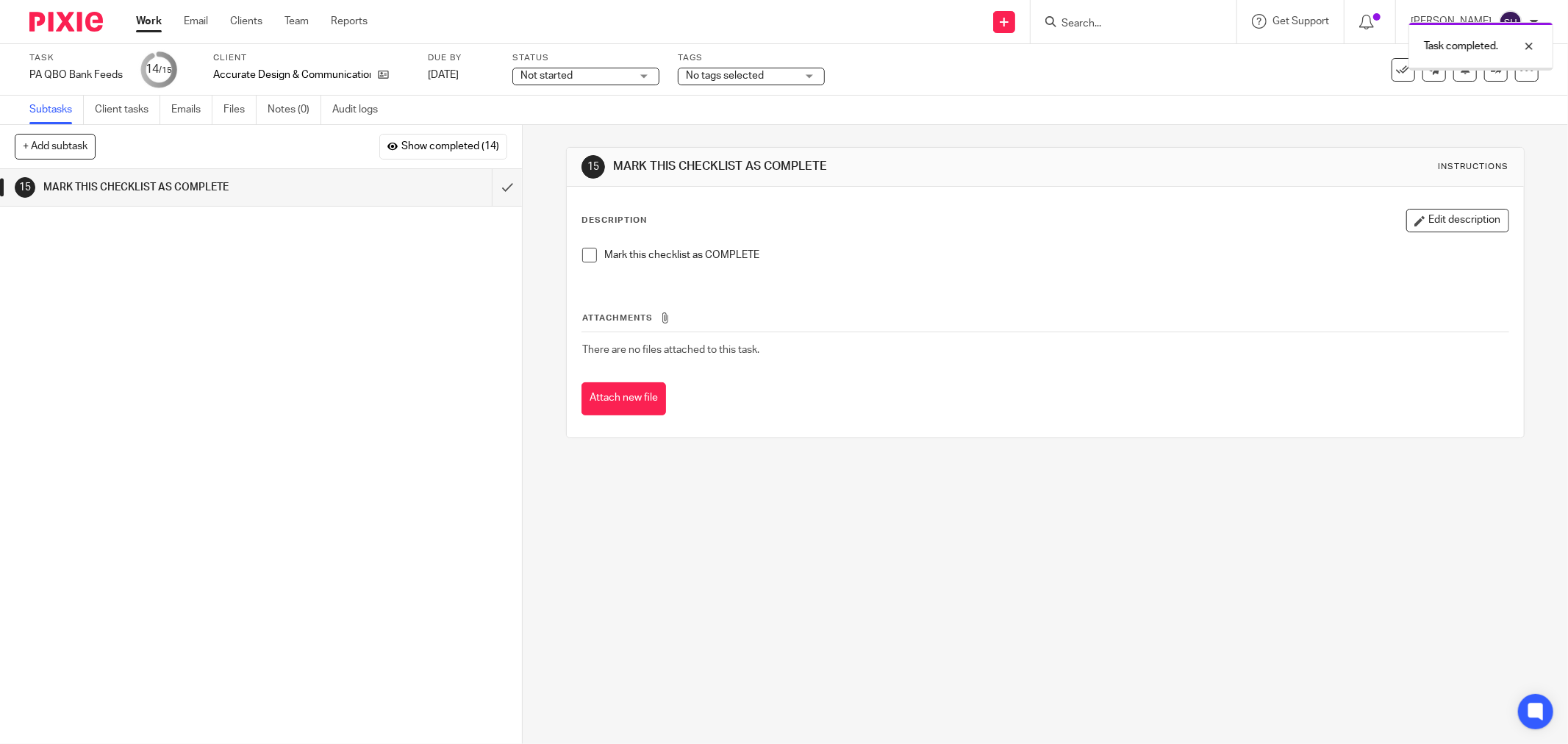
click at [583, 255] on span at bounding box center [589, 255] width 15 height 15
click at [490, 179] on input "submit" at bounding box center [261, 187] width 522 height 37
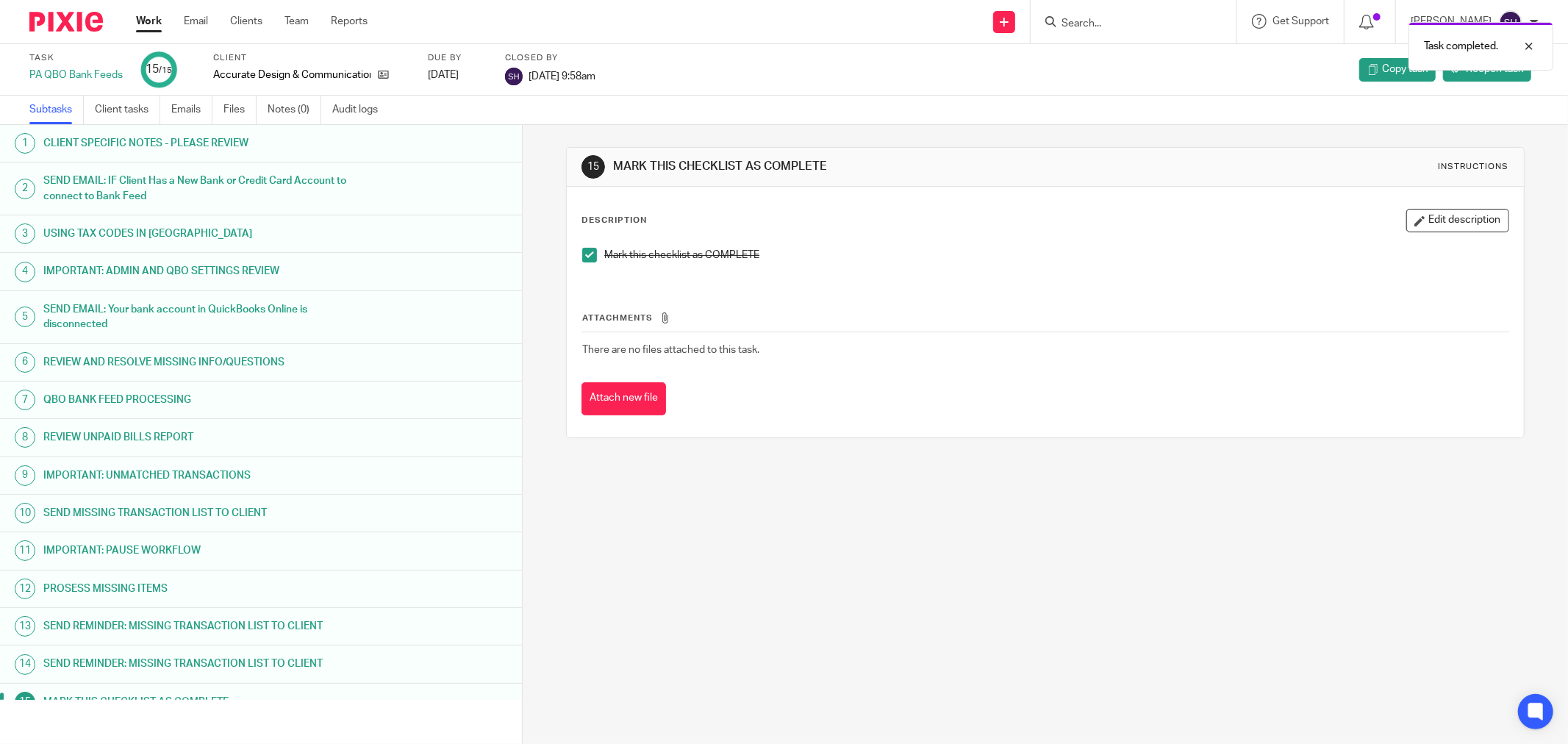
click at [143, 22] on link "Work" at bounding box center [149, 21] width 26 height 15
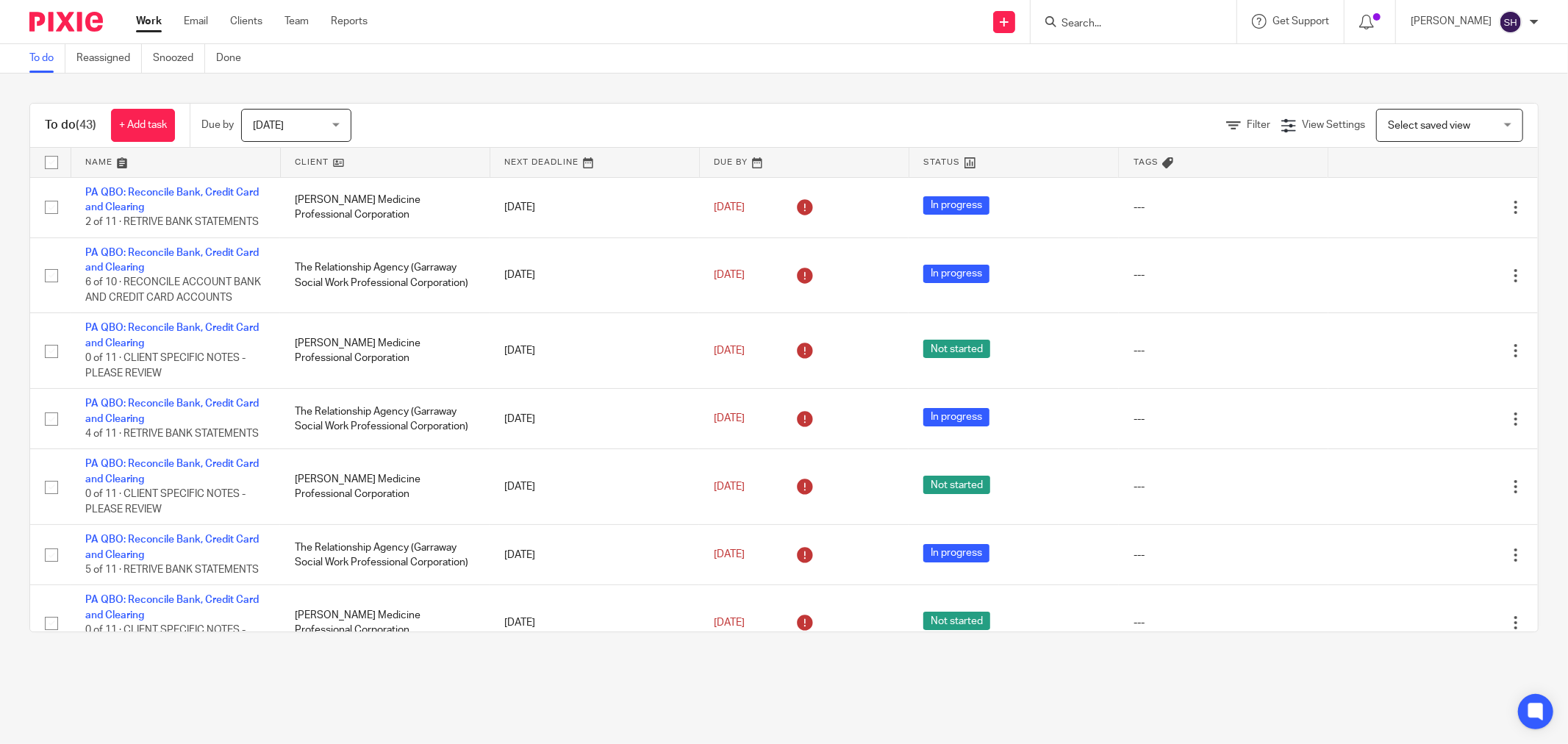
click at [349, 157] on link at bounding box center [385, 163] width 209 height 30
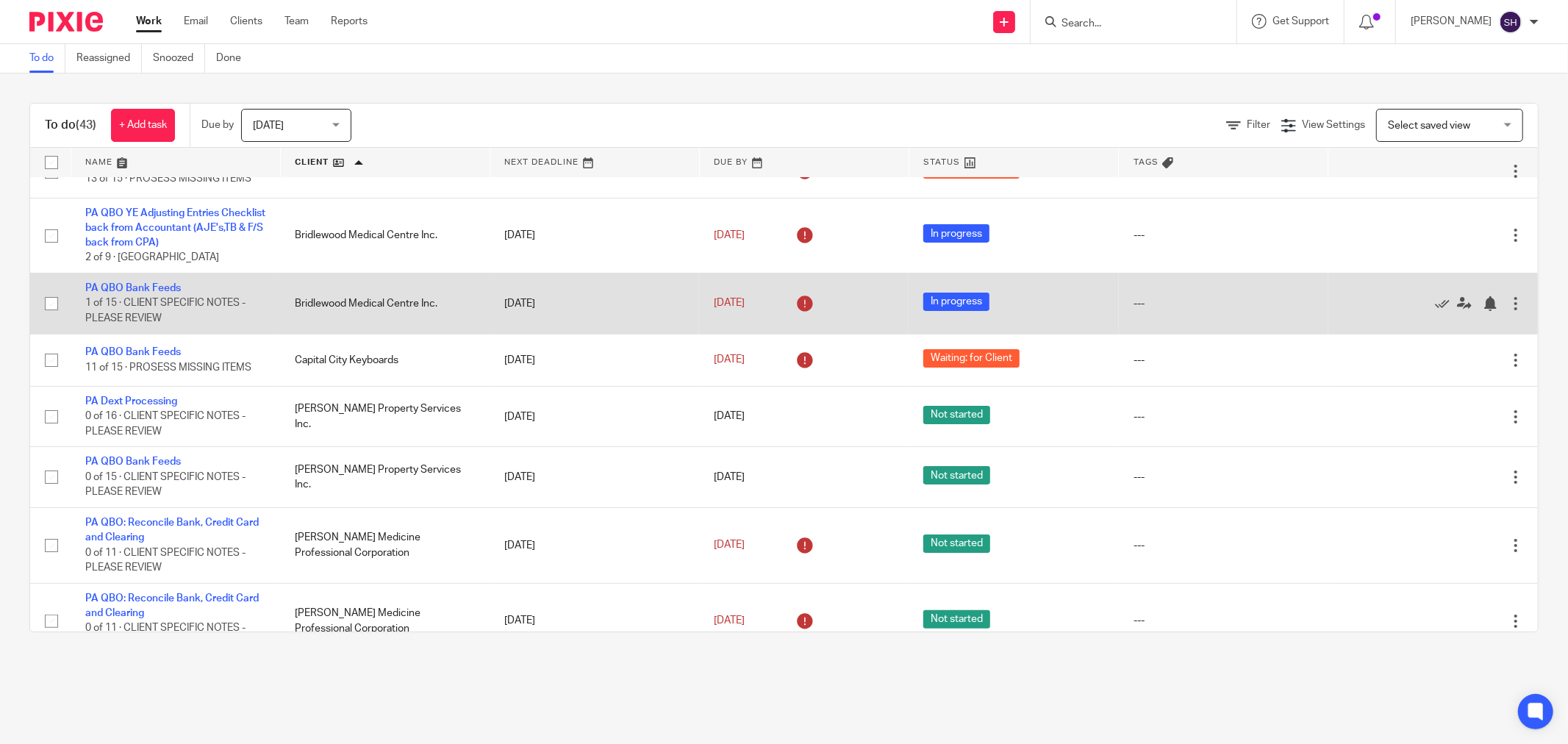
scroll to position [163, 0]
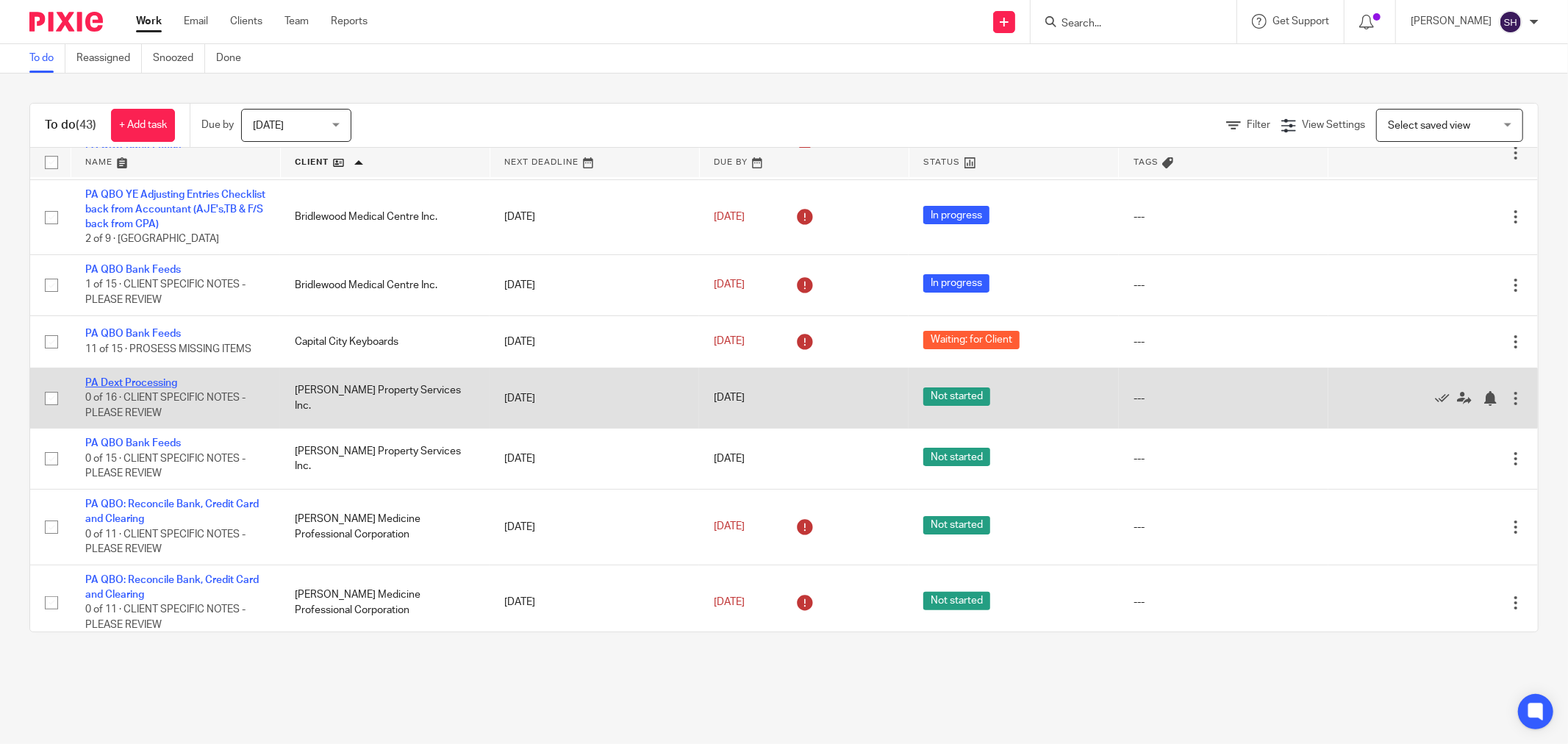
click at [142, 381] on link "PA Dext Processing" at bounding box center [131, 382] width 92 height 10
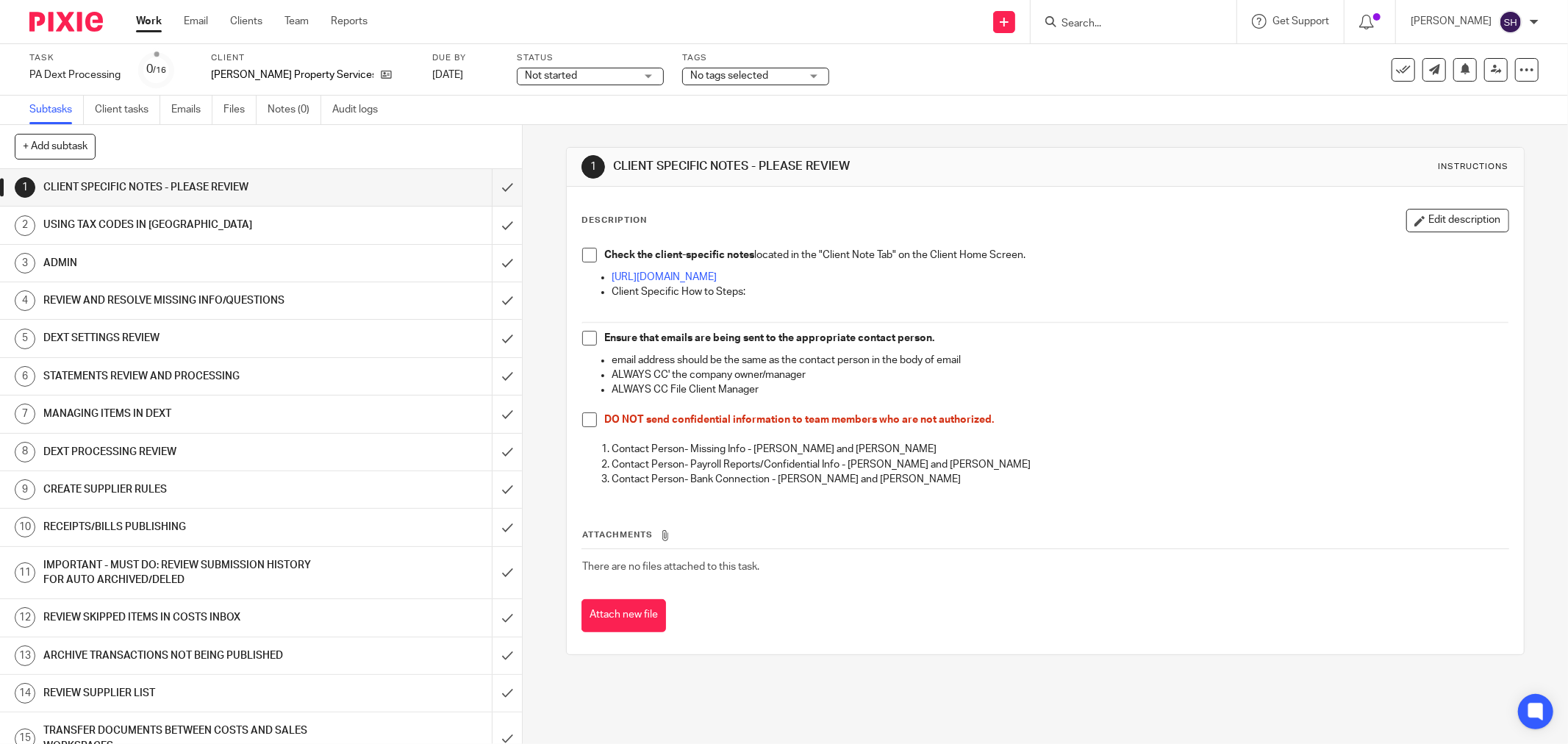
click at [585, 258] on span at bounding box center [589, 255] width 15 height 15
click at [582, 337] on span at bounding box center [589, 338] width 15 height 15
click at [582, 416] on span at bounding box center [589, 420] width 15 height 15
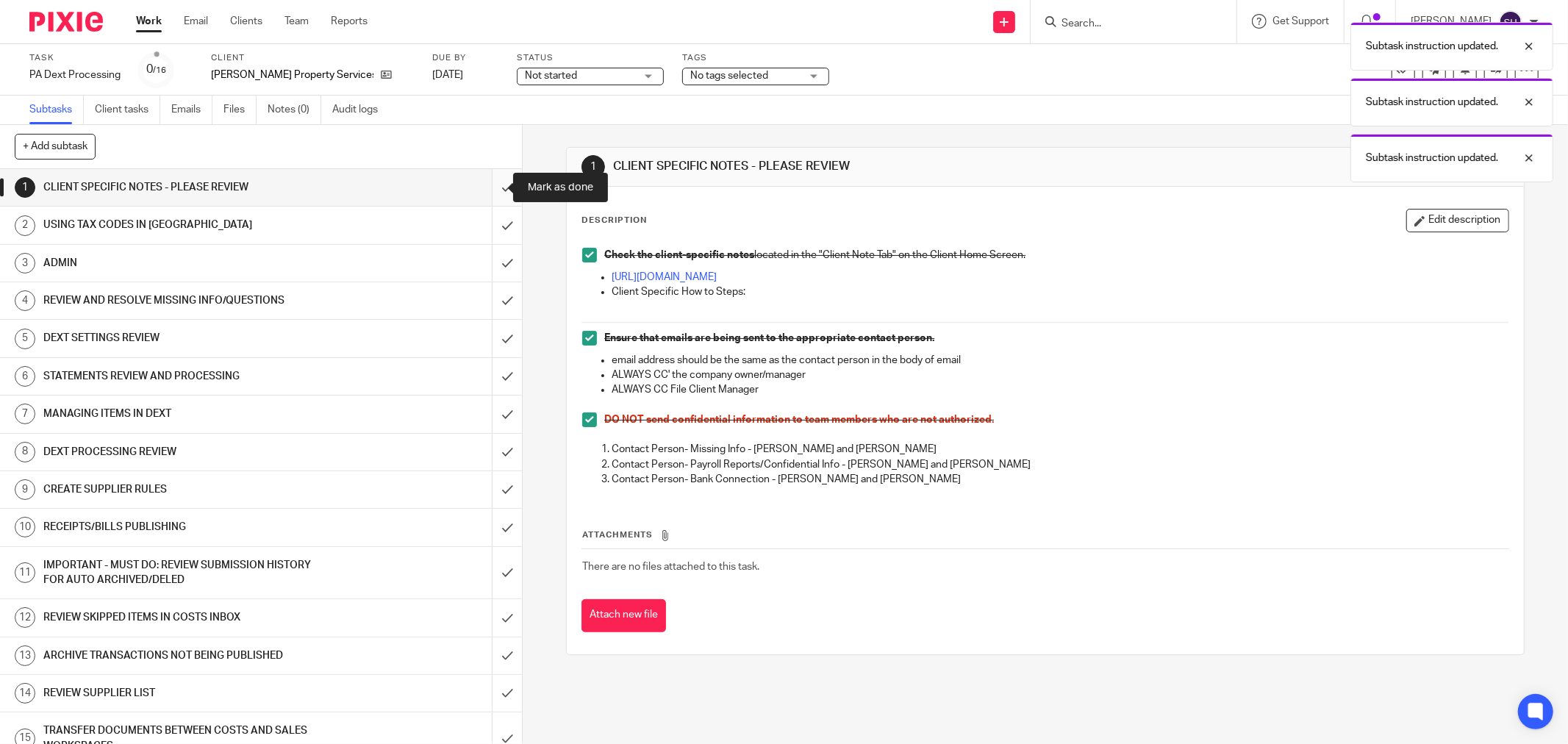
click at [486, 189] on input "submit" at bounding box center [261, 187] width 522 height 37
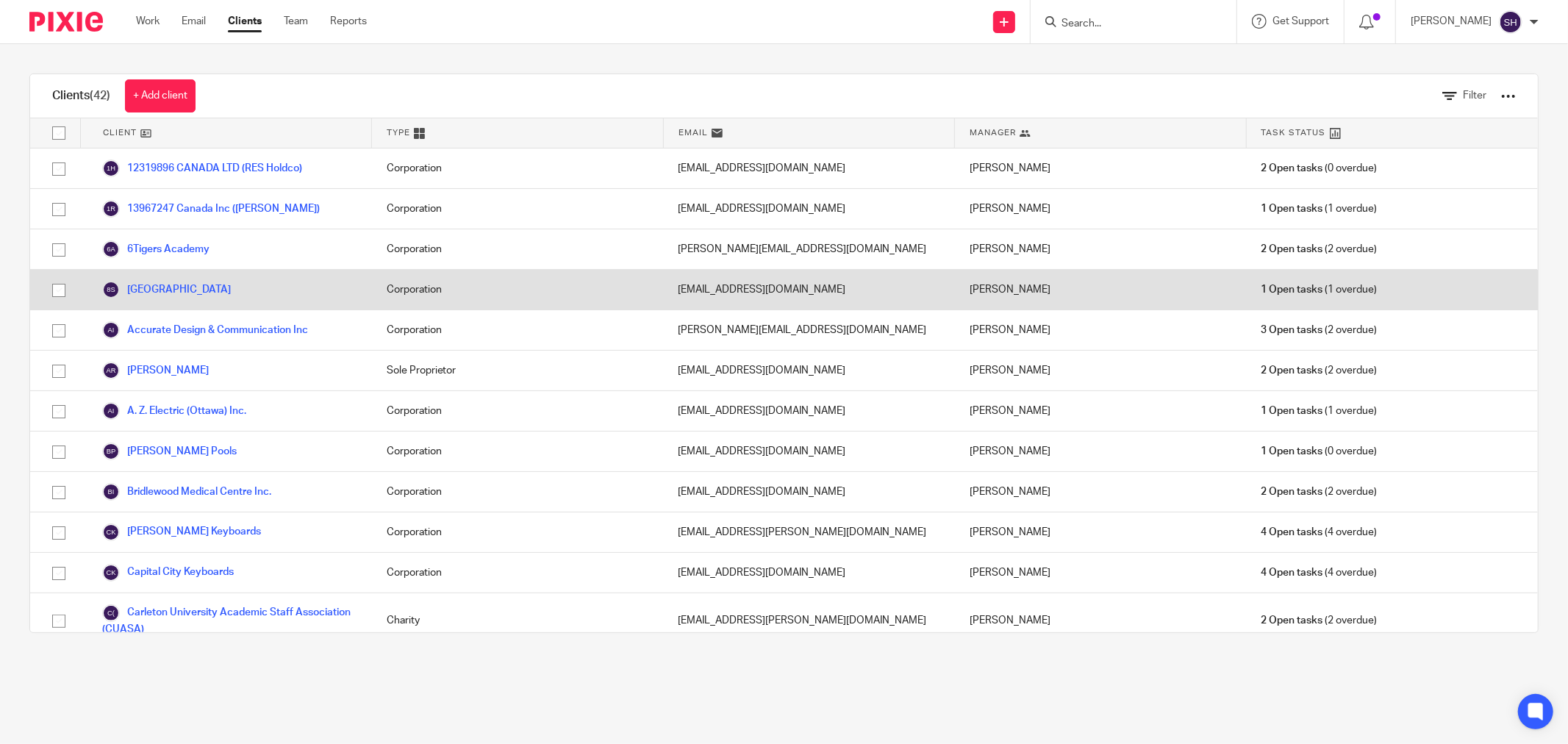
scroll to position [898, 0]
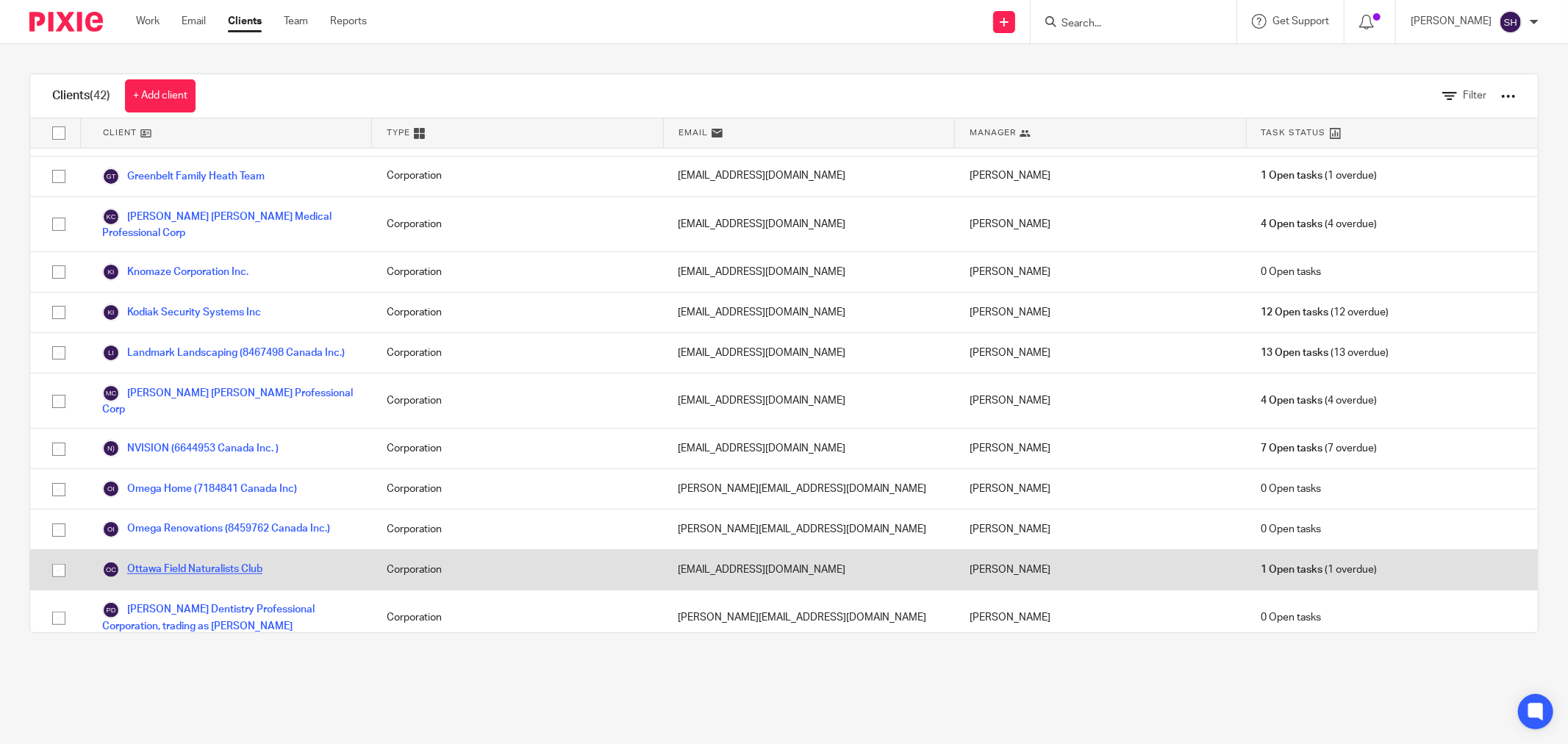
click at [198, 561] on link "Ottawa Field Naturalists Club" at bounding box center [182, 569] width 161 height 18
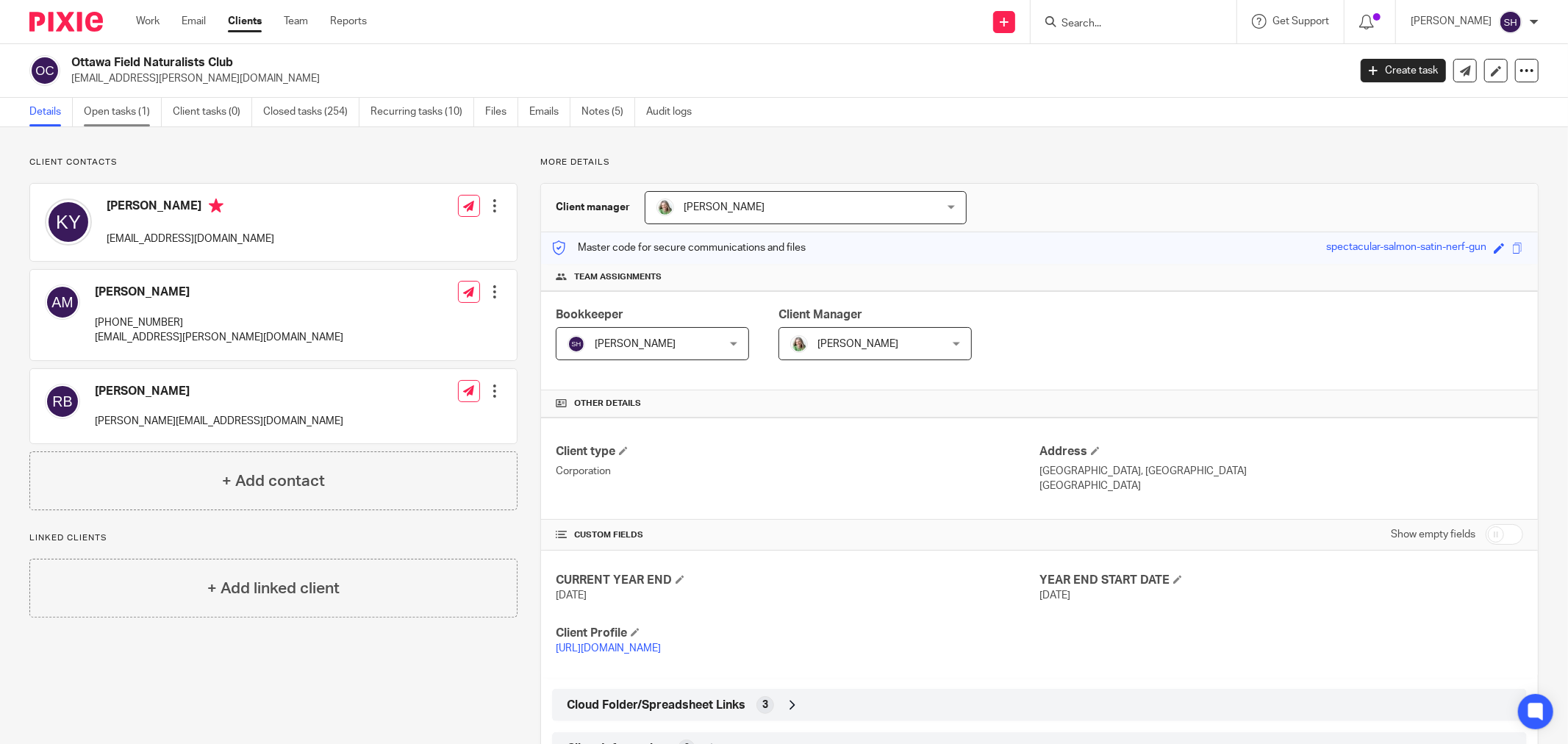
click at [127, 113] on link "Open tasks (1)" at bounding box center [122, 112] width 78 height 29
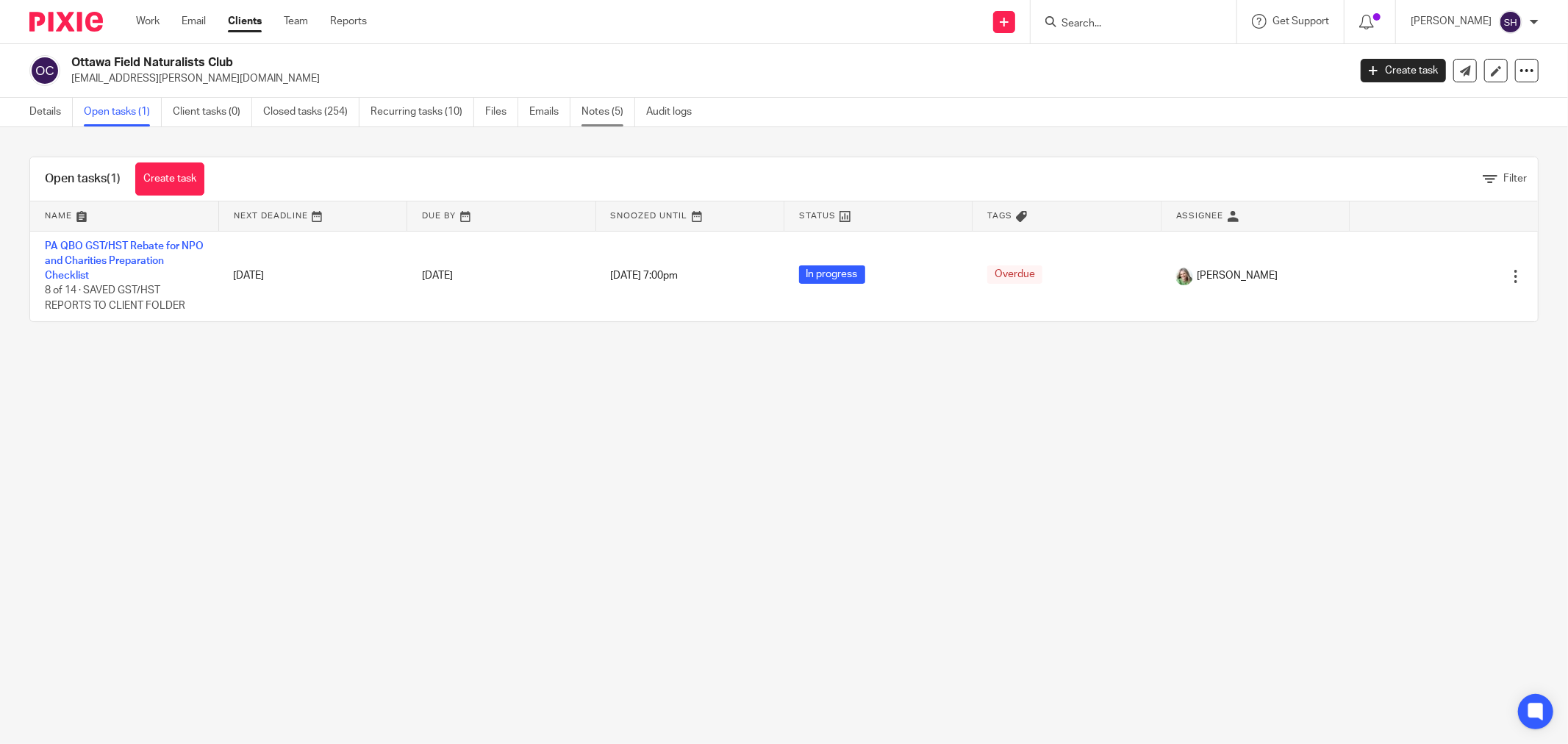
click at [592, 111] on link "Notes (5)" at bounding box center [608, 112] width 54 height 29
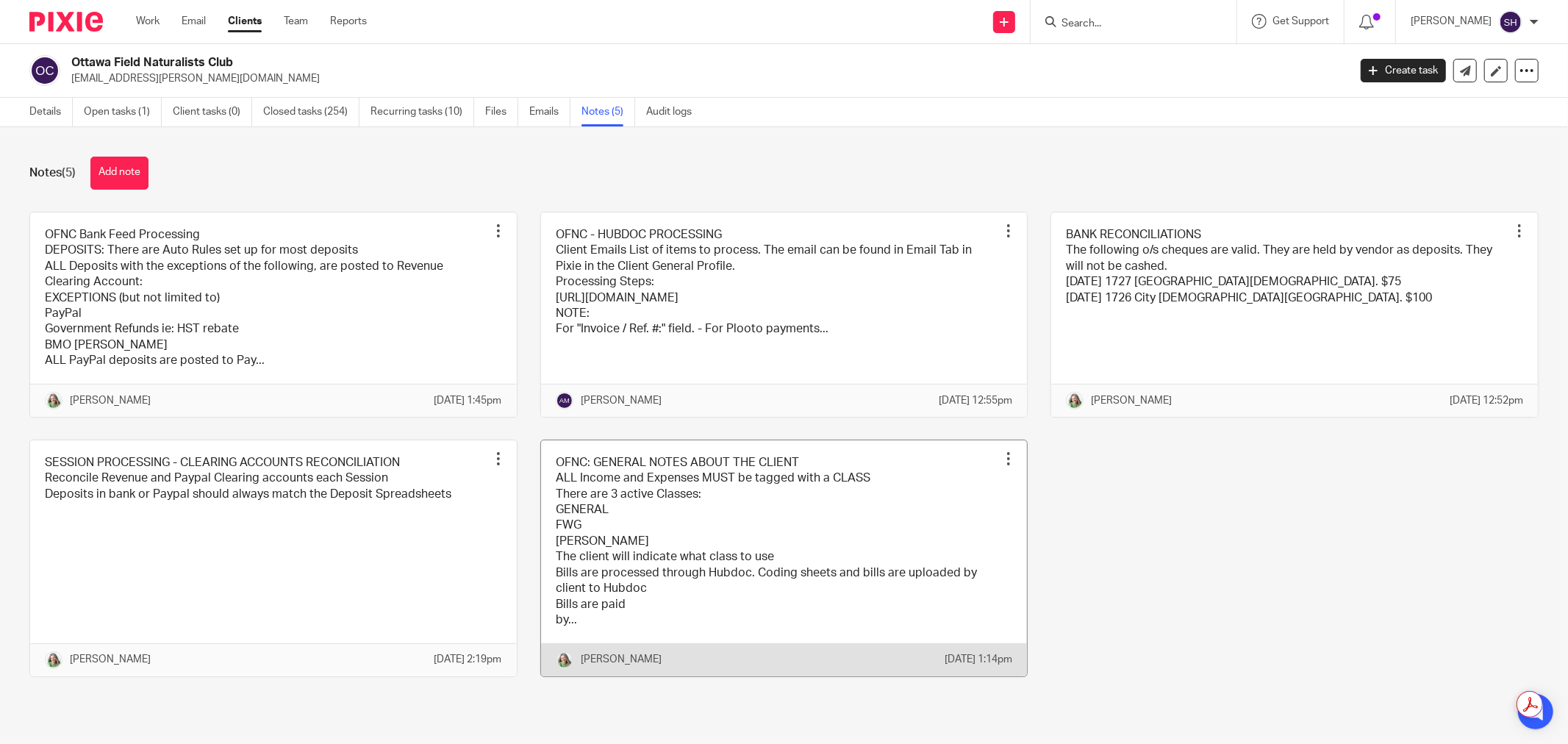
click at [714, 543] on link at bounding box center [784, 558] width 486 height 236
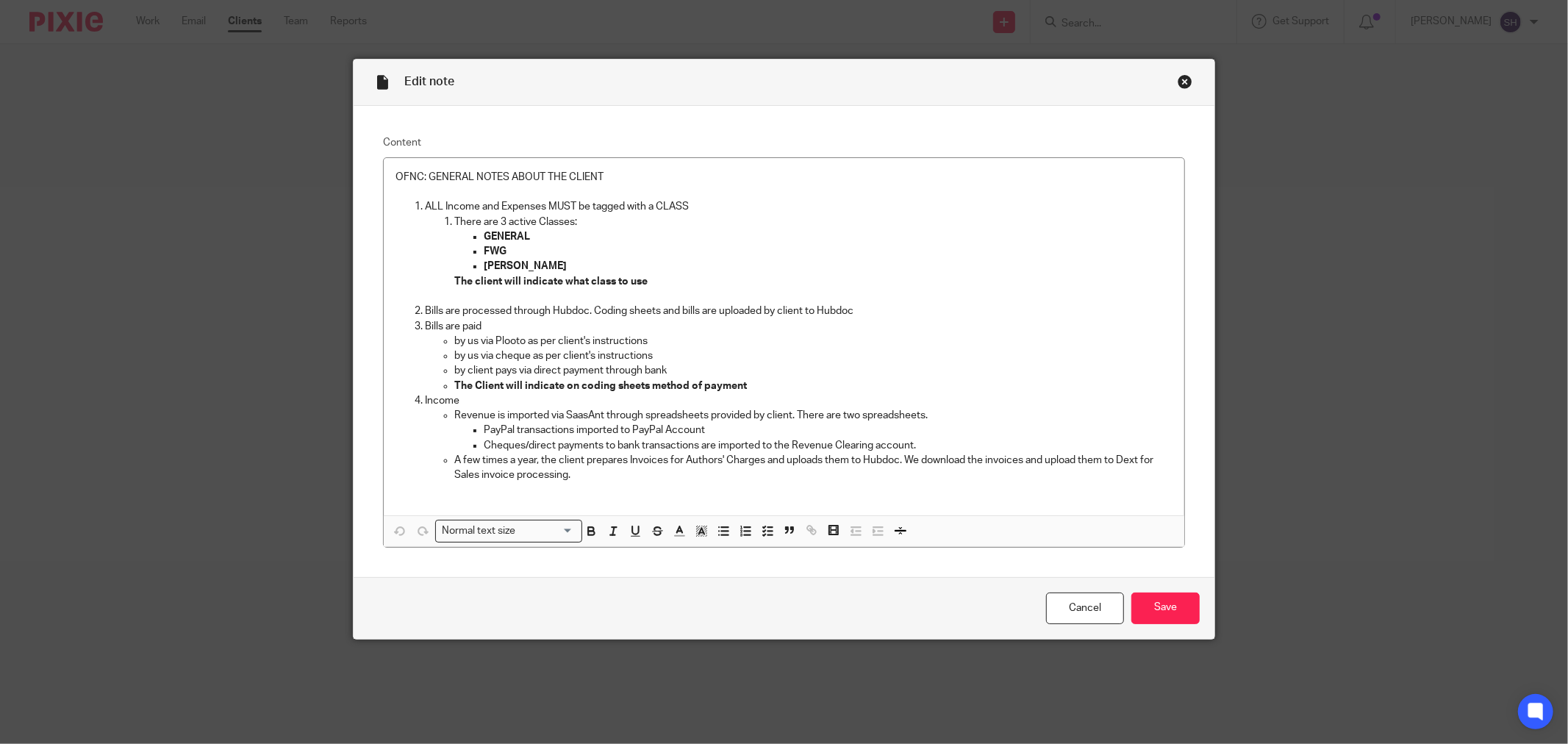
click at [1178, 78] on div "Close this dialog window" at bounding box center [1185, 81] width 15 height 15
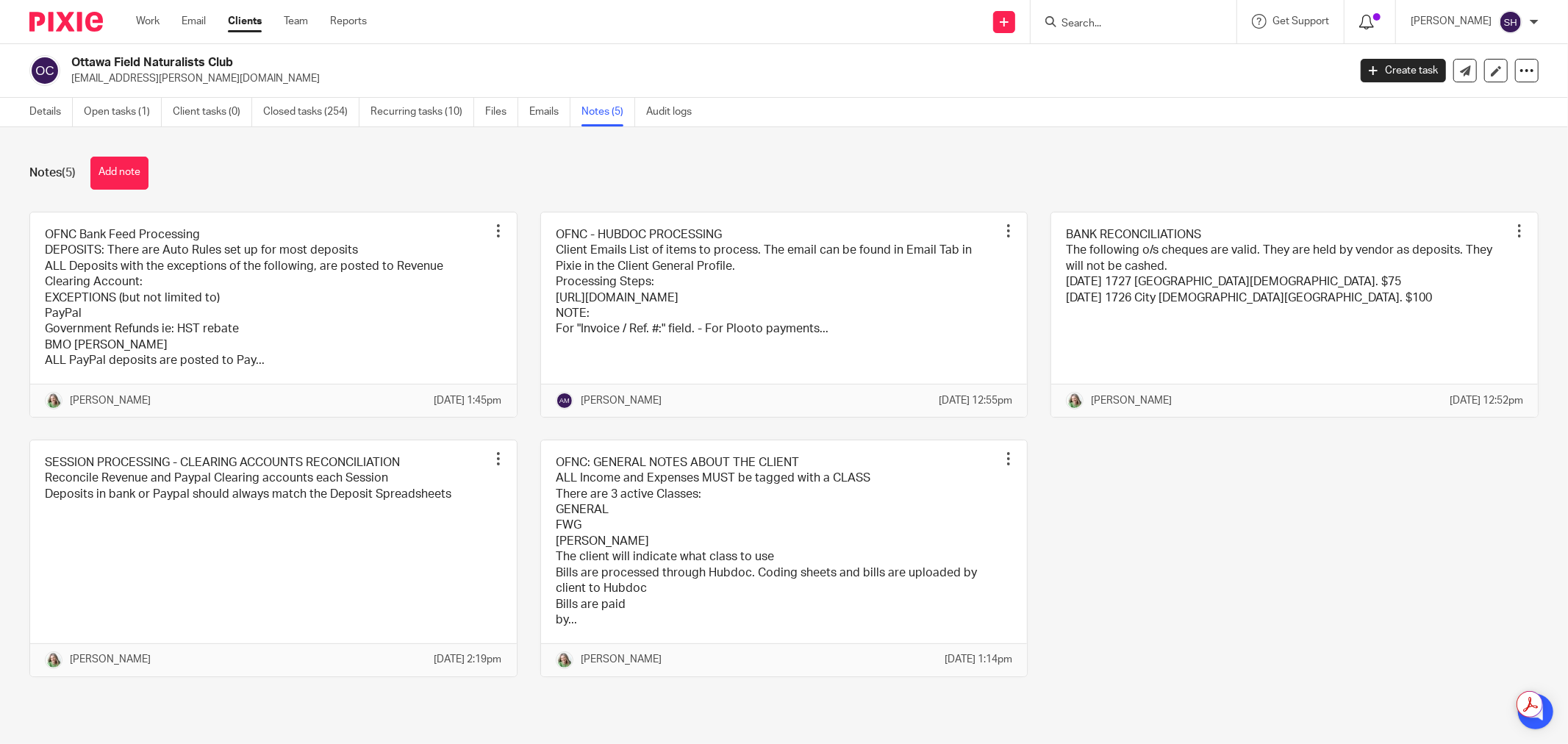
click at [1381, 23] on div at bounding box center [1369, 21] width 21 height 16
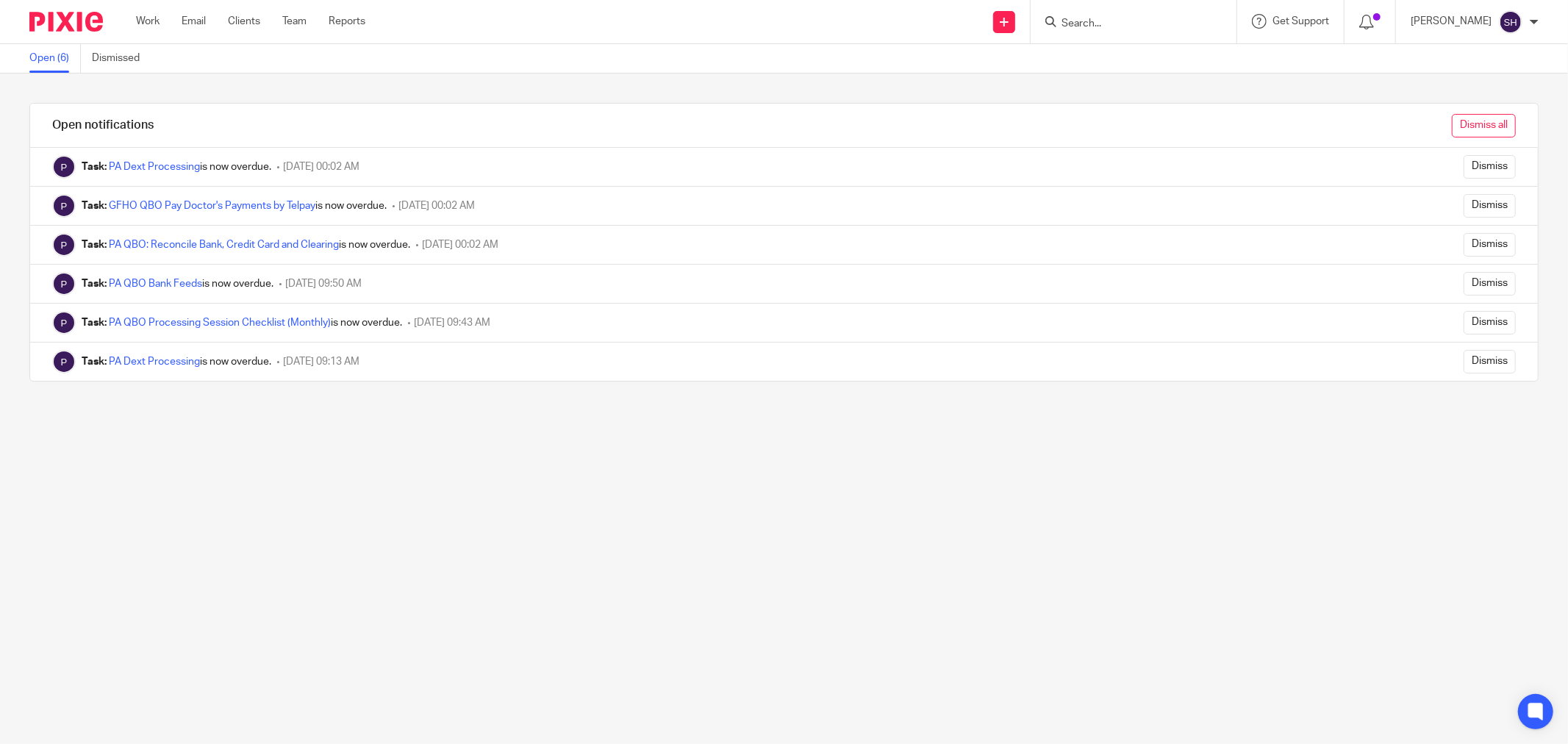
click at [1465, 125] on input "Dismiss all" at bounding box center [1484, 125] width 64 height 23
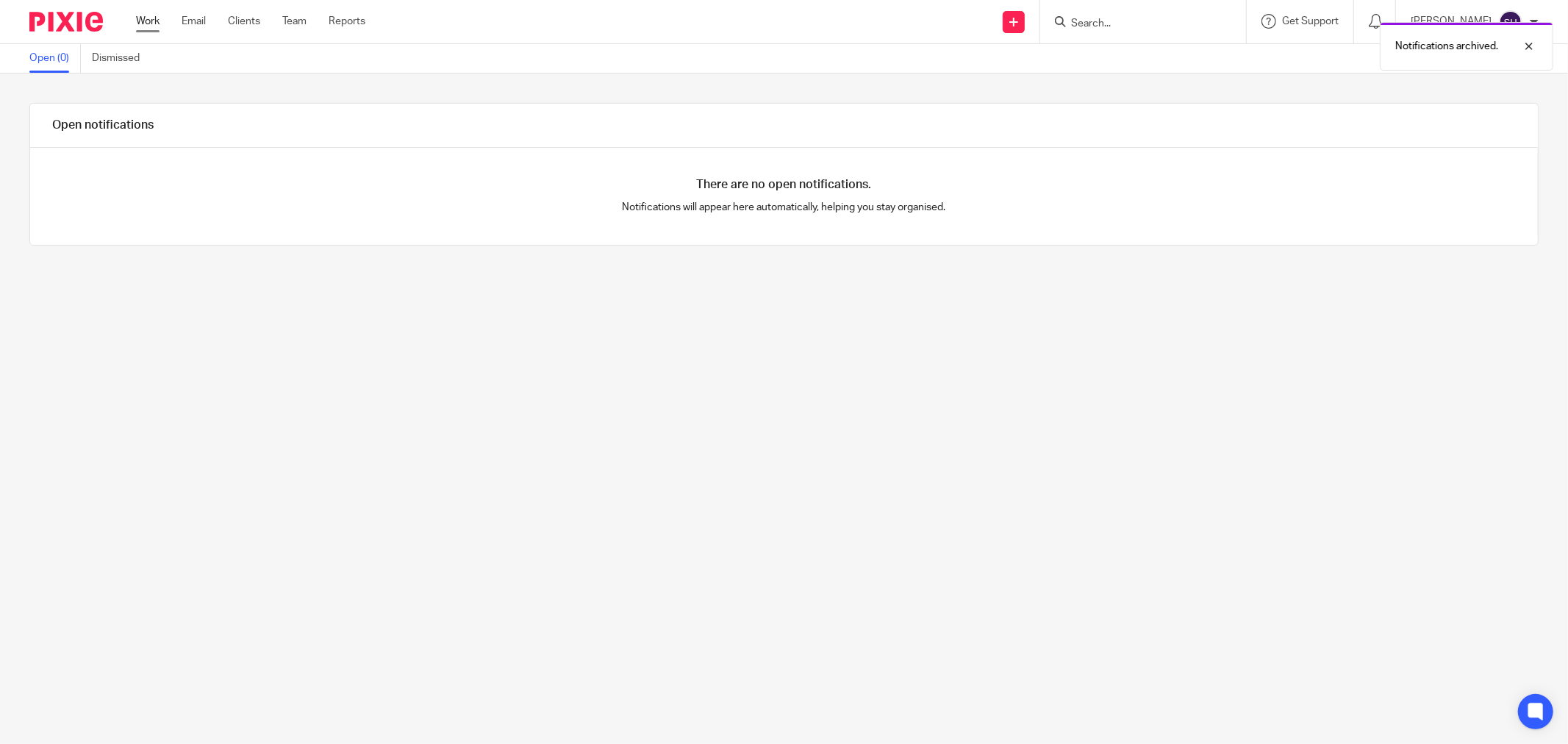
click at [142, 27] on link "Work" at bounding box center [148, 21] width 23 height 15
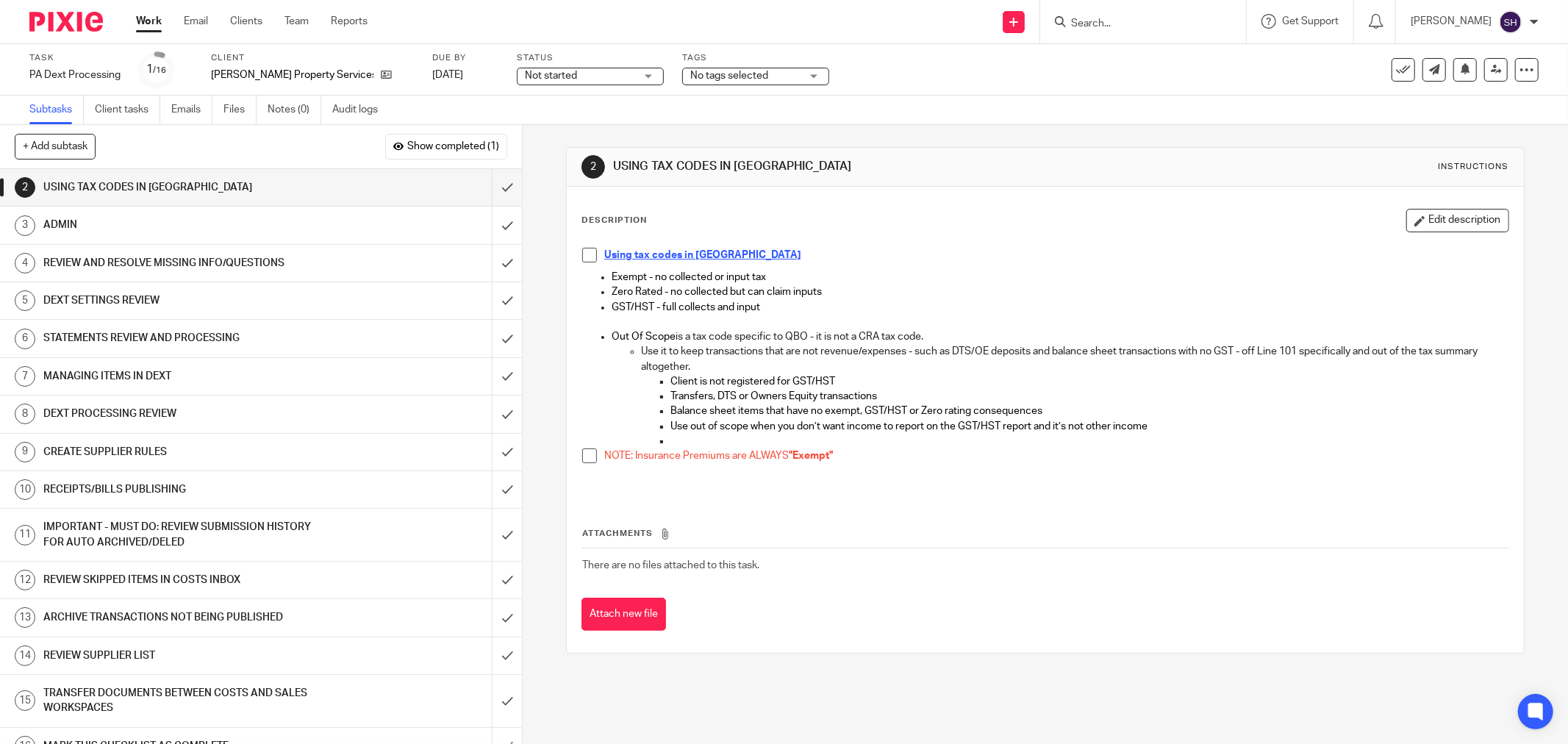
click at [583, 258] on span at bounding box center [589, 255] width 15 height 15
click at [583, 456] on span at bounding box center [589, 456] width 15 height 15
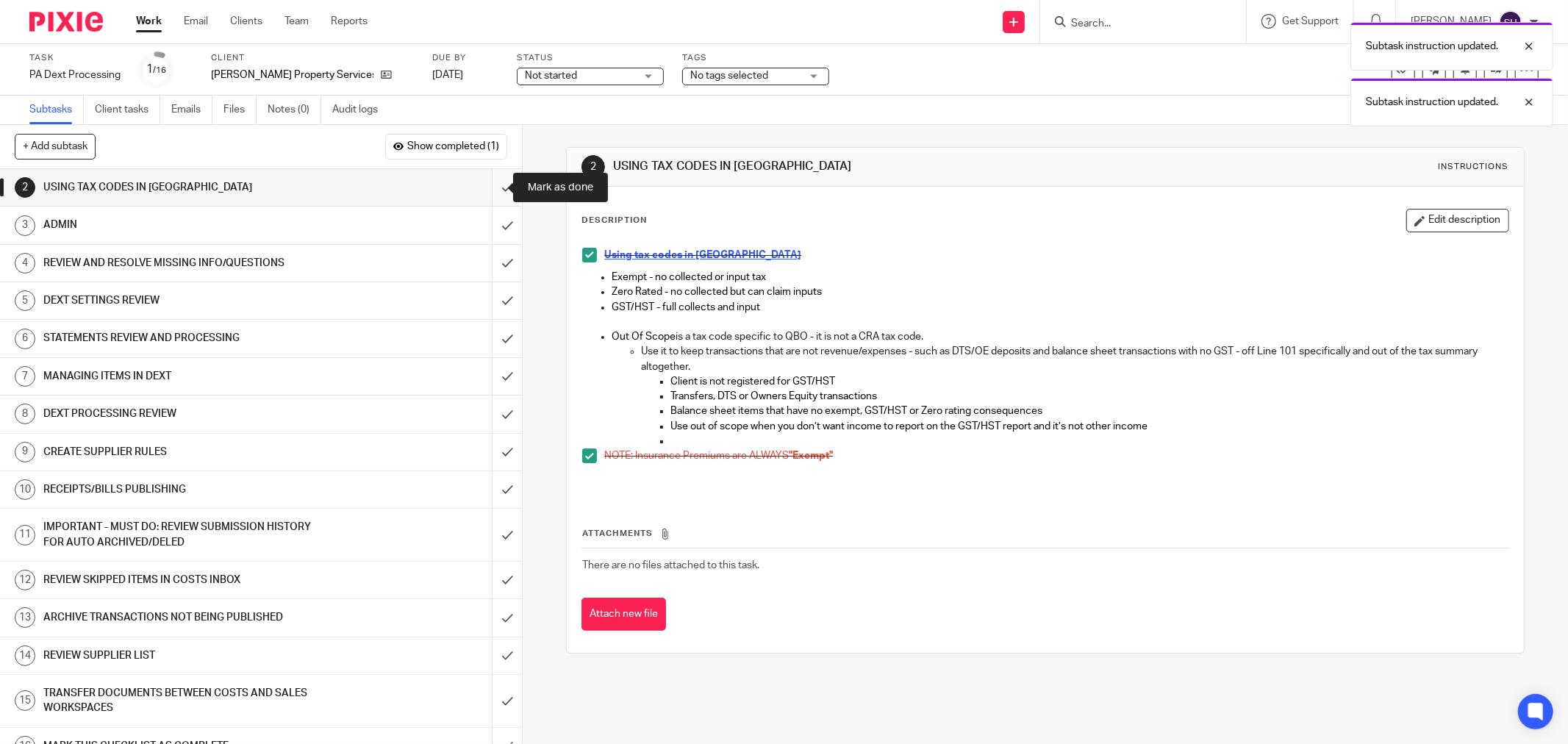
click at [496, 181] on input "submit" at bounding box center [261, 187] width 522 height 37
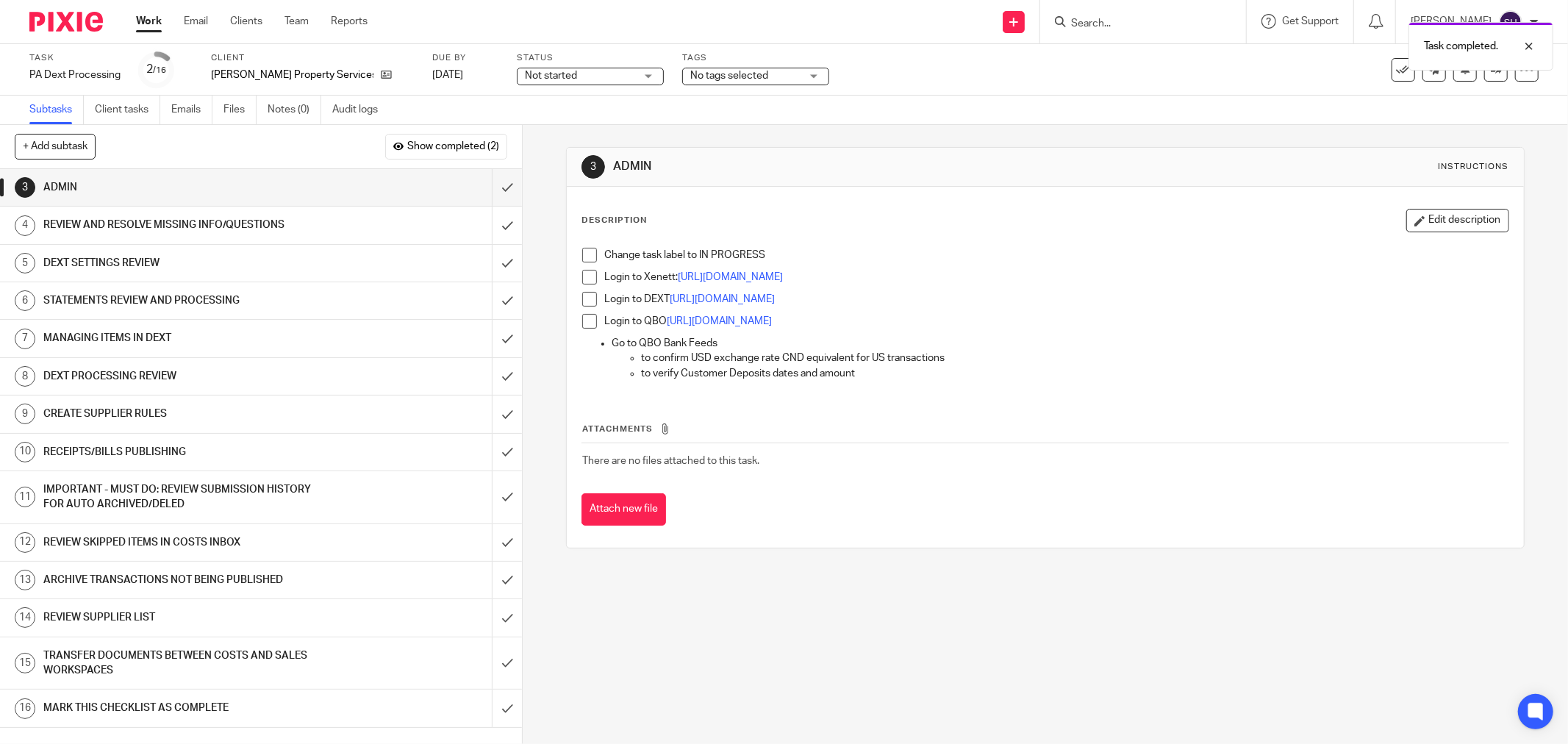
click at [582, 256] on span at bounding box center [589, 255] width 15 height 15
click at [586, 276] on span at bounding box center [589, 276] width 15 height 15
click at [583, 296] on span at bounding box center [589, 299] width 15 height 15
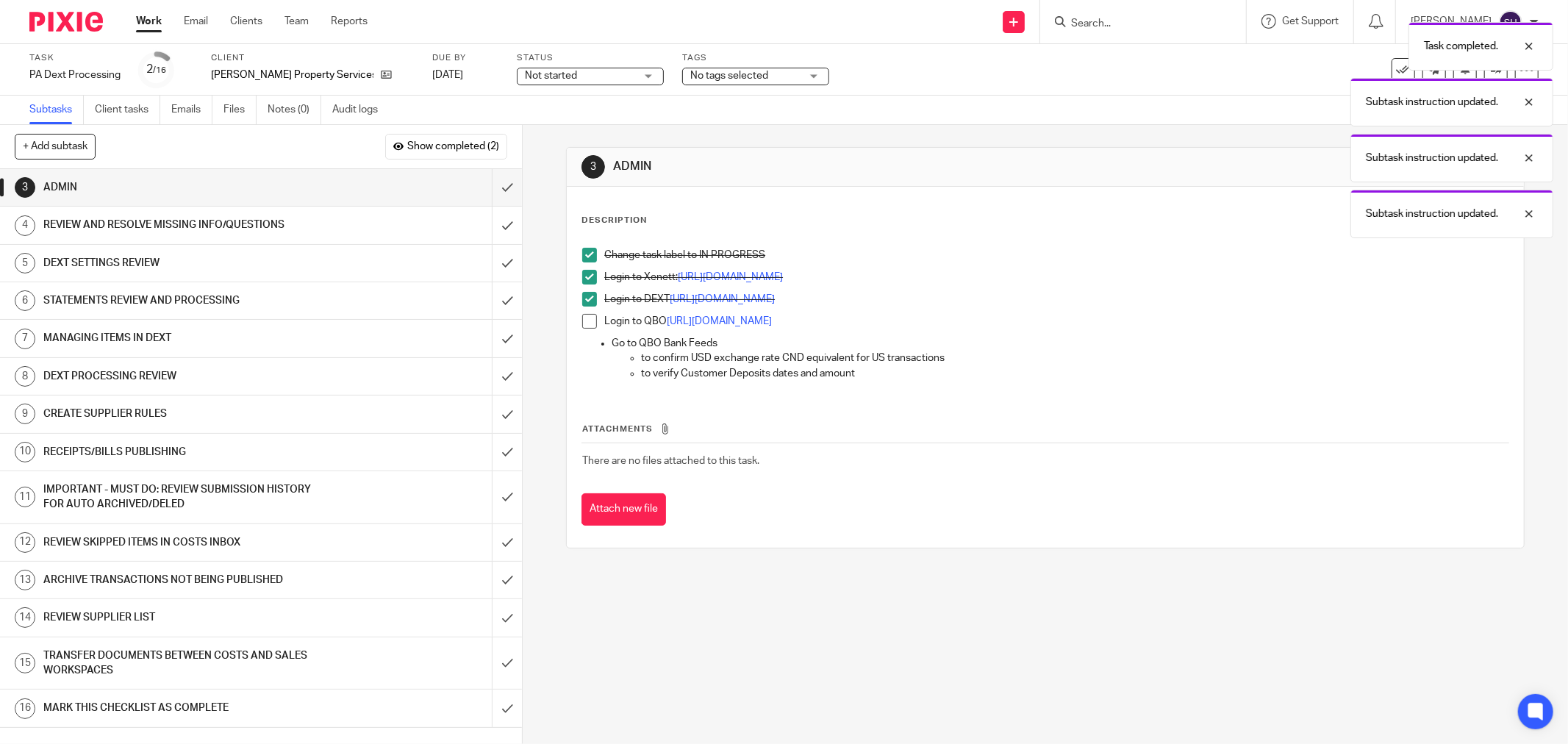
click at [582, 326] on span at bounding box center [589, 321] width 15 height 15
click at [501, 186] on input "submit" at bounding box center [261, 187] width 522 height 37
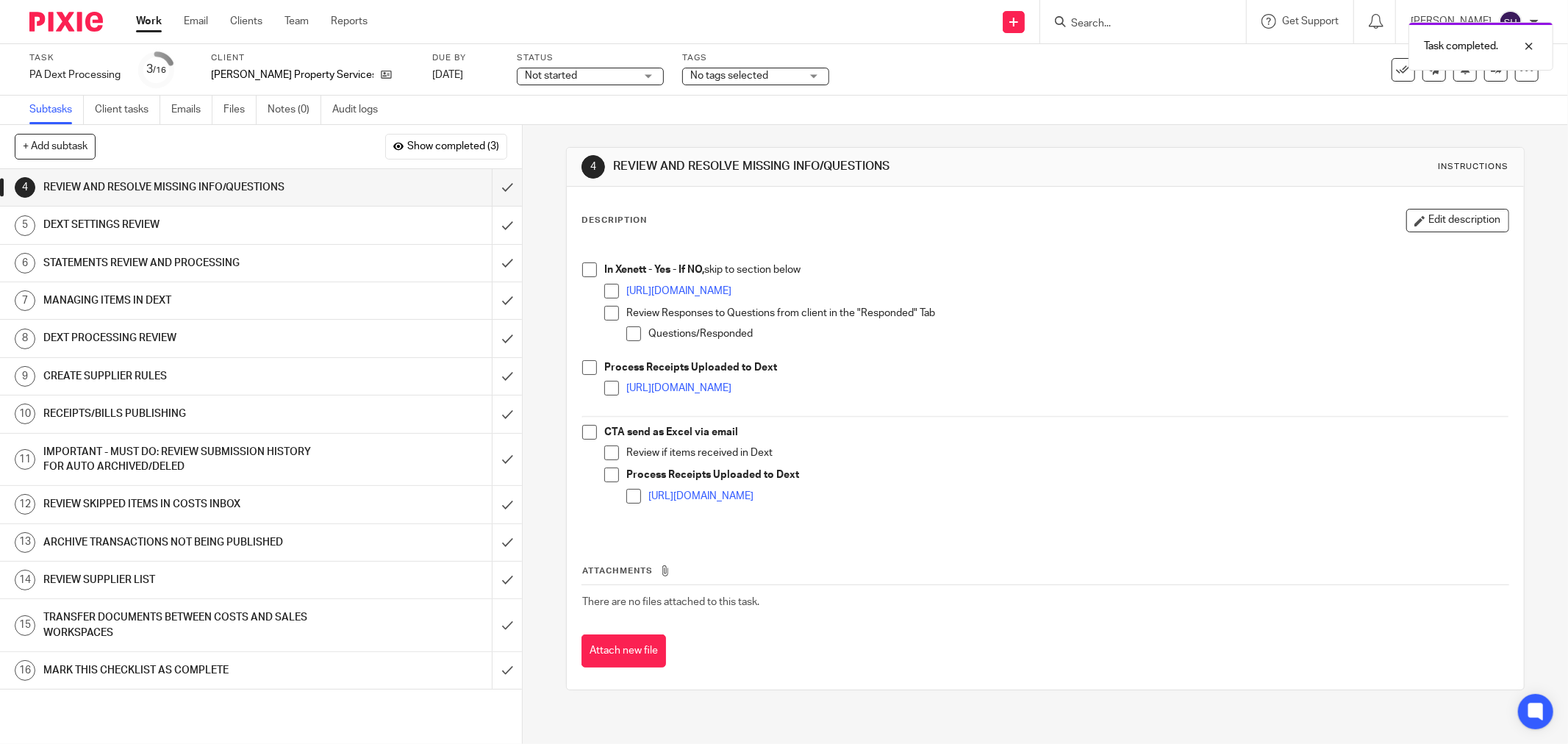
click at [582, 266] on span at bounding box center [589, 269] width 15 height 15
click at [605, 289] on span at bounding box center [612, 291] width 15 height 15
click at [607, 312] on span at bounding box center [612, 312] width 15 height 15
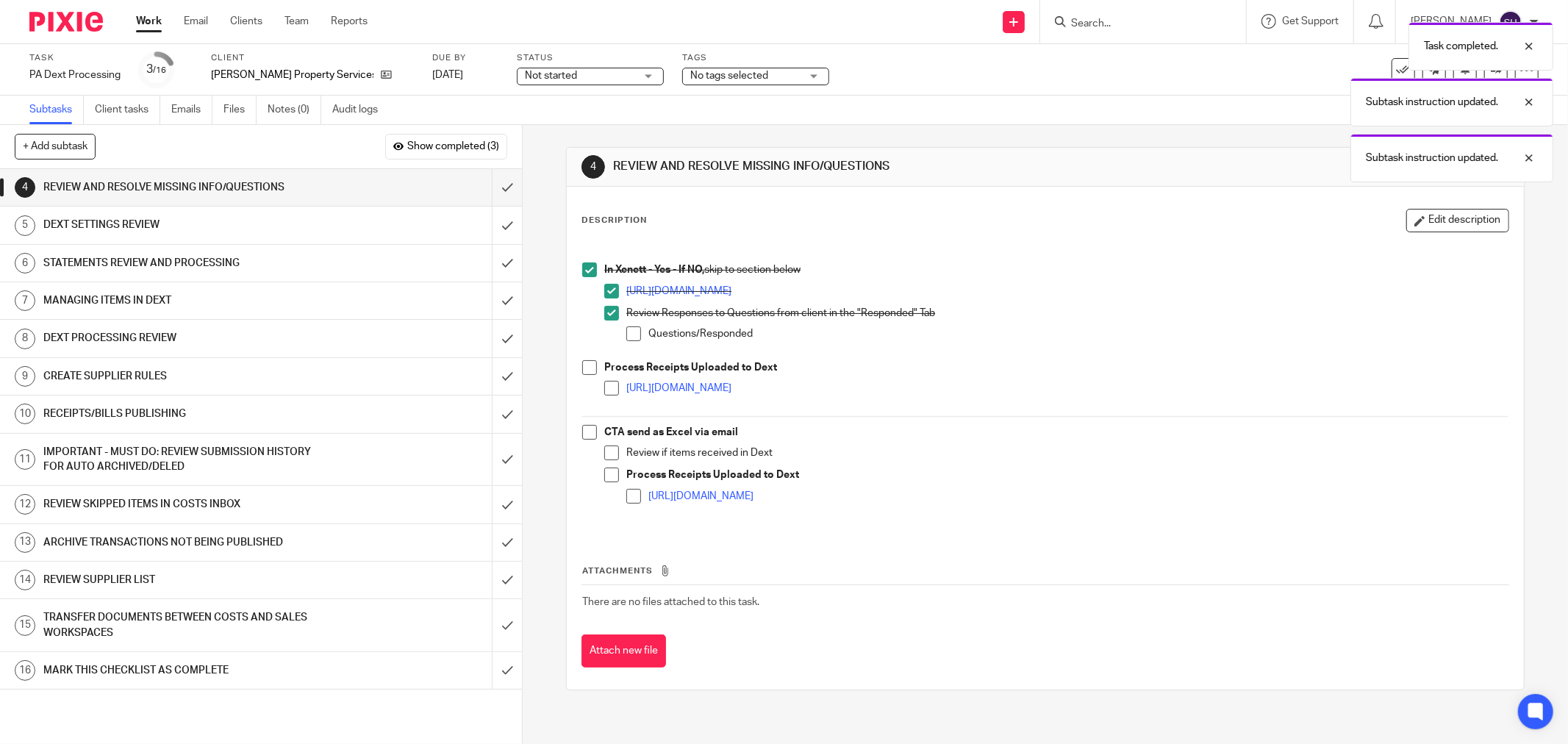
click at [627, 334] on span at bounding box center [634, 334] width 15 height 15
click at [587, 365] on span at bounding box center [589, 367] width 15 height 15
click at [605, 385] on span at bounding box center [612, 388] width 15 height 15
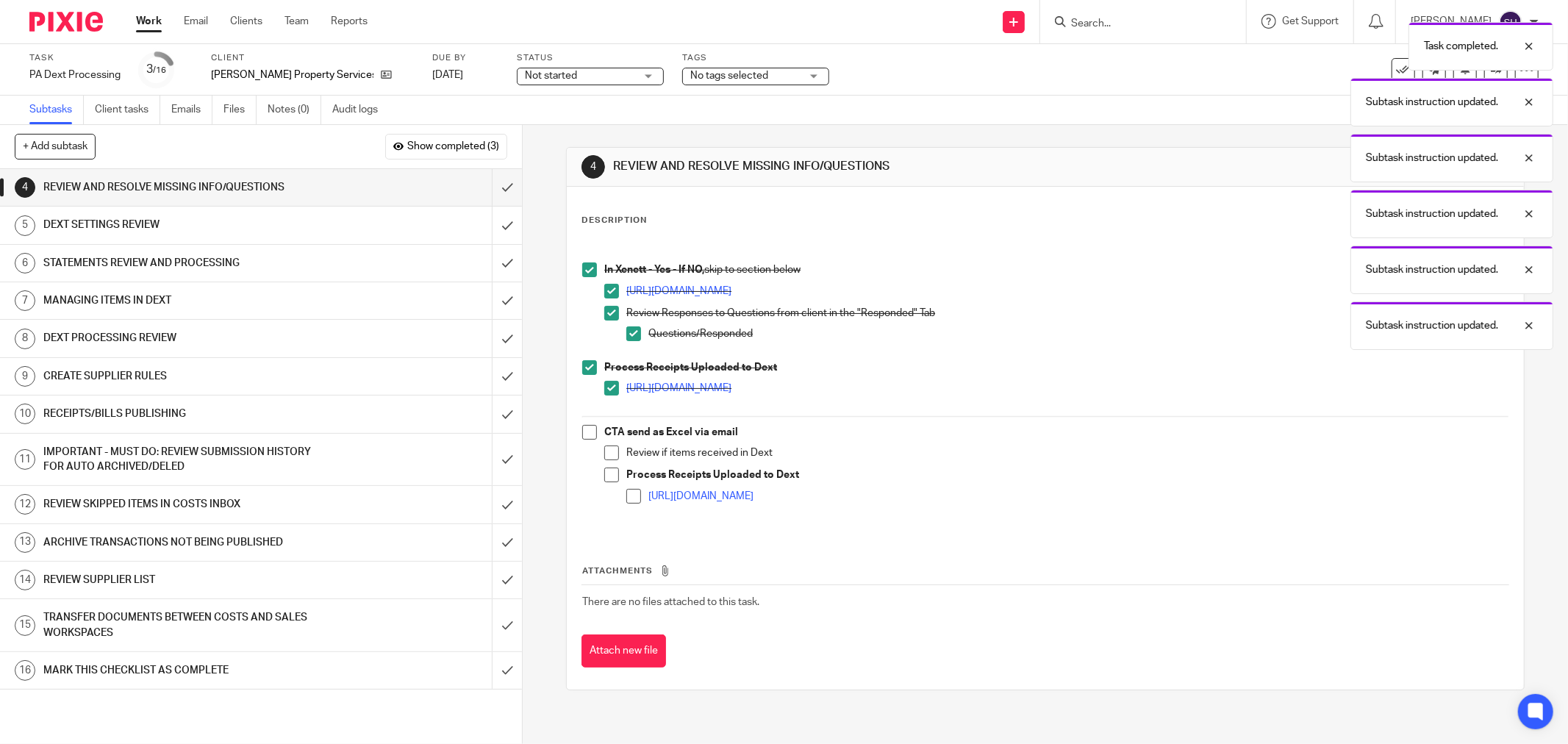
click at [580, 423] on div "In Xenett - Yes - If NO, skip to section below https://app.xenett.com/login Rev…" at bounding box center [1045, 387] width 941 height 293
click at [582, 429] on span at bounding box center [589, 432] width 15 height 15
drag, startPoint x: 605, startPoint y: 453, endPoint x: 605, endPoint y: 466, distance: 13.0
click at [605, 454] on span at bounding box center [612, 453] width 15 height 15
click at [605, 468] on ul "Review if items received in Dext Process Receipts Uploaded to Dext https://scri…" at bounding box center [1057, 481] width 904 height 70
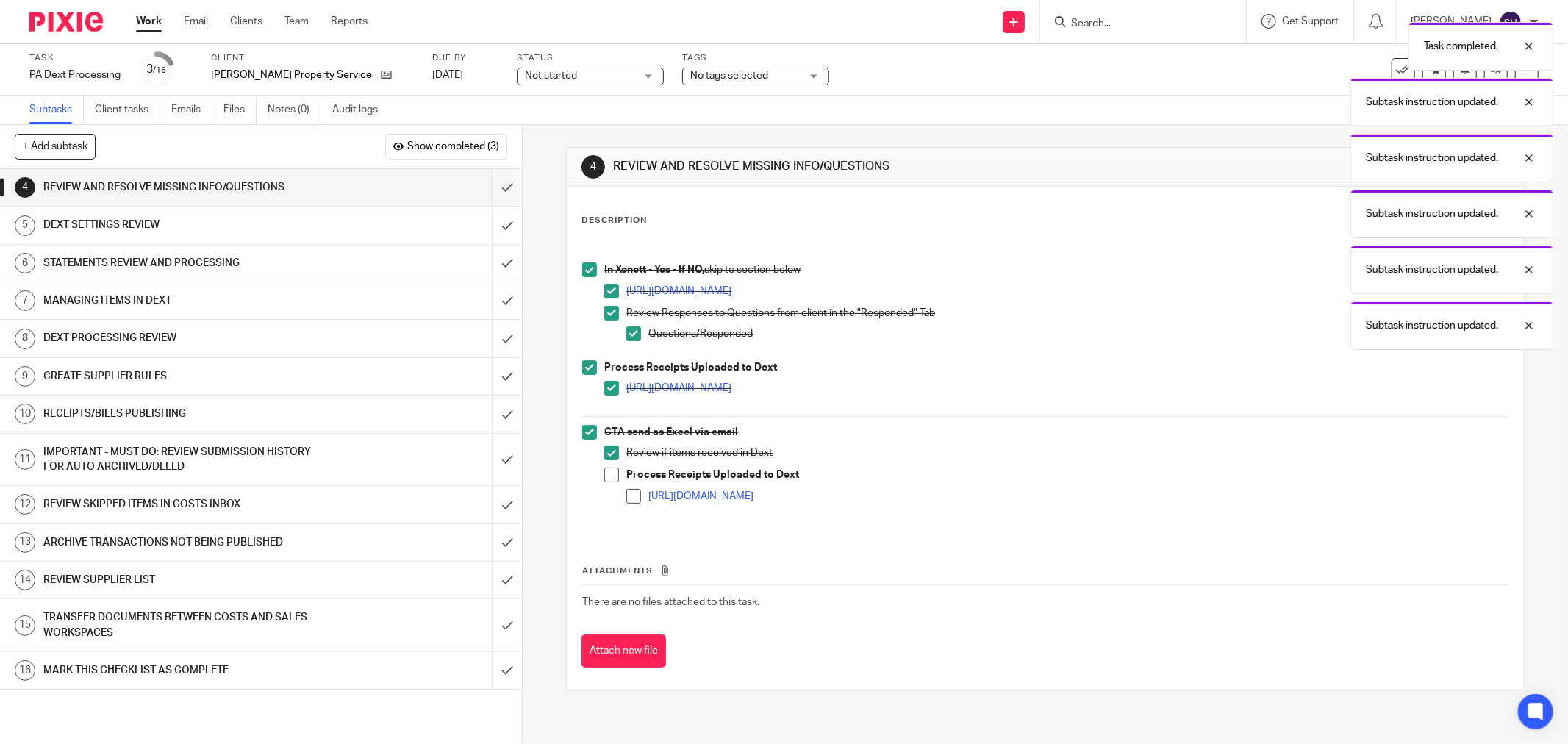
click at [614, 482] on li "Process Receipts Uploaded to Dext https://scribehow.com/shared/Guide_to_Matchin…" at bounding box center [1057, 492] width 904 height 49
click at [612, 479] on span at bounding box center [612, 475] width 15 height 15
click at [627, 495] on span at bounding box center [634, 496] width 15 height 15
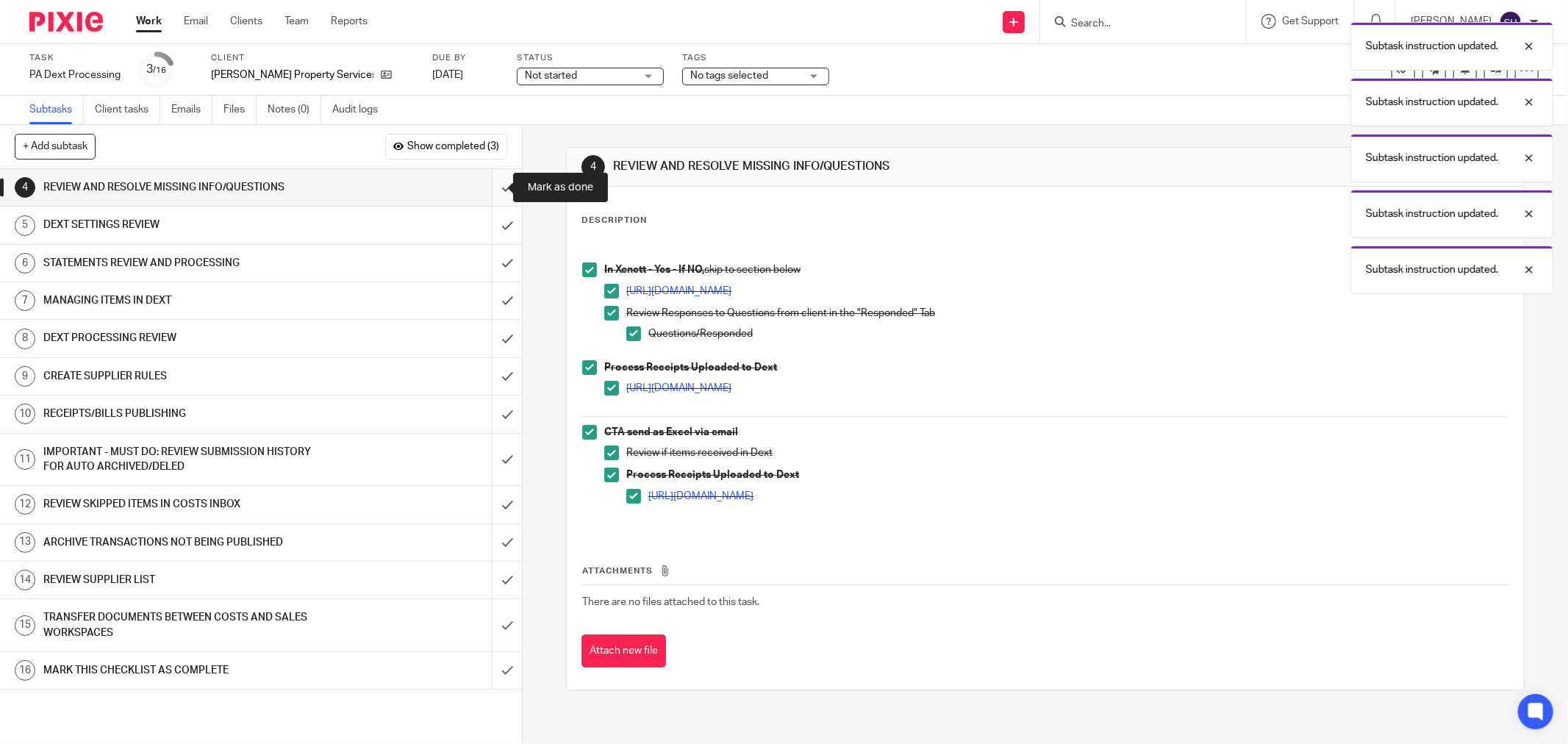
click at [493, 182] on input "submit" at bounding box center [261, 187] width 522 height 37
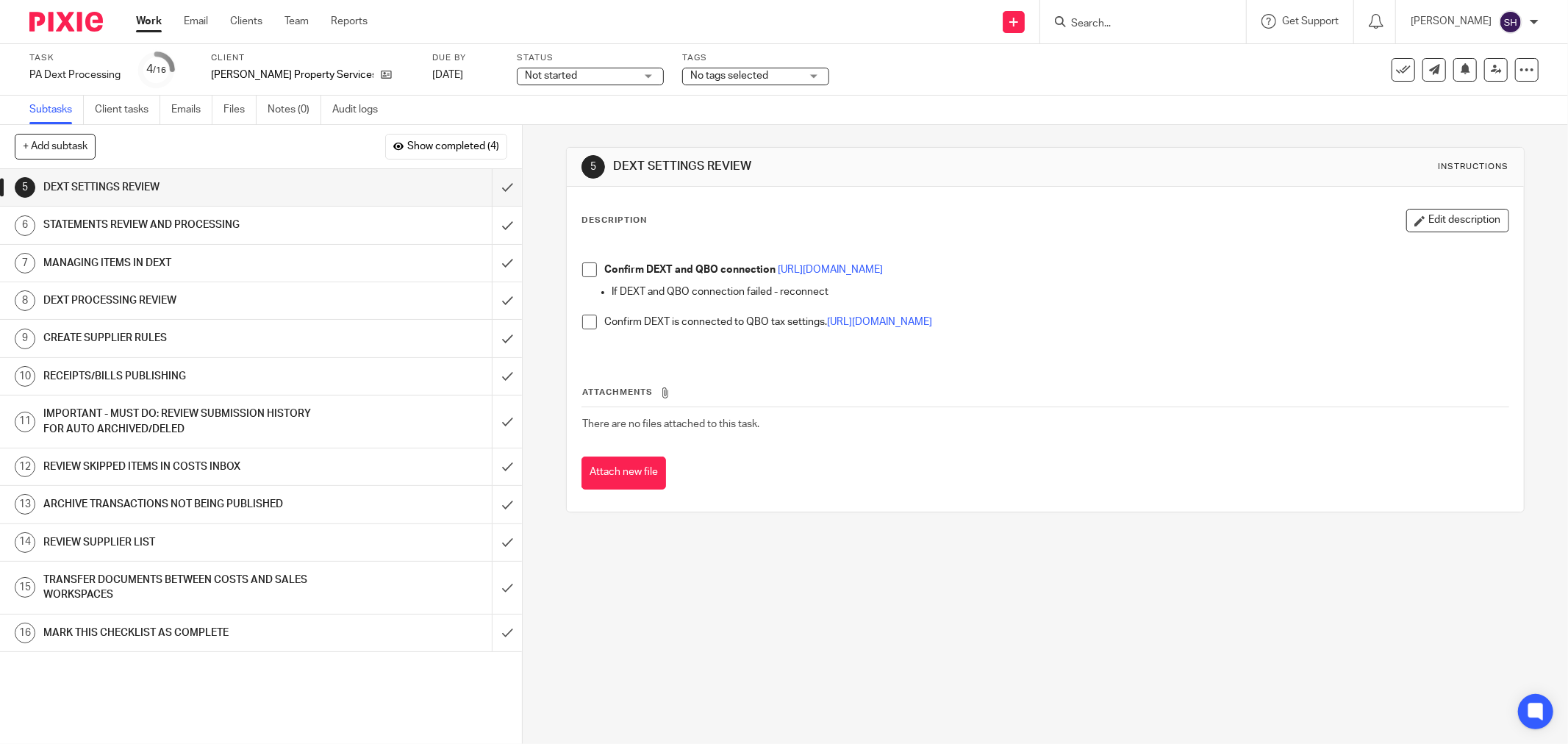
click at [586, 266] on span at bounding box center [589, 269] width 15 height 15
click at [582, 327] on span at bounding box center [589, 322] width 15 height 15
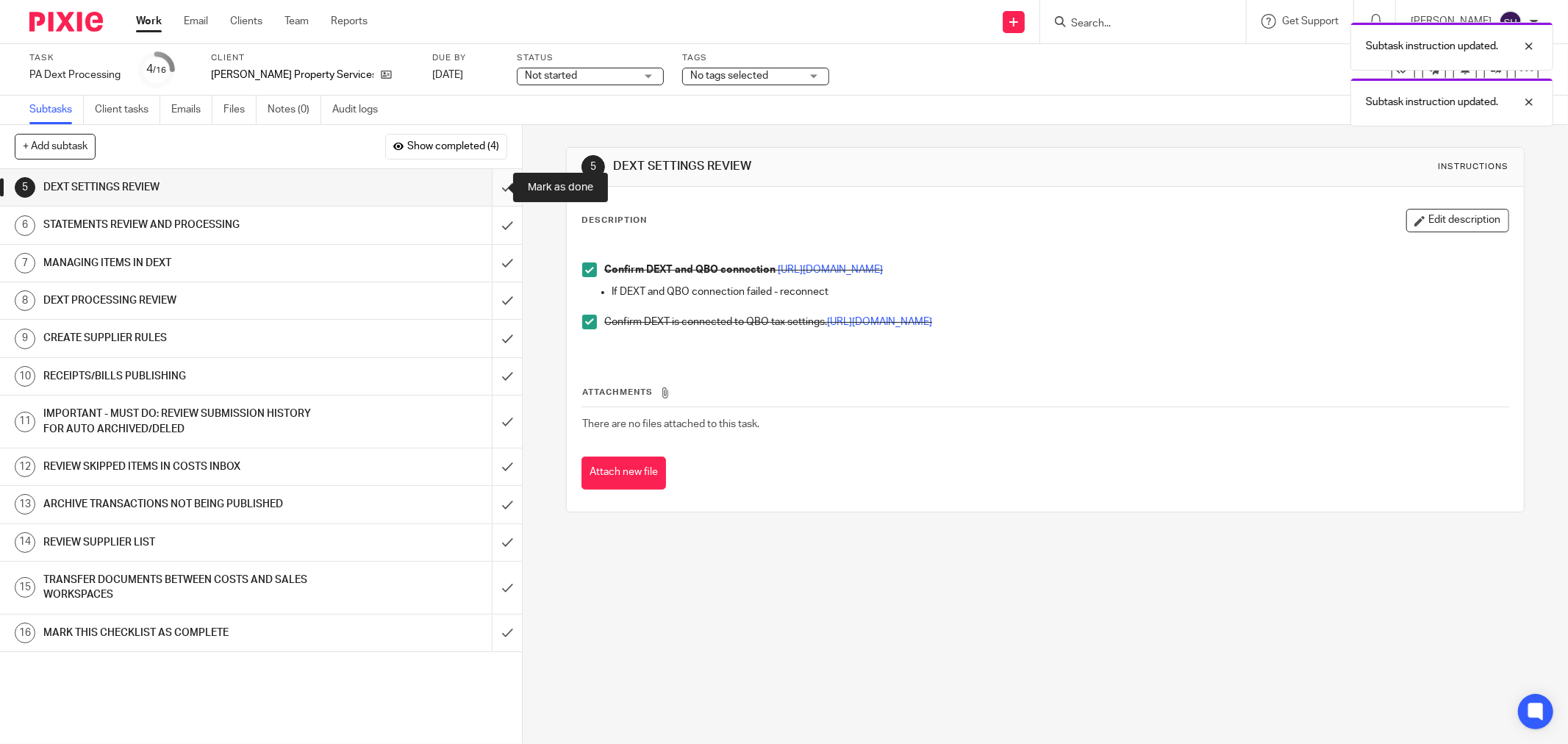
click at [490, 194] on input "submit" at bounding box center [261, 187] width 522 height 37
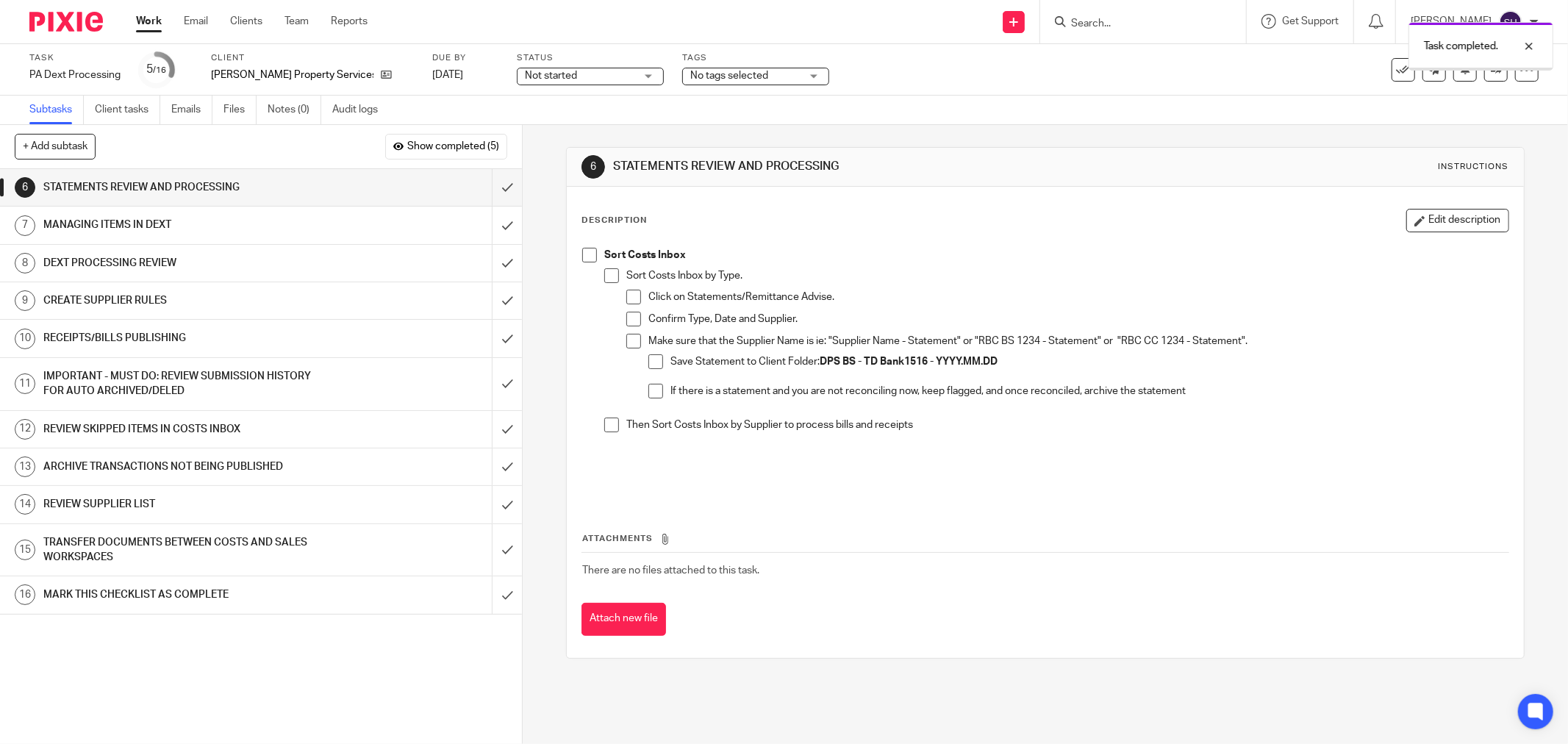
drag, startPoint x: 586, startPoint y: 255, endPoint x: 608, endPoint y: 274, distance: 29.1
click at [588, 255] on span at bounding box center [589, 255] width 15 height 15
click at [610, 276] on span at bounding box center [612, 276] width 15 height 15
click at [627, 298] on span at bounding box center [634, 297] width 15 height 15
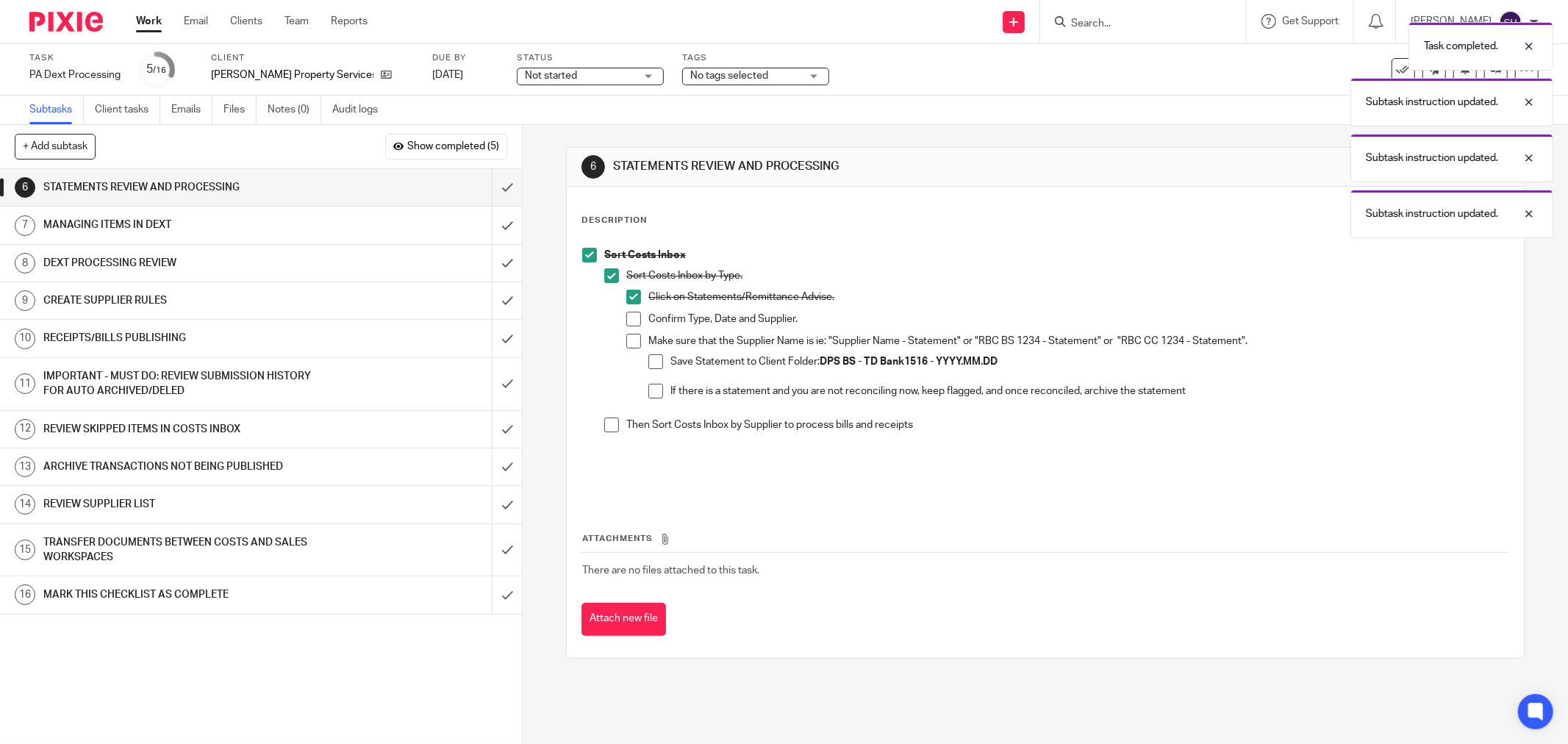
click at [627, 322] on span at bounding box center [634, 319] width 15 height 15
click at [627, 339] on span at bounding box center [634, 341] width 15 height 15
click at [656, 359] on span at bounding box center [656, 361] width 15 height 15
click at [649, 395] on span at bounding box center [656, 391] width 15 height 15
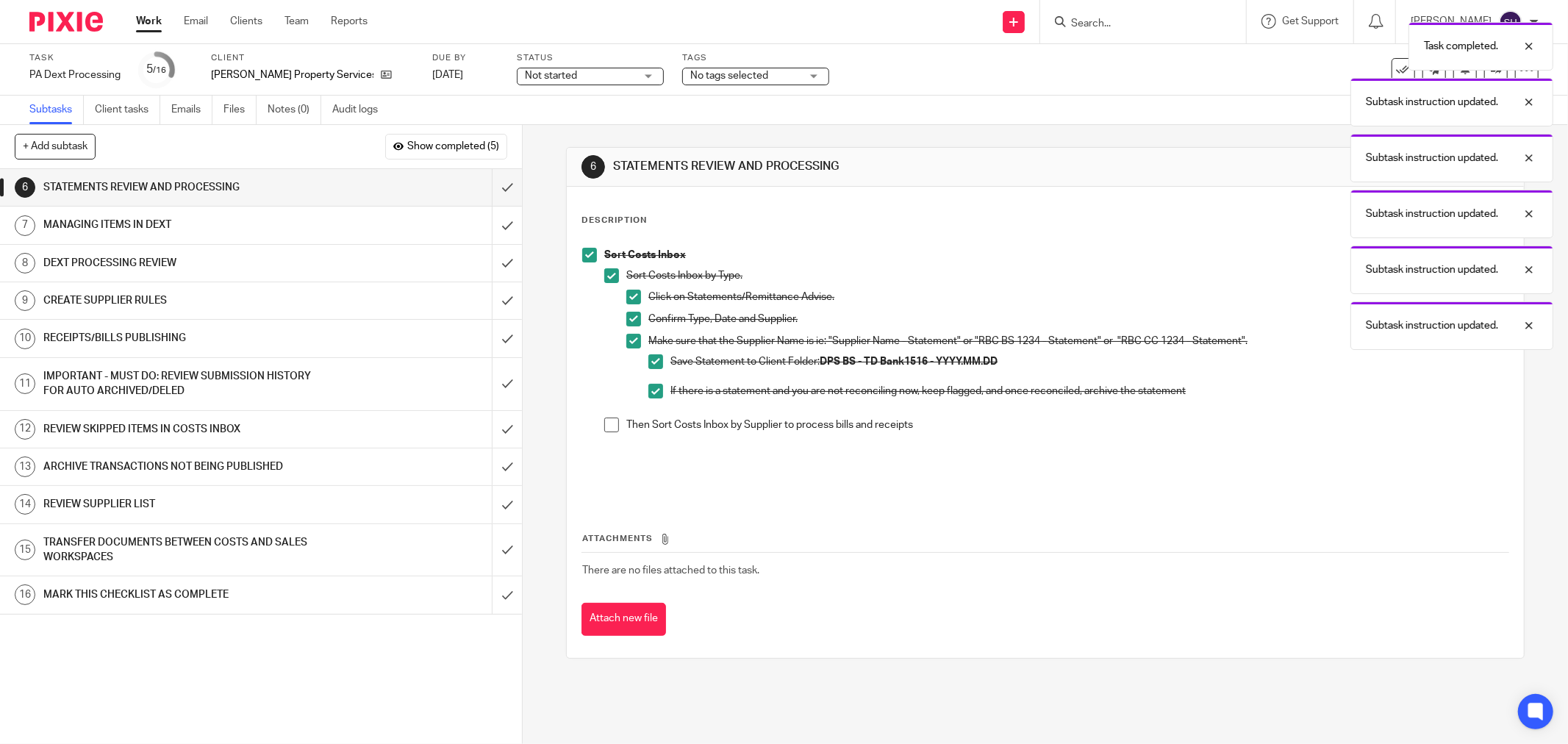
click at [609, 431] on span at bounding box center [612, 424] width 15 height 15
click at [497, 186] on input "submit" at bounding box center [261, 187] width 522 height 37
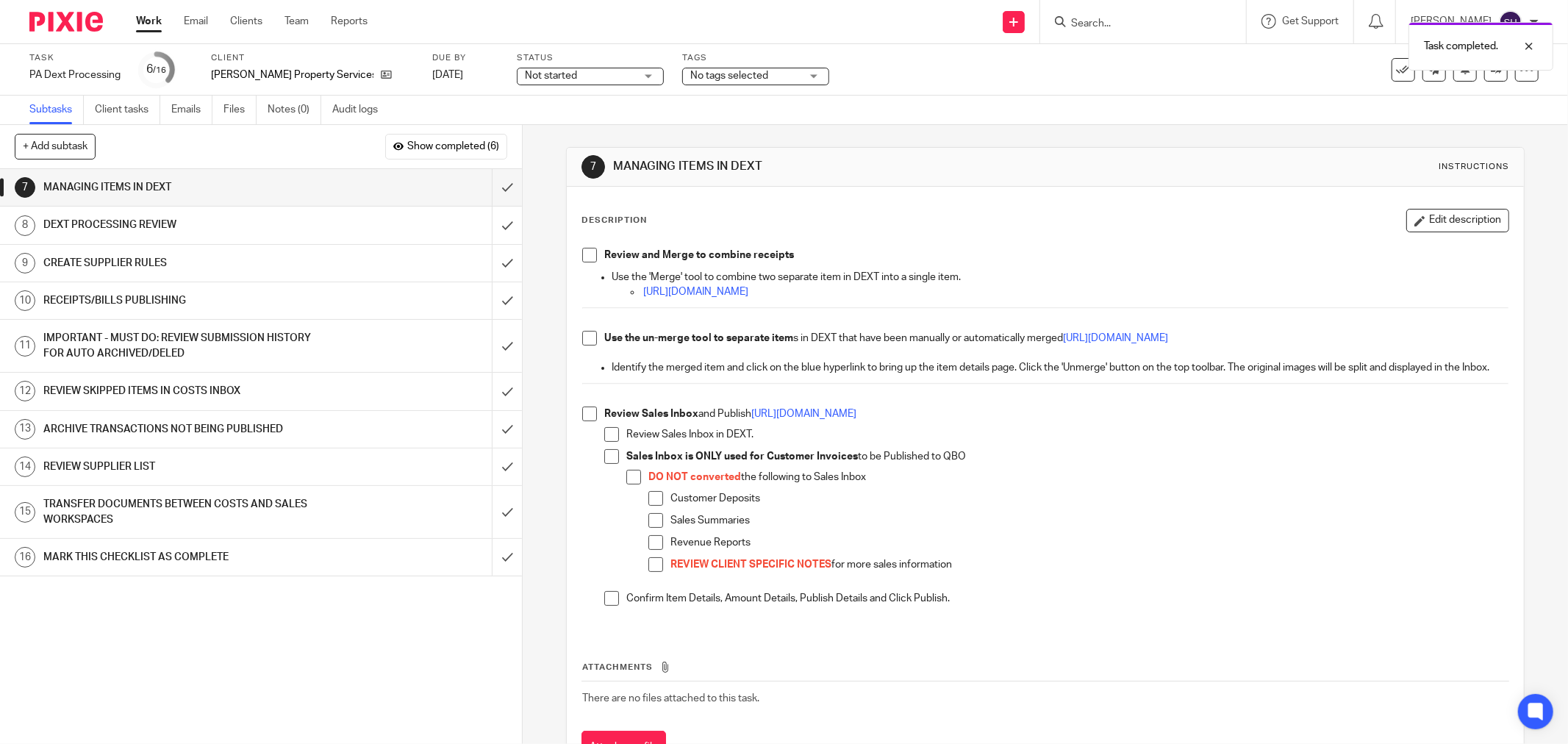
click at [583, 254] on span at bounding box center [589, 255] width 15 height 15
click at [586, 341] on span at bounding box center [589, 338] width 15 height 15
click at [582, 421] on span at bounding box center [589, 414] width 15 height 15
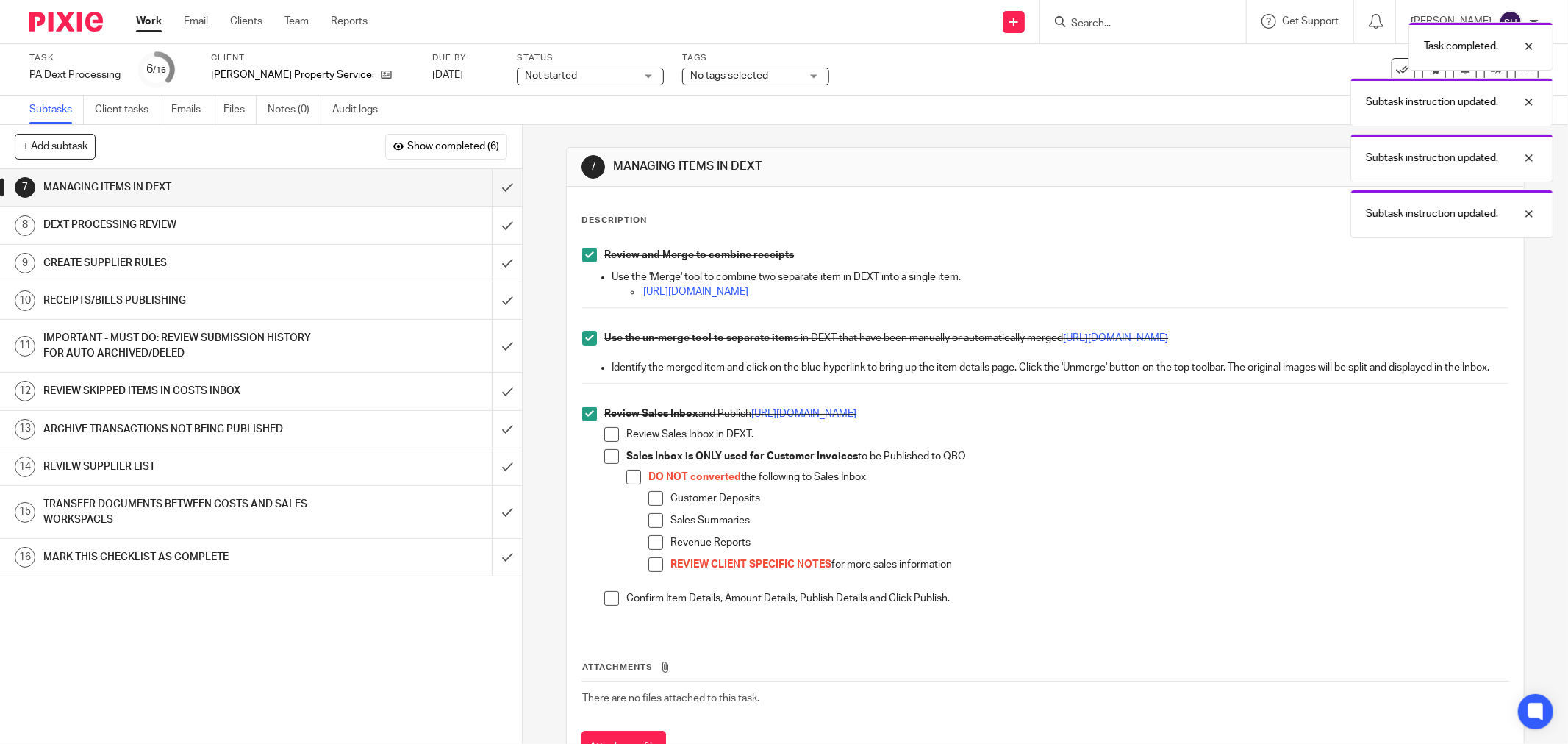
click at [605, 442] on span at bounding box center [612, 434] width 15 height 15
drag, startPoint x: 605, startPoint y: 473, endPoint x: 602, endPoint y: 485, distance: 12.4
click at [605, 464] on span at bounding box center [612, 456] width 15 height 15
click at [629, 485] on span at bounding box center [634, 477] width 15 height 15
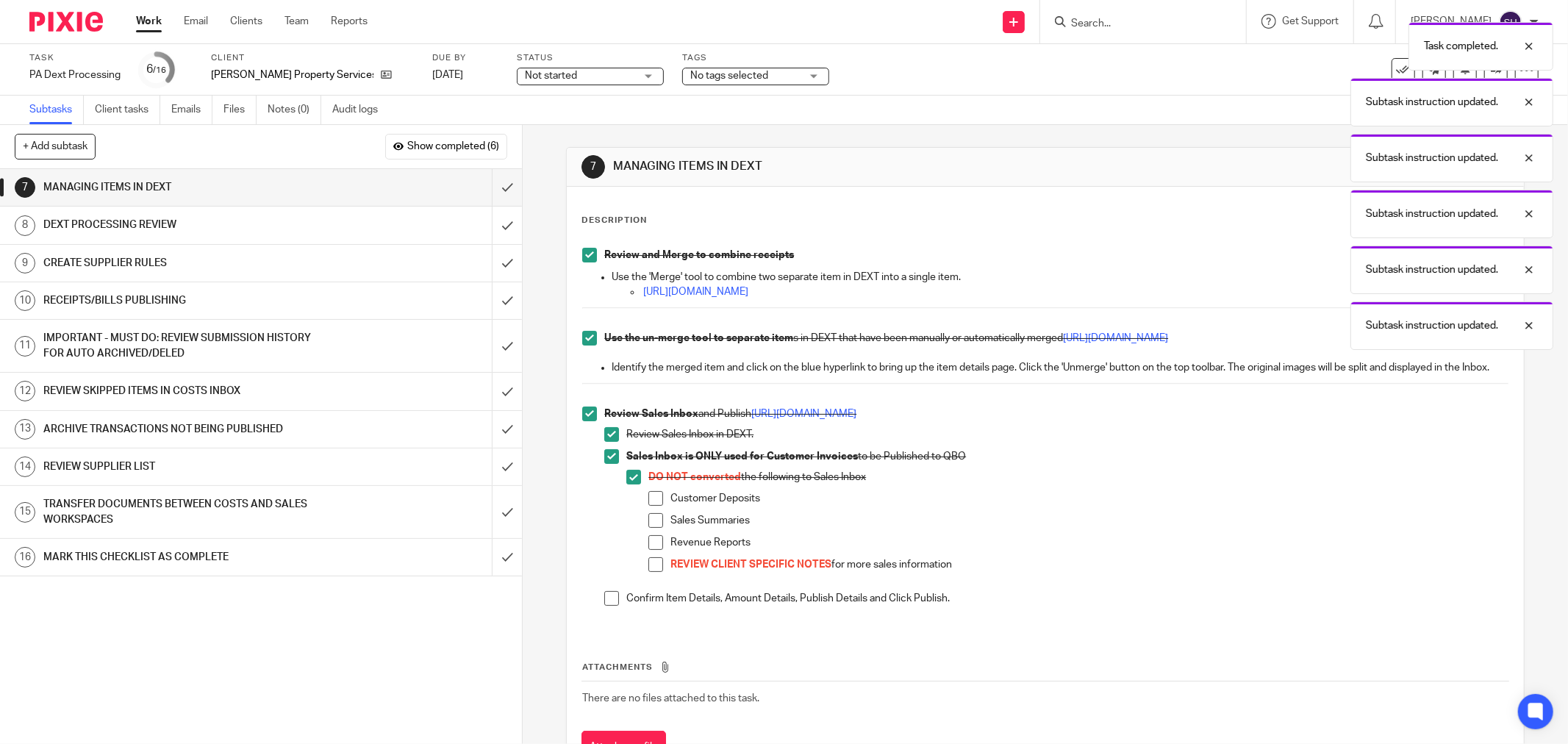
click at [655, 506] on span at bounding box center [656, 498] width 15 height 15
drag, startPoint x: 654, startPoint y: 539, endPoint x: 652, endPoint y: 546, distance: 7.3
click at [654, 528] on span at bounding box center [656, 520] width 15 height 15
click at [651, 550] on span at bounding box center [656, 542] width 15 height 15
click at [652, 572] on span at bounding box center [656, 564] width 15 height 15
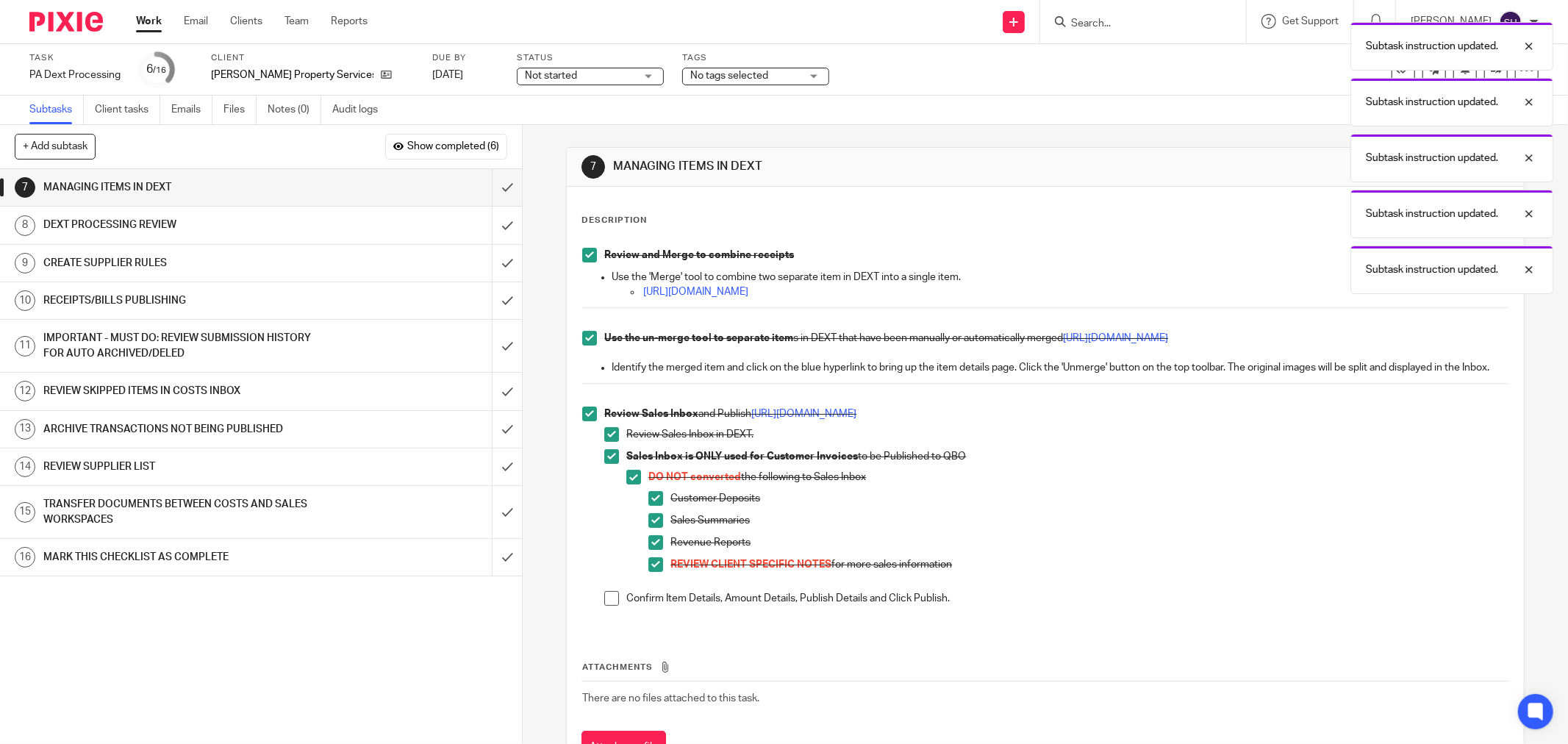
click at [605, 605] on span at bounding box center [612, 598] width 15 height 15
click at [493, 186] on input "submit" at bounding box center [261, 187] width 522 height 37
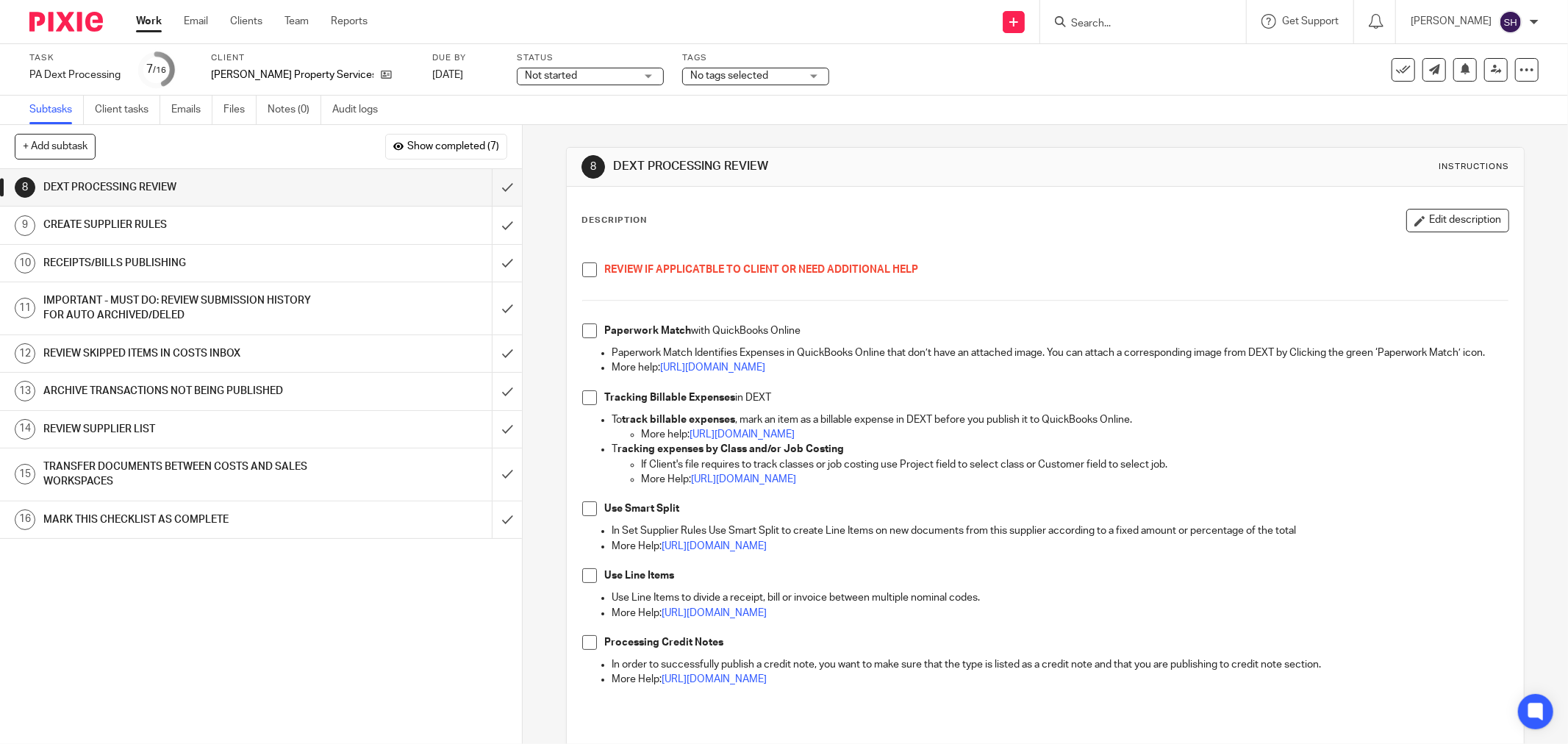
click at [583, 277] on li "REVIEW IF APPLICATBLE TO CLIENT OR NEED ADDITIONAL HELP" at bounding box center [1045, 277] width 927 height 30
click at [586, 268] on span at bounding box center [589, 269] width 15 height 15
click at [588, 334] on span at bounding box center [589, 330] width 15 height 15
drag, startPoint x: 582, startPoint y: 408, endPoint x: 581, endPoint y: 438, distance: 30.0
click at [583, 405] on span at bounding box center [589, 397] width 15 height 15
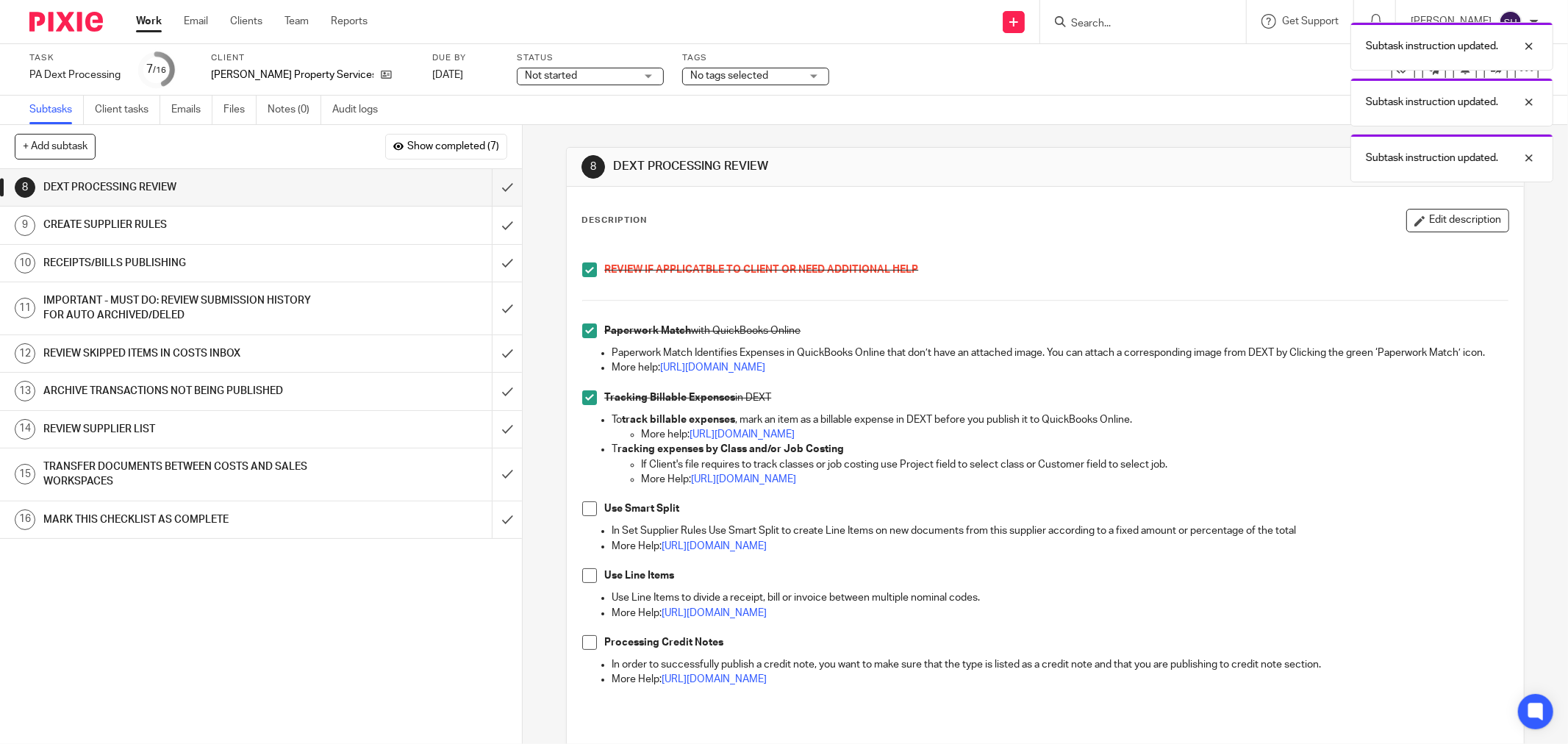
click at [582, 516] on span at bounding box center [589, 508] width 15 height 15
drag, startPoint x: 579, startPoint y: 593, endPoint x: 569, endPoint y: 634, distance: 42.2
click at [582, 583] on span at bounding box center [589, 576] width 15 height 15
drag, startPoint x: 585, startPoint y: 658, endPoint x: 599, endPoint y: 628, distance: 33.1
click at [584, 650] on span at bounding box center [589, 642] width 15 height 15
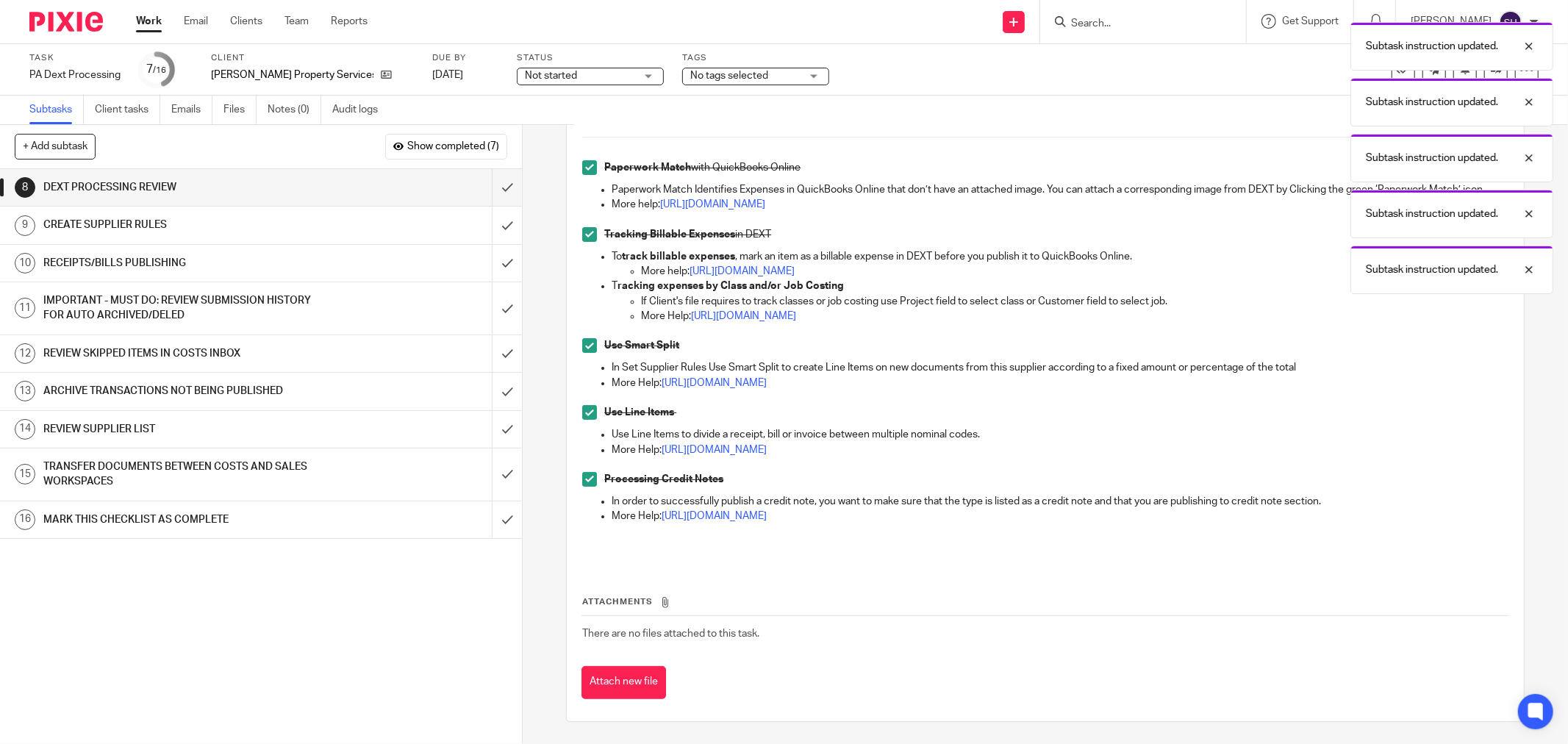
scroll to position [178, 0]
click at [490, 186] on input "submit" at bounding box center [261, 187] width 522 height 37
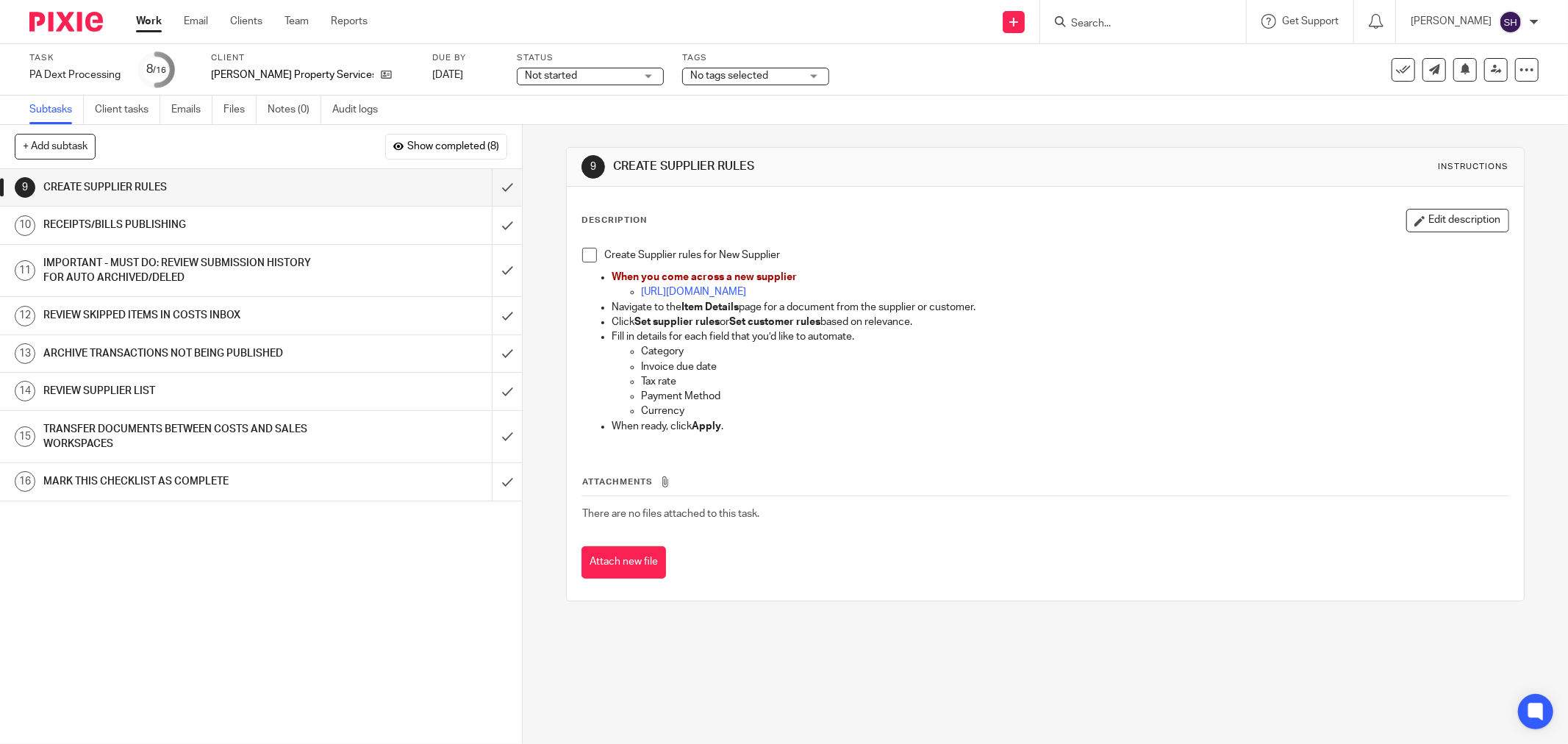
click at [576, 256] on div "Create Supplier rules for New Supplier When you come across a new supplier [URL…" at bounding box center [1045, 342] width 941 height 204
click at [584, 255] on span at bounding box center [589, 255] width 15 height 15
click at [491, 189] on input "submit" at bounding box center [261, 187] width 522 height 37
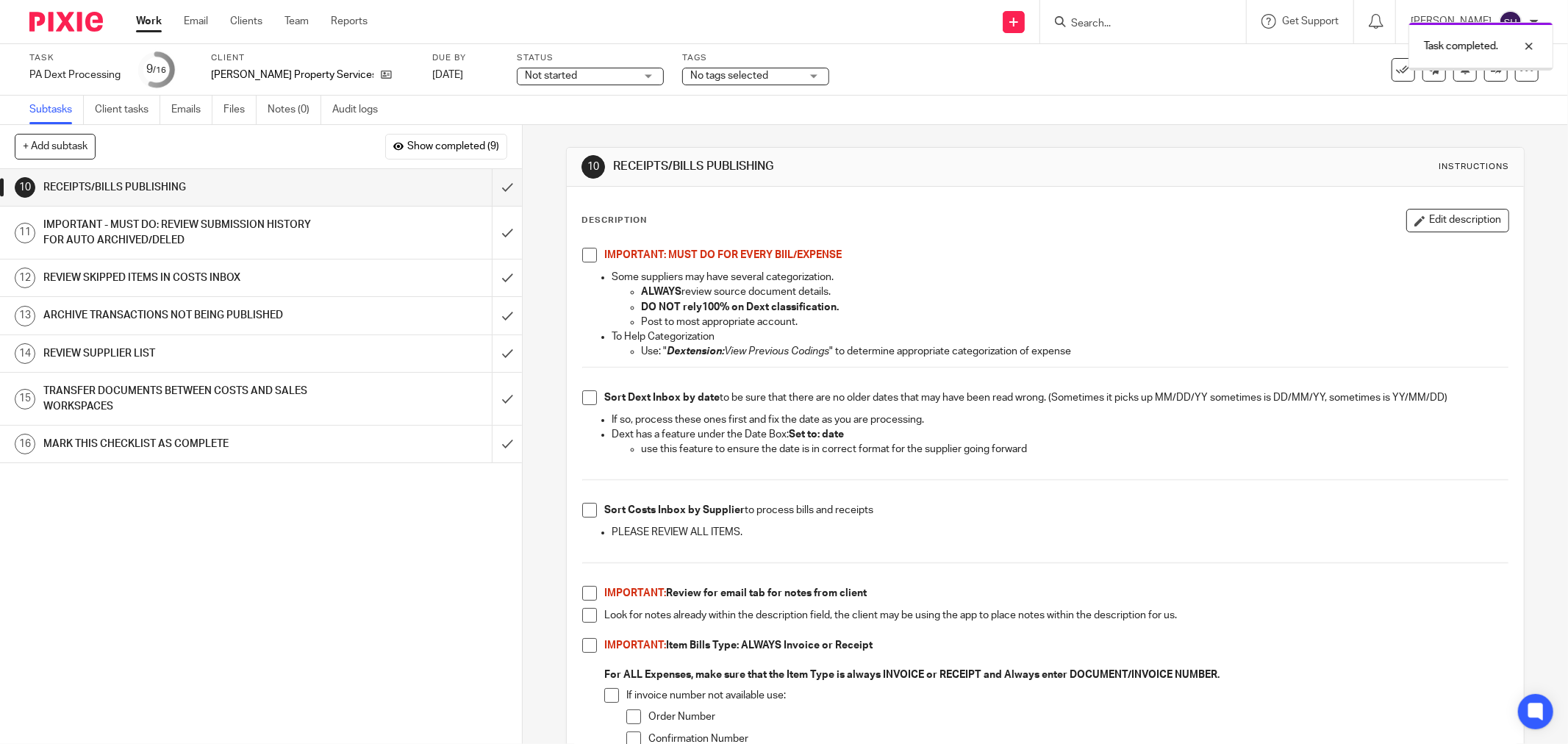
click at [591, 254] on span at bounding box center [589, 255] width 15 height 15
click at [582, 401] on span at bounding box center [589, 397] width 15 height 15
click at [583, 515] on span at bounding box center [589, 510] width 15 height 15
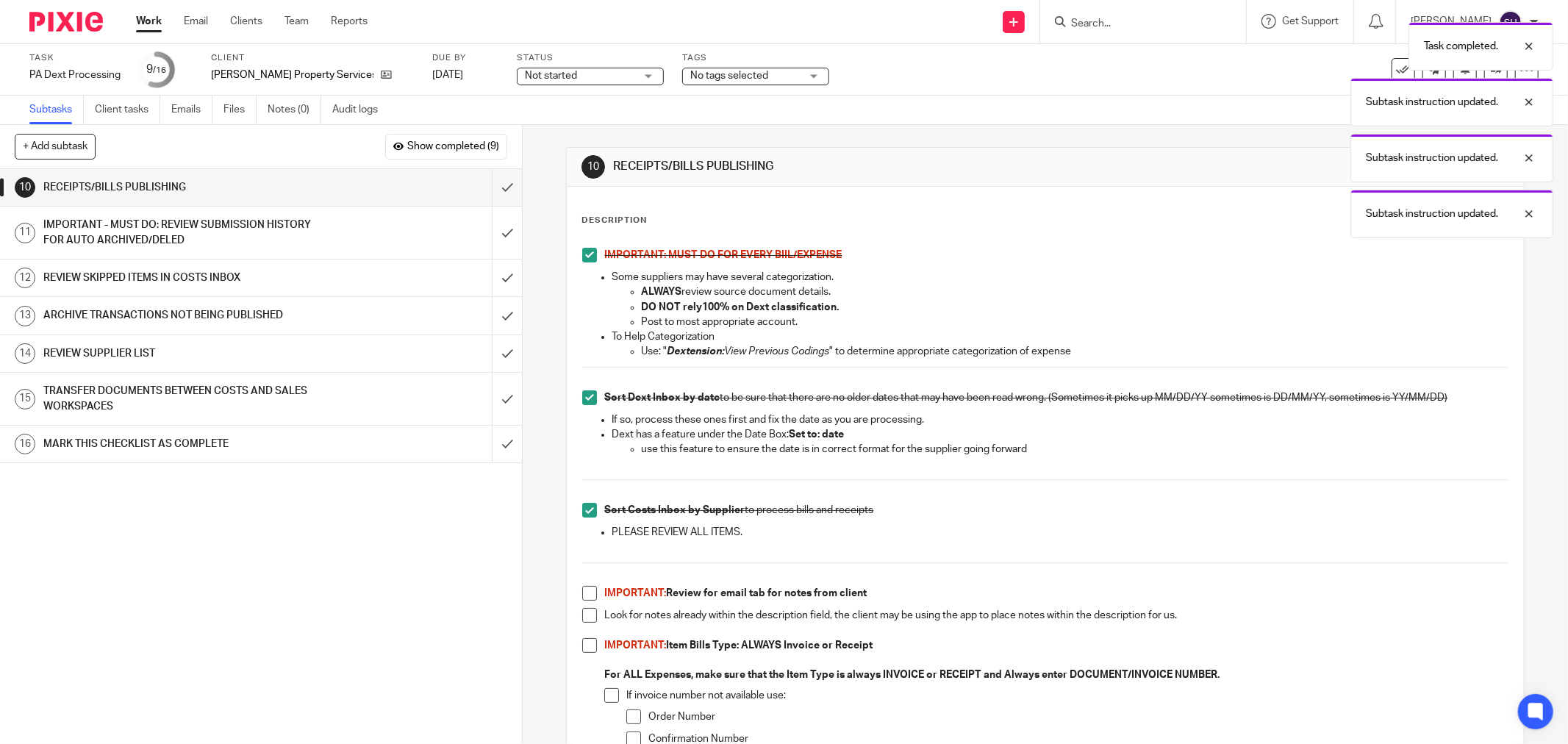
click at [590, 592] on span at bounding box center [589, 593] width 15 height 15
click at [588, 619] on span at bounding box center [589, 615] width 15 height 15
drag, startPoint x: 591, startPoint y: 648, endPoint x: 593, endPoint y: 659, distance: 11.2
click at [590, 648] on span at bounding box center [589, 645] width 15 height 15
click at [616, 692] on li "If invoice number not available use: Order Number Confirmation Number Authoriza…" at bounding box center [1057, 746] width 904 height 114
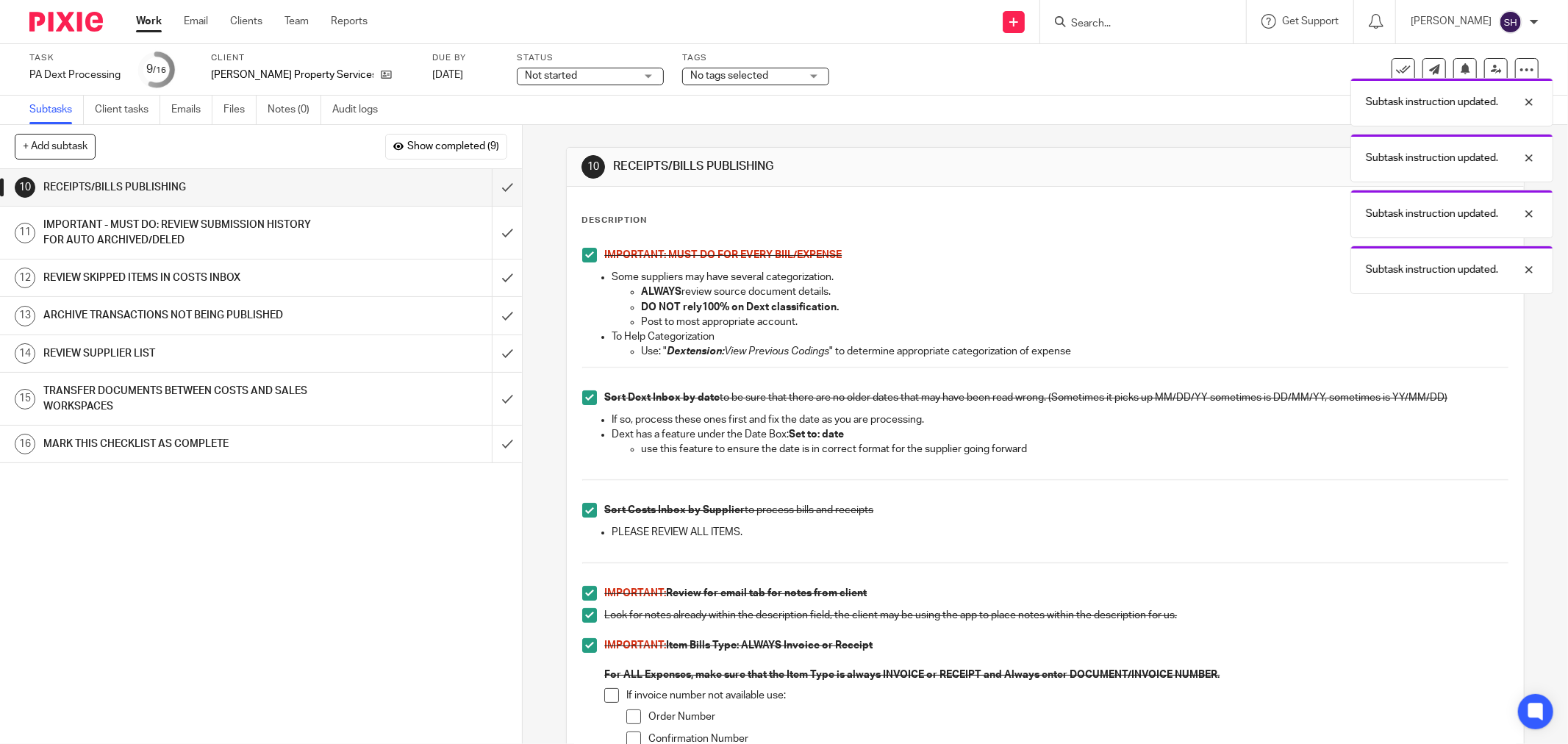
click at [612, 696] on span at bounding box center [612, 695] width 15 height 15
click at [627, 719] on span at bounding box center [634, 717] width 15 height 15
click at [627, 737] on span at bounding box center [634, 739] width 15 height 15
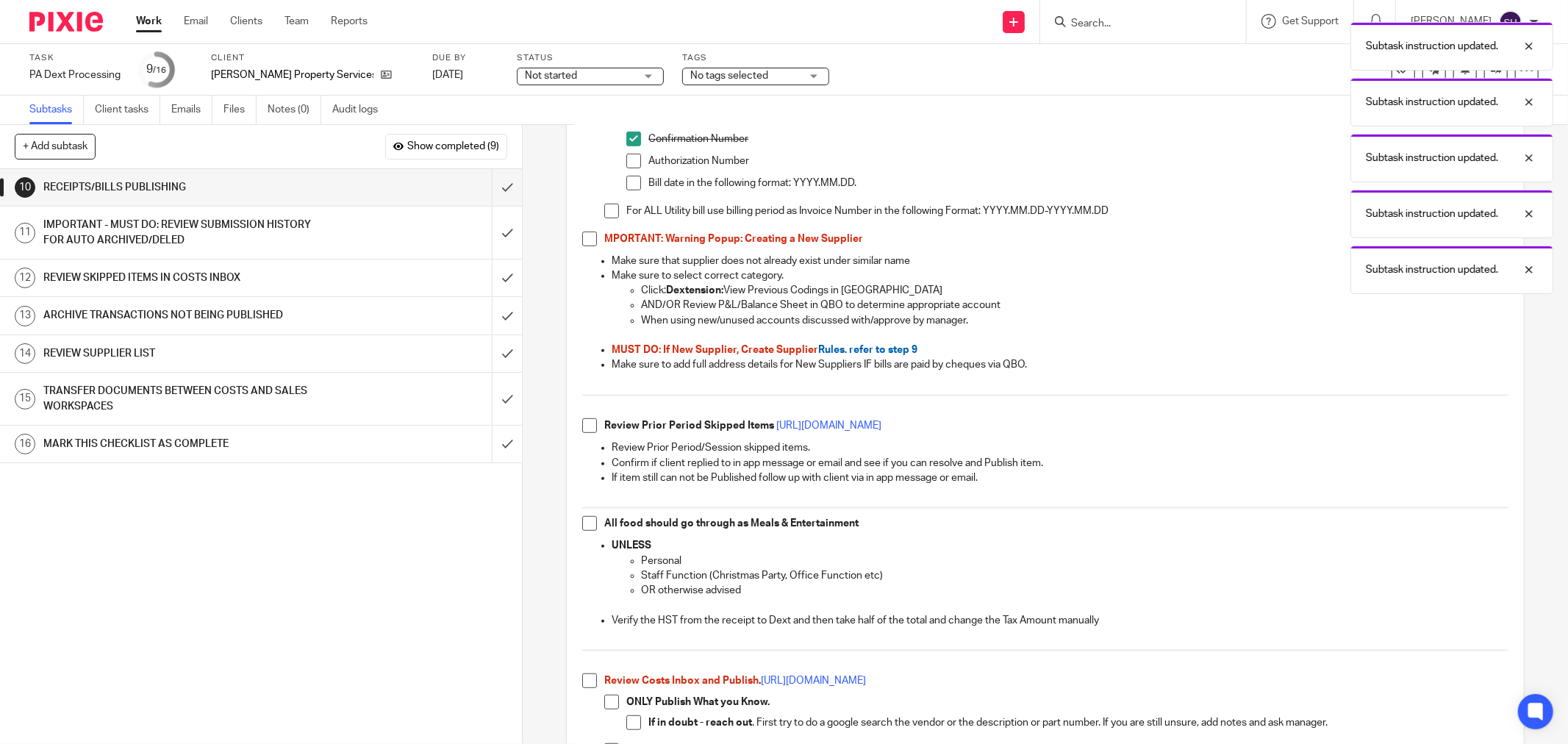
scroll to position [571, 0]
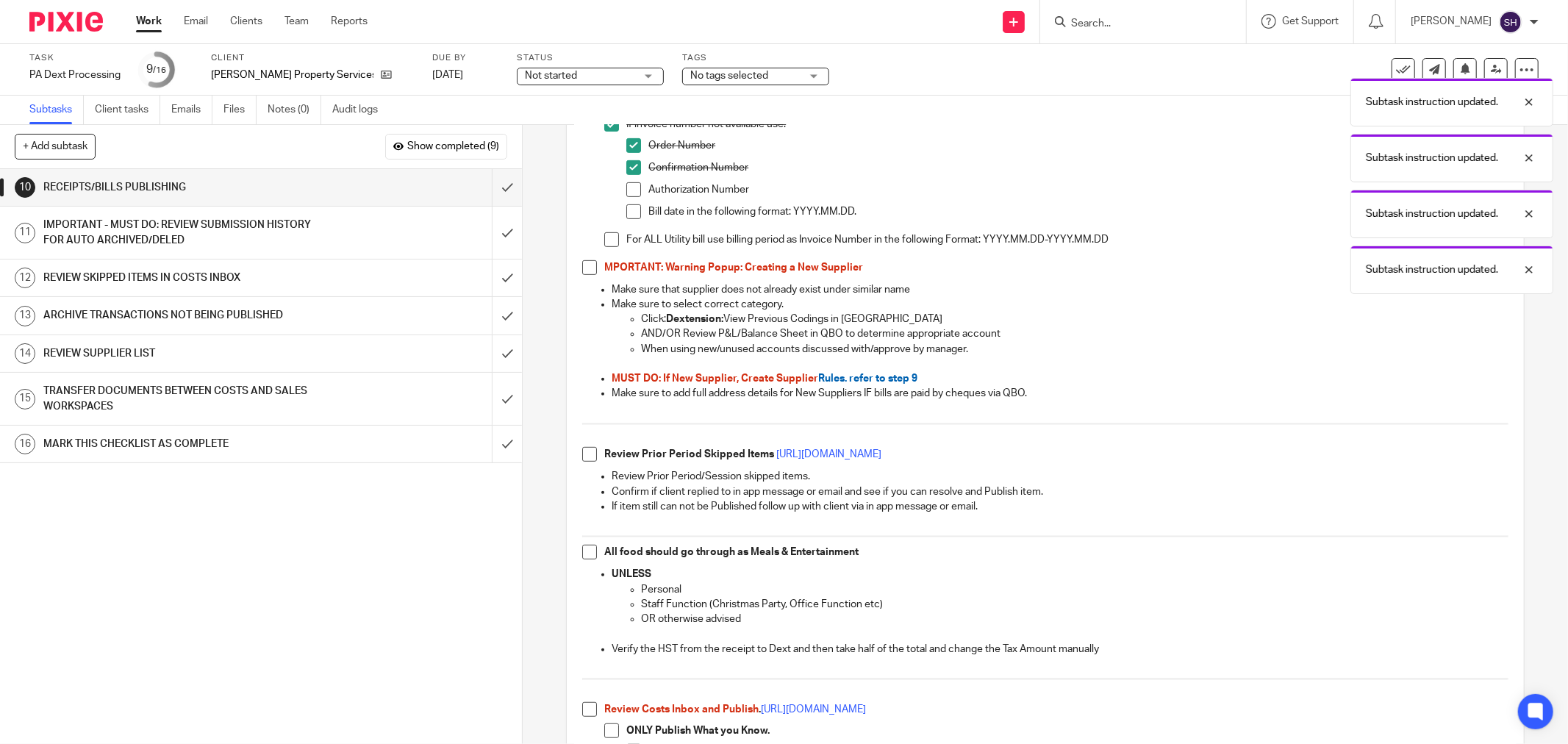
click at [627, 194] on span at bounding box center [634, 190] width 15 height 15
click at [629, 214] on span at bounding box center [634, 211] width 15 height 15
drag, startPoint x: 605, startPoint y: 240, endPoint x: 589, endPoint y: 265, distance: 29.7
click at [605, 240] on span at bounding box center [612, 240] width 15 height 15
click at [587, 266] on span at bounding box center [589, 267] width 15 height 15
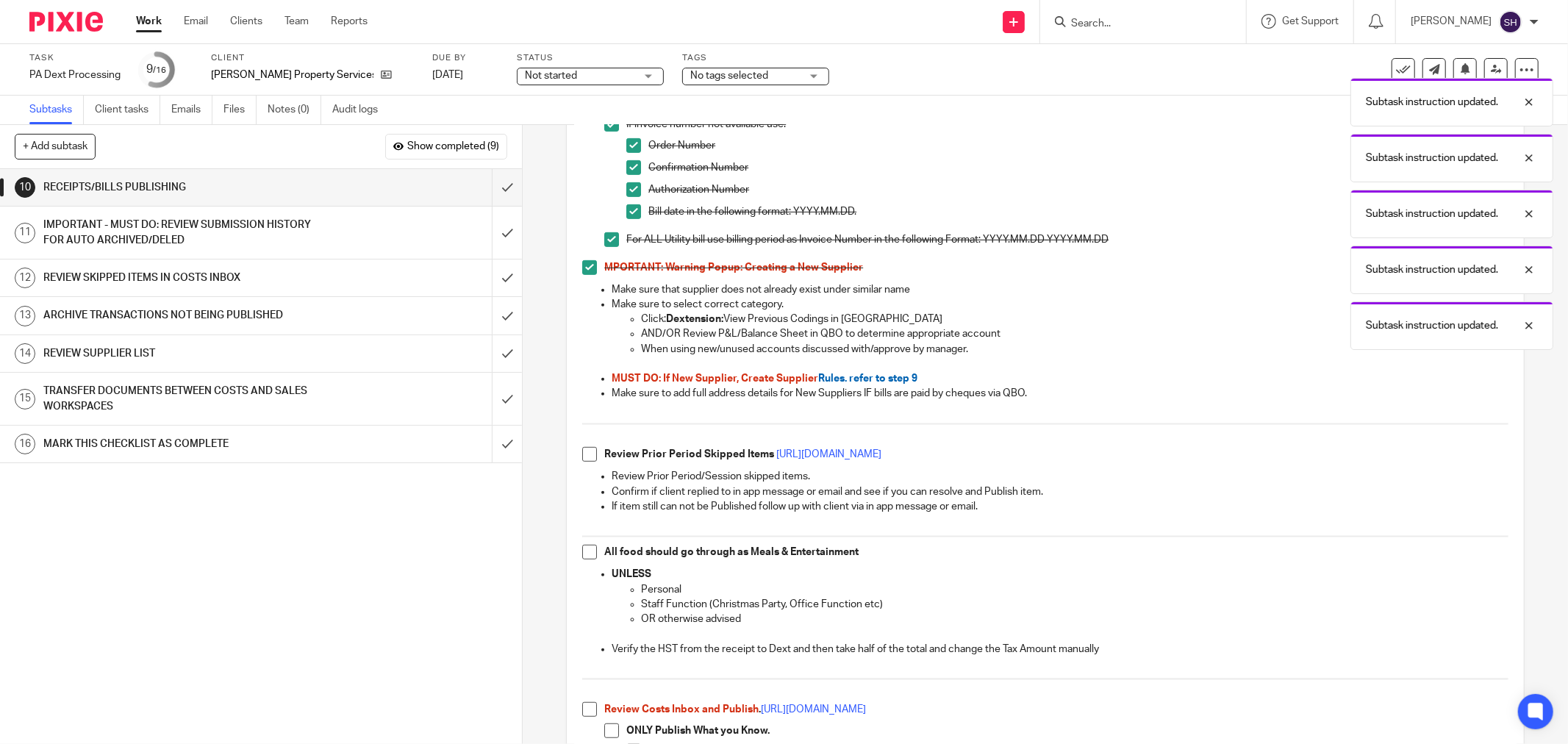
click at [587, 450] on span at bounding box center [589, 454] width 15 height 15
click at [588, 556] on span at bounding box center [589, 551] width 15 height 15
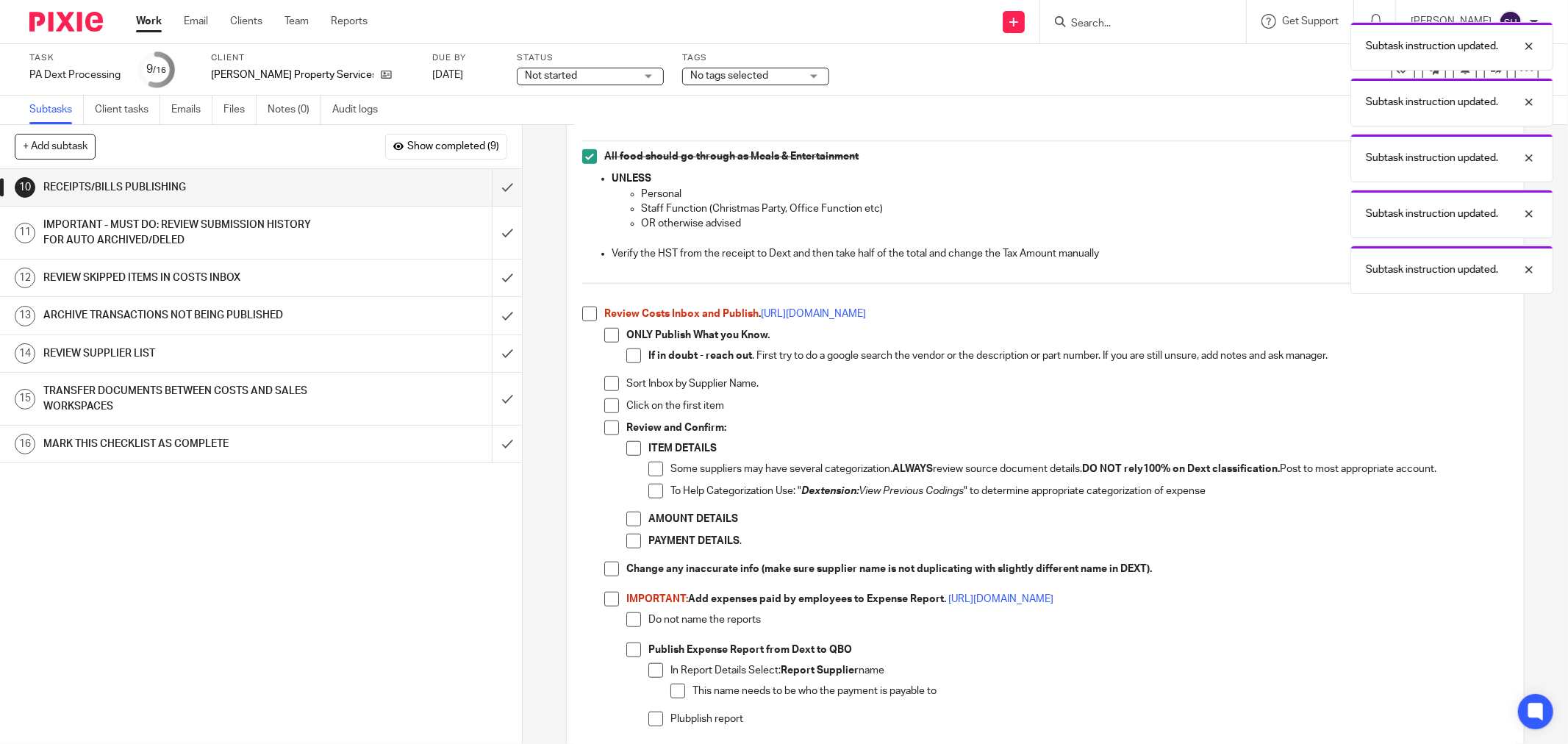
scroll to position [980, 0]
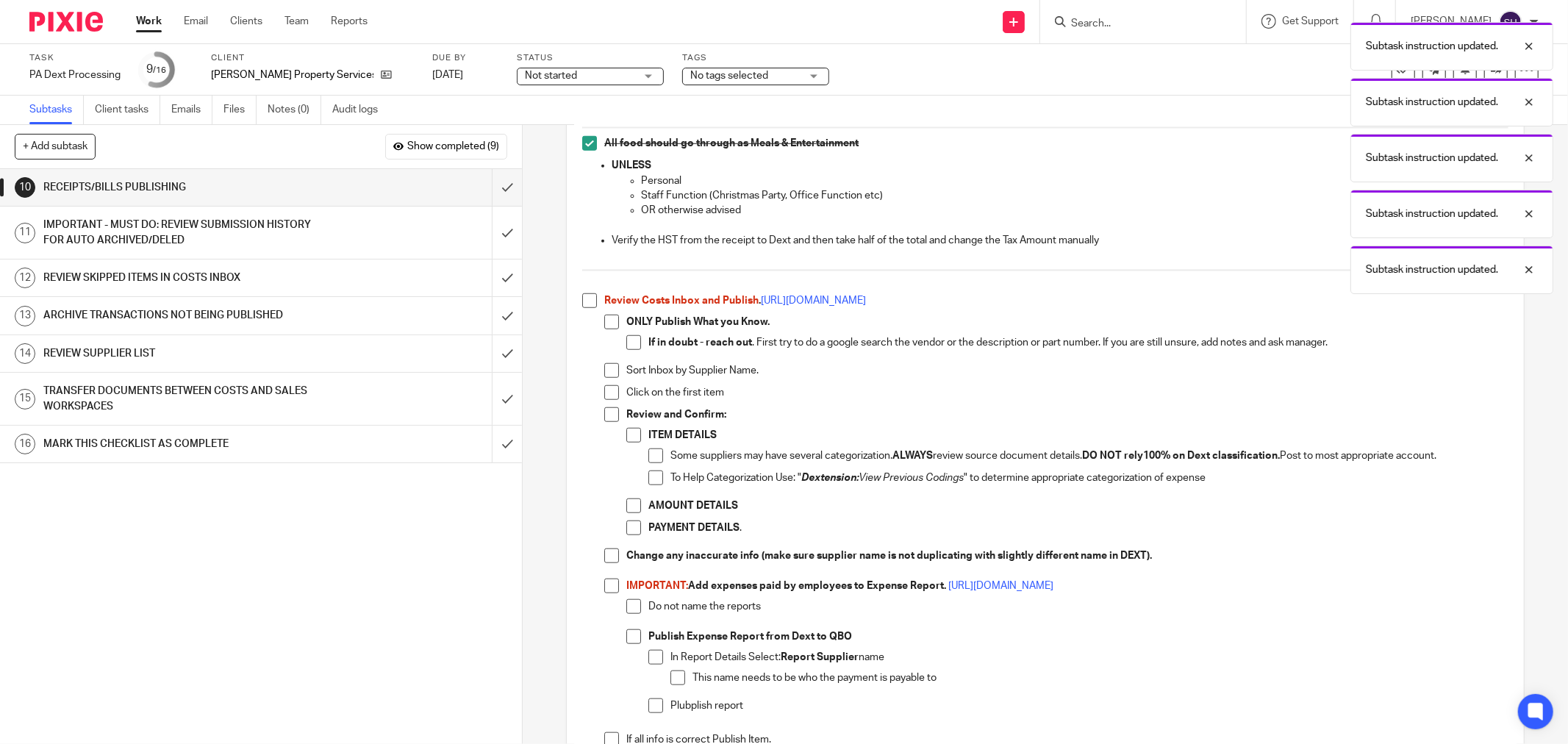
drag, startPoint x: 587, startPoint y: 295, endPoint x: 604, endPoint y: 317, distance: 27.8
click at [588, 295] on span at bounding box center [589, 300] width 15 height 15
click at [608, 324] on span at bounding box center [612, 322] width 15 height 15
click at [627, 339] on span at bounding box center [634, 342] width 15 height 15
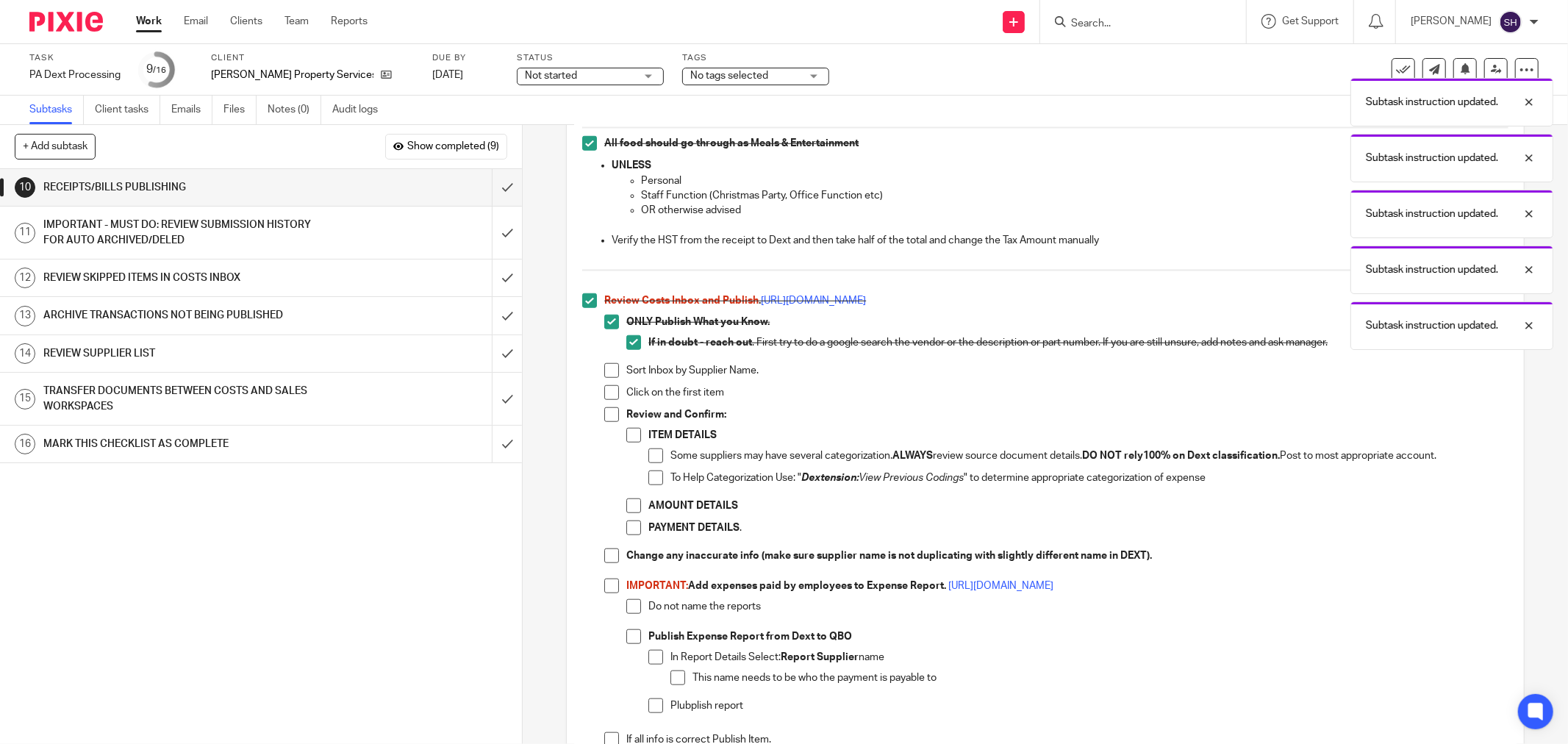
click at [605, 375] on span at bounding box center [612, 370] width 15 height 15
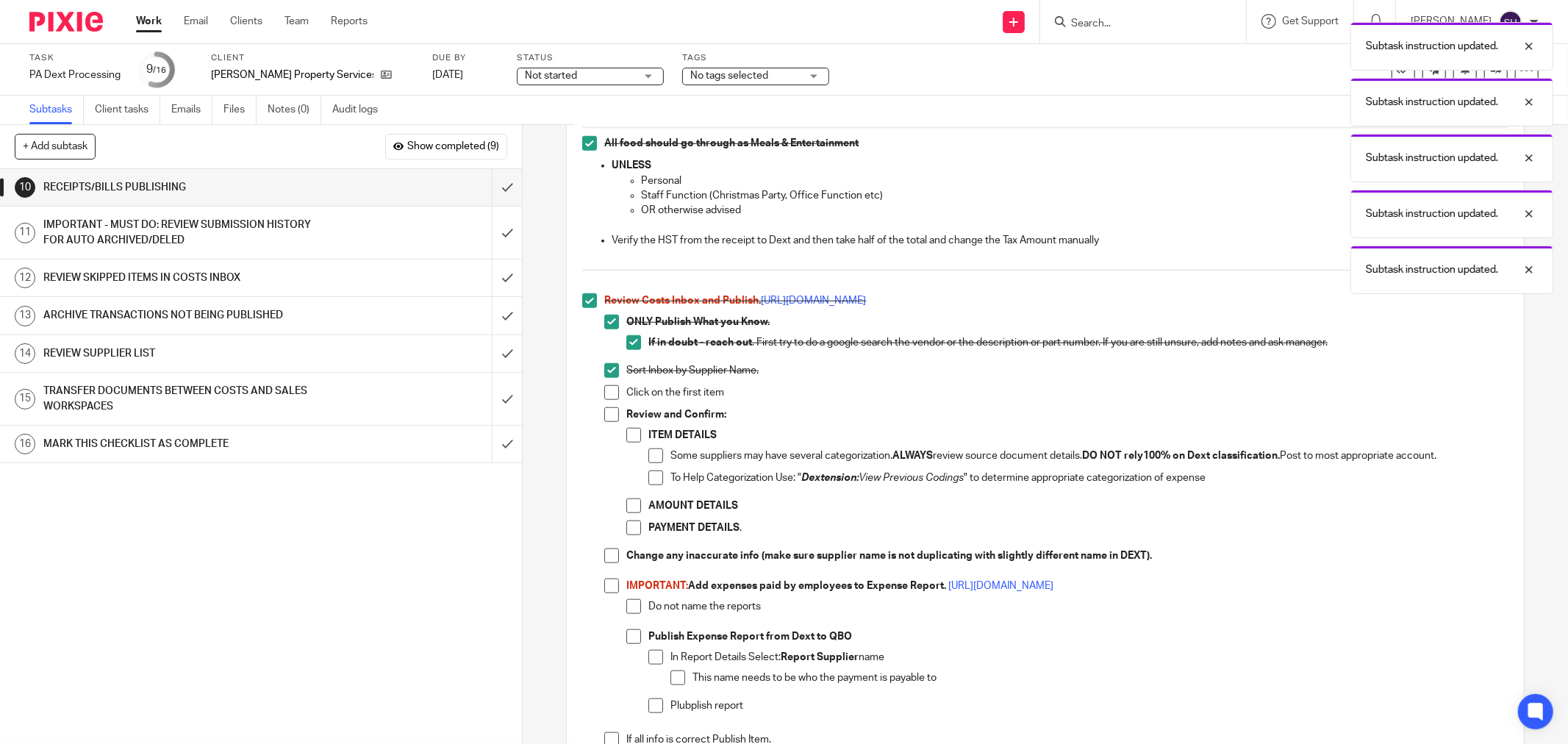
click at [605, 394] on span at bounding box center [612, 392] width 15 height 15
click at [605, 413] on span at bounding box center [612, 414] width 15 height 15
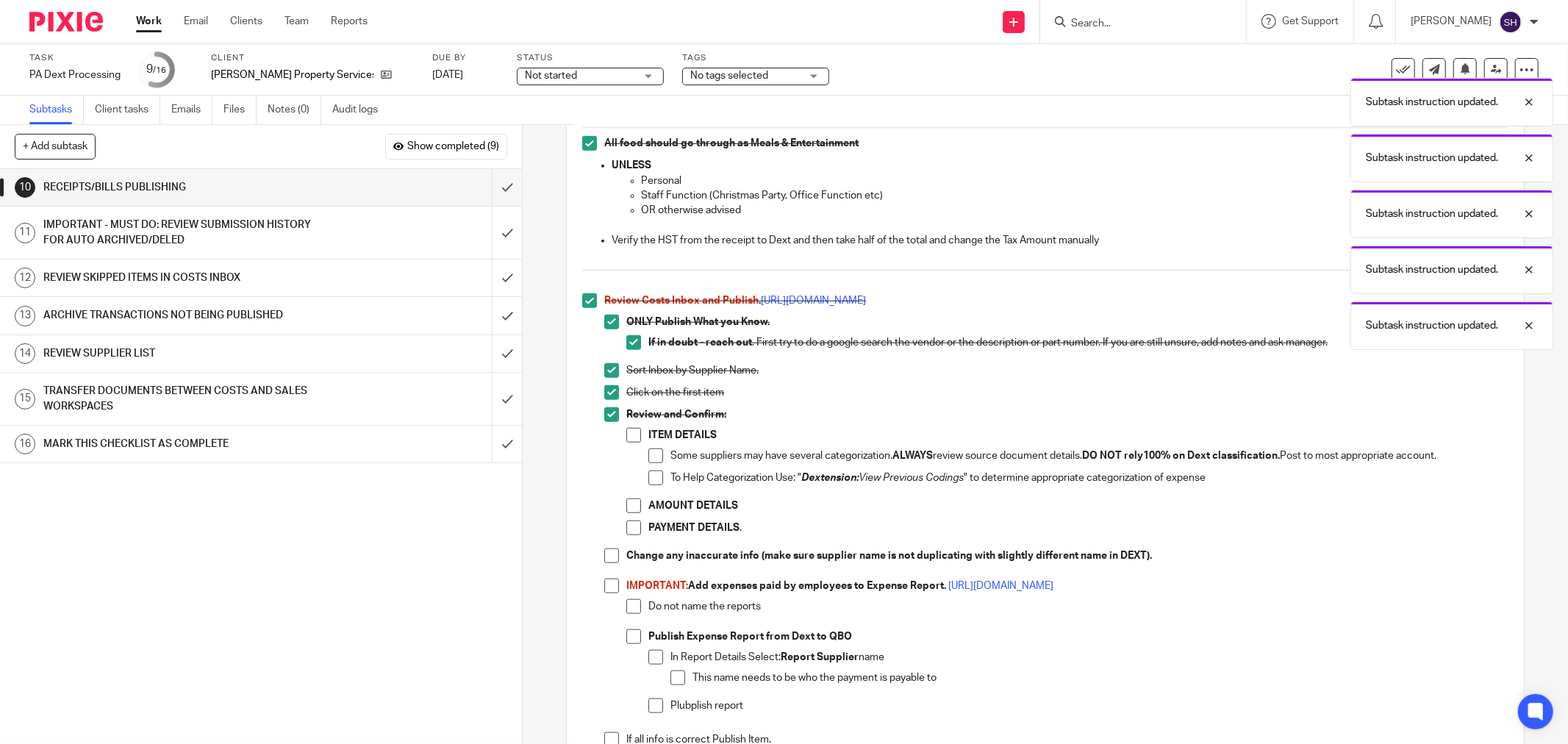
drag, startPoint x: 634, startPoint y: 429, endPoint x: 638, endPoint y: 444, distance: 15.5
click at [634, 430] on span at bounding box center [634, 435] width 15 height 15
drag, startPoint x: 650, startPoint y: 456, endPoint x: 645, endPoint y: 480, distance: 24.5
click at [650, 457] on span at bounding box center [656, 456] width 15 height 15
click at [649, 482] on span at bounding box center [656, 478] width 15 height 15
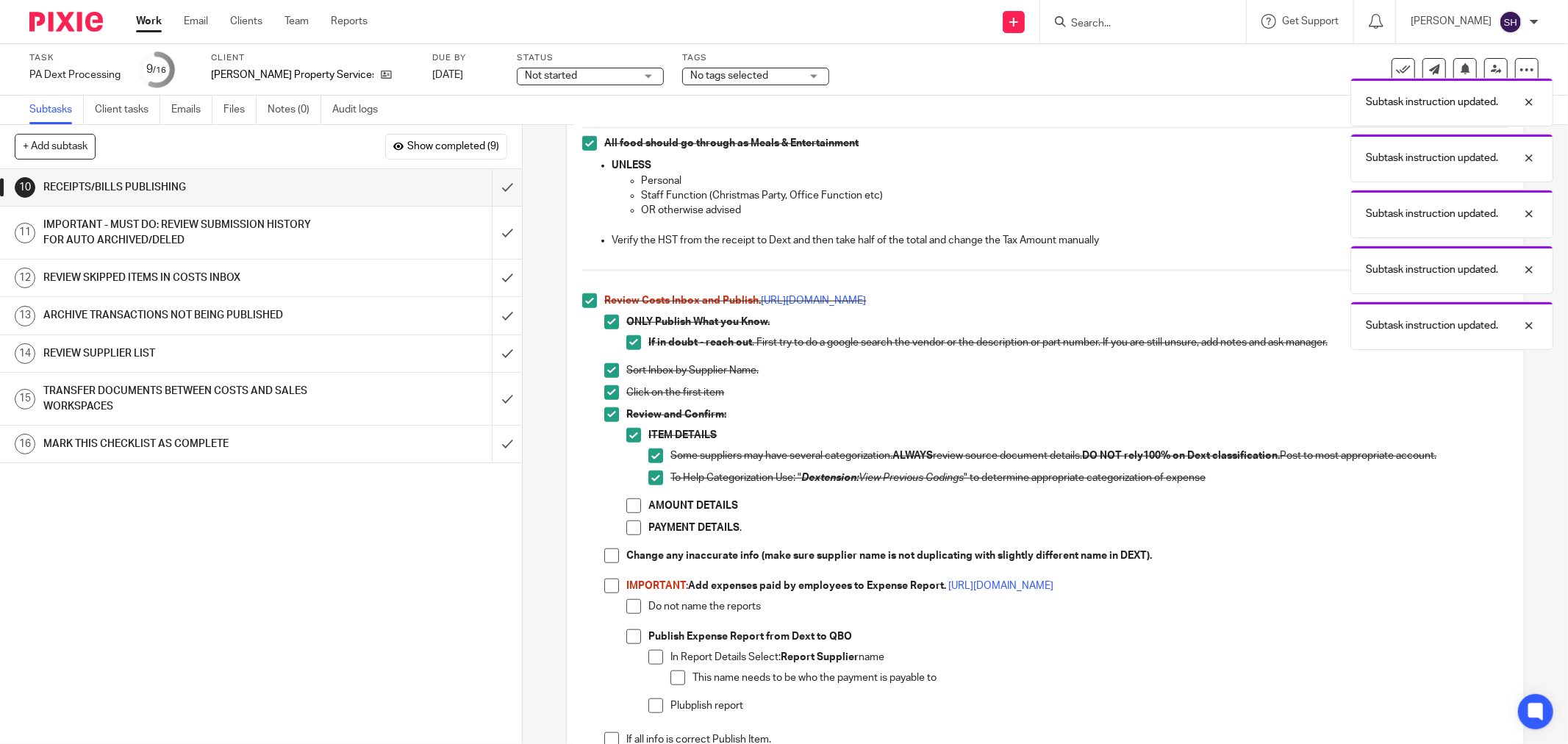
click at [627, 511] on span at bounding box center [634, 505] width 15 height 15
click at [620, 532] on li "Review and Confirm: ITEM DETAILS Some suppliers may have several categorization…" at bounding box center [1057, 478] width 904 height 142
click at [627, 525] on span at bounding box center [634, 528] width 15 height 15
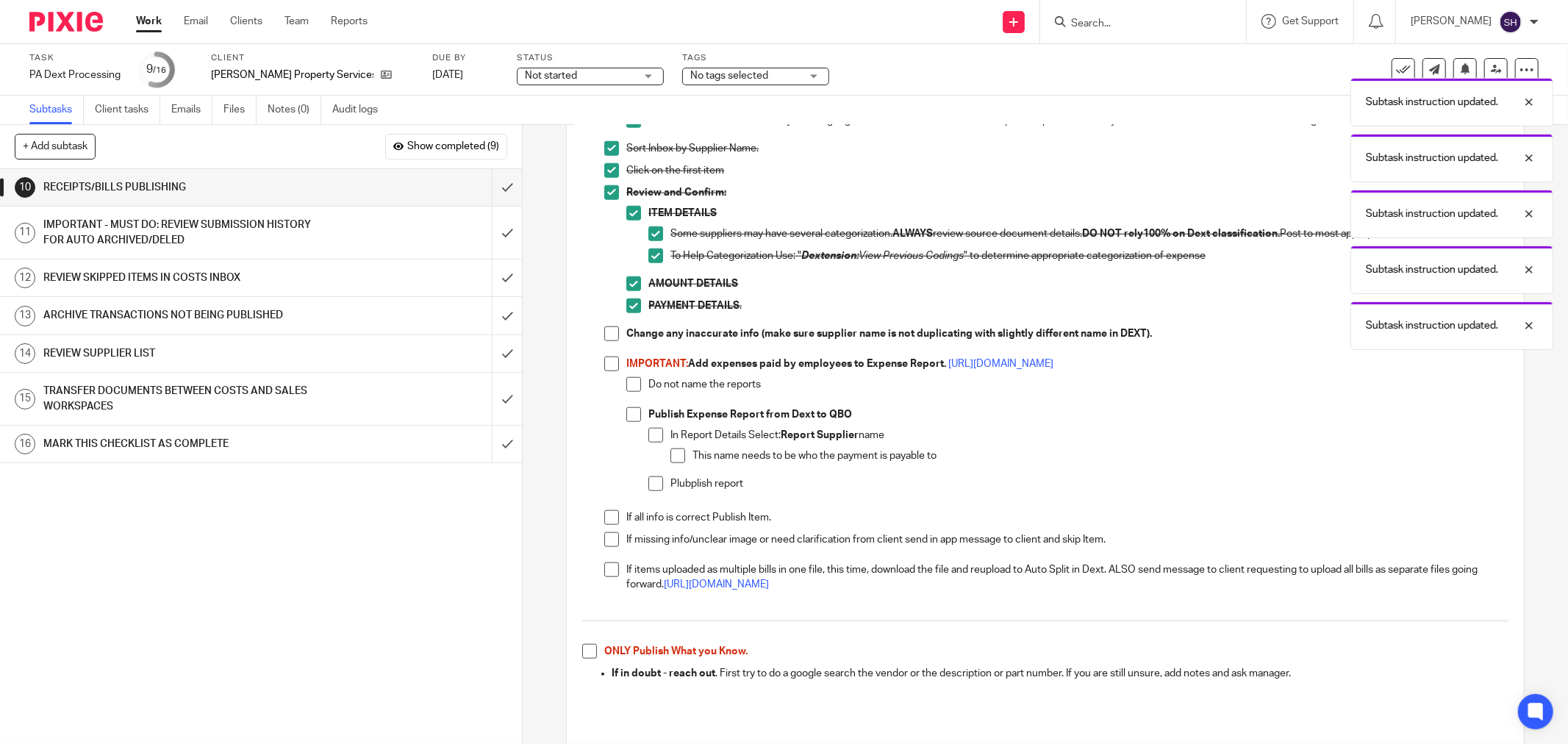
scroll to position [1225, 0]
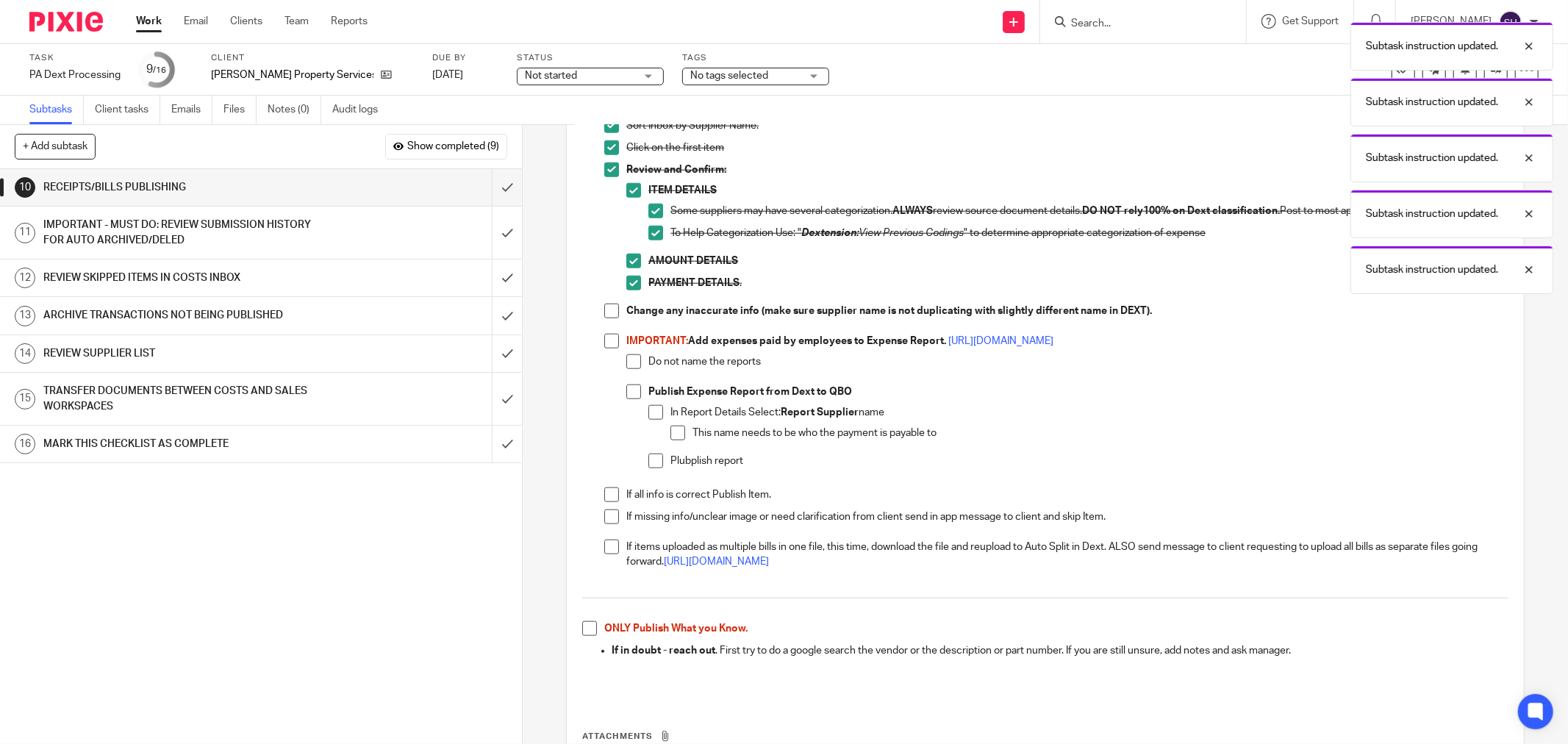
click at [605, 310] on span at bounding box center [612, 311] width 15 height 15
click at [605, 336] on span at bounding box center [612, 341] width 15 height 15
drag, startPoint x: 623, startPoint y: 354, endPoint x: 629, endPoint y: 377, distance: 23.8
click at [627, 356] on span at bounding box center [634, 361] width 15 height 15
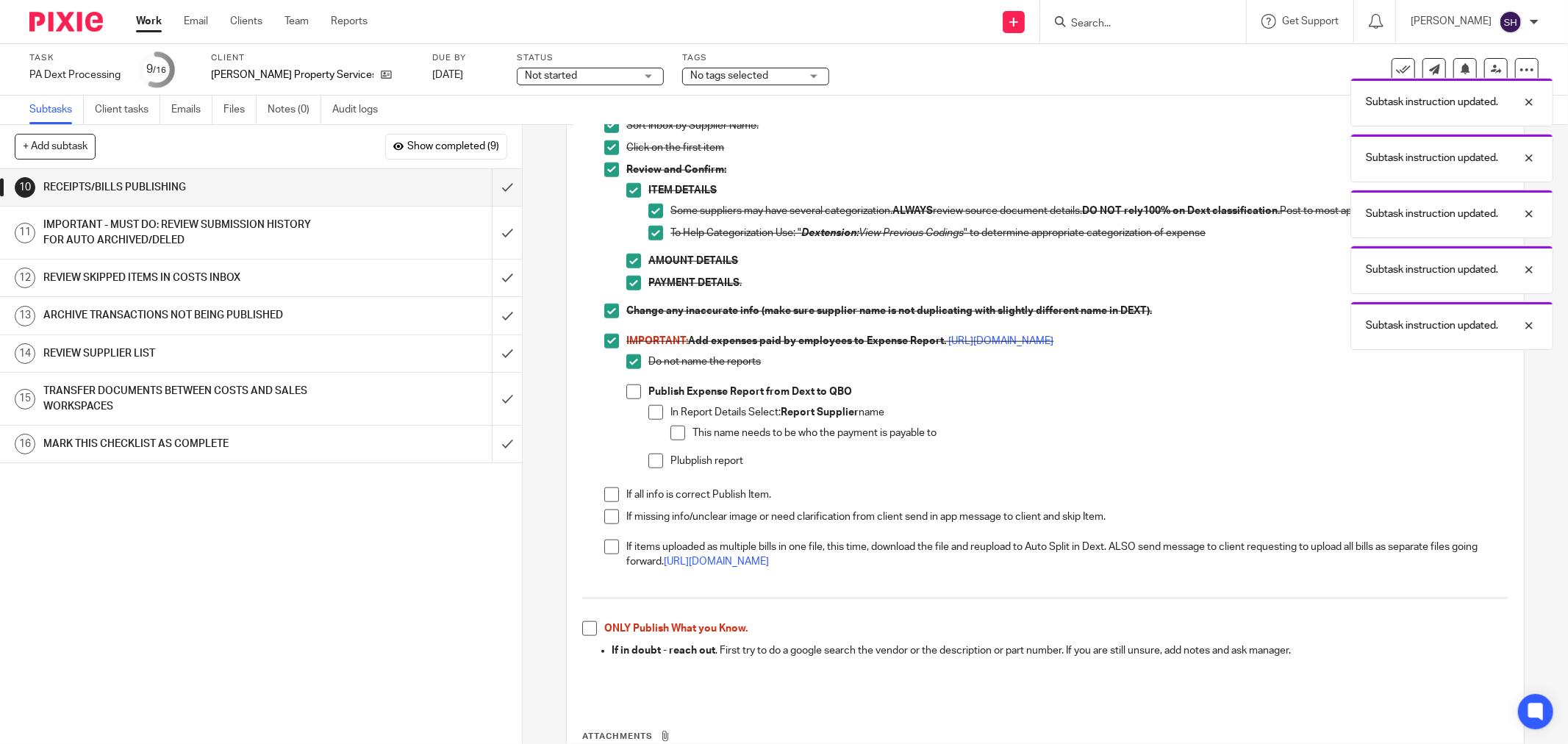
drag, startPoint x: 630, startPoint y: 391, endPoint x: 643, endPoint y: 406, distance: 19.8
click at [630, 392] on span at bounding box center [634, 392] width 15 height 15
drag, startPoint x: 650, startPoint y: 413, endPoint x: 664, endPoint y: 427, distance: 19.8
click at [652, 415] on span at bounding box center [656, 412] width 15 height 15
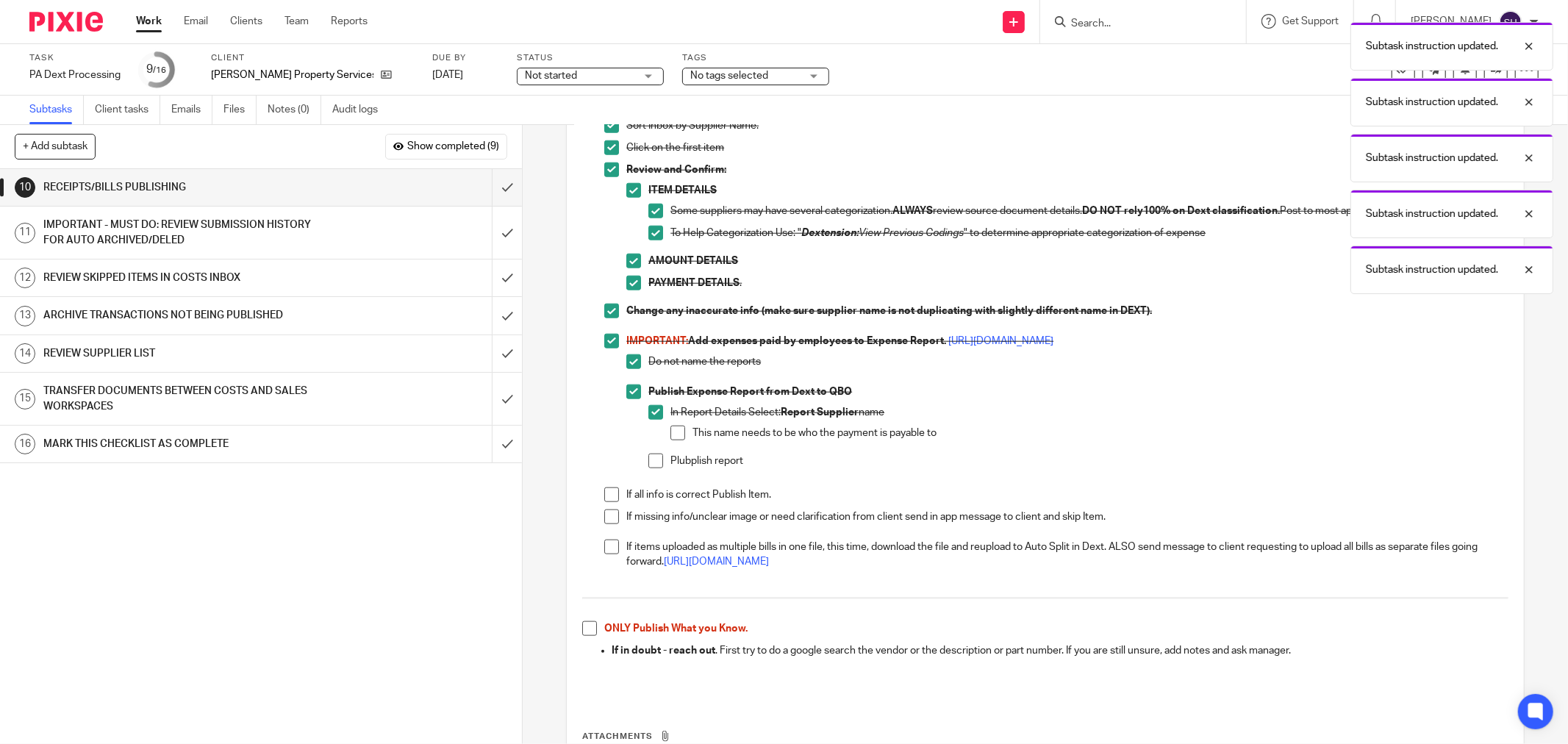
drag, startPoint x: 666, startPoint y: 428, endPoint x: 652, endPoint y: 456, distance: 31.3
click at [670, 430] on span at bounding box center [677, 432] width 15 height 15
click at [650, 458] on span at bounding box center [656, 460] width 15 height 15
click at [607, 497] on span at bounding box center [612, 494] width 15 height 15
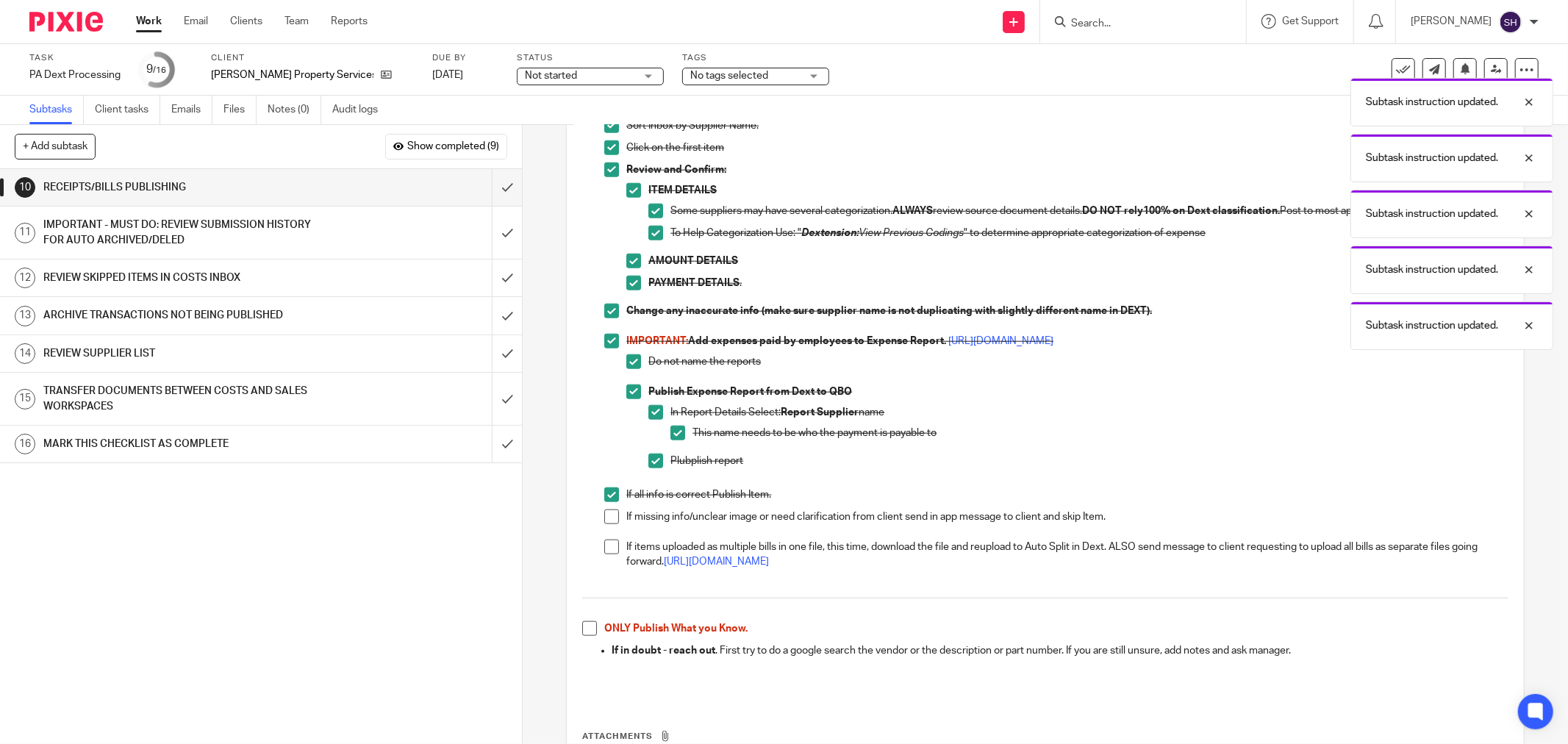
drag, startPoint x: 602, startPoint y: 517, endPoint x: 602, endPoint y: 527, distance: 10.0
click at [605, 518] on span at bounding box center [612, 516] width 15 height 15
drag, startPoint x: 603, startPoint y: 548, endPoint x: 583, endPoint y: 592, distance: 48.3
click at [605, 549] on span at bounding box center [612, 547] width 15 height 15
drag, startPoint x: 583, startPoint y: 623, endPoint x: 593, endPoint y: 615, distance: 12.8
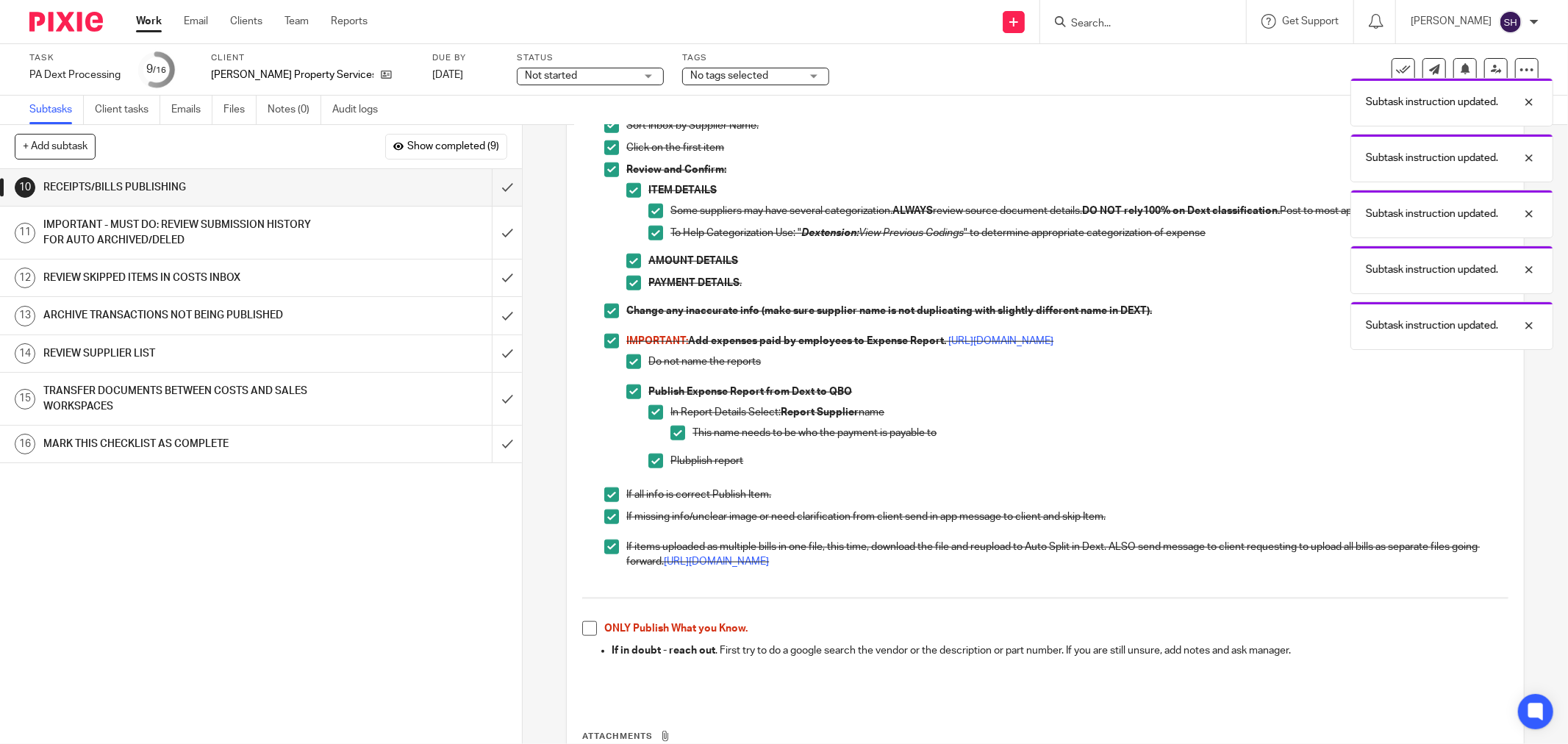
click at [583, 623] on span at bounding box center [589, 628] width 15 height 15
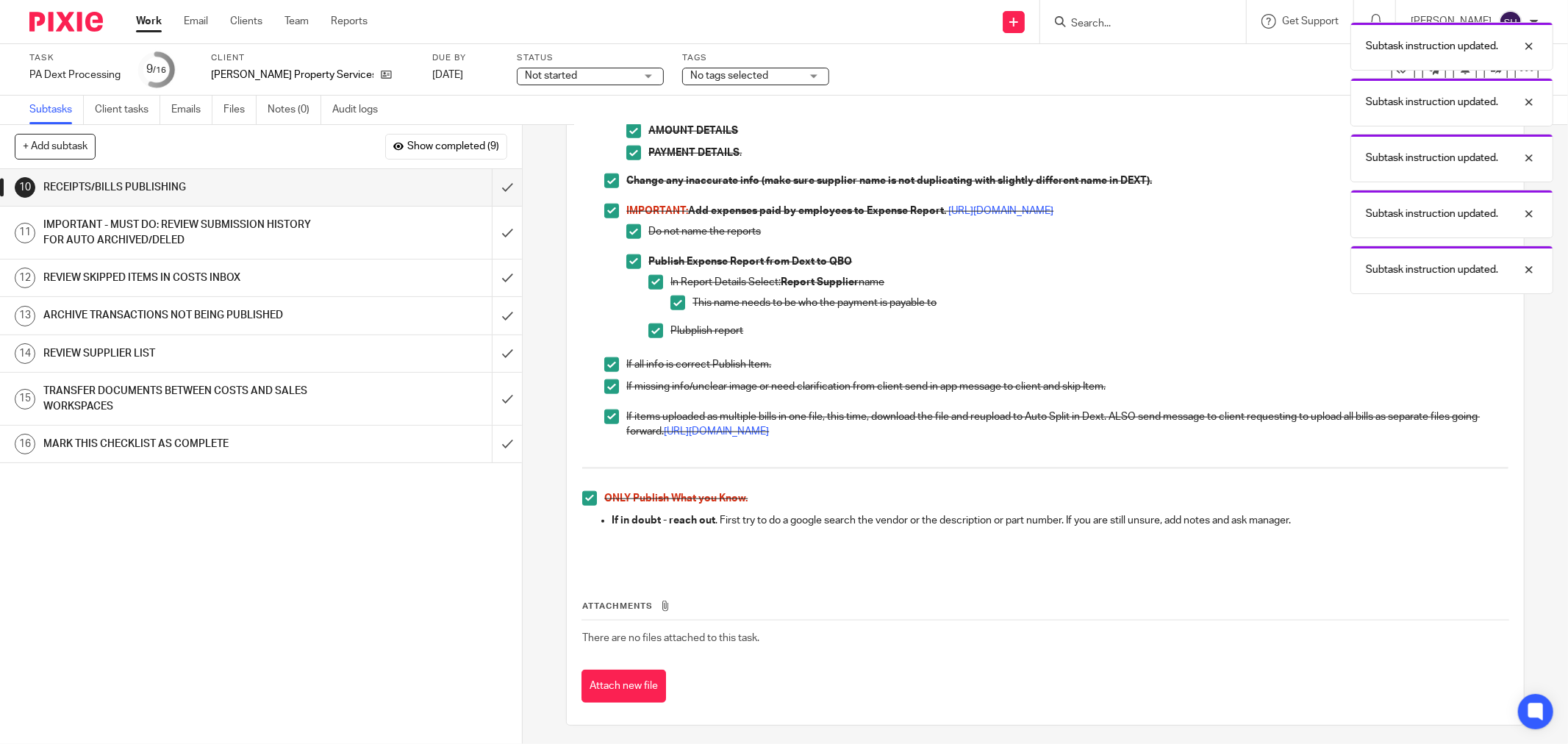
scroll to position [1360, 0]
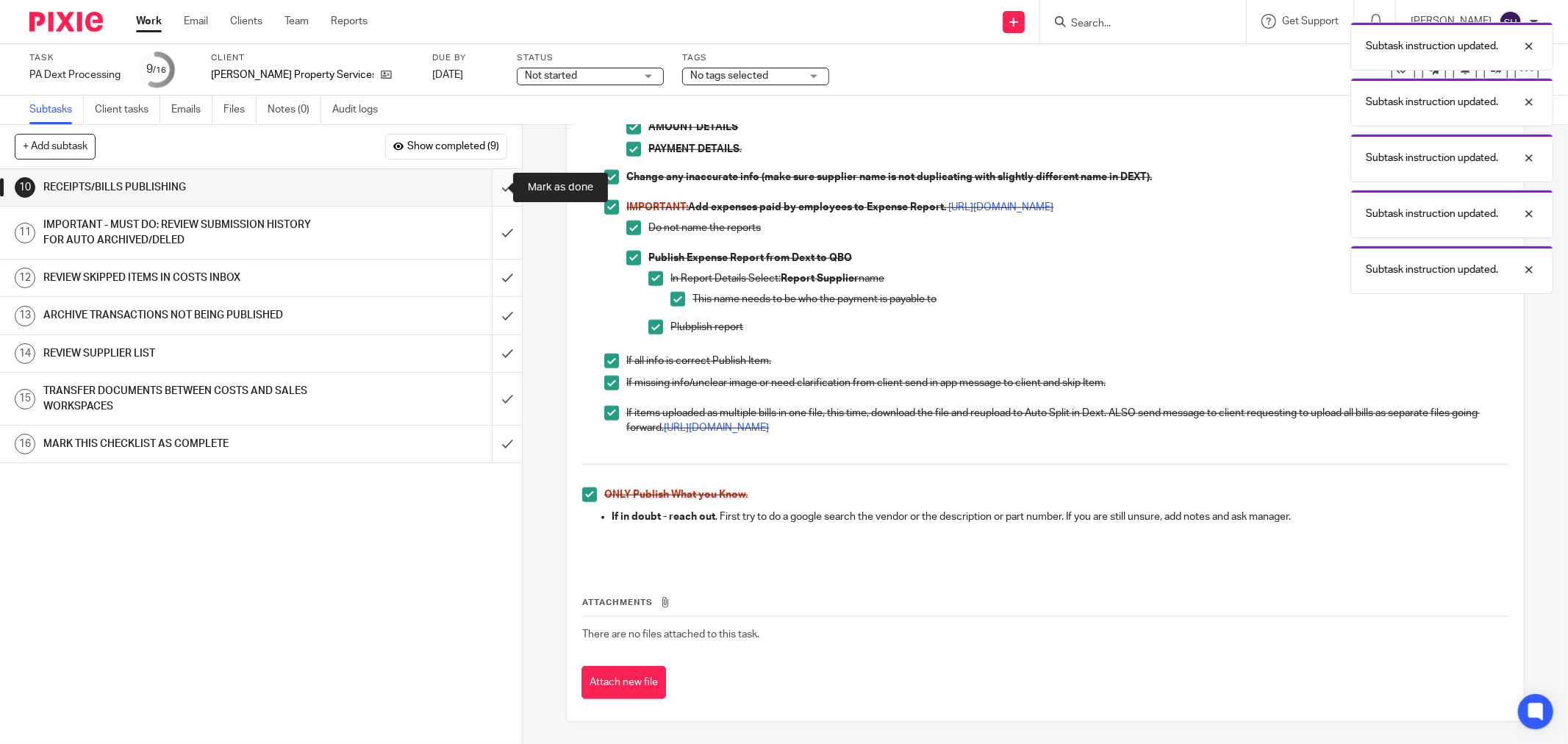
click at [490, 189] on input "submit" at bounding box center [261, 187] width 522 height 37
